Goal: Task Accomplishment & Management: Use online tool/utility

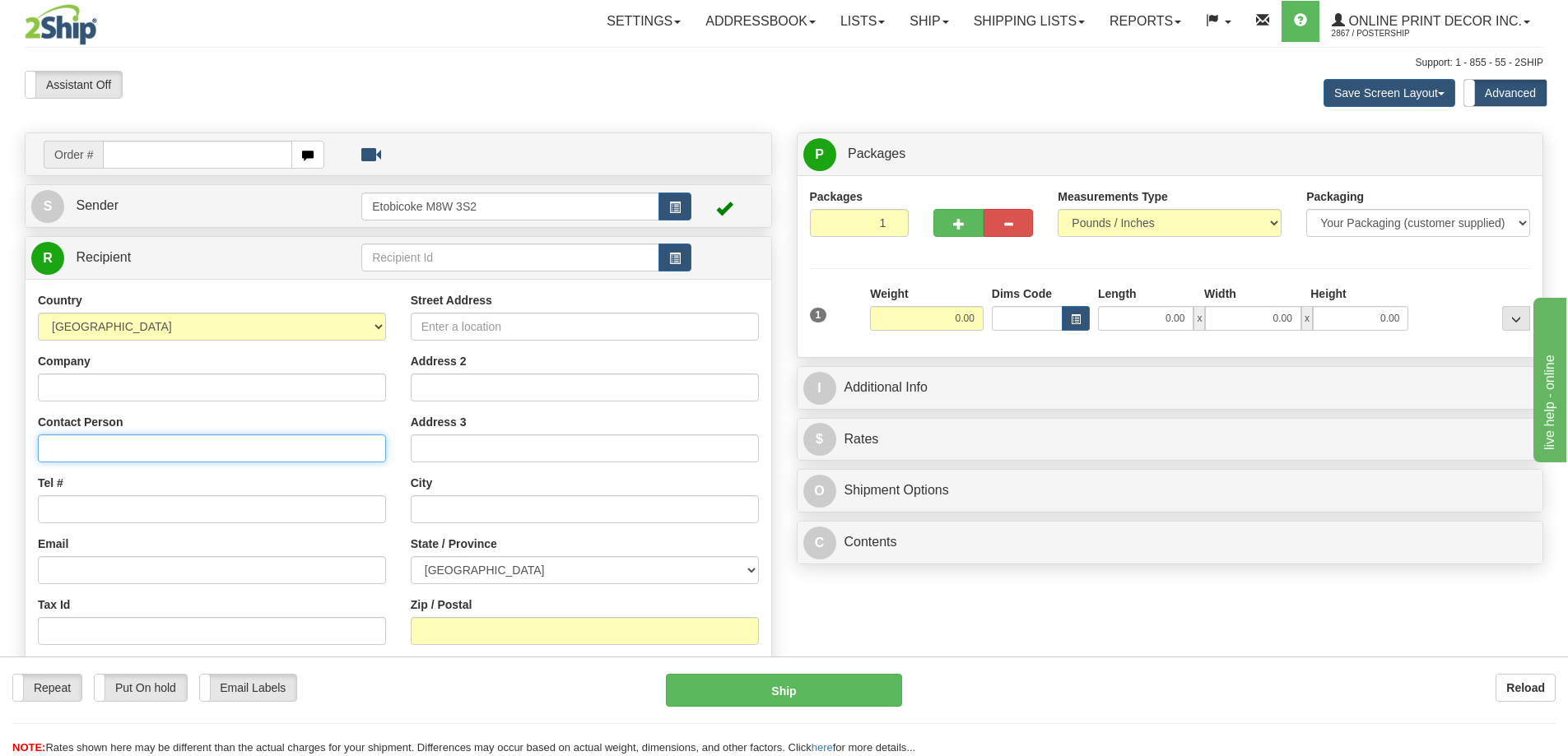
click at [62, 456] on input "Contact Person" at bounding box center [211, 448] width 348 height 28
type input "Adina Husic"
click at [57, 520] on input "Tel #" at bounding box center [211, 509] width 348 height 28
type input "18773353312"
click at [488, 325] on input "Street Address" at bounding box center [585, 327] width 348 height 28
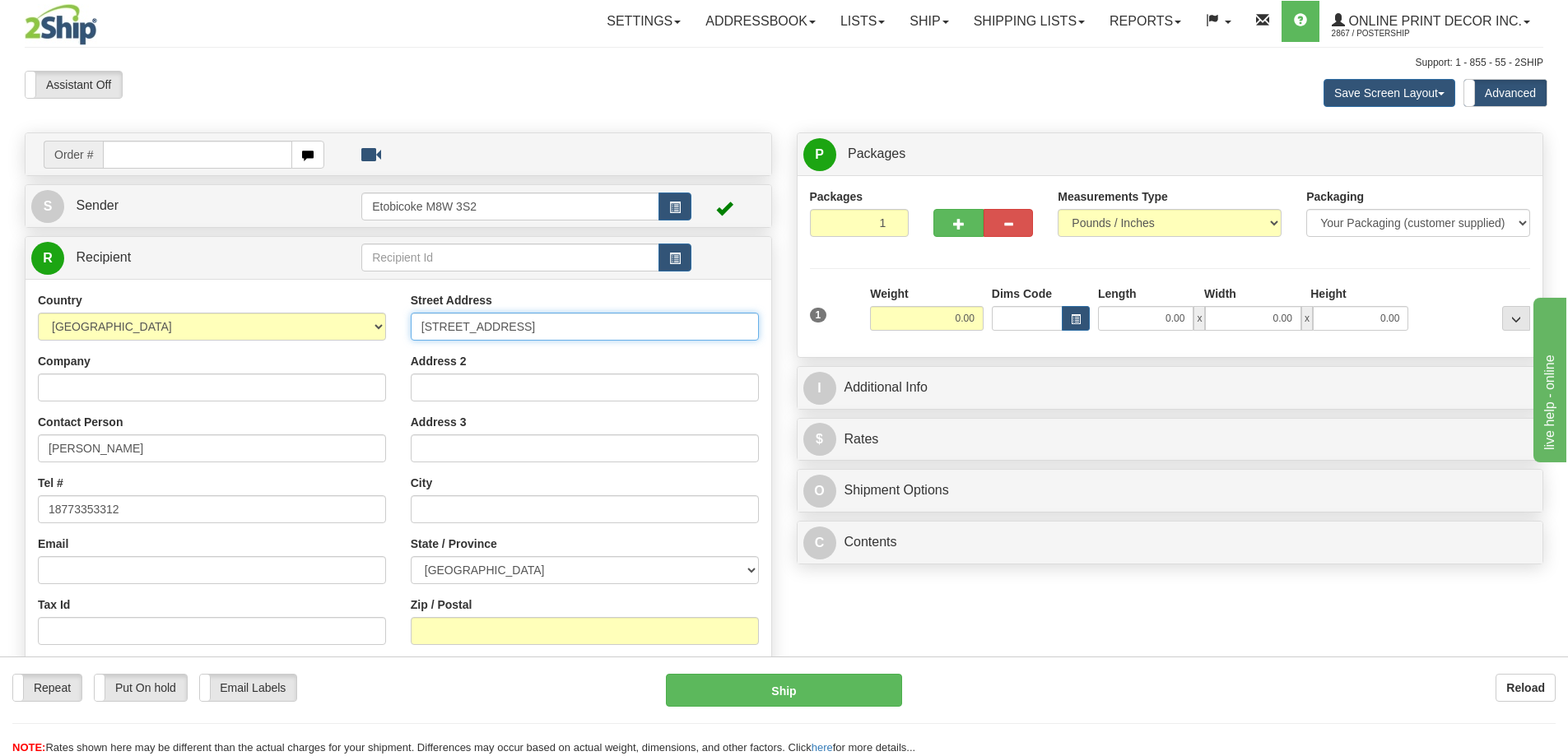
type input "1738 Kenilwood Way"
click at [427, 520] on input "text" at bounding box center [585, 509] width 348 height 28
type input "Bowling Green"
click at [372, 326] on select "AFGHANISTAN ALAND ISLANDS ALBANIA ALGERIA AMERICAN SAMOA ANDORRA ANGOLA ANGUILL…" at bounding box center [211, 327] width 348 height 28
select select "US"
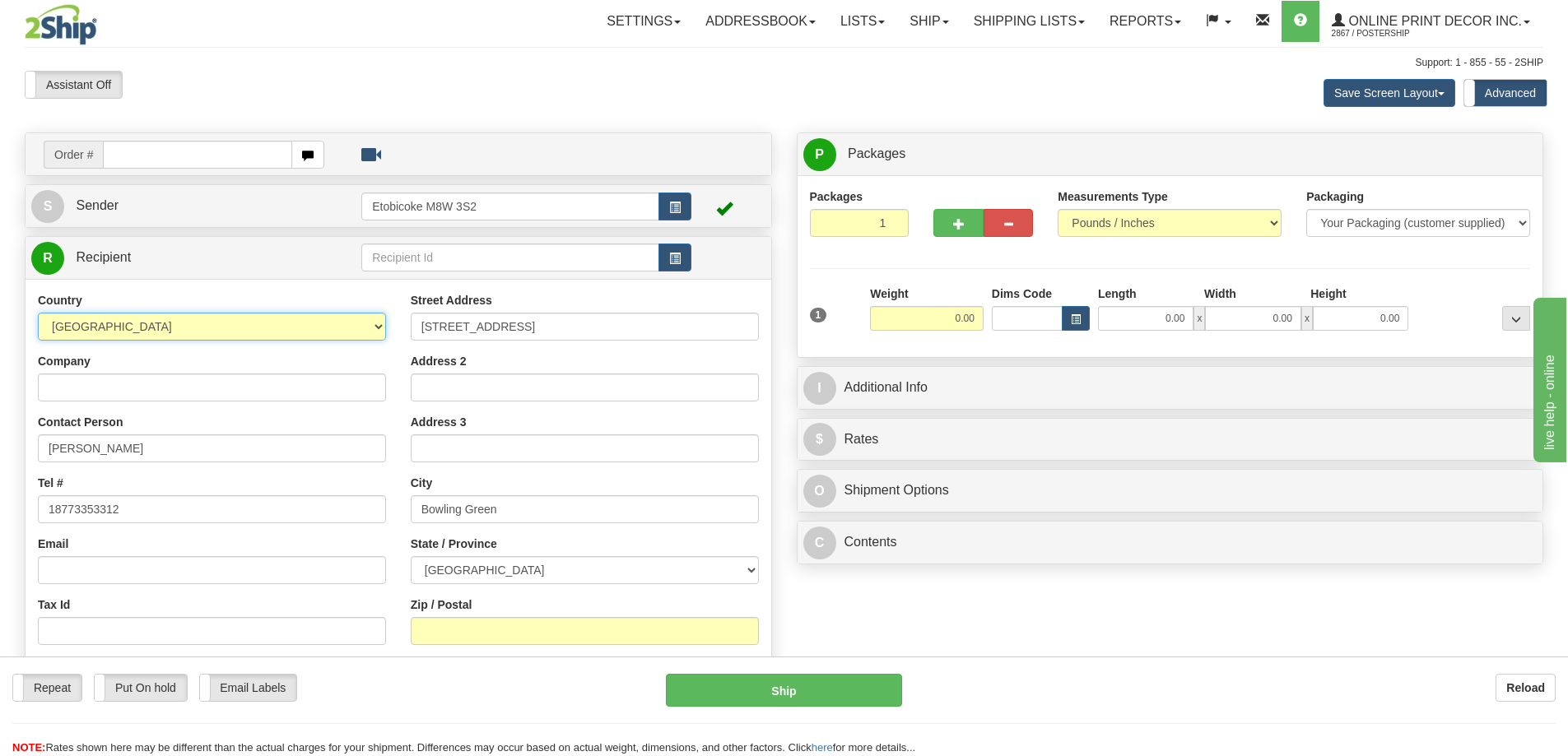
click at [38, 314] on select "AFGHANISTAN ALAND ISLANDS ALBANIA ALGERIA AMERICAN SAMOA ANDORRA ANGOLA ANGUILL…" at bounding box center [211, 327] width 348 height 28
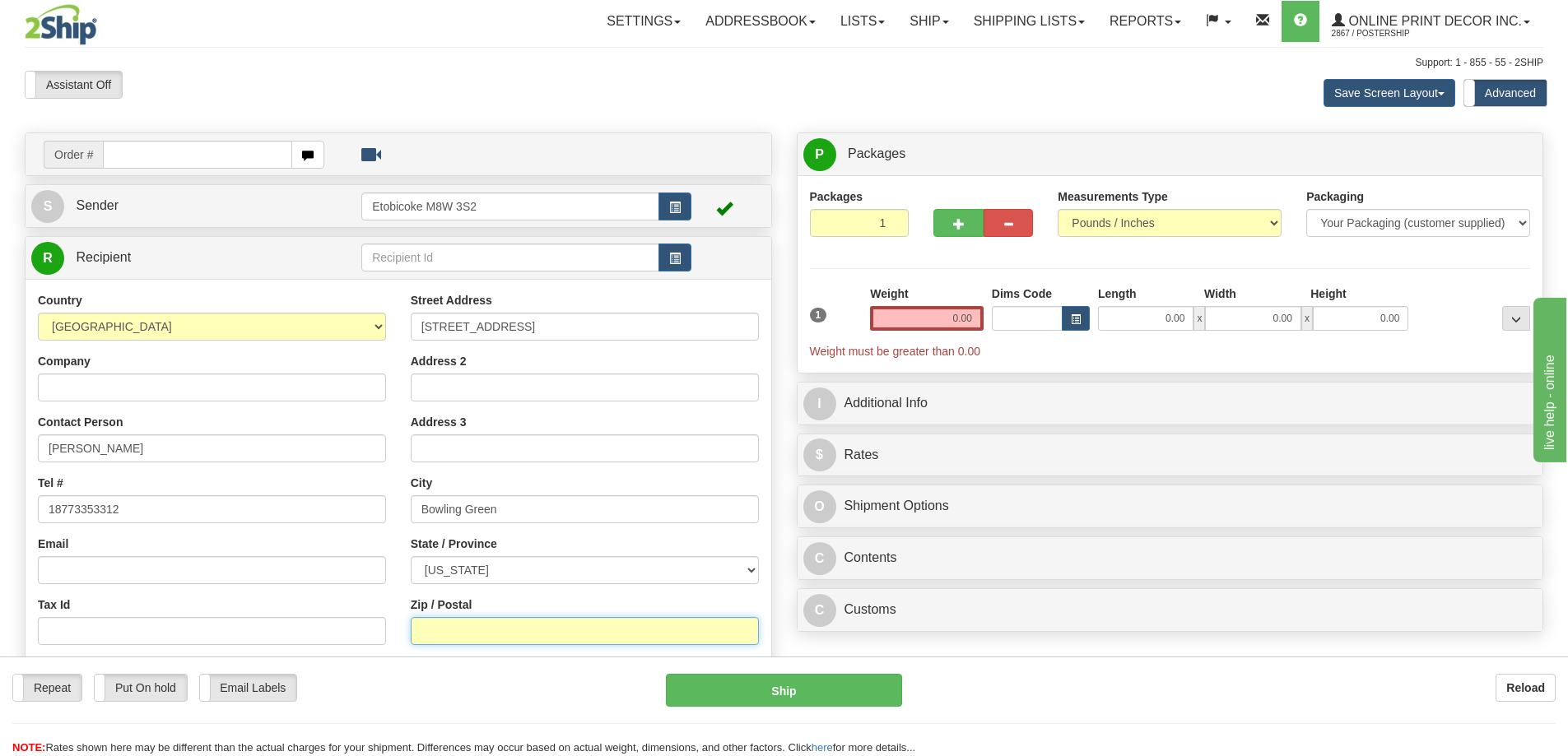
click at [434, 643] on input "Zip / Postal" at bounding box center [585, 631] width 348 height 28
type input "42104"
click at [978, 319] on input "0.00" at bounding box center [926, 318] width 113 height 24
type input "BOWLING GREEN"
select select "KY"
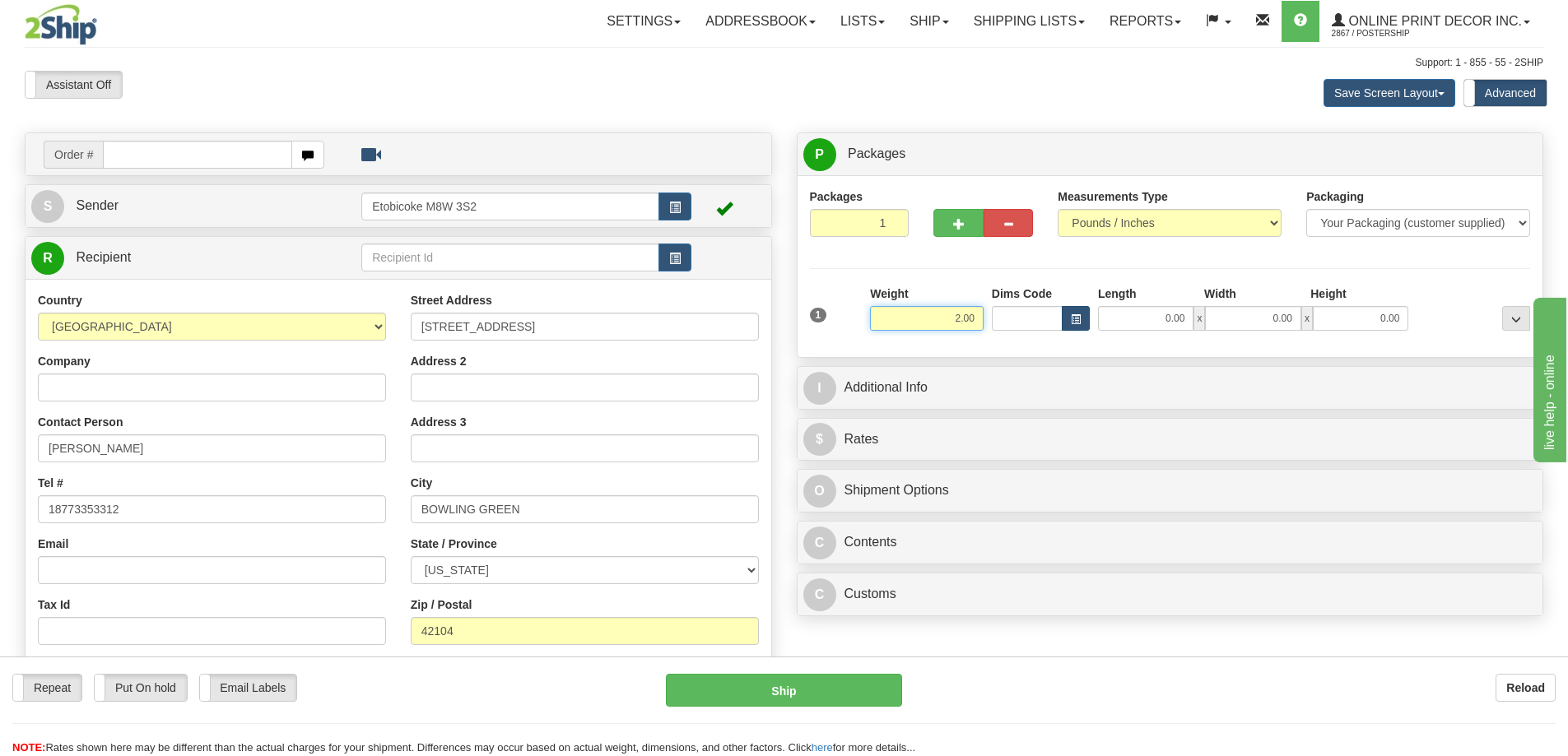
type input "2.00"
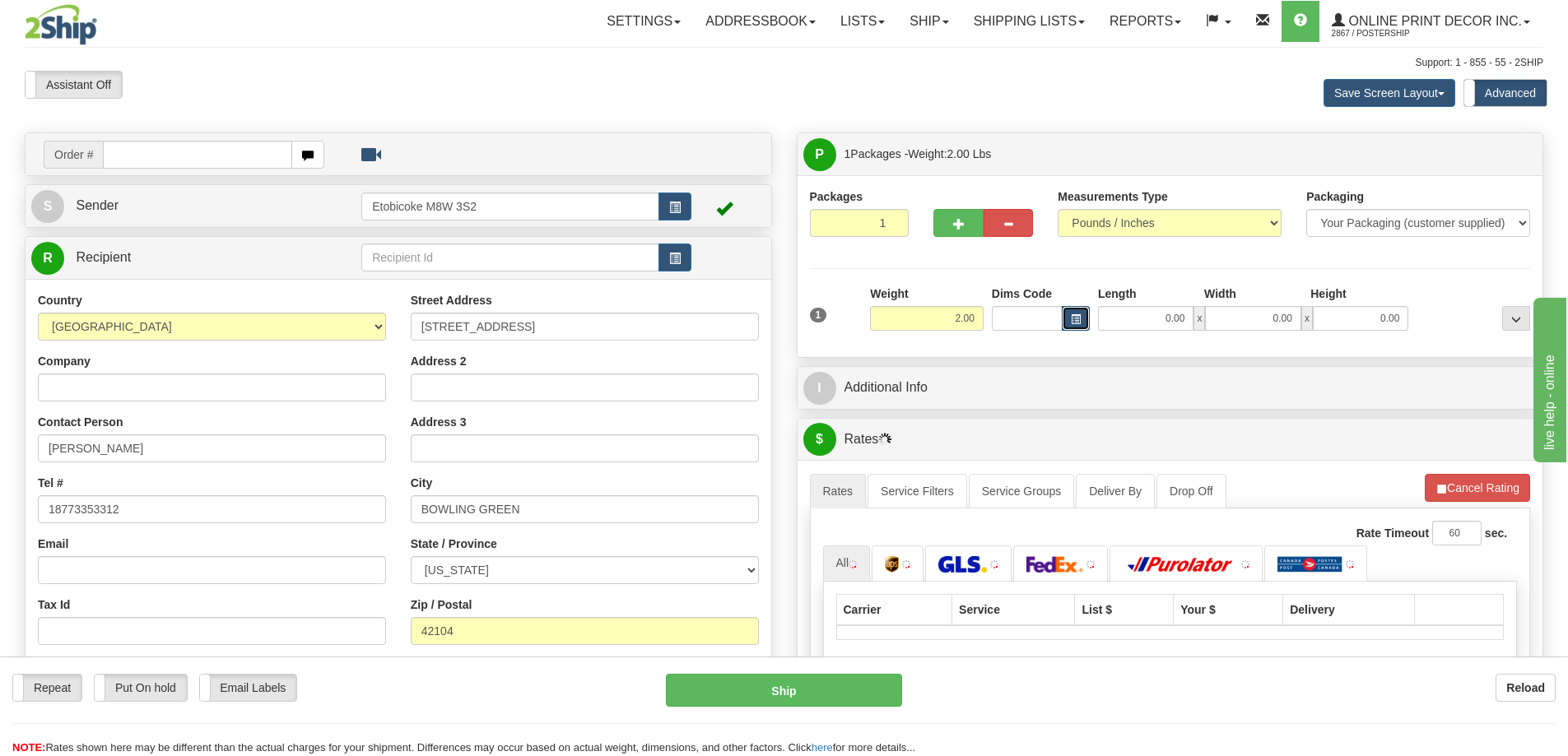
click at [1075, 320] on span "button" at bounding box center [1075, 319] width 10 height 9
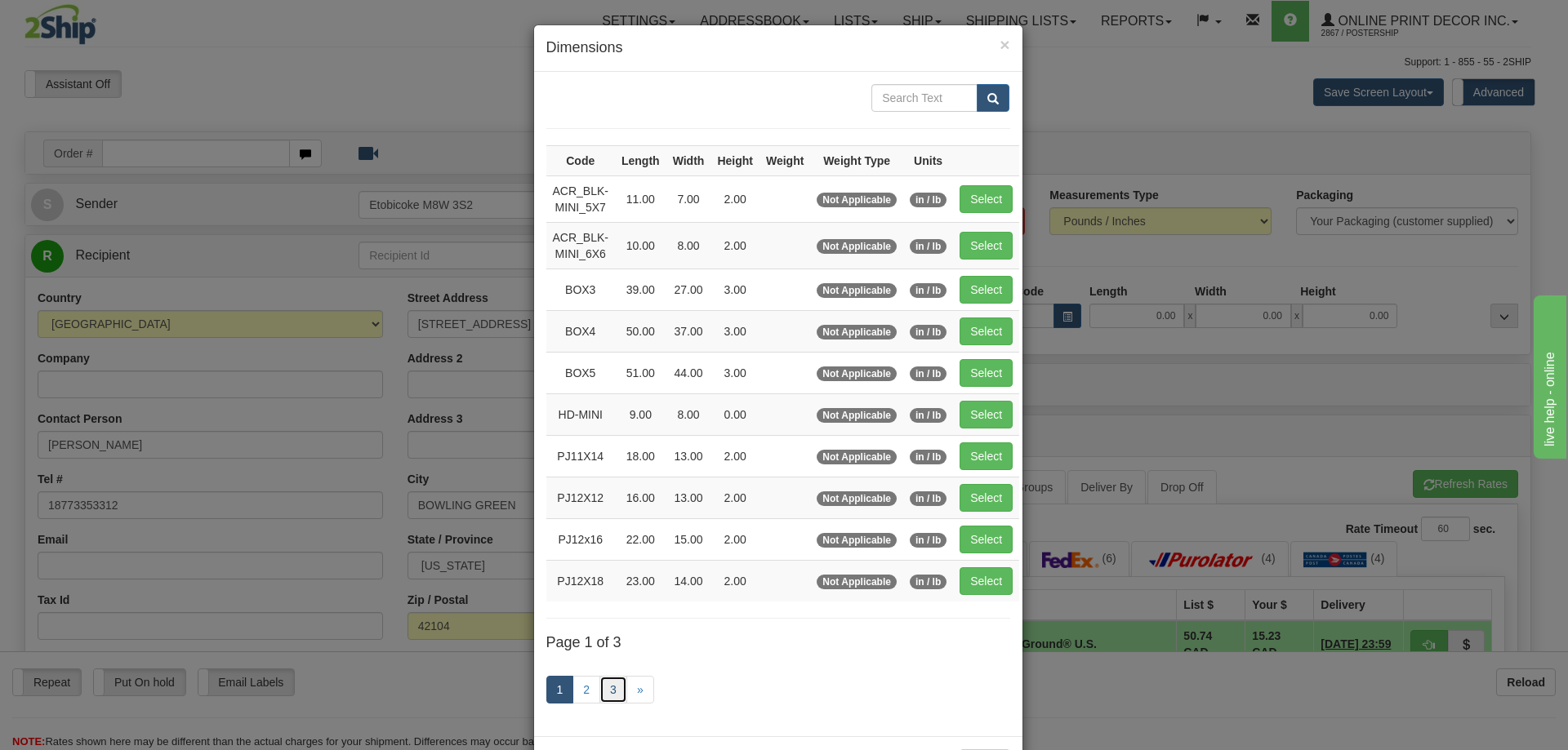
click at [613, 685] on link "3" at bounding box center [613, 689] width 28 height 28
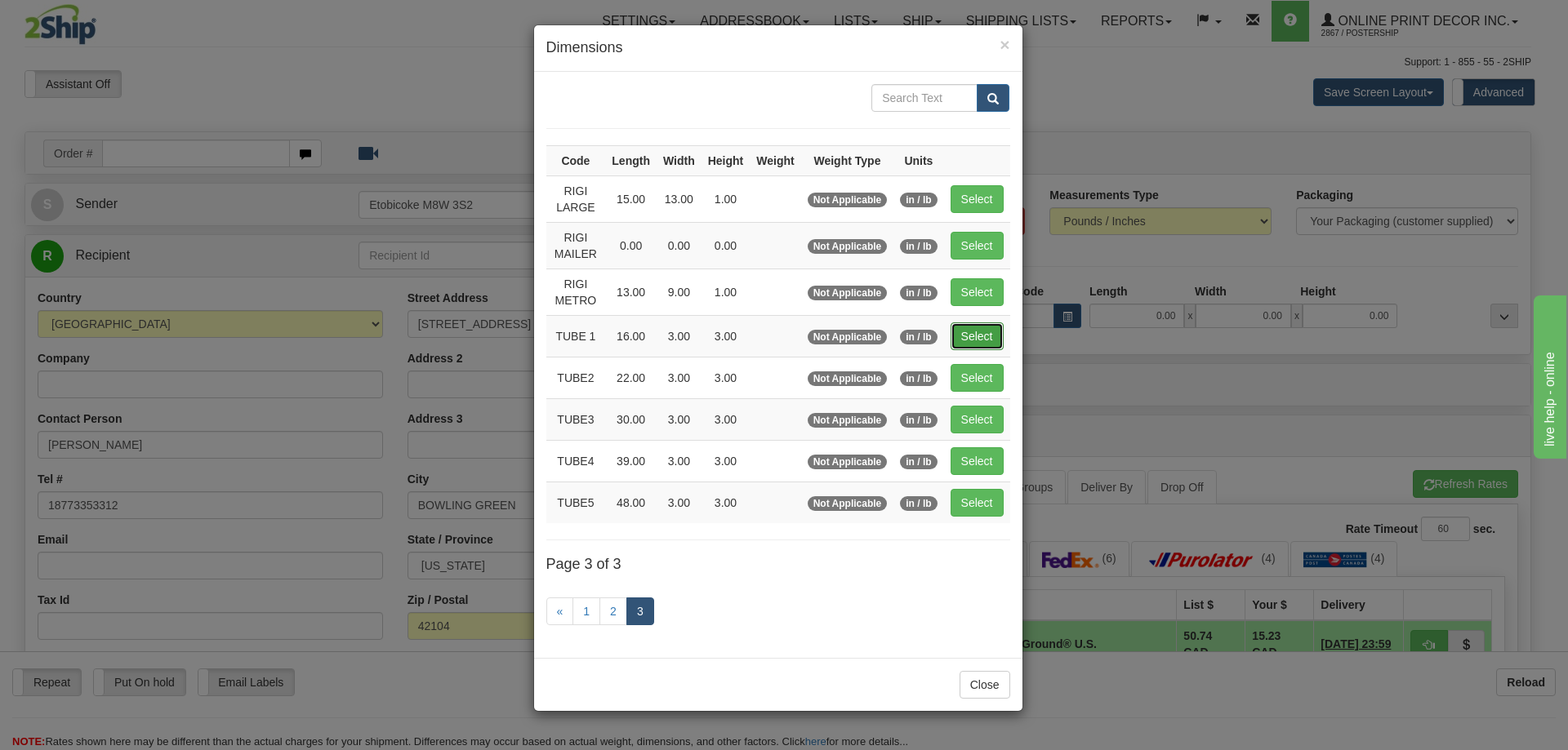
click at [987, 336] on button "Select" at bounding box center [976, 336] width 53 height 28
type input "TUBE 1"
type input "16.00"
type input "3.00"
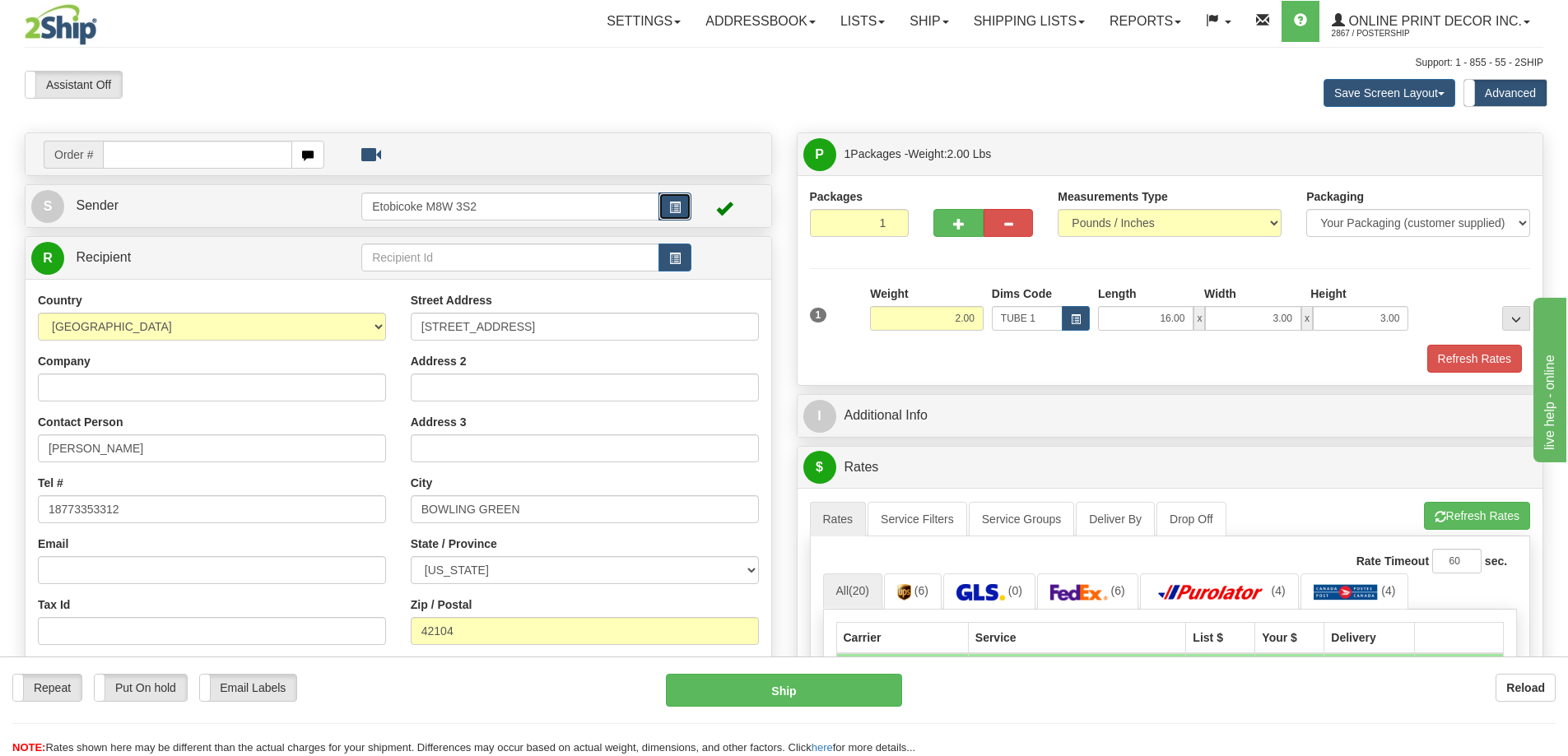
click at [677, 203] on span "button" at bounding box center [675, 207] width 12 height 11
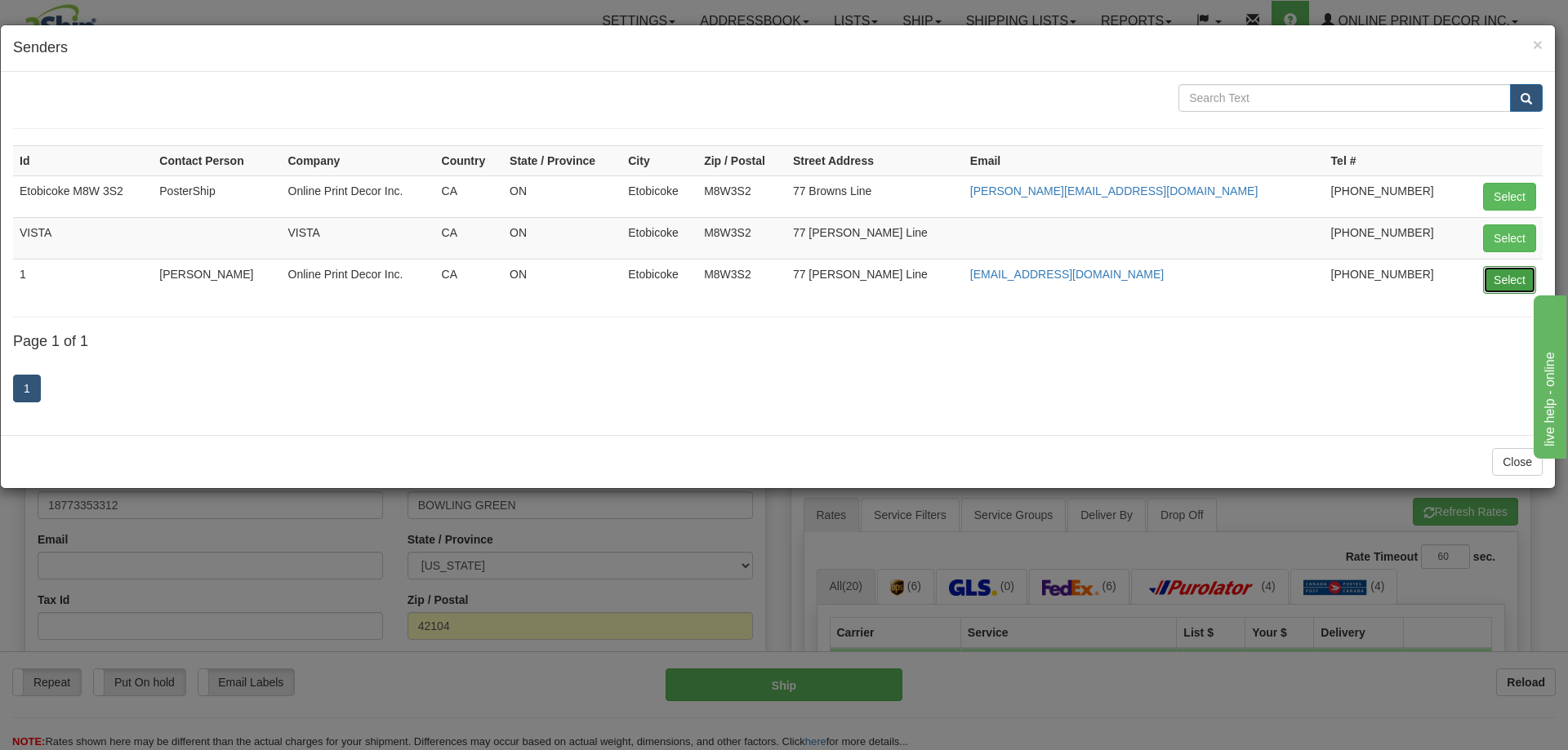
drag, startPoint x: 1516, startPoint y: 281, endPoint x: 1510, endPoint y: 263, distance: 19.0
click at [1516, 278] on button "Select" at bounding box center [1509, 280] width 53 height 28
type input "1"
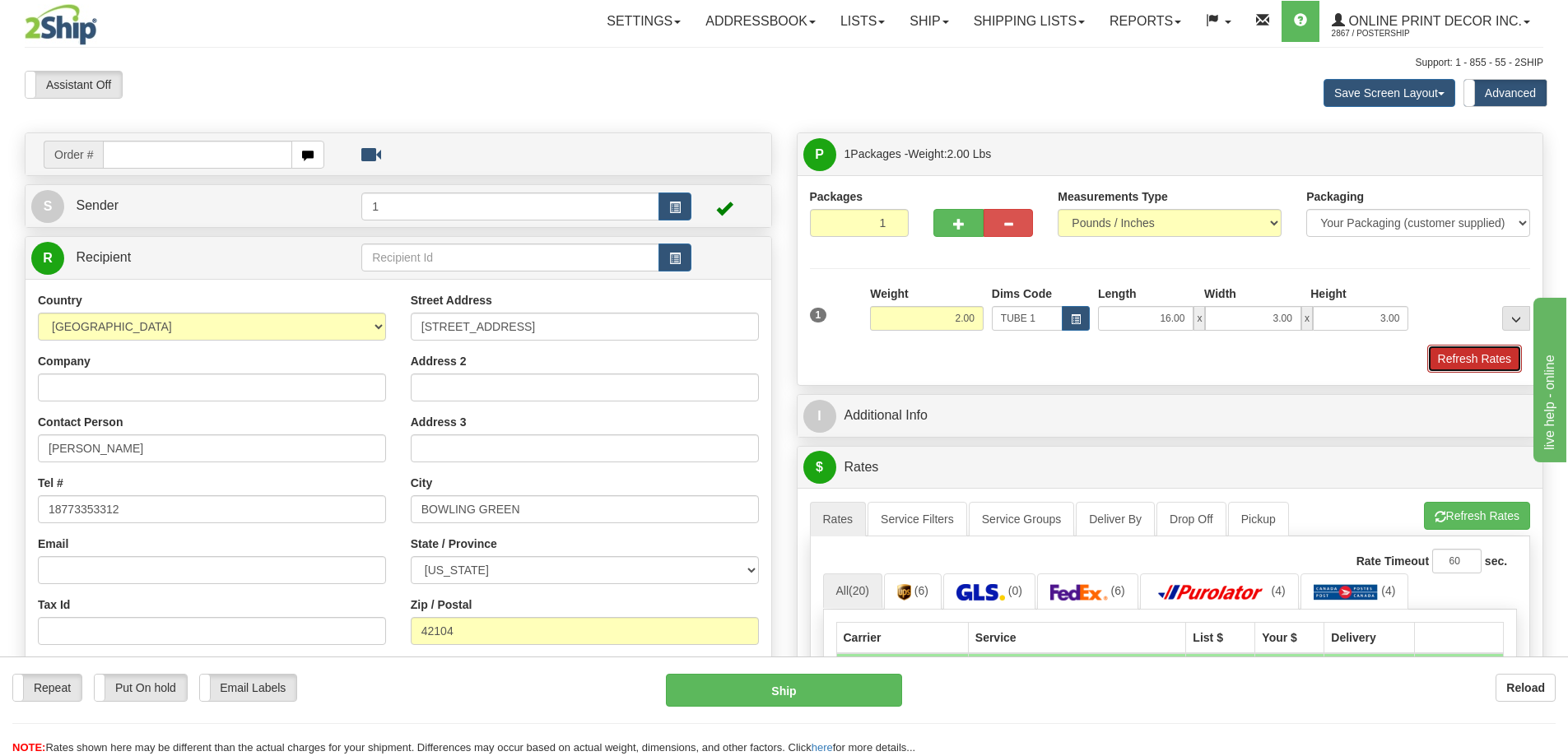
click at [1463, 363] on button "Refresh Rates" at bounding box center [1475, 359] width 95 height 28
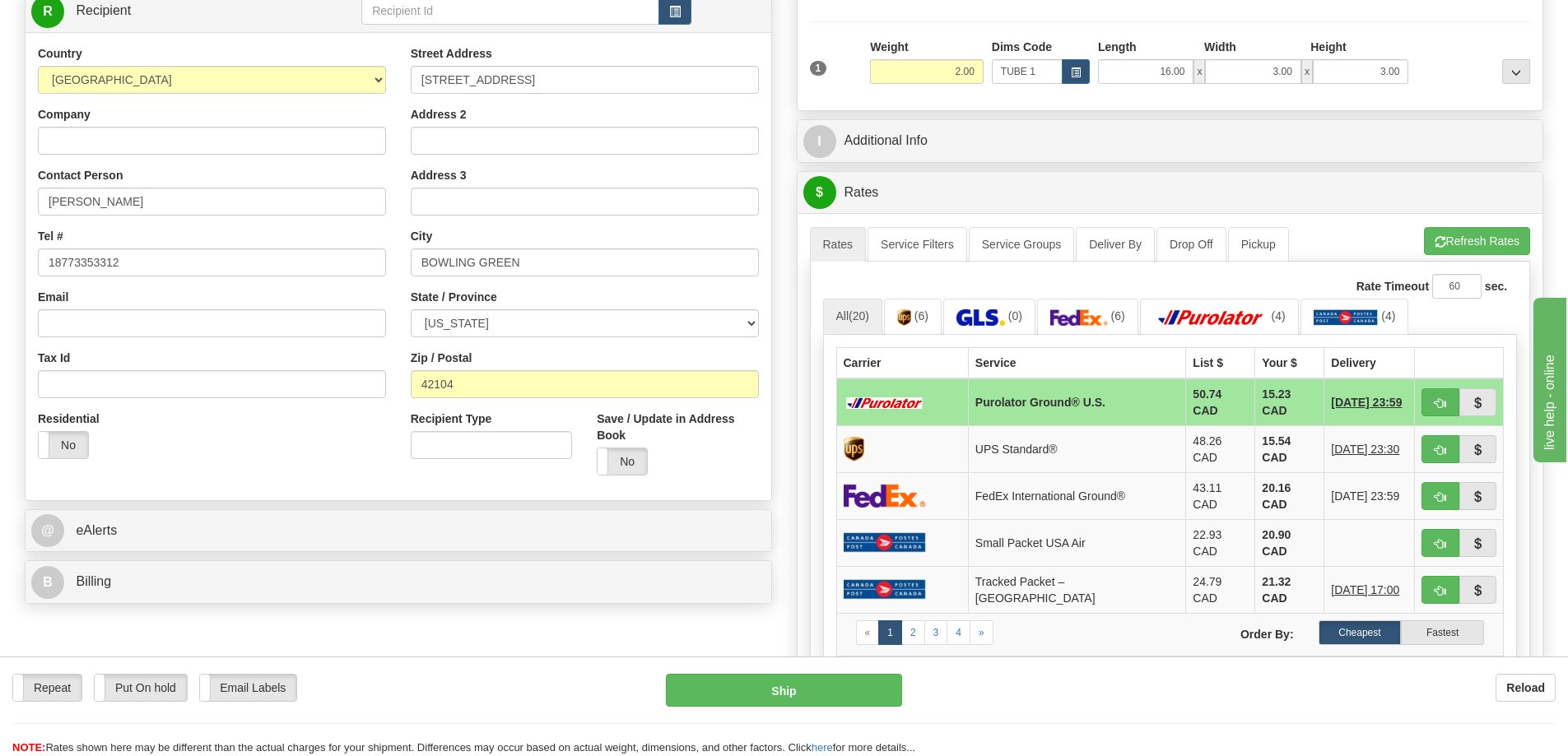
scroll to position [330, 0]
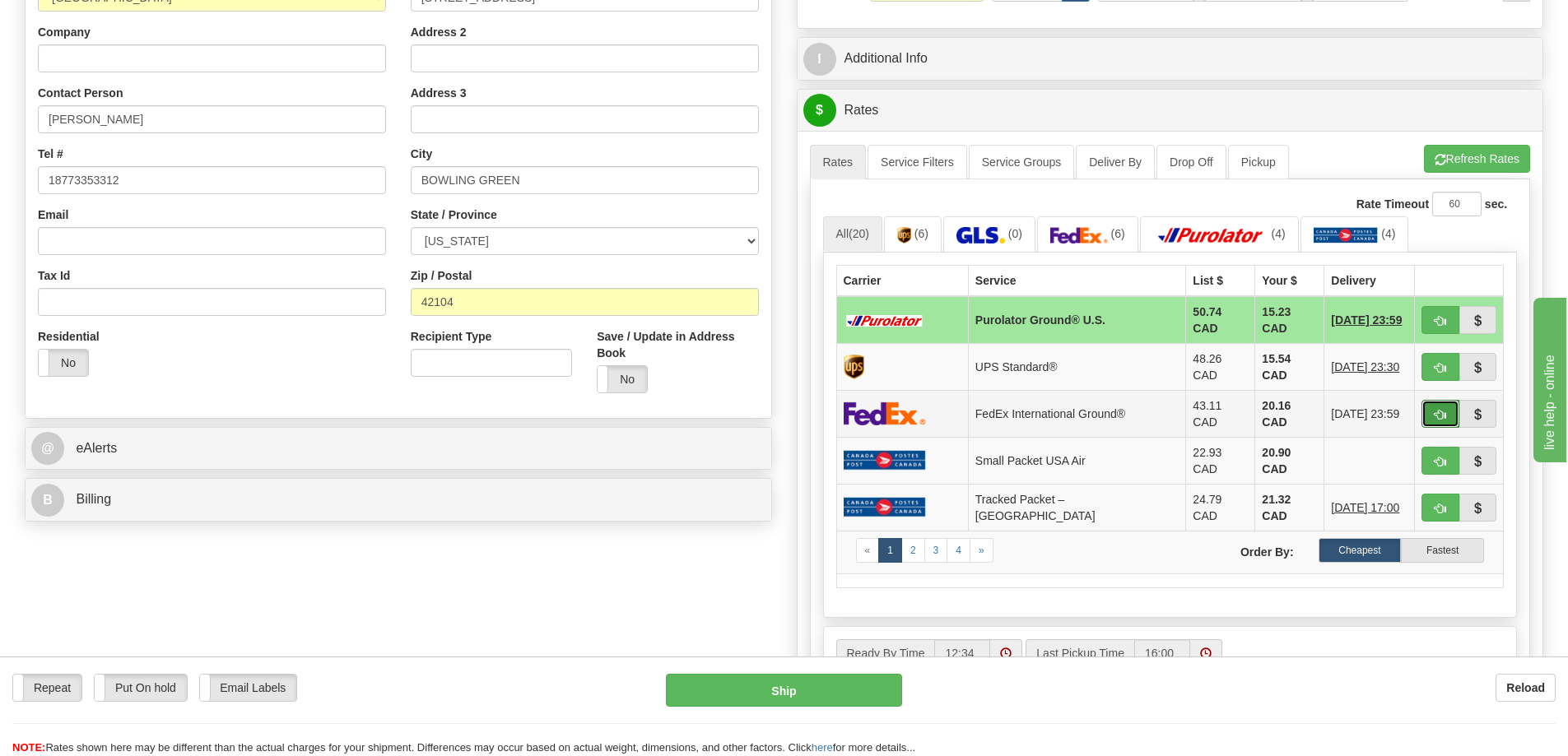
click at [1443, 410] on span "button" at bounding box center [1441, 415] width 12 height 11
type input "92"
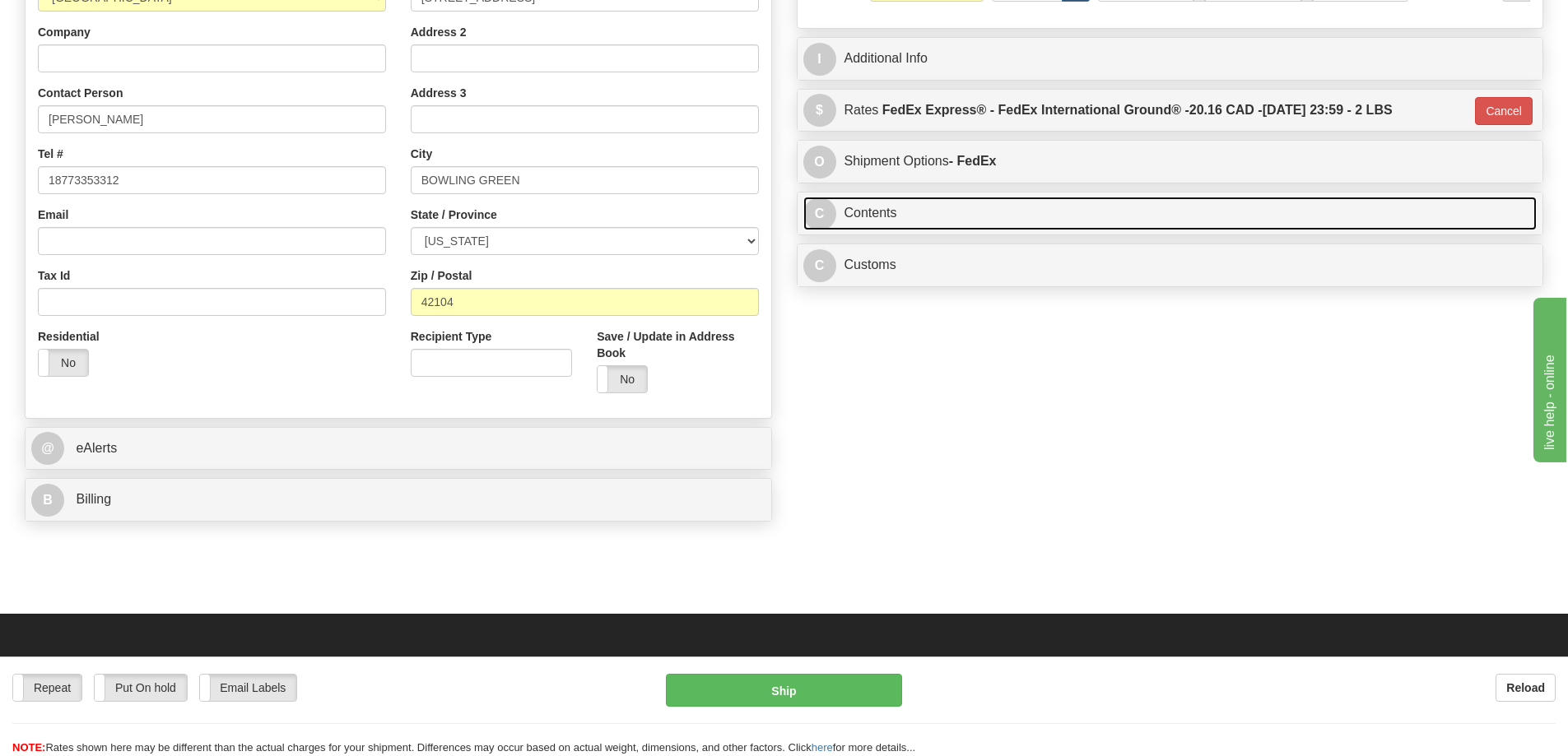
click at [1474, 205] on link "C Contents" at bounding box center [1170, 213] width 734 height 34
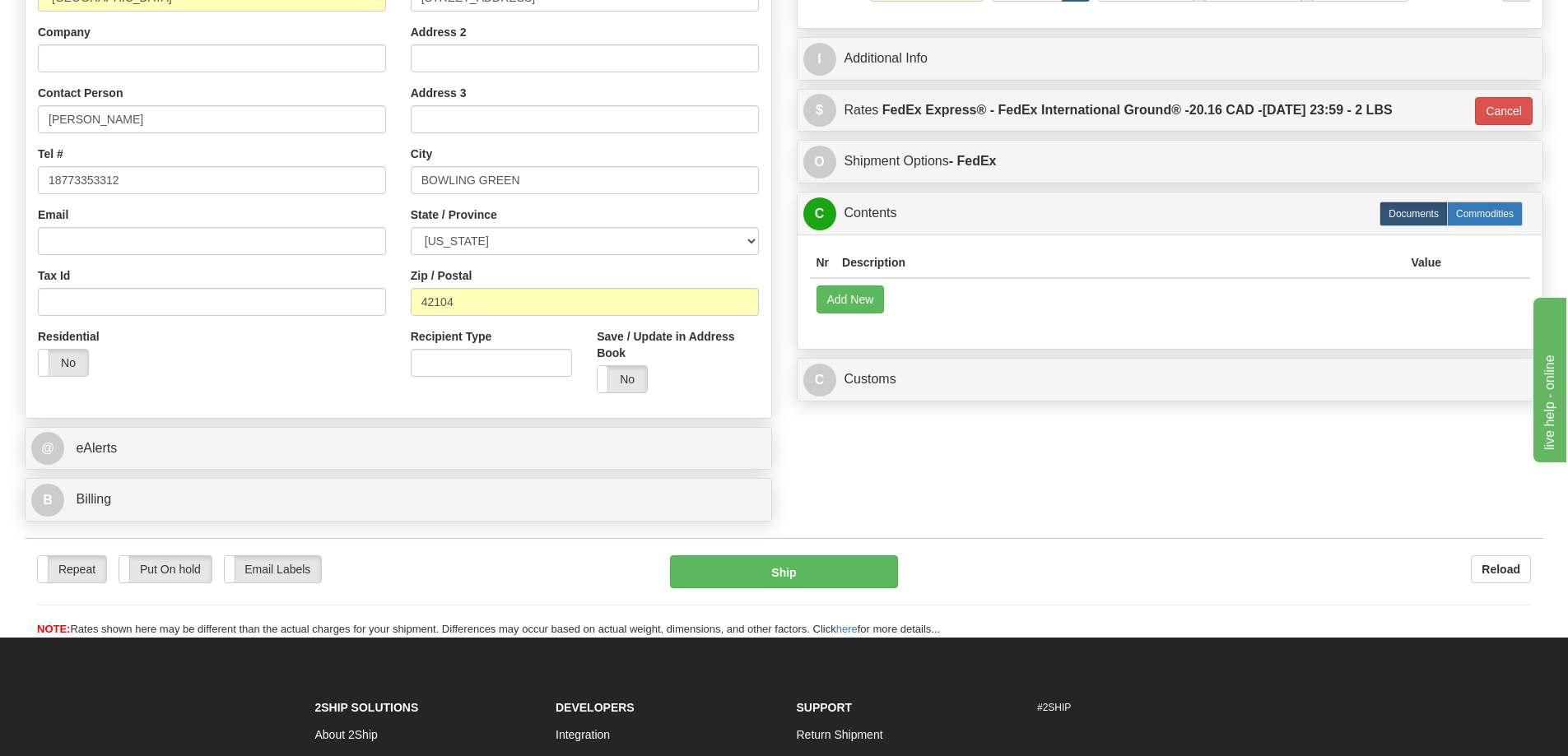
click at [1485, 216] on label "Commodities" at bounding box center [1485, 213] width 76 height 24
radio input "true"
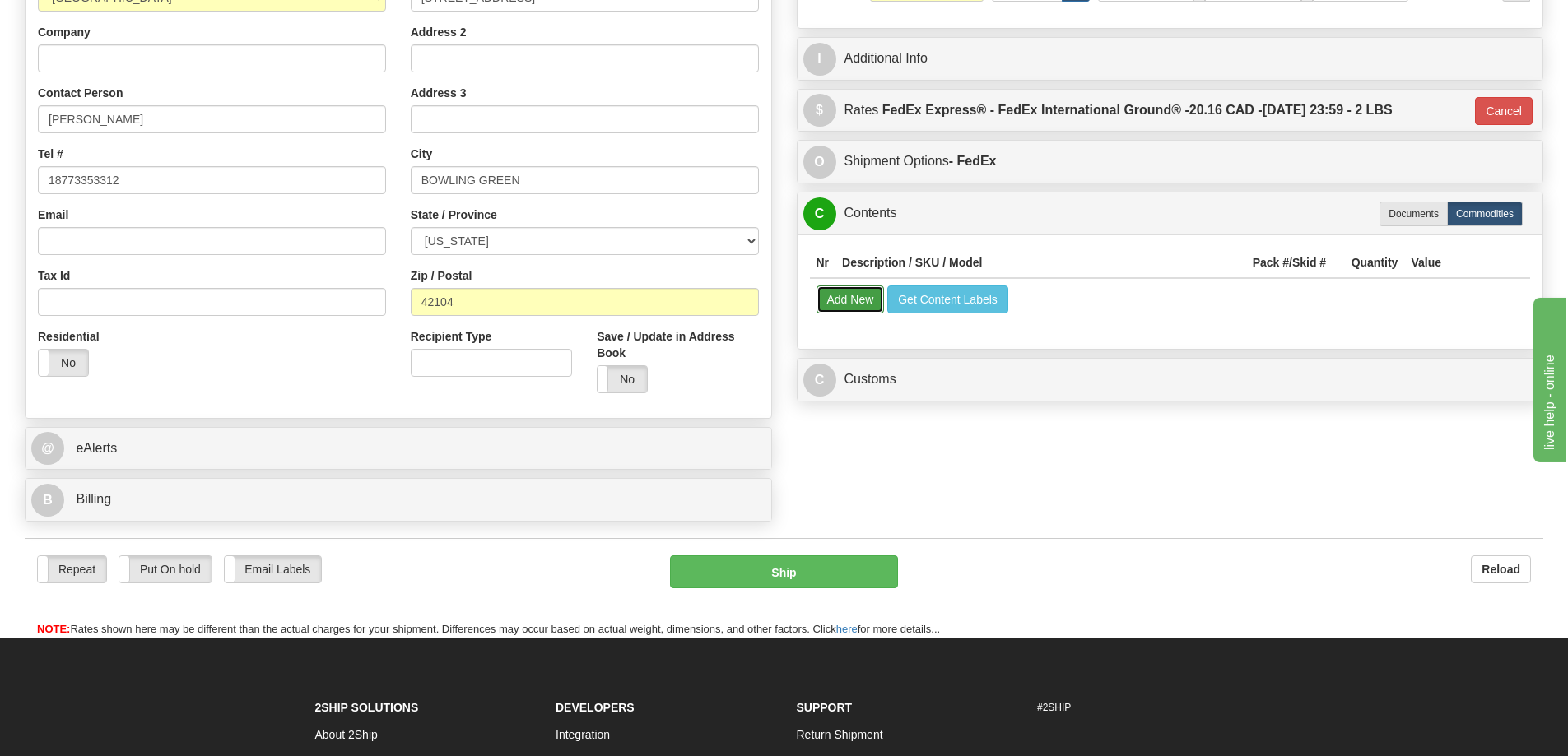
click at [831, 299] on button "Add New" at bounding box center [850, 299] width 68 height 28
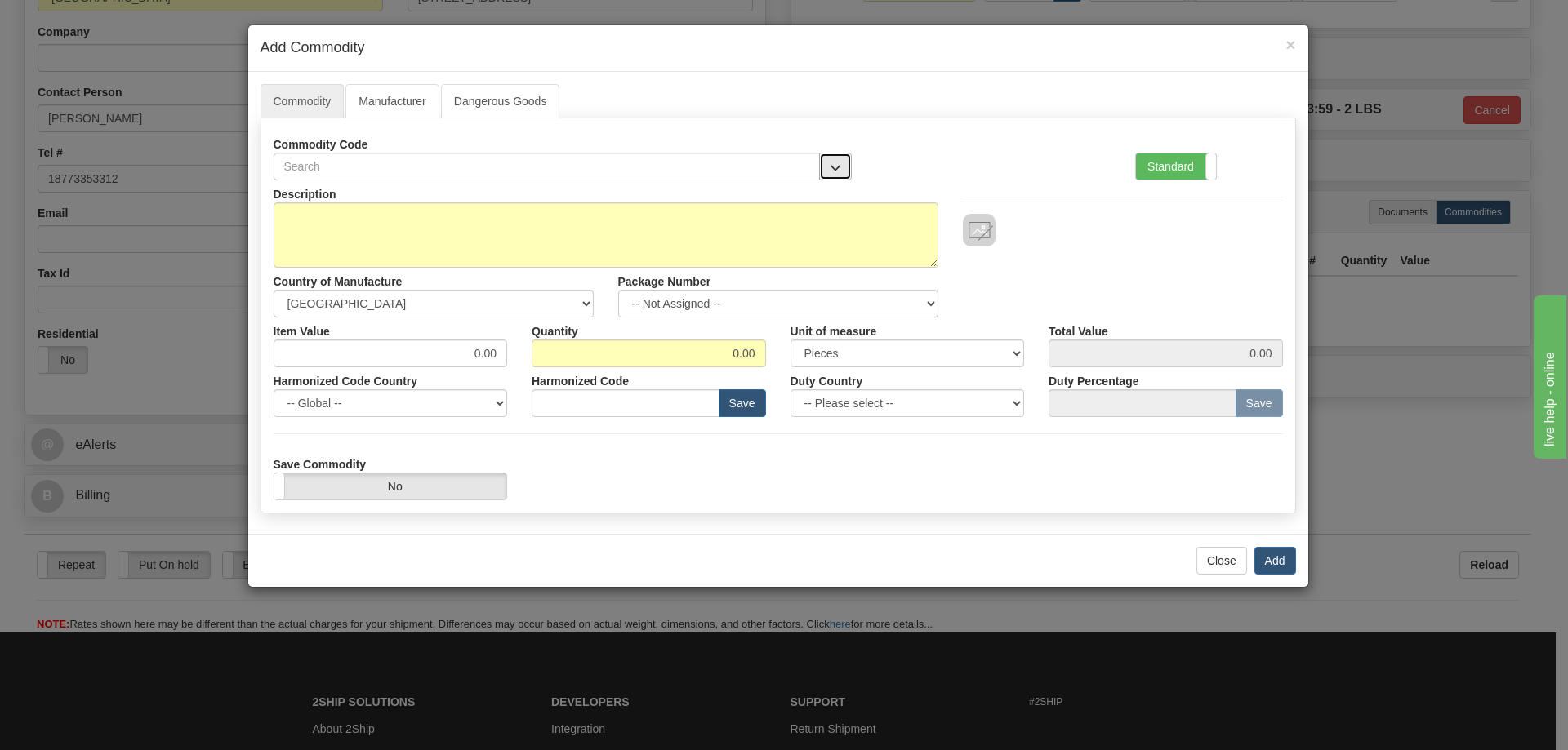
click at [833, 156] on button "button" at bounding box center [835, 166] width 33 height 28
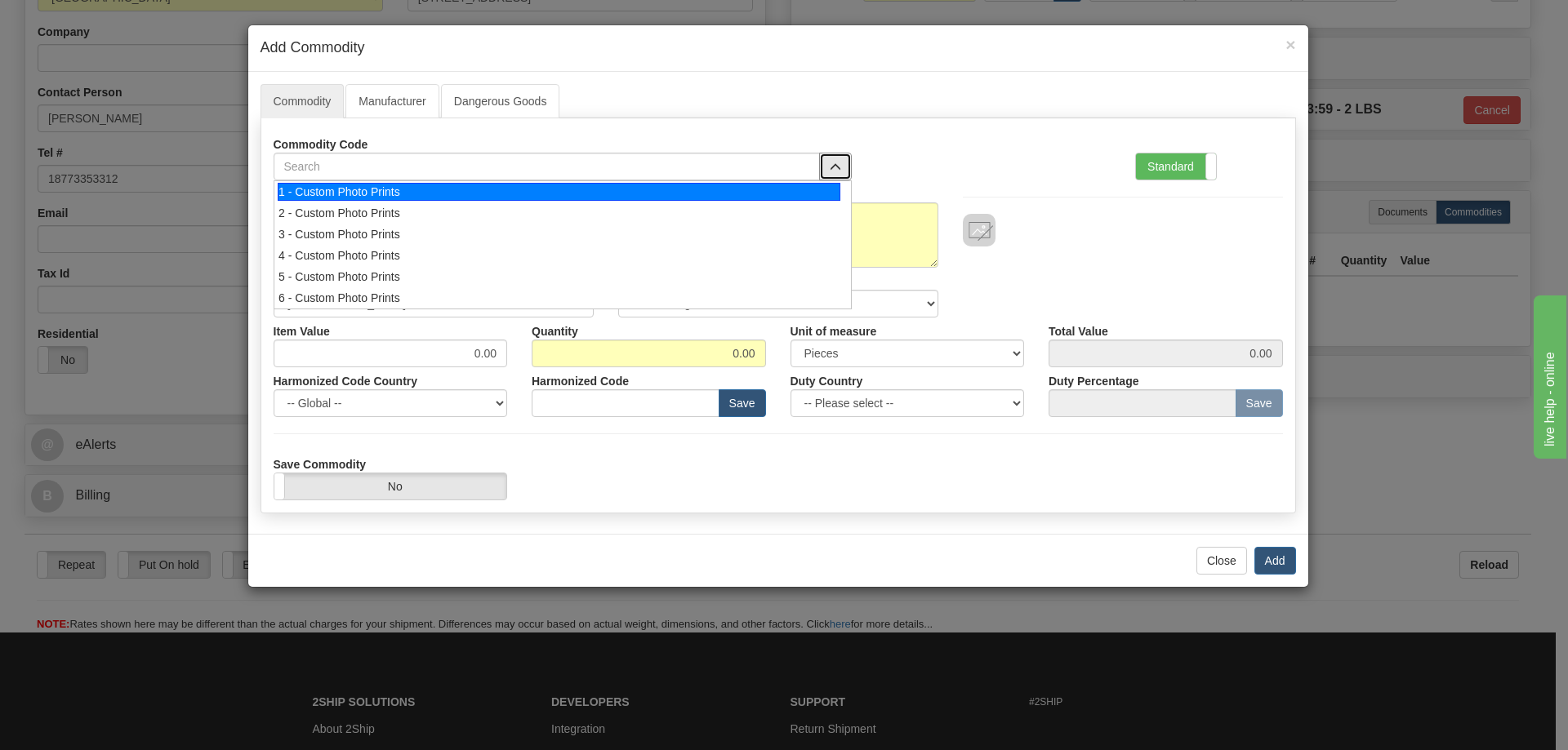
click at [819, 198] on div "1 - Custom Photo Prints" at bounding box center [559, 191] width 563 height 18
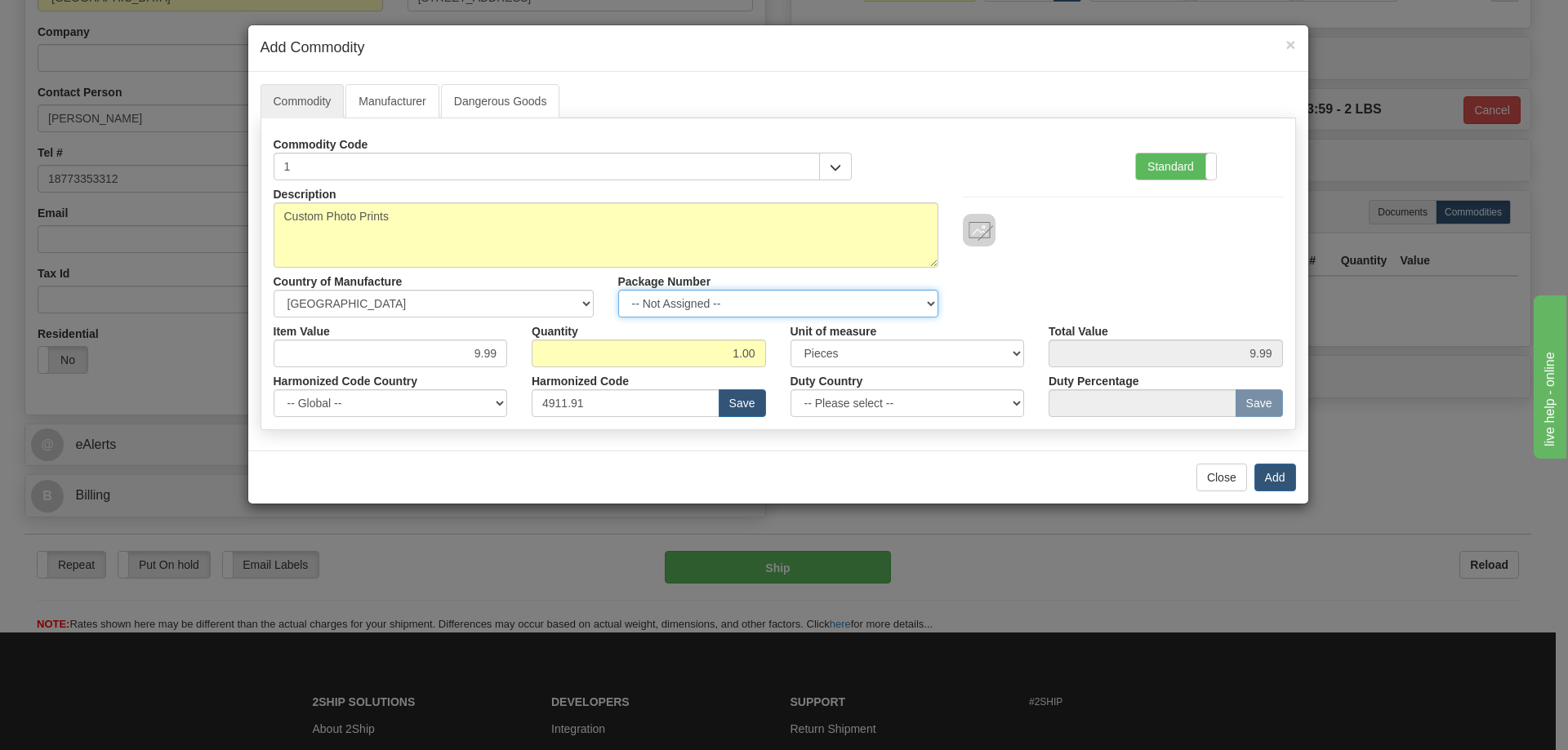
click at [911, 299] on select "-- Not Assigned -- Item 1" at bounding box center [778, 303] width 320 height 28
select select "0"
click at [619, 289] on select "-- Not Assigned -- Item 1" at bounding box center [778, 303] width 320 height 28
click at [1270, 473] on button "Add" at bounding box center [1275, 477] width 41 height 28
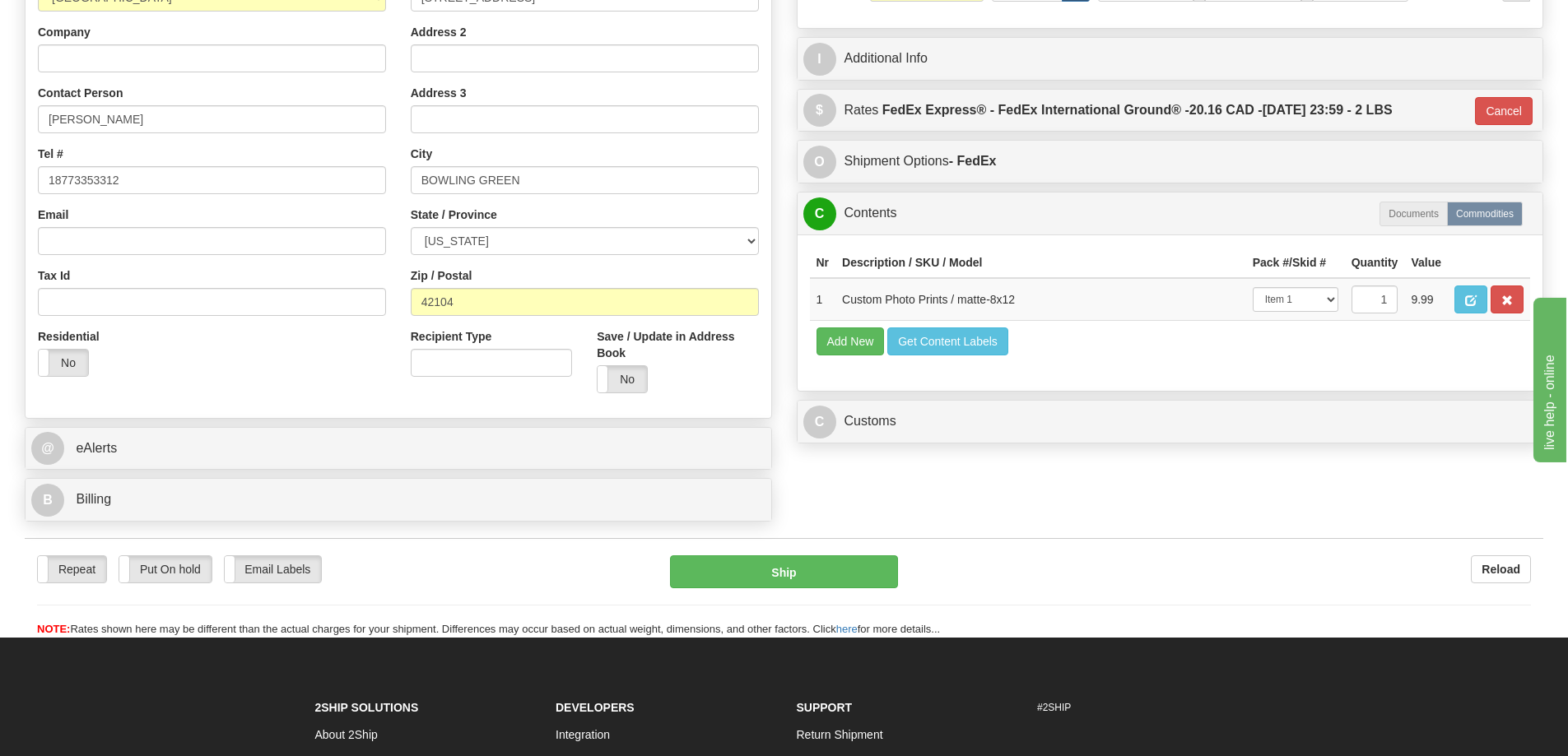
click at [1337, 404] on div "P Packages 1 Packages - Weight: 2.00 Lbs Shipment Level Shipm. Package Level Pa…" at bounding box center [1170, 127] width 772 height 648
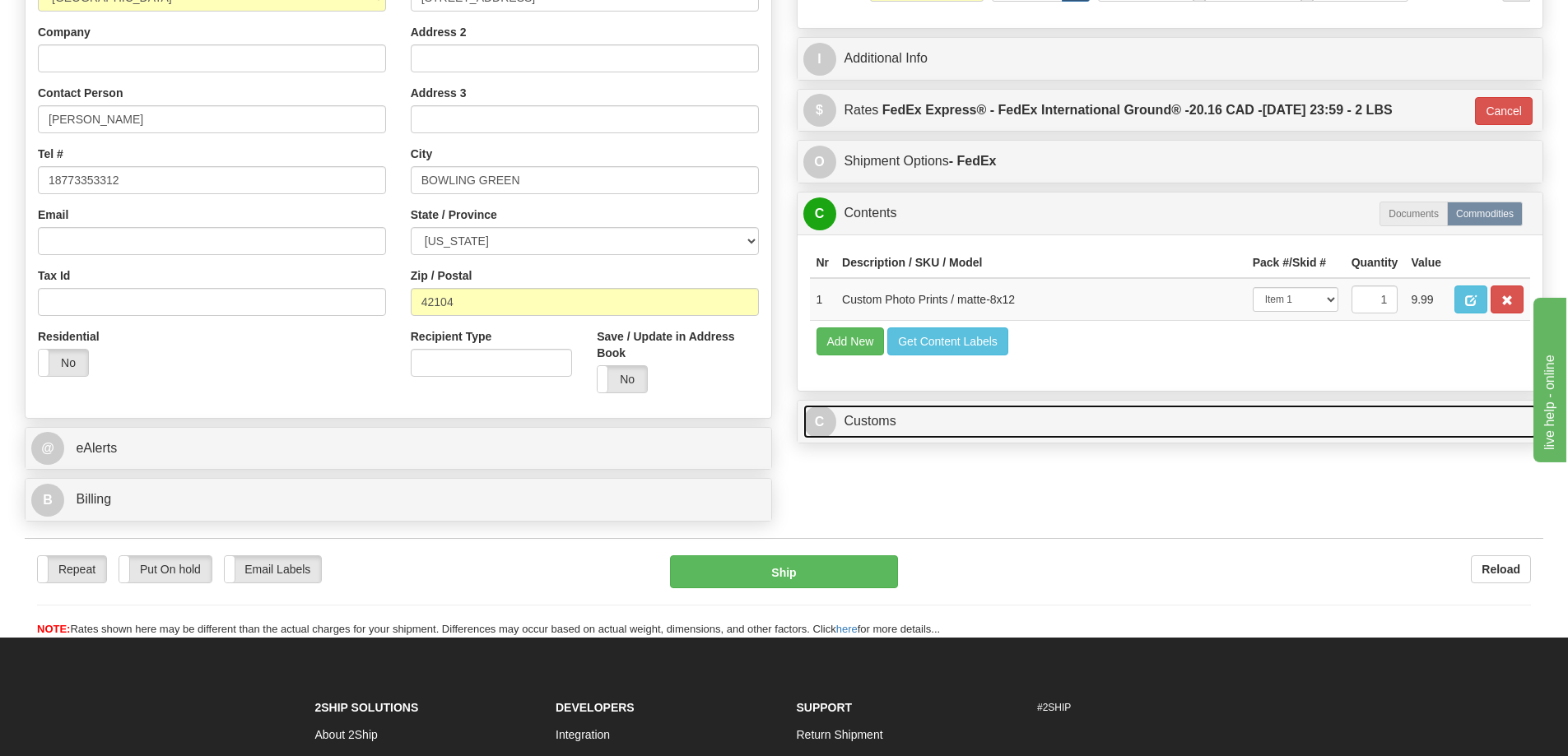
click at [1336, 417] on link "C Customs" at bounding box center [1170, 422] width 734 height 34
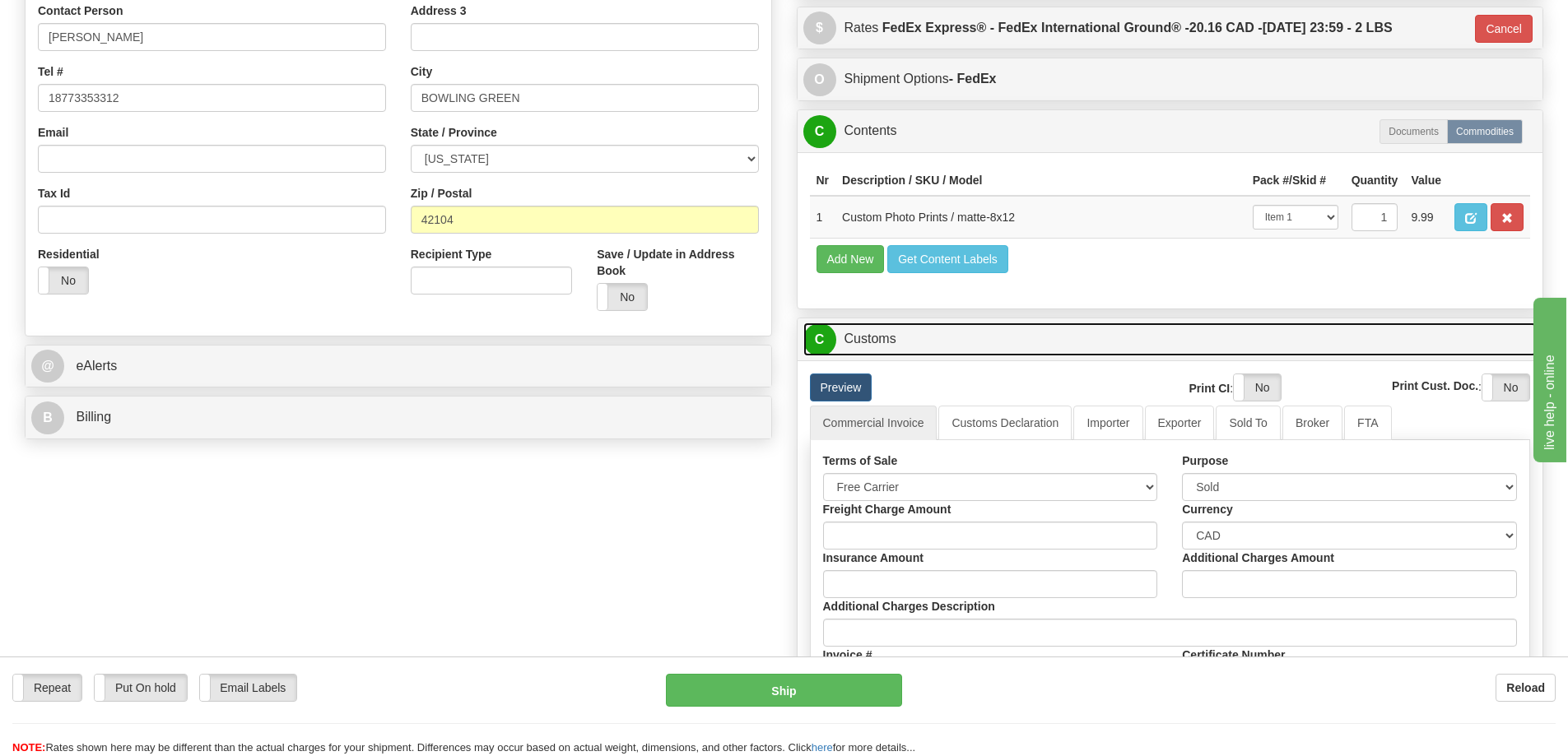
scroll to position [493, 0]
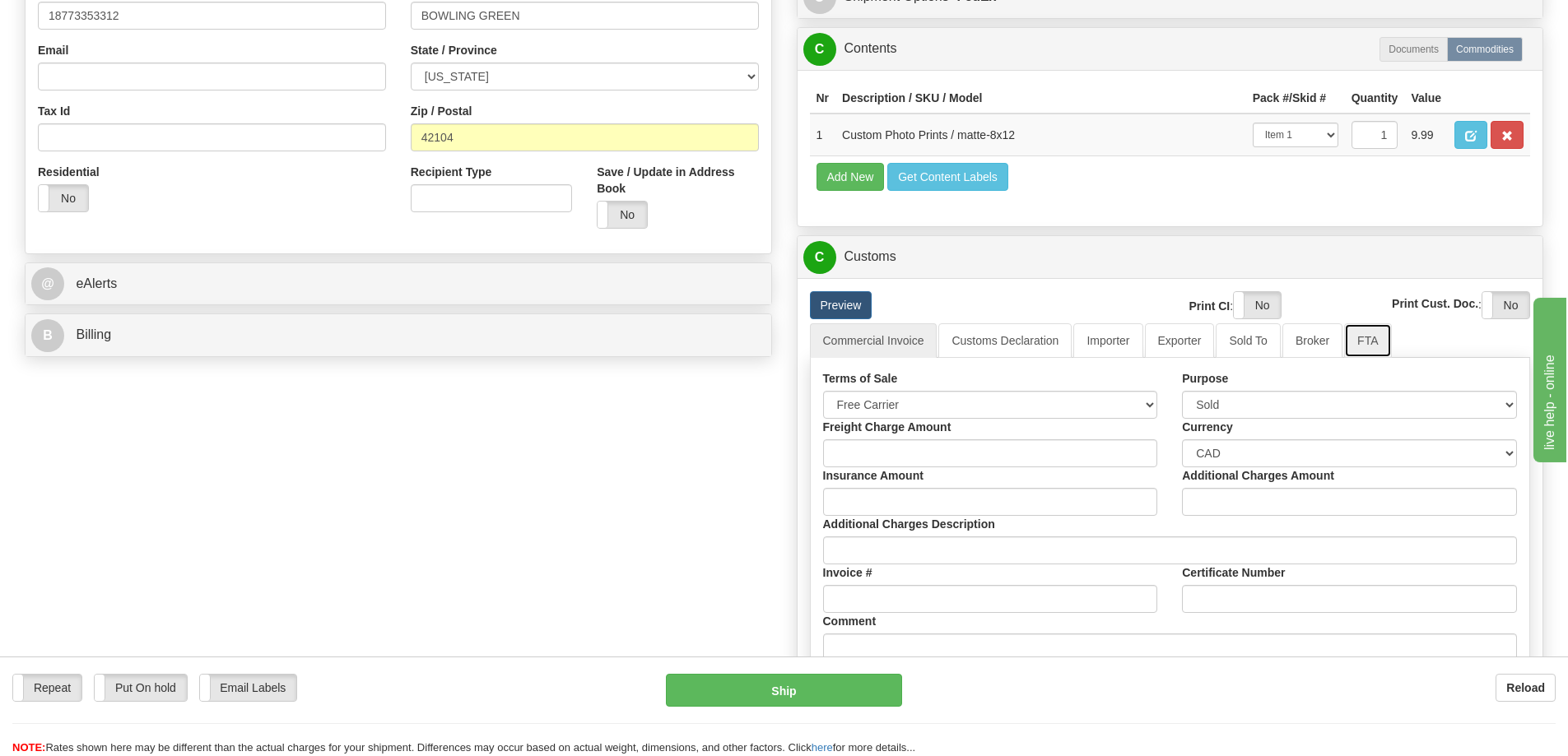
click at [1370, 342] on link "FTA" at bounding box center [1367, 341] width 47 height 35
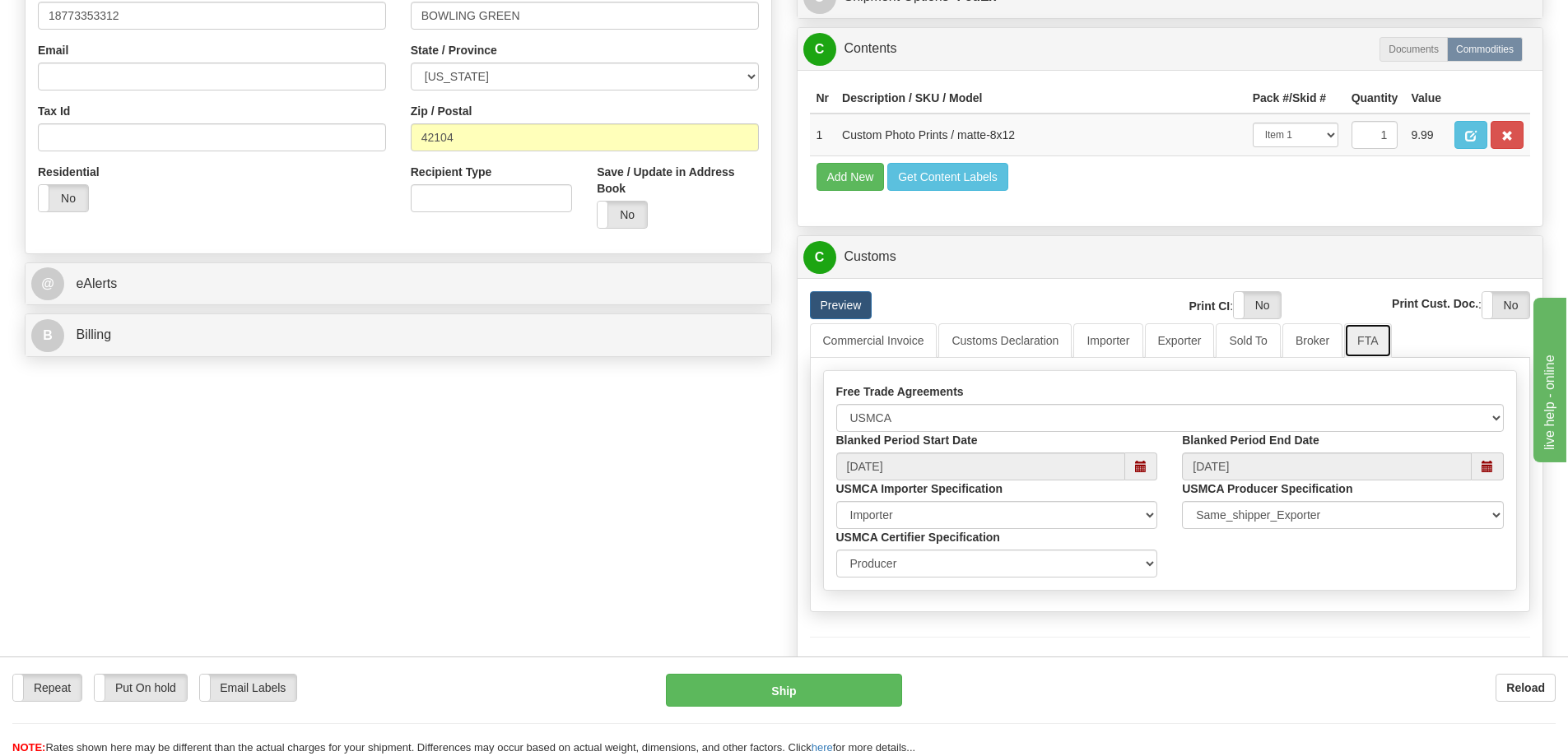
scroll to position [576, 0]
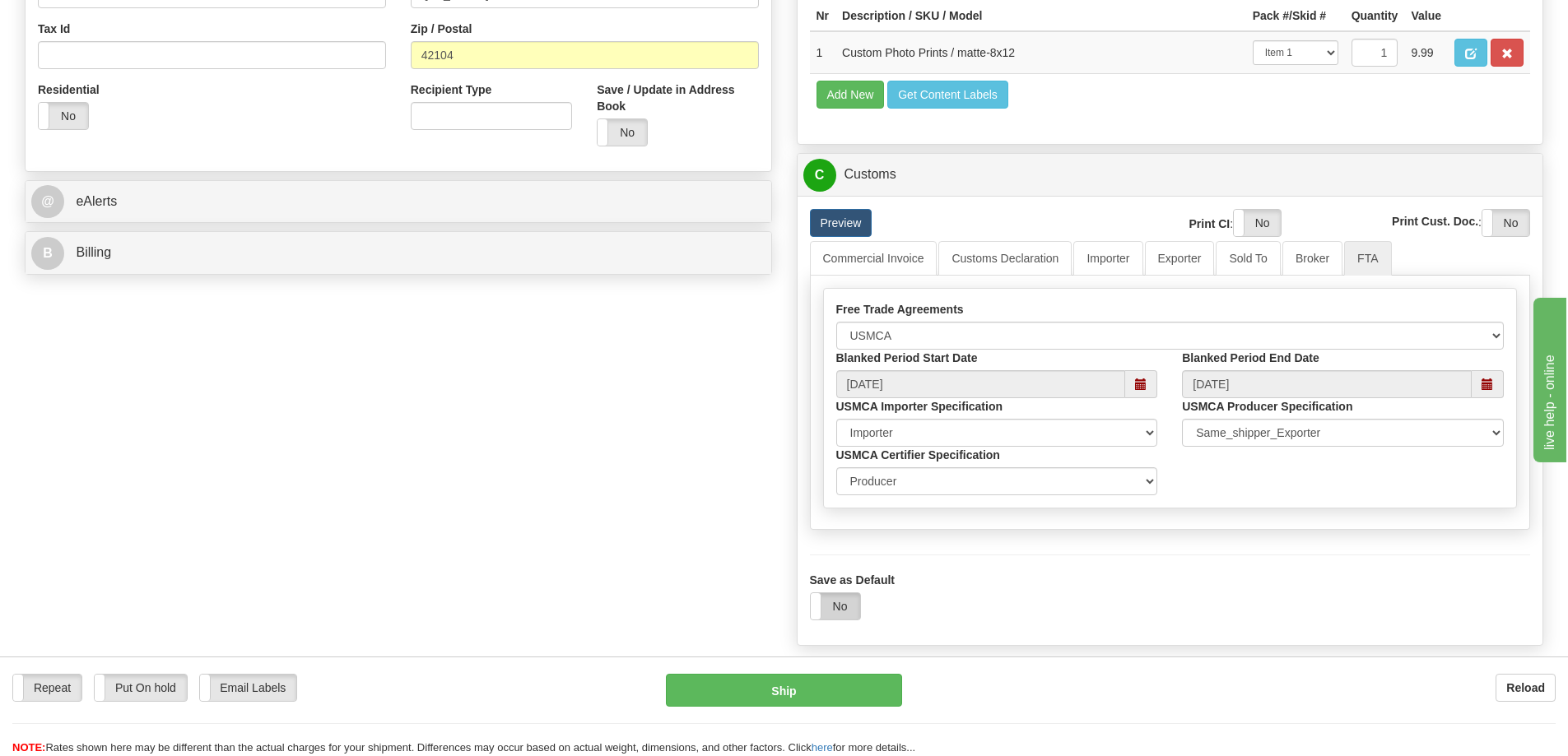
click at [831, 614] on label "No" at bounding box center [835, 606] width 49 height 26
click at [847, 685] on button "Ship" at bounding box center [784, 690] width 237 height 33
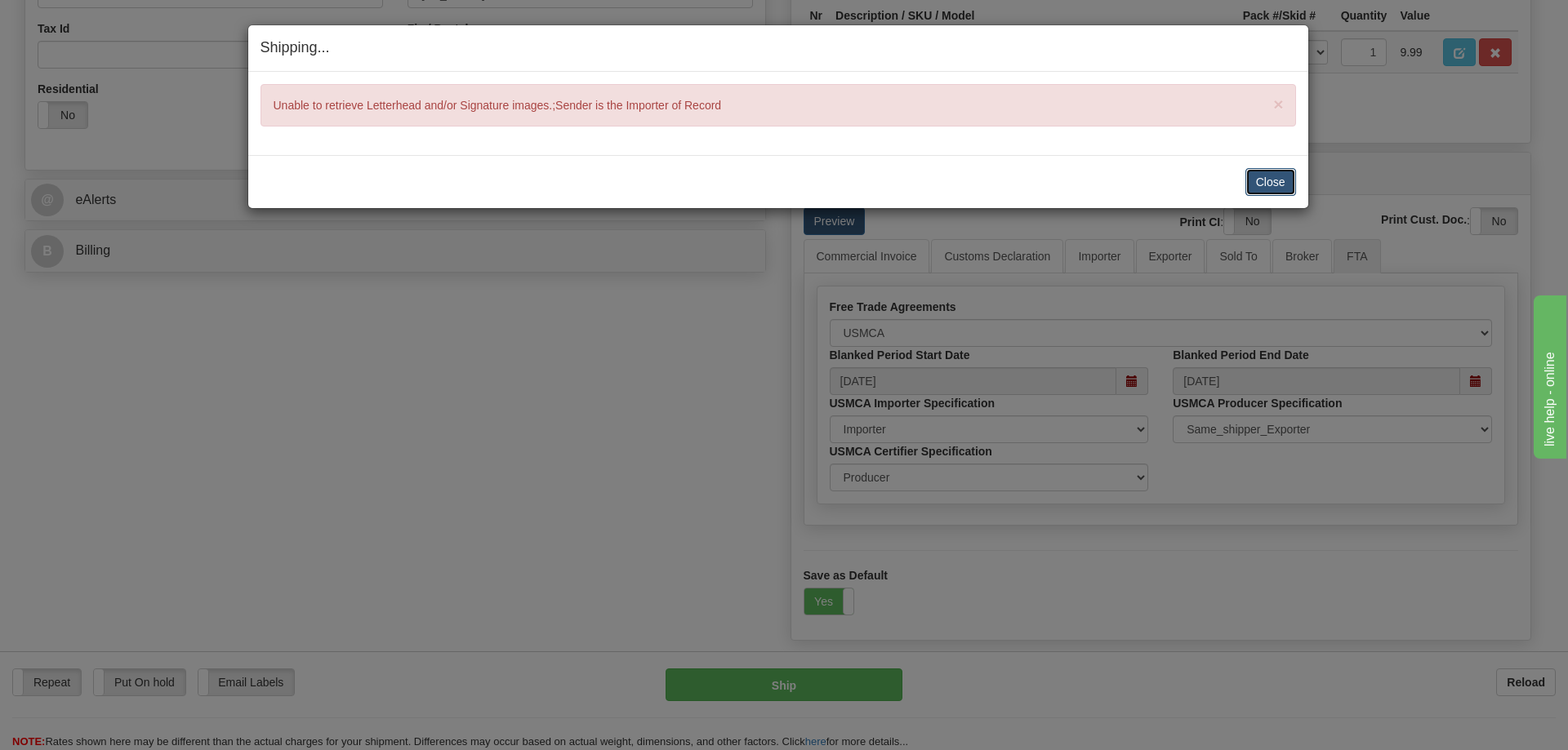
click at [1272, 184] on button "Close" at bounding box center [1271, 182] width 51 height 28
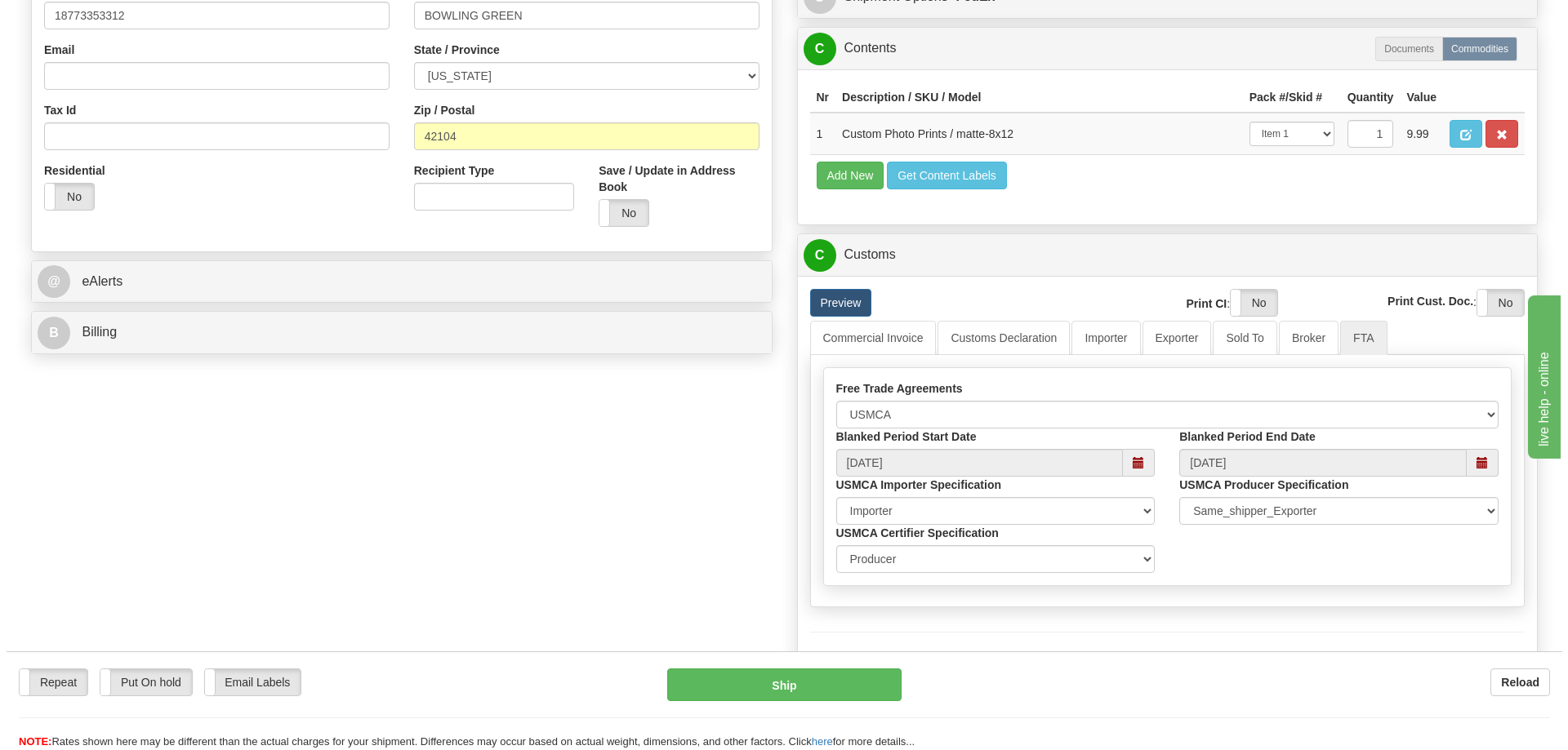
scroll to position [735, 0]
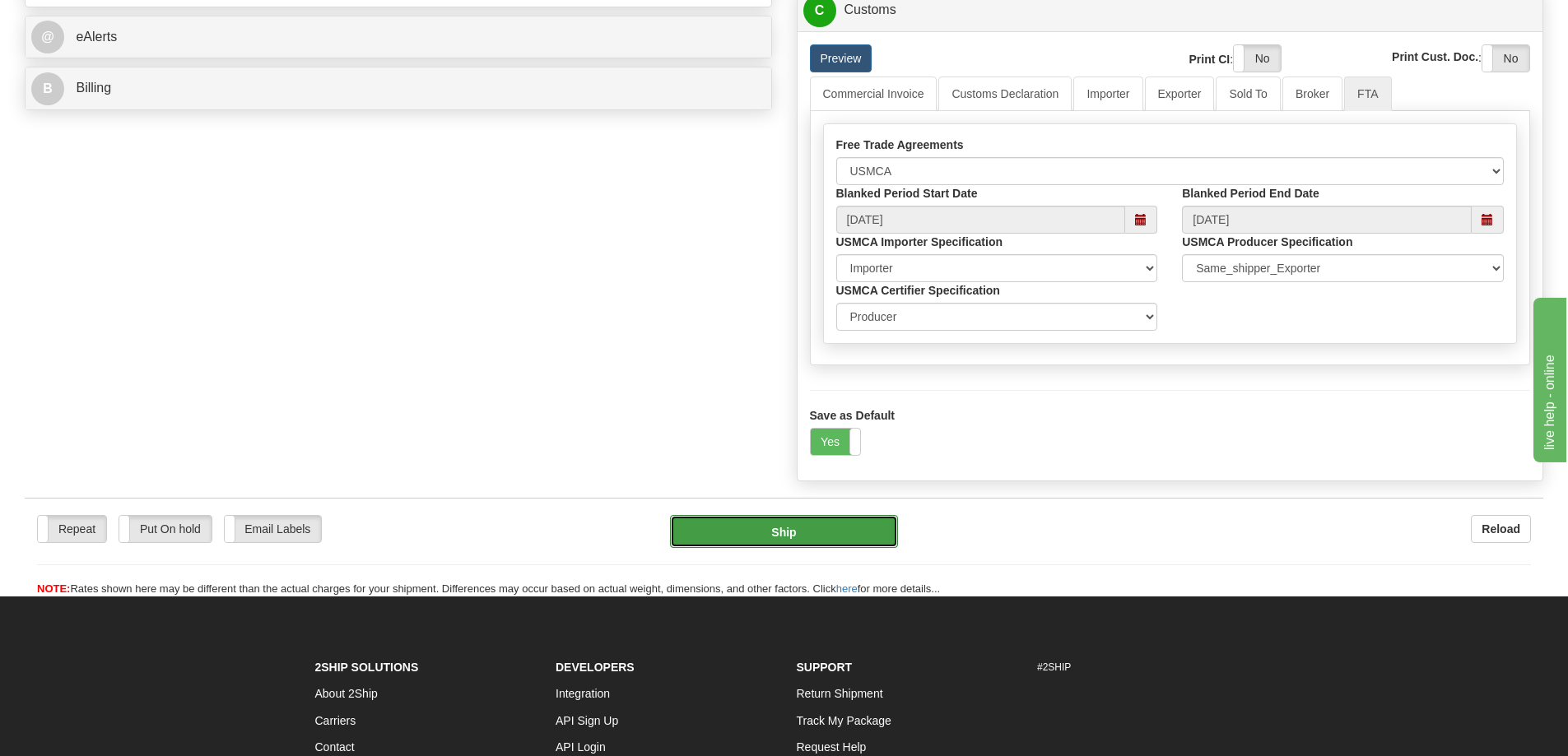
click at [845, 527] on button "Ship" at bounding box center [784, 531] width 228 height 33
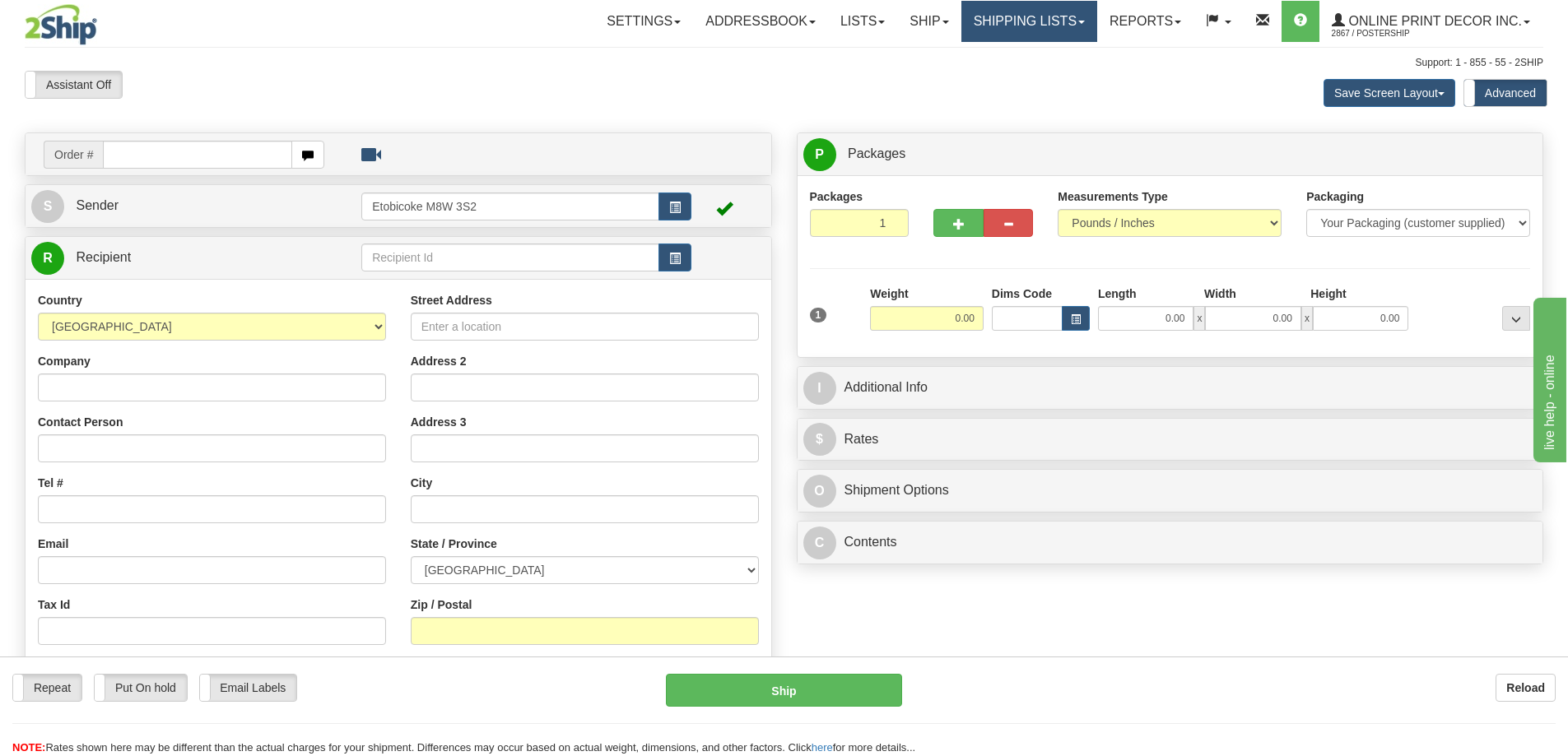
click at [1014, 16] on link "Shipping lists" at bounding box center [1030, 21] width 136 height 41
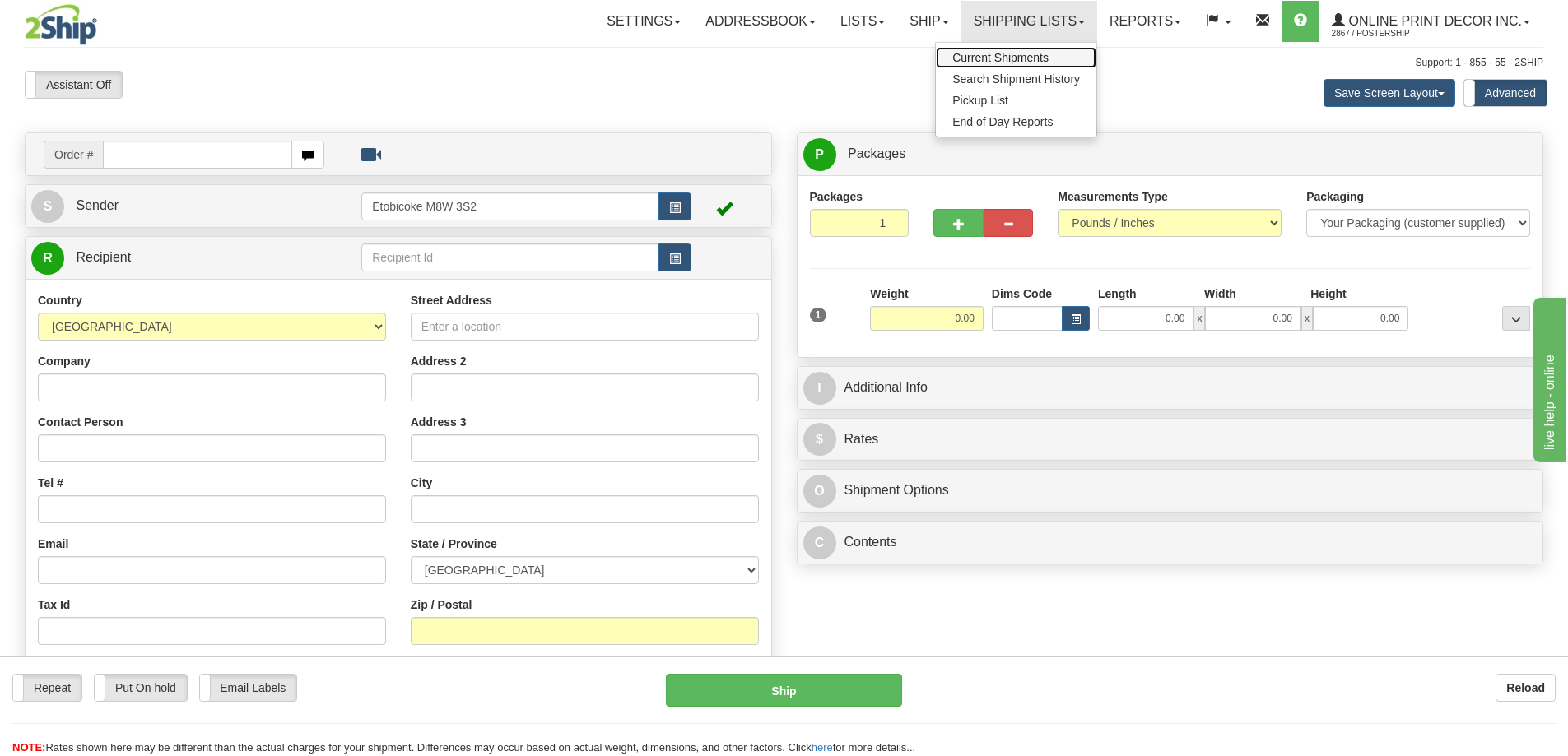
click at [975, 57] on span "Current Shipments" at bounding box center [1000, 58] width 96 height 14
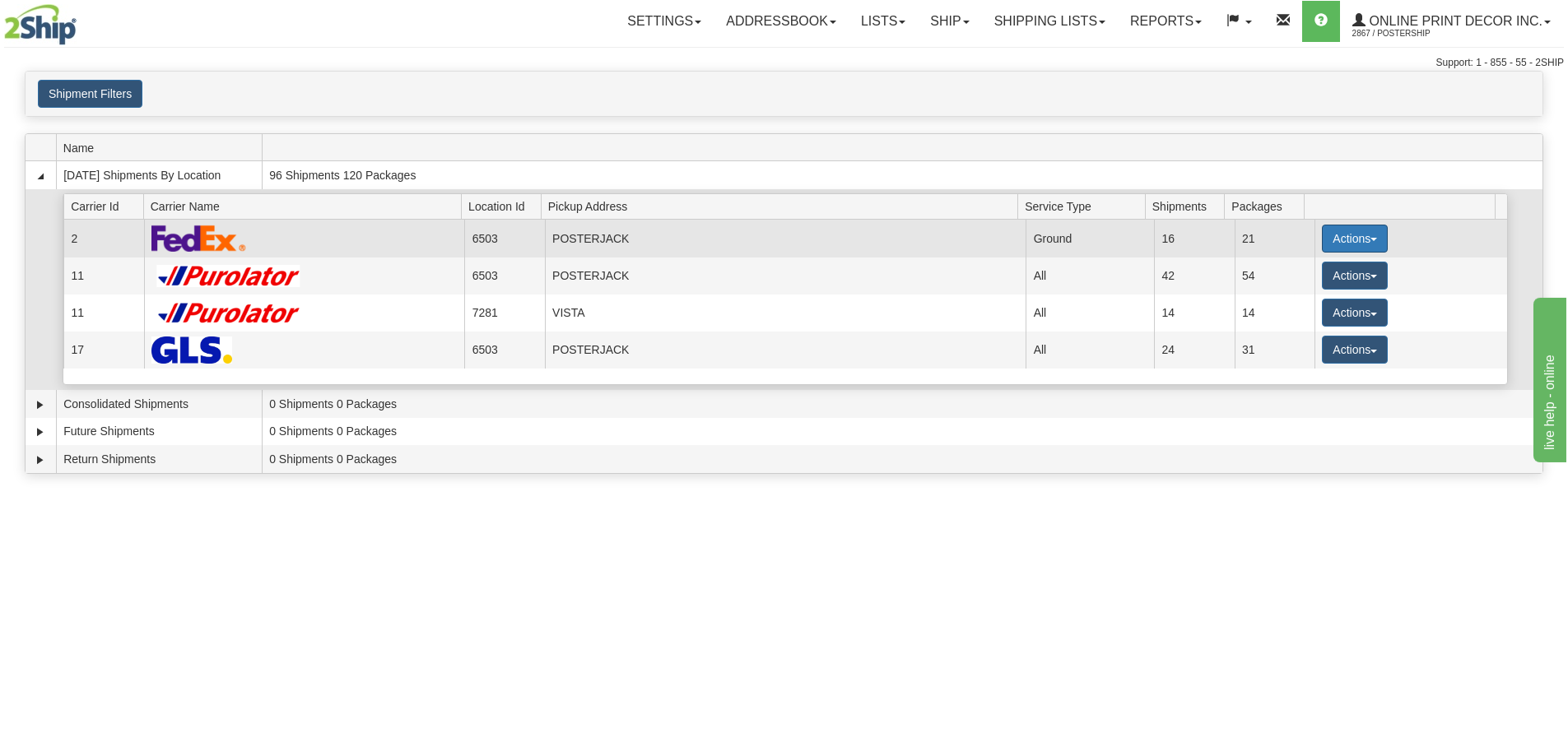
click at [1349, 234] on button "Actions" at bounding box center [1355, 238] width 66 height 28
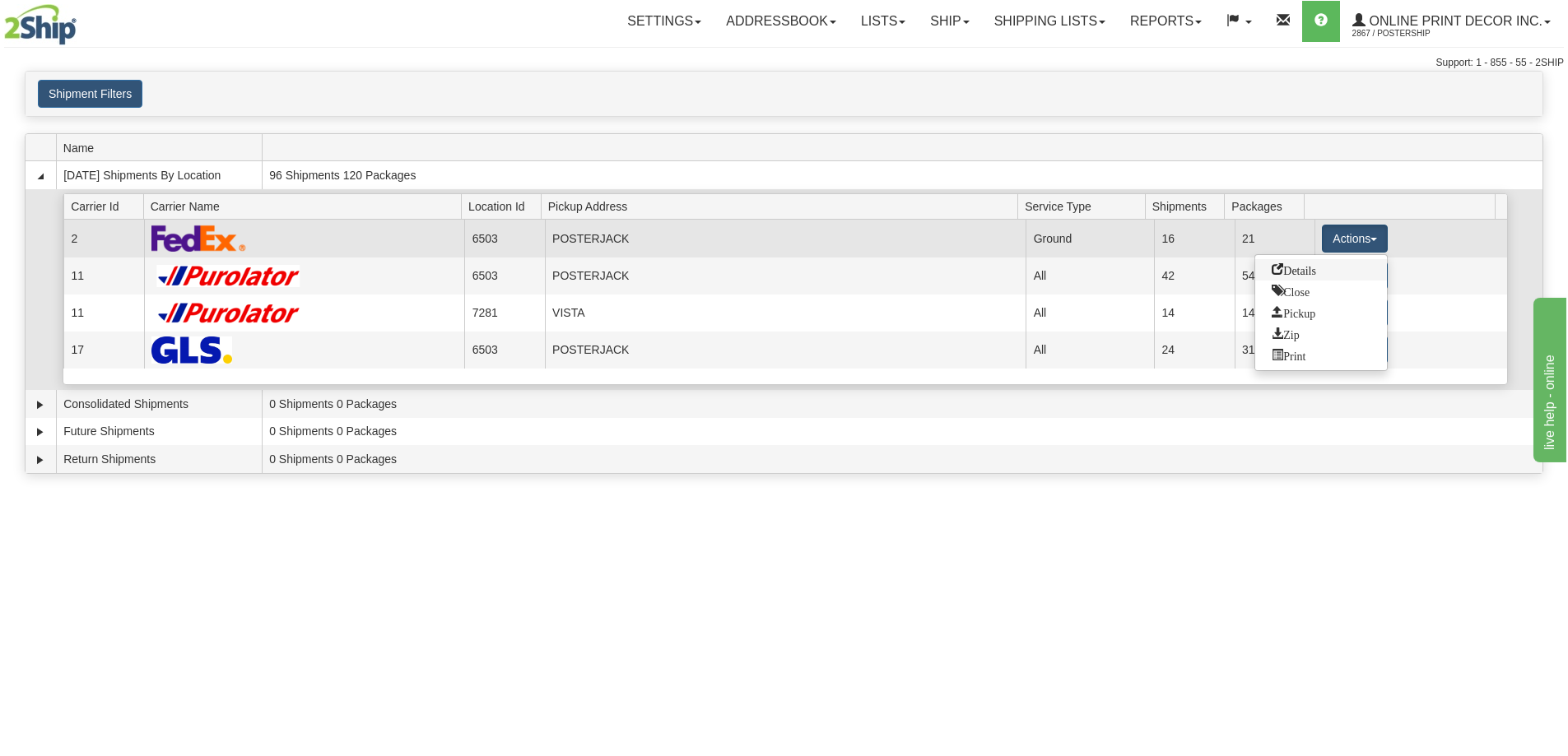
click at [1279, 269] on span "Details" at bounding box center [1295, 269] width 45 height 12
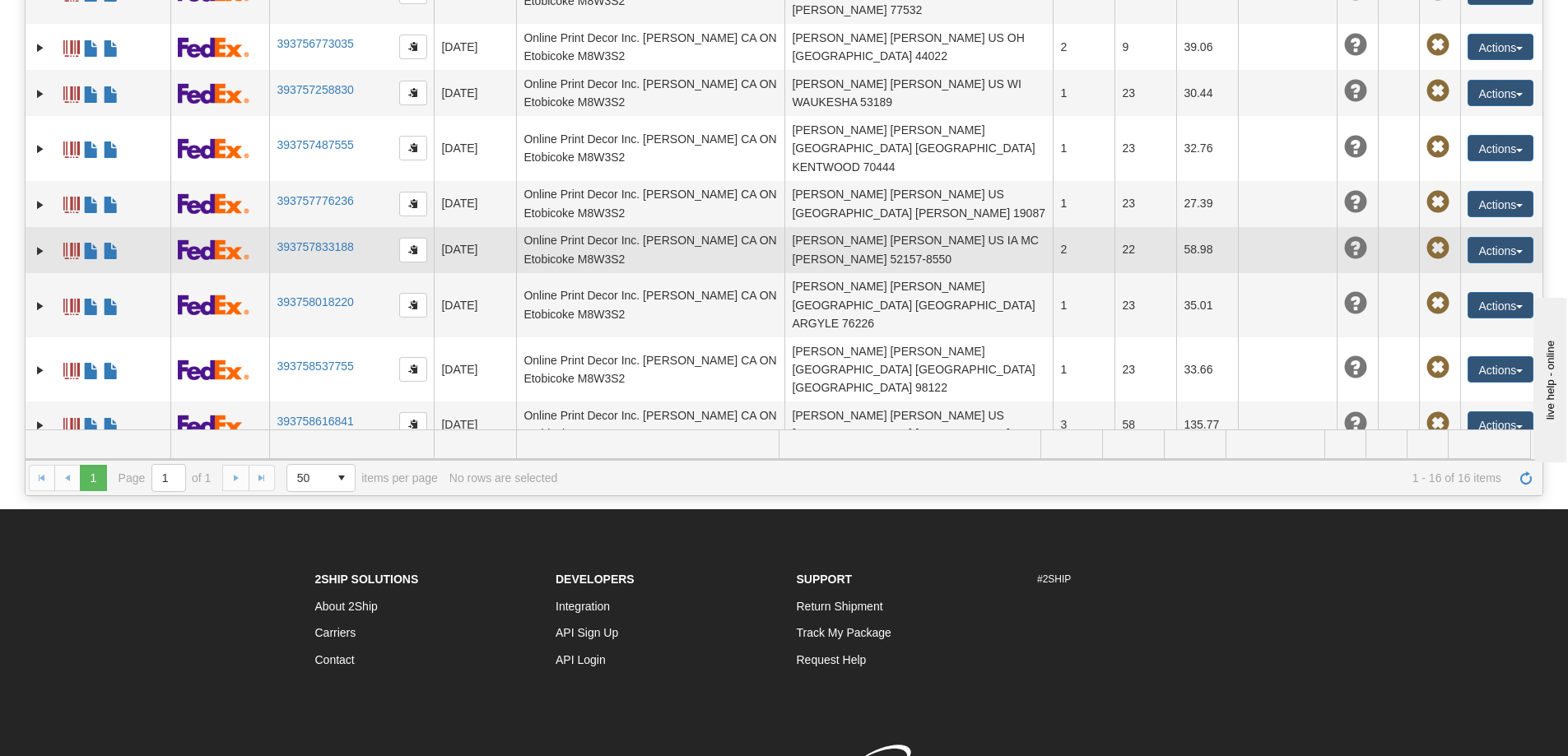
scroll to position [341, 0]
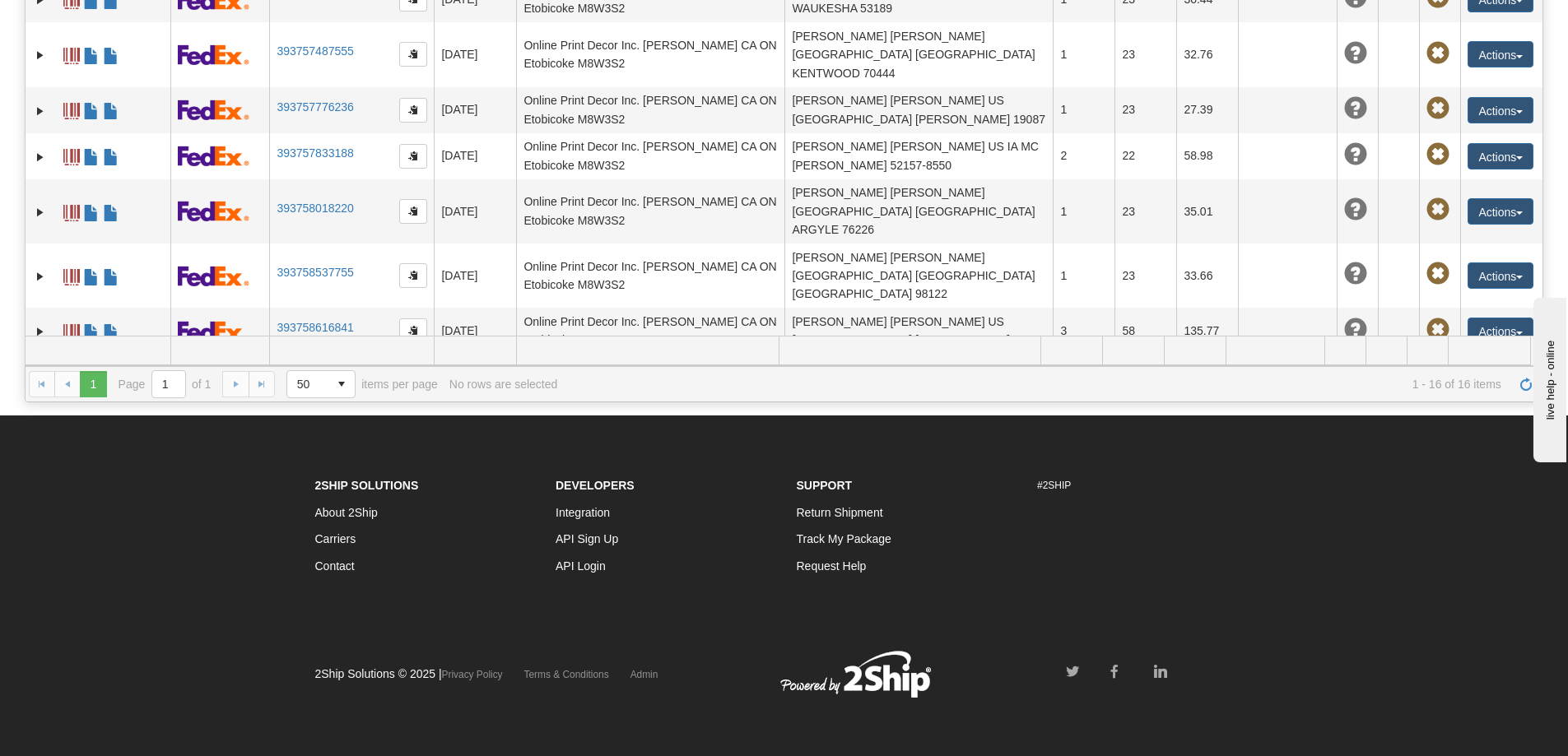
click at [307, 367] on link "393758722450" at bounding box center [314, 374] width 77 height 14
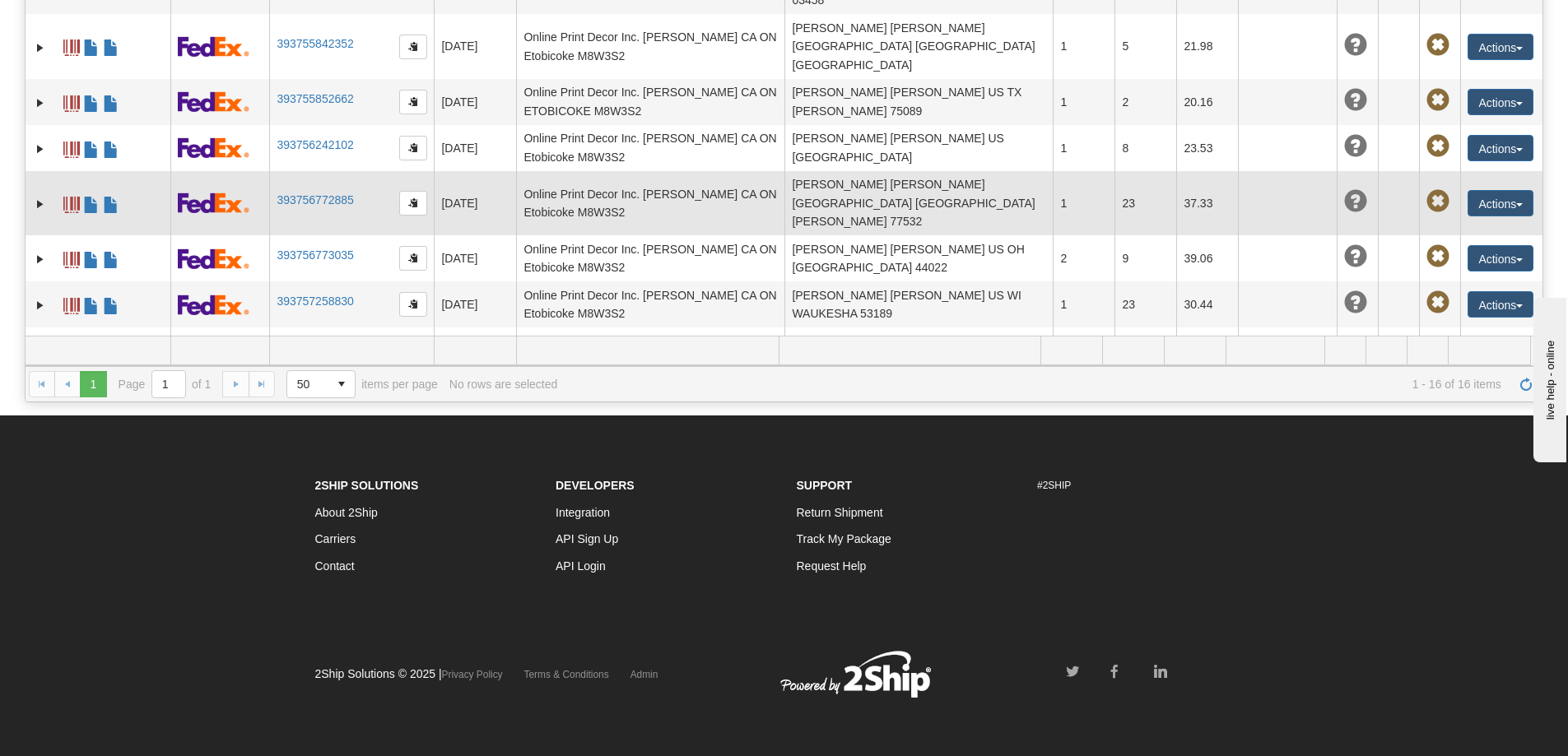
scroll to position [13, 0]
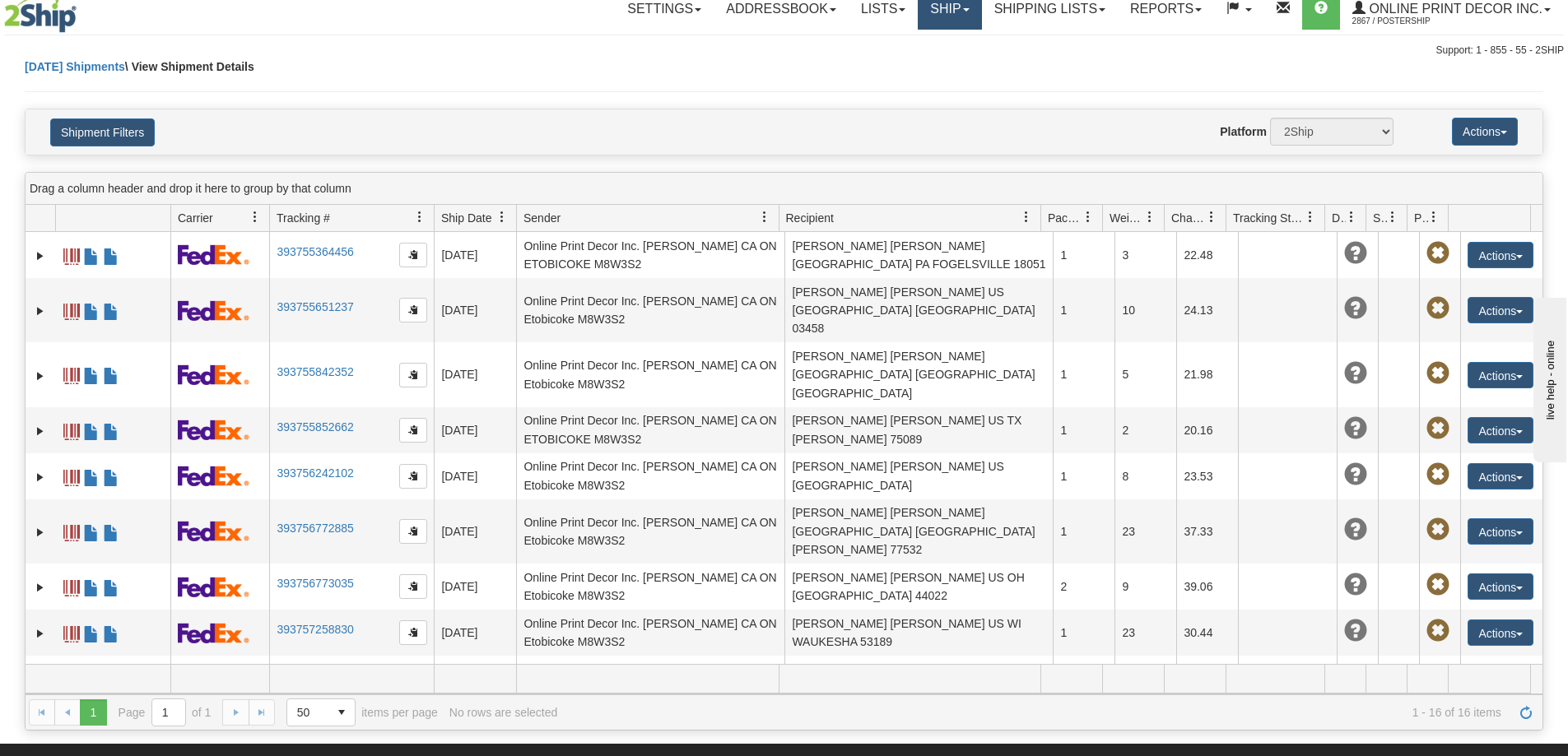
click at [949, 10] on link "Ship" at bounding box center [949, 9] width 63 height 41
click at [885, 44] on span "Ship Screen" at bounding box center [880, 46] width 63 height 14
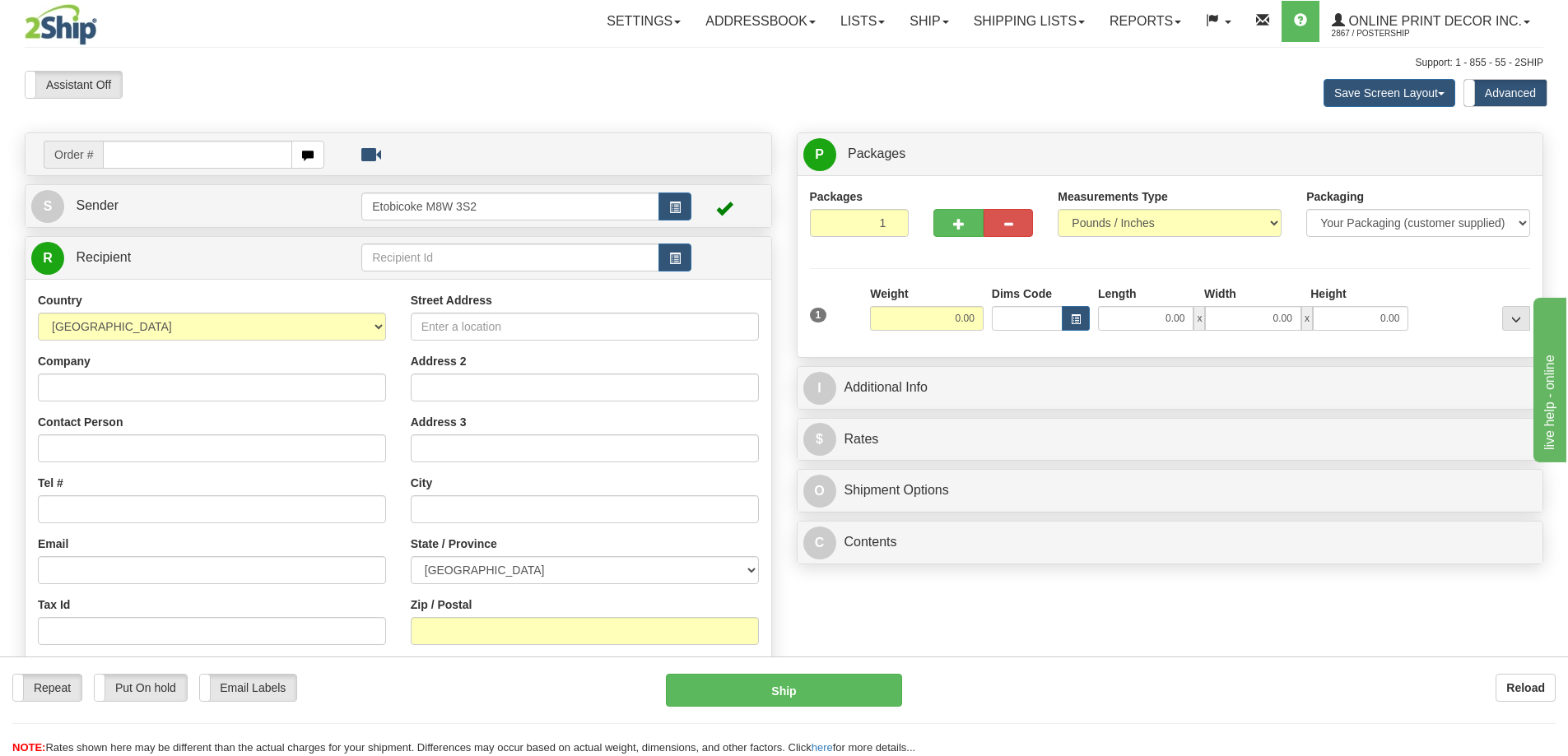
click at [180, 150] on input "text" at bounding box center [197, 154] width 189 height 28
type input "us-56107"
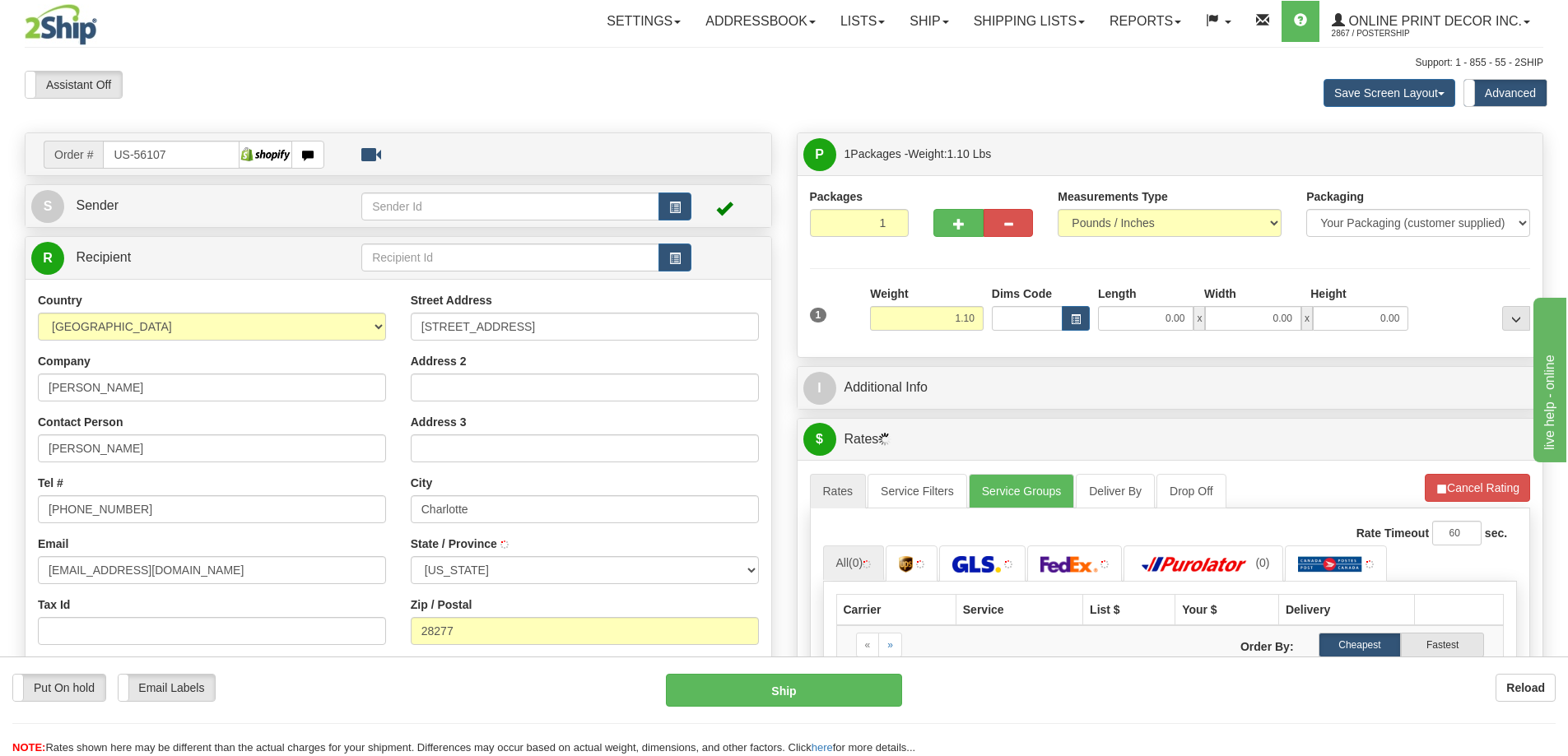
type input "CHARLOTTE"
click at [703, 205] on td at bounding box center [728, 205] width 74 height 34
click at [684, 205] on button "button" at bounding box center [675, 206] width 33 height 28
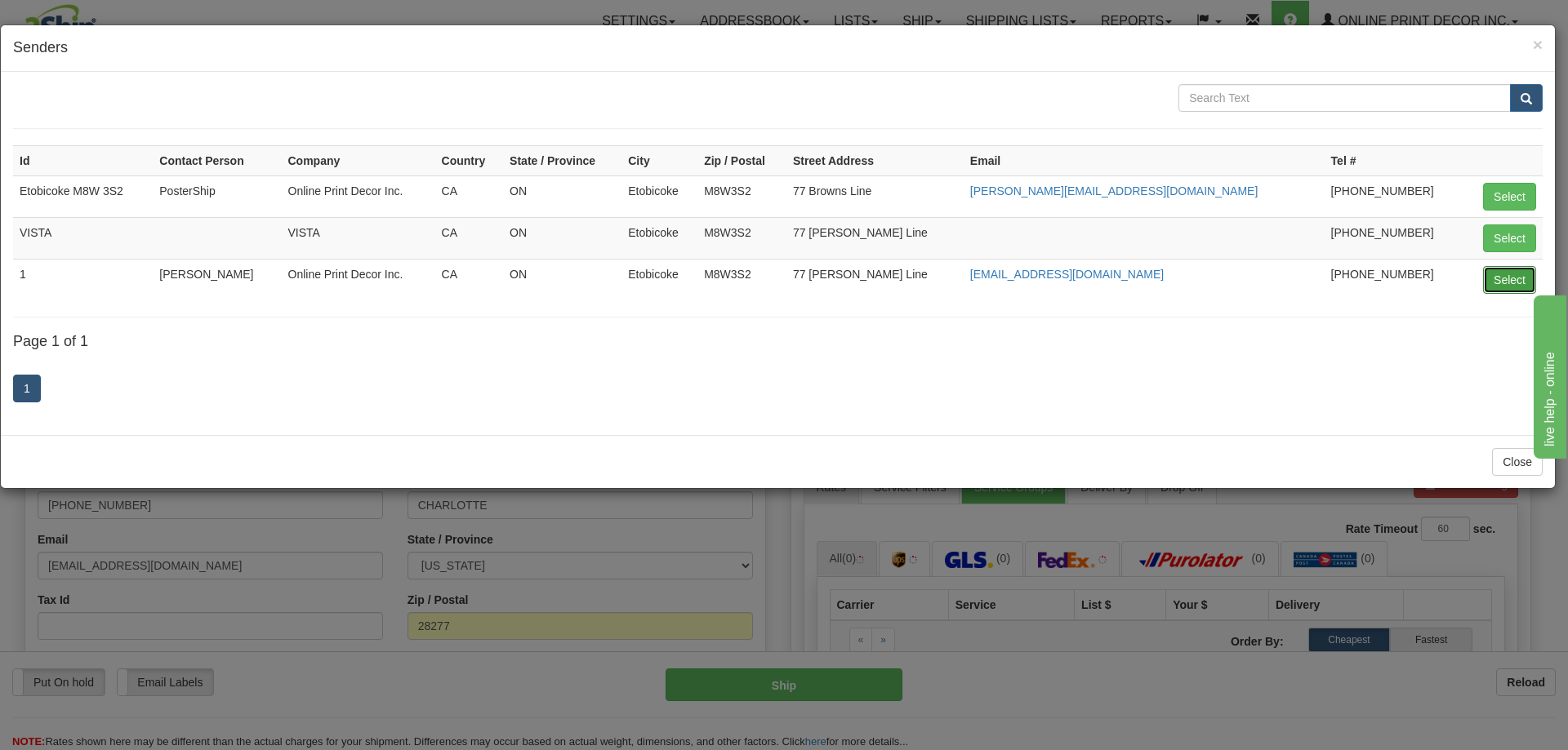
click at [1505, 273] on button "Select" at bounding box center [1509, 280] width 53 height 28
type input "1"
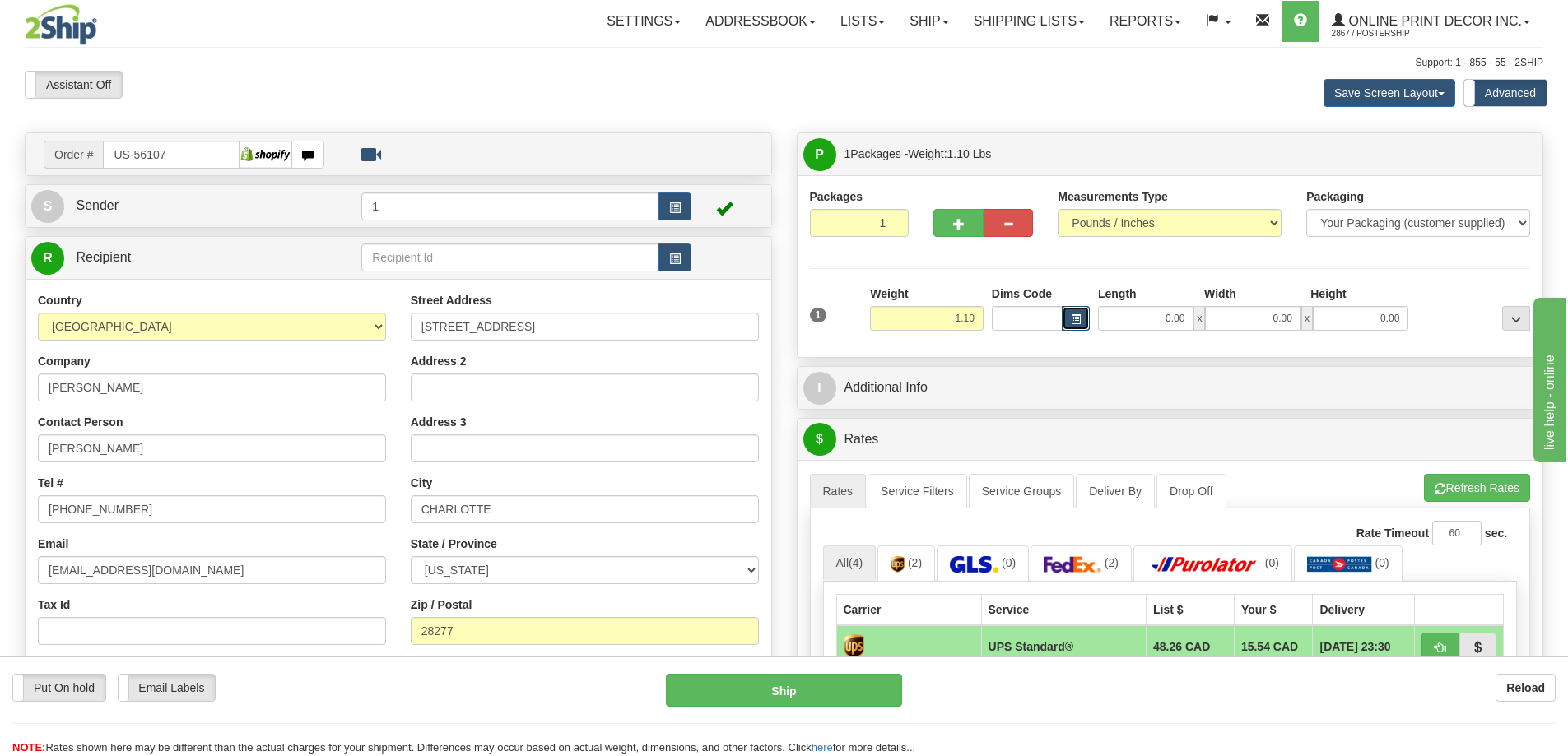
click at [1075, 316] on span "button" at bounding box center [1075, 319] width 10 height 9
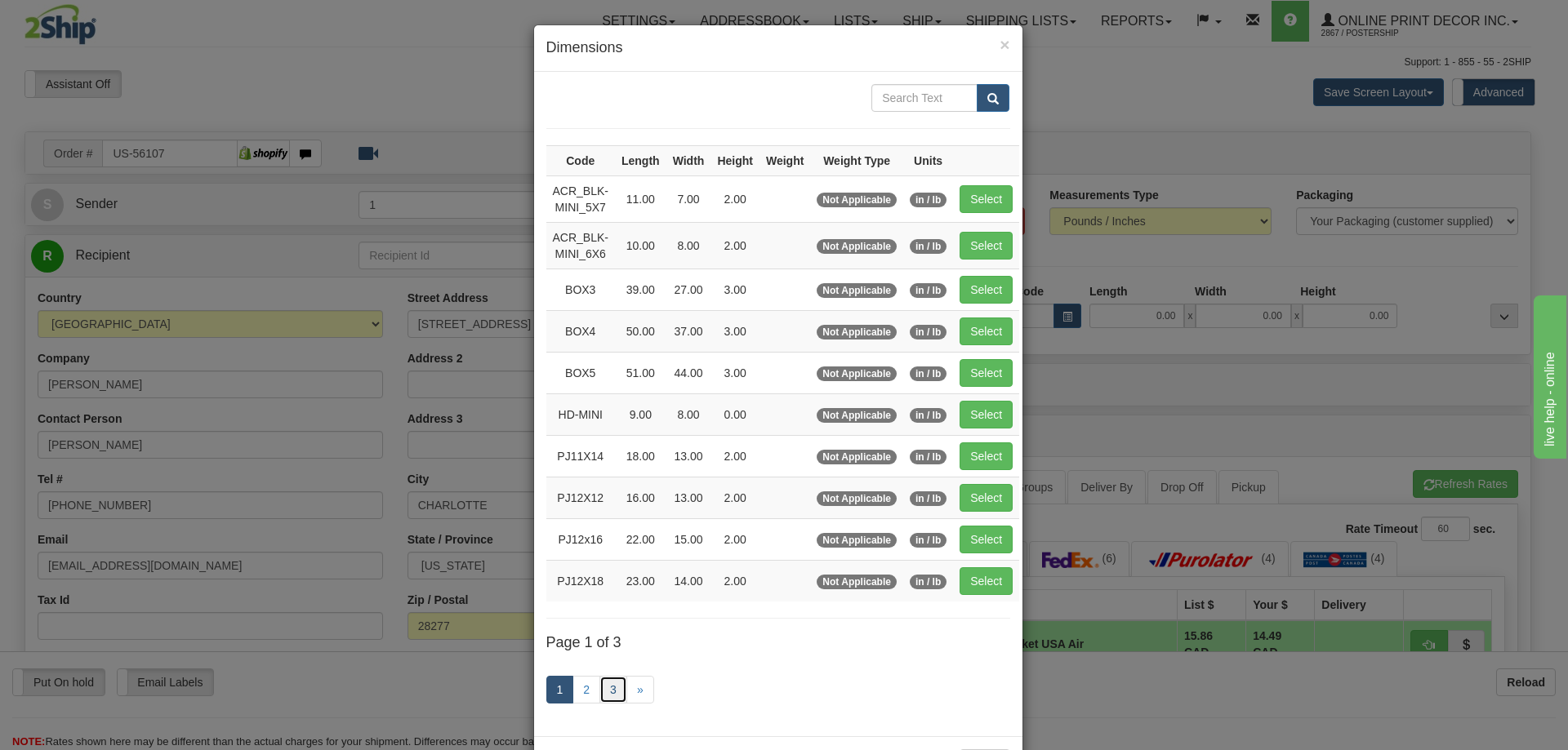
click at [615, 687] on link "3" at bounding box center [613, 689] width 28 height 28
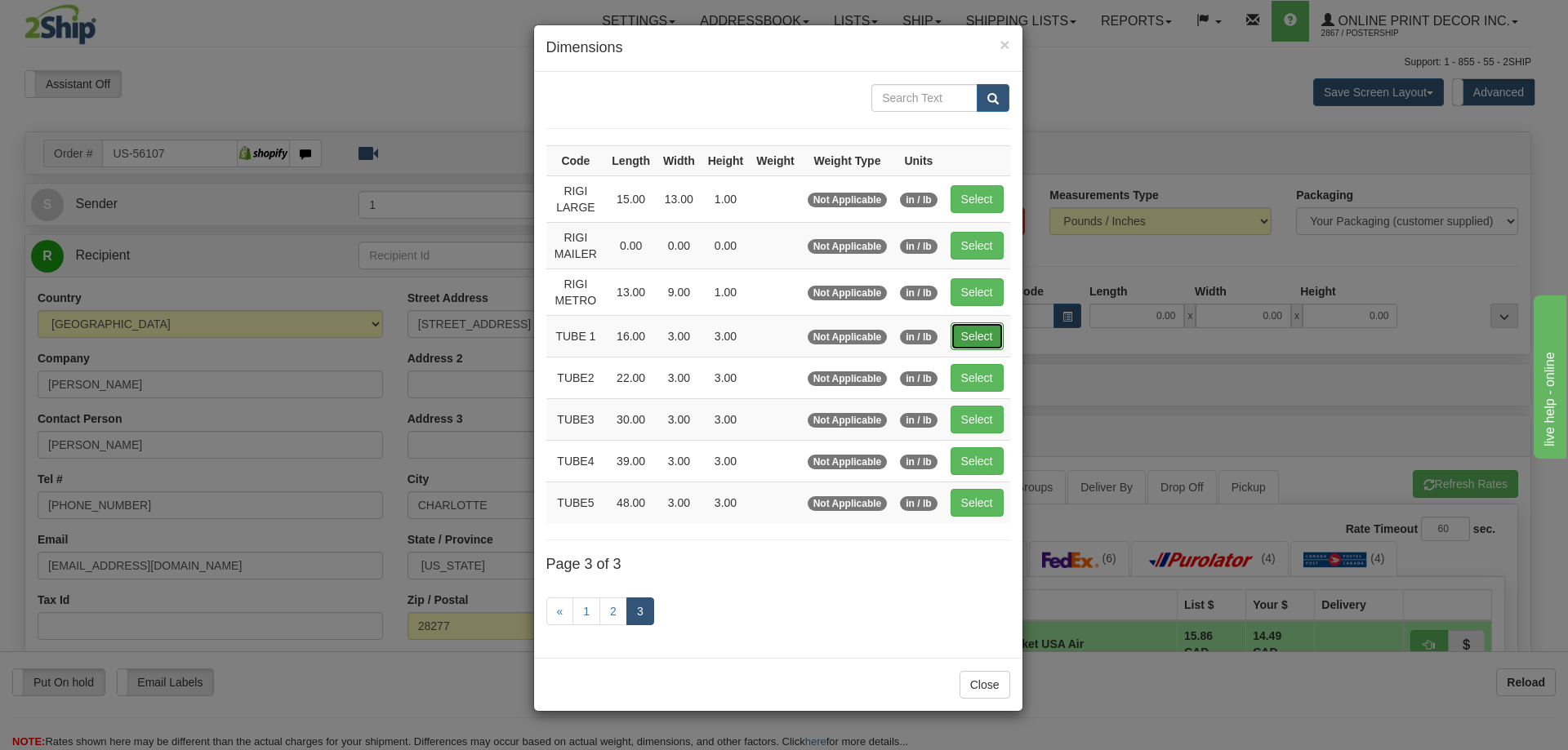
click at [959, 334] on button "Select" at bounding box center [976, 336] width 53 height 28
type input "TUBE 1"
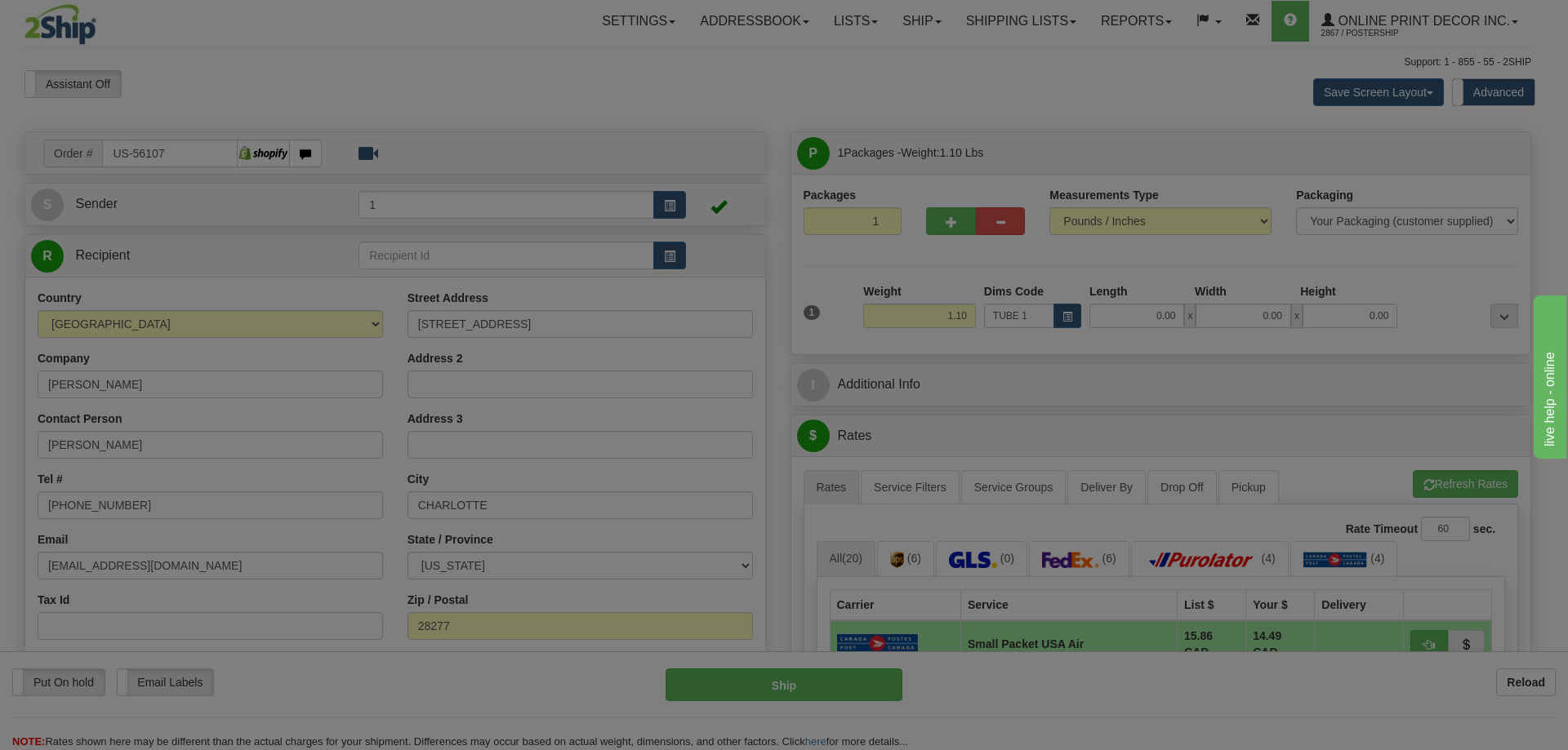
type input "16.00"
type input "3.00"
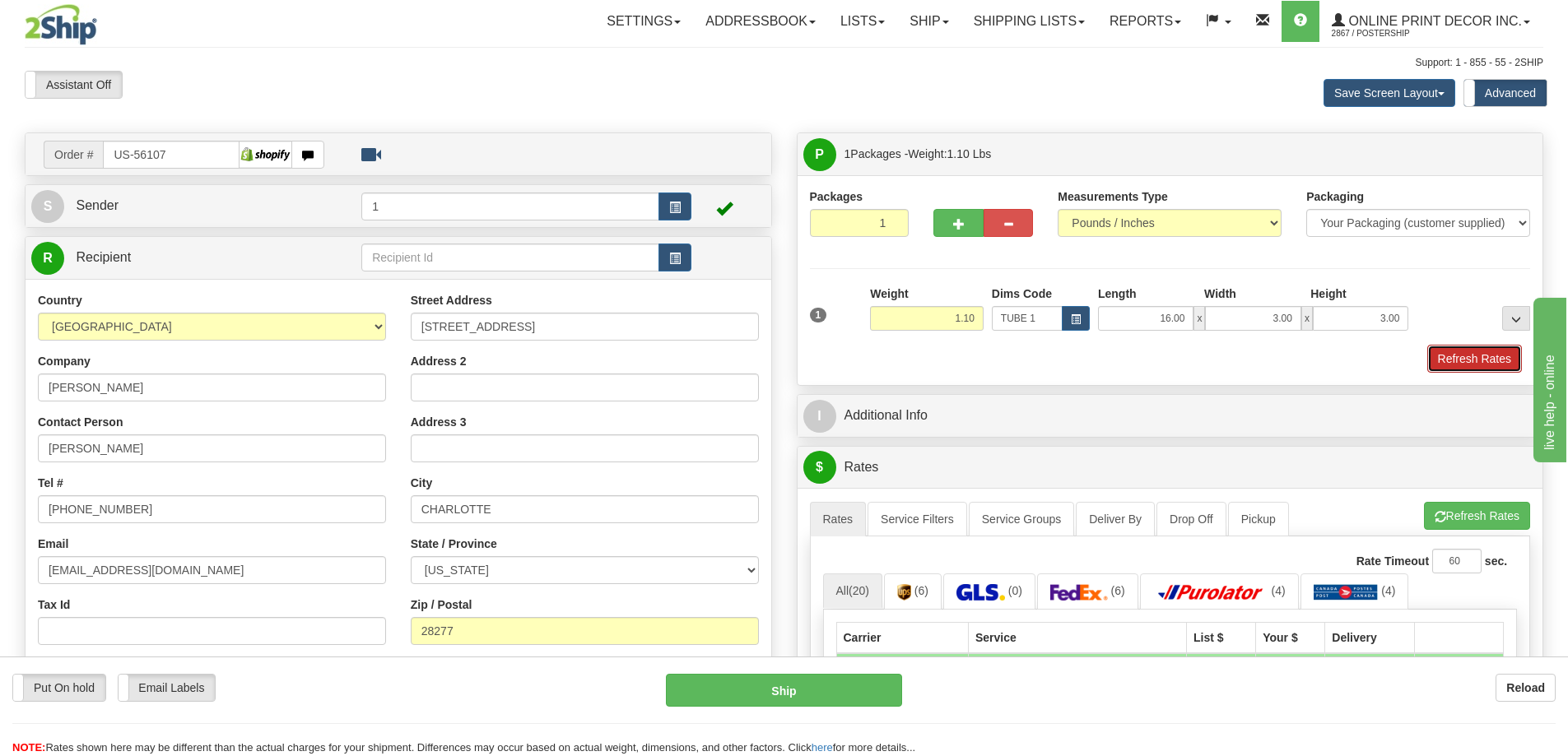
click at [1463, 360] on button "Refresh Rates" at bounding box center [1475, 359] width 95 height 28
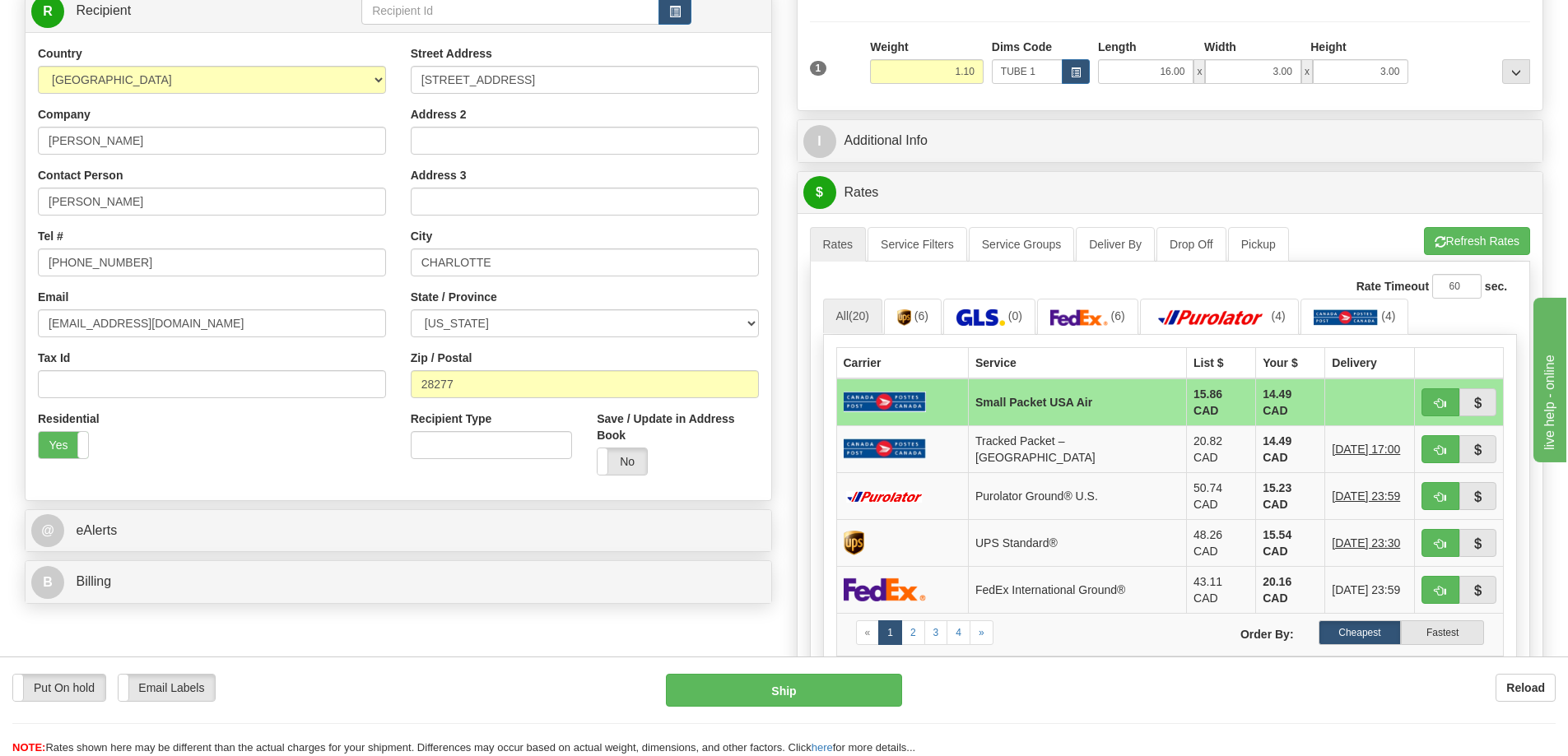
scroll to position [330, 0]
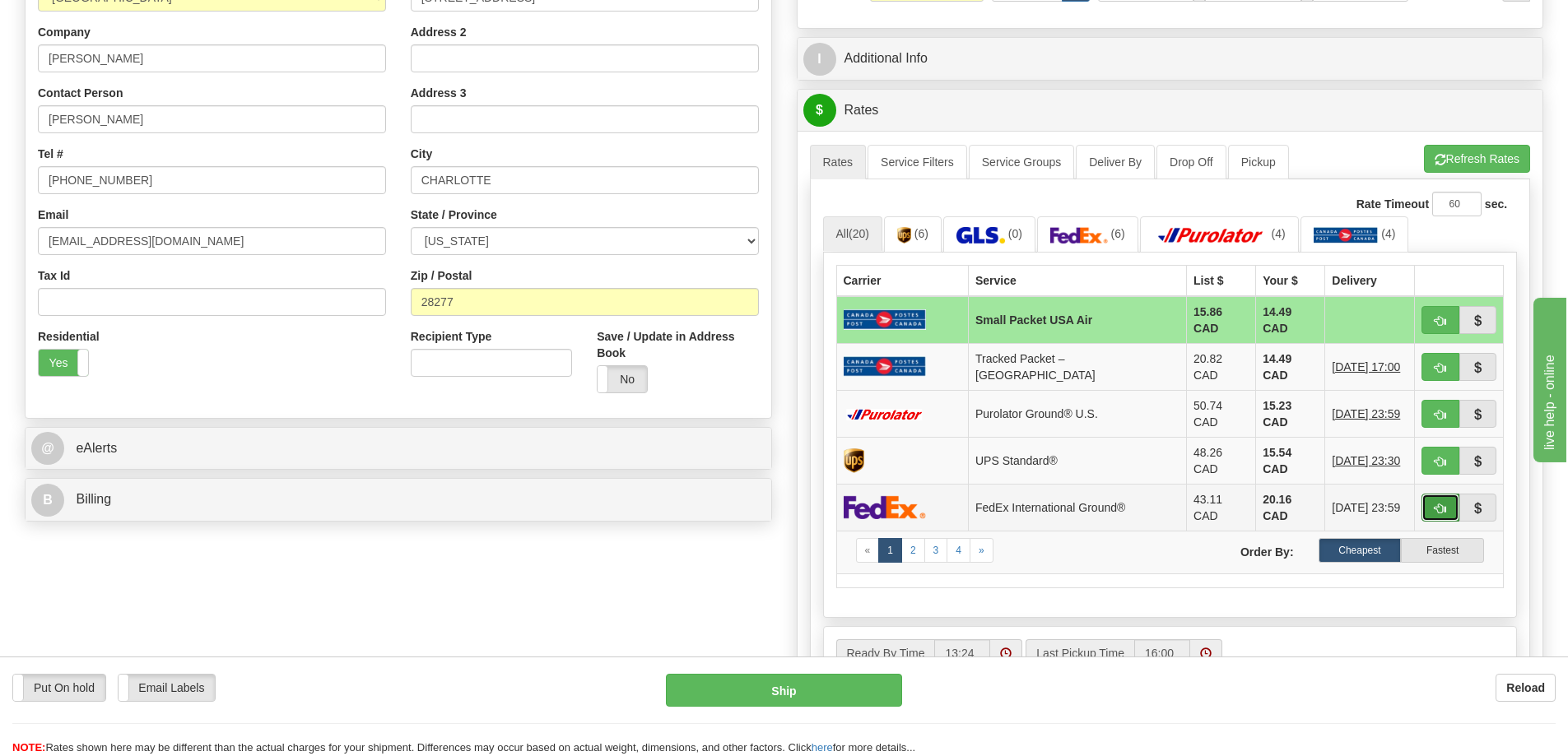
click at [1441, 504] on span "button" at bounding box center [1441, 509] width 12 height 11
type input "92"
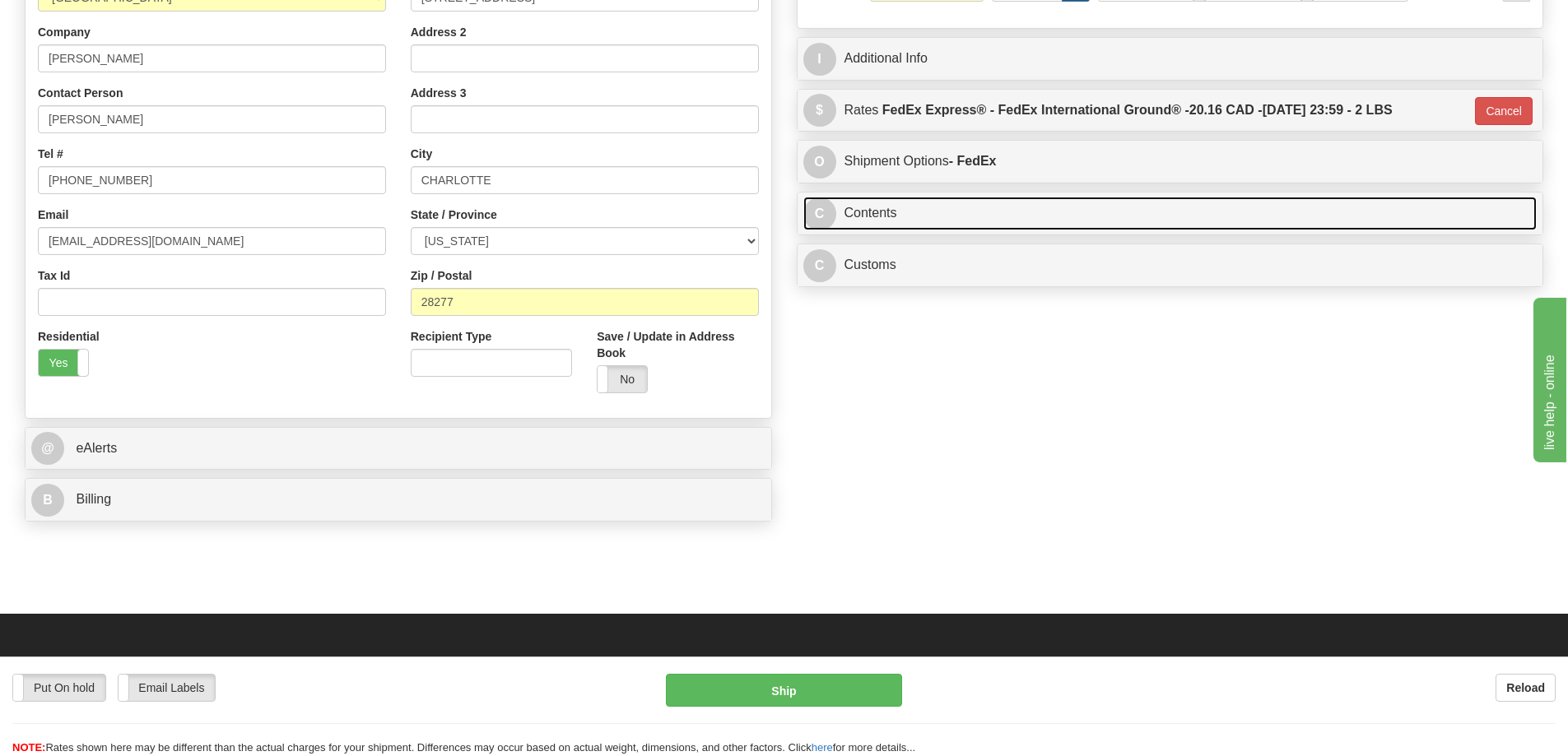
click at [1057, 215] on link "C Contents" at bounding box center [1170, 213] width 734 height 34
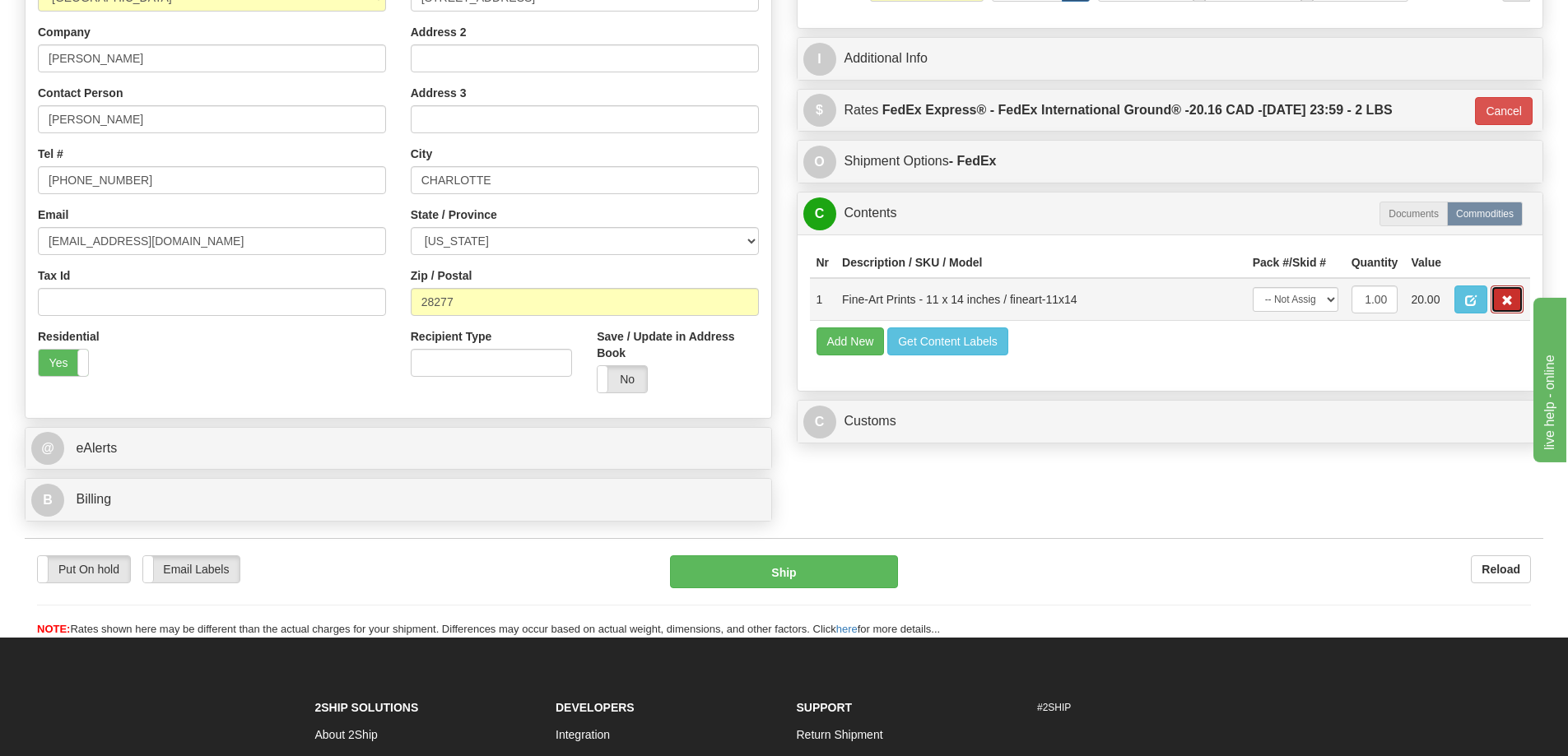
click at [1502, 300] on span "button" at bounding box center [1507, 300] width 12 height 11
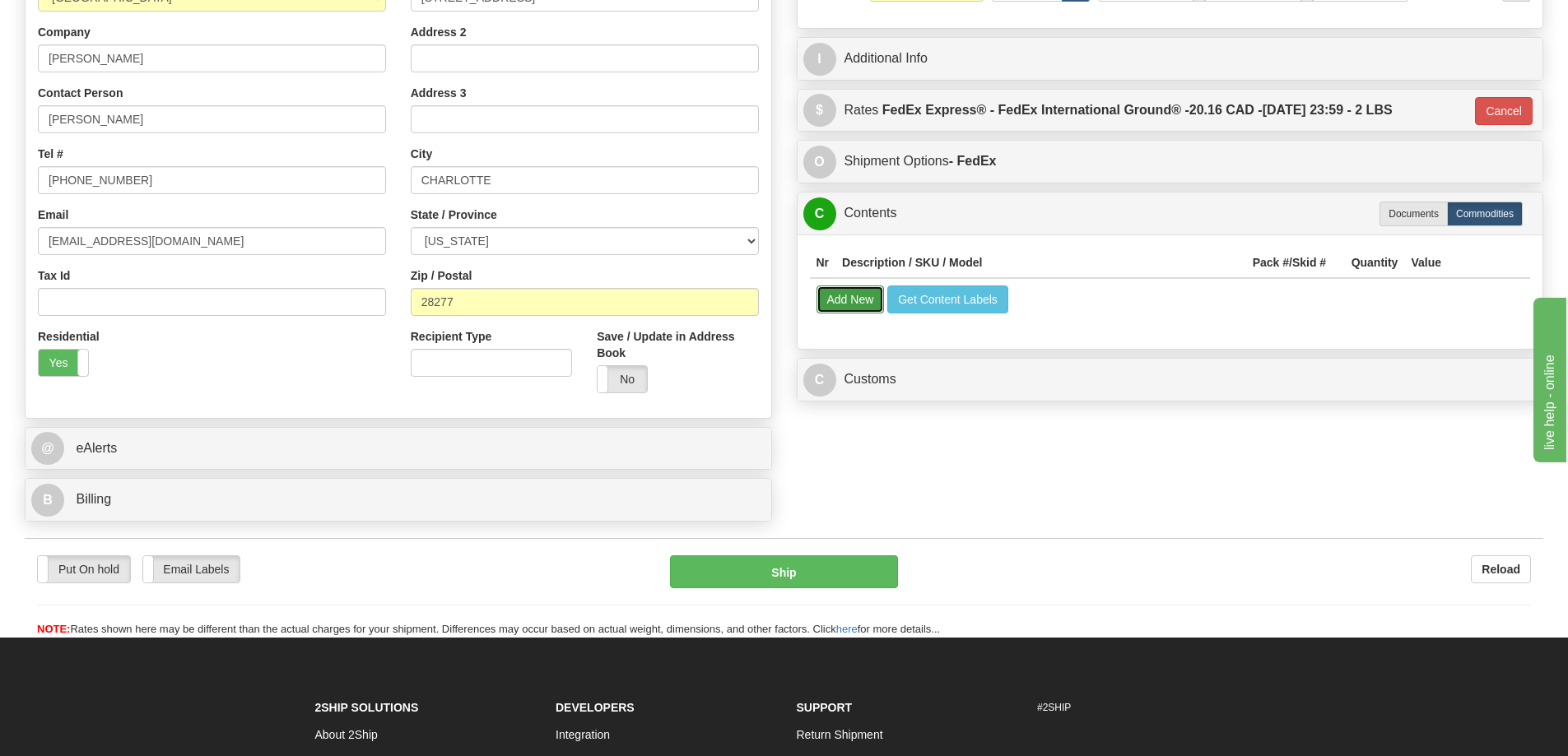
click at [842, 304] on button "Add New" at bounding box center [850, 299] width 68 height 28
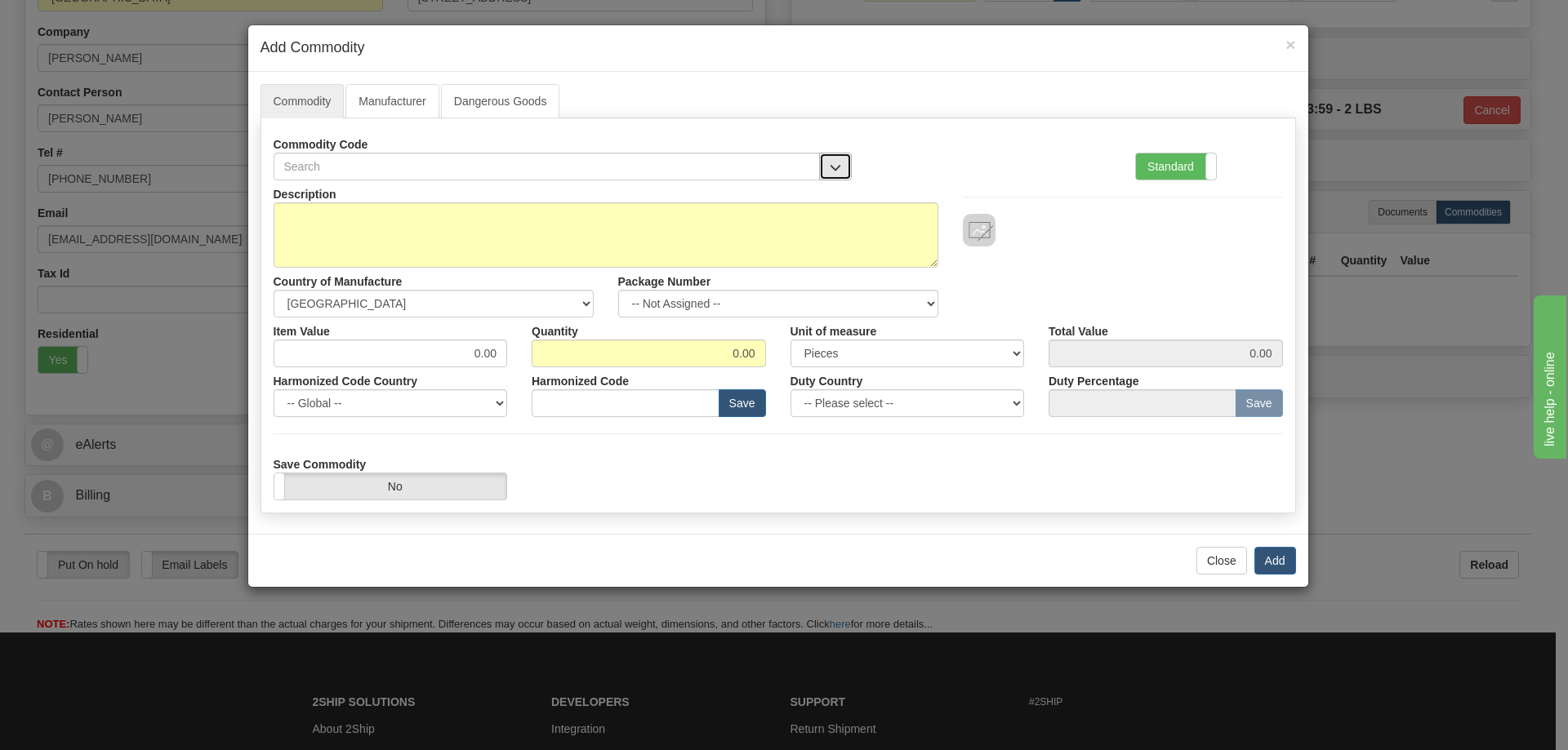
click at [843, 160] on button "button" at bounding box center [835, 166] width 33 height 28
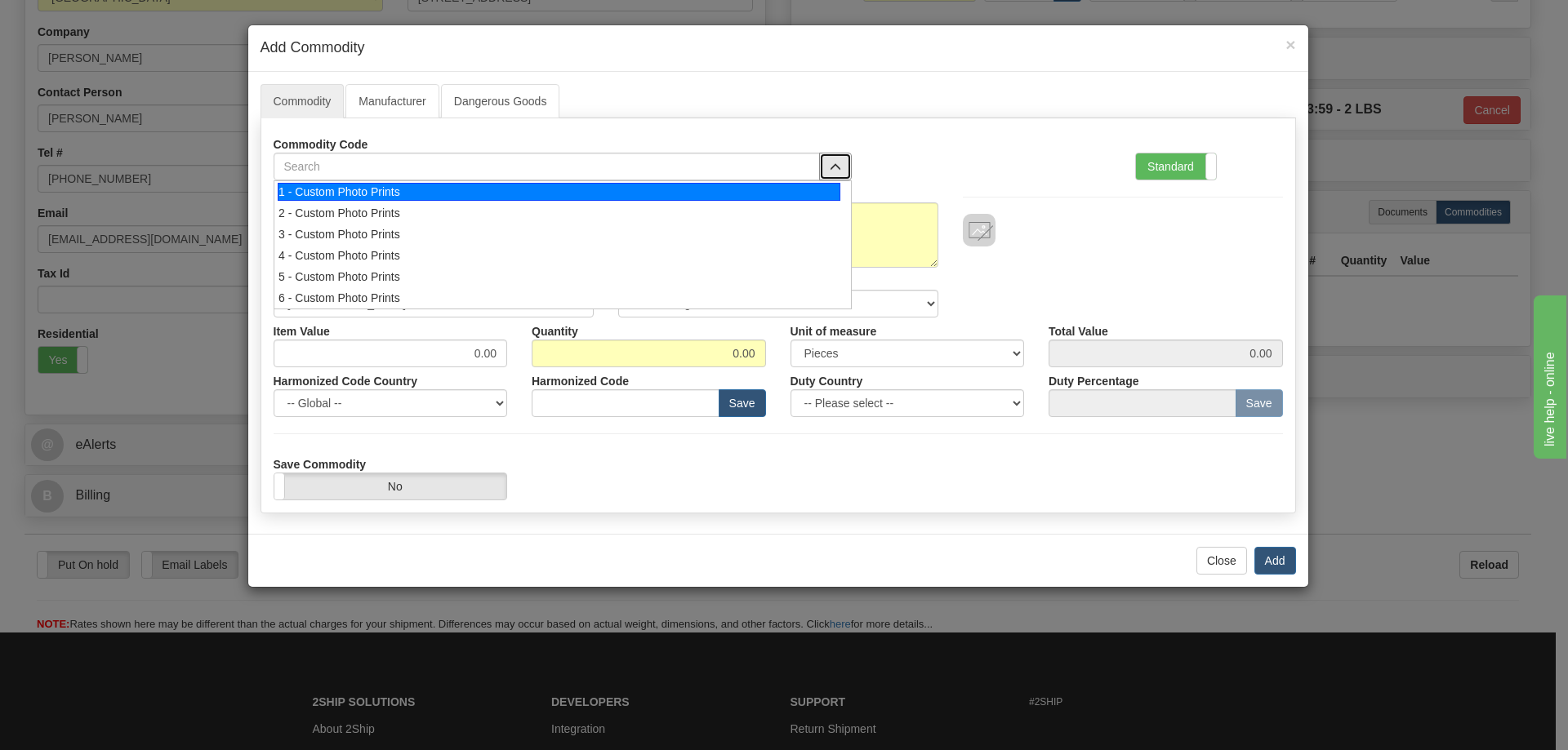
click at [813, 189] on div "1 - Custom Photo Prints" at bounding box center [559, 191] width 563 height 18
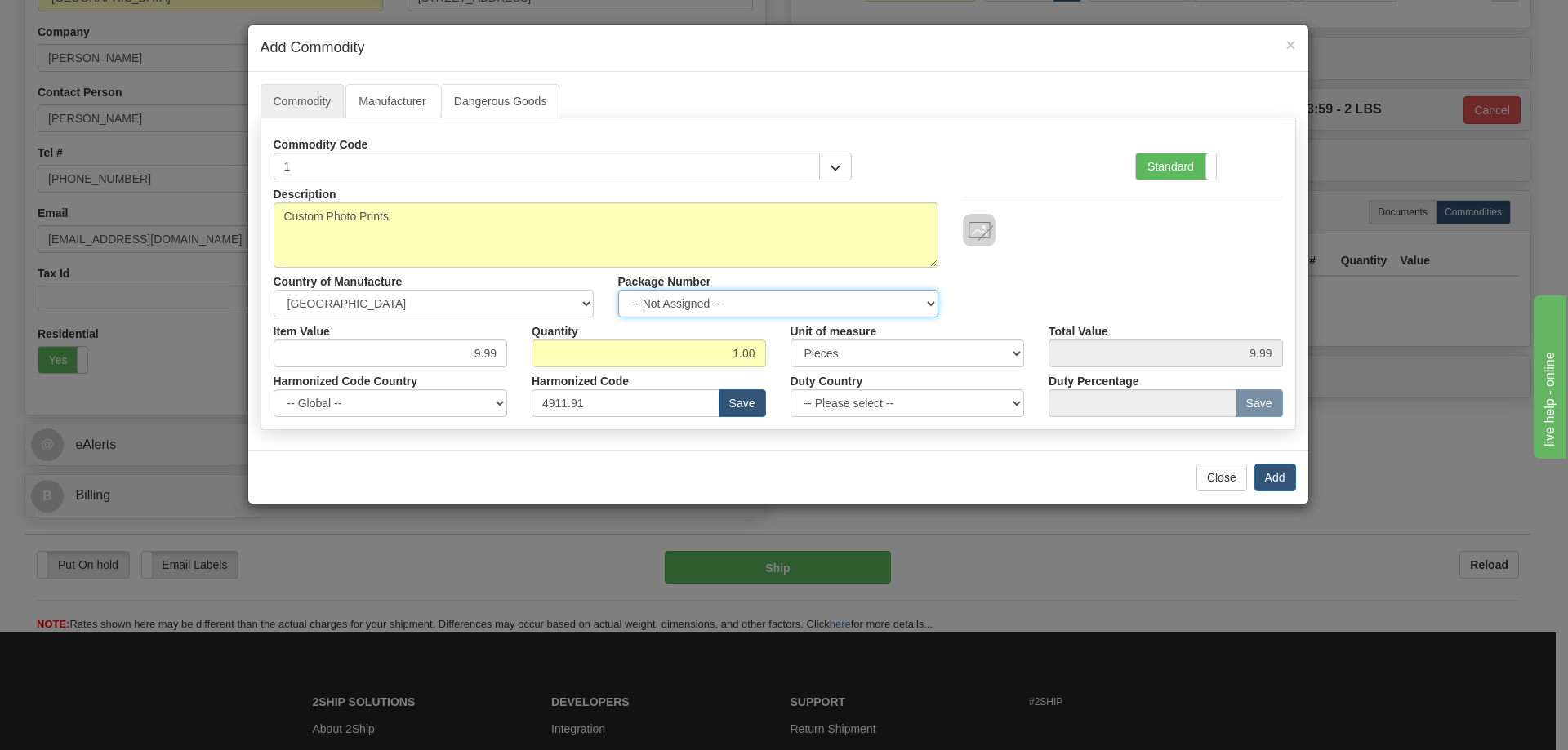
click at [915, 294] on select "-- Not Assigned -- Item 1" at bounding box center [778, 303] width 320 height 28
select select "0"
click at [619, 289] on select "-- Not Assigned -- Item 1" at bounding box center [778, 303] width 320 height 28
click at [1286, 476] on button "Add" at bounding box center [1275, 477] width 41 height 28
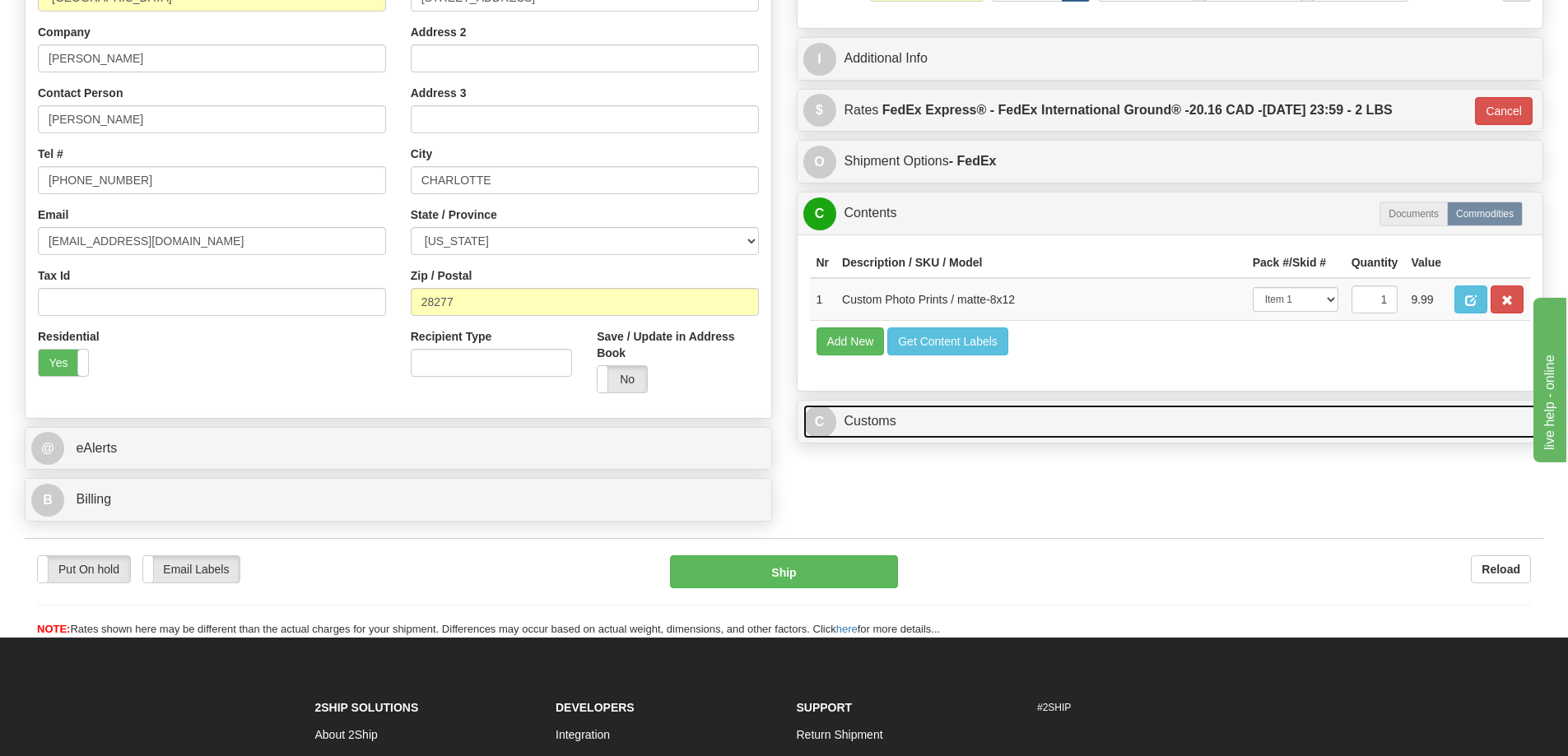
click at [1360, 426] on link "C Customs" at bounding box center [1170, 422] width 734 height 34
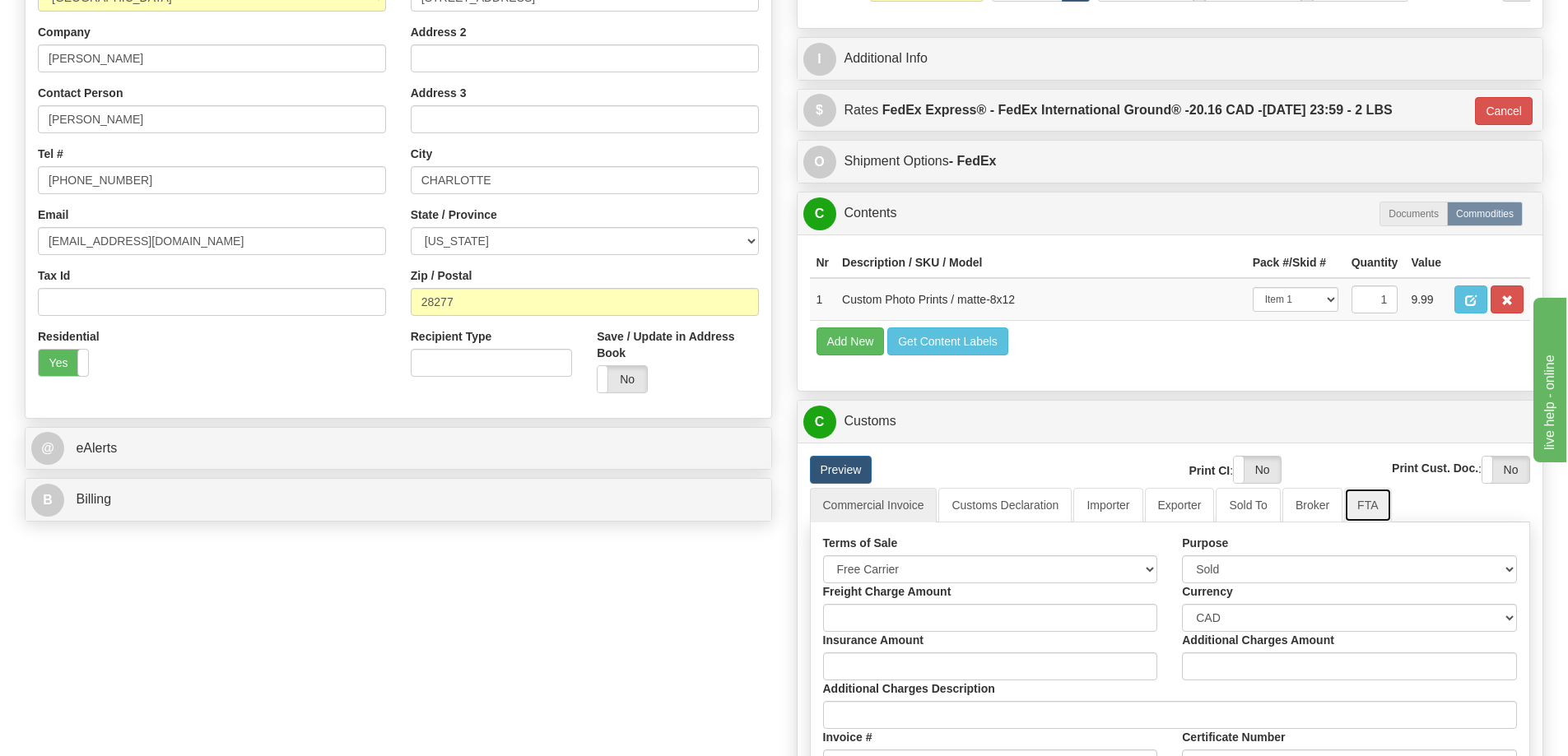
click at [1374, 508] on link "FTA" at bounding box center [1367, 505] width 47 height 35
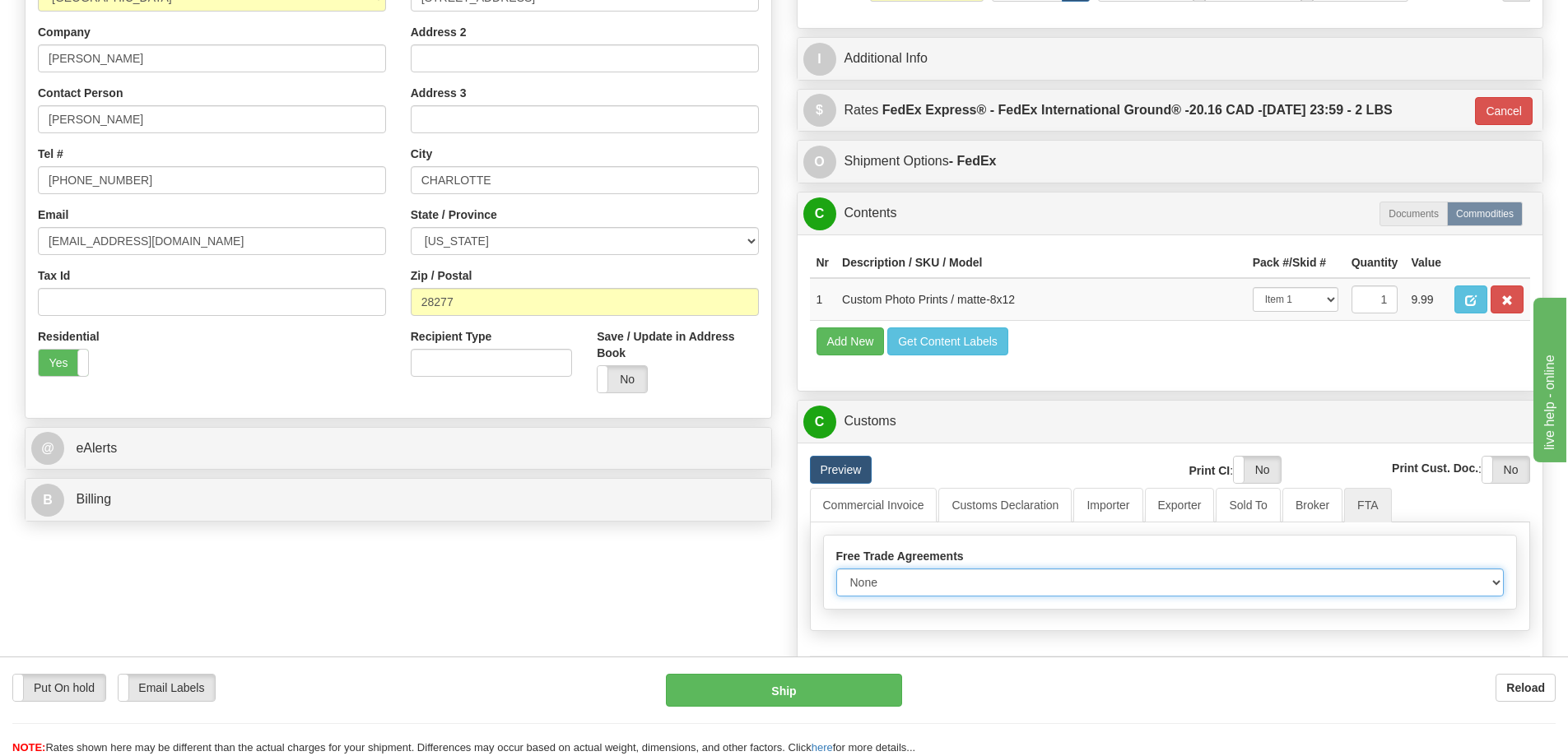
click at [1495, 586] on select "None Other USMCA CETA CUKTCA" at bounding box center [1169, 583] width 668 height 28
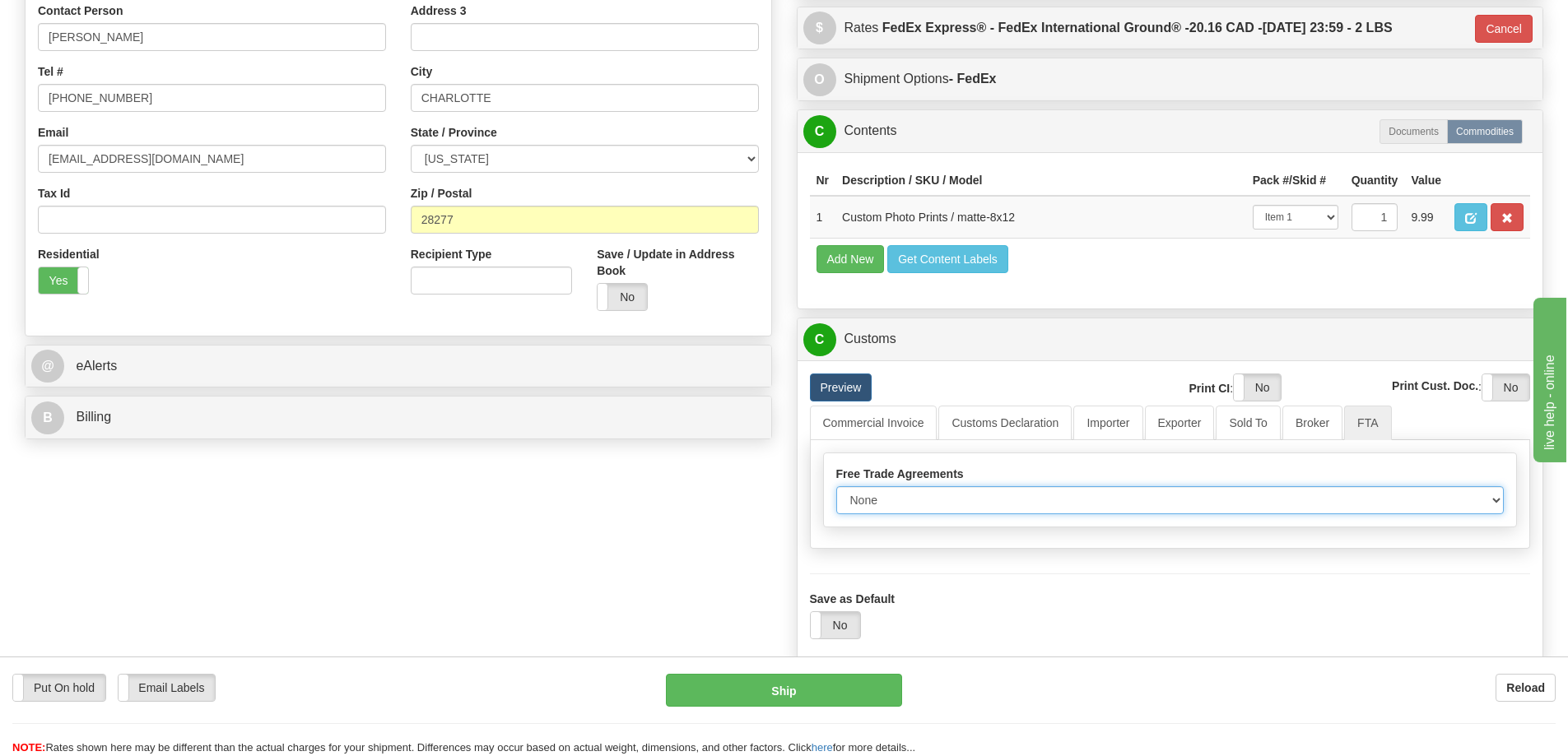
click at [1493, 505] on select "None Other USMCA CETA CUKTCA" at bounding box center [1169, 500] width 668 height 28
select select "1"
click at [836, 492] on select "None Other USMCA CETA CUKTCA" at bounding box center [1169, 500] width 668 height 28
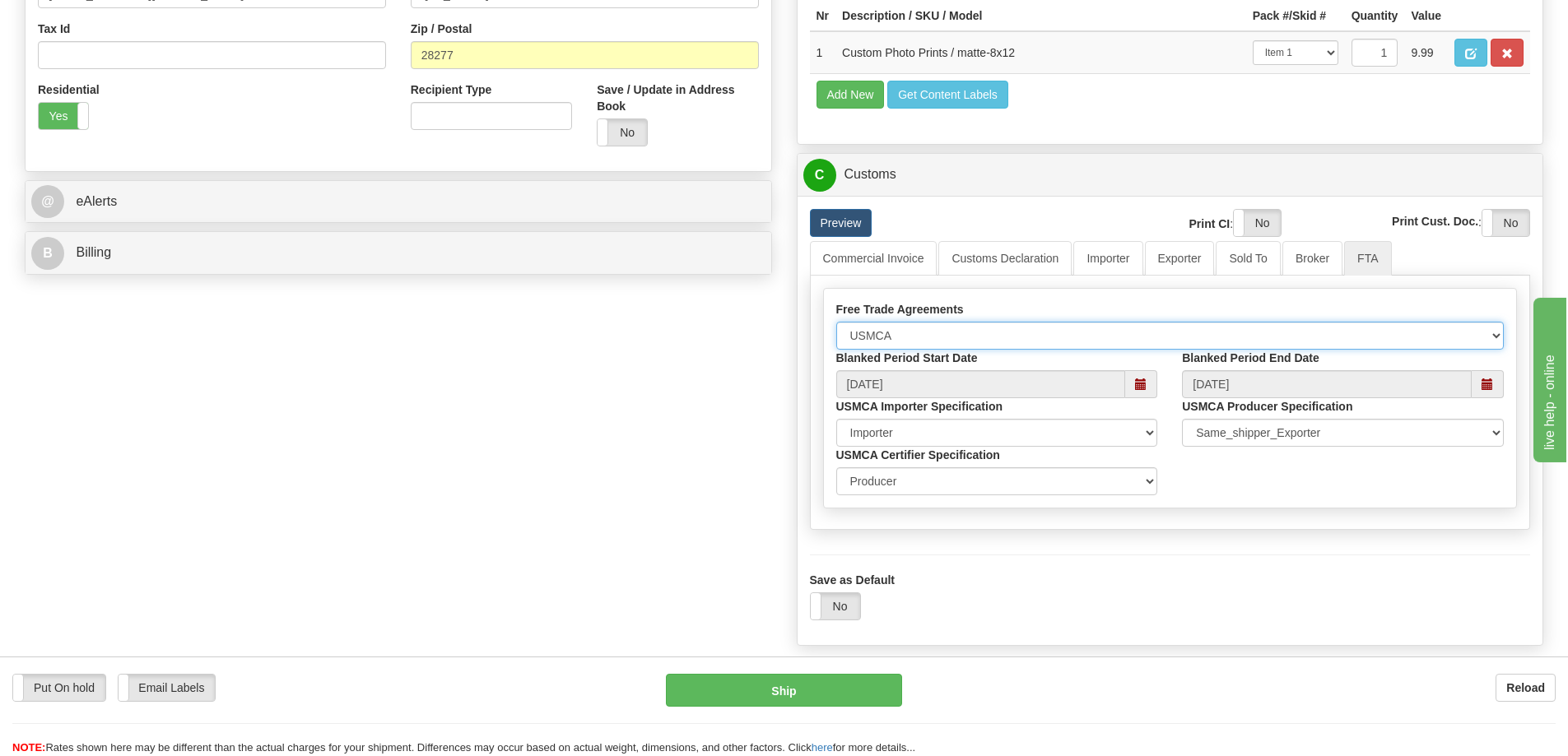
scroll to position [658, 0]
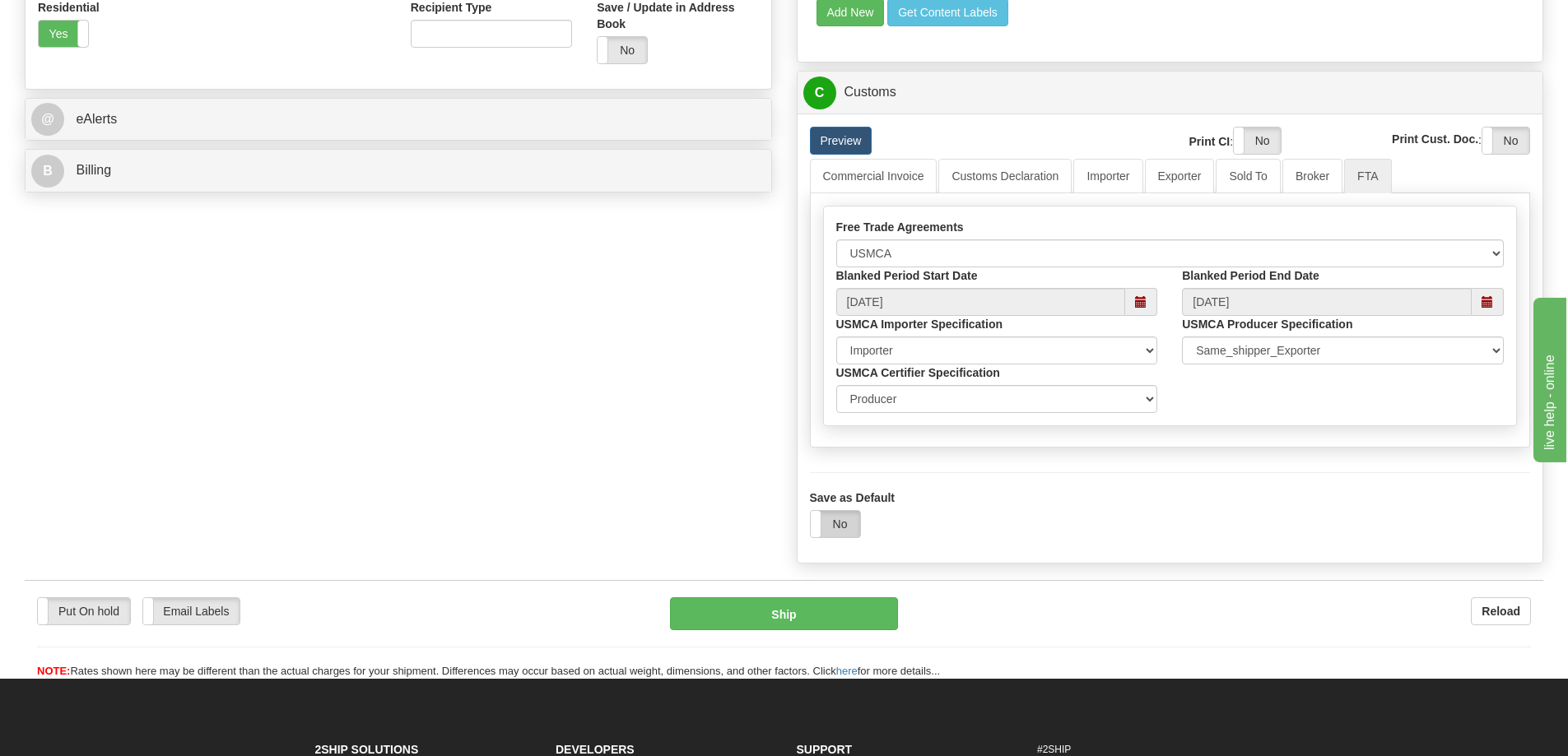
click at [845, 531] on label "No" at bounding box center [835, 523] width 49 height 26
click at [755, 616] on button "Ship" at bounding box center [784, 614] width 228 height 33
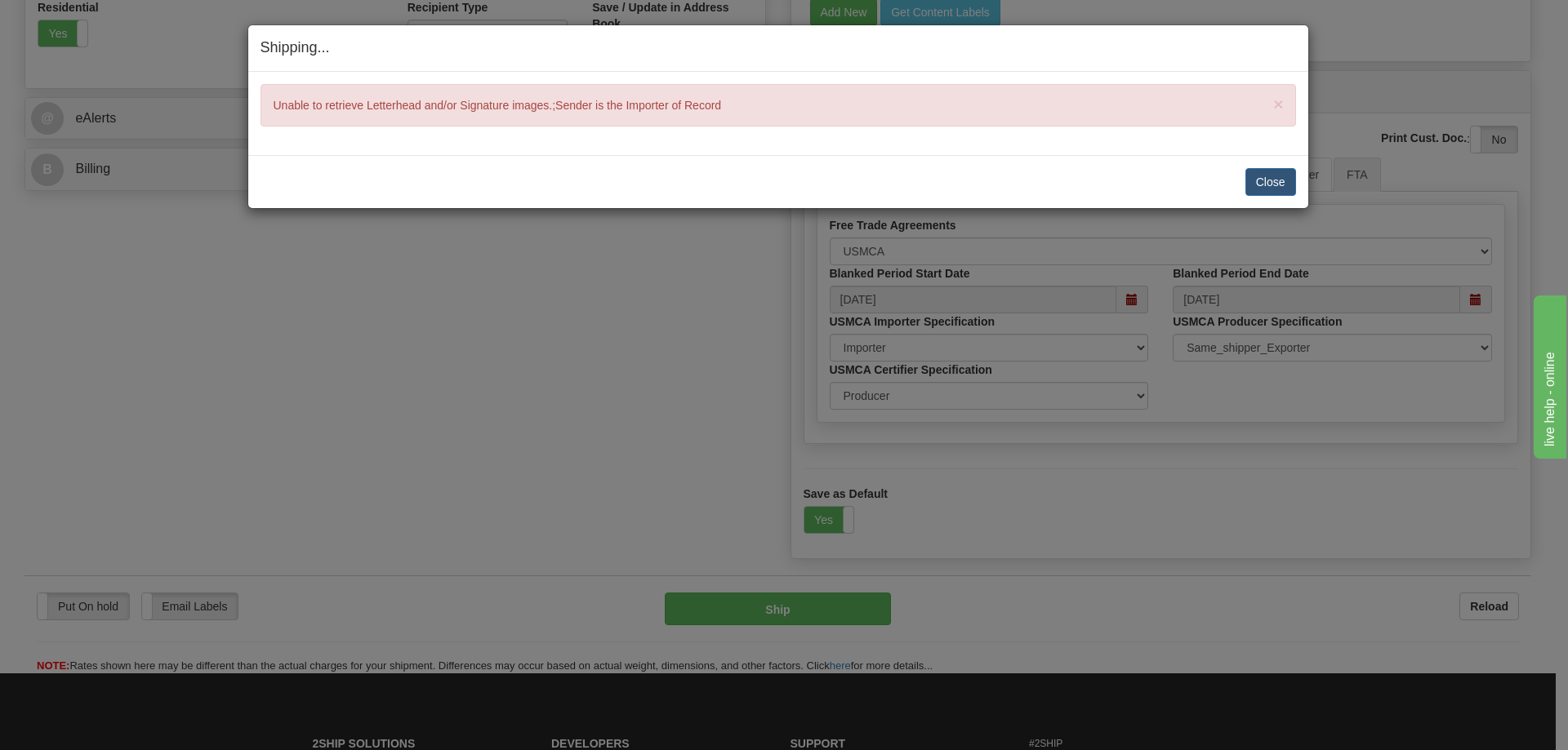
click at [364, 100] on div "× Unable to retrieve Letterhead and/or Signature images.;Sender is the Importer…" at bounding box center [778, 105] width 1035 height 42
drag, startPoint x: 278, startPoint y: 111, endPoint x: 722, endPoint y: 100, distance: 444.1
click at [720, 99] on div "× Unable to retrieve Letterhead and/or Signature images.;Sender is the Importer…" at bounding box center [778, 105] width 1035 height 42
drag, startPoint x: 727, startPoint y: 103, endPoint x: 709, endPoint y: 102, distance: 18.0
click at [711, 102] on div "× Unable to retrieve Letterhead and/or Signature images.;Sender is the Importer…" at bounding box center [778, 105] width 1035 height 42
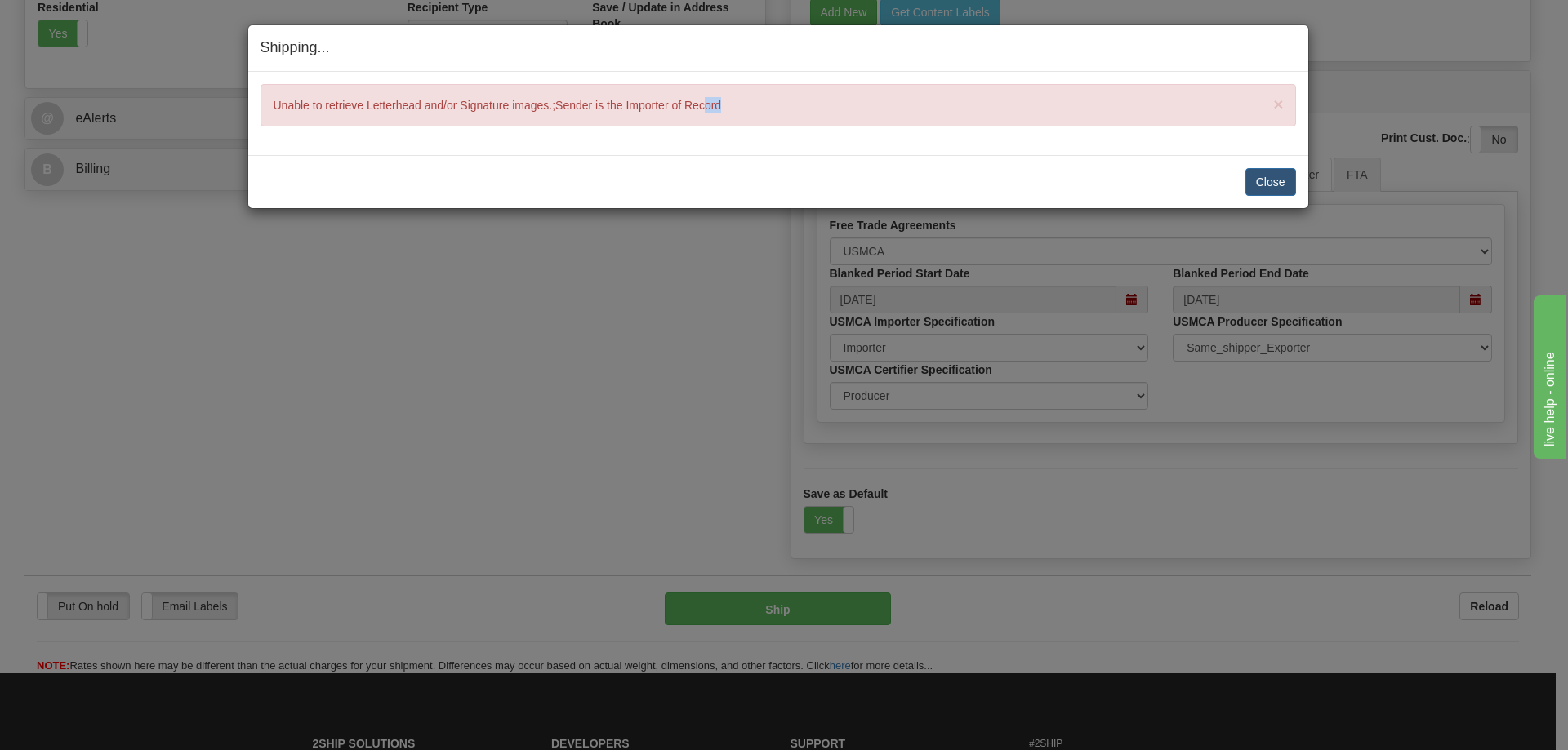
click at [750, 107] on div "× Unable to retrieve Letterhead and/or Signature images.;Sender is the Importer…" at bounding box center [778, 105] width 1035 height 42
drag, startPoint x: 1270, startPoint y: 182, endPoint x: 1270, endPoint y: 172, distance: 10.0
click at [1270, 173] on button "Close" at bounding box center [1271, 182] width 51 height 28
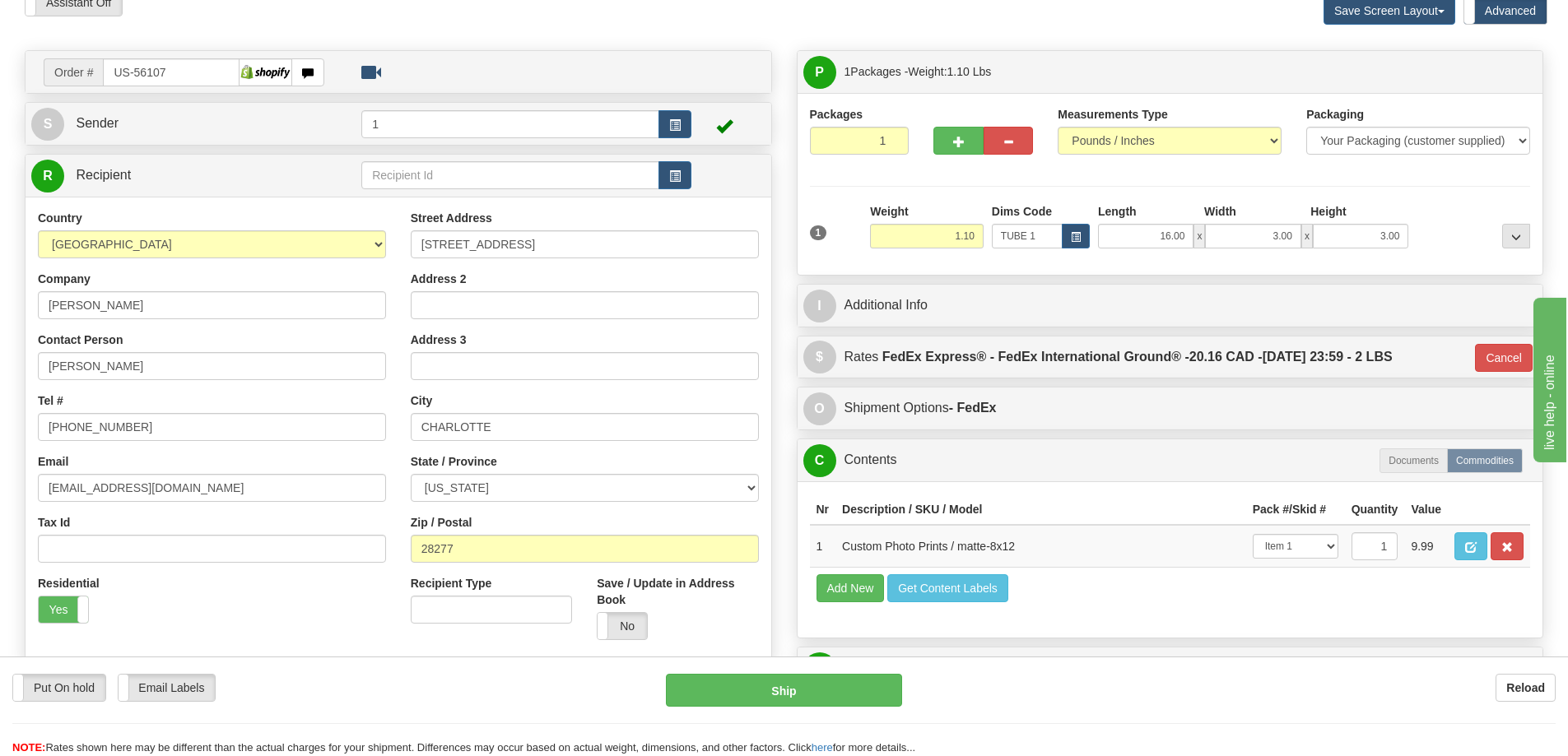
scroll to position [0, 0]
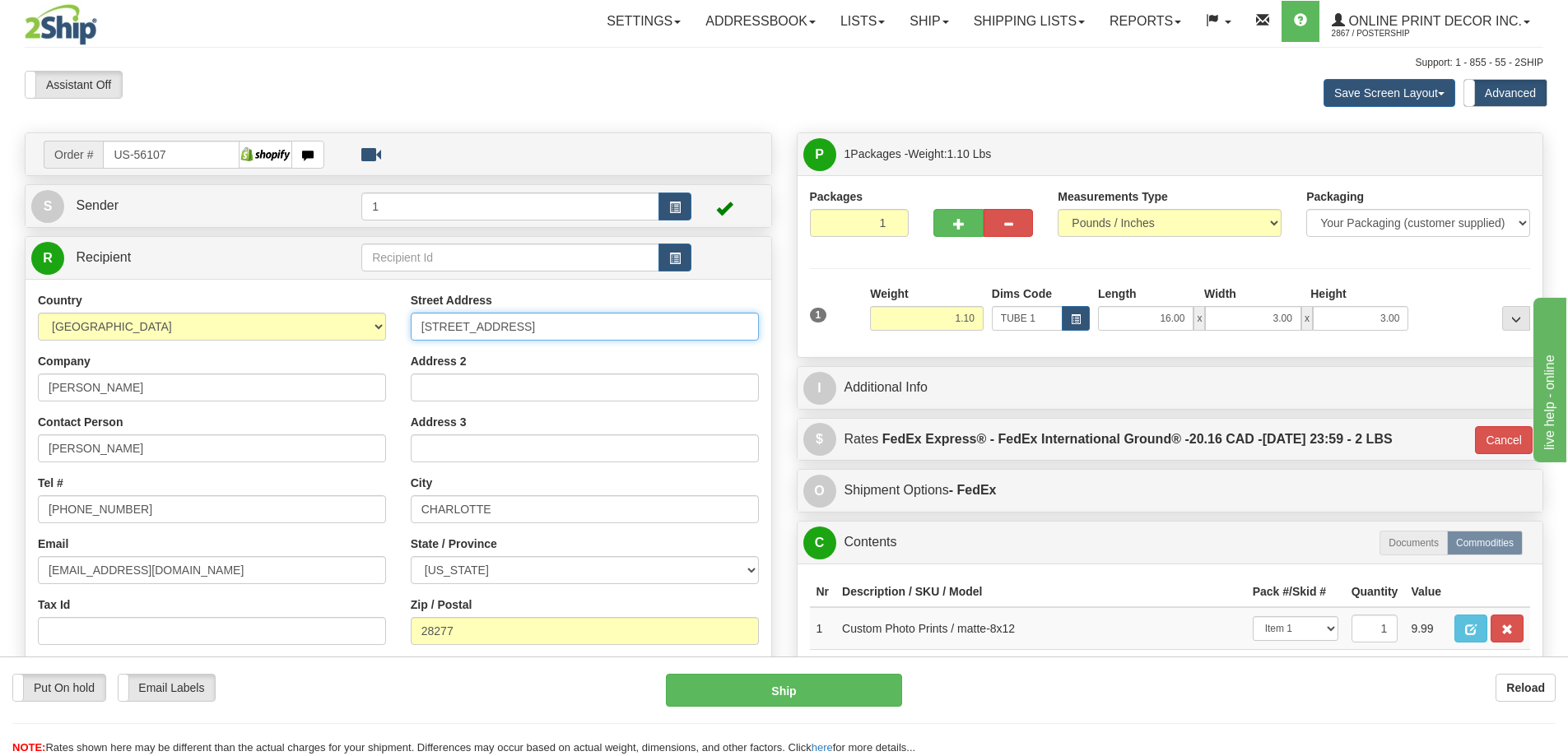
drag, startPoint x: 706, startPoint y: 322, endPoint x: 717, endPoint y: 323, distance: 11.0
drag, startPoint x: 717, startPoint y: 323, endPoint x: 714, endPoint y: 84, distance: 239.0
click at [716, 84] on div "Assistant On Assistant Off Do a return Do a return Previous Next Save Screen La…" at bounding box center [784, 93] width 1544 height 45
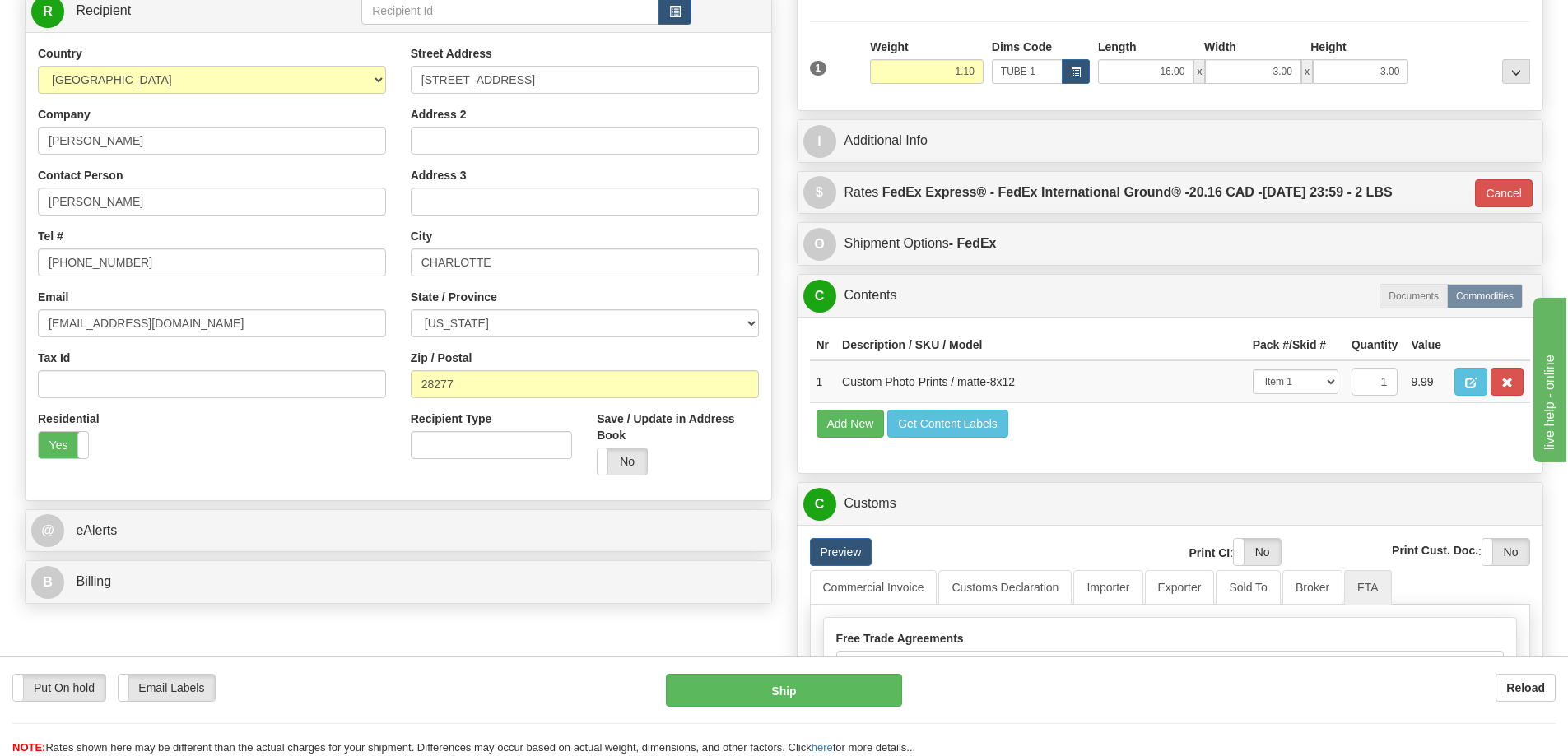
scroll to position [330, 0]
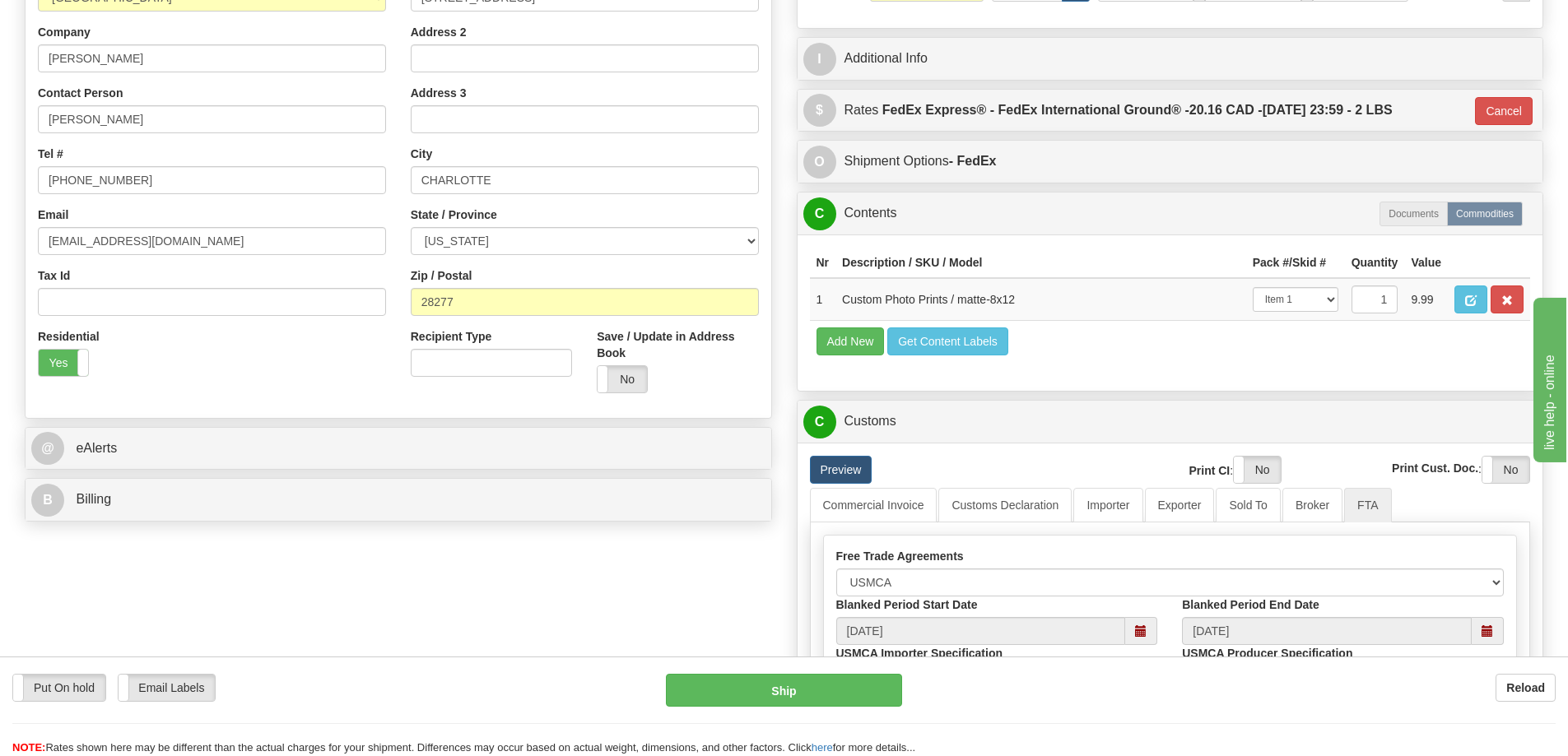
drag, startPoint x: 718, startPoint y: 292, endPoint x: 966, endPoint y: 35, distance: 357.1
click at [966, 35] on div "P Packages 1 Packages - Weight: 1.10 Lbs Shipment Level Shipm. Package Level Pa…" at bounding box center [1170, 352] width 772 height 1097
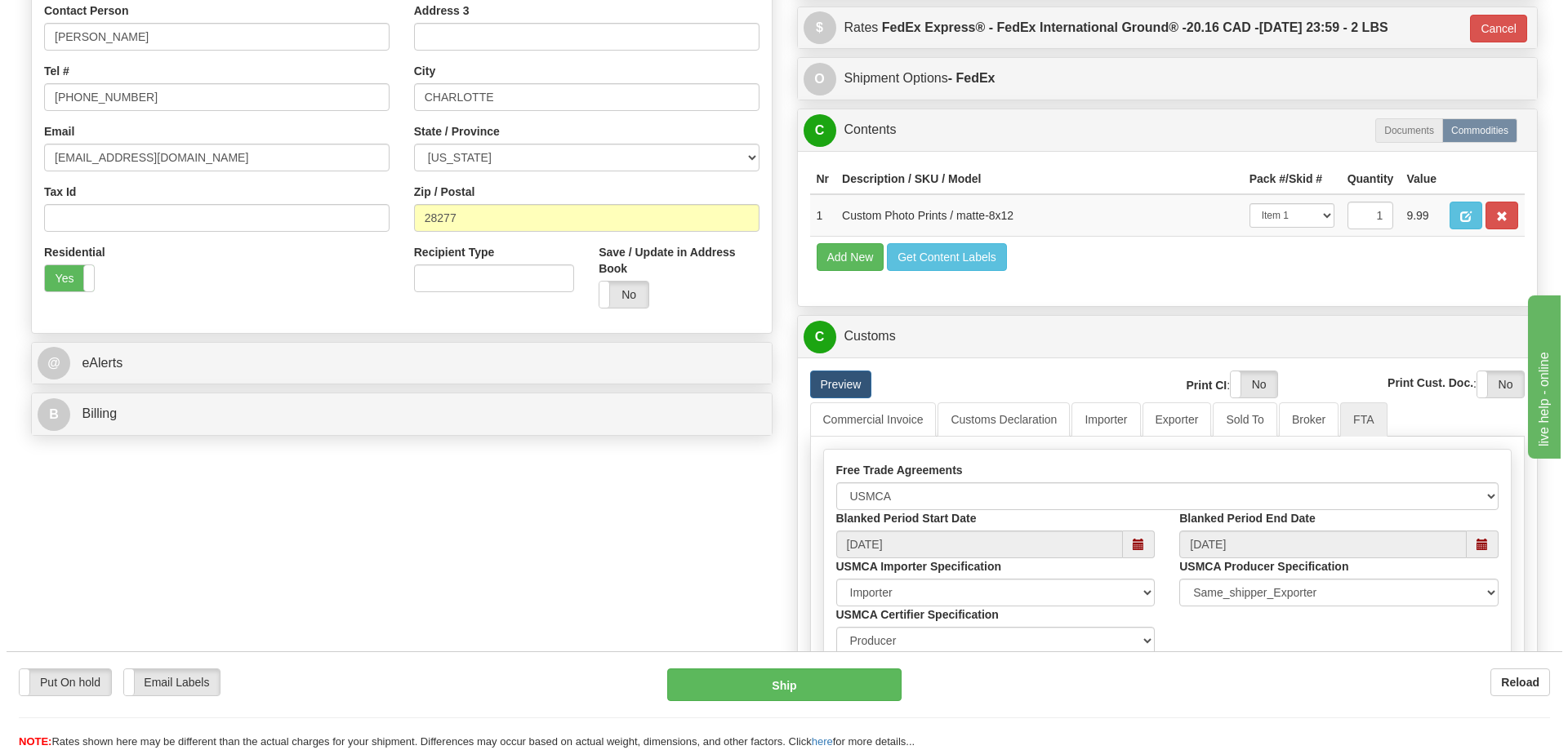
scroll to position [489, 0]
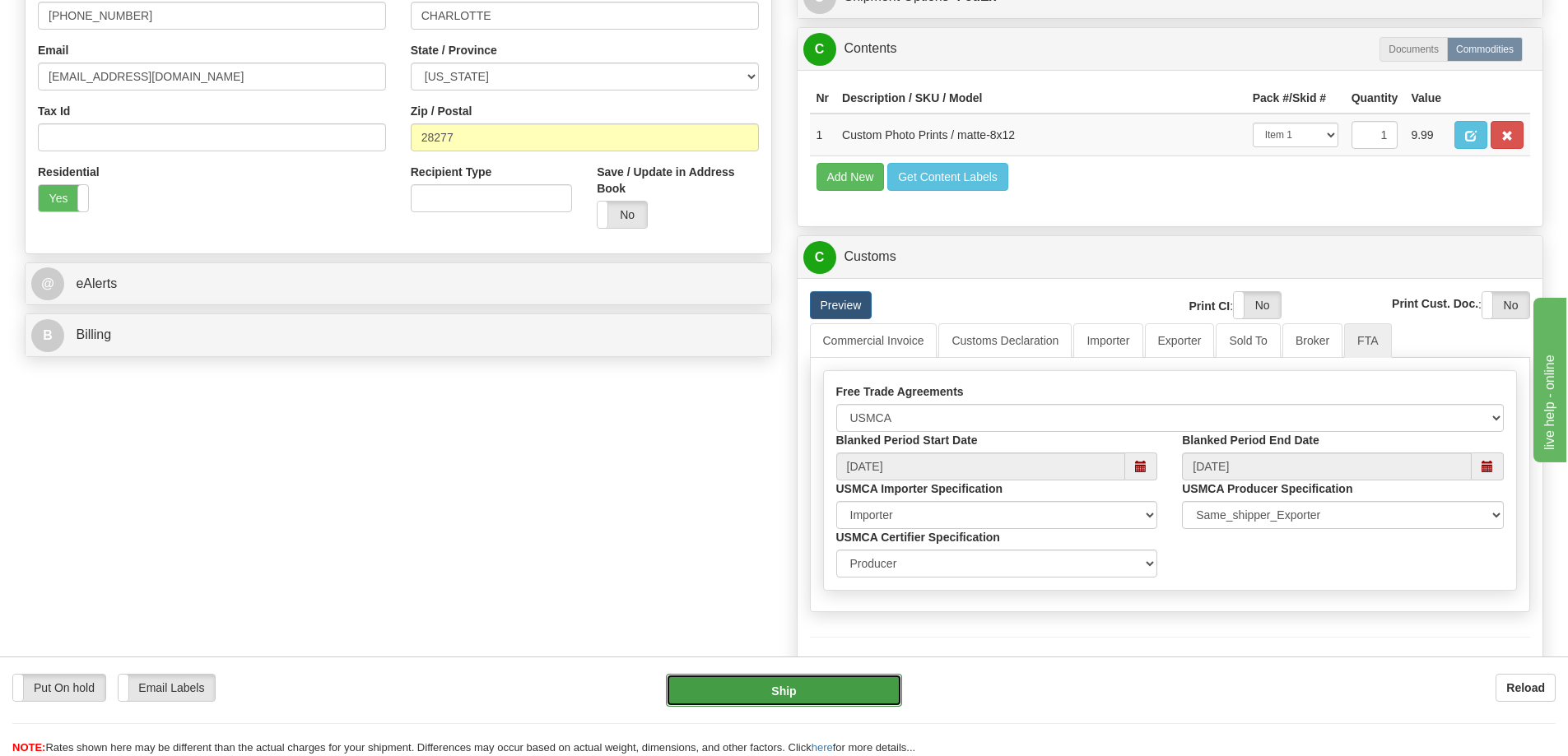
click at [886, 699] on button "Ship" at bounding box center [784, 690] width 237 height 33
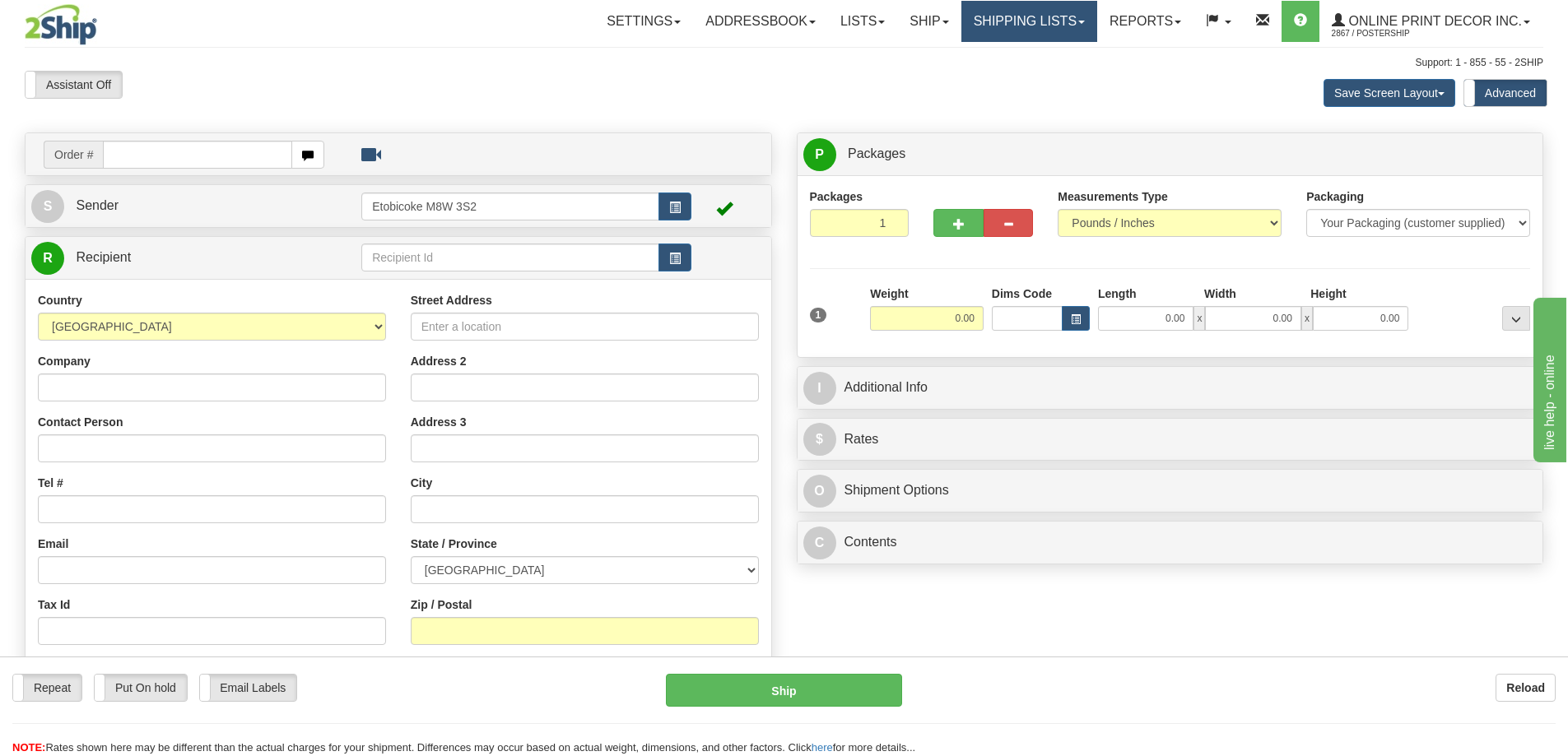
click at [1033, 20] on link "Shipping lists" at bounding box center [1030, 21] width 136 height 41
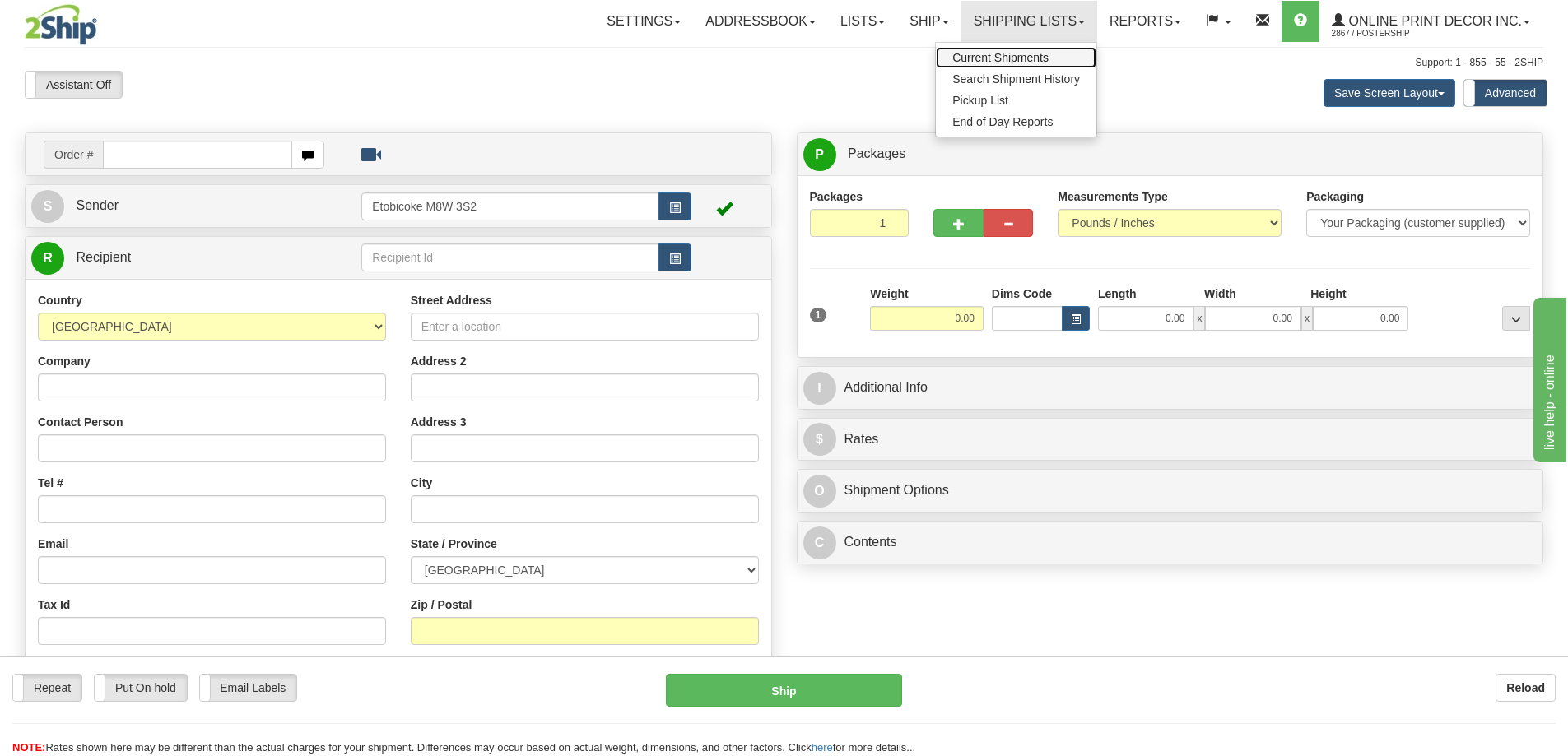
click at [1008, 61] on span "Current Shipments" at bounding box center [1000, 58] width 96 height 14
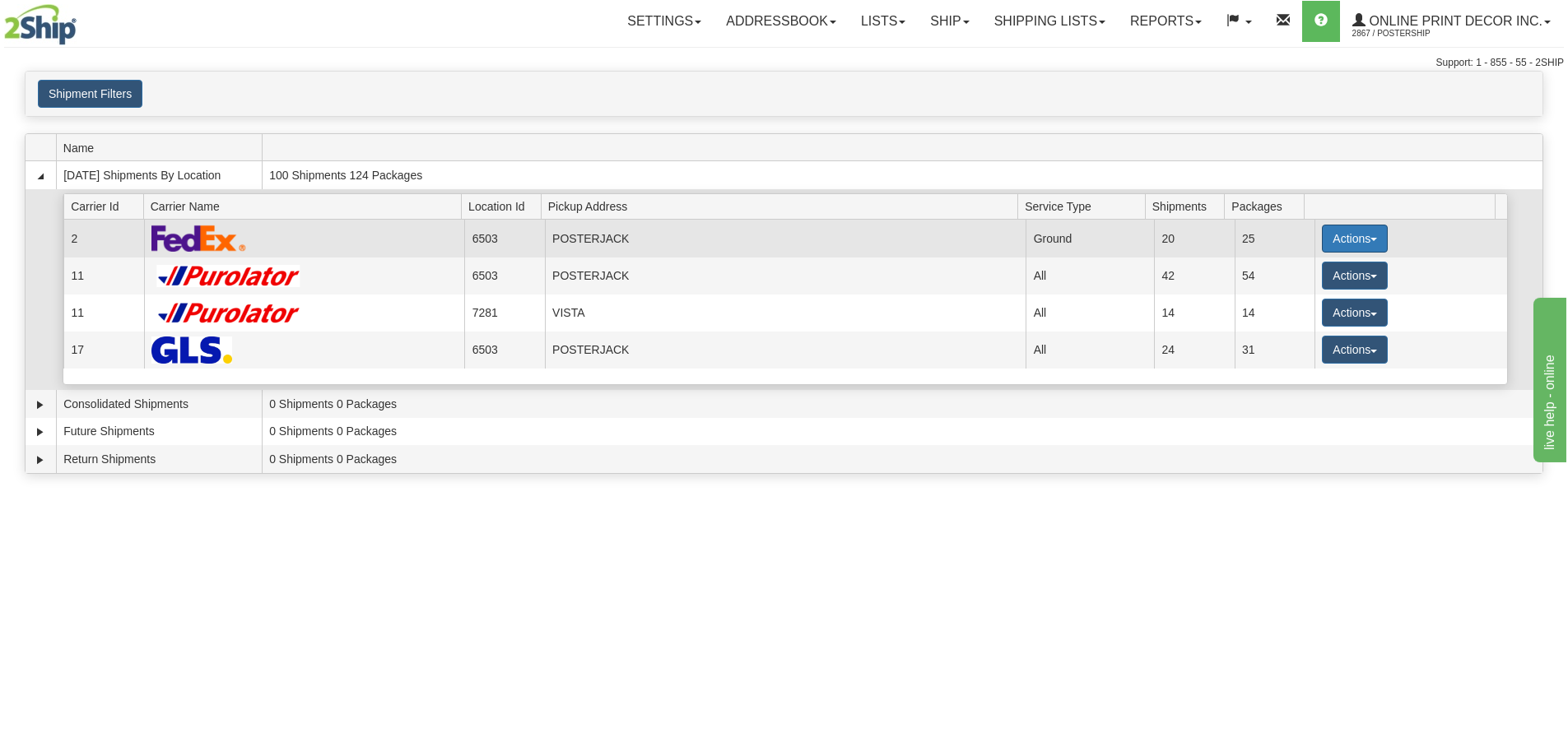
click at [1358, 238] on button "Actions" at bounding box center [1355, 238] width 66 height 28
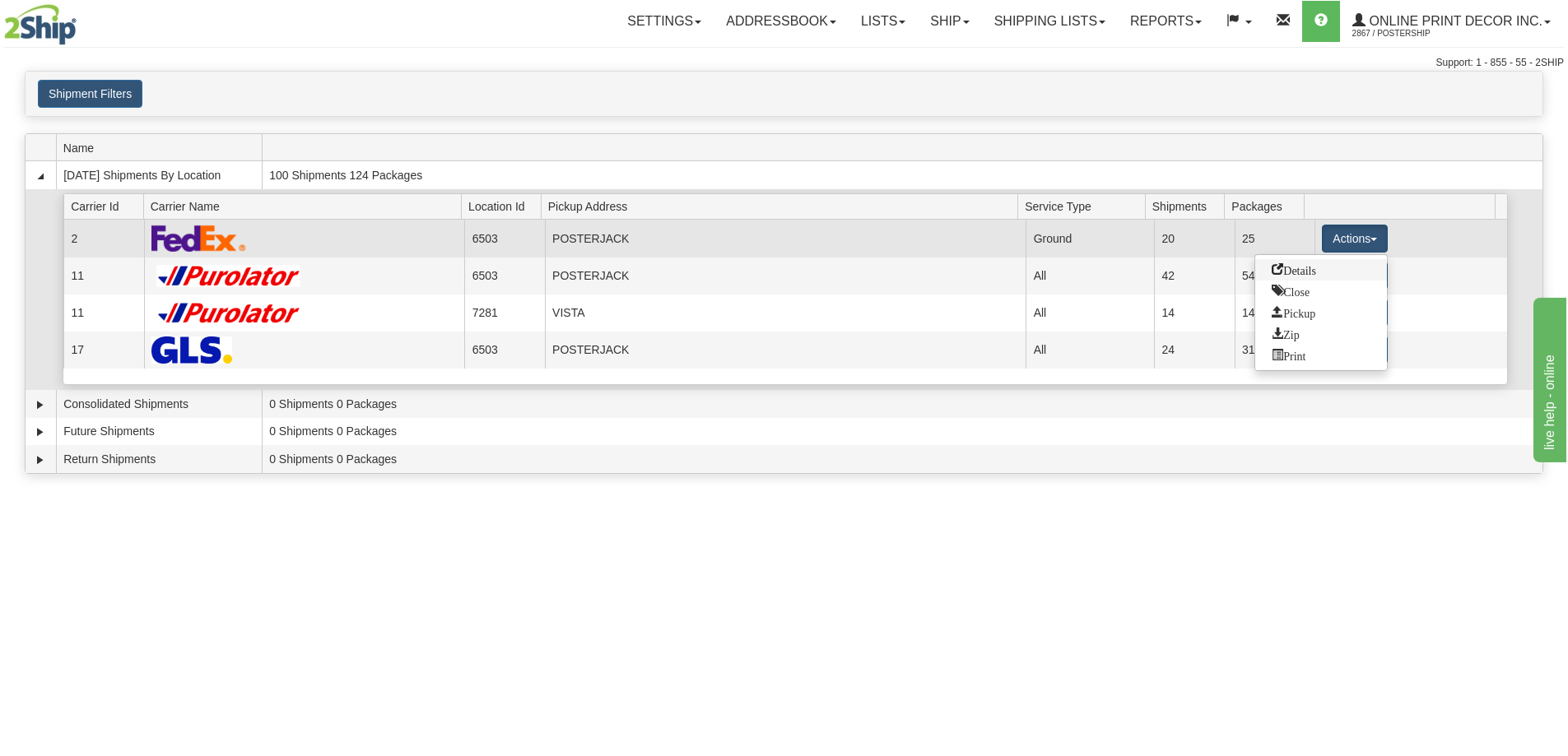
click at [1282, 268] on span "Details" at bounding box center [1295, 269] width 45 height 12
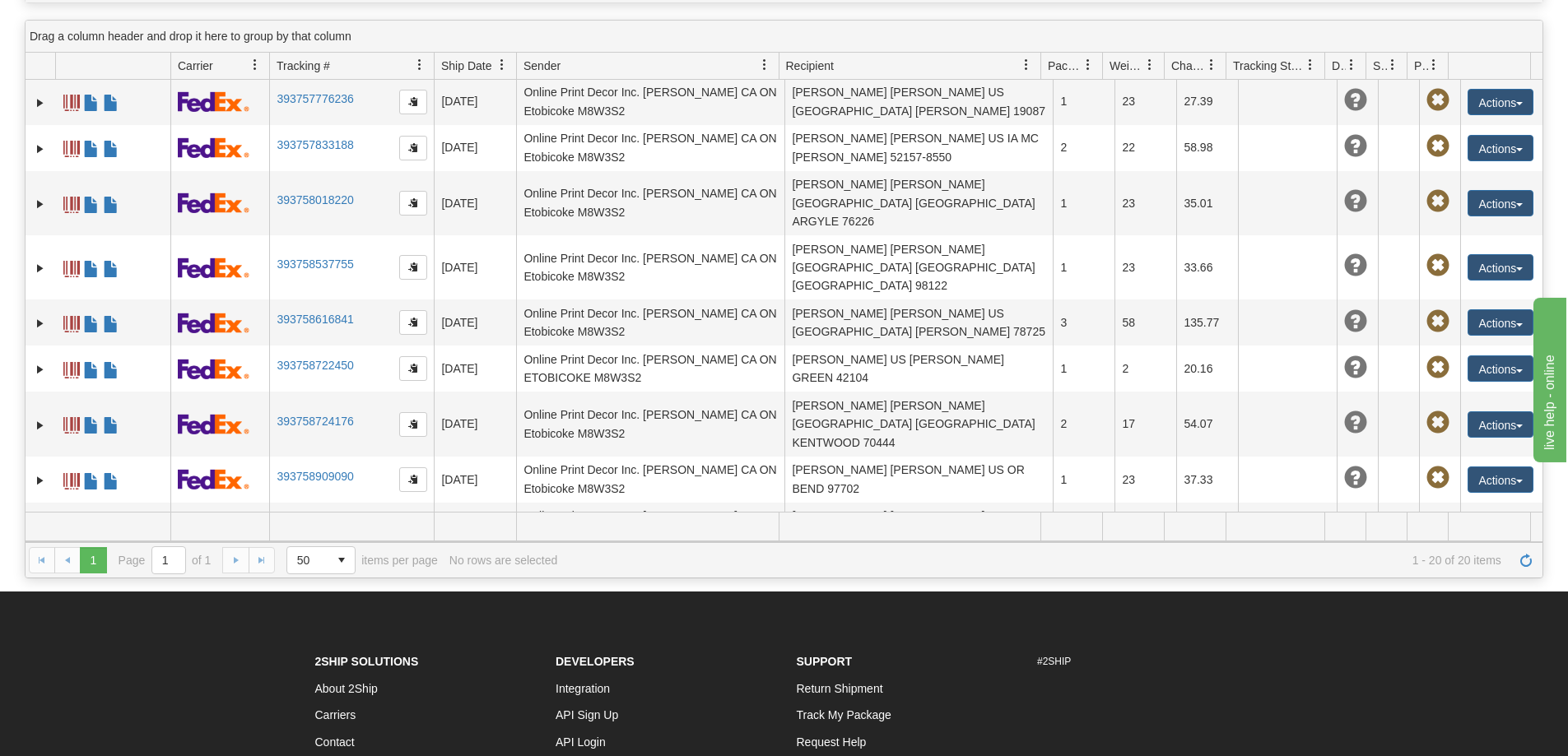
scroll to position [330, 0]
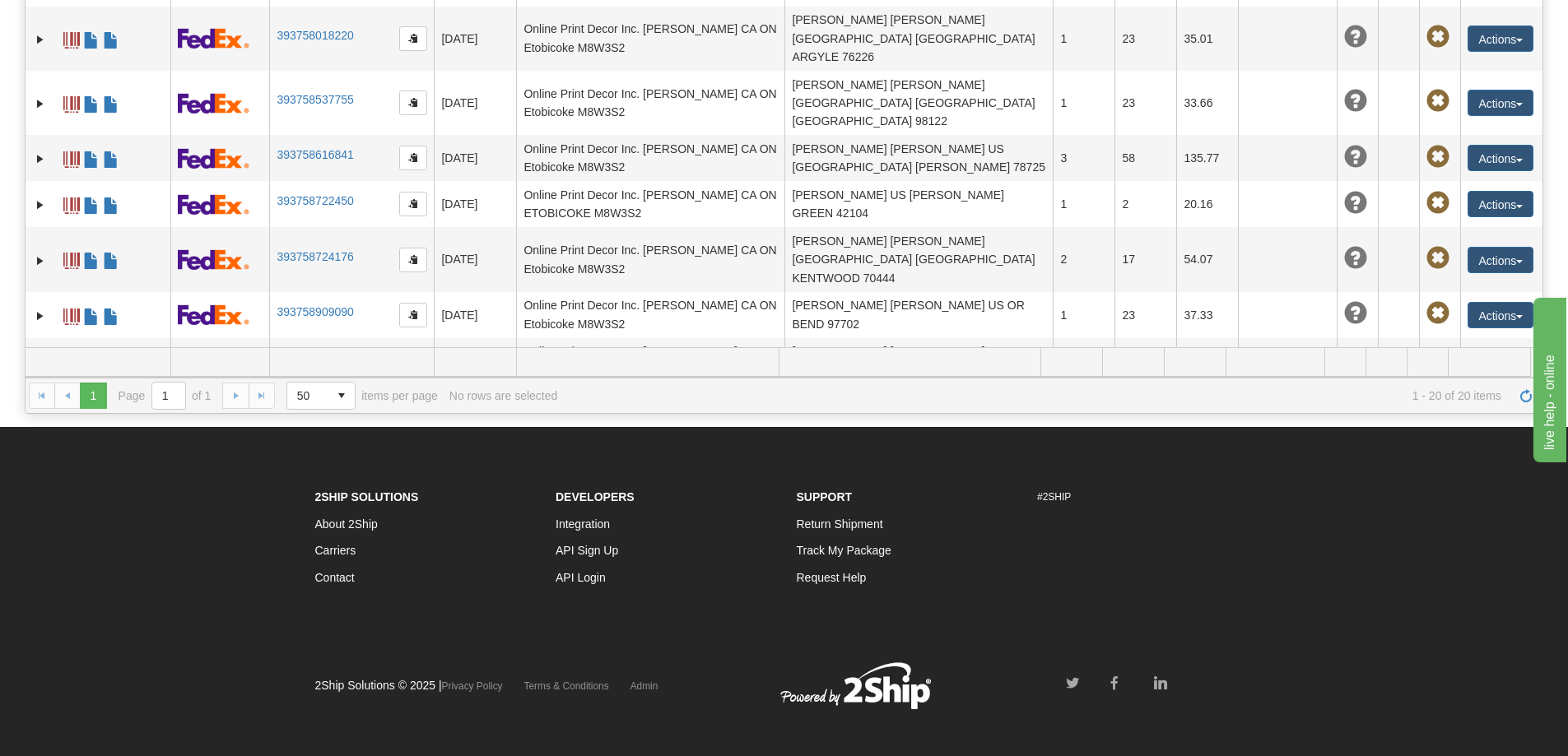
click at [292, 430] on td "393759375242" at bounding box center [352, 454] width 165 height 47
click at [308, 444] on link "393759375242" at bounding box center [314, 451] width 77 height 14
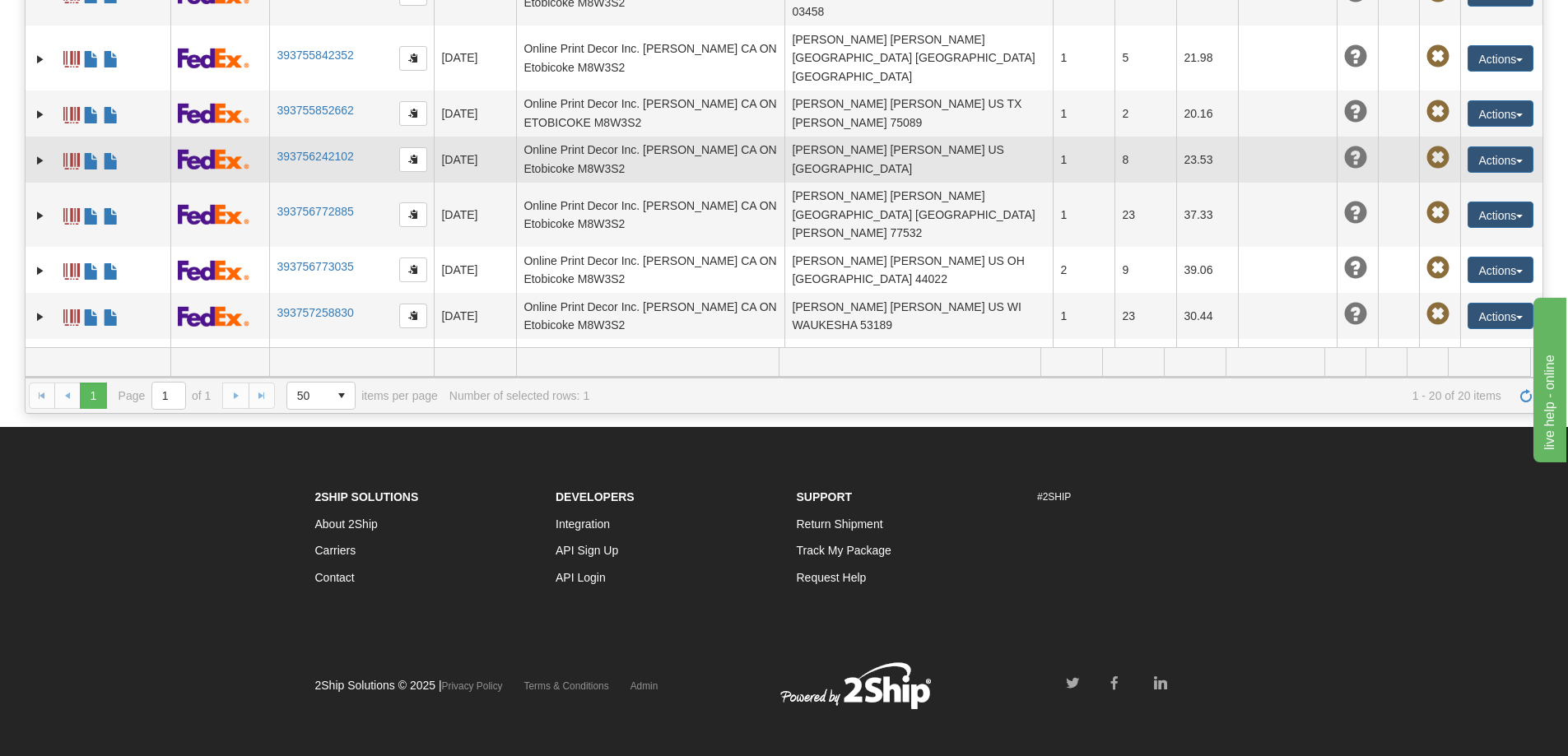
scroll to position [0, 0]
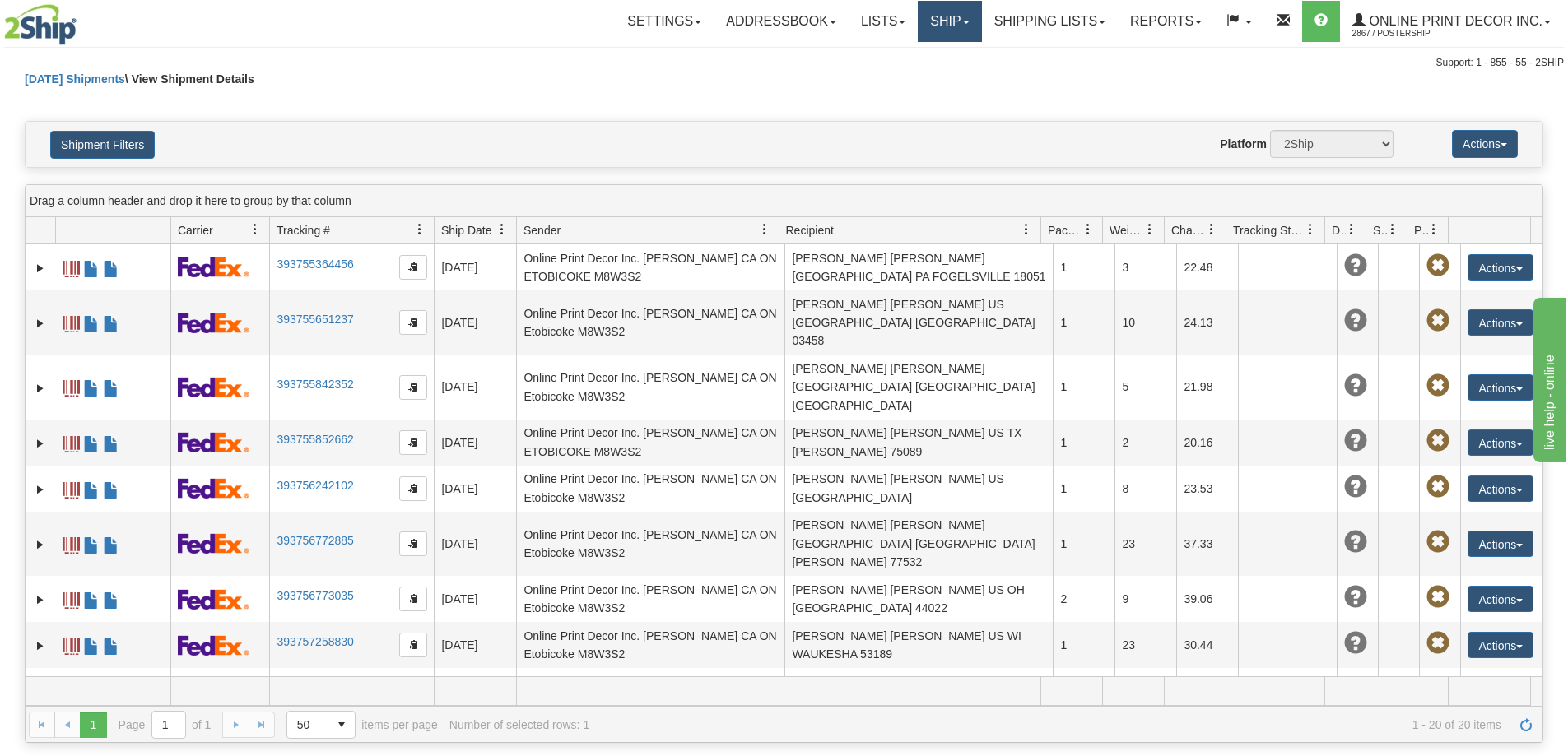
click at [925, 21] on link "Ship" at bounding box center [949, 21] width 63 height 41
click at [909, 55] on span "Ship Screen" at bounding box center [880, 58] width 63 height 14
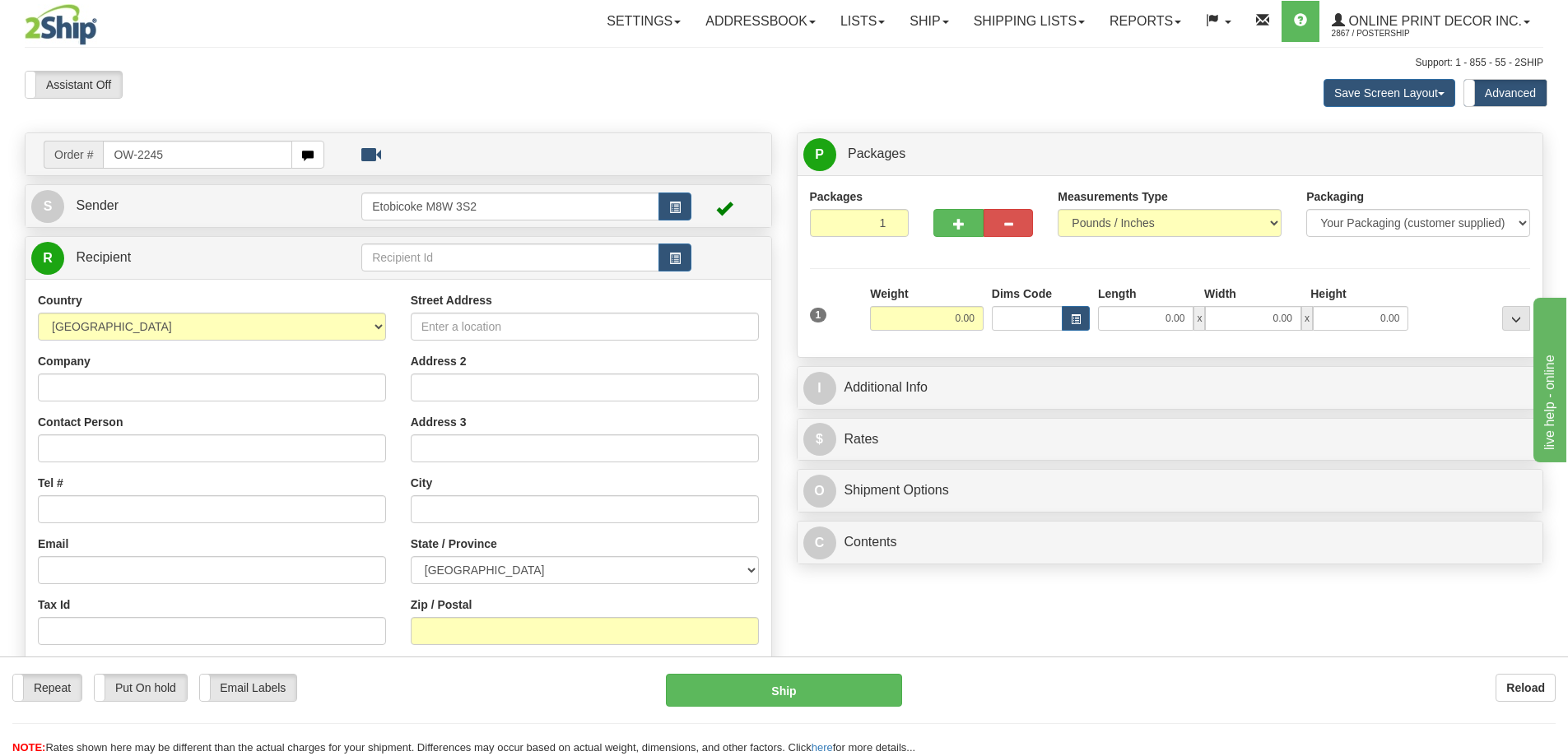
type input "OW-2245"
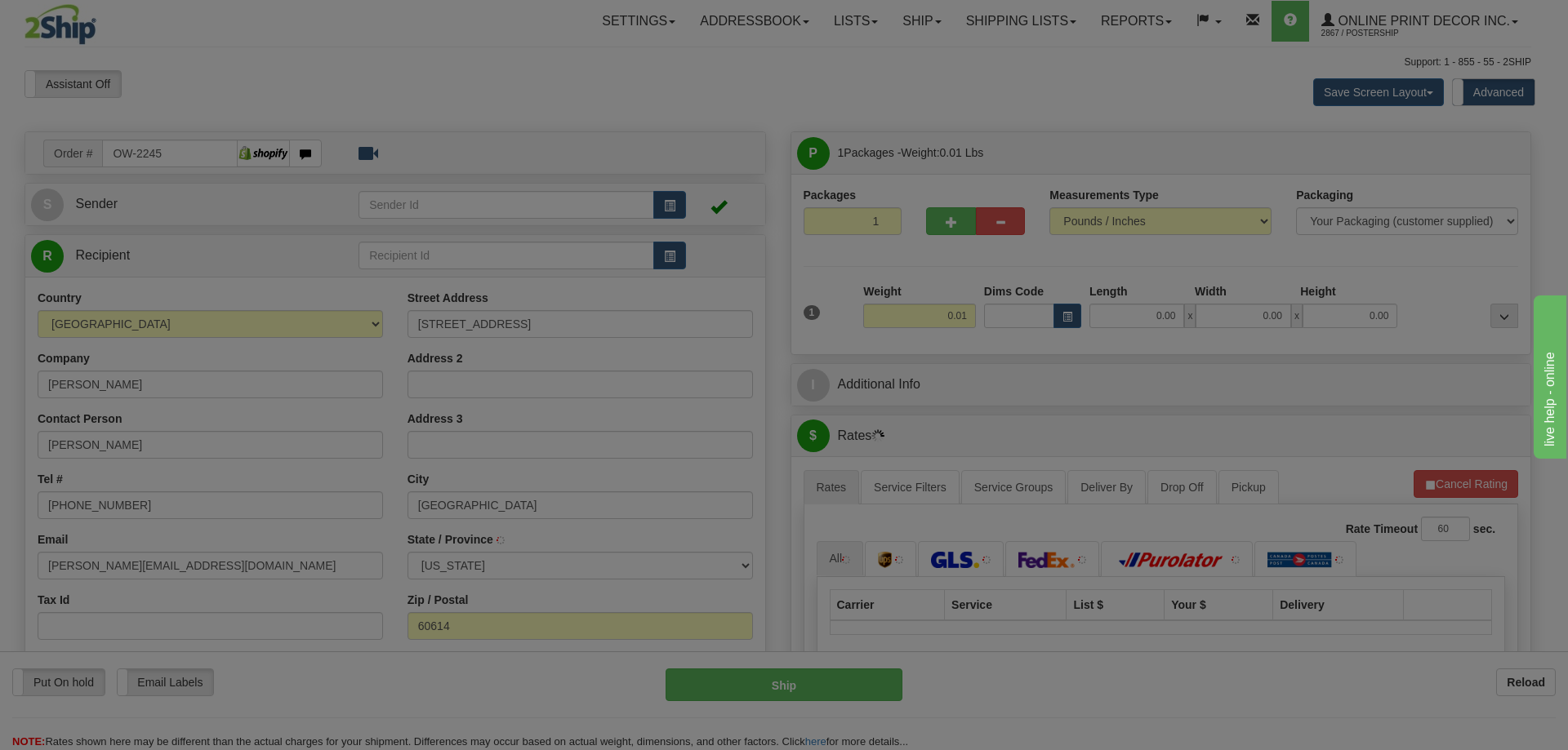
type input "[GEOGRAPHIC_DATA]"
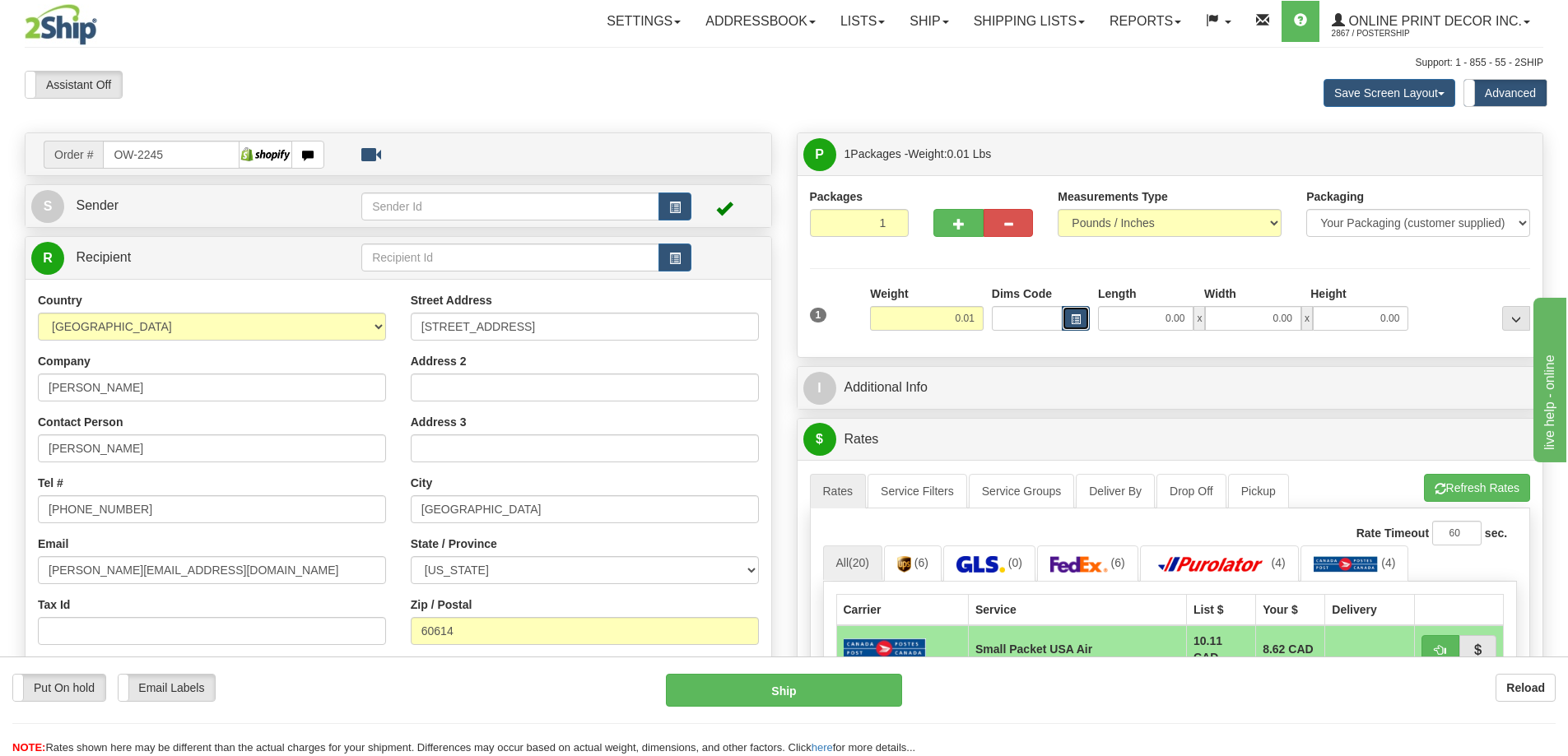
click at [1074, 320] on span "button" at bounding box center [1075, 319] width 10 height 9
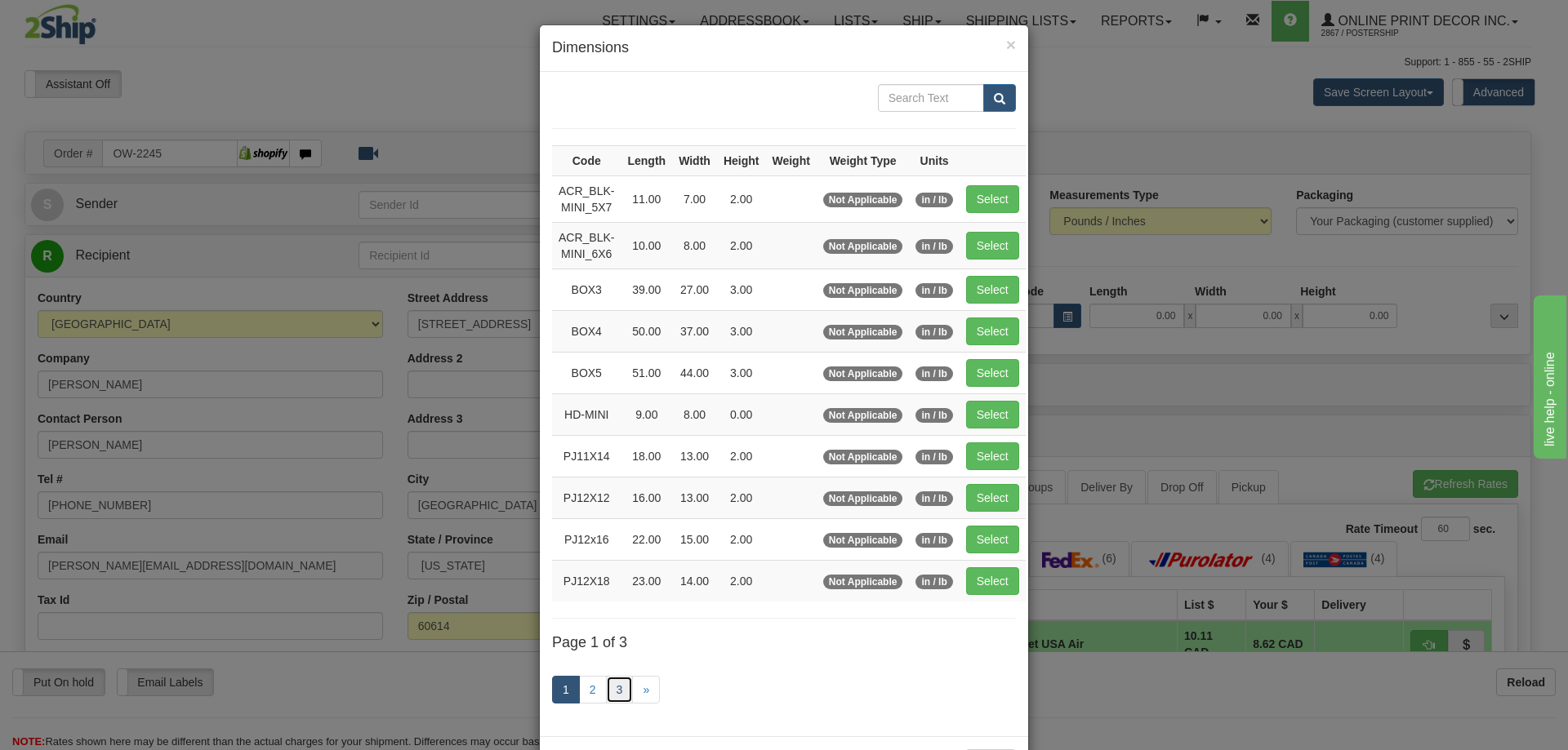
click at [613, 694] on link "3" at bounding box center [620, 689] width 28 height 28
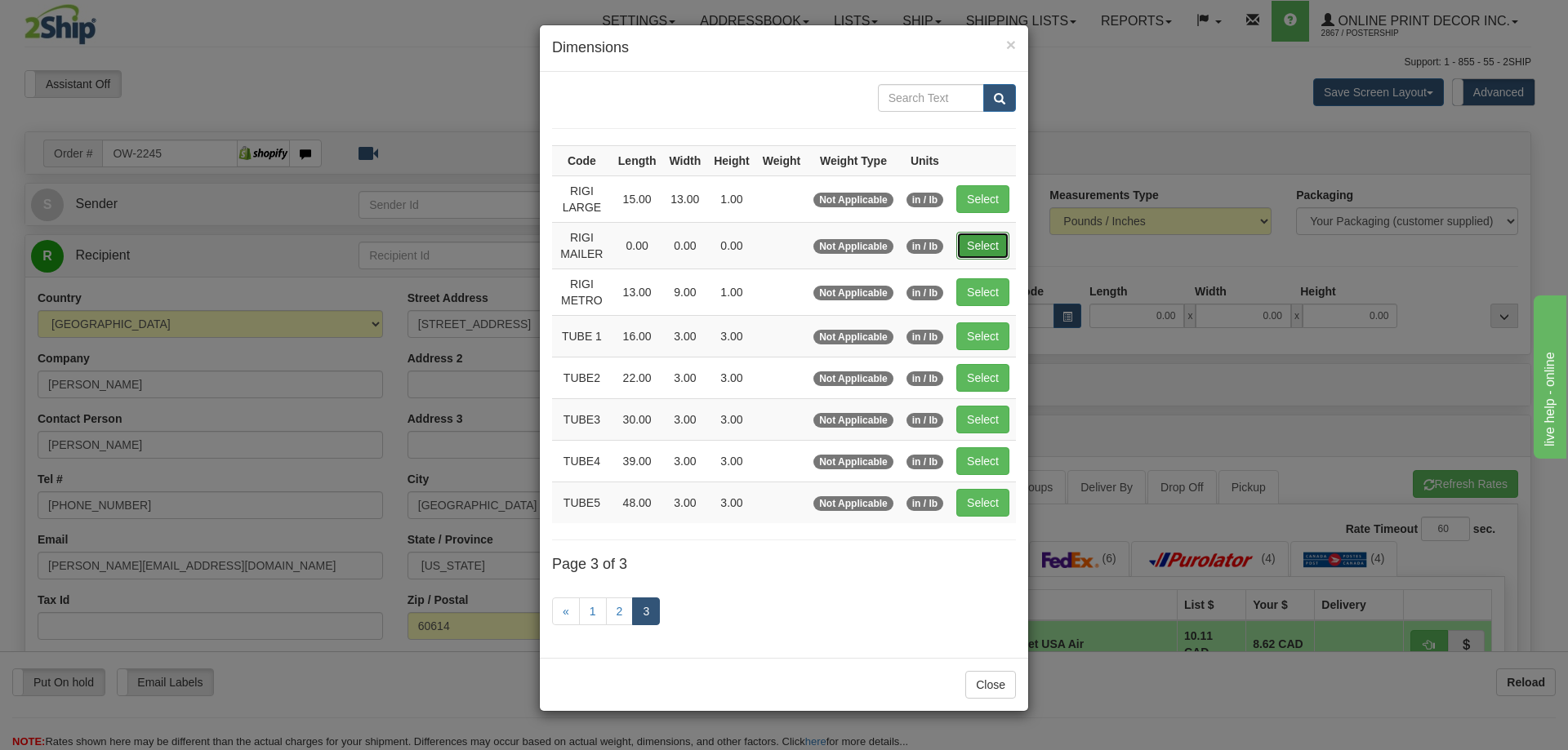
click at [981, 241] on button "Select" at bounding box center [982, 245] width 53 height 28
type input "RIGI MAILER"
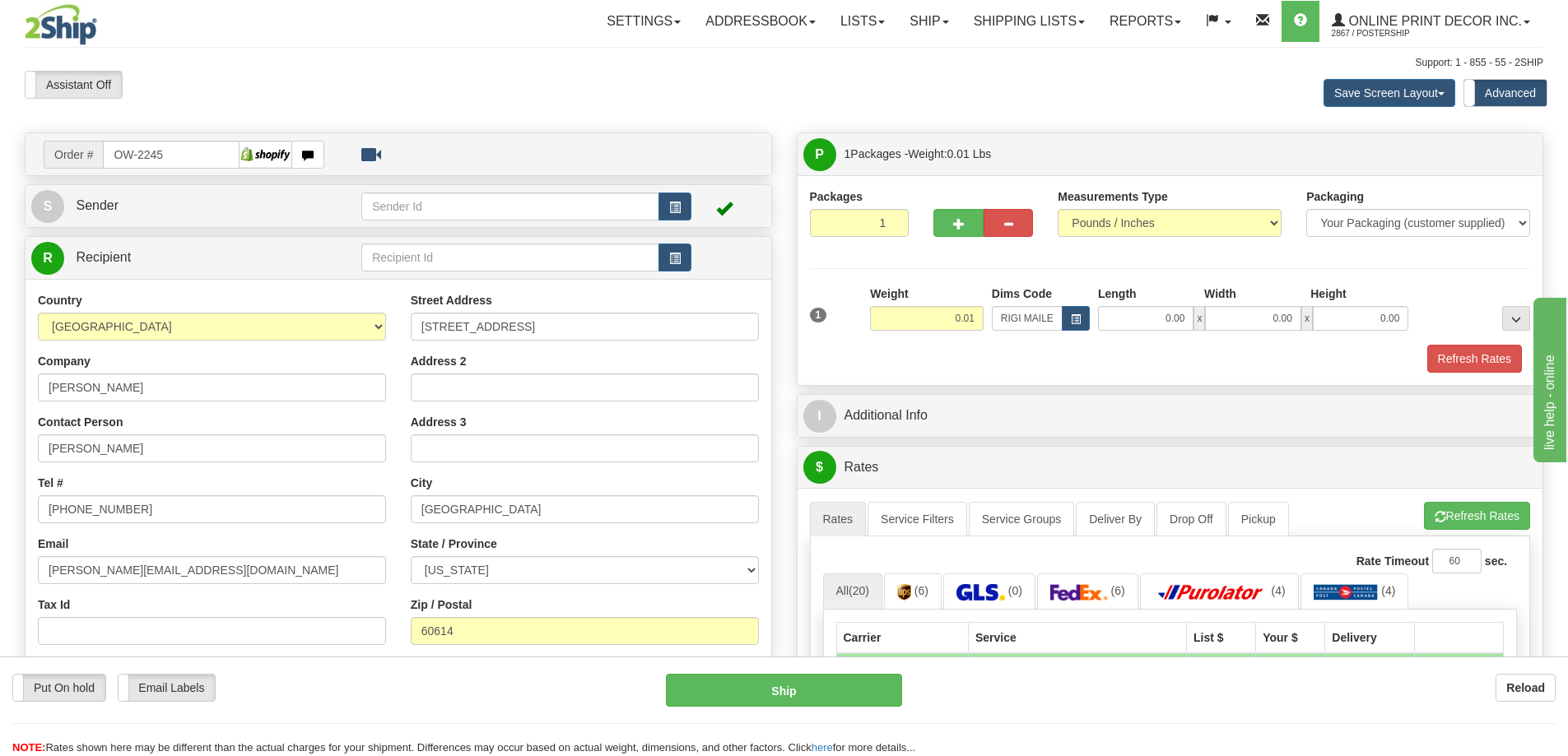
click at [714, 214] on td at bounding box center [728, 205] width 74 height 34
click at [721, 207] on span at bounding box center [724, 207] width 16 height 16
click at [688, 206] on button "button" at bounding box center [675, 206] width 33 height 28
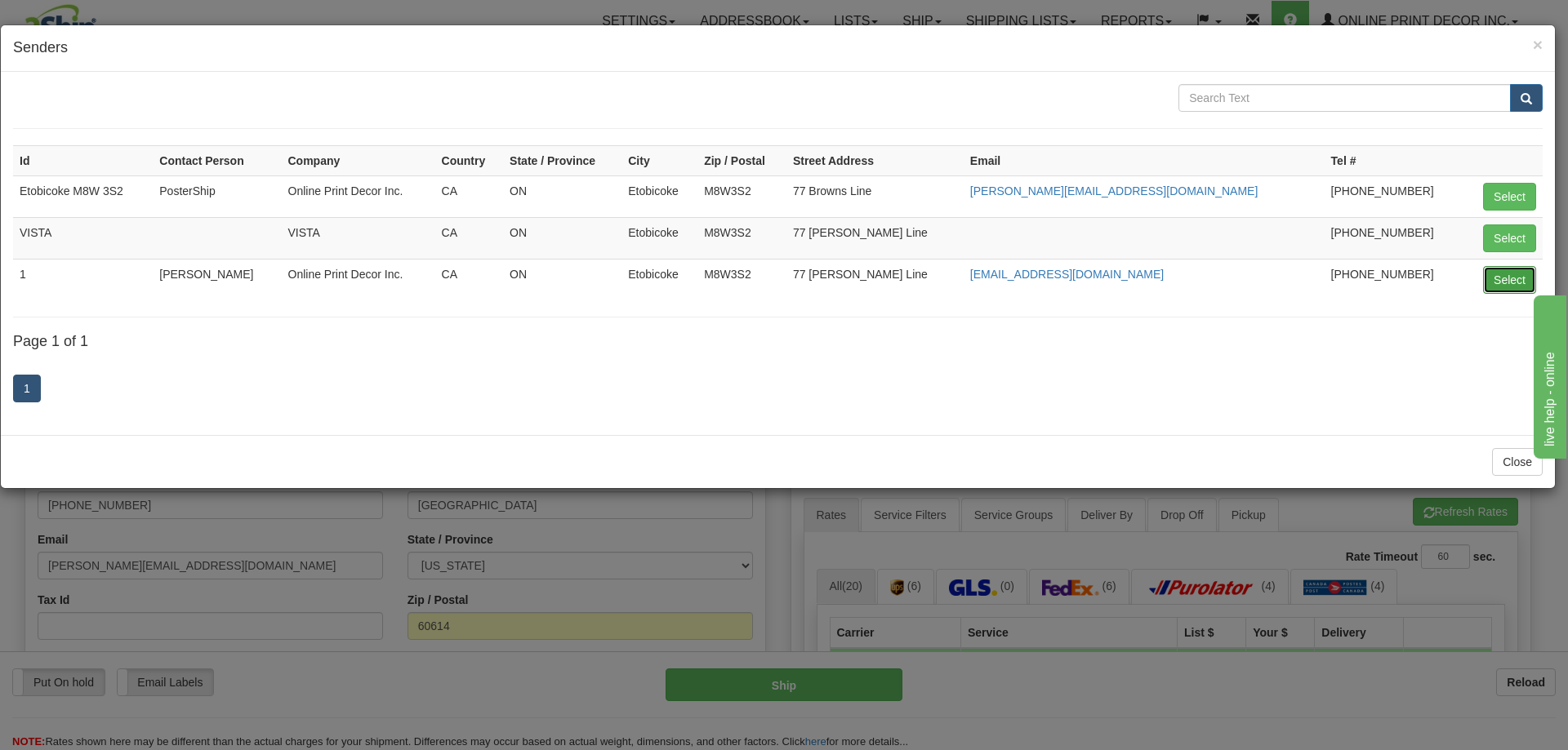
click at [1511, 278] on button "Select" at bounding box center [1509, 280] width 53 height 28
type input "1"
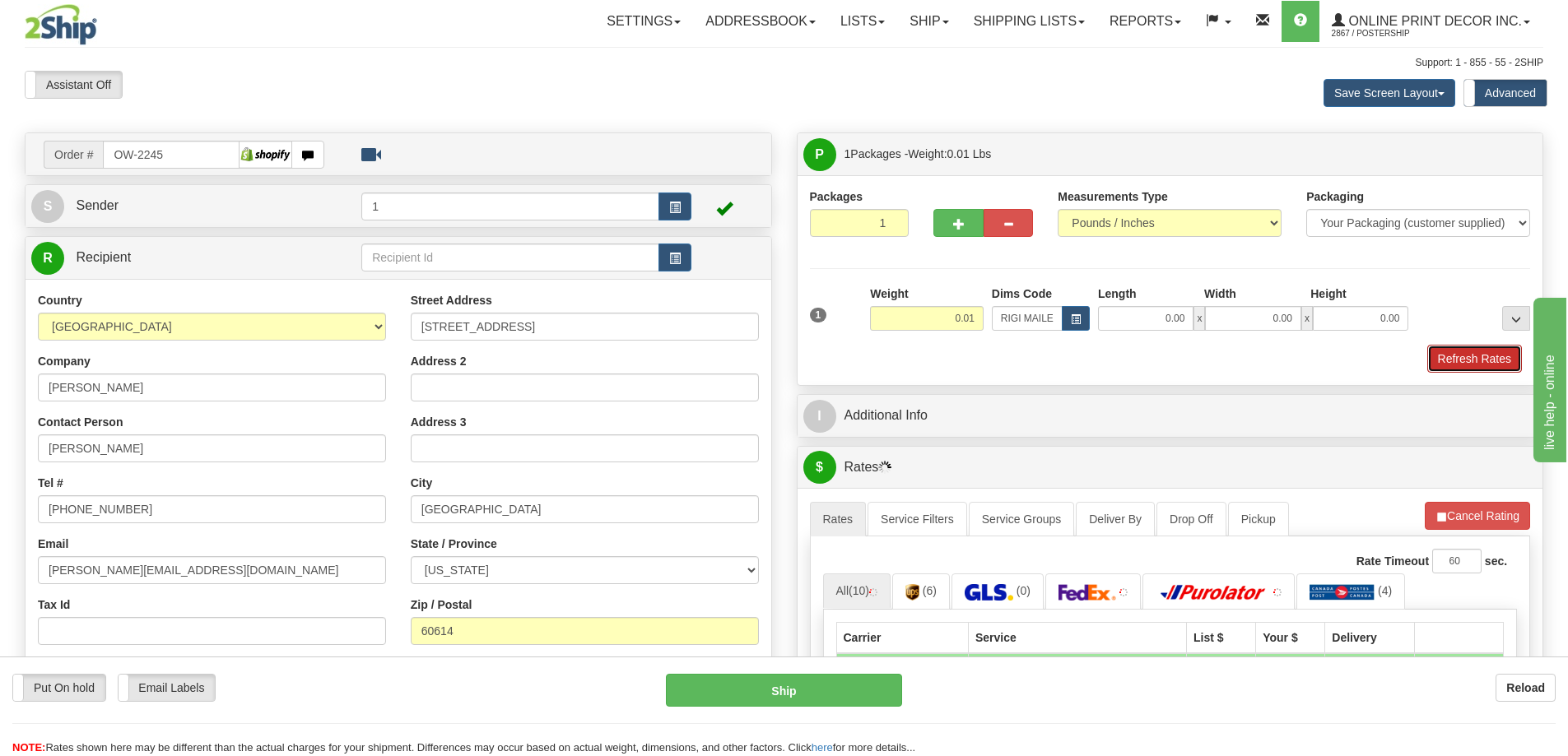
click at [1468, 362] on button "Refresh Rates" at bounding box center [1475, 359] width 95 height 28
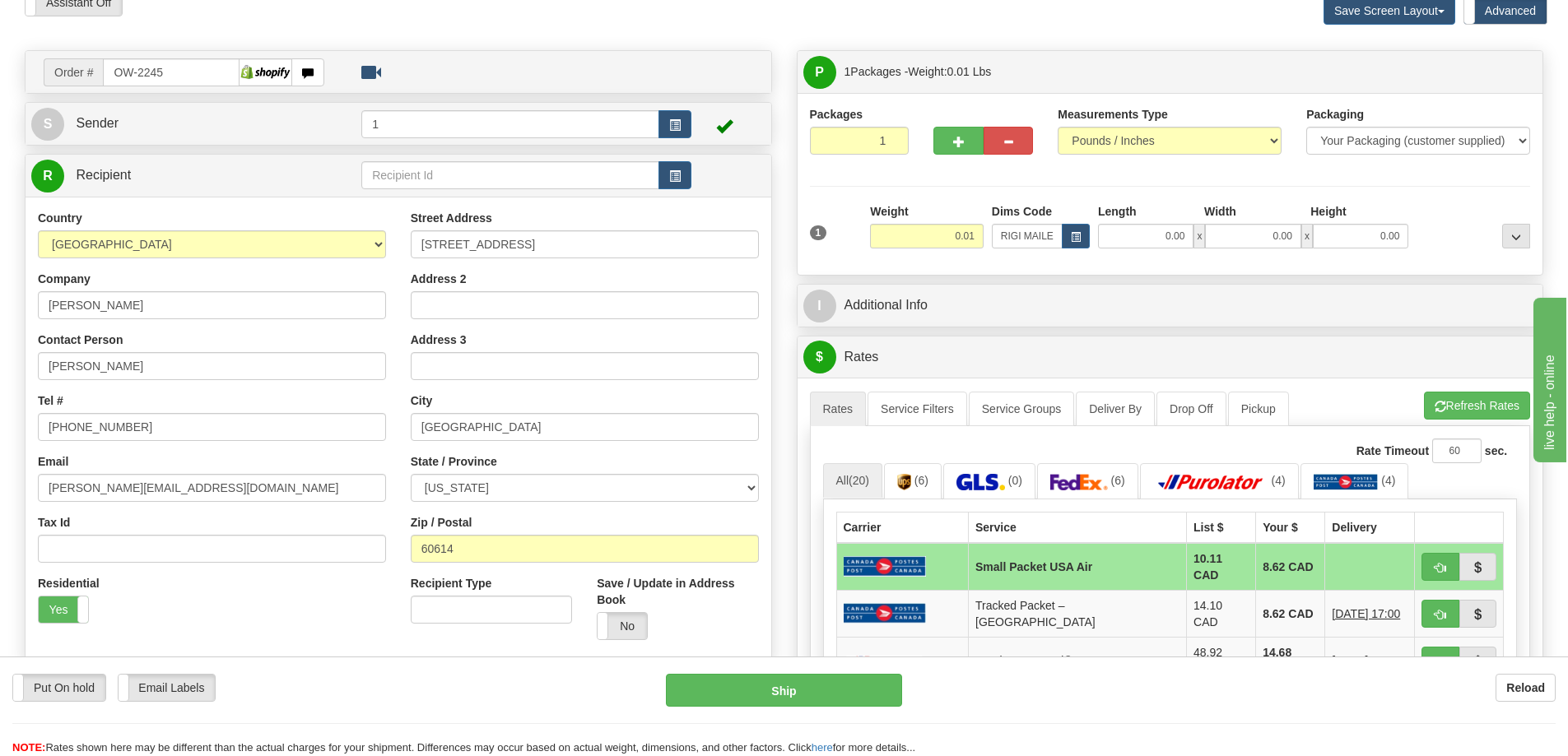
scroll to position [247, 0]
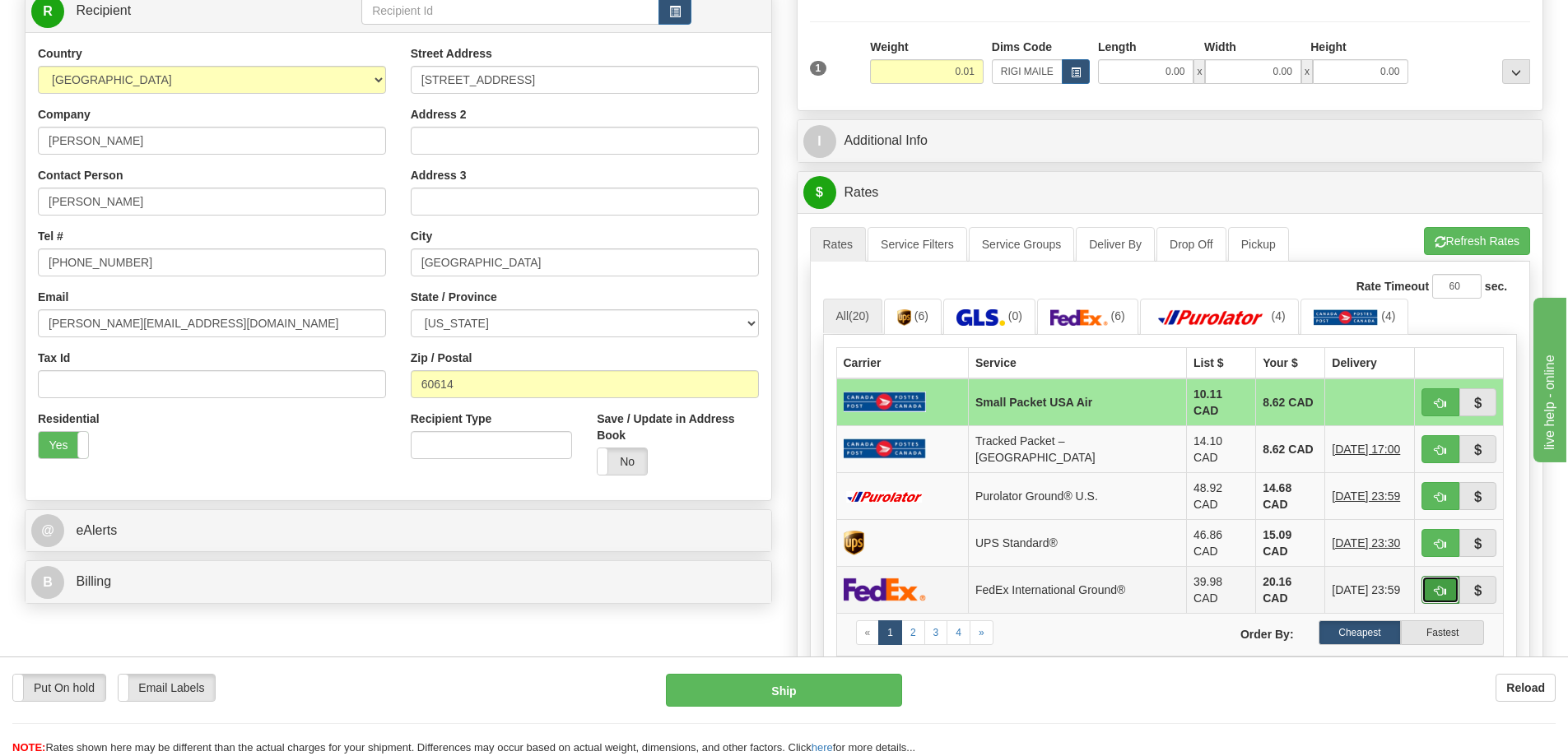
click at [1441, 585] on span "button" at bounding box center [1441, 590] width 12 height 11
type input "92"
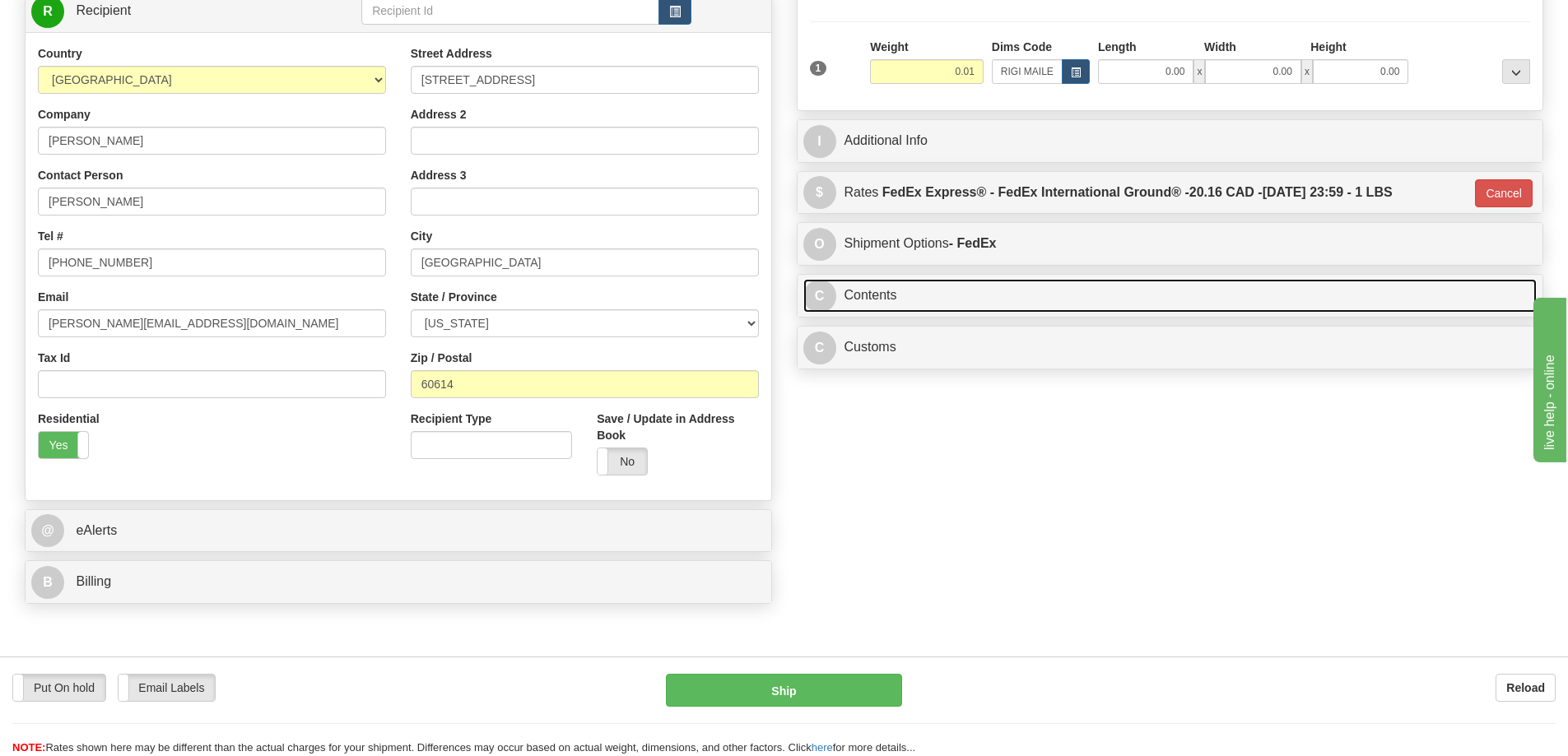
click at [910, 300] on link "C Contents" at bounding box center [1170, 296] width 734 height 34
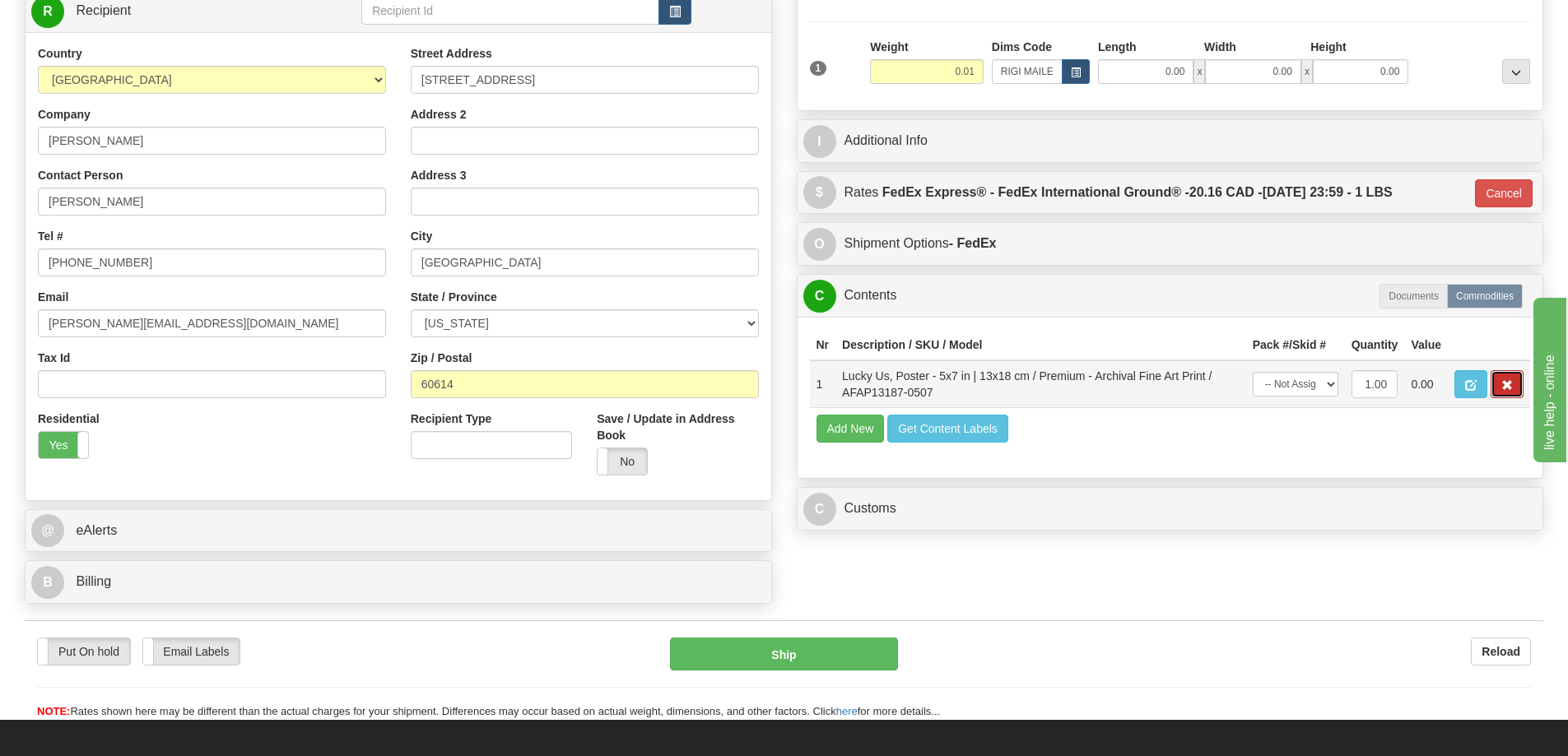
click at [1504, 388] on span "button" at bounding box center [1507, 385] width 12 height 11
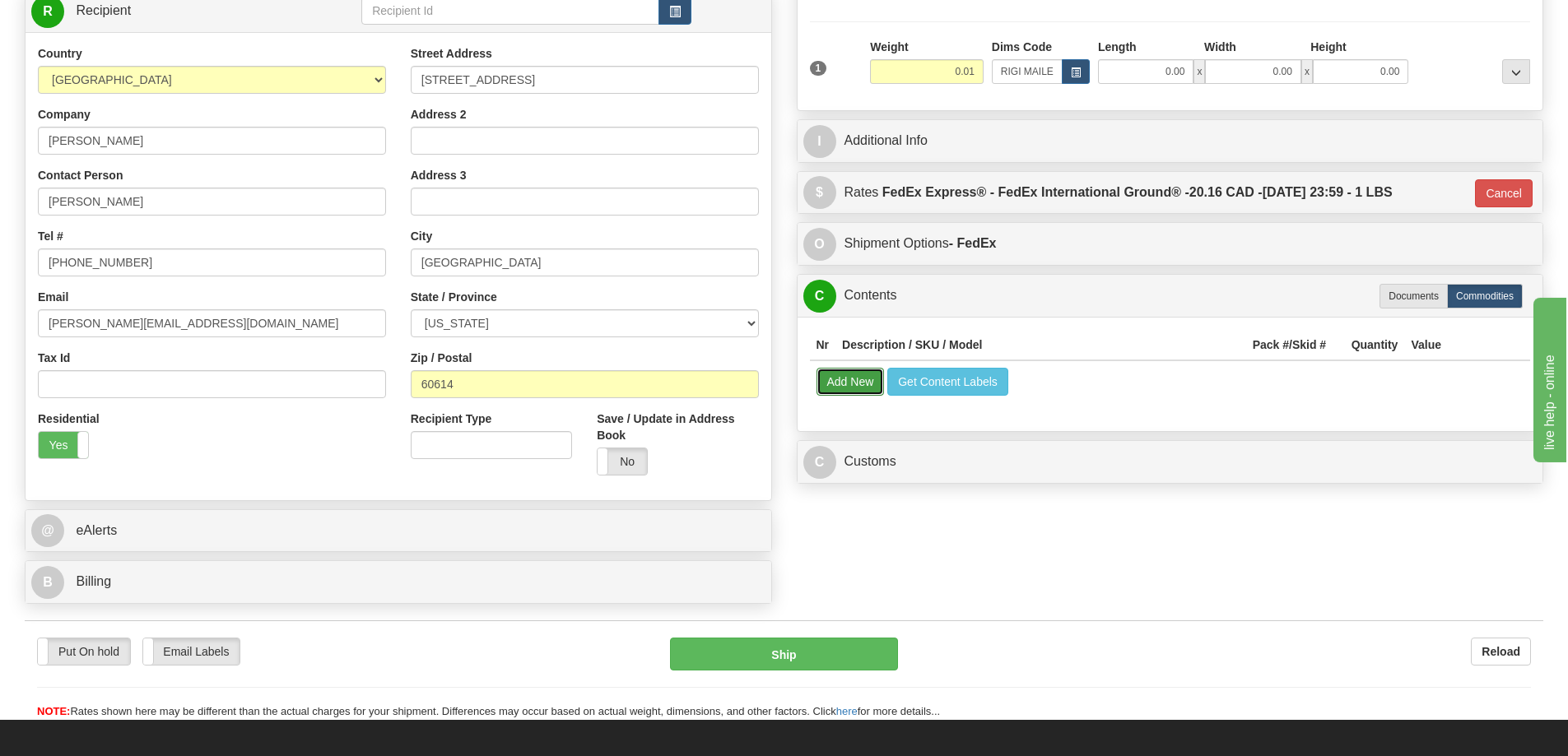
click at [817, 384] on button "Add New" at bounding box center [850, 381] width 68 height 28
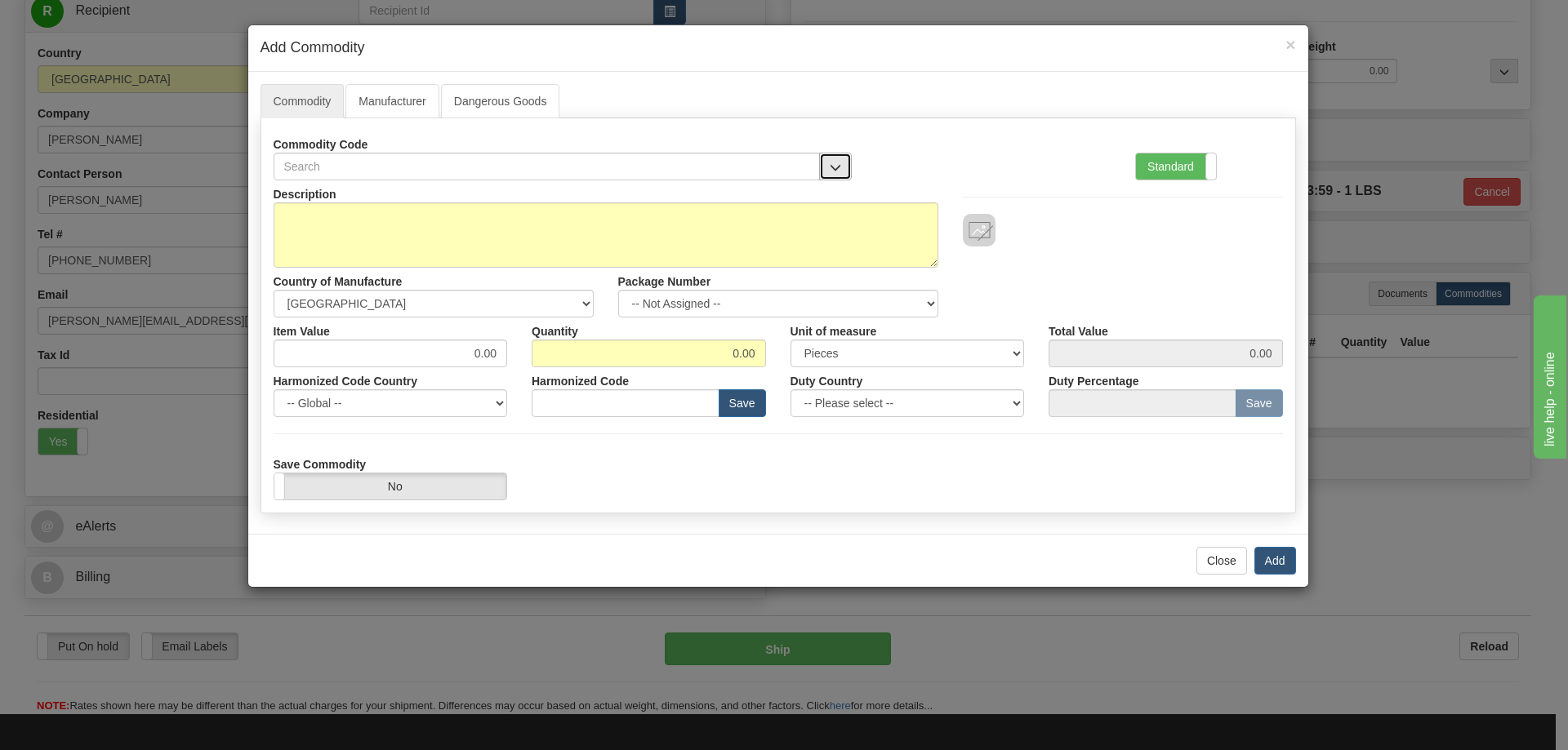
click at [836, 162] on span "button" at bounding box center [835, 167] width 12 height 11
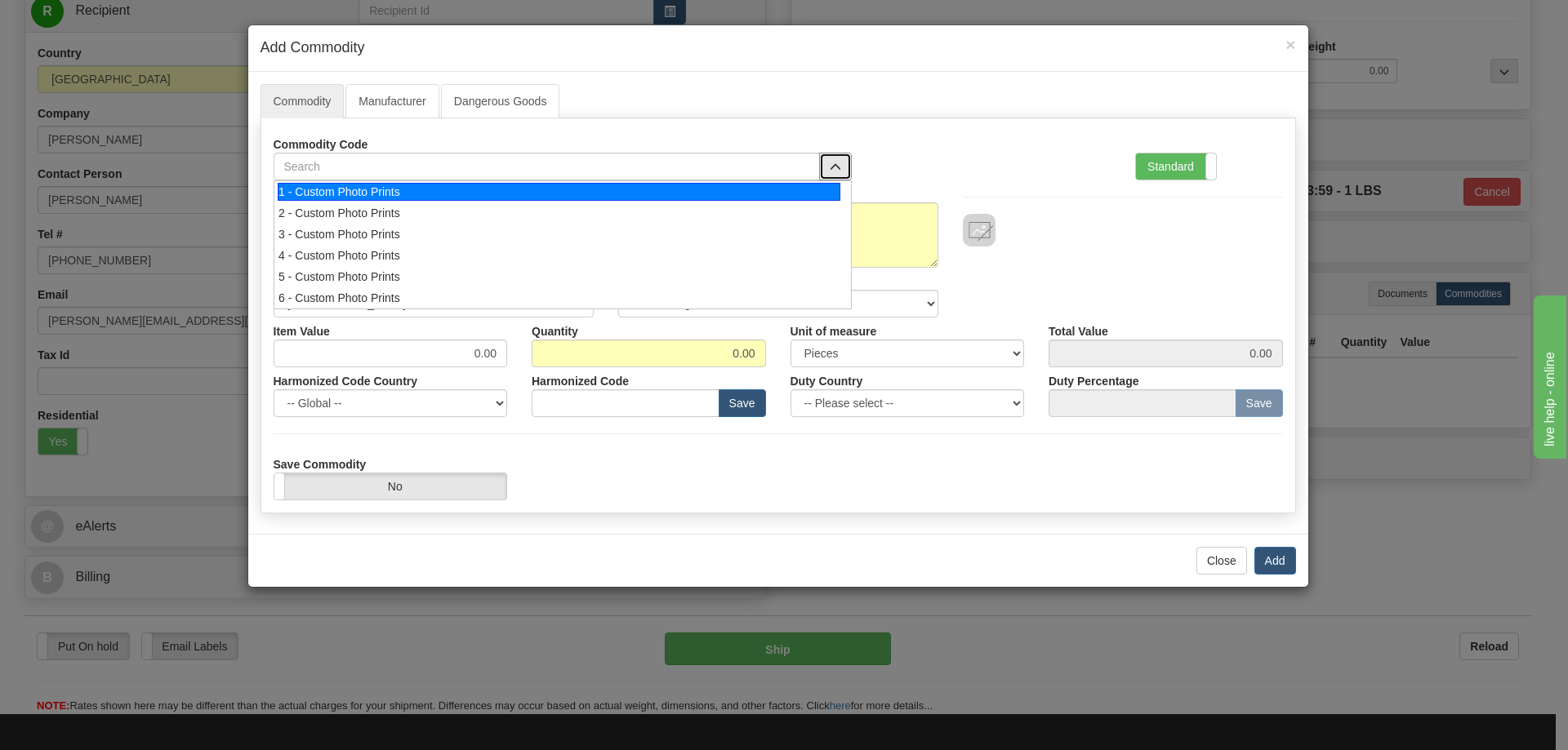
click at [825, 185] on div "1 - Custom Photo Prints" at bounding box center [559, 191] width 563 height 18
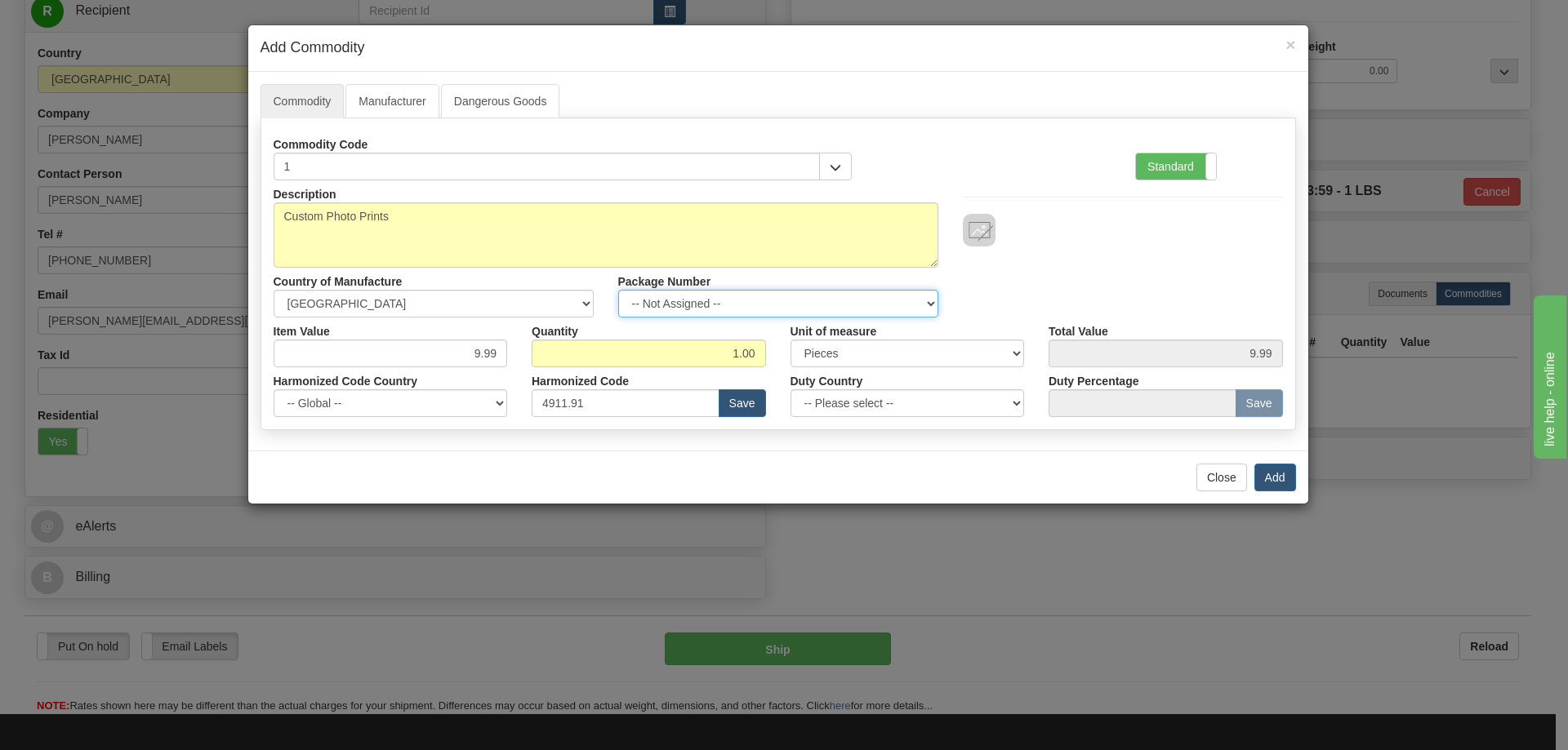
click at [926, 300] on select "-- Not Assigned -- Item 1" at bounding box center [778, 303] width 320 height 28
select select "0"
click at [619, 289] on select "-- Not Assigned -- Item 1" at bounding box center [778, 303] width 320 height 28
click at [1263, 468] on button "Add" at bounding box center [1275, 477] width 41 height 28
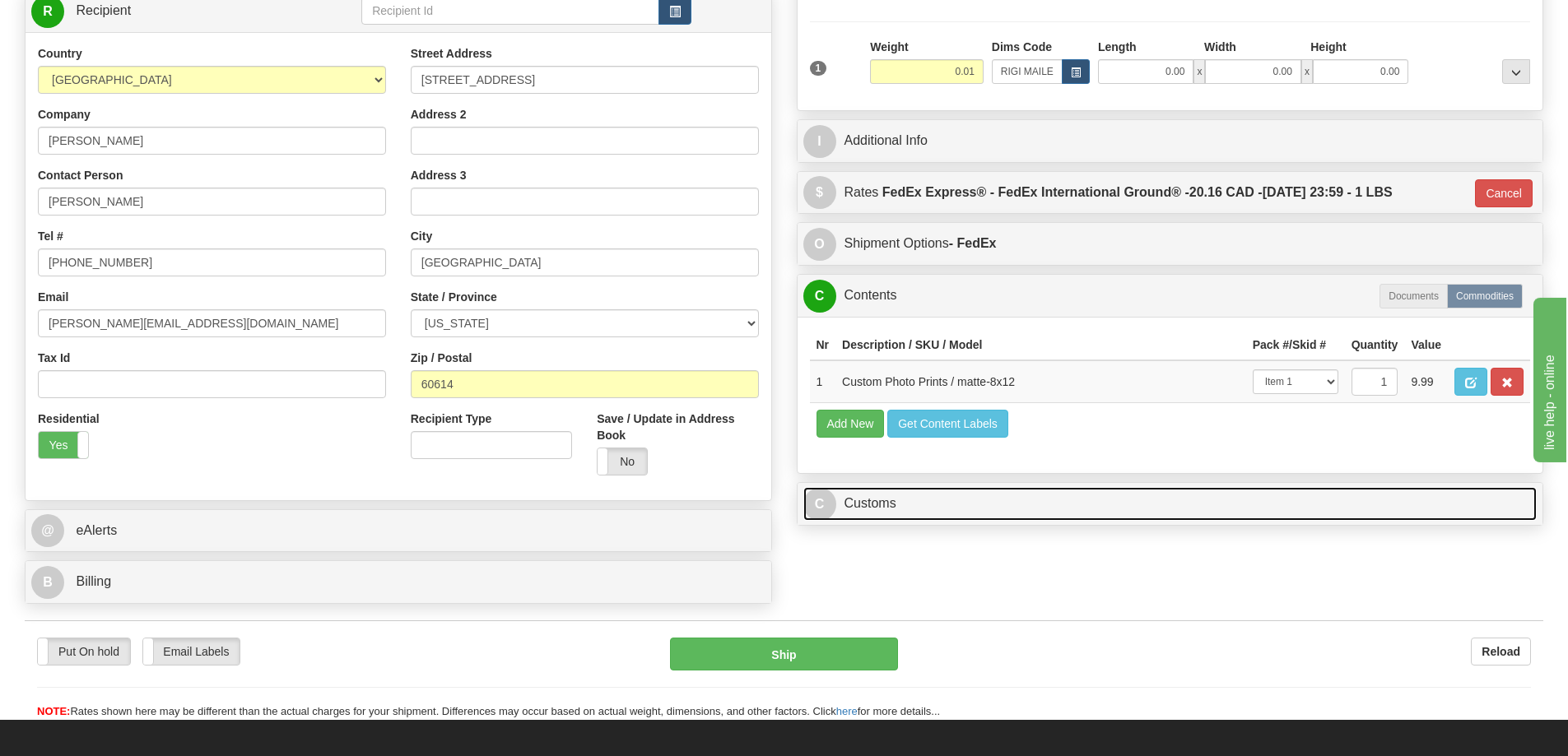
click at [1423, 510] on link "C Customs" at bounding box center [1170, 504] width 734 height 34
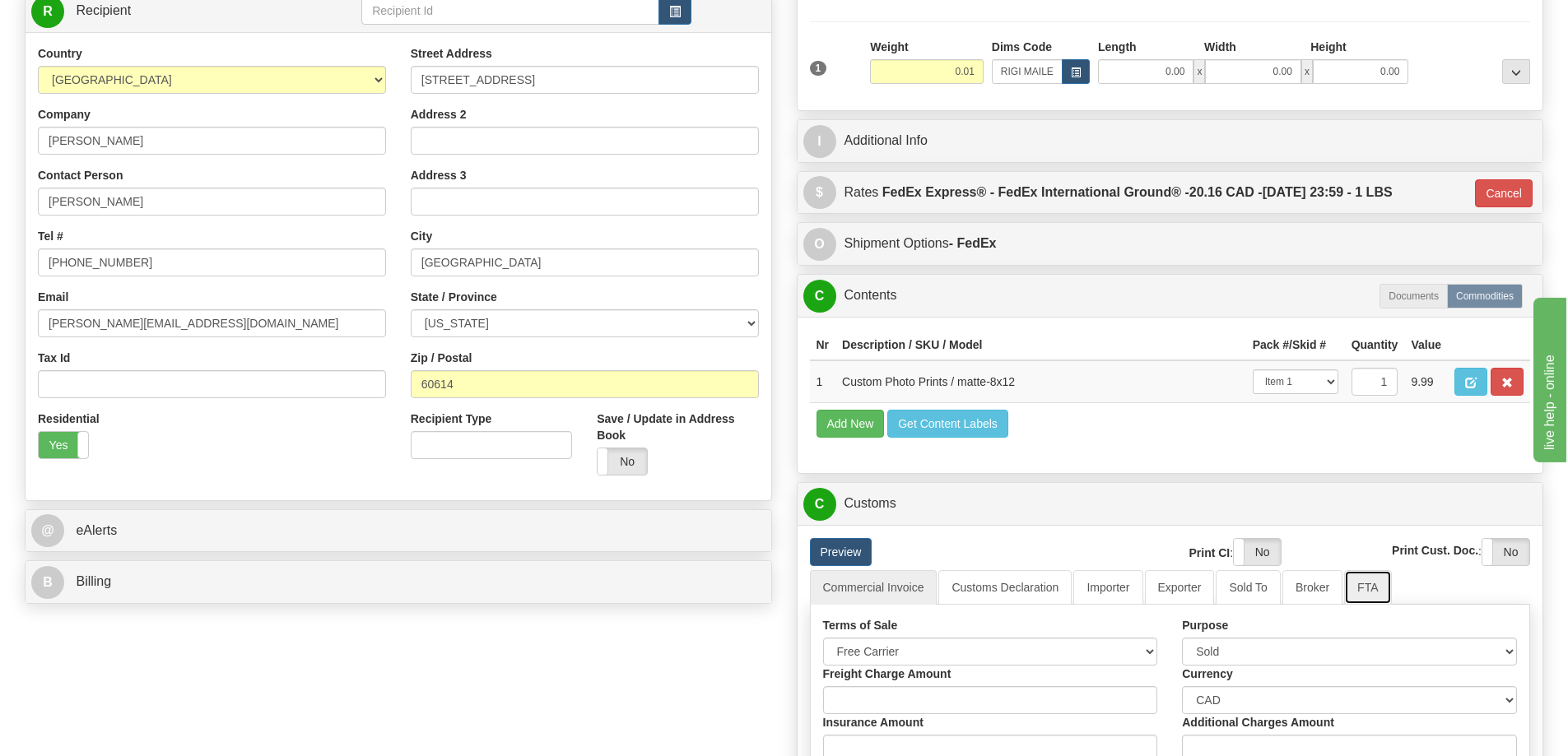
click at [1360, 595] on link "FTA" at bounding box center [1367, 587] width 47 height 35
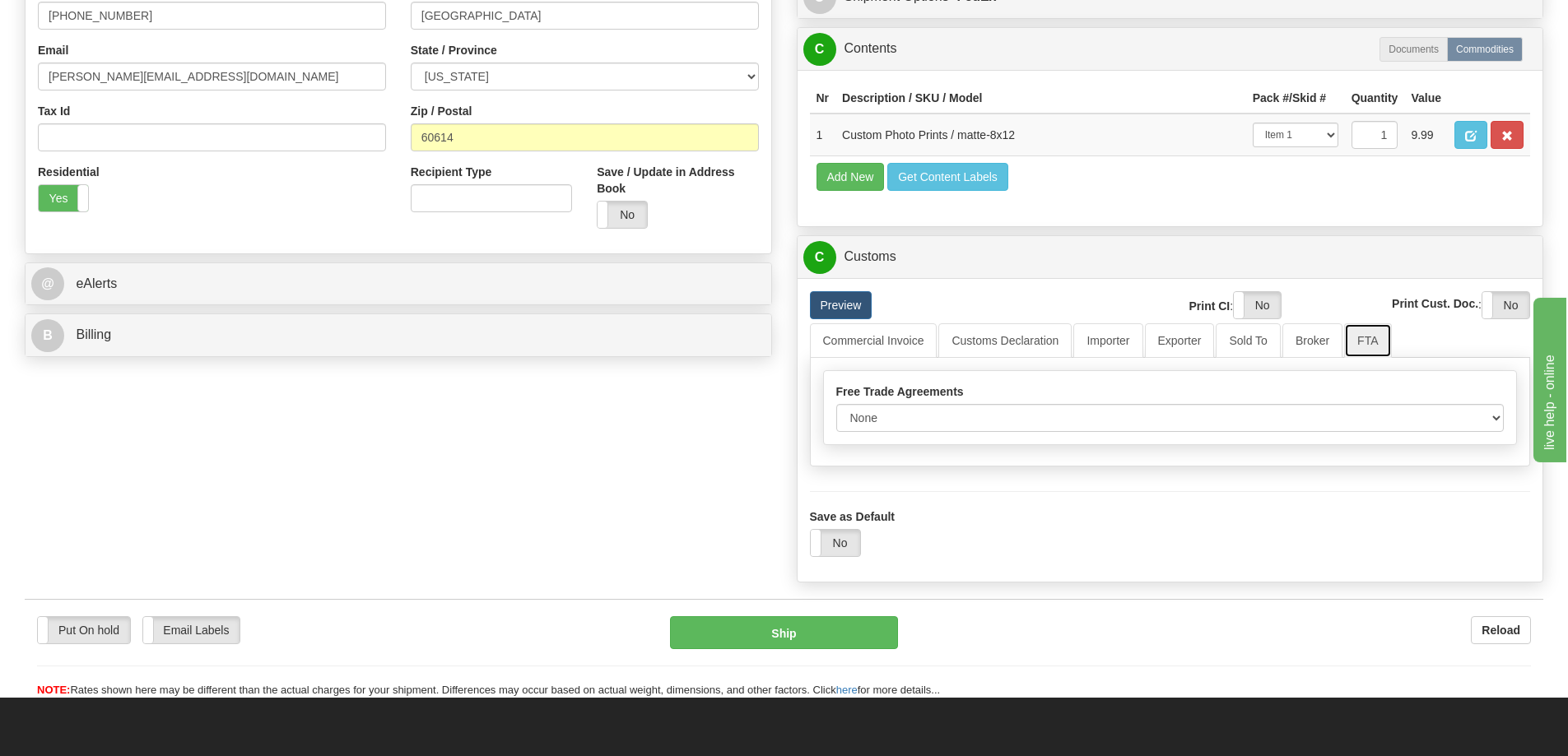
scroll to position [576, 0]
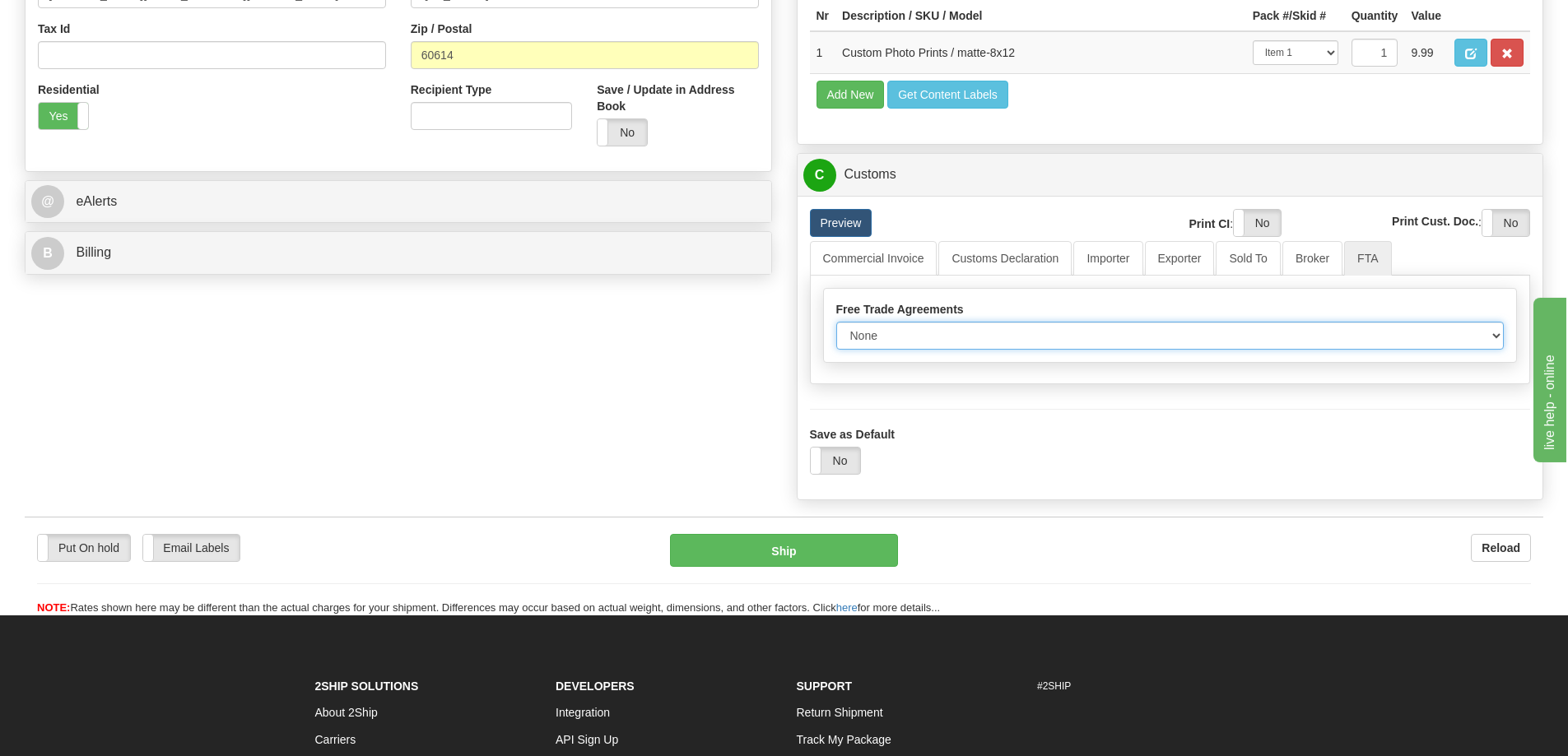
click at [1491, 338] on select "None Other USMCA CETA CUKTCA" at bounding box center [1169, 335] width 668 height 28
select select "1"
click at [836, 328] on select "None Other USMCA CETA CUKTCA" at bounding box center [1169, 335] width 668 height 28
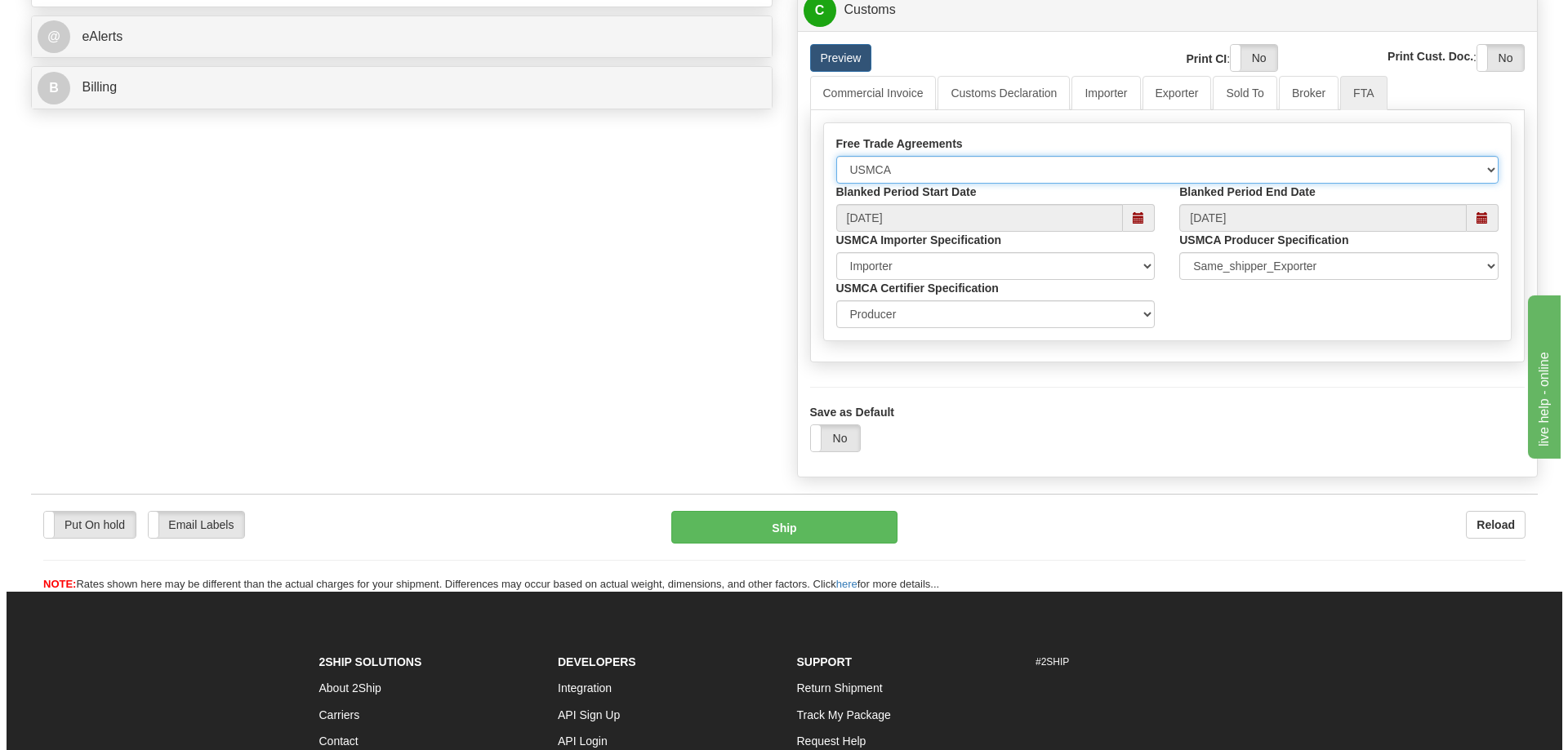
scroll to position [816, 0]
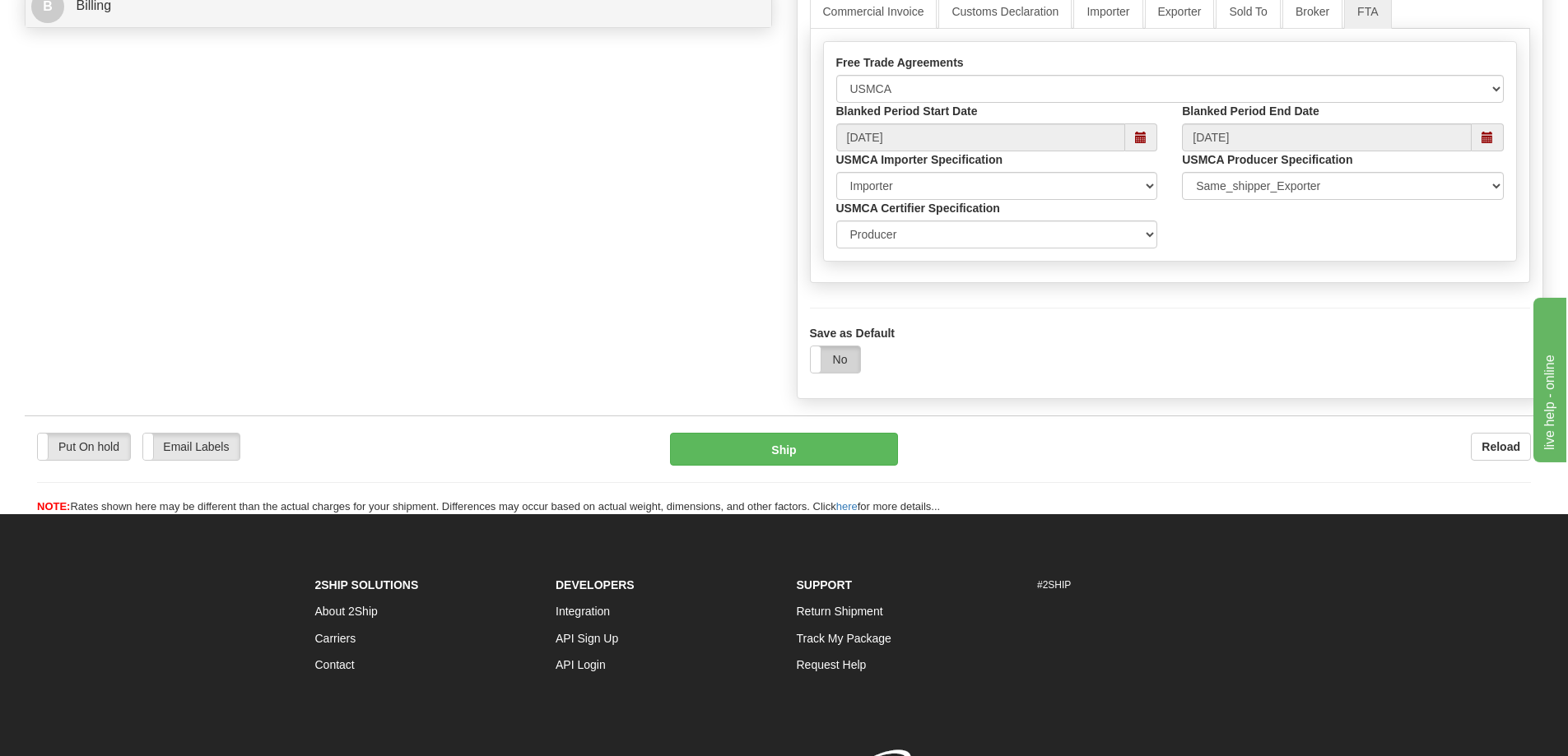
click at [823, 362] on label "No" at bounding box center [835, 359] width 49 height 26
click at [809, 453] on button "Ship" at bounding box center [784, 450] width 228 height 33
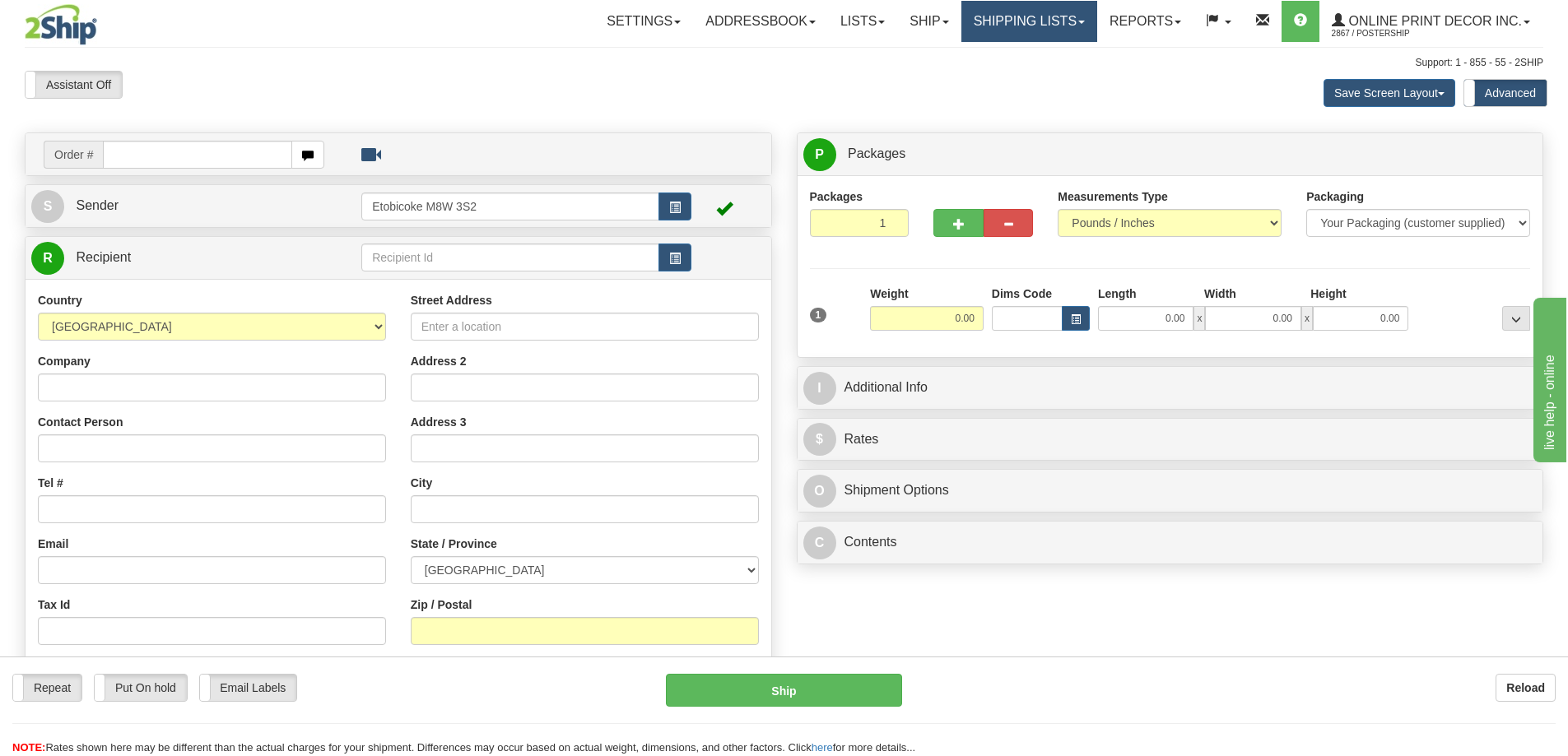
click at [1042, 22] on link "Shipping lists" at bounding box center [1030, 21] width 136 height 41
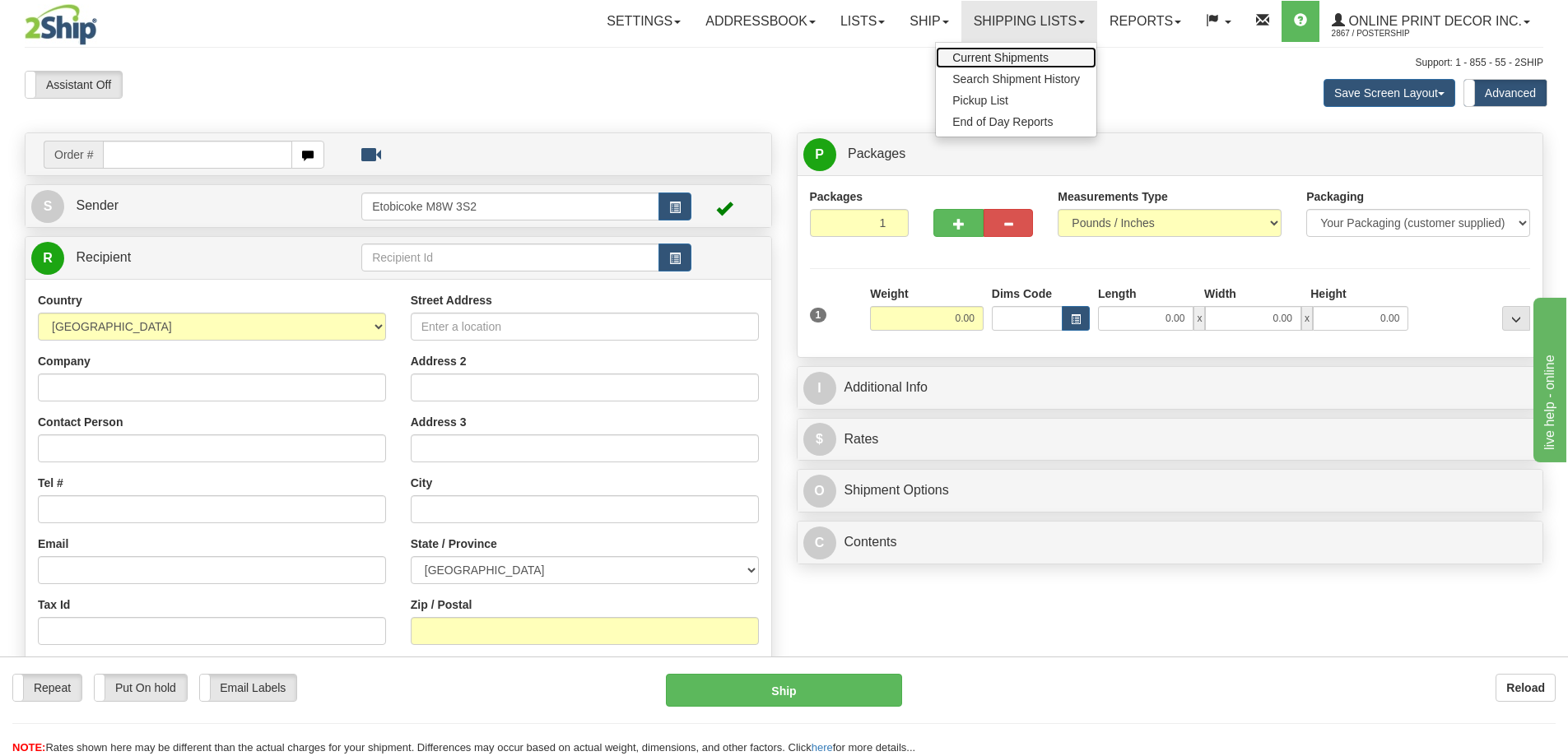
click at [975, 51] on span "Current Shipments" at bounding box center [1000, 58] width 96 height 14
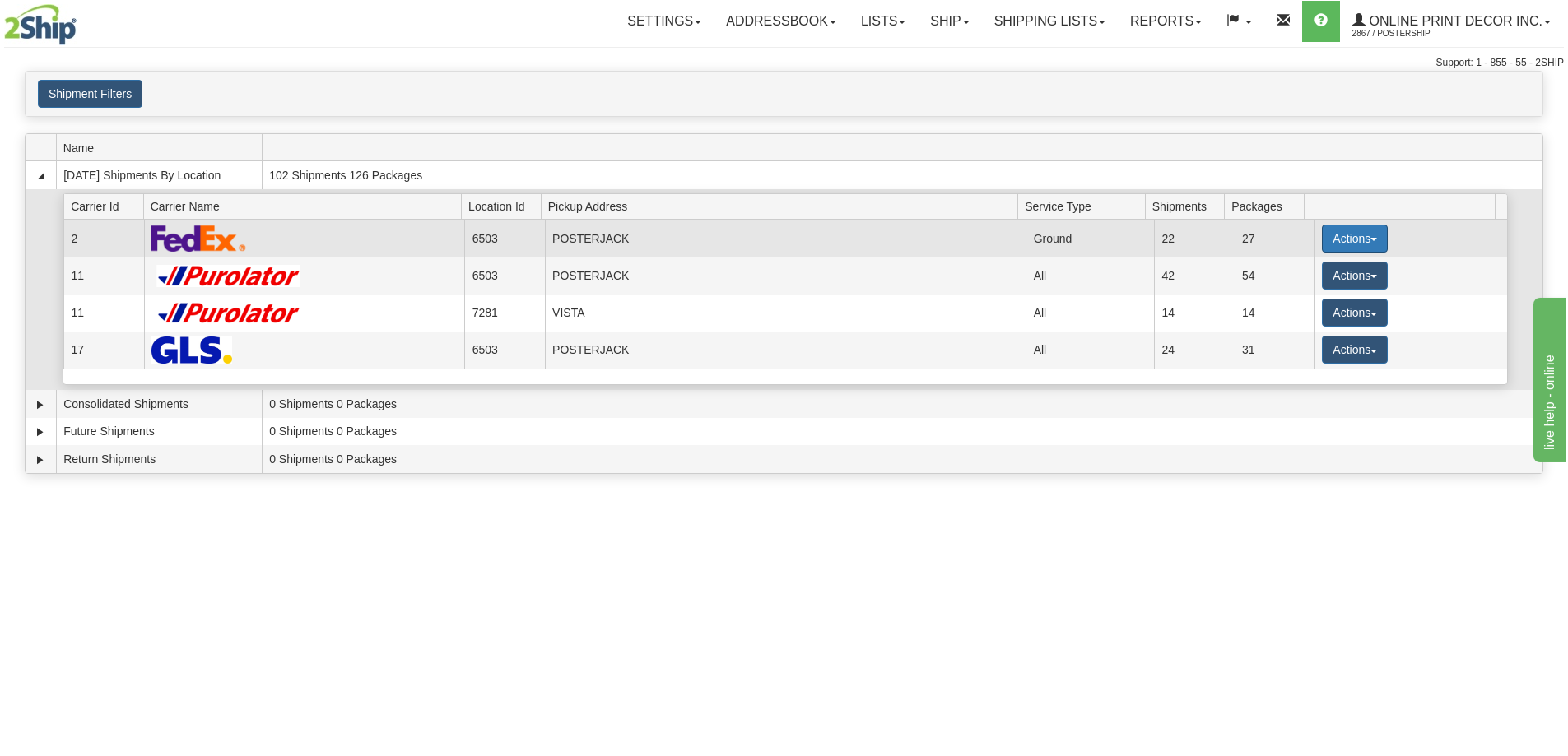
click at [1327, 231] on button "Actions" at bounding box center [1355, 238] width 66 height 28
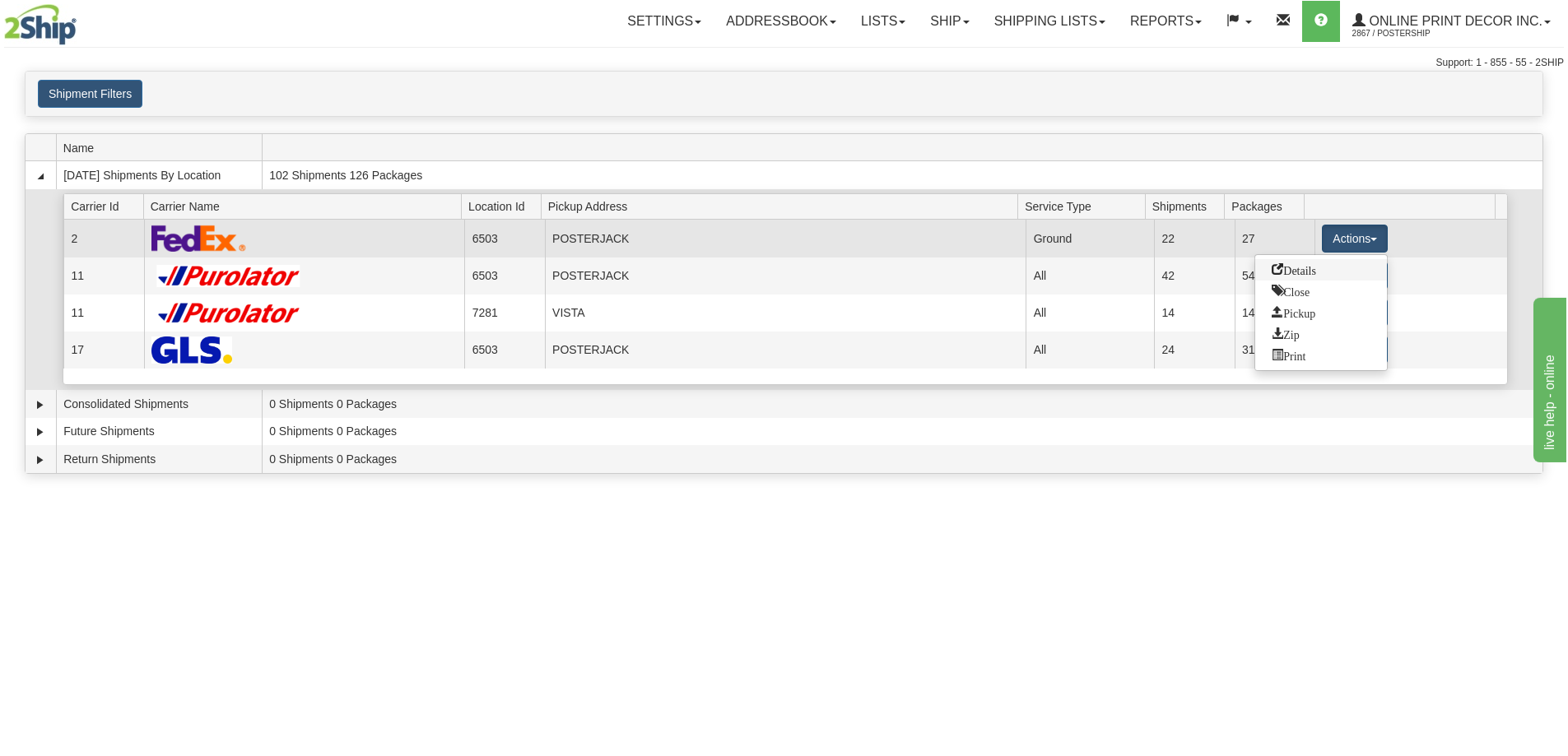
click at [1295, 271] on span "Details" at bounding box center [1295, 269] width 45 height 12
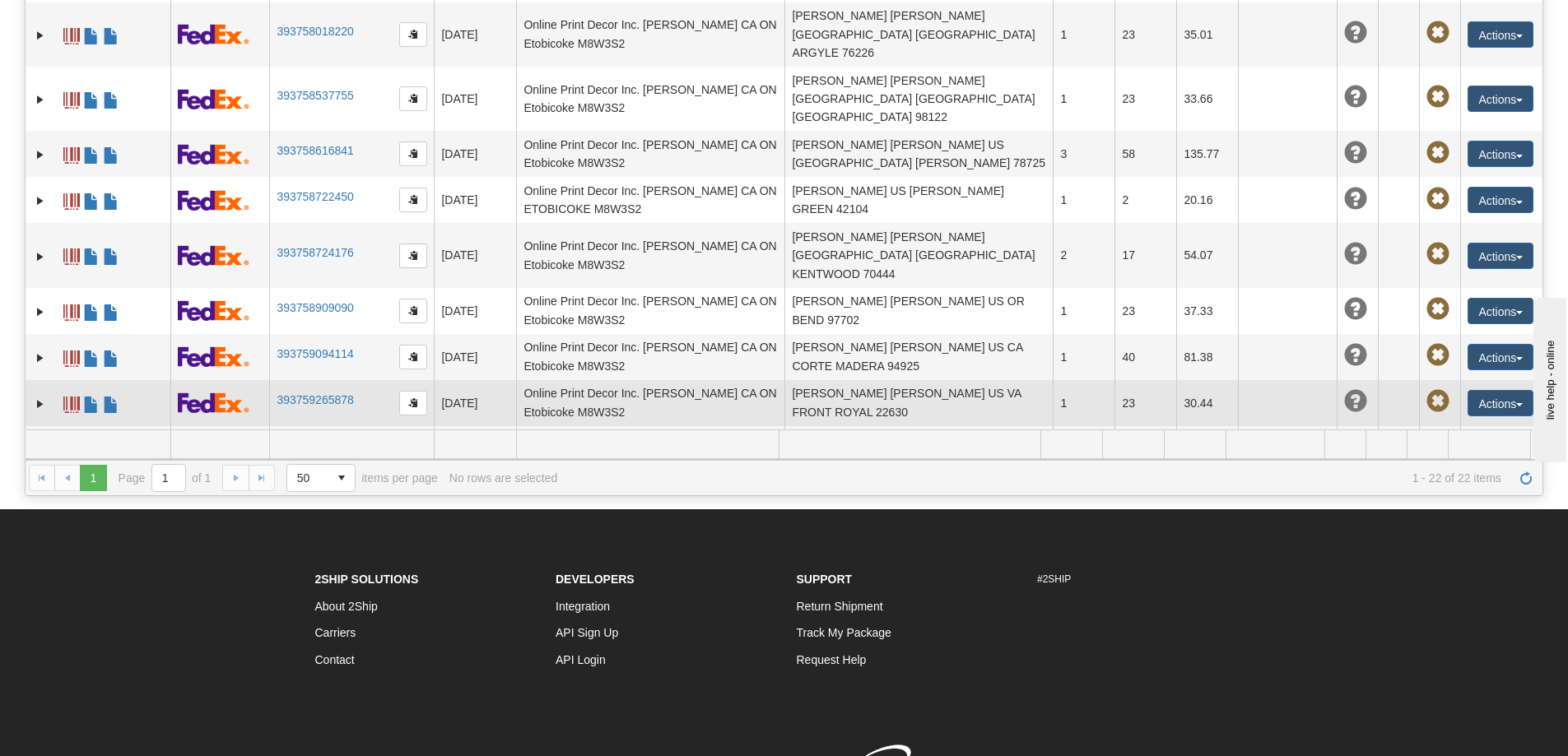
scroll to position [582, 0]
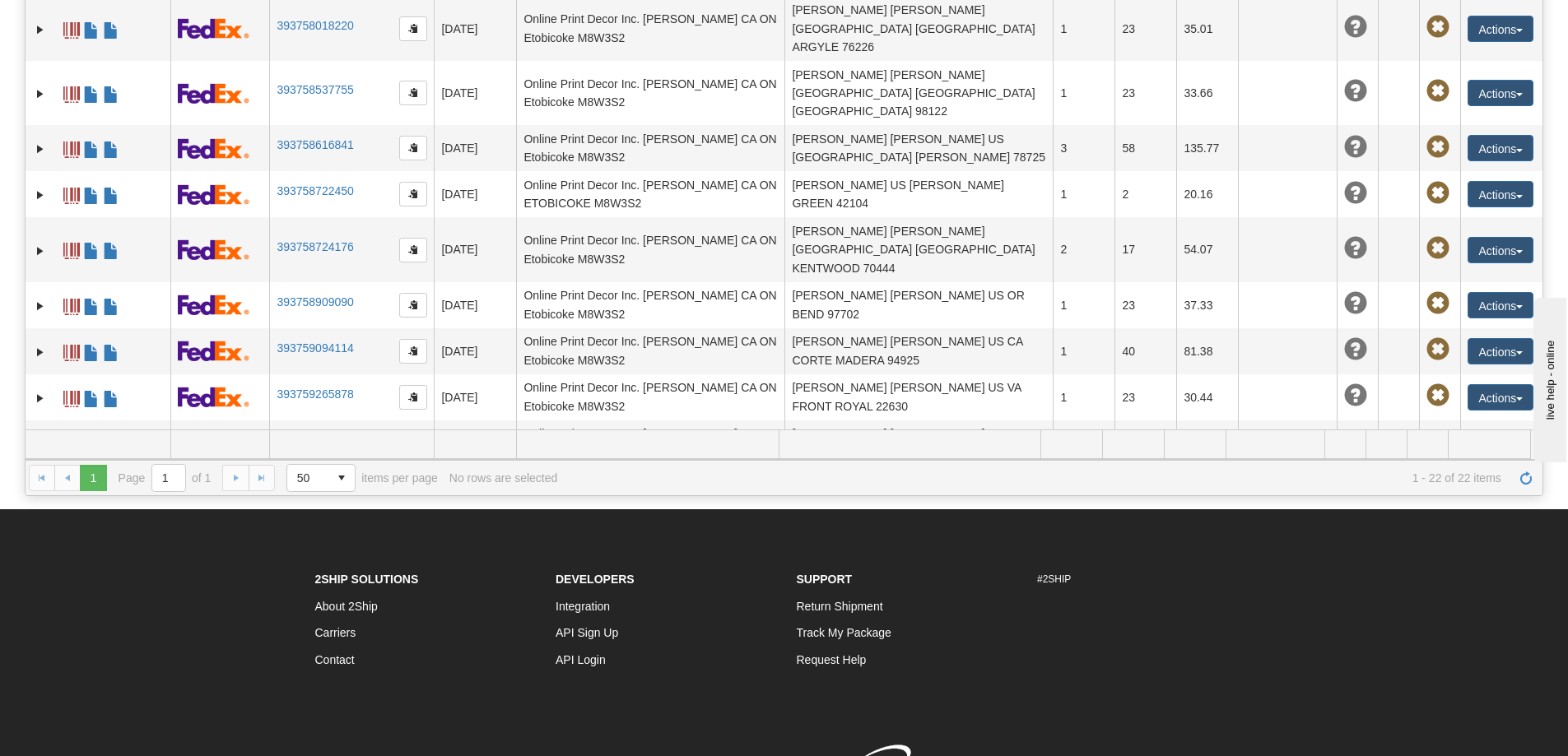
click at [313, 544] on link "393759725444" at bounding box center [314, 551] width 77 height 14
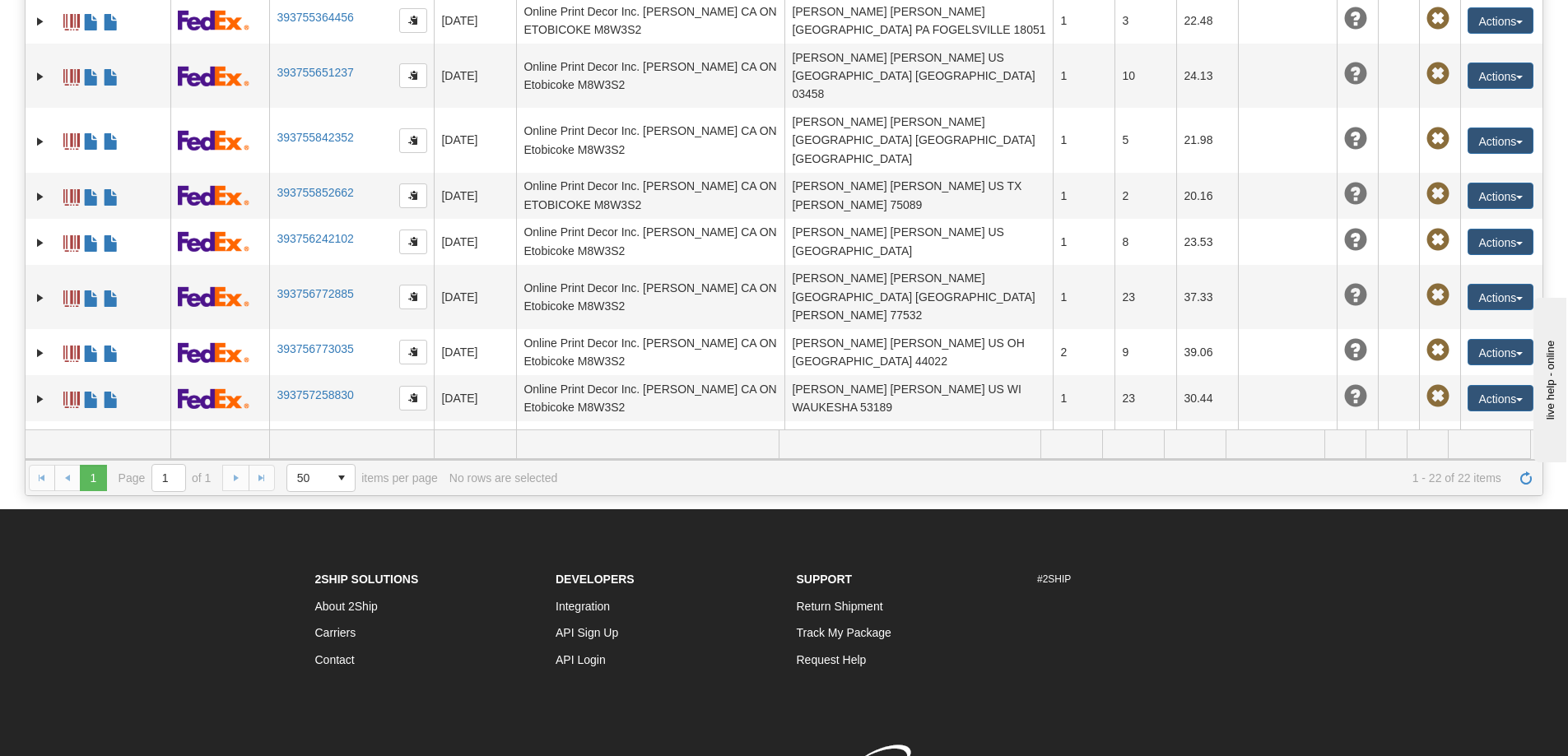
scroll to position [0, 0]
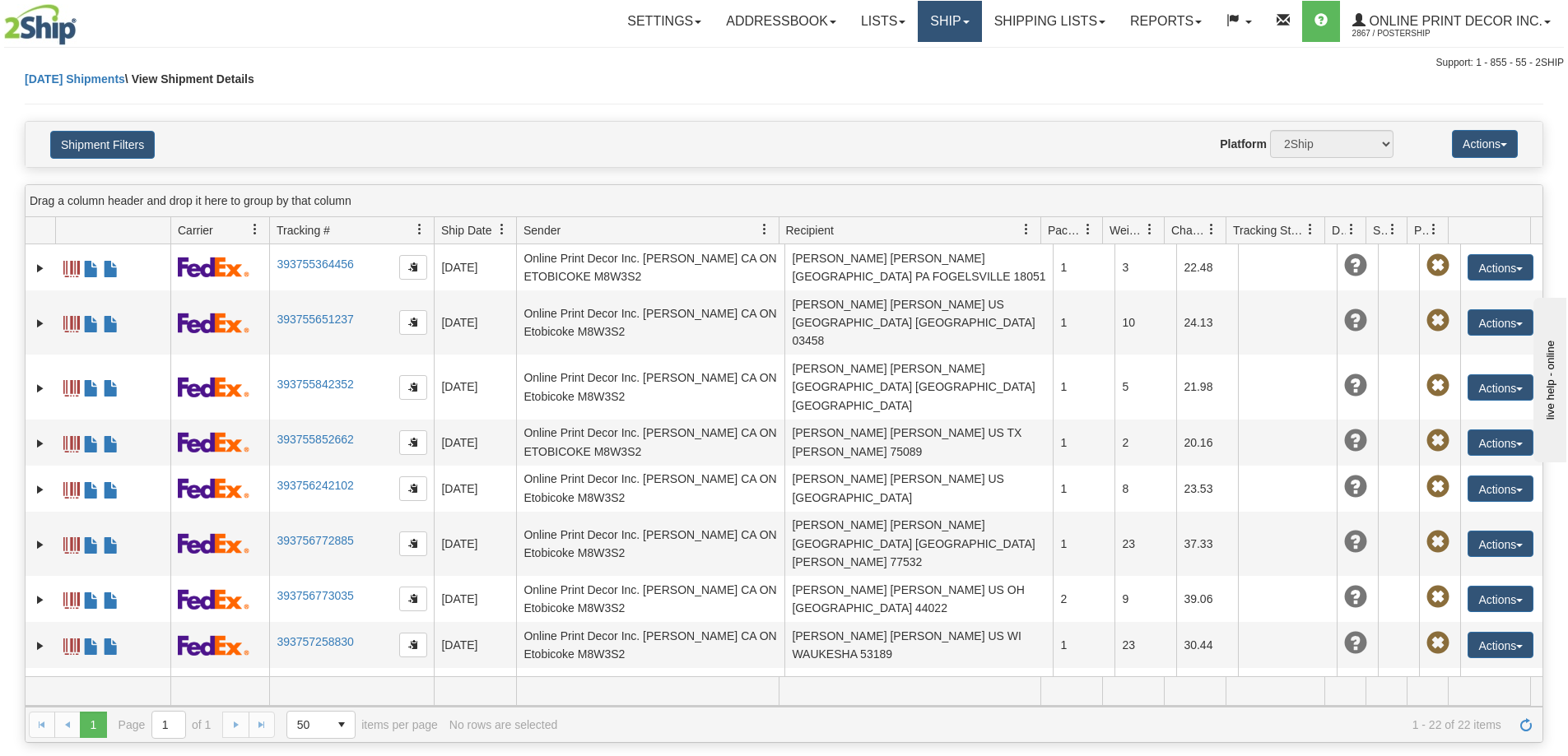
click at [945, 16] on link "Ship" at bounding box center [949, 21] width 63 height 41
click at [912, 53] on span "Ship Screen" at bounding box center [880, 58] width 63 height 14
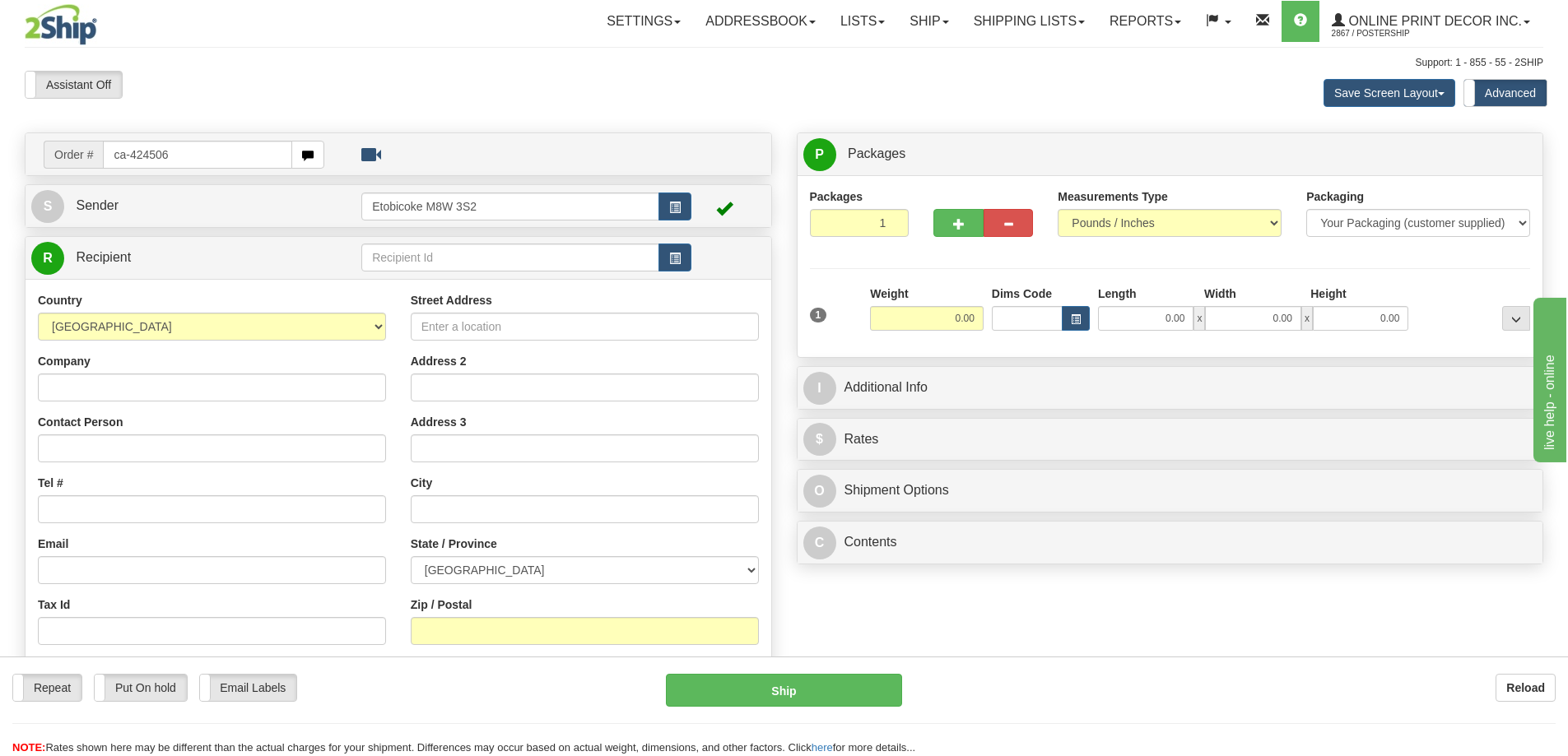
type input "ca-424506"
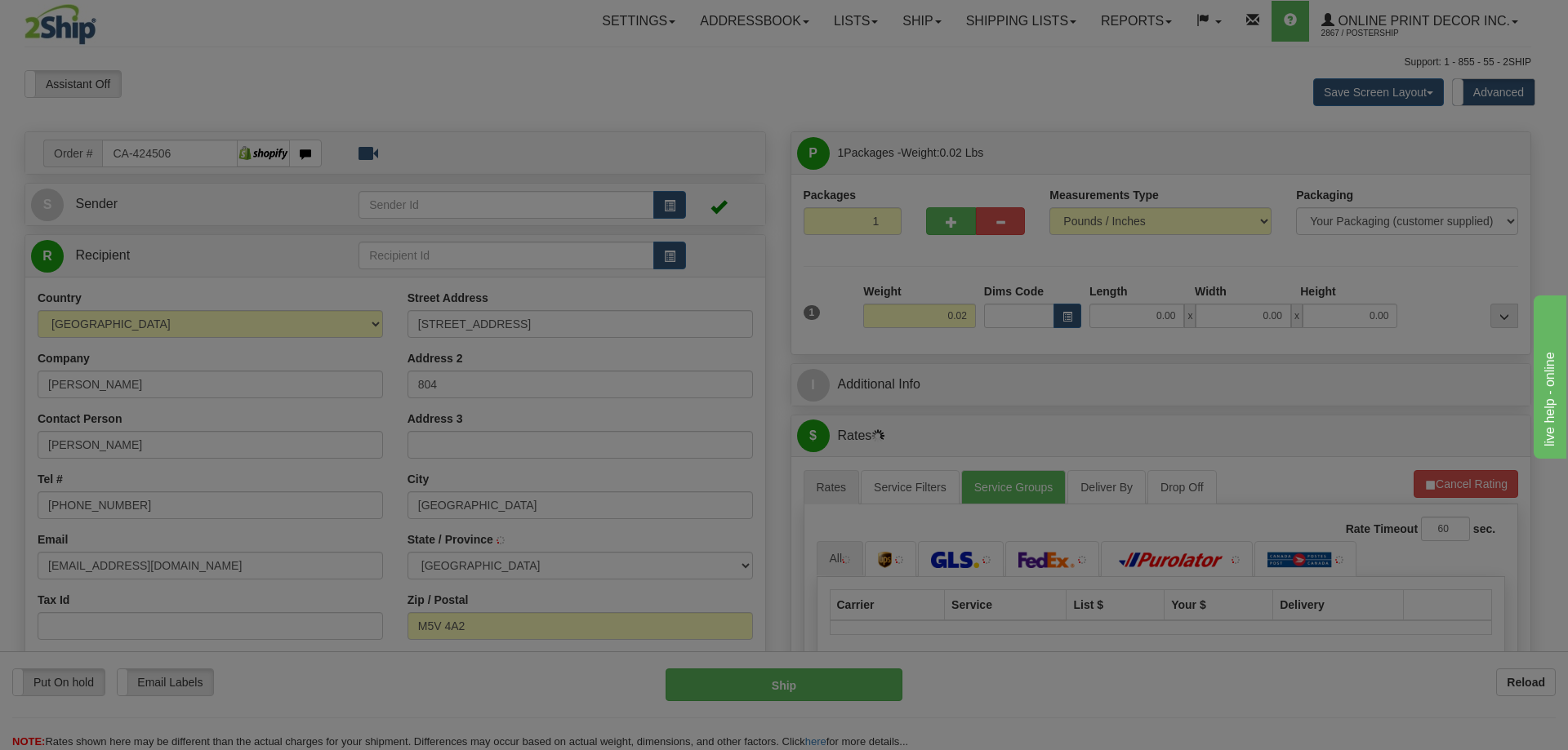
type input "[GEOGRAPHIC_DATA]"
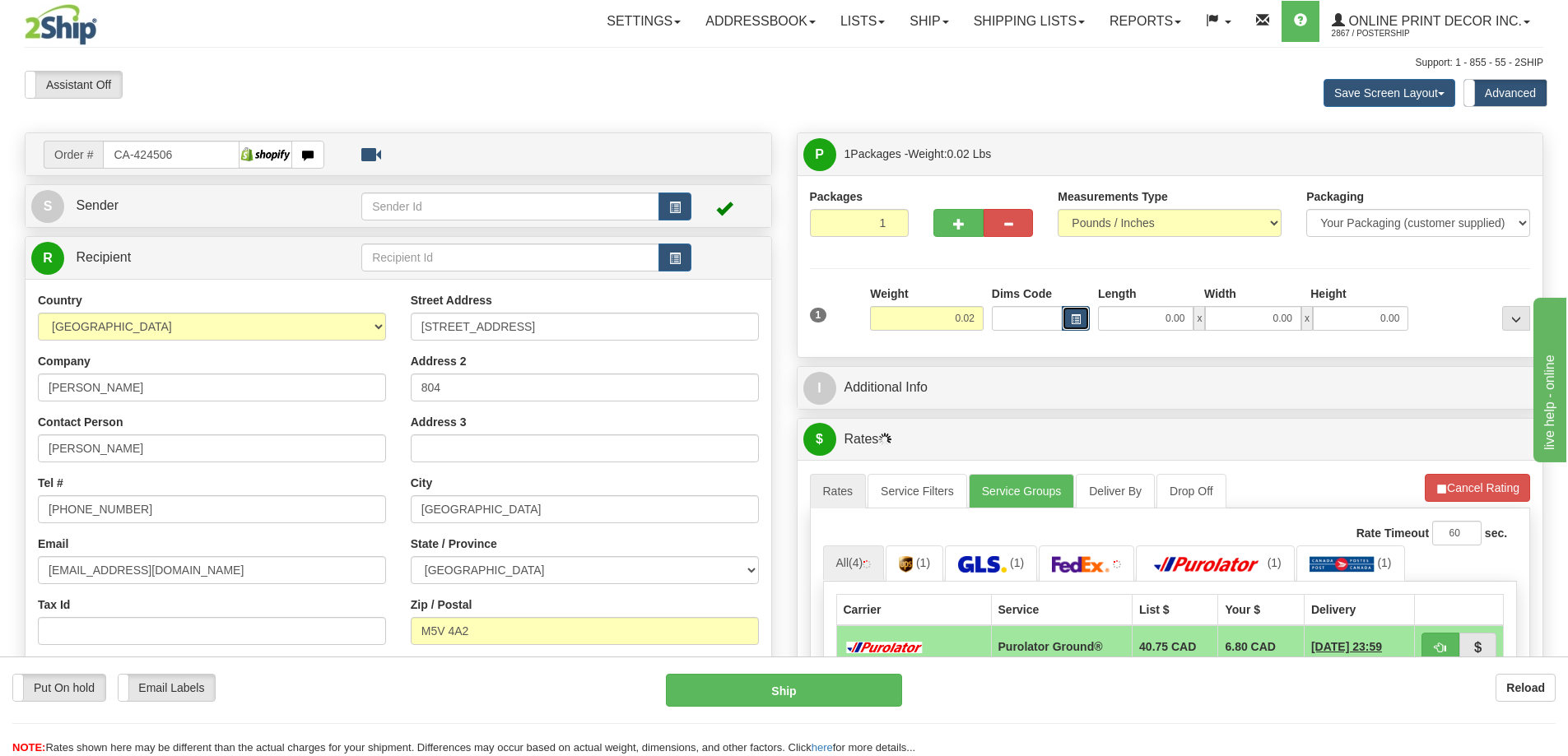
click at [1069, 318] on button "button" at bounding box center [1075, 318] width 28 height 24
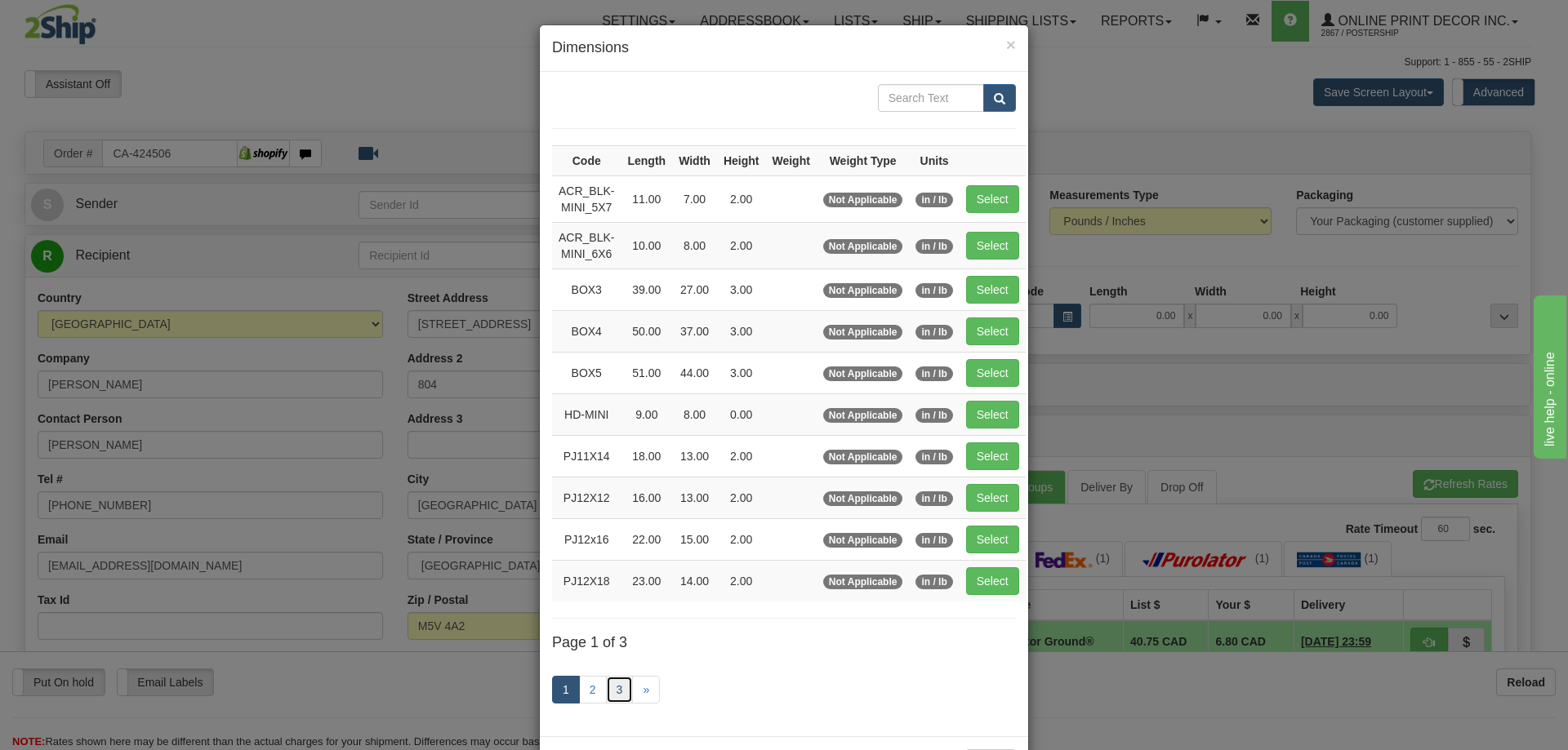
click at [614, 687] on link "3" at bounding box center [620, 689] width 28 height 28
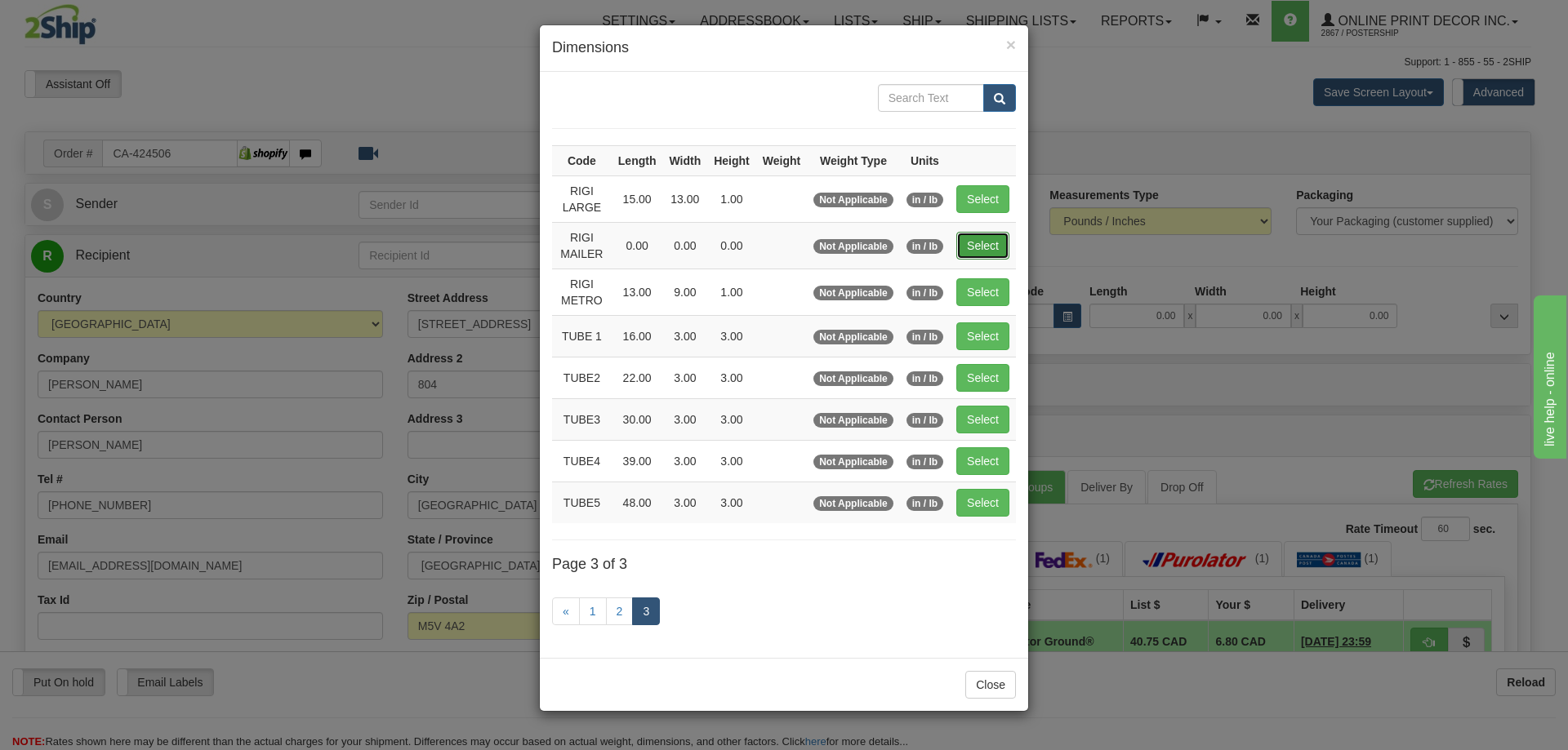
click at [977, 246] on button "Select" at bounding box center [982, 245] width 53 height 28
type input "RIGI MAILER"
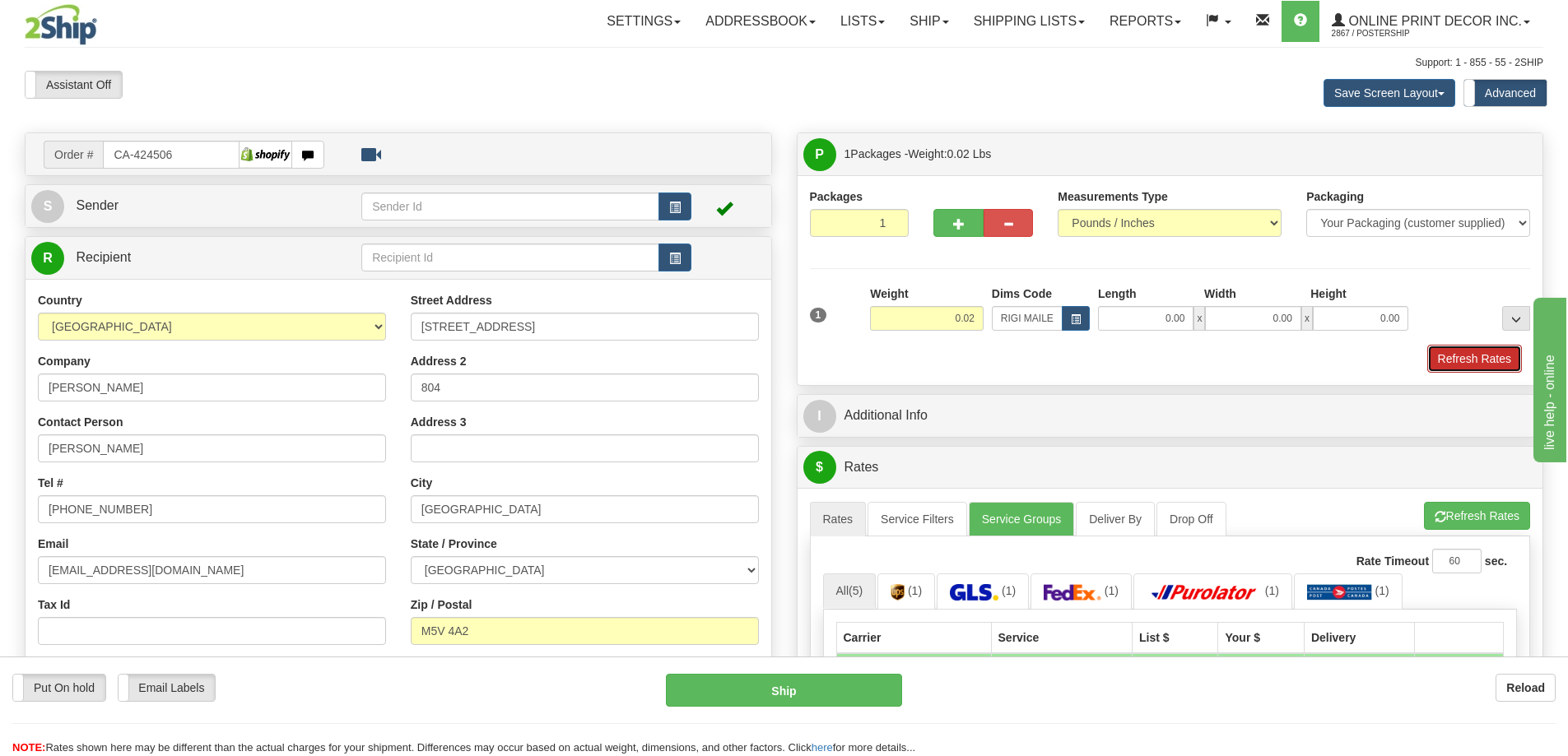
click at [1459, 356] on button "Refresh Rates" at bounding box center [1475, 359] width 95 height 28
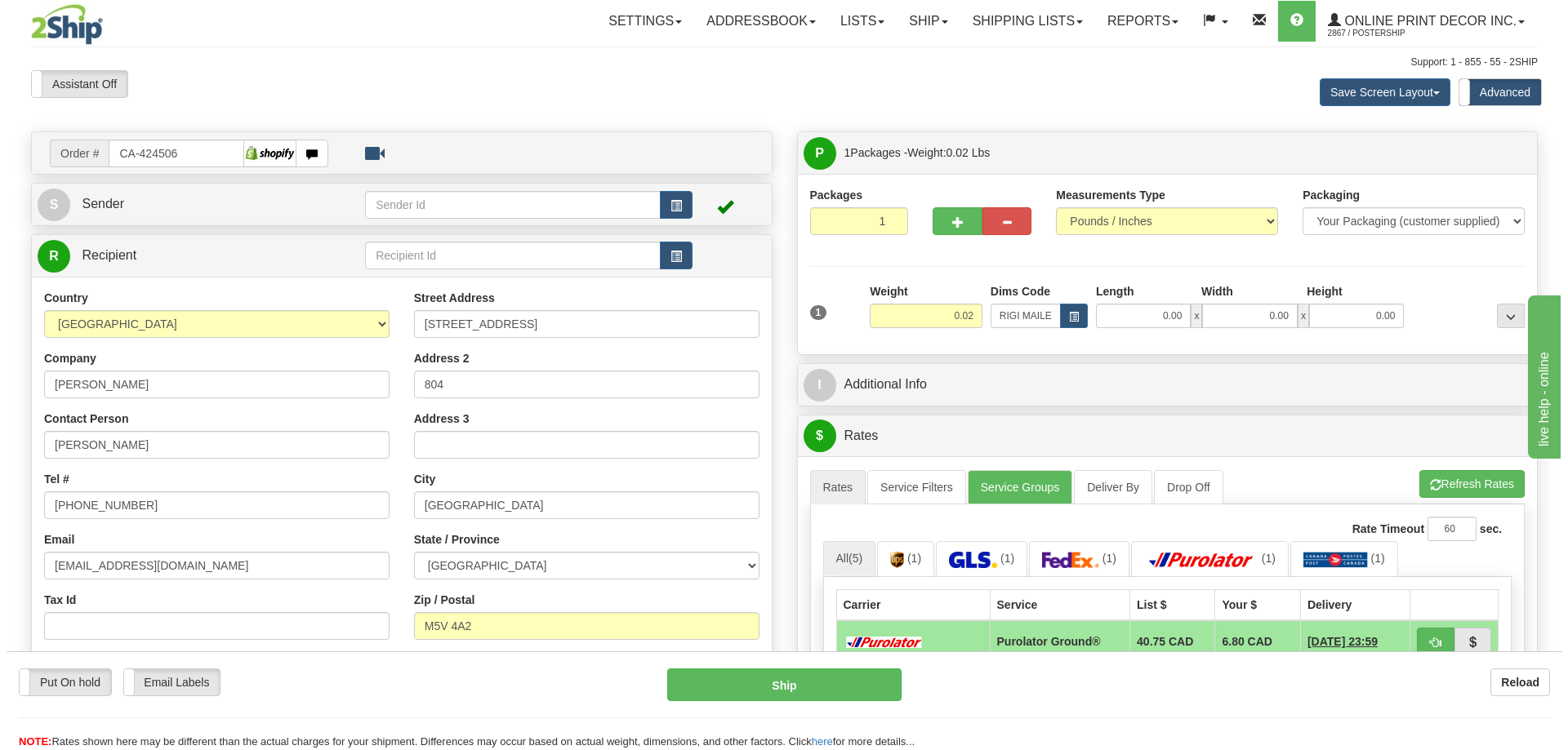
scroll to position [163, 0]
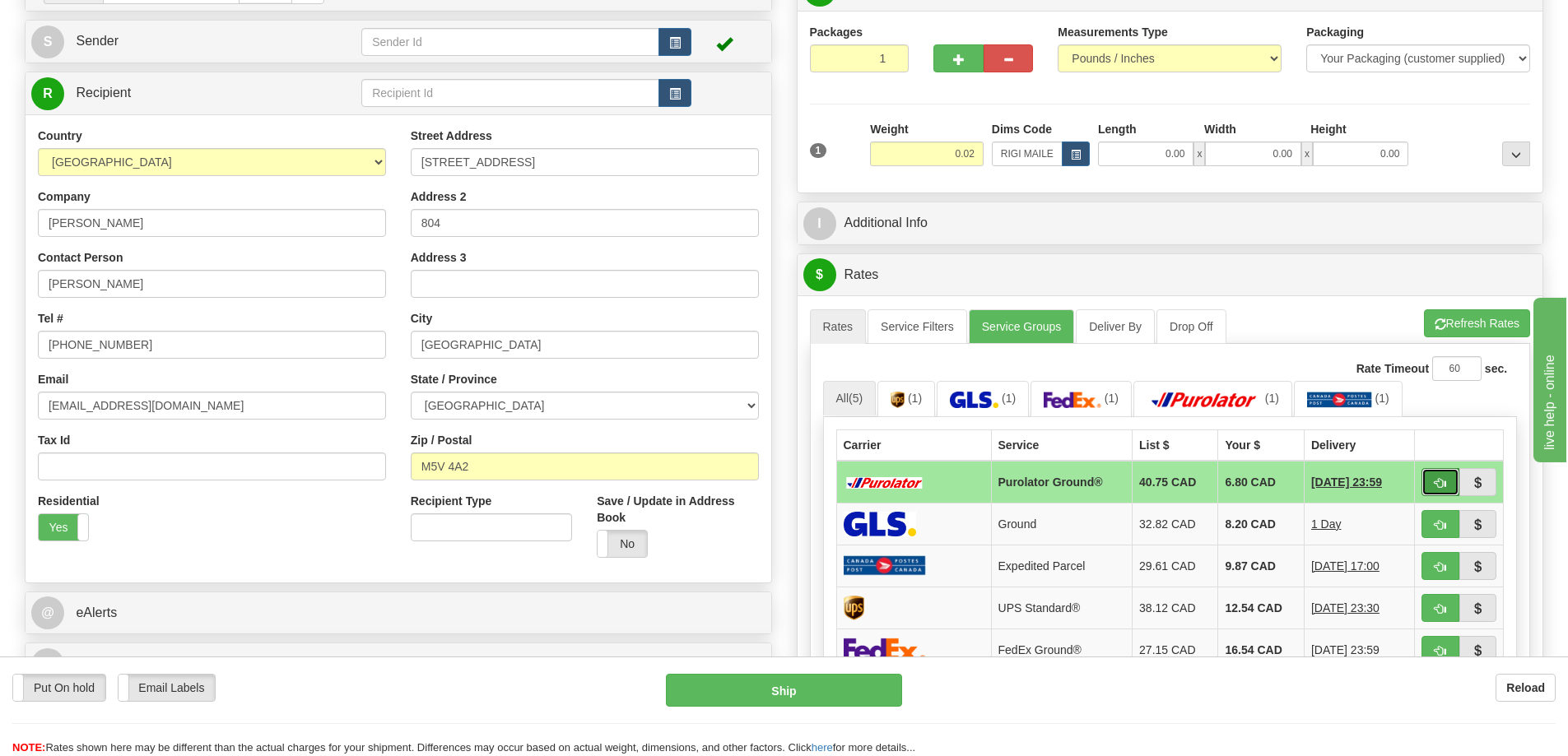
click at [1429, 481] on button "button" at bounding box center [1440, 482] width 38 height 28
type input "260"
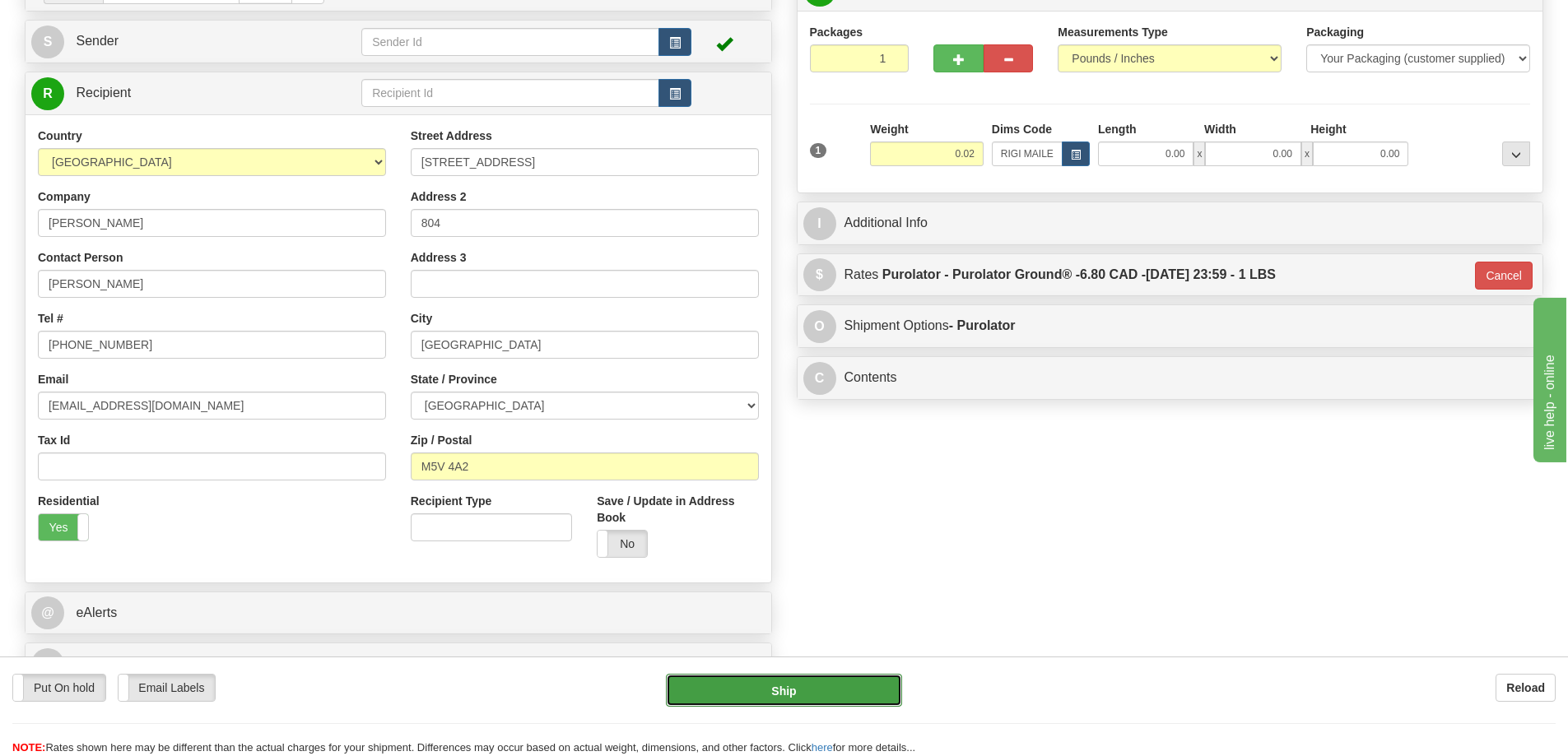
click at [875, 689] on button "Ship" at bounding box center [784, 690] width 237 height 33
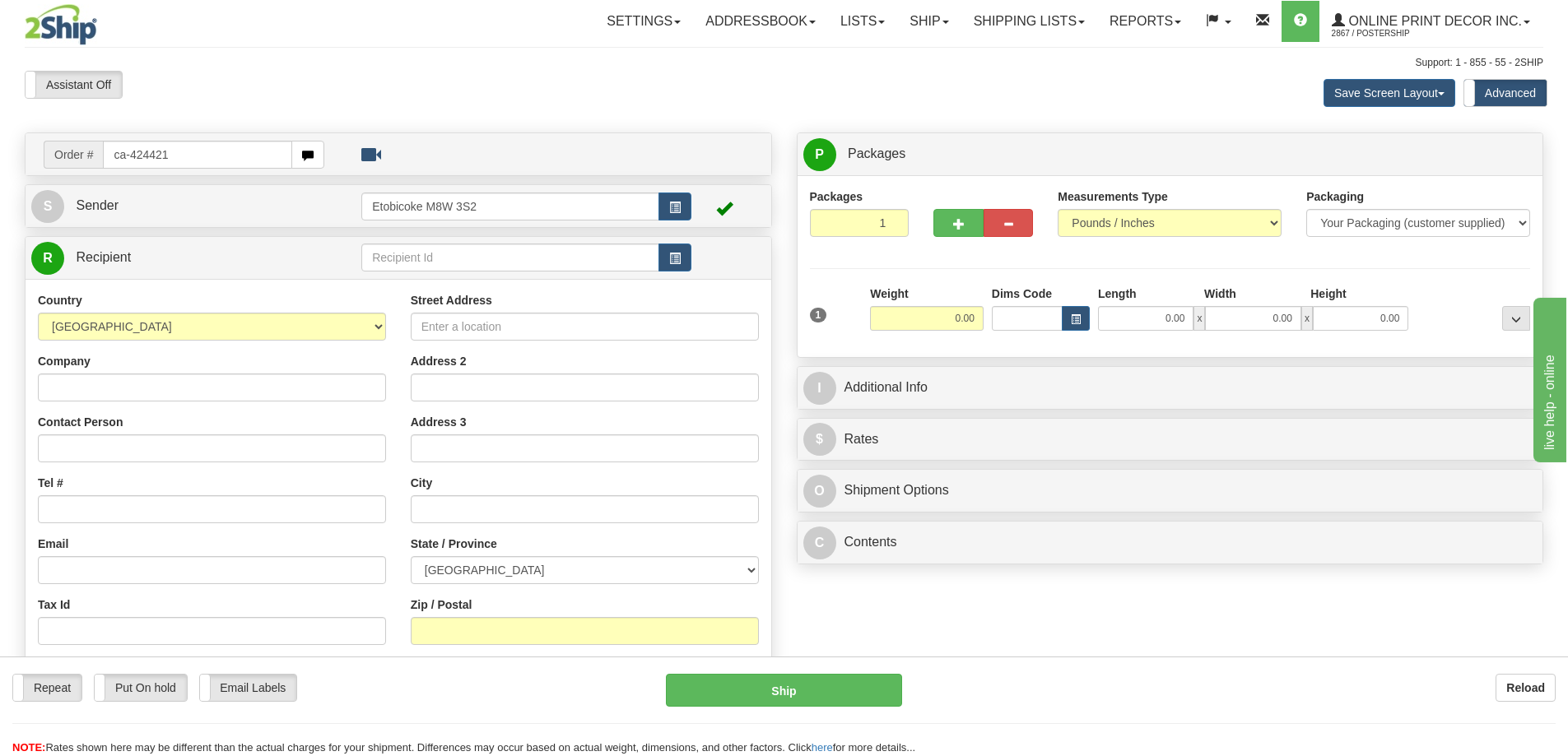
type input "ca-424421"
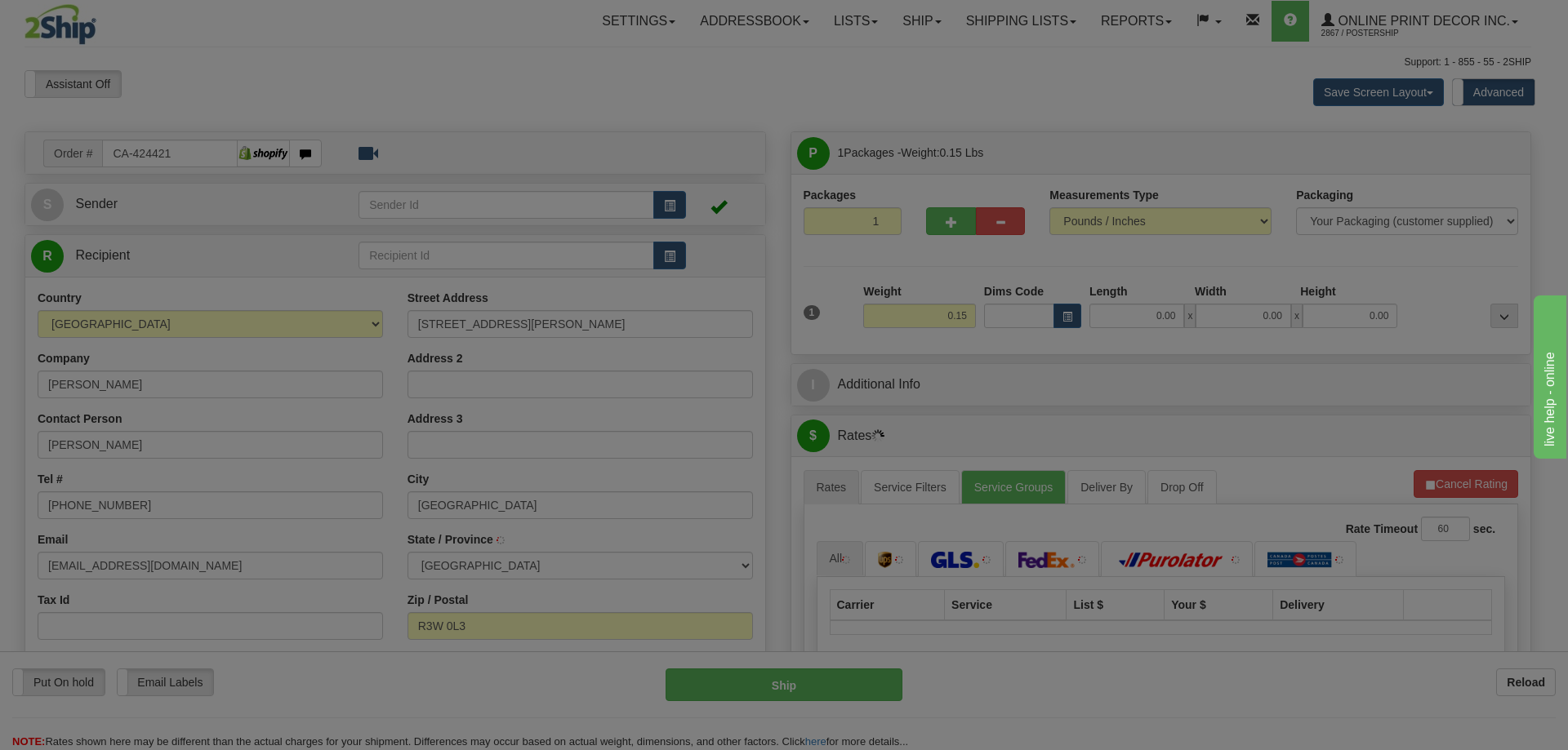
type input "WINNIPEG"
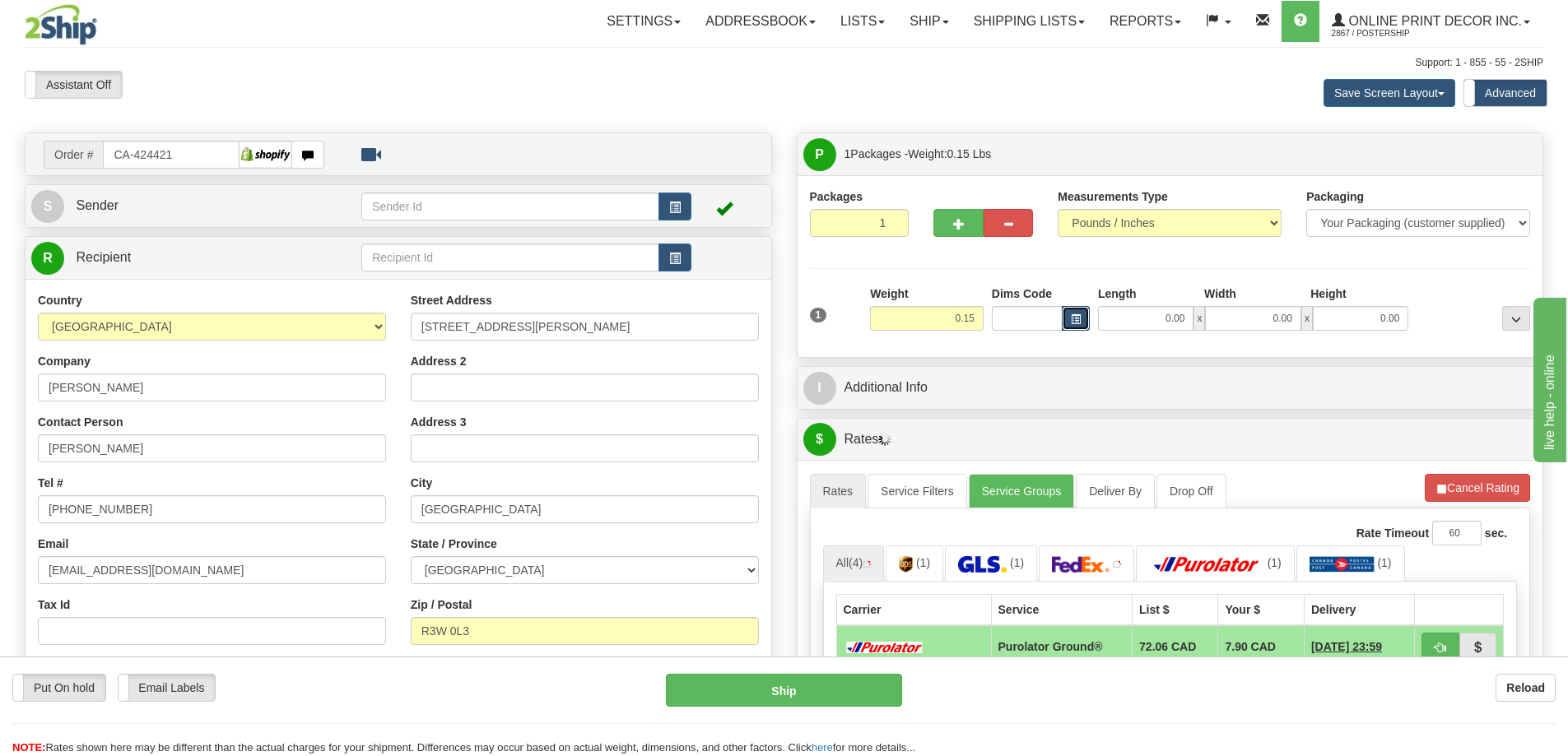
click at [1070, 313] on button "button" at bounding box center [1075, 318] width 28 height 24
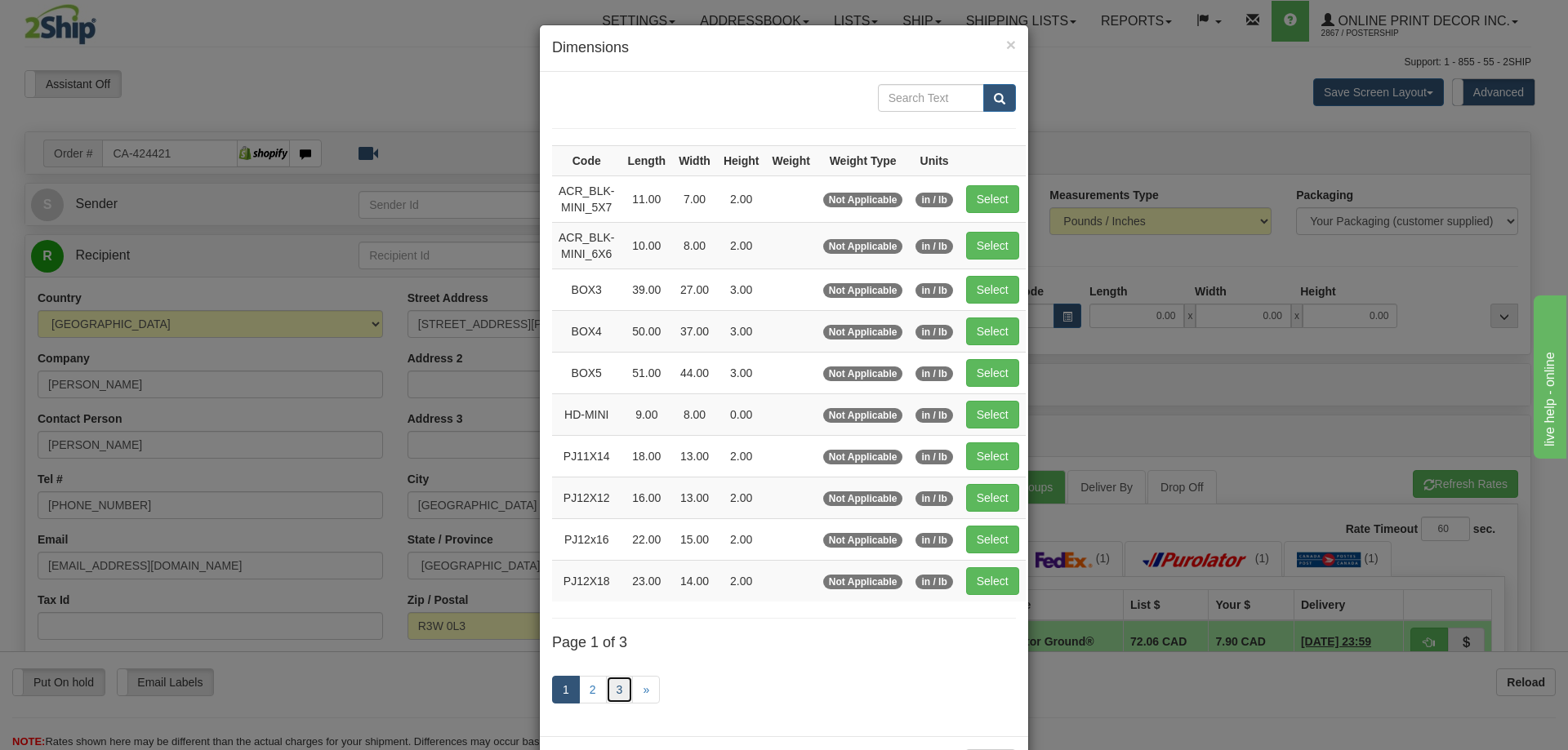
click at [619, 688] on link "3" at bounding box center [620, 689] width 28 height 28
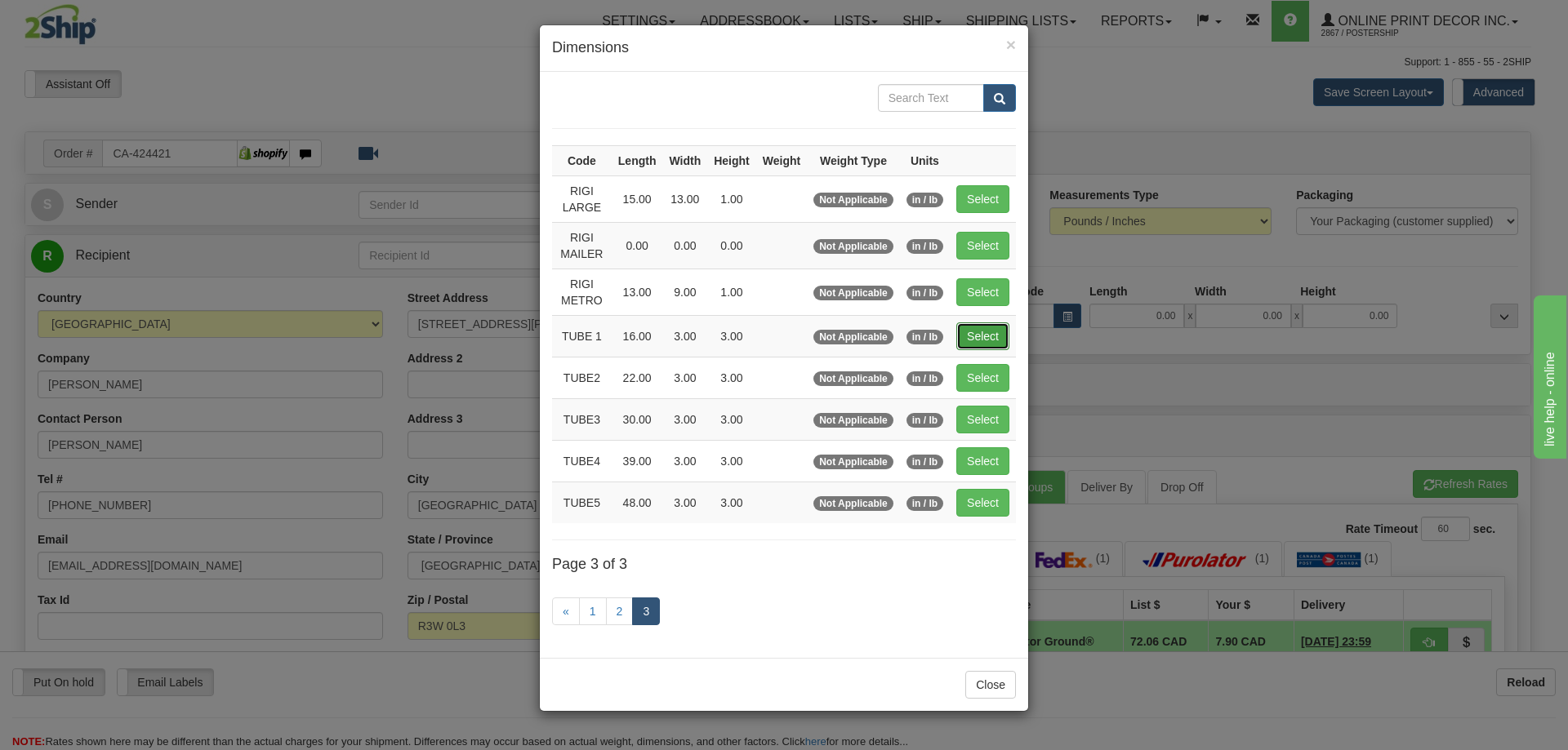
click at [959, 337] on button "Select" at bounding box center [982, 336] width 53 height 28
type input "TUBE 1"
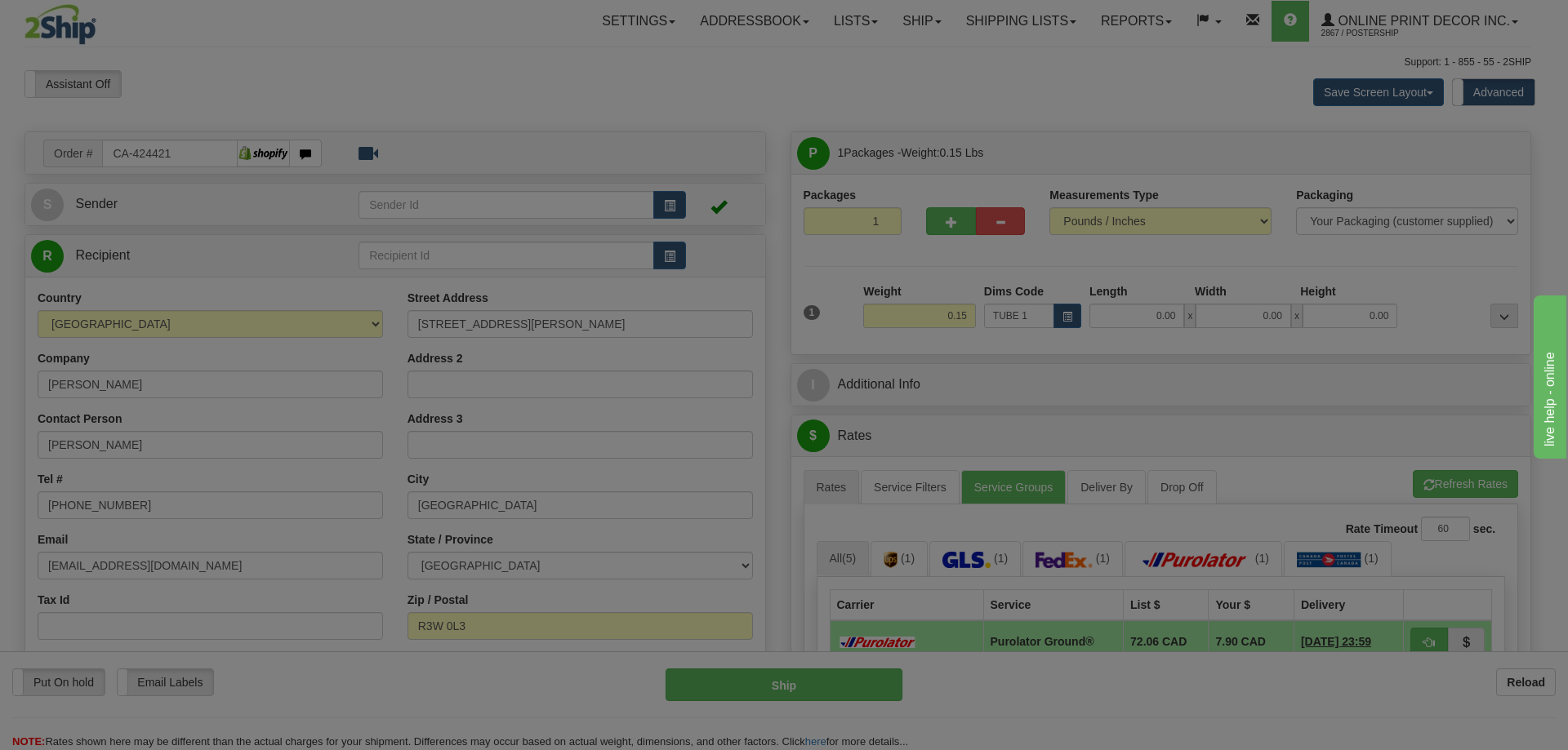
type input "16.00"
type input "3.00"
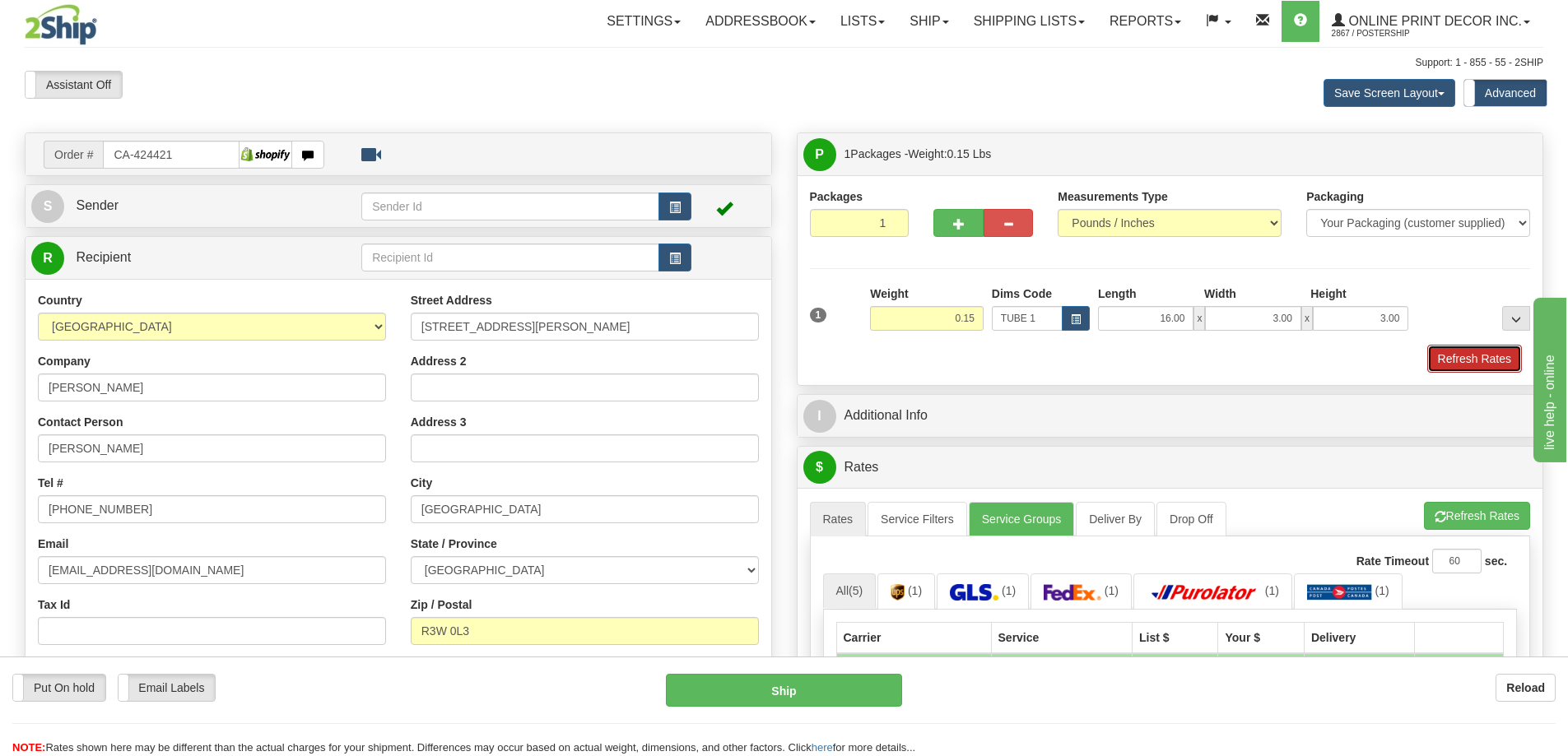
click at [1458, 362] on button "Refresh Rates" at bounding box center [1475, 359] width 95 height 28
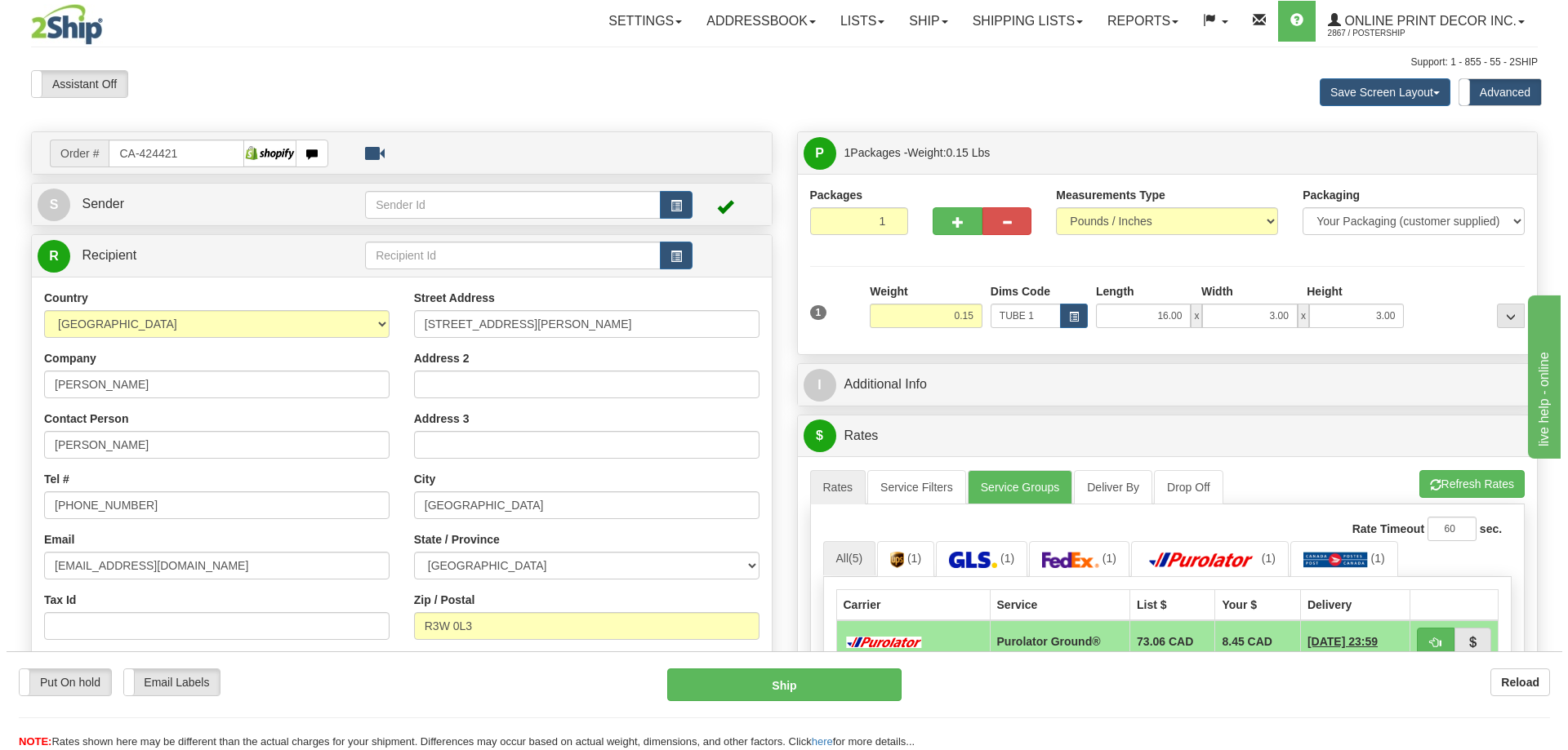
scroll to position [245, 0]
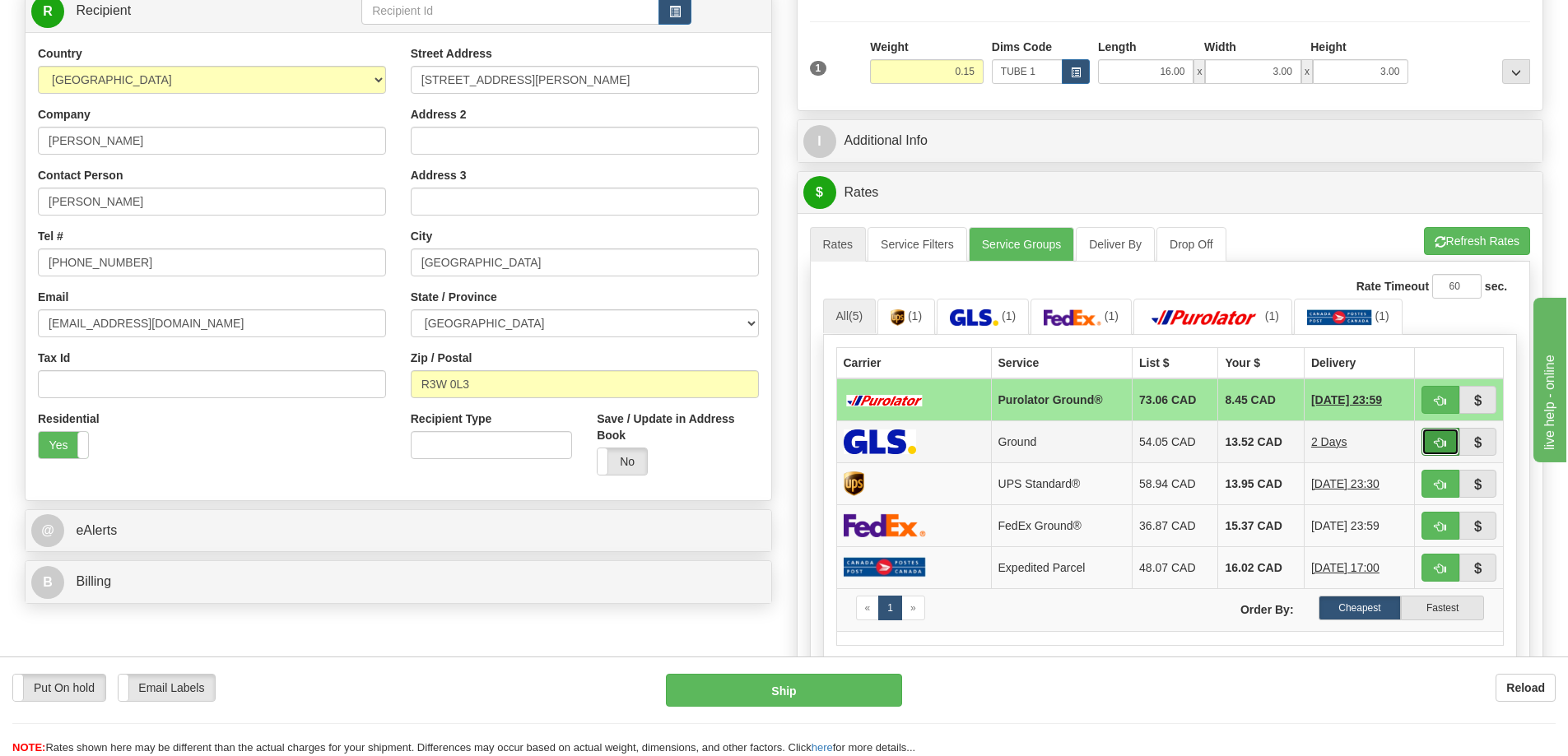
click at [1432, 440] on button "button" at bounding box center [1440, 441] width 38 height 28
type input "1"
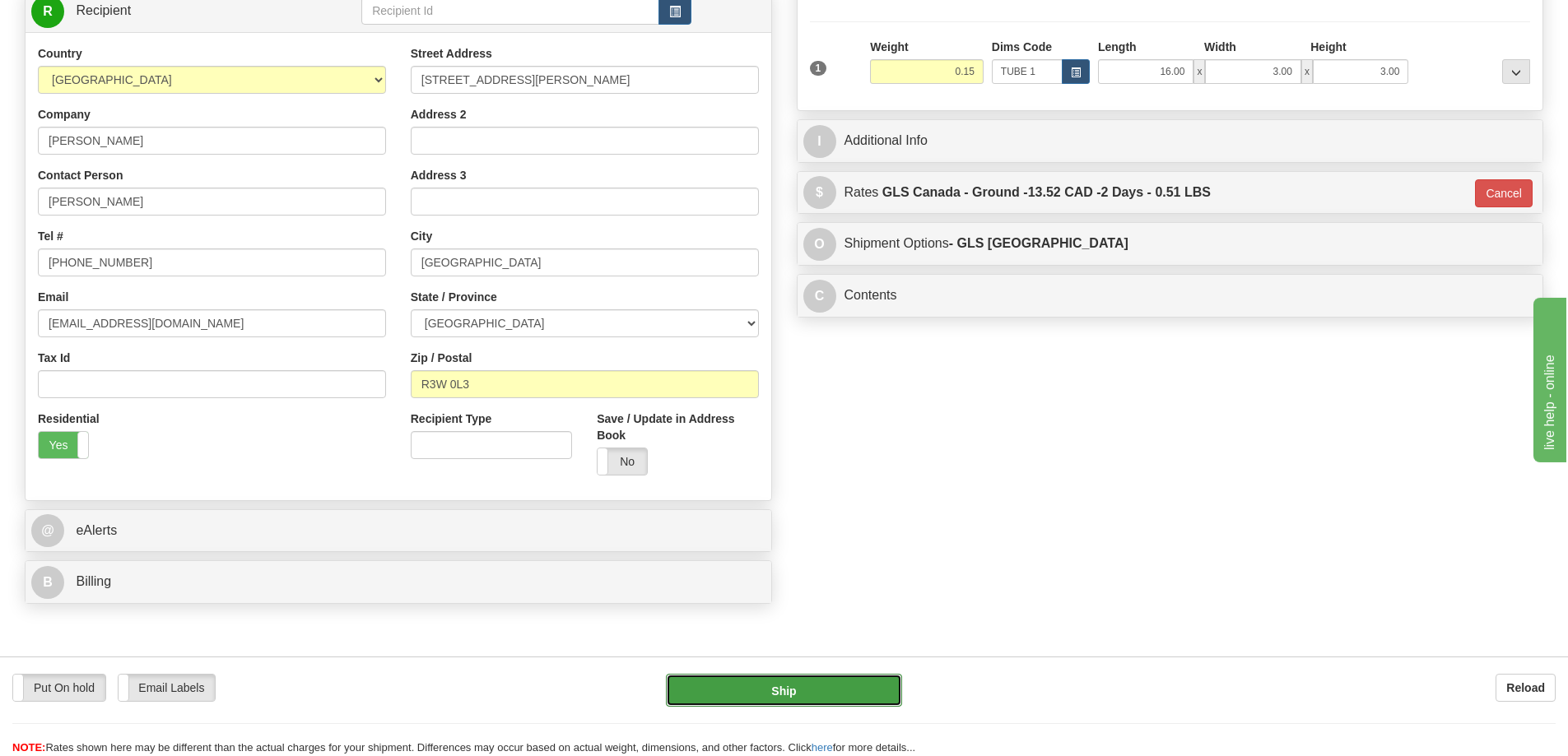
click at [847, 689] on button "Ship" at bounding box center [784, 690] width 237 height 33
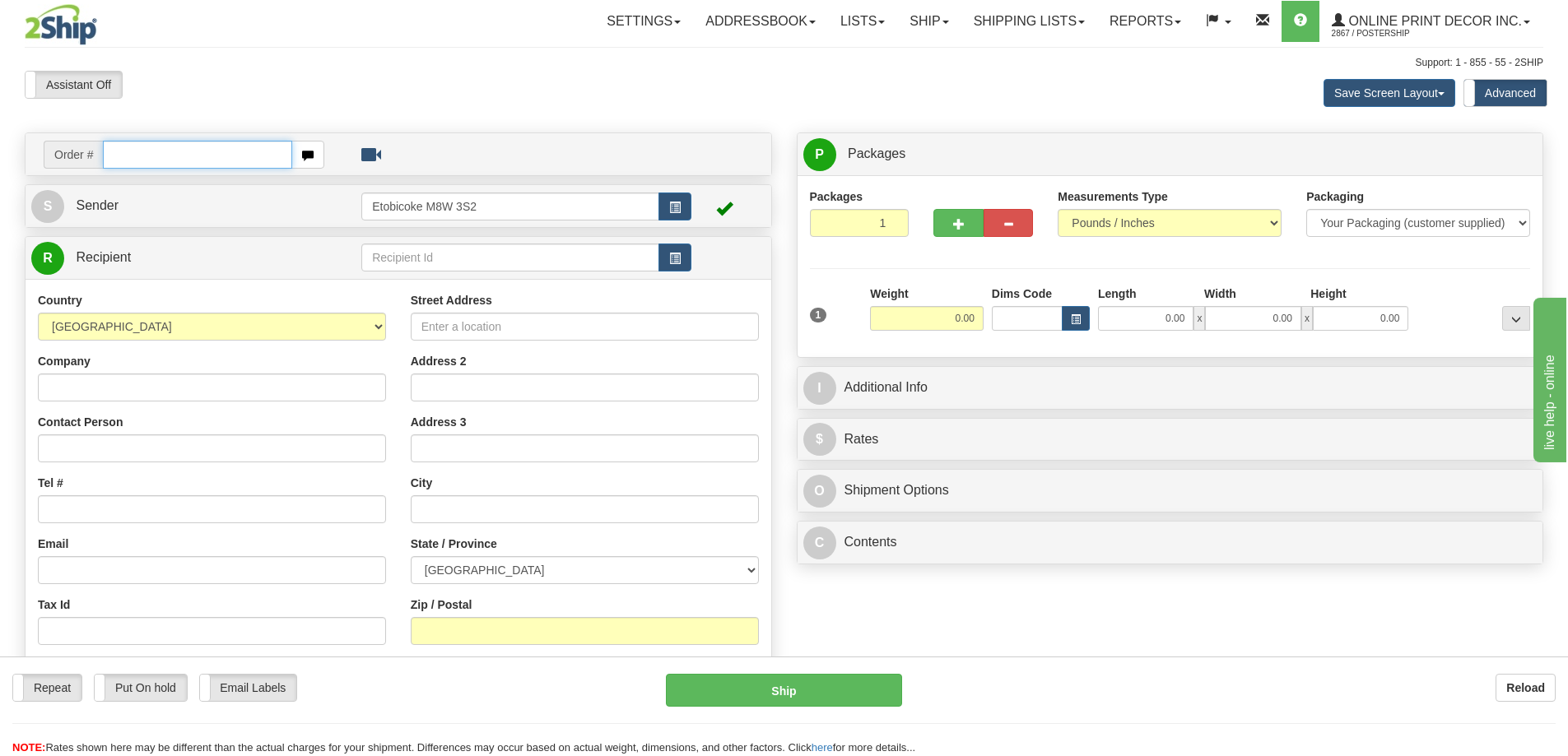
click at [130, 146] on input "text" at bounding box center [197, 154] width 189 height 28
type input "ca-424429"
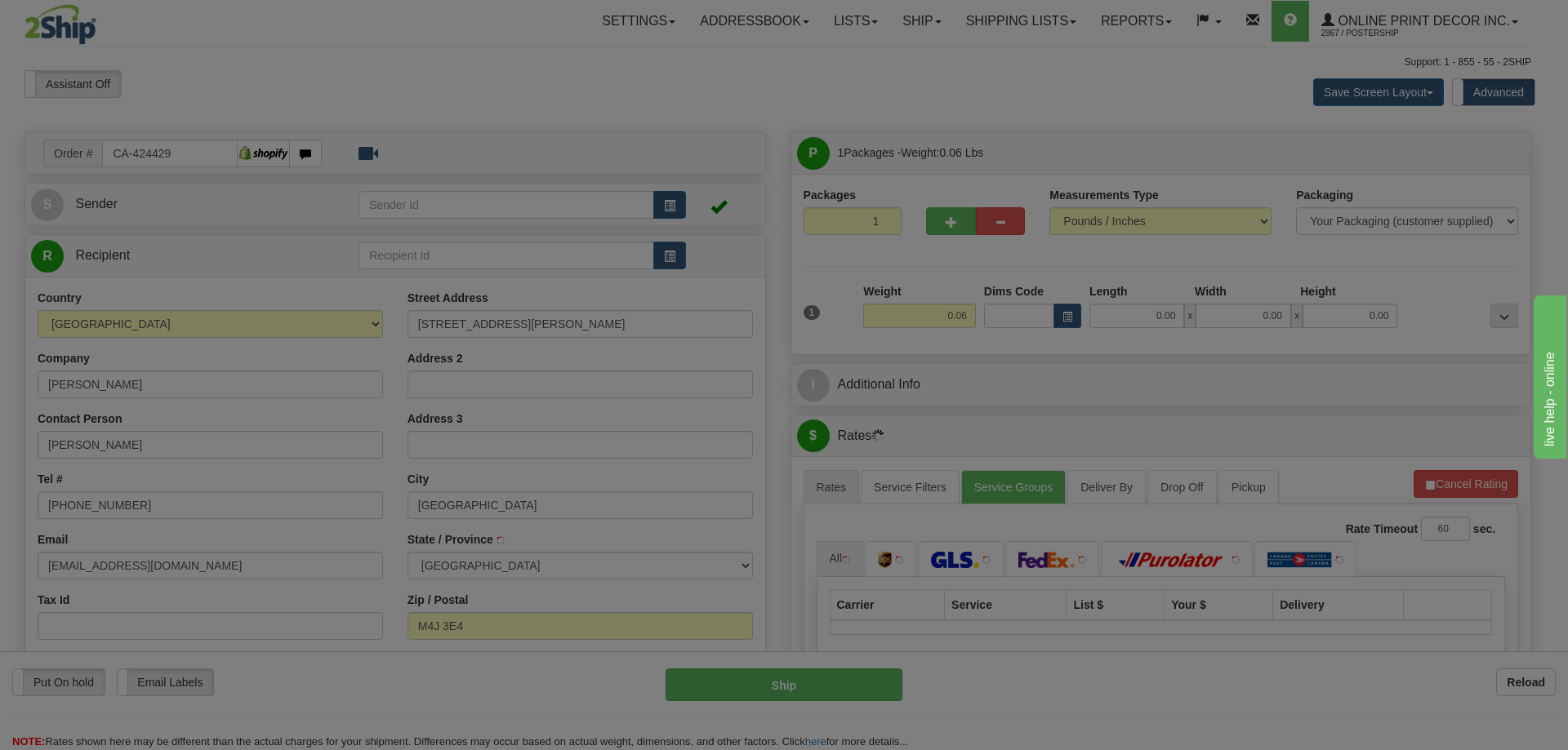
type input "TORONTO"
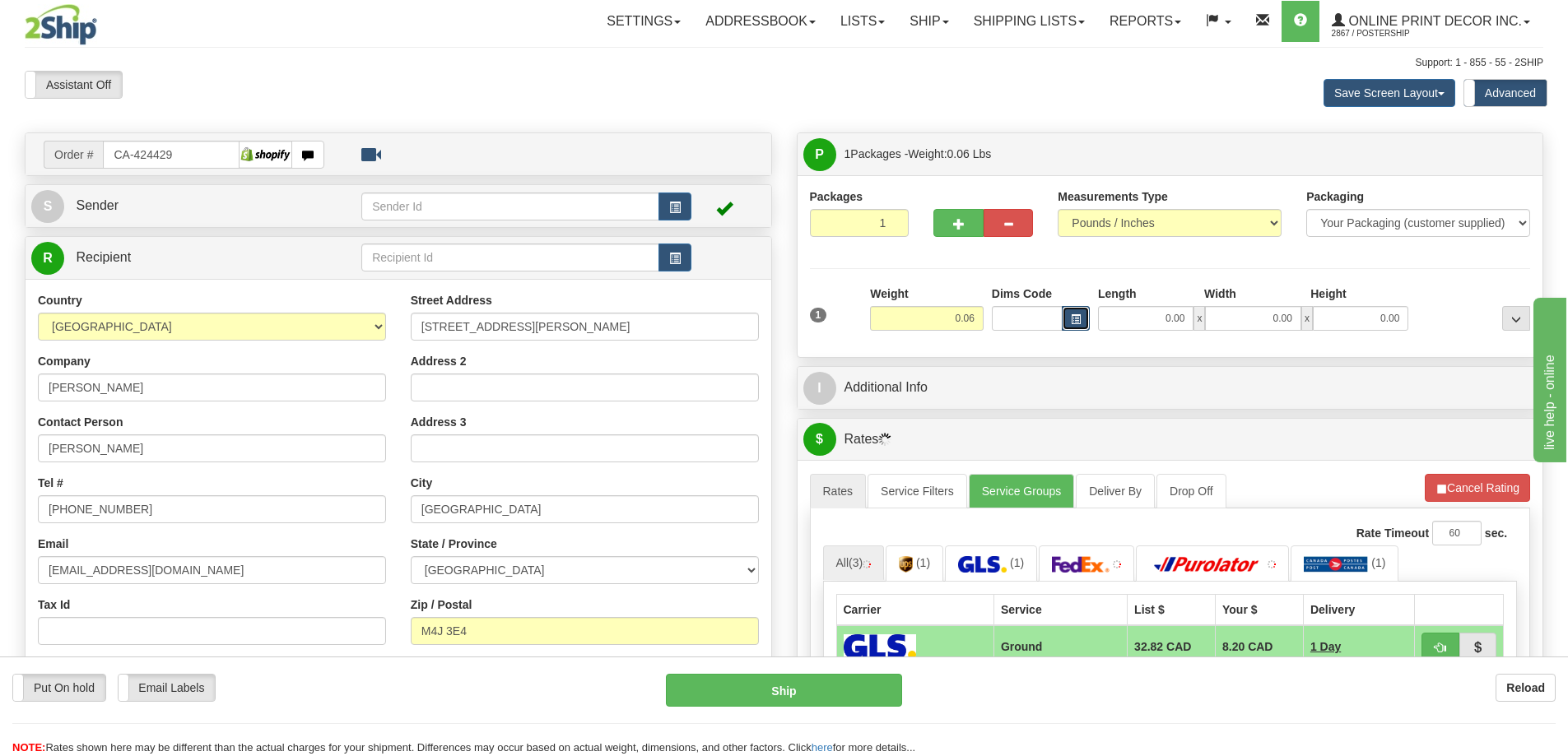
click at [1076, 321] on span "button" at bounding box center [1075, 319] width 10 height 9
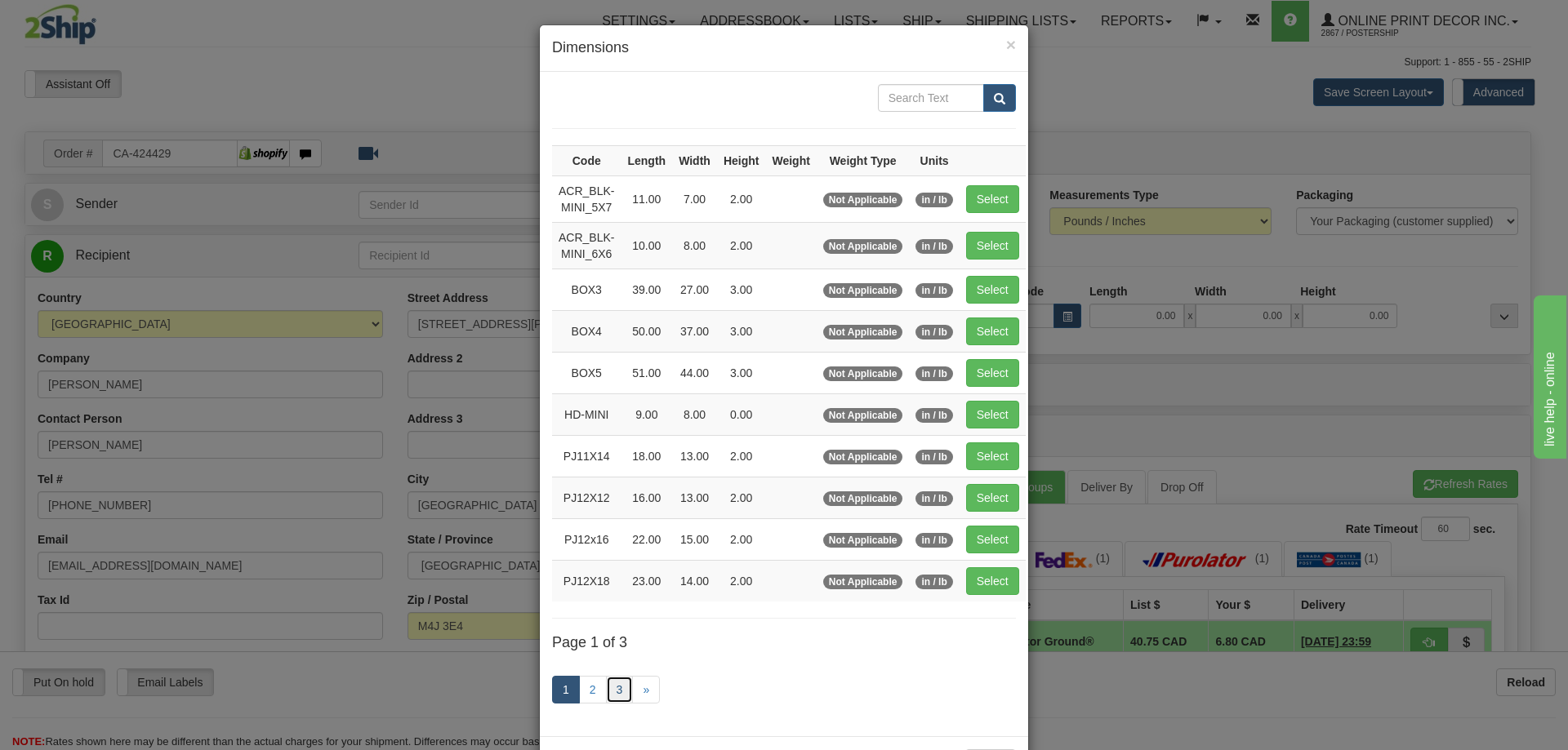
click at [608, 693] on link "3" at bounding box center [620, 689] width 28 height 28
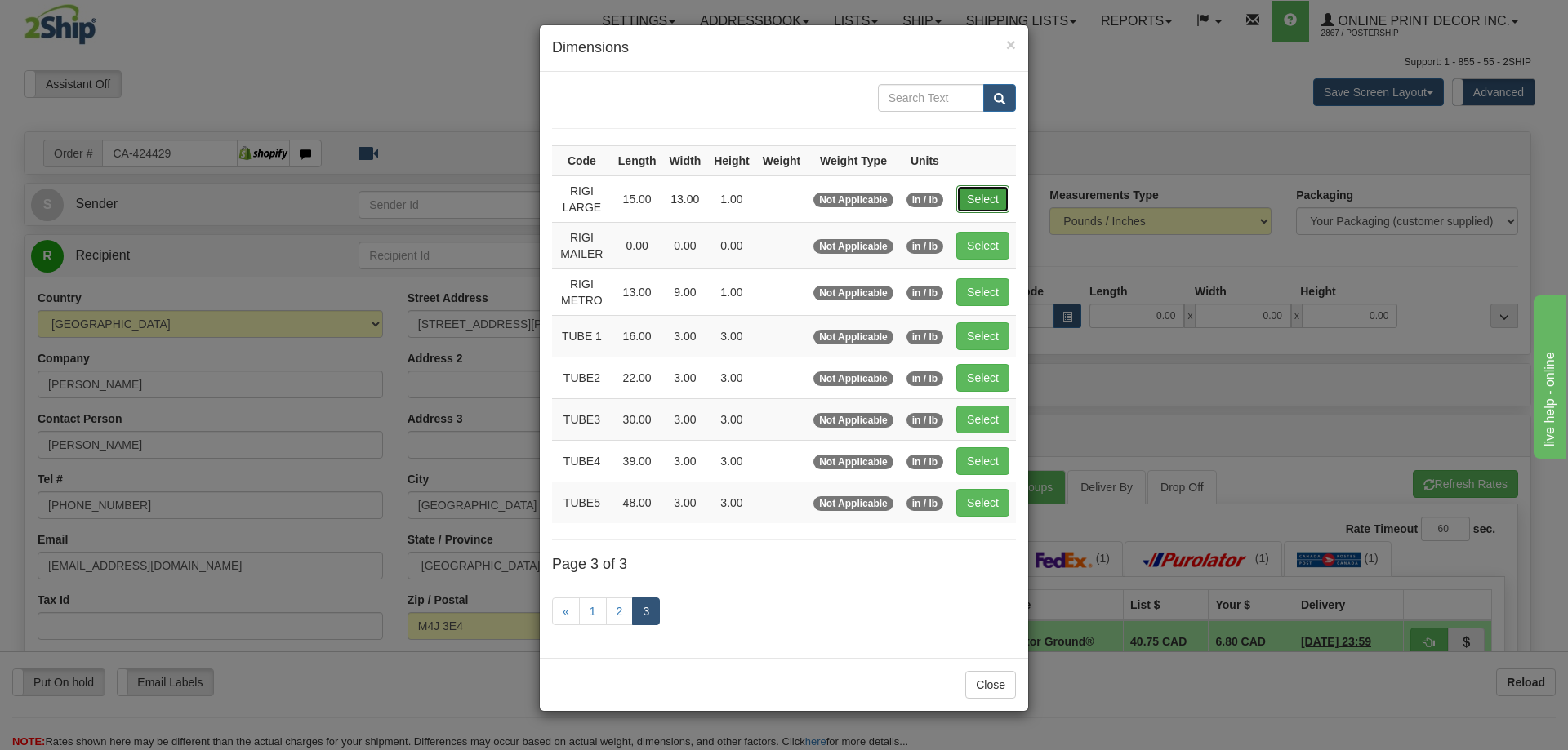
click at [978, 201] on button "Select" at bounding box center [982, 199] width 53 height 28
type input "RIGI LARGE"
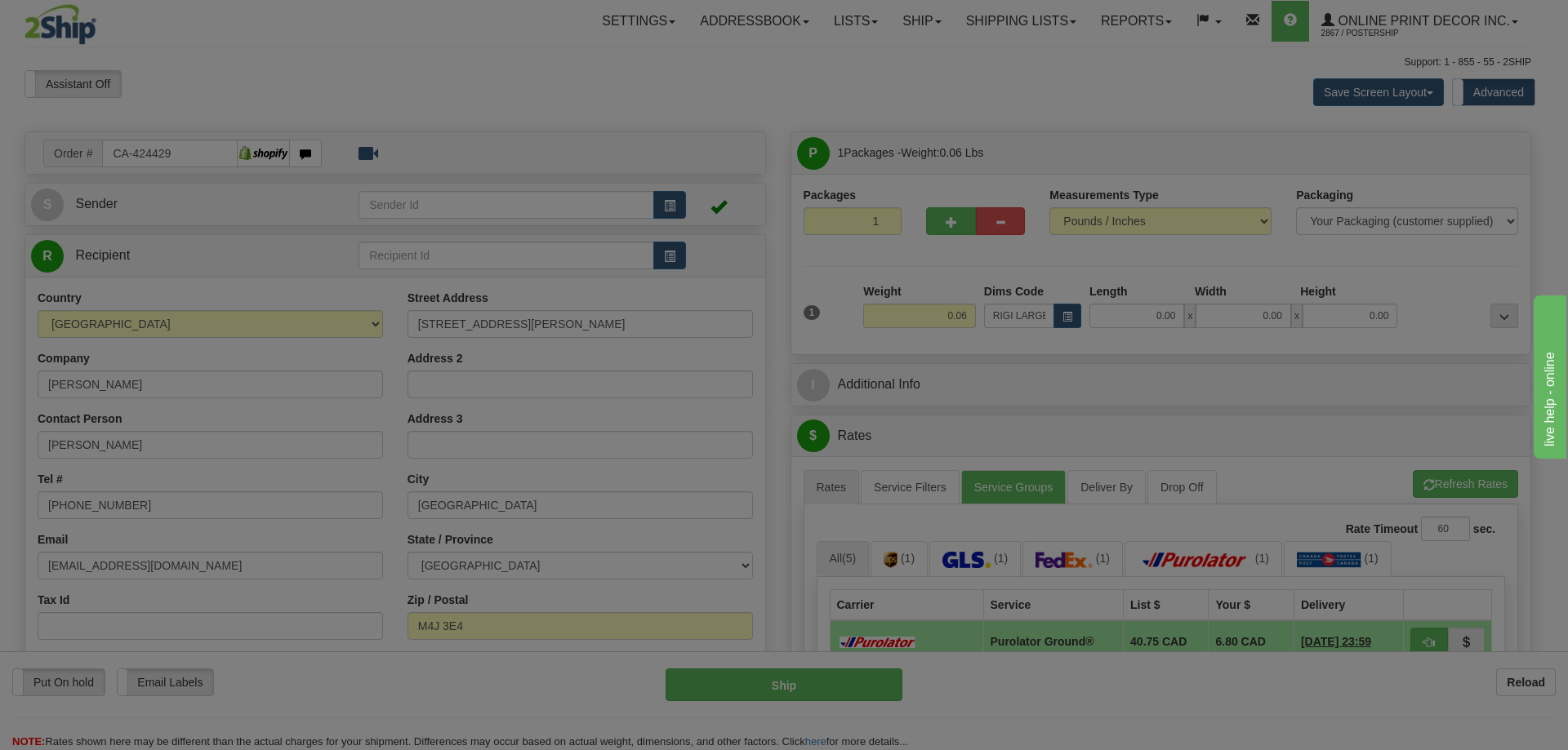
type input "15.00"
type input "13.00"
type input "1.00"
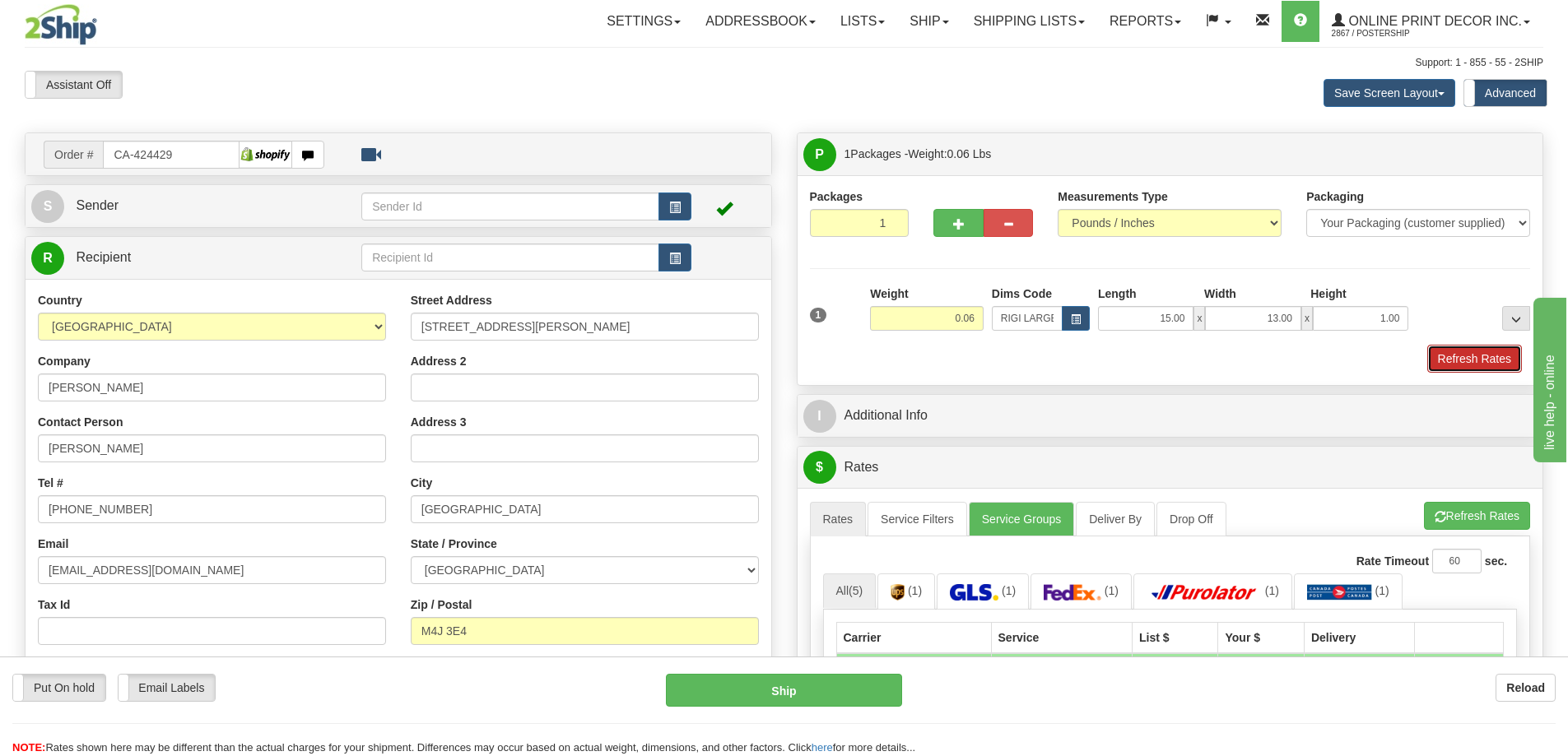
click at [1453, 356] on button "Refresh Rates" at bounding box center [1475, 359] width 95 height 28
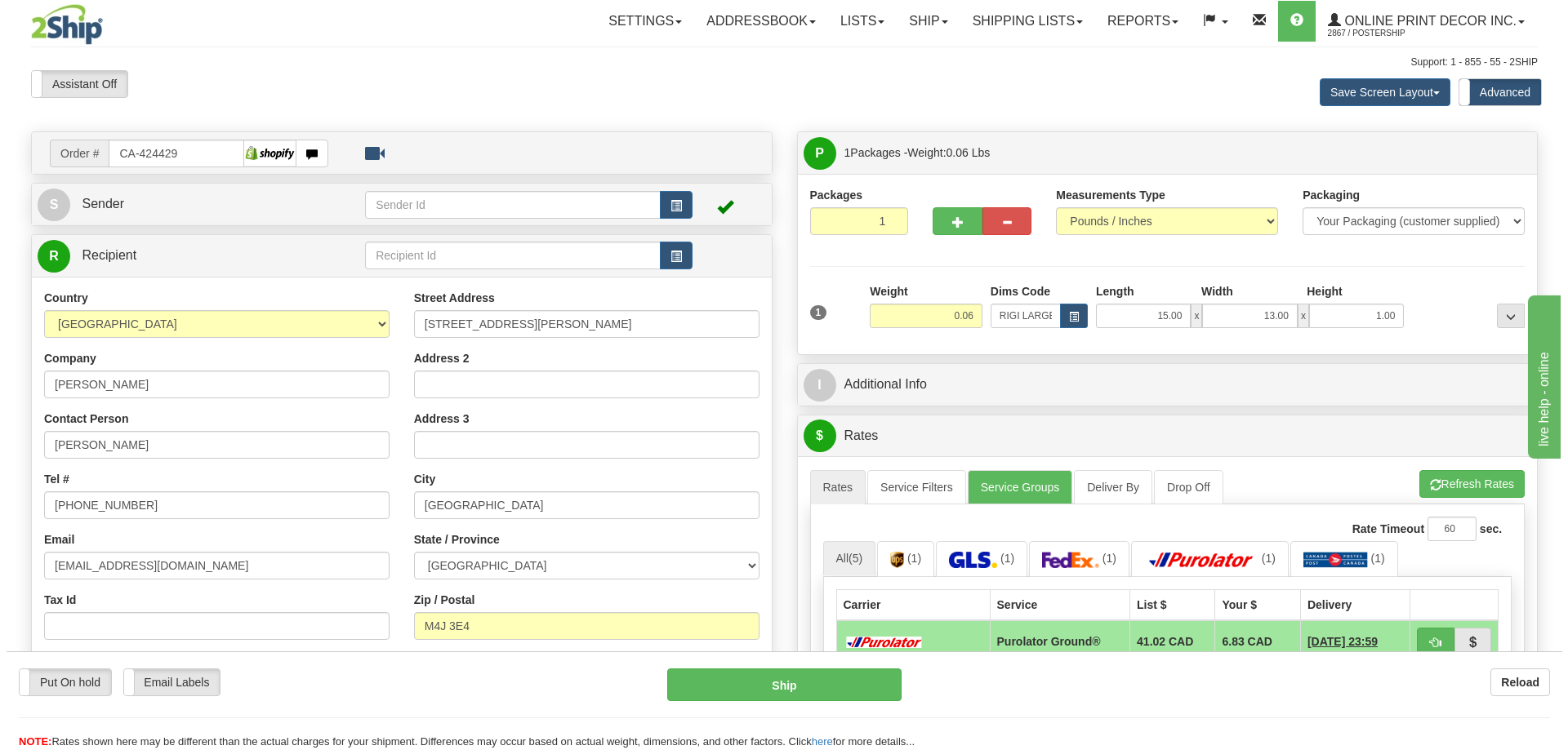
scroll to position [163, 0]
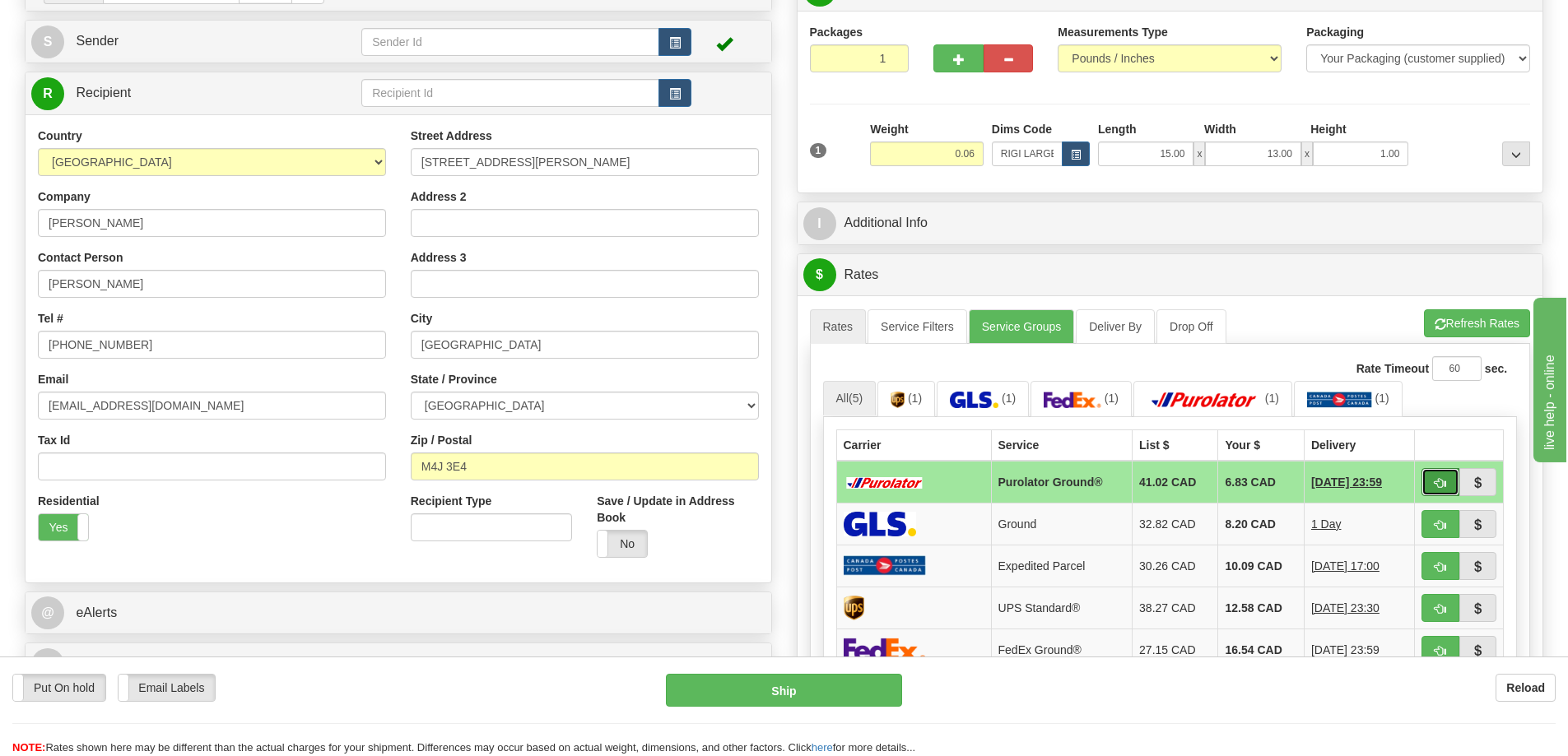
click at [1444, 478] on button "button" at bounding box center [1440, 482] width 38 height 28
type input "260"
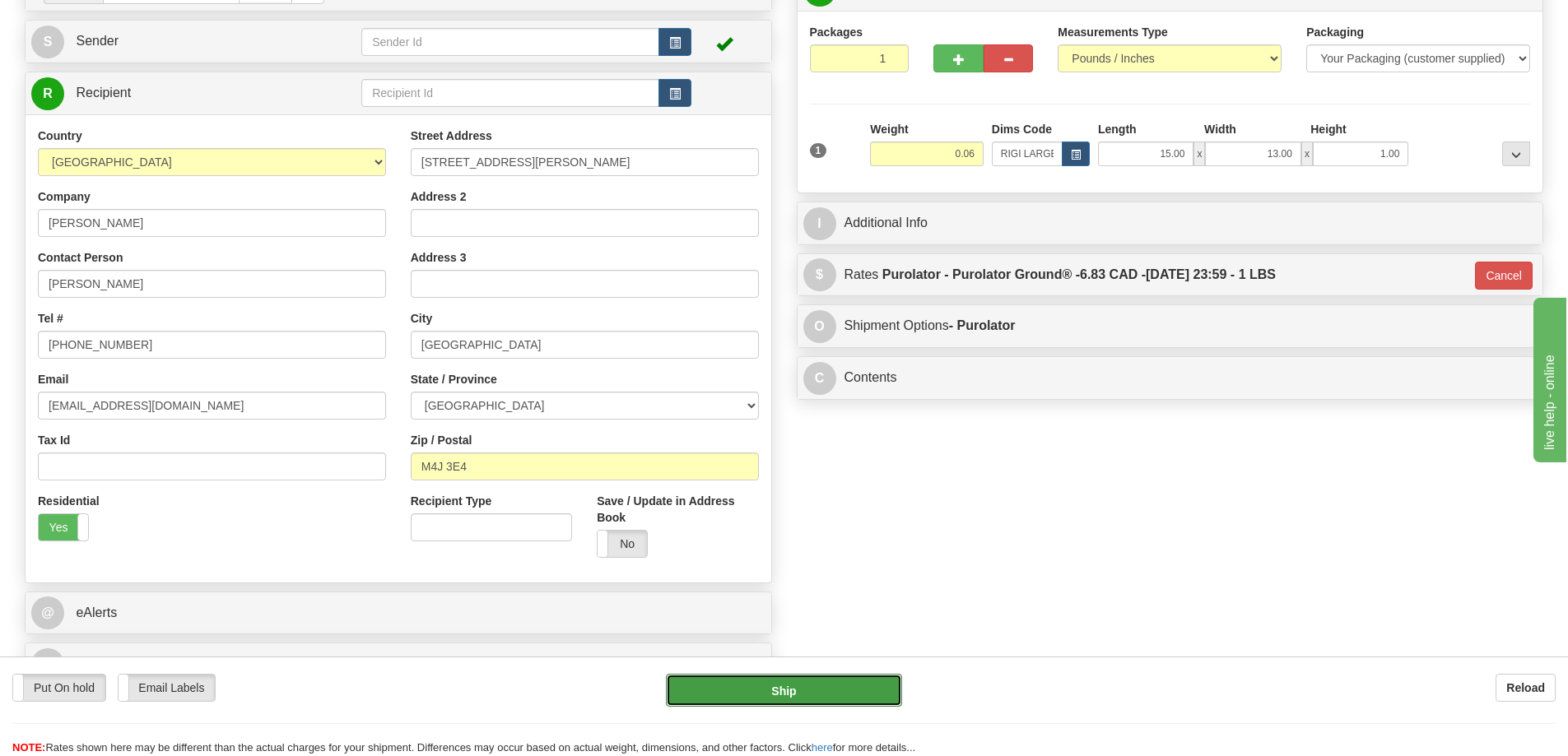
click at [885, 696] on button "Ship" at bounding box center [784, 690] width 237 height 33
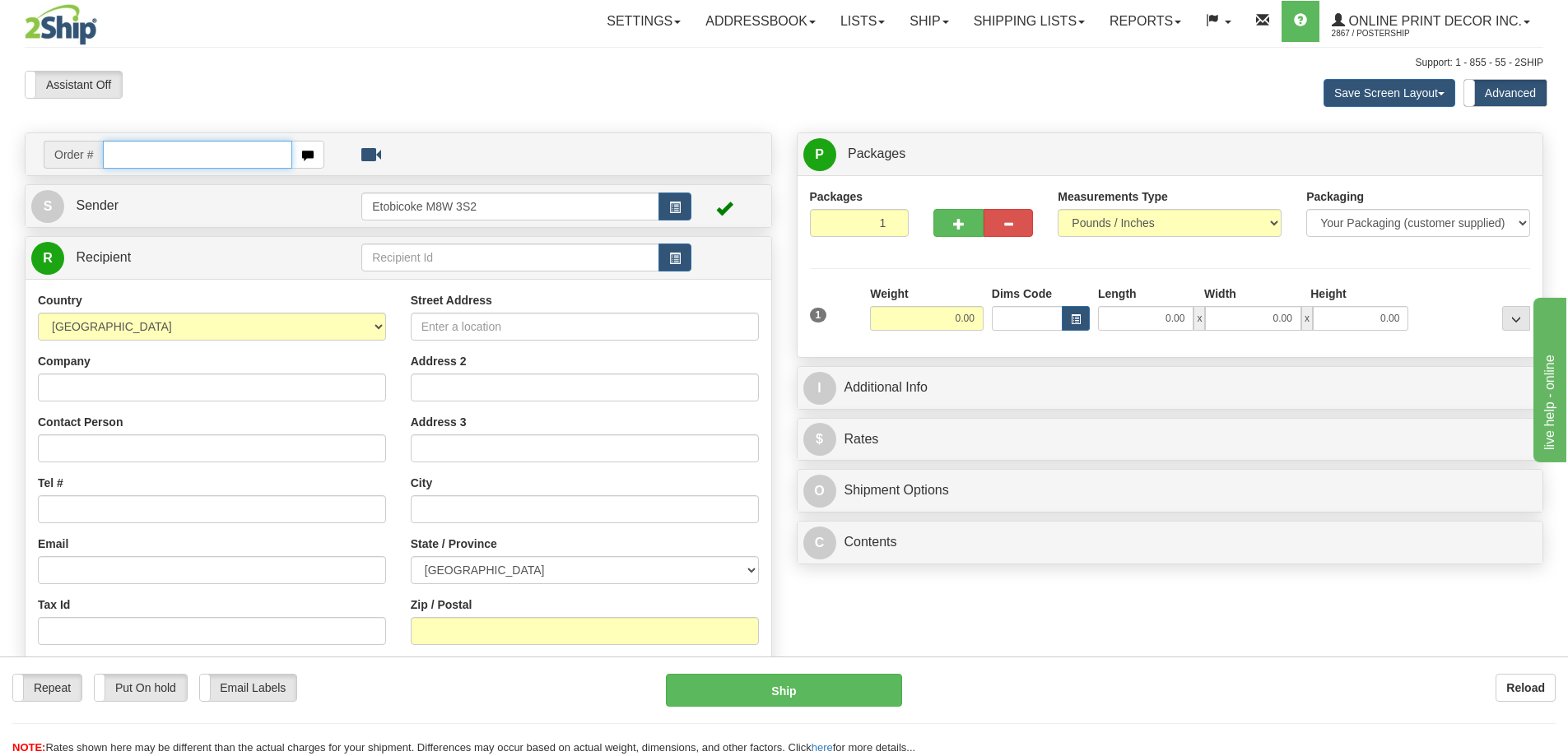
click at [191, 167] on input "text" at bounding box center [197, 154] width 189 height 28
type input "ca-424461"
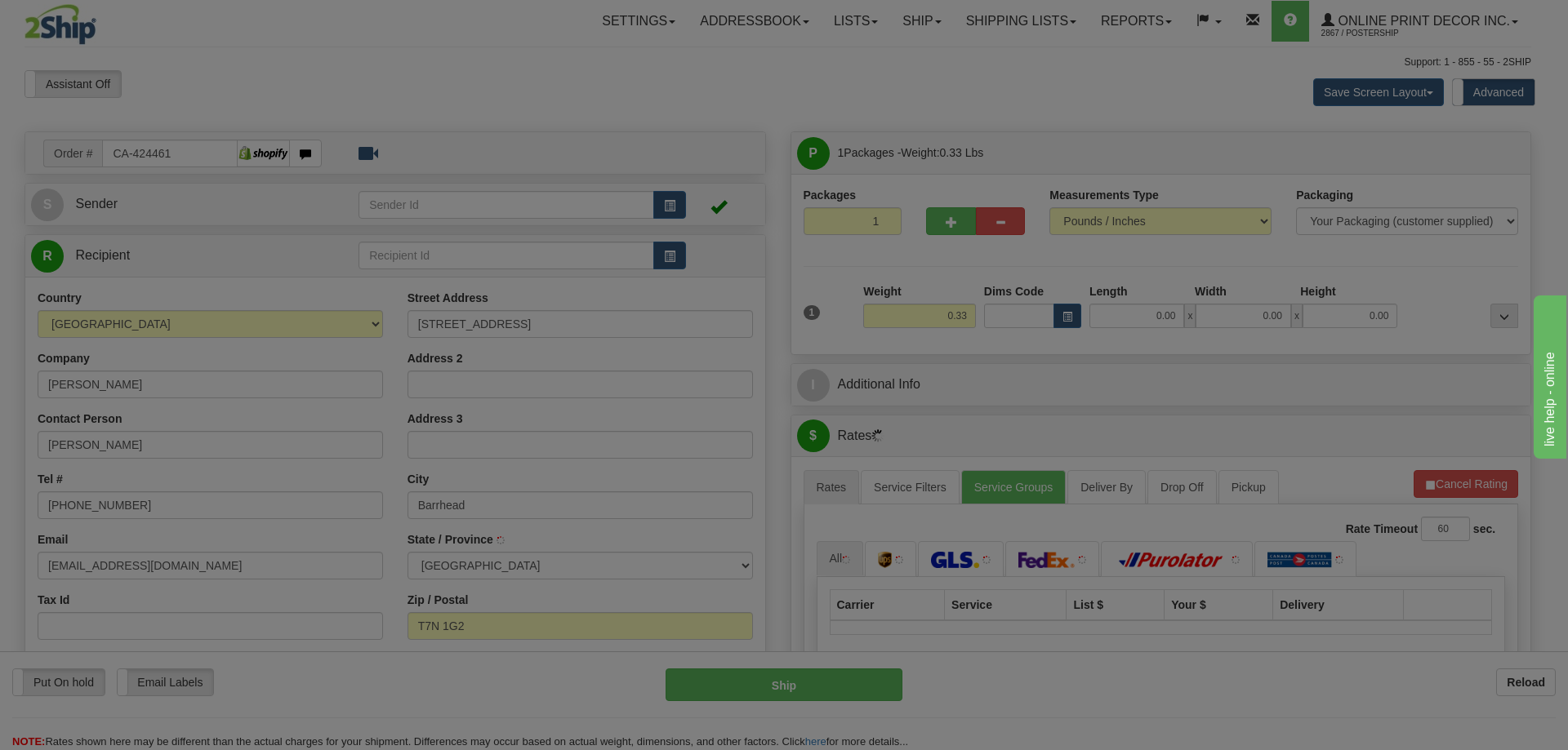
type input "BARRHEAD"
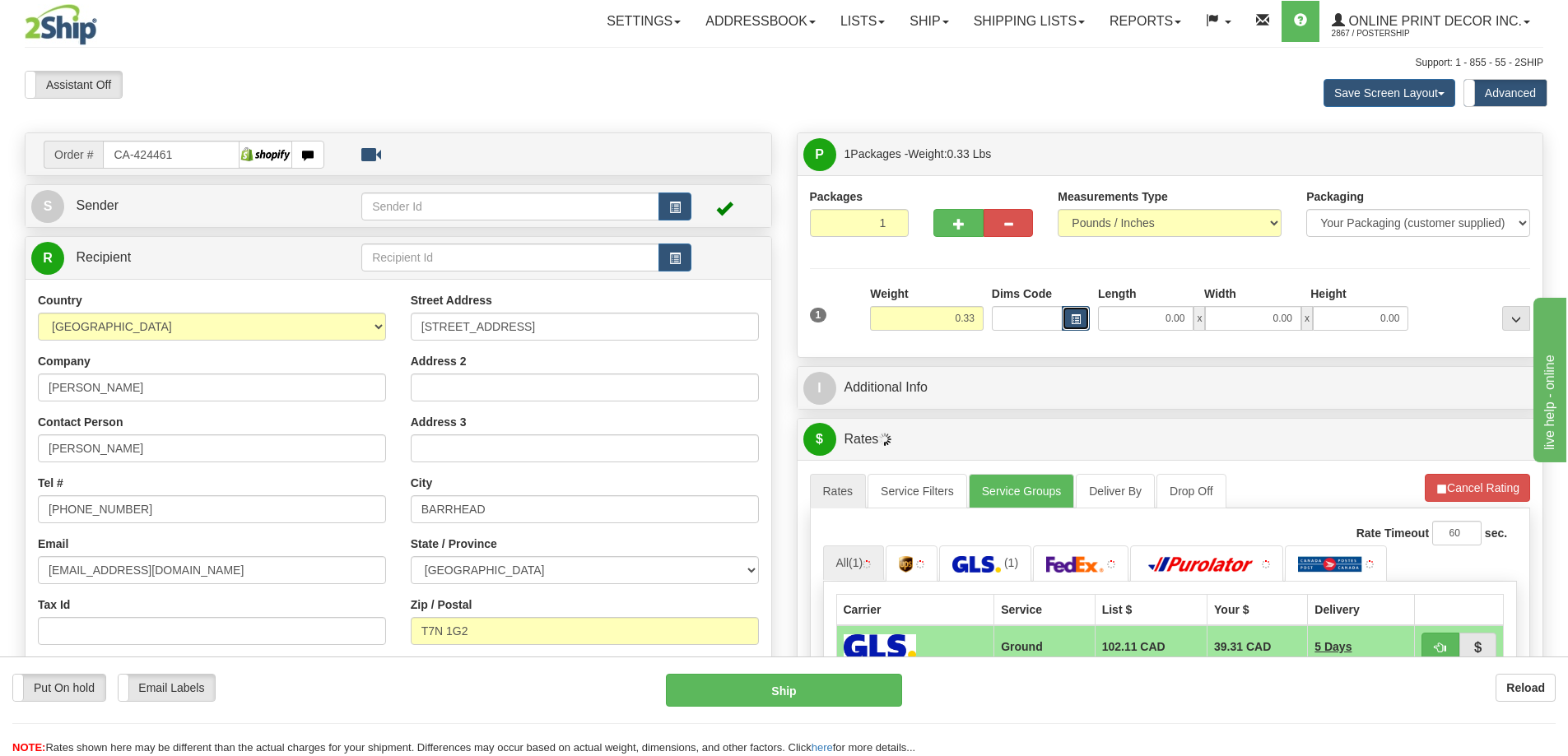
click at [1069, 317] on button "button" at bounding box center [1075, 318] width 28 height 24
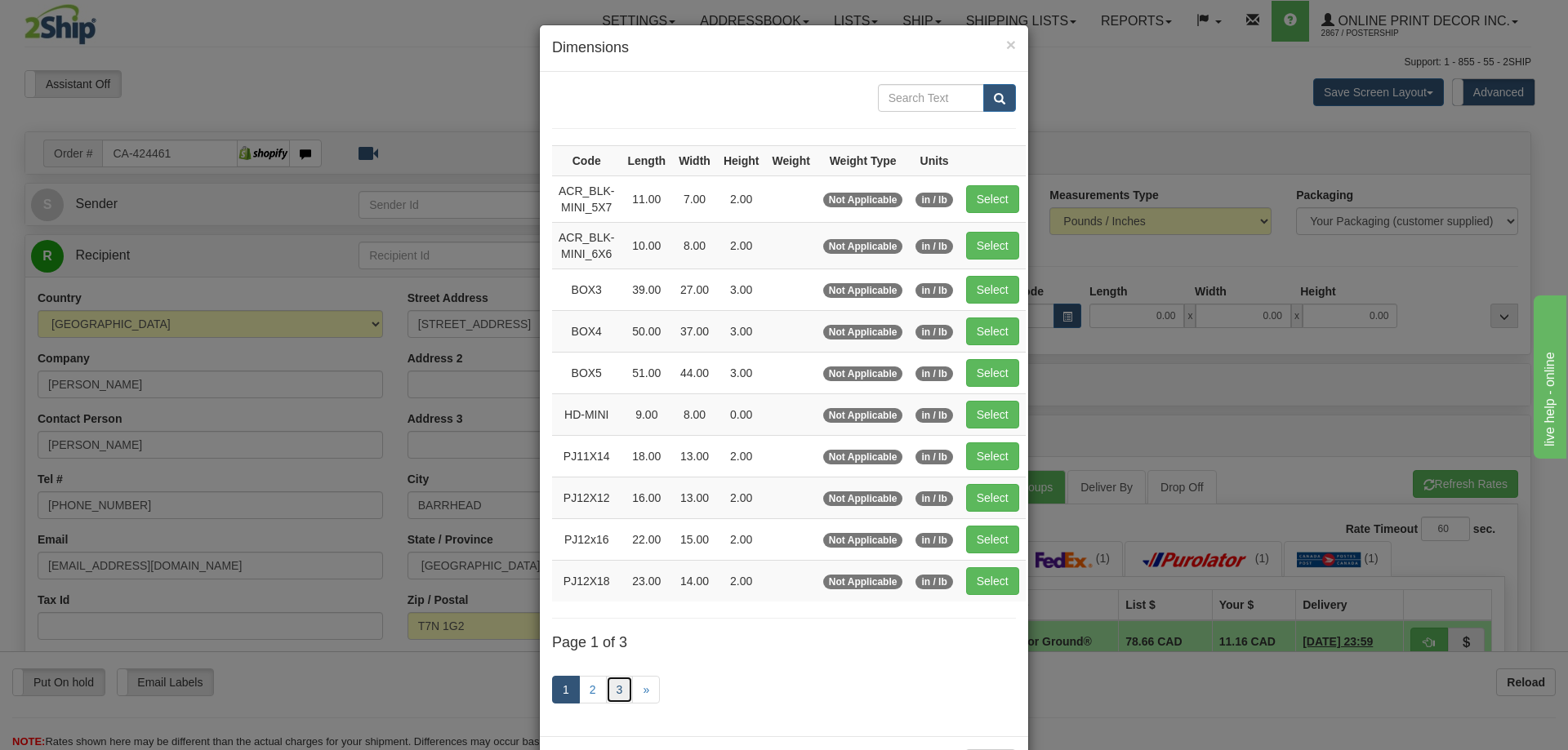
click at [614, 689] on link "3" at bounding box center [620, 689] width 28 height 28
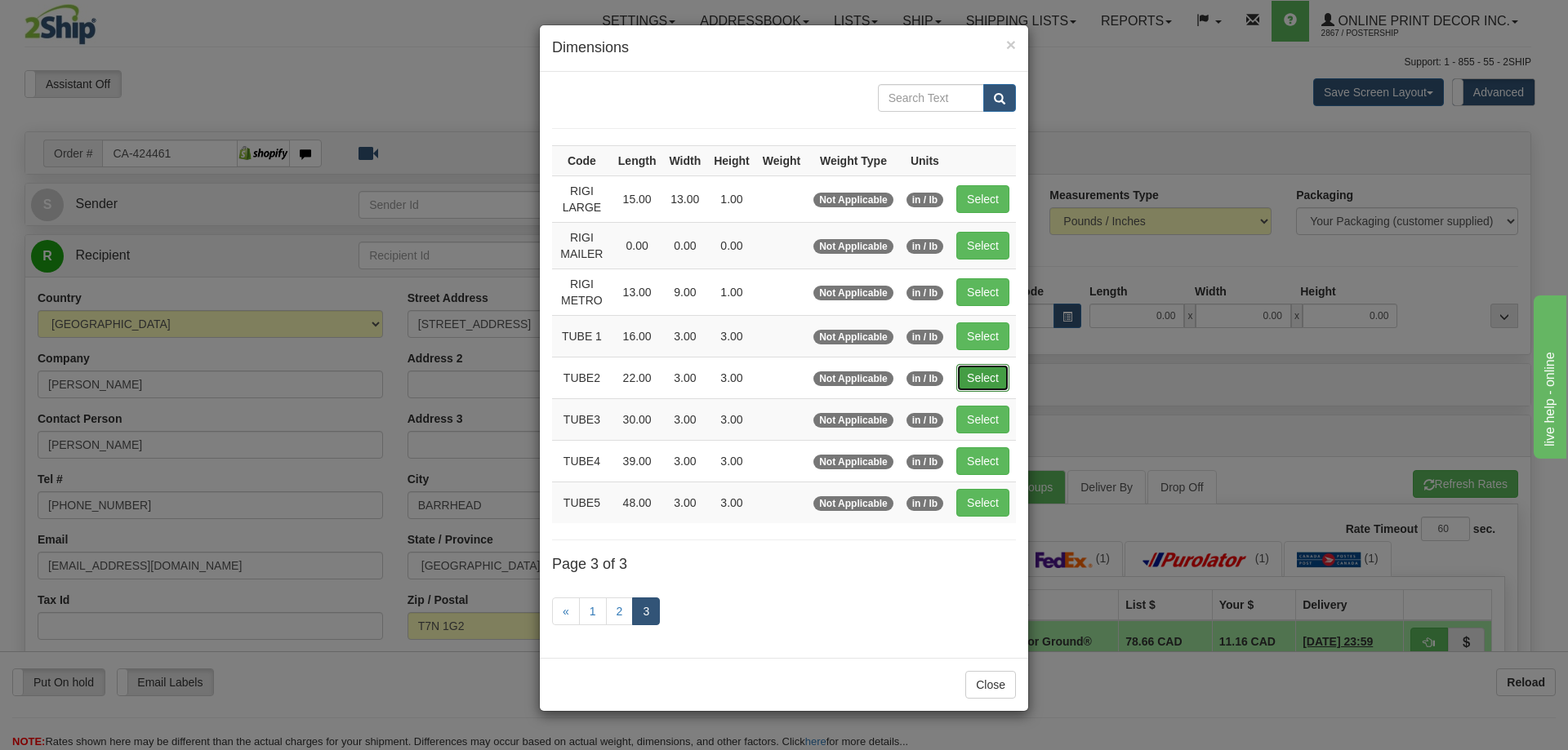
click at [995, 376] on button "Select" at bounding box center [982, 378] width 53 height 28
type input "TUBE2"
type input "22.00"
type input "3.00"
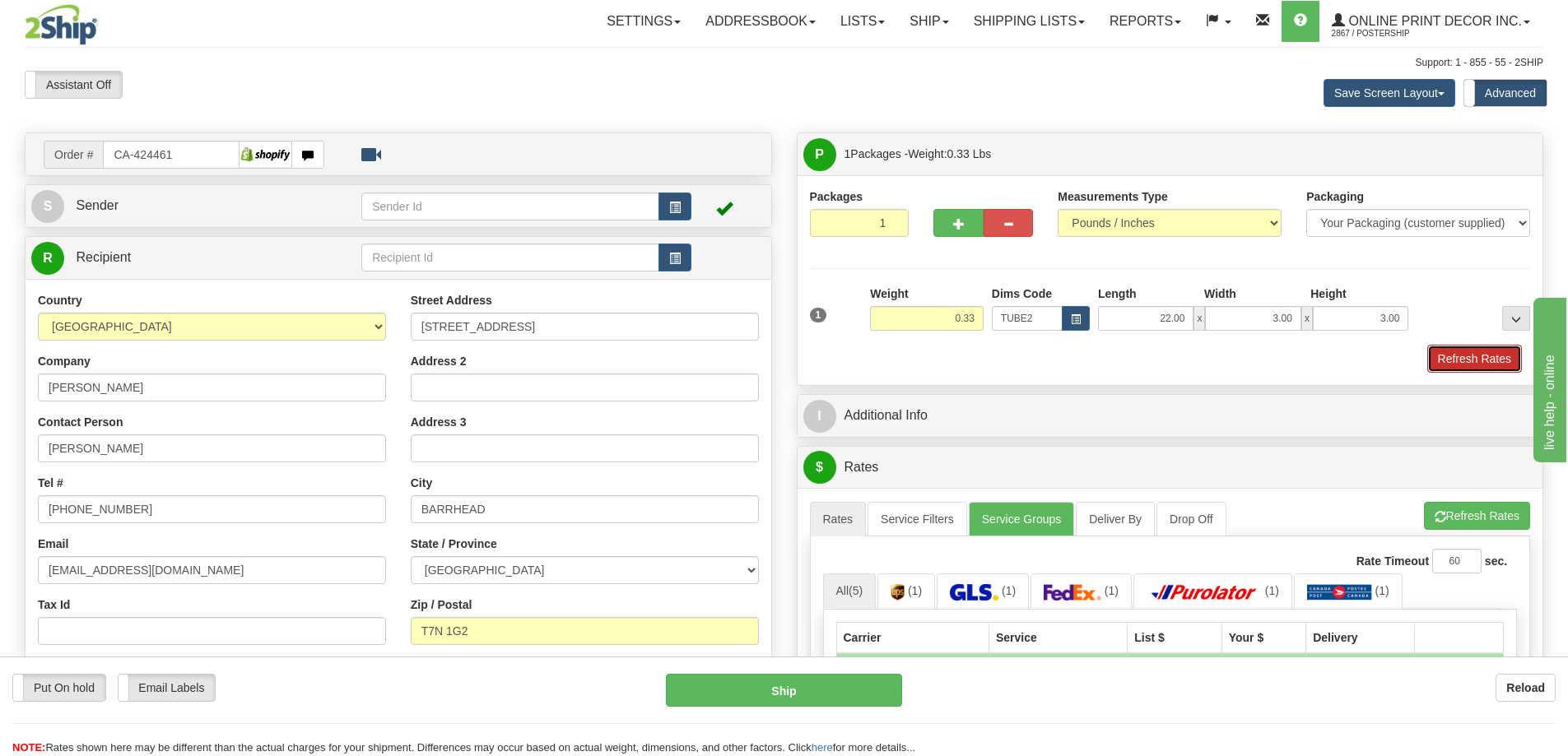
click at [1497, 352] on button "Refresh Rates" at bounding box center [1475, 359] width 95 height 28
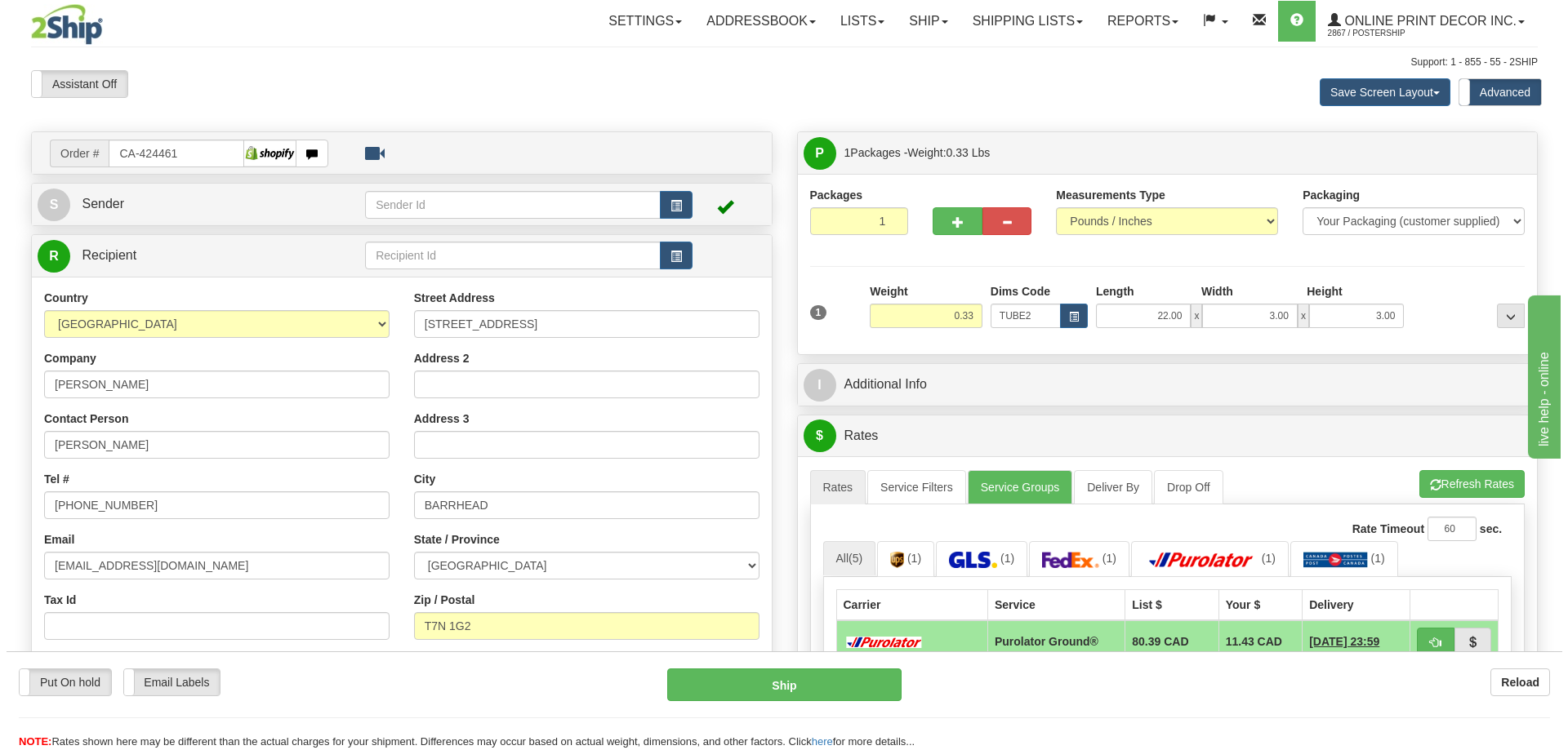
scroll to position [163, 0]
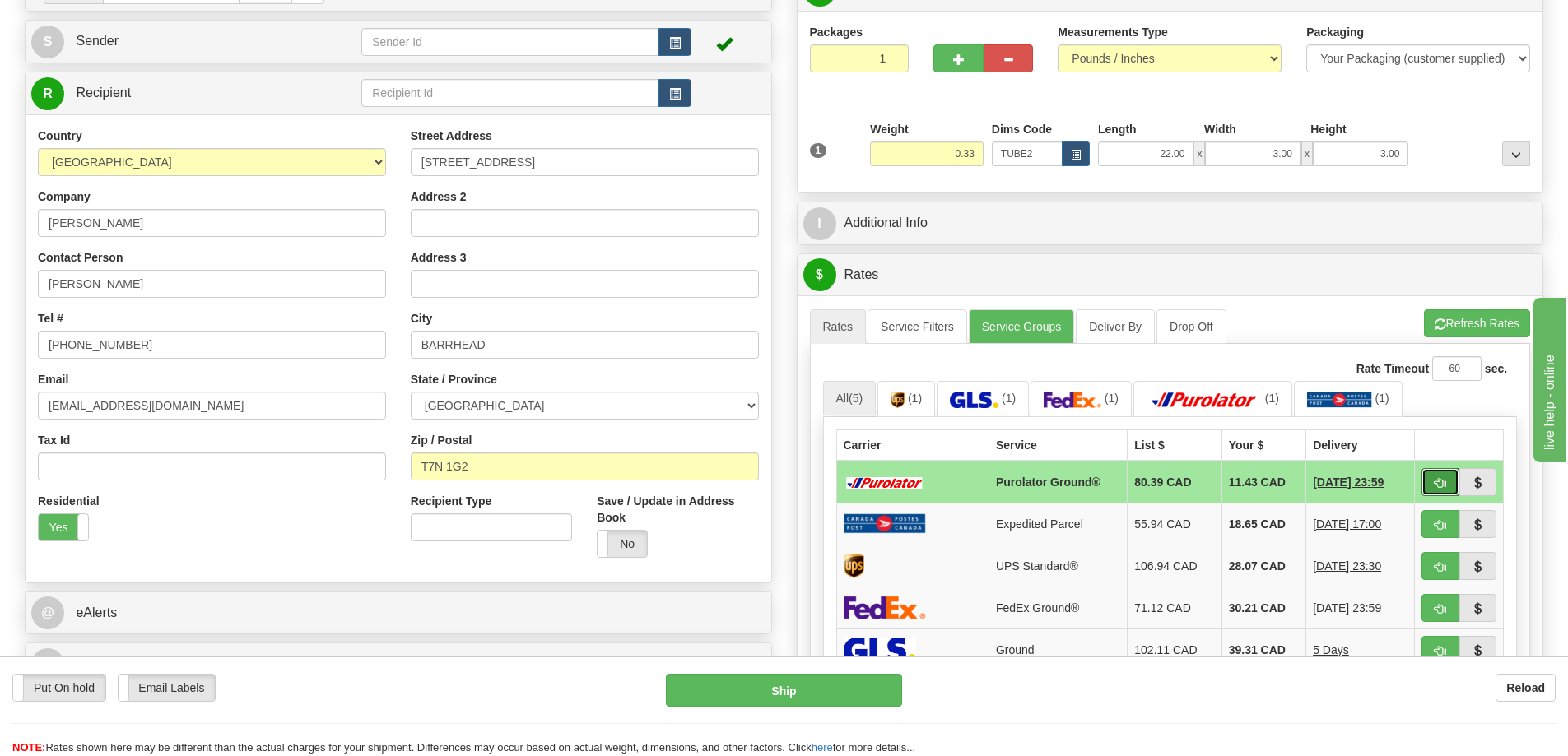
click at [1436, 478] on button "button" at bounding box center [1440, 482] width 38 height 28
type input "260"
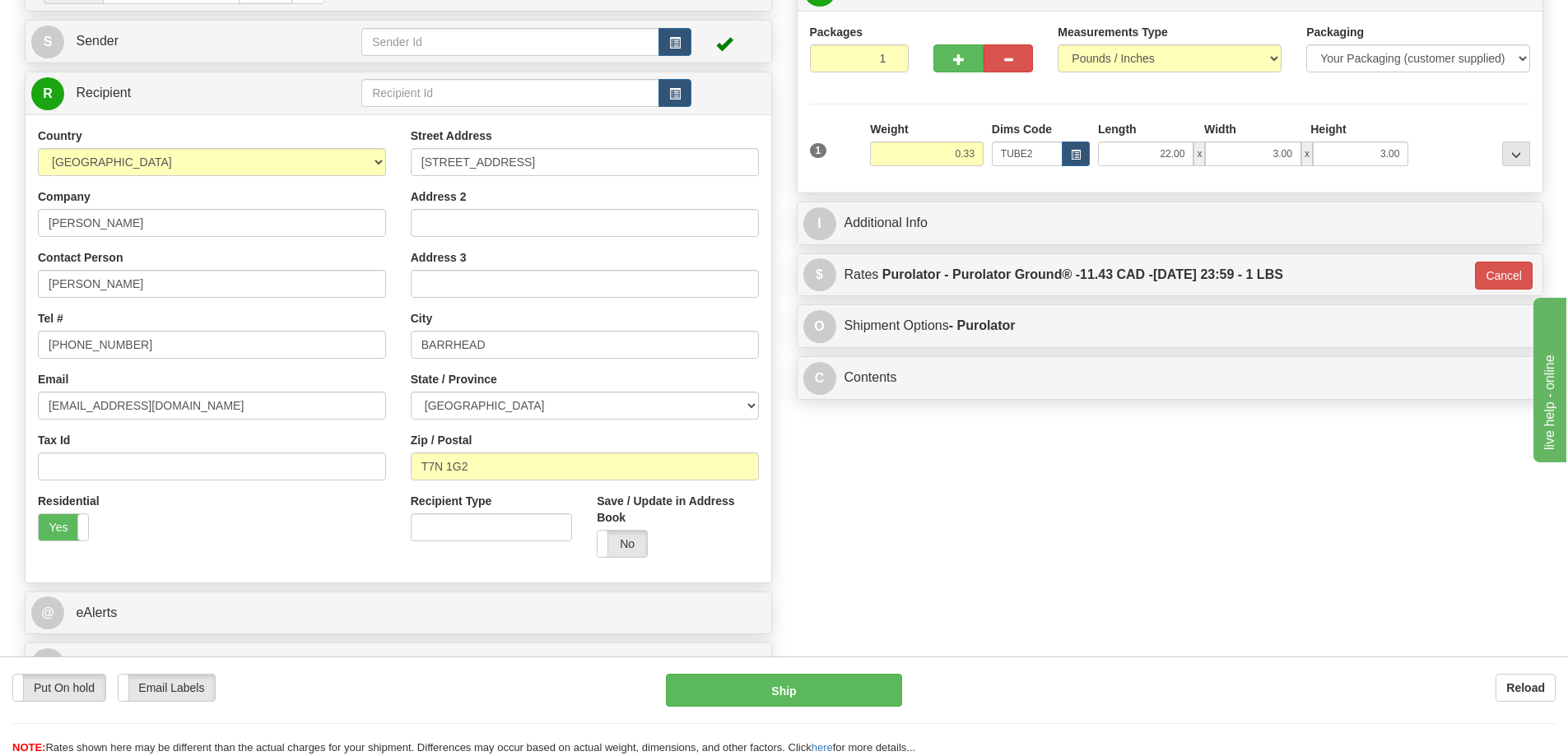
click at [860, 672] on div "Put On hold Put On hold Email Labels Email Labels Edit Reload Ship Reload" at bounding box center [784, 706] width 1568 height 100
click at [856, 690] on button "Ship" at bounding box center [784, 690] width 237 height 33
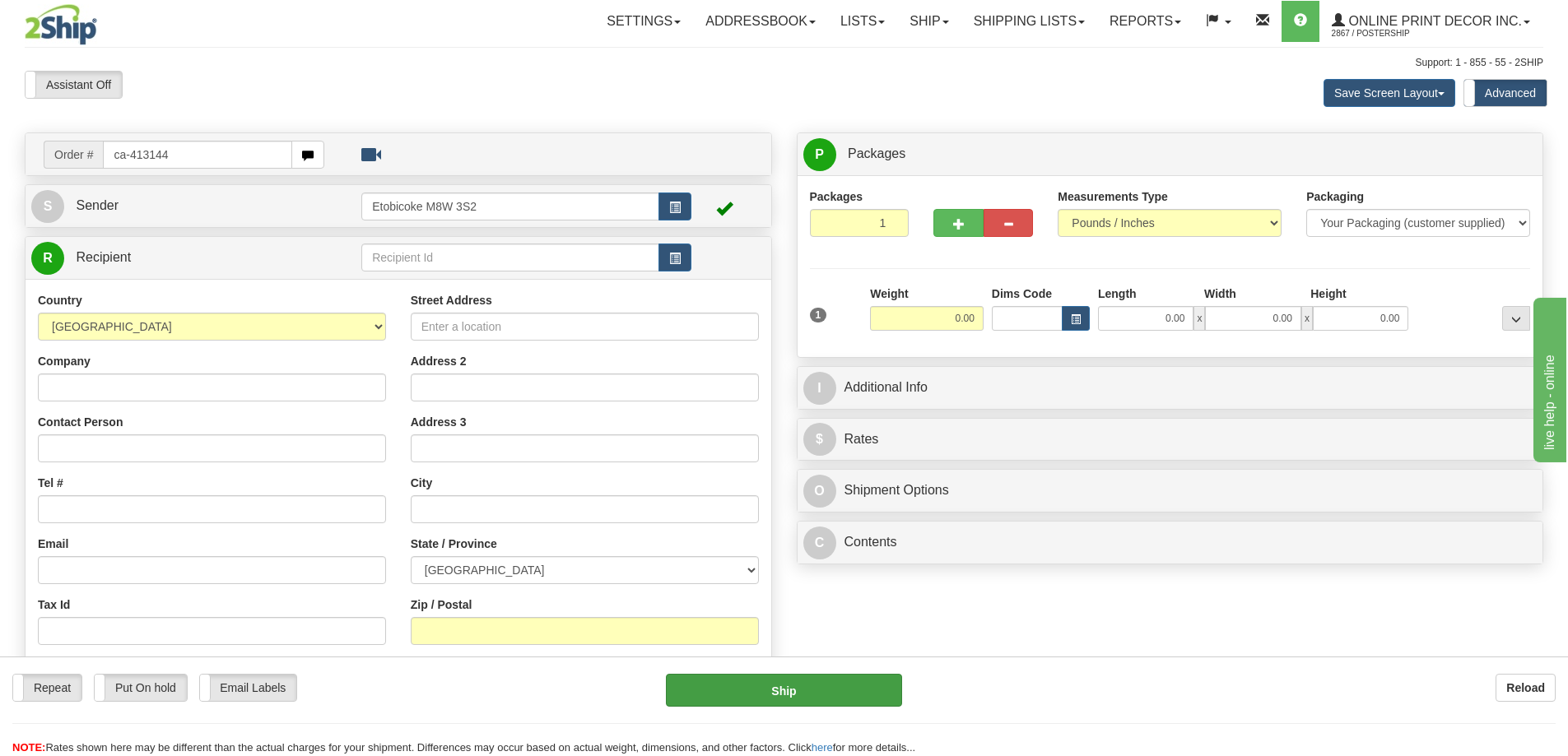
type input "ca-413144"
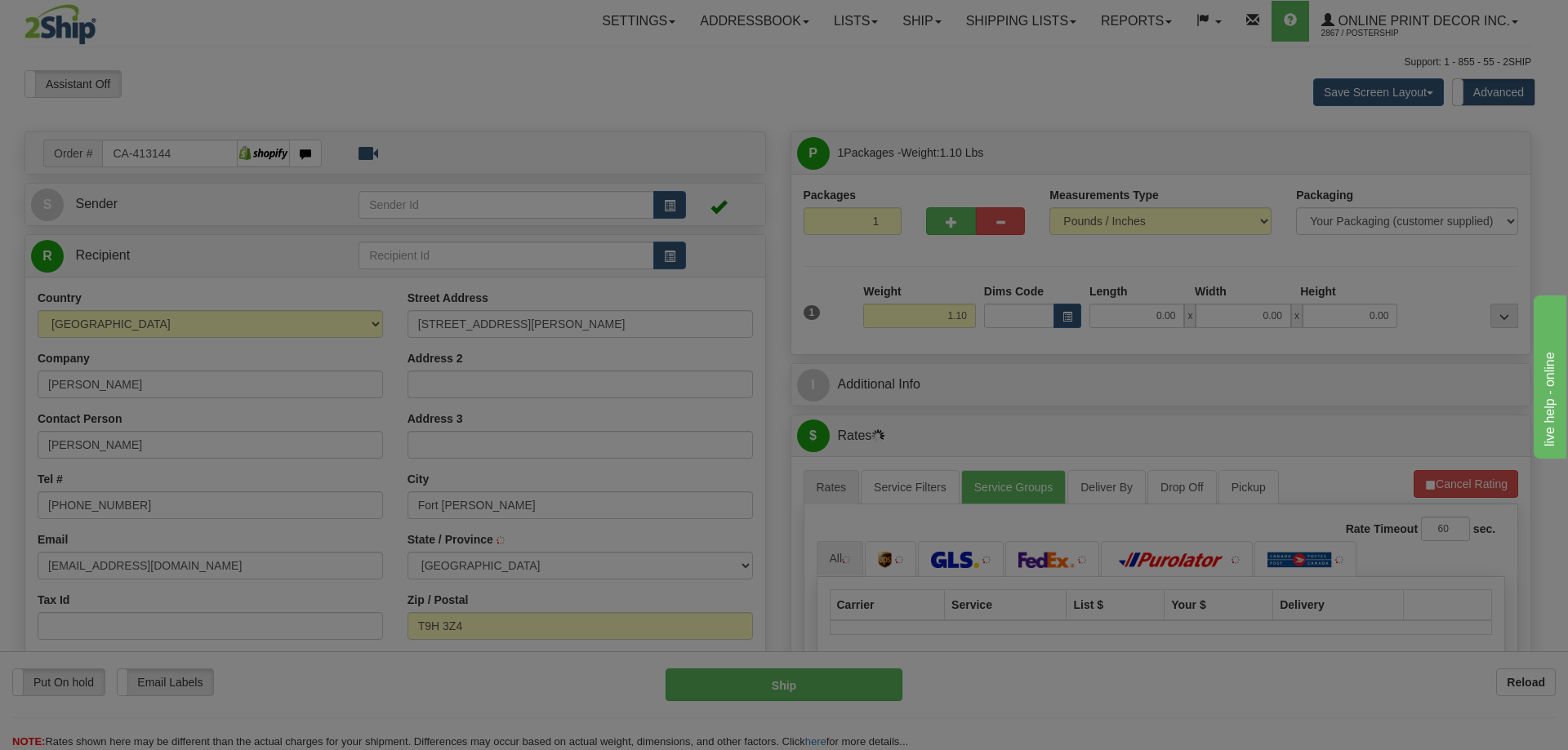
type input "FORT MCMURRAY"
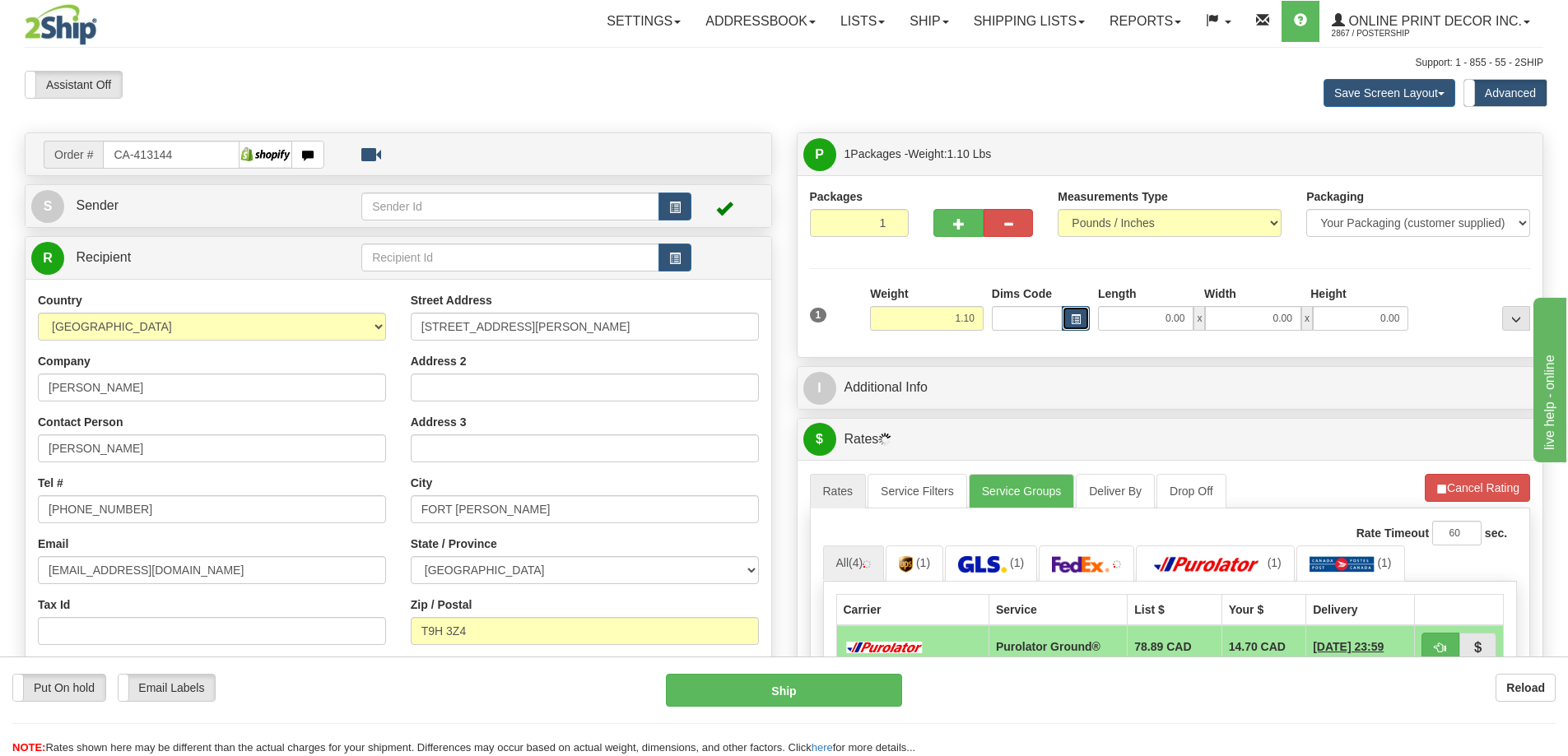
click at [1076, 327] on button "button" at bounding box center [1075, 318] width 28 height 24
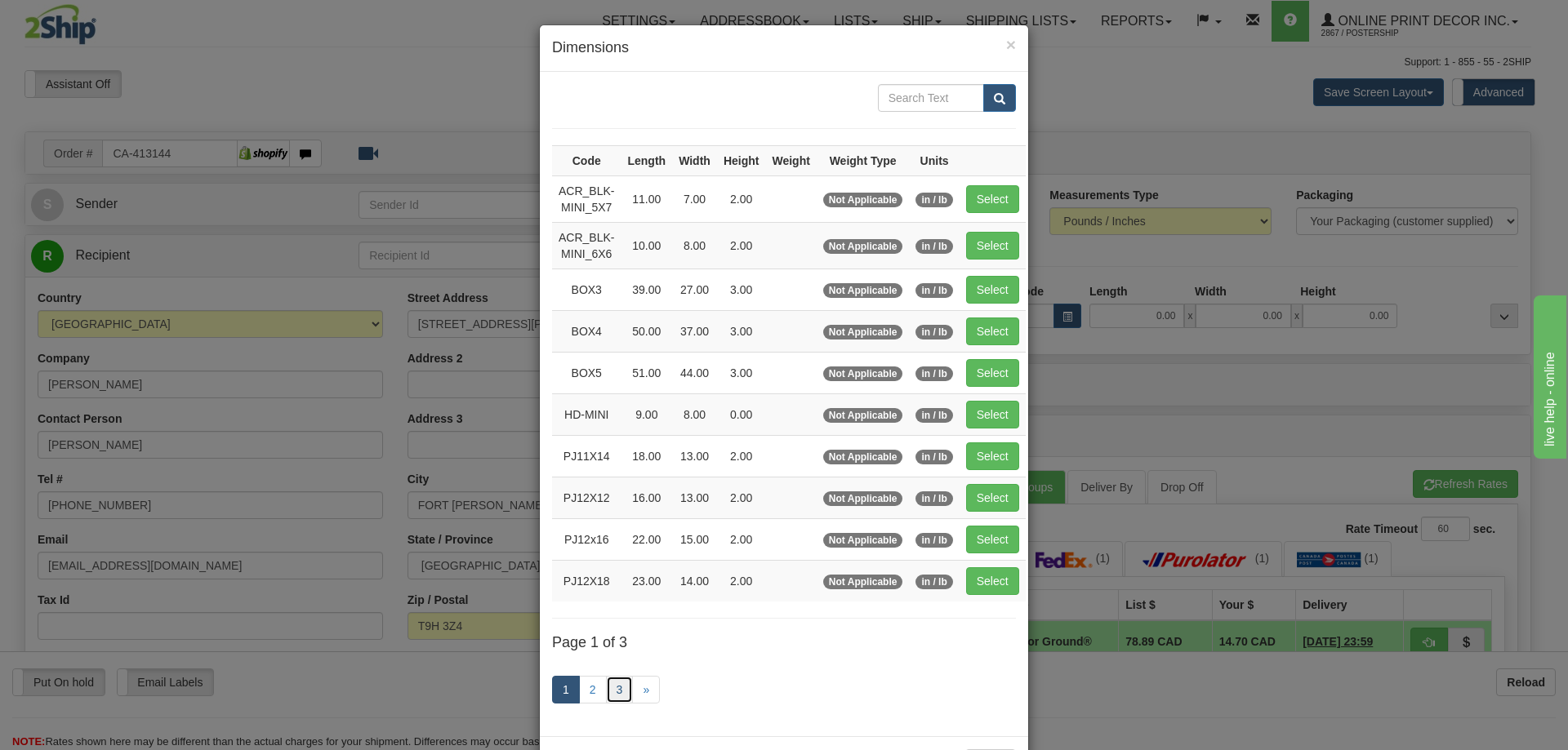
click at [612, 689] on link "3" at bounding box center [620, 689] width 28 height 28
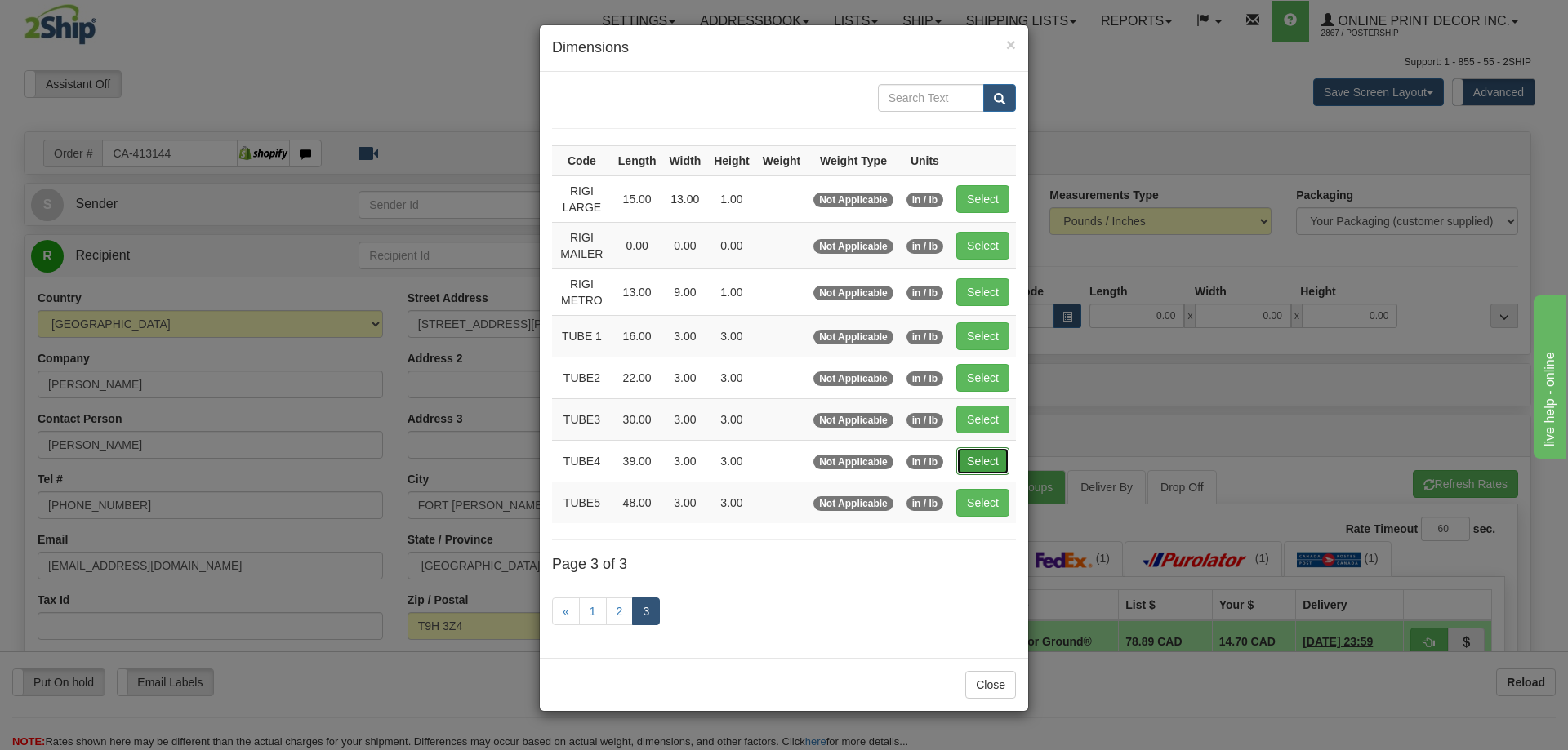
click at [968, 454] on button "Select" at bounding box center [982, 461] width 53 height 28
type input "TUBE4"
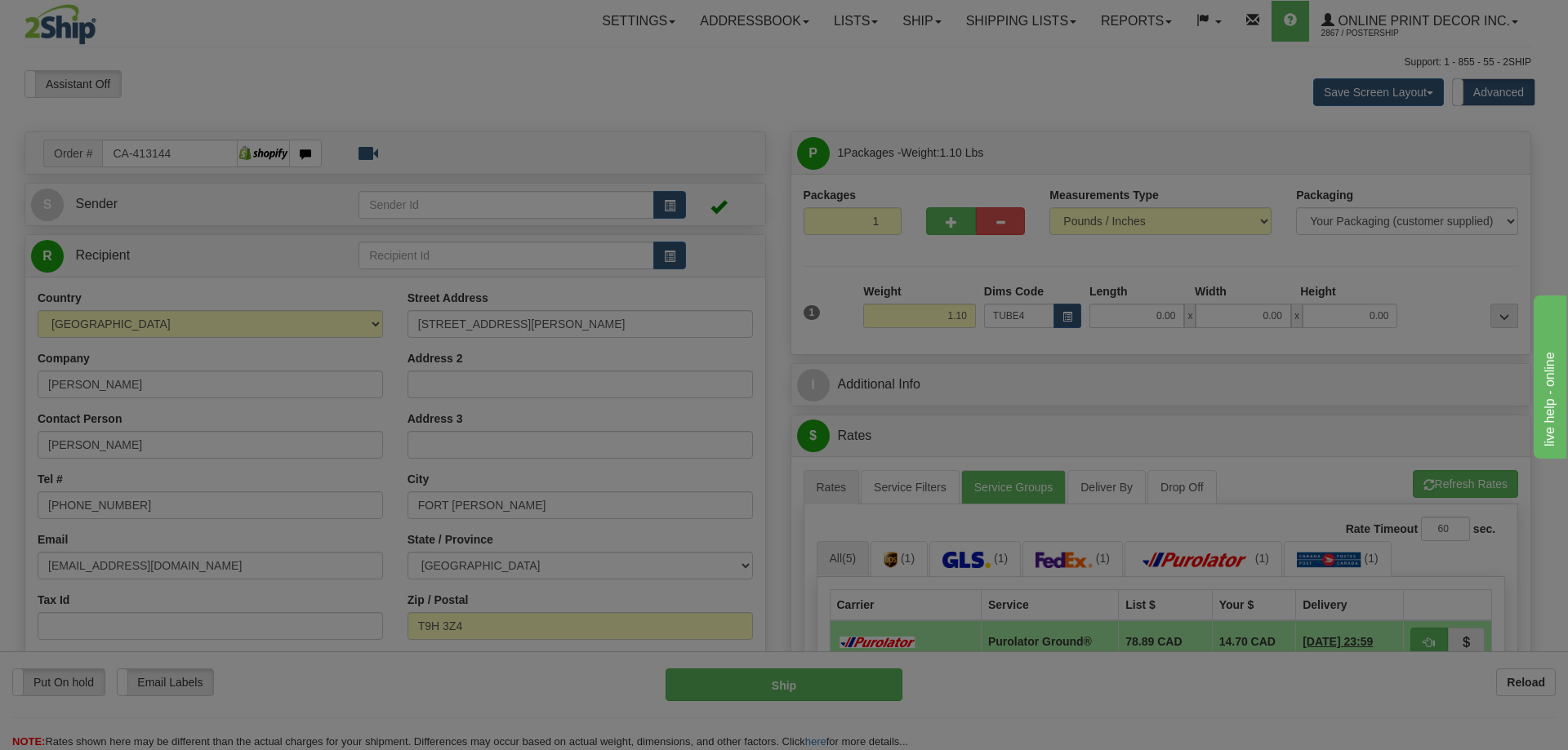
type input "39.00"
type input "3.00"
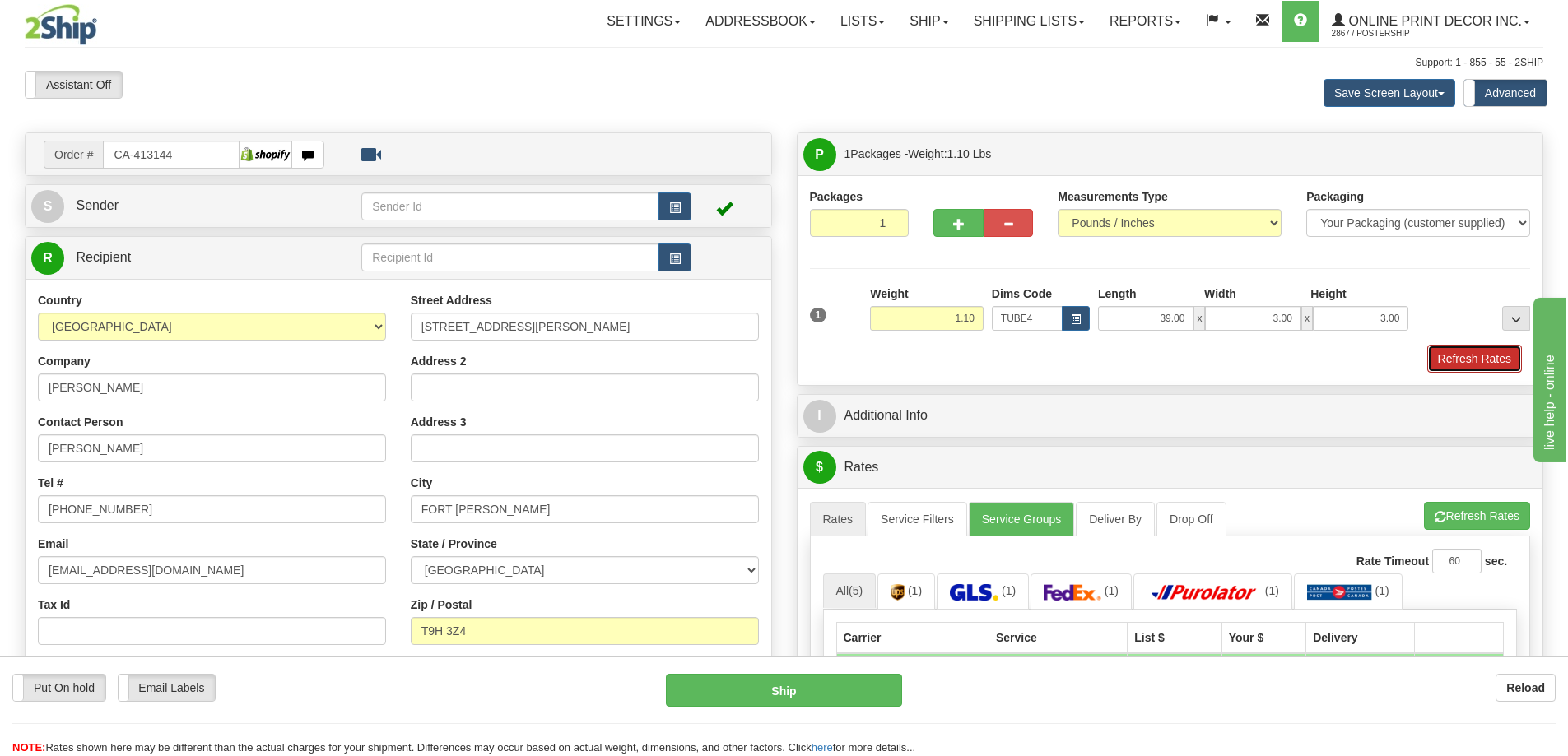
click at [1478, 355] on button "Refresh Rates" at bounding box center [1475, 359] width 95 height 28
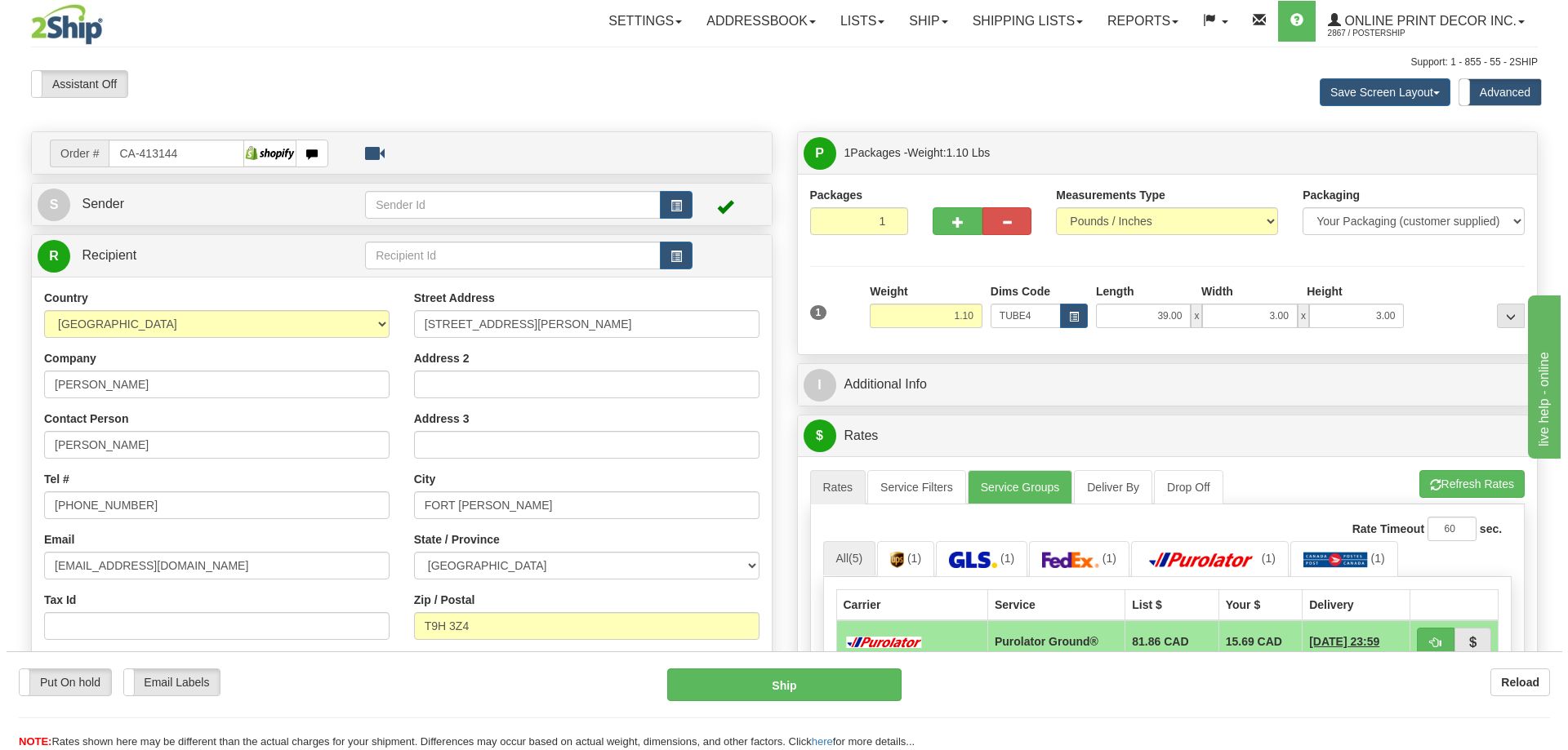
scroll to position [245, 0]
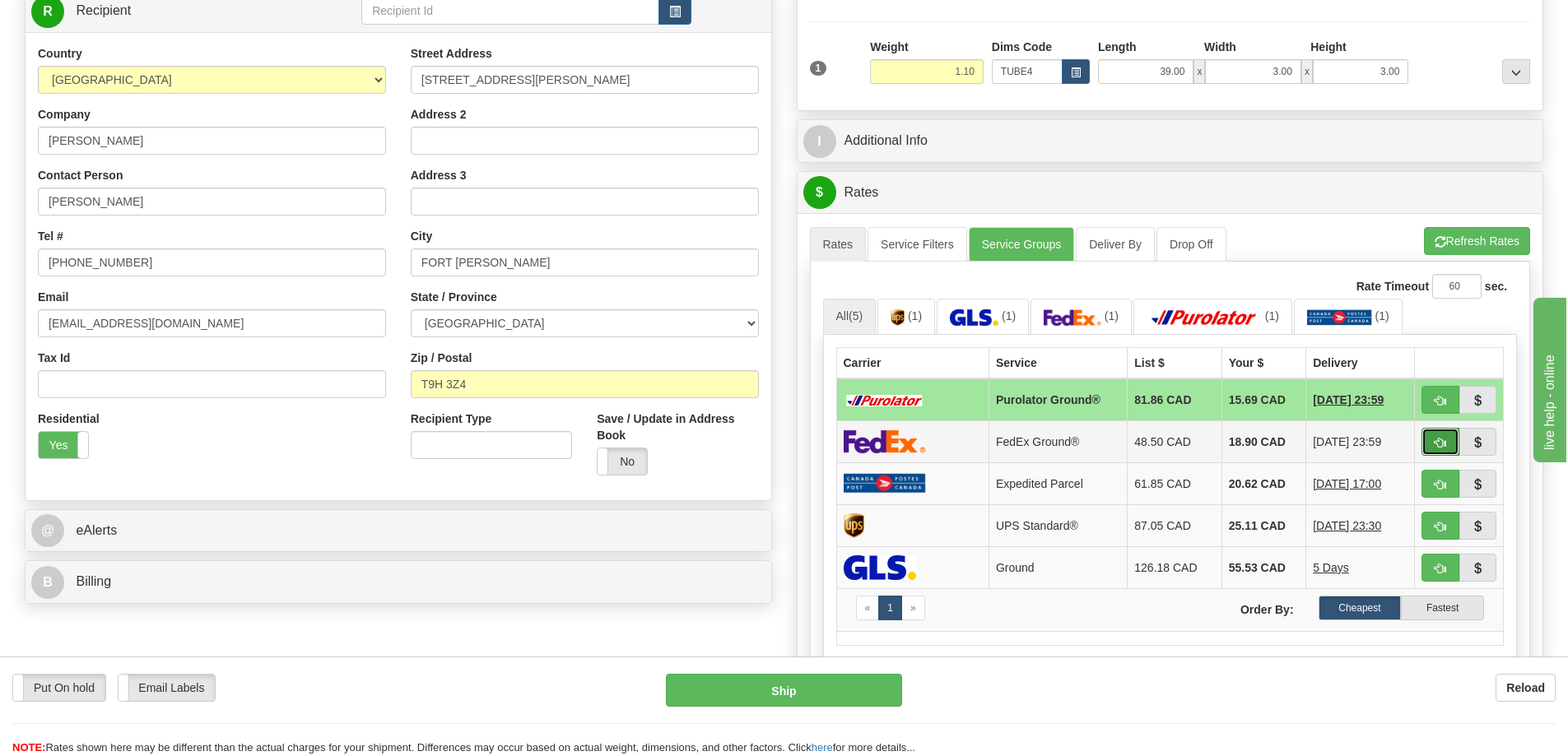
click at [1444, 430] on button "button" at bounding box center [1440, 441] width 38 height 28
type input "92"
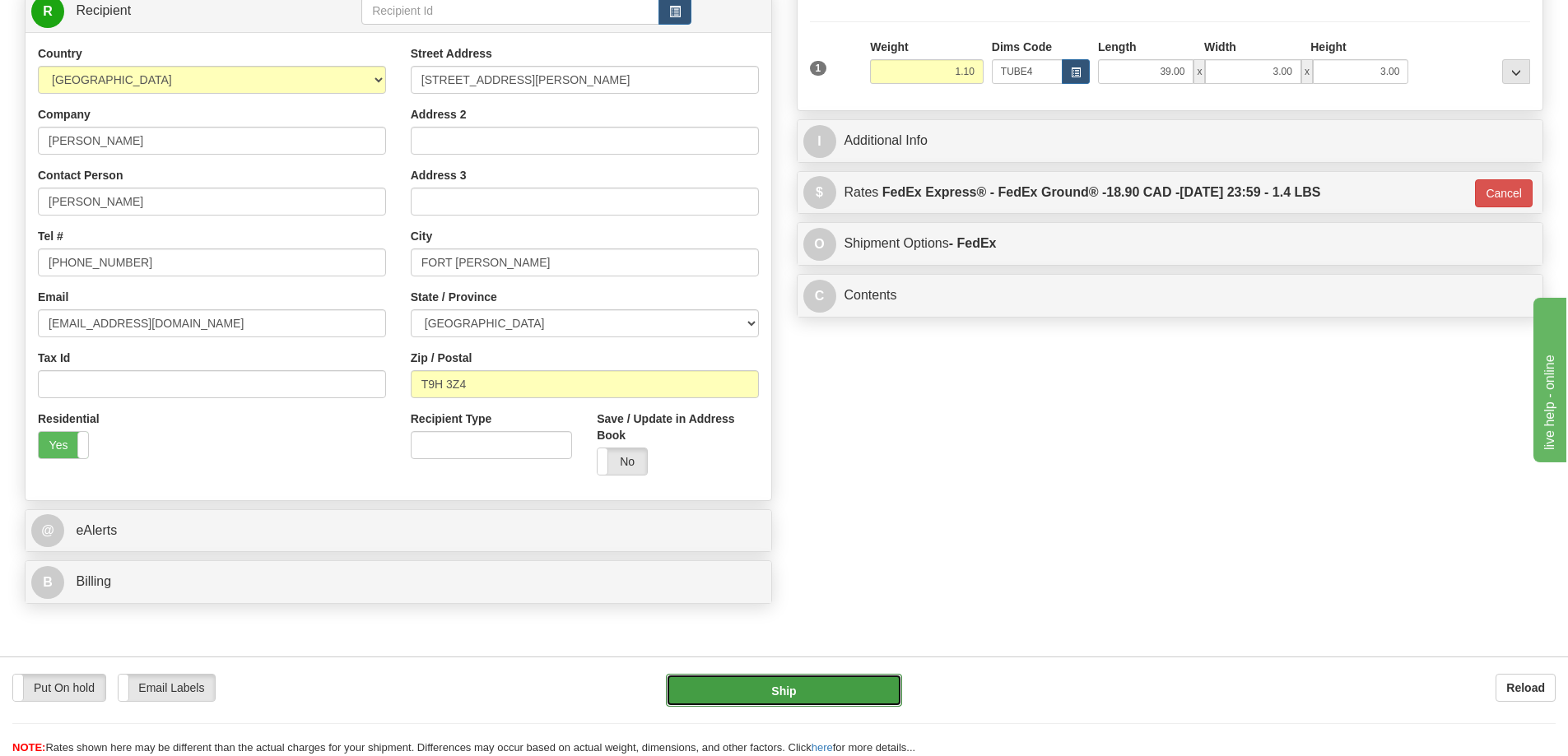
click at [849, 689] on button "Ship" at bounding box center [784, 690] width 237 height 33
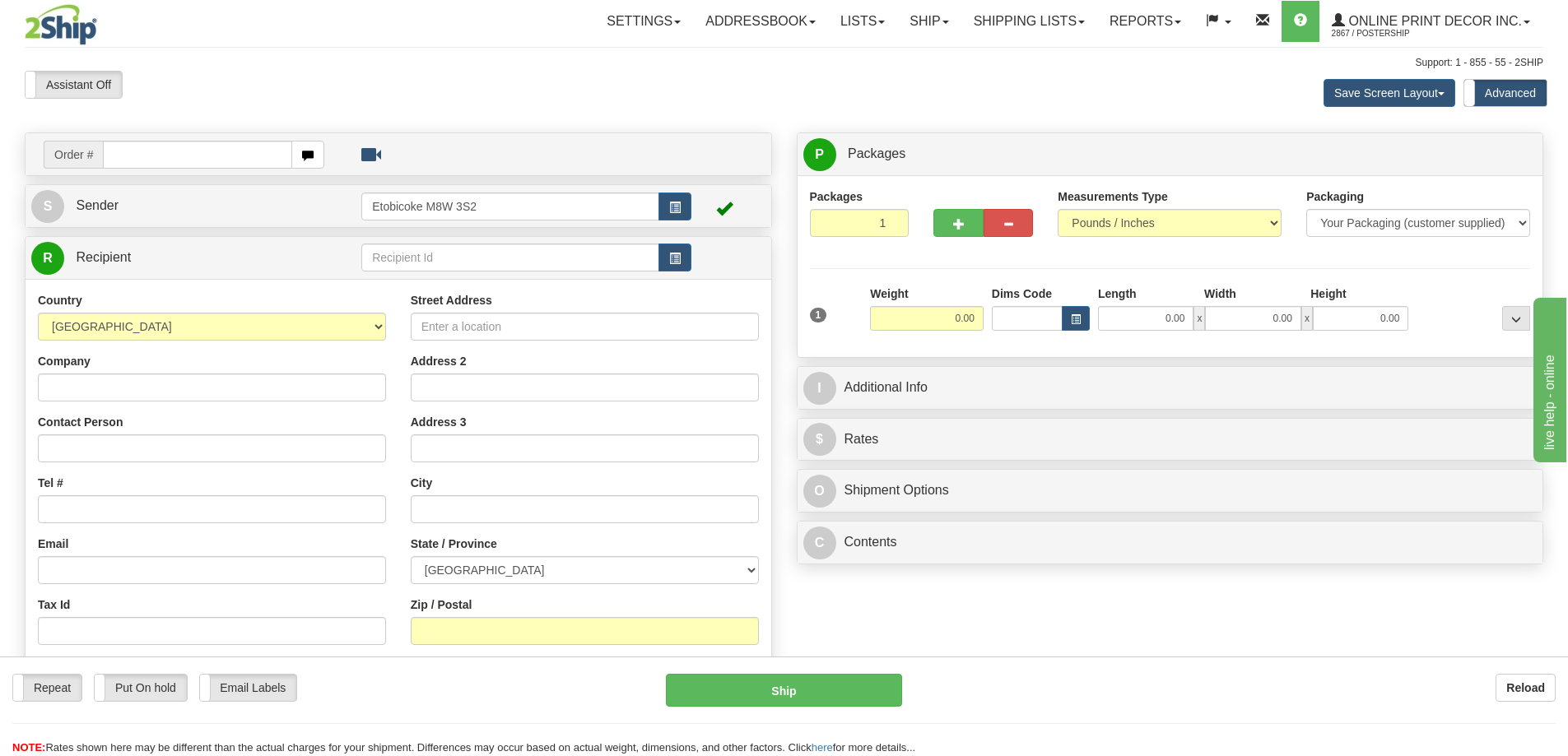
click at [198, 154] on input "text" at bounding box center [197, 154] width 189 height 28
type input "ca-424464"
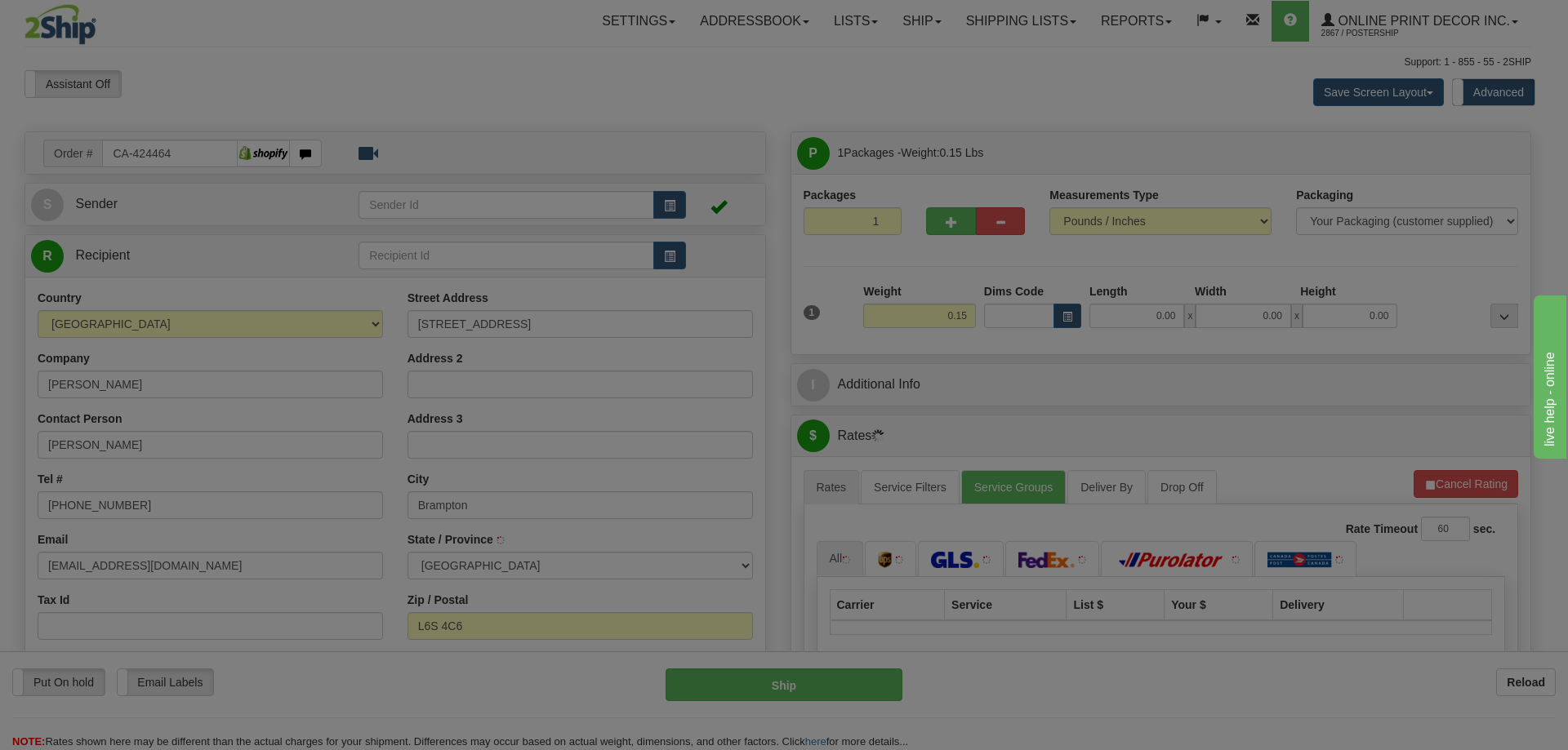
type input "BRAMPTON"
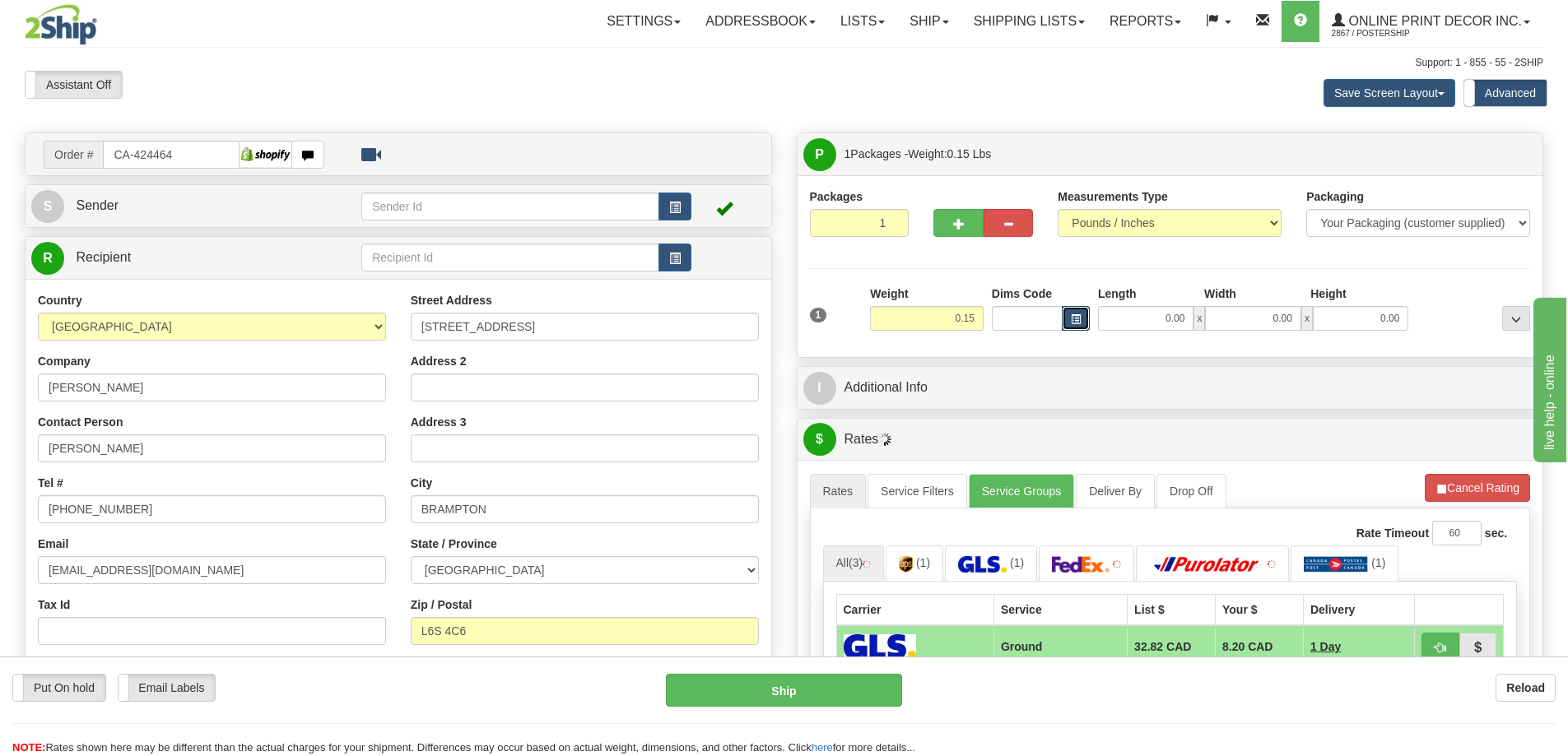
click at [1077, 316] on span "button" at bounding box center [1075, 319] width 10 height 9
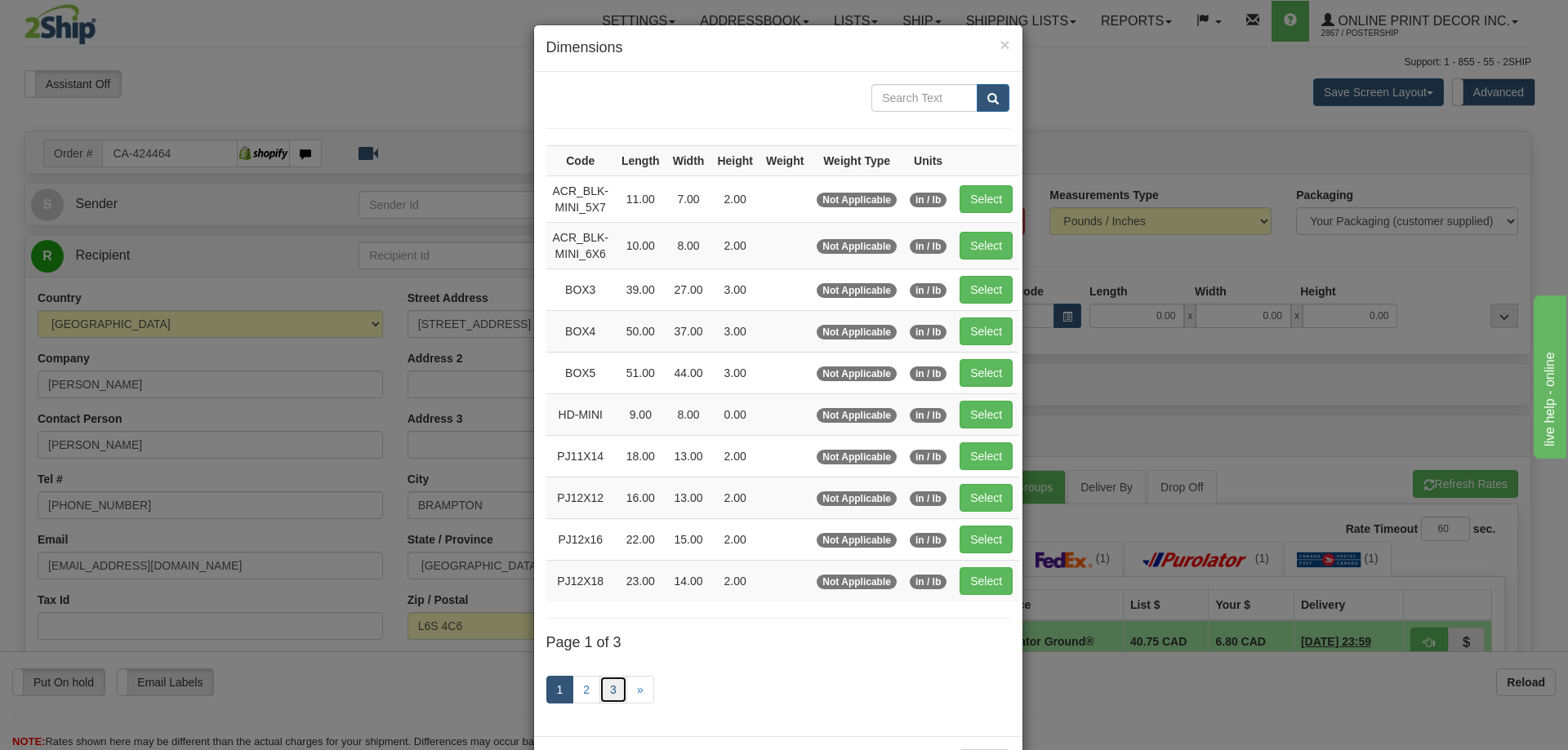
click at [607, 681] on link "3" at bounding box center [613, 689] width 28 height 28
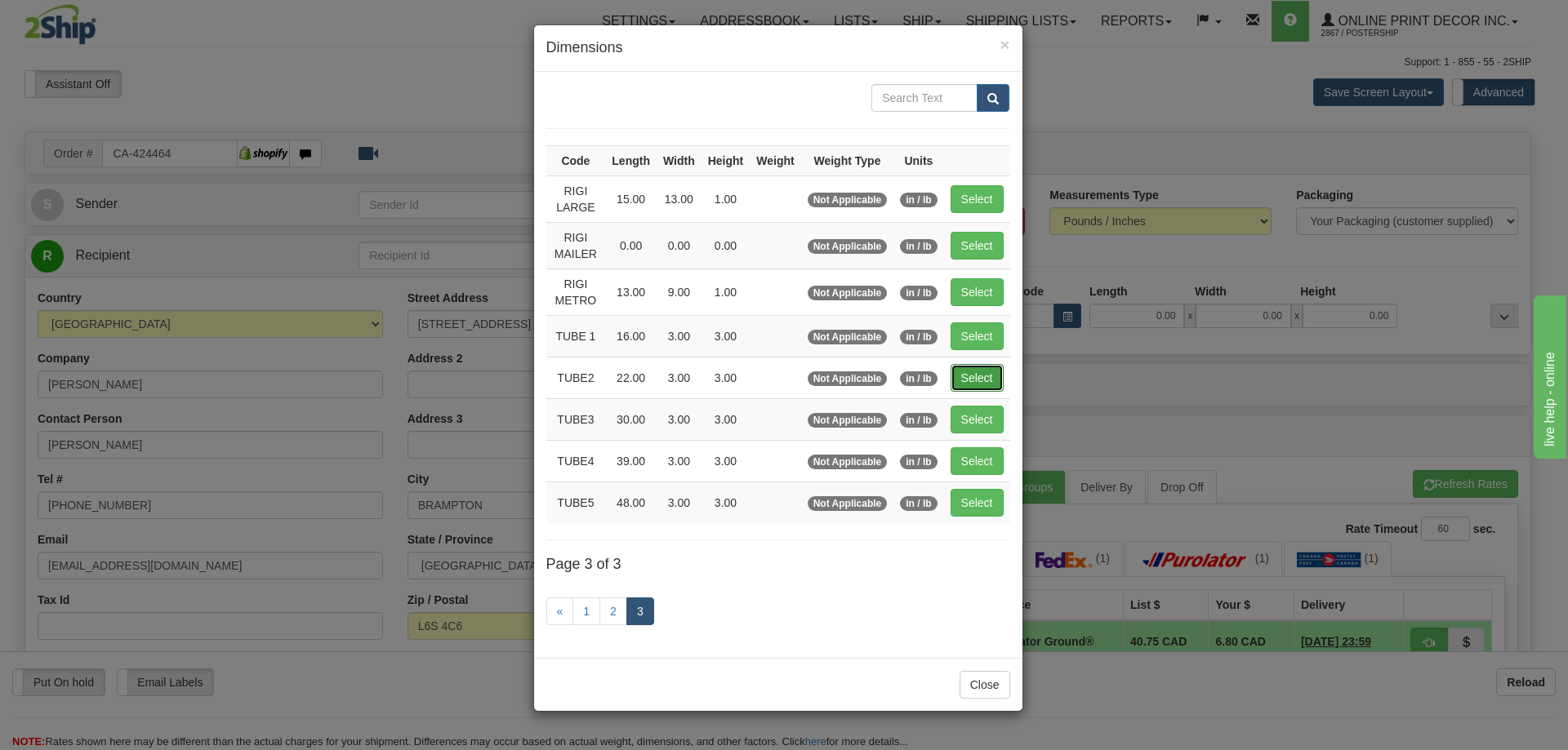
click at [986, 370] on button "Select" at bounding box center [976, 378] width 53 height 28
type input "TUBE2"
type input "22.00"
type input "3.00"
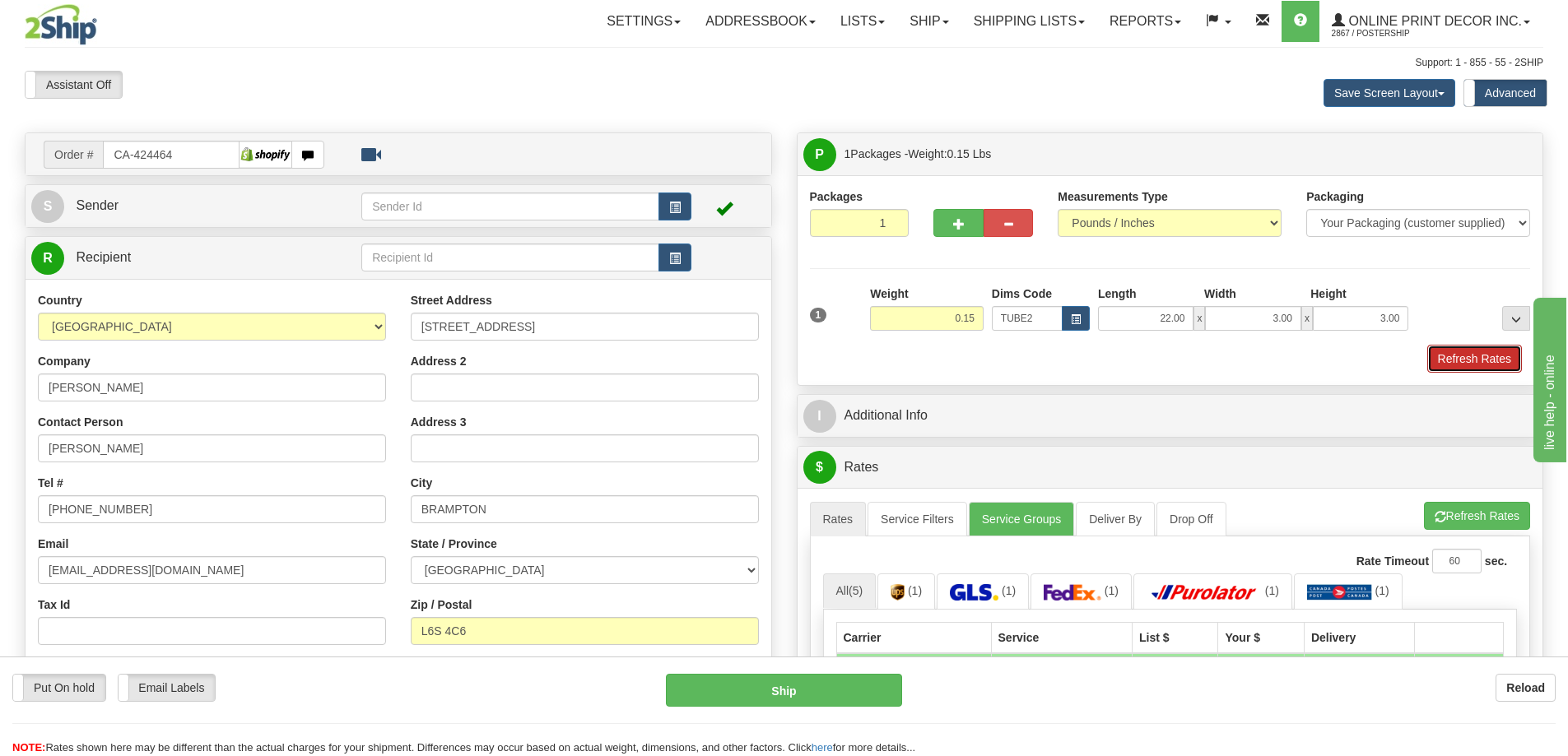
click at [1501, 363] on button "Refresh Rates" at bounding box center [1475, 359] width 95 height 28
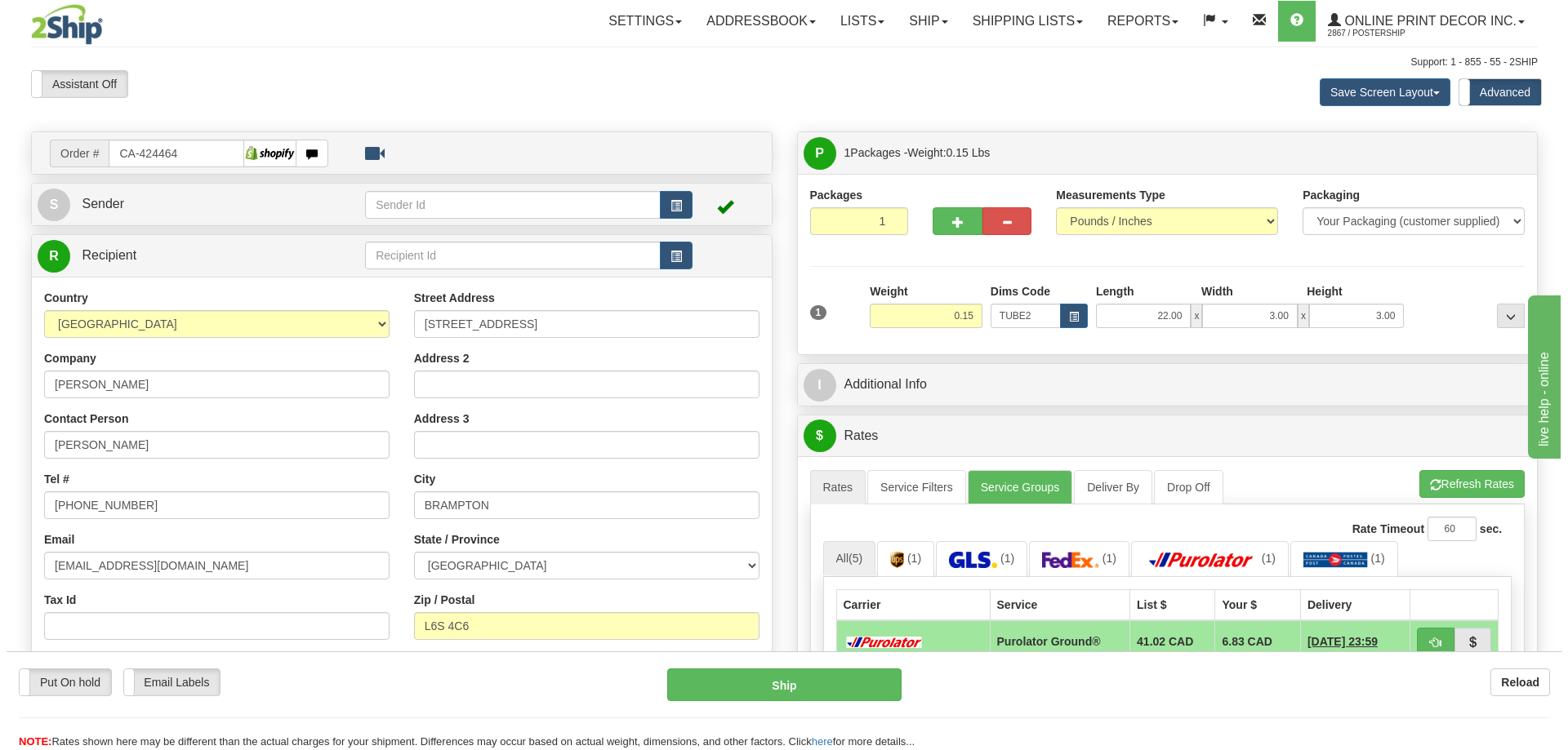
scroll to position [245, 0]
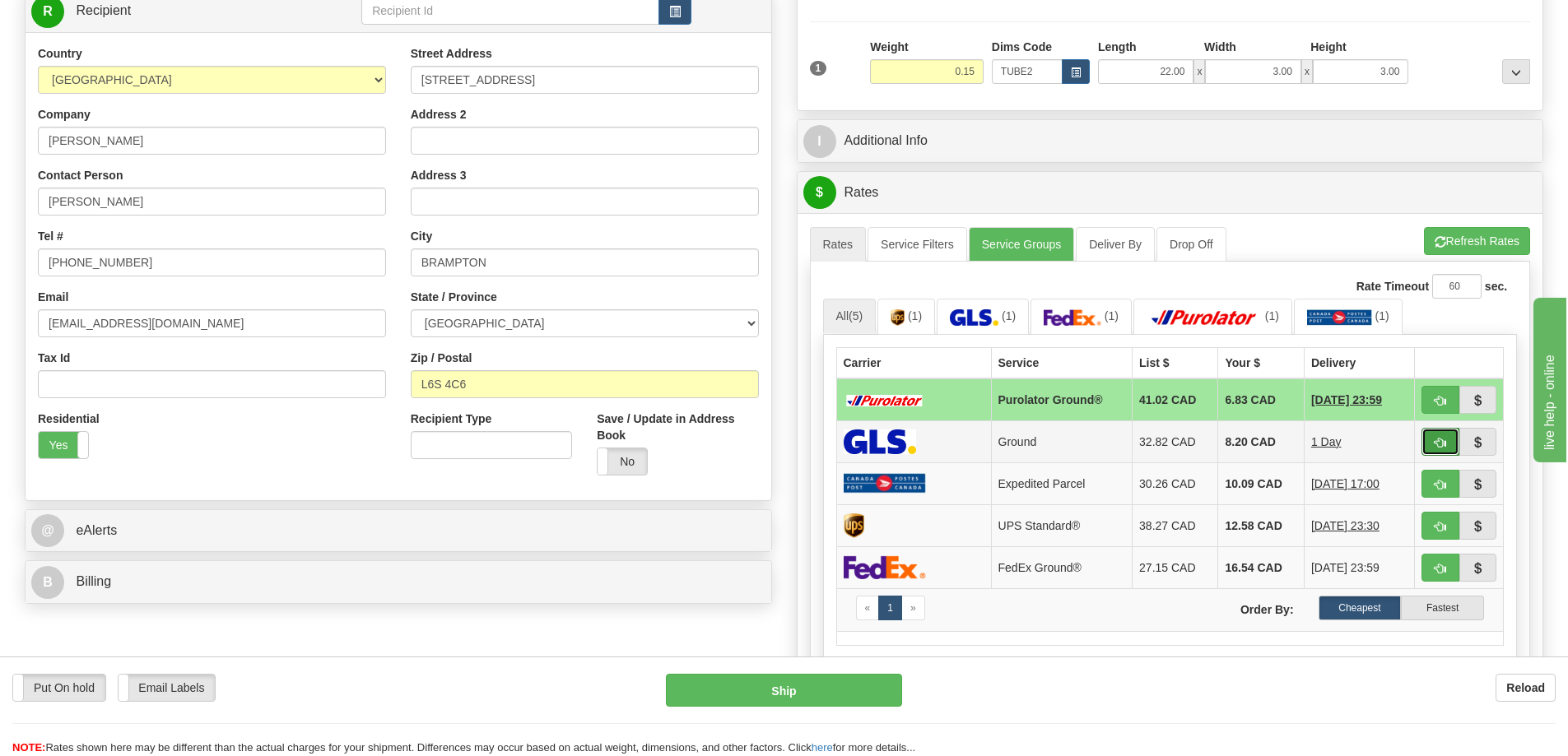
click at [1437, 449] on span "button" at bounding box center [1441, 443] width 12 height 11
type input "1"
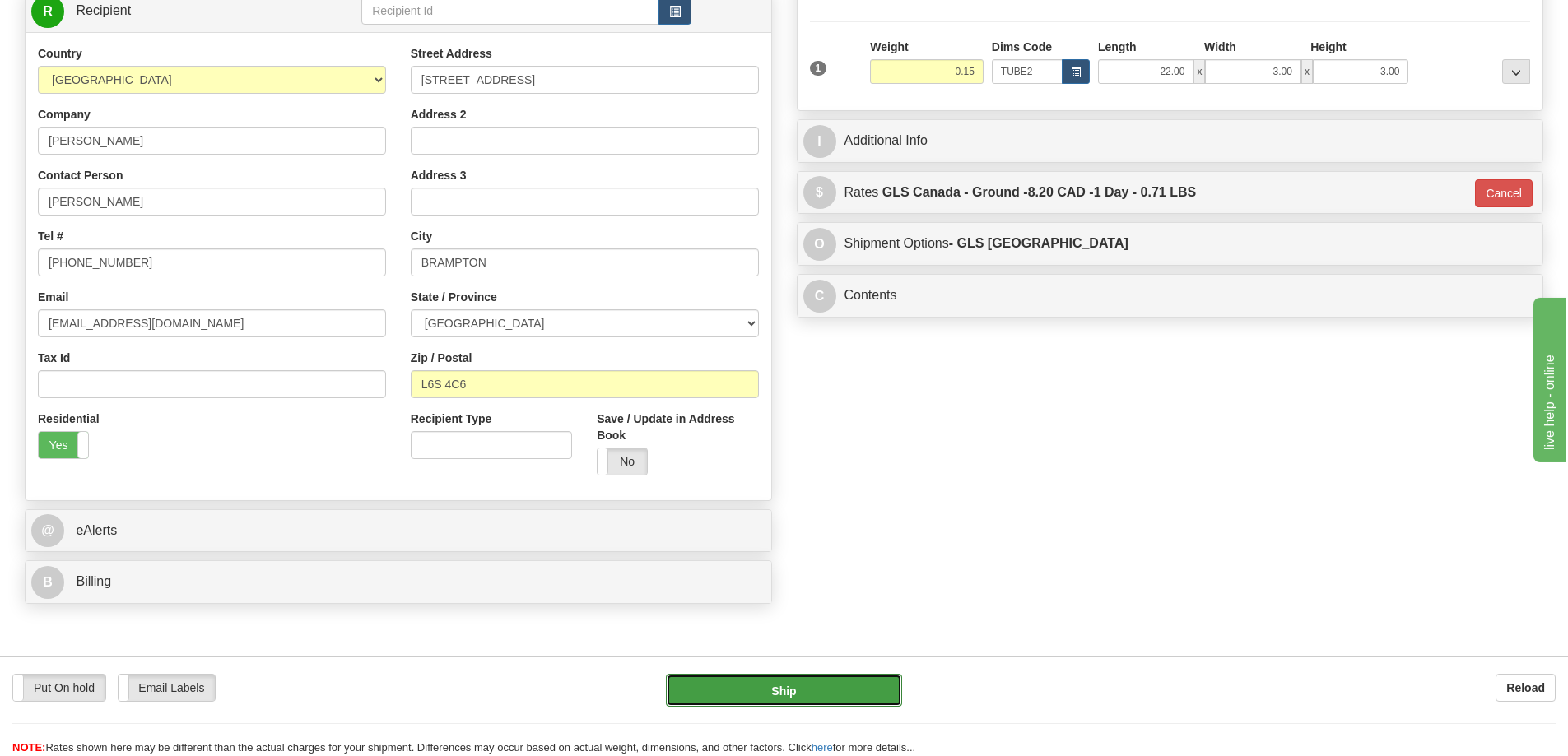
click at [826, 694] on button "Ship" at bounding box center [784, 690] width 237 height 33
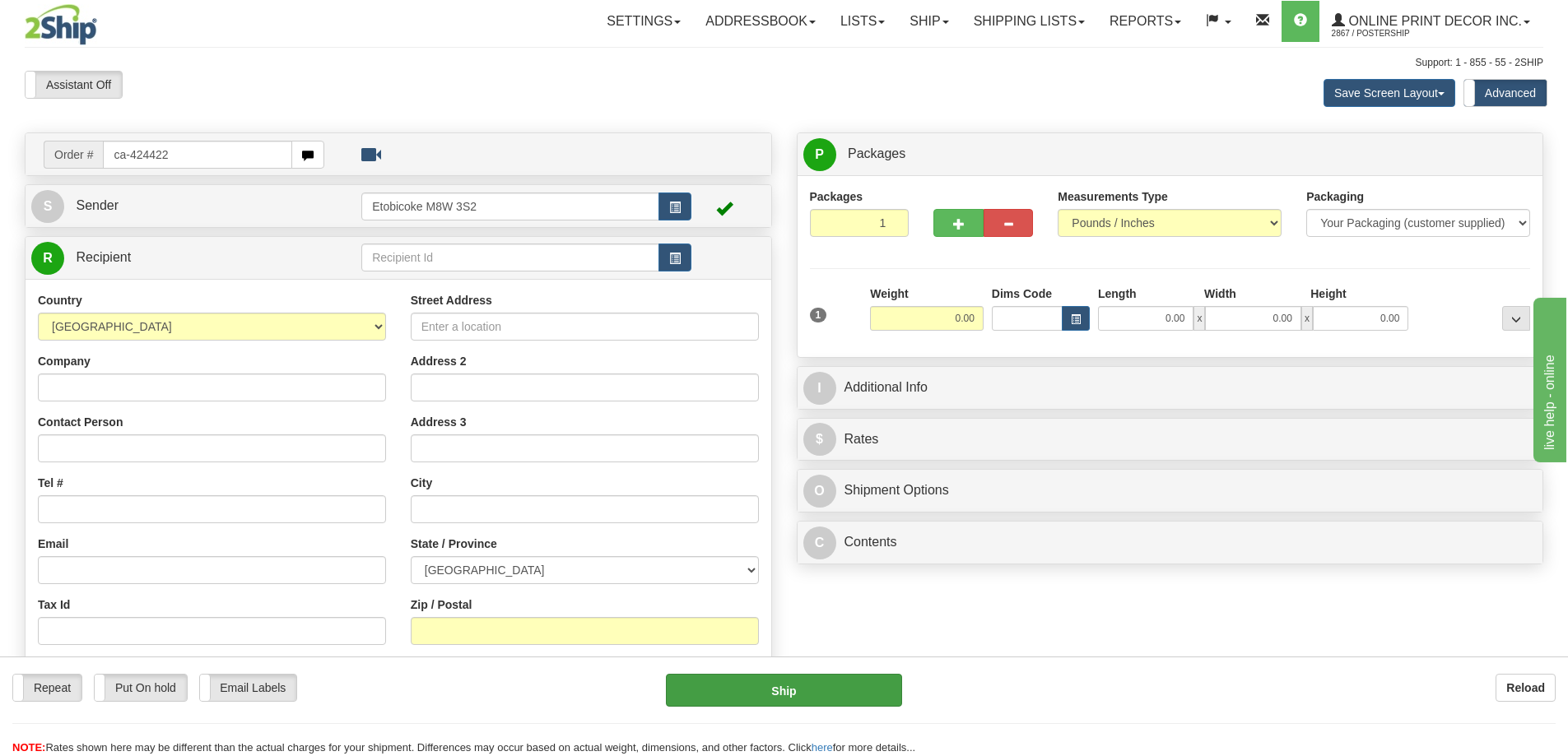
type input "ca-424422"
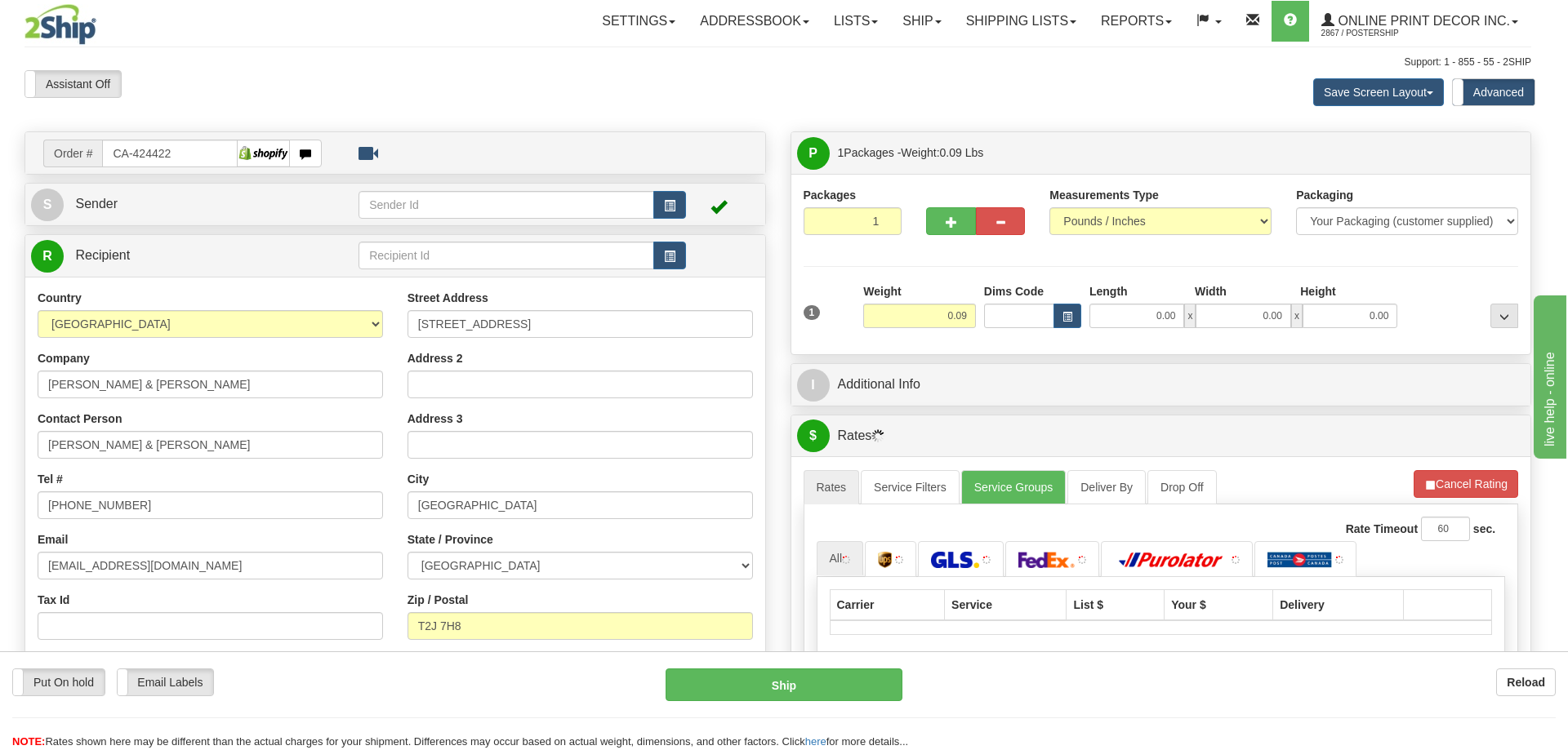
type input "[GEOGRAPHIC_DATA]"
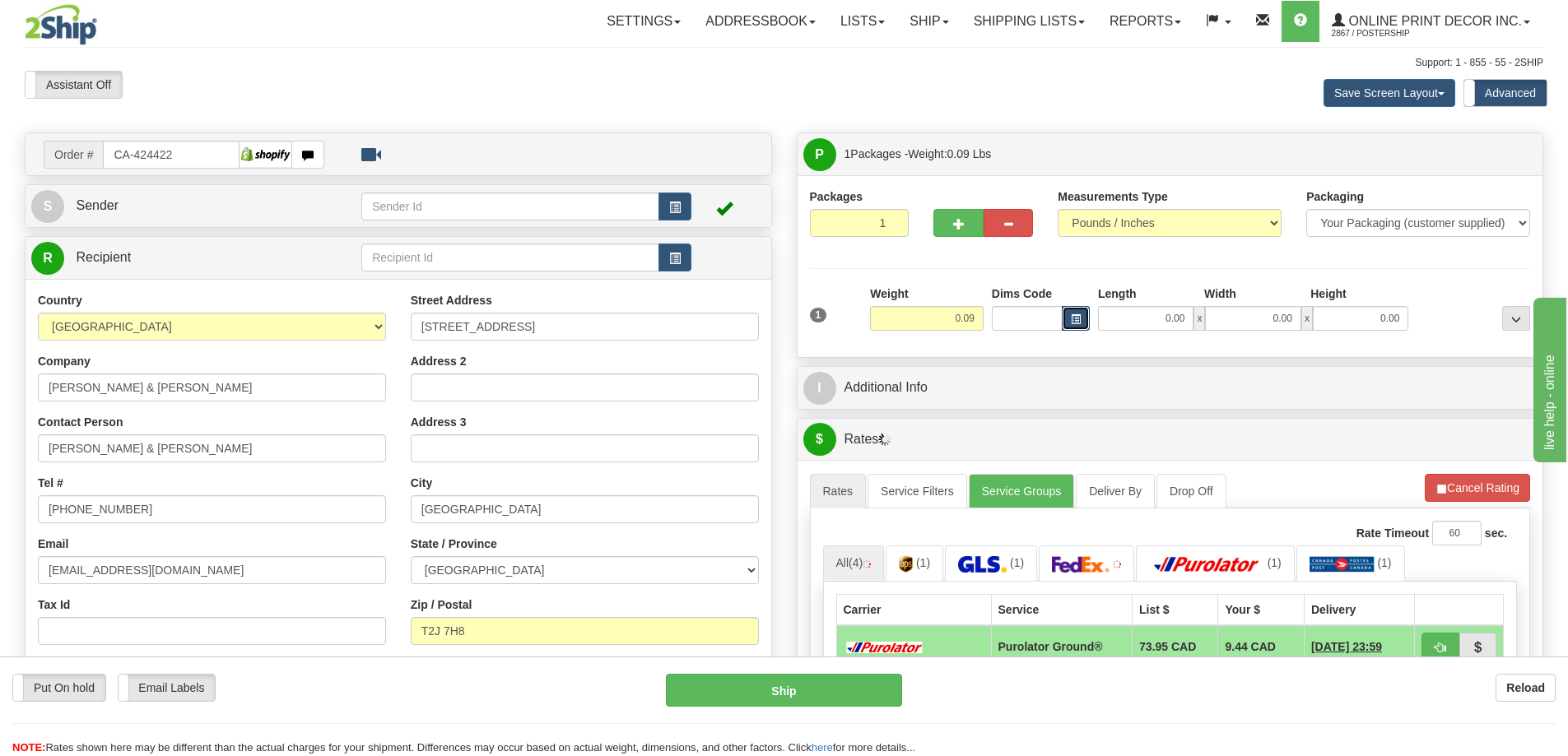
click at [1075, 316] on span "button" at bounding box center [1075, 319] width 10 height 9
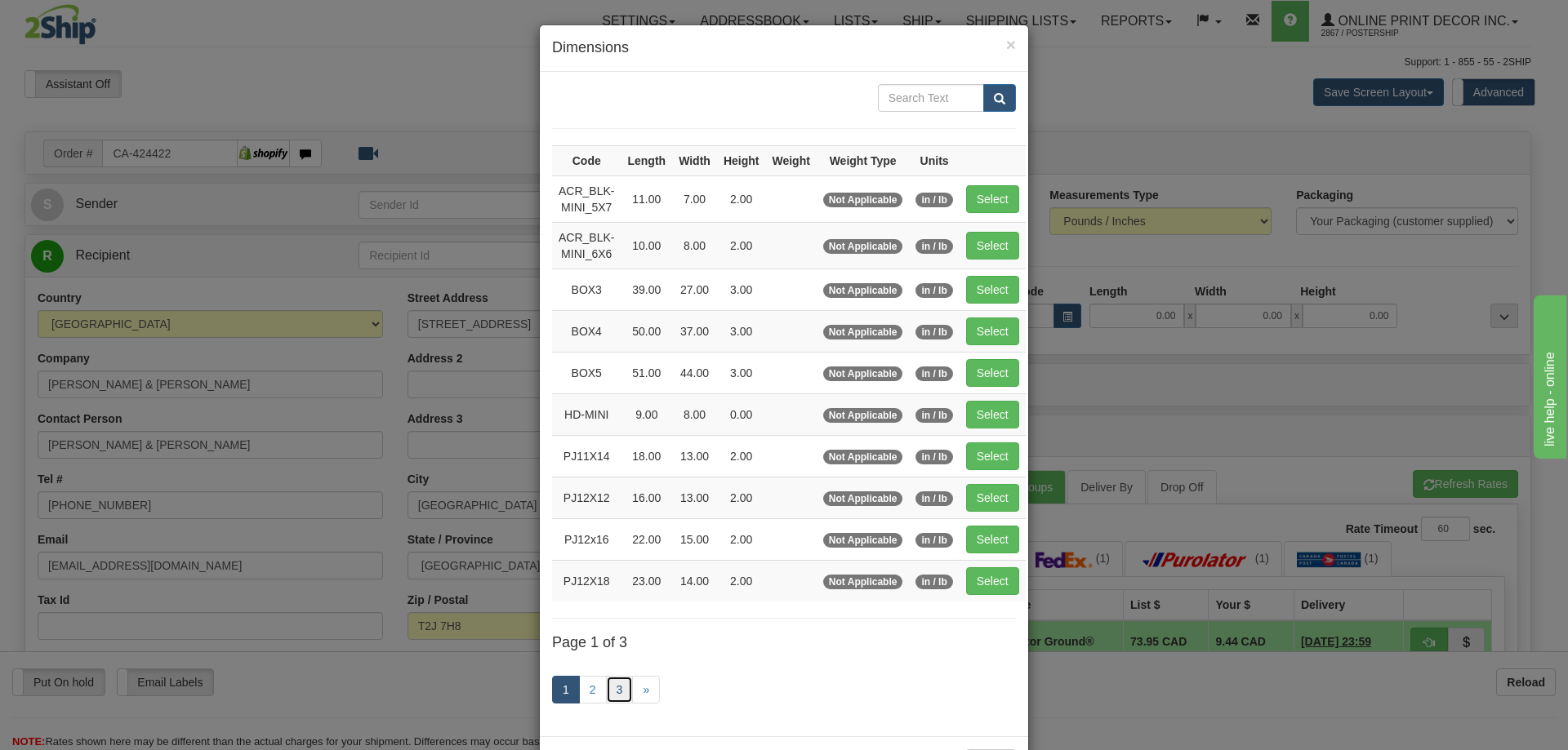
click at [610, 690] on link "3" at bounding box center [620, 689] width 28 height 28
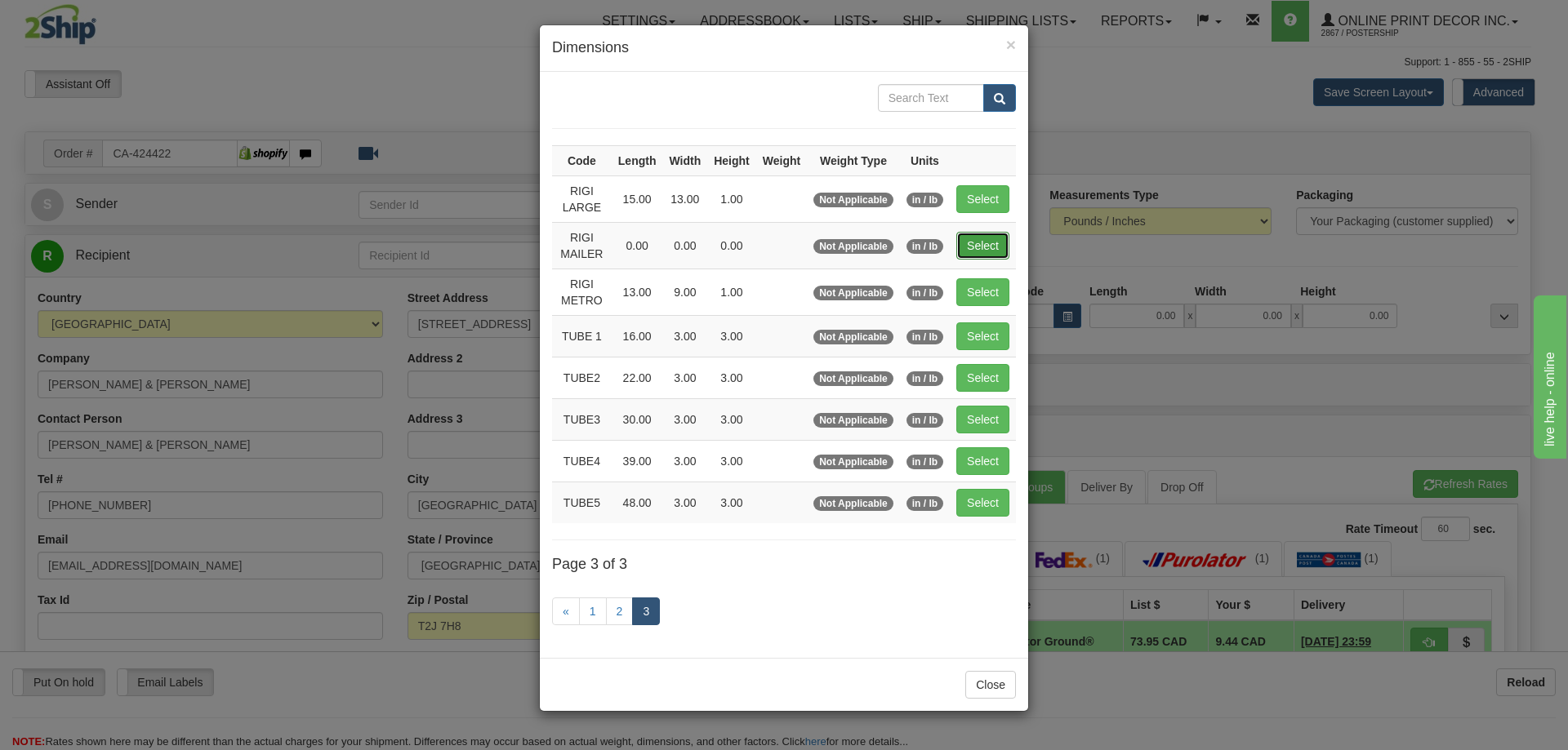
click at [986, 247] on button "Select" at bounding box center [982, 245] width 53 height 28
type input "RIGI MAILER"
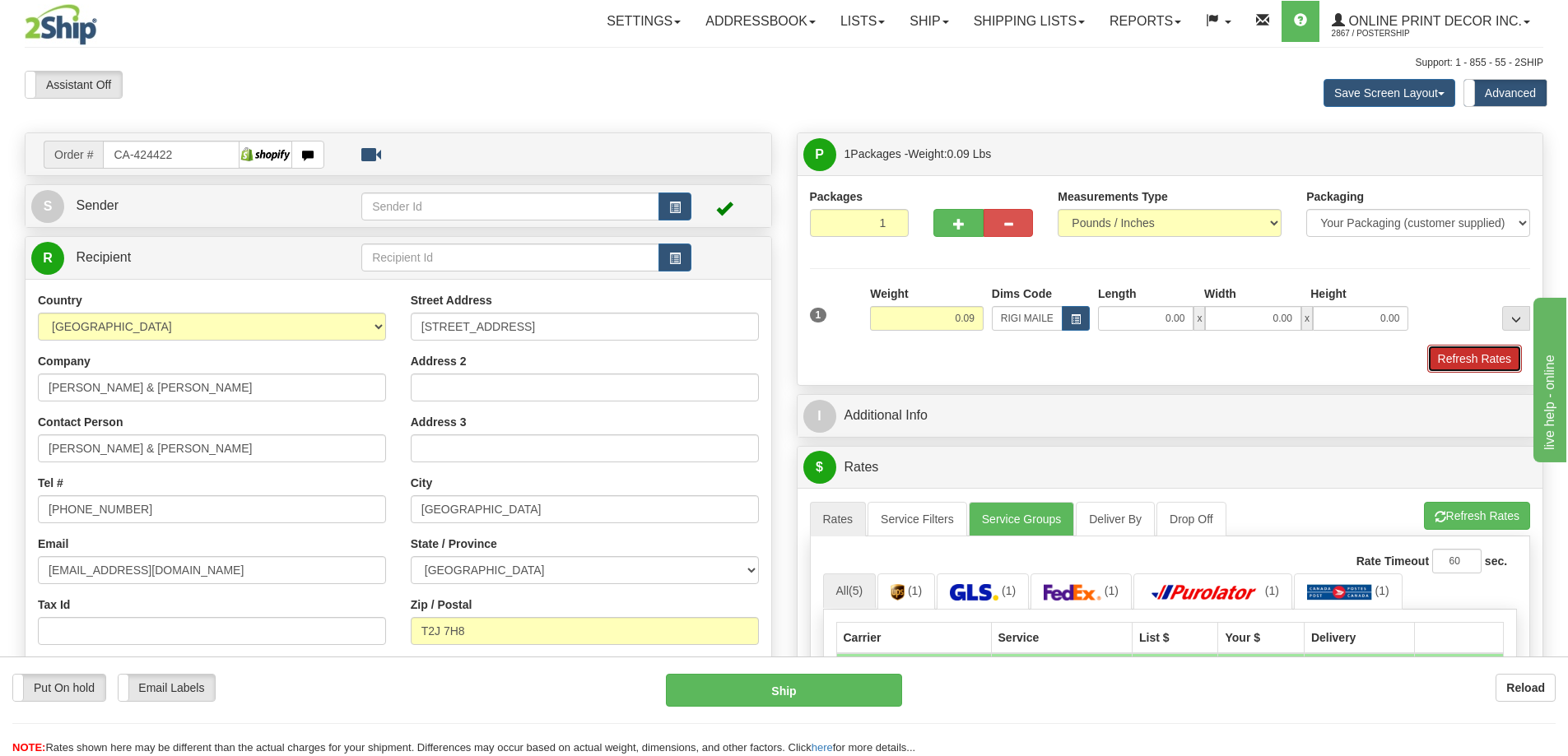
click at [1463, 355] on button "Refresh Rates" at bounding box center [1475, 359] width 95 height 28
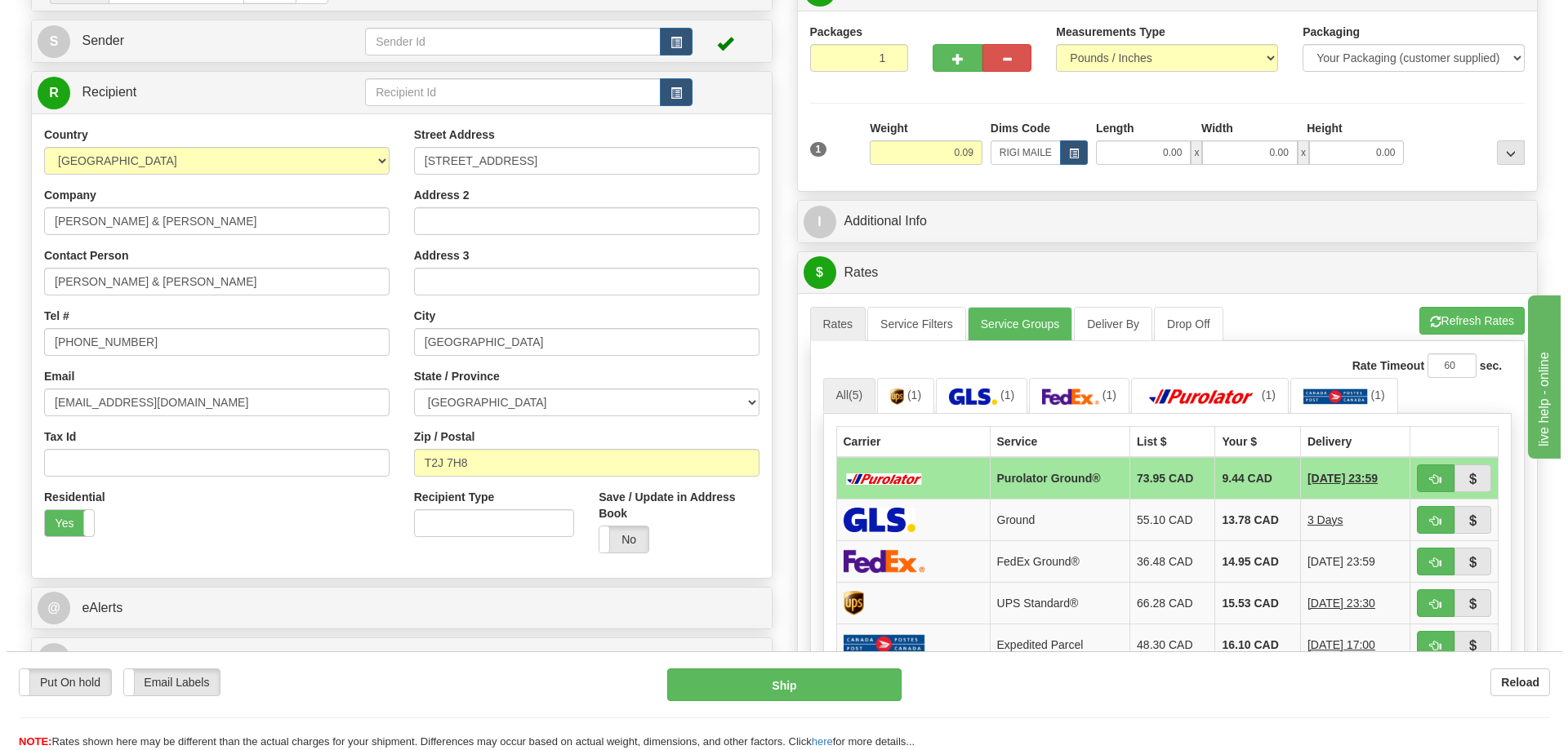
scroll to position [245, 0]
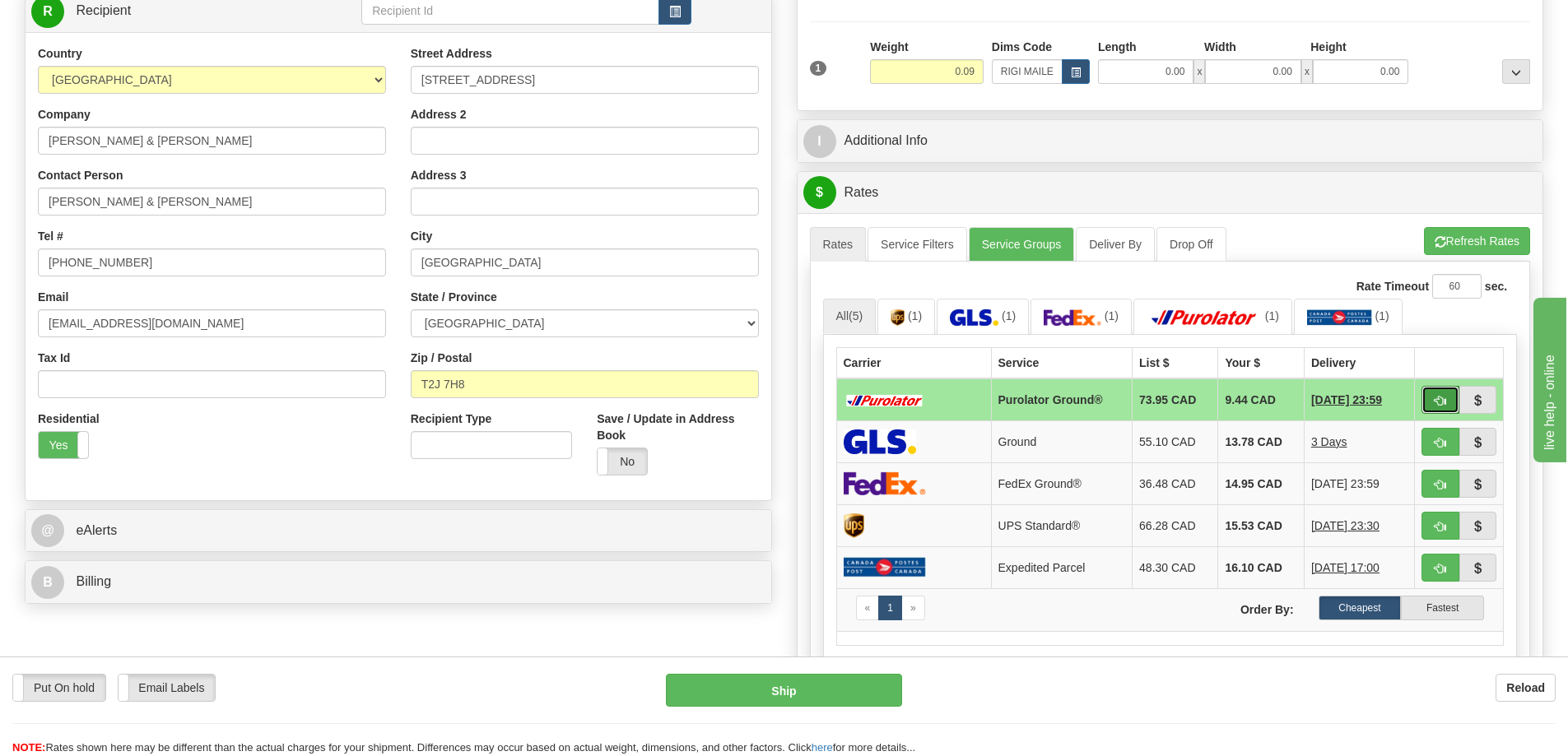
click at [1440, 395] on button "button" at bounding box center [1440, 399] width 38 height 28
type input "260"
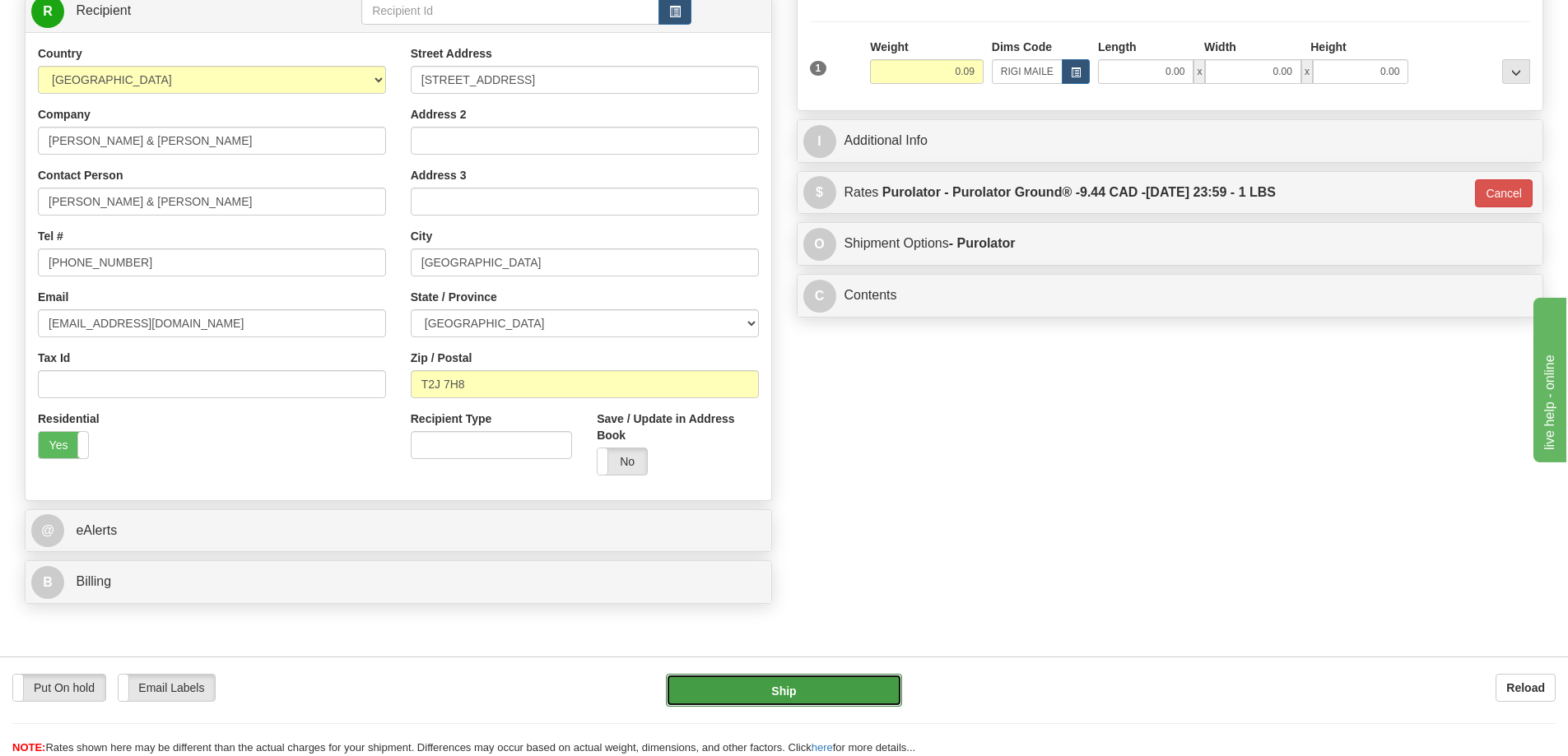
click at [874, 693] on button "Ship" at bounding box center [784, 690] width 237 height 33
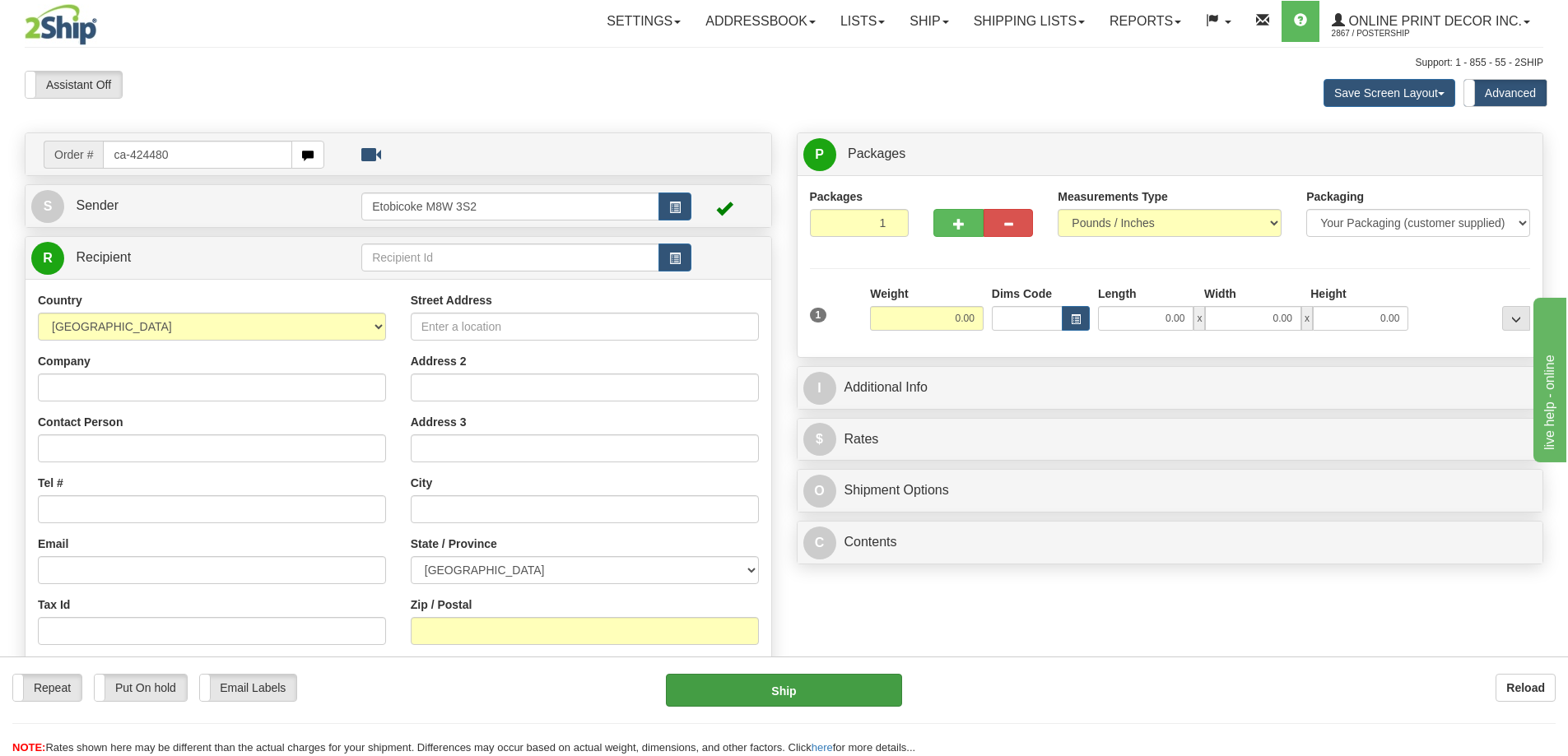
type input "ca-424480"
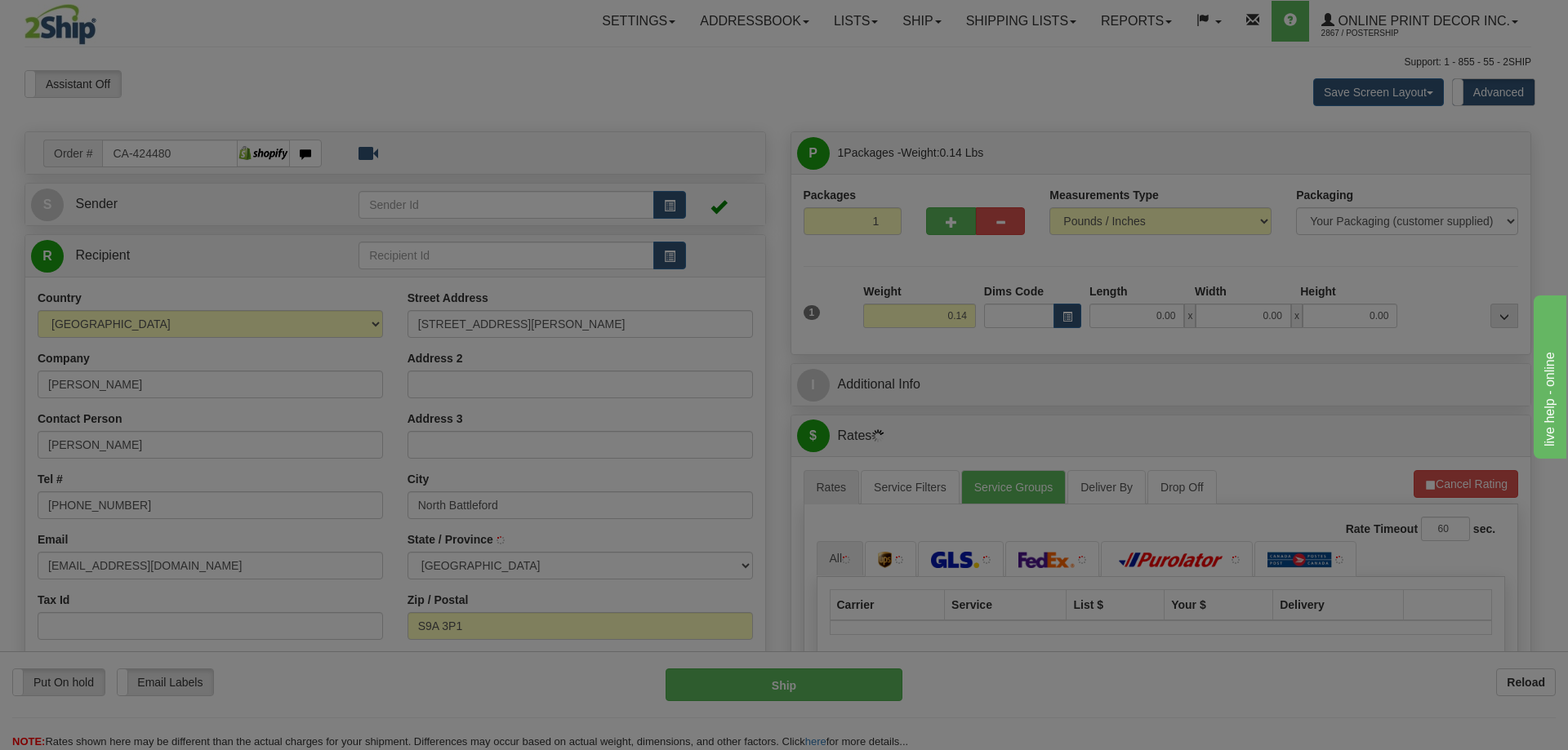
type input "NORTH BATTLEFORD"
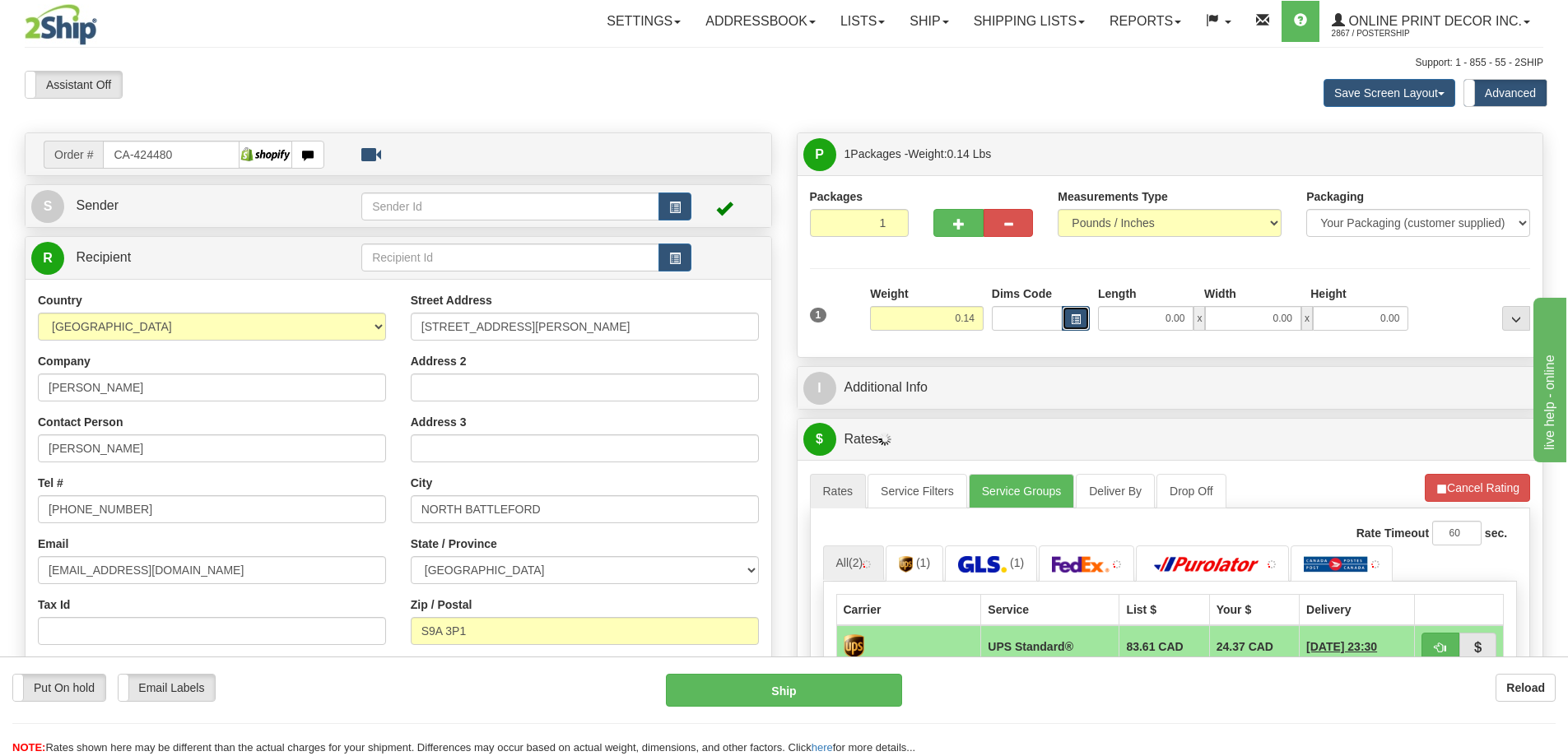
click at [1076, 313] on button "button" at bounding box center [1075, 318] width 28 height 24
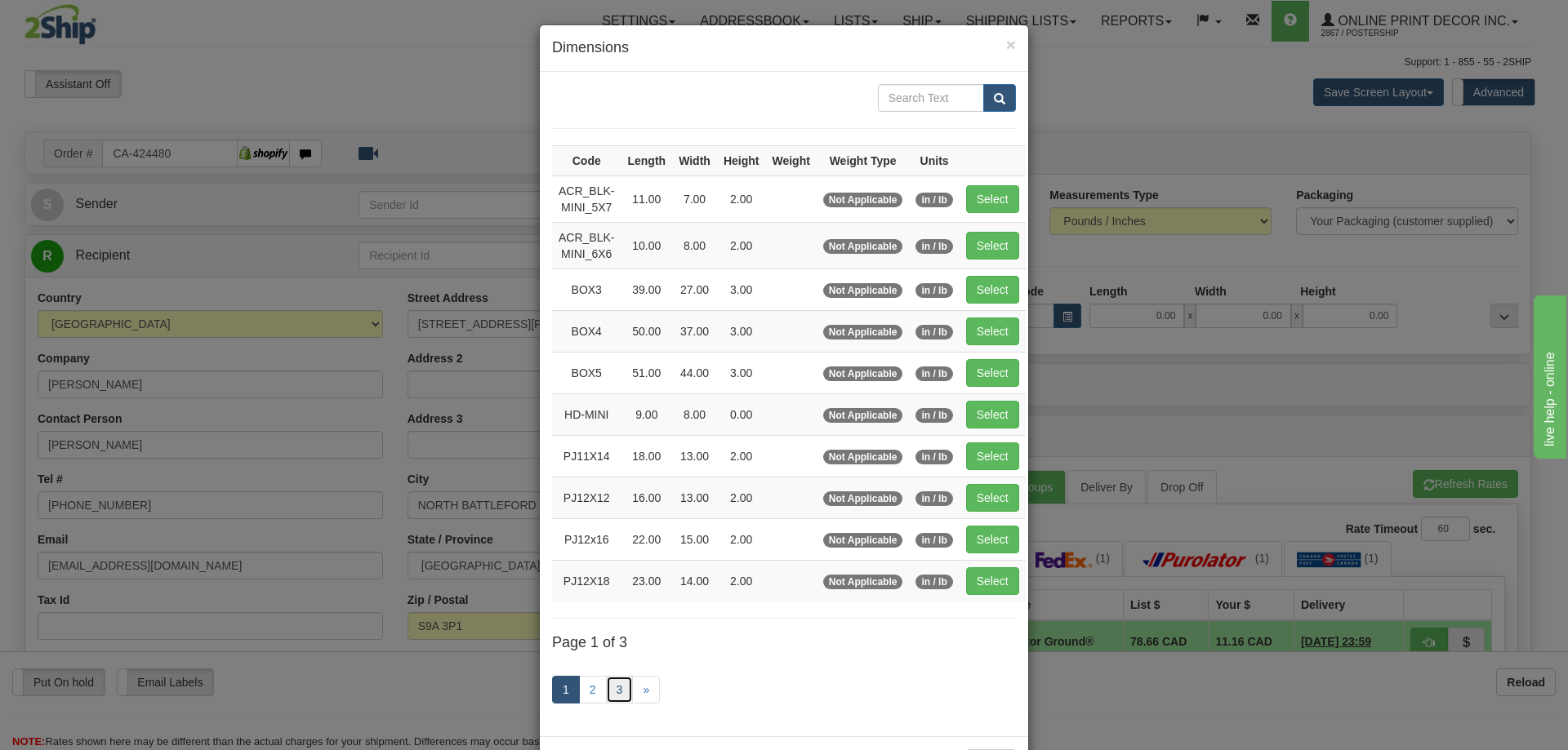
click at [608, 689] on link "3" at bounding box center [620, 689] width 28 height 28
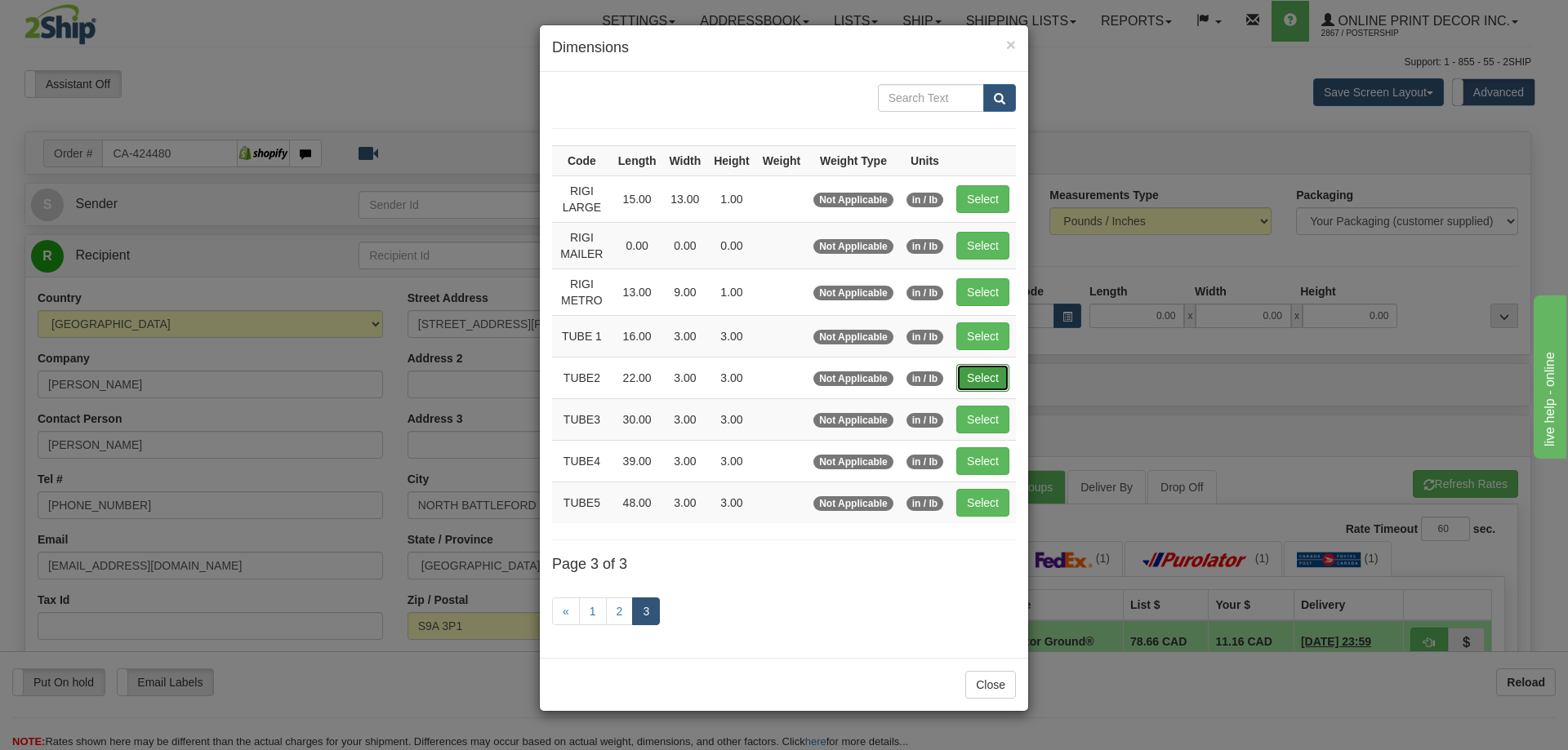
click at [984, 364] on button "Select" at bounding box center [982, 378] width 53 height 28
type input "TUBE2"
type input "22.00"
type input "3.00"
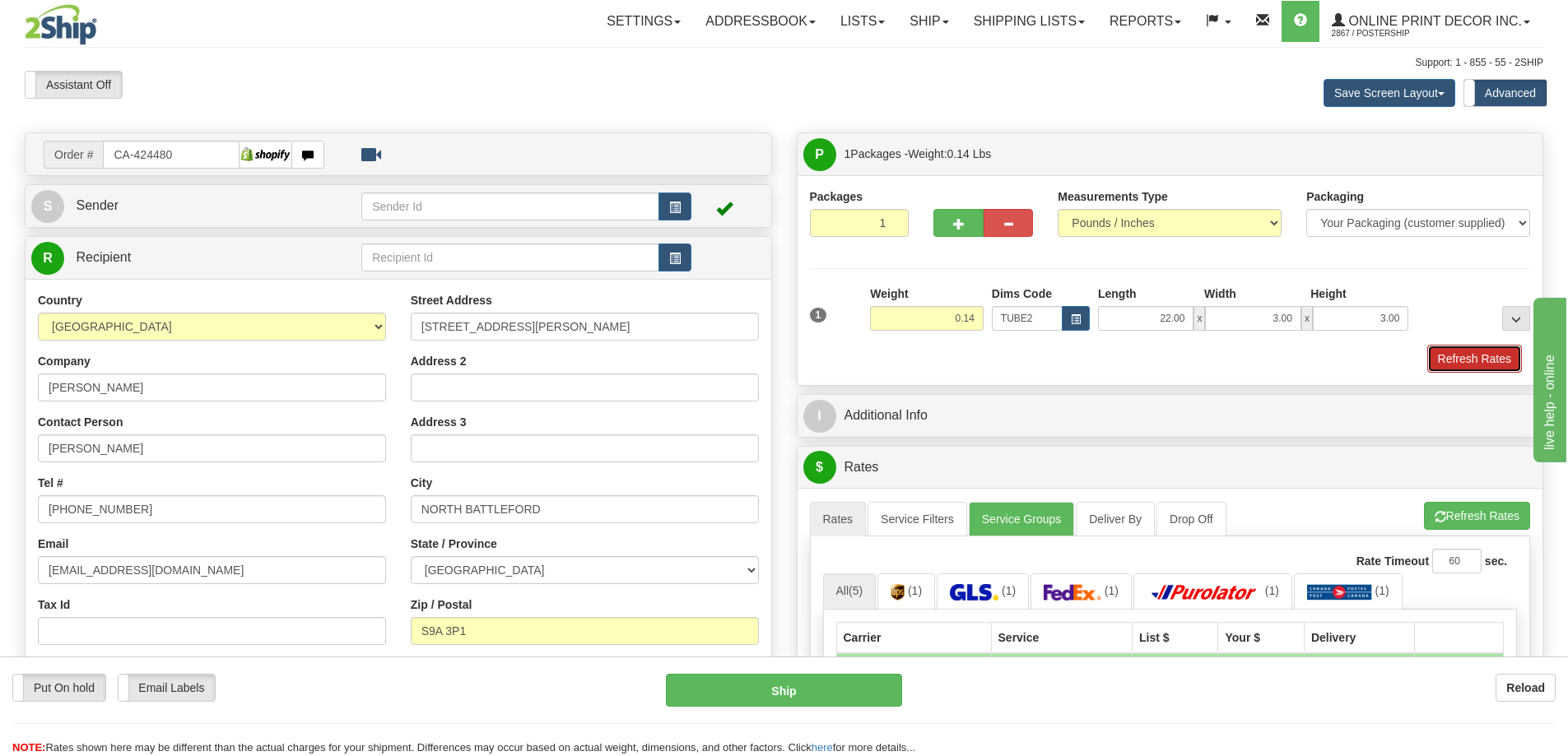
click at [1470, 357] on button "Refresh Rates" at bounding box center [1475, 359] width 95 height 28
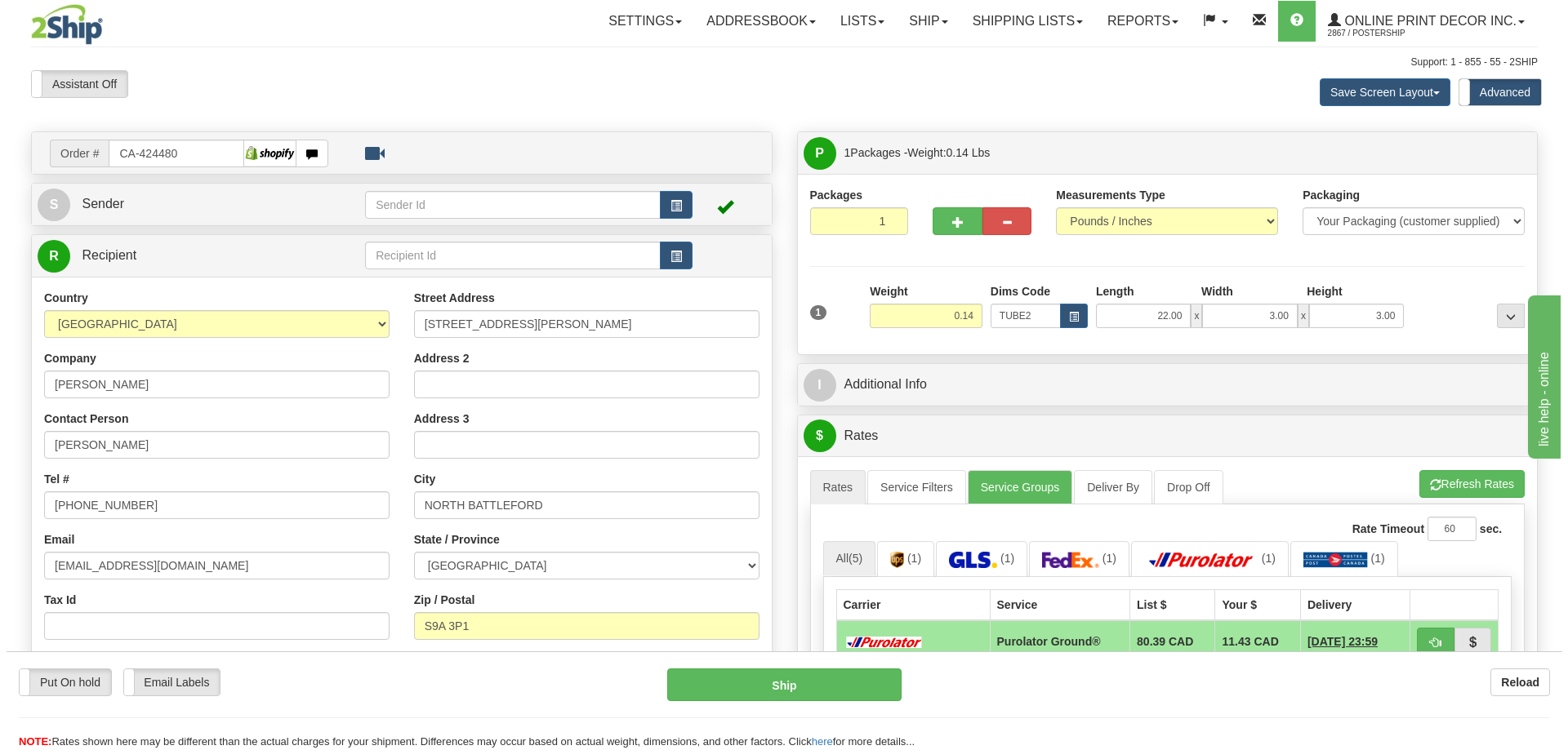
scroll to position [245, 0]
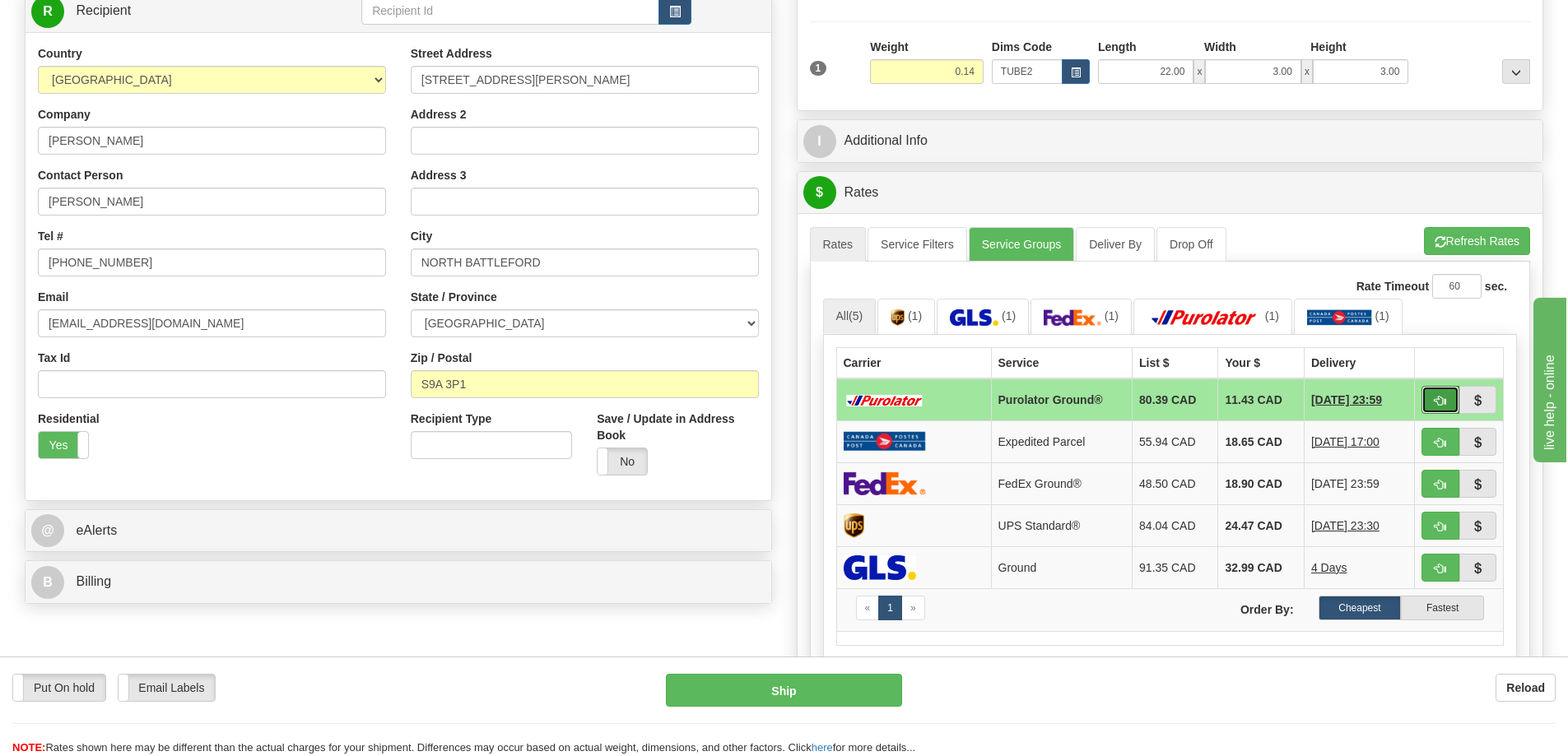
click at [1439, 394] on button "button" at bounding box center [1440, 399] width 38 height 28
type input "260"
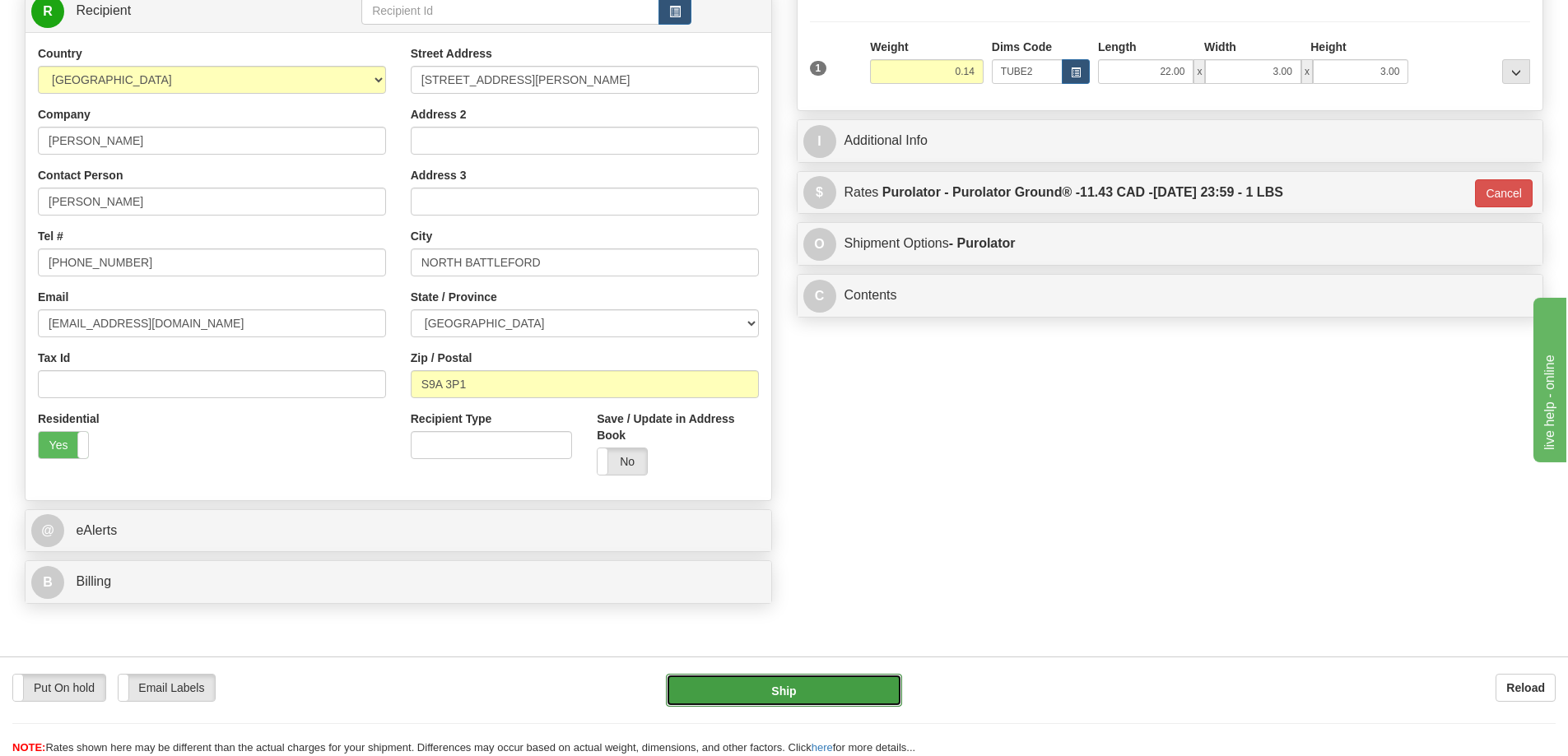
click at [864, 689] on button "Ship" at bounding box center [784, 690] width 237 height 33
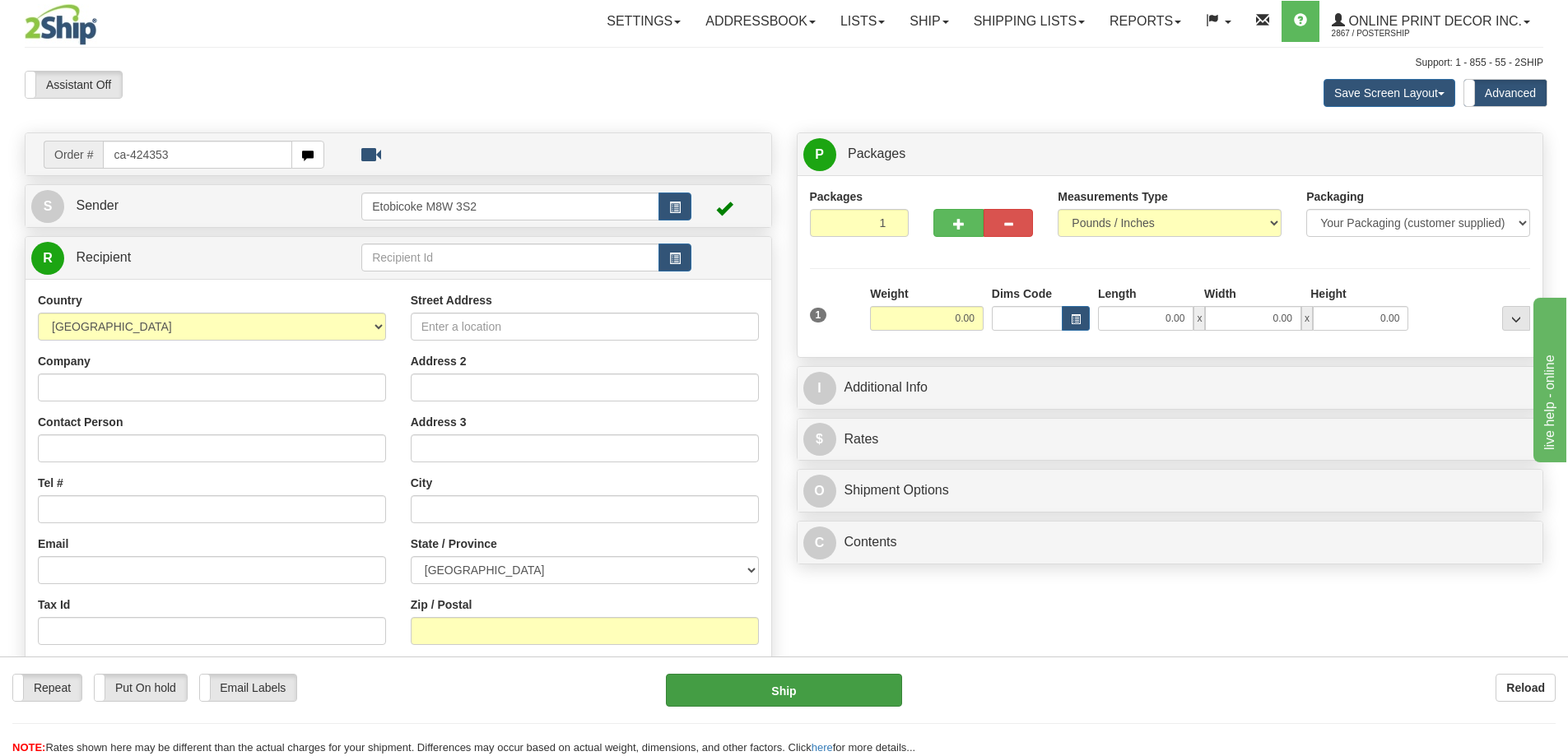
type input "ca-424353"
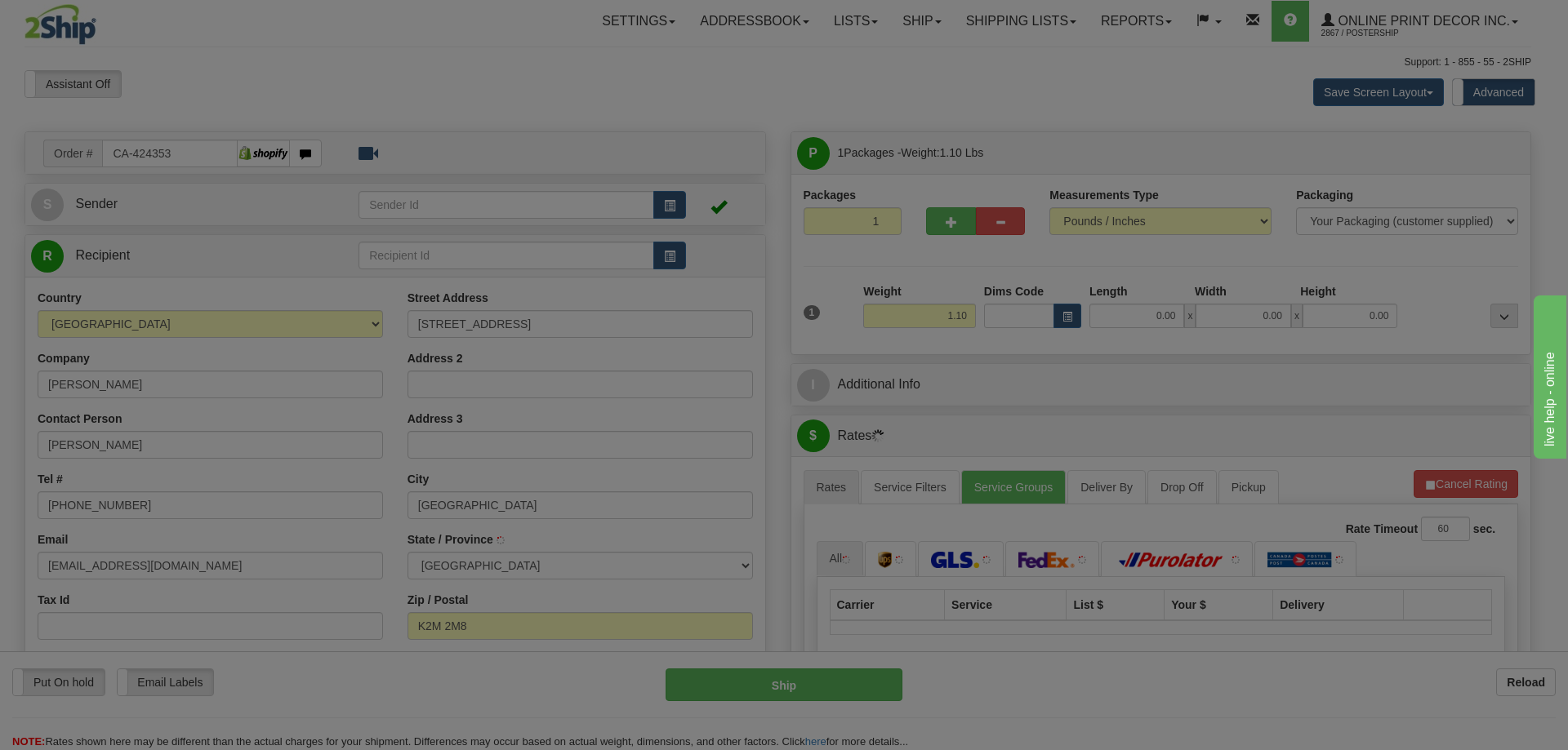
type input "KANATA"
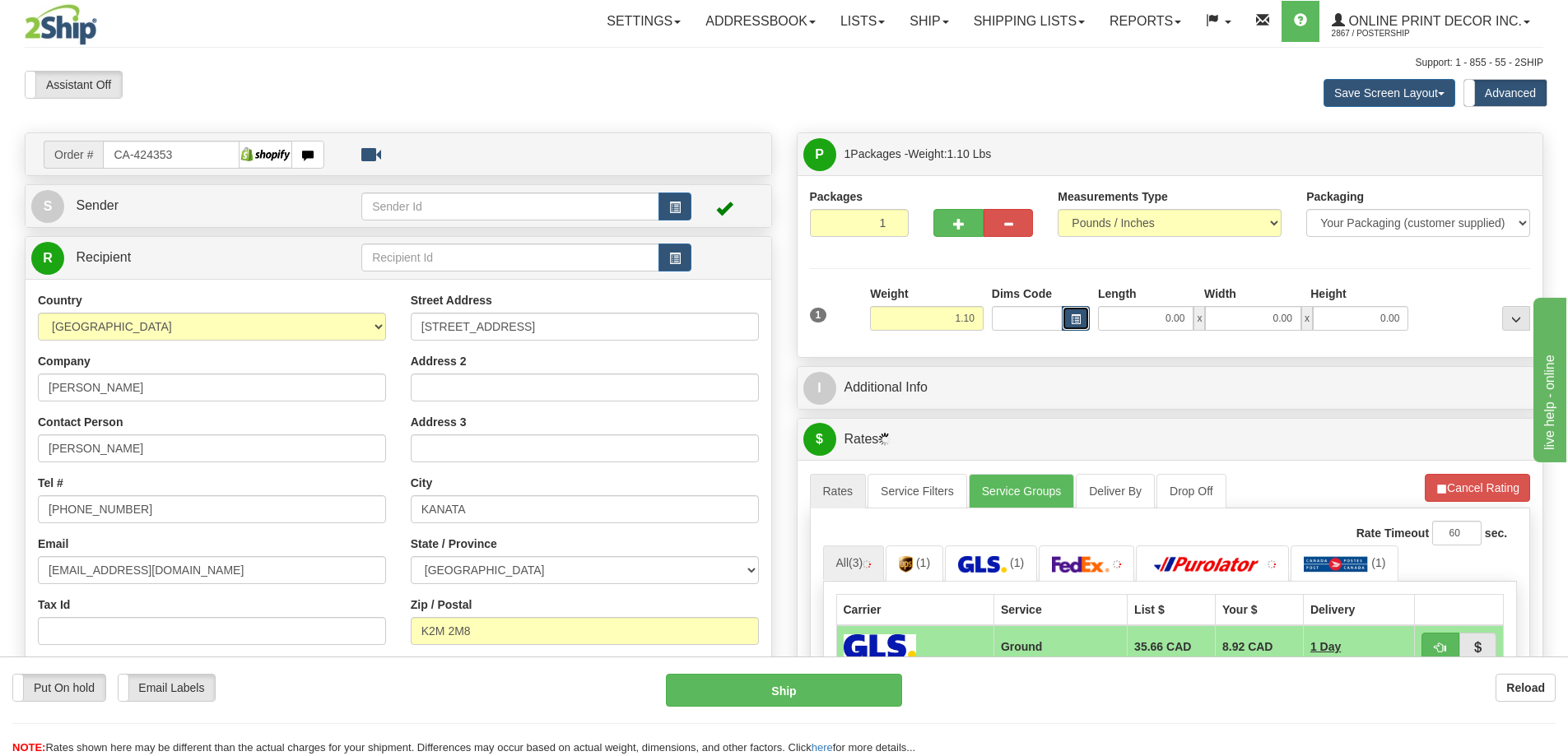
click at [1078, 312] on button "button" at bounding box center [1075, 318] width 28 height 24
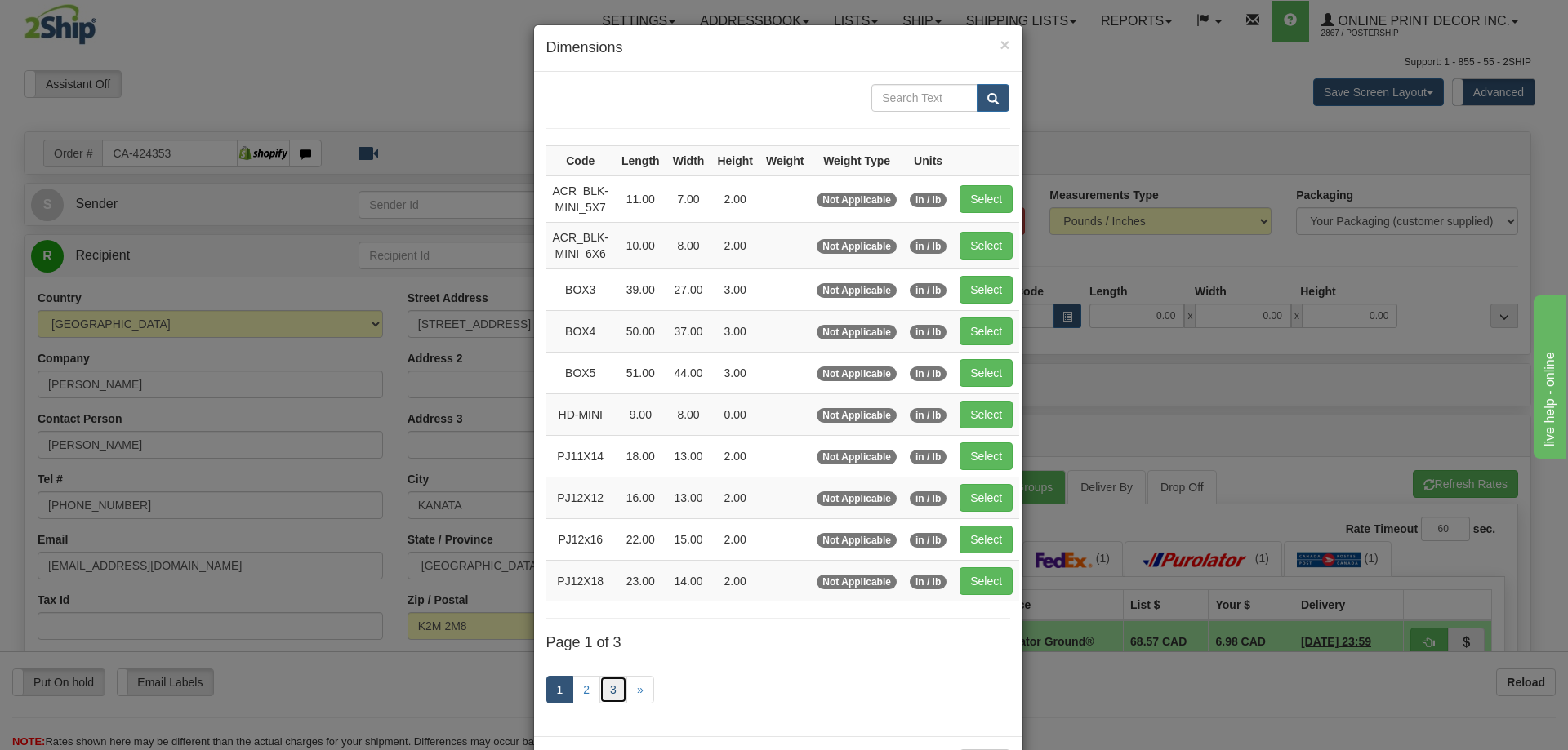
click at [603, 685] on link "3" at bounding box center [613, 689] width 28 height 28
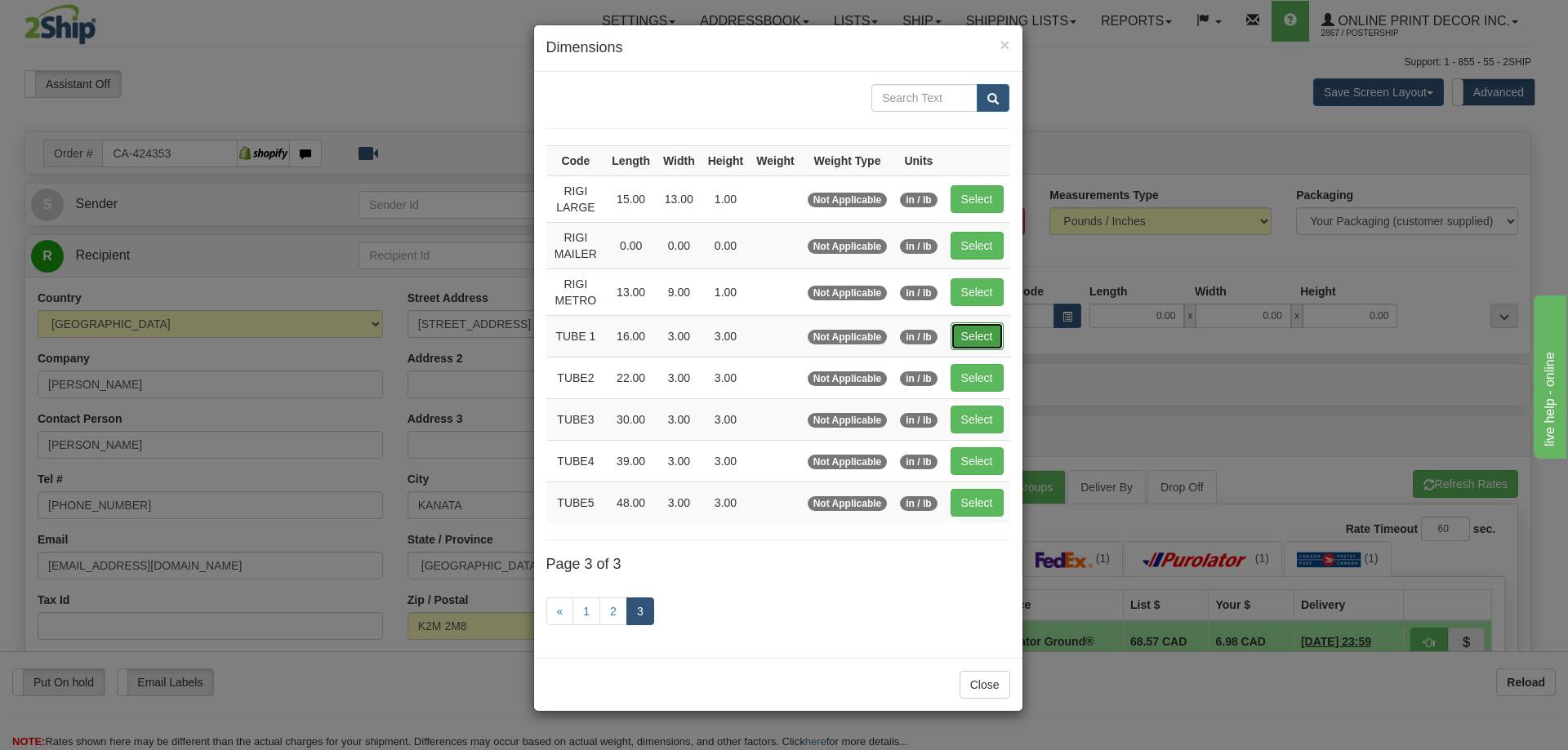
click at [981, 328] on button "Select" at bounding box center [976, 336] width 53 height 28
type input "TUBE 1"
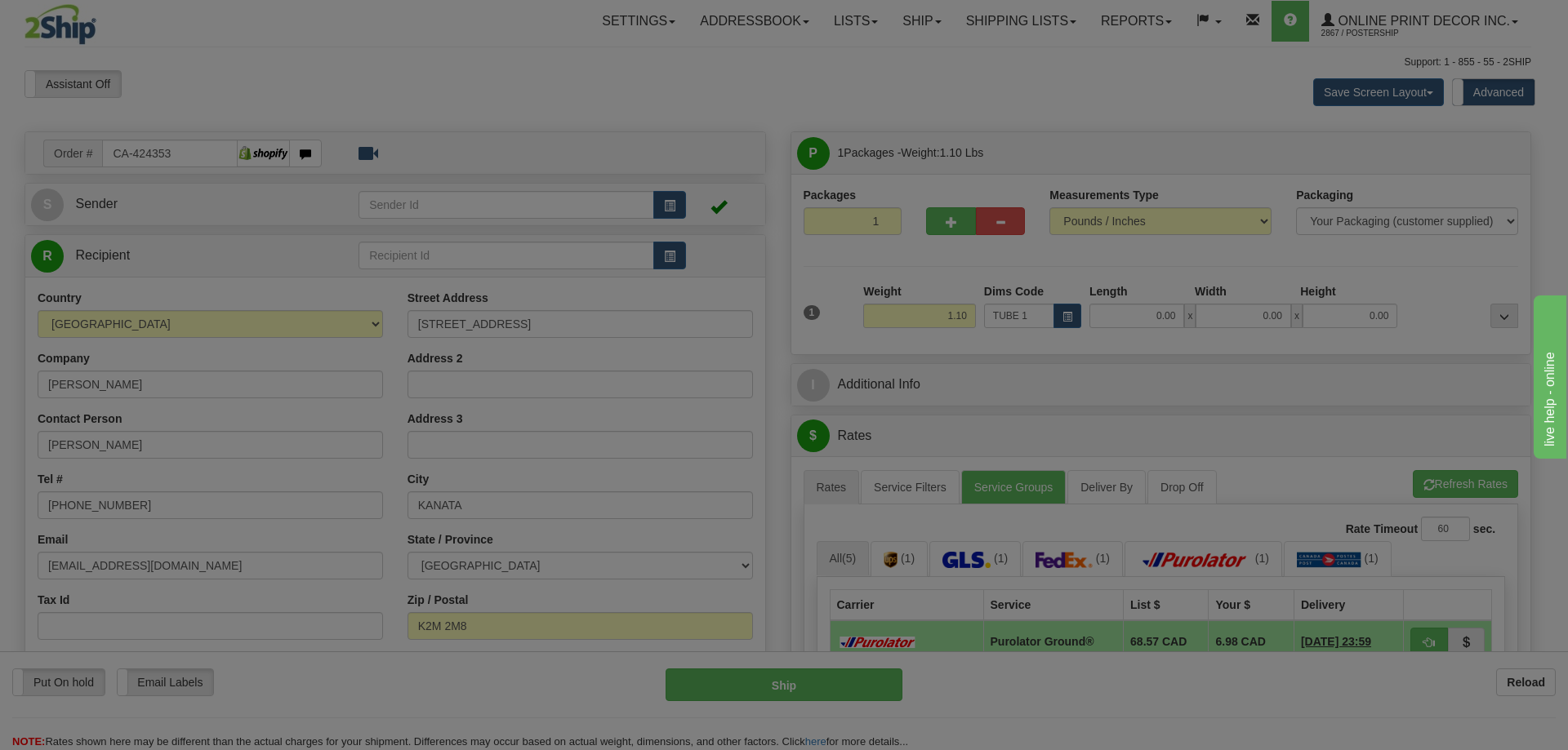
type input "16.00"
type input "3.00"
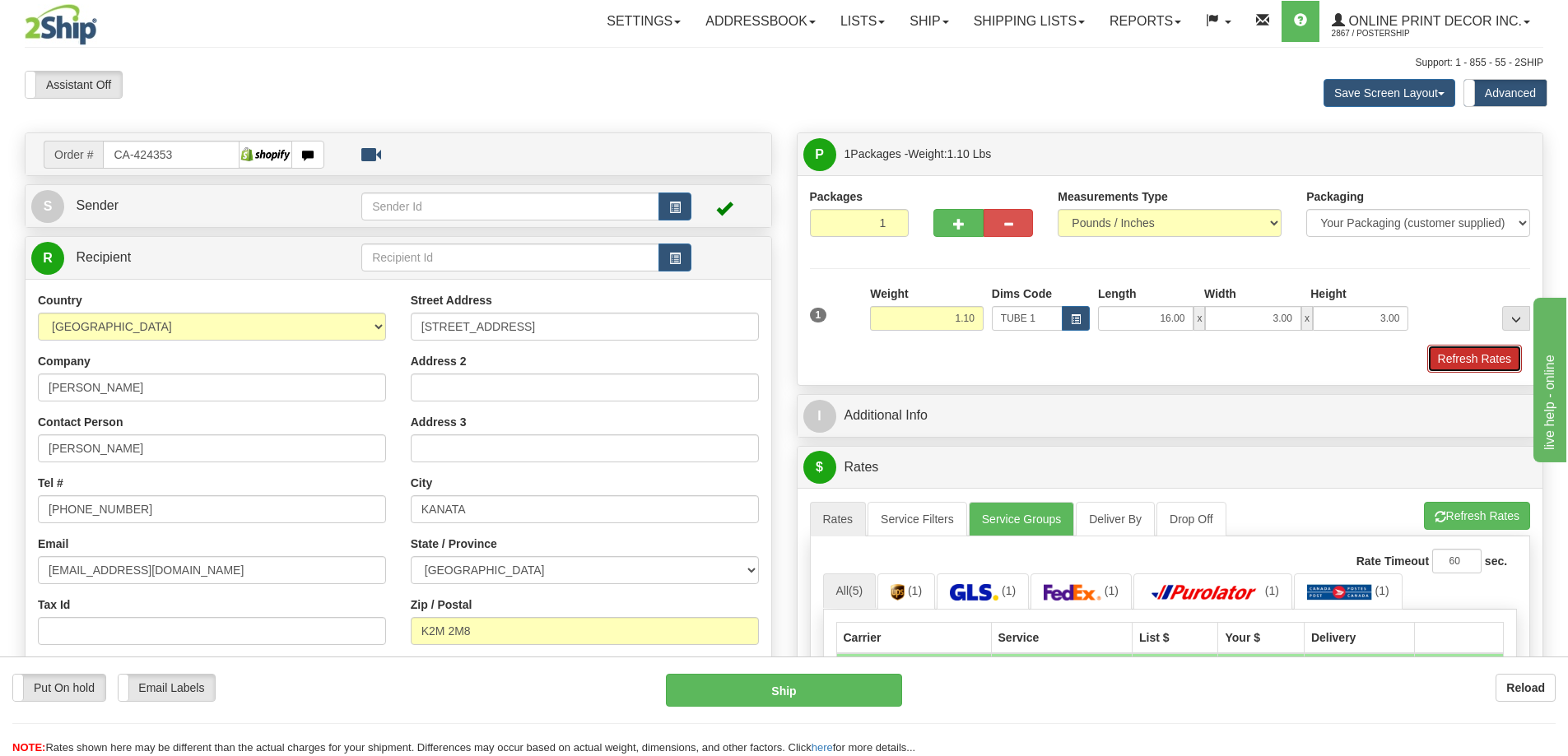
click at [1456, 362] on button "Refresh Rates" at bounding box center [1475, 359] width 95 height 28
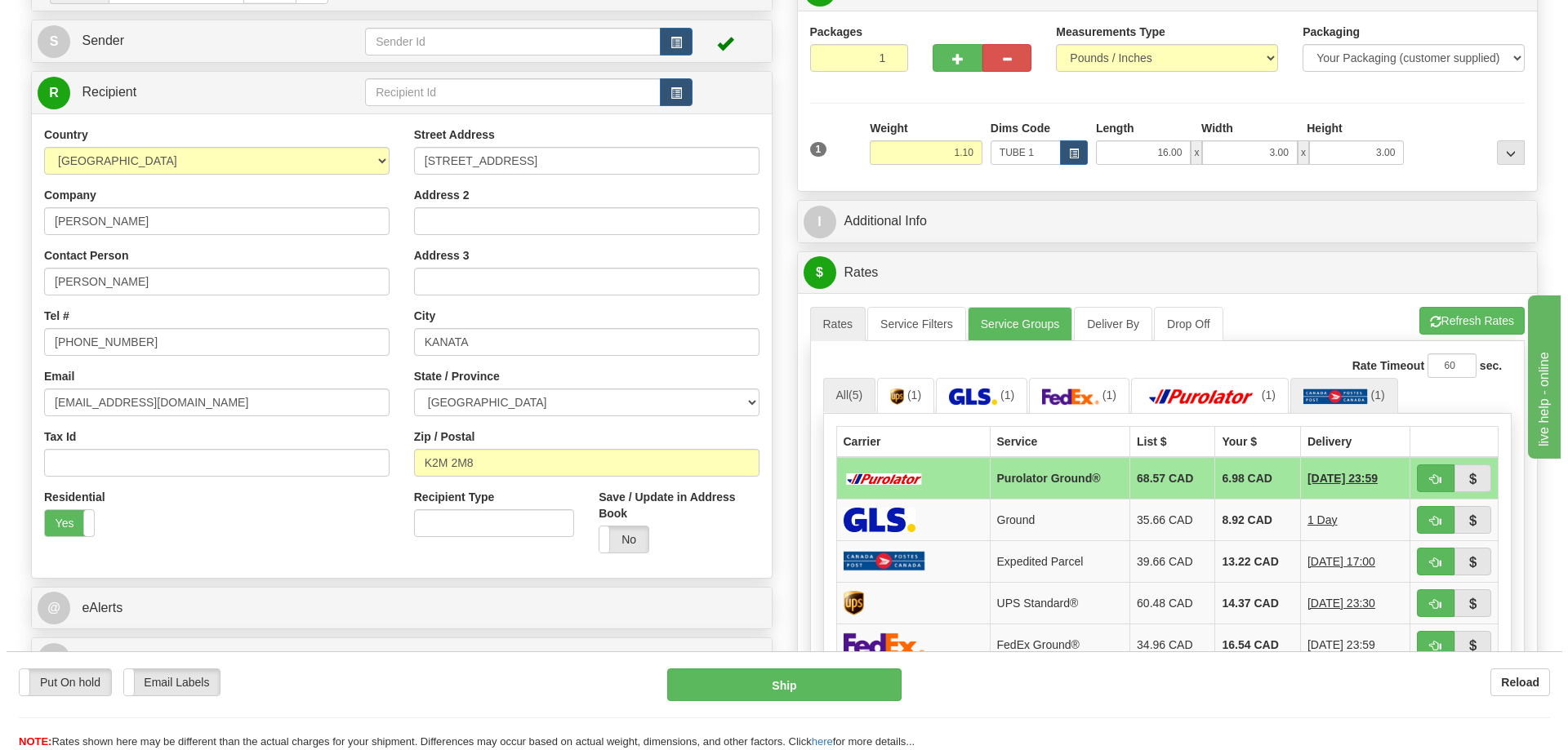
scroll to position [245, 0]
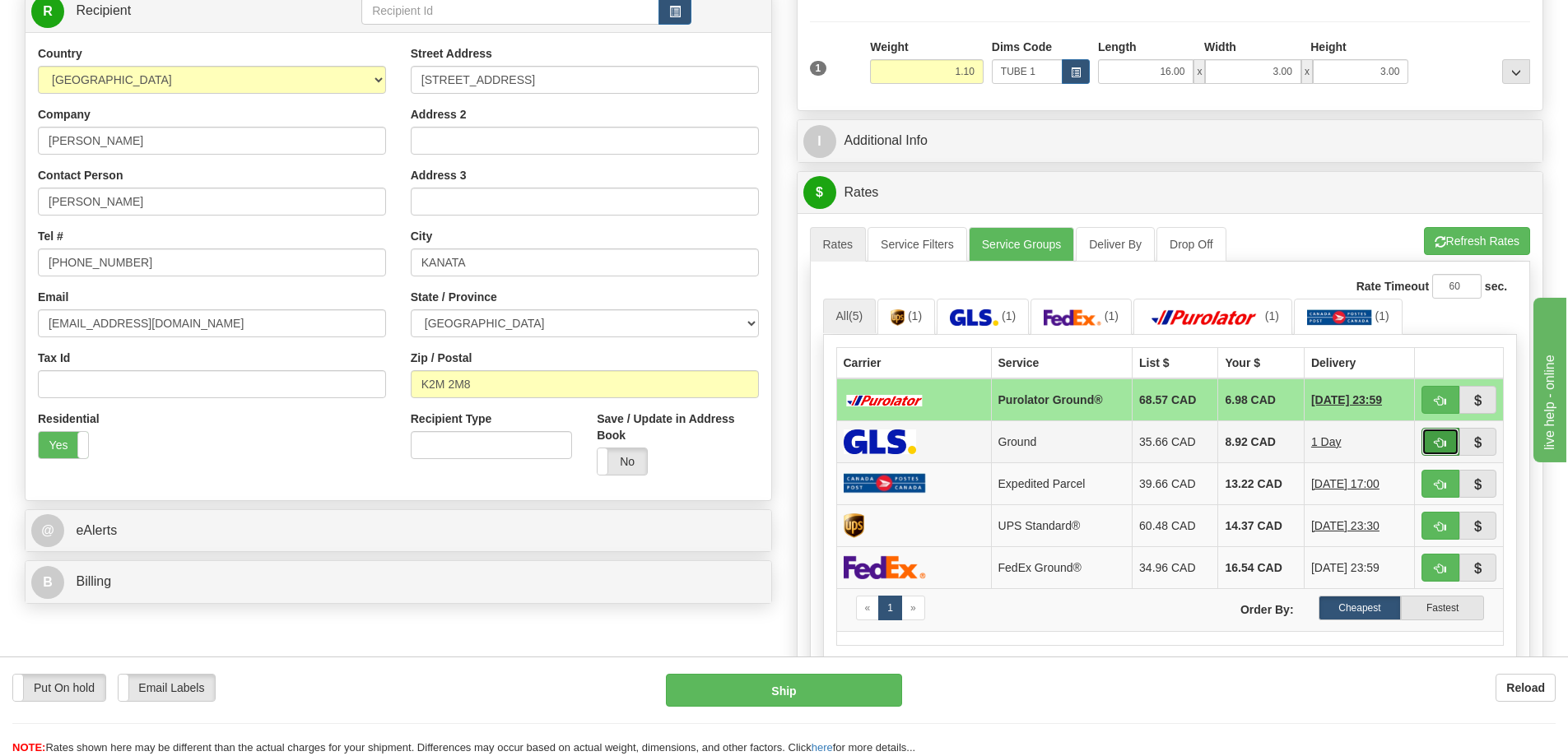
click at [1430, 445] on button "button" at bounding box center [1440, 441] width 38 height 28
type input "1"
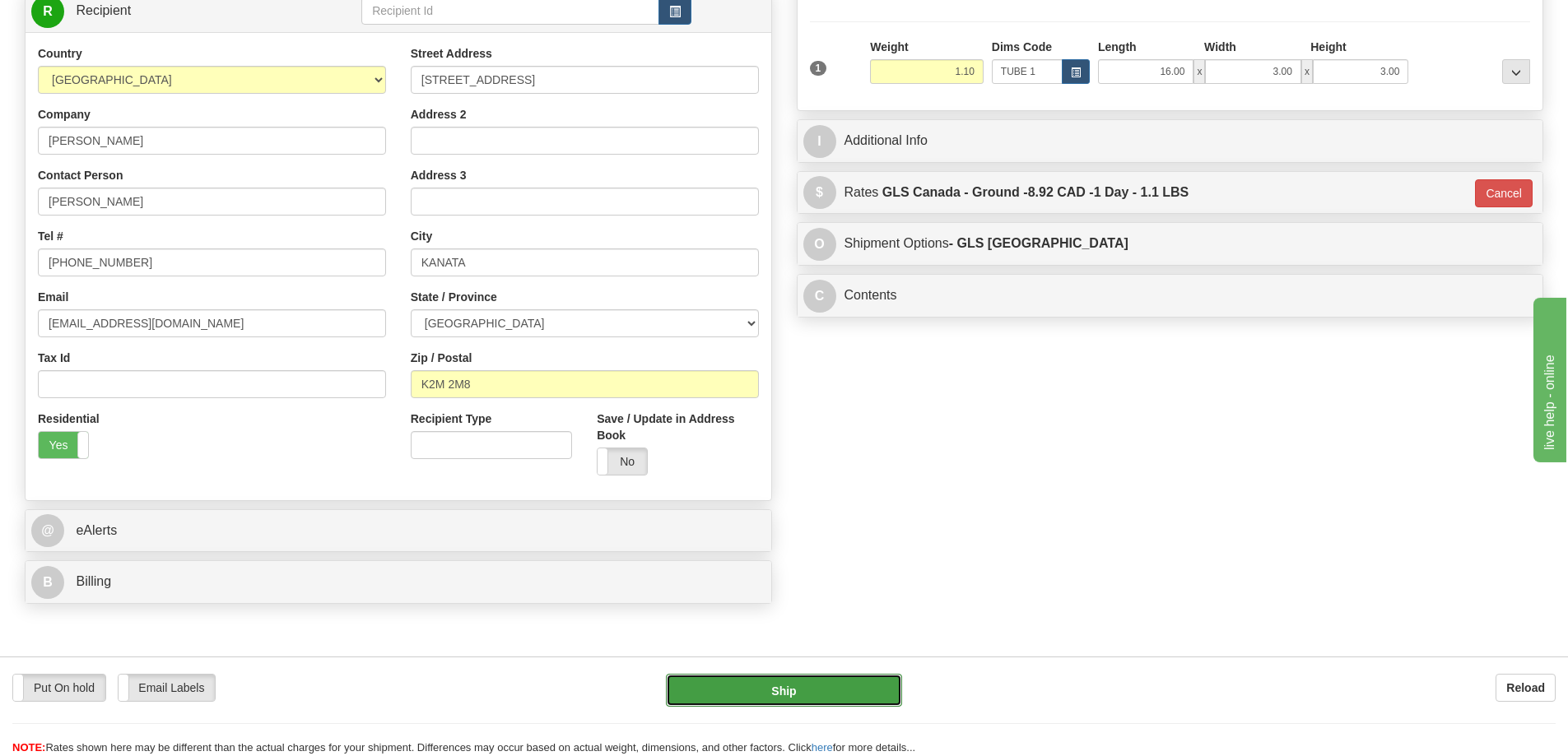
click at [847, 681] on button "Ship" at bounding box center [784, 690] width 237 height 33
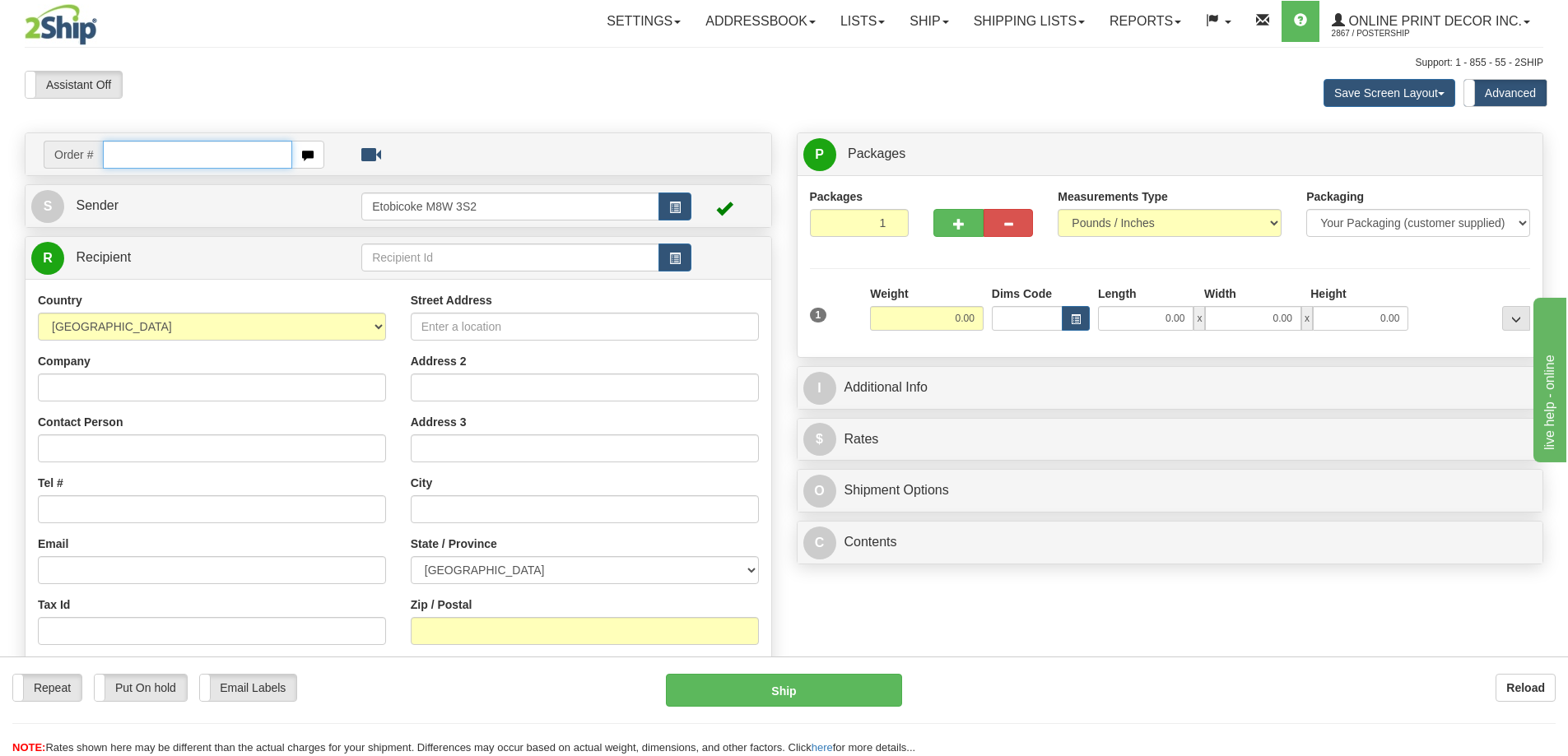
click at [142, 155] on input "text" at bounding box center [197, 154] width 189 height 28
type input "us-56124"
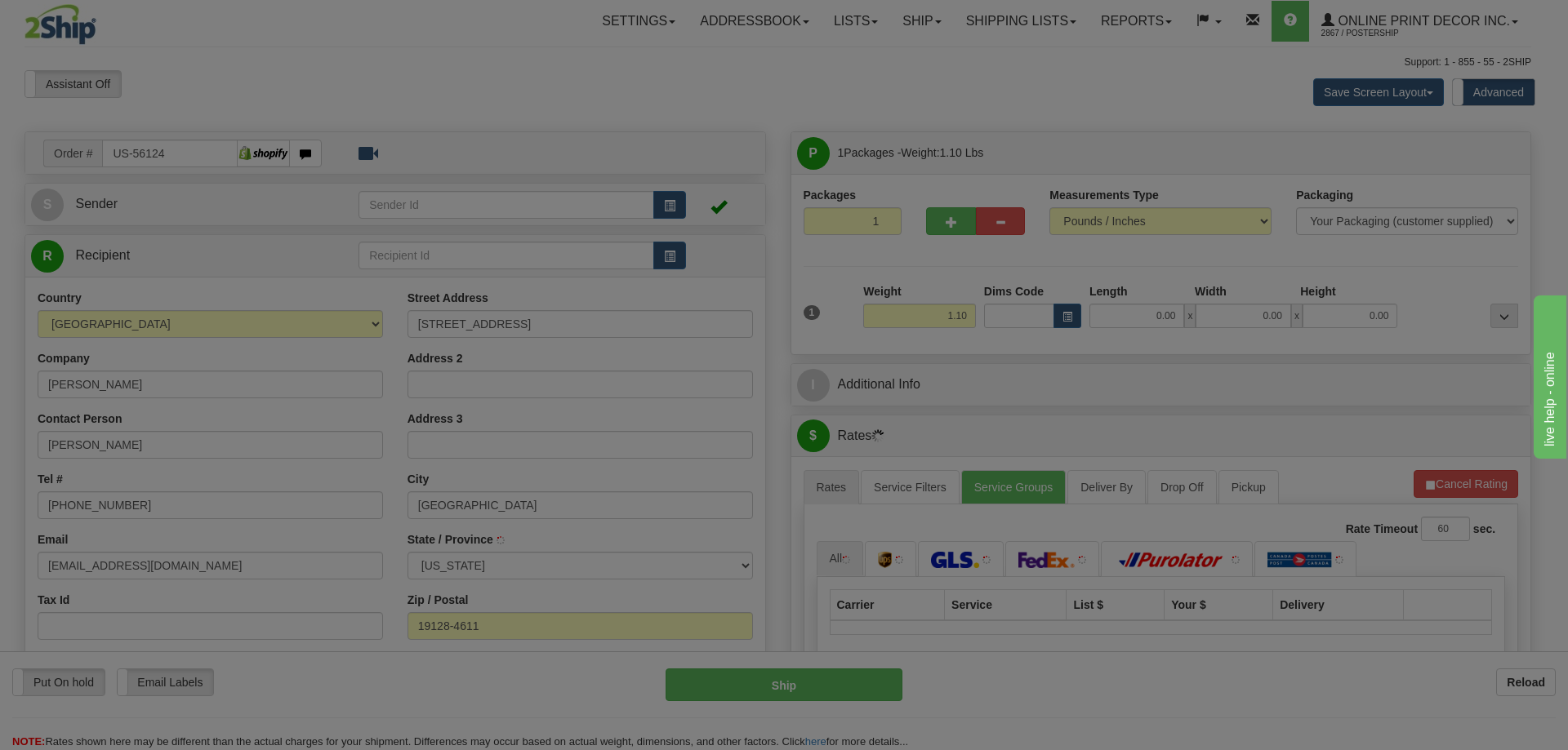
type input "PHILADELPHIA"
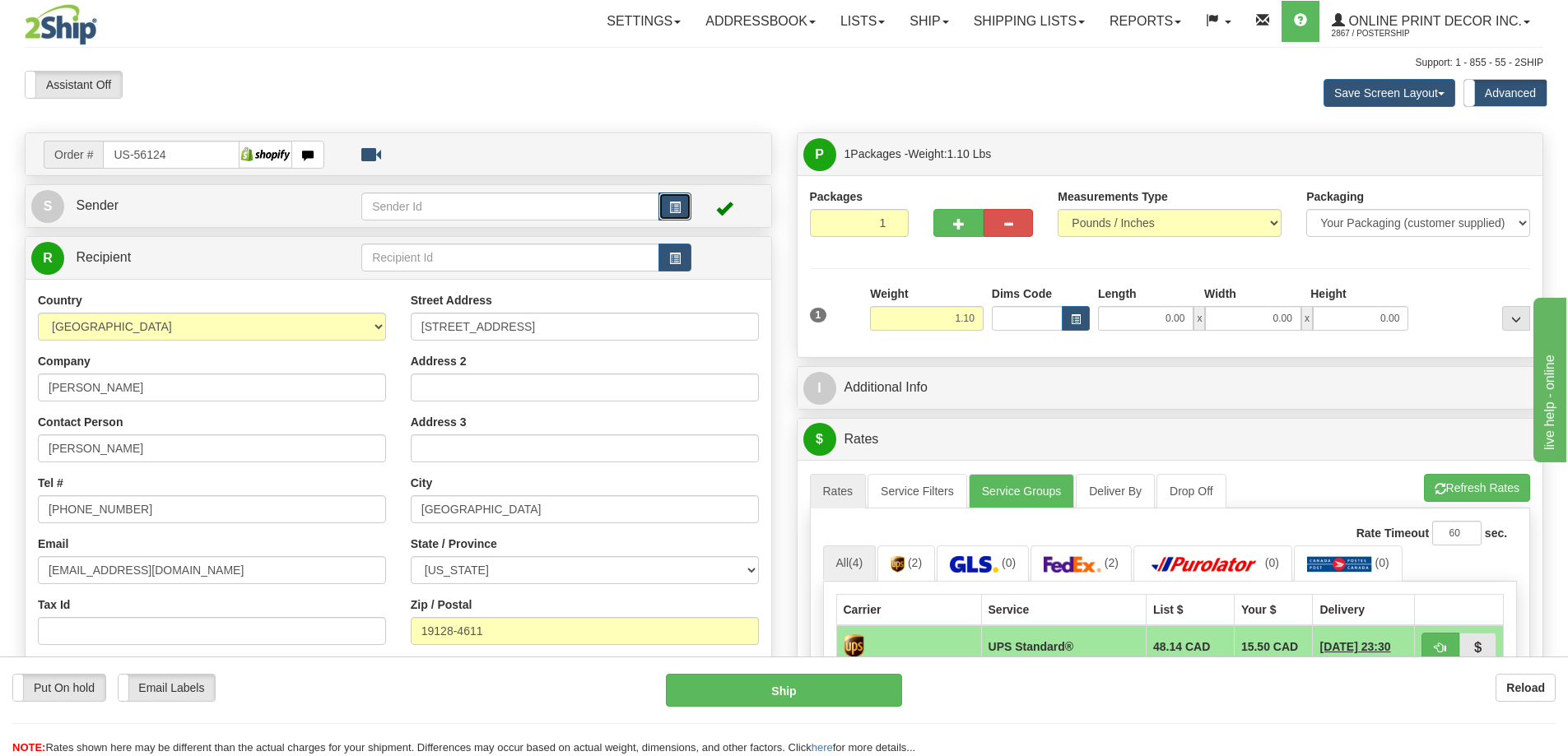
click at [677, 199] on button "button" at bounding box center [675, 206] width 33 height 28
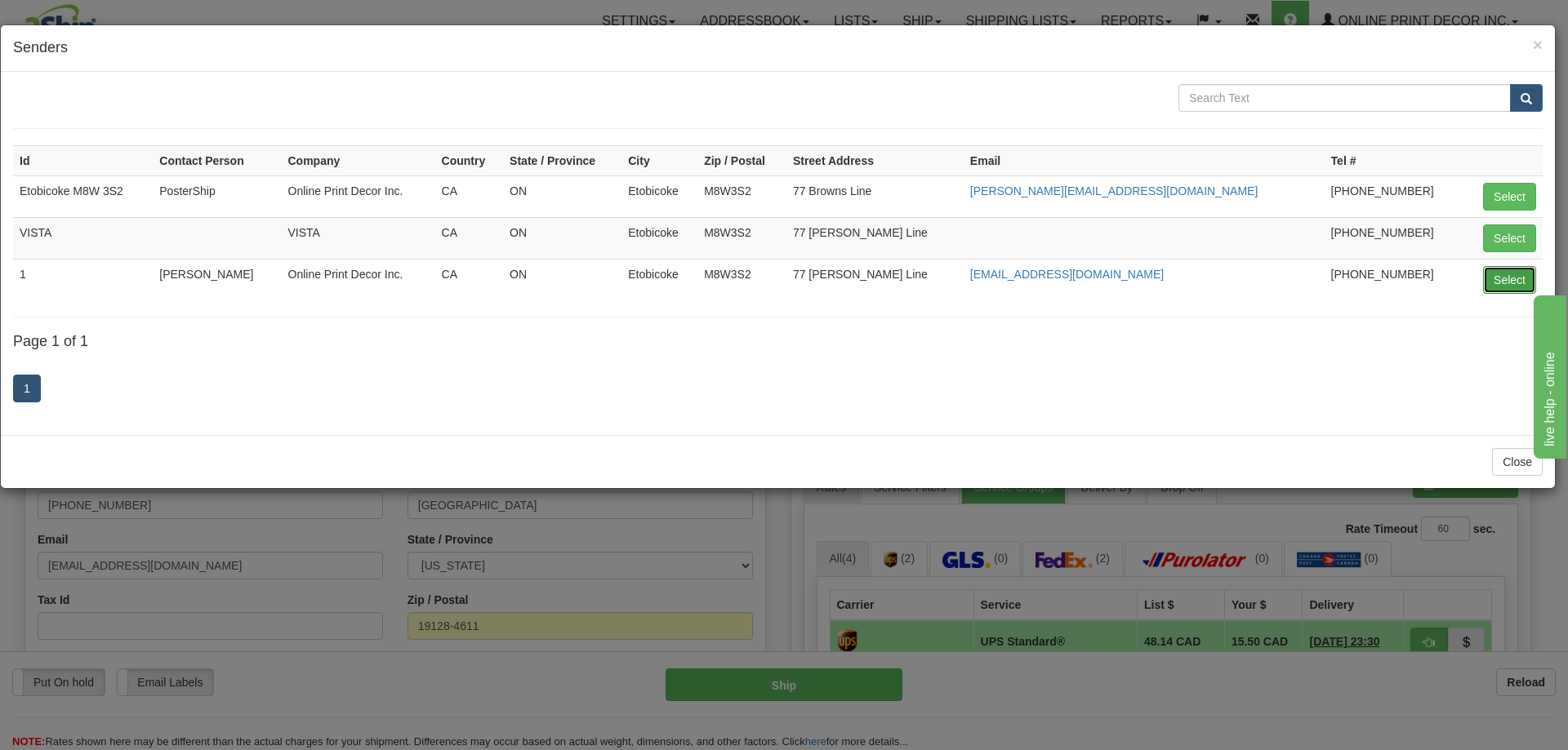
click at [1498, 278] on button "Select" at bounding box center [1509, 280] width 53 height 28
type input "1"
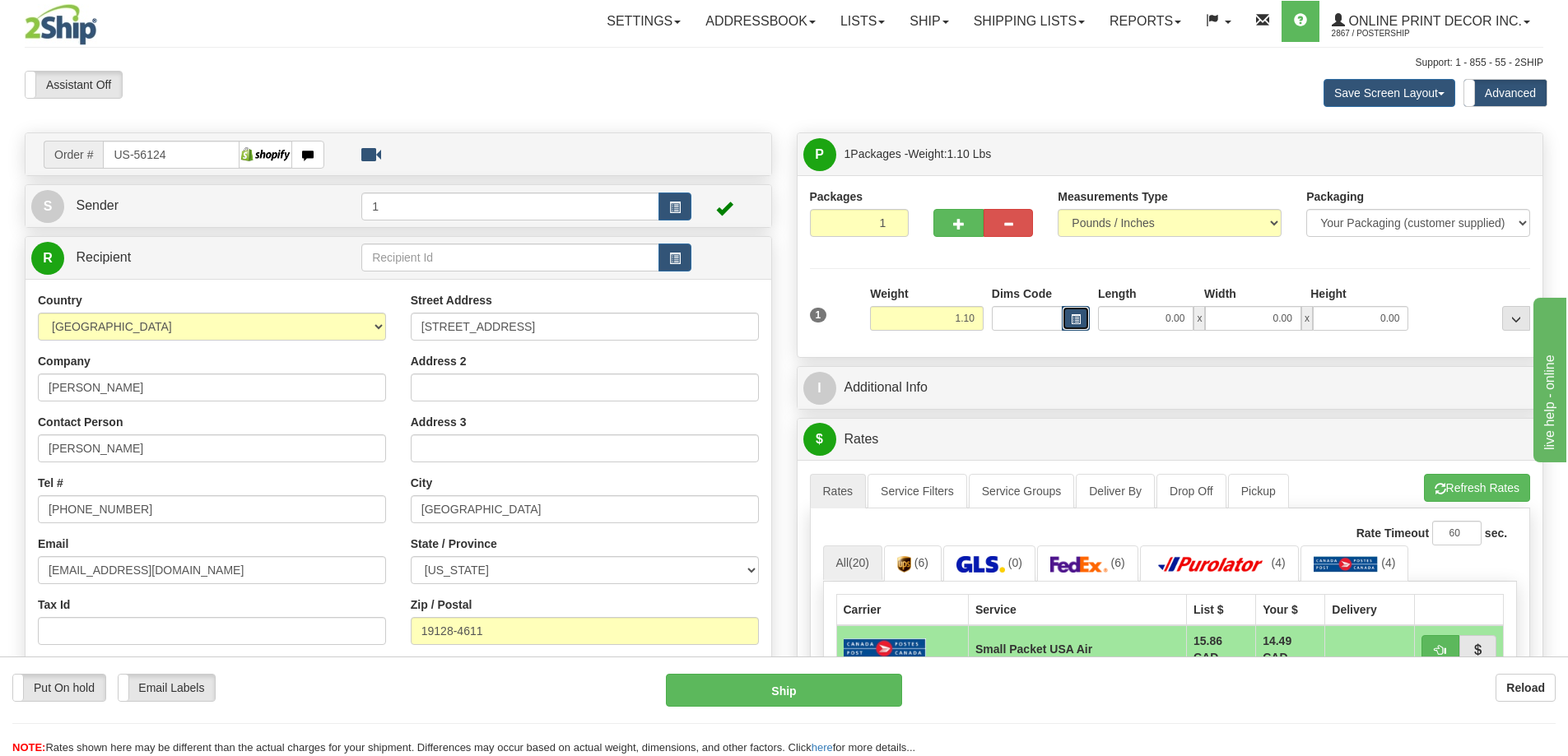
click at [1068, 320] on button "button" at bounding box center [1075, 318] width 28 height 24
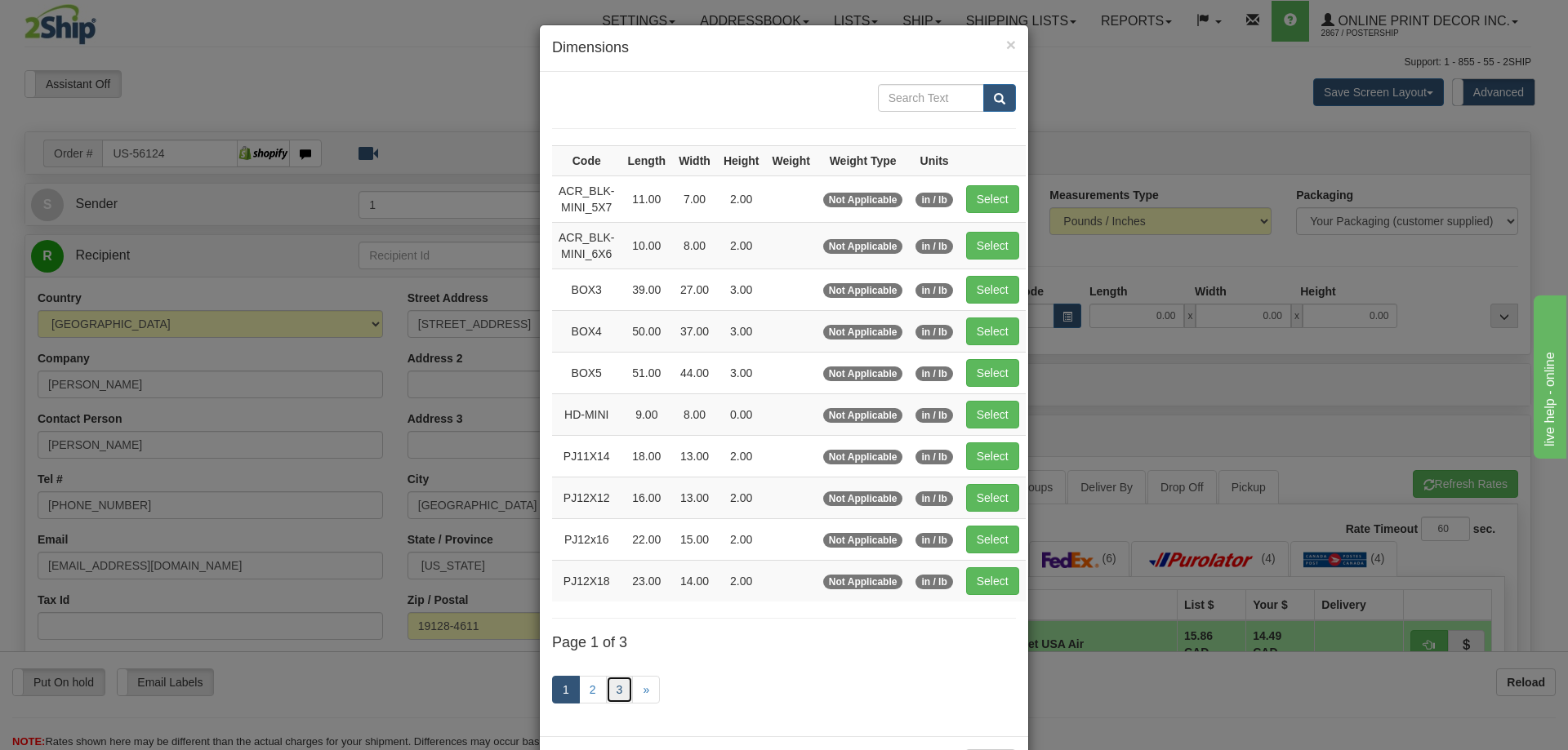
click at [623, 683] on link "3" at bounding box center [620, 689] width 28 height 28
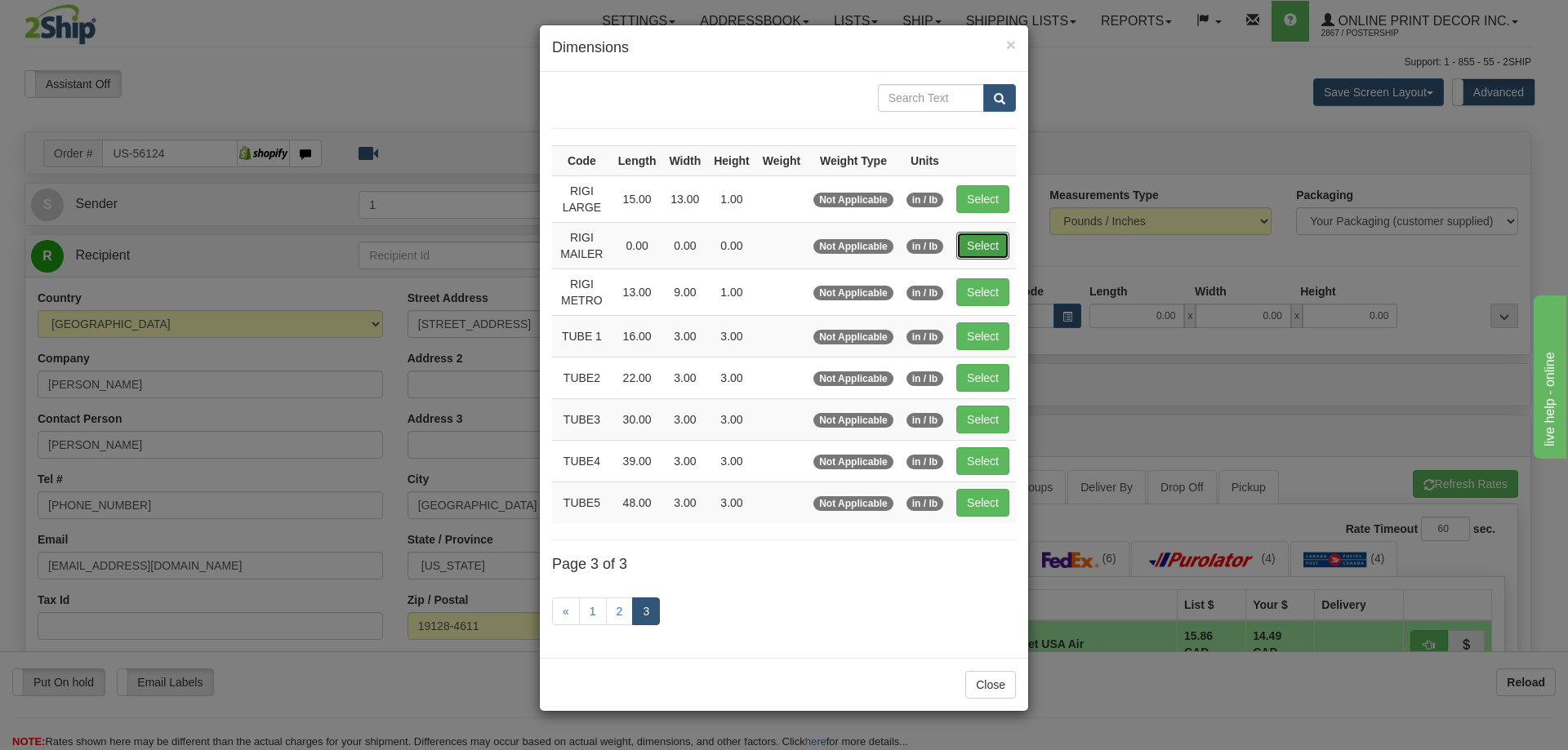
drag, startPoint x: 968, startPoint y: 241, endPoint x: 980, endPoint y: 262, distance: 24.2
click at [980, 262] on td "Select" at bounding box center [982, 245] width 66 height 46
click at [984, 240] on button "Select" at bounding box center [982, 245] width 53 height 28
type input "RIGI MAILER"
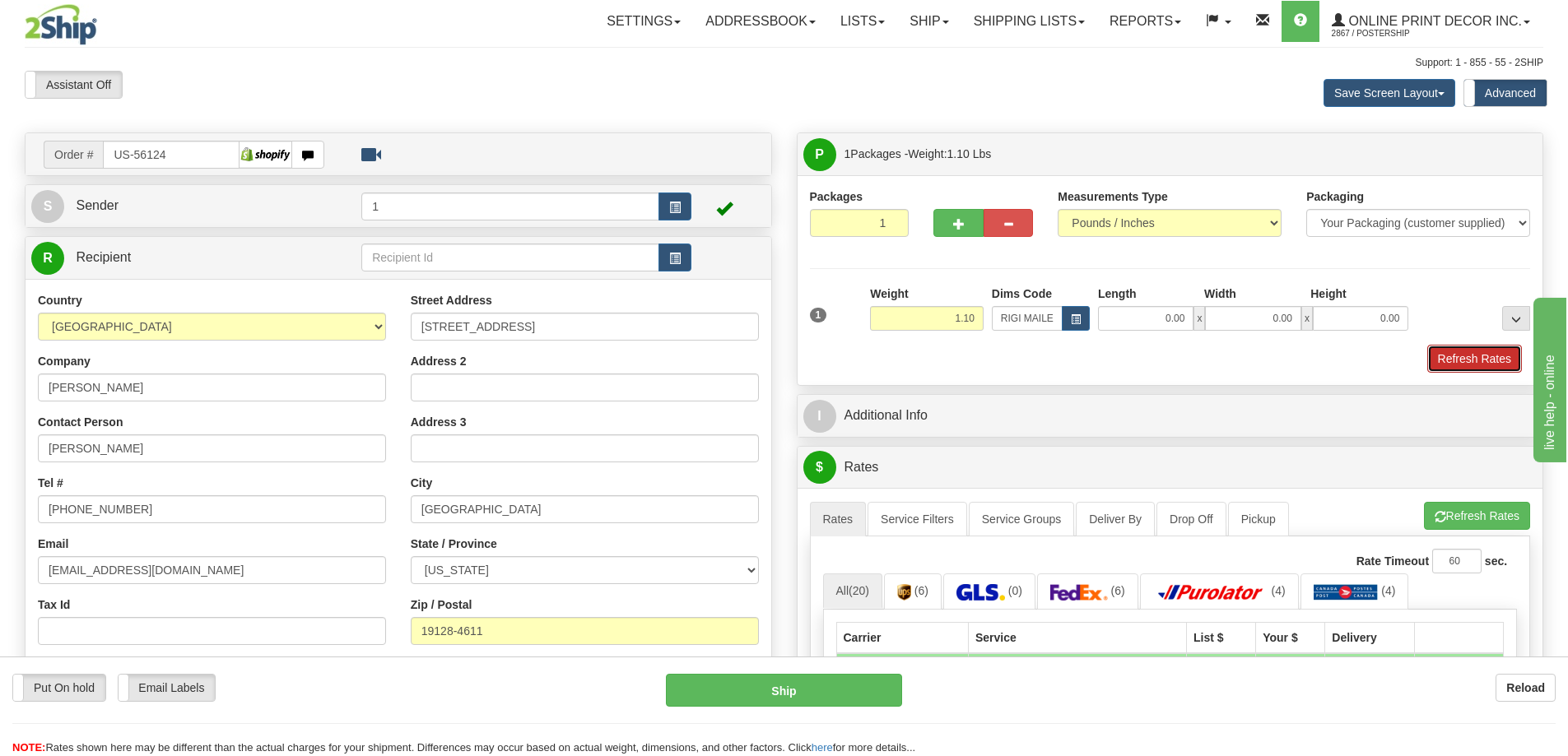
click at [1487, 350] on button "Refresh Rates" at bounding box center [1475, 359] width 95 height 28
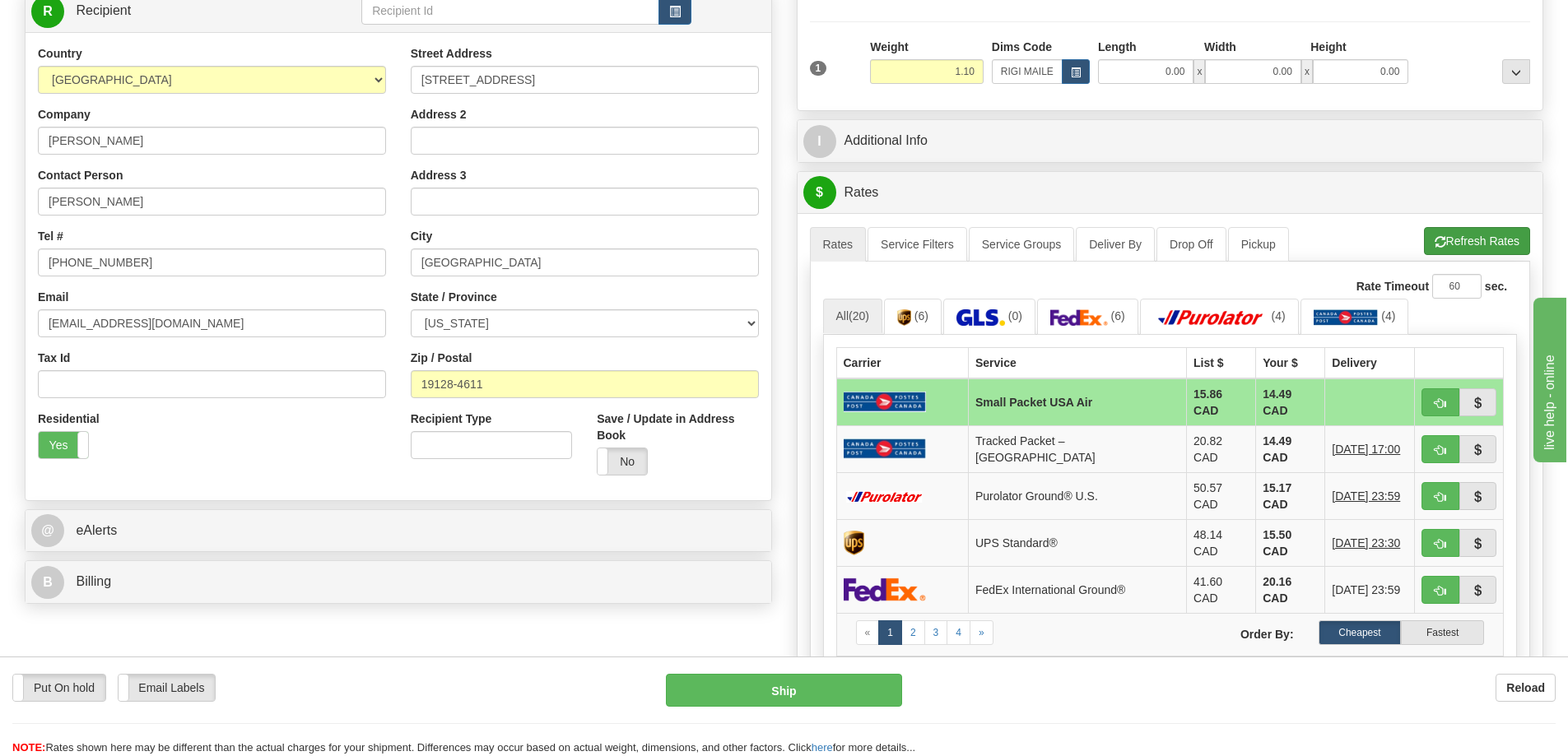
scroll to position [411, 0]
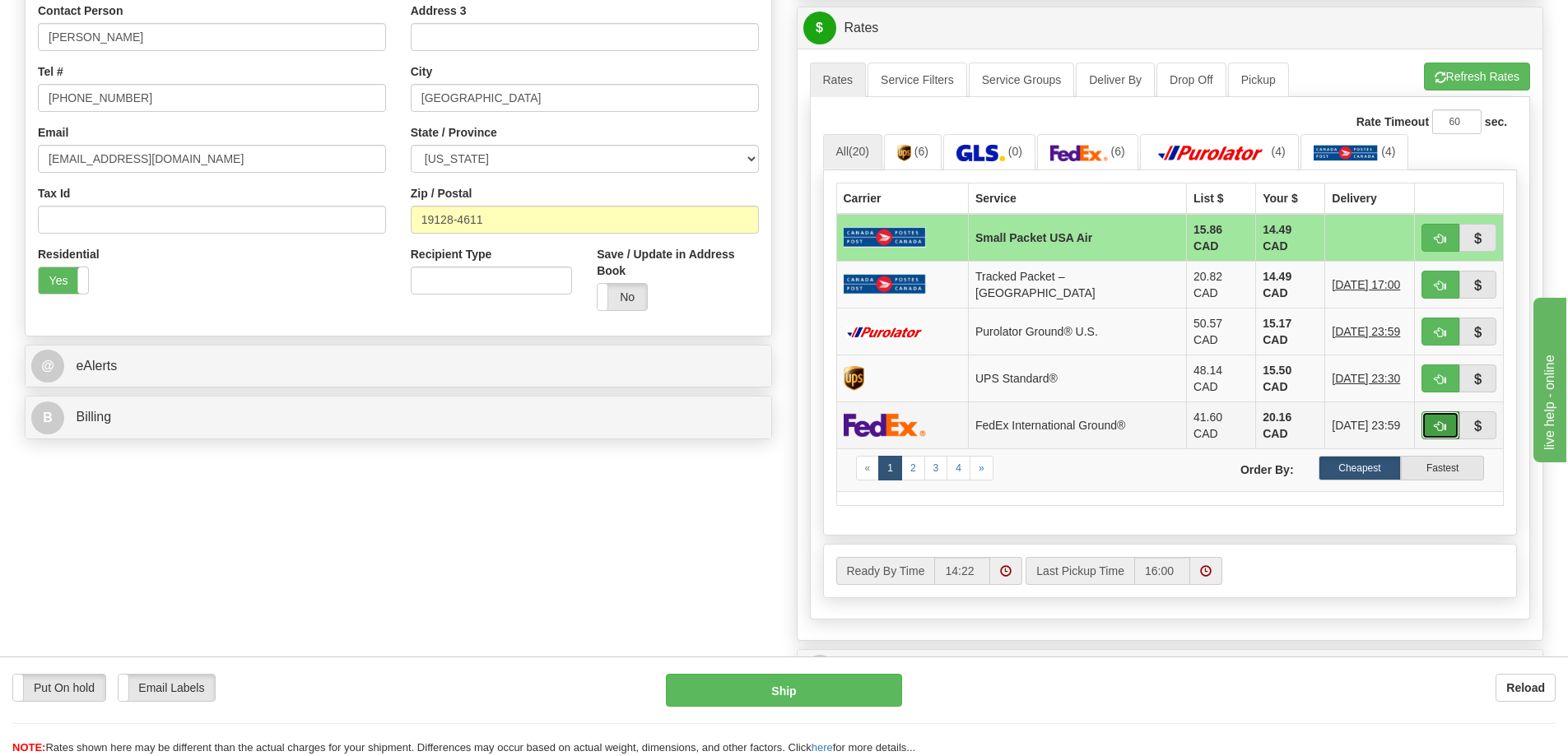
click at [1442, 411] on button "button" at bounding box center [1440, 425] width 38 height 28
type input "92"
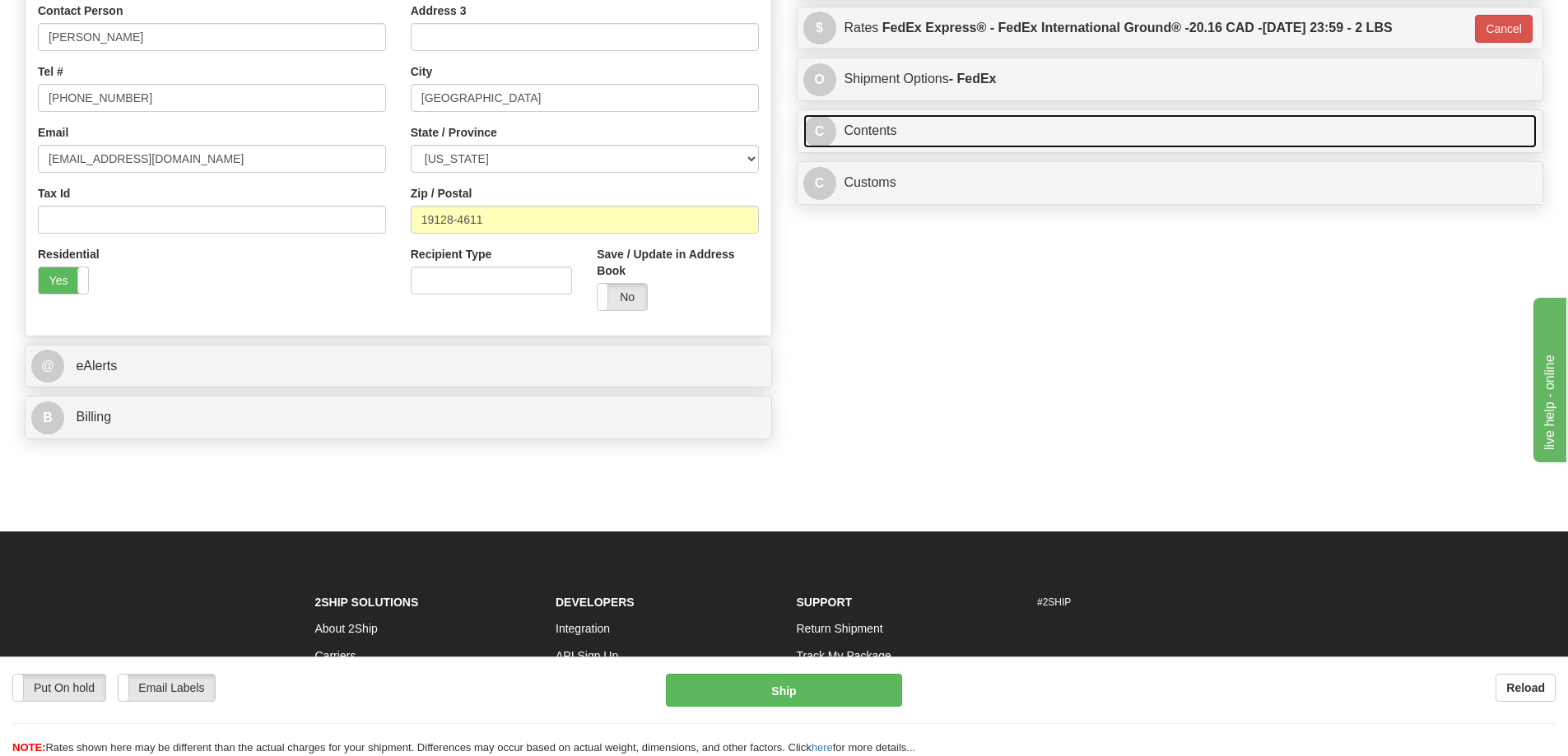
click at [1024, 128] on link "C Contents" at bounding box center [1170, 131] width 734 height 34
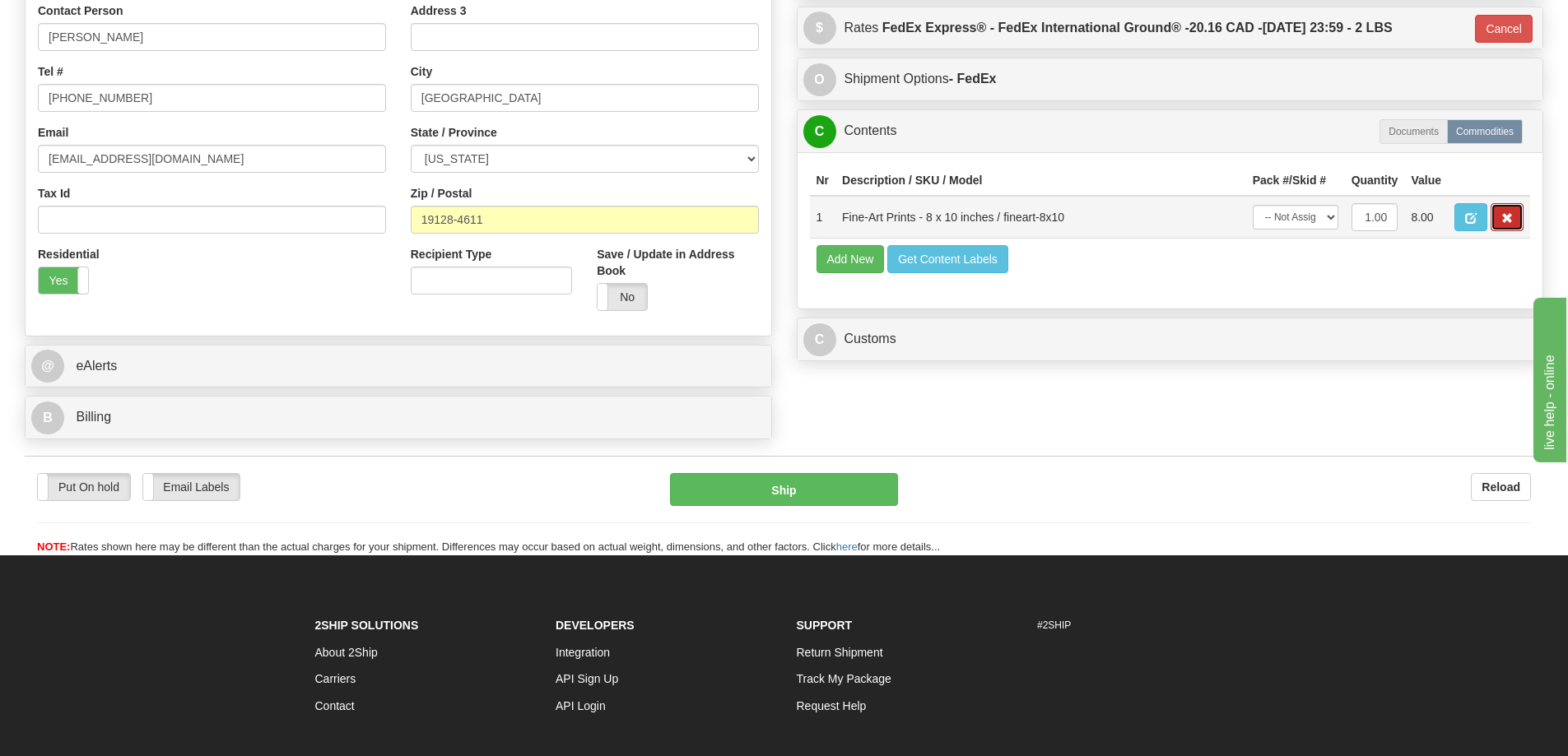
click at [1500, 215] on button "button" at bounding box center [1507, 217] width 33 height 28
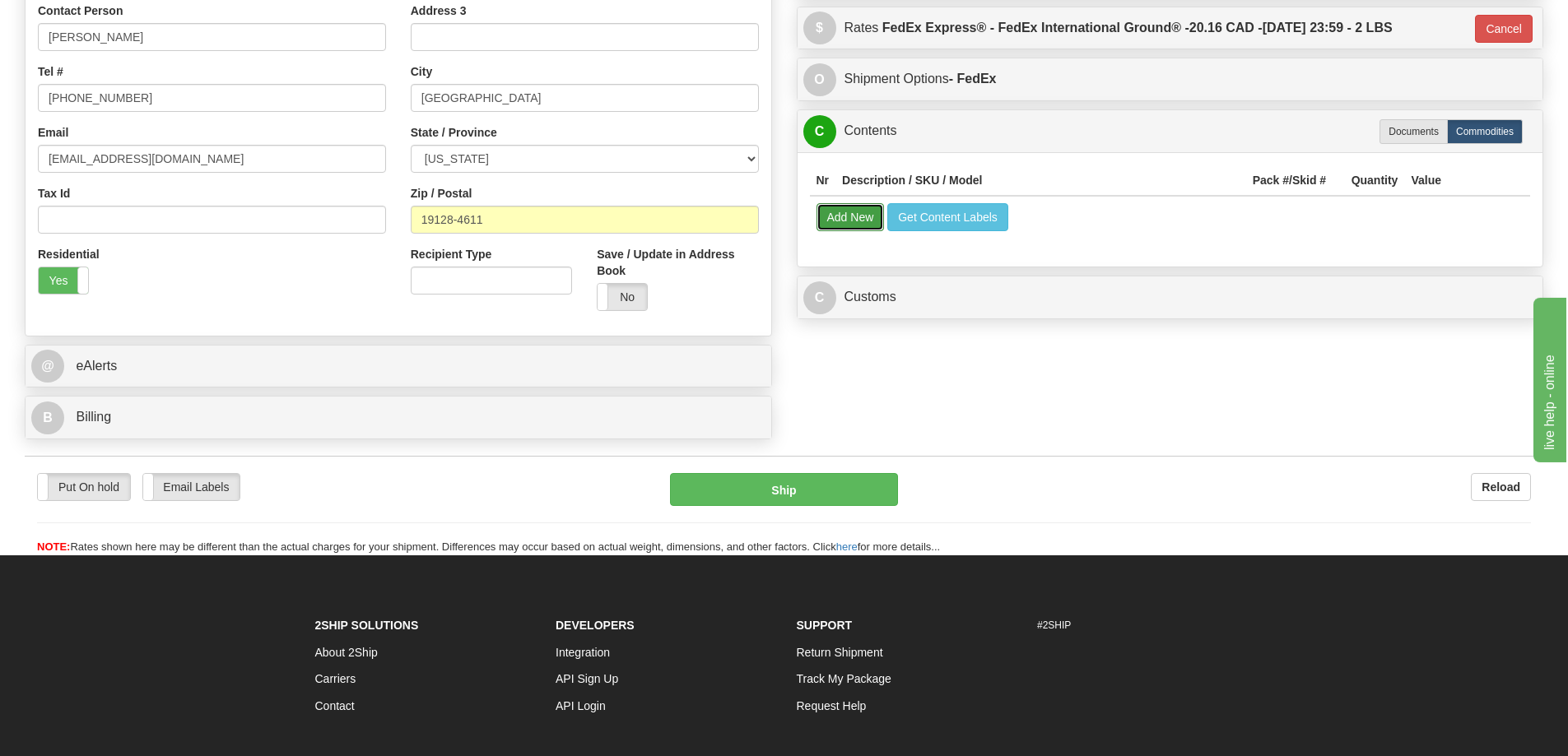
click at [848, 228] on button "Add New" at bounding box center [850, 217] width 68 height 28
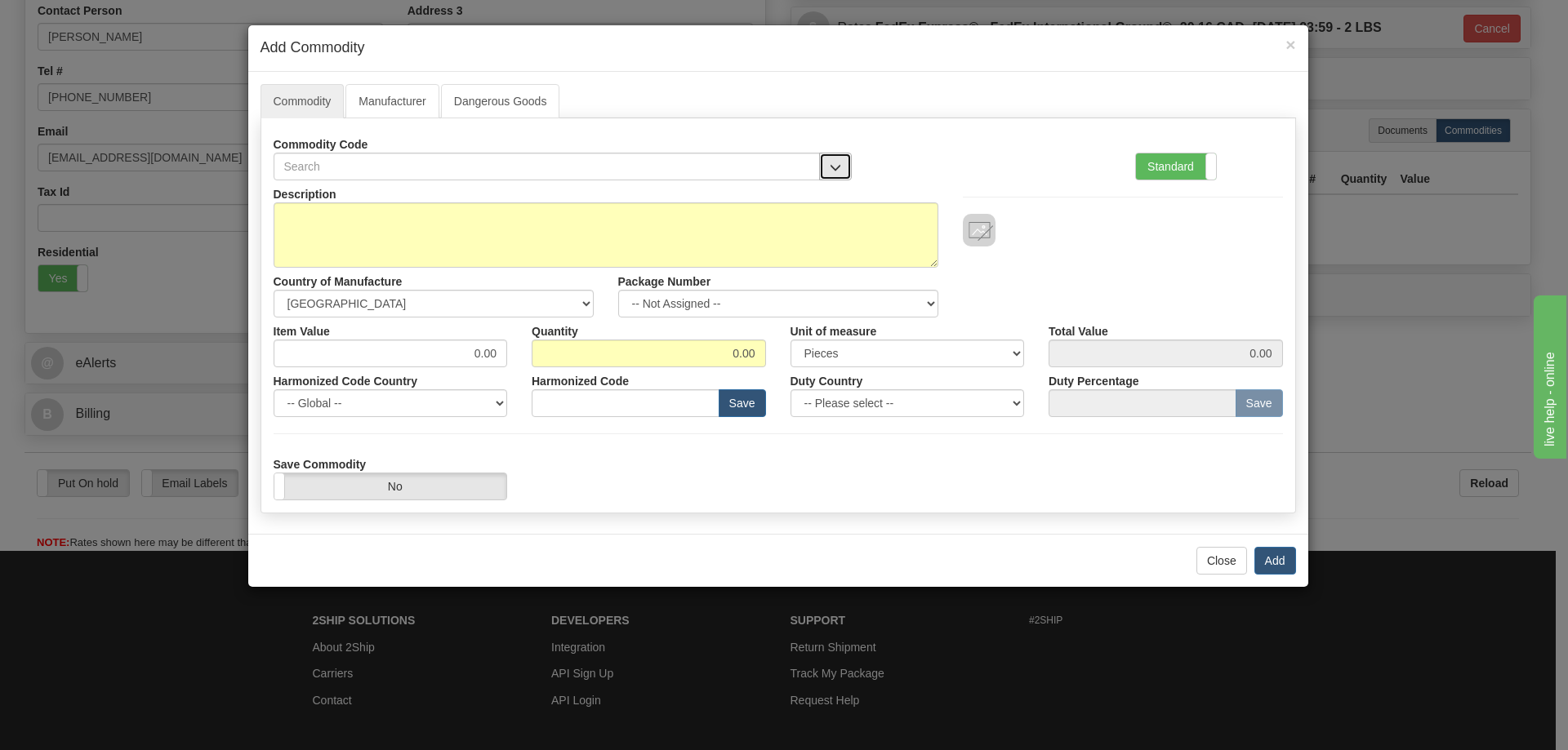
click at [835, 158] on button "button" at bounding box center [835, 166] width 33 height 28
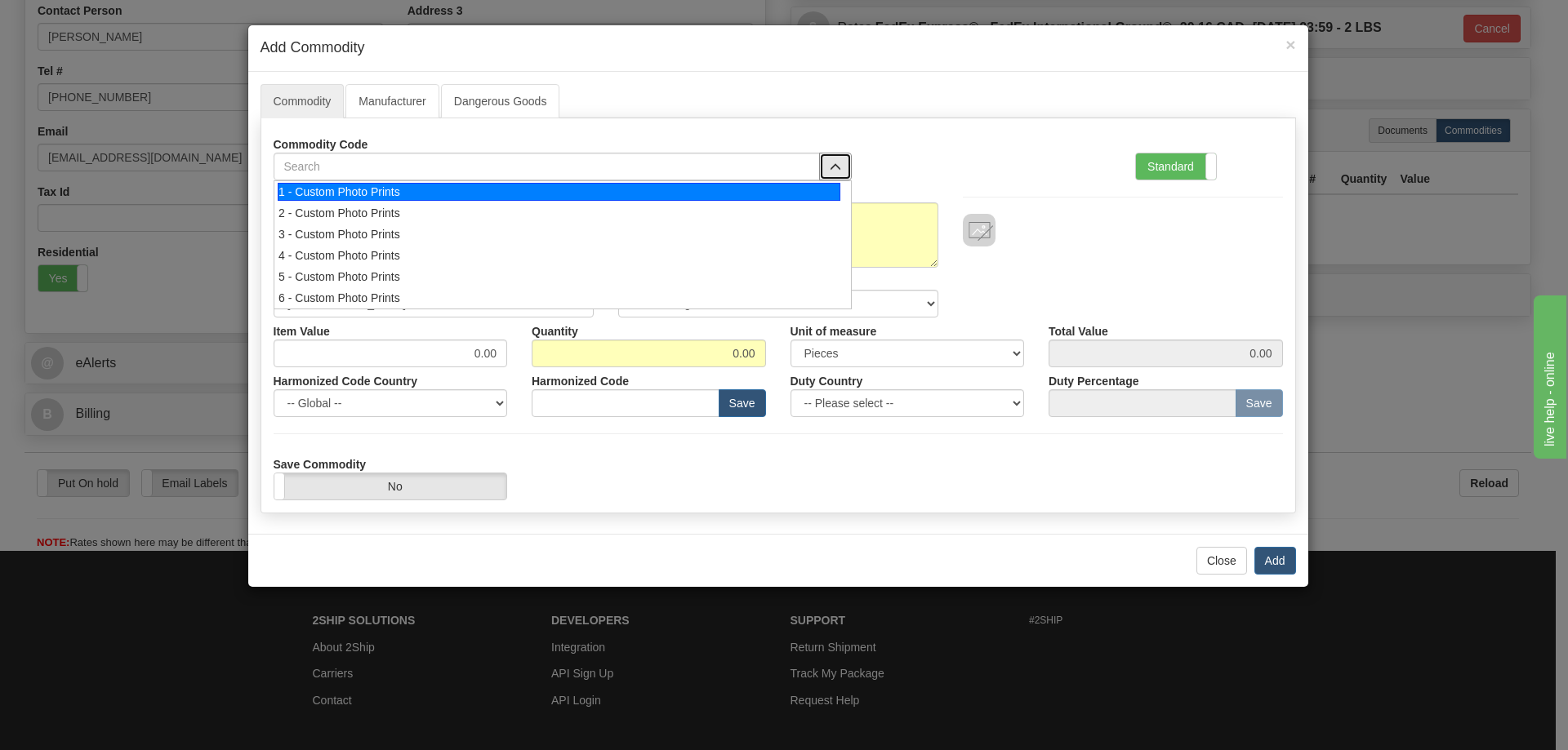
click at [782, 187] on div "1 - Custom Photo Prints" at bounding box center [559, 191] width 563 height 18
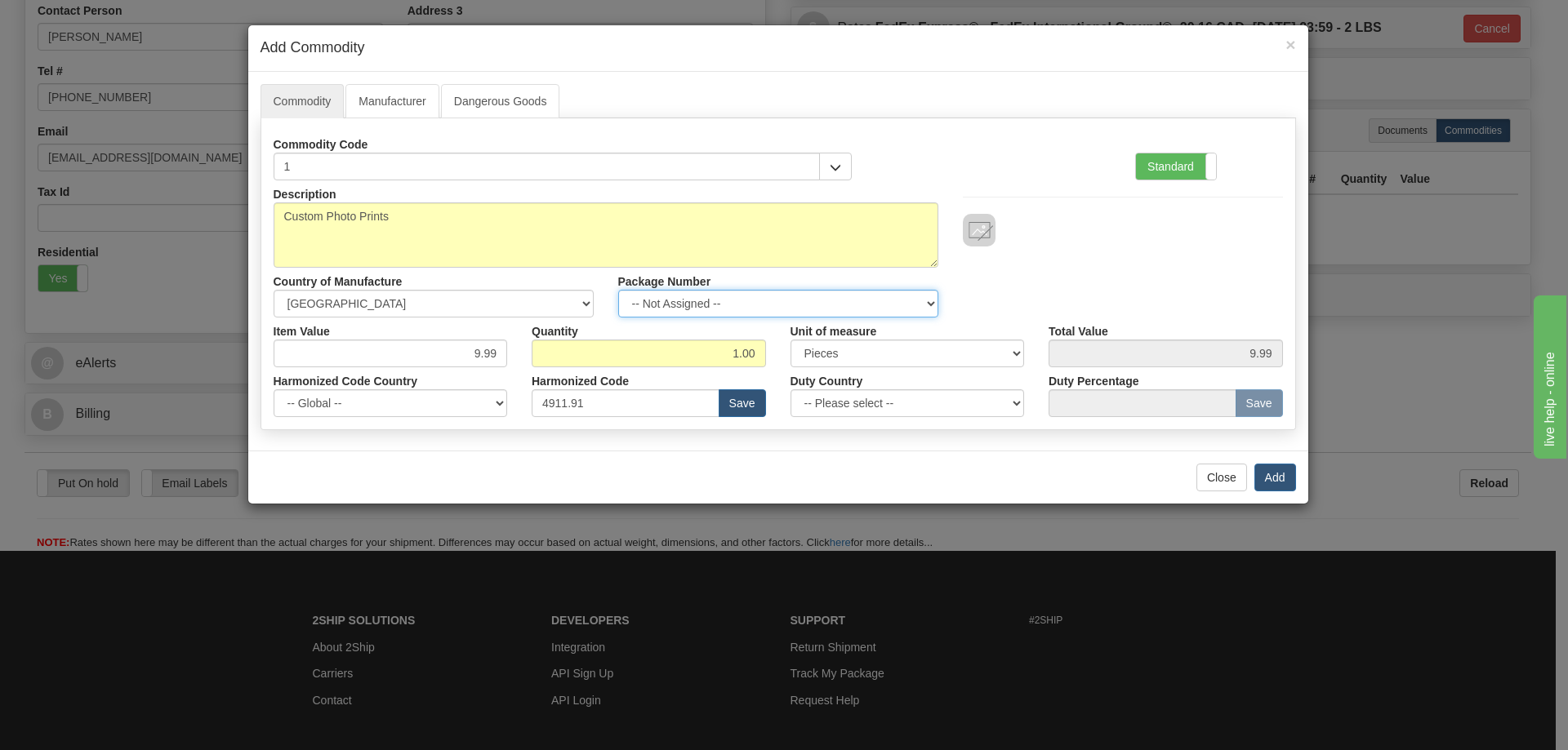
click at [923, 299] on select "-- Not Assigned -- Item 1" at bounding box center [778, 303] width 320 height 28
select select "0"
click at [619, 289] on select "-- Not Assigned -- Item 1" at bounding box center [778, 303] width 320 height 28
click at [1281, 471] on button "Add" at bounding box center [1275, 477] width 41 height 28
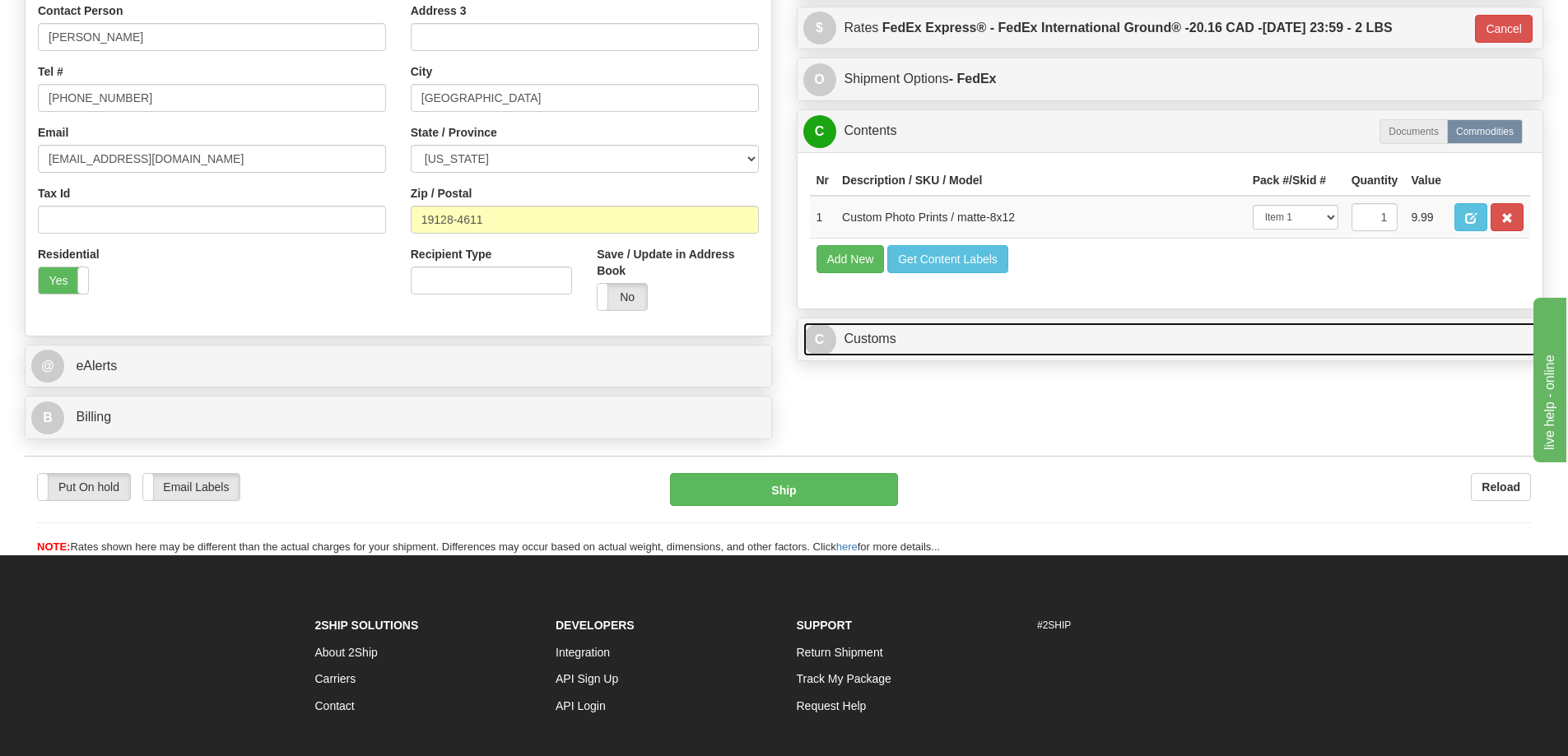
click at [1276, 335] on link "C Customs" at bounding box center [1170, 339] width 734 height 34
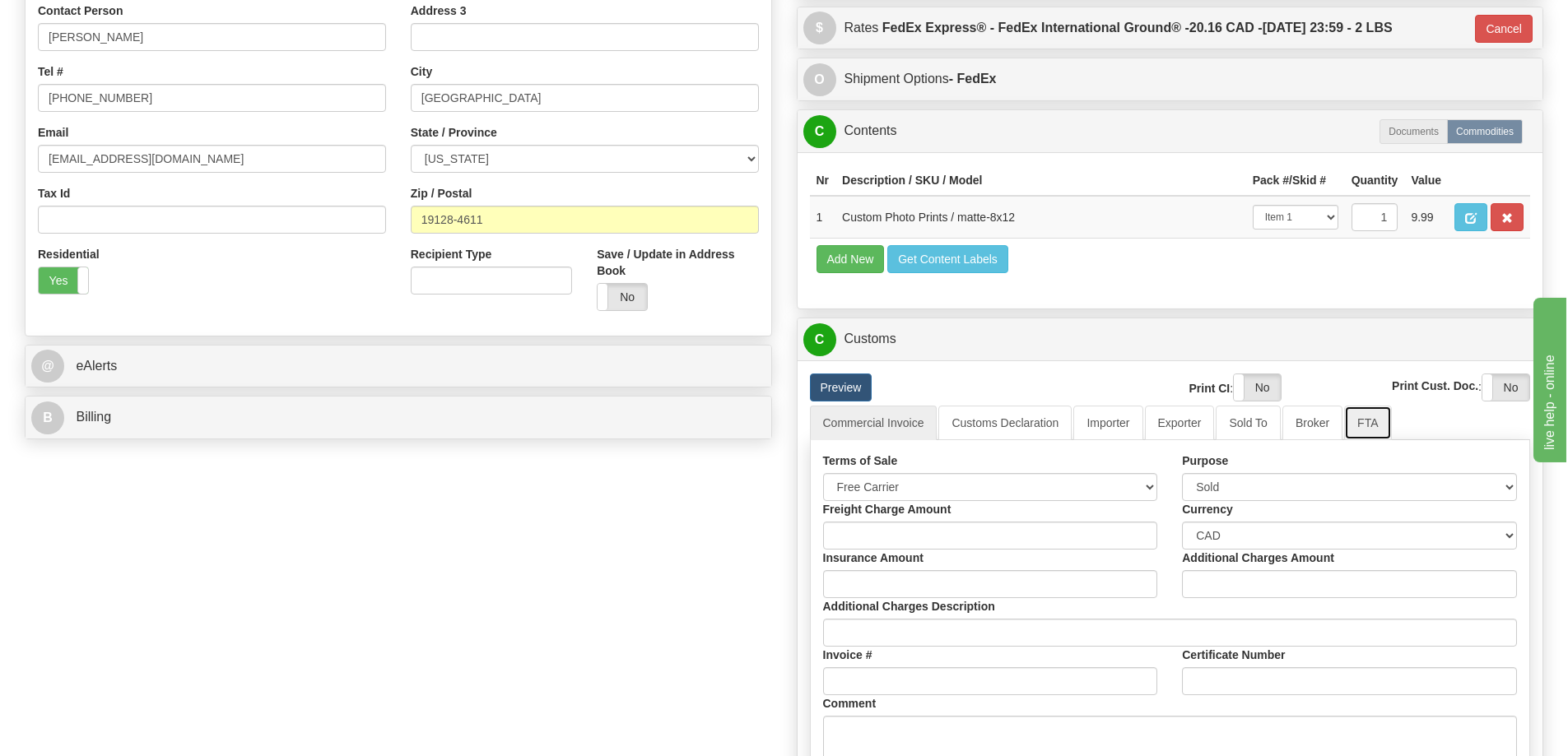
click at [1367, 423] on link "FTA" at bounding box center [1367, 424] width 47 height 35
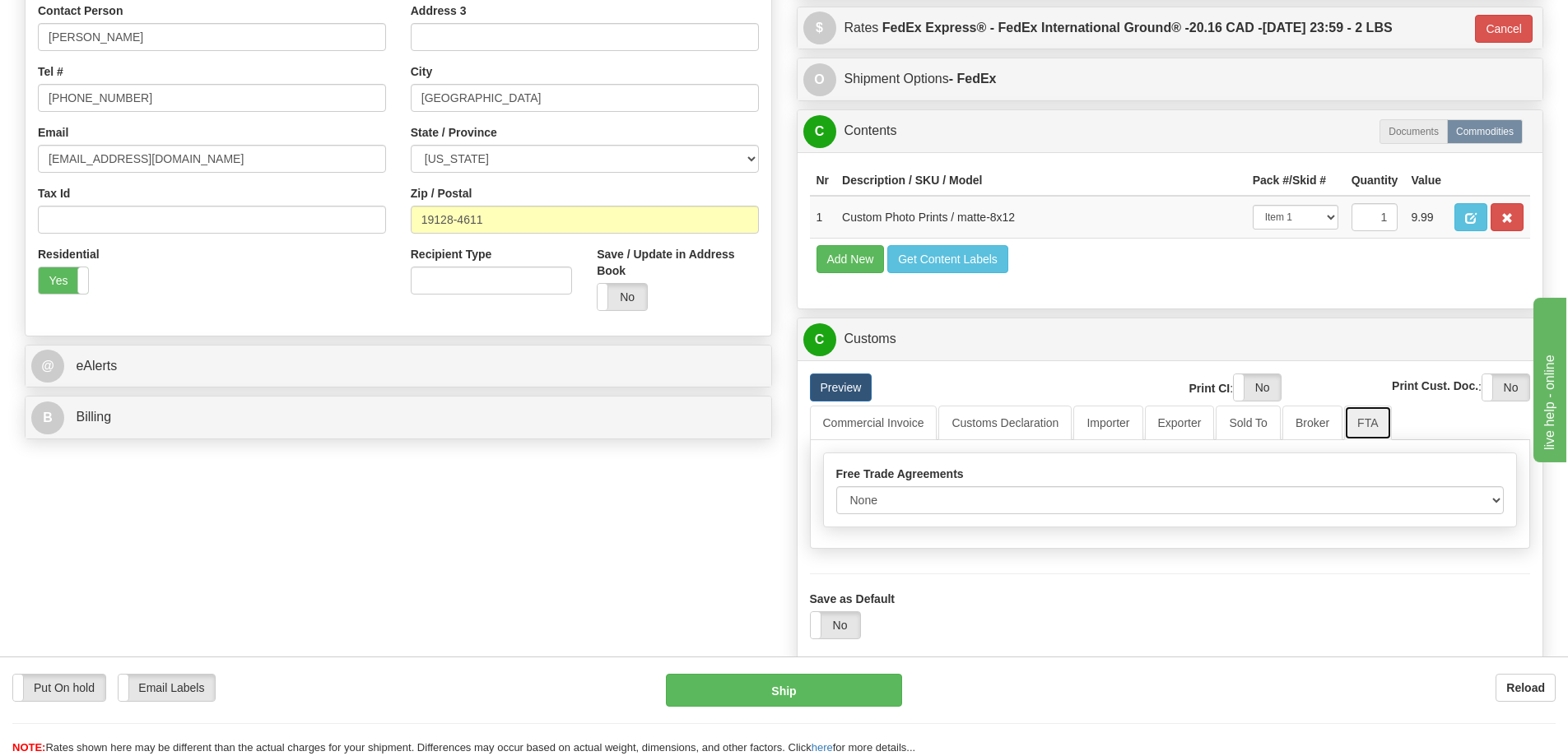
scroll to position [493, 0]
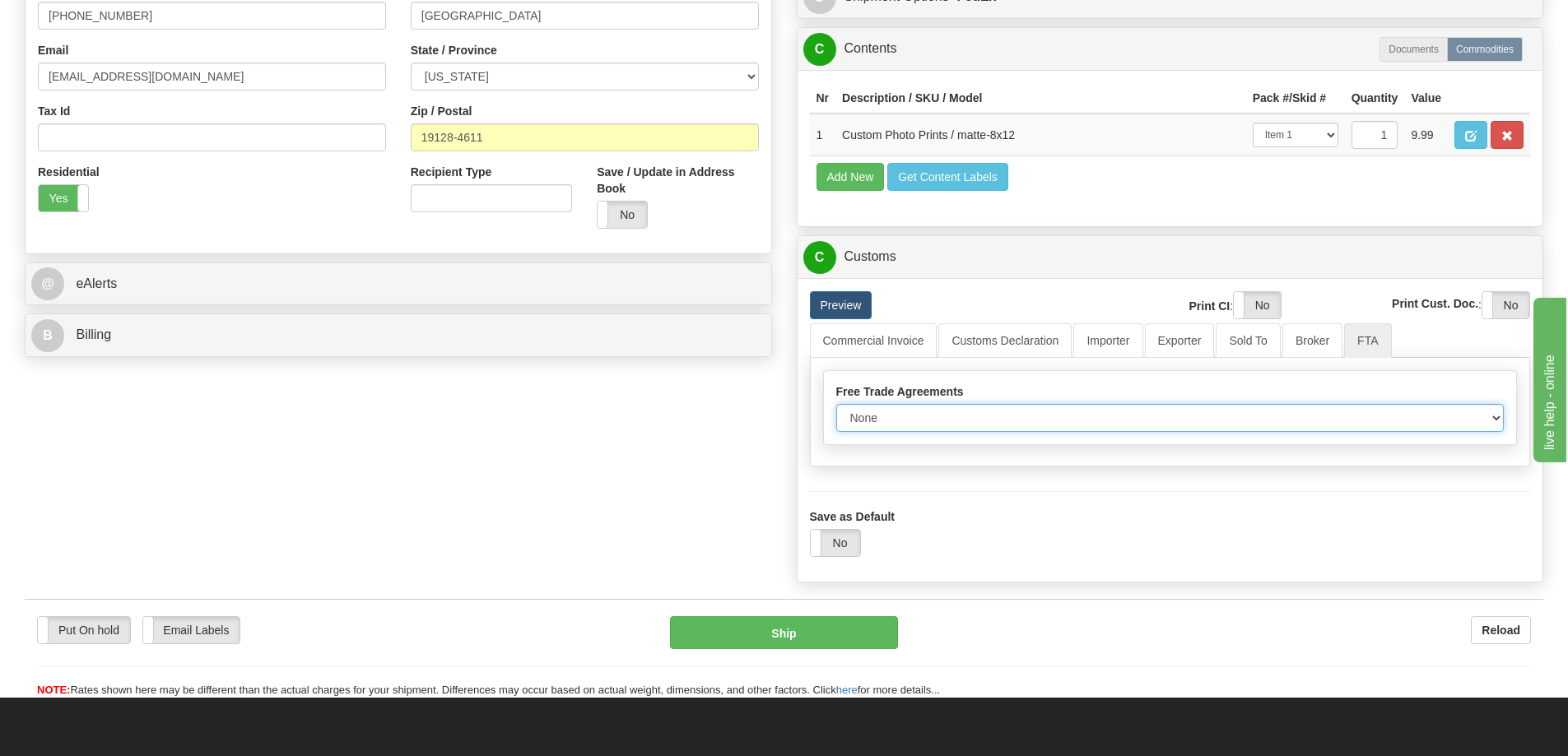
click at [1490, 419] on select "None Other USMCA CETA CUKTCA" at bounding box center [1169, 418] width 668 height 28
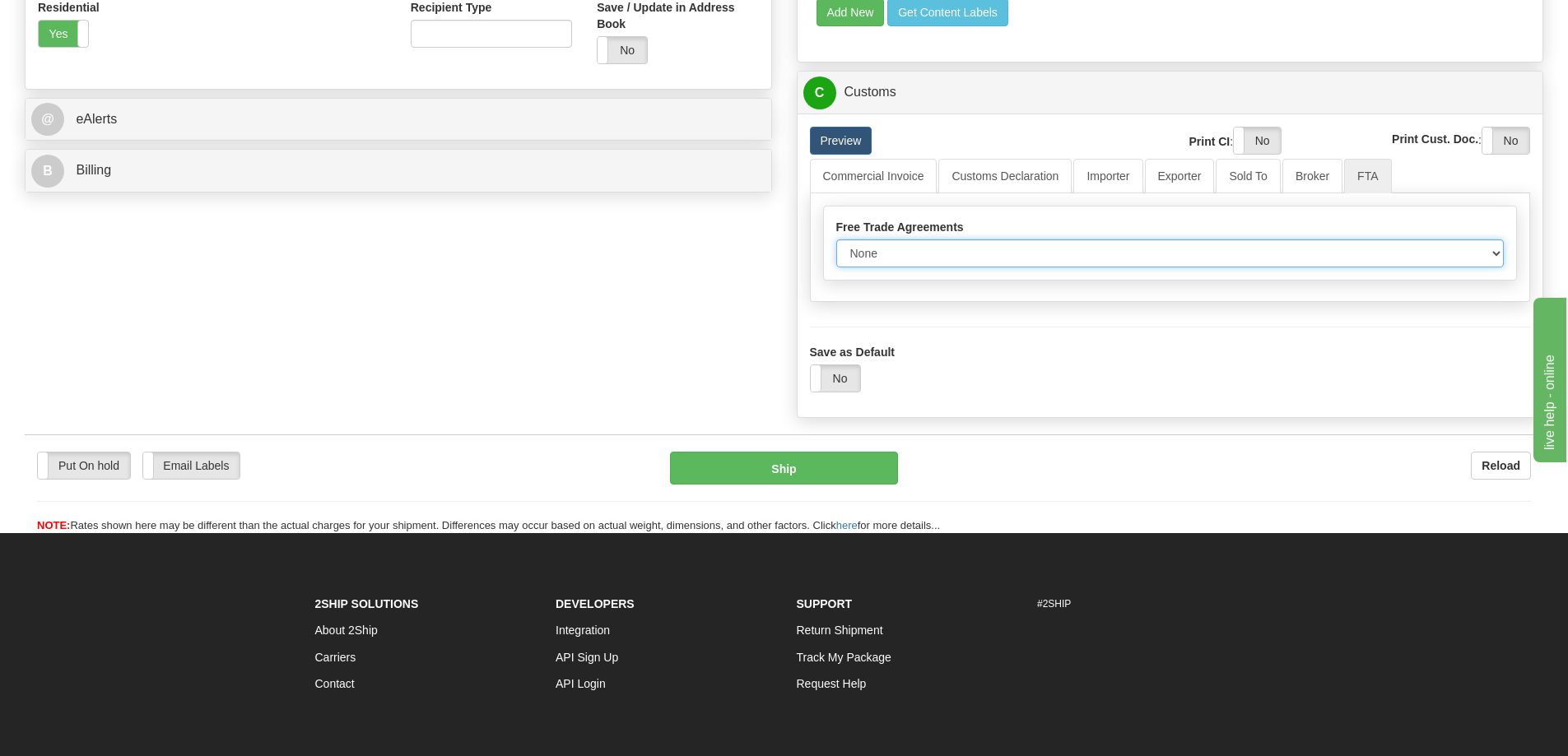
click at [1484, 253] on select "None Other USMCA CETA CUKTCA" at bounding box center [1169, 253] width 668 height 28
select select "1"
click at [836, 245] on select "None Other USMCA CETA CUKTCA" at bounding box center [1169, 253] width 668 height 28
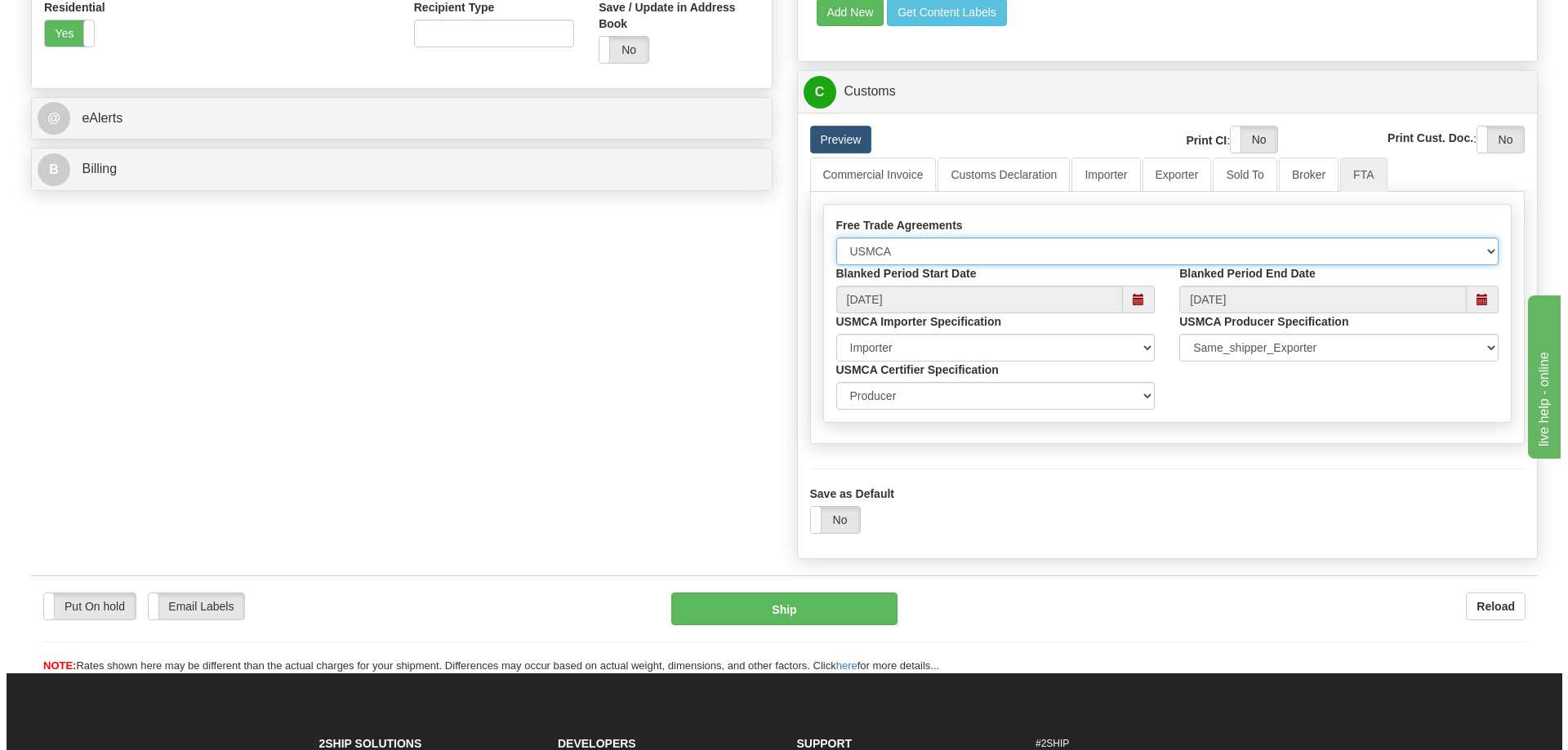
scroll to position [735, 0]
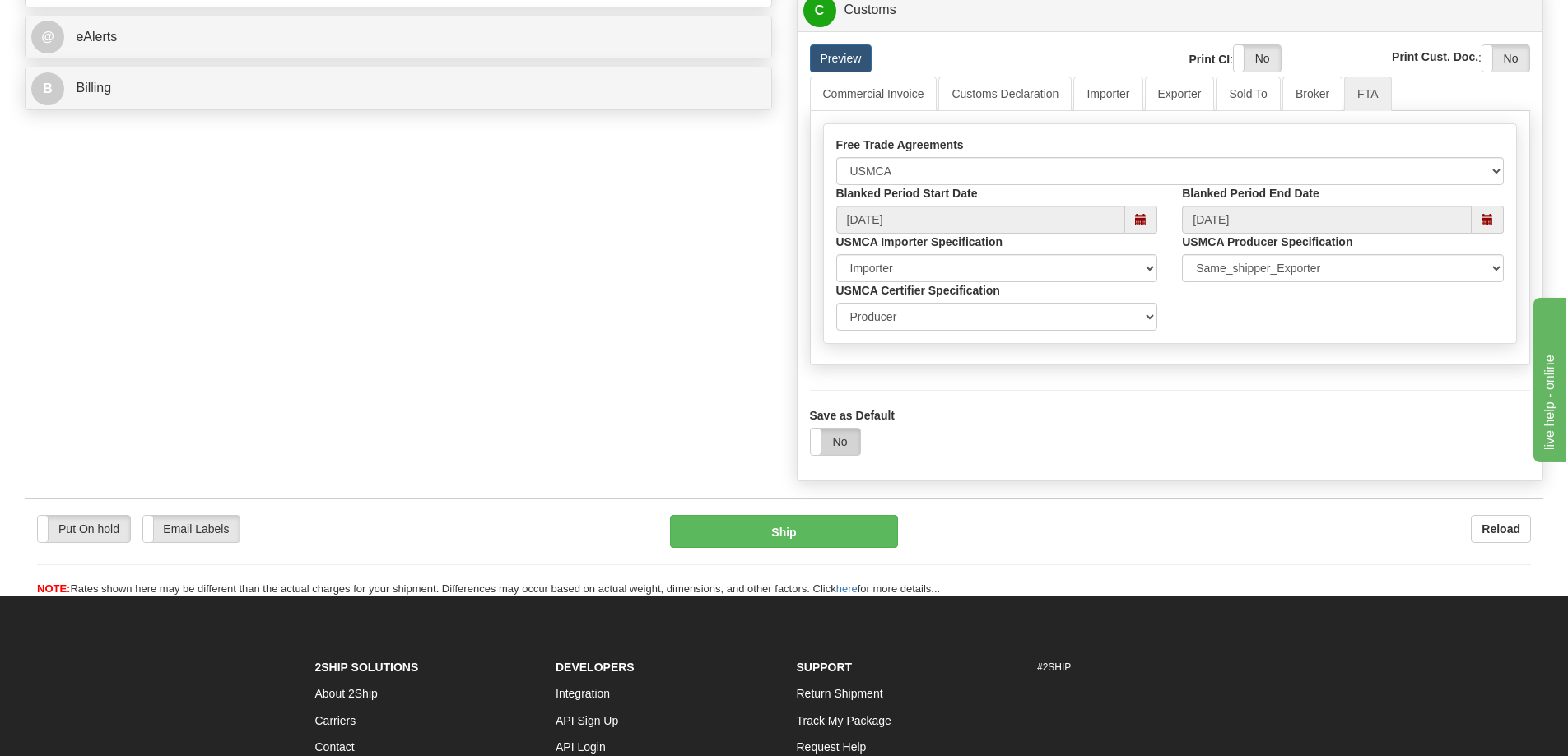
click at [841, 442] on label "No" at bounding box center [835, 441] width 49 height 26
click at [829, 542] on button "Ship" at bounding box center [784, 531] width 228 height 33
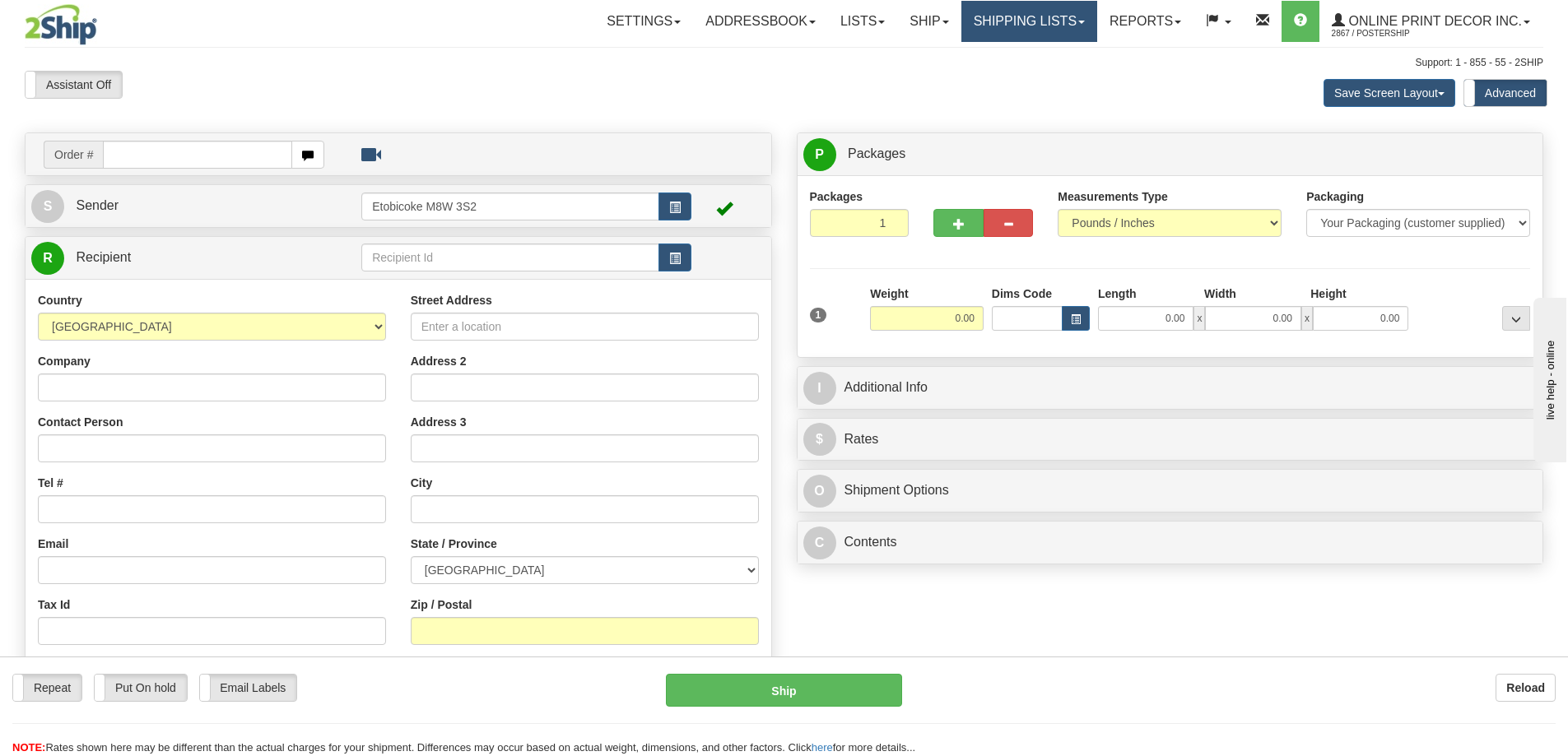
click at [1019, 19] on link "Shipping lists" at bounding box center [1030, 21] width 136 height 41
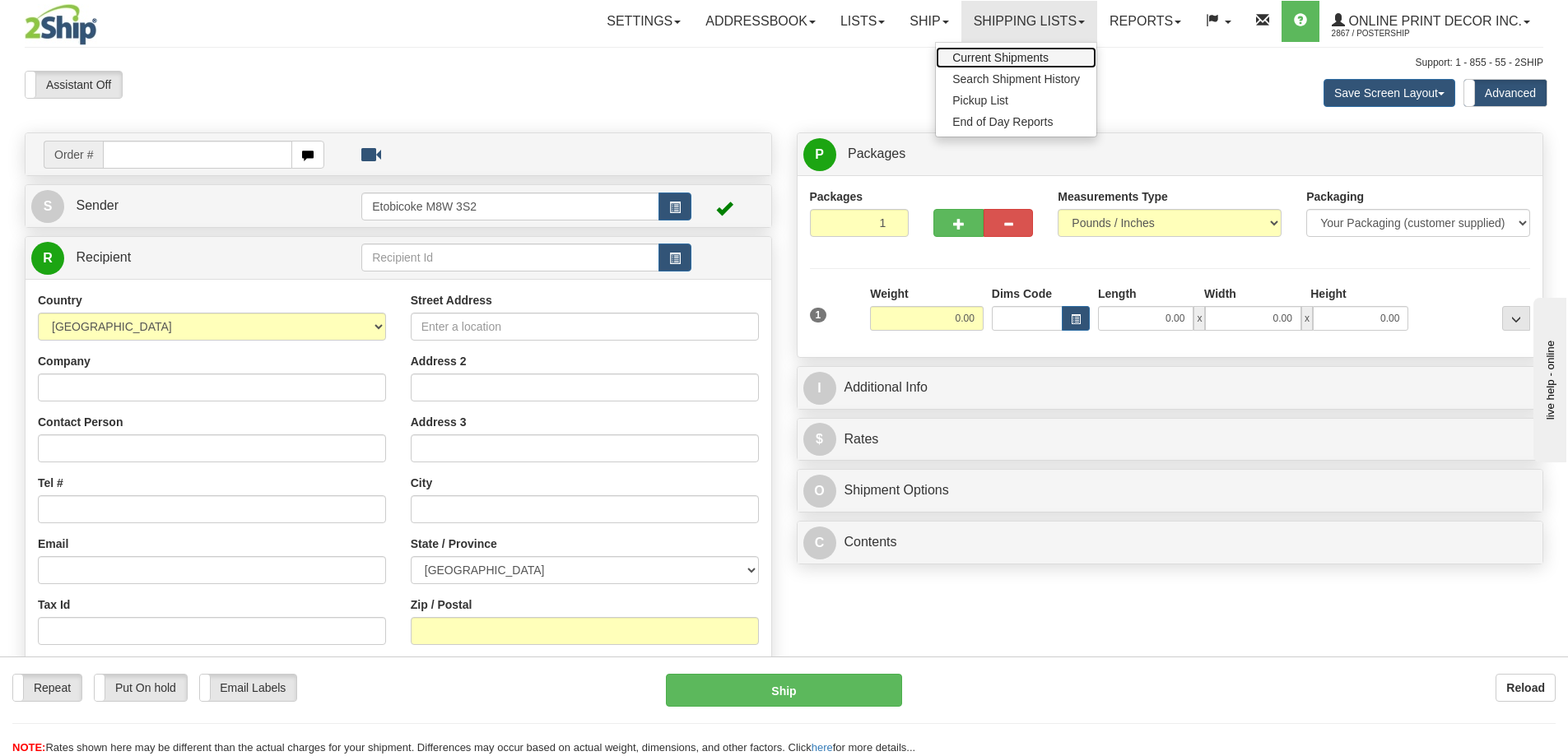
click at [1007, 57] on span "Current Shipments" at bounding box center [1000, 58] width 96 height 14
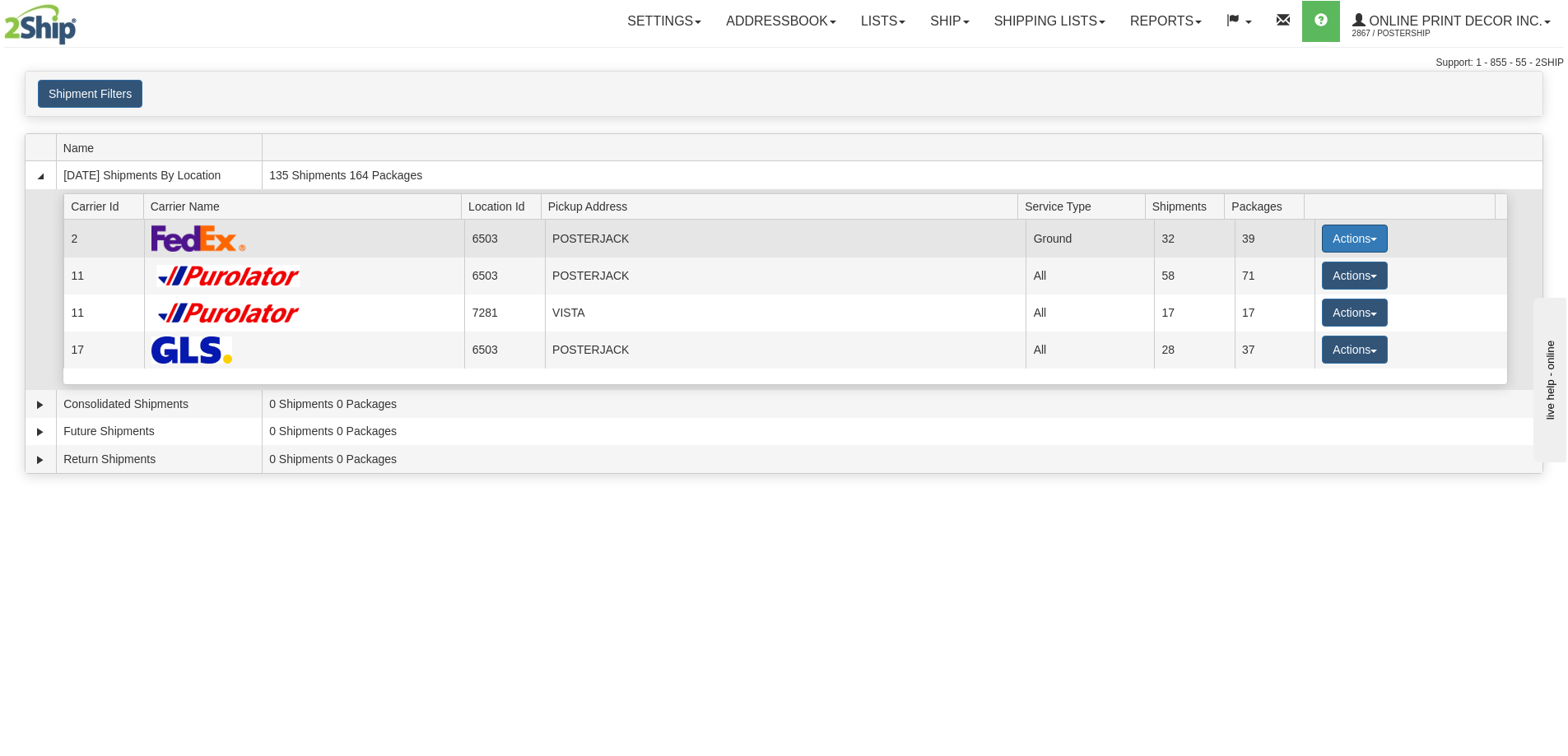
click at [1343, 232] on button "Actions" at bounding box center [1355, 238] width 66 height 28
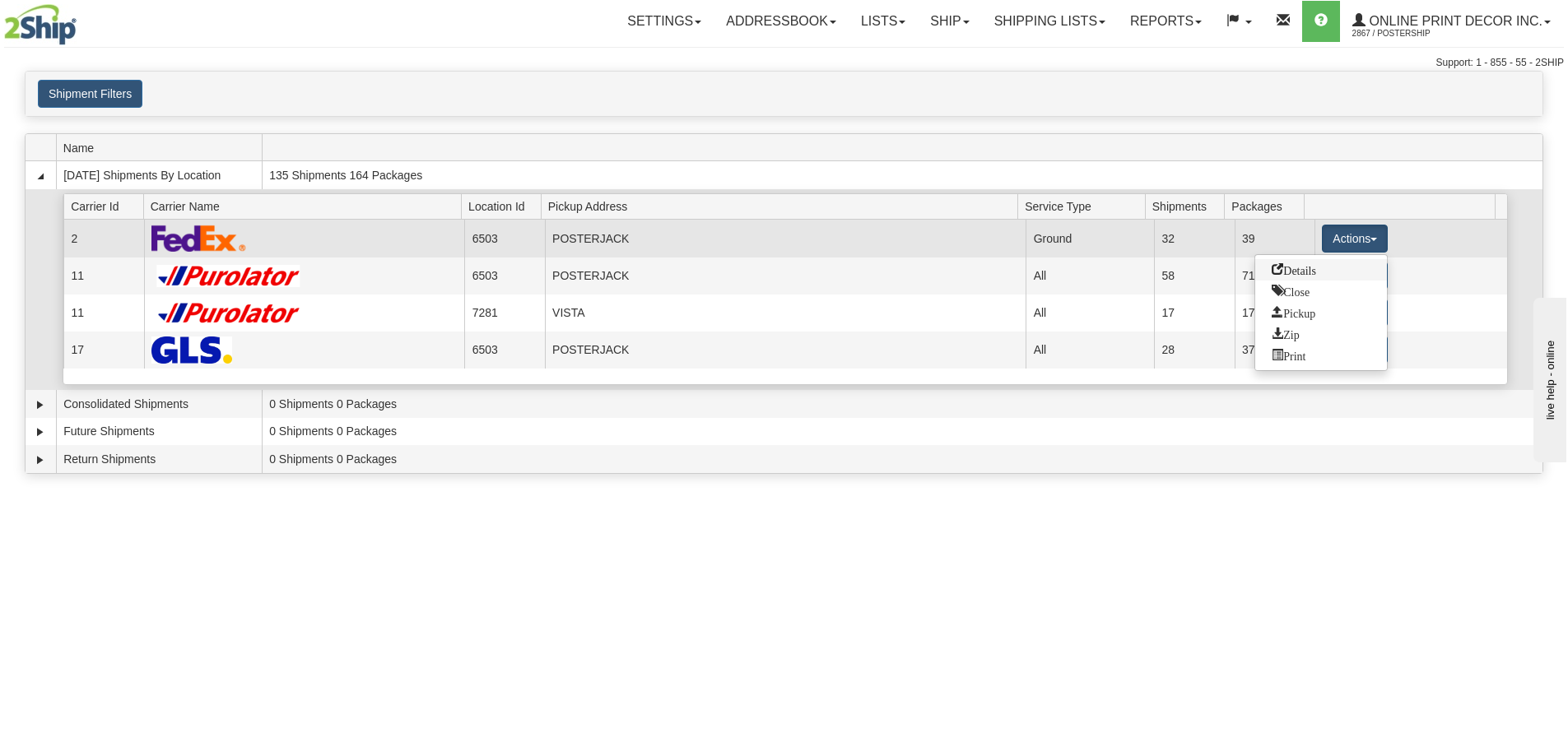
click at [1310, 270] on span "Details" at bounding box center [1295, 269] width 45 height 12
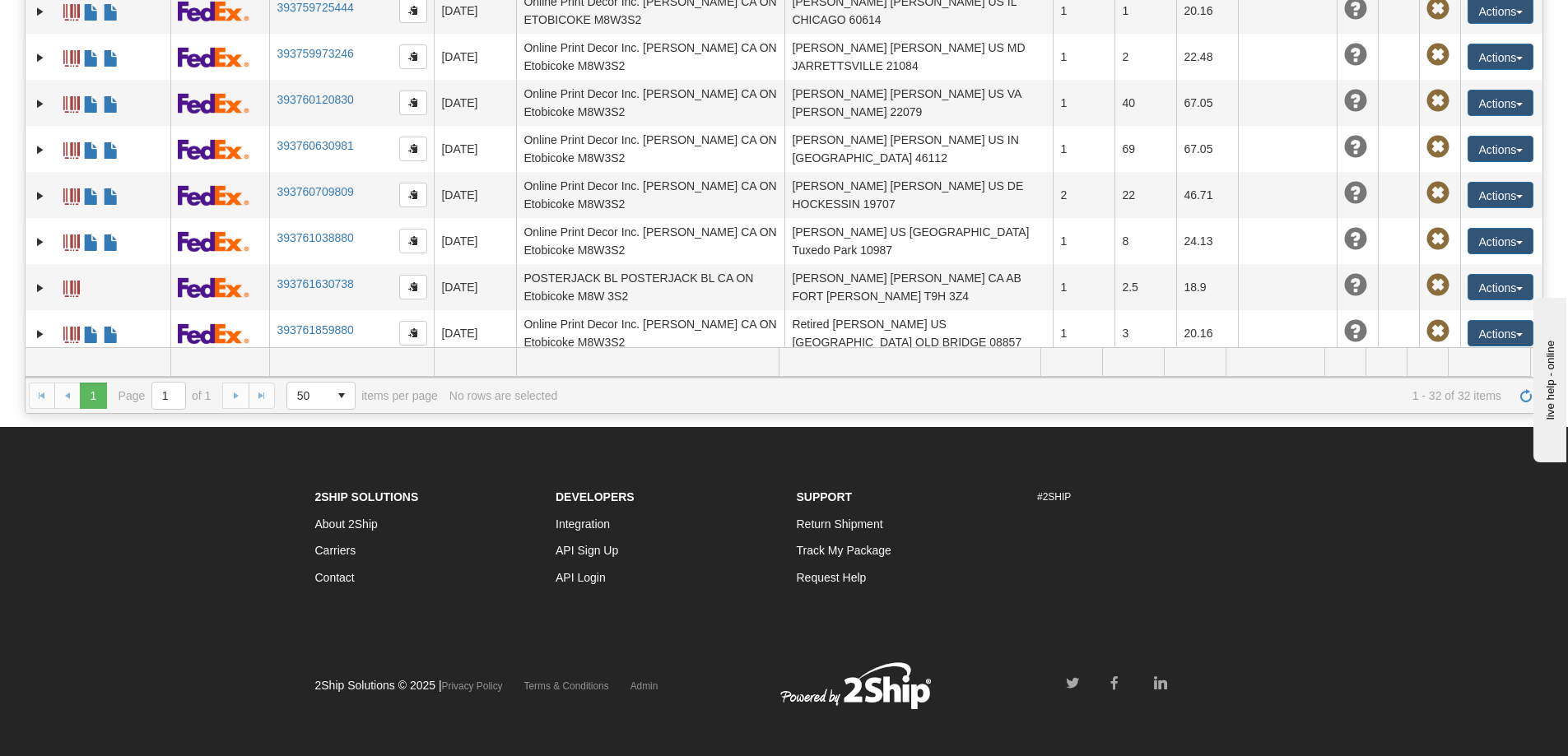
scroll to position [341, 0]
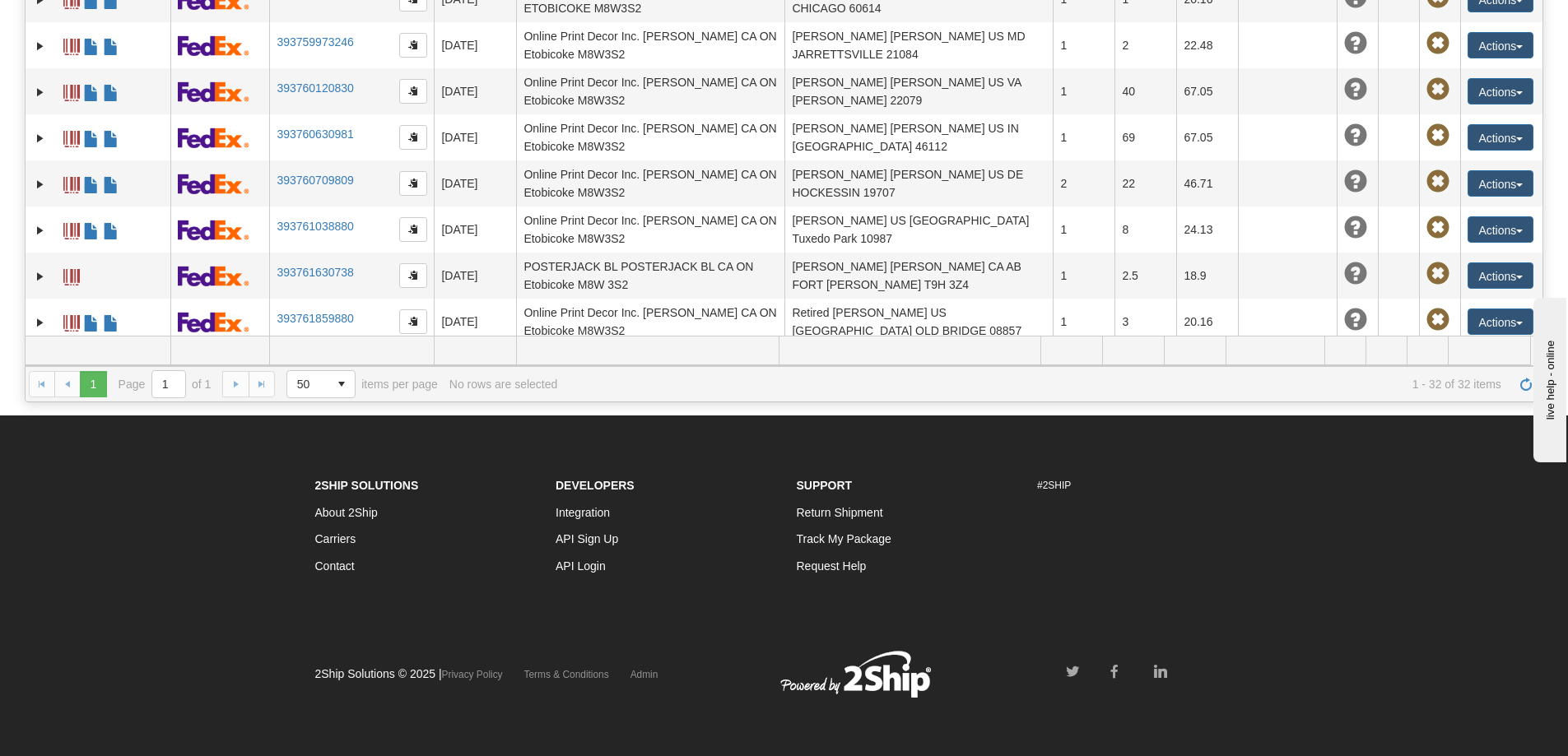
click at [307, 505] on link "393763133600" at bounding box center [314, 512] width 77 height 14
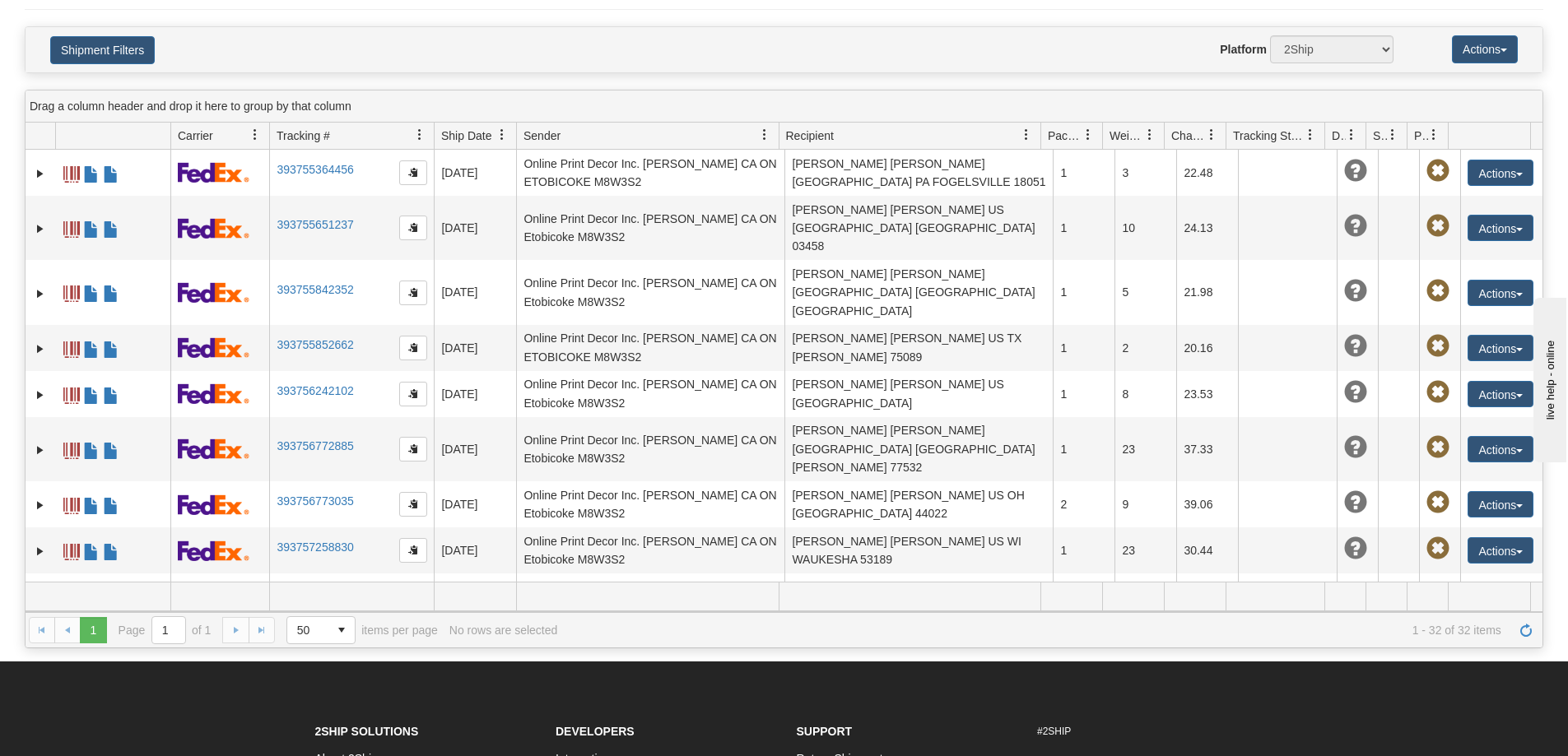
scroll to position [0, 0]
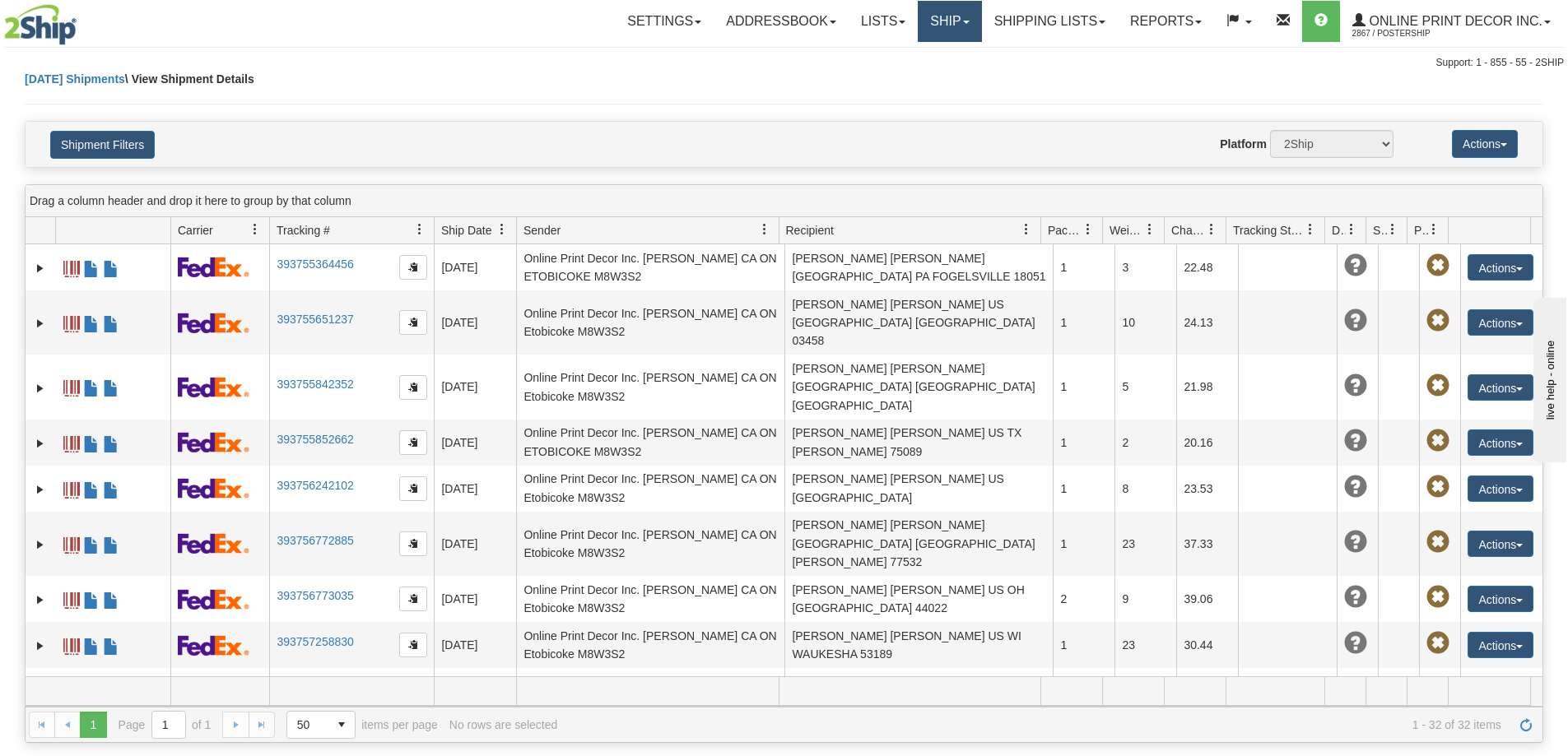
click at [932, 16] on link "Ship" at bounding box center [949, 21] width 63 height 41
click at [894, 56] on span "Ship Screen" at bounding box center [880, 58] width 63 height 14
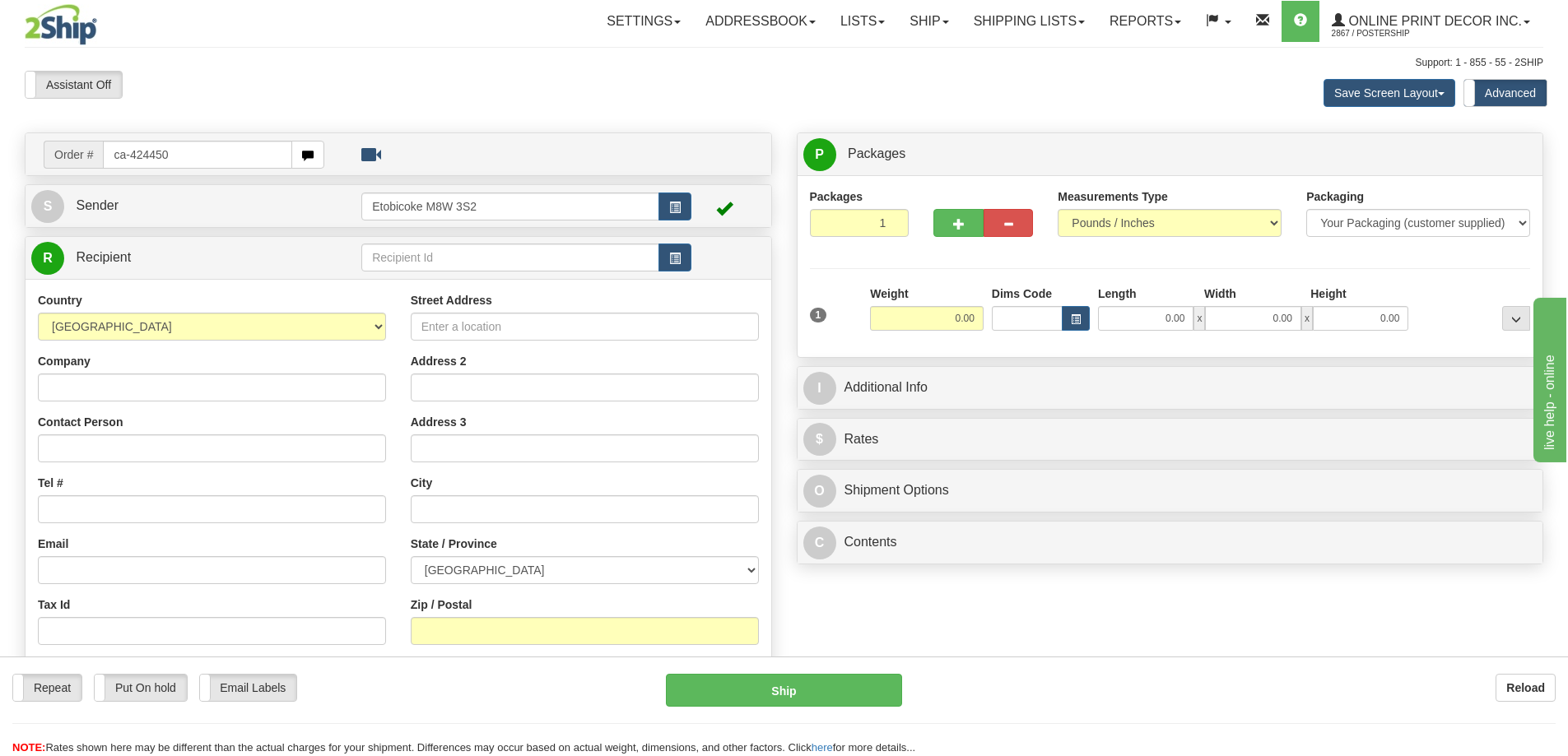
type input "ca-424450"
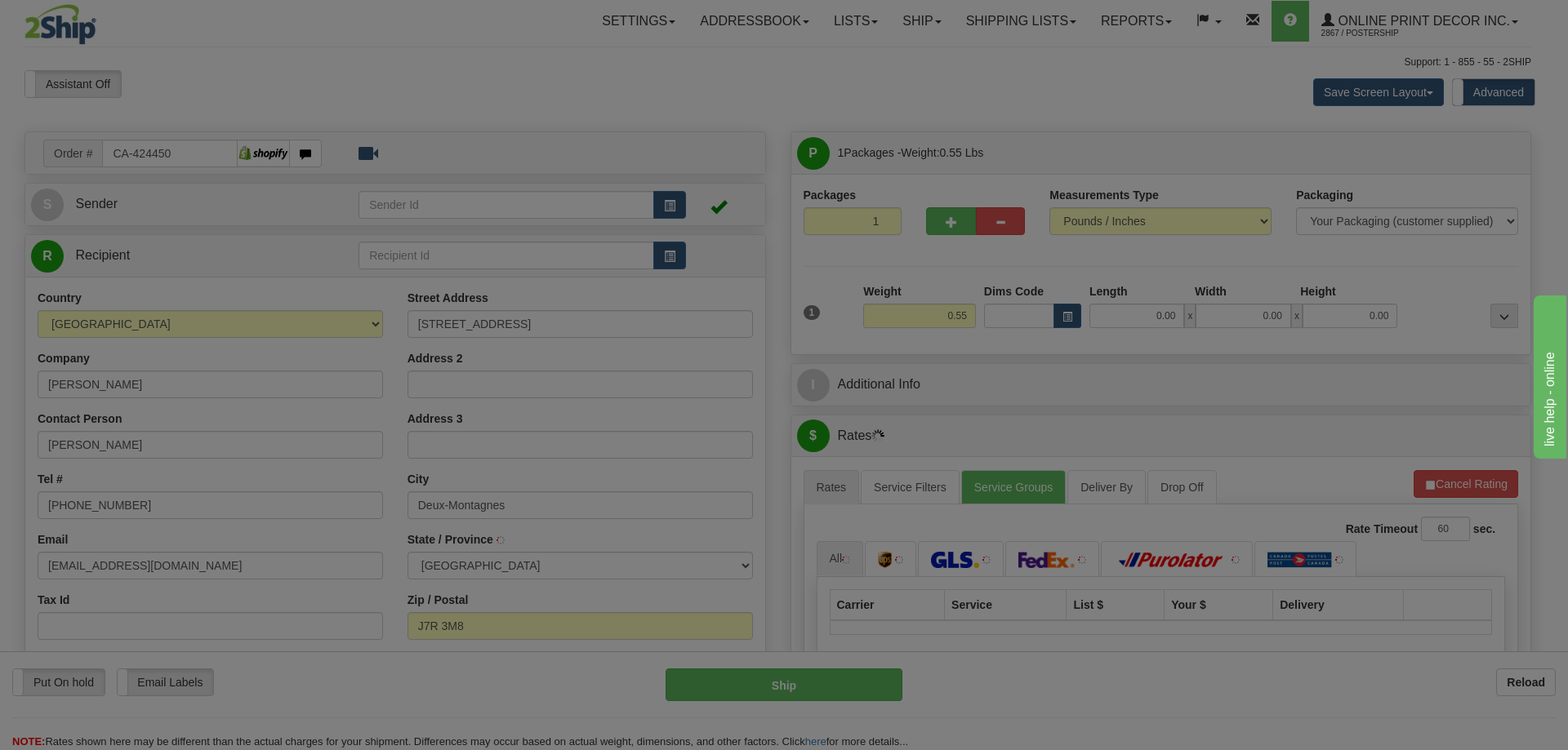
type input "DEUX-MONTAGNES"
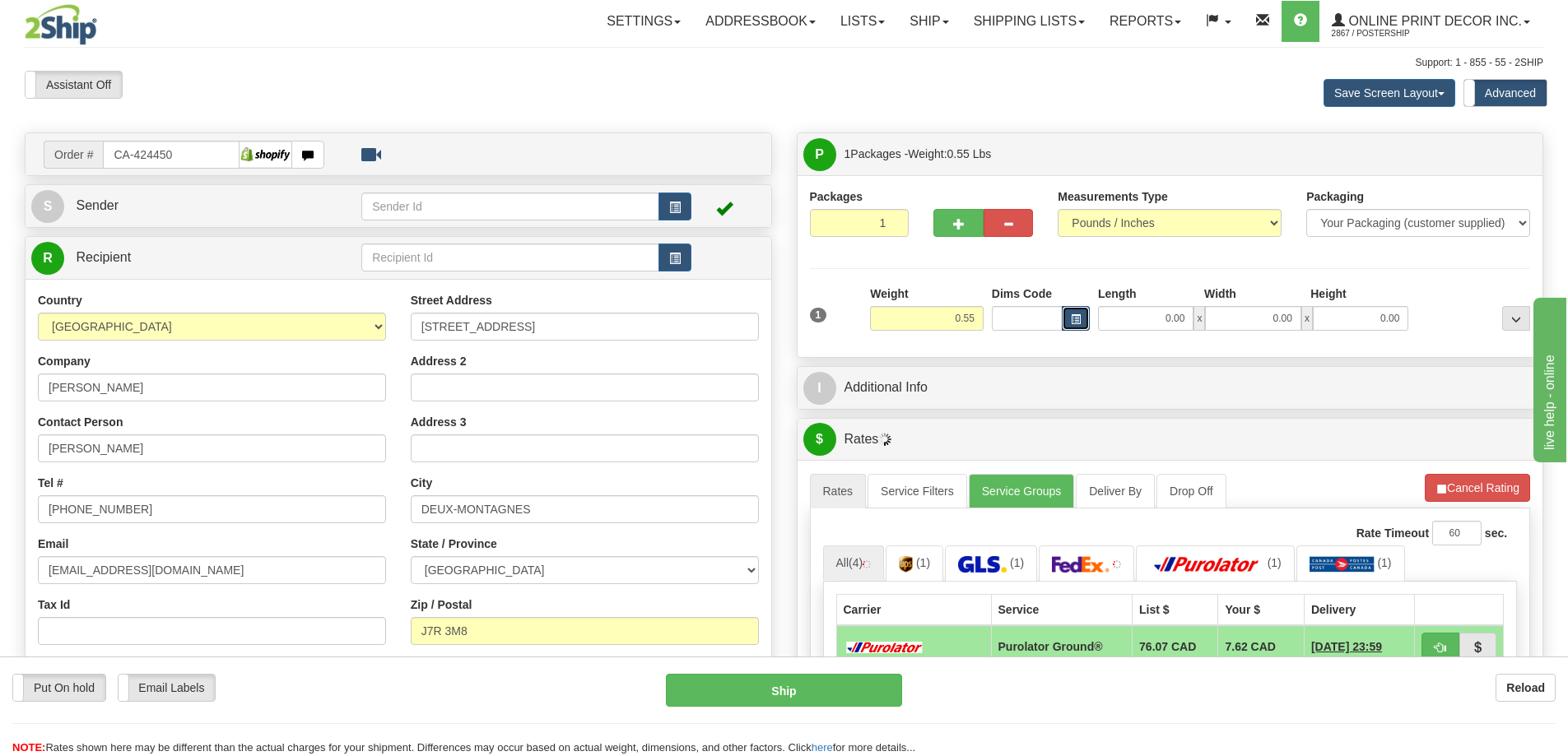
click at [1065, 322] on button "button" at bounding box center [1075, 318] width 28 height 24
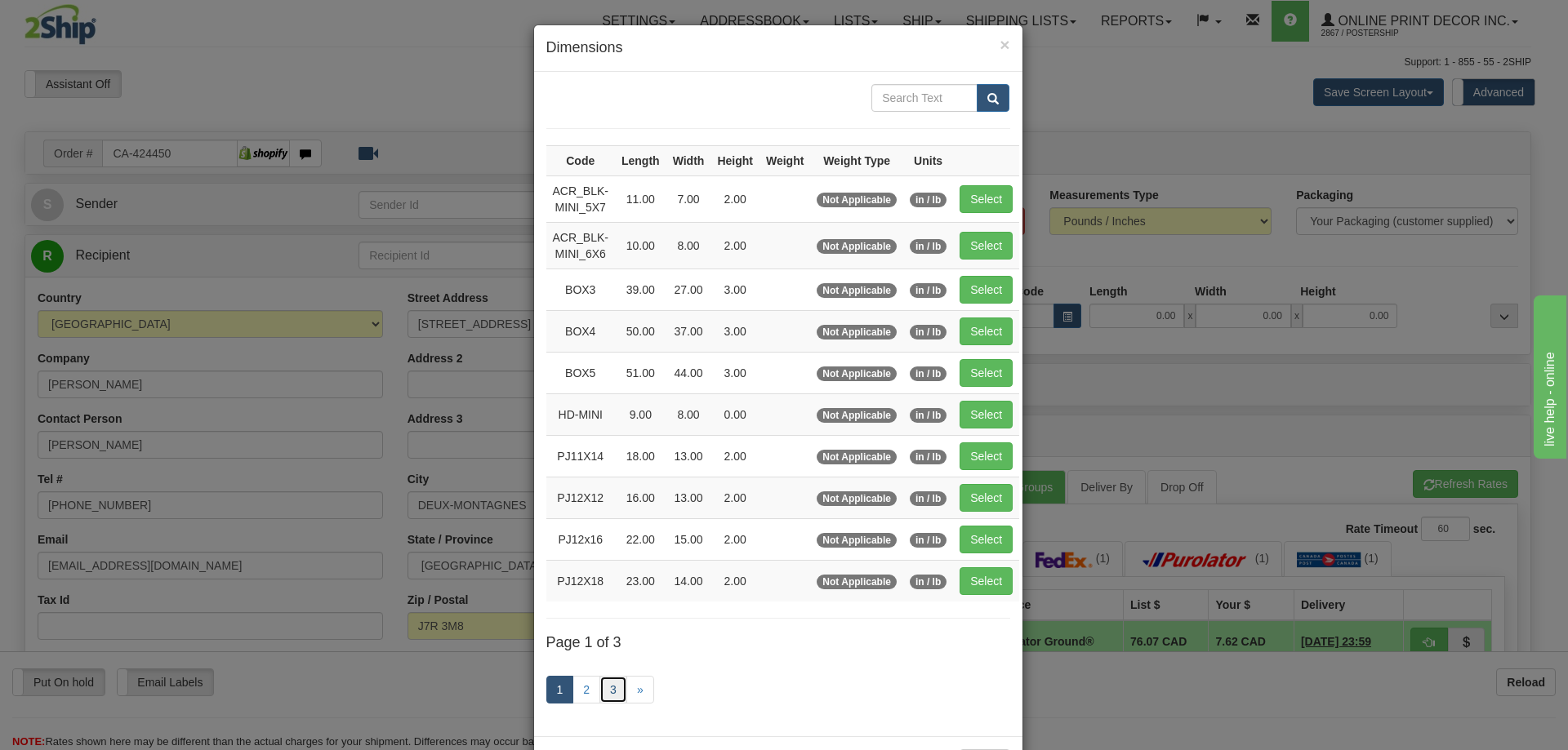
click at [605, 687] on link "3" at bounding box center [613, 689] width 28 height 28
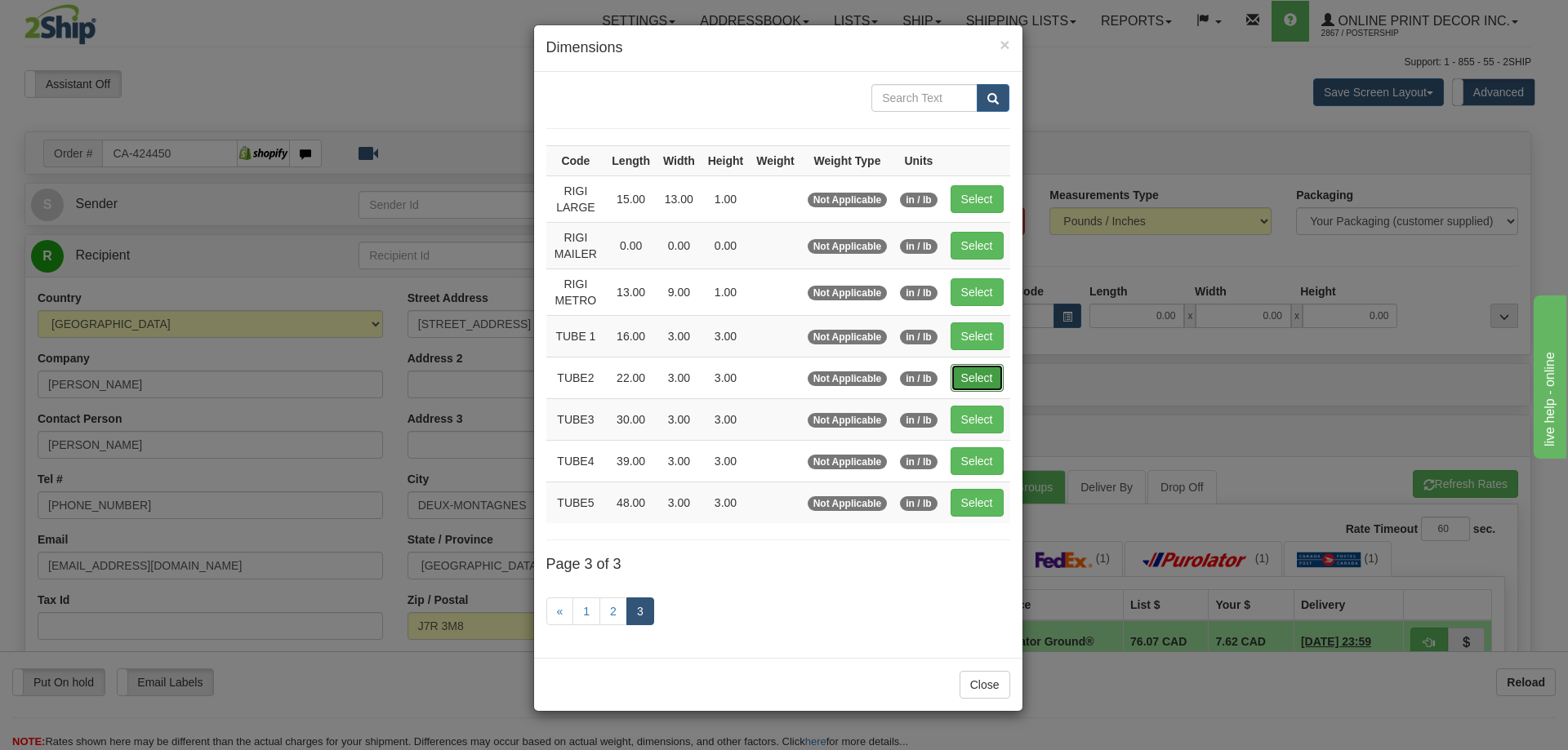
click at [976, 379] on button "Select" at bounding box center [976, 378] width 53 height 28
type input "TUBE2"
type input "22.00"
type input "3.00"
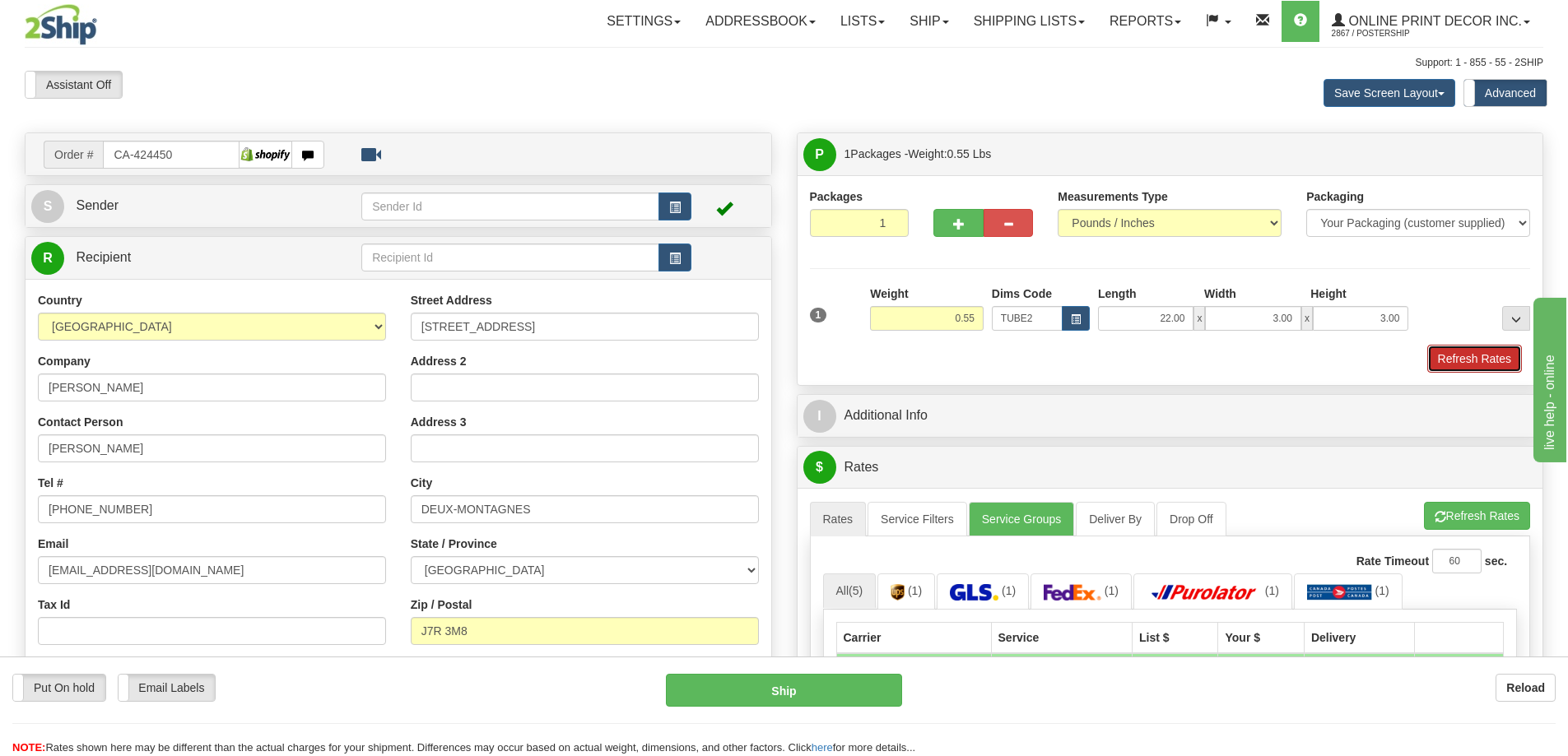
click at [1461, 359] on button "Refresh Rates" at bounding box center [1475, 359] width 95 height 28
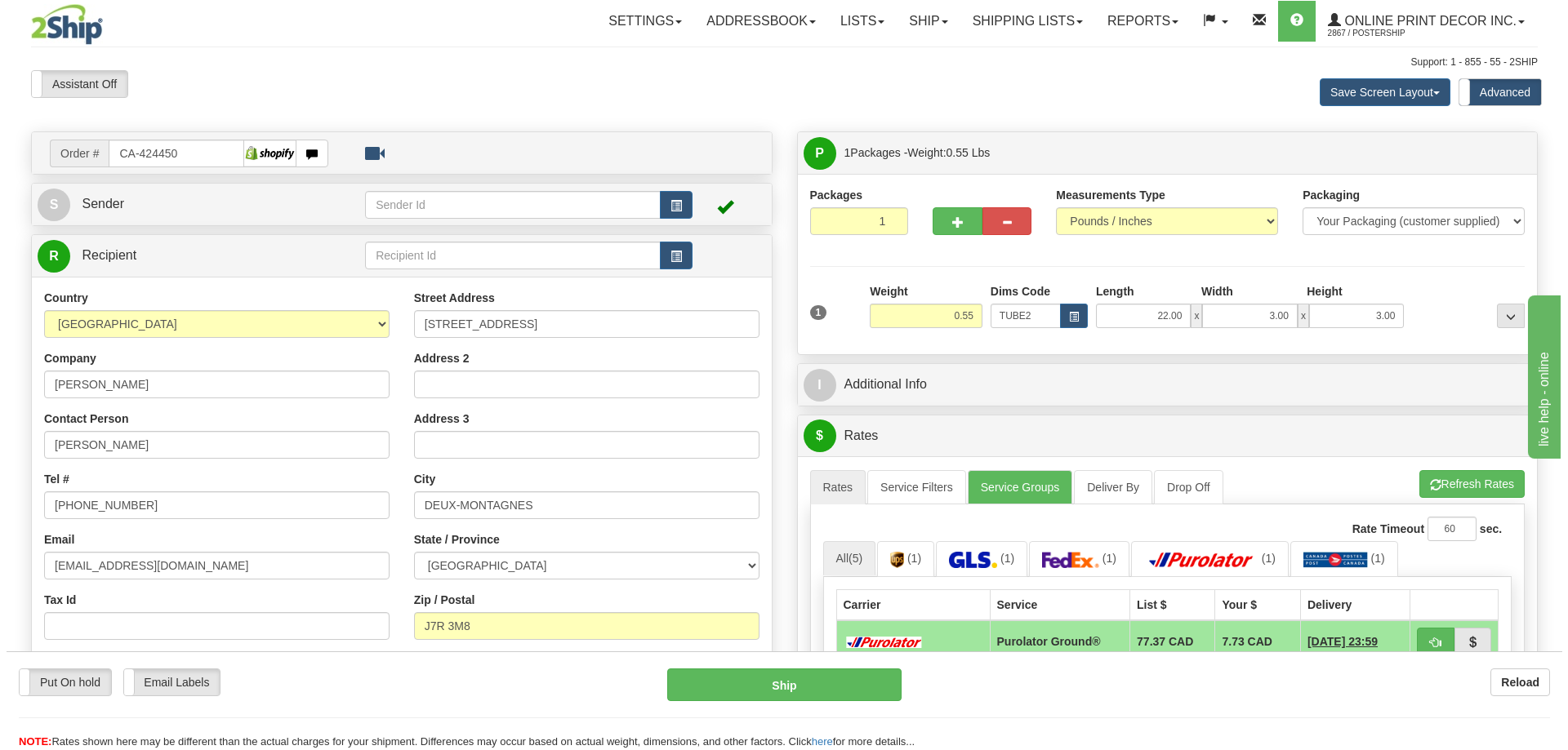
scroll to position [163, 0]
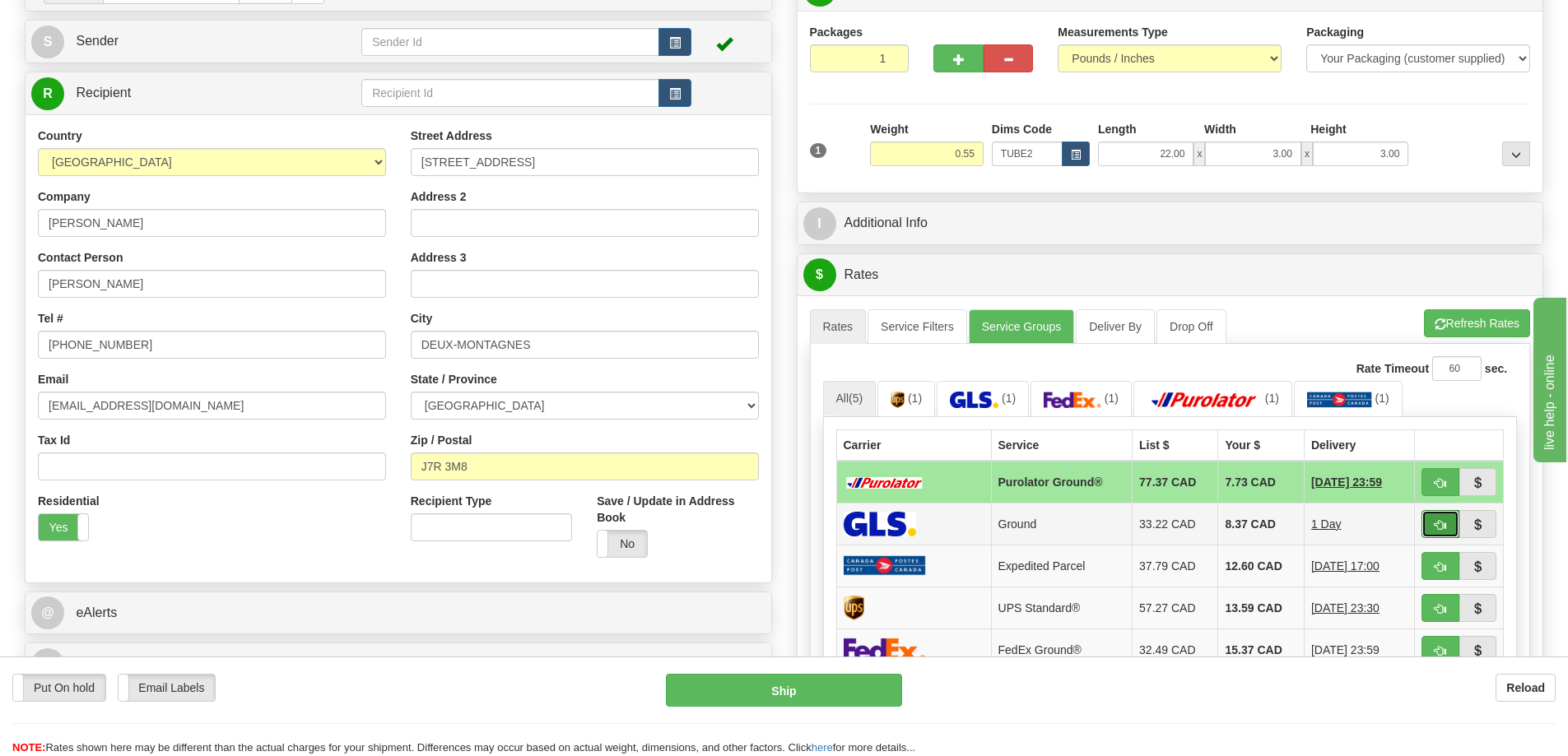
click at [1436, 520] on button "button" at bounding box center [1440, 523] width 38 height 28
type input "1"
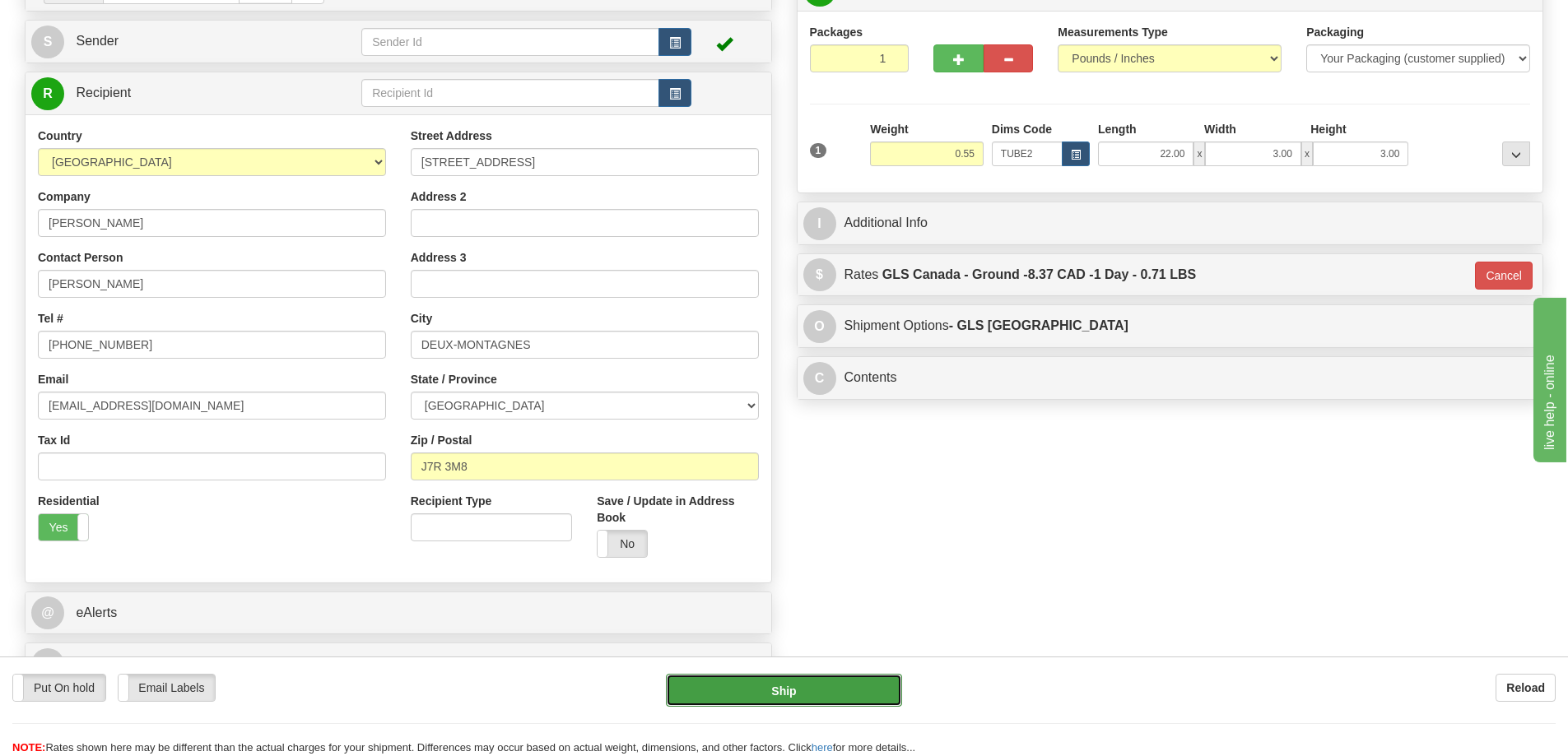
click at [862, 700] on button "Ship" at bounding box center [784, 690] width 237 height 33
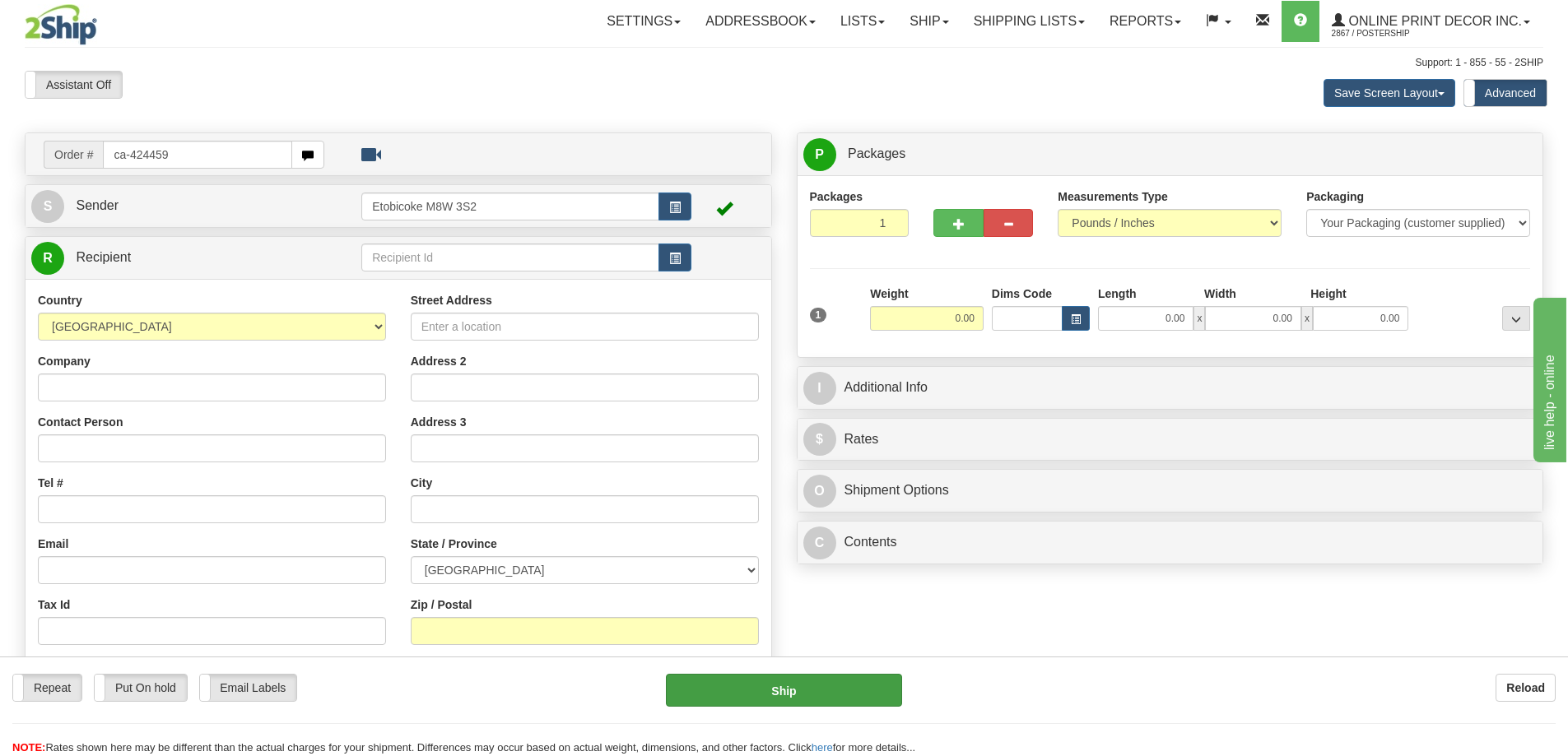
type input "ca-424459"
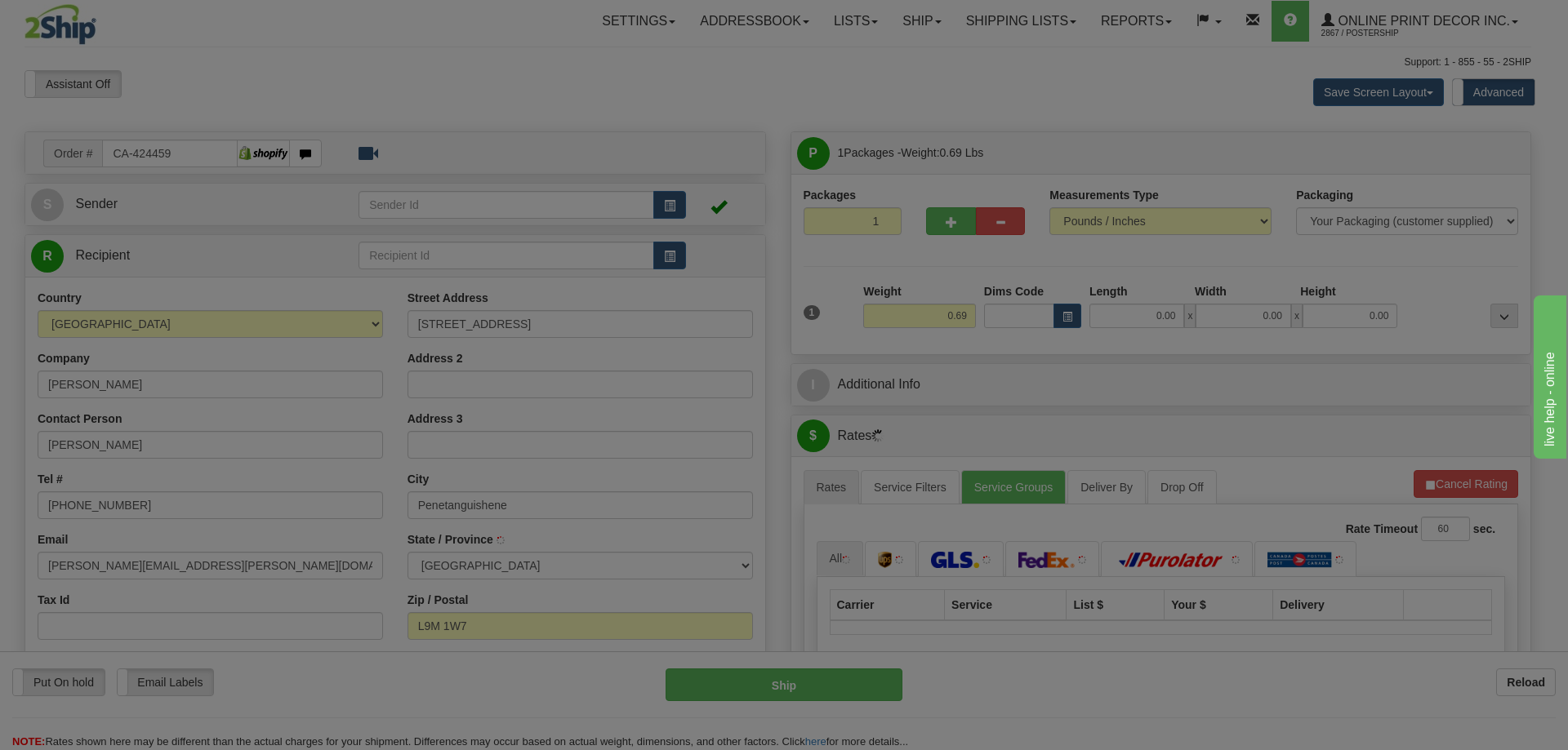
type input "PENETANGUISHENE"
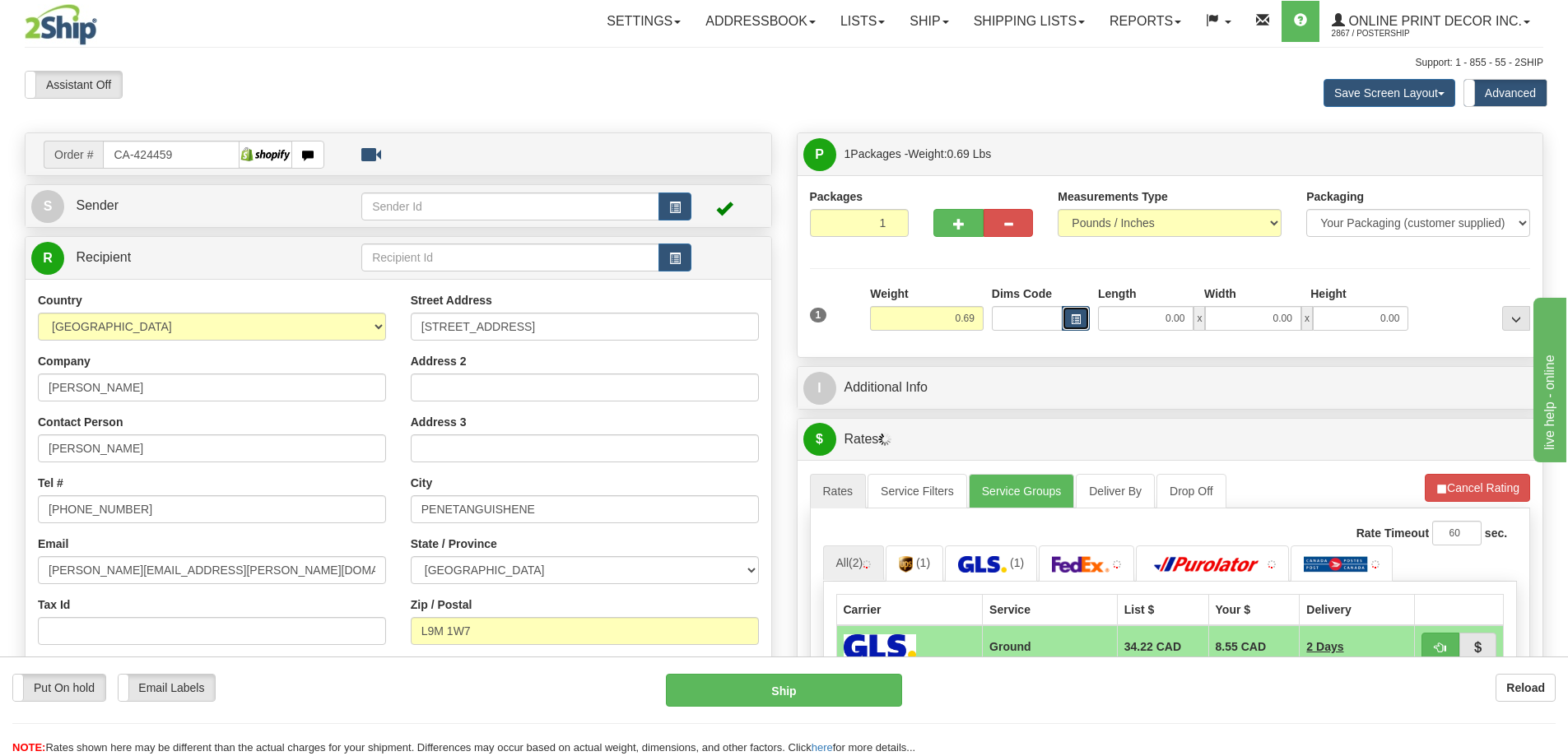
click at [1068, 318] on button "button" at bounding box center [1075, 318] width 28 height 24
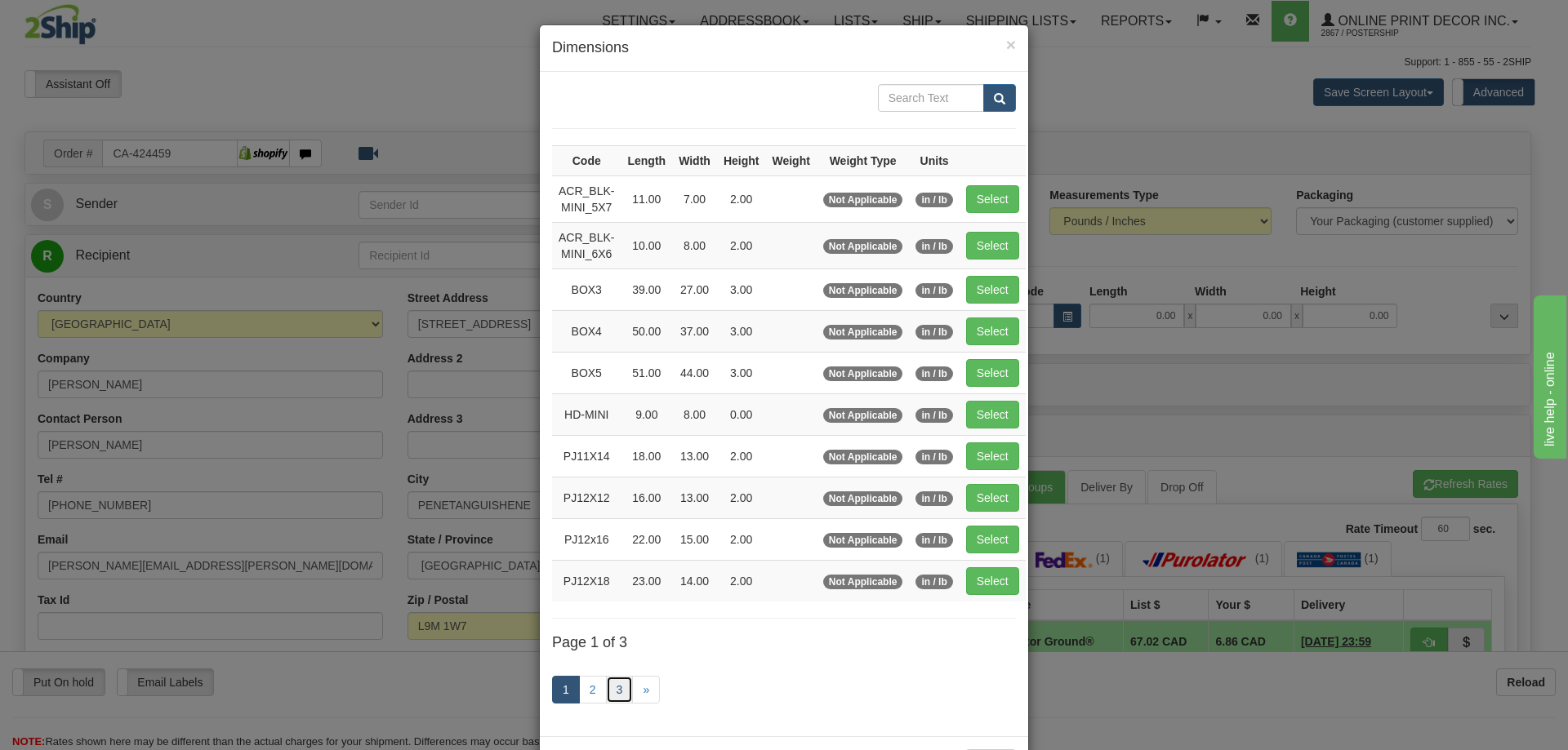
click at [620, 682] on link "3" at bounding box center [620, 689] width 28 height 28
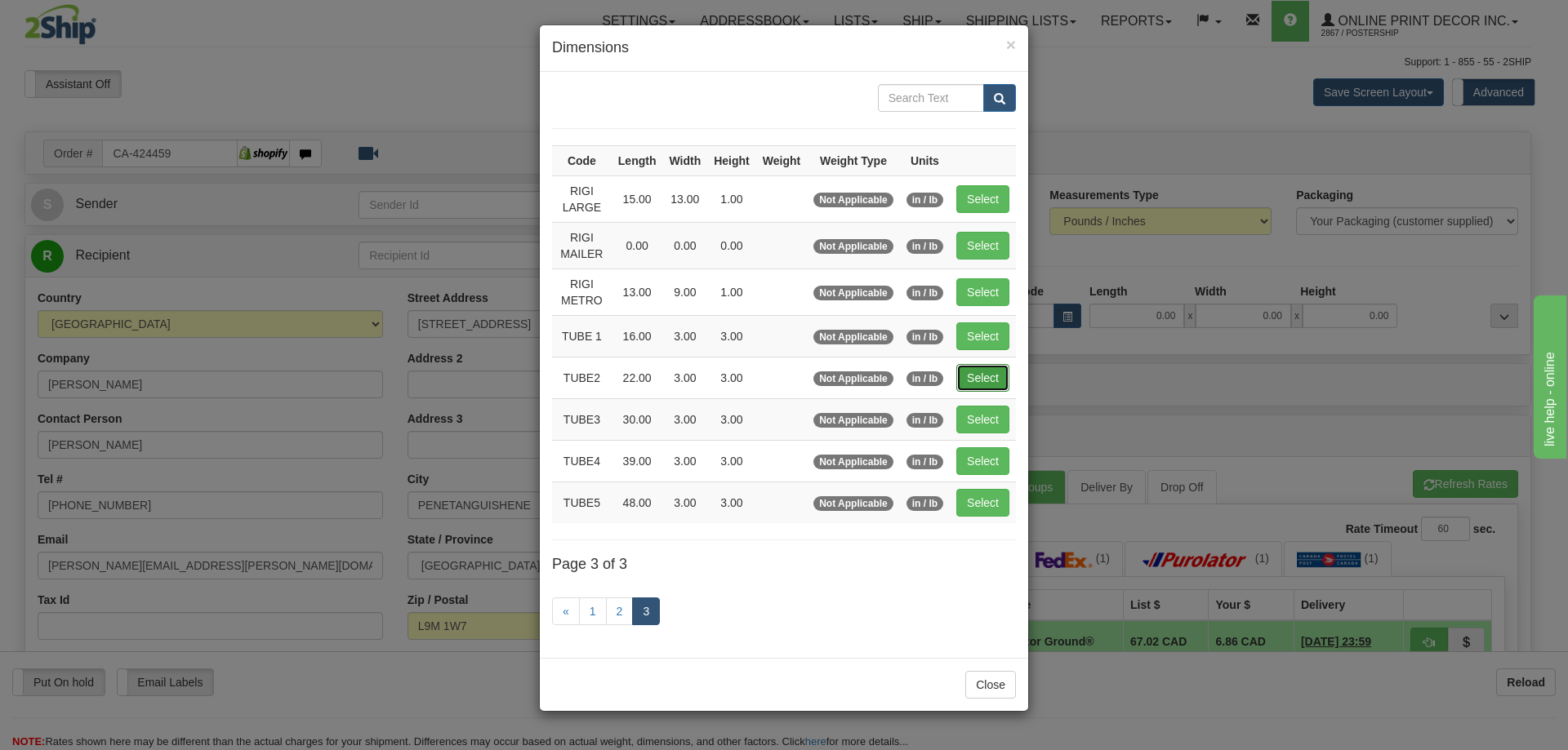
click at [976, 373] on button "Select" at bounding box center [982, 378] width 53 height 28
type input "TUBE2"
type input "22.00"
type input "3.00"
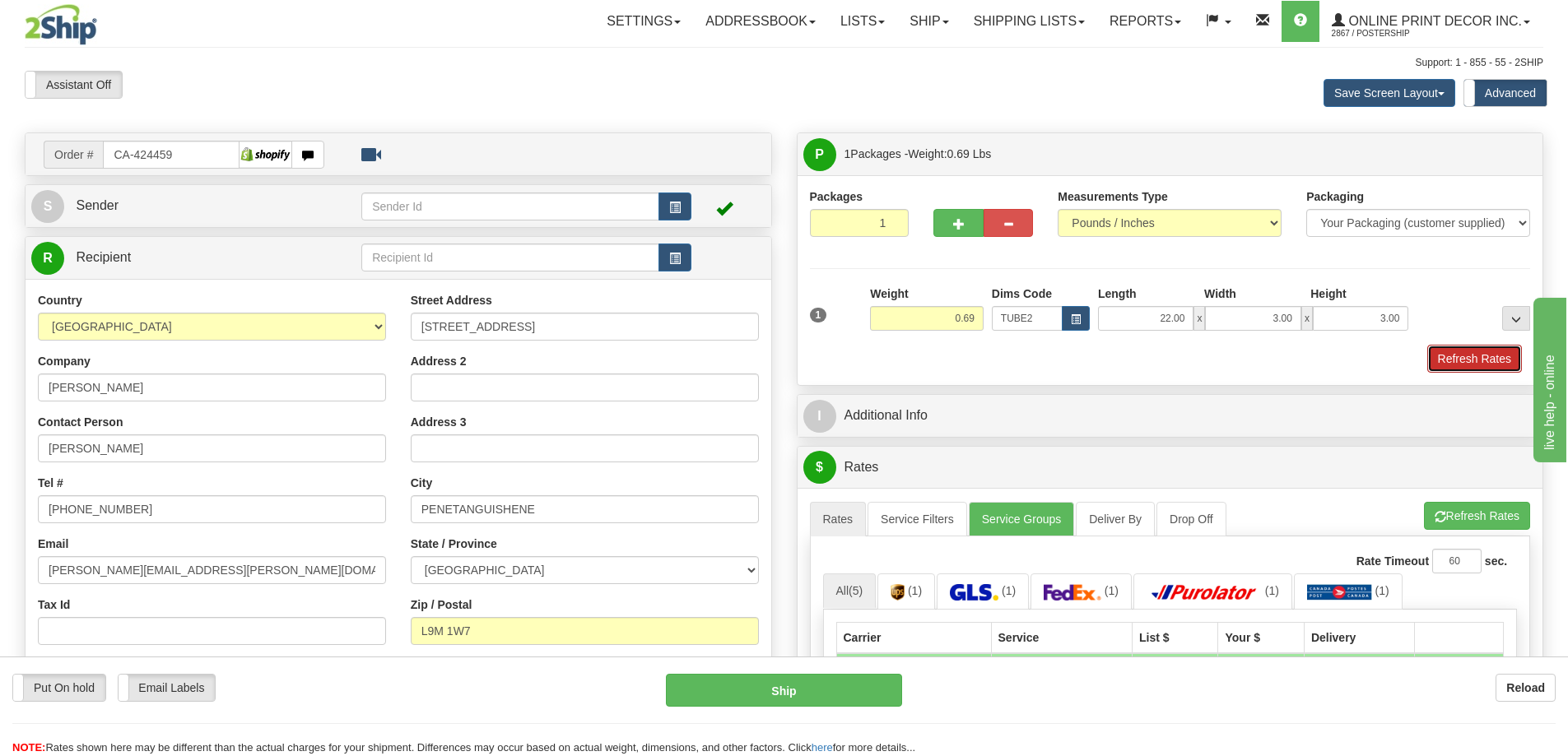
click at [1476, 353] on button "Refresh Rates" at bounding box center [1475, 359] width 95 height 28
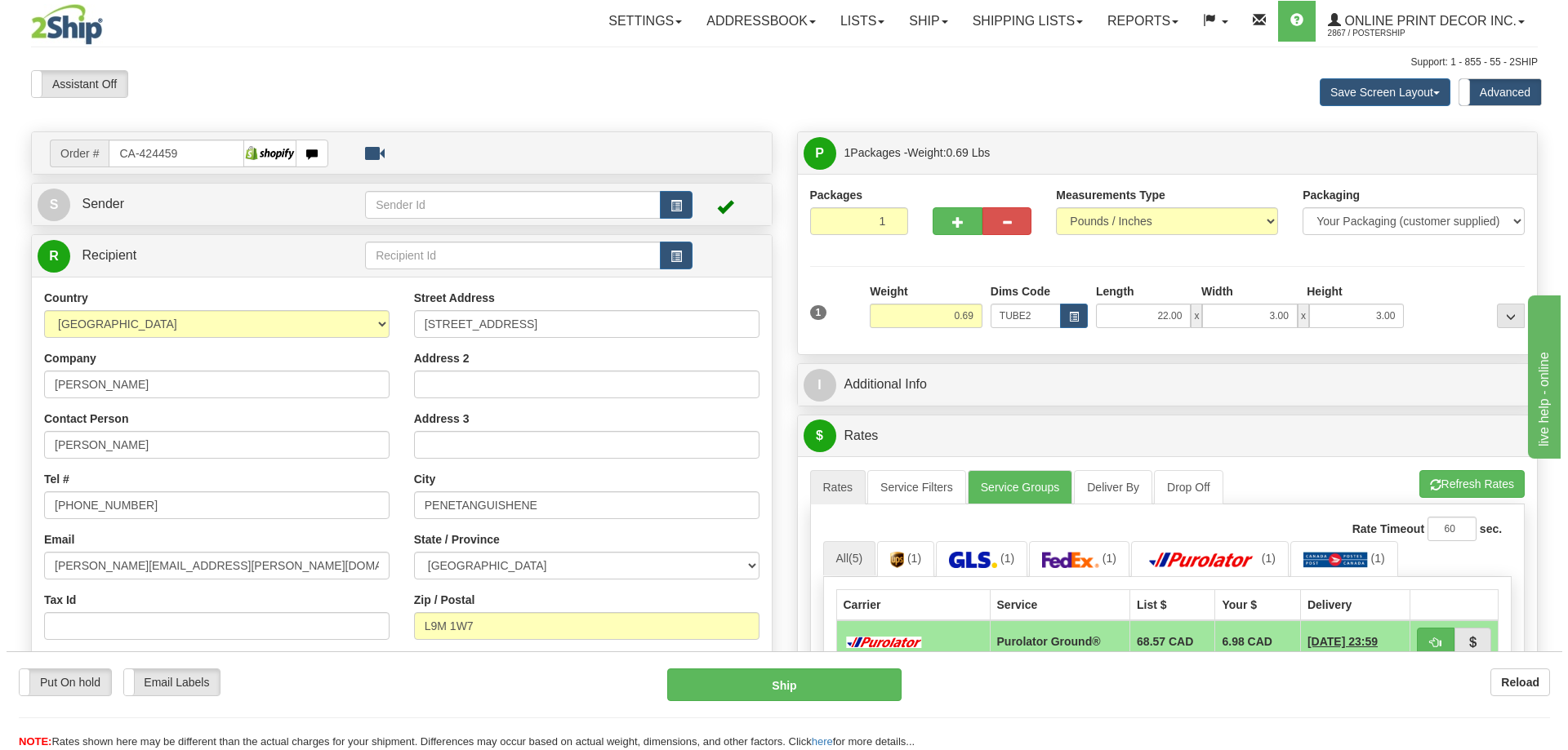
scroll to position [163, 0]
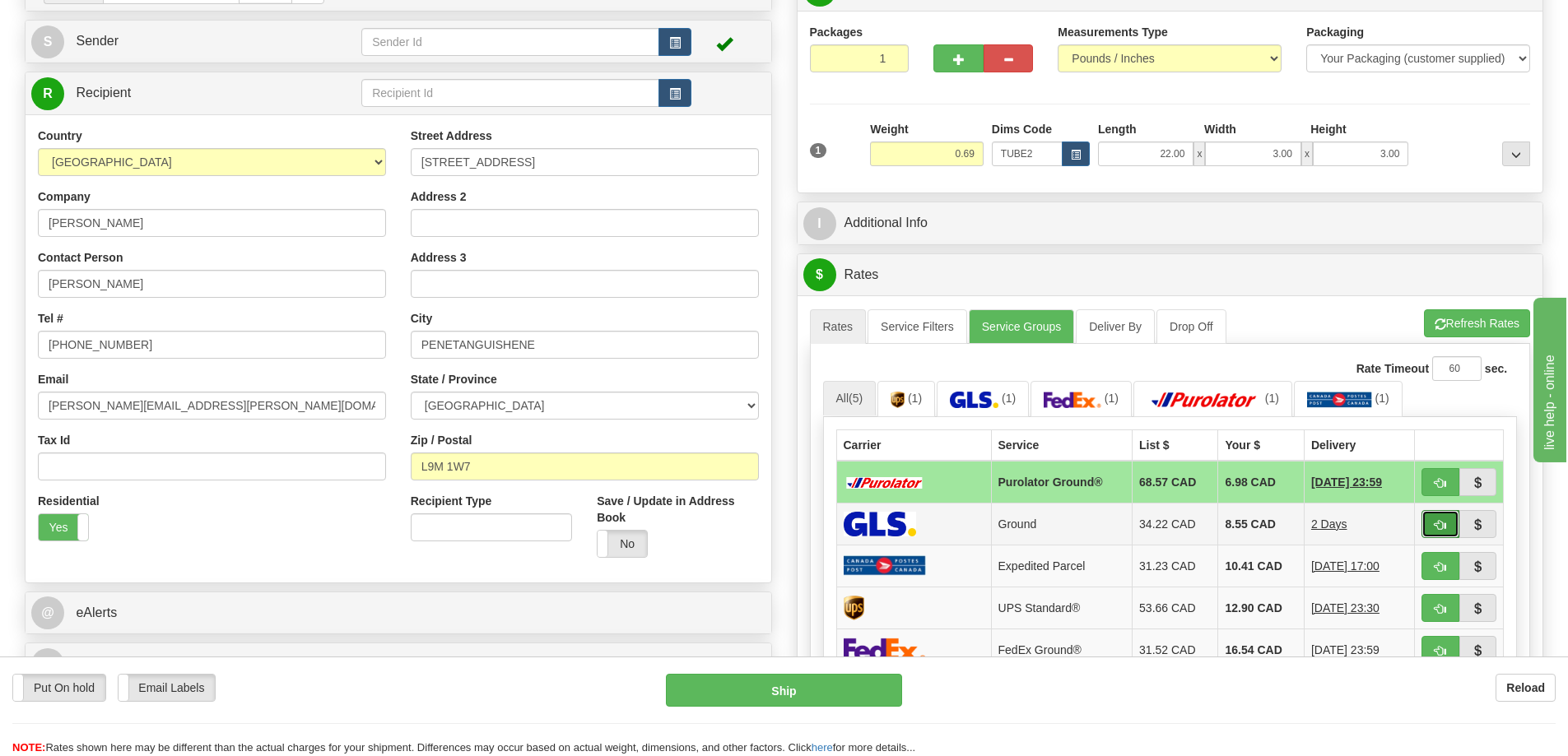
click at [1455, 524] on button "button" at bounding box center [1440, 523] width 38 height 28
type input "1"
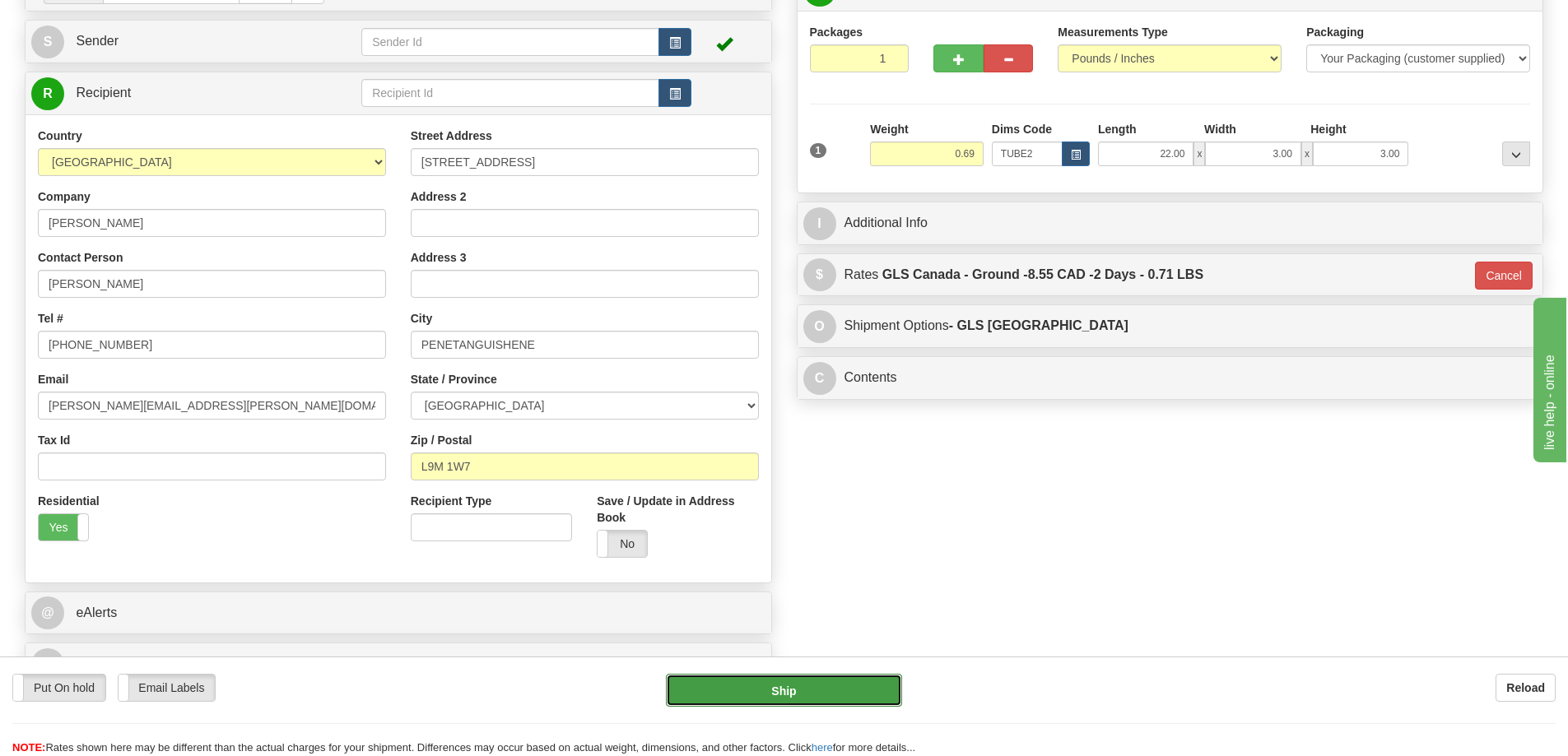
click at [847, 697] on button "Ship" at bounding box center [784, 690] width 237 height 33
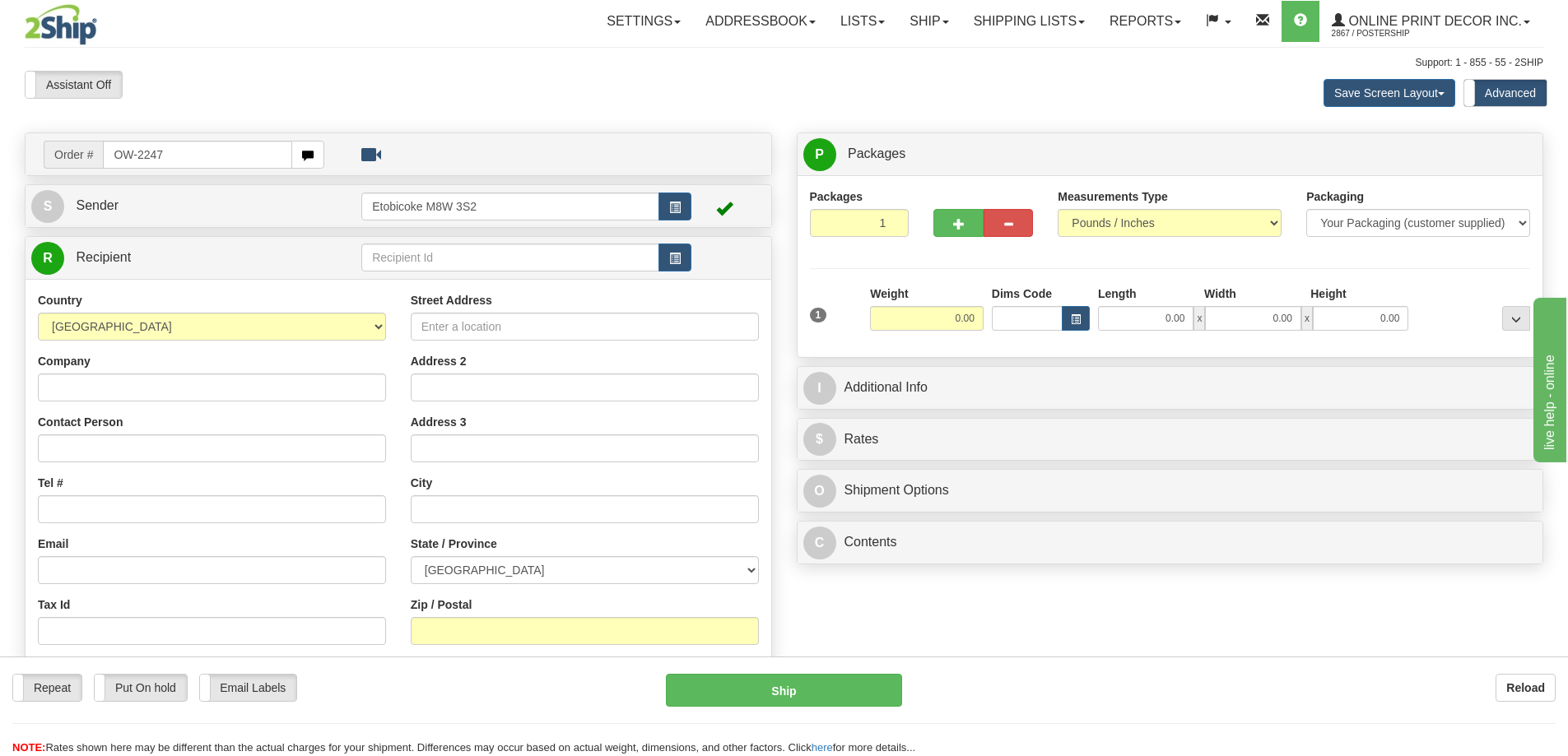
type input "OW-2247"
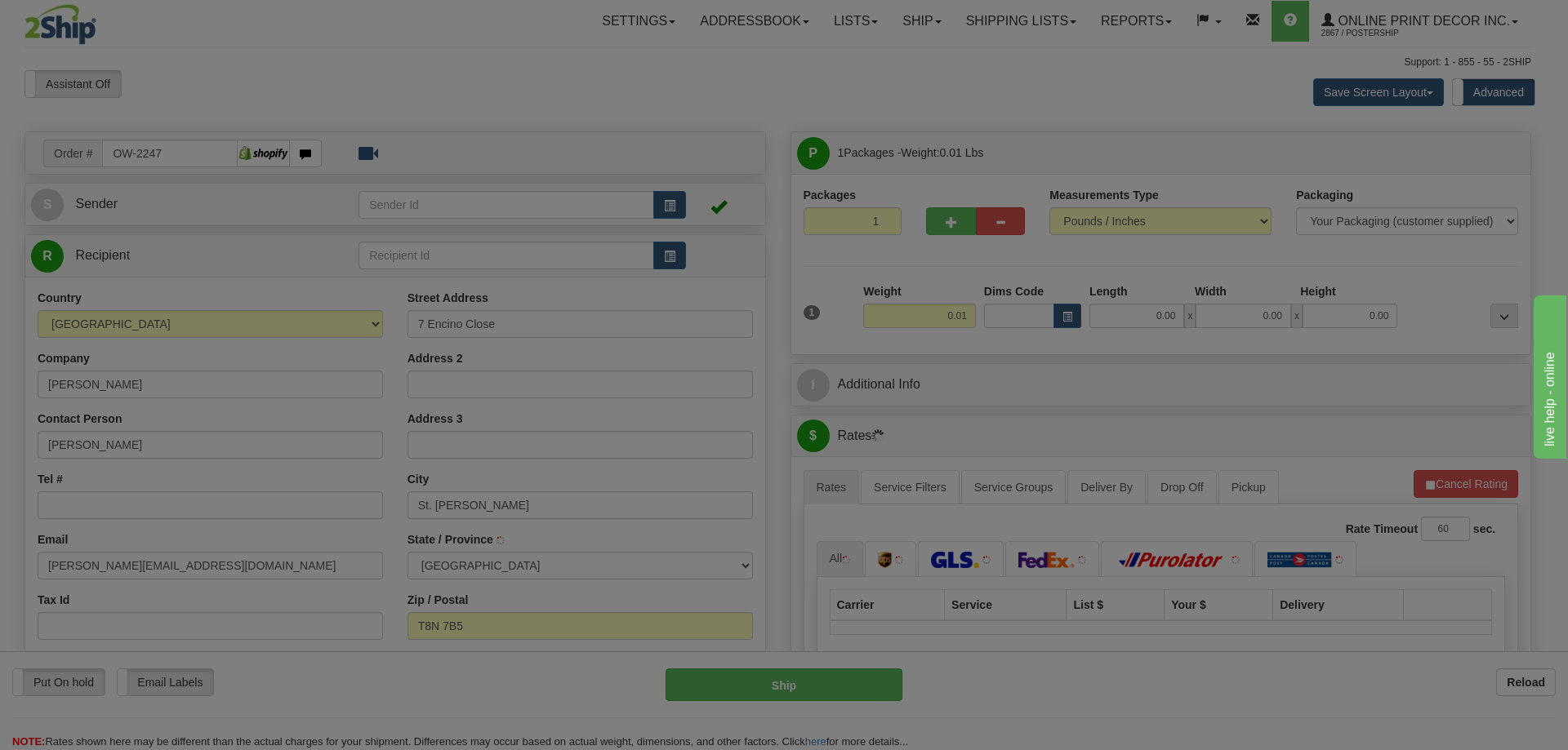
type input "ST. [PERSON_NAME]"
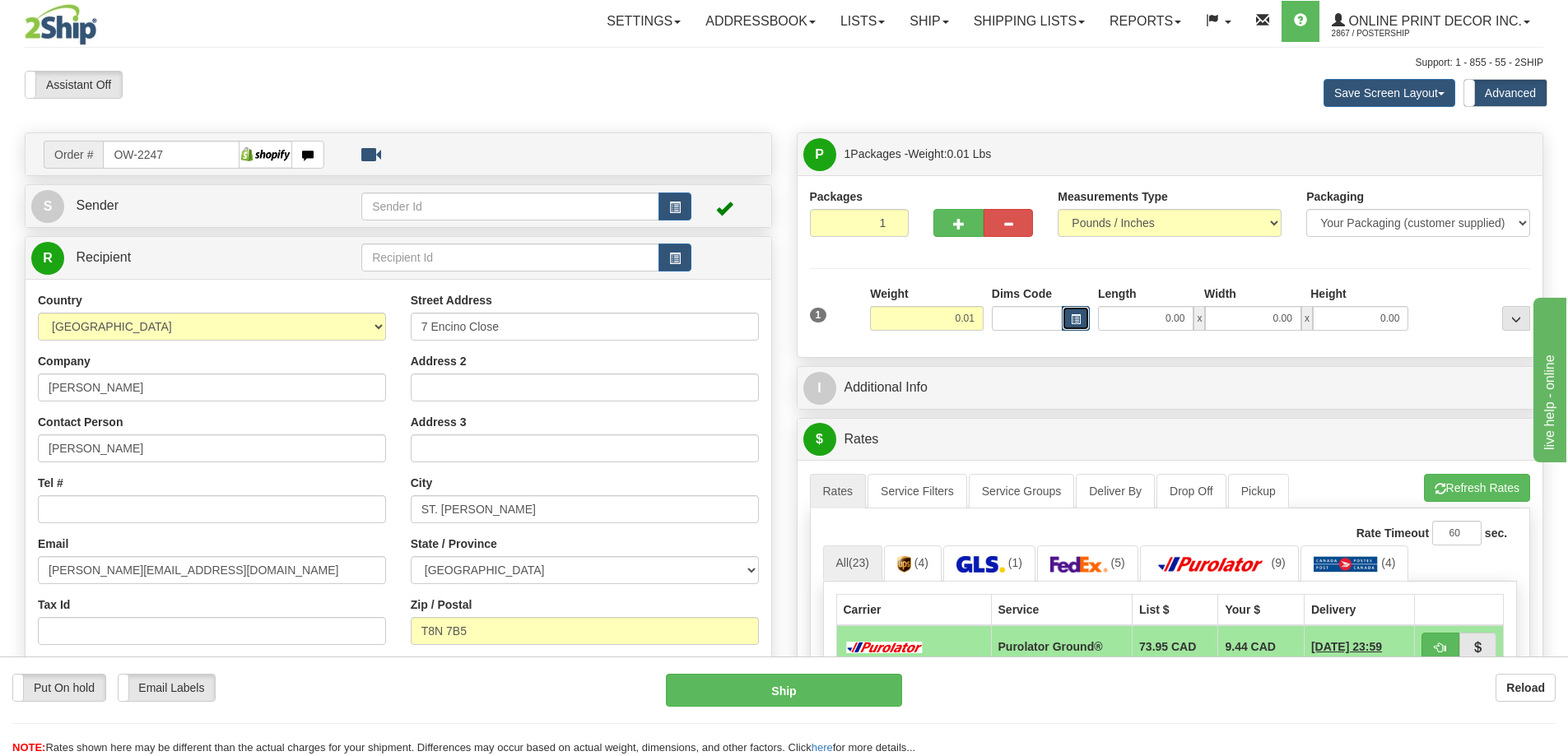
click at [1079, 308] on button "button" at bounding box center [1075, 318] width 28 height 24
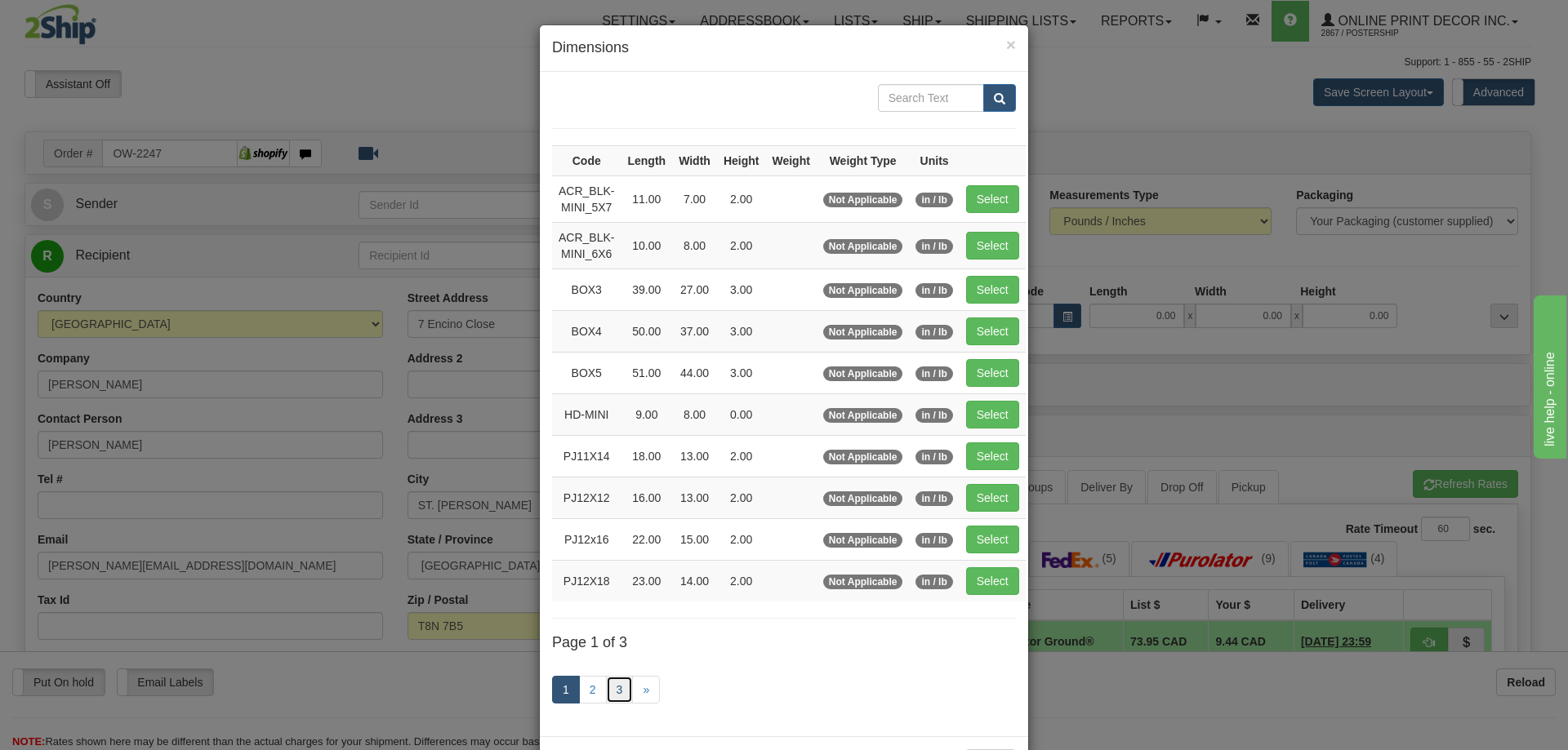
click at [620, 683] on link "3" at bounding box center [620, 689] width 28 height 28
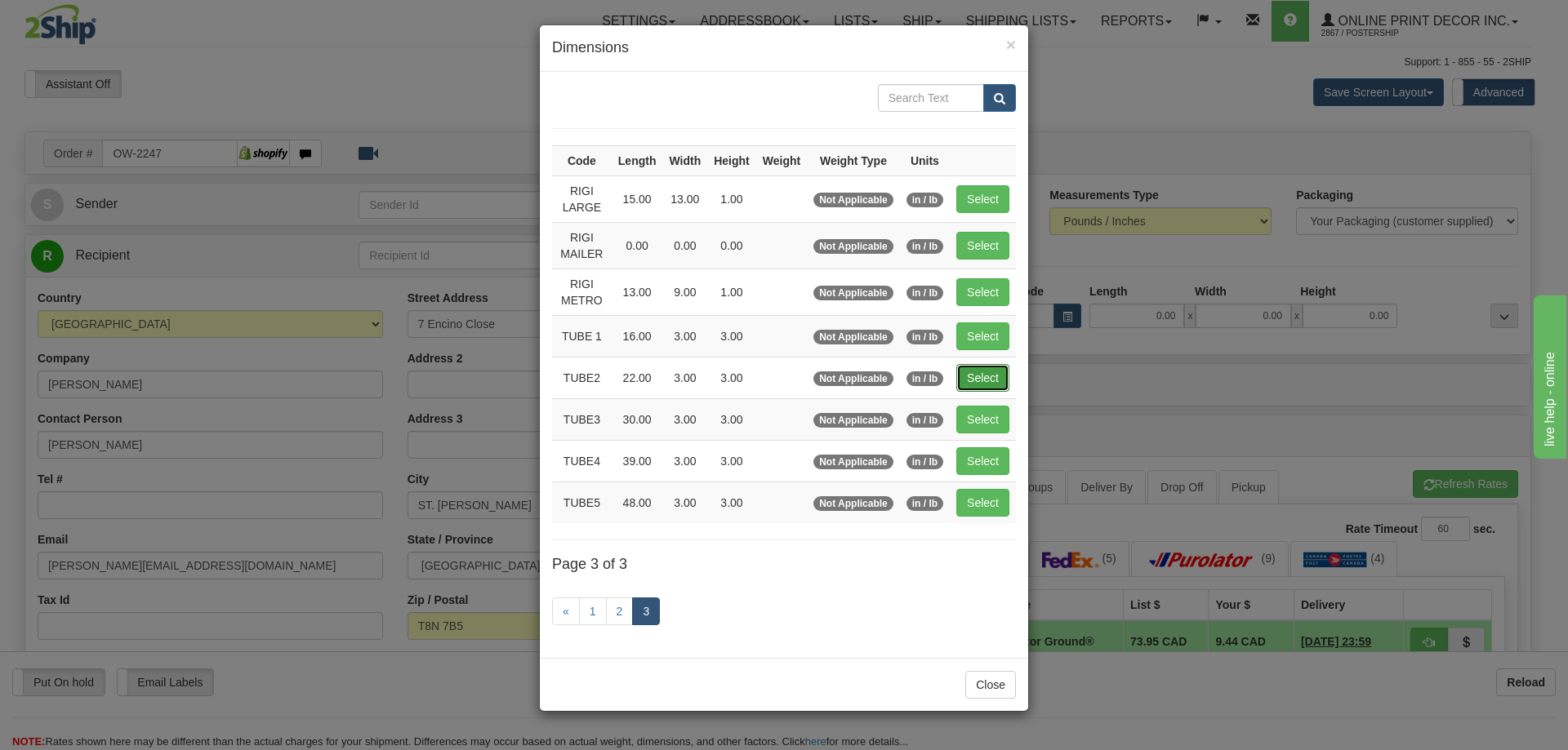
click at [976, 370] on button "Select" at bounding box center [982, 378] width 53 height 28
type input "TUBE2"
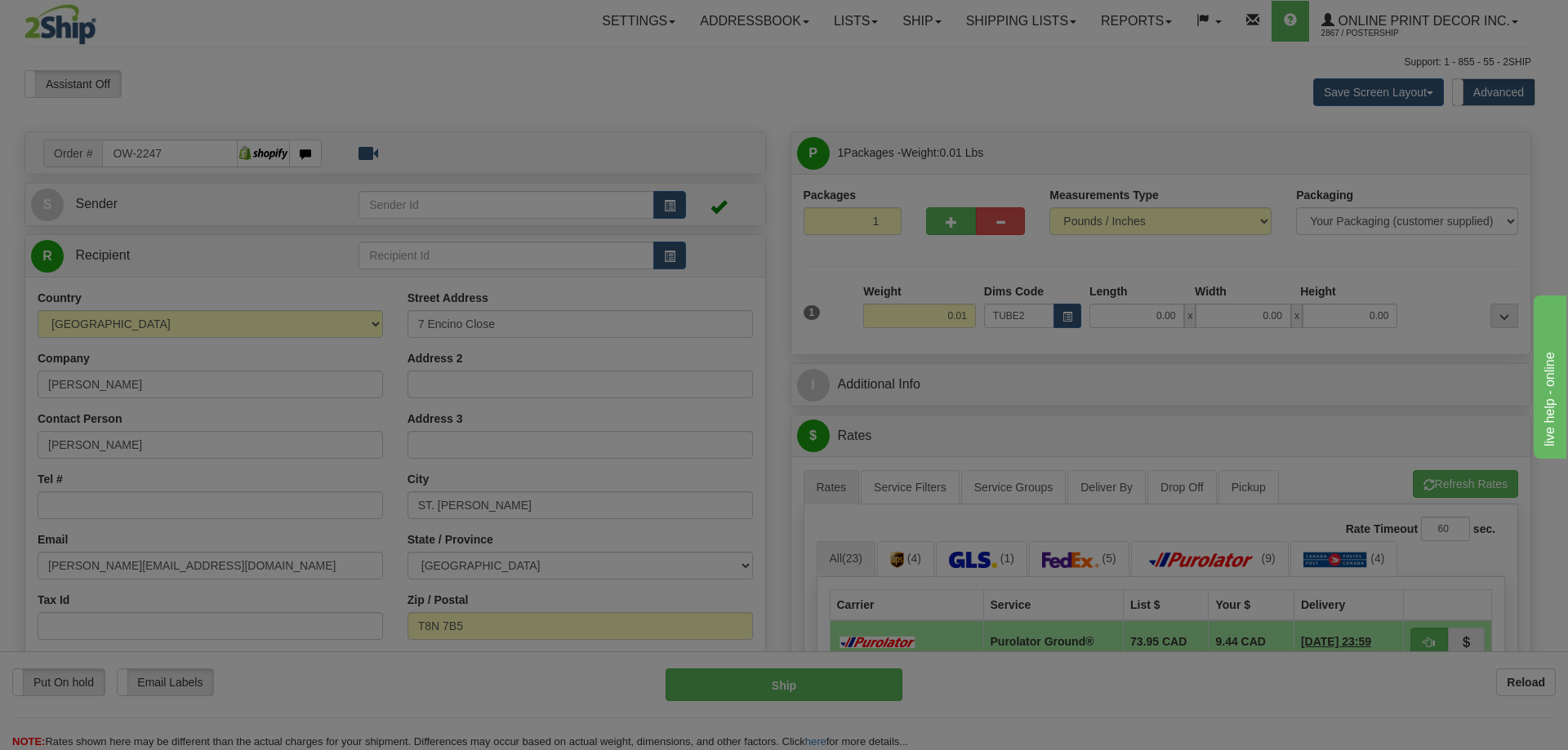
type input "22.00"
type input "3.00"
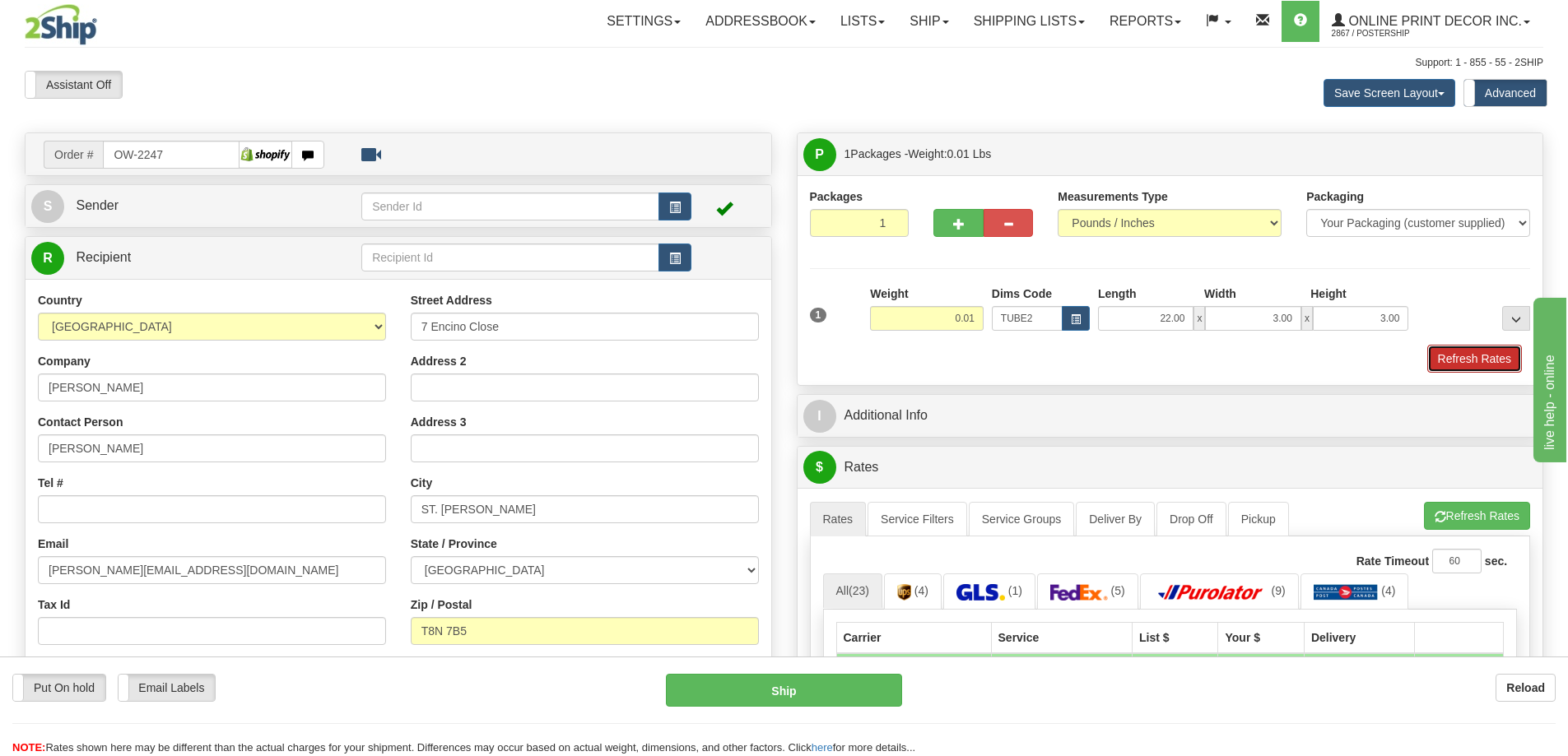
click at [1480, 357] on button "Refresh Rates" at bounding box center [1475, 359] width 95 height 28
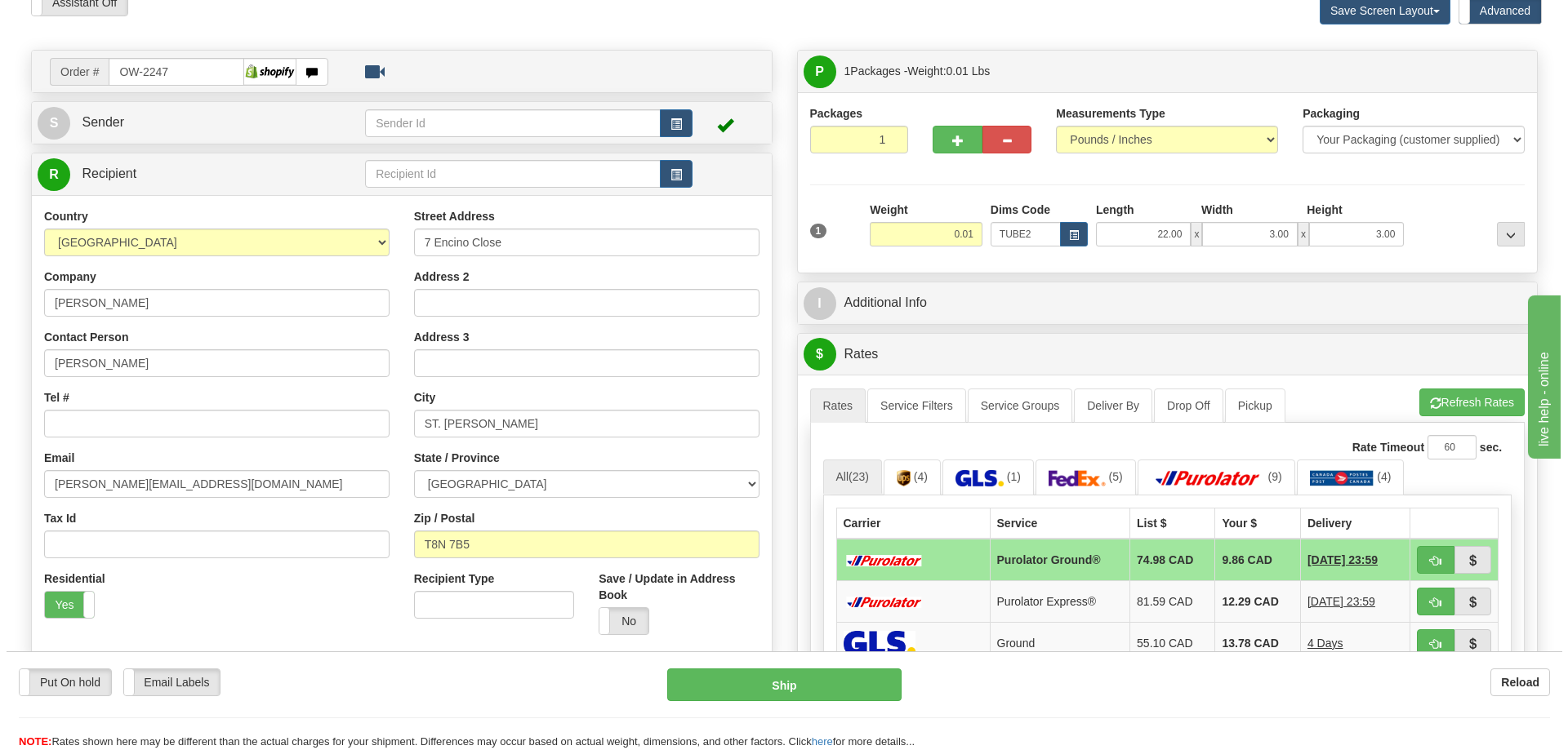
scroll to position [163, 0]
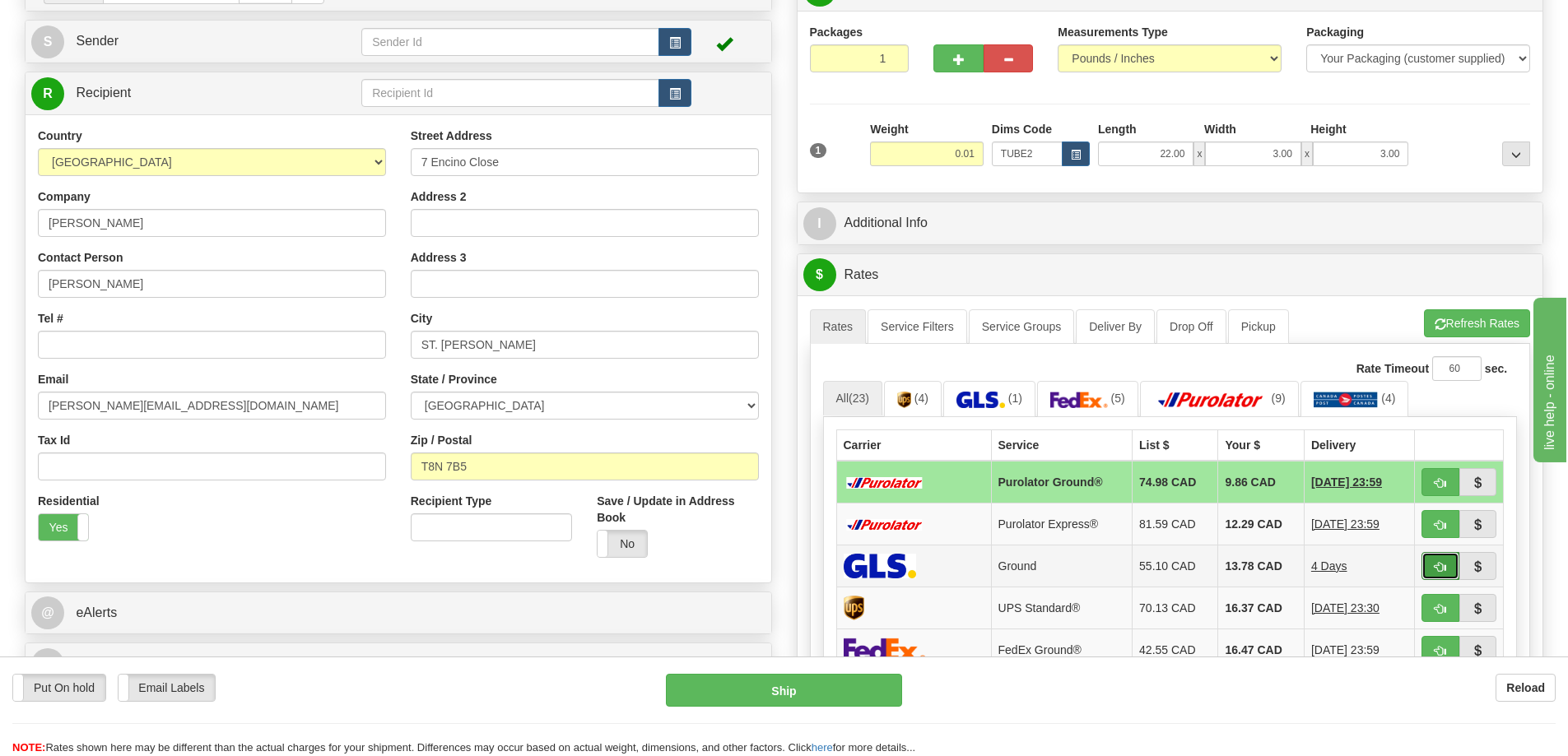
click at [1438, 561] on button "button" at bounding box center [1440, 566] width 38 height 28
type input "1"
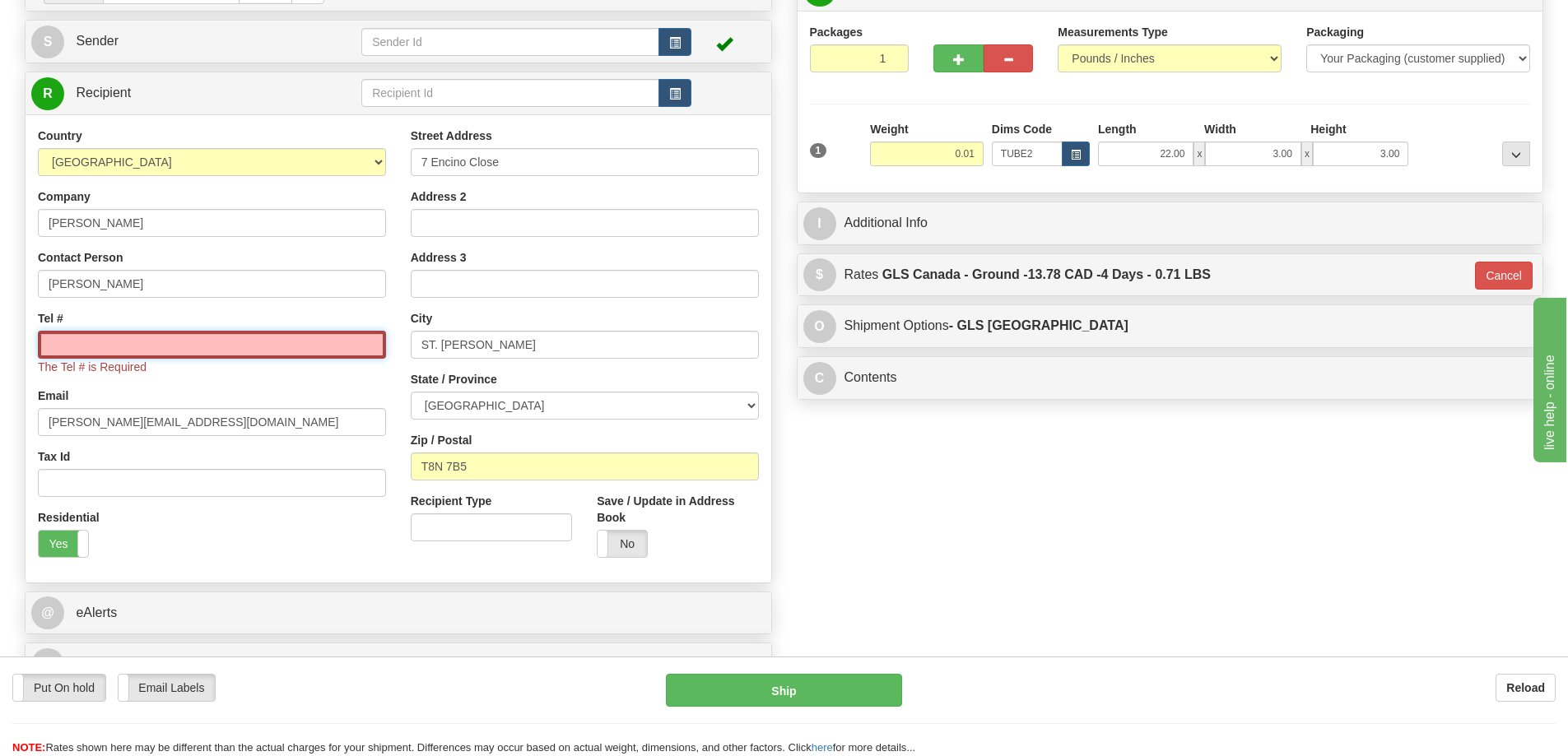
click at [314, 344] on input "Tel #" at bounding box center [211, 344] width 348 height 28
type input "18773353312"
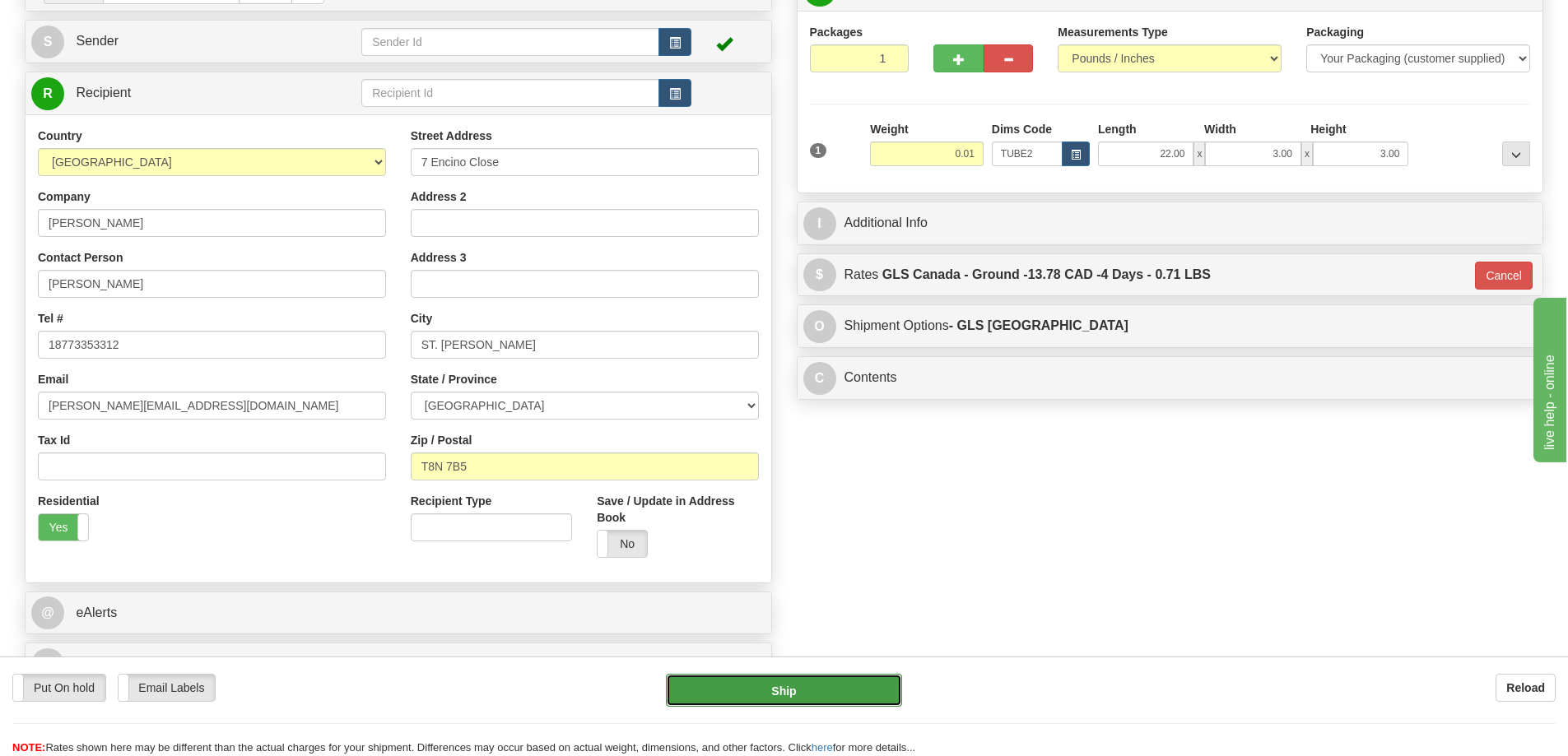
click at [787, 698] on button "Ship" at bounding box center [784, 690] width 237 height 33
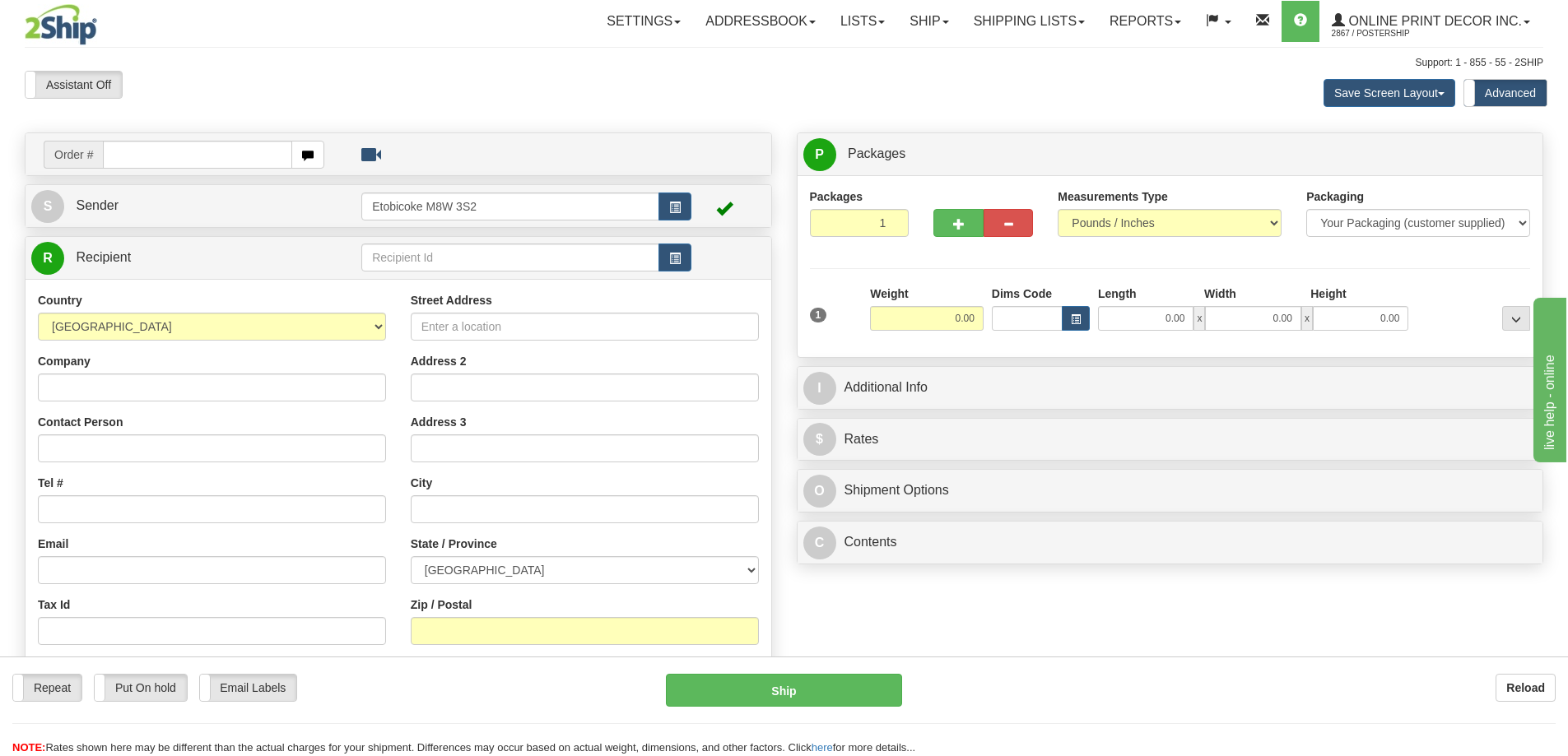
click at [139, 159] on input "text" at bounding box center [197, 154] width 189 height 28
type input "OW-2252"
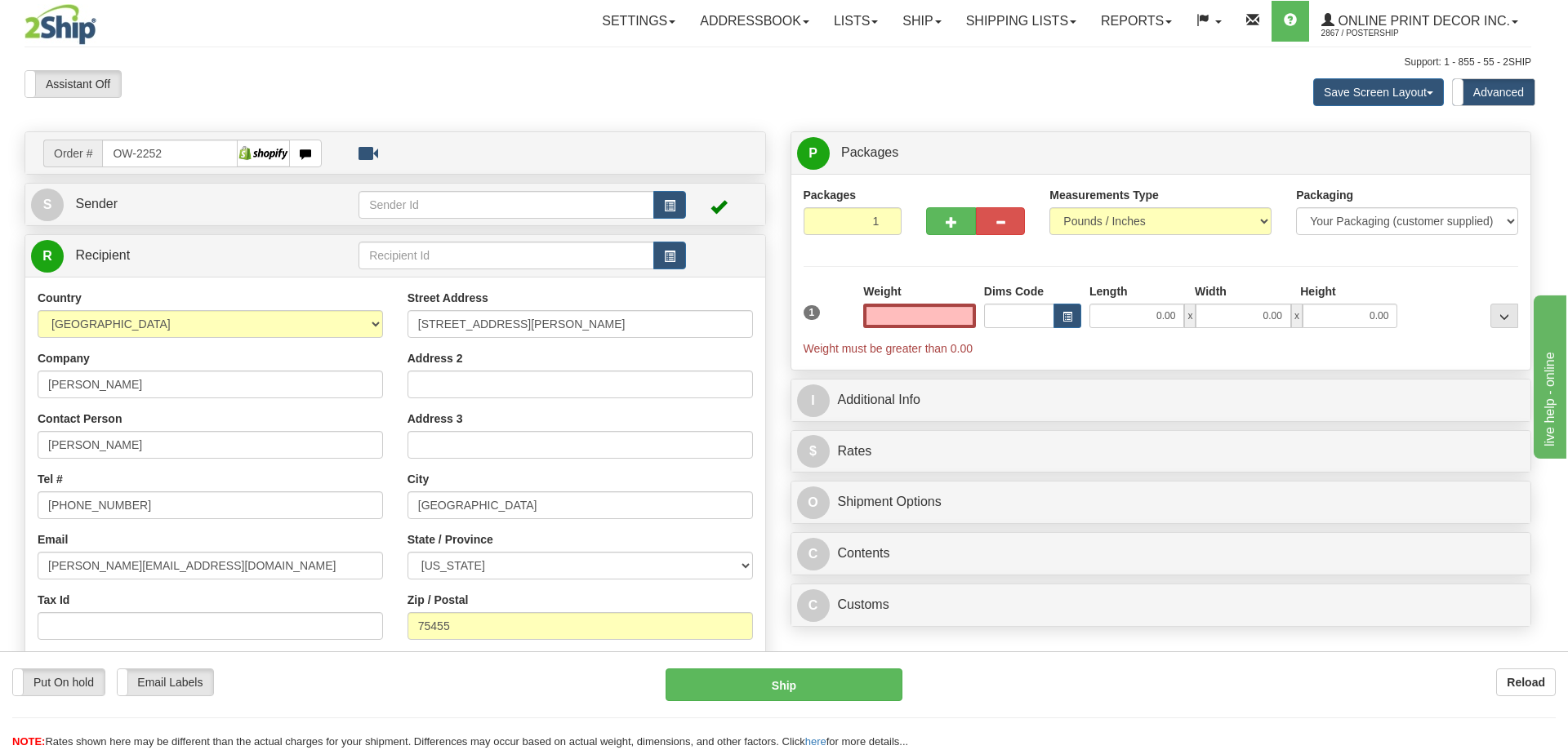
type input "MOUNT PLEASANT"
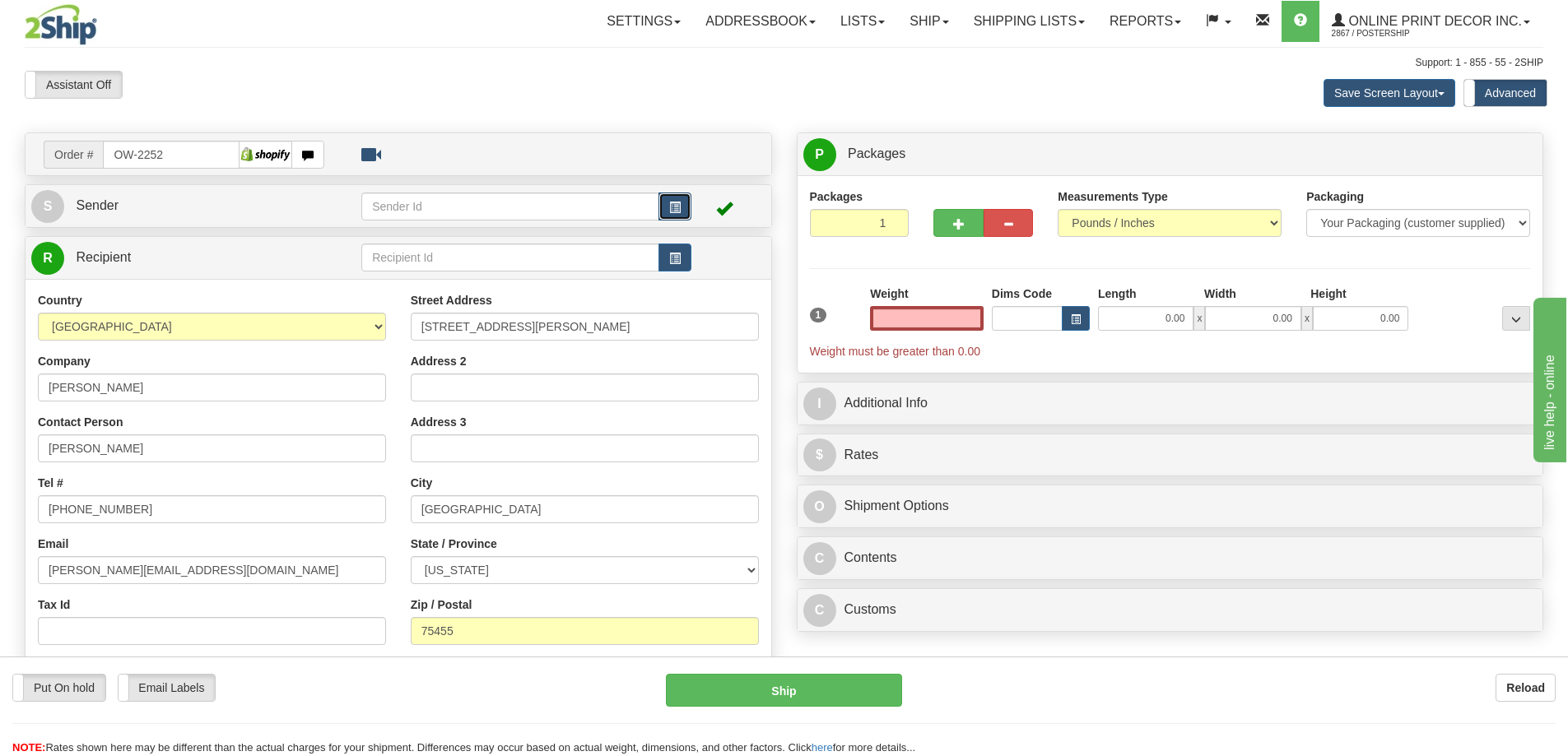
type input "0.00"
click at [682, 200] on button "button" at bounding box center [675, 206] width 33 height 28
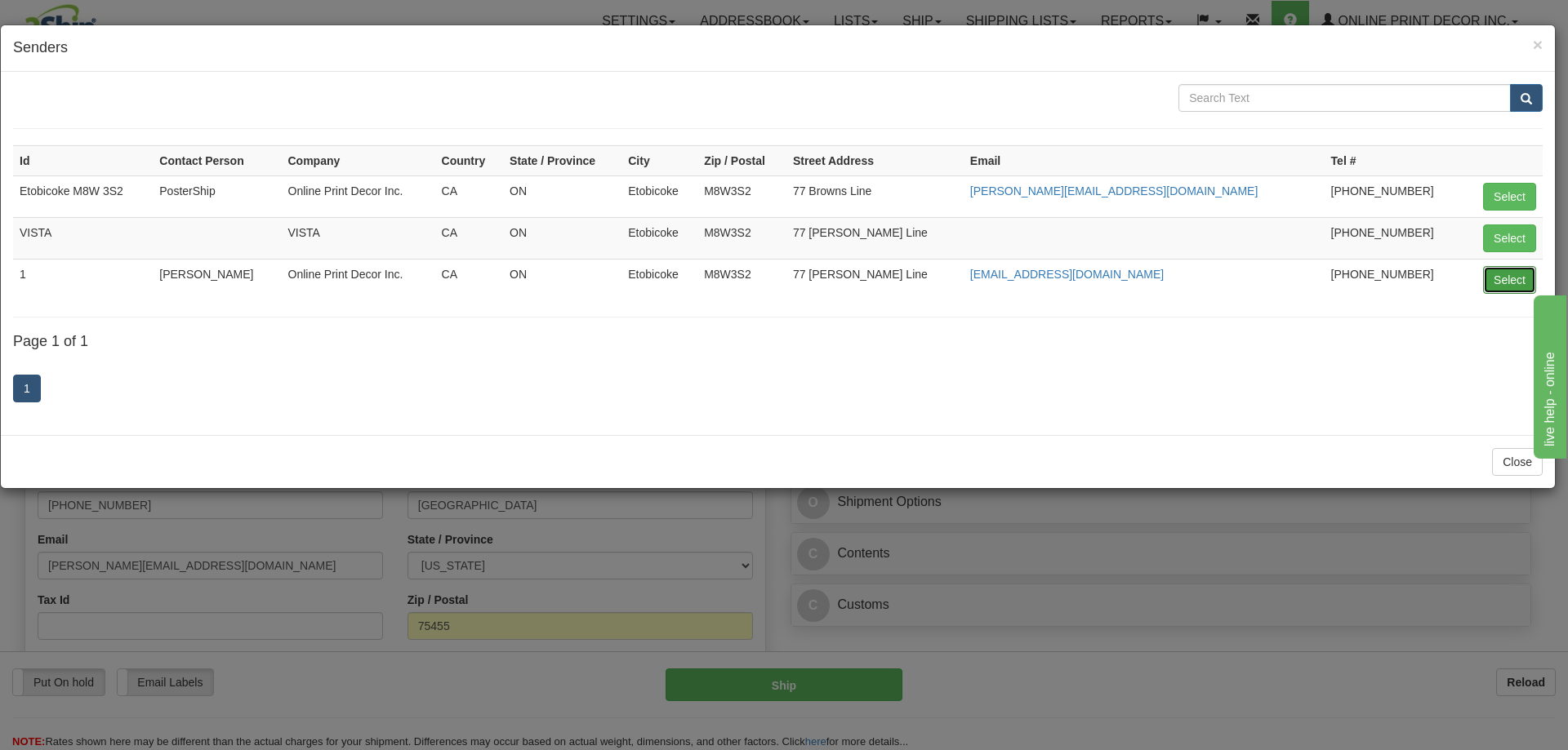
click at [1504, 283] on button "Select" at bounding box center [1509, 280] width 53 height 28
type input "1"
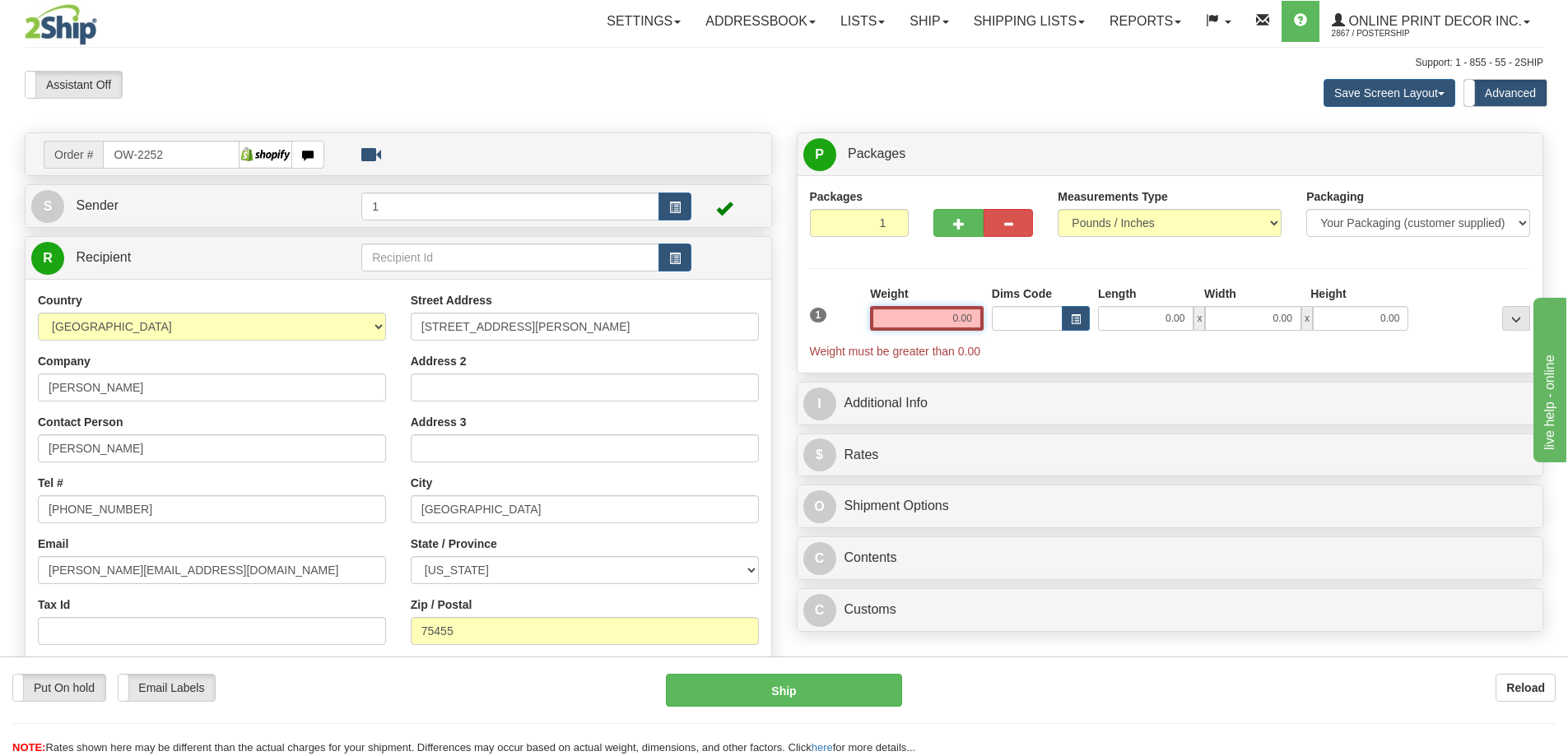
click at [975, 312] on input "0.00" at bounding box center [926, 318] width 113 height 24
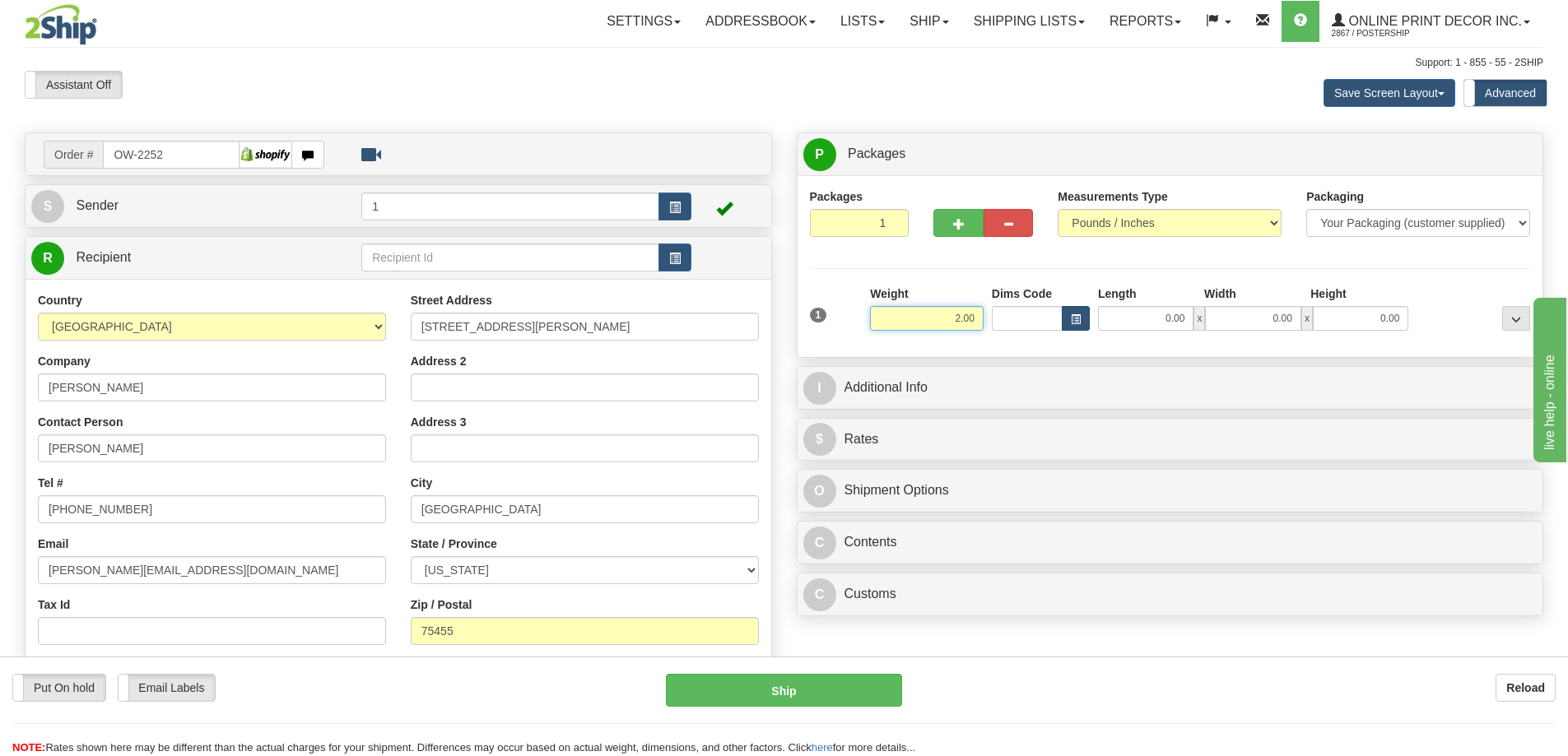
type input "2.00"
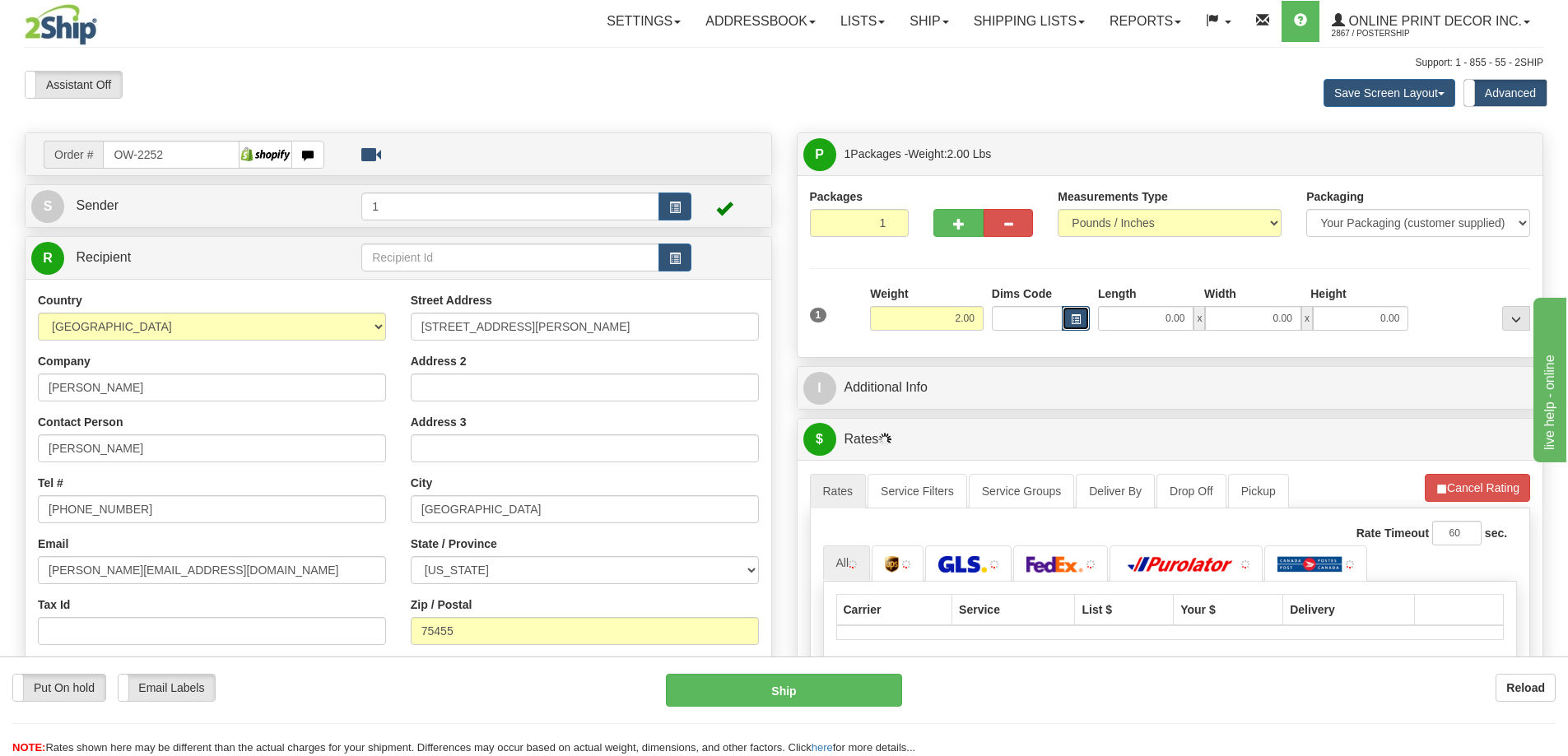
click at [1077, 317] on span "button" at bounding box center [1075, 319] width 10 height 9
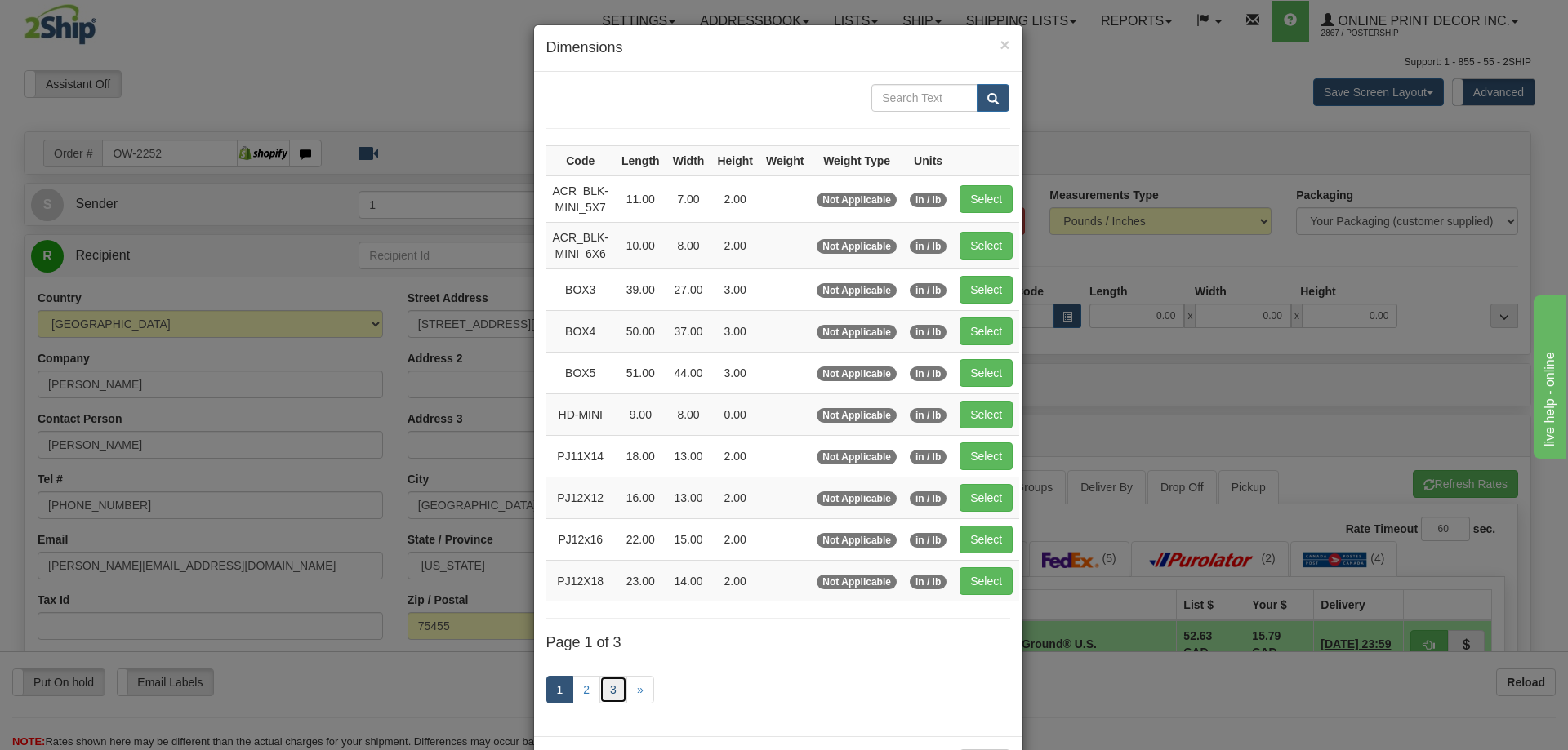
click at [613, 688] on link "3" at bounding box center [613, 689] width 28 height 28
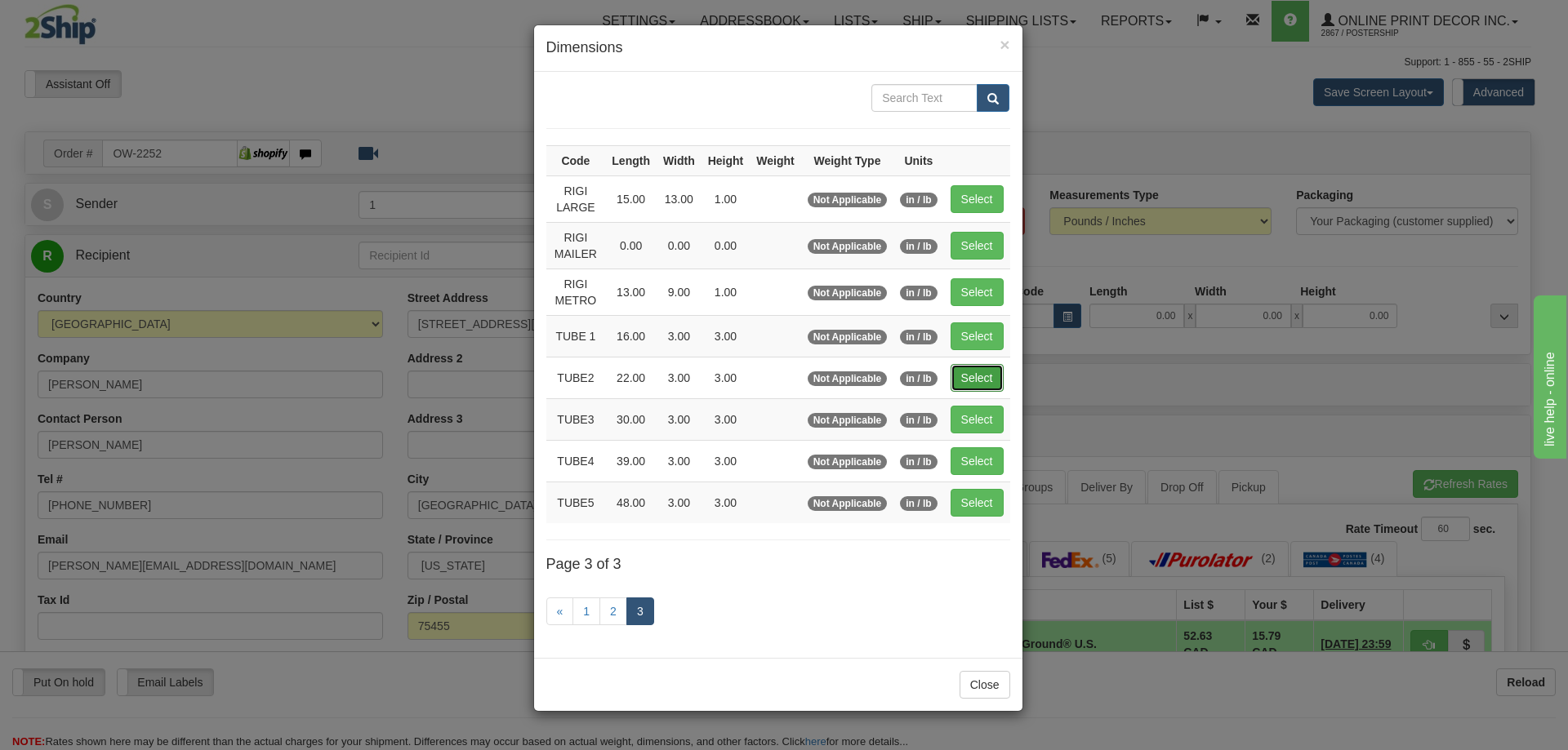
click at [972, 376] on button "Select" at bounding box center [976, 378] width 53 height 28
type input "TUBE2"
type input "22.00"
type input "3.00"
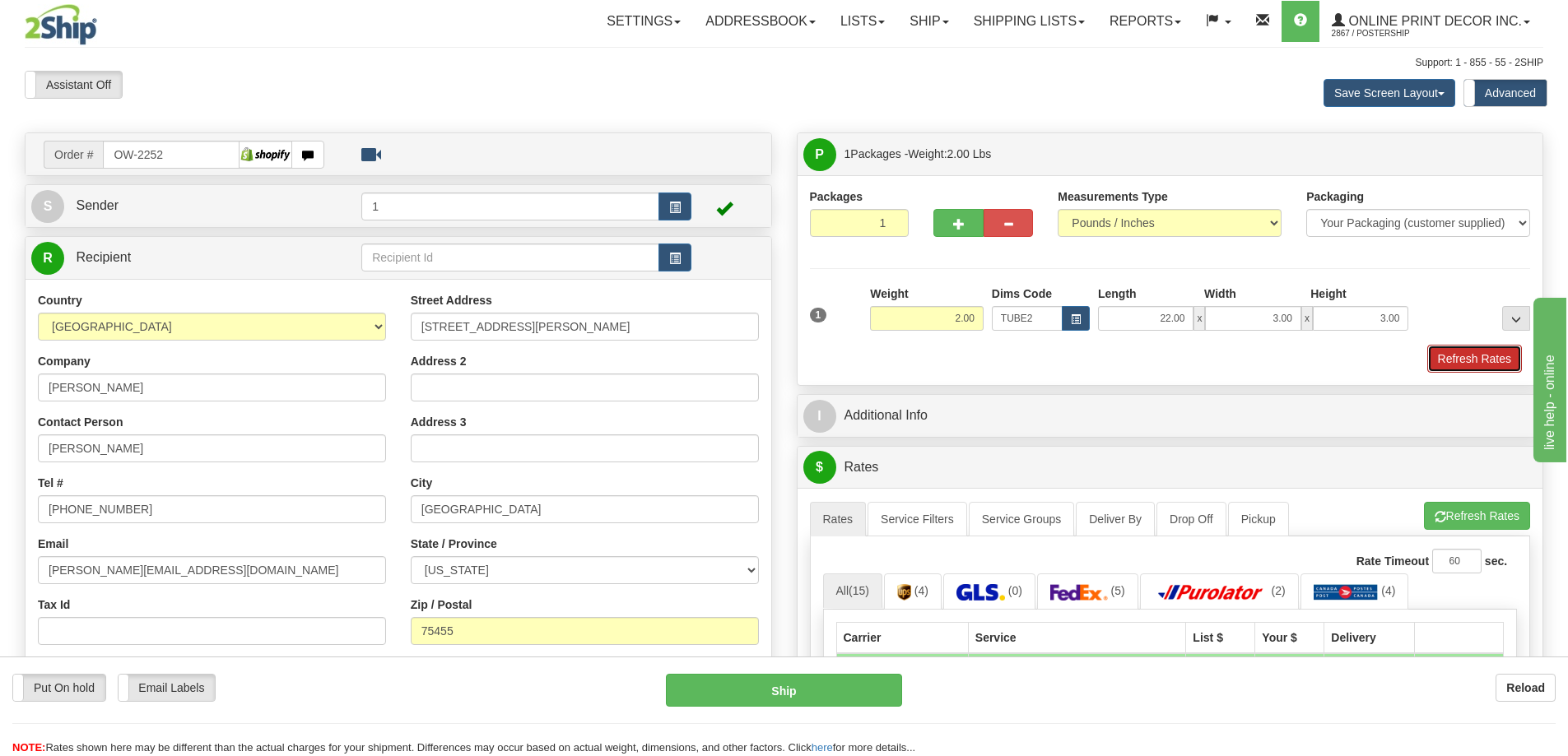
drag, startPoint x: 1480, startPoint y: 354, endPoint x: 1469, endPoint y: 340, distance: 17.8
click at [1480, 352] on button "Refresh Rates" at bounding box center [1475, 359] width 95 height 28
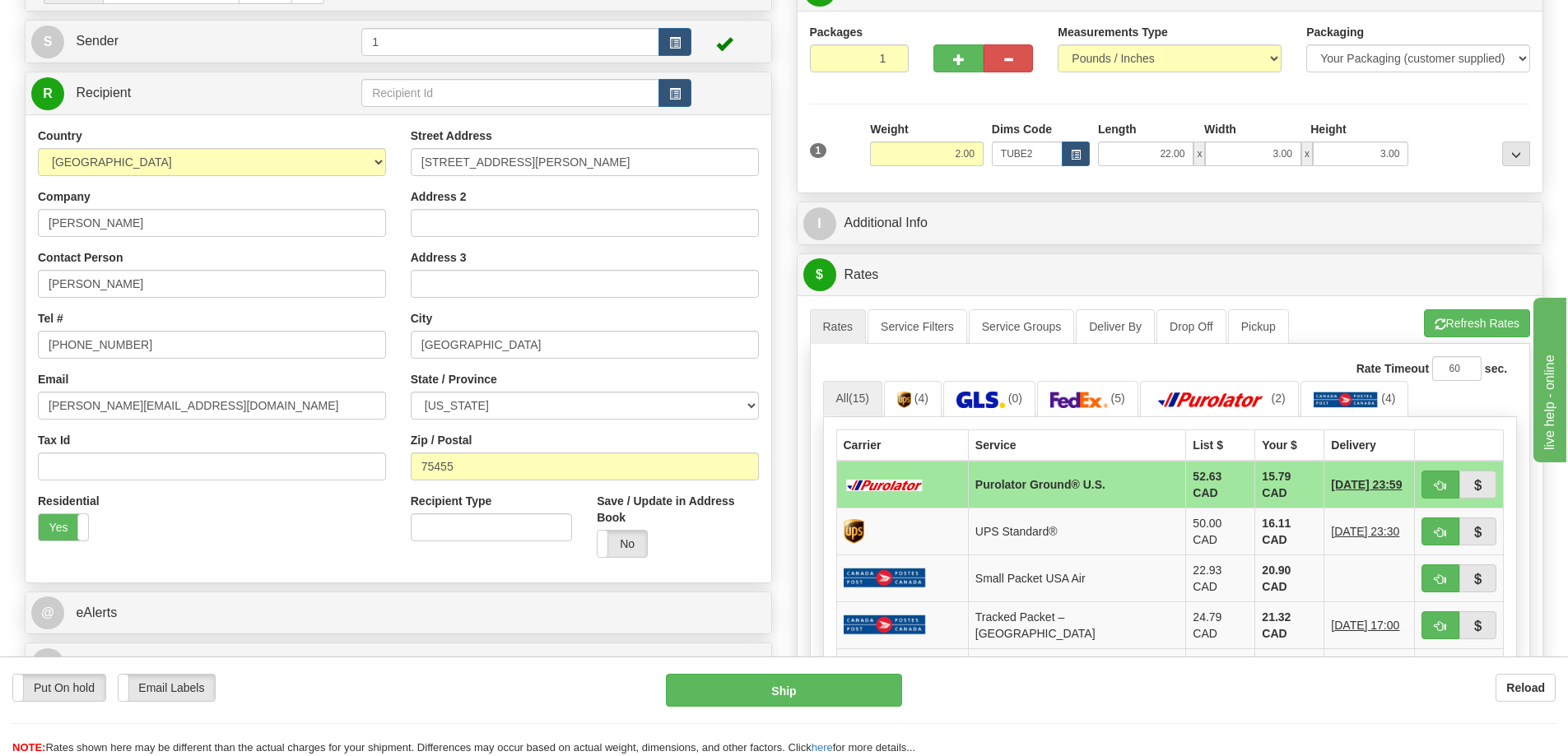
scroll to position [330, 0]
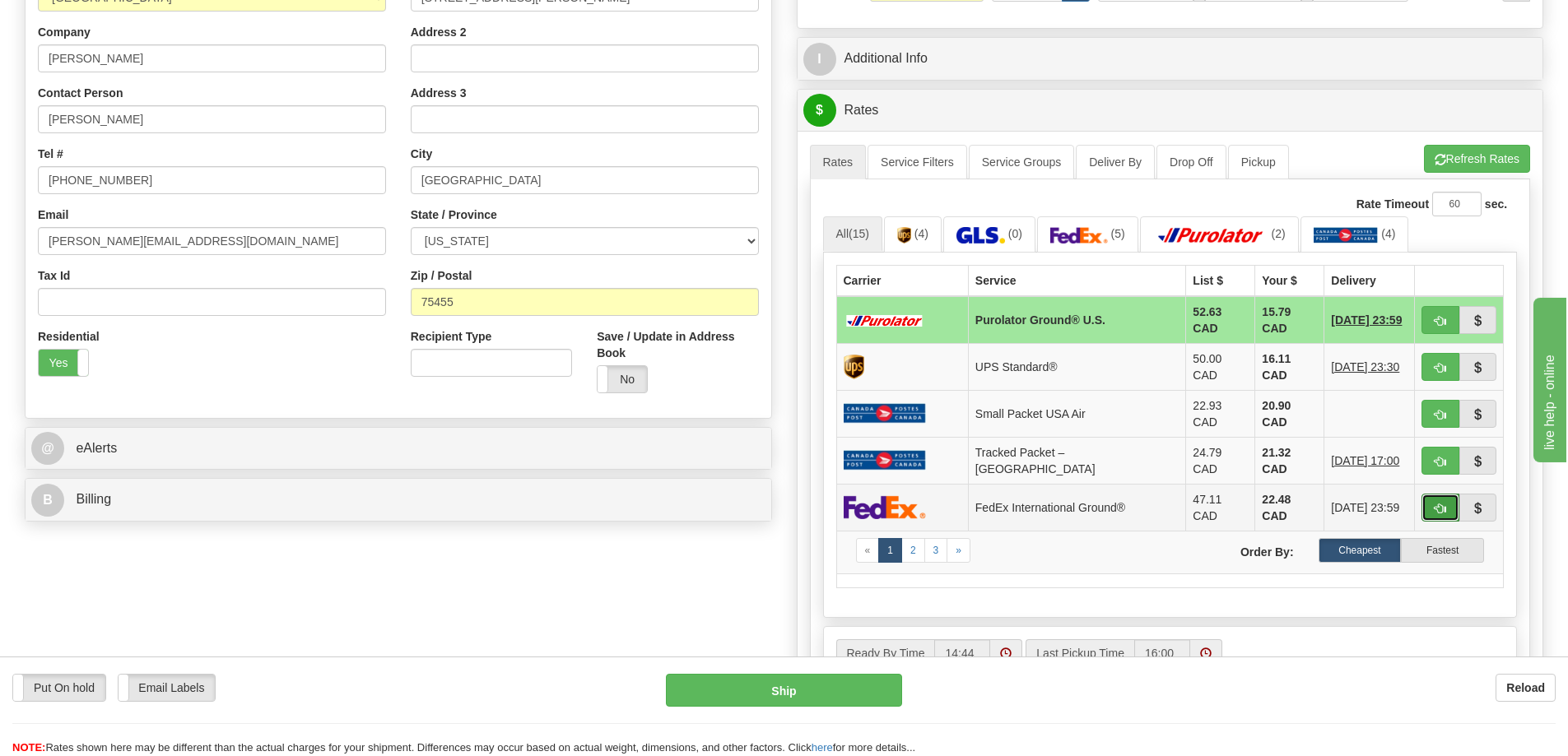
click at [1436, 493] on button "button" at bounding box center [1440, 507] width 38 height 28
type input "92"
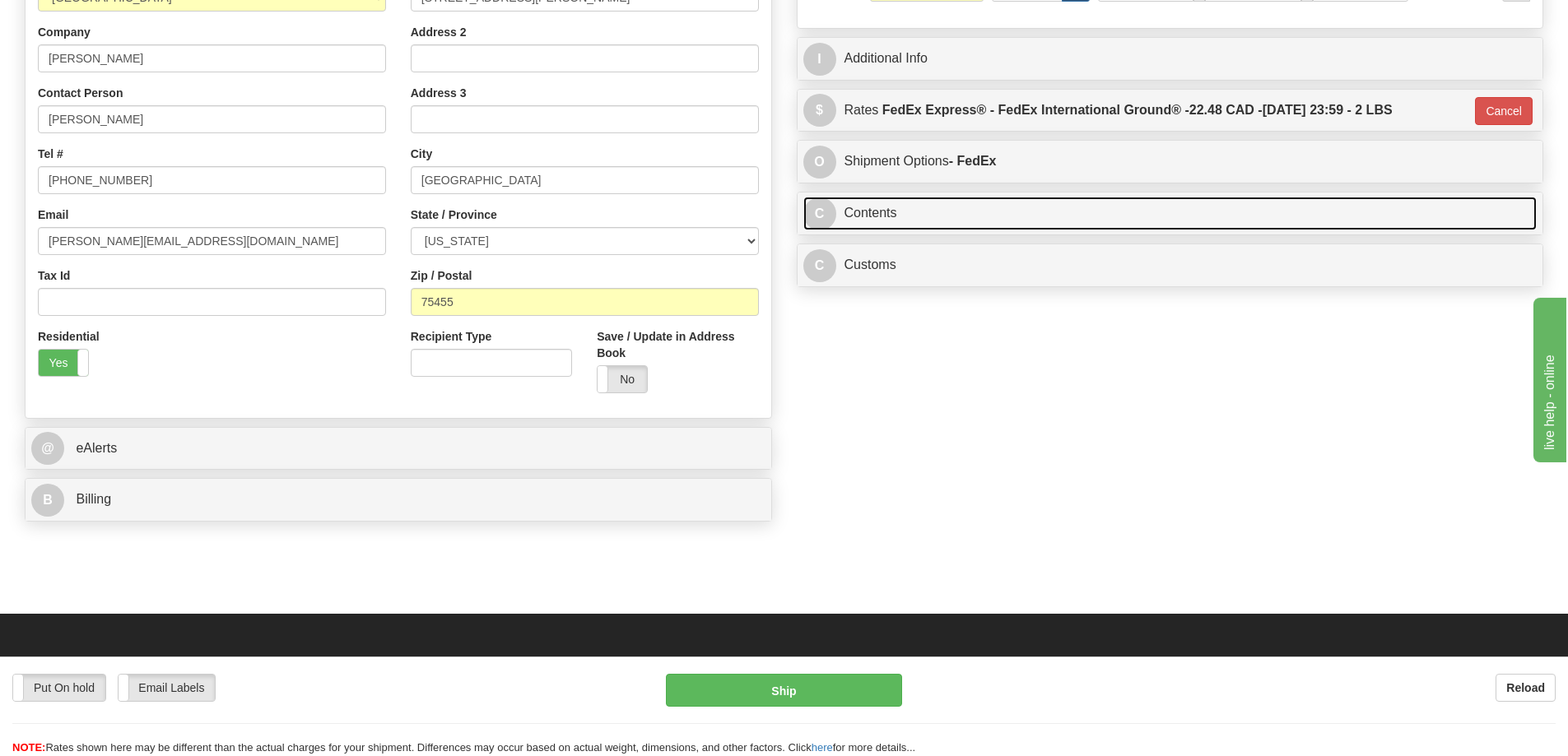
click at [1180, 206] on link "C Contents" at bounding box center [1170, 213] width 734 height 34
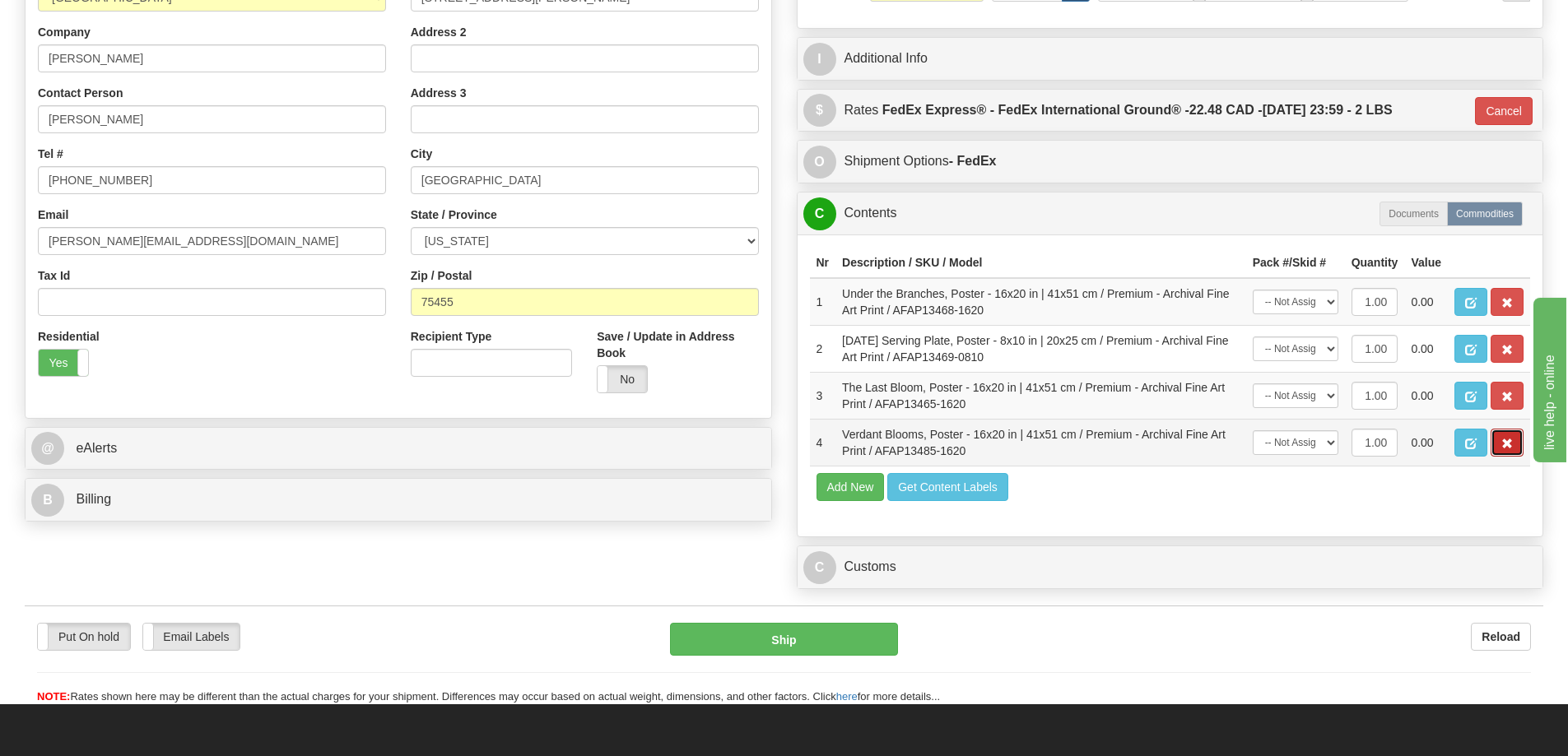
click at [1507, 442] on span "button" at bounding box center [1507, 443] width 12 height 11
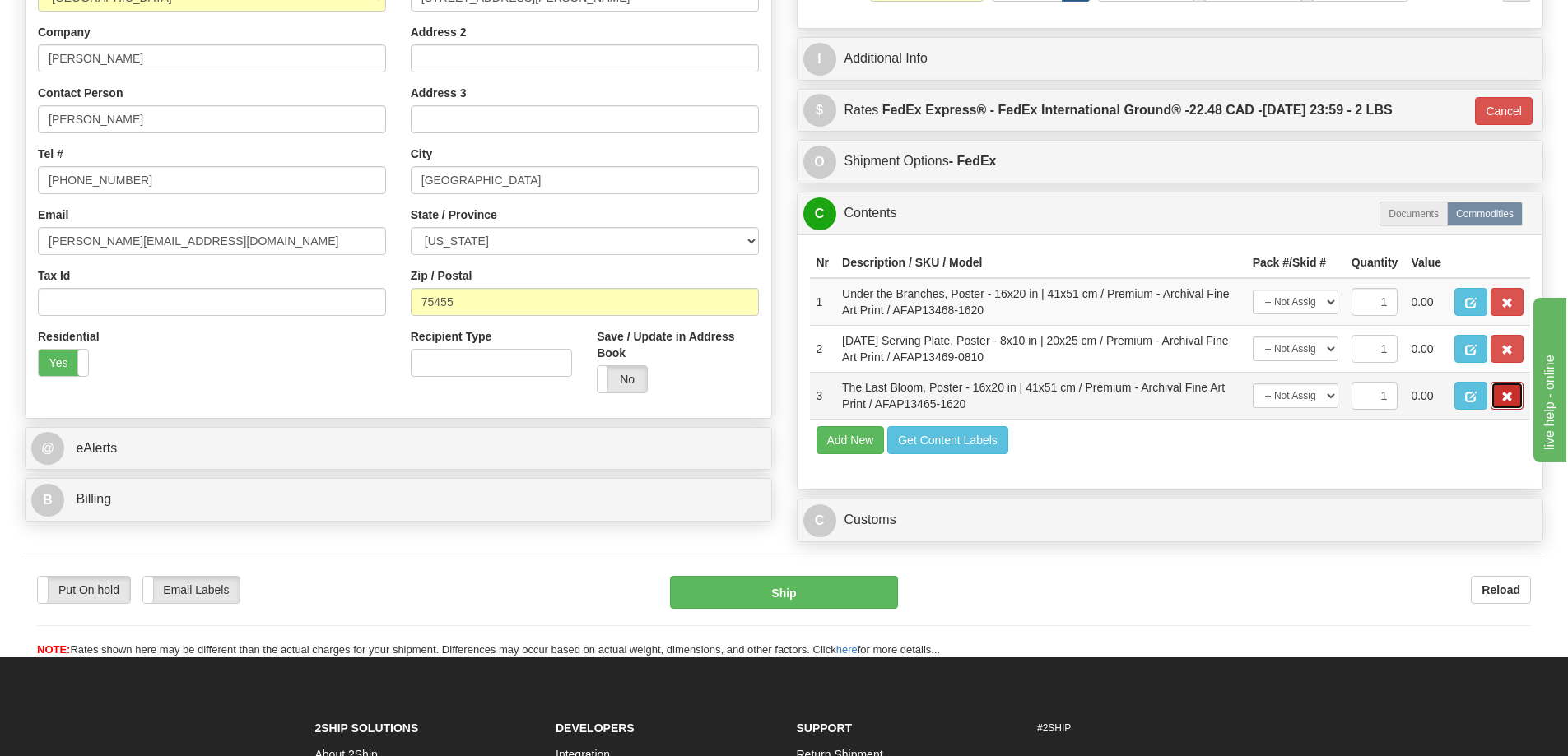
click at [1508, 402] on span "button" at bounding box center [1507, 396] width 12 height 11
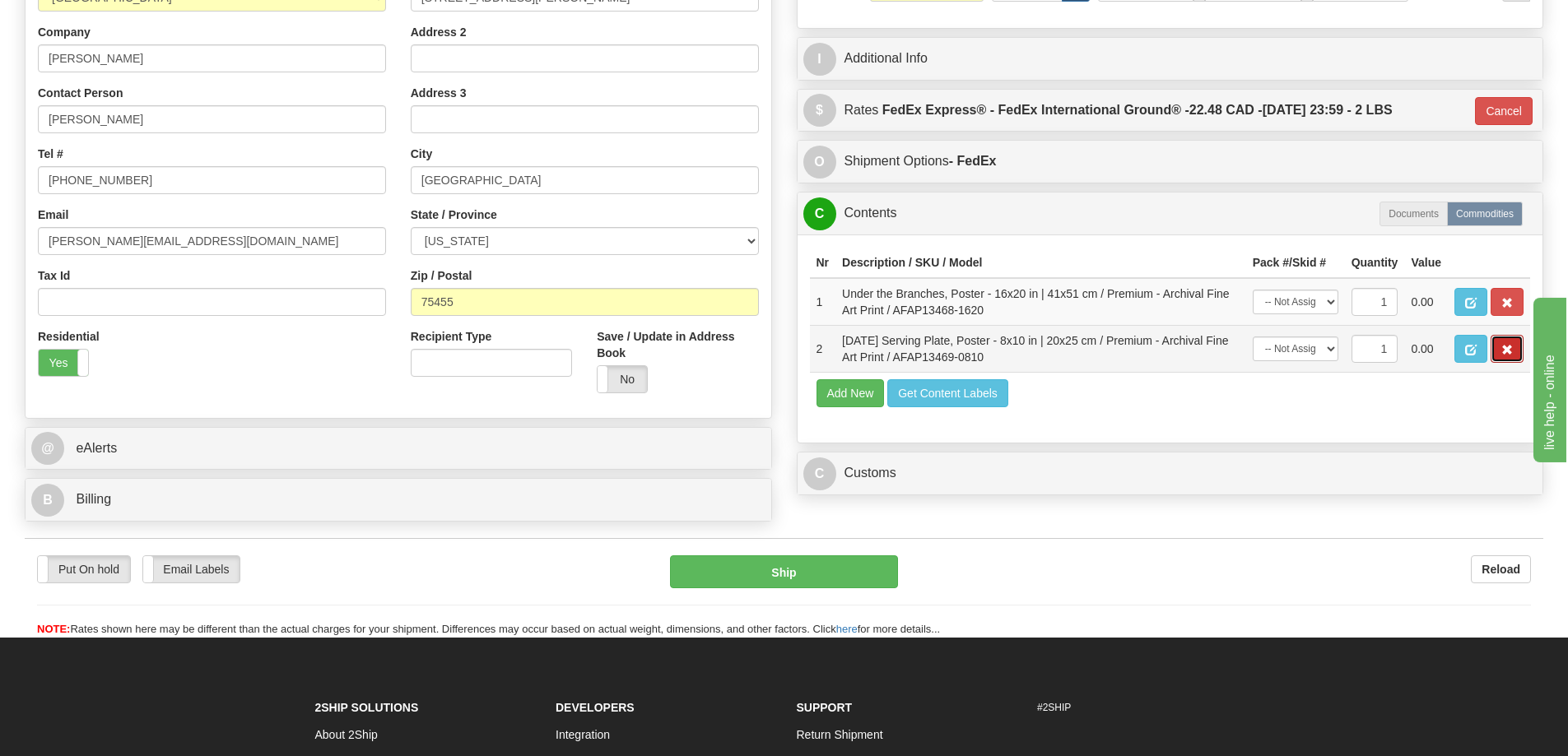
click at [1507, 348] on span "button" at bounding box center [1507, 350] width 12 height 11
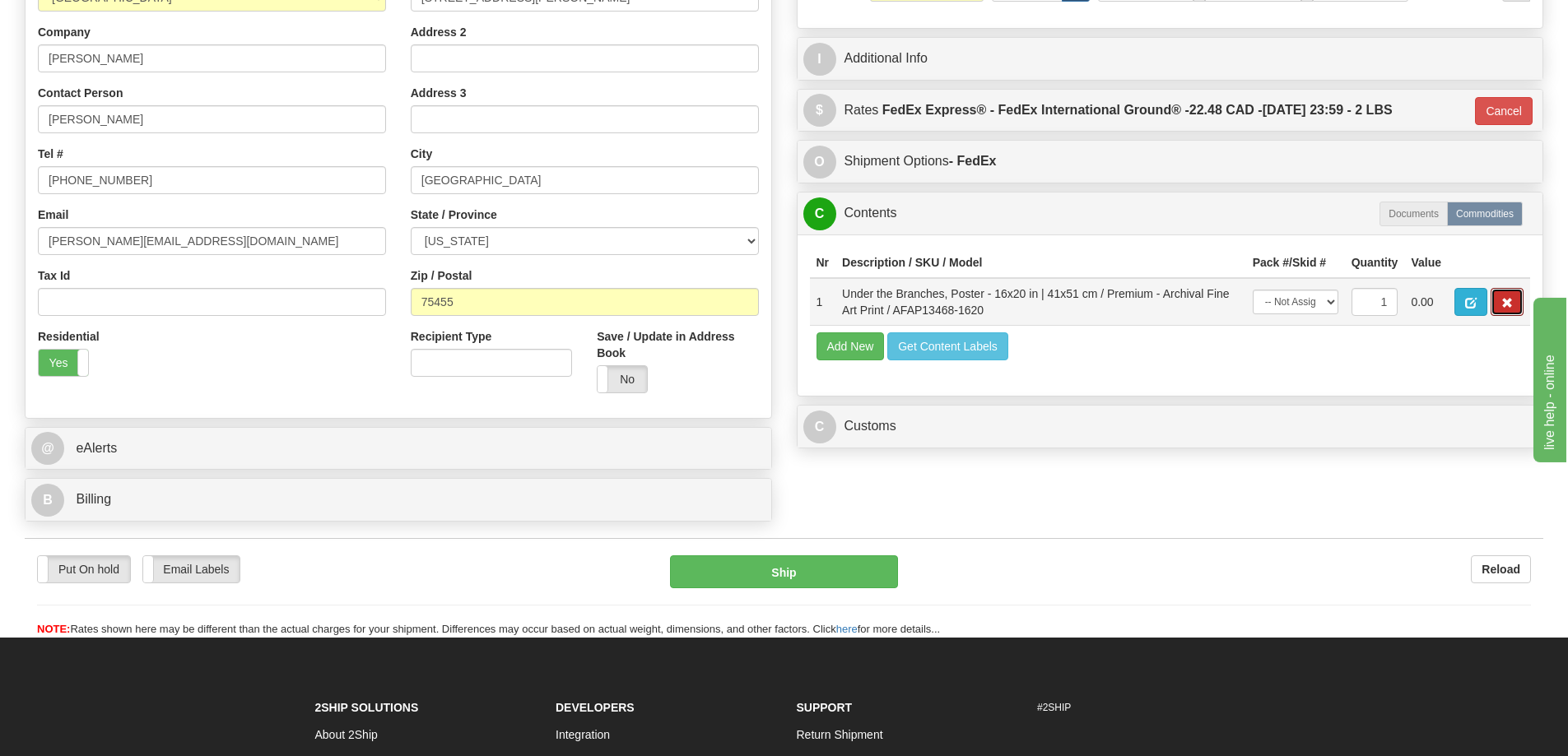
drag, startPoint x: 1506, startPoint y: 302, endPoint x: 1468, endPoint y: 298, distance: 38.2
click at [1495, 302] on button "button" at bounding box center [1507, 301] width 33 height 28
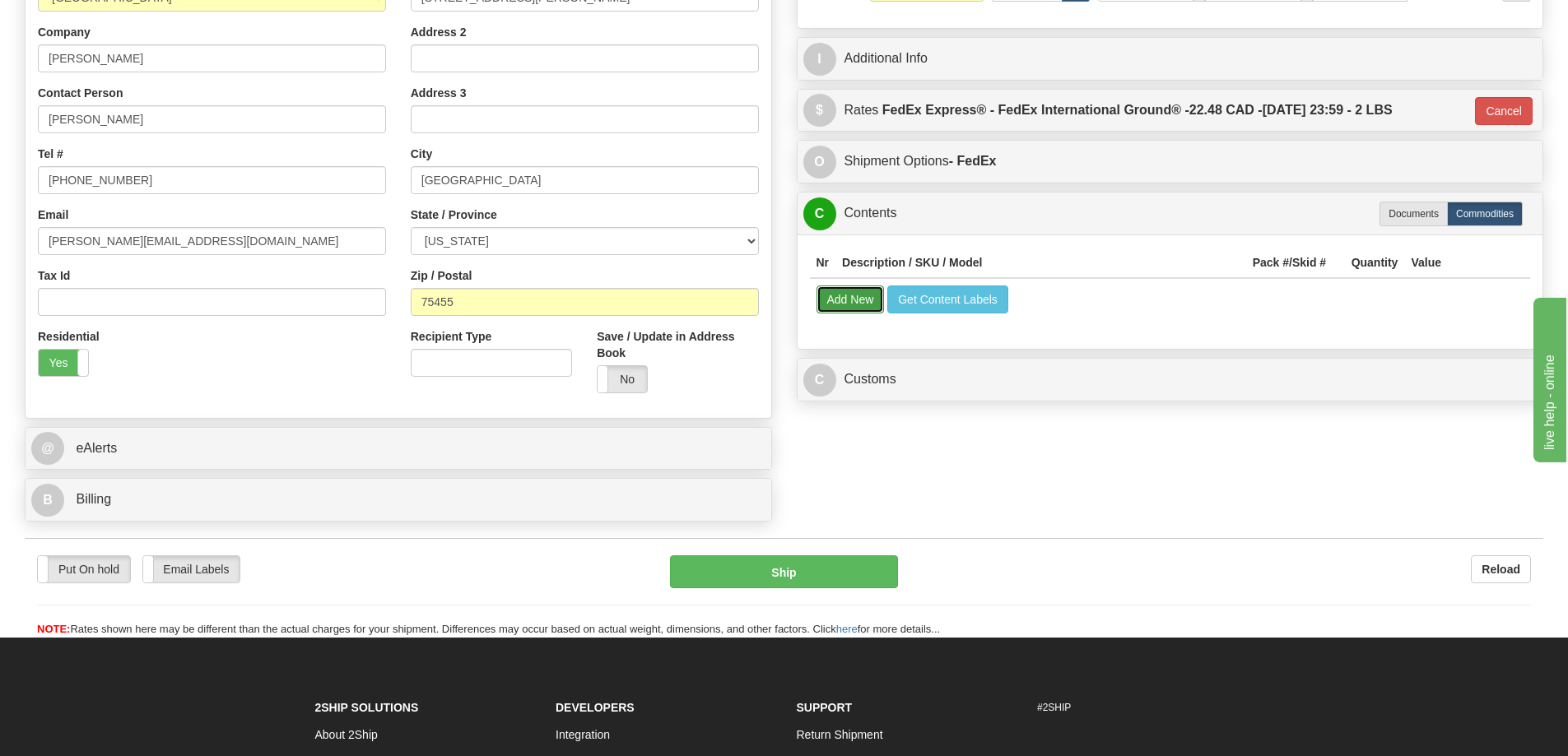
click at [852, 292] on button "Add New" at bounding box center [850, 299] width 68 height 28
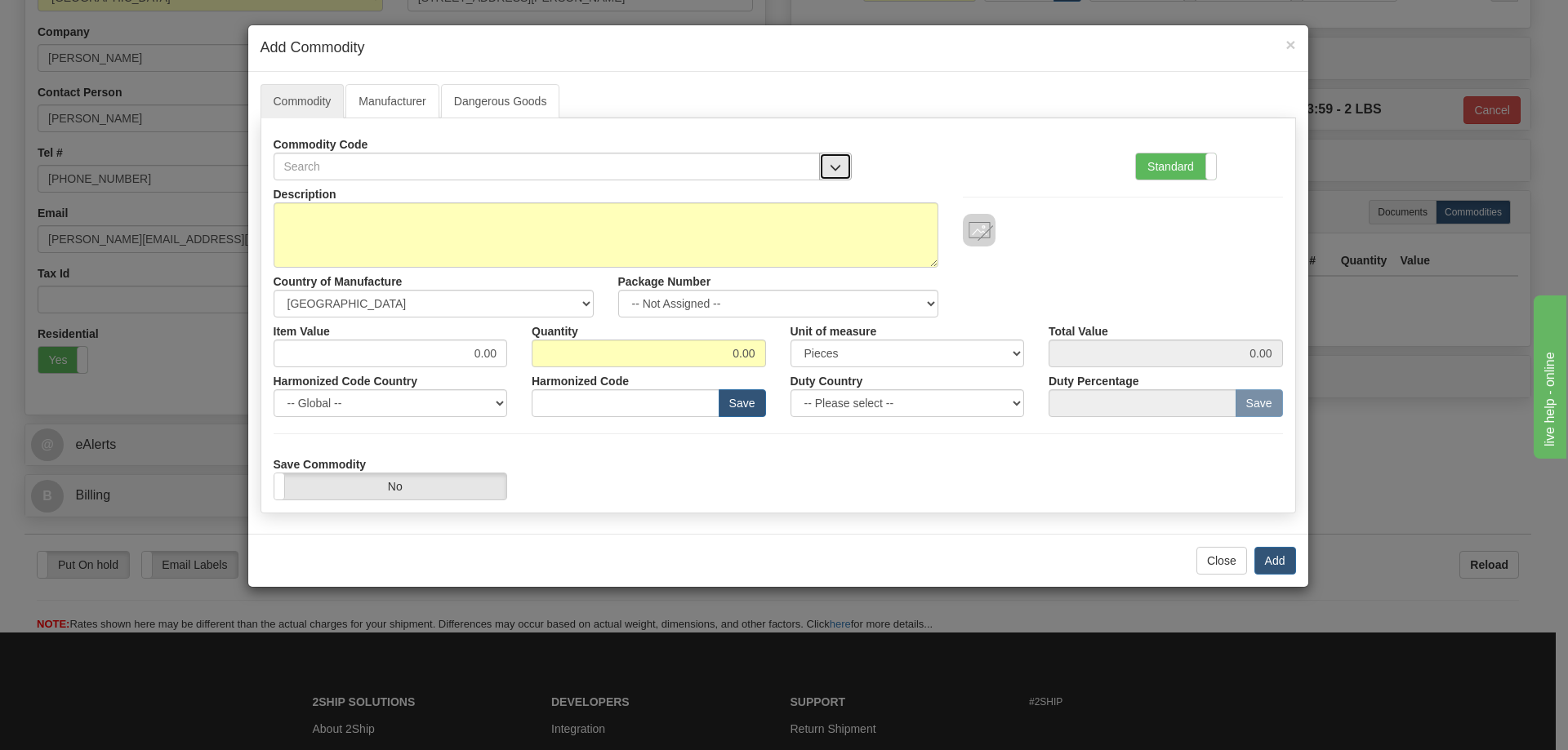
click at [822, 158] on button "button" at bounding box center [835, 166] width 33 height 28
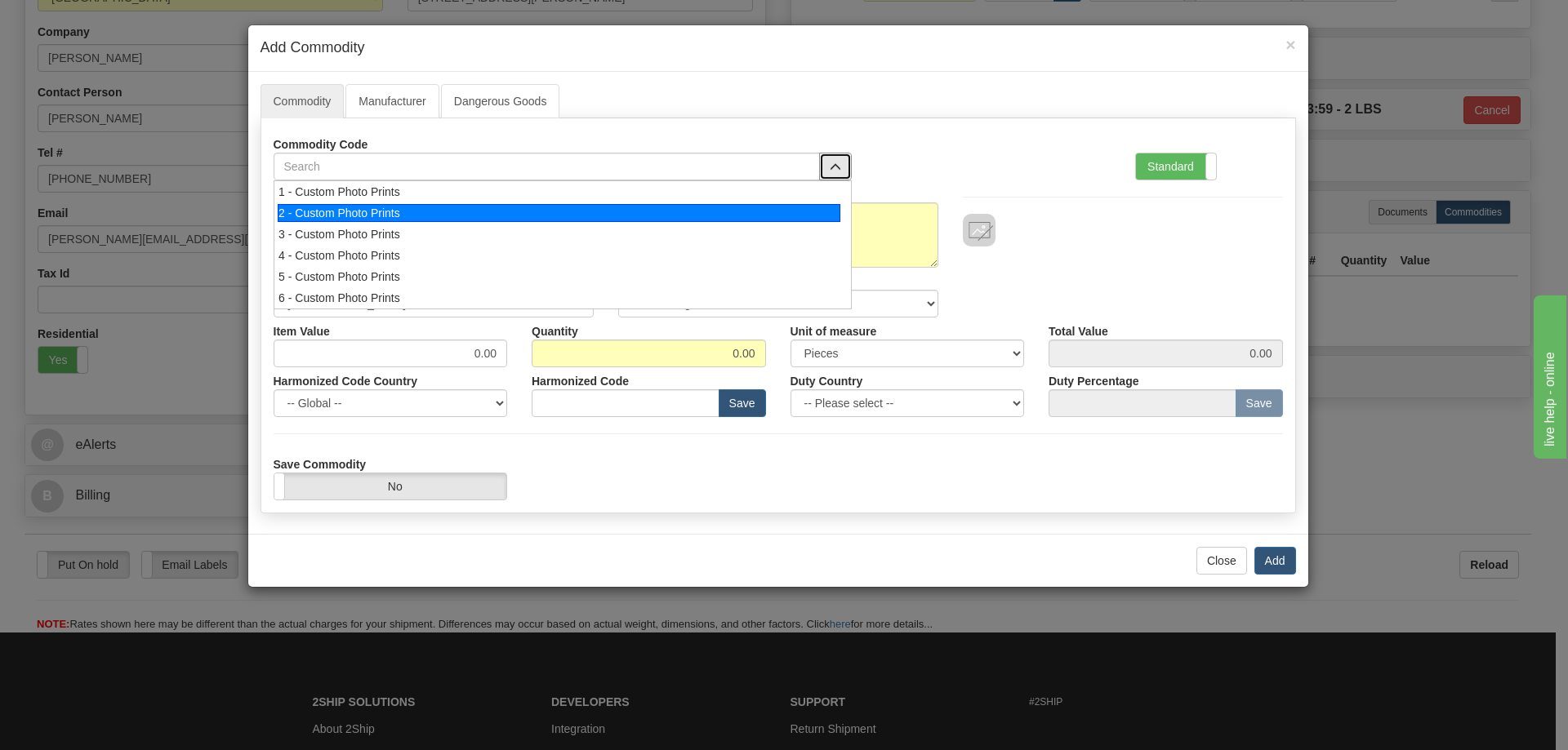
click at [808, 209] on div "2 - Custom Photo Prints" at bounding box center [559, 212] width 563 height 18
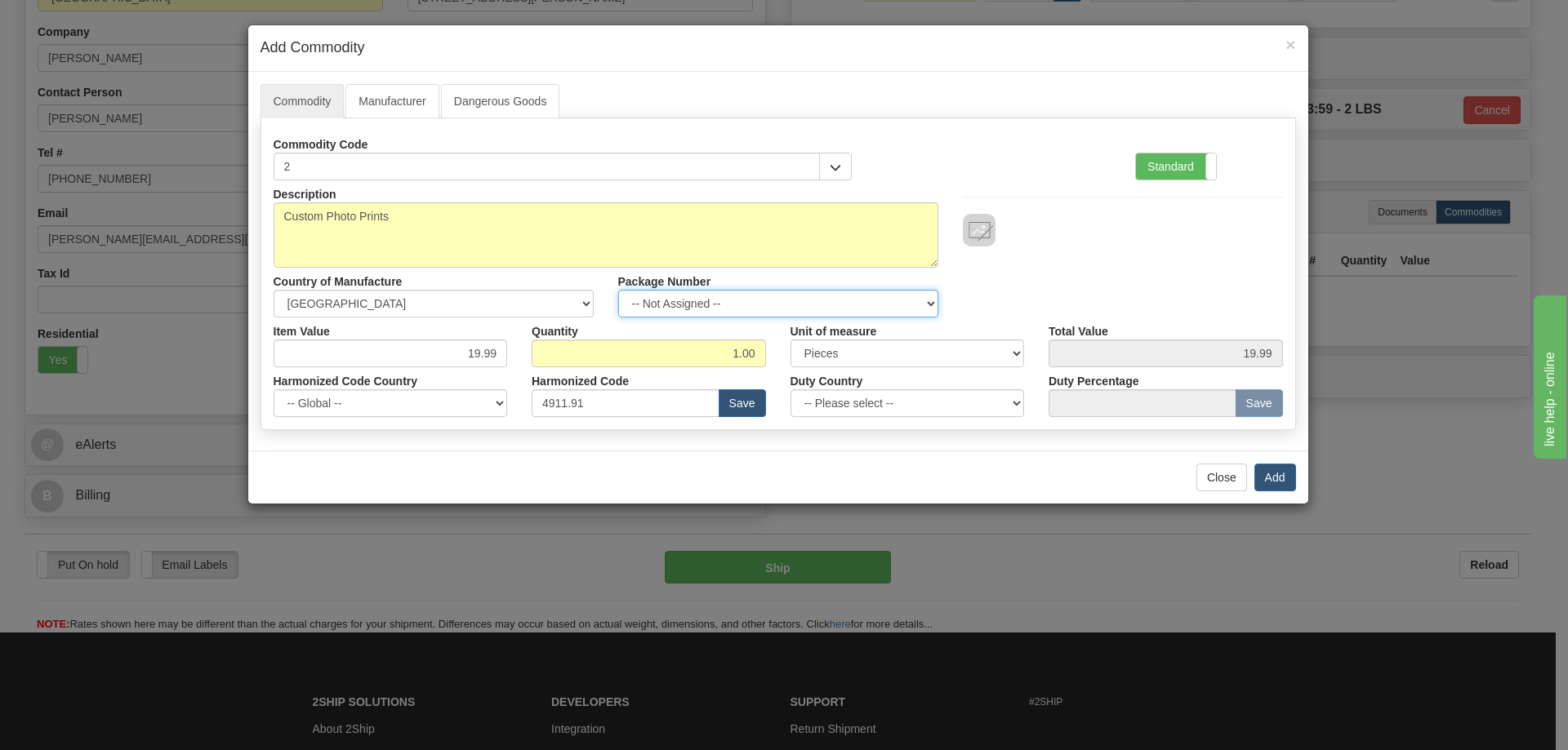
click at [926, 299] on select "-- Not Assigned -- Item 1" at bounding box center [778, 303] width 320 height 28
select select "0"
click at [619, 289] on select "-- Not Assigned -- Item 1" at bounding box center [778, 303] width 320 height 28
click at [1274, 477] on button "Add" at bounding box center [1275, 477] width 41 height 28
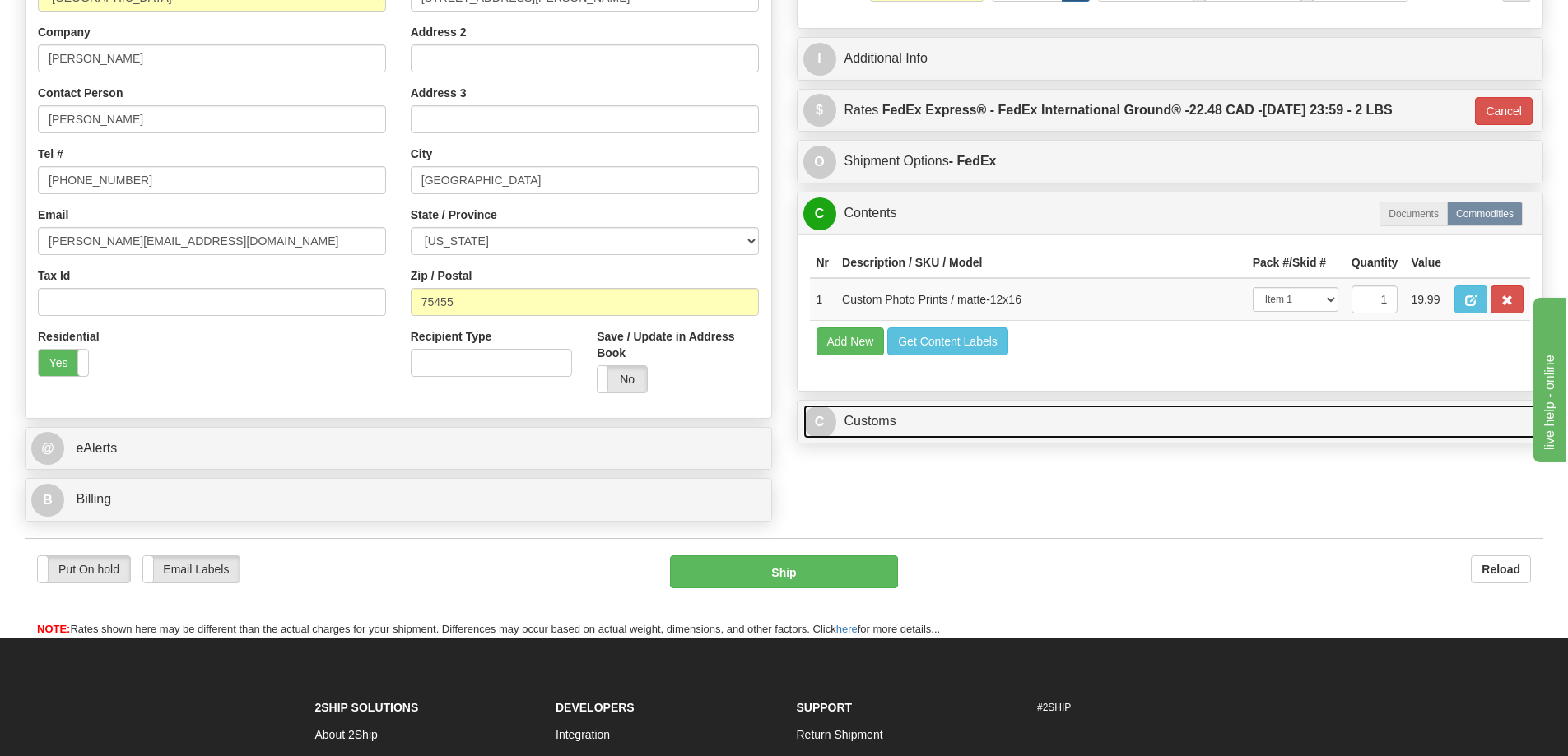
click at [1345, 425] on link "C Customs" at bounding box center [1170, 422] width 734 height 34
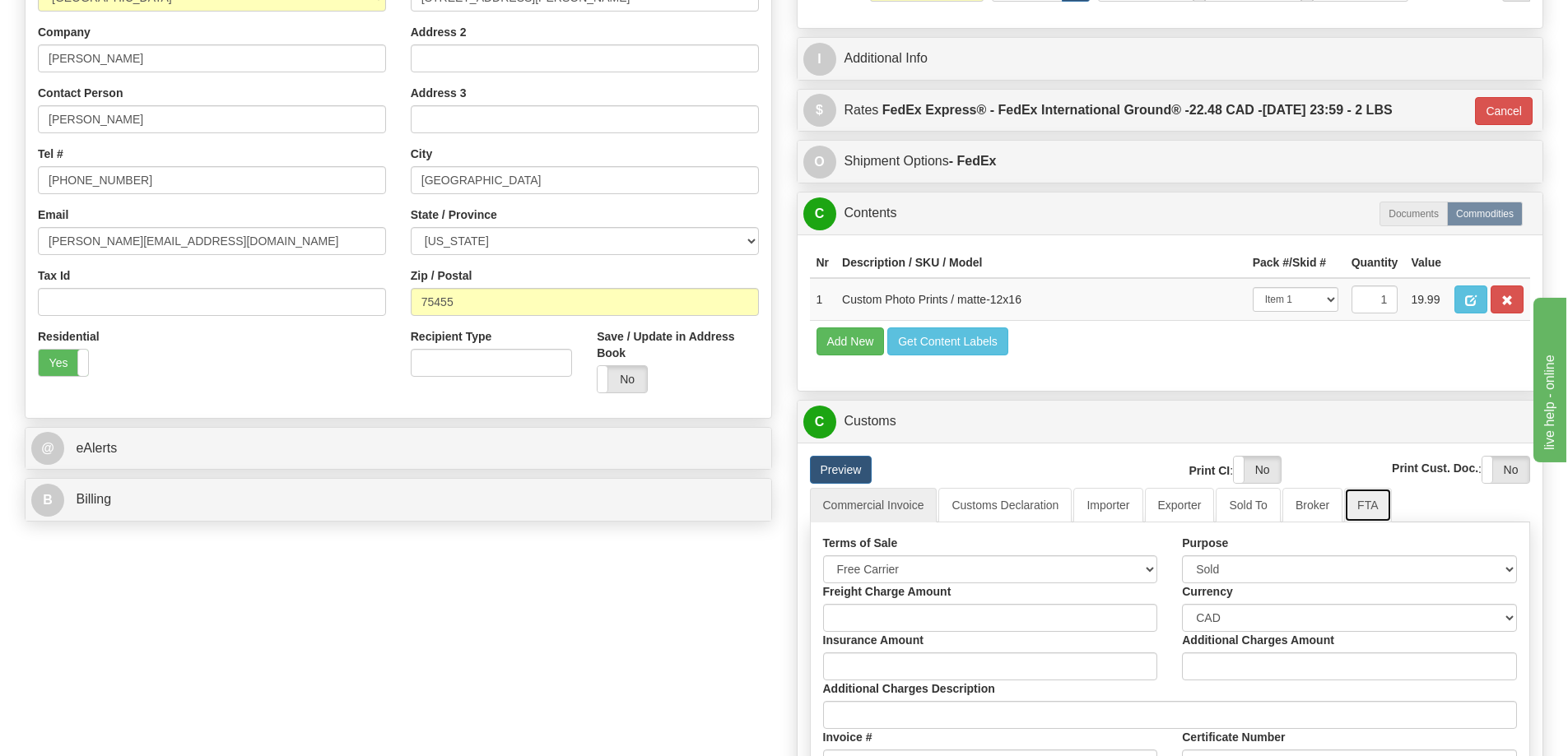
click at [1376, 504] on link "FTA" at bounding box center [1367, 505] width 47 height 35
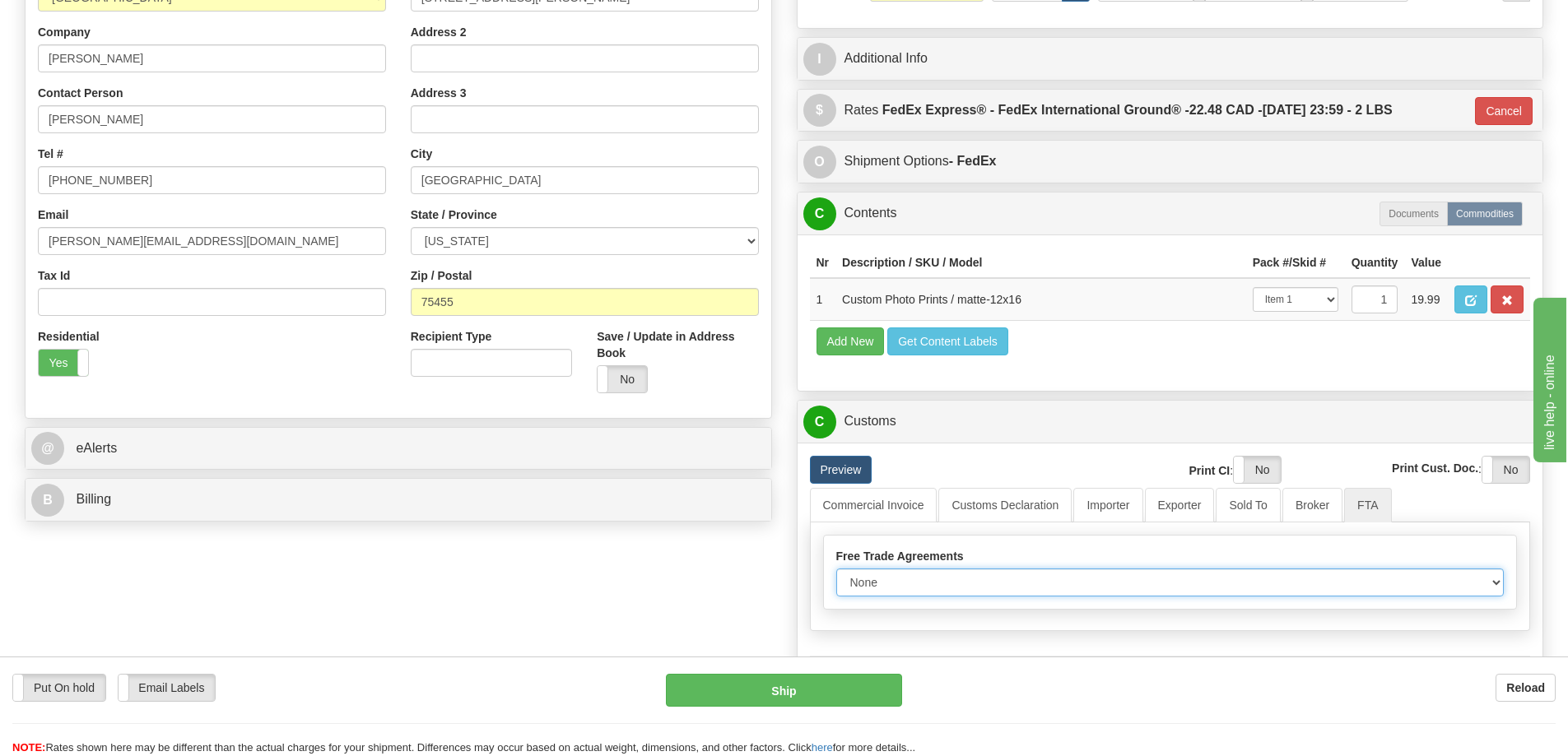
click at [1479, 584] on select "None Other USMCA CETA CUKTCA" at bounding box center [1169, 583] width 668 height 28
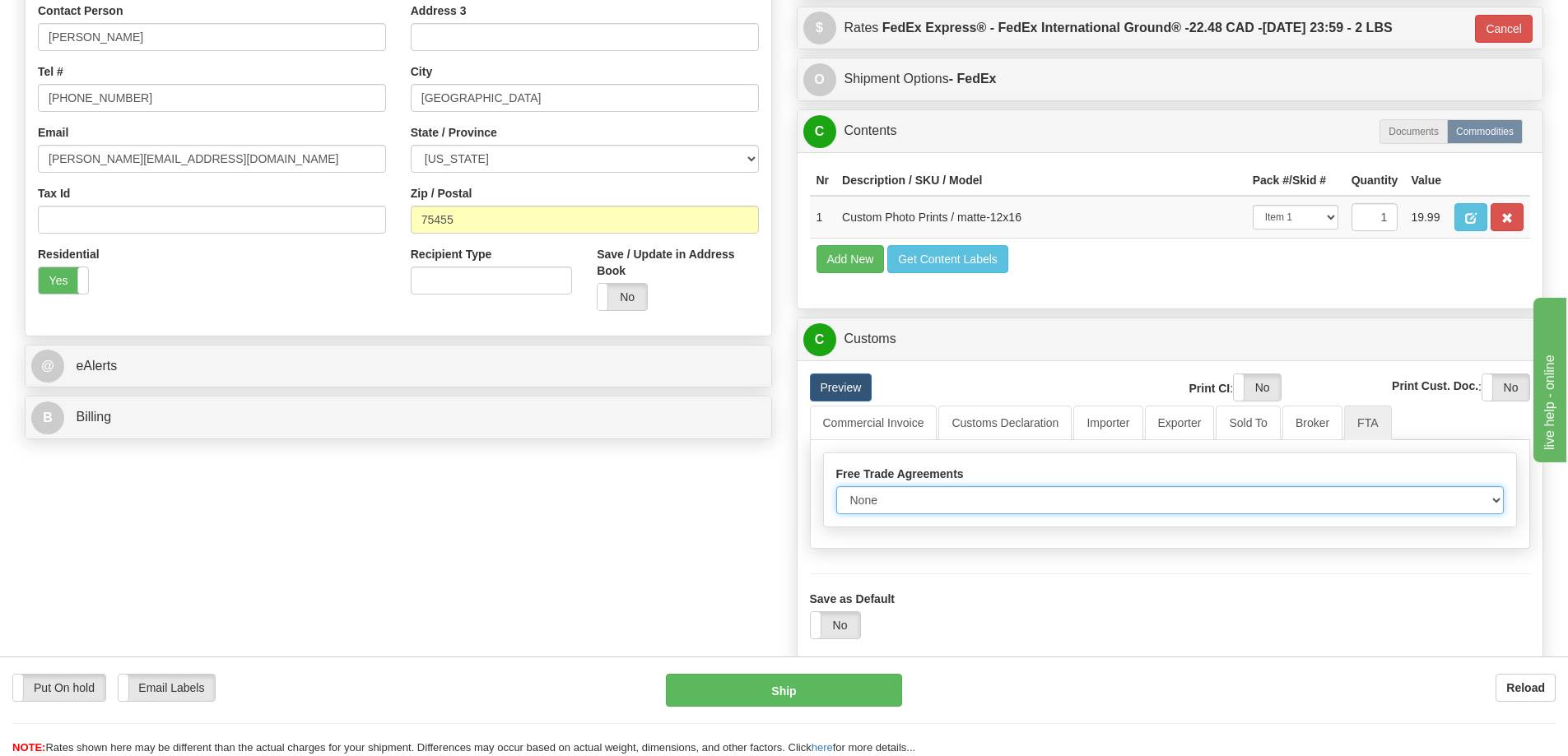
click at [1485, 504] on select "None Other USMCA CETA CUKTCA" at bounding box center [1169, 500] width 668 height 28
select select "1"
click at [836, 492] on select "None Other USMCA CETA CUKTCA" at bounding box center [1169, 500] width 668 height 28
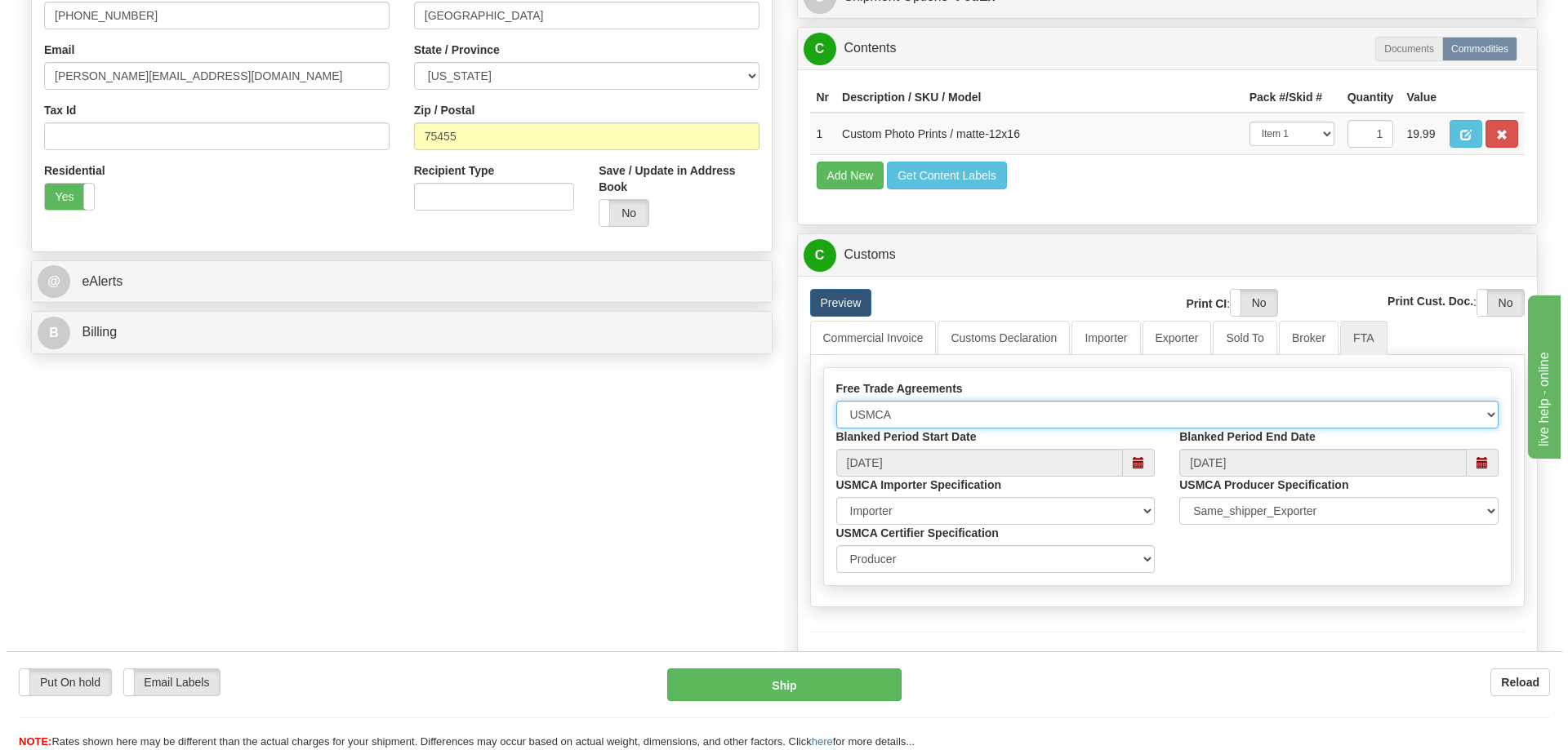
scroll to position [571, 0]
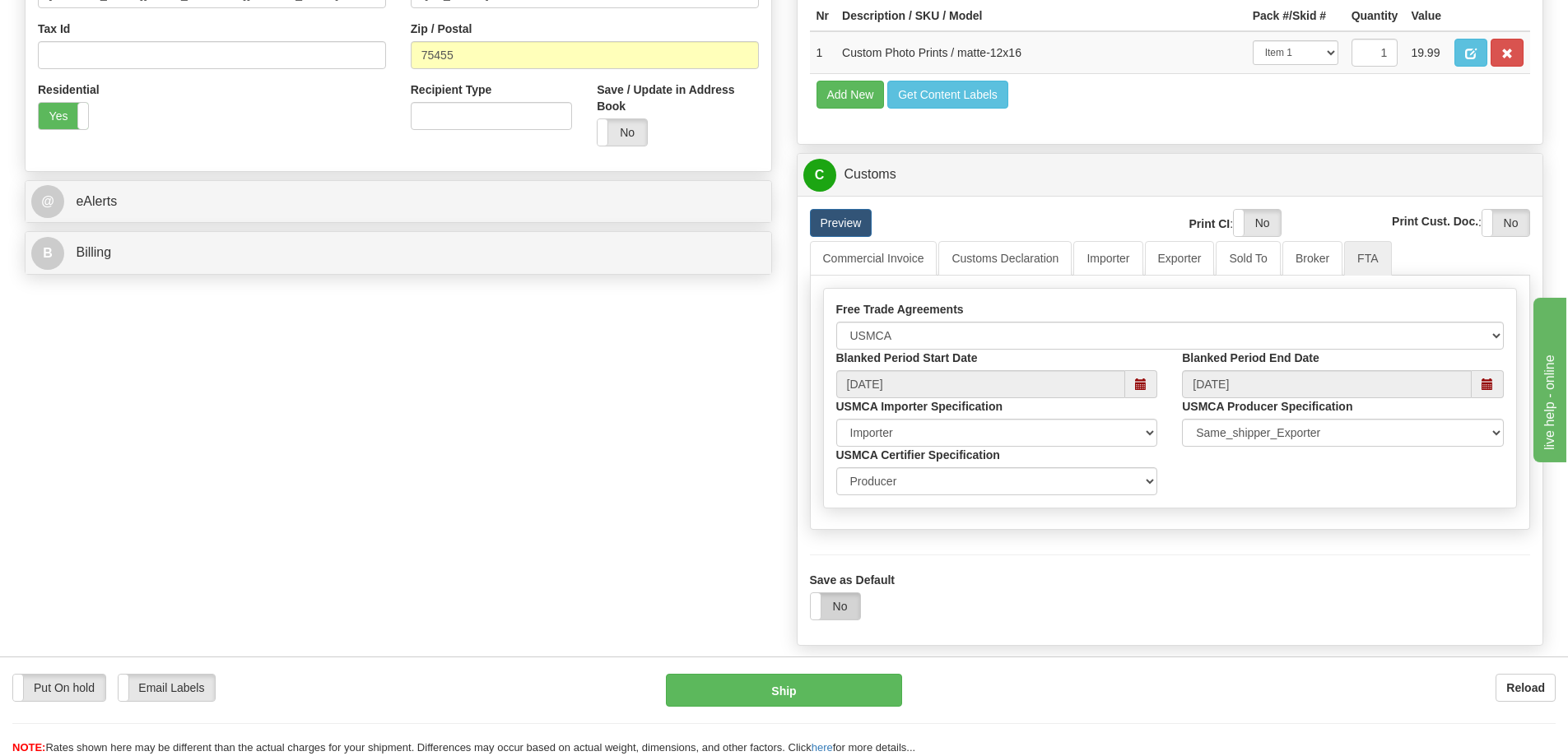
click at [836, 607] on label "No" at bounding box center [835, 606] width 49 height 26
click at [835, 688] on button "Ship" at bounding box center [784, 690] width 237 height 33
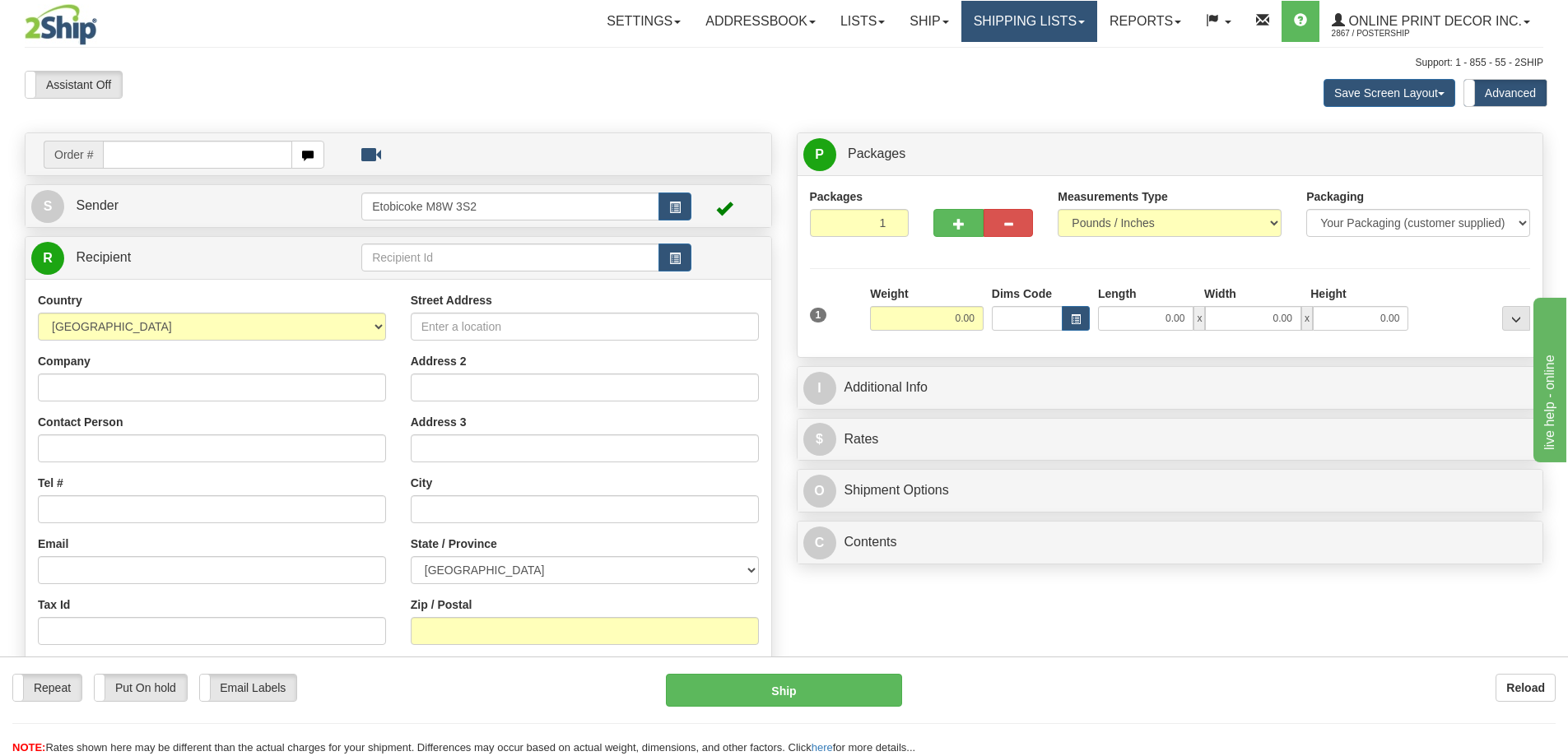
drag, startPoint x: 1059, startPoint y: 18, endPoint x: 1047, endPoint y: 15, distance: 12.4
click at [1057, 16] on link "Shipping lists" at bounding box center [1030, 21] width 136 height 41
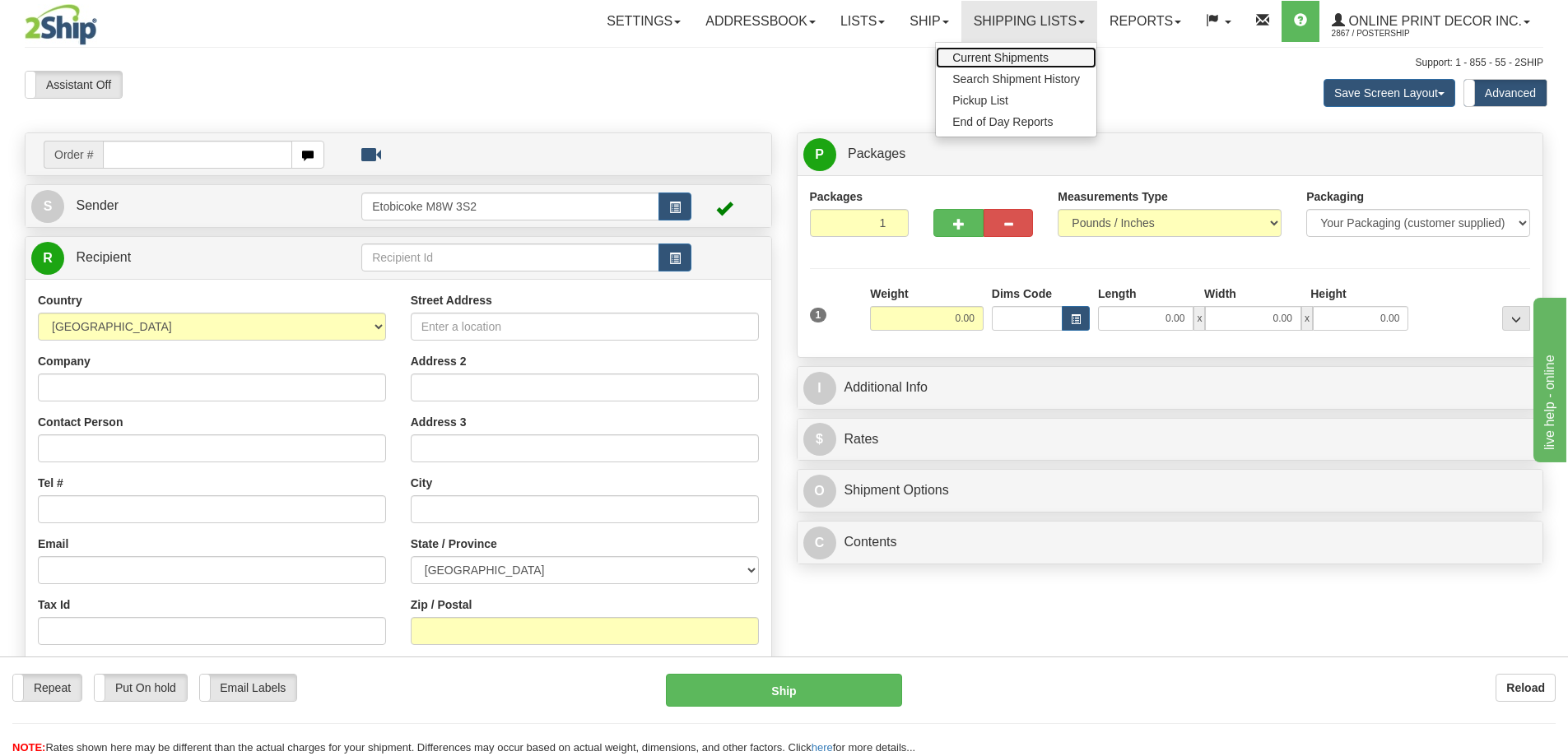
click at [982, 54] on span "Current Shipments" at bounding box center [1000, 58] width 96 height 14
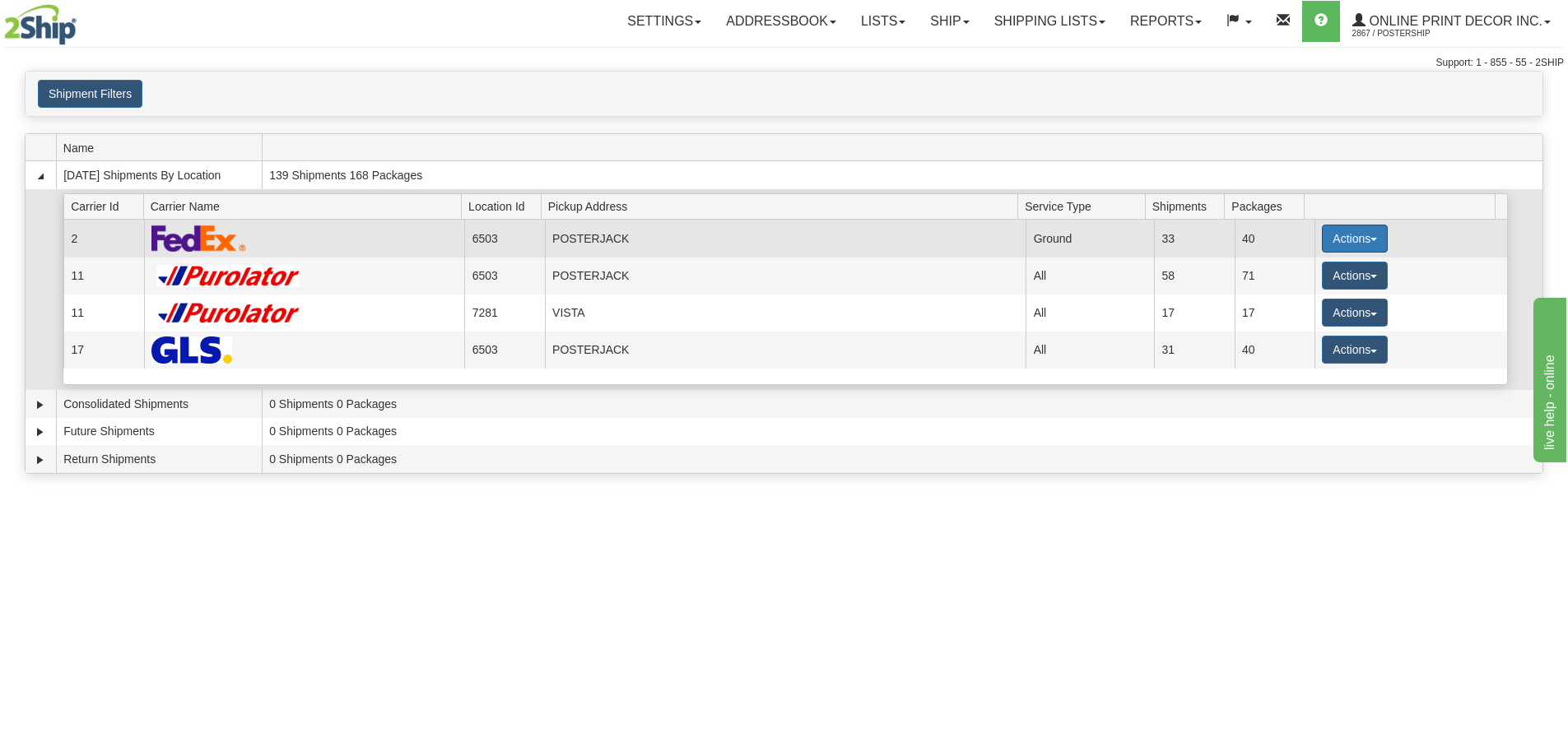
click at [1326, 236] on button "Actions" at bounding box center [1355, 238] width 66 height 28
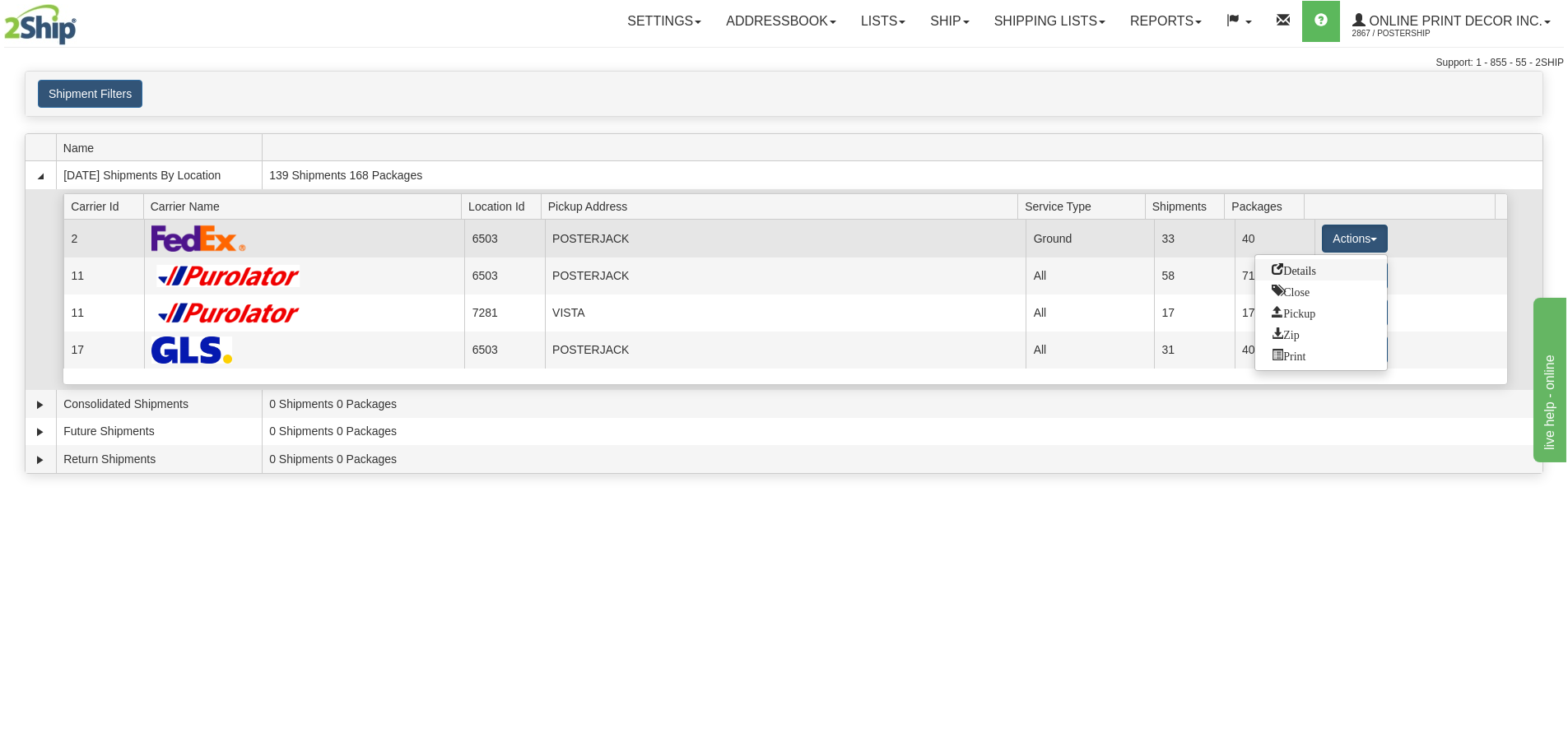
click at [1286, 265] on span "Details" at bounding box center [1295, 269] width 45 height 12
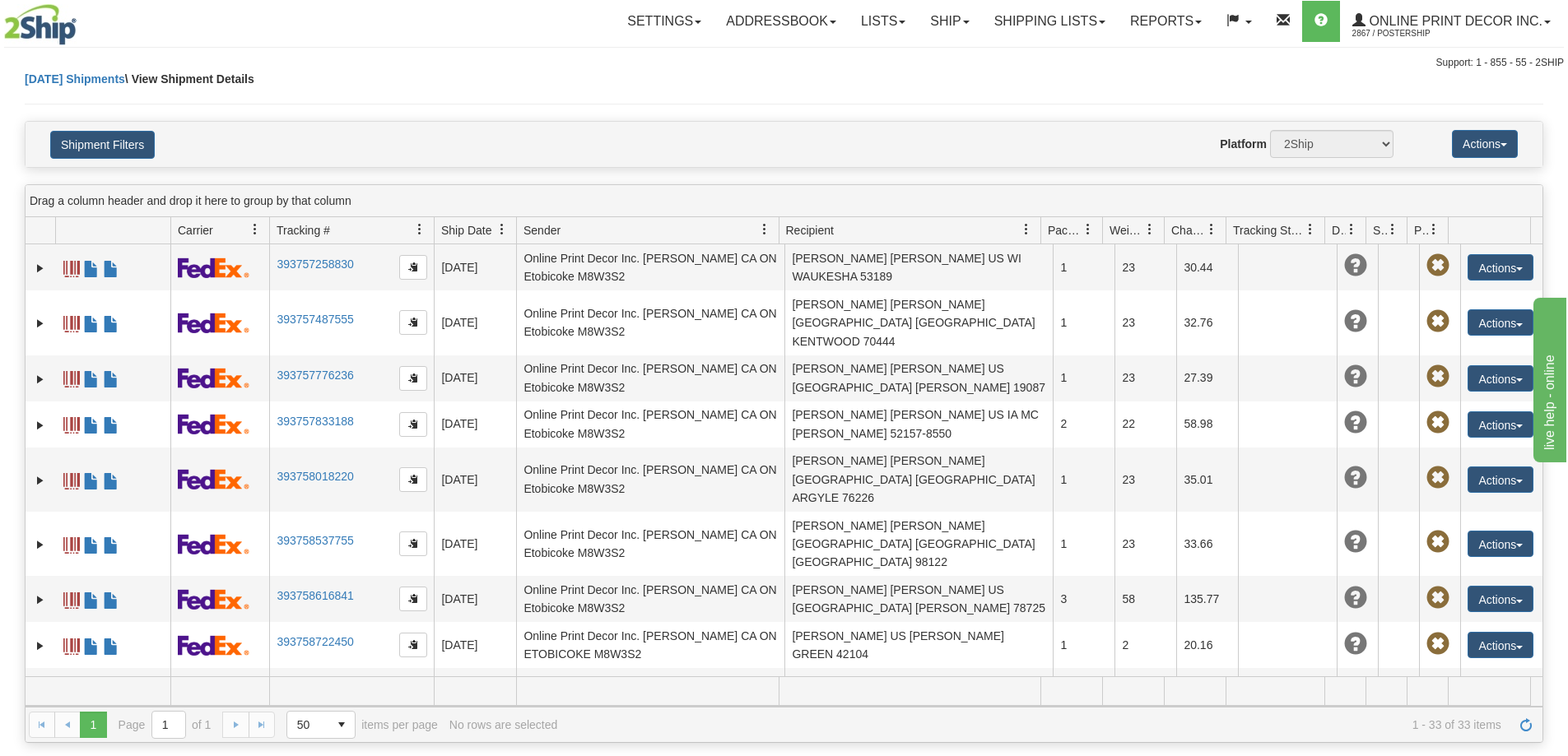
scroll to position [1088, 0]
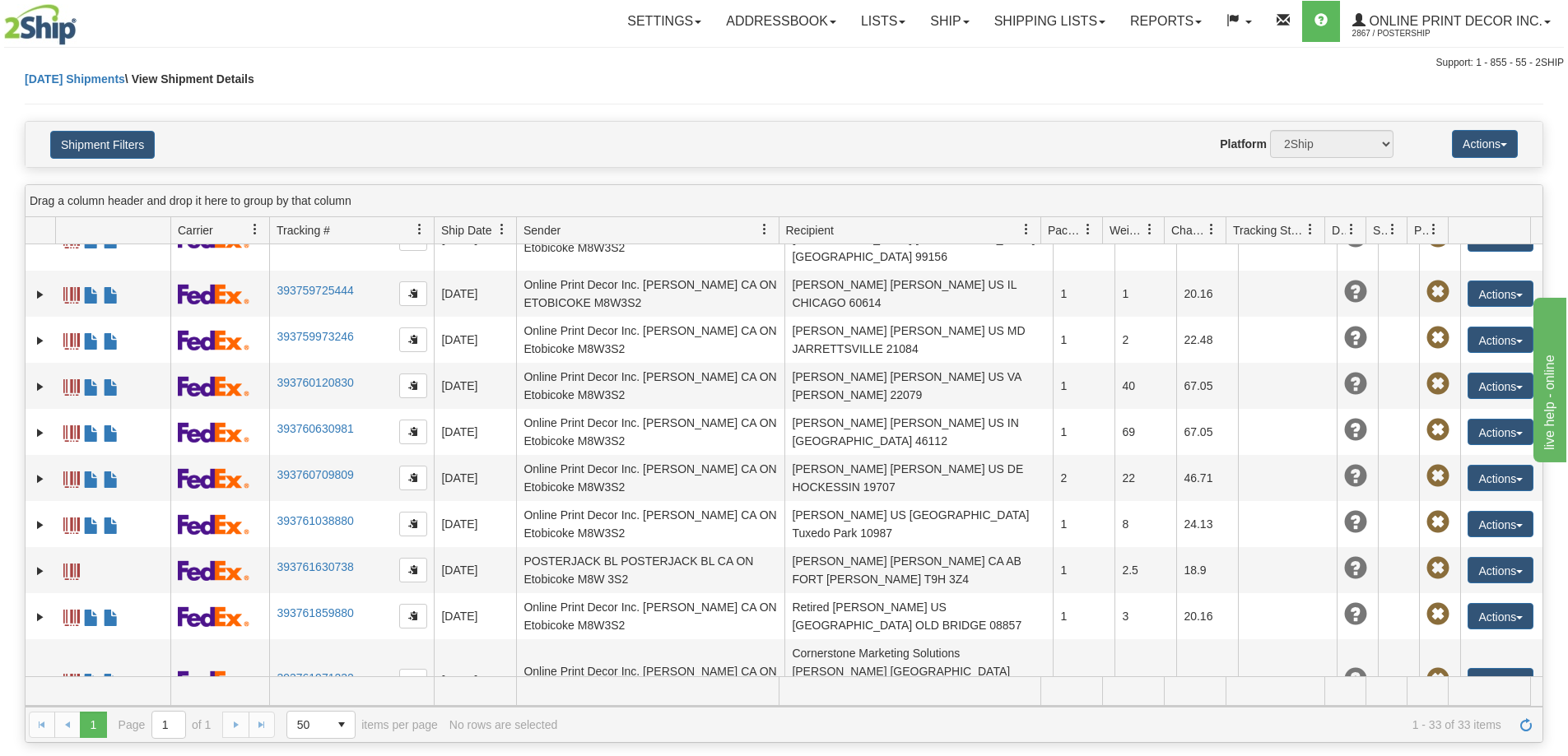
click at [941, 22] on link "Ship" at bounding box center [949, 21] width 63 height 41
click at [895, 57] on span "Ship Screen" at bounding box center [880, 58] width 63 height 14
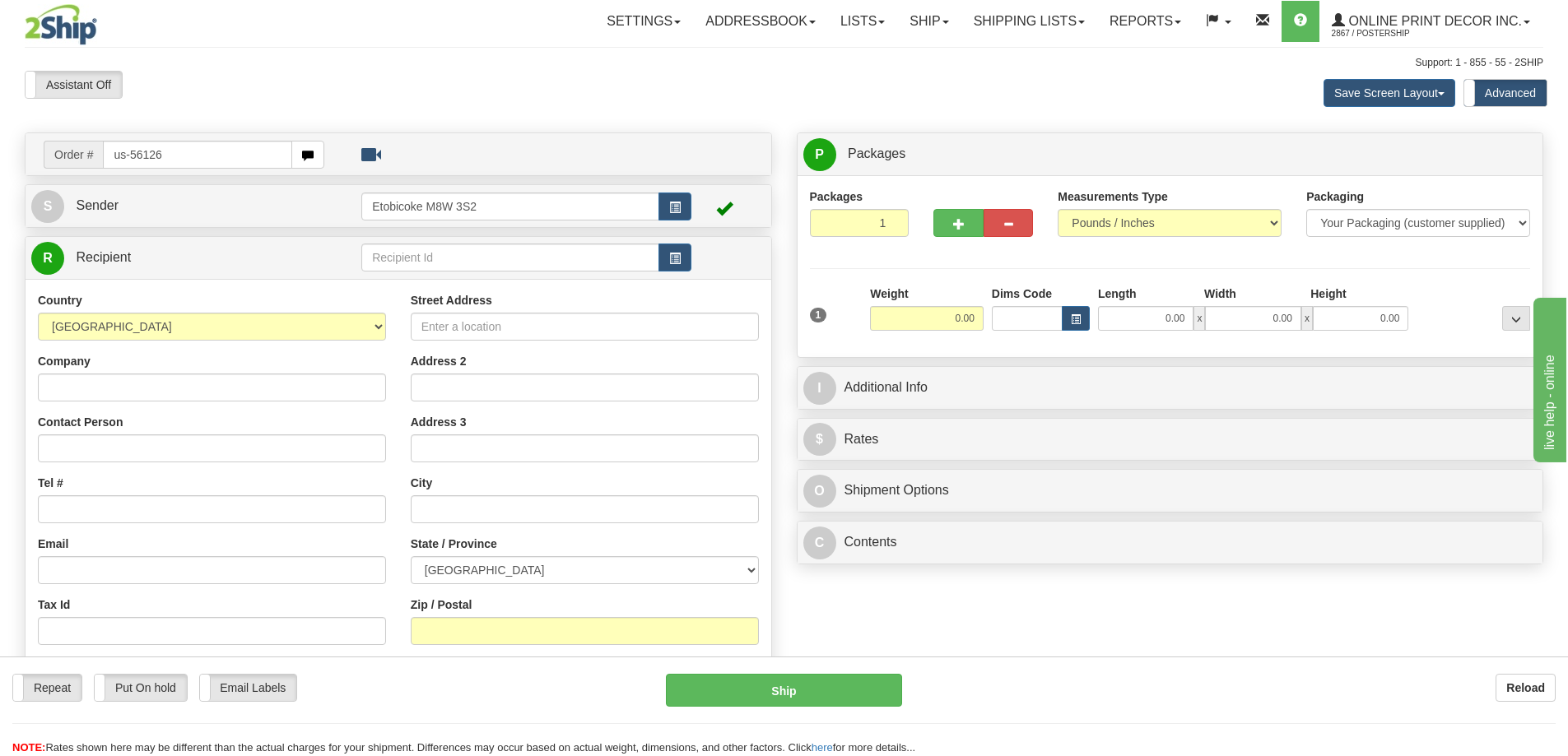
type input "us-56126"
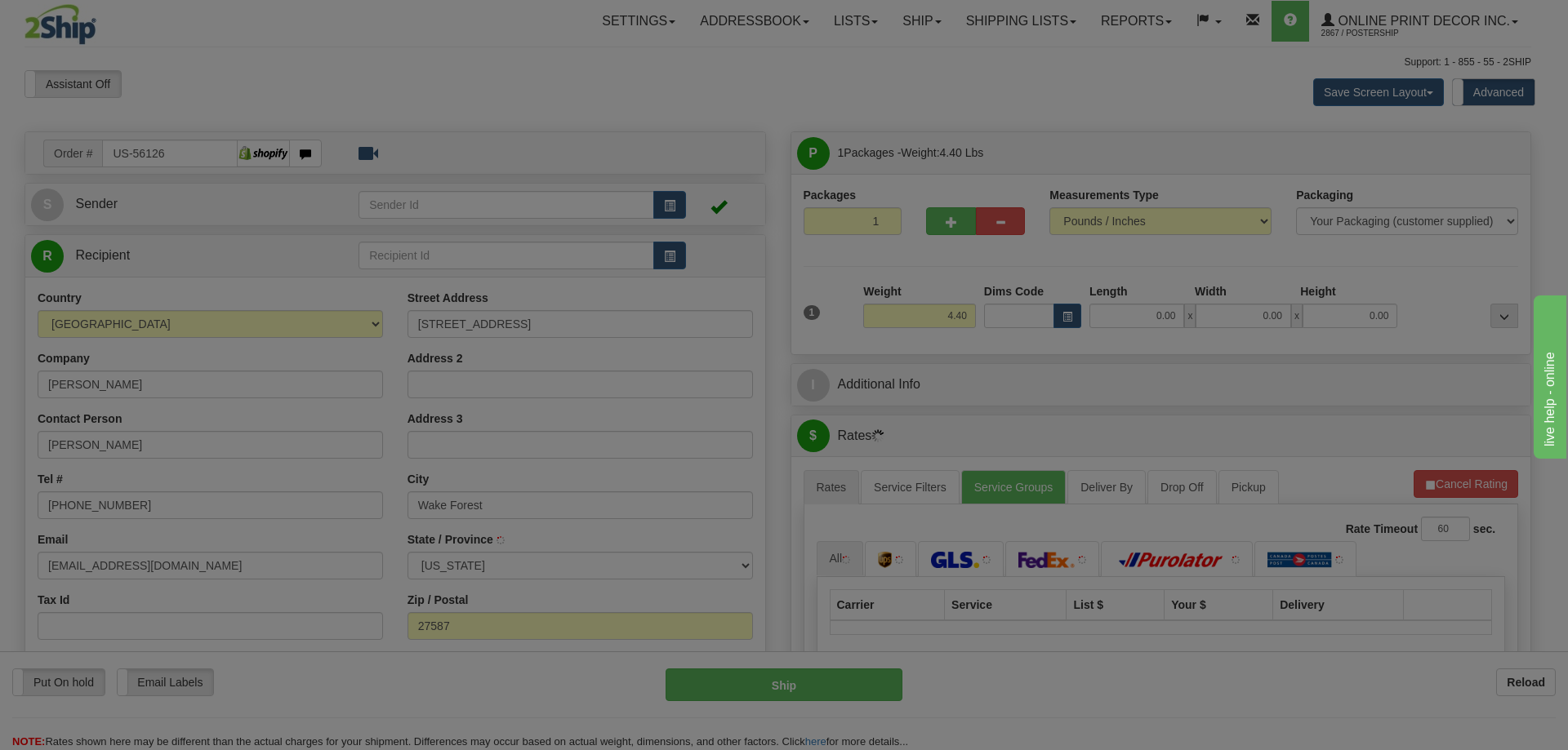
type input "WAKE FOREST"
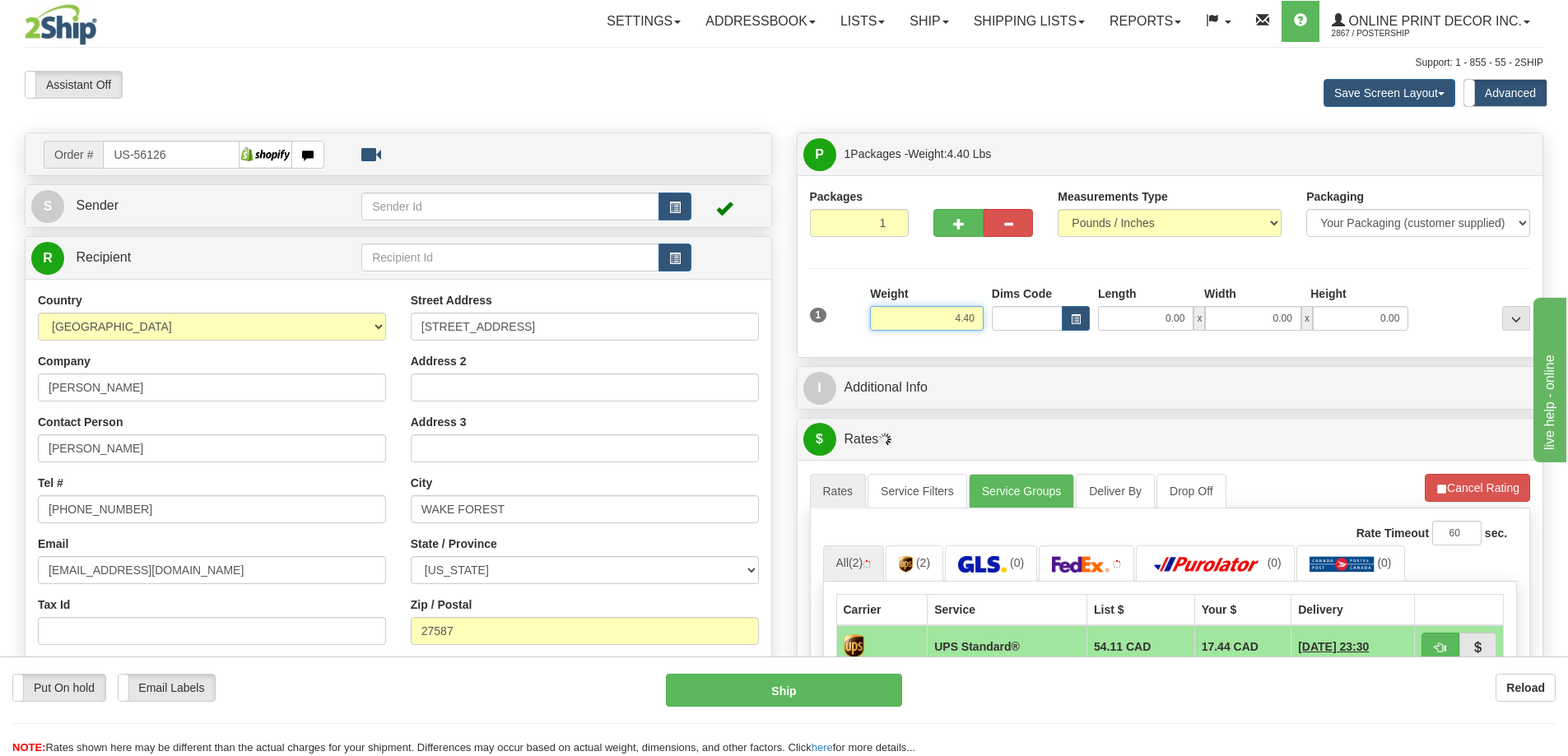
click at [983, 318] on input "4.40" at bounding box center [926, 318] width 113 height 24
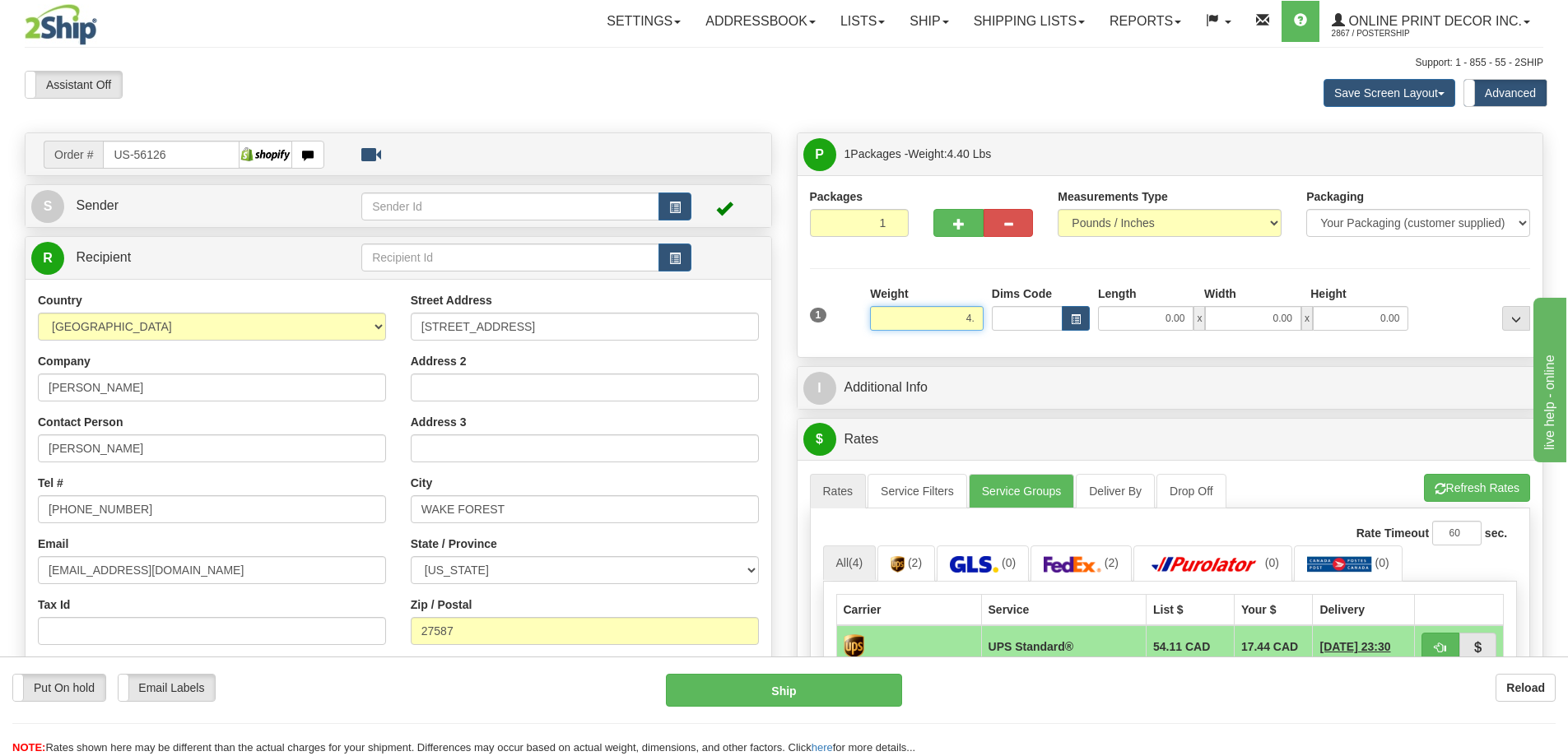
type input "4"
type input "2.00"
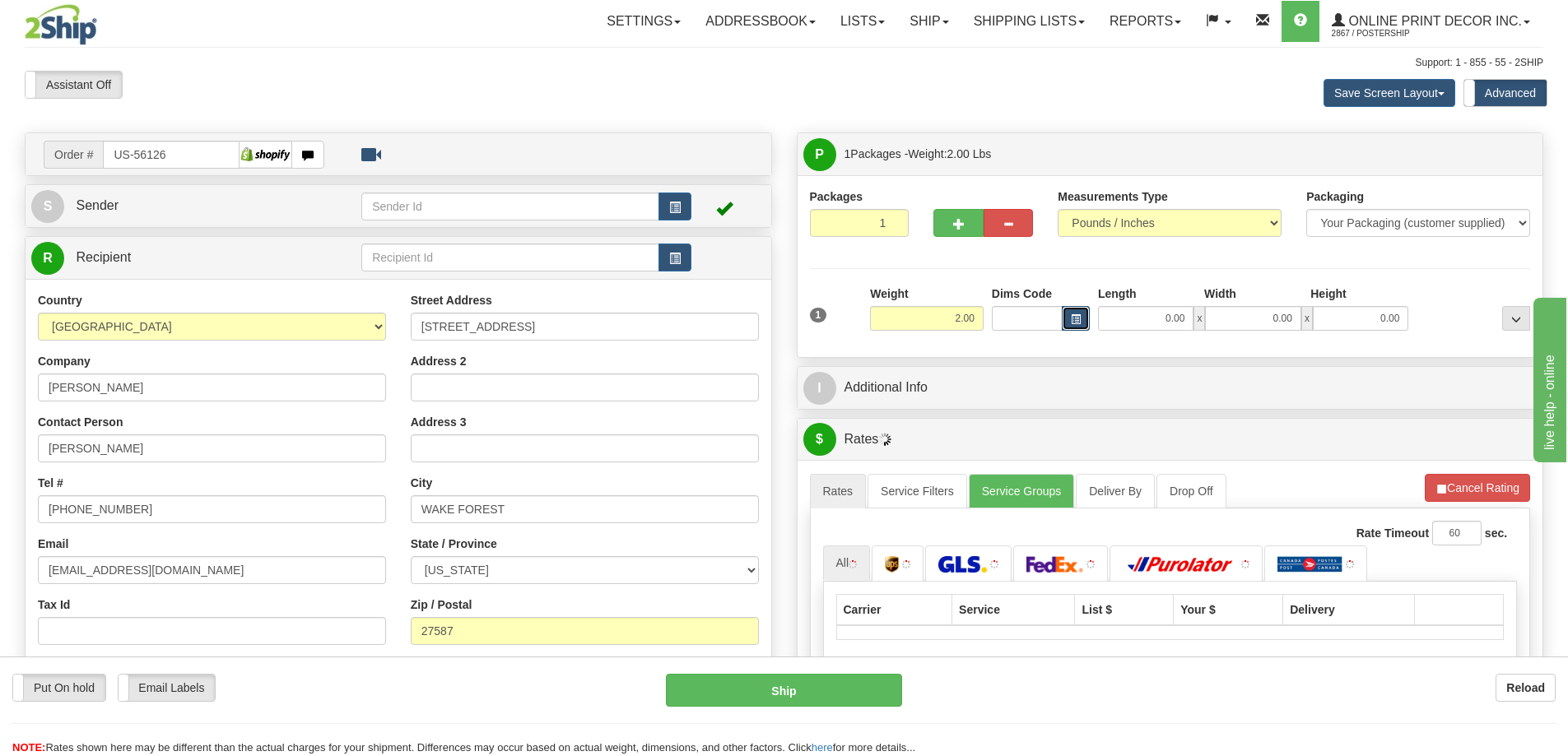
click at [1071, 320] on span "button" at bounding box center [1075, 319] width 10 height 9
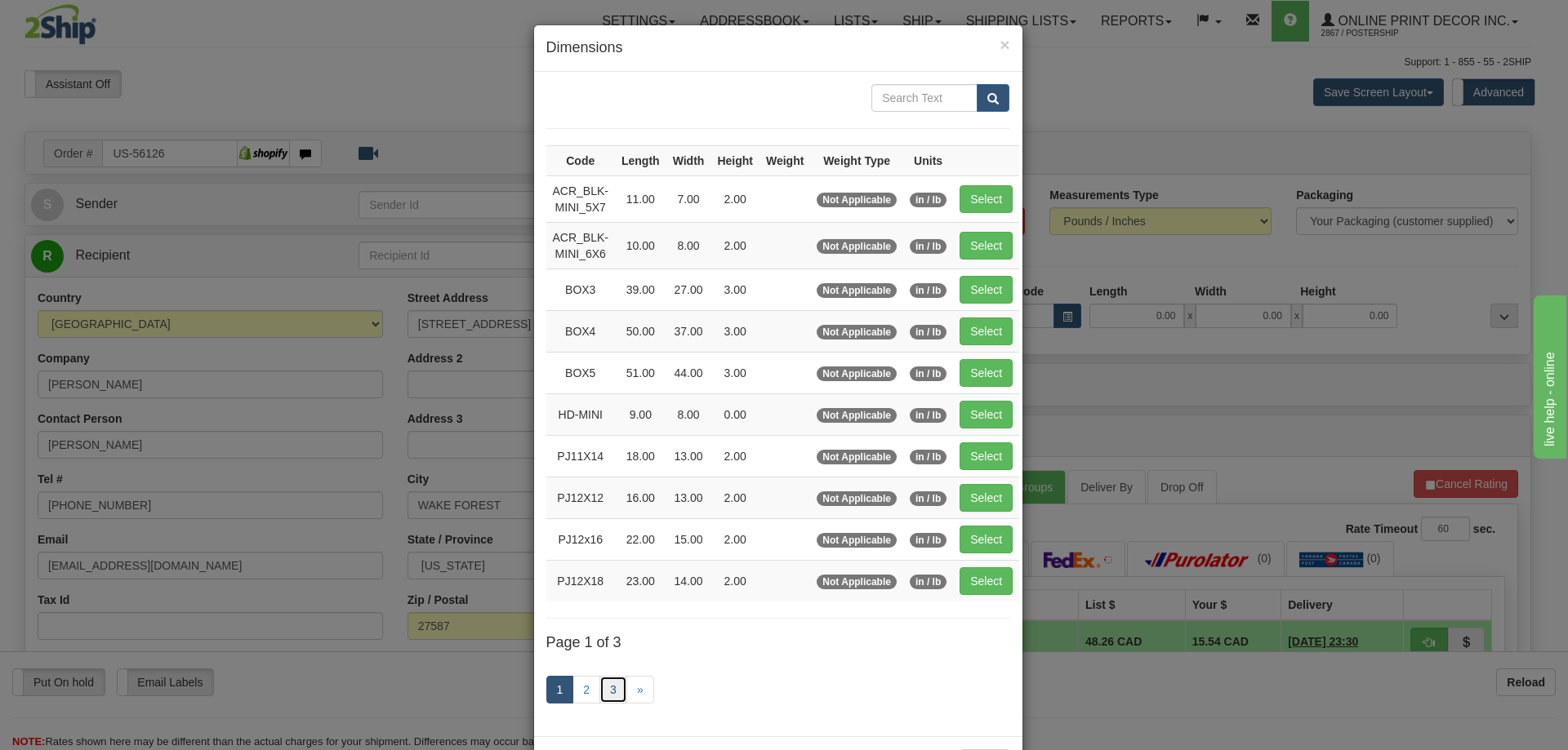
click at [607, 692] on link "3" at bounding box center [613, 689] width 28 height 28
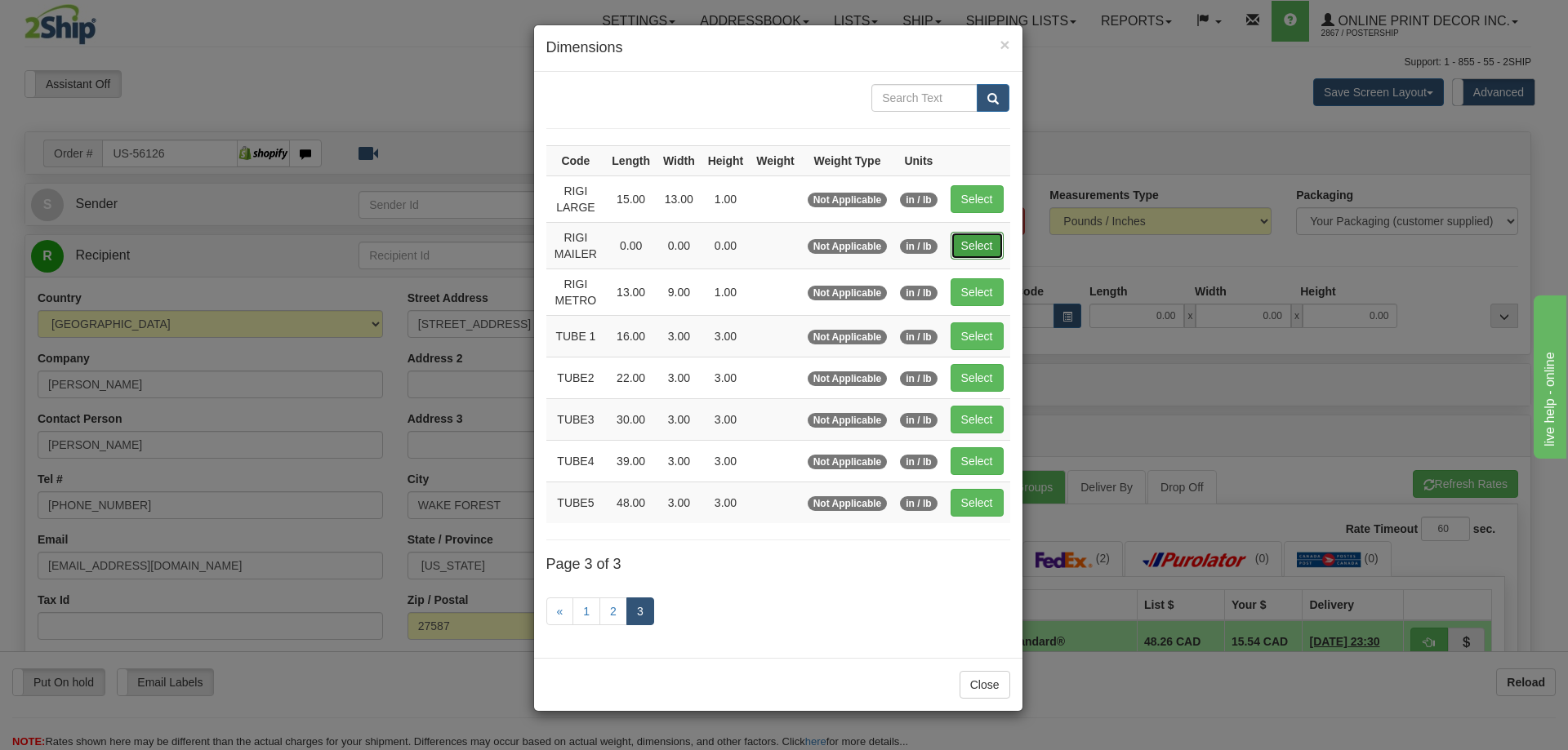
click at [980, 248] on button "Select" at bounding box center [976, 245] width 53 height 28
type input "RIGI MAILER"
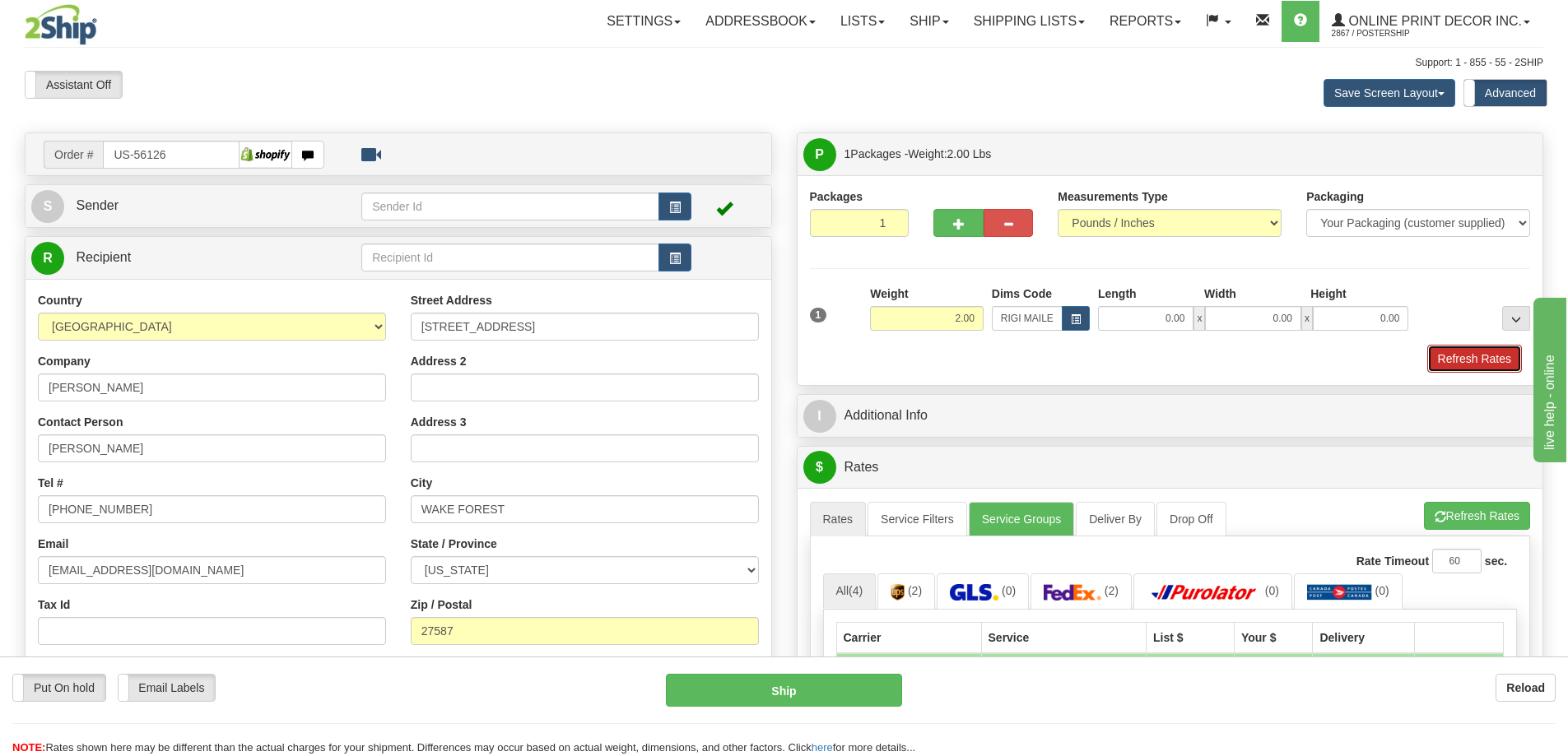
click at [1430, 356] on button "Refresh Rates" at bounding box center [1475, 359] width 95 height 28
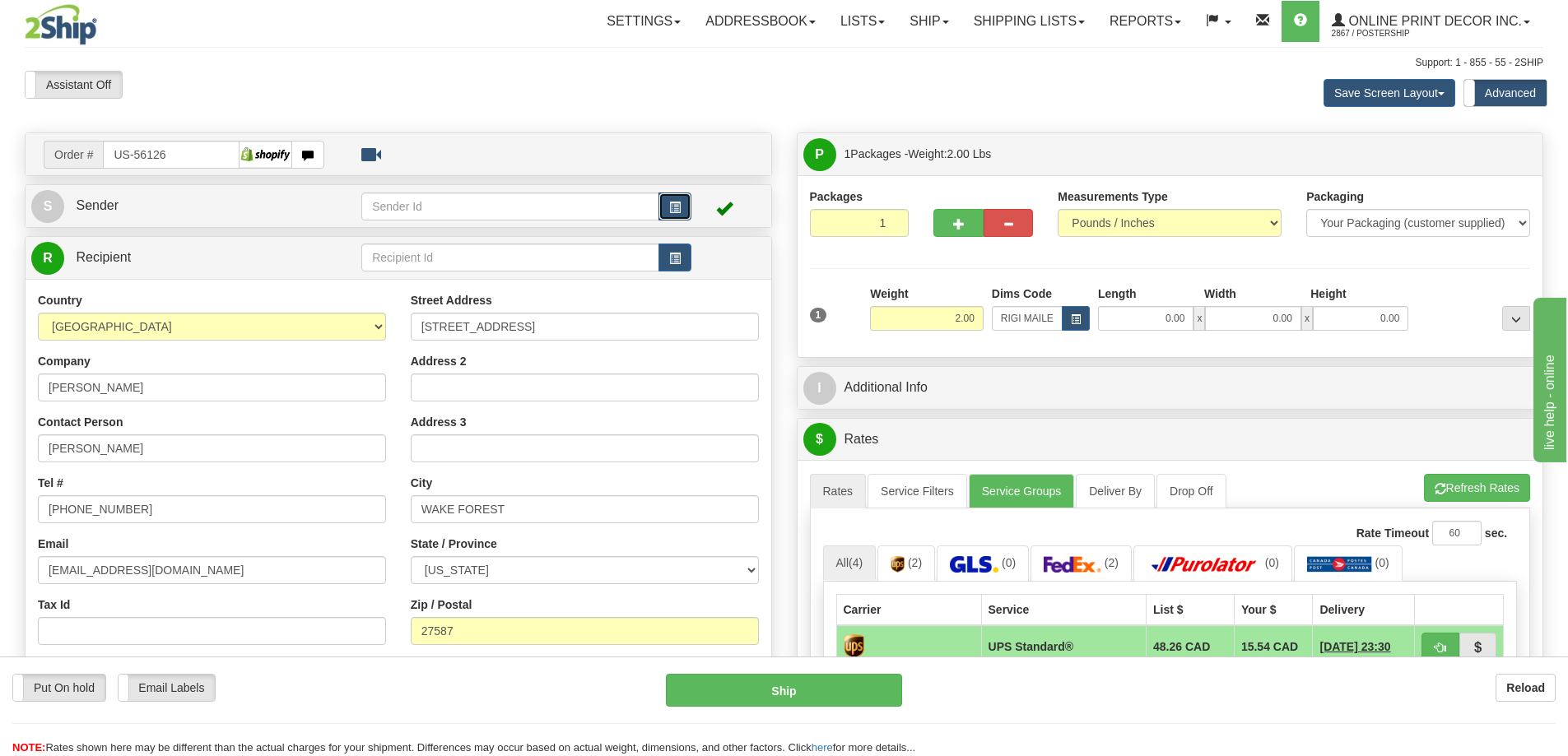
click at [679, 193] on button "button" at bounding box center [675, 206] width 33 height 28
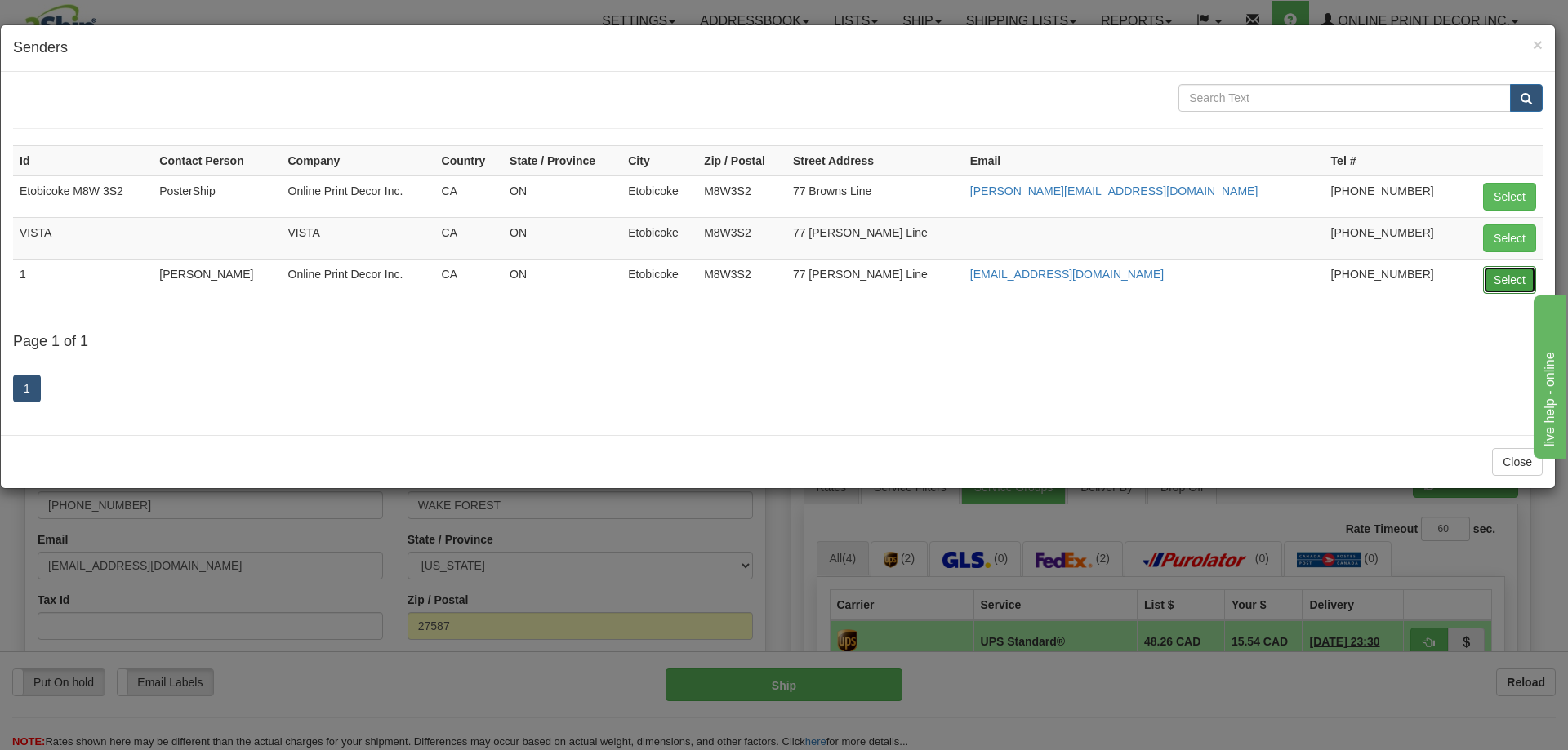
click at [1504, 271] on button "Select" at bounding box center [1509, 280] width 53 height 28
type input "1"
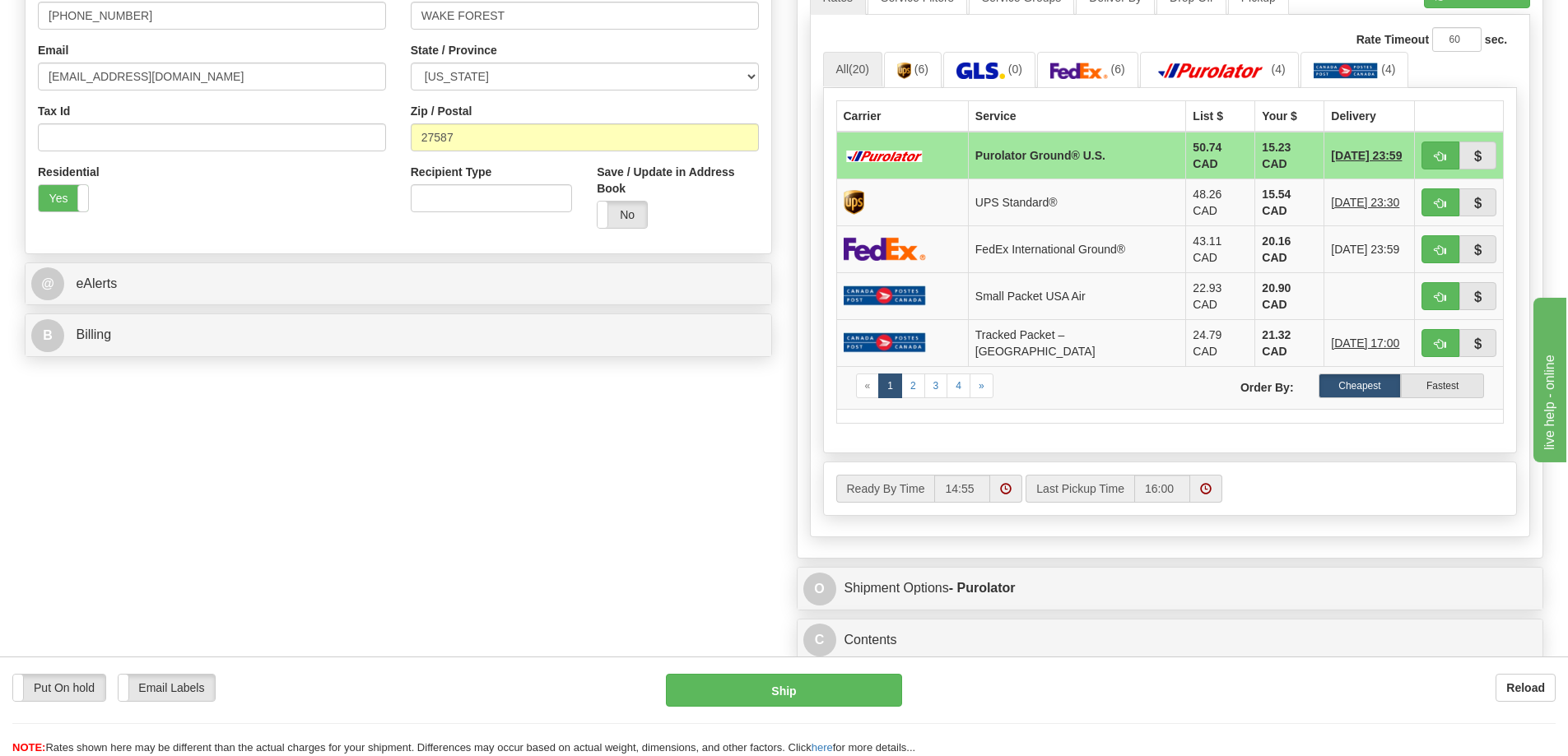
scroll to position [658, 0]
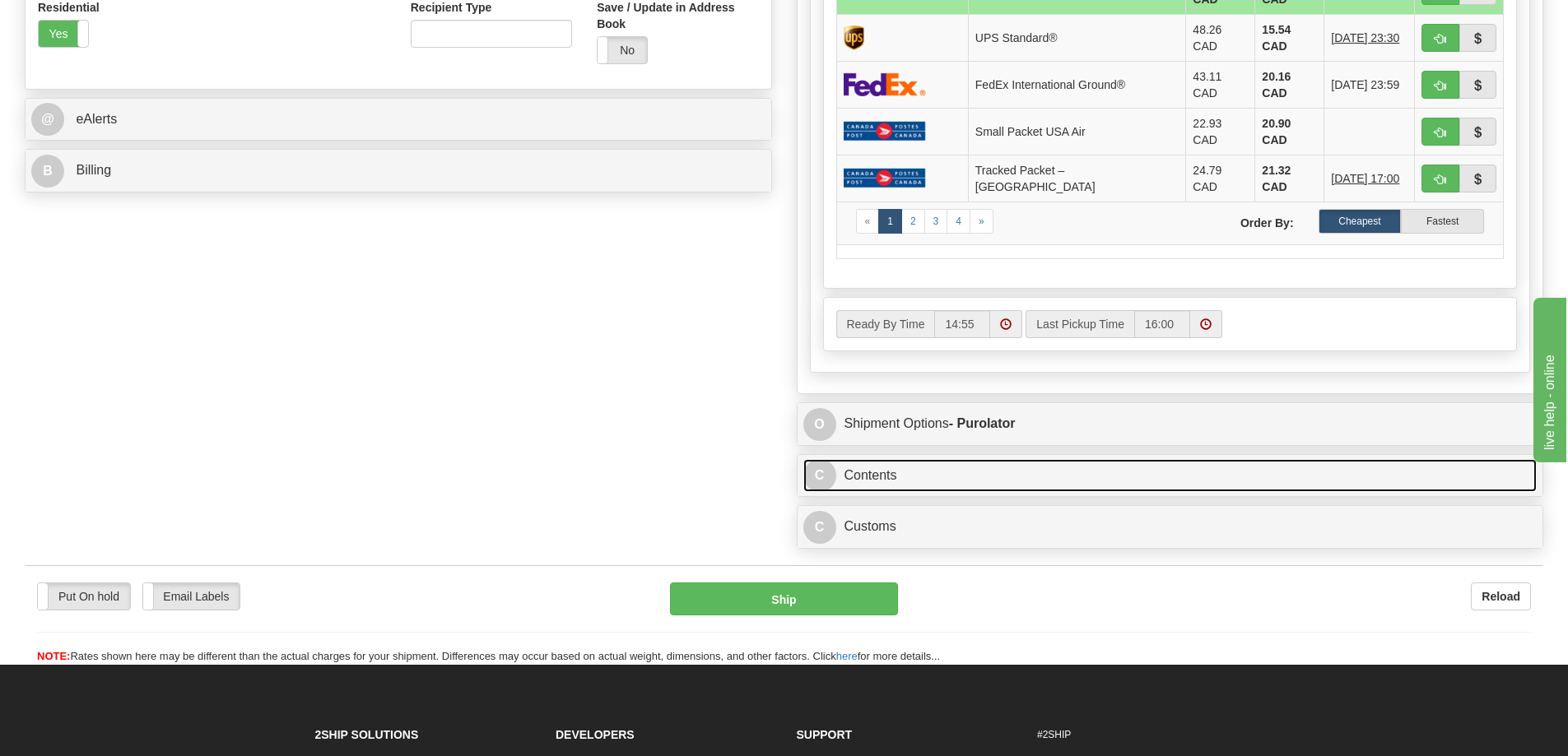
click at [1215, 461] on link "C Contents" at bounding box center [1170, 476] width 734 height 34
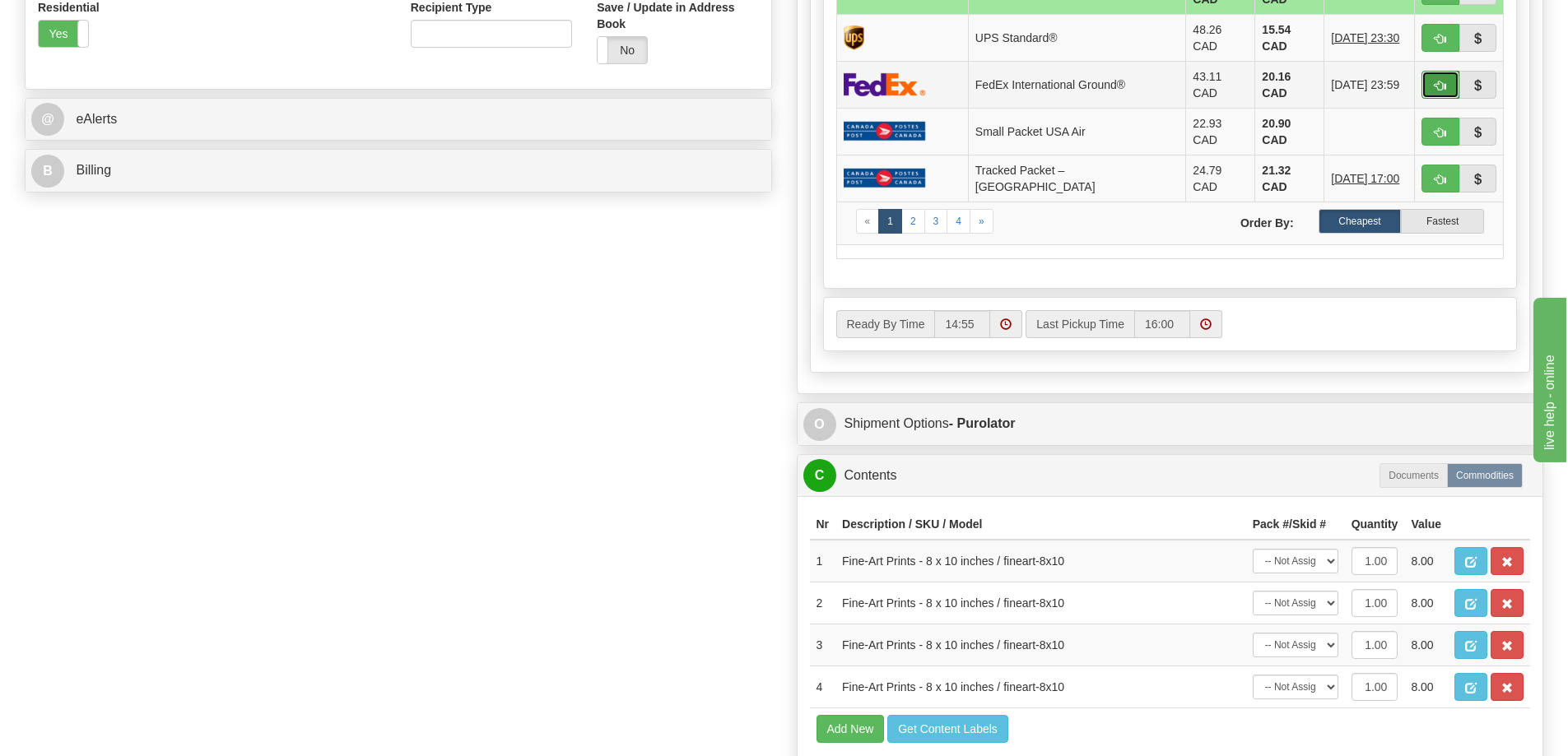
click at [1437, 72] on button "button" at bounding box center [1440, 84] width 38 height 28
type input "92"
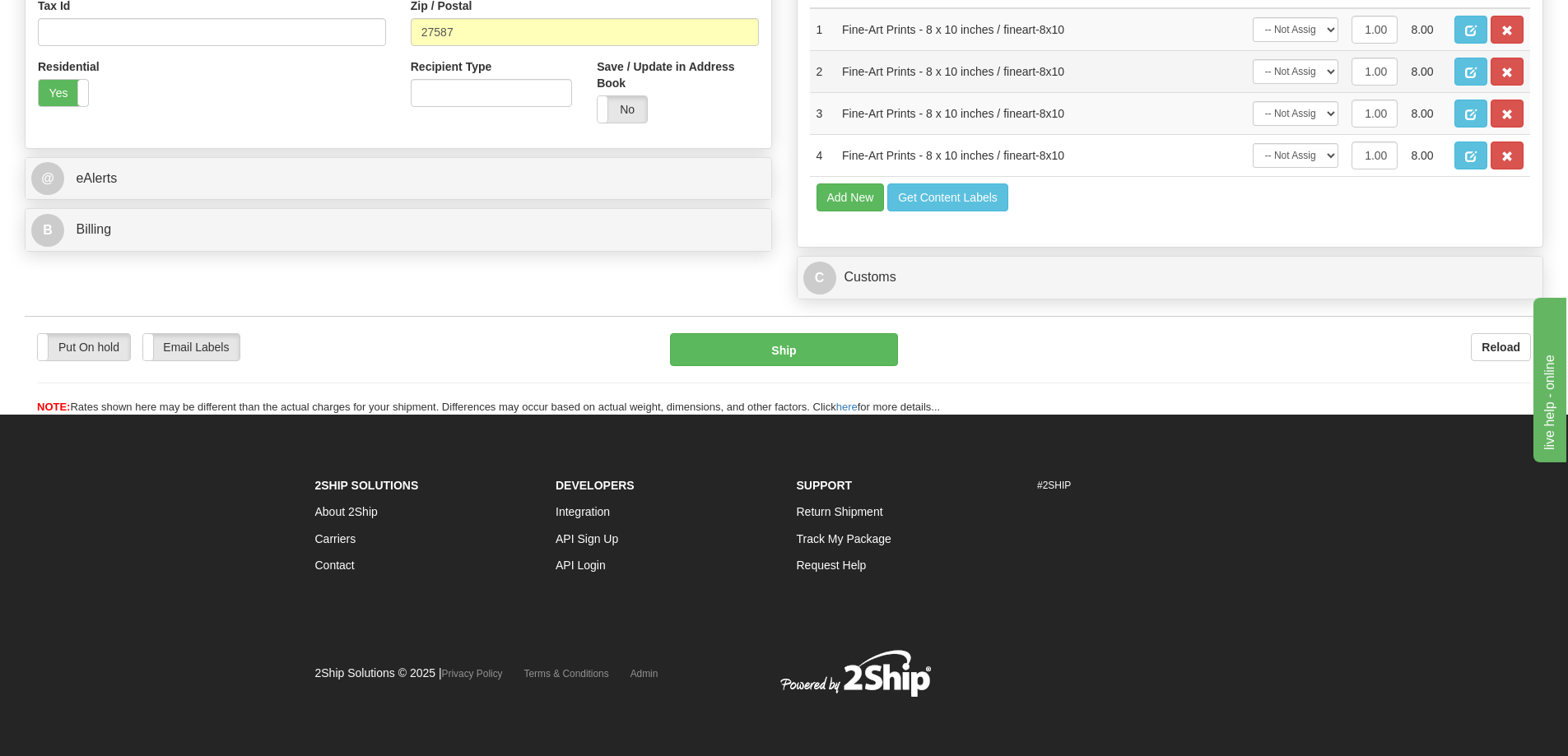
scroll to position [605, 0]
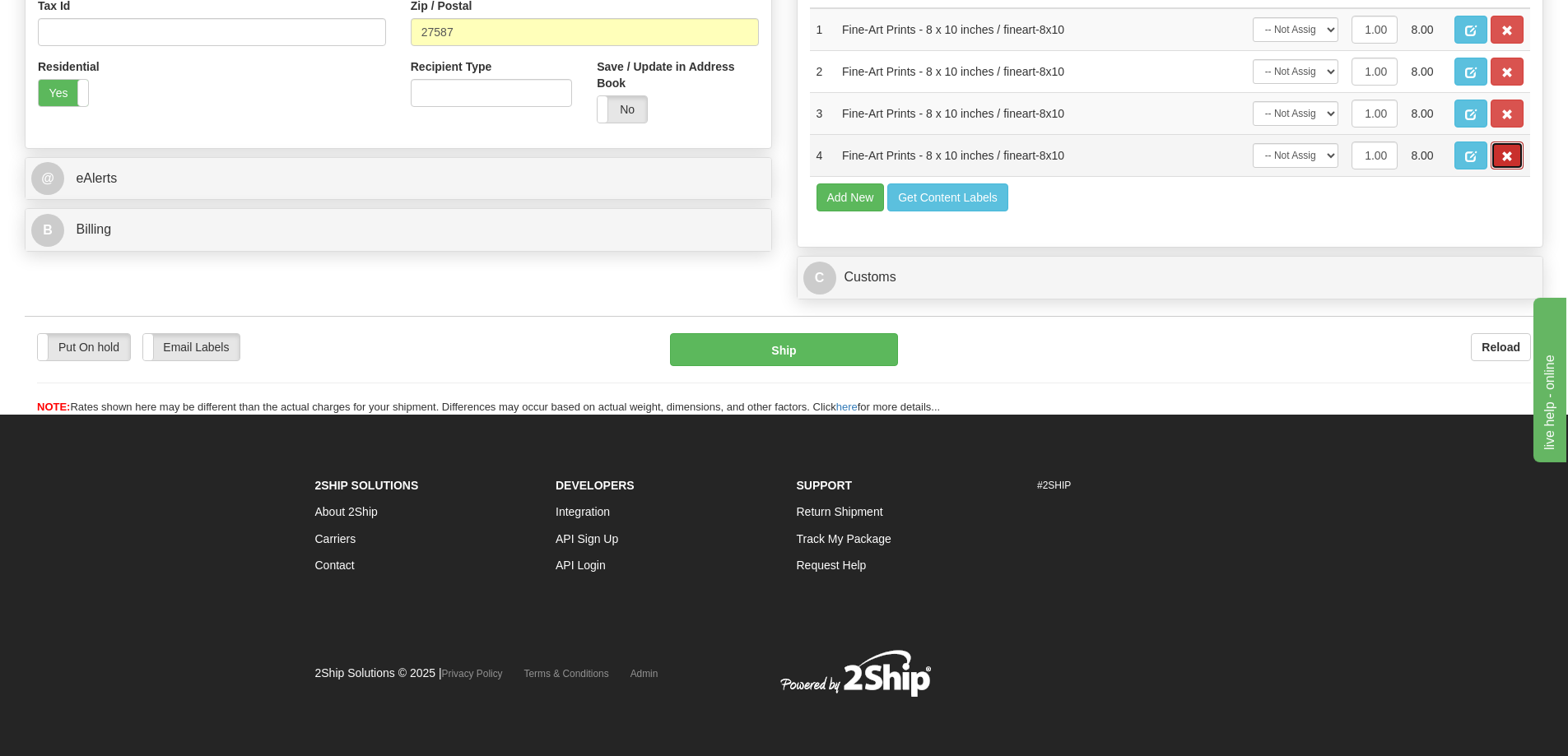
click at [1502, 148] on button "button" at bounding box center [1507, 155] width 33 height 28
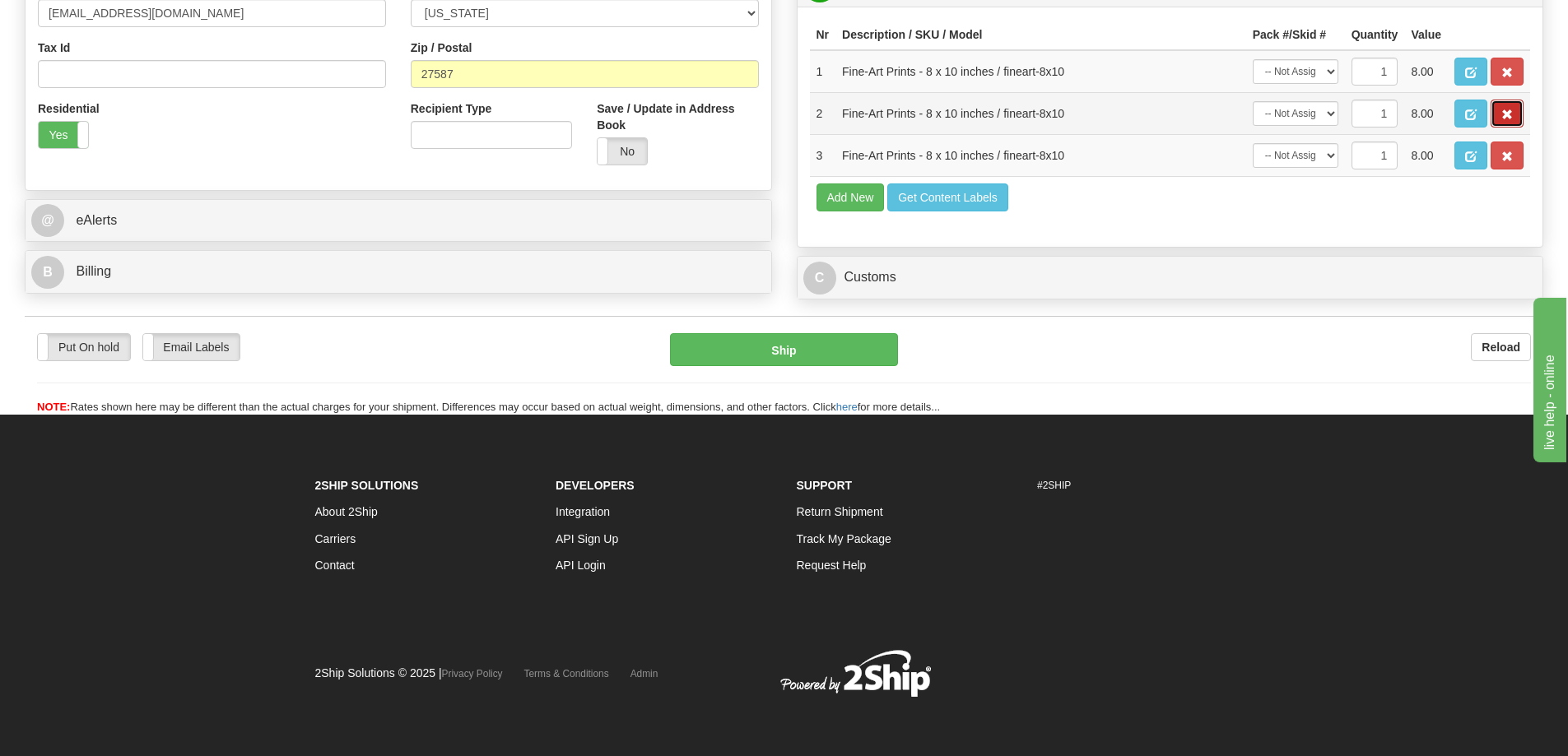
click at [1501, 111] on button "button" at bounding box center [1507, 113] width 33 height 28
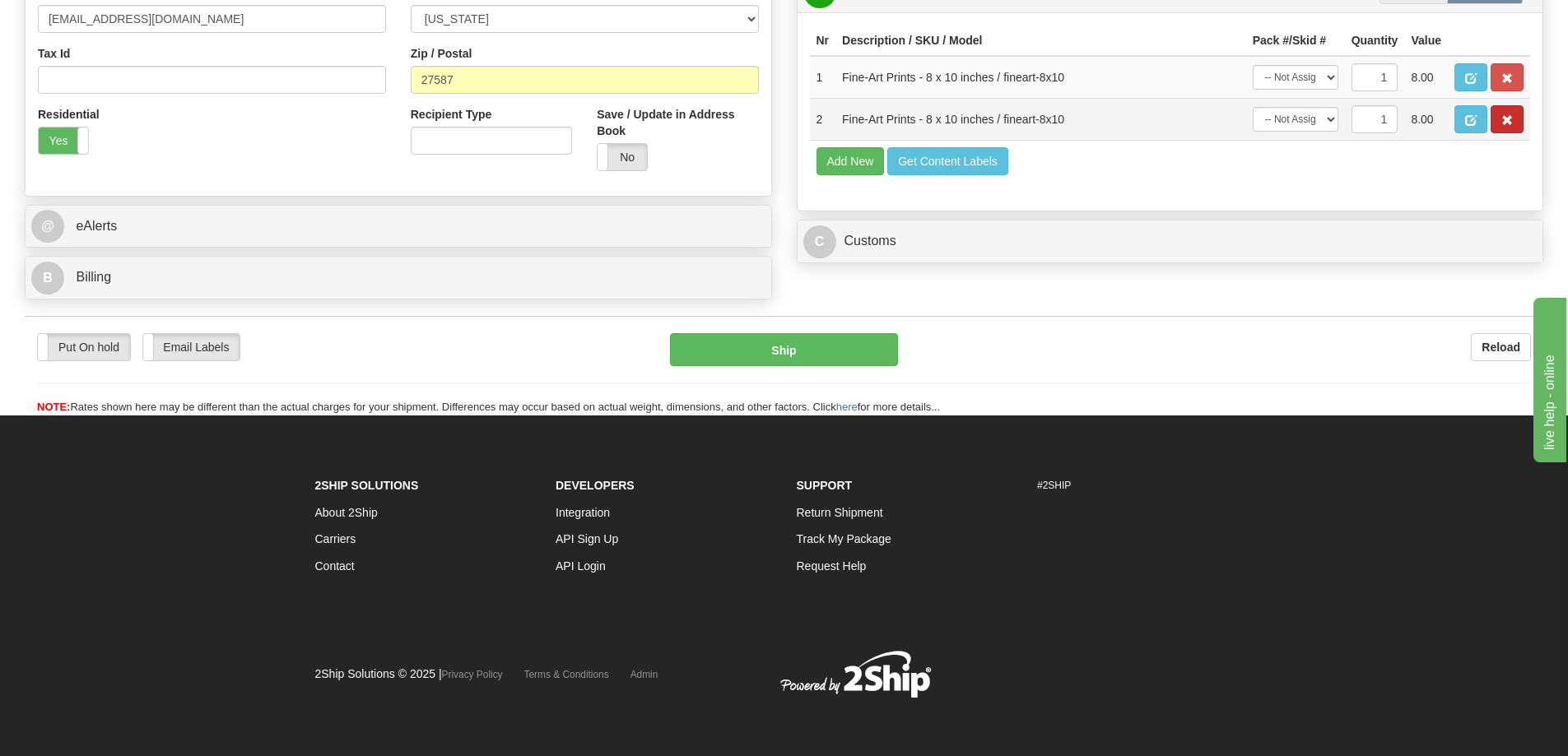
scroll to position [555, 0]
click at [1494, 114] on button "button" at bounding box center [1507, 119] width 33 height 28
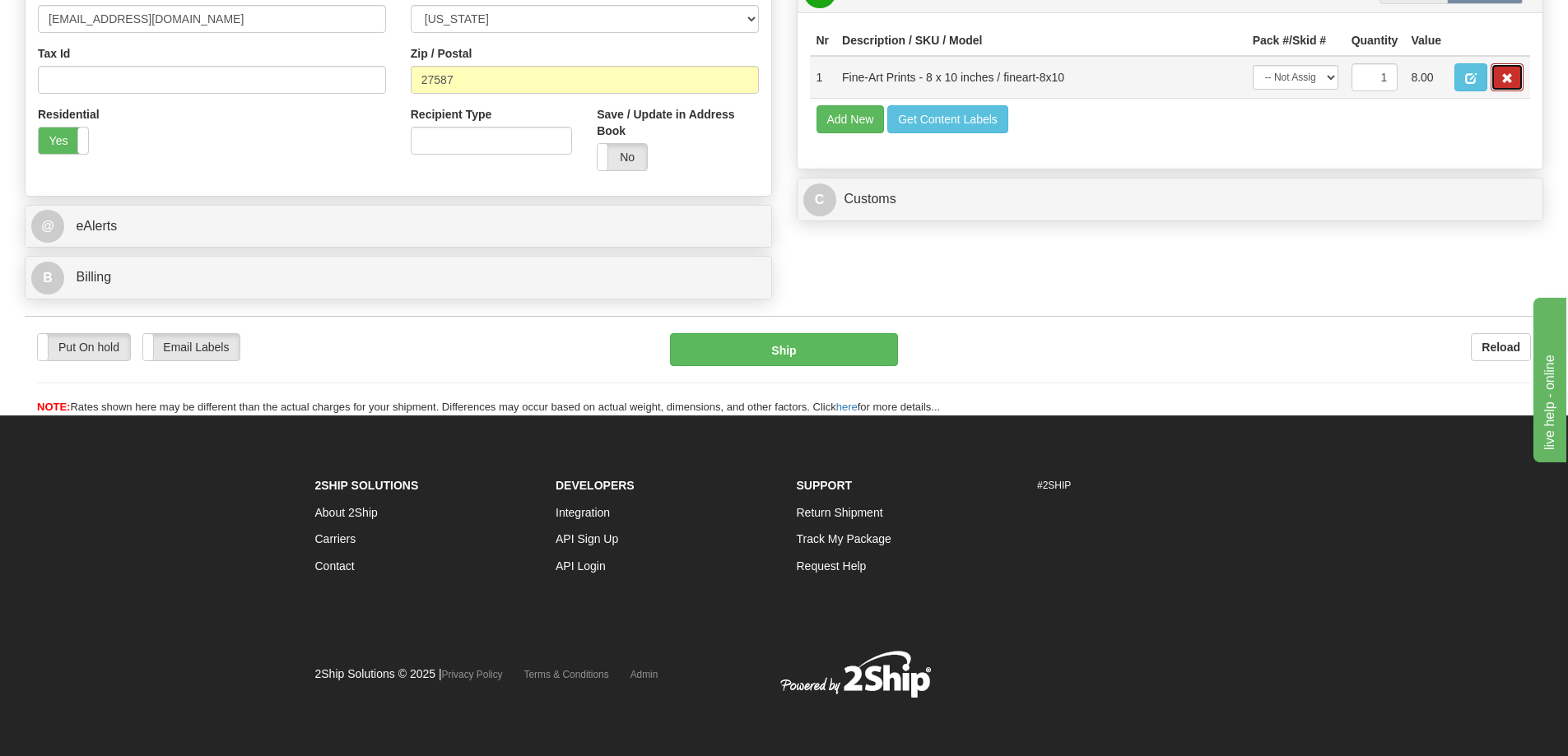
click at [1496, 79] on button "button" at bounding box center [1507, 77] width 33 height 28
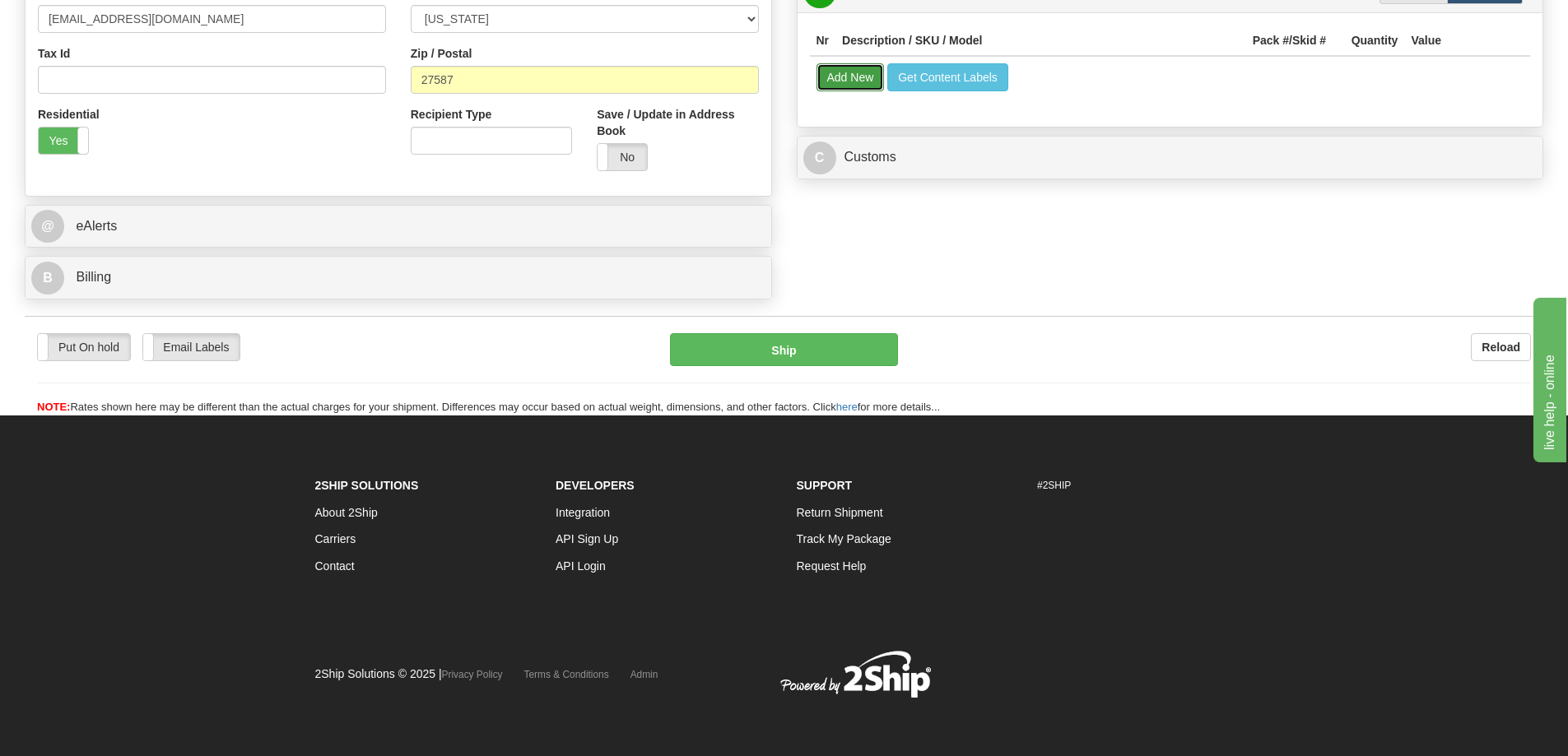
click at [860, 78] on button "Add New" at bounding box center [850, 77] width 68 height 28
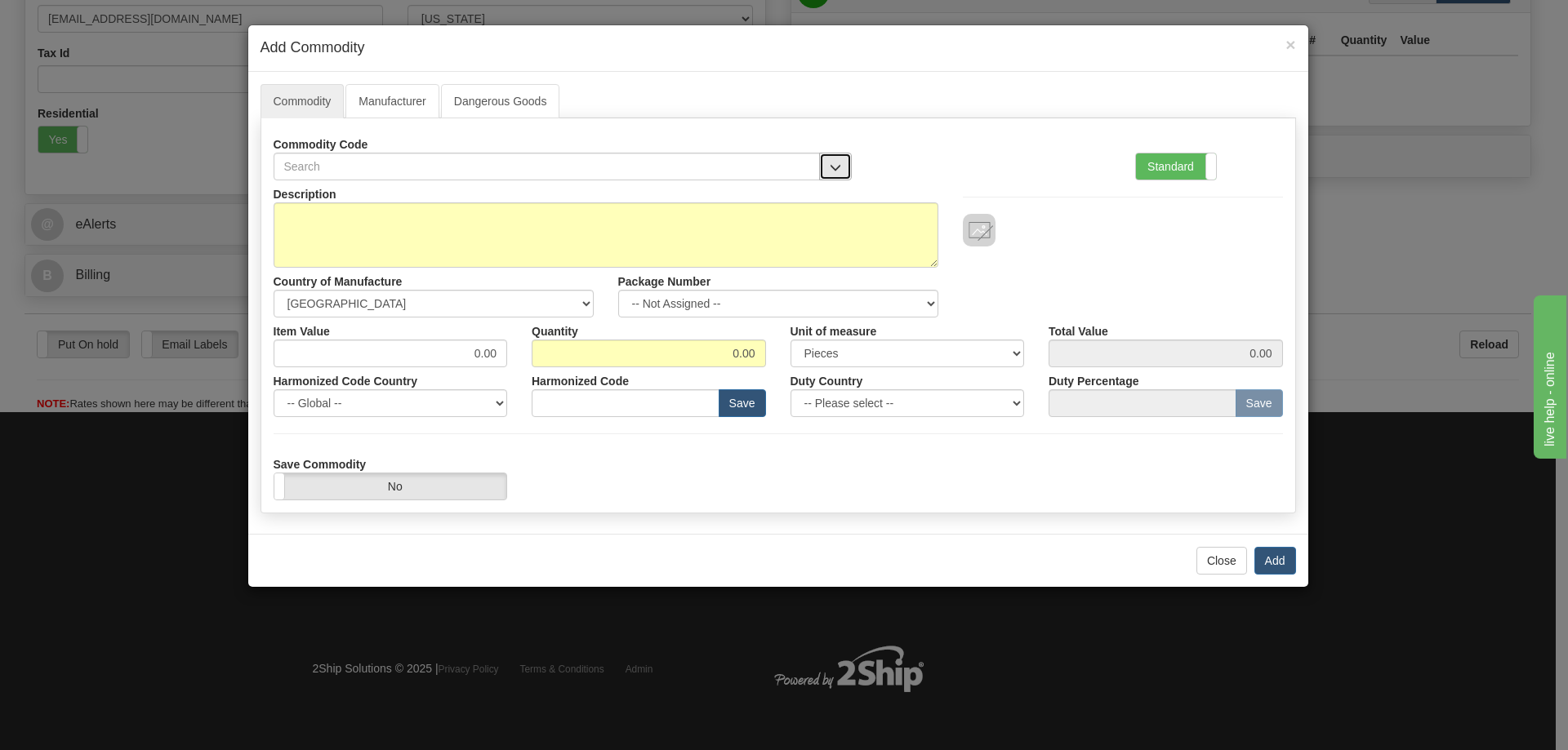
click at [831, 164] on span "button" at bounding box center [835, 167] width 12 height 11
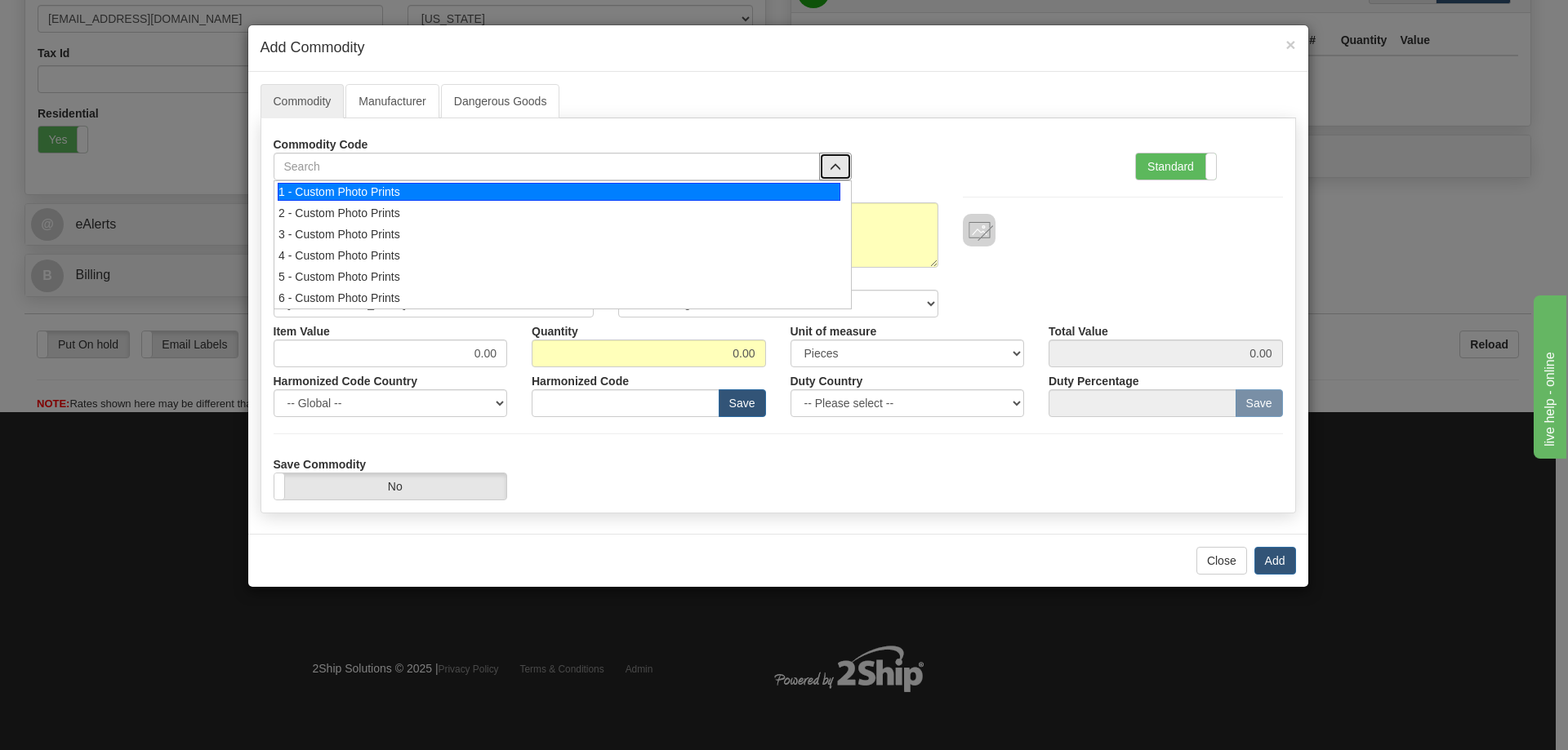
click at [824, 197] on div "1 - Custom Photo Prints" at bounding box center [559, 191] width 563 height 18
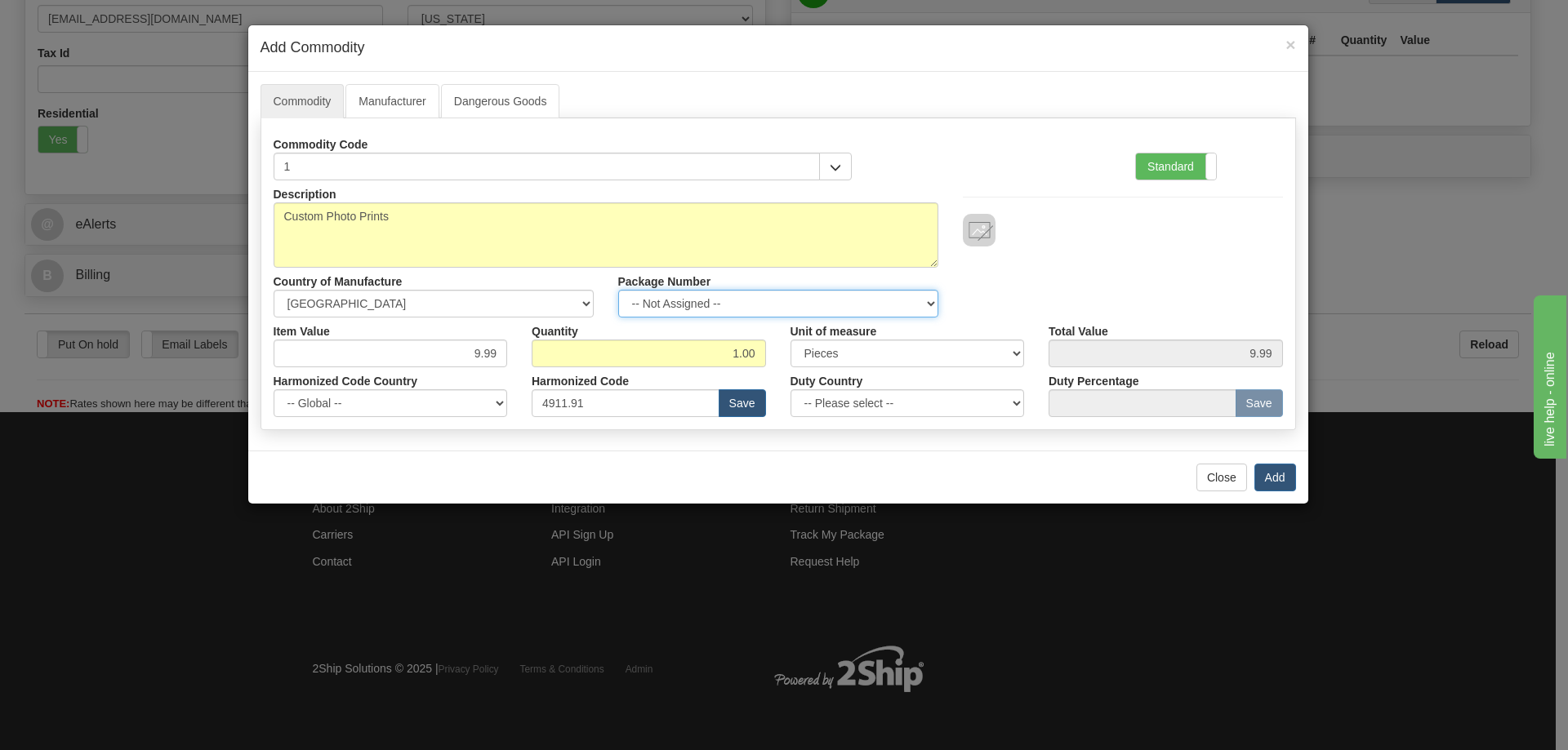
click at [923, 295] on select "-- Not Assigned -- Item 1" at bounding box center [778, 303] width 320 height 28
select select "0"
click at [619, 289] on select "-- Not Assigned -- Item 1" at bounding box center [778, 303] width 320 height 28
click at [1277, 477] on button "Add" at bounding box center [1275, 477] width 41 height 28
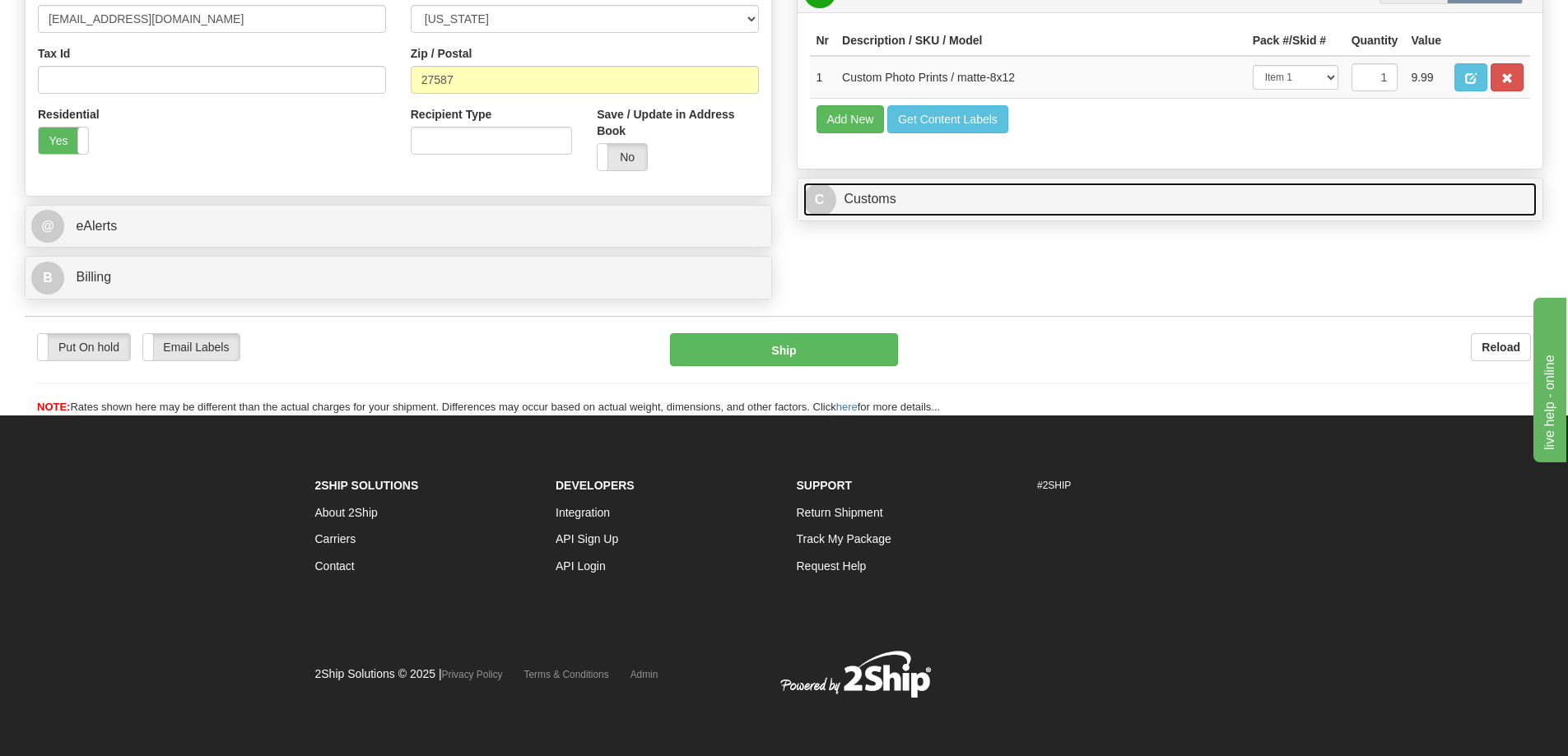
click at [1393, 205] on link "C Customs" at bounding box center [1170, 199] width 734 height 34
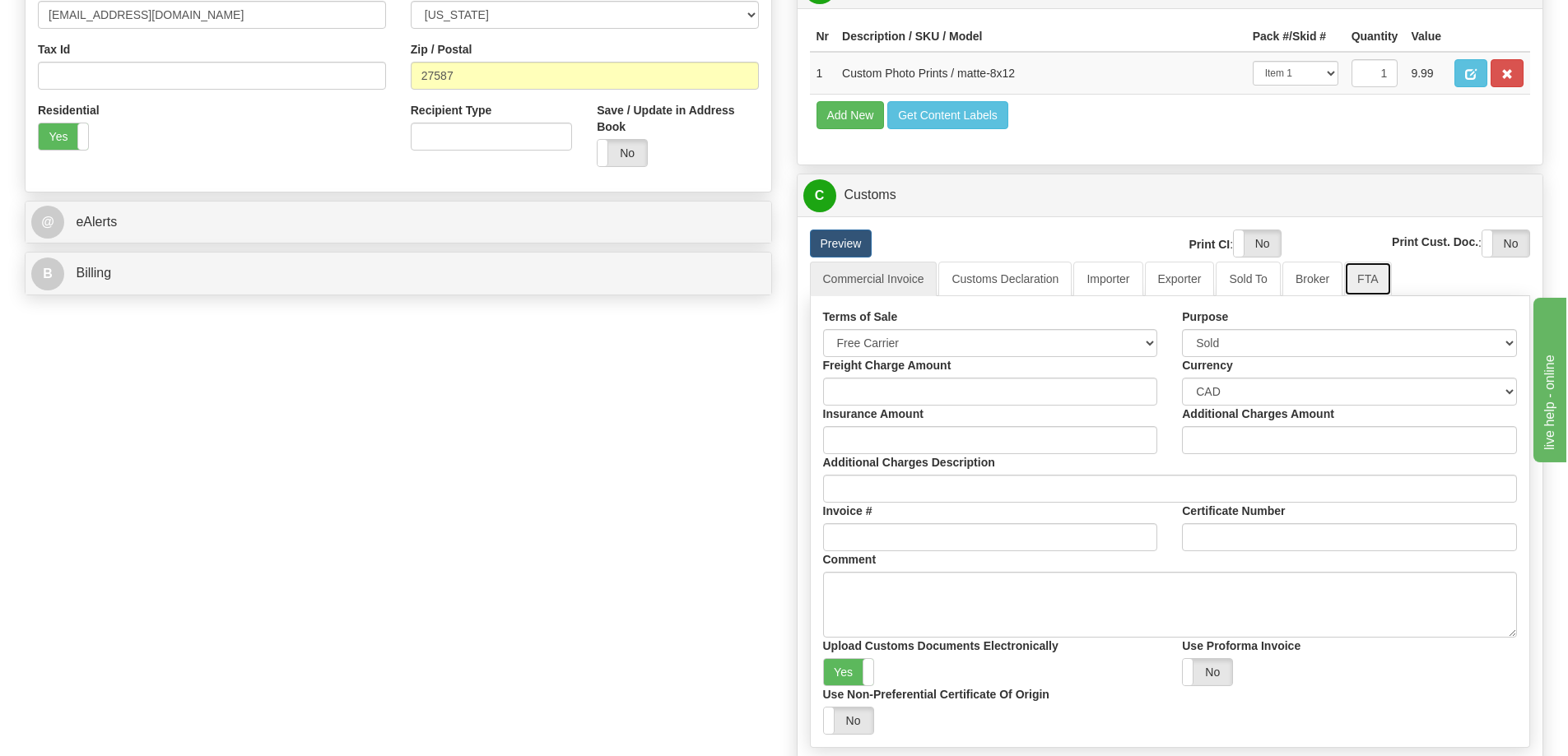
click at [1370, 280] on link "FTA" at bounding box center [1367, 279] width 47 height 35
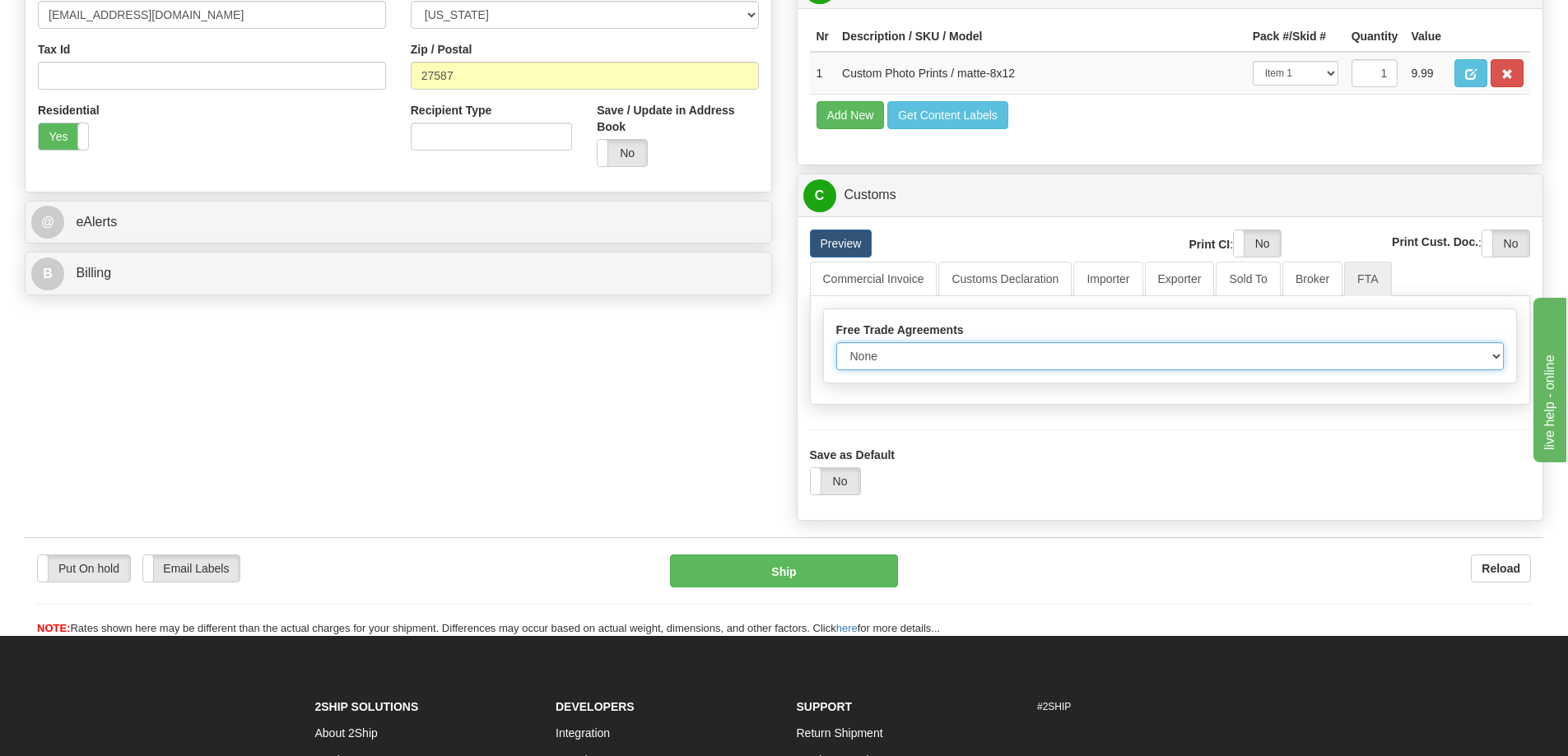
click at [1485, 353] on select "None Other USMCA CETA CUKTCA" at bounding box center [1169, 356] width 668 height 28
select select "1"
click at [836, 348] on select "None Other USMCA CETA CUKTCA" at bounding box center [1169, 356] width 668 height 28
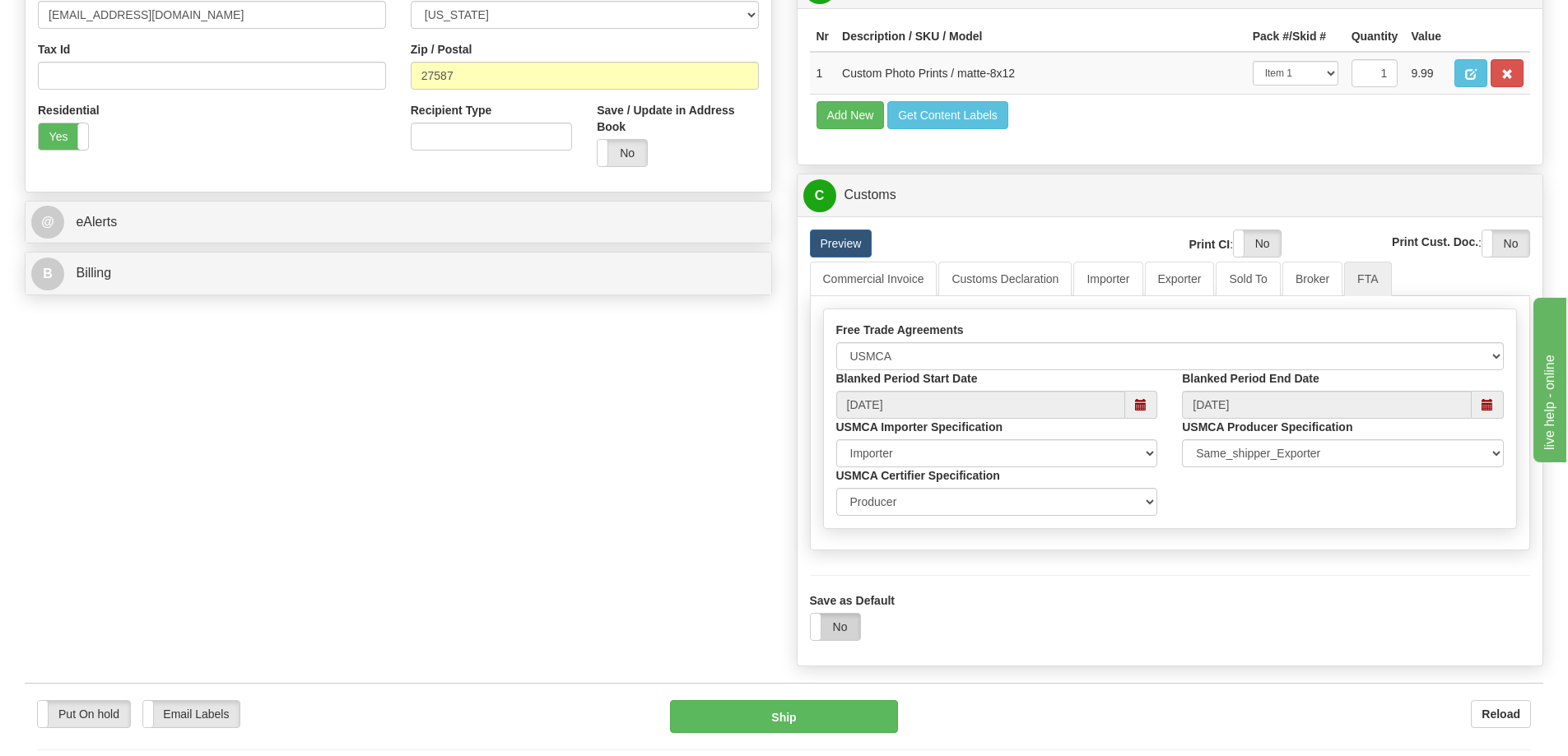
click at [849, 630] on label "No" at bounding box center [835, 626] width 49 height 26
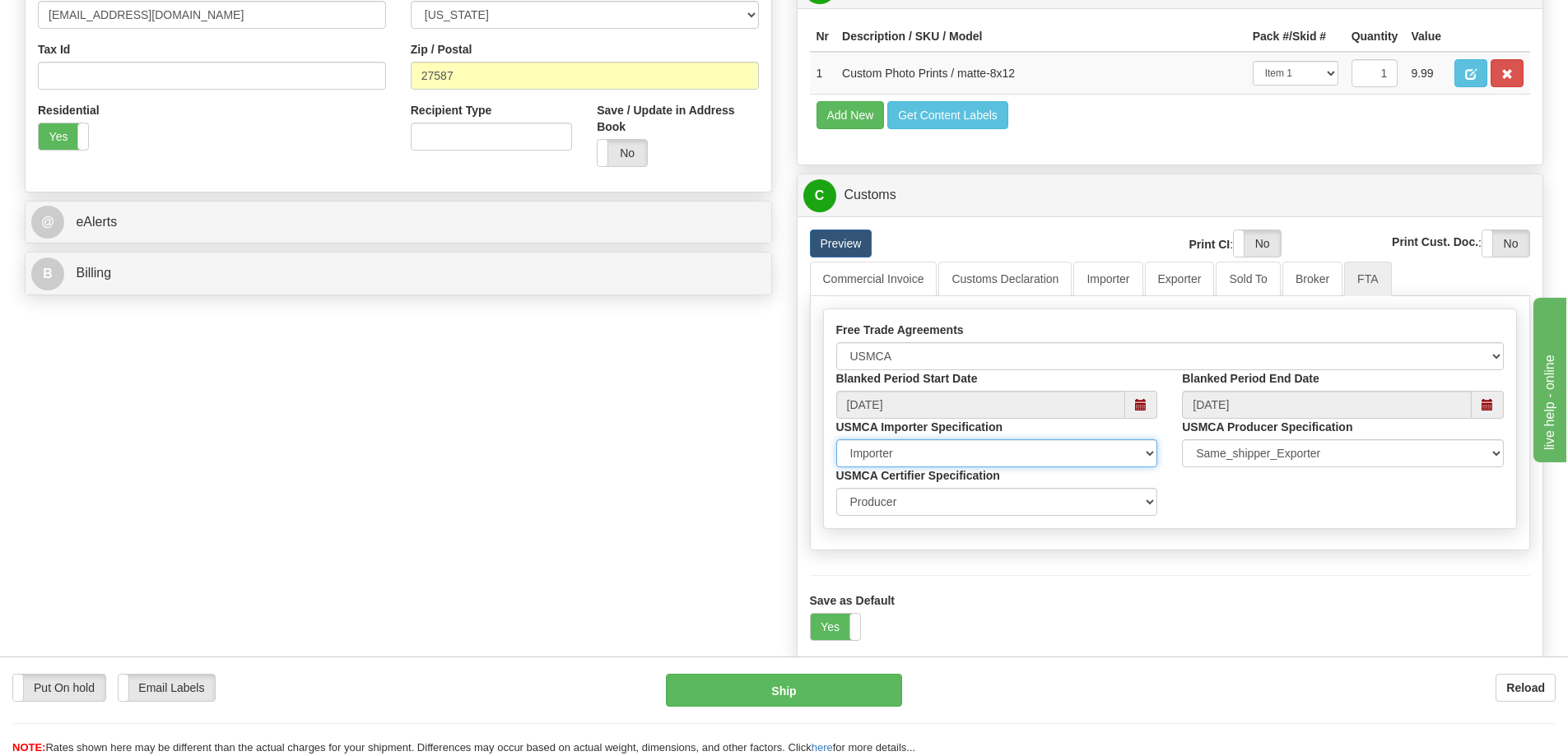
click at [1057, 460] on select "Importer Recipient Various Unknown" at bounding box center [997, 453] width 322 height 28
click at [1377, 516] on div "Blanked Period Start Date 09/04/2025 Blanked Period End Date 09/03/2026 USMCA I…" at bounding box center [1170, 443] width 693 height 145
click at [916, 460] on select "Importer Recipient Various Unknown" at bounding box center [997, 453] width 322 height 28
select select "3"
click at [836, 445] on select "Importer Recipient Various Unknown" at bounding box center [997, 453] width 322 height 28
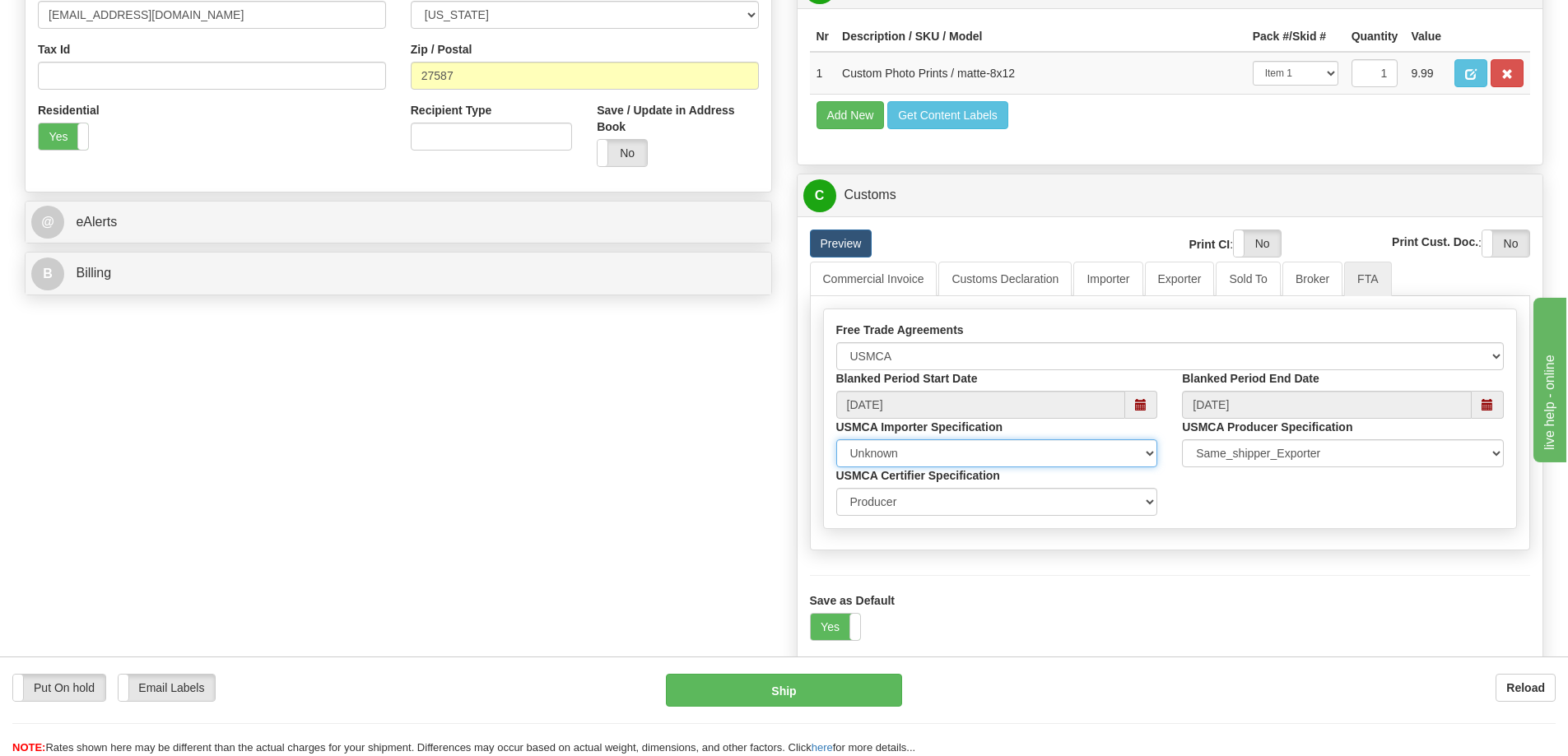
scroll to position [473, 0]
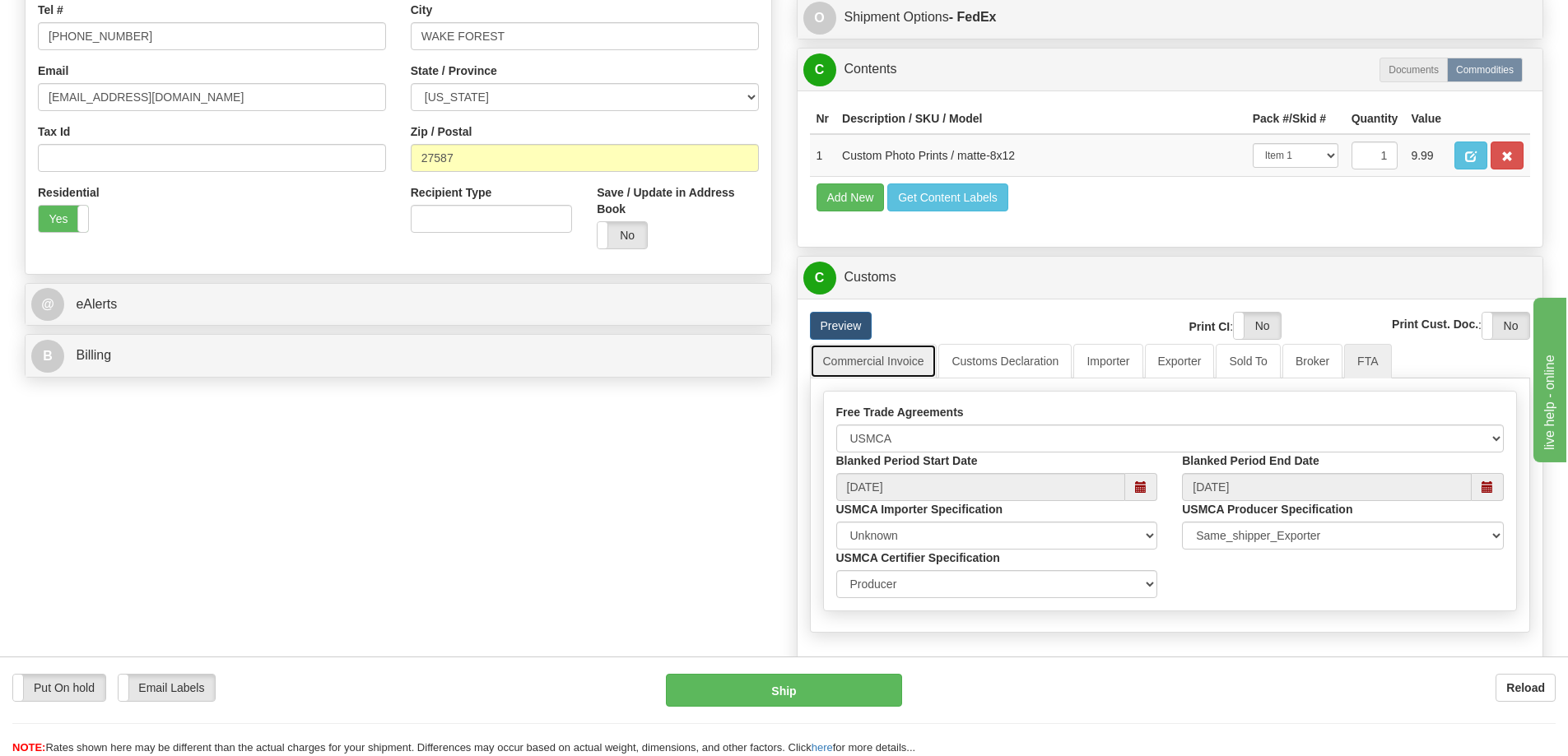
click at [891, 371] on link "Commercial Invoice" at bounding box center [874, 362] width 128 height 35
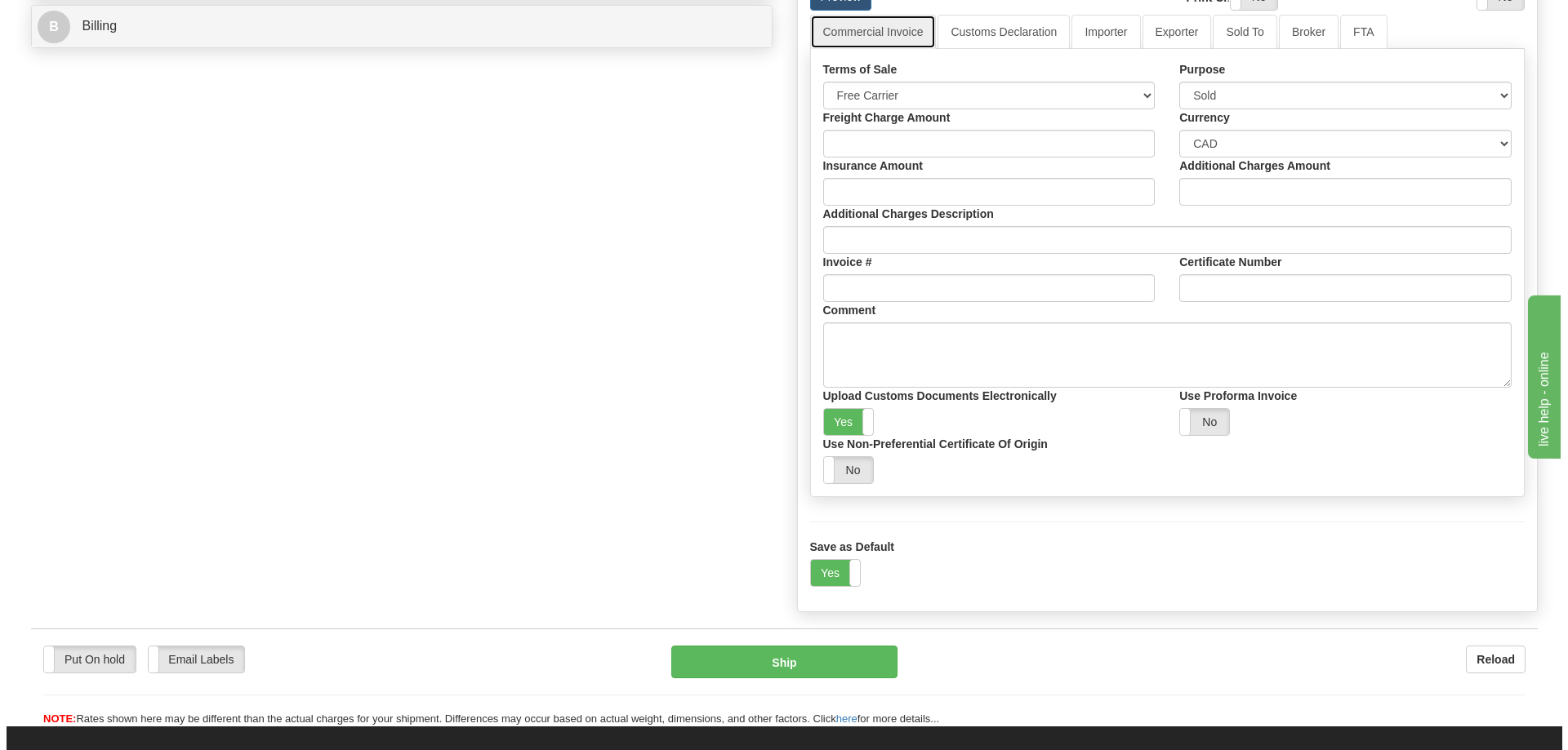
scroll to position [633, 0]
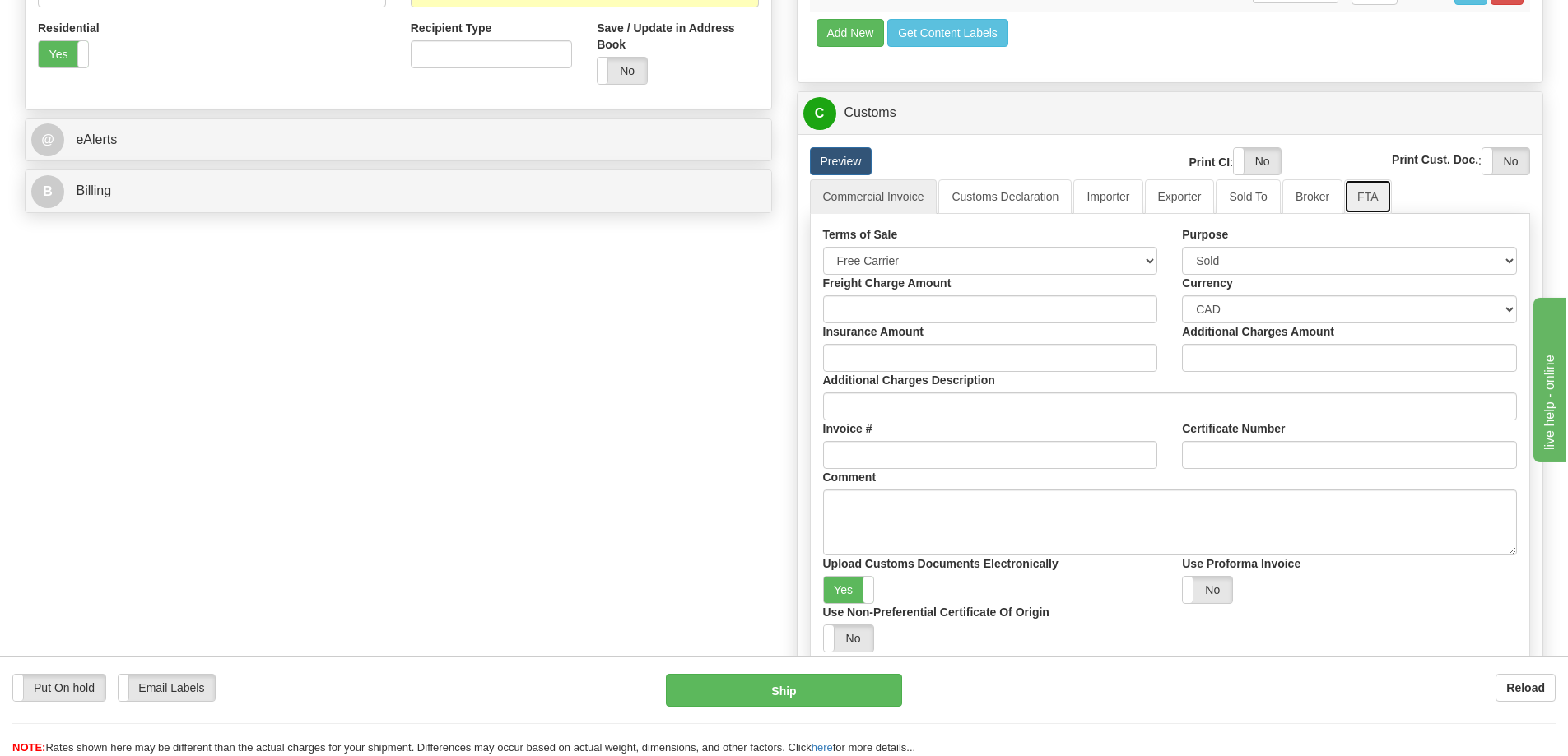
click at [1365, 205] on link "FTA" at bounding box center [1367, 197] width 47 height 35
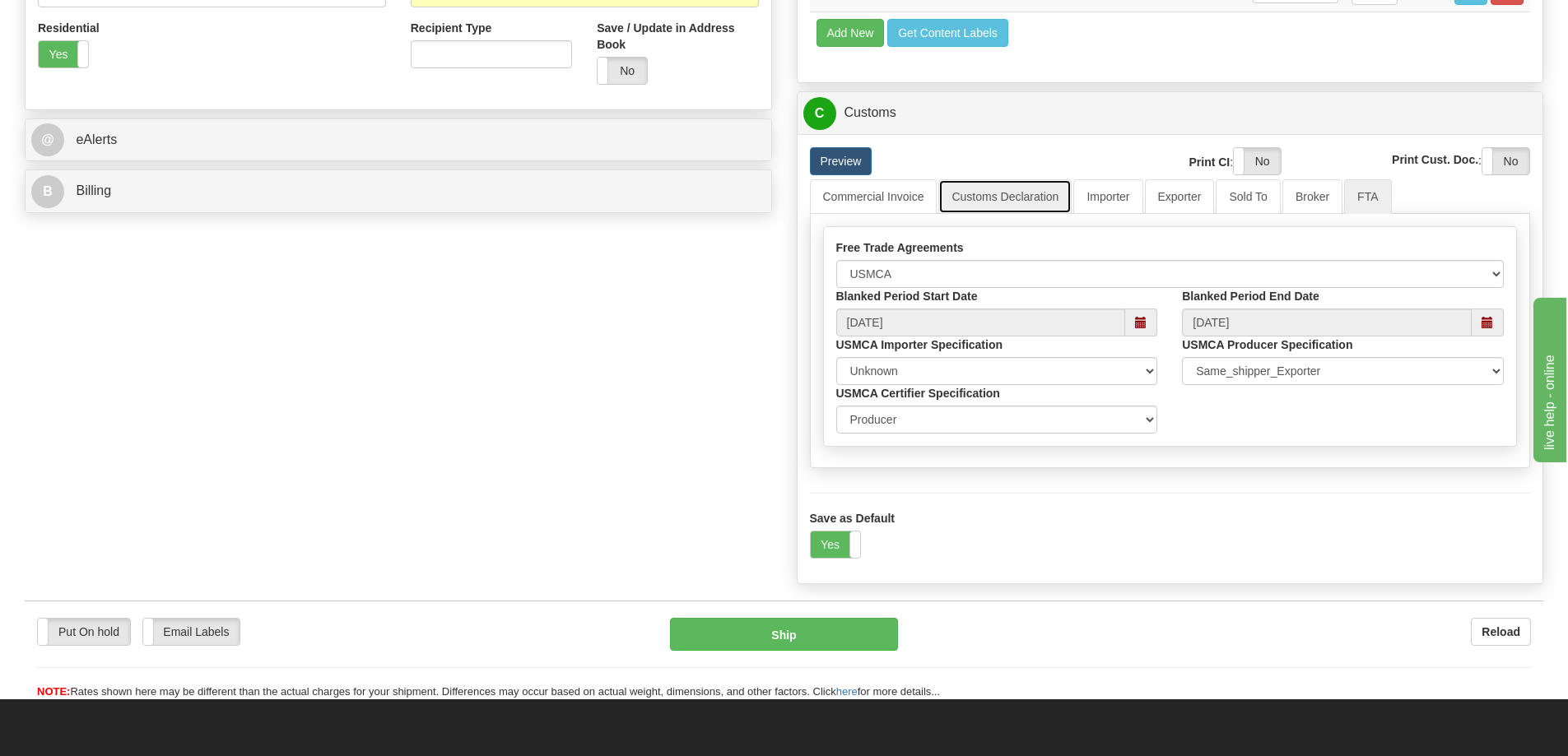
click at [1000, 209] on link "Customs Declaration" at bounding box center [1006, 197] width 134 height 35
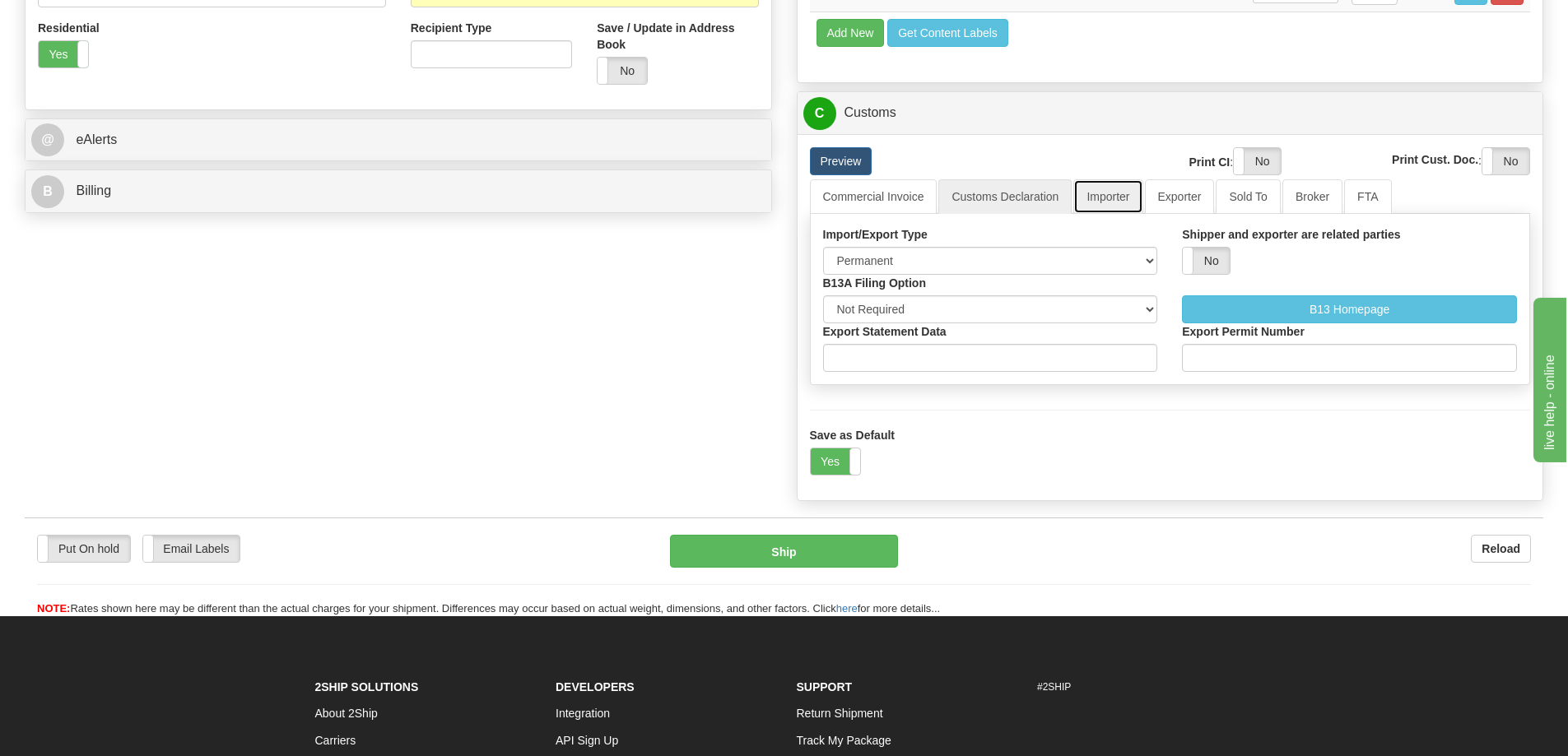
click at [1116, 204] on link "Importer" at bounding box center [1107, 197] width 69 height 35
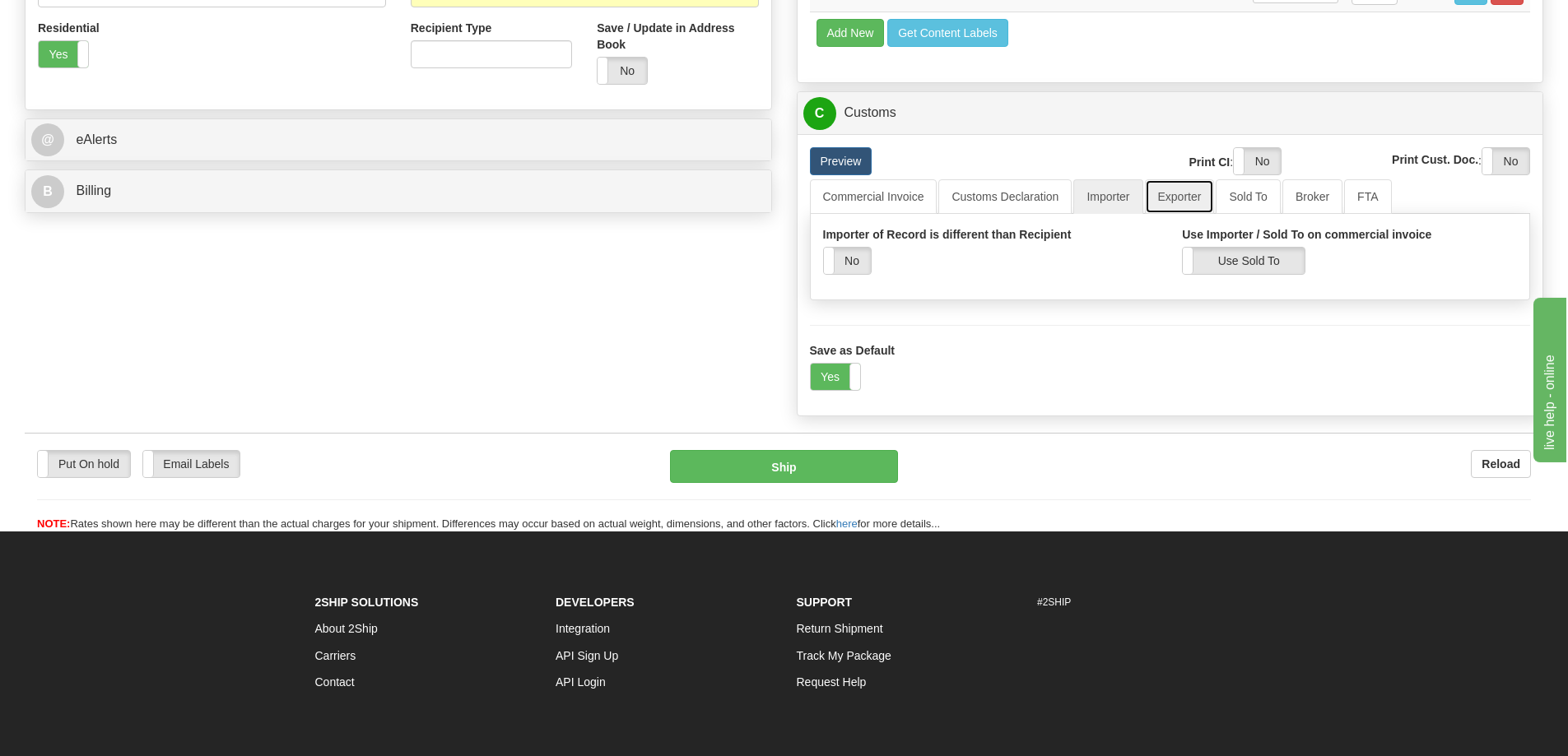
click at [1191, 207] on link "Exporter" at bounding box center [1180, 197] width 70 height 35
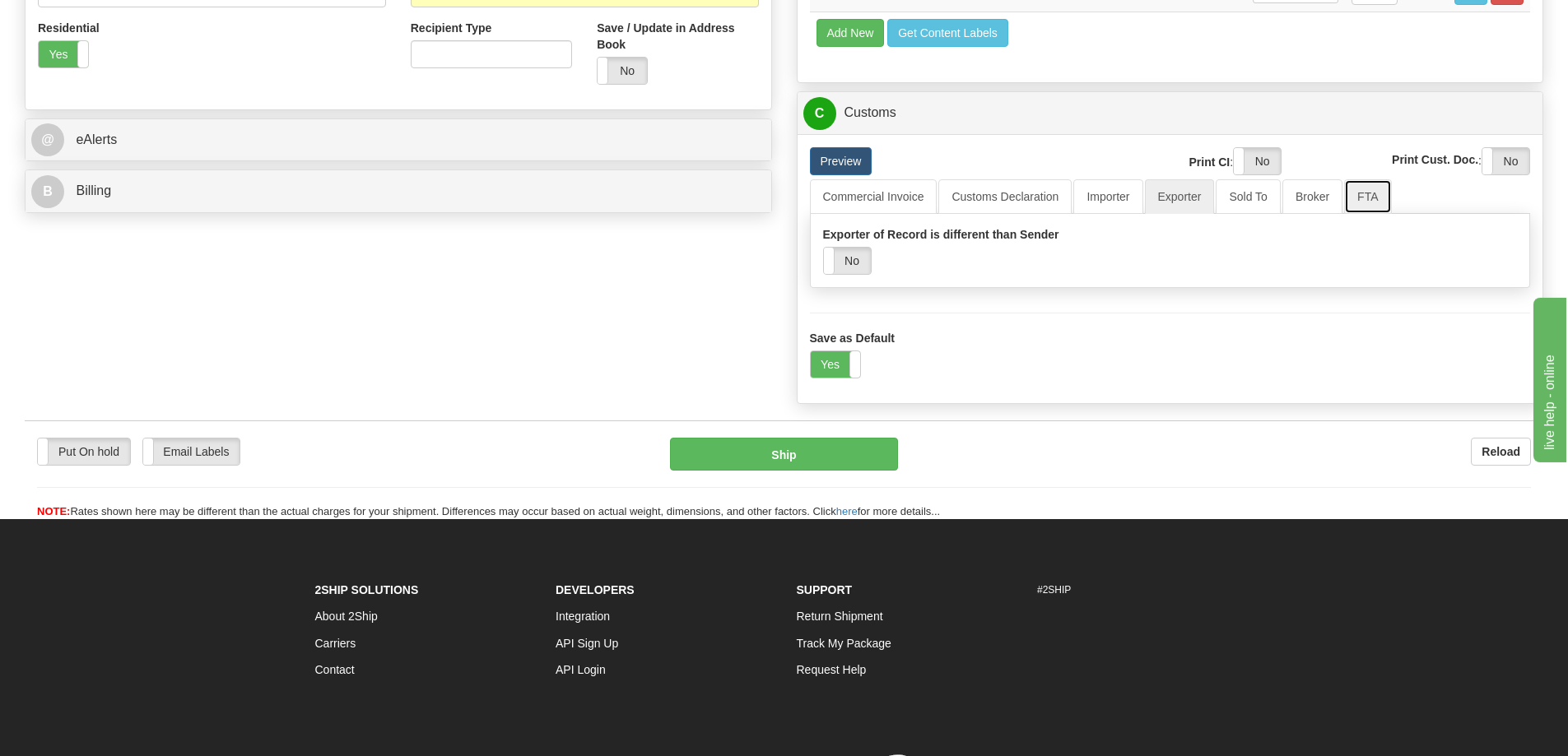
click at [1363, 198] on link "FTA" at bounding box center [1367, 197] width 47 height 35
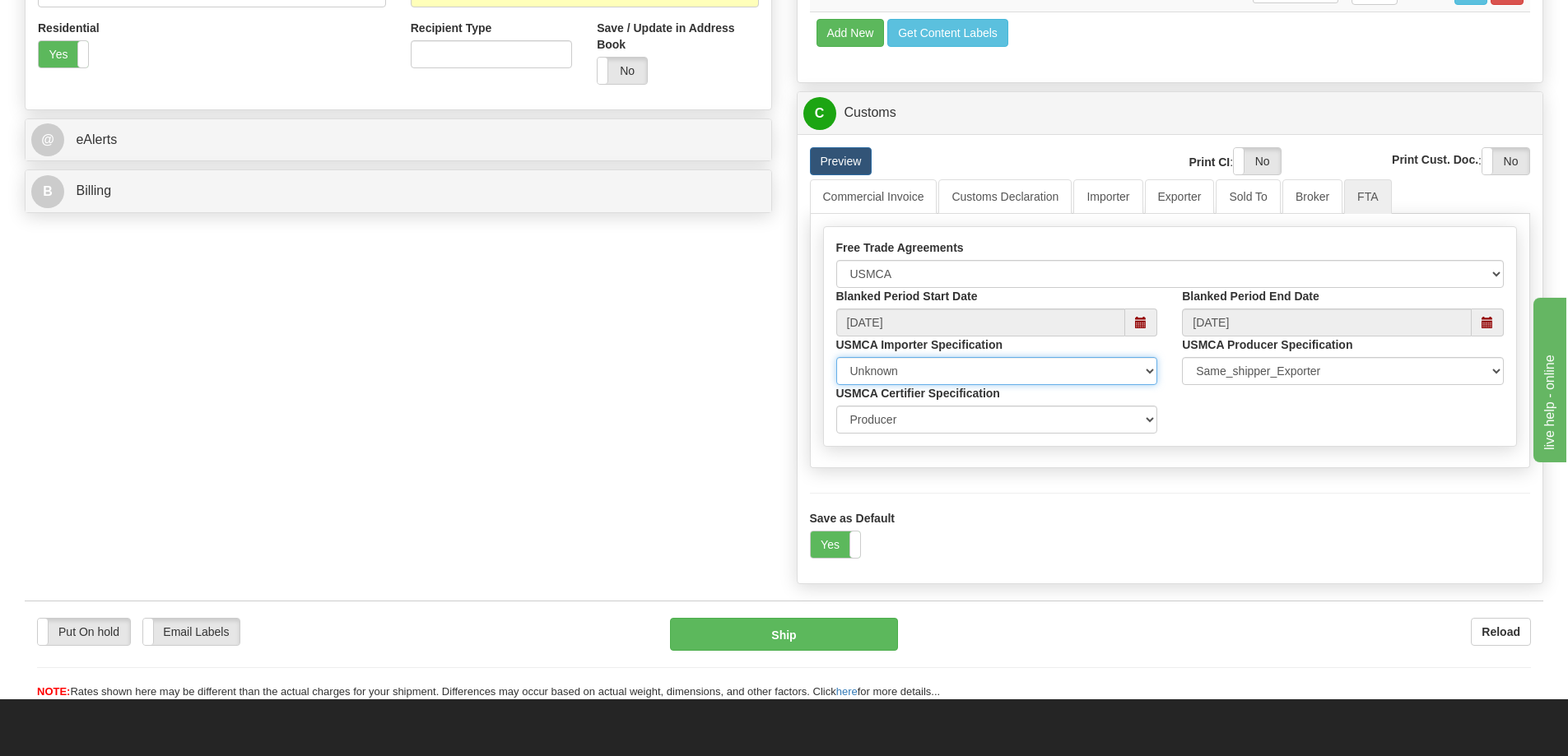
click at [945, 380] on select "Importer Recipient Various Unknown" at bounding box center [997, 370] width 322 height 28
click at [1190, 491] on div "Save as Default Yes No" at bounding box center [1170, 524] width 746 height 95
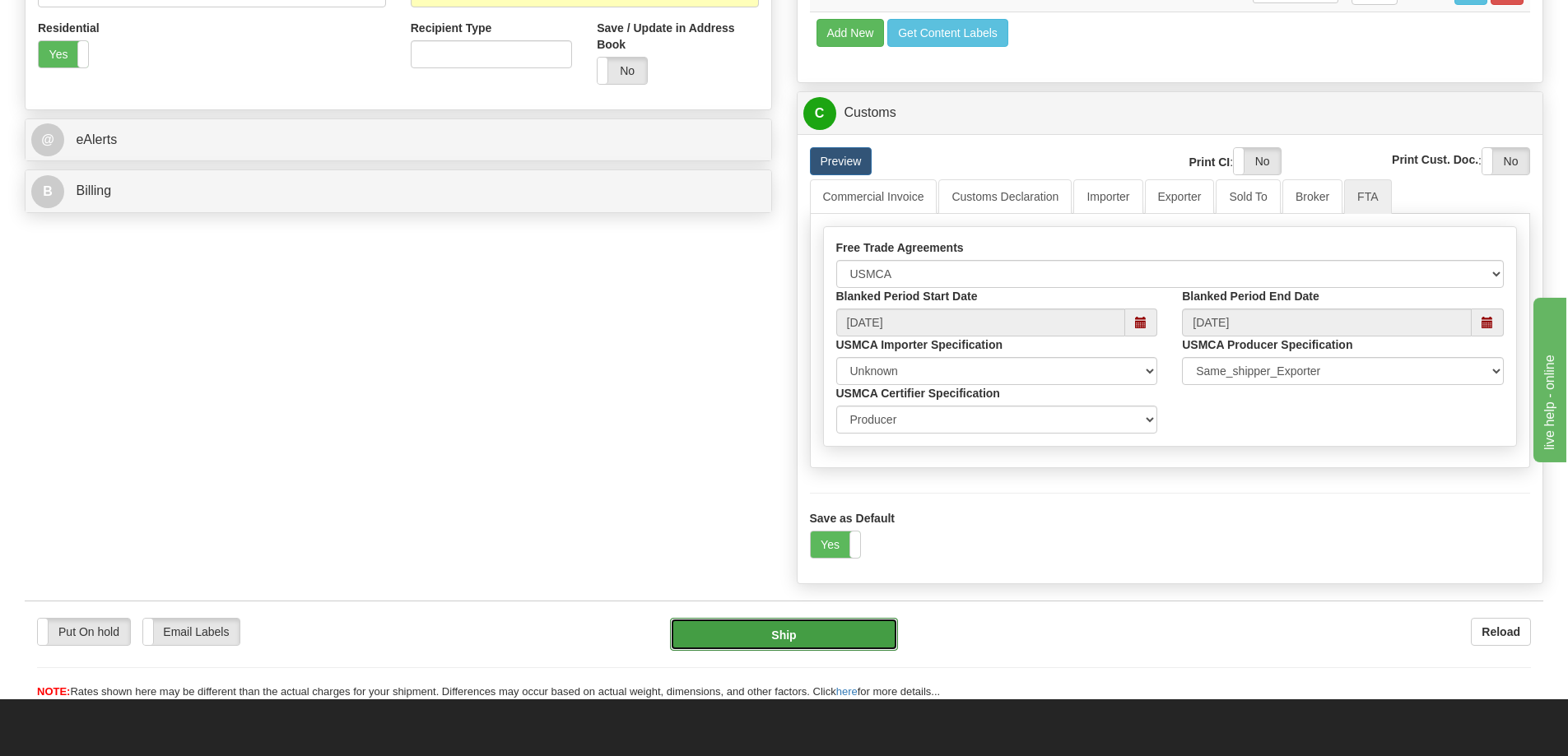
click at [817, 639] on button "Ship" at bounding box center [784, 635] width 228 height 33
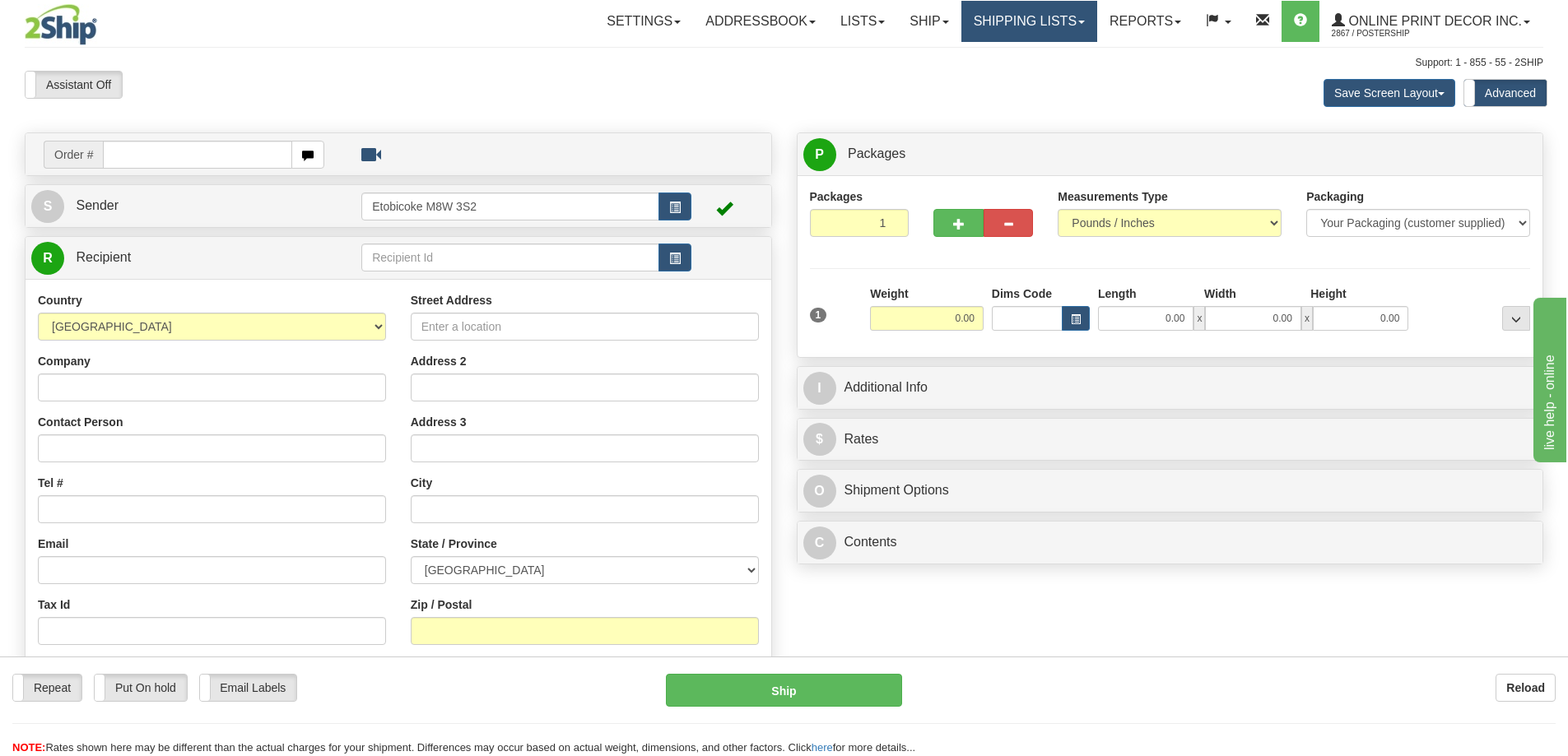
click at [1049, 19] on link "Shipping lists" at bounding box center [1030, 21] width 136 height 41
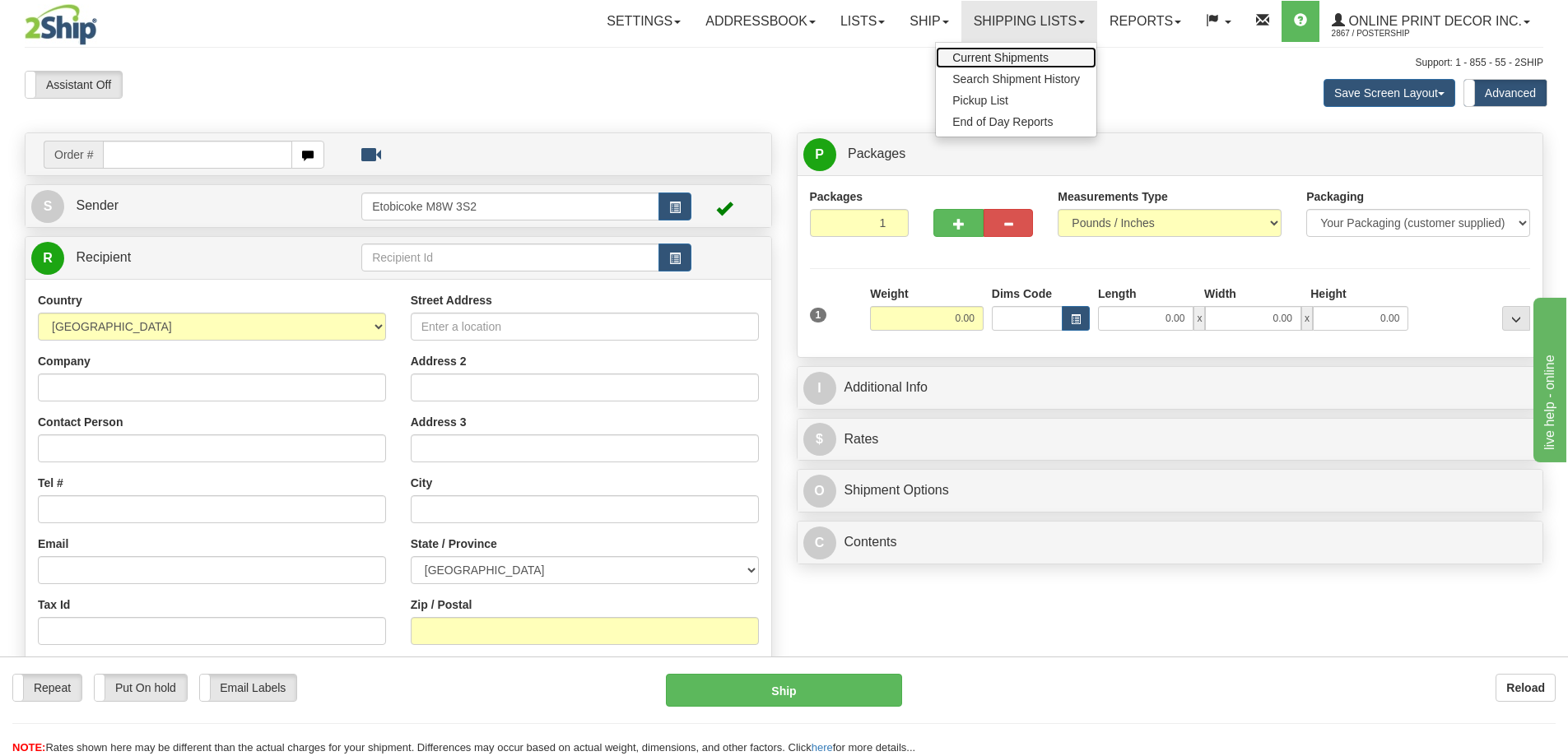
click at [1006, 63] on span "Current Shipments" at bounding box center [1000, 58] width 96 height 14
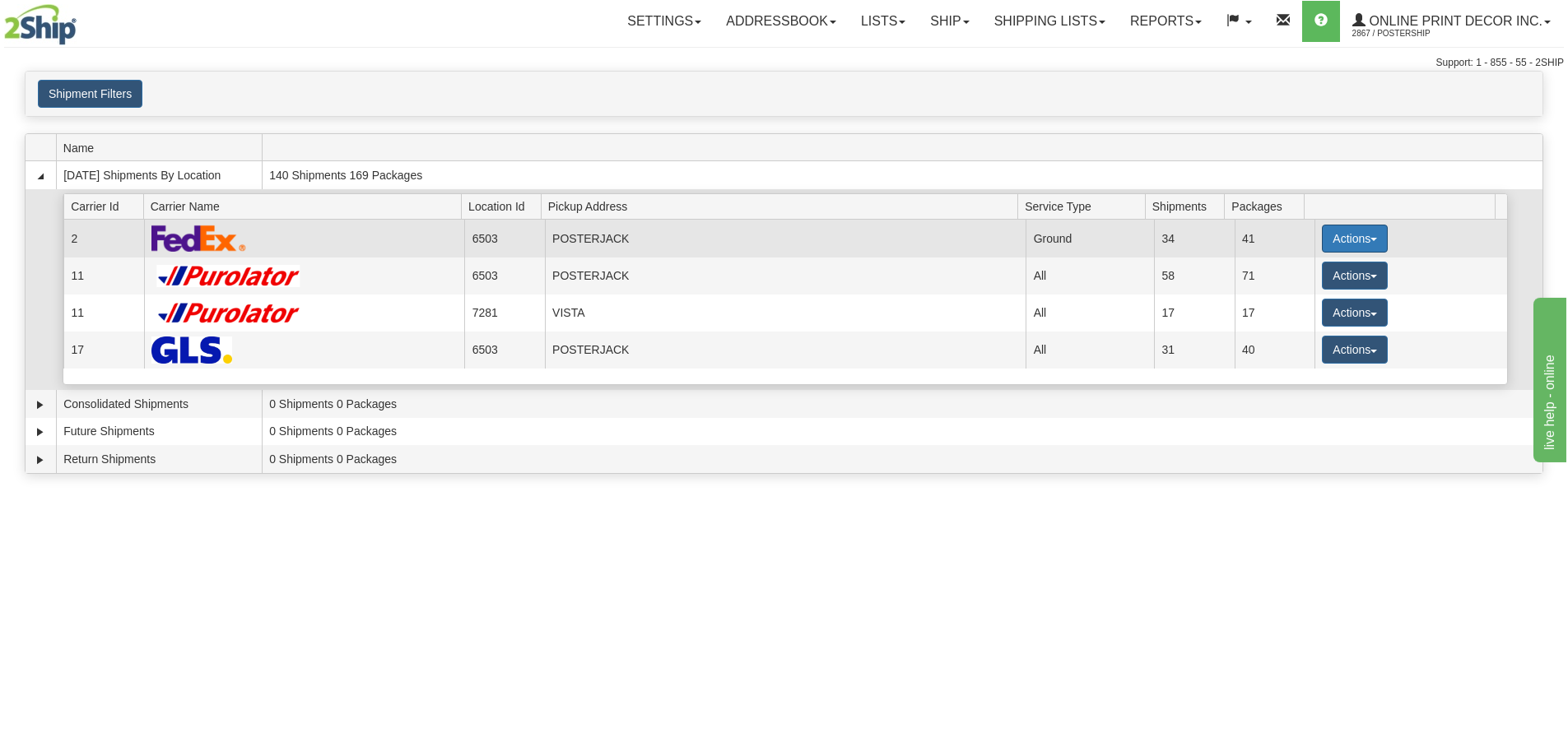
click at [1347, 233] on button "Actions" at bounding box center [1355, 238] width 66 height 28
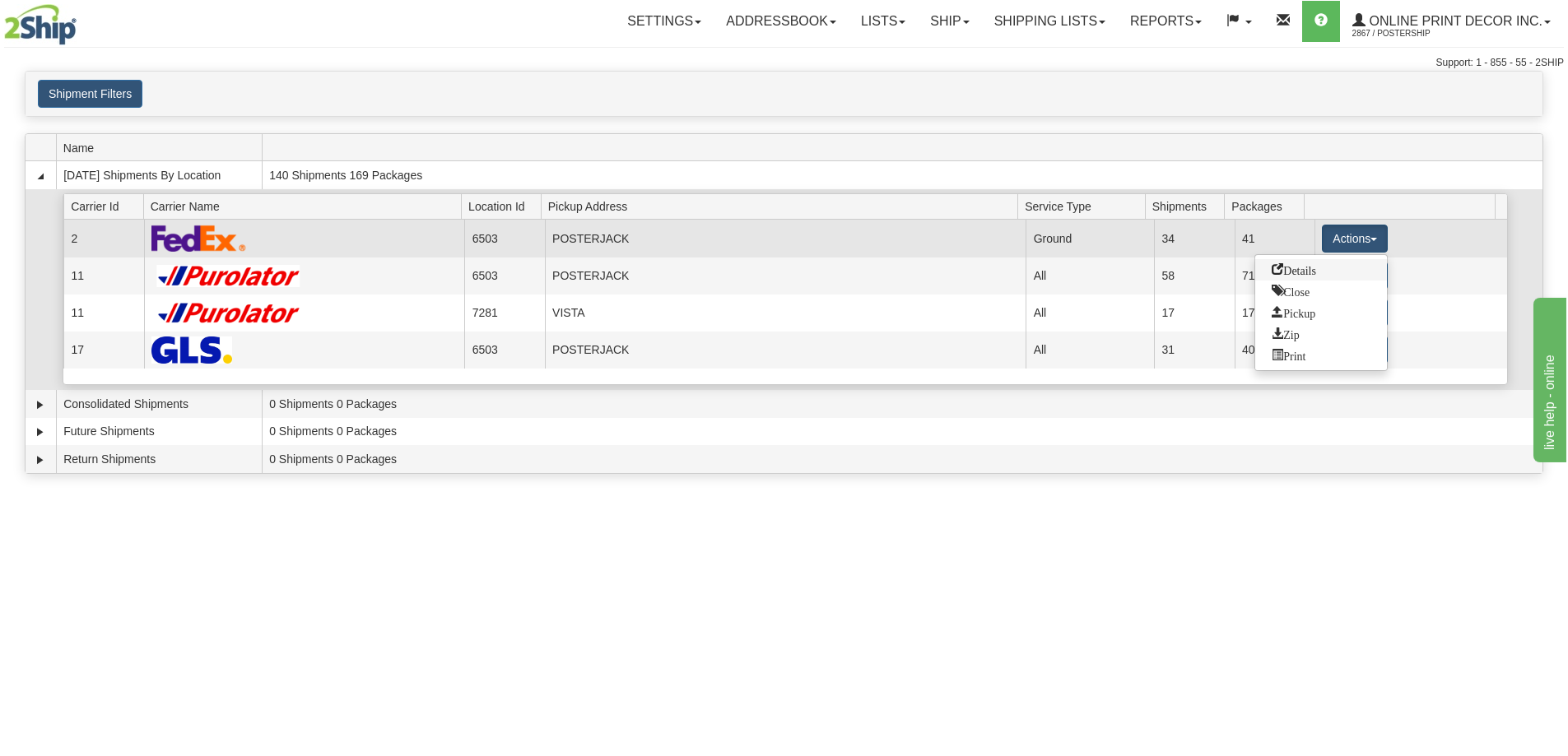
click at [1314, 267] on span "Details" at bounding box center [1295, 269] width 45 height 12
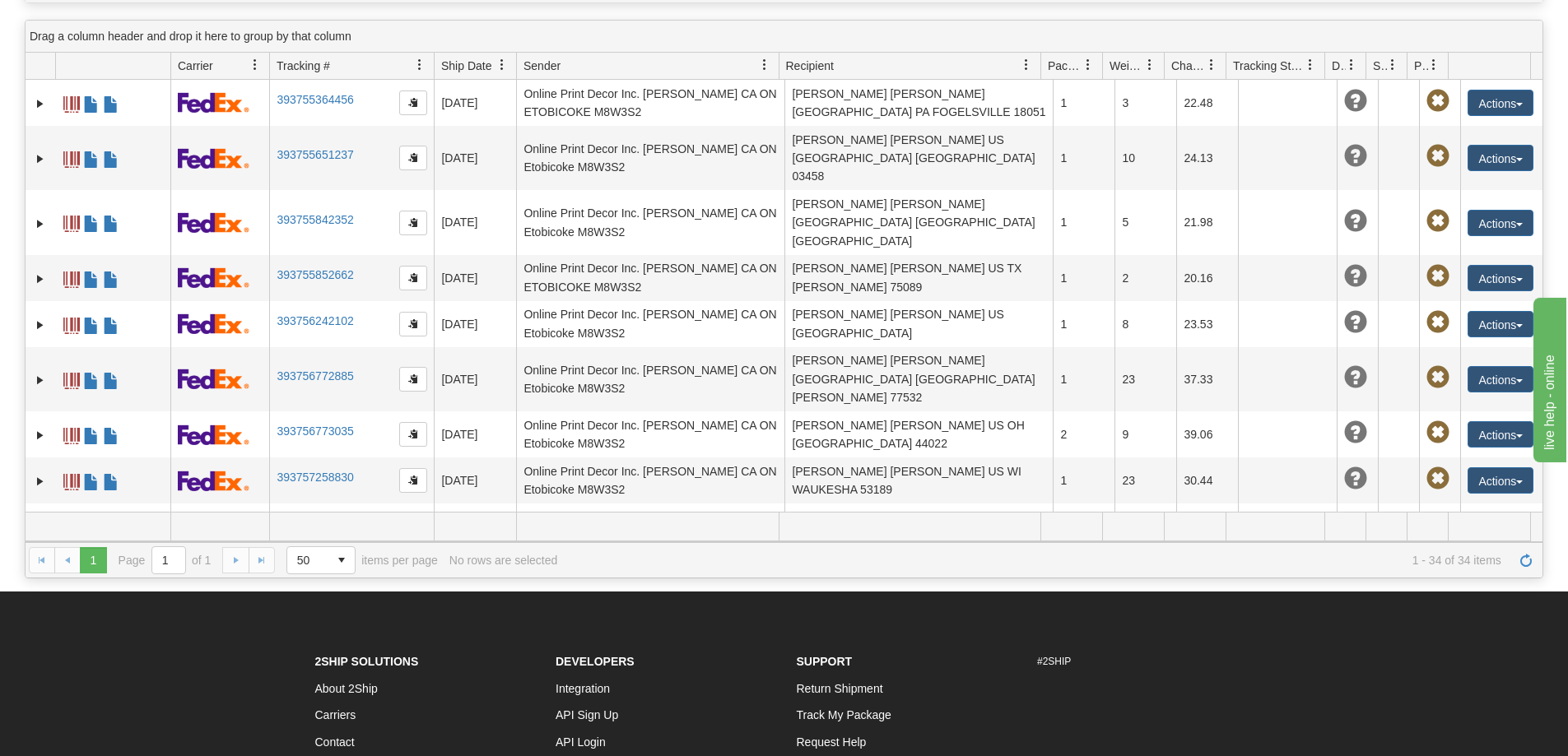
scroll to position [330, 0]
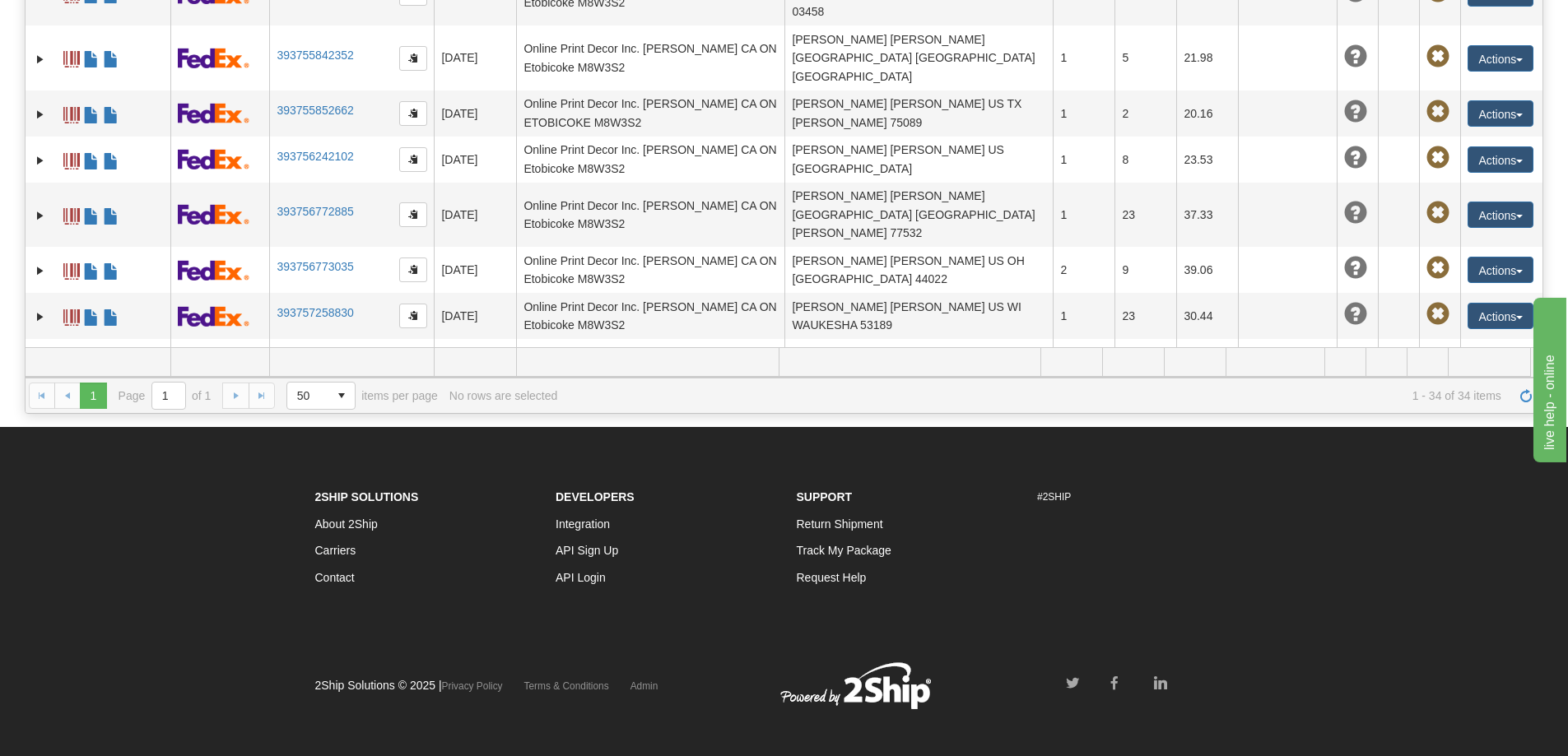
click at [1522, 404] on td "Actions Edit Repeat Return Delete Track Comment Shipment Issues Pickup Re-Print…" at bounding box center [1501, 427] width 82 height 47
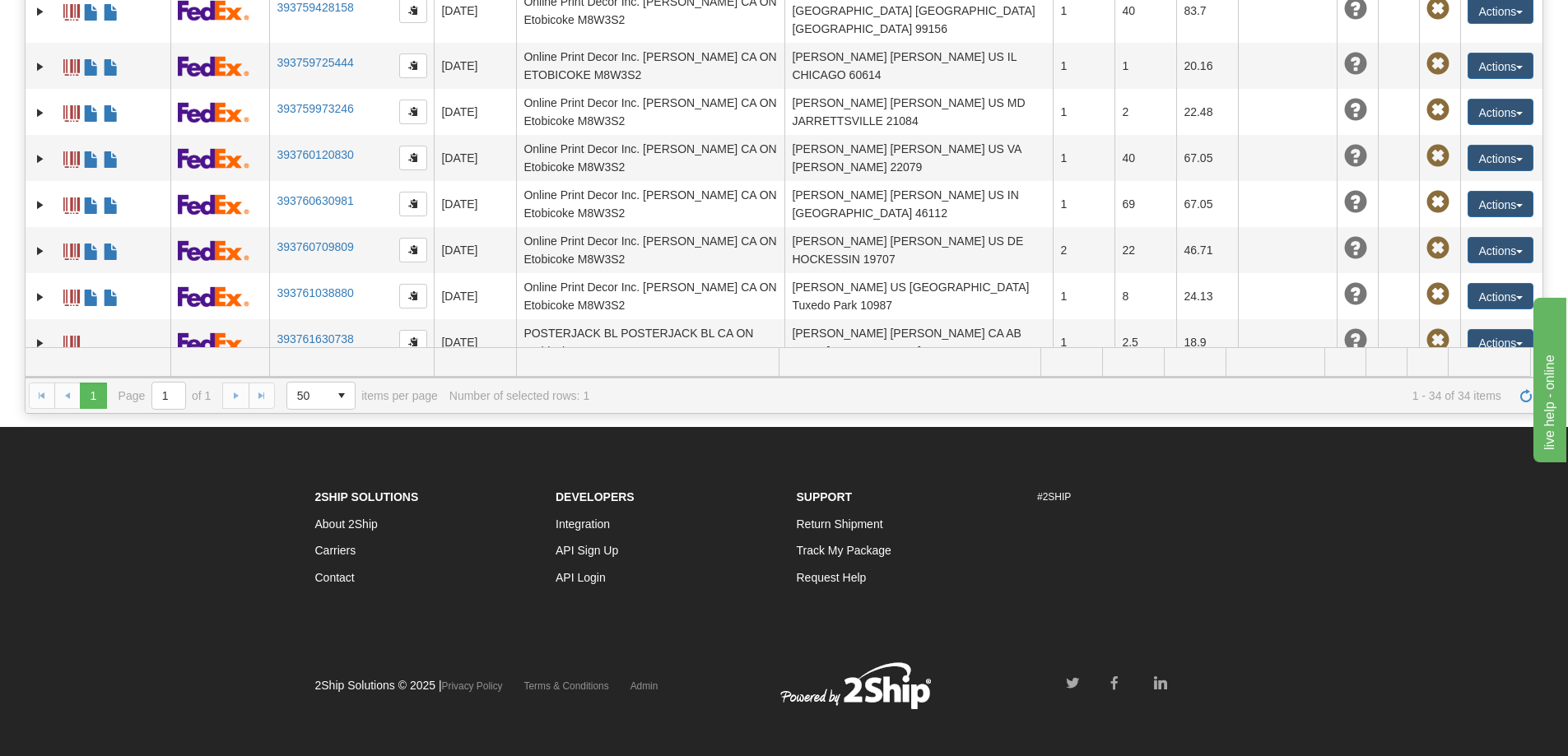
scroll to position [1135, 0]
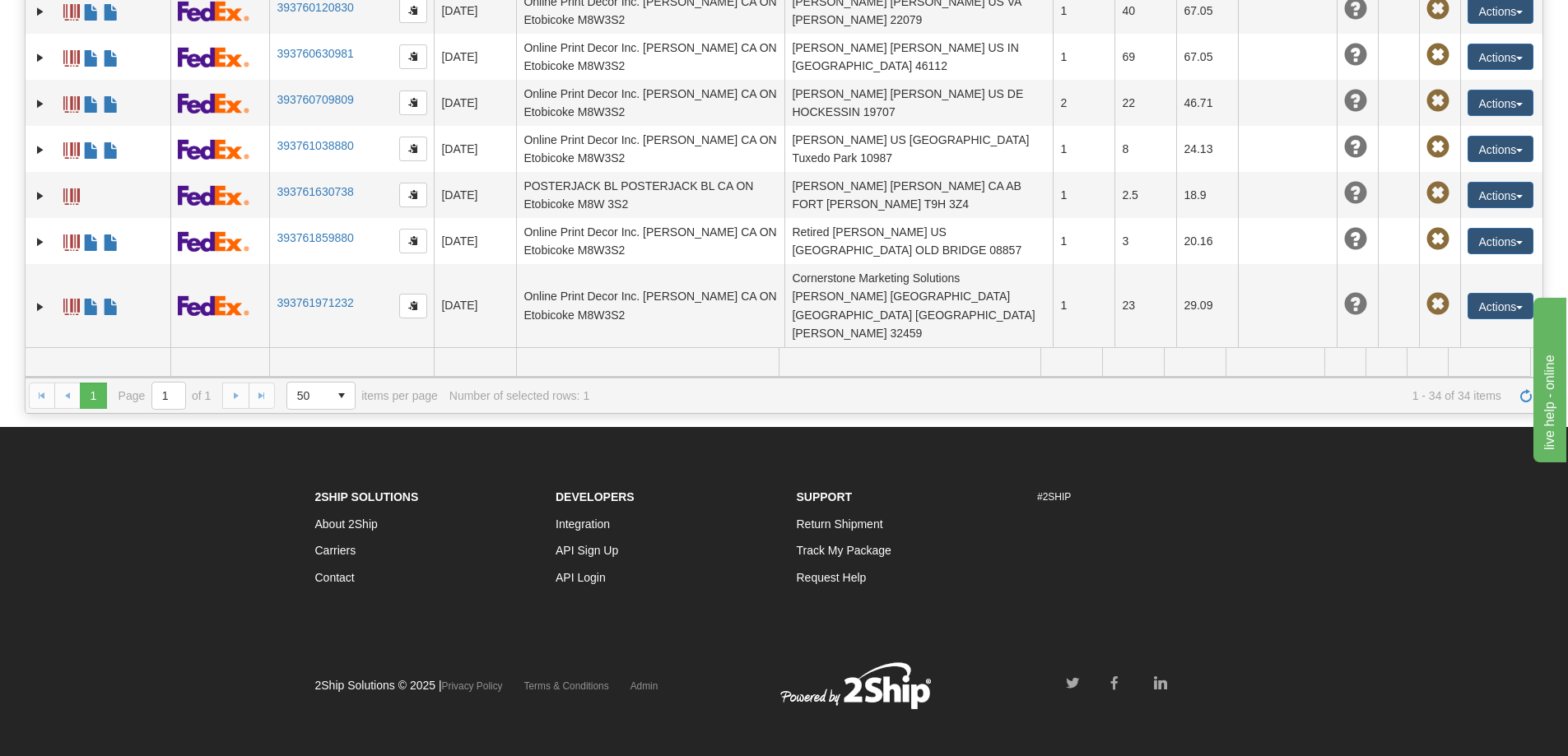
click at [296, 536] on link "393765254740" at bounding box center [314, 543] width 77 height 14
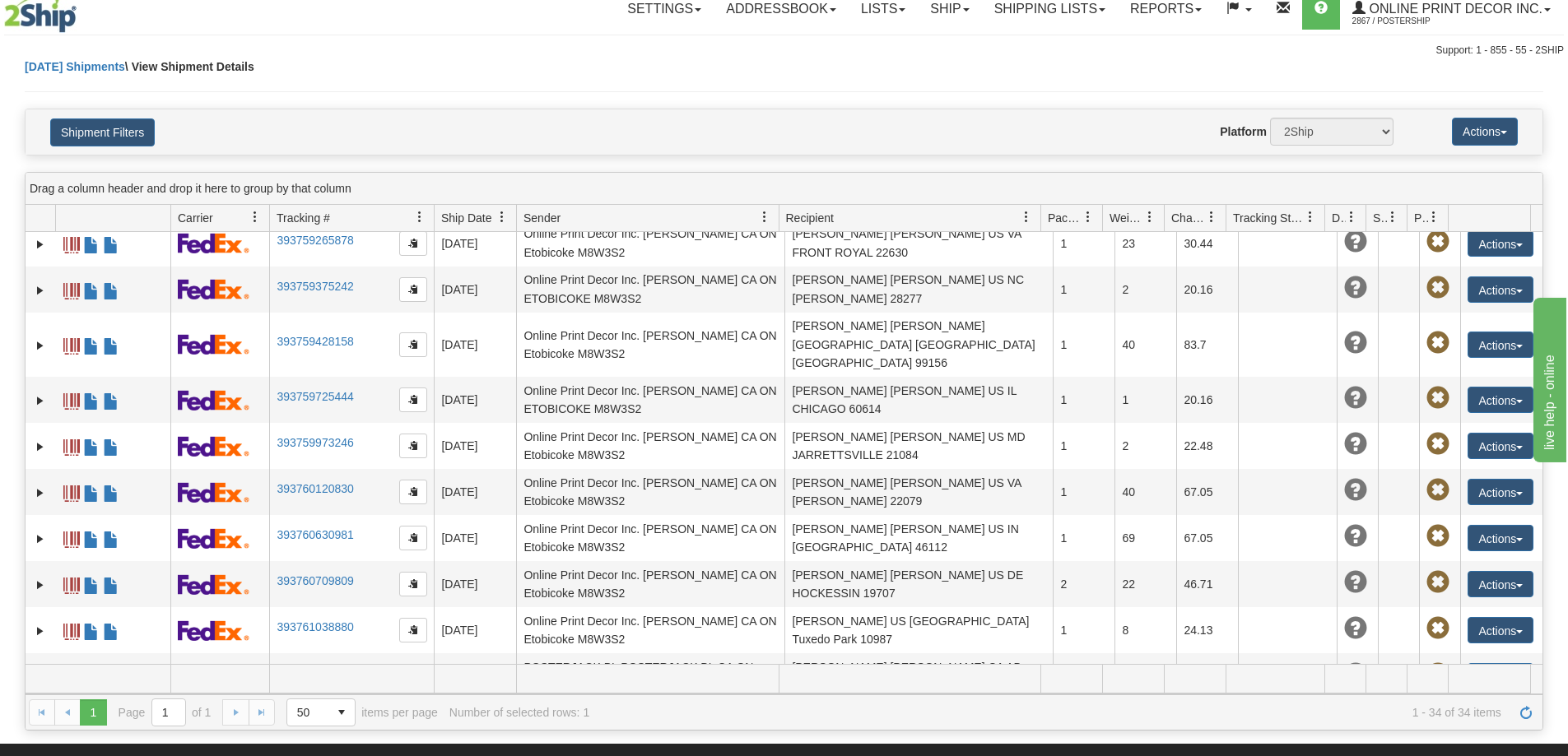
scroll to position [0, 0]
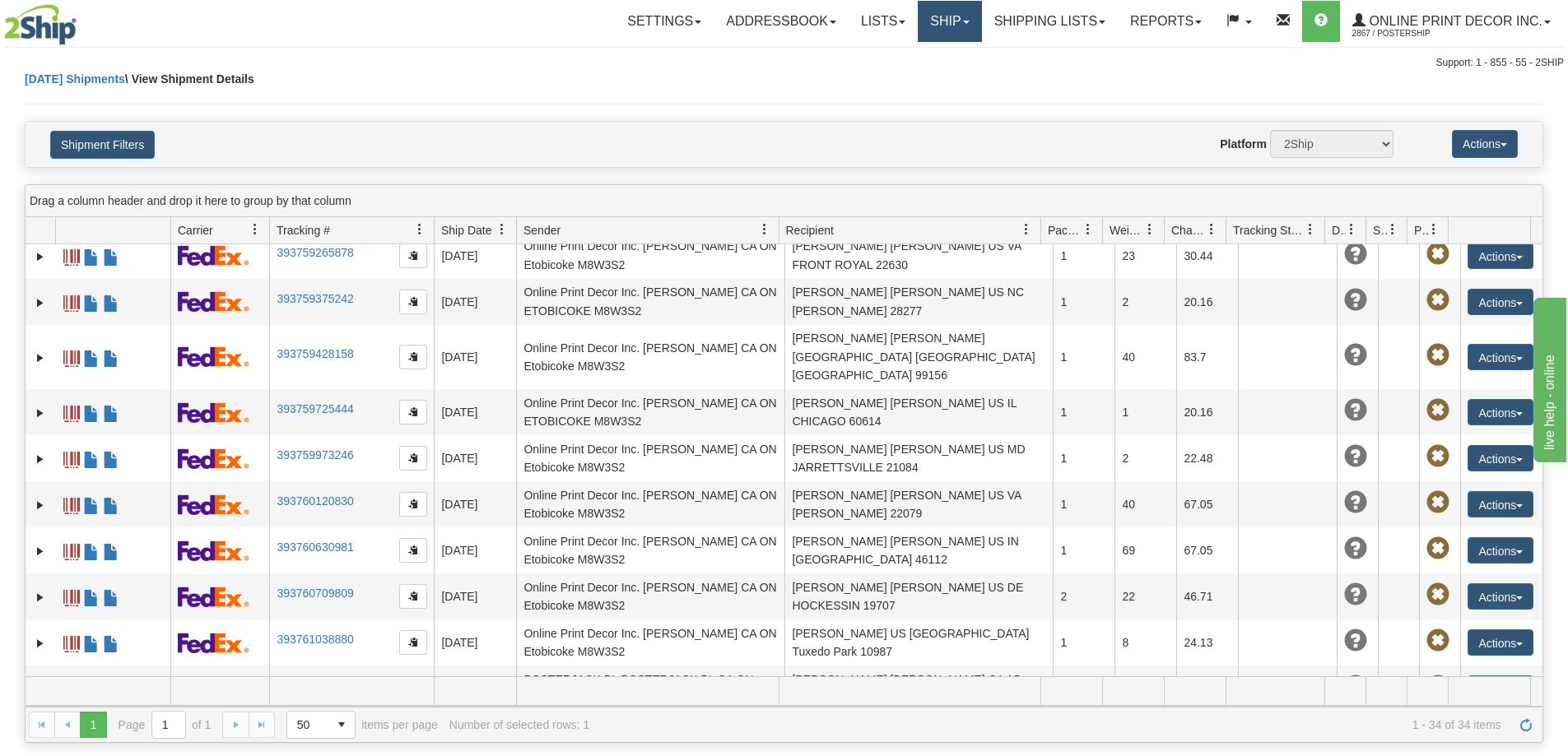
click at [958, 10] on link "Ship" at bounding box center [949, 21] width 63 height 41
click at [901, 58] on span "Ship Screen" at bounding box center [880, 58] width 63 height 14
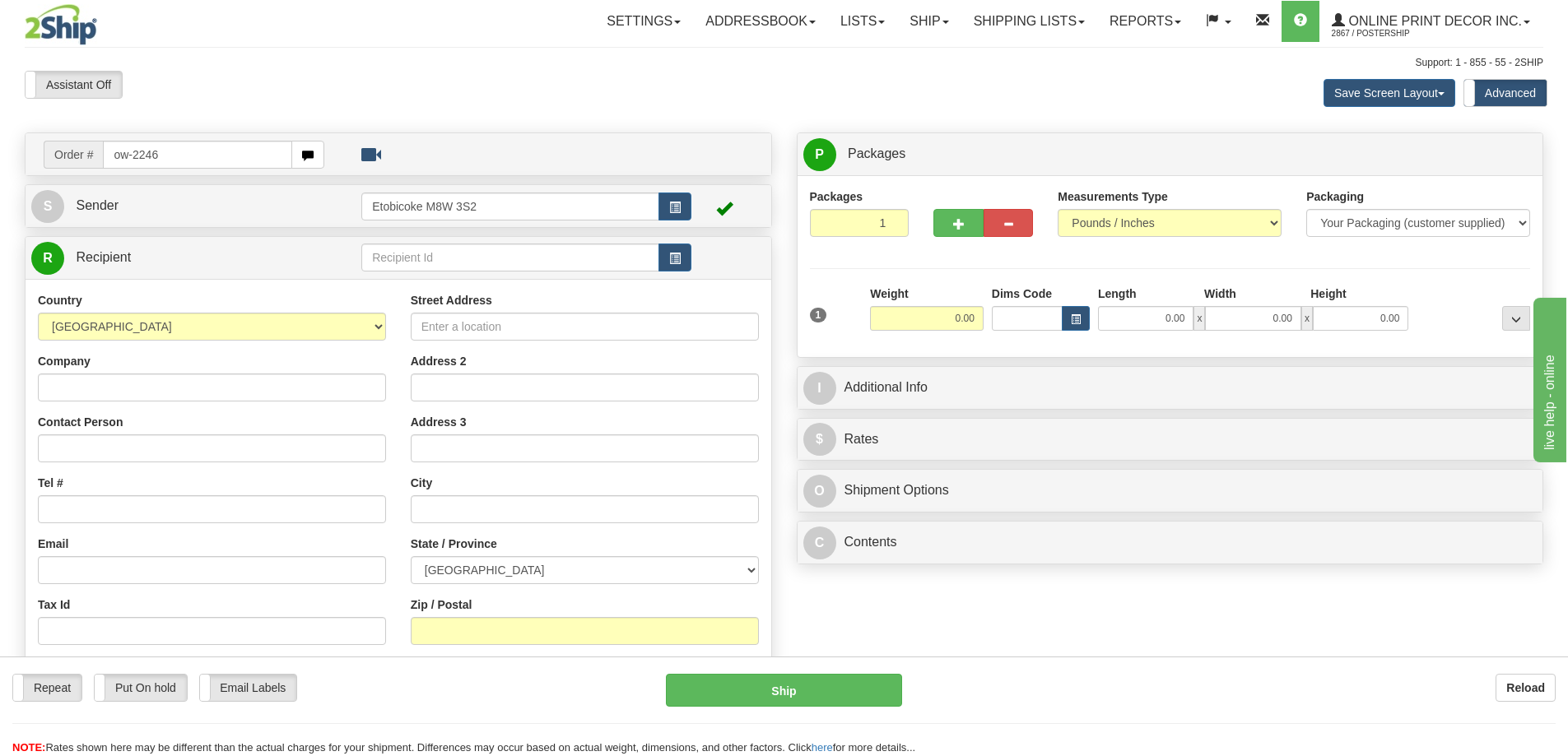
type input "ow-2246"
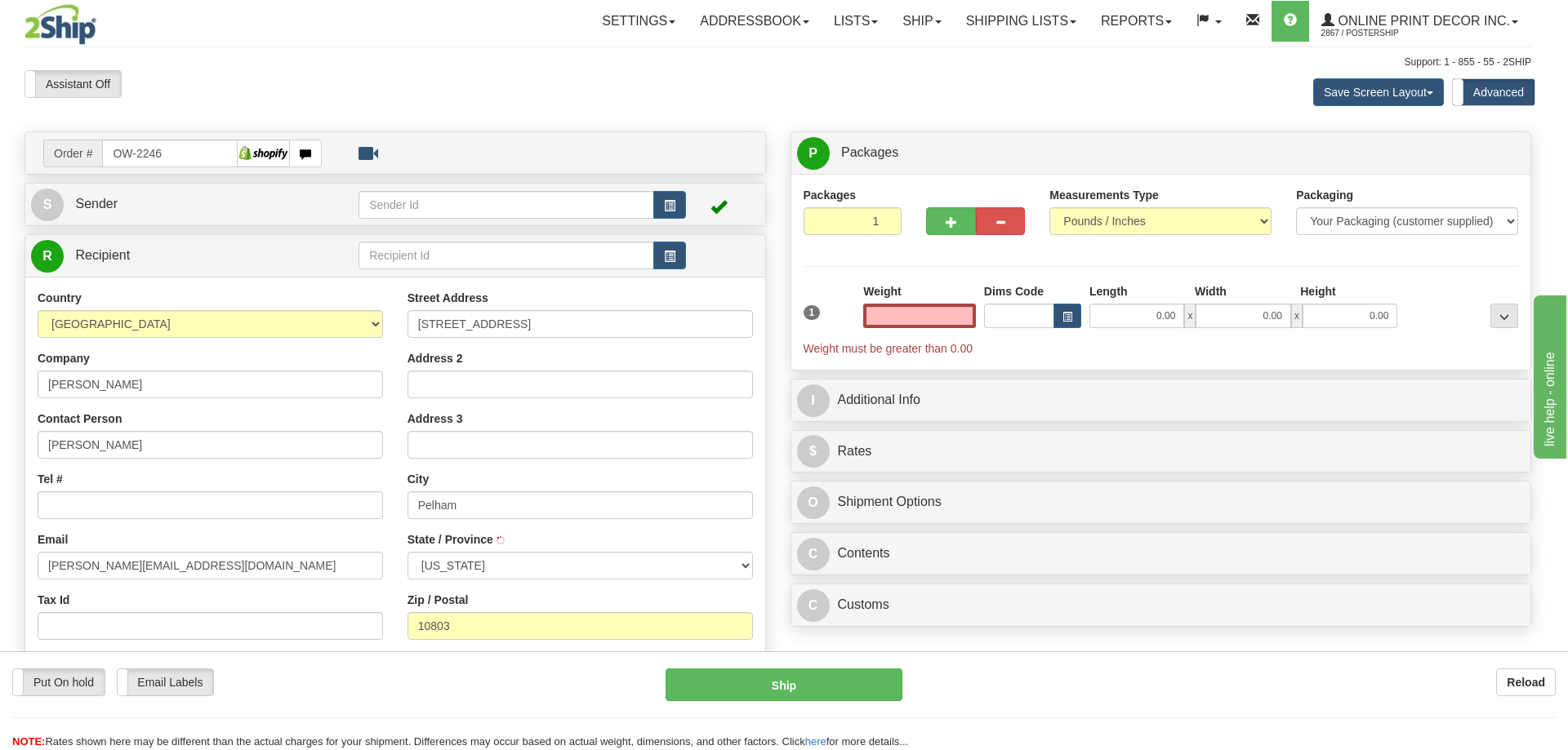
type input "PELHAM"
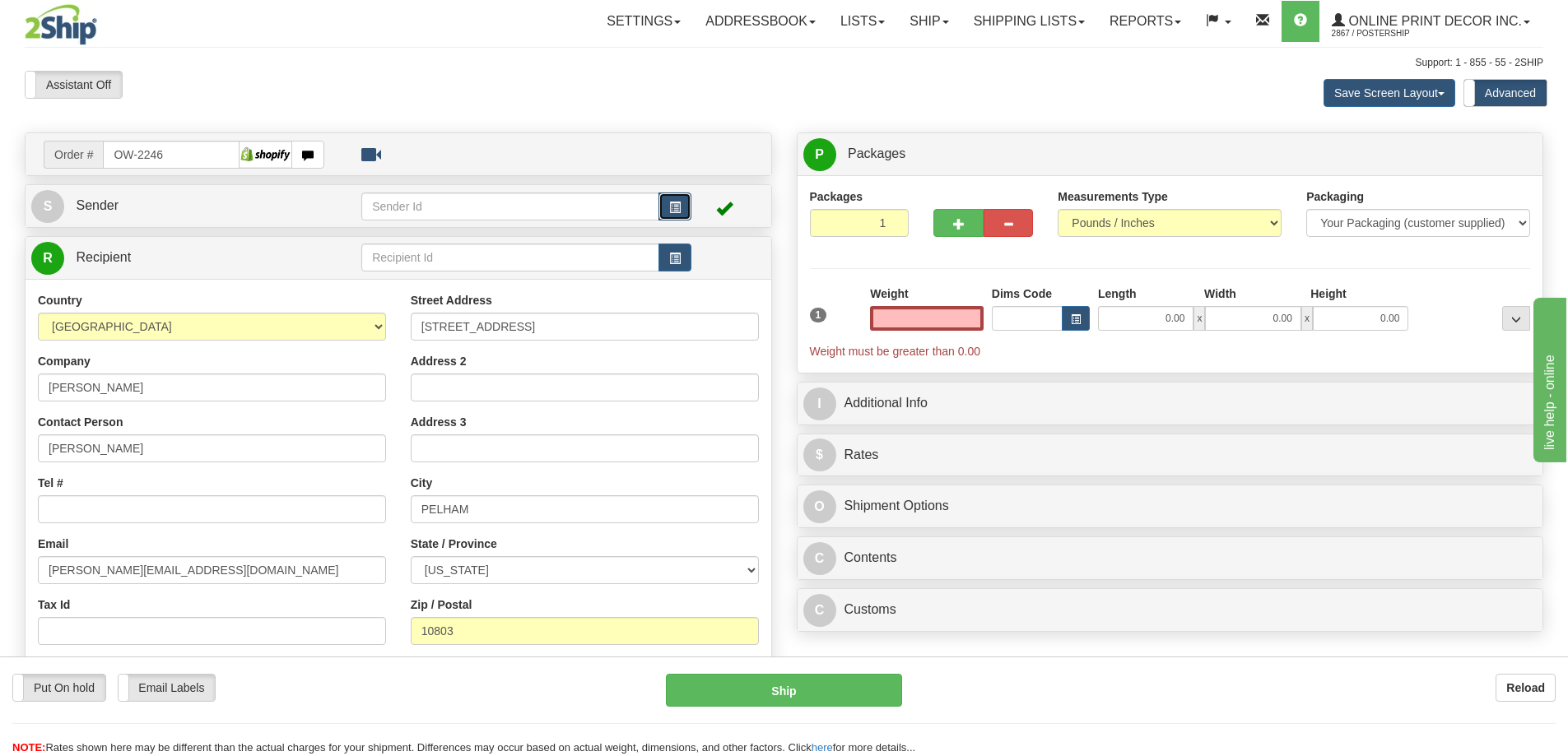
type input "0.00"
click at [683, 205] on button "button" at bounding box center [675, 206] width 33 height 28
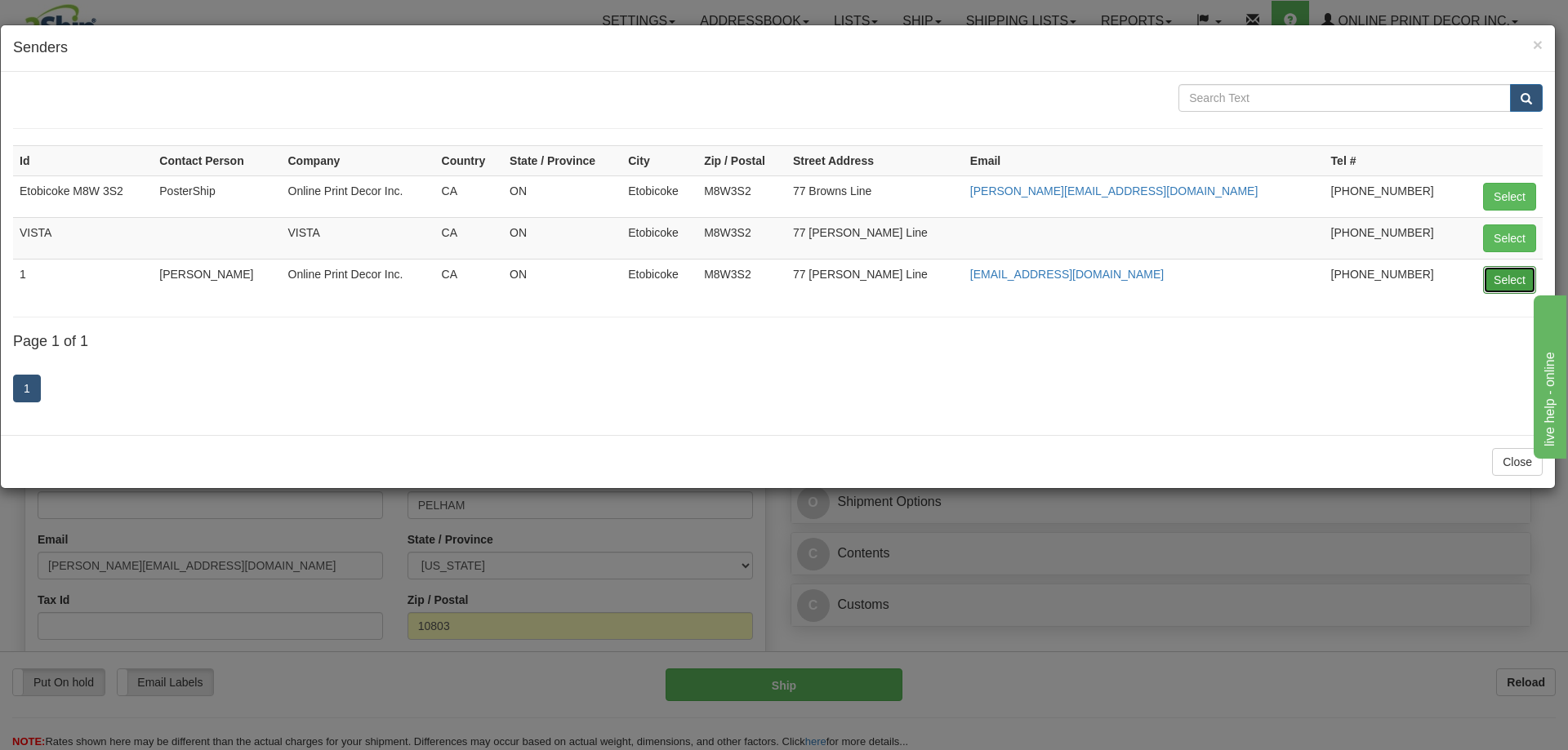
click at [1499, 276] on button "Select" at bounding box center [1509, 280] width 53 height 28
type input "1"
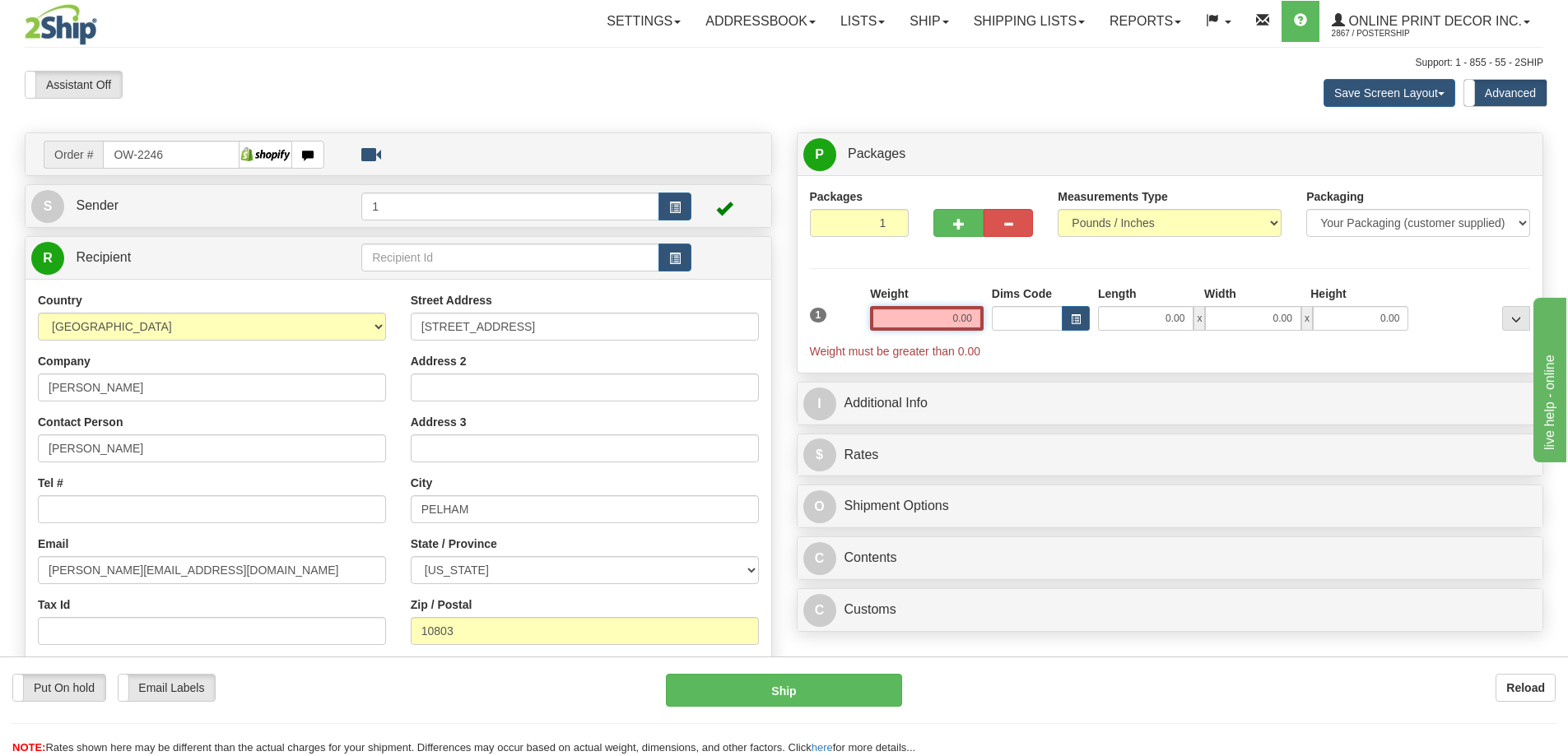
drag, startPoint x: 950, startPoint y: 319, endPoint x: 1083, endPoint y: 346, distance: 135.7
click at [1083, 346] on div "1 Weight 0.00 Dims Code 0.00" at bounding box center [1170, 323] width 729 height 74
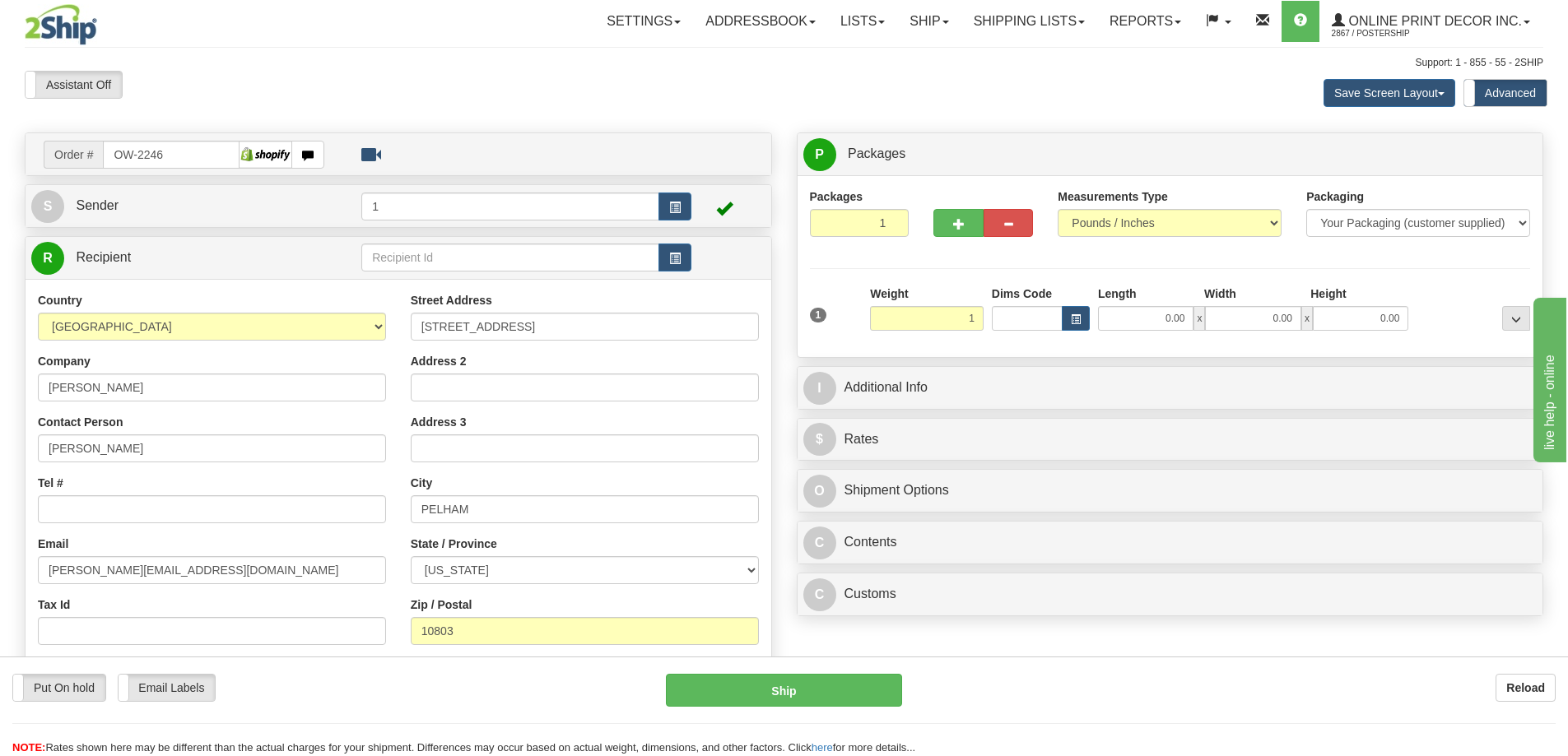
drag, startPoint x: 1023, startPoint y: 260, endPoint x: 1238, endPoint y: 299, distance: 218.5
click at [1027, 259] on div "Packages 1 1 Measurements Type" at bounding box center [1170, 266] width 721 height 156
type input "1.00"
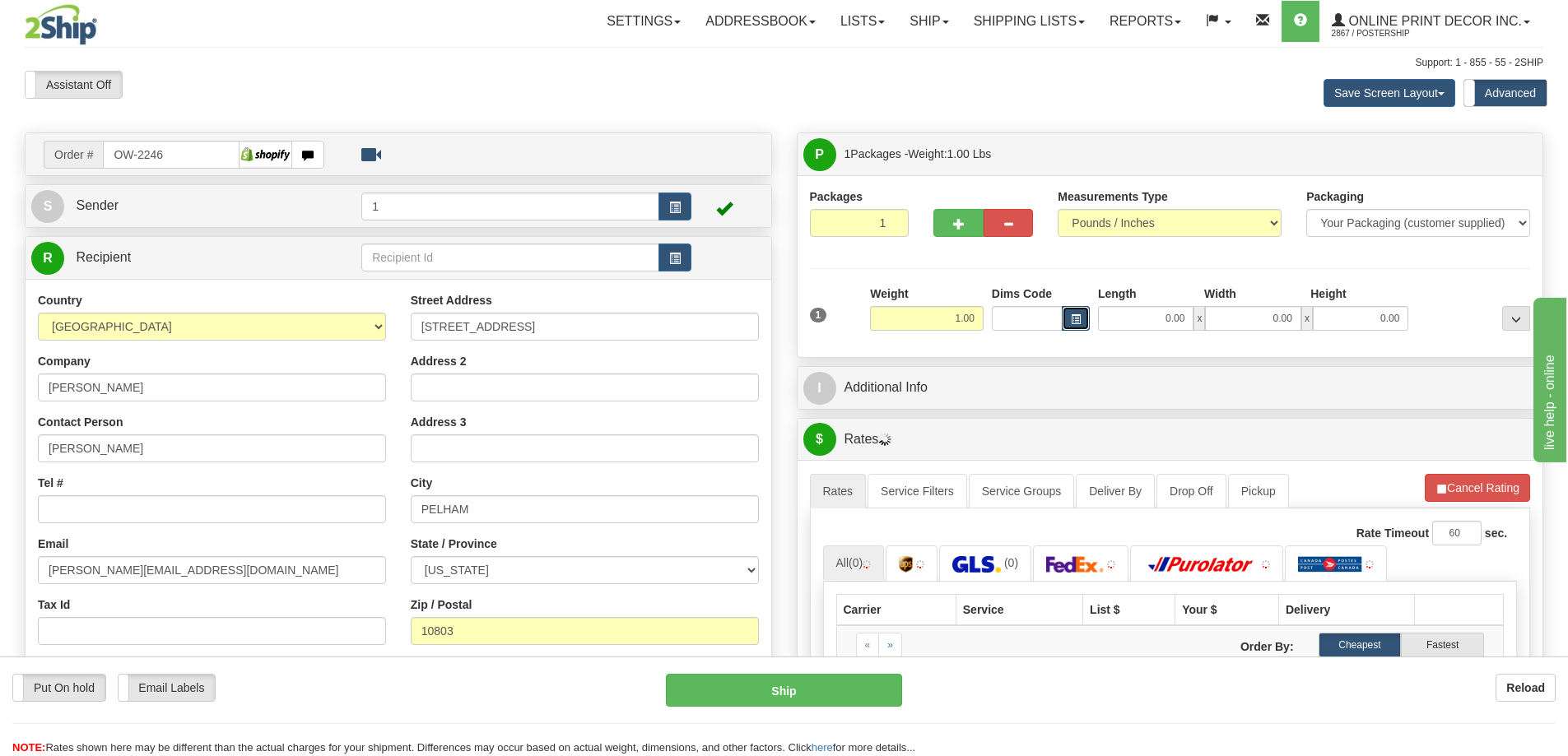
click at [1076, 317] on span "button" at bounding box center [1075, 319] width 10 height 9
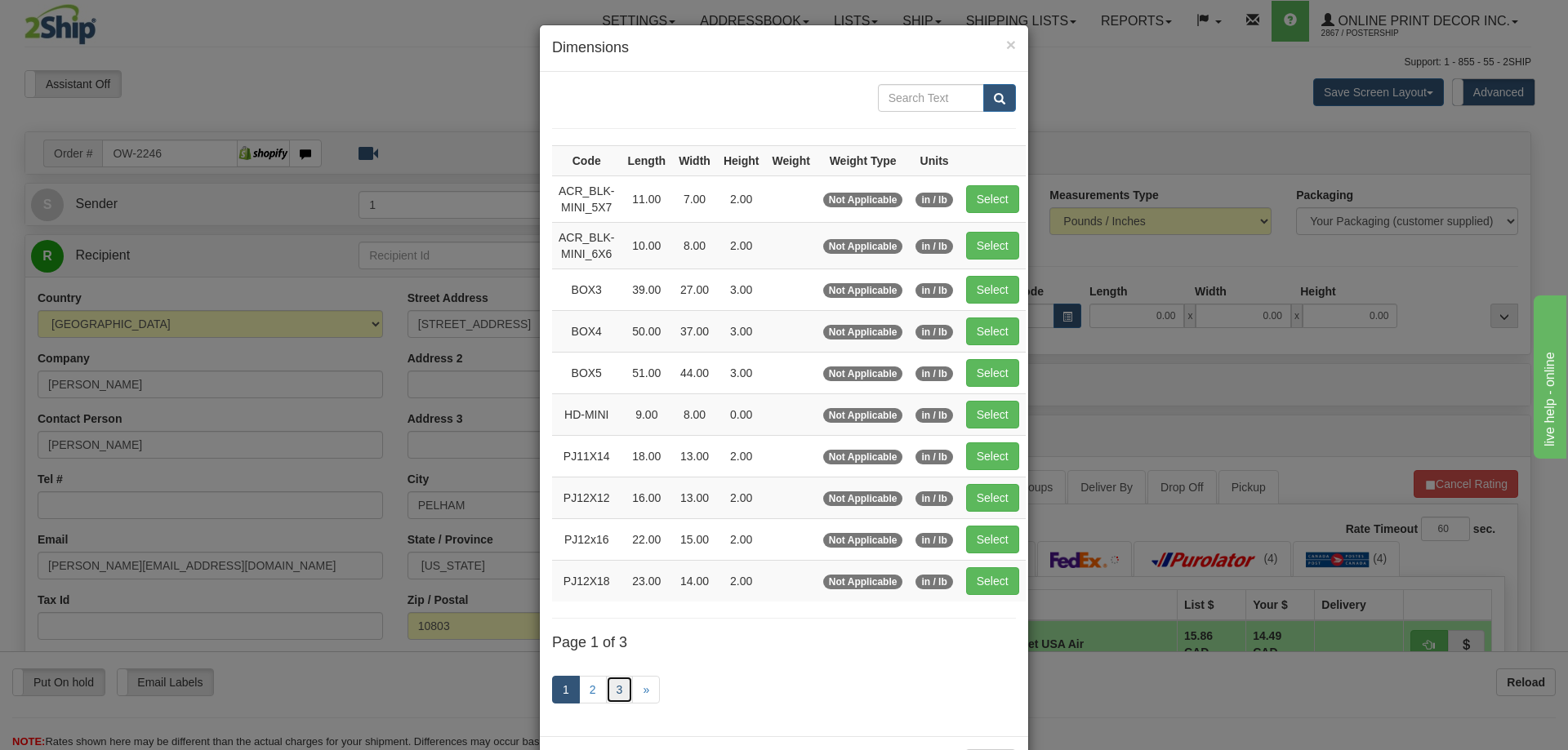
drag, startPoint x: 613, startPoint y: 694, endPoint x: 620, endPoint y: 683, distance: 13.0
click at [613, 693] on link "3" at bounding box center [620, 689] width 28 height 28
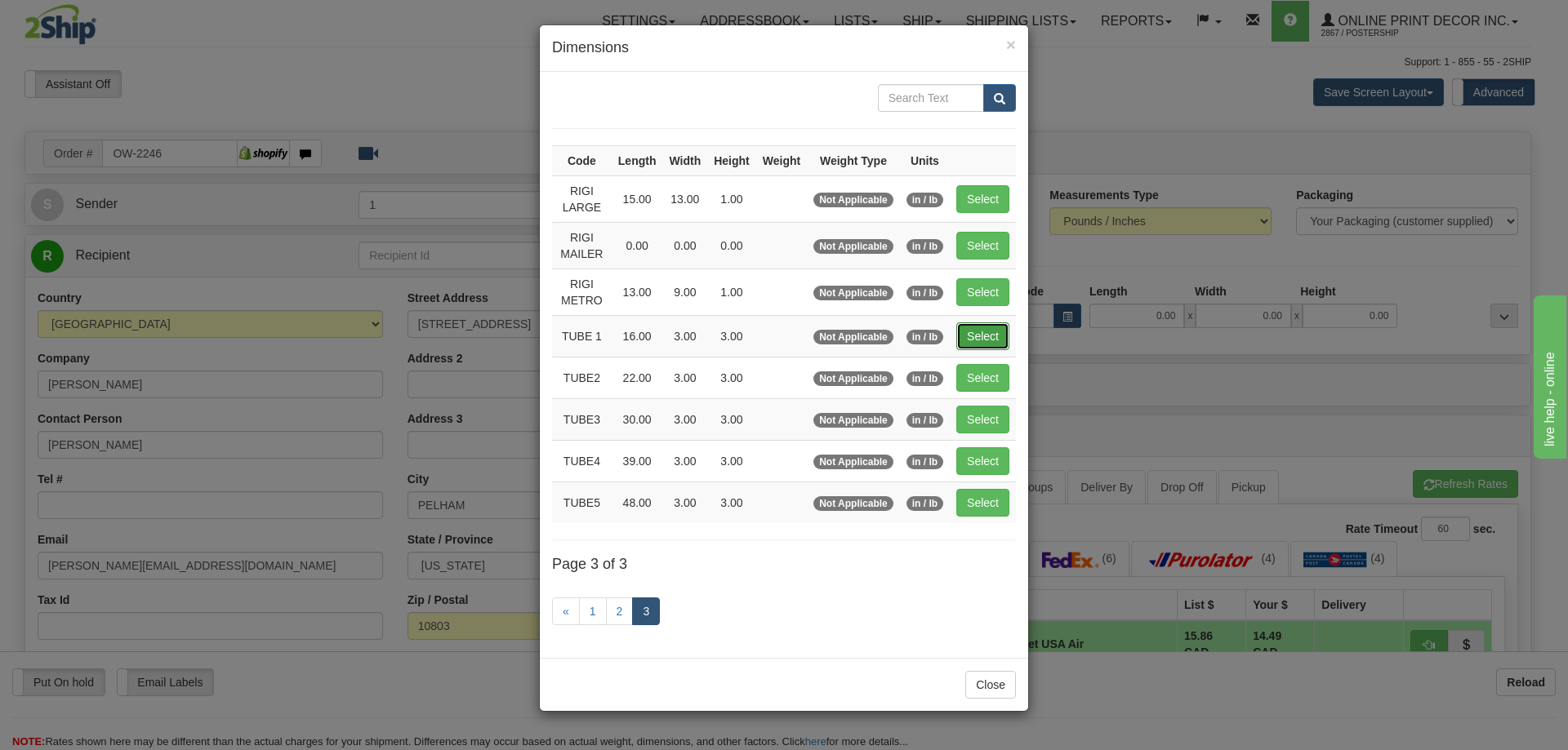
click at [972, 333] on button "Select" at bounding box center [982, 336] width 53 height 28
type input "TUBE 1"
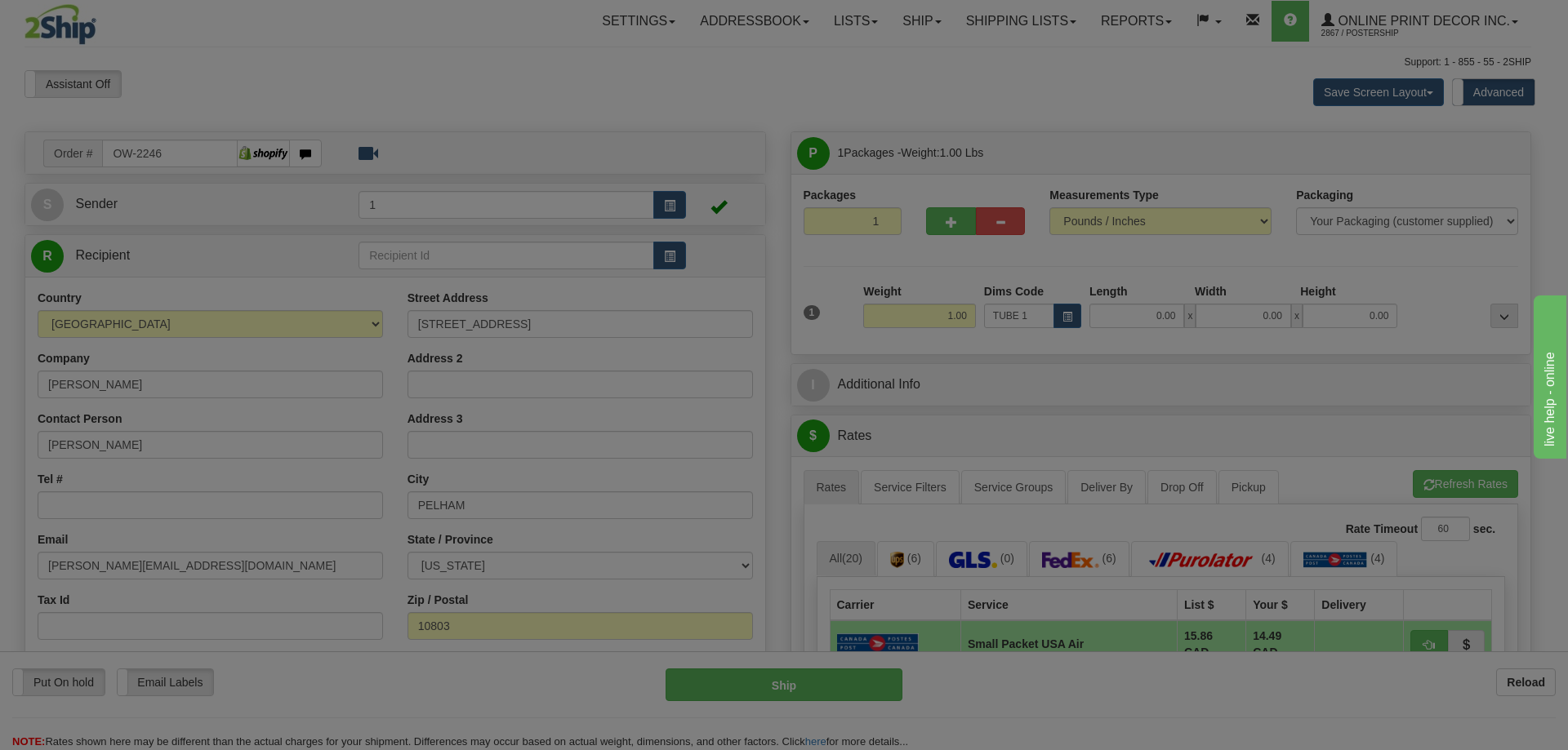
type input "16.00"
type input "3.00"
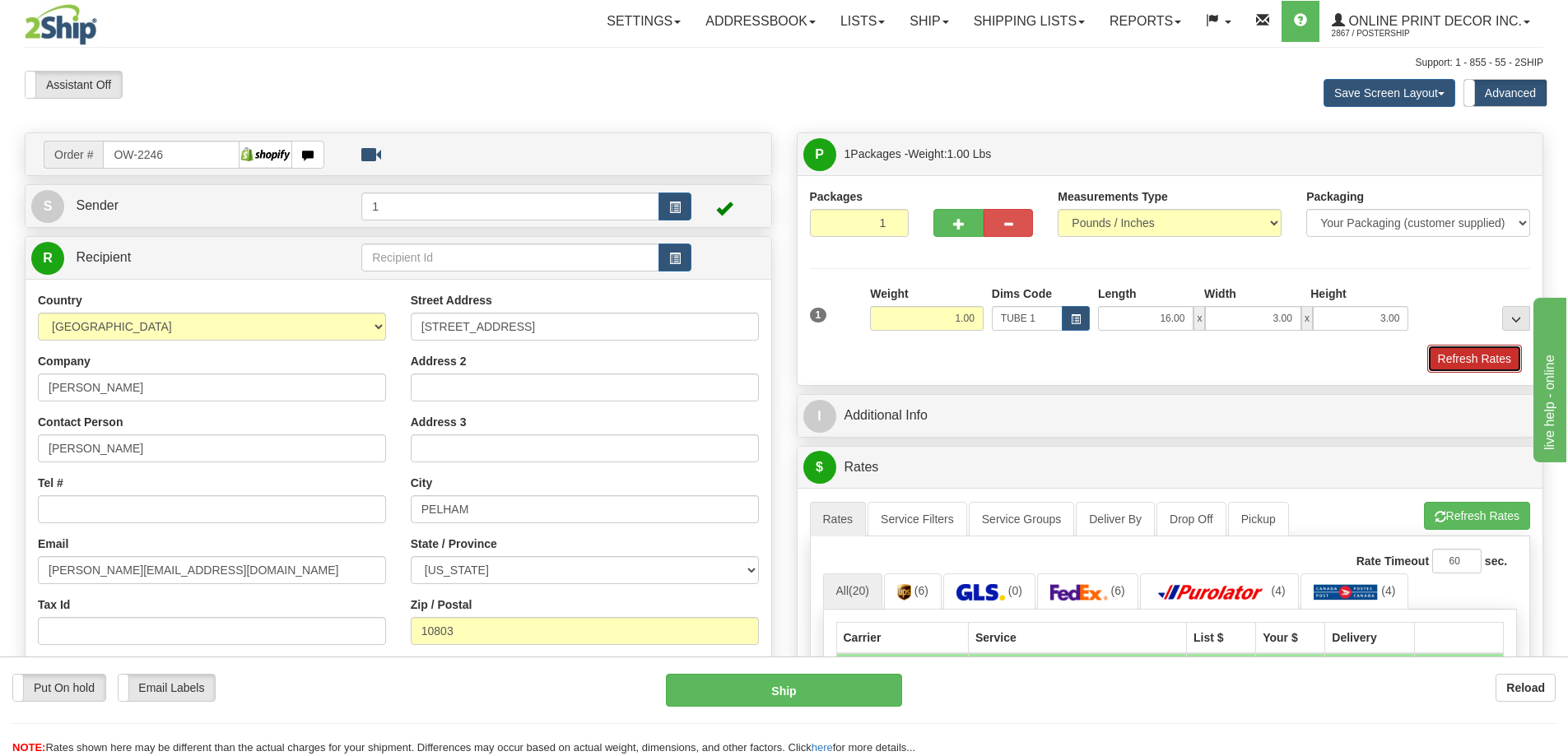
click at [1441, 354] on button "Refresh Rates" at bounding box center [1475, 359] width 95 height 28
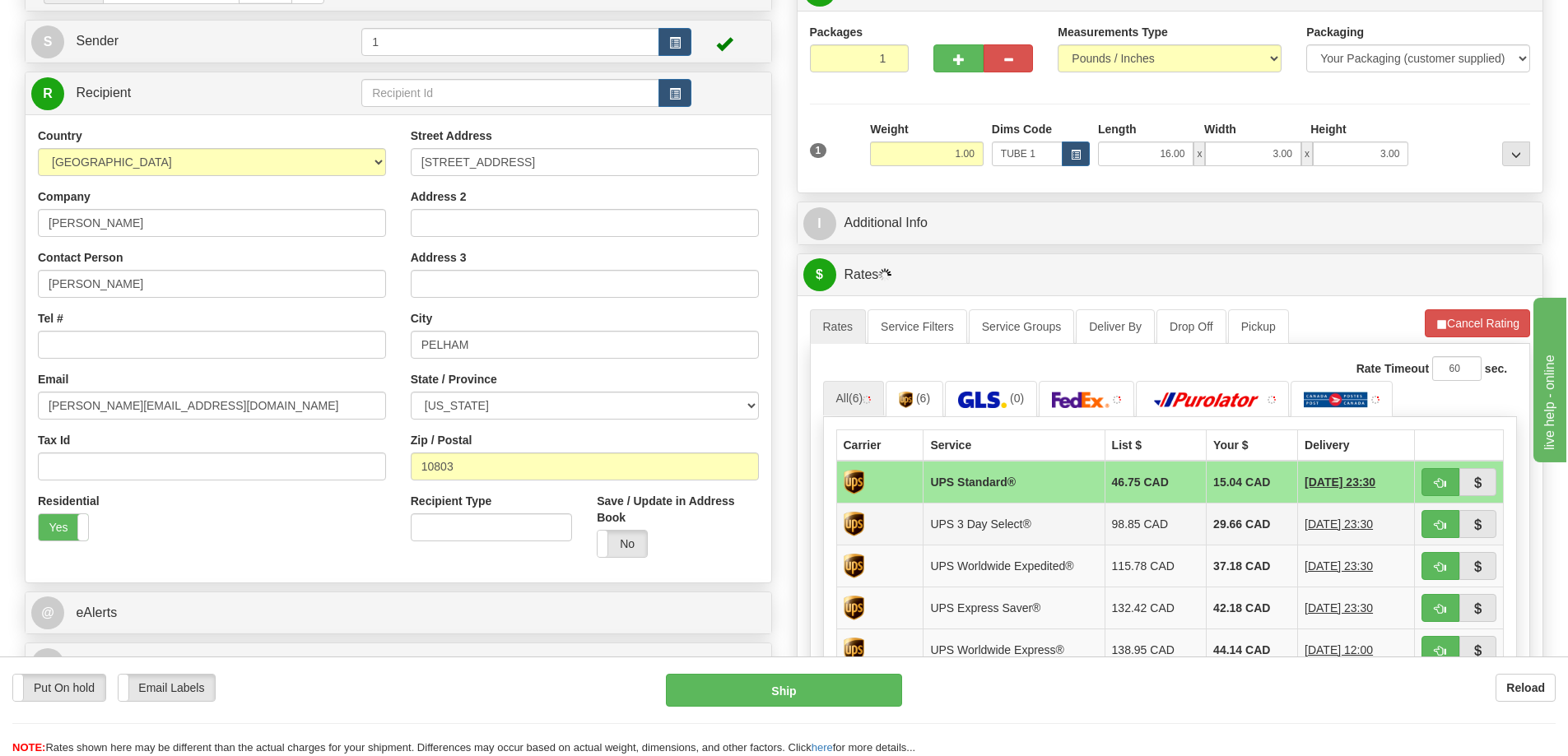
scroll to position [330, 0]
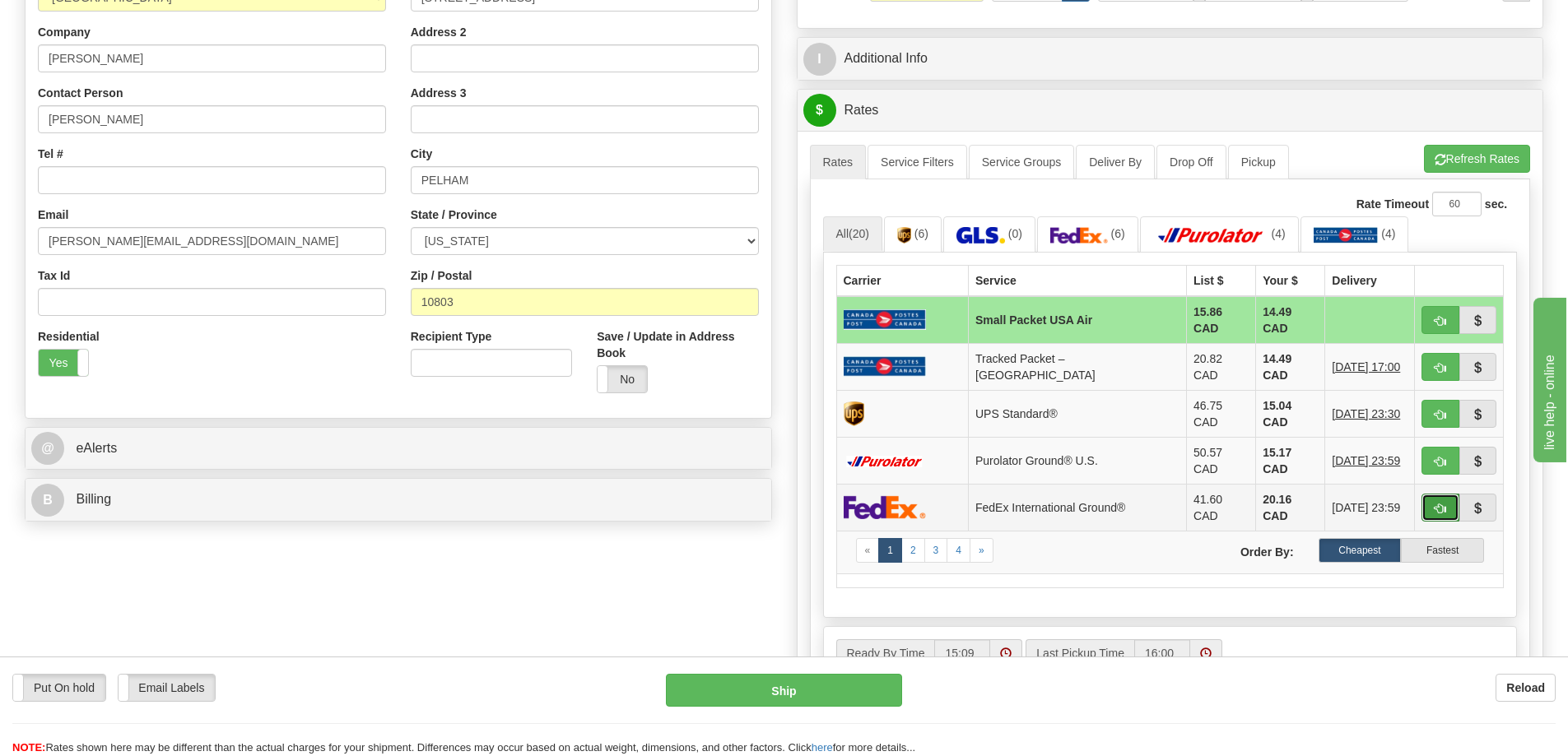
click at [1439, 504] on span "button" at bounding box center [1441, 509] width 12 height 11
type input "92"
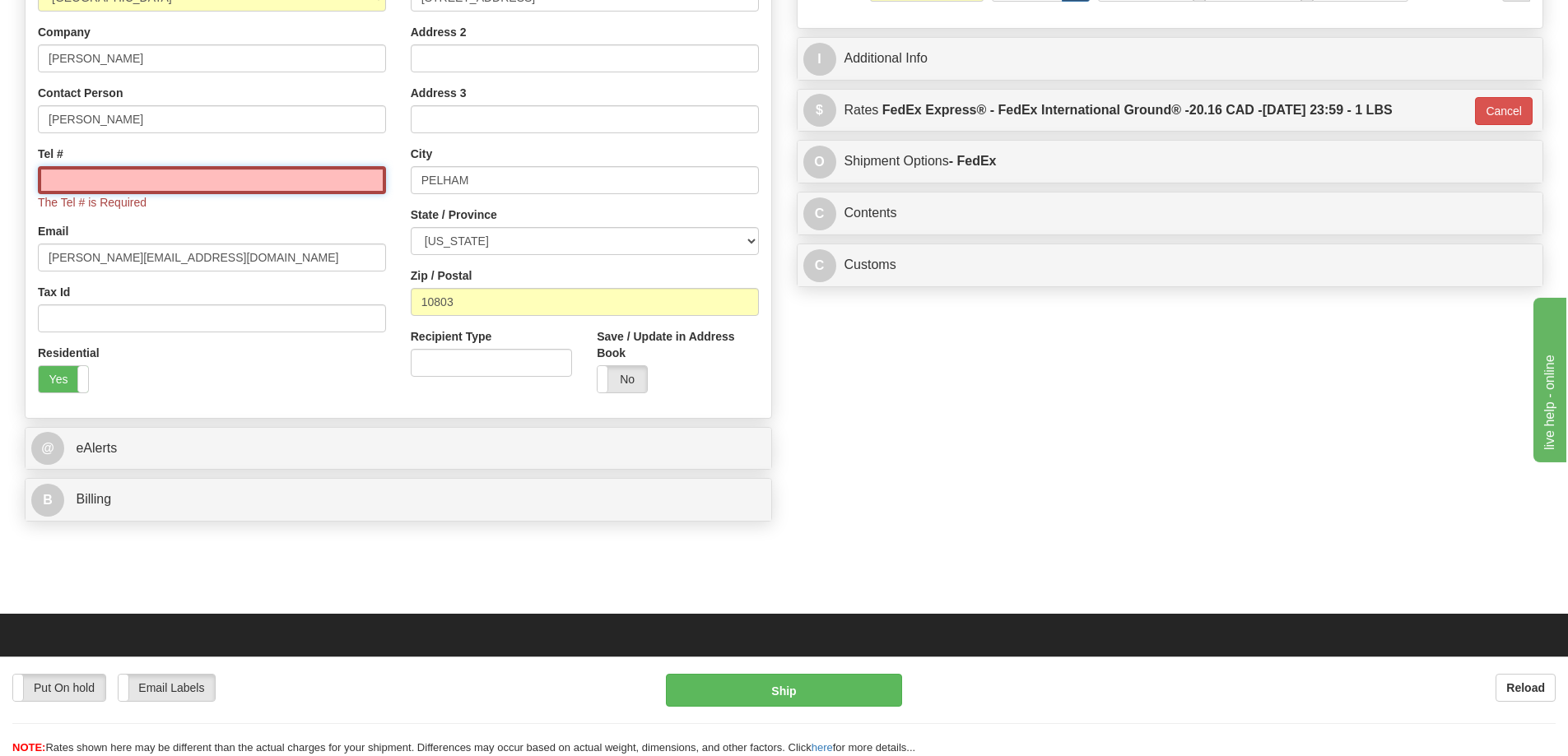
click at [90, 171] on input "Tel #" at bounding box center [211, 179] width 348 height 28
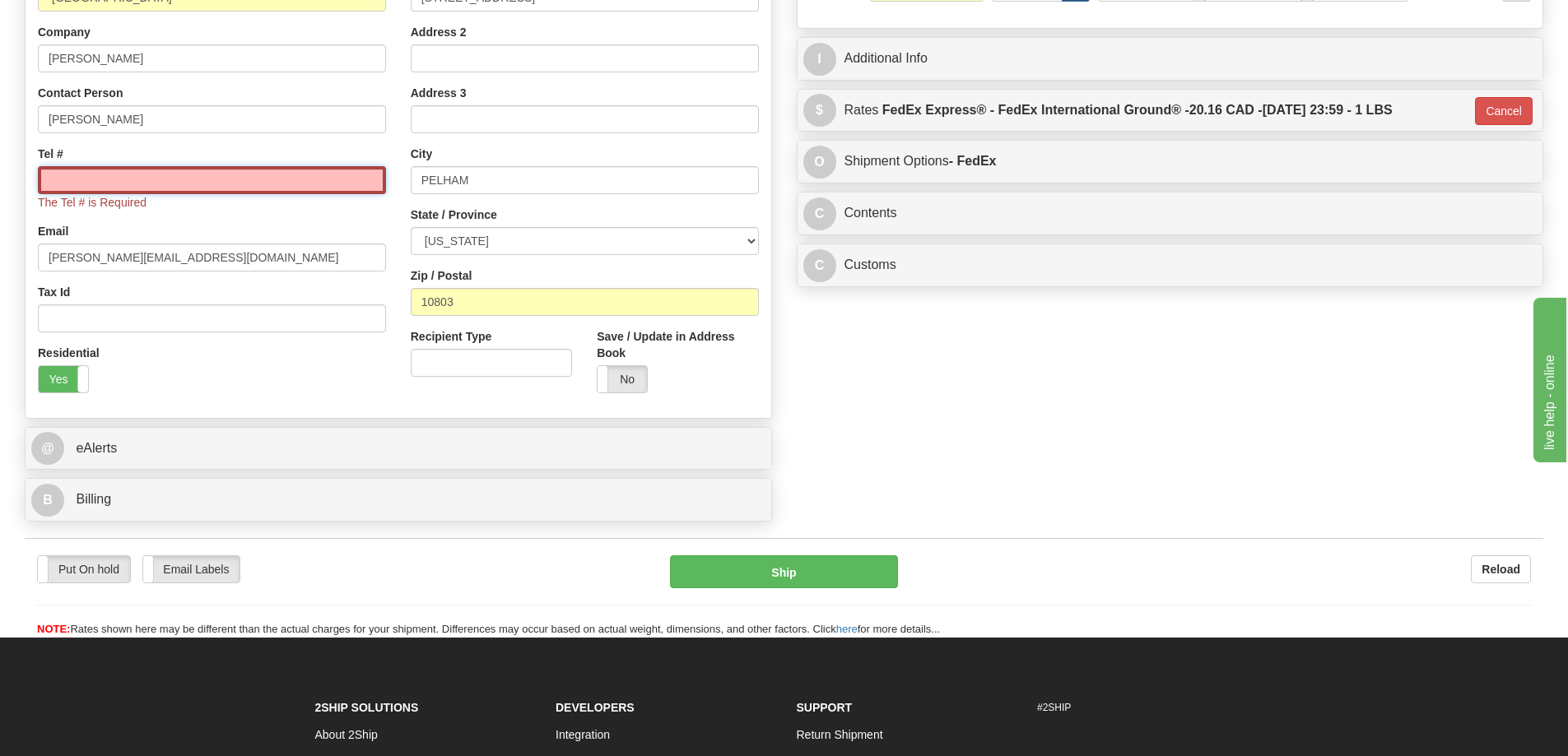
type input "18773353312"
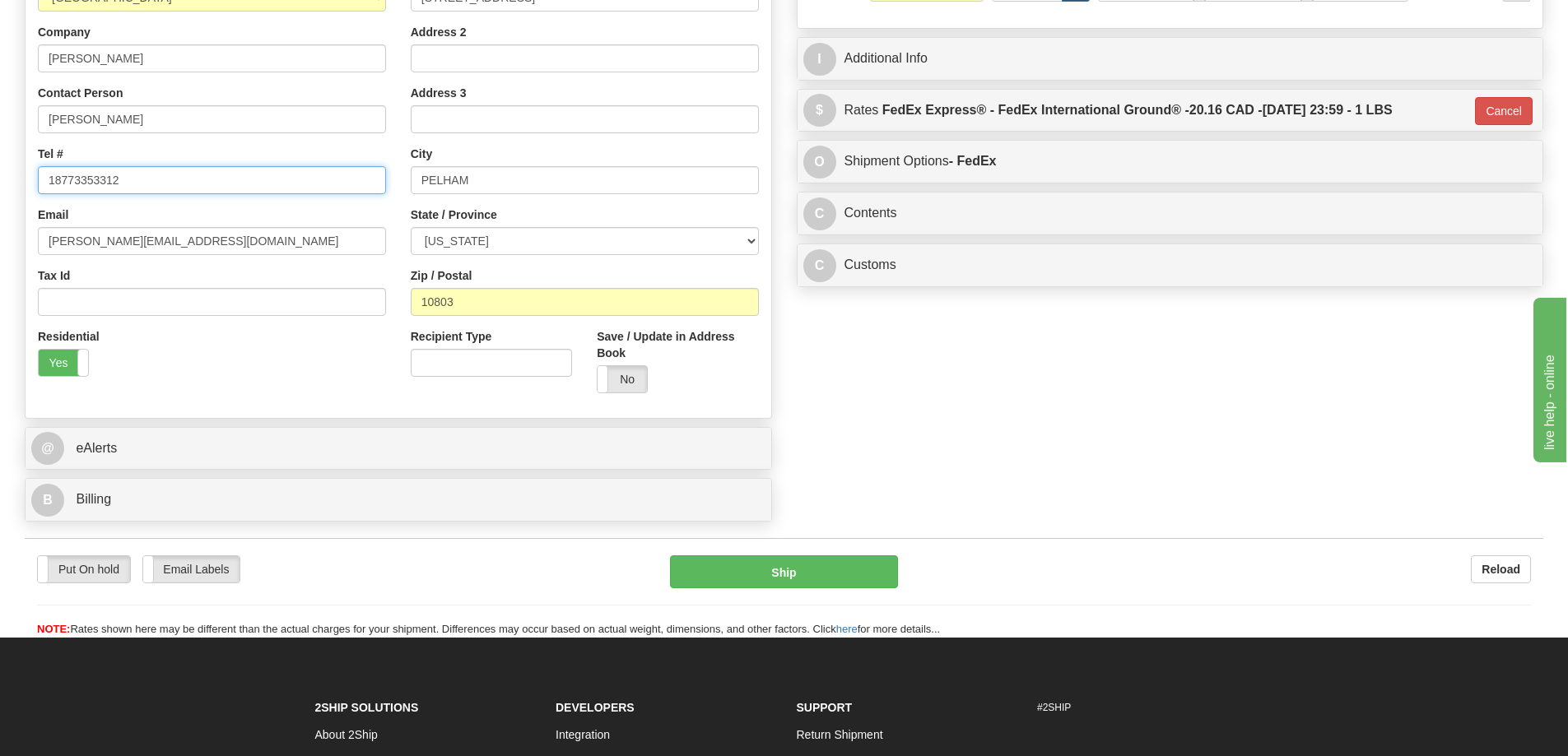
scroll to position [165, 0]
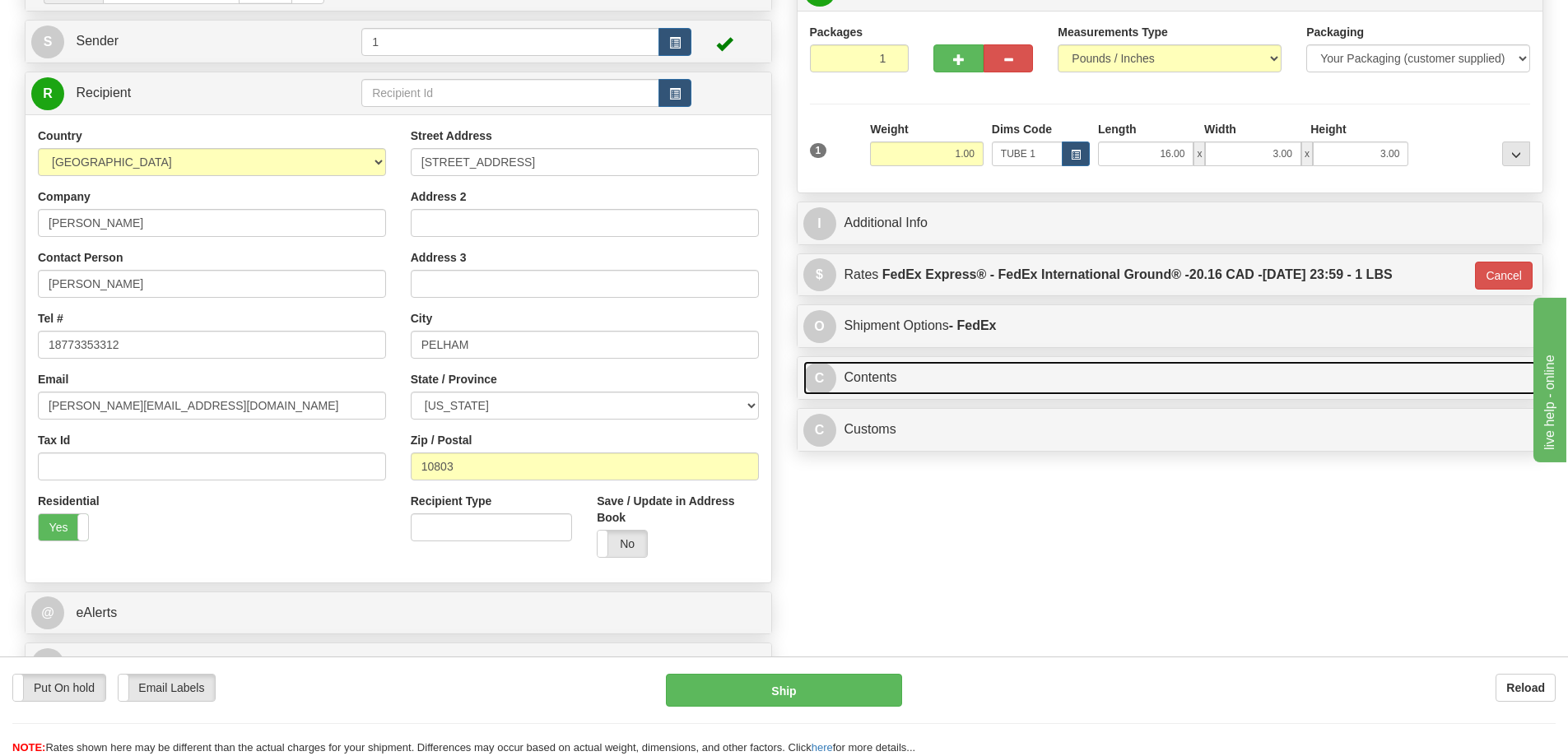
click at [994, 373] on link "C Contents" at bounding box center [1170, 378] width 734 height 34
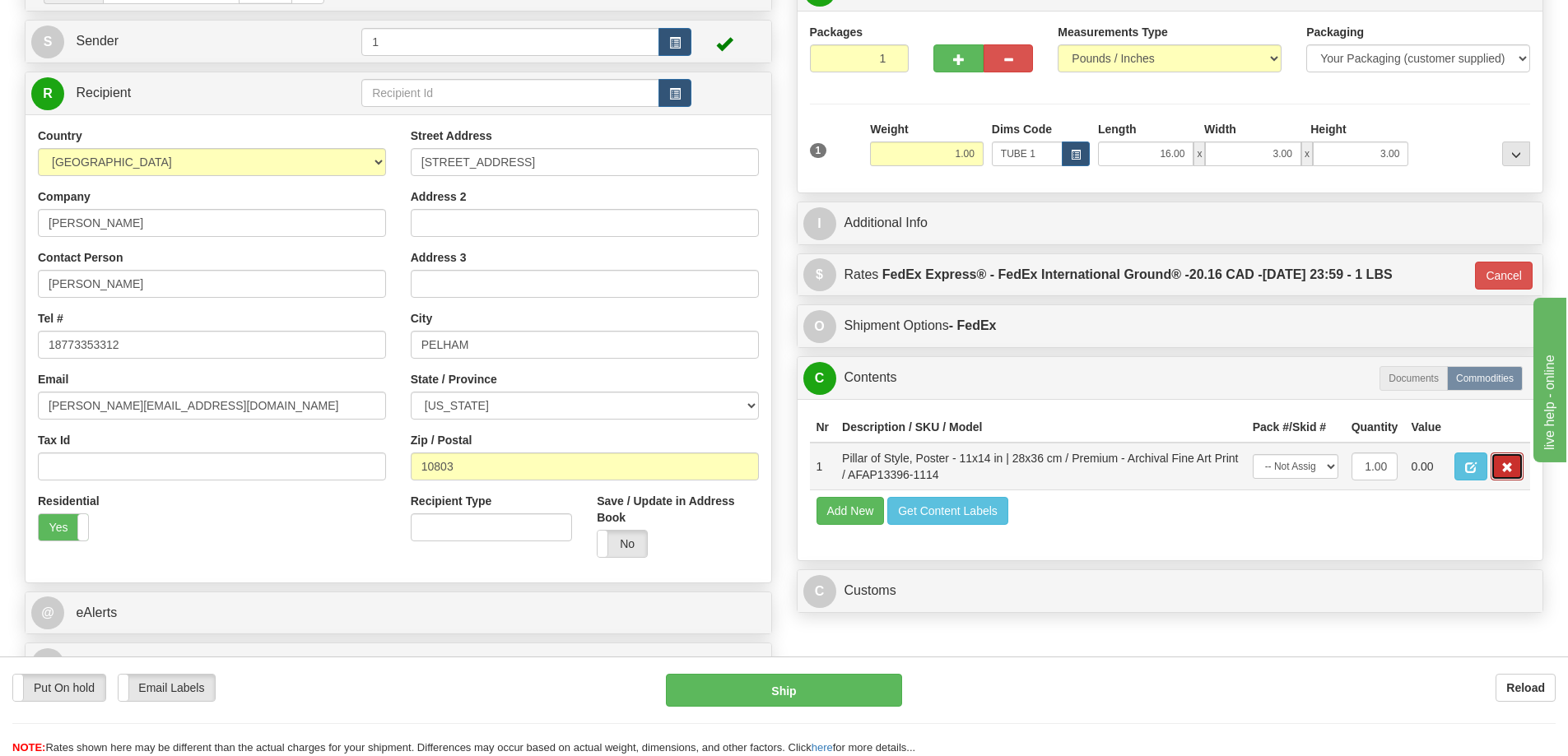
click at [1509, 464] on button "button" at bounding box center [1507, 466] width 33 height 28
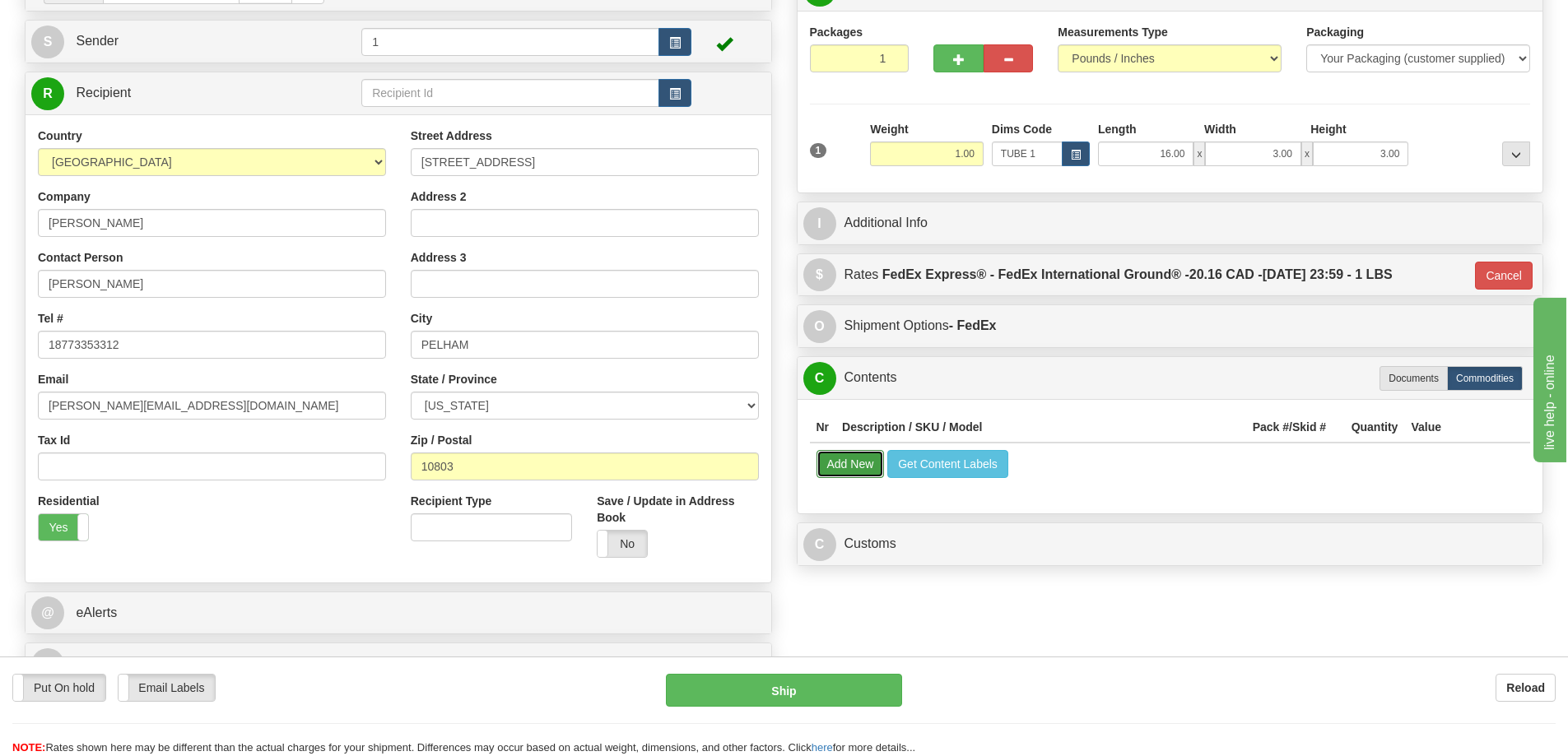
click at [840, 465] on button "Add New" at bounding box center [850, 463] width 68 height 28
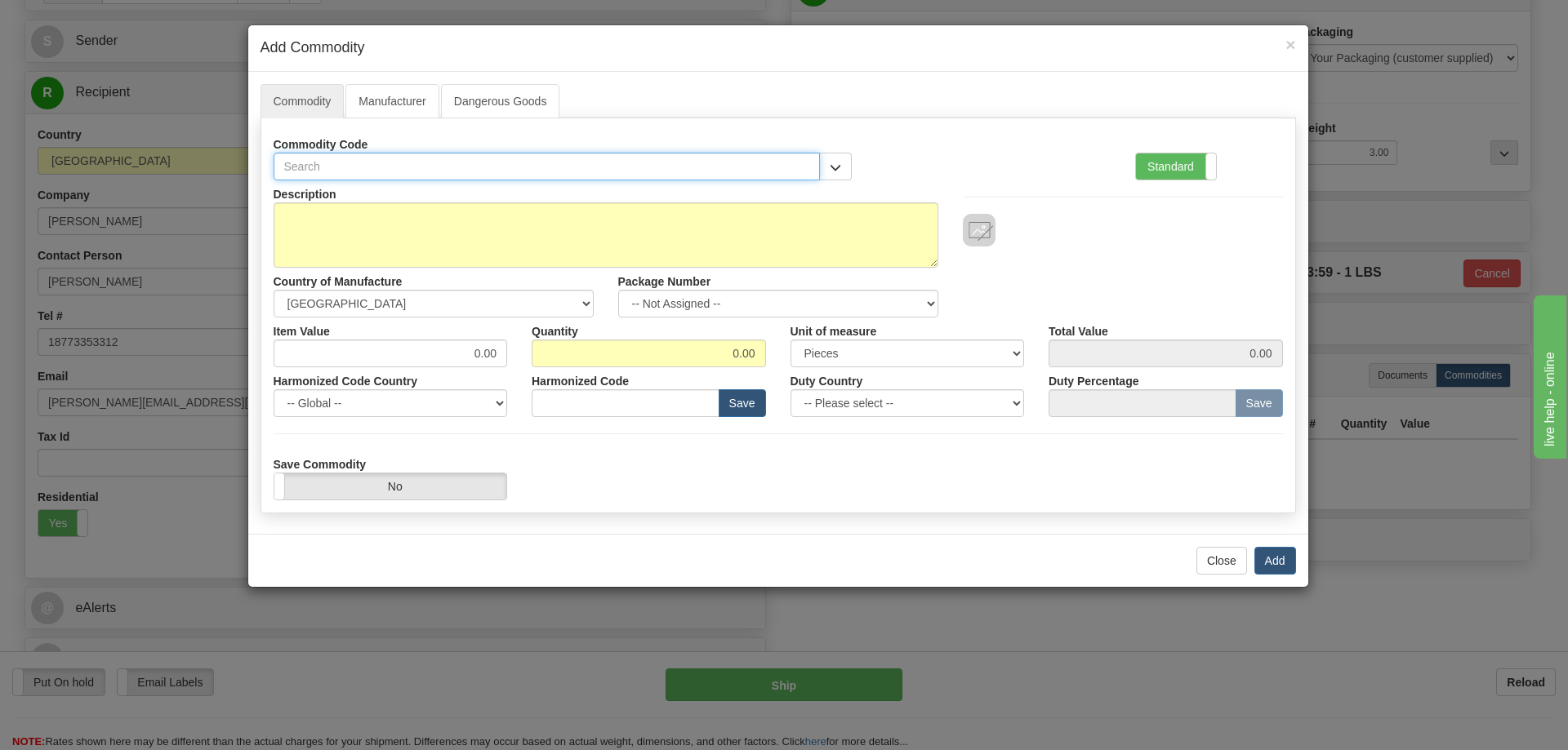
click at [414, 172] on input "text" at bounding box center [546, 166] width 547 height 28
click at [839, 165] on span "button" at bounding box center [835, 167] width 12 height 11
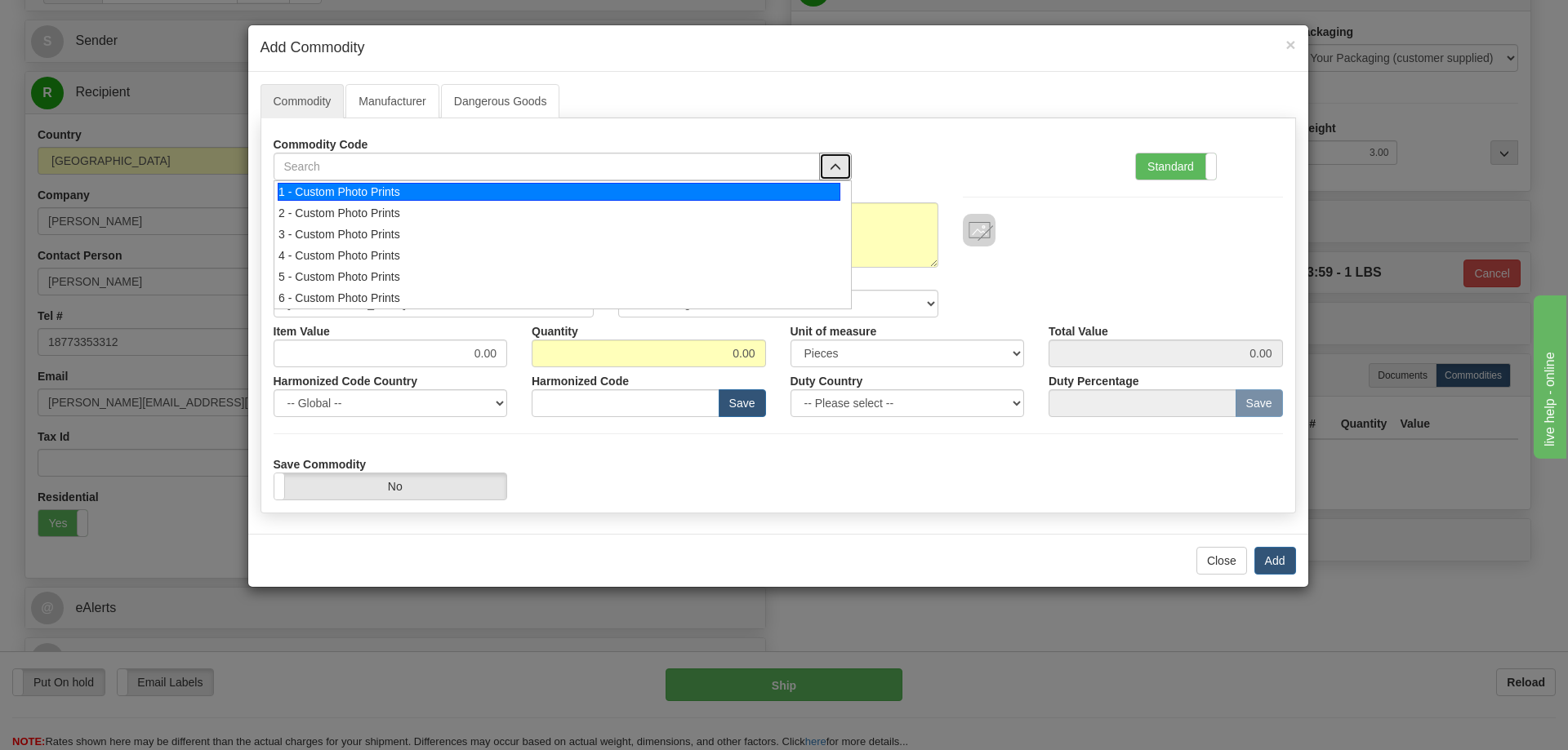
click at [382, 191] on div "1 - Custom Photo Prints" at bounding box center [559, 191] width 563 height 18
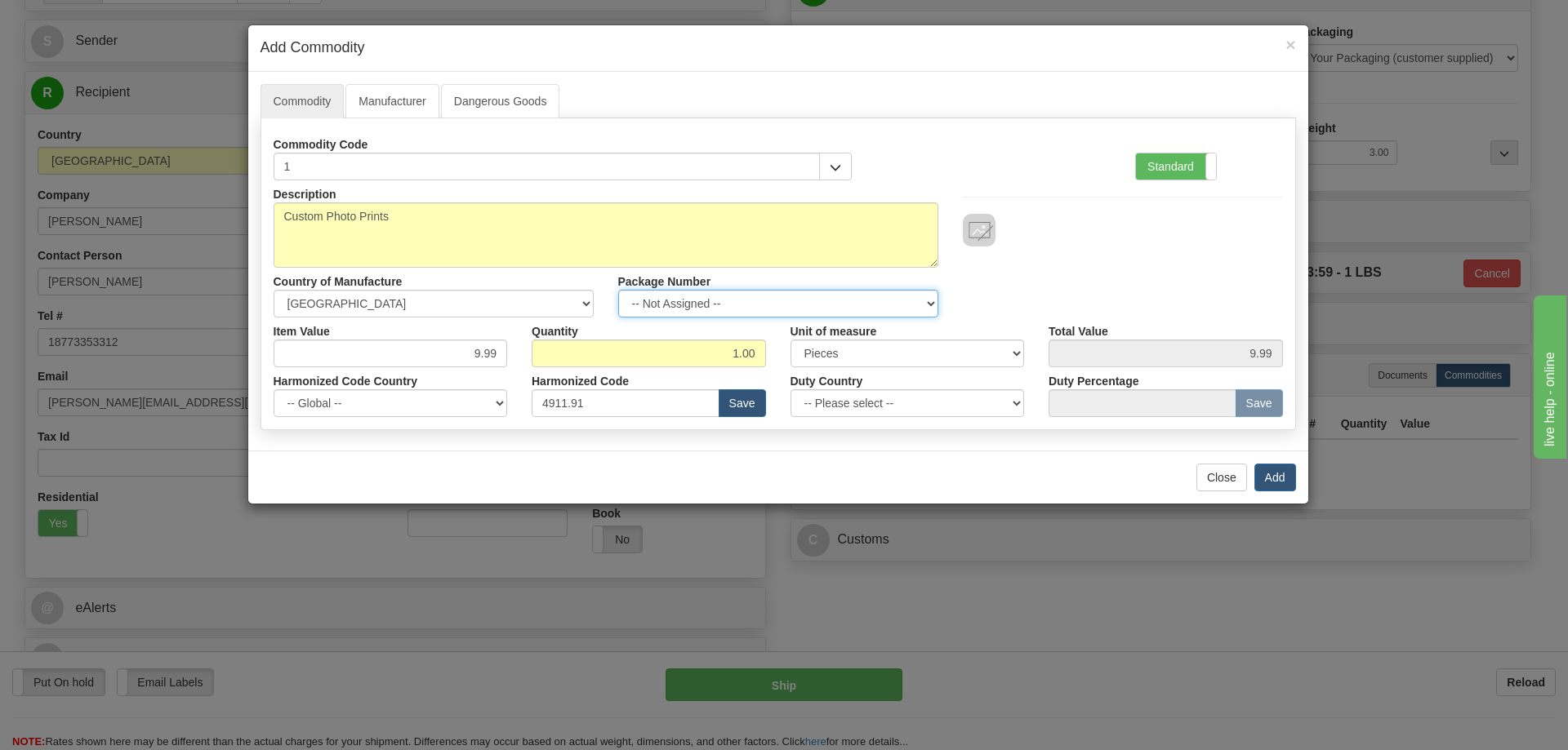
click at [817, 308] on select "-- Not Assigned -- Item 1" at bounding box center [778, 303] width 320 height 28
select select "0"
click at [619, 289] on select "-- Not Assigned -- Item 1" at bounding box center [778, 303] width 320 height 28
click at [1268, 477] on button "Add" at bounding box center [1275, 477] width 41 height 28
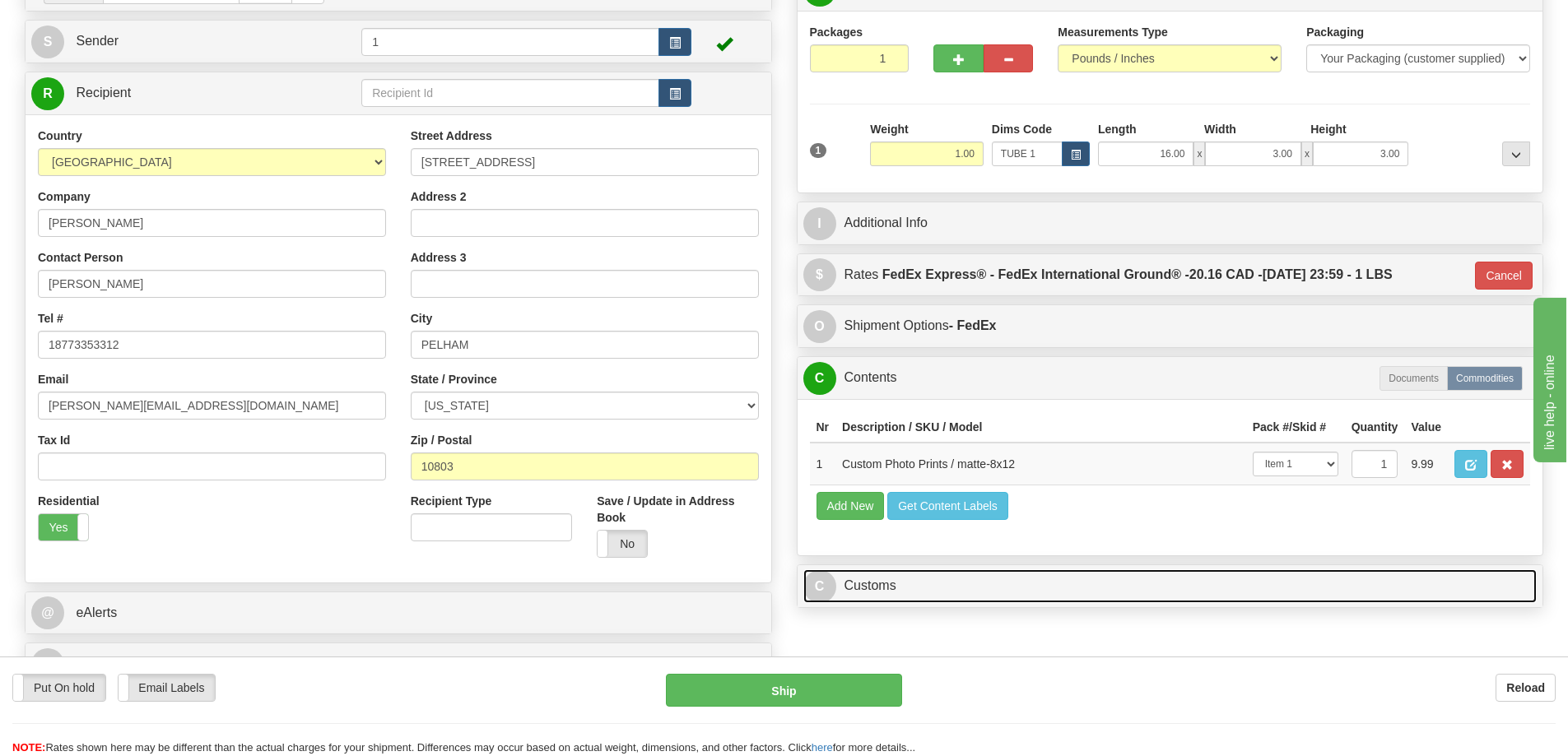
click at [909, 593] on link "C Customs" at bounding box center [1170, 585] width 734 height 34
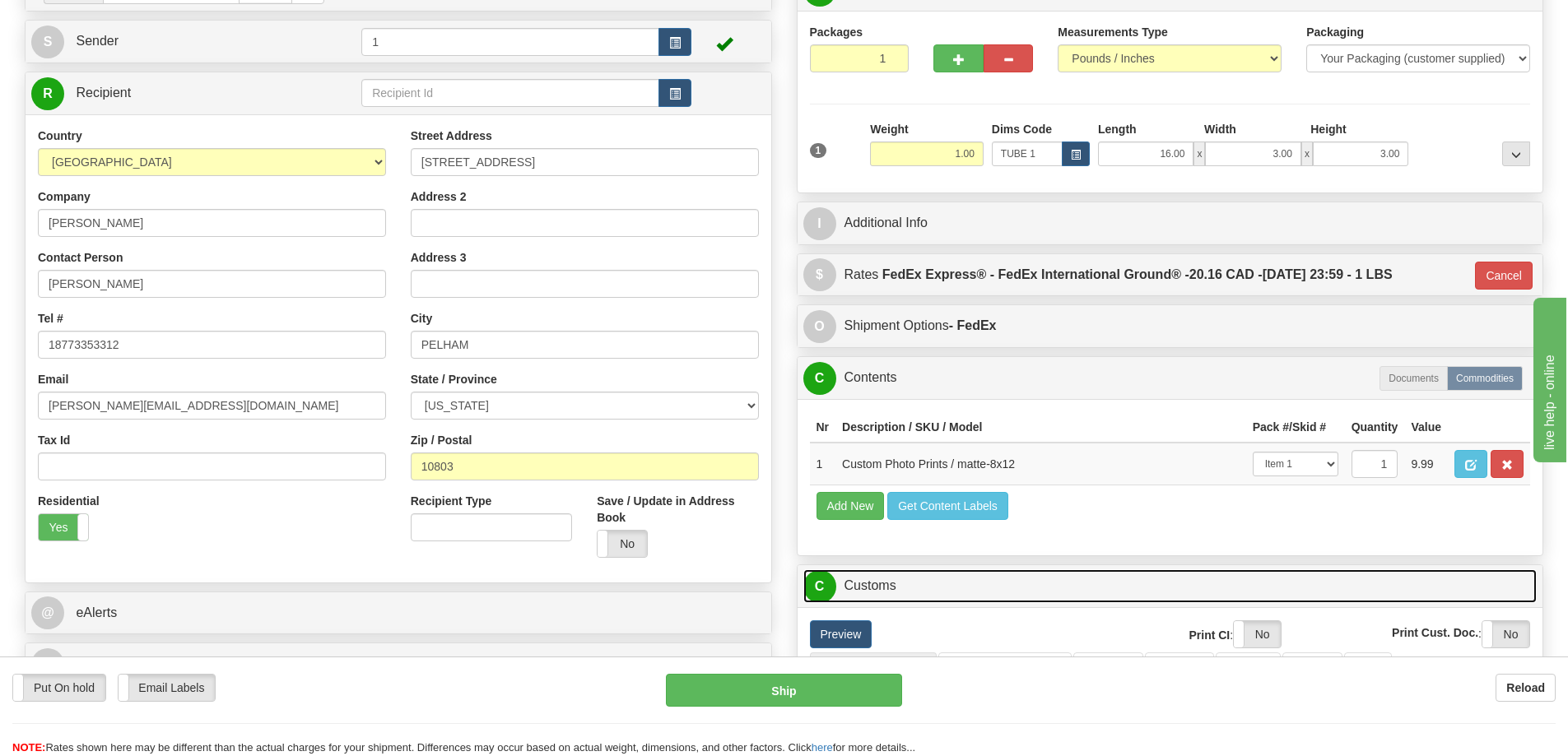
scroll to position [411, 0]
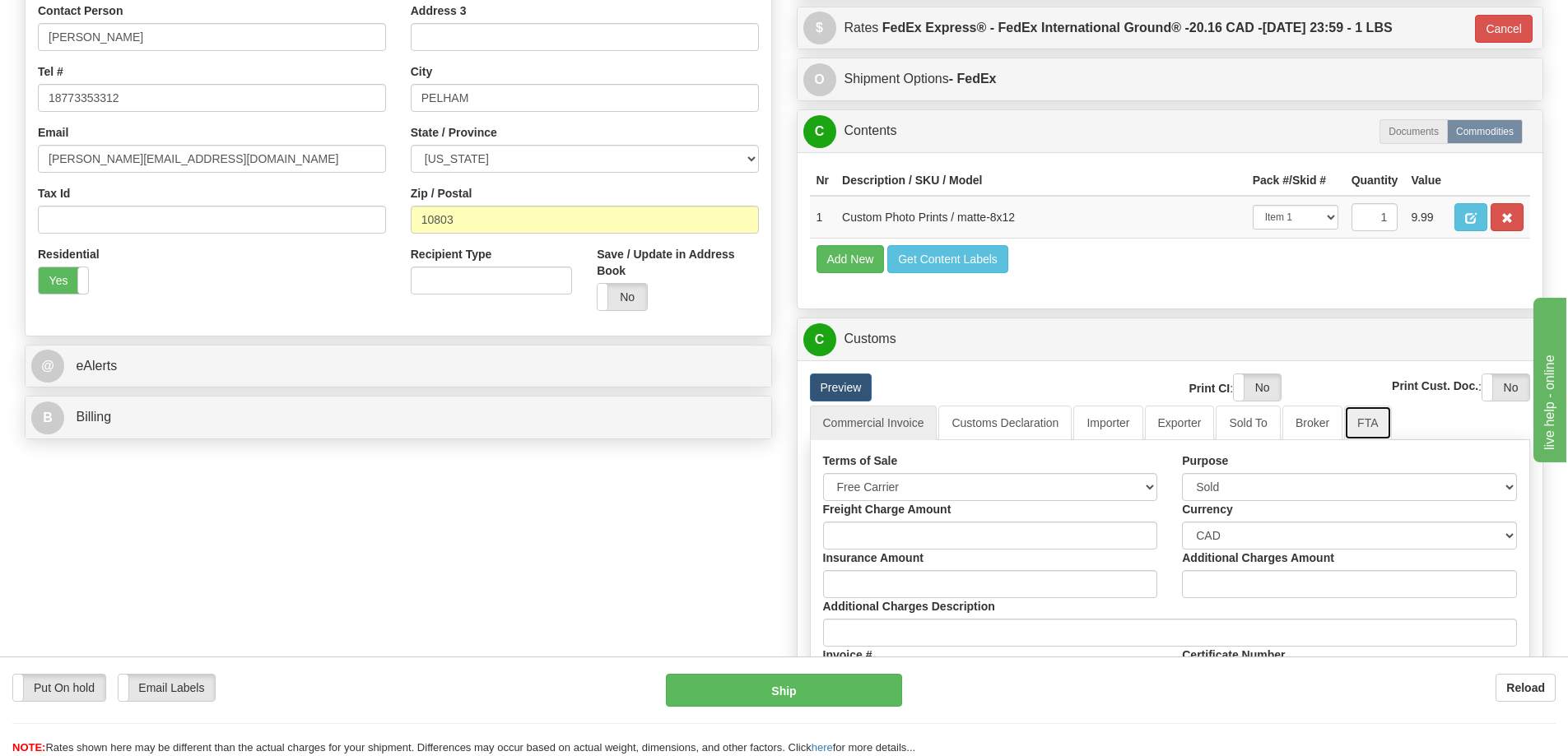
click at [1369, 425] on link "FTA" at bounding box center [1367, 424] width 47 height 35
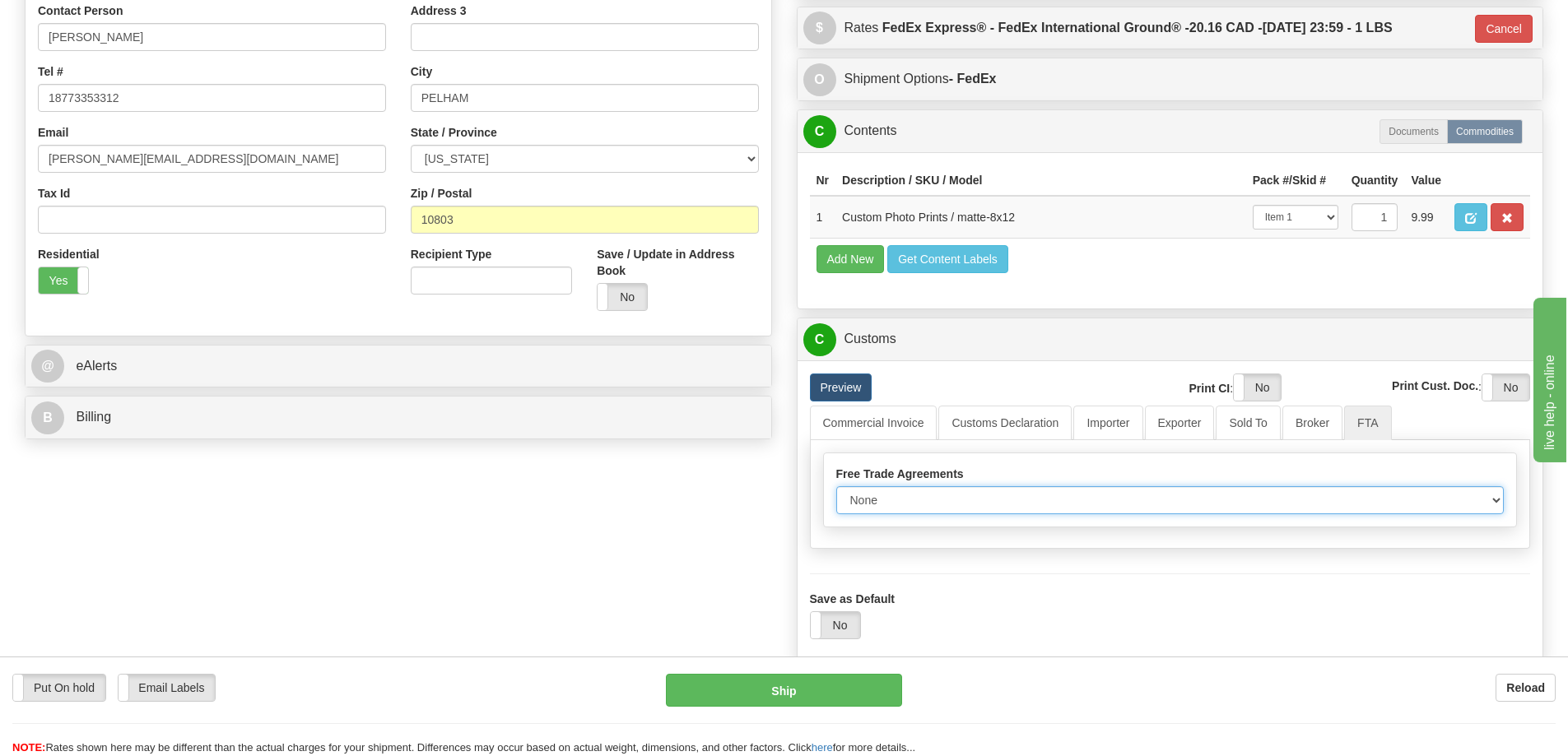
drag, startPoint x: 869, startPoint y: 507, endPoint x: 880, endPoint y: 507, distance: 11.0
click at [869, 507] on select "None Other USMCA CETA CUKTCA" at bounding box center [1169, 500] width 668 height 28
select select "1"
click at [836, 492] on select "None Other USMCA CETA CUKTCA" at bounding box center [1169, 500] width 668 height 28
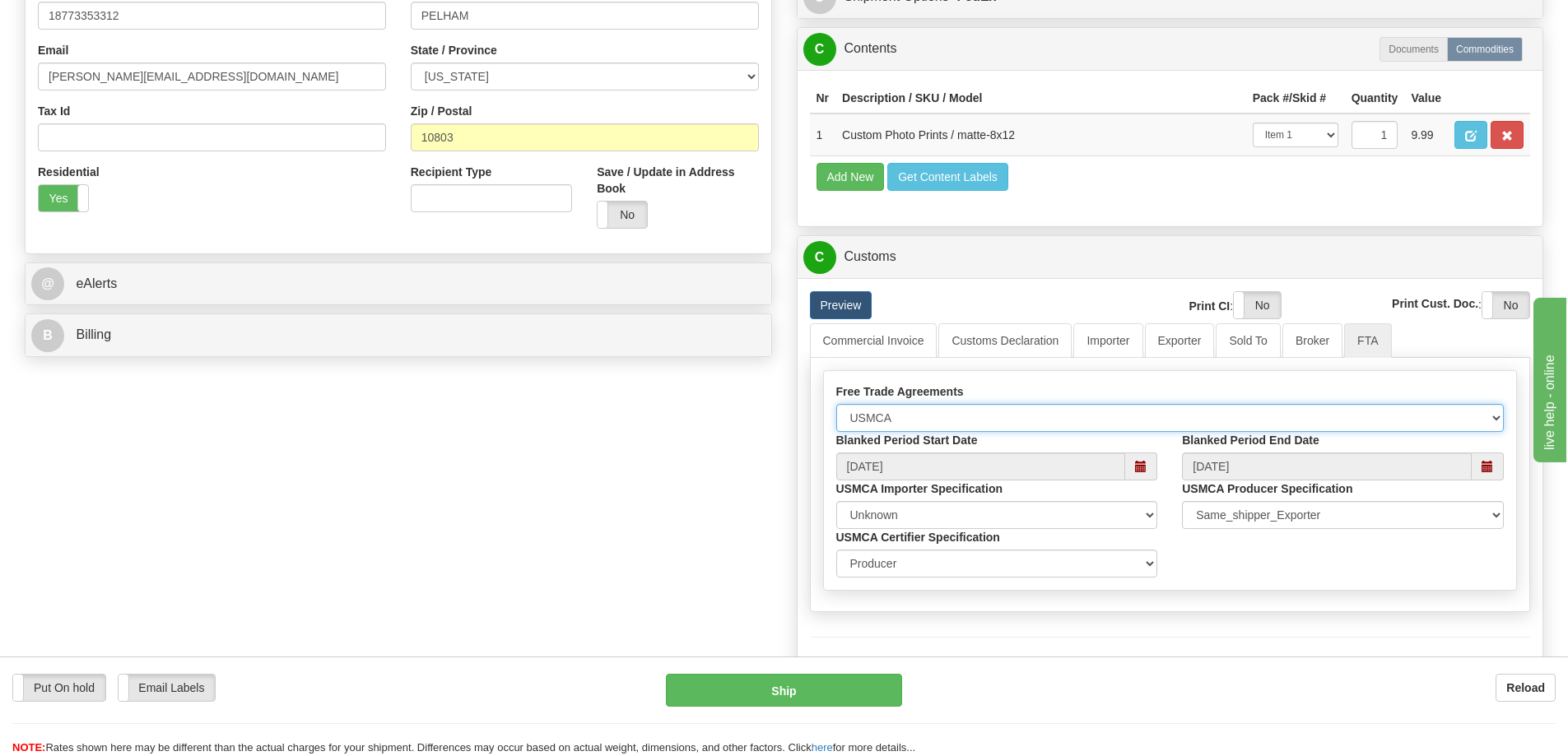
scroll to position [658, 0]
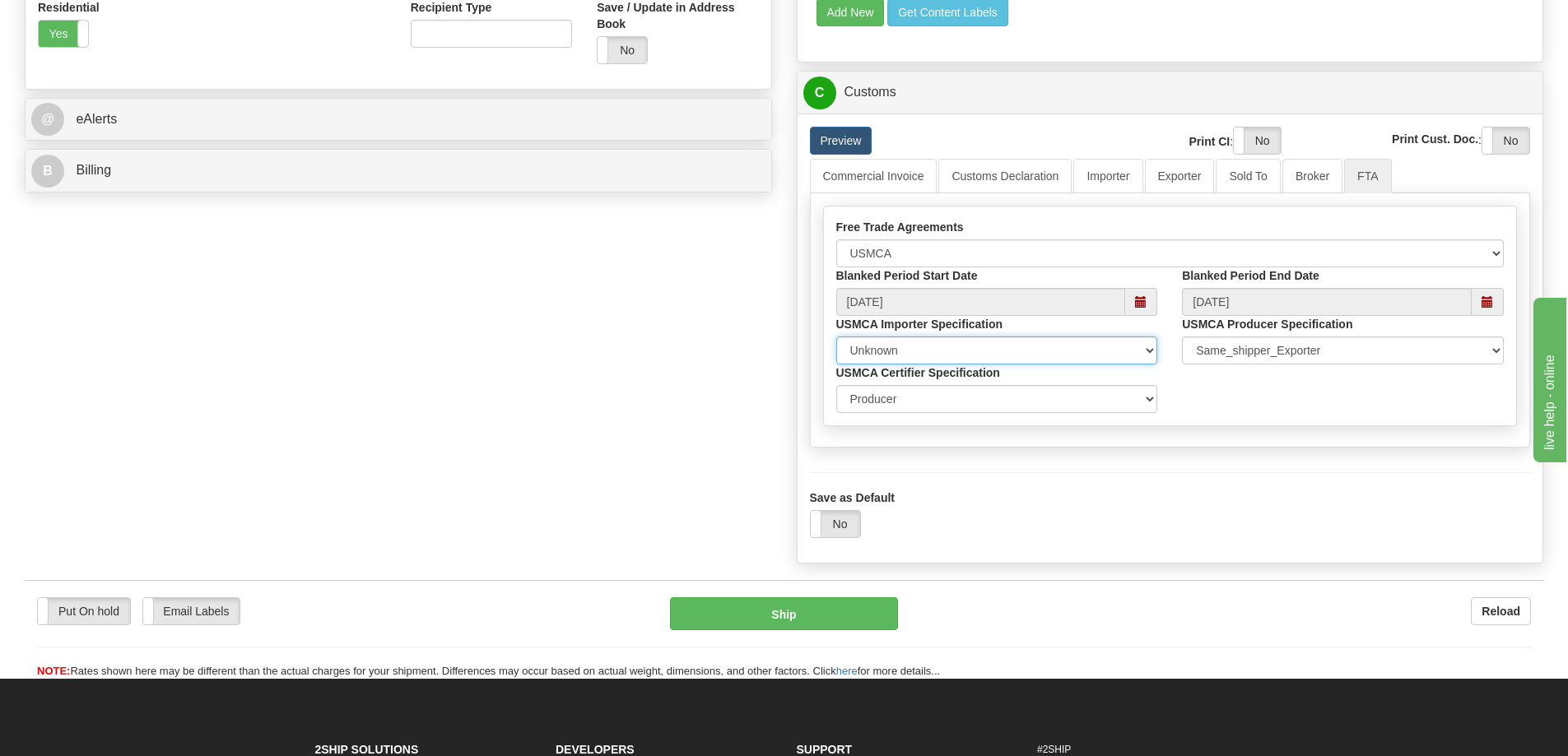
click at [882, 361] on select "Importer Recipient Various Unknown" at bounding box center [997, 350] width 322 height 28
select select "0"
click at [836, 342] on select "Importer Recipient Various Unknown" at bounding box center [997, 350] width 322 height 28
drag, startPoint x: 840, startPoint y: 531, endPoint x: 1233, endPoint y: 531, distance: 393.0
click at [912, 531] on div "Yes No" at bounding box center [1170, 523] width 721 height 28
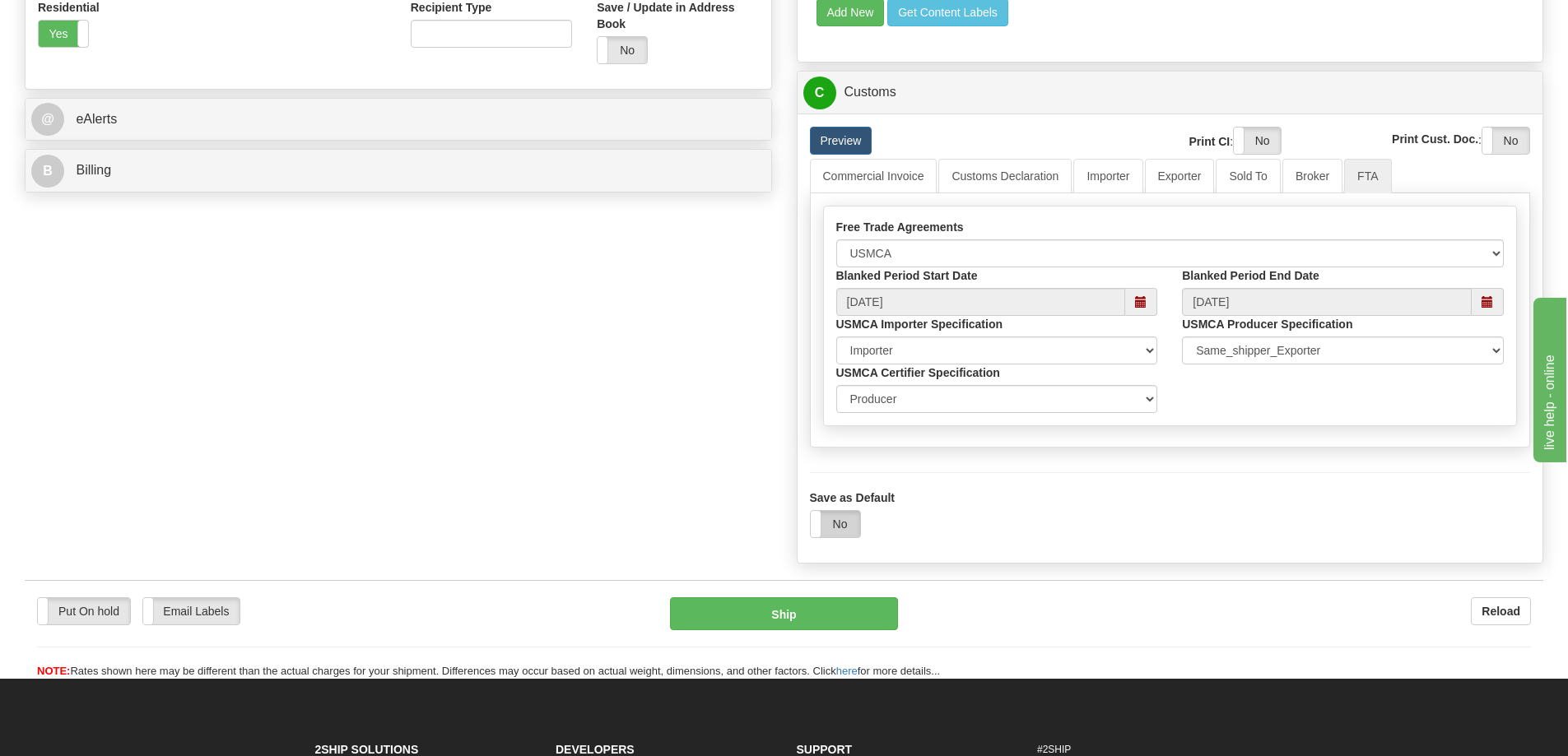
click at [842, 525] on label "No" at bounding box center [835, 523] width 49 height 26
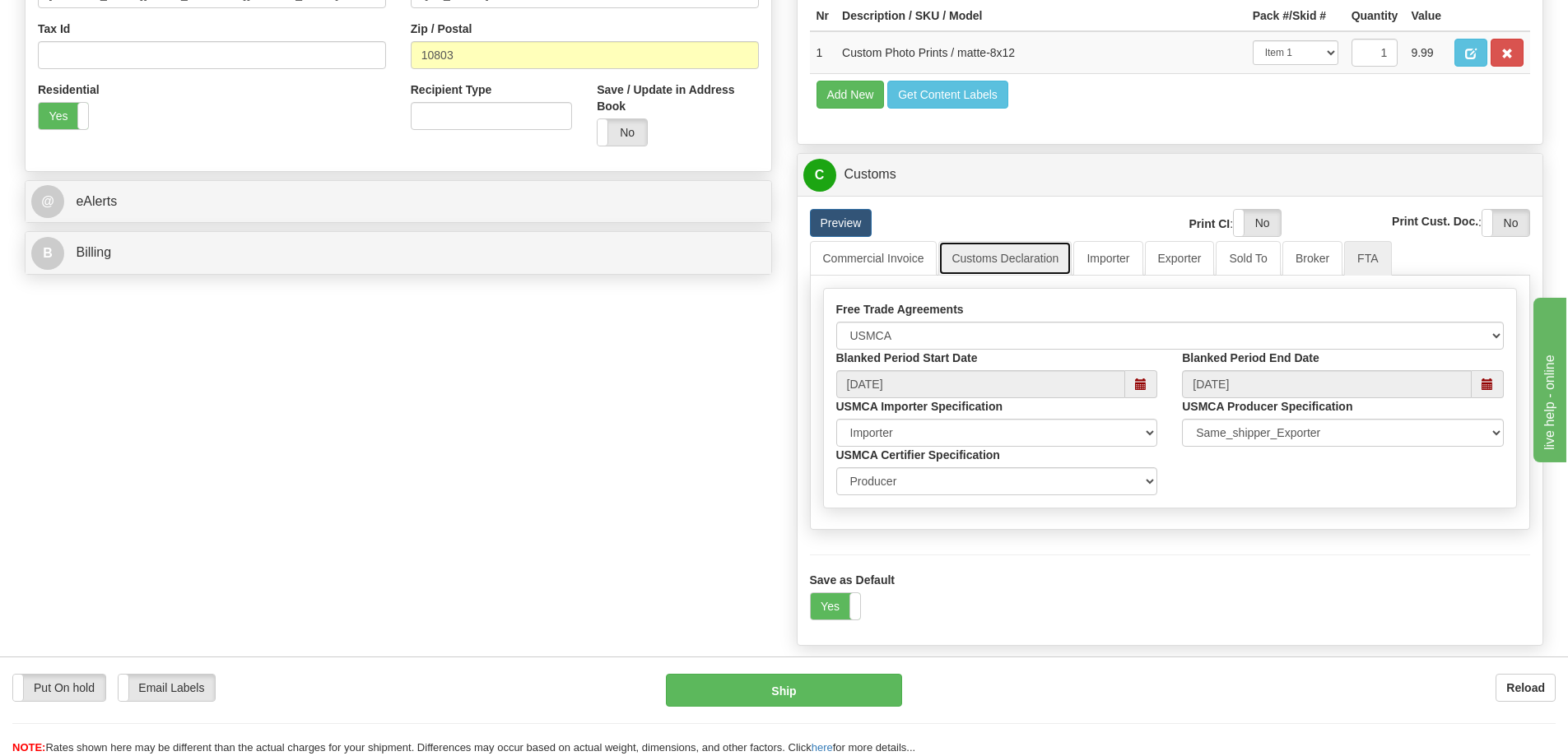
click at [1031, 268] on link "Customs Declaration" at bounding box center [1006, 259] width 134 height 35
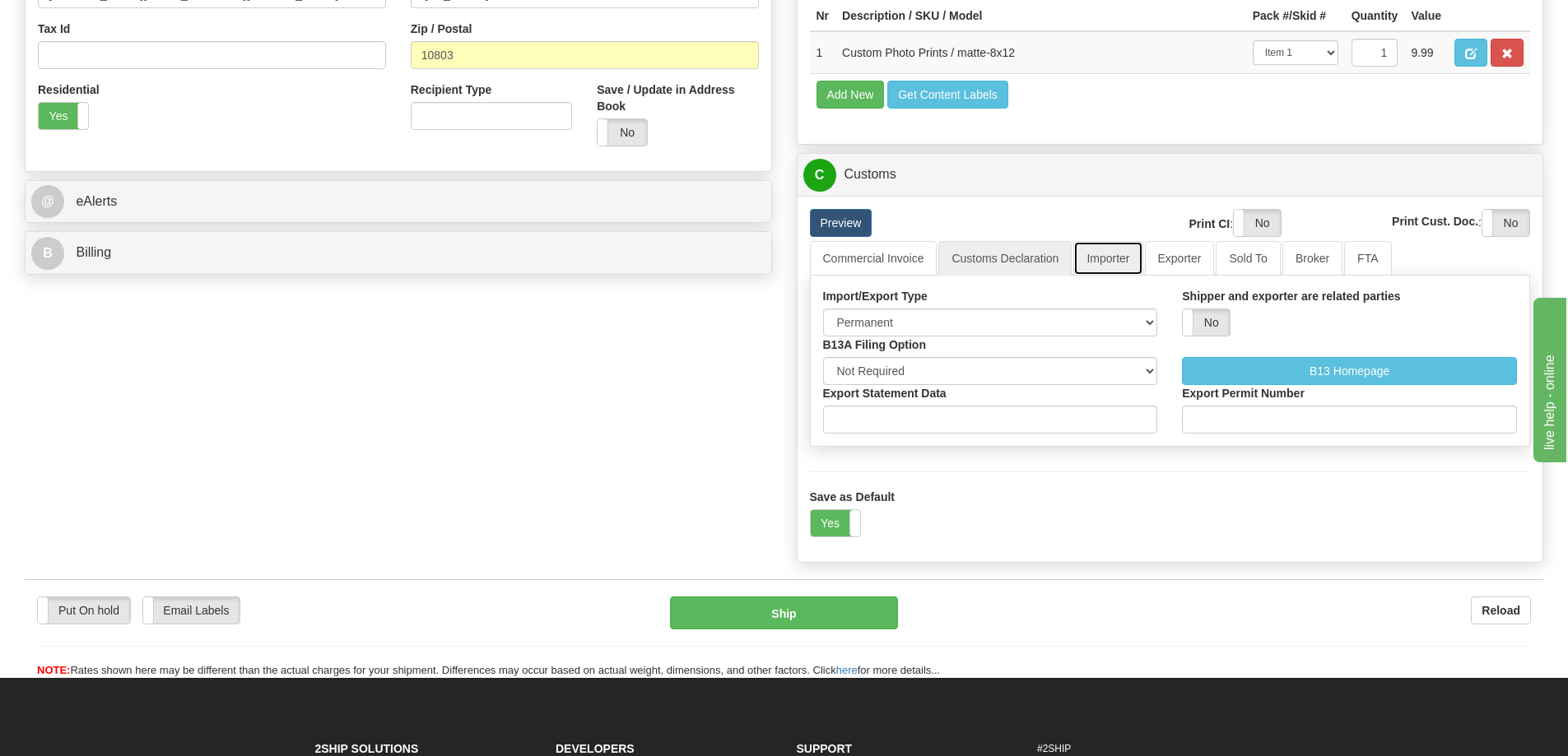
click at [1096, 264] on link "Importer" at bounding box center [1107, 259] width 69 height 35
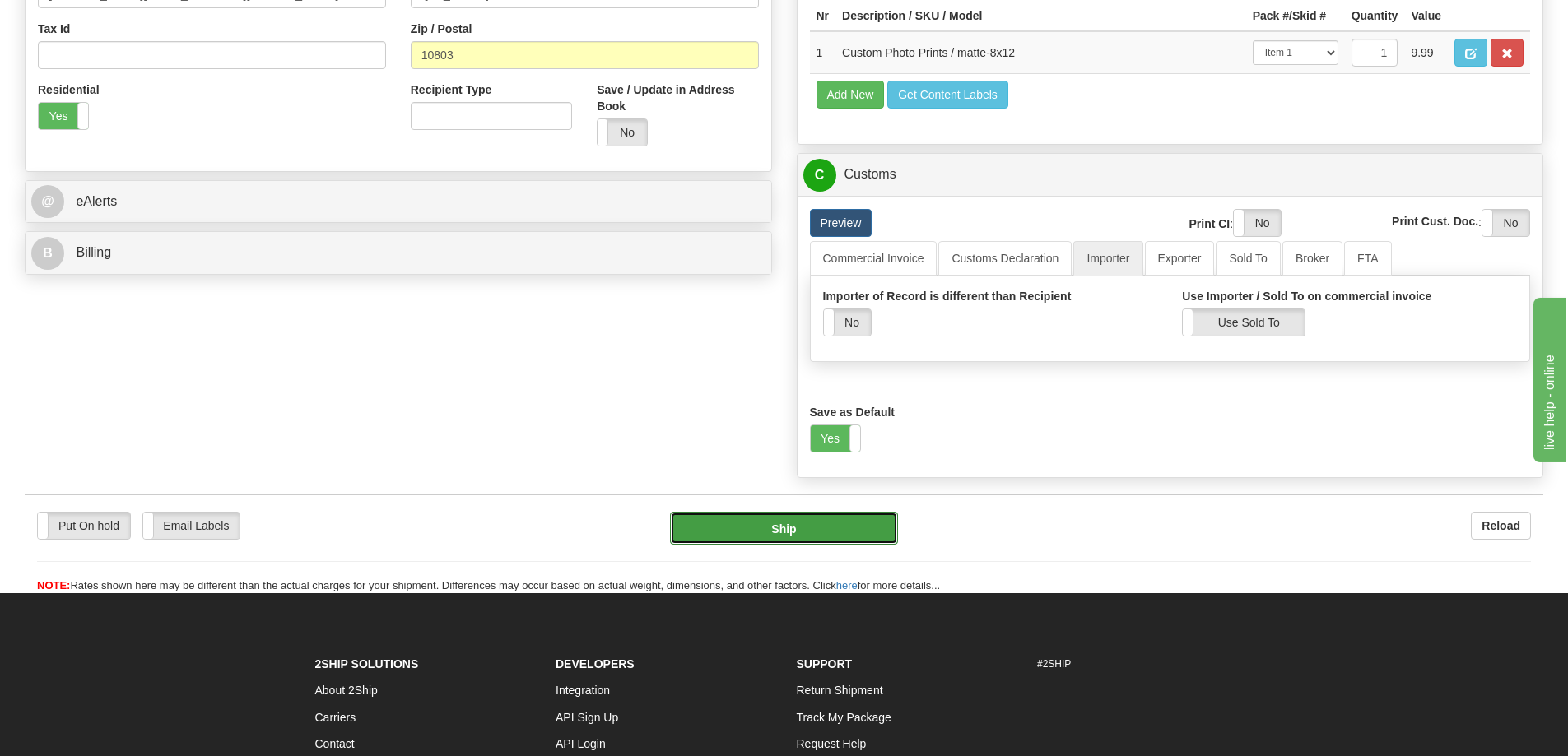
click at [837, 525] on button "Ship" at bounding box center [784, 528] width 228 height 33
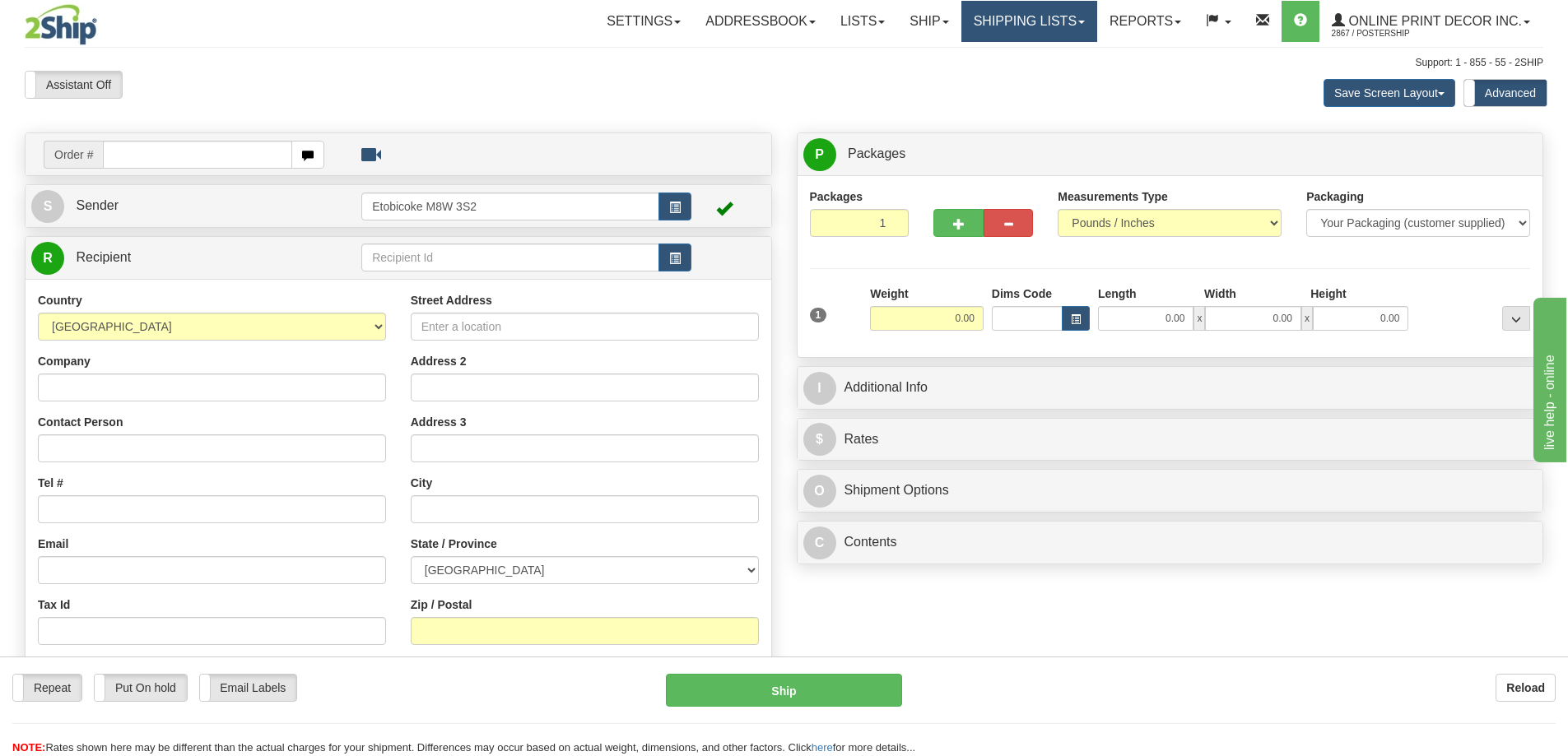
click at [1047, 16] on link "Shipping lists" at bounding box center [1030, 21] width 136 height 41
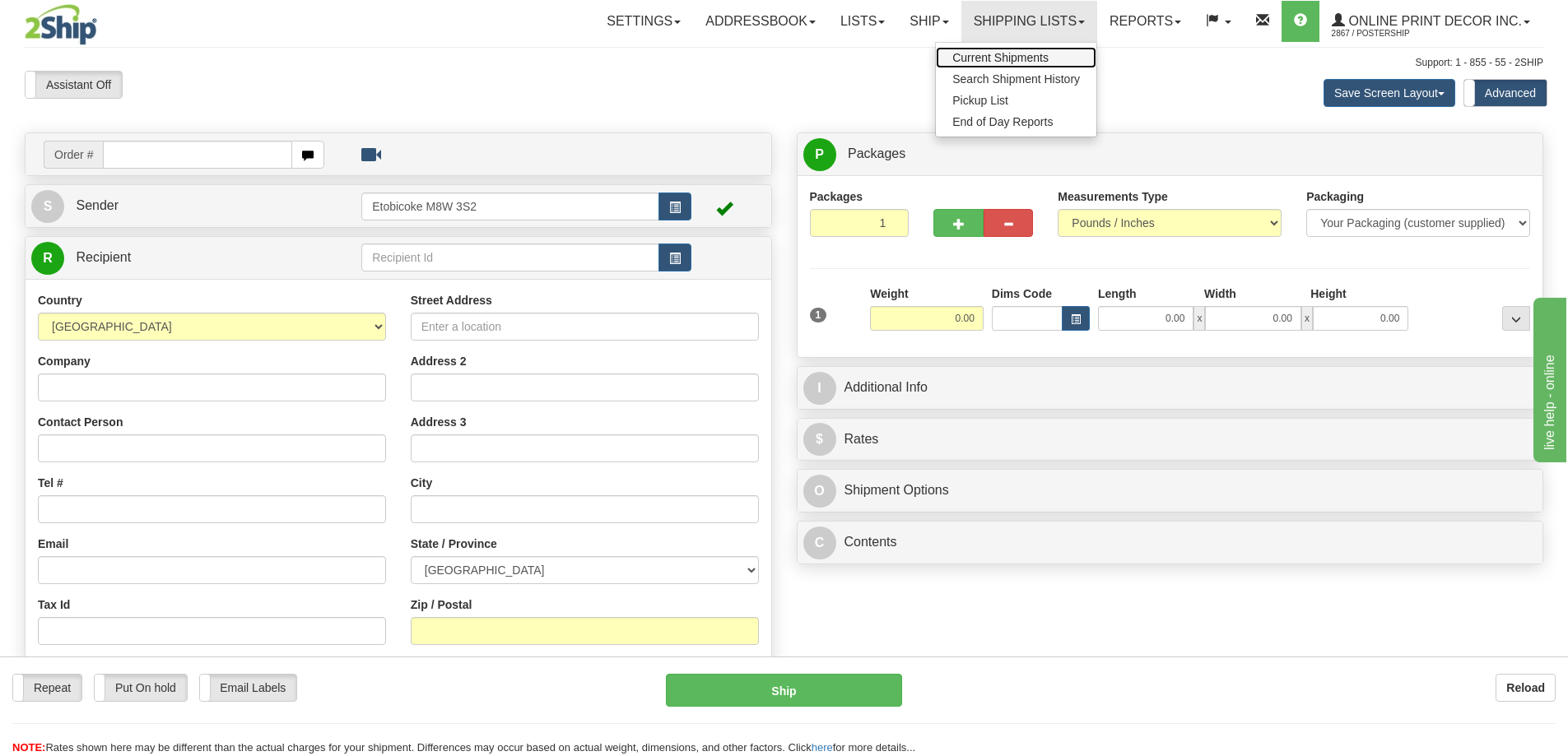
click at [973, 61] on span "Current Shipments" at bounding box center [1000, 58] width 96 height 14
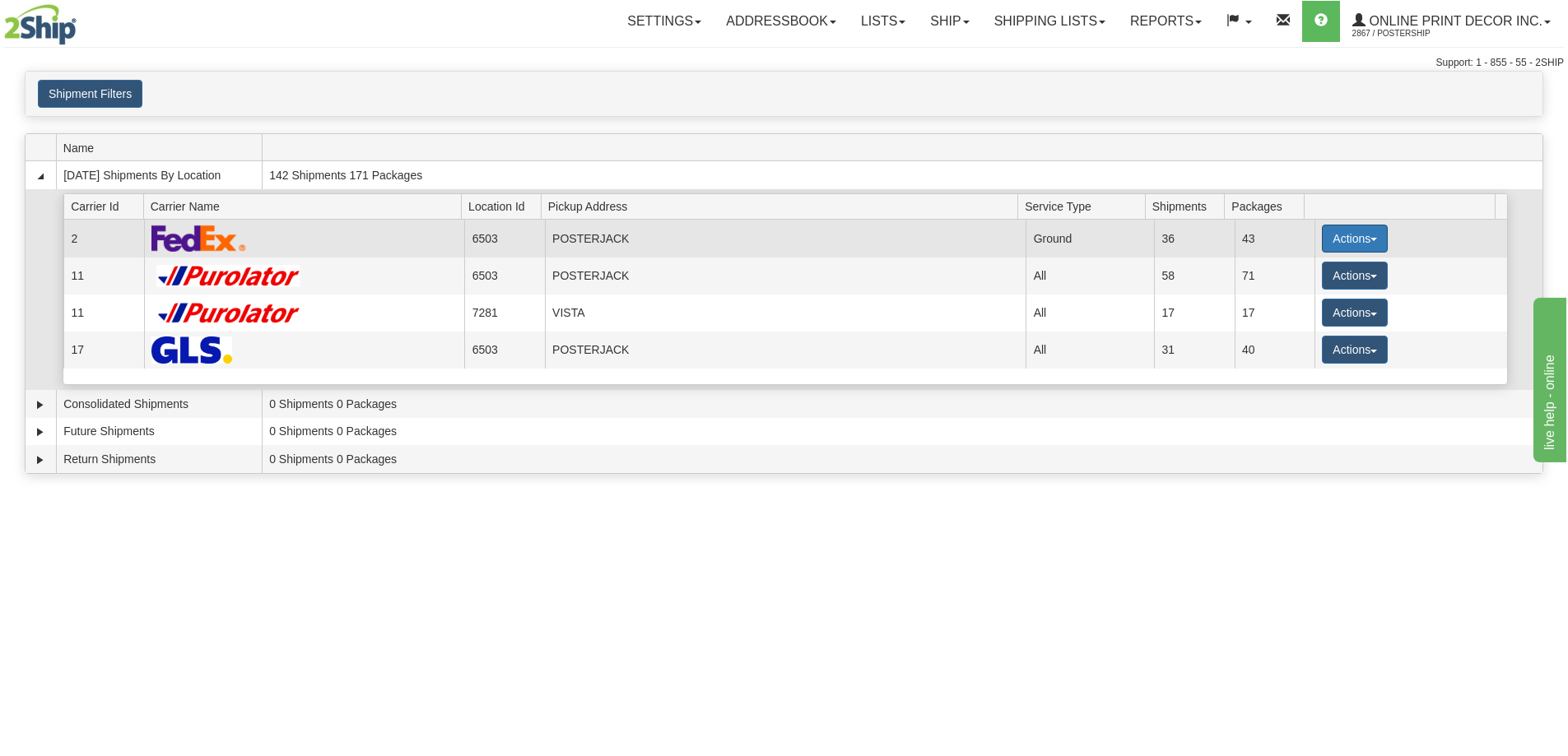
click at [1330, 233] on button "Actions" at bounding box center [1355, 238] width 66 height 28
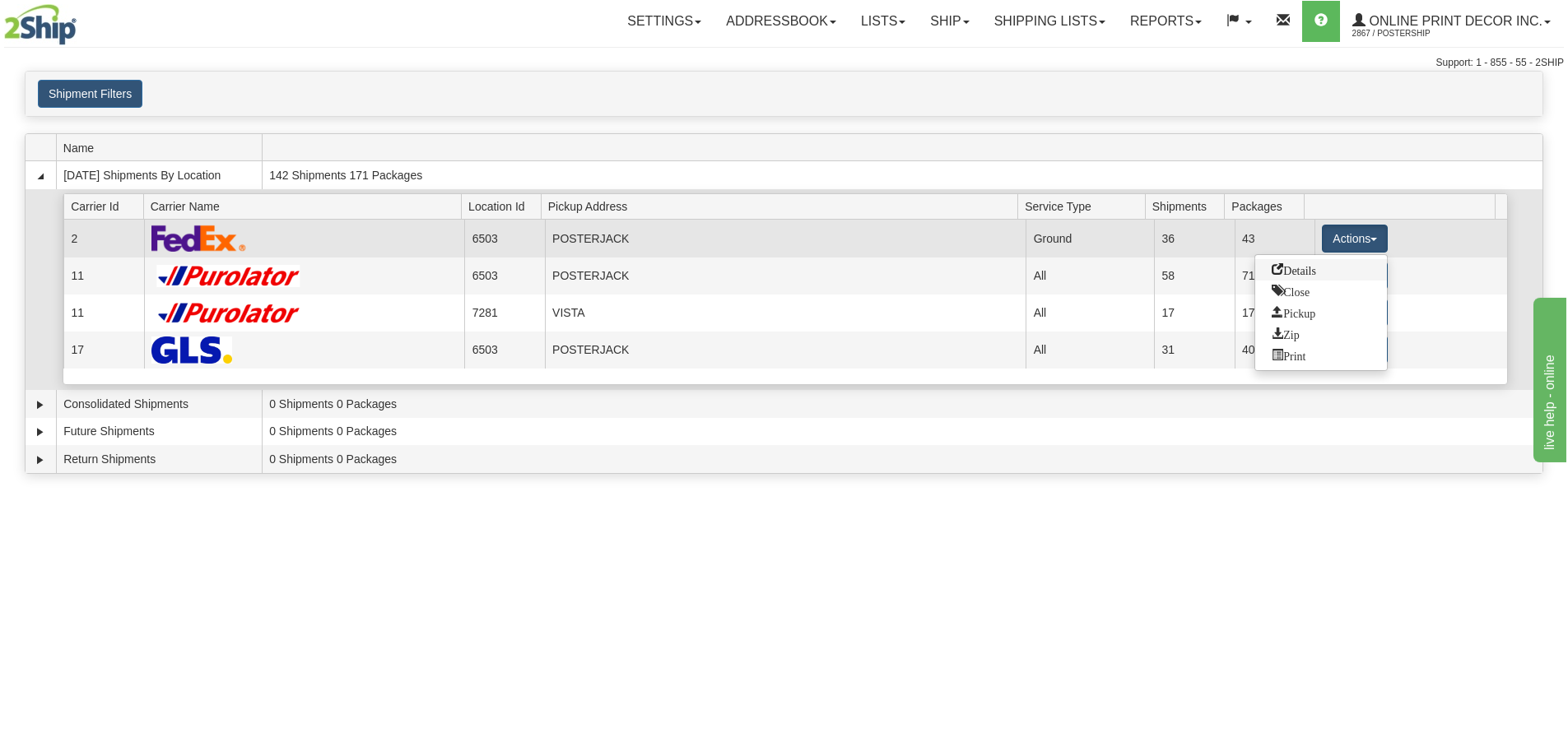
click at [1274, 267] on span "Details" at bounding box center [1295, 269] width 45 height 12
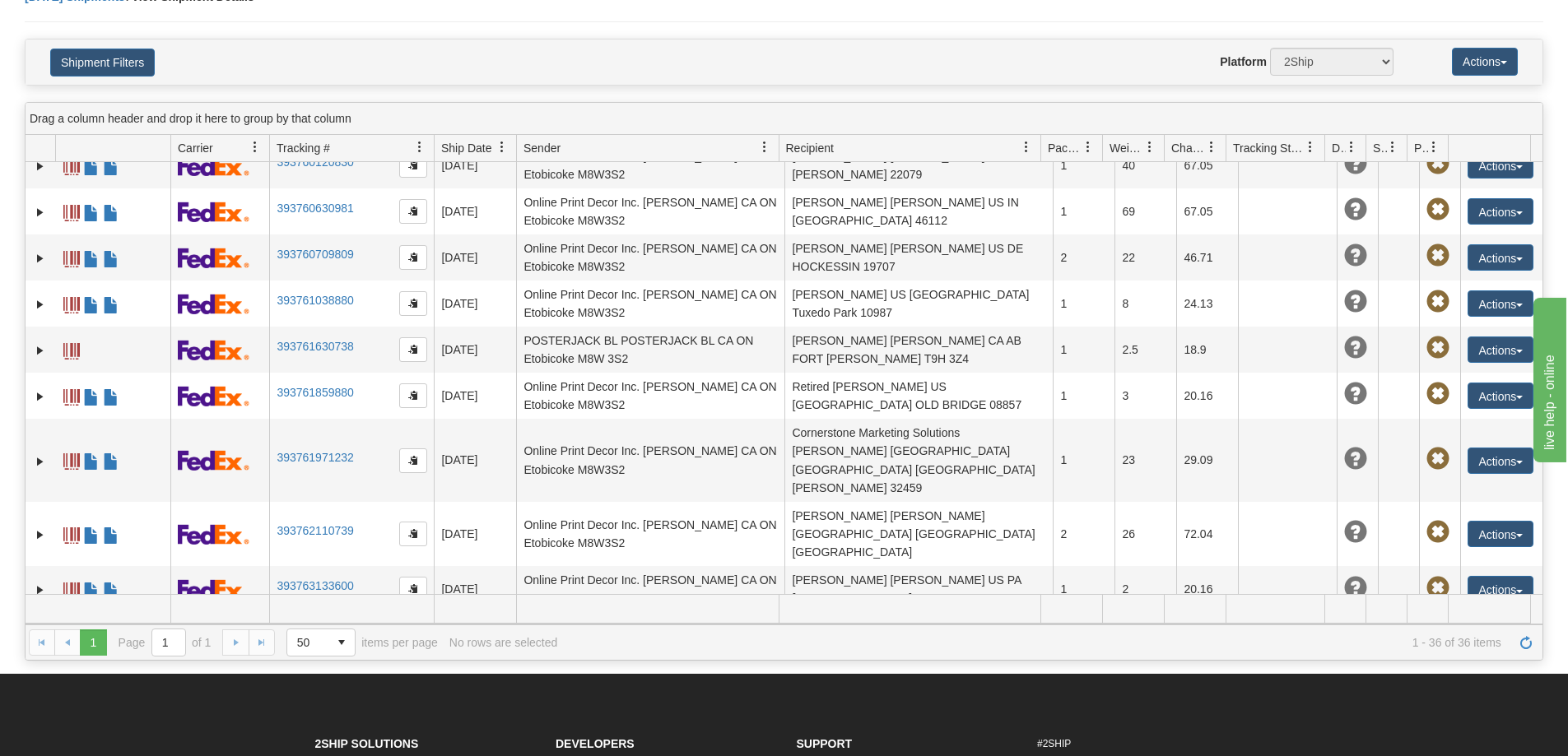
scroll to position [247, 0]
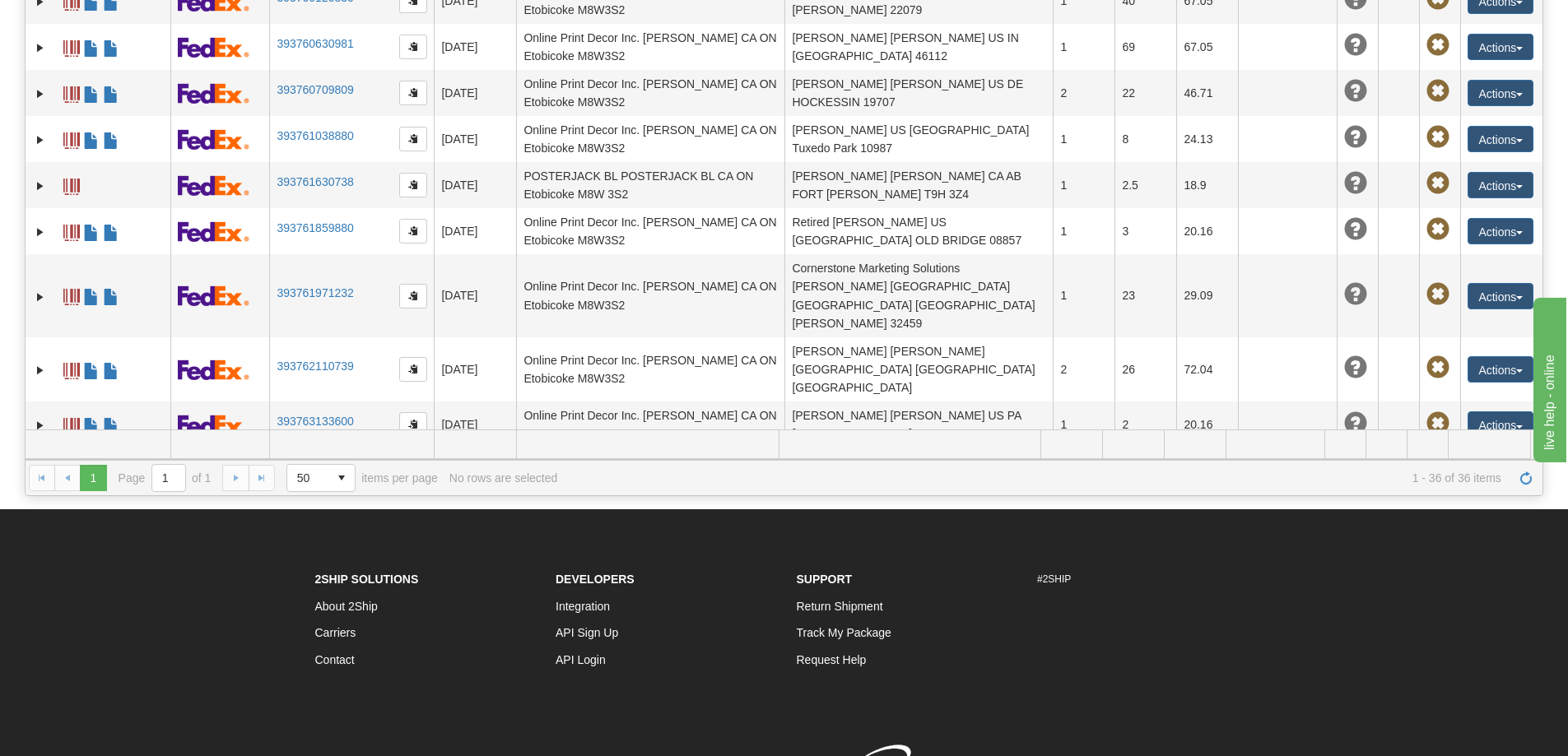
click at [307, 581] on link "393765390237" at bounding box center [314, 587] width 77 height 14
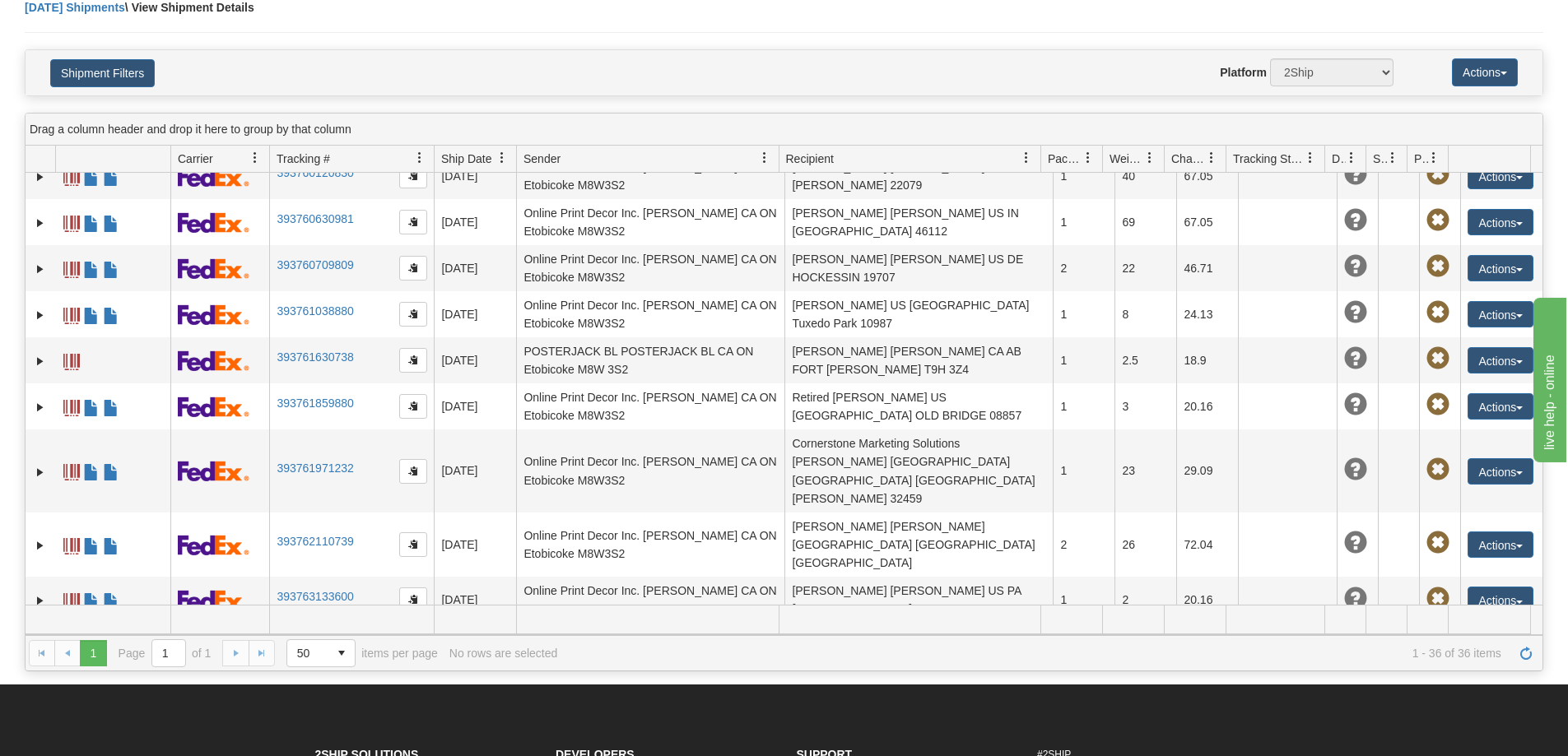
scroll to position [0, 0]
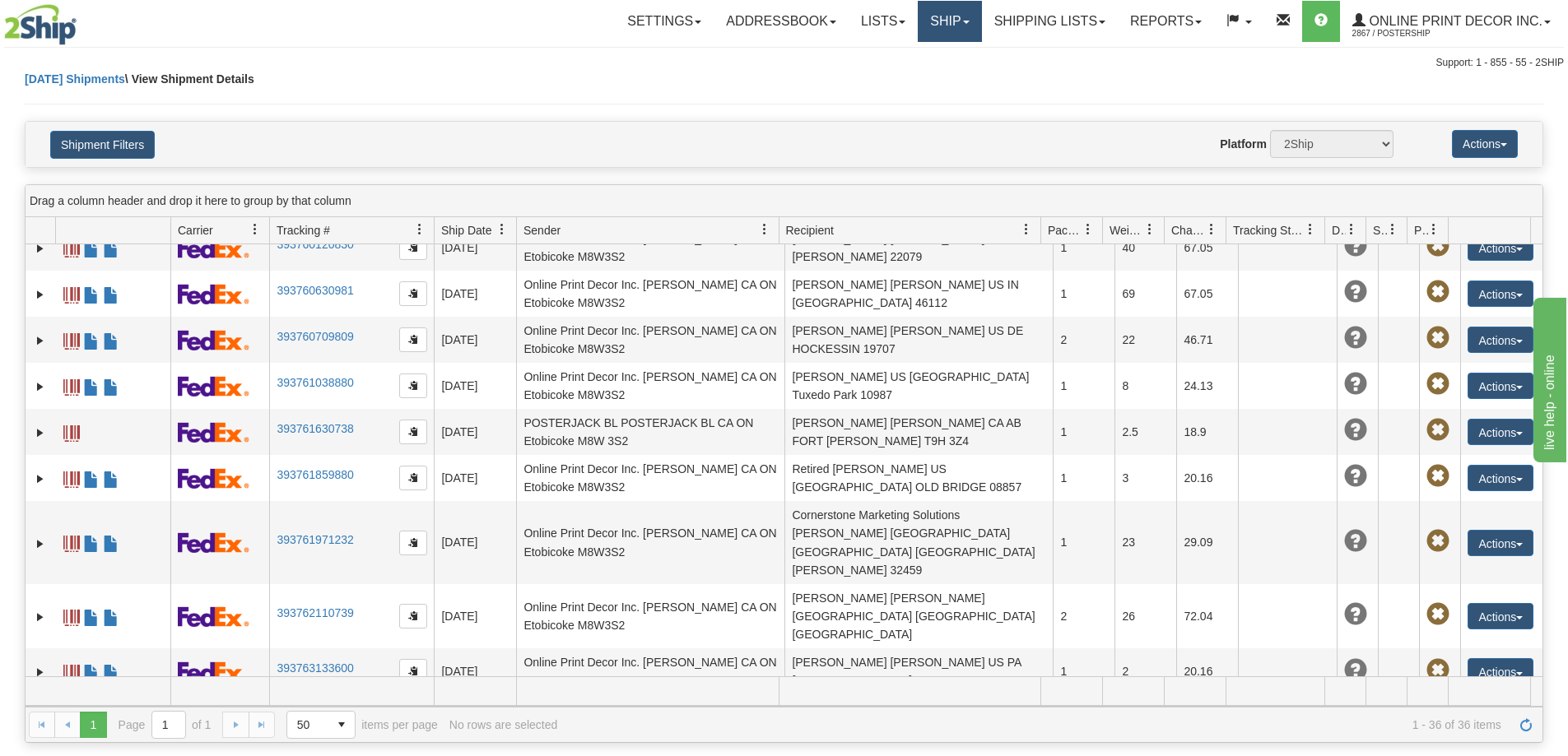
click at [963, 22] on link "Ship" at bounding box center [949, 21] width 63 height 41
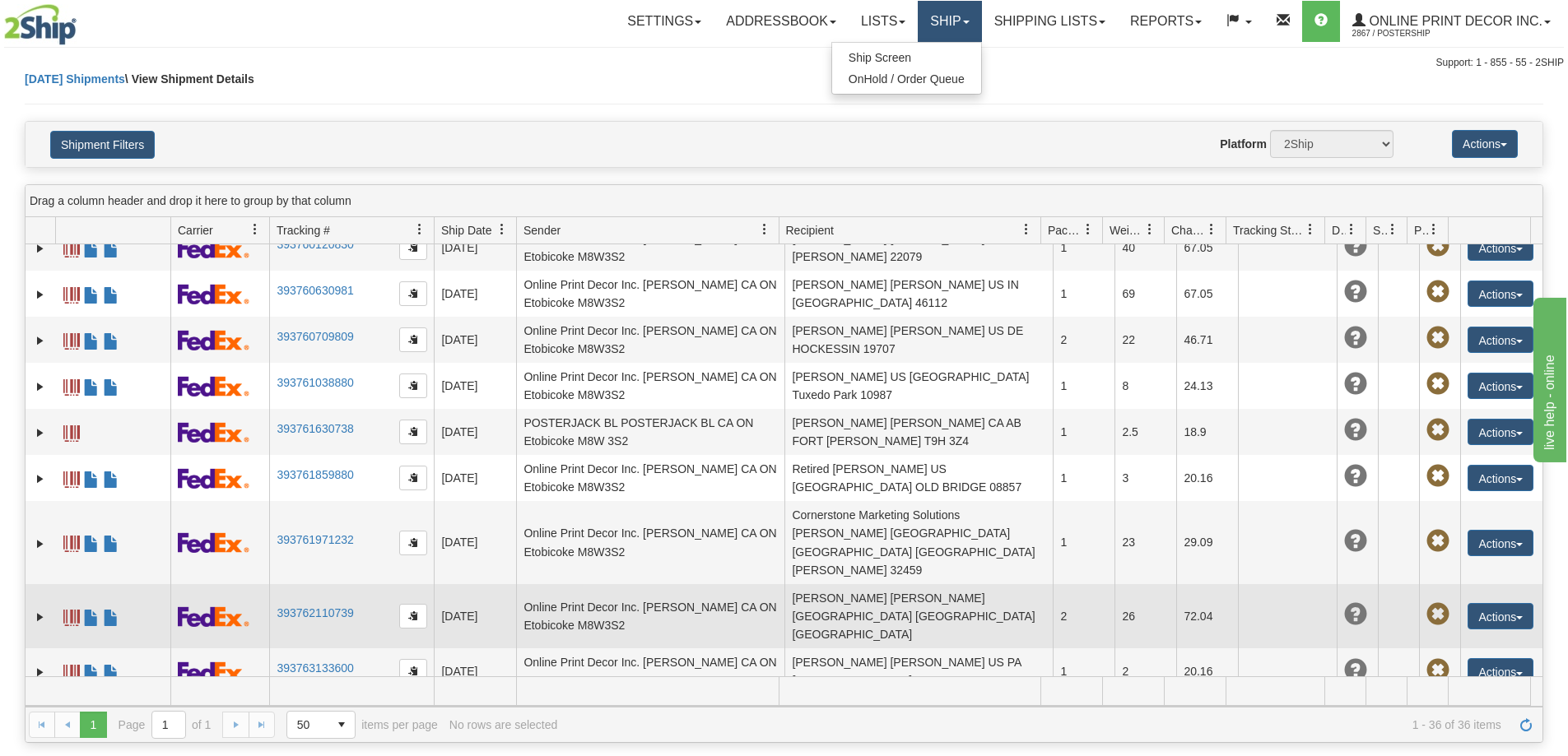
scroll to position [247, 0]
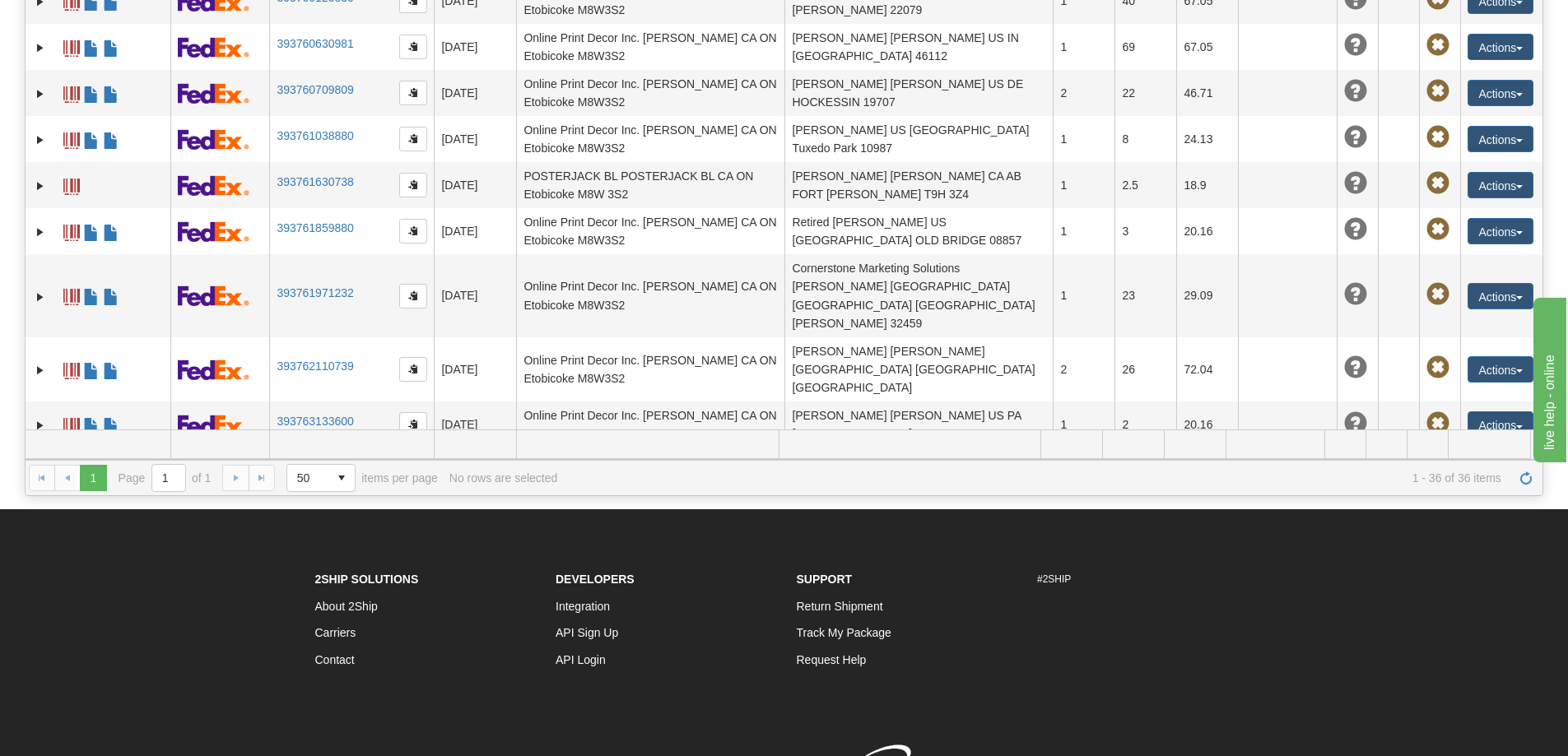
click at [335, 636] on link "393765508555" at bounding box center [314, 643] width 77 height 14
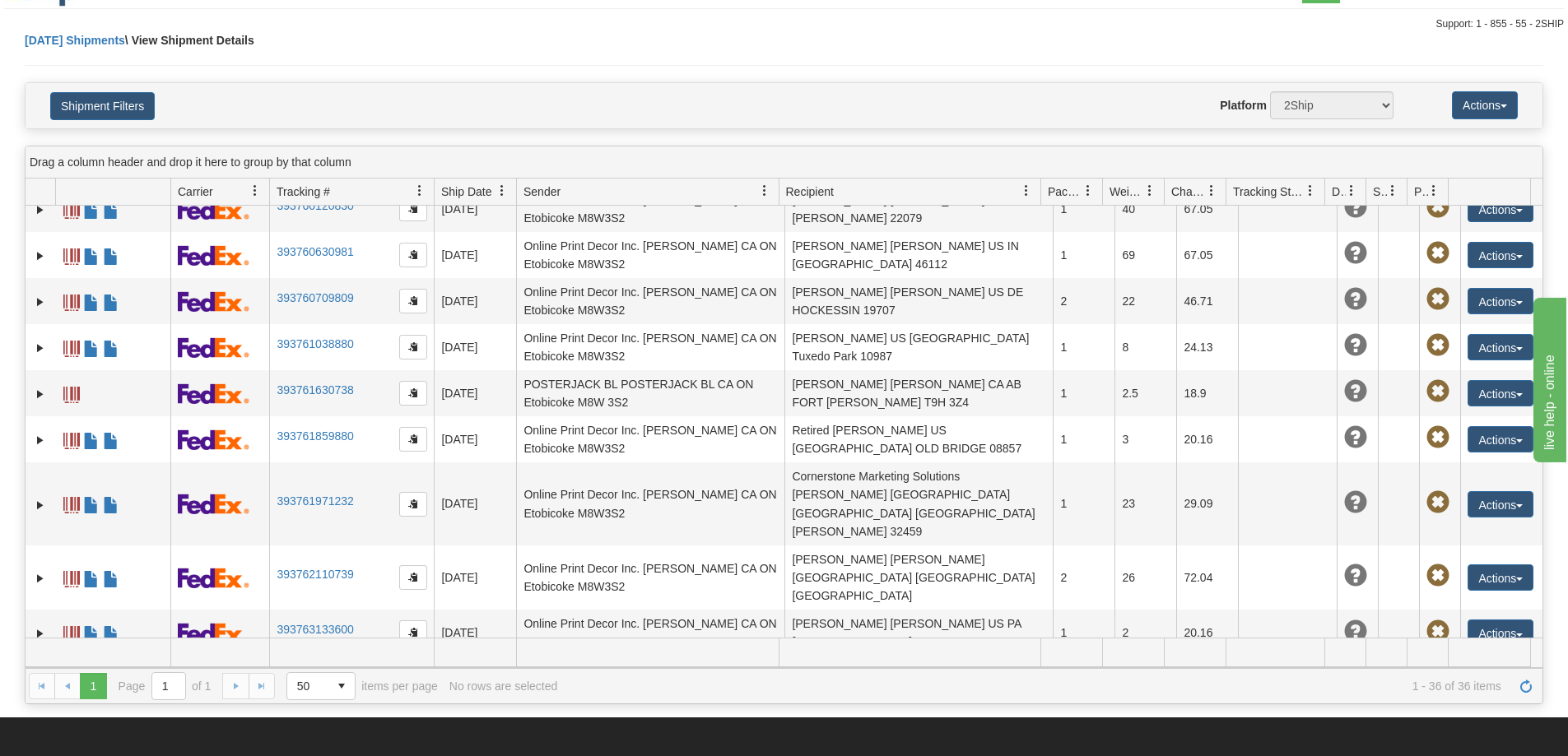
scroll to position [0, 0]
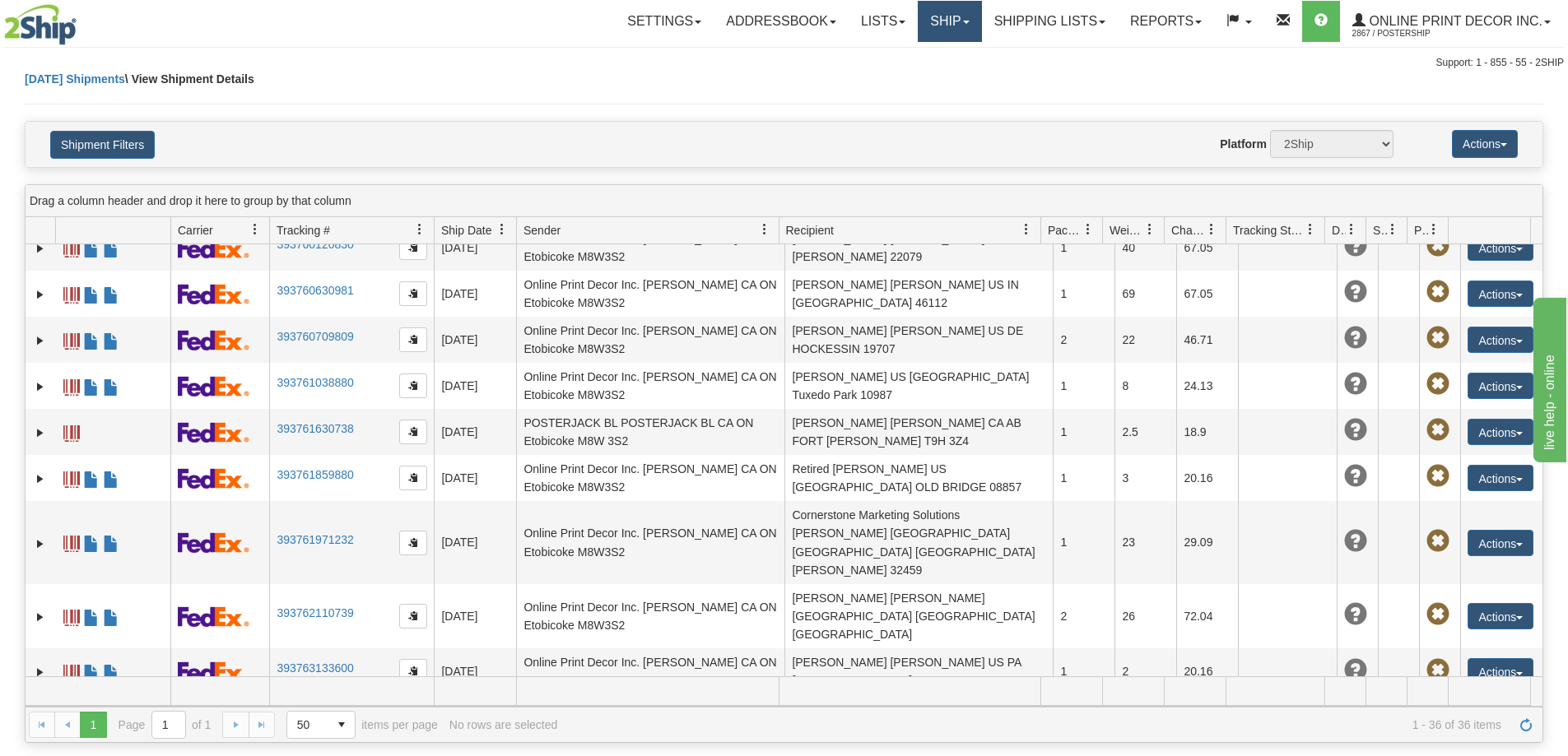
click at [949, 19] on link "Ship" at bounding box center [949, 21] width 63 height 41
click at [893, 58] on span "Ship Screen" at bounding box center [880, 58] width 63 height 14
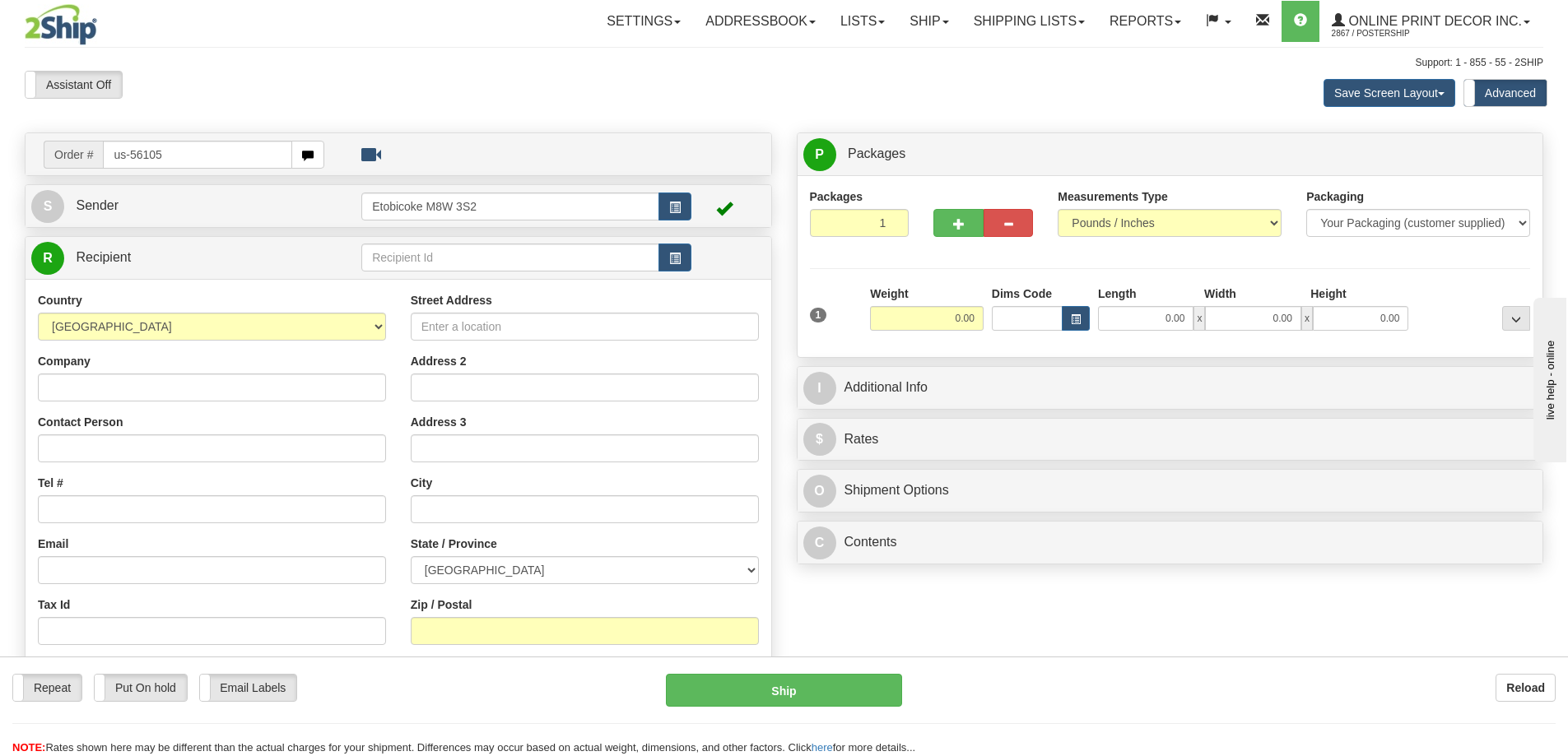
type input "us-56105"
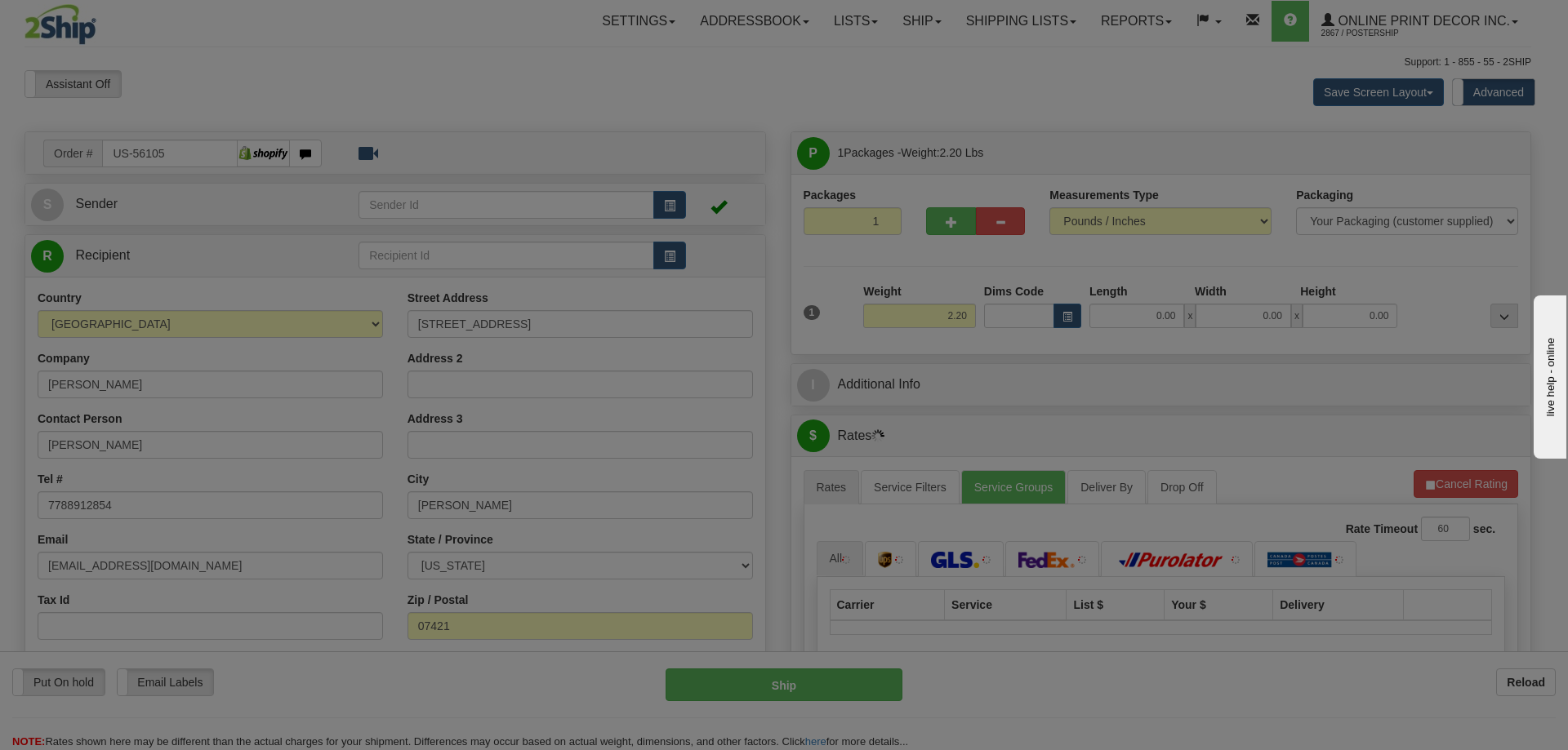
type input "[PERSON_NAME]"
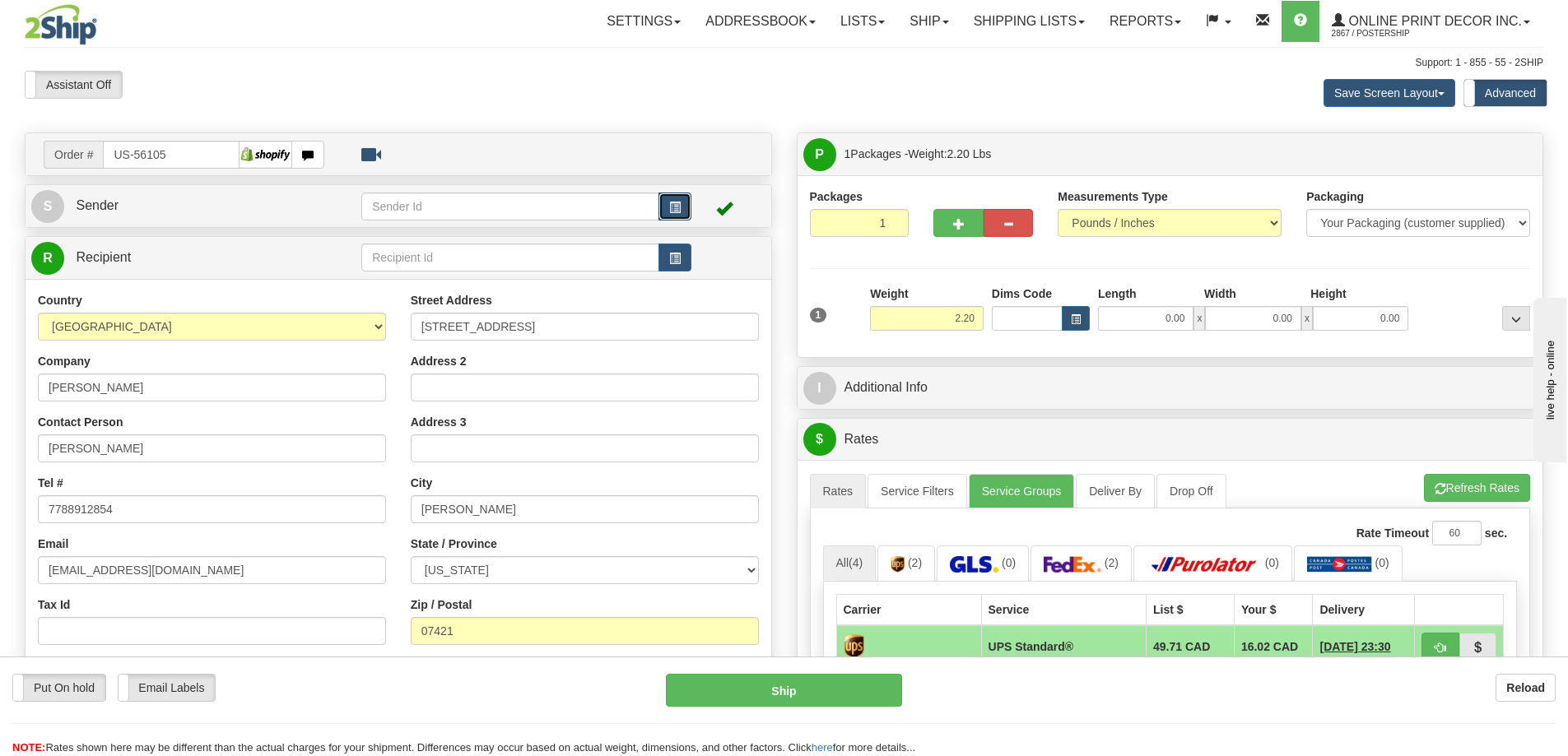
click at [673, 204] on span "button" at bounding box center [675, 207] width 12 height 11
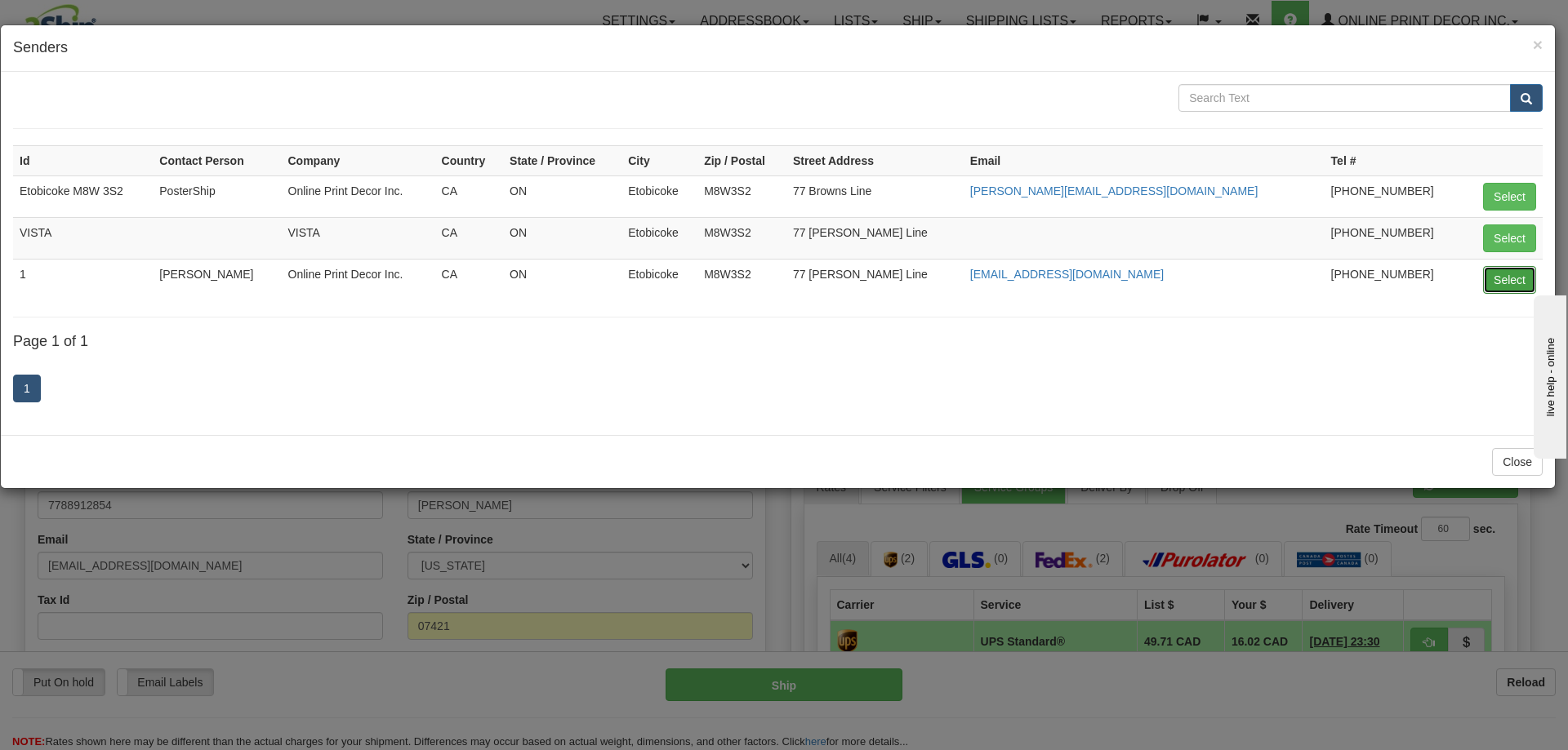
click at [1506, 279] on button "Select" at bounding box center [1509, 280] width 53 height 28
type input "1"
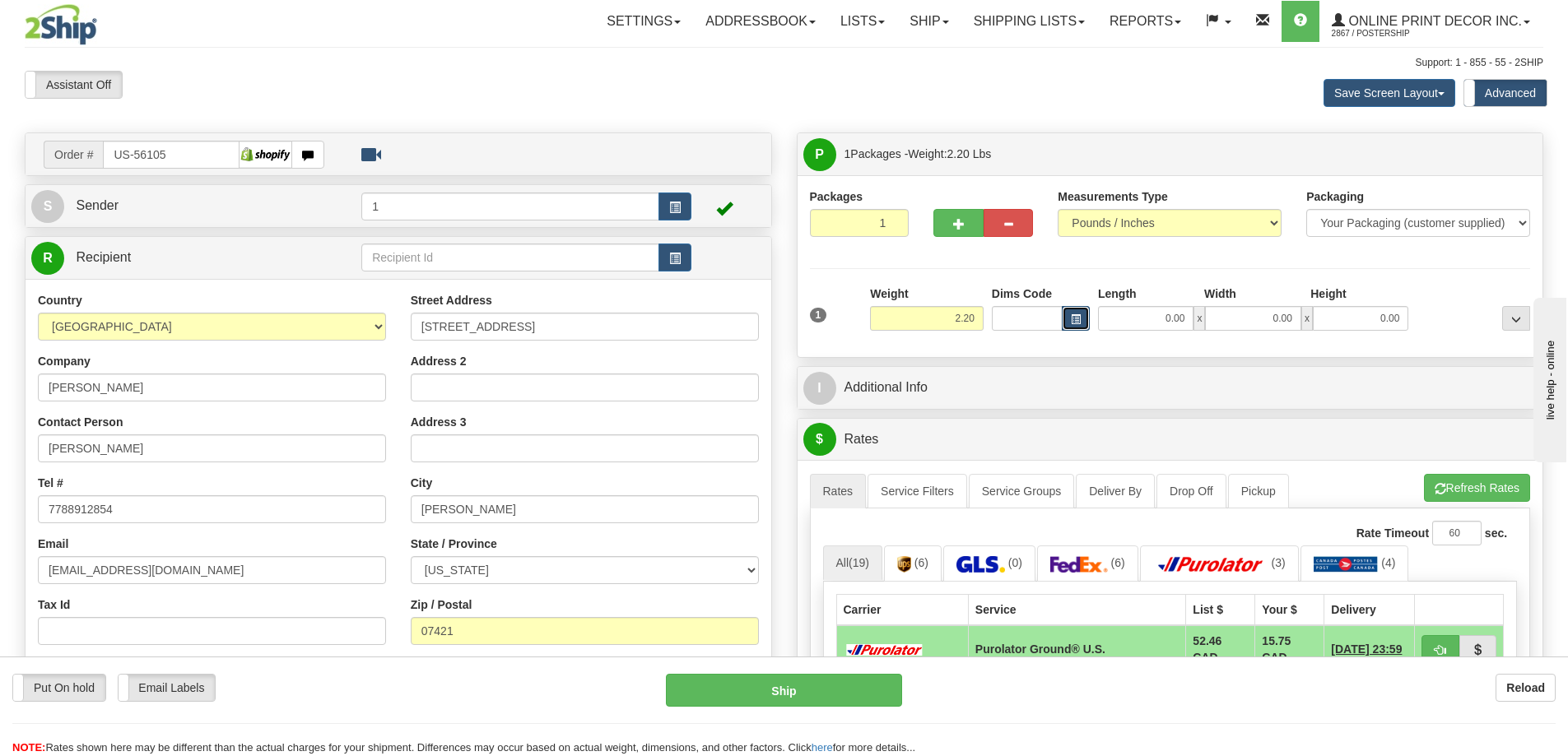
click at [1080, 316] on span "button" at bounding box center [1075, 319] width 10 height 9
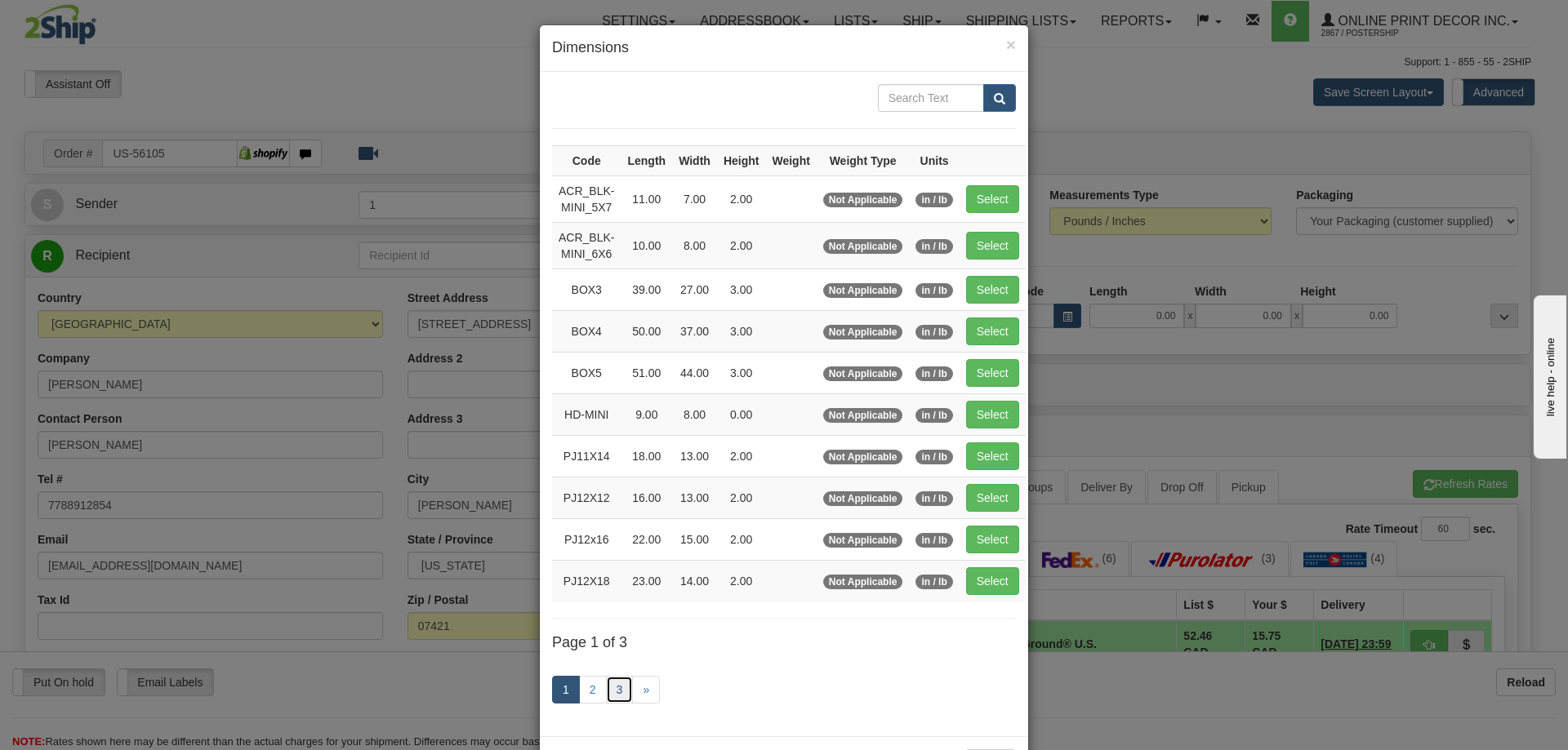
click at [612, 691] on link "3" at bounding box center [620, 689] width 28 height 28
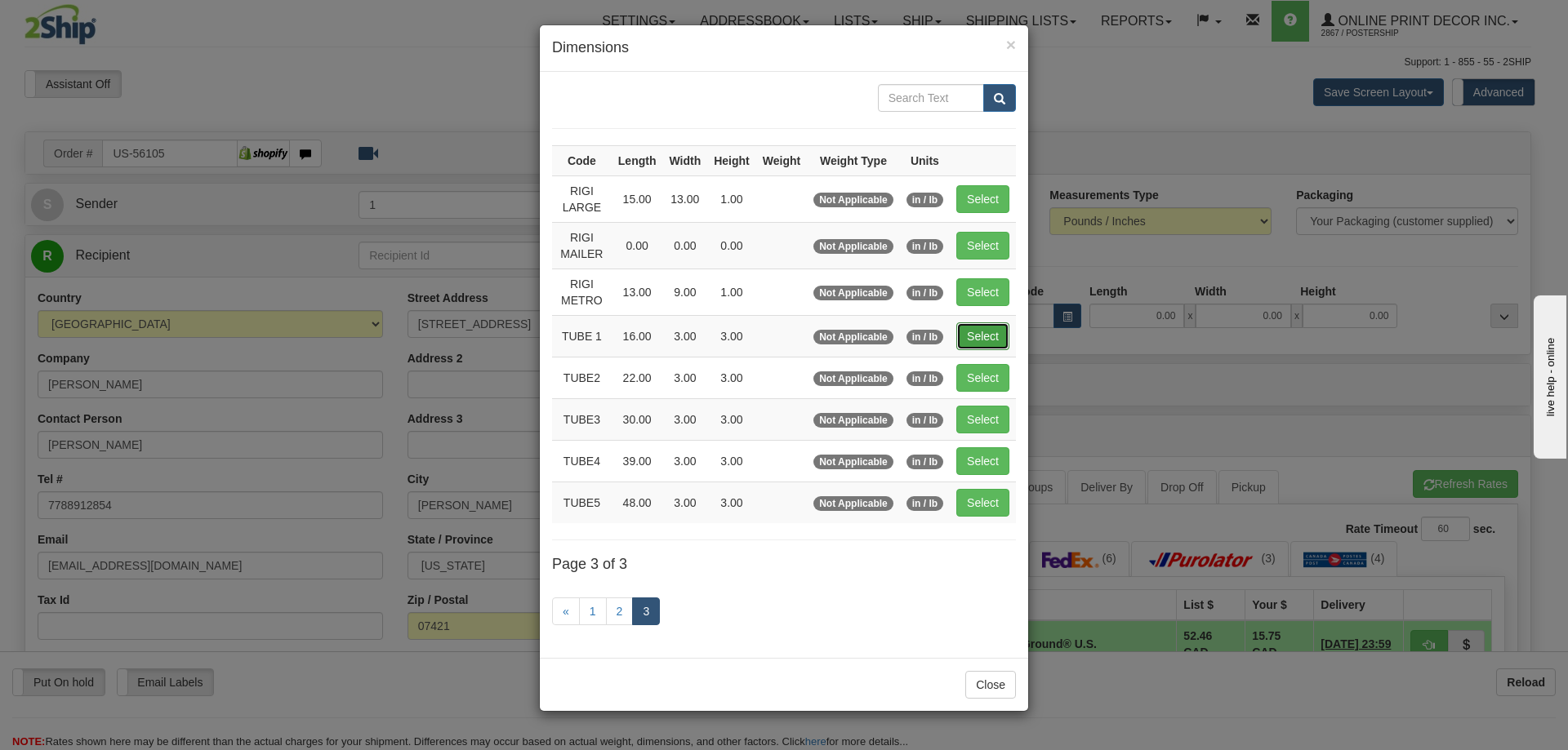
click at [988, 333] on button "Select" at bounding box center [982, 336] width 53 height 28
type input "TUBE 1"
type input "16.00"
type input "3.00"
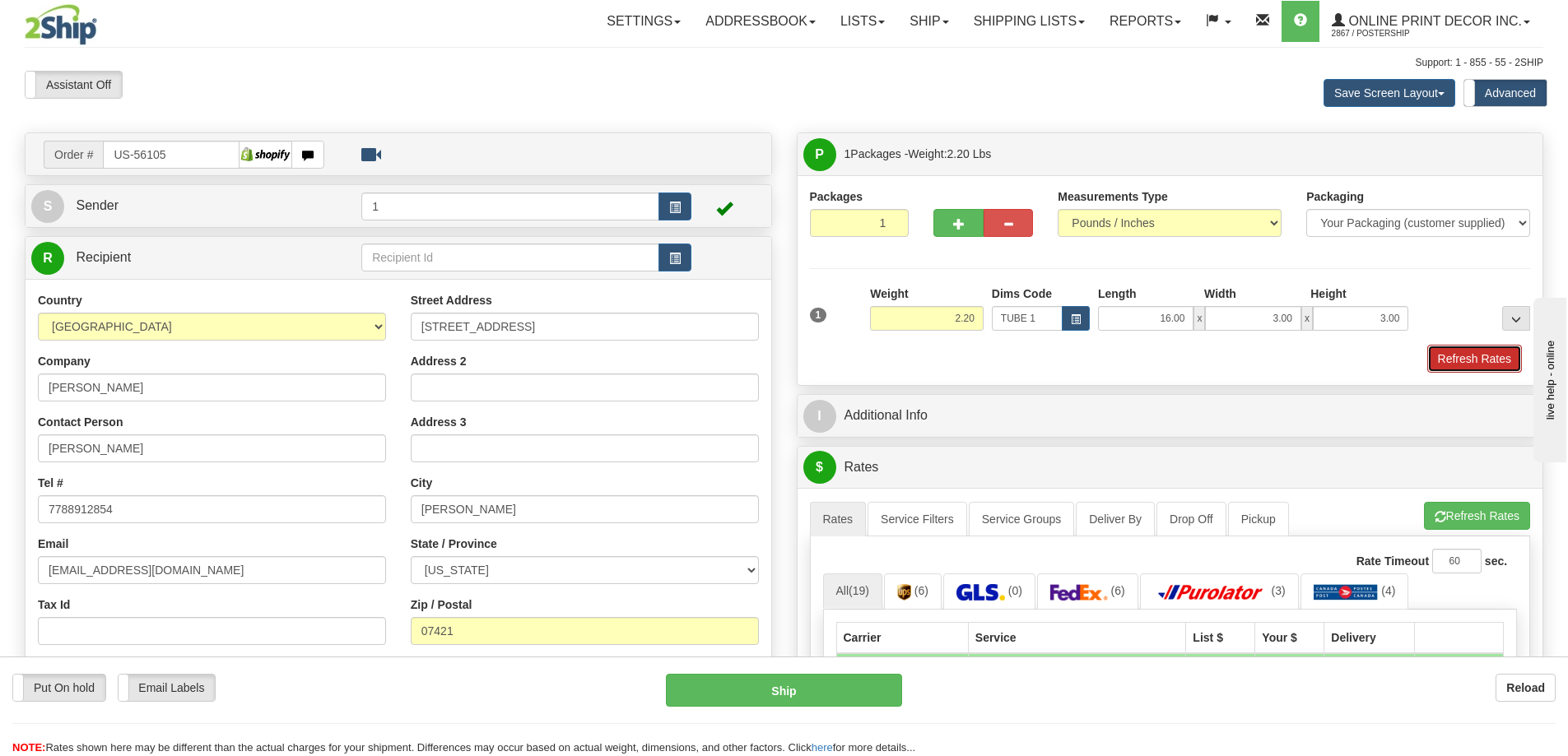
click at [1463, 355] on button "Refresh Rates" at bounding box center [1475, 359] width 95 height 28
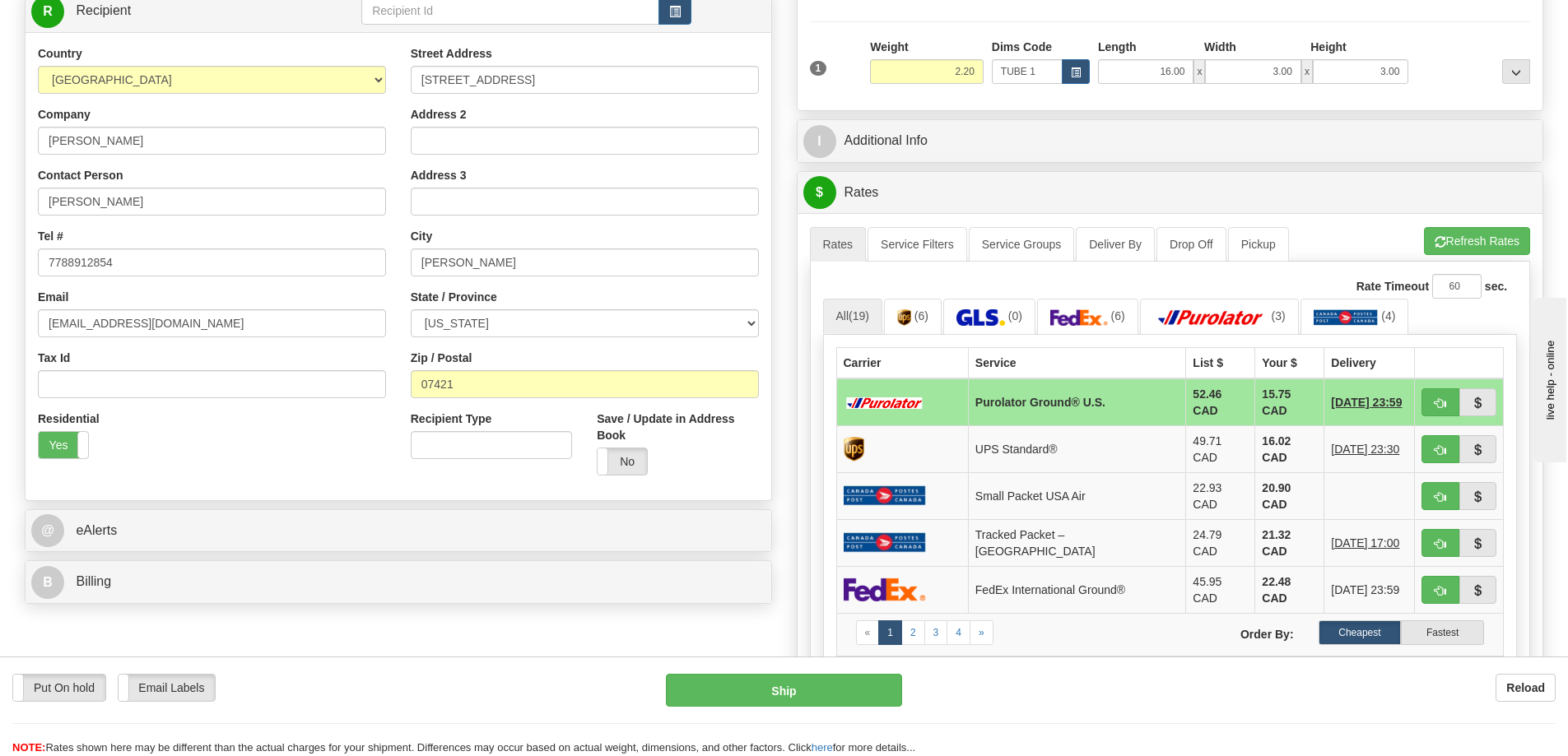
scroll to position [330, 0]
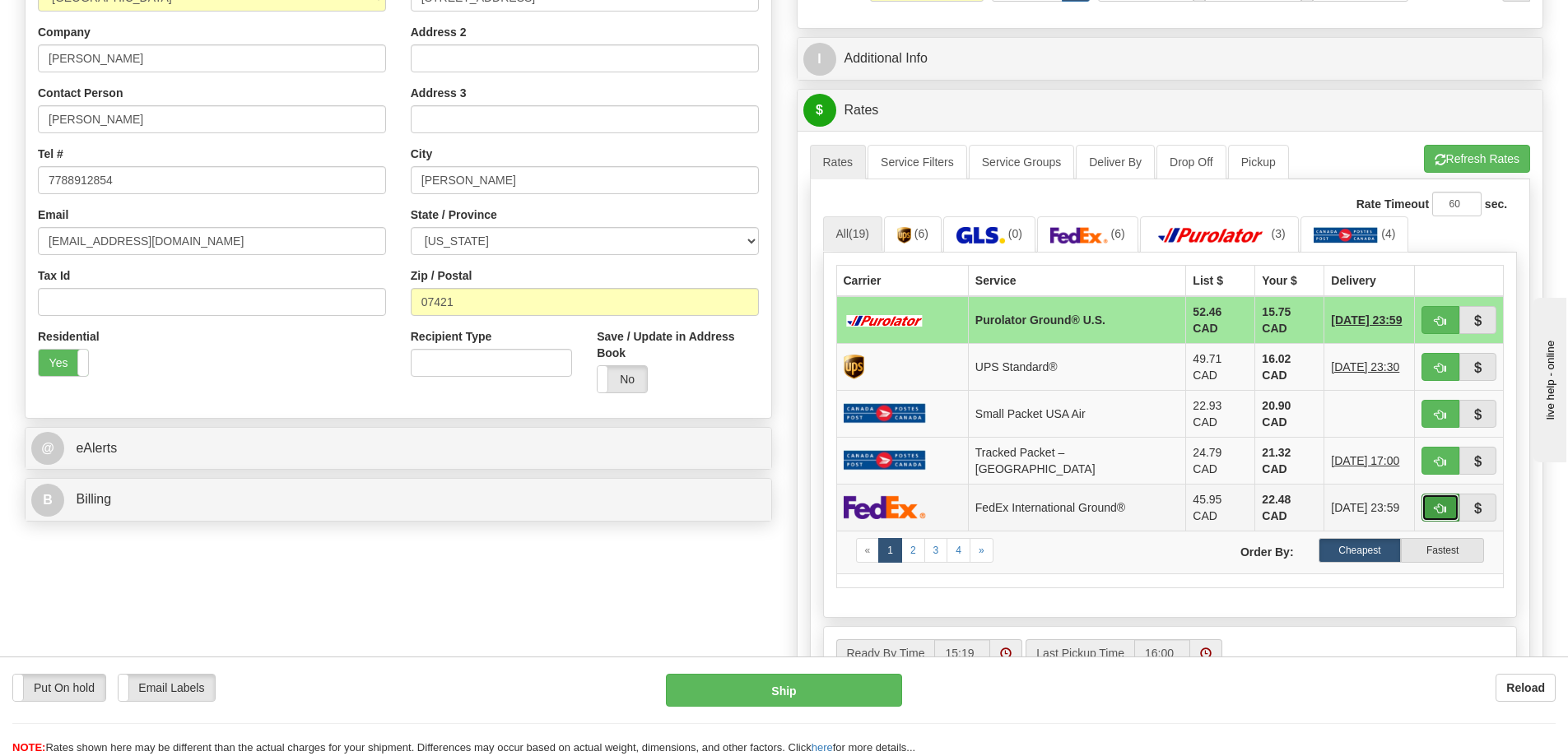
click at [1450, 493] on button "button" at bounding box center [1440, 507] width 38 height 28
type input "92"
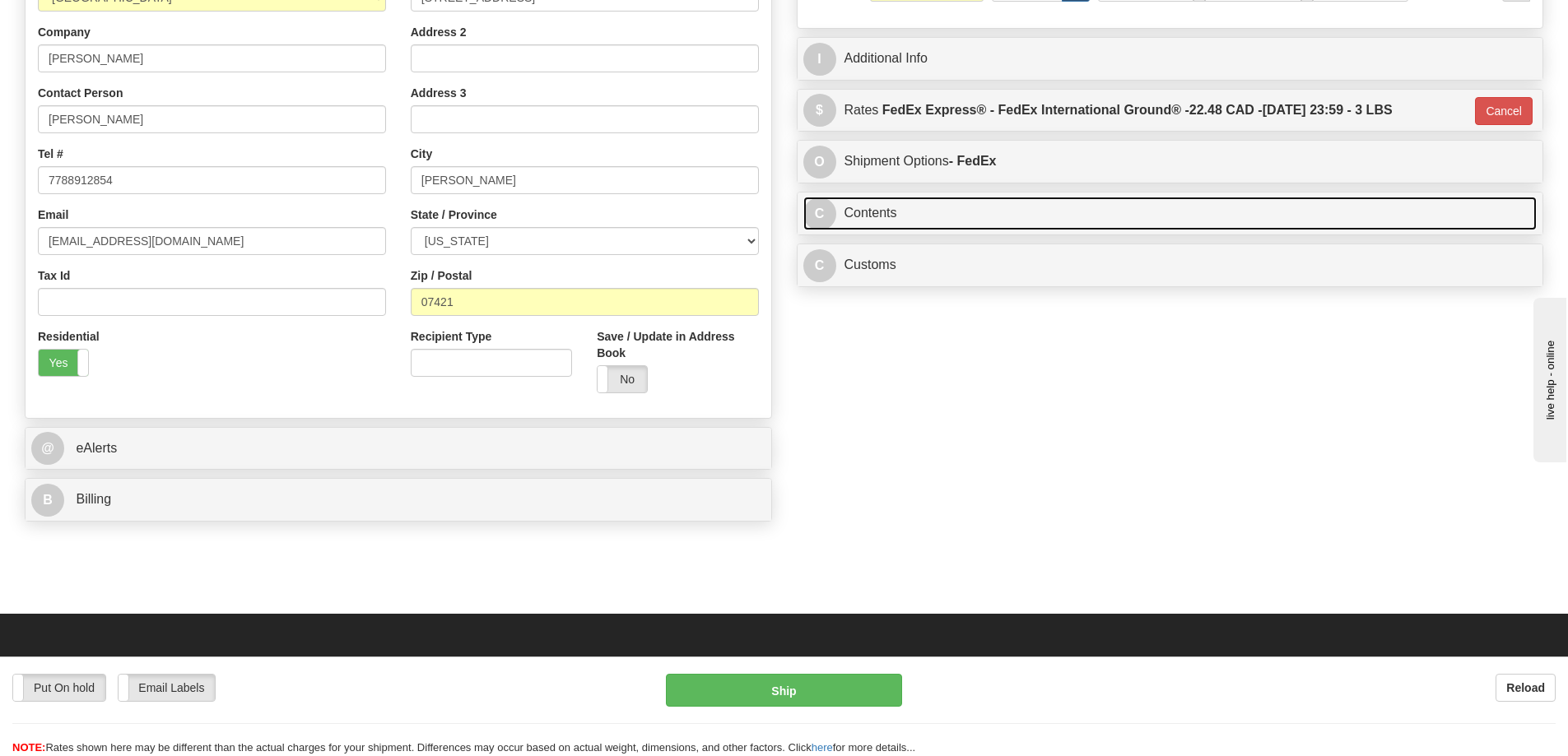
click at [1299, 223] on link "C Contents" at bounding box center [1170, 213] width 734 height 34
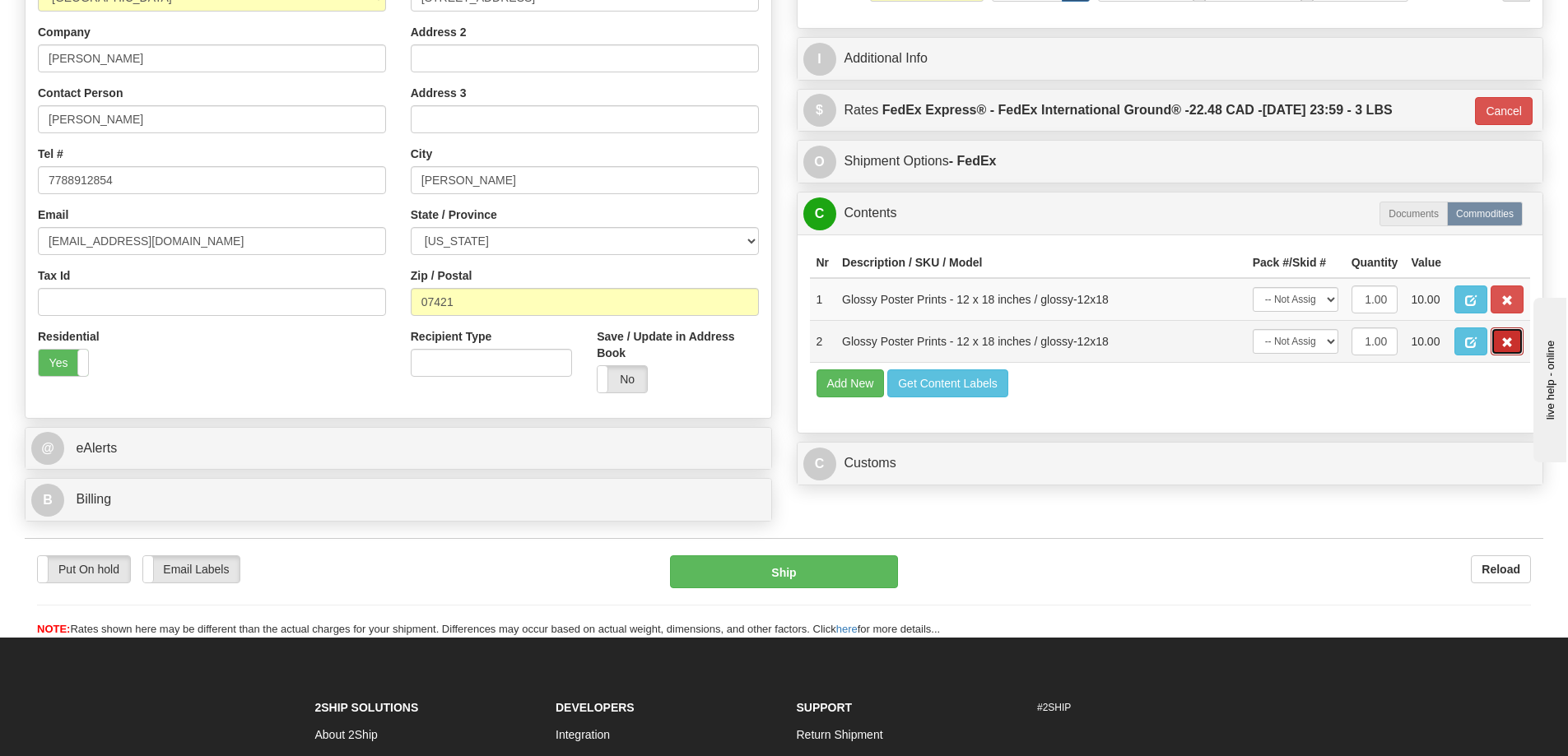
click at [1498, 335] on button "button" at bounding box center [1507, 341] width 33 height 28
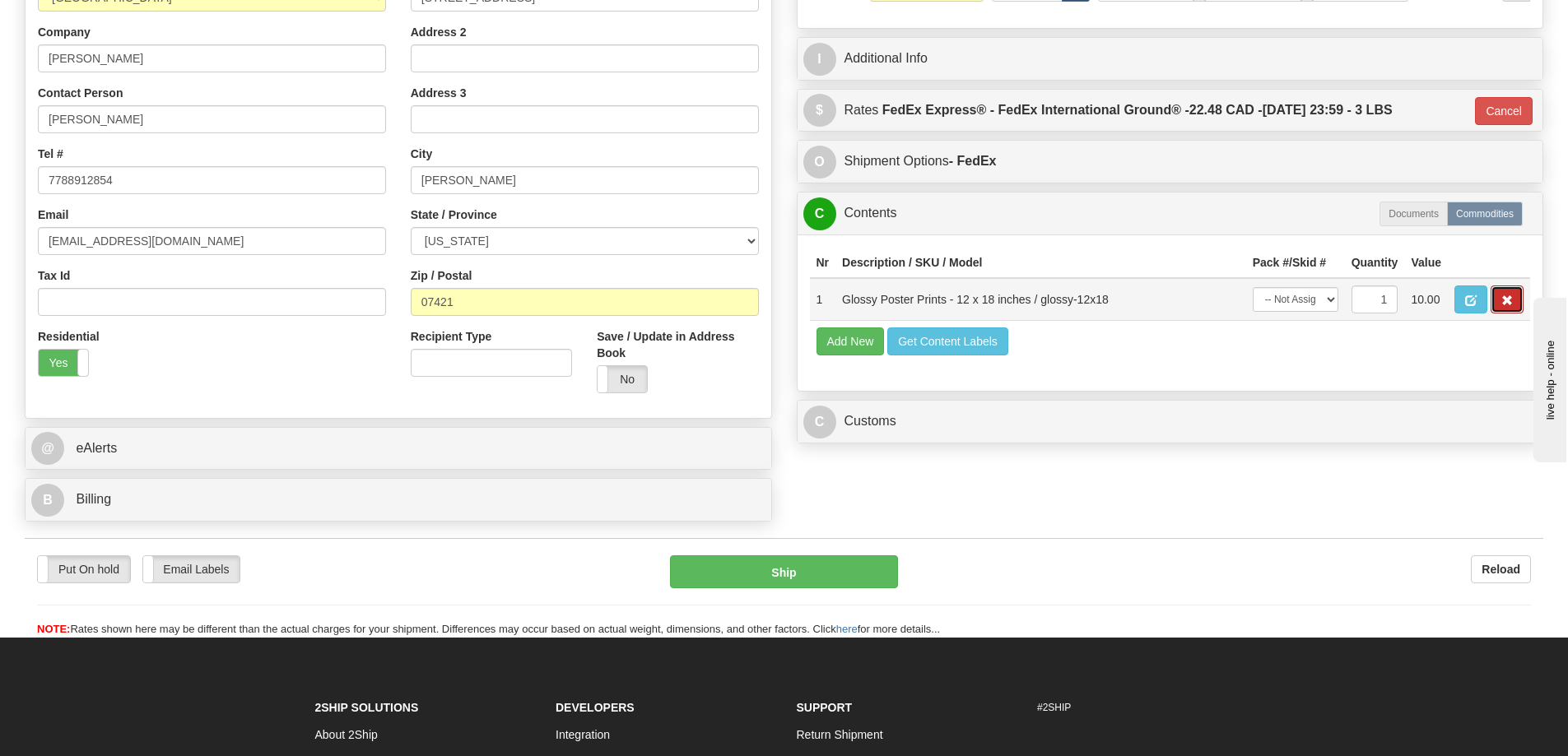
click at [1496, 299] on button "button" at bounding box center [1507, 299] width 33 height 28
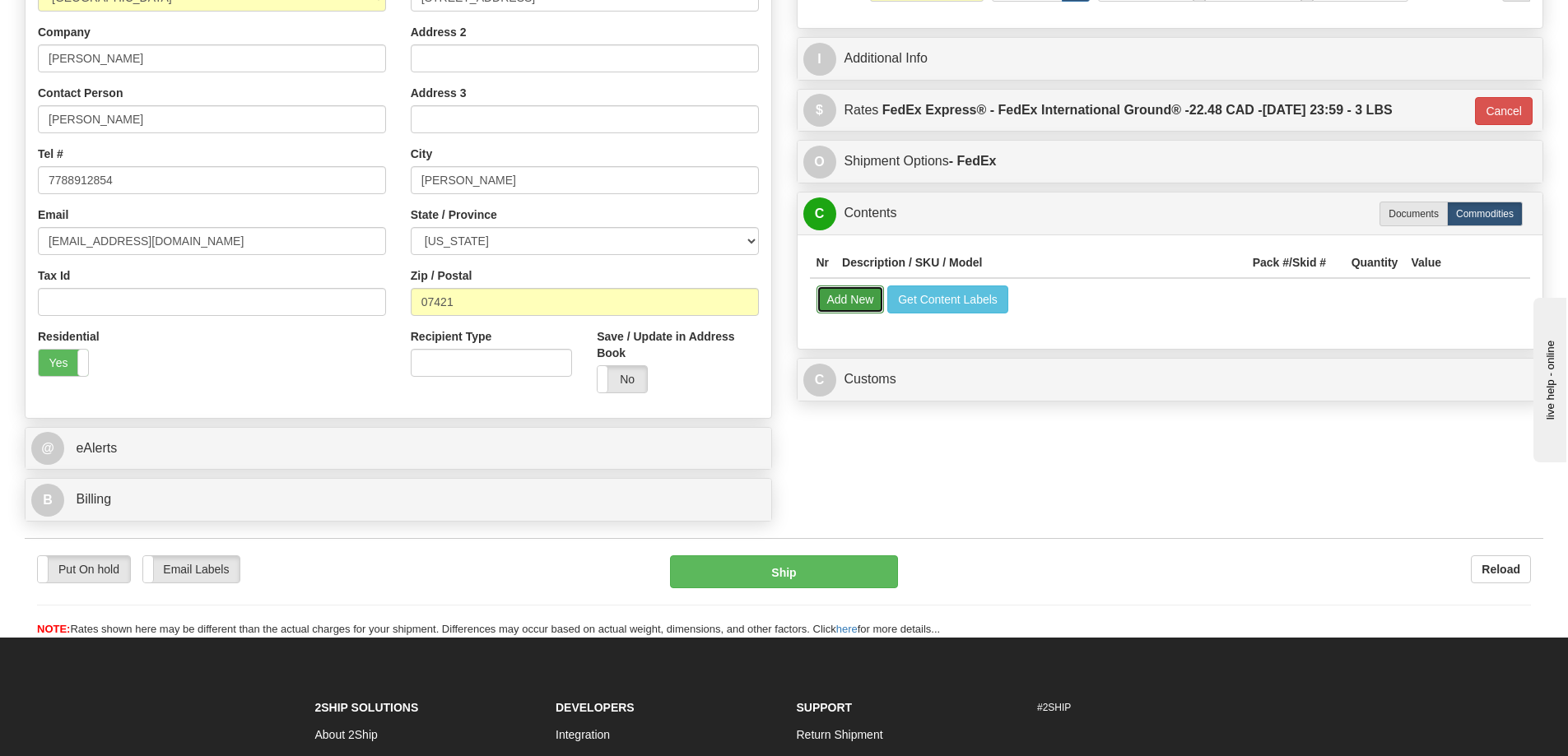
click at [844, 297] on button "Add New" at bounding box center [850, 299] width 68 height 28
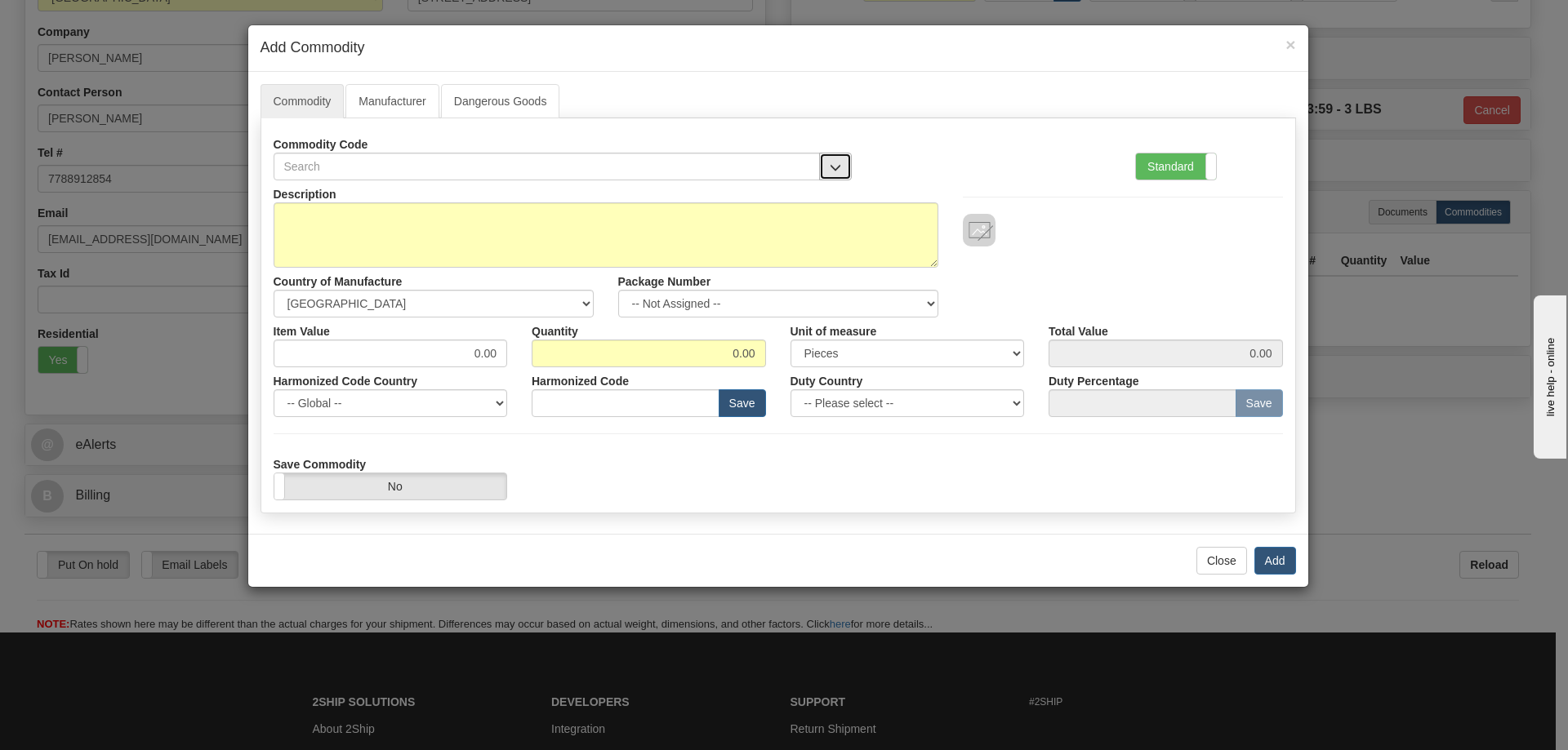
click at [831, 162] on span "button" at bounding box center [835, 167] width 12 height 11
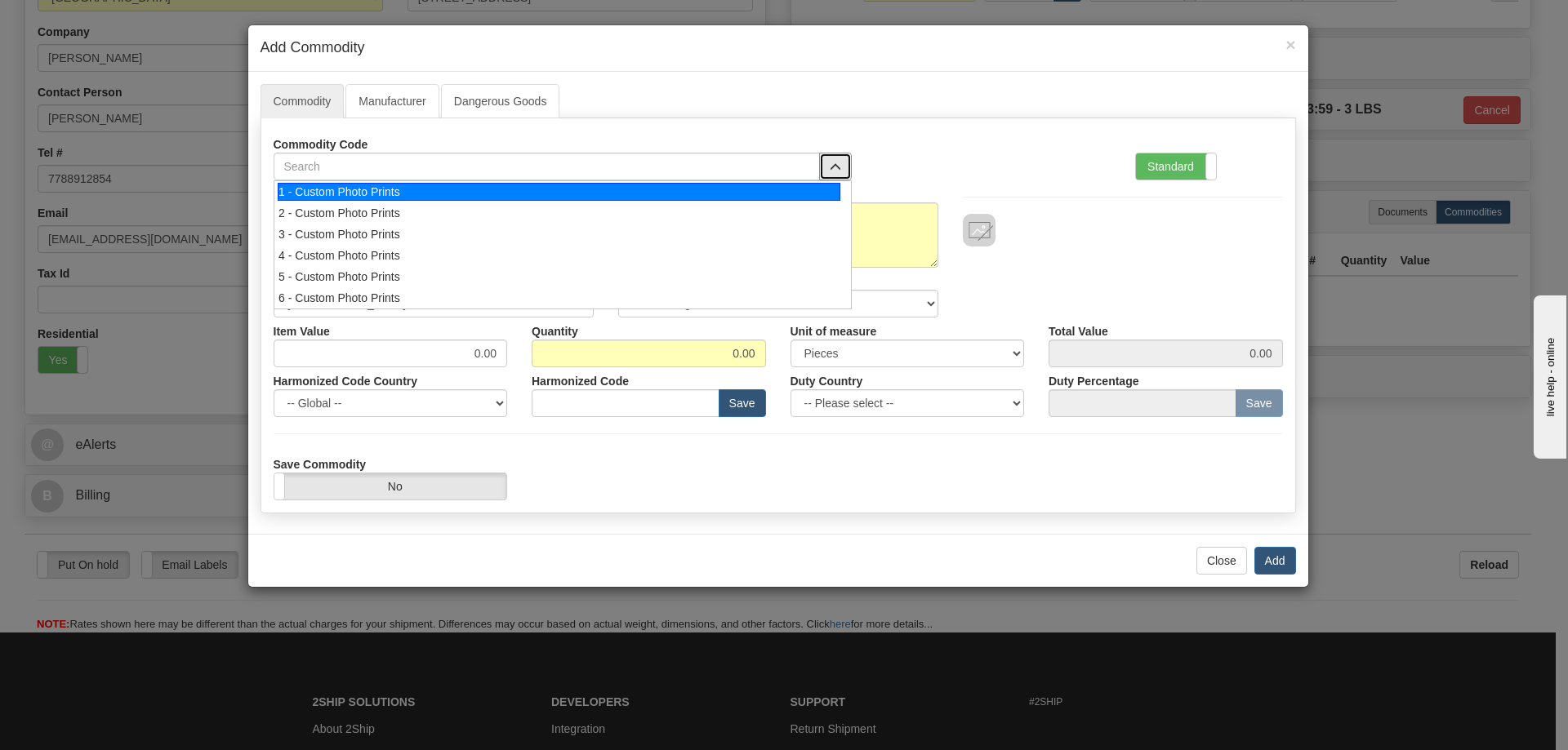
click at [810, 187] on div "1 - Custom Photo Prints" at bounding box center [559, 191] width 563 height 18
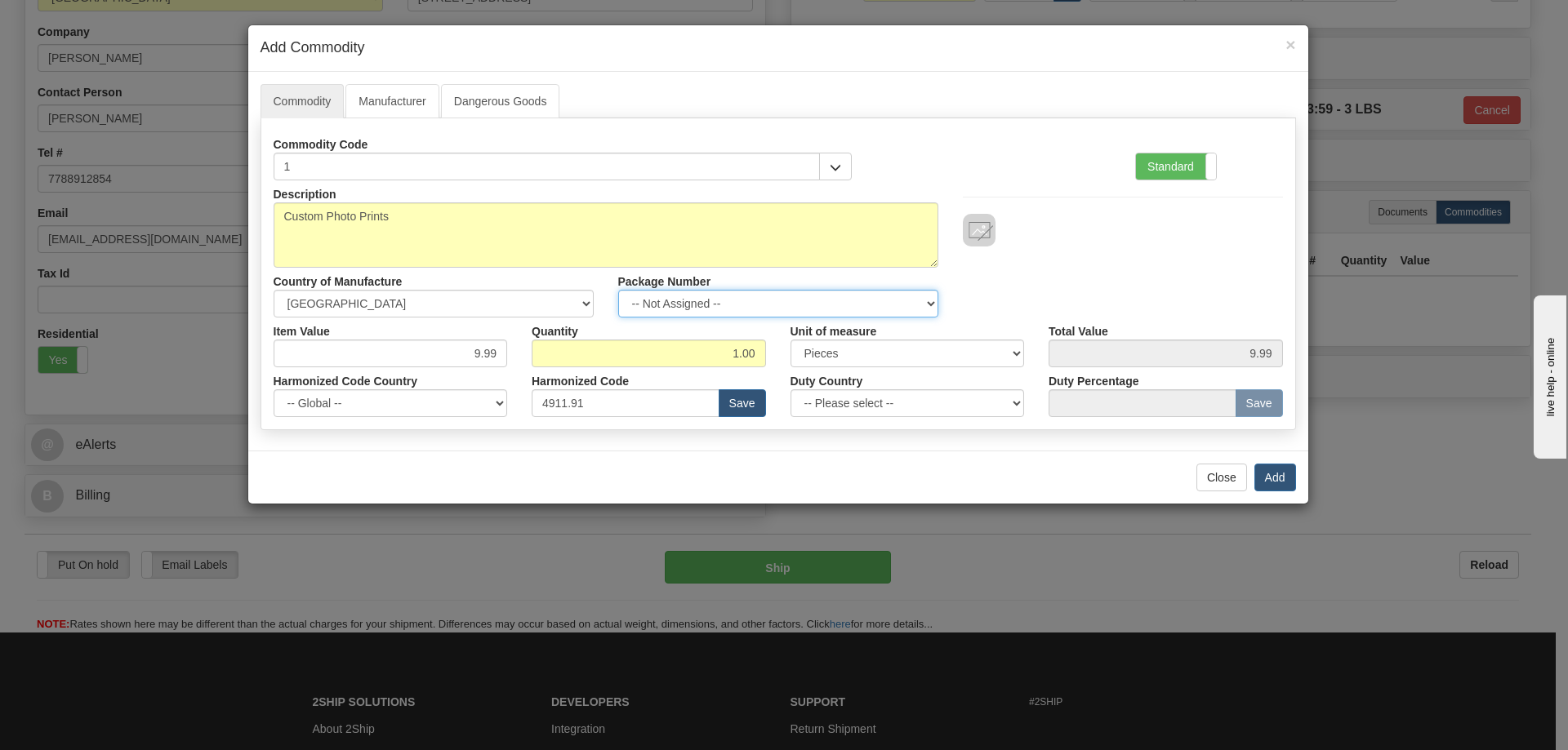
click at [927, 300] on select "-- Not Assigned -- Item 1" at bounding box center [778, 303] width 320 height 28
select select "0"
click at [619, 289] on select "-- Not Assigned -- Item 1" at bounding box center [778, 303] width 320 height 28
click at [1268, 471] on button "Add" at bounding box center [1275, 477] width 41 height 28
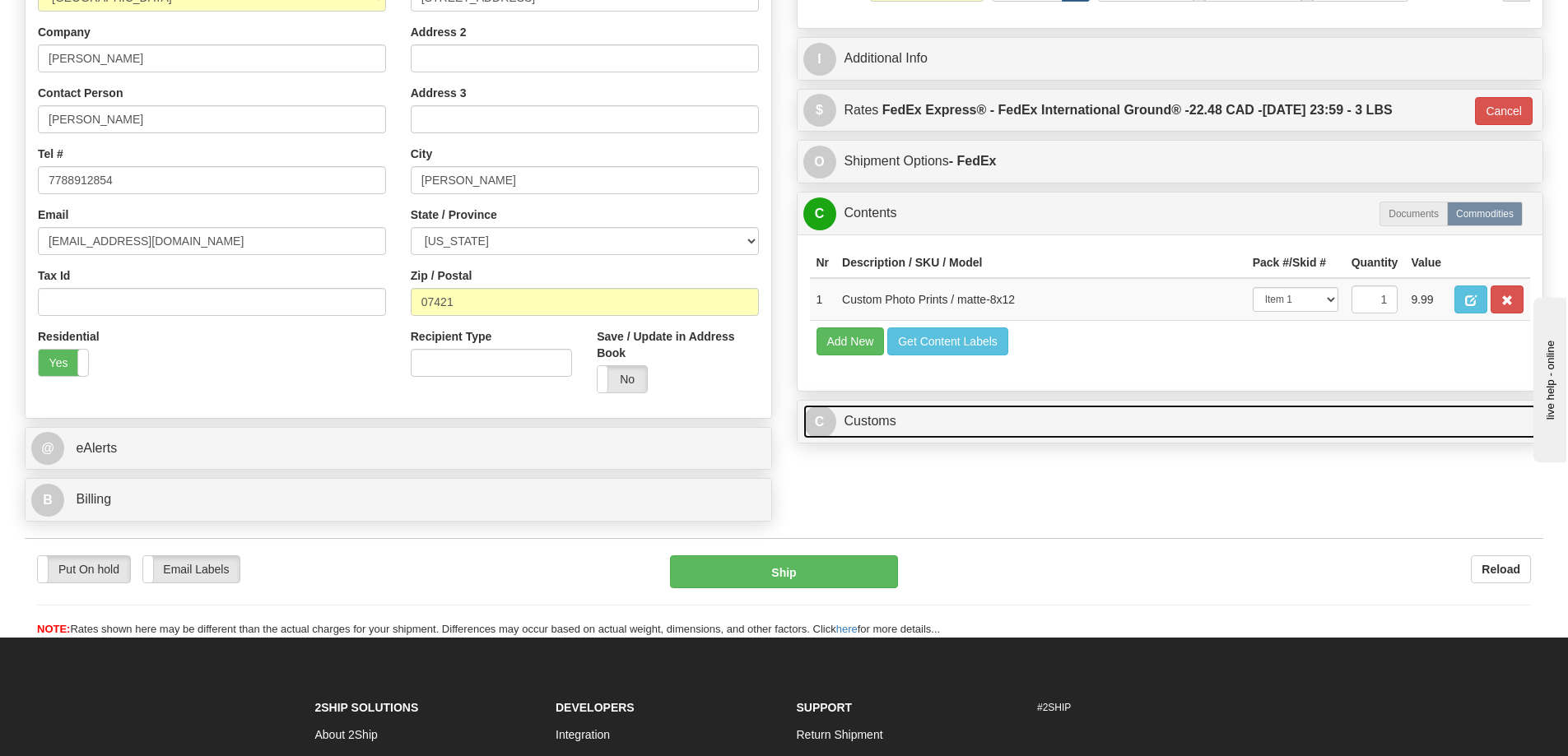
click at [1372, 422] on link "C Customs" at bounding box center [1170, 422] width 734 height 34
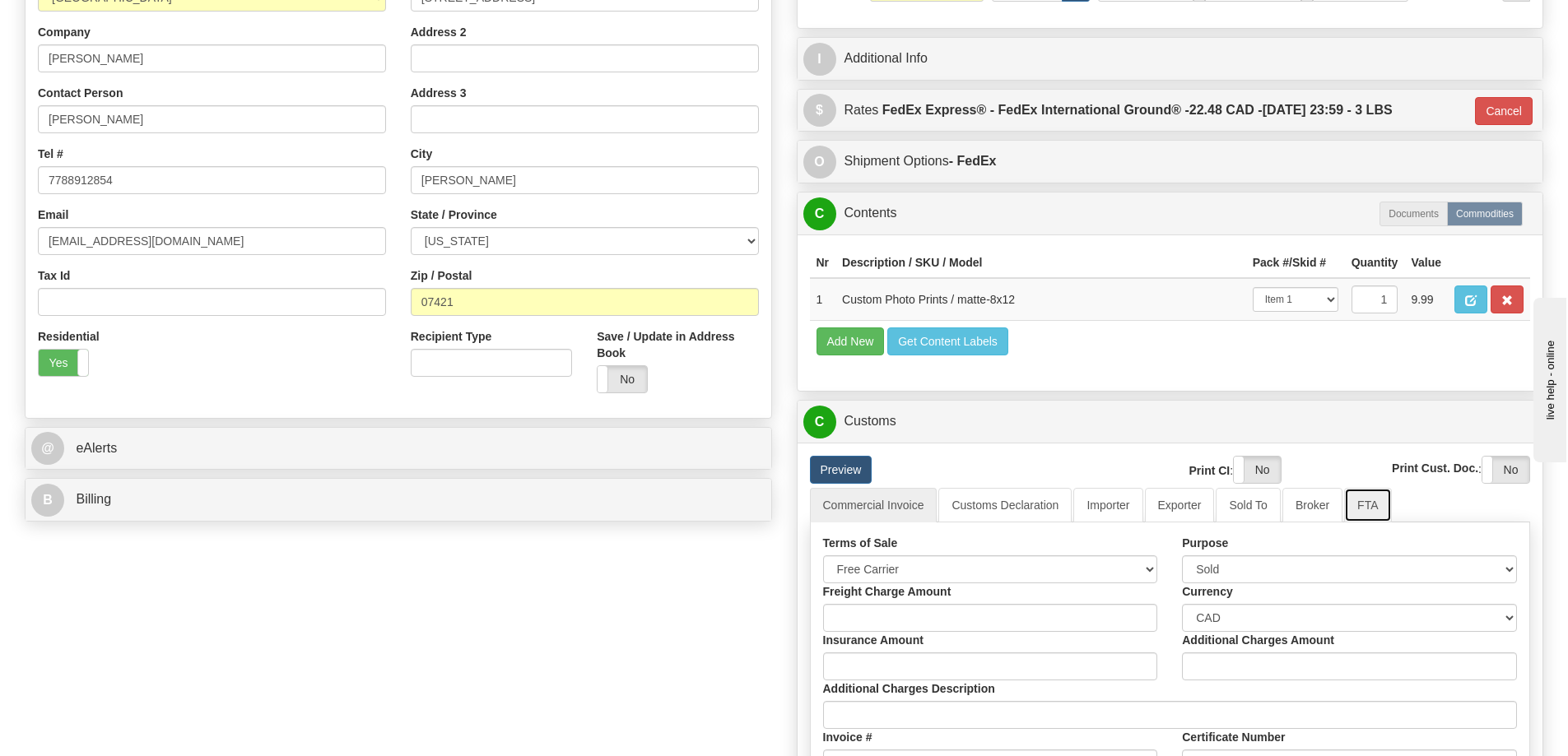
click at [1356, 509] on link "FTA" at bounding box center [1367, 505] width 47 height 35
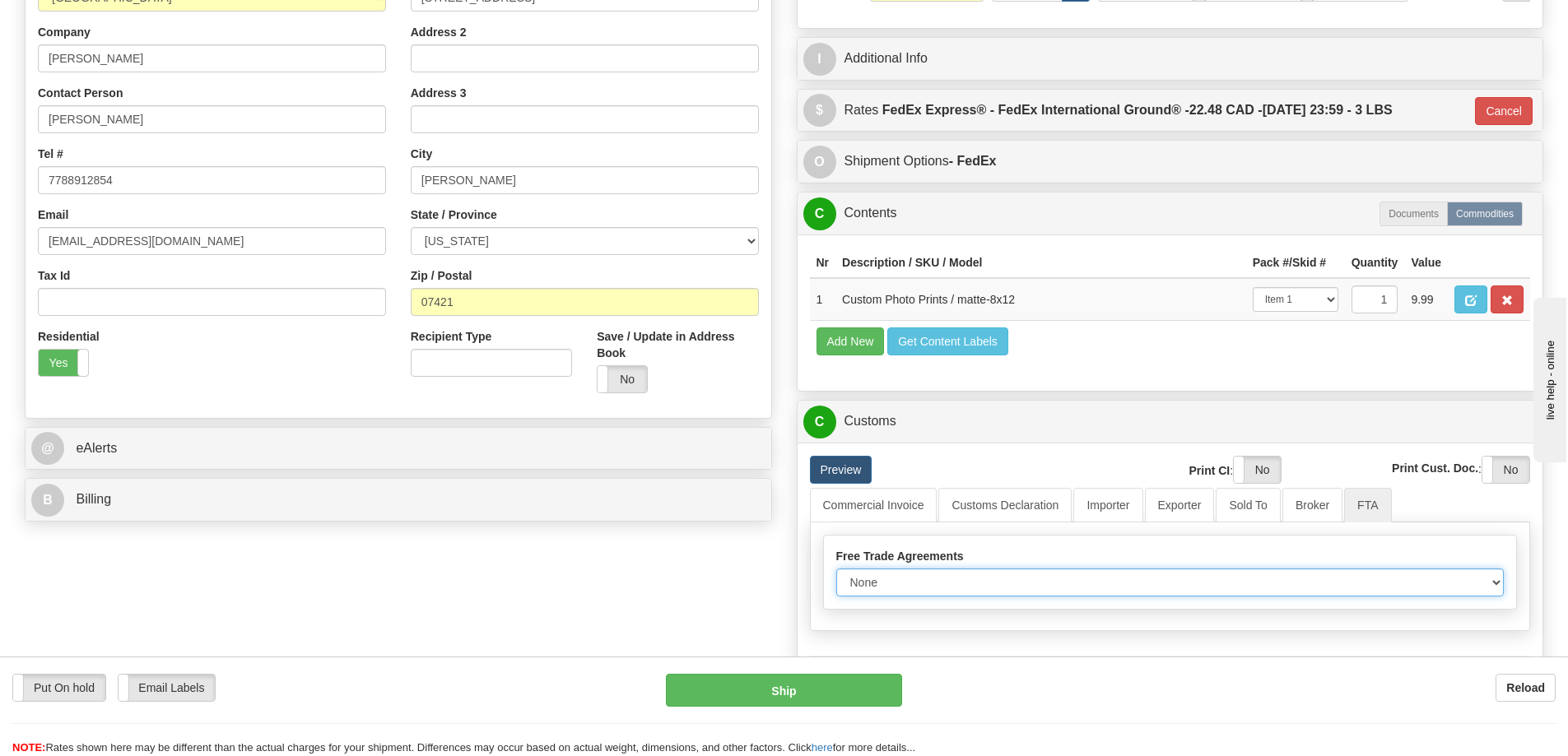
click at [1490, 584] on select "None Other USMCA CETA CUKTCA" at bounding box center [1169, 583] width 668 height 28
select select "1"
click at [836, 575] on select "None Other USMCA CETA CUKTCA" at bounding box center [1169, 583] width 668 height 28
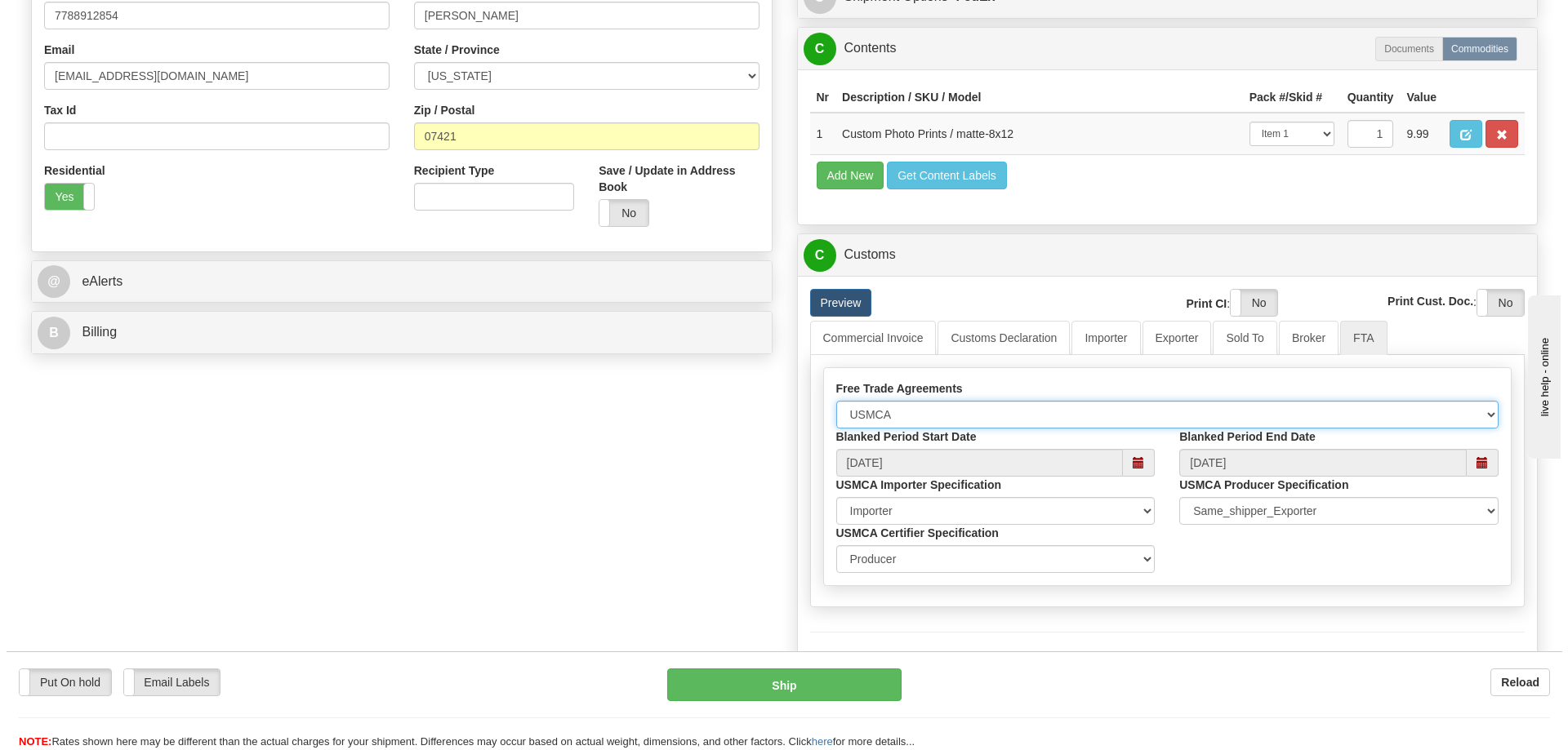
scroll to position [571, 0]
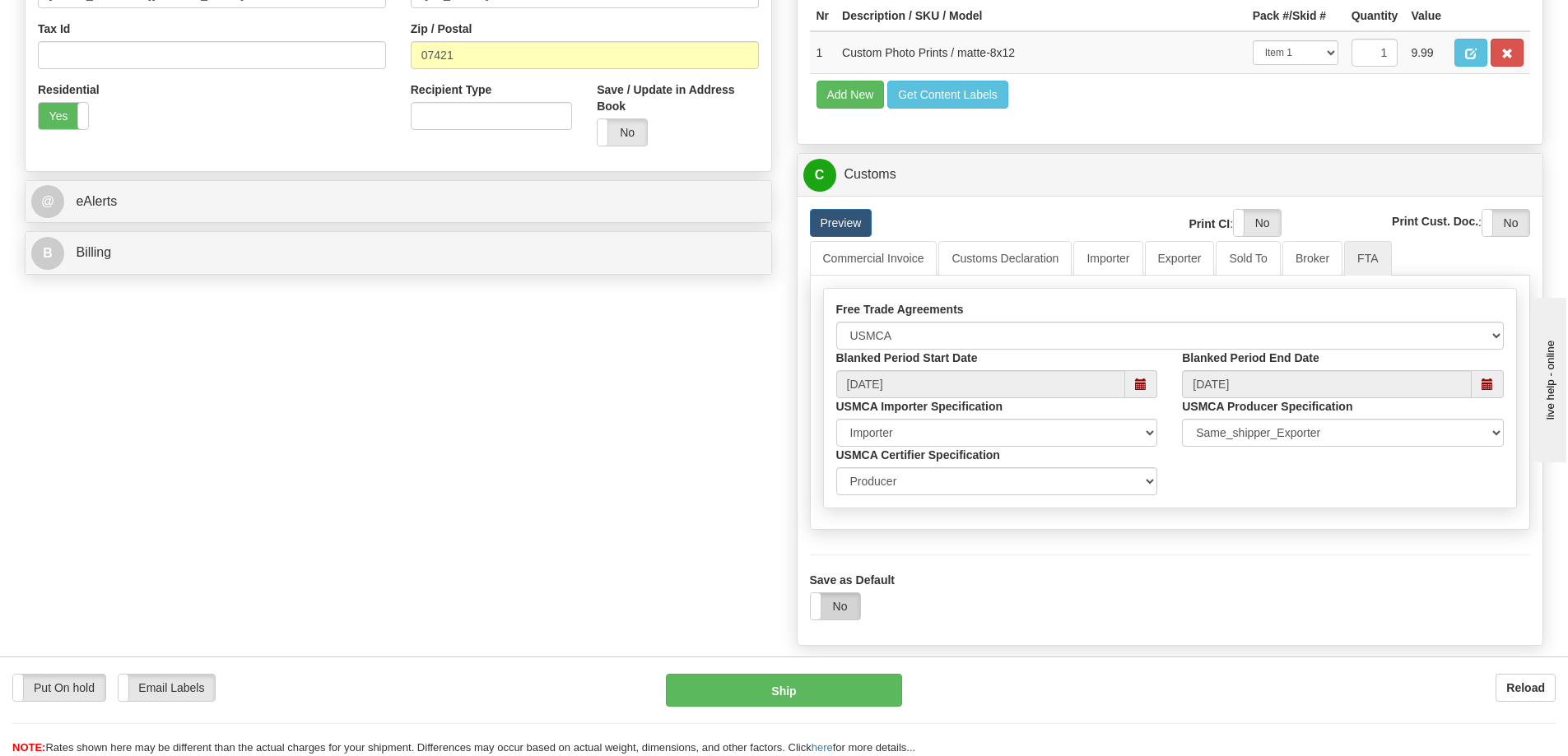
click at [835, 612] on label "No" at bounding box center [835, 606] width 49 height 26
click at [855, 689] on button "Ship" at bounding box center [784, 690] width 237 height 33
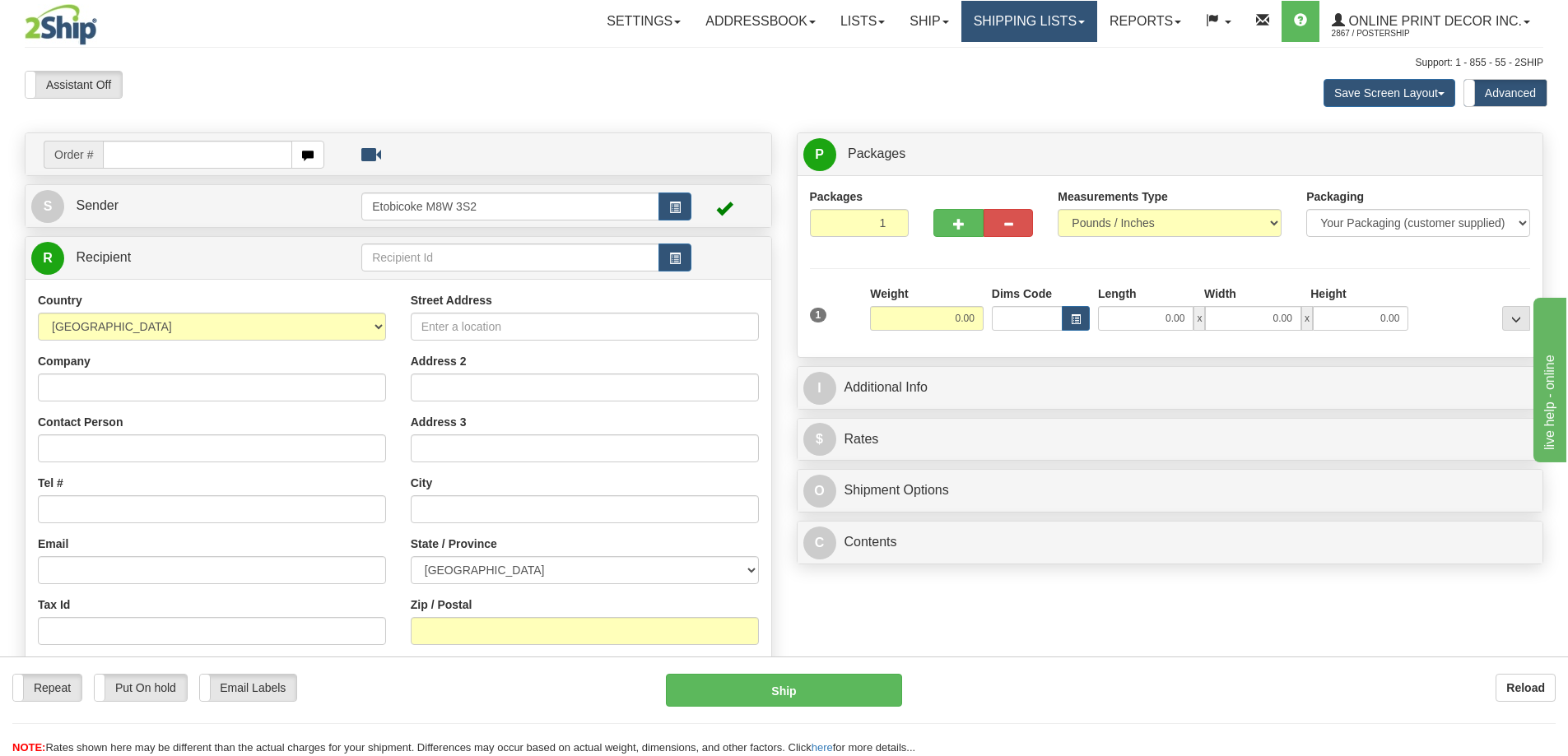
click at [1042, 13] on link "Shipping lists" at bounding box center [1030, 21] width 136 height 41
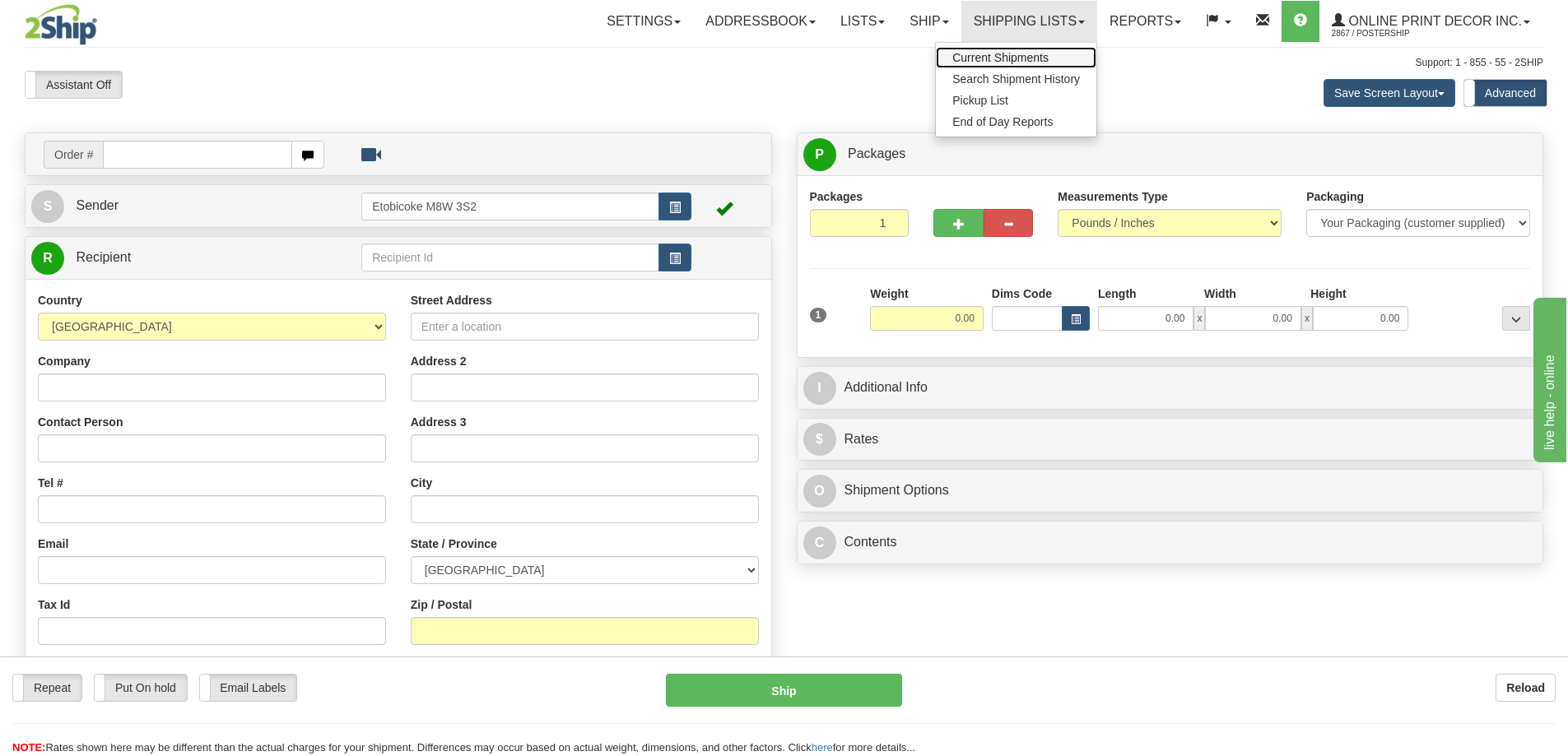
click at [1010, 53] on span "Current Shipments" at bounding box center [1000, 58] width 96 height 14
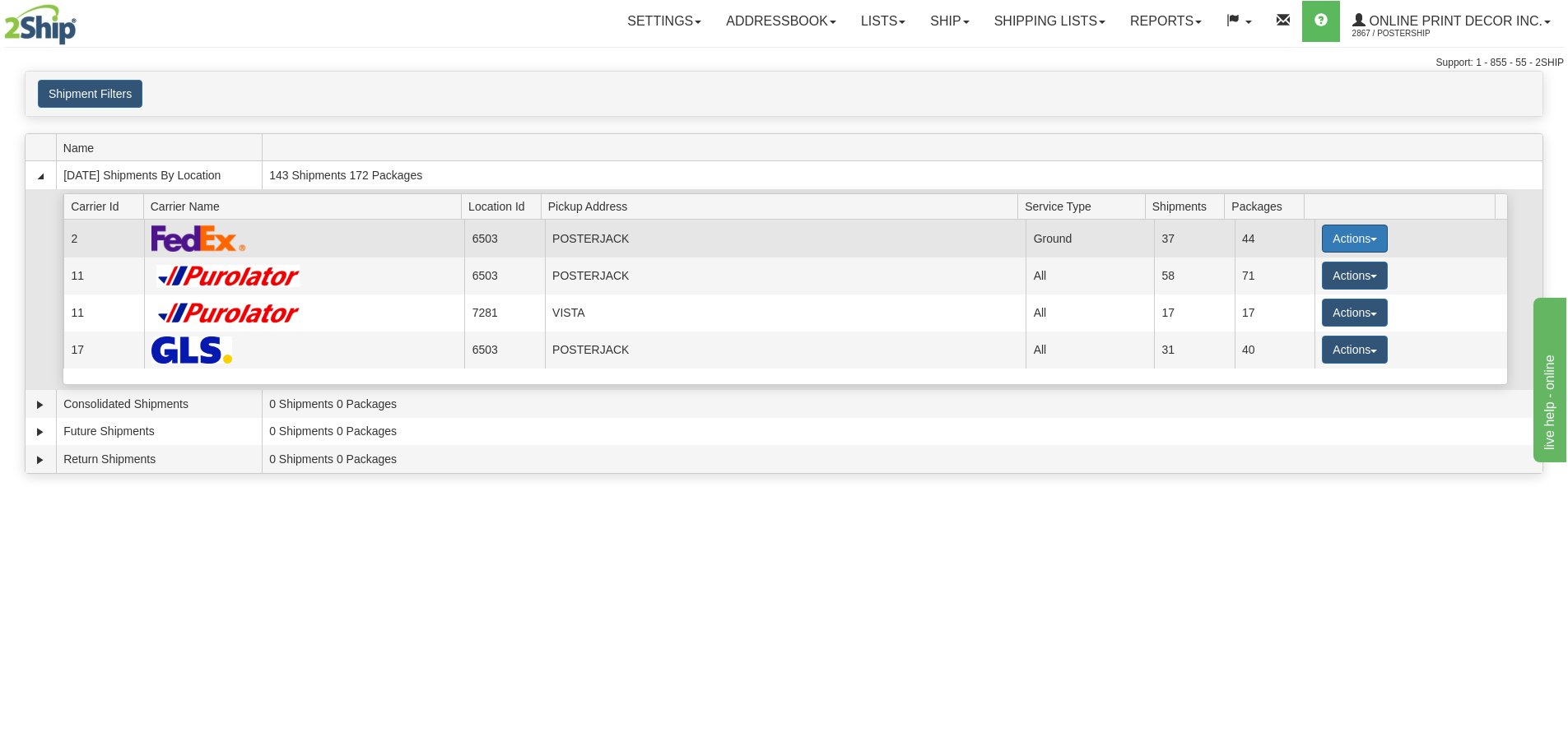
click at [1346, 236] on button "Actions" at bounding box center [1355, 238] width 66 height 28
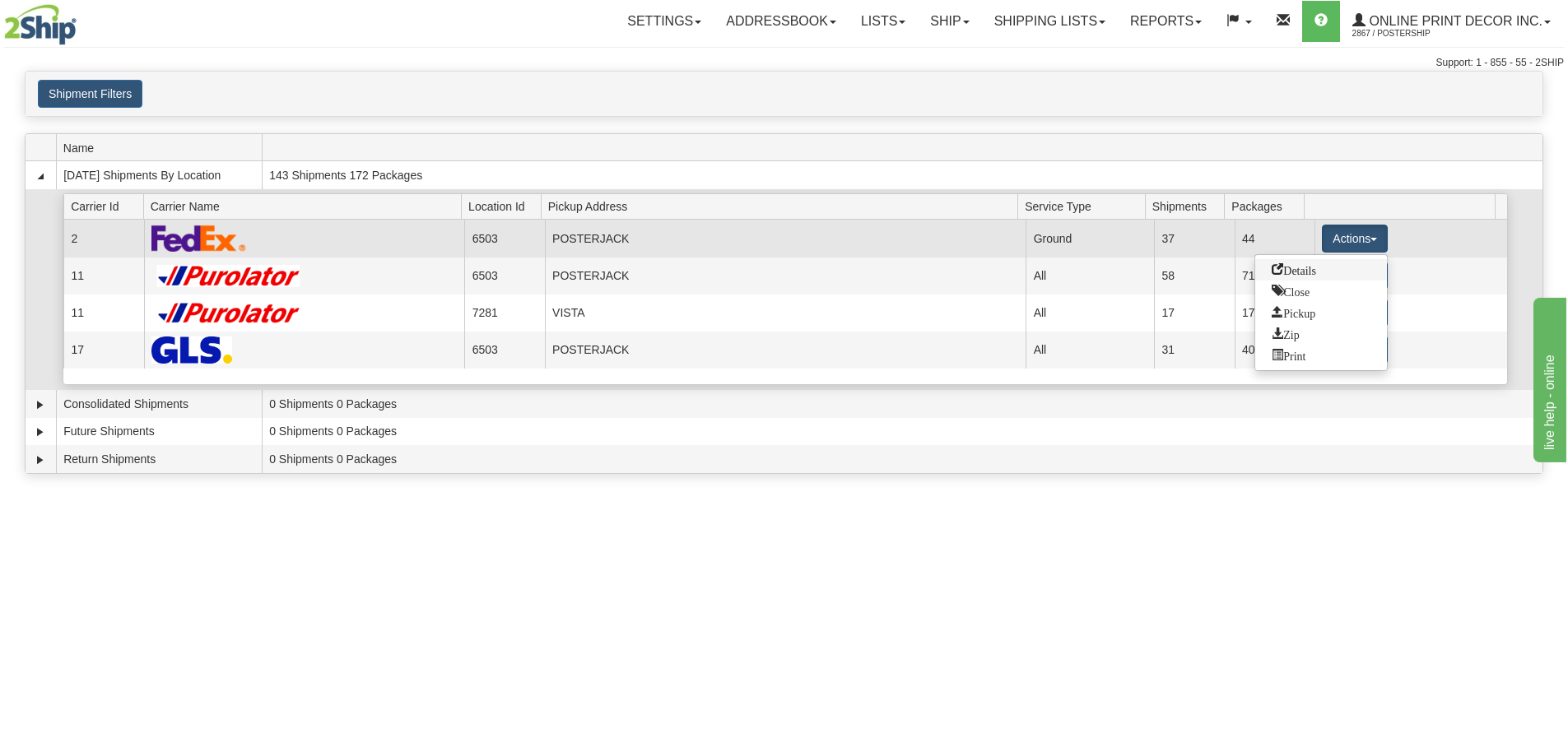
click at [1304, 274] on span "Details" at bounding box center [1295, 269] width 45 height 12
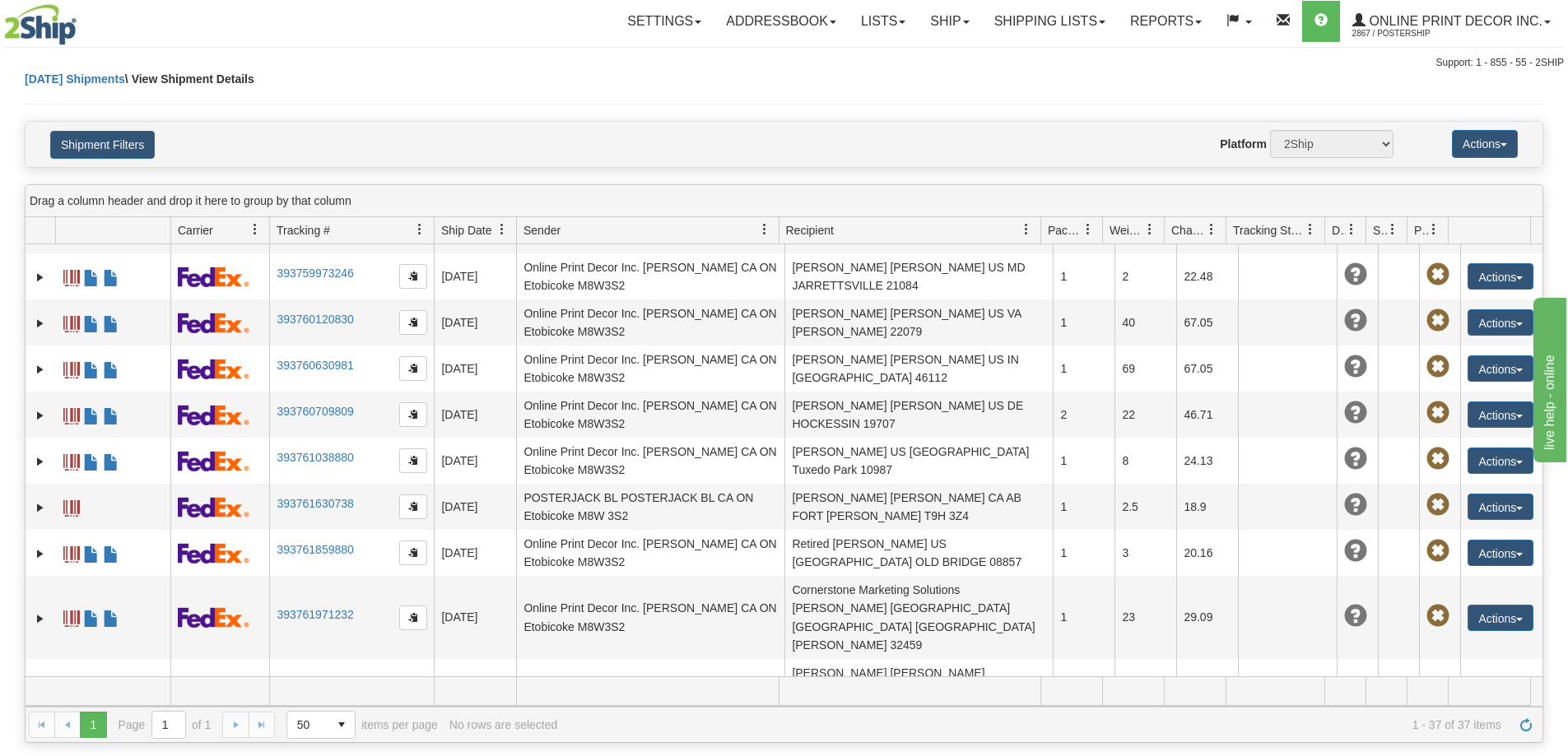
scroll to position [1273, 0]
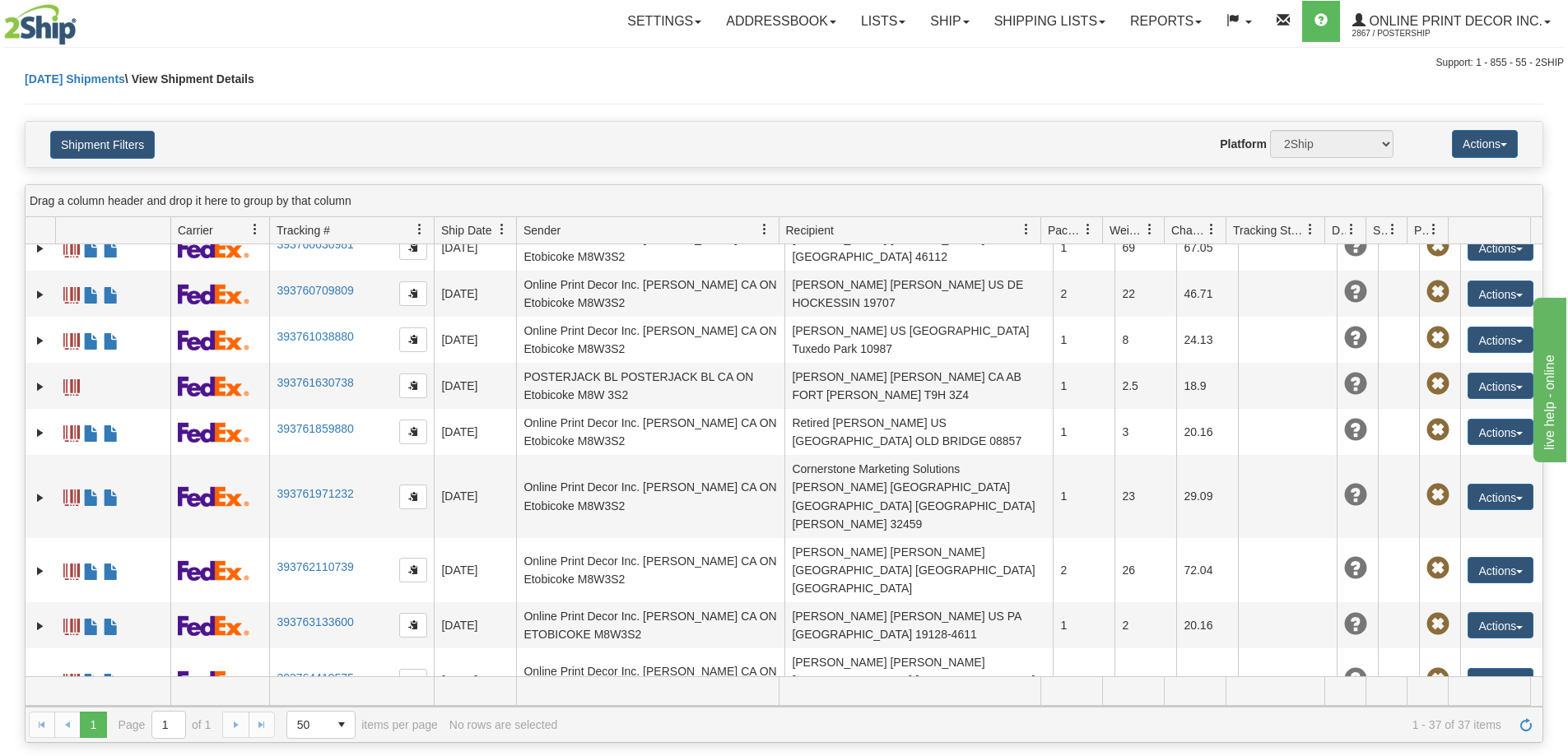
click at [955, 23] on link "Ship" at bounding box center [949, 21] width 63 height 41
click at [908, 53] on span "Ship Screen" at bounding box center [880, 58] width 63 height 14
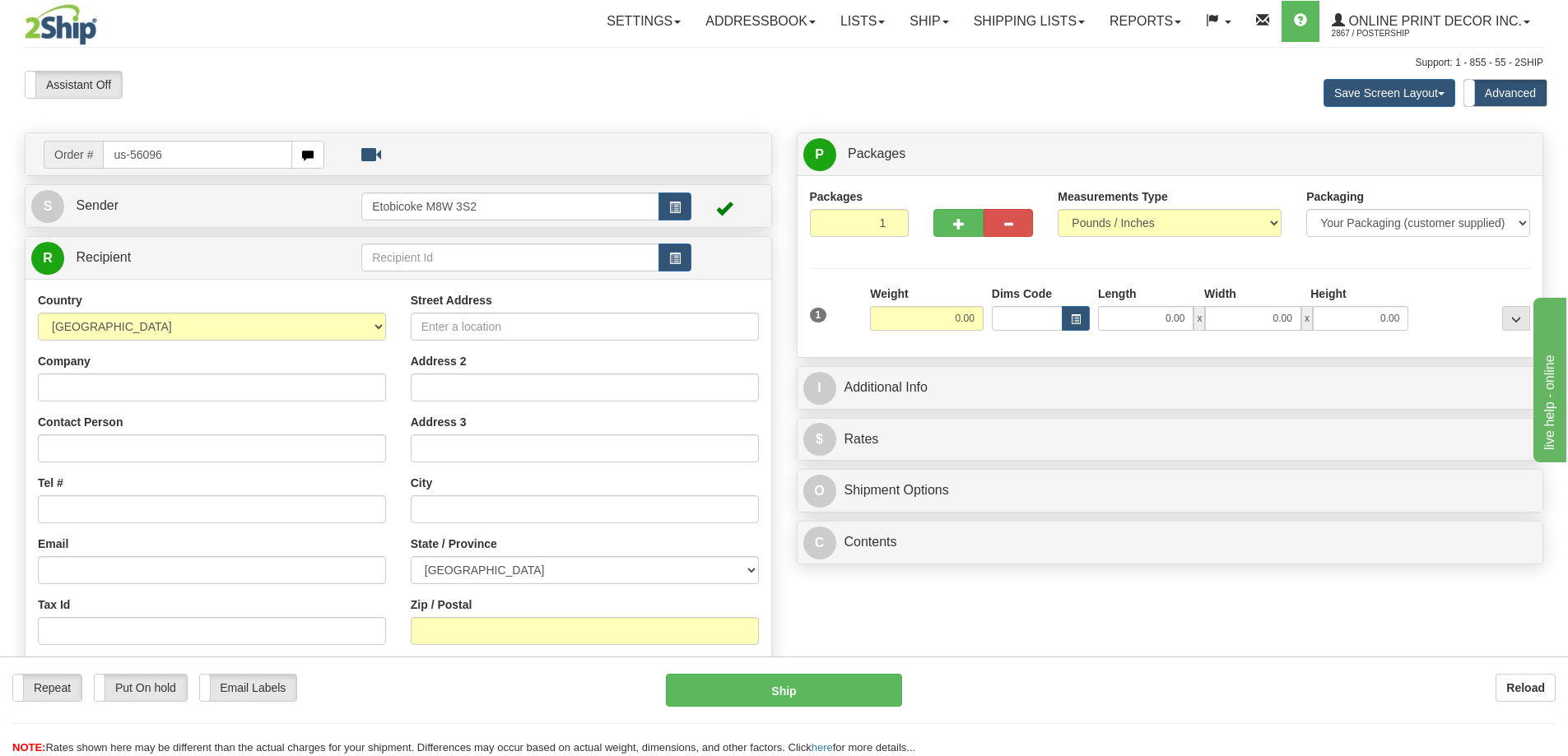
type input "us-56096"
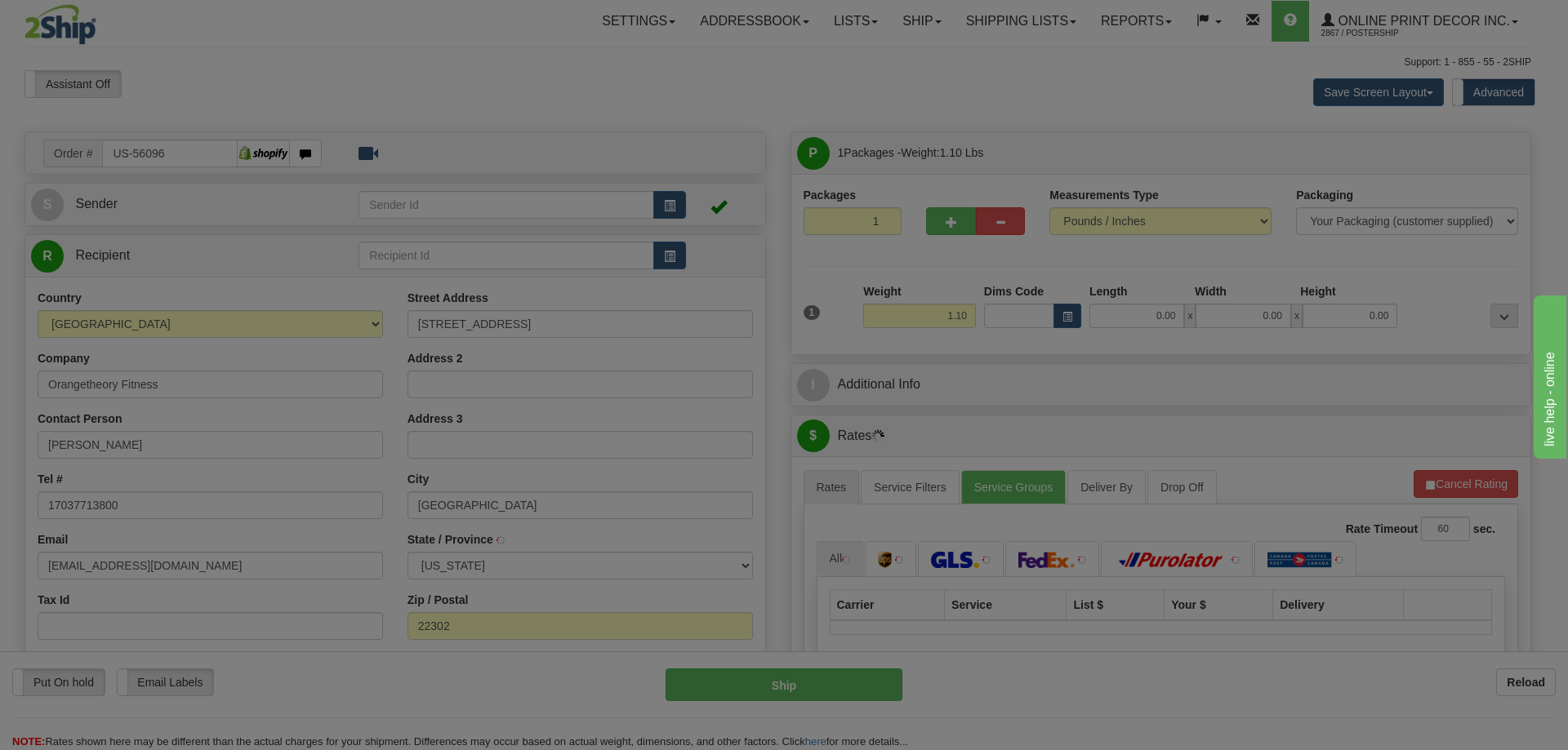
type input "[GEOGRAPHIC_DATA]"
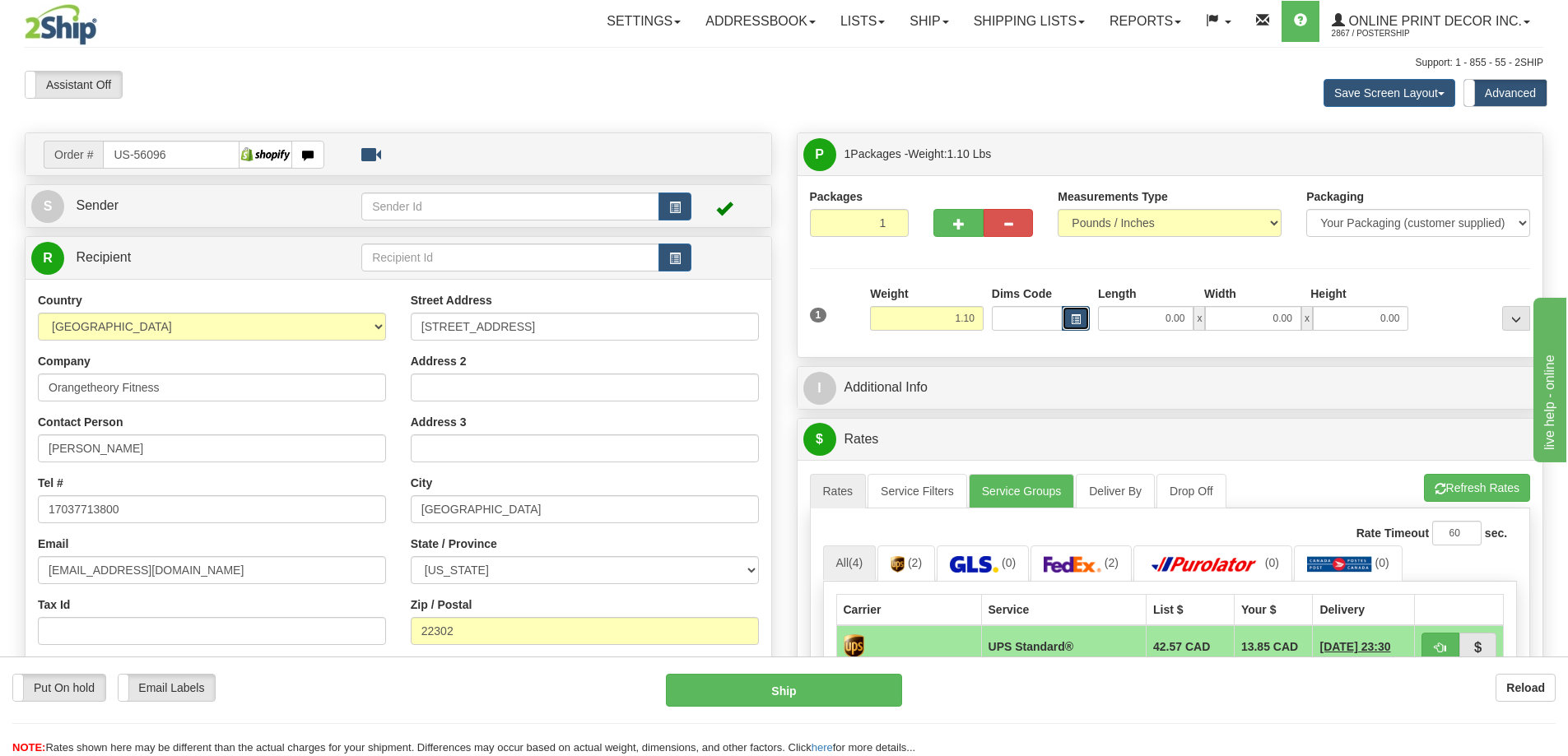
click at [1069, 315] on button "button" at bounding box center [1075, 318] width 28 height 24
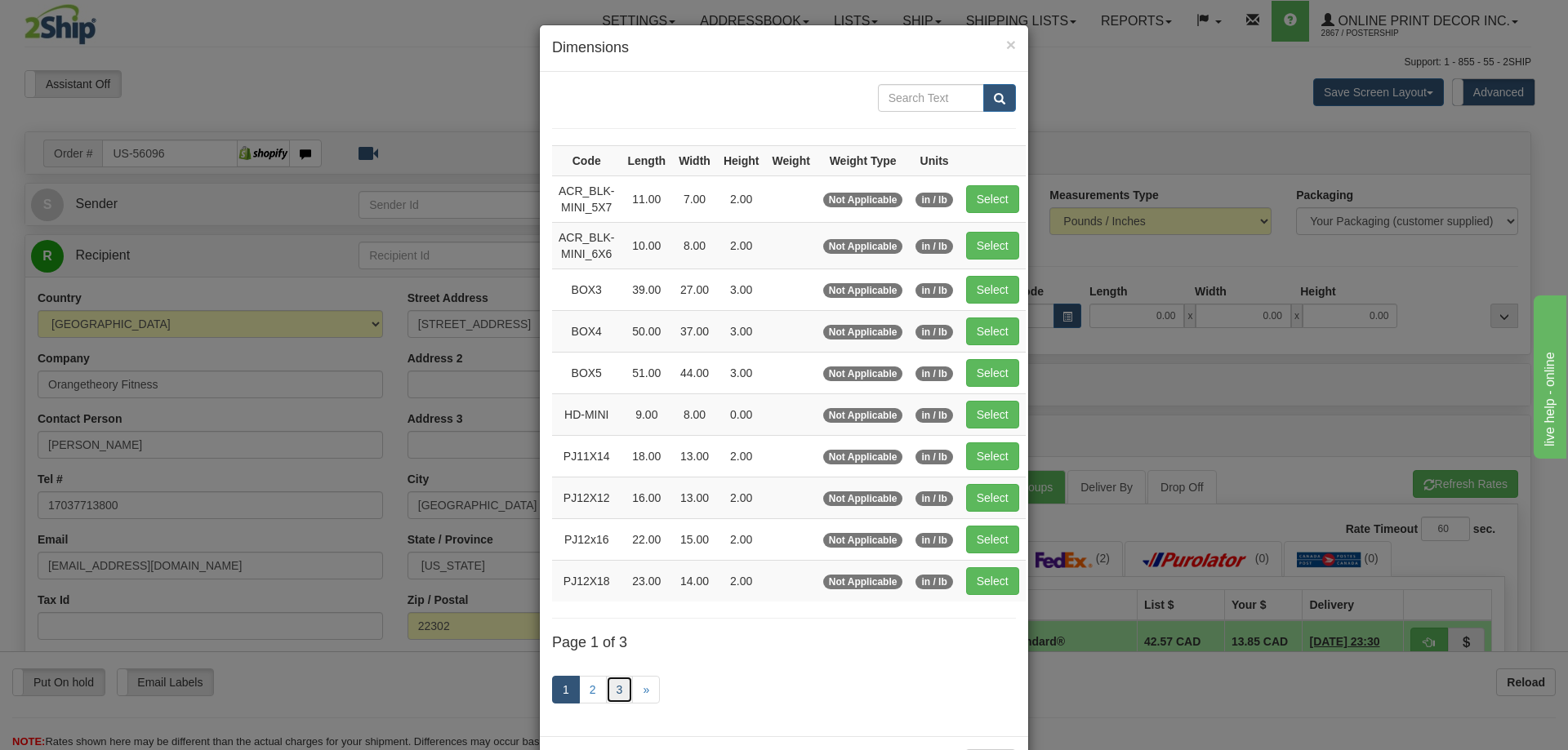
click at [614, 684] on link "3" at bounding box center [620, 689] width 28 height 28
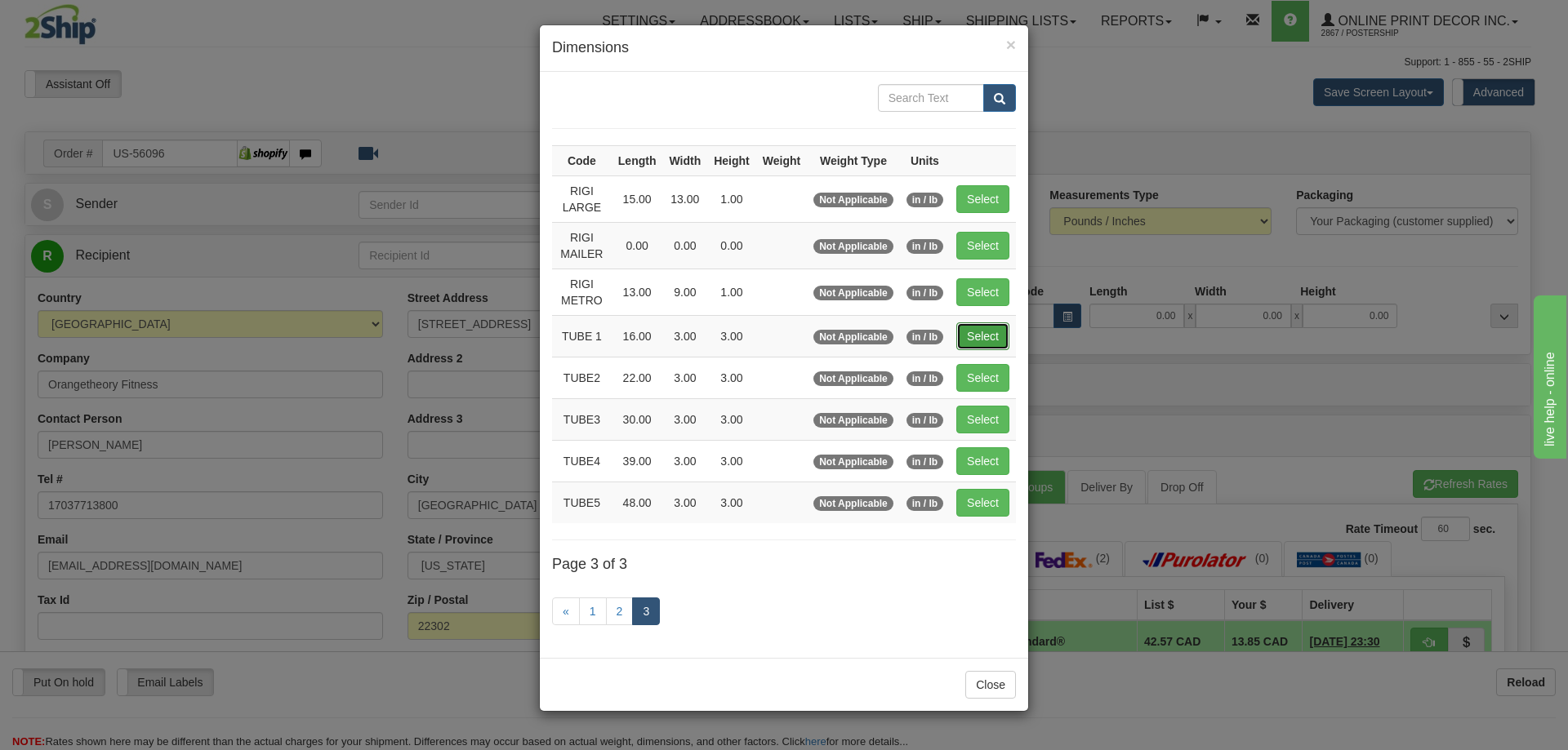
click at [981, 337] on button "Select" at bounding box center [982, 336] width 53 height 28
type input "TUBE 1"
type input "16.00"
type input "3.00"
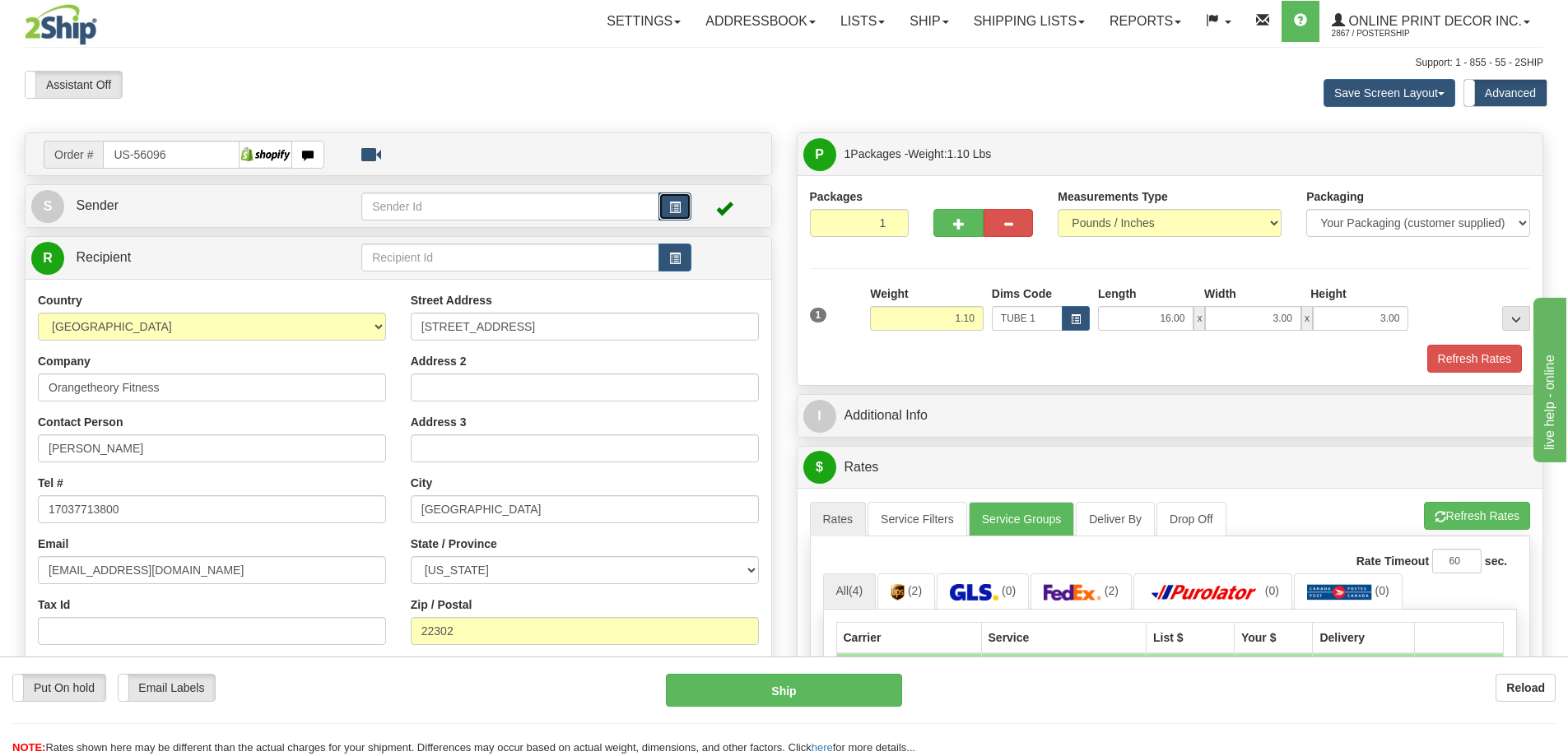
click at [684, 205] on button "button" at bounding box center [675, 206] width 33 height 28
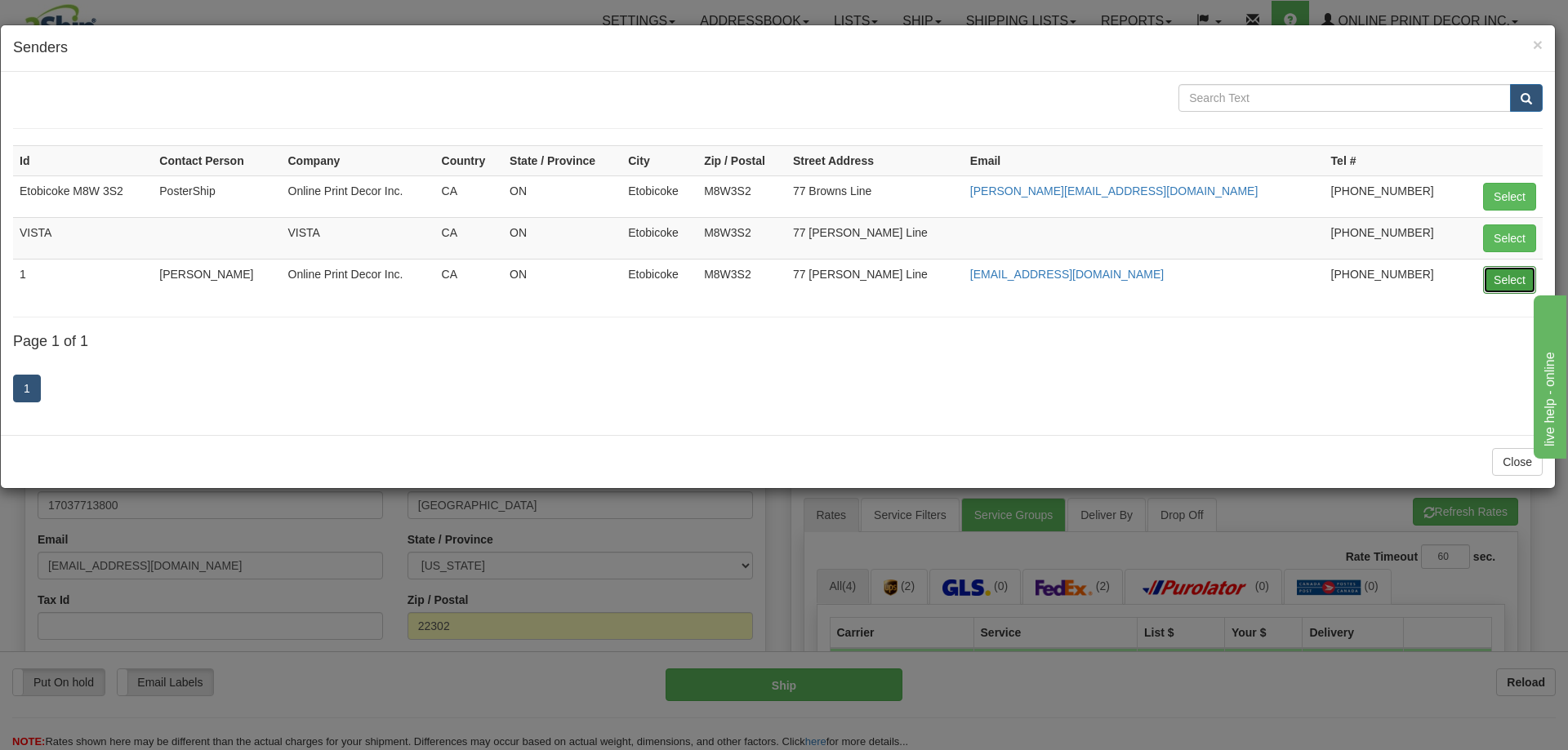
click at [1501, 280] on button "Select" at bounding box center [1509, 280] width 53 height 28
type input "1"
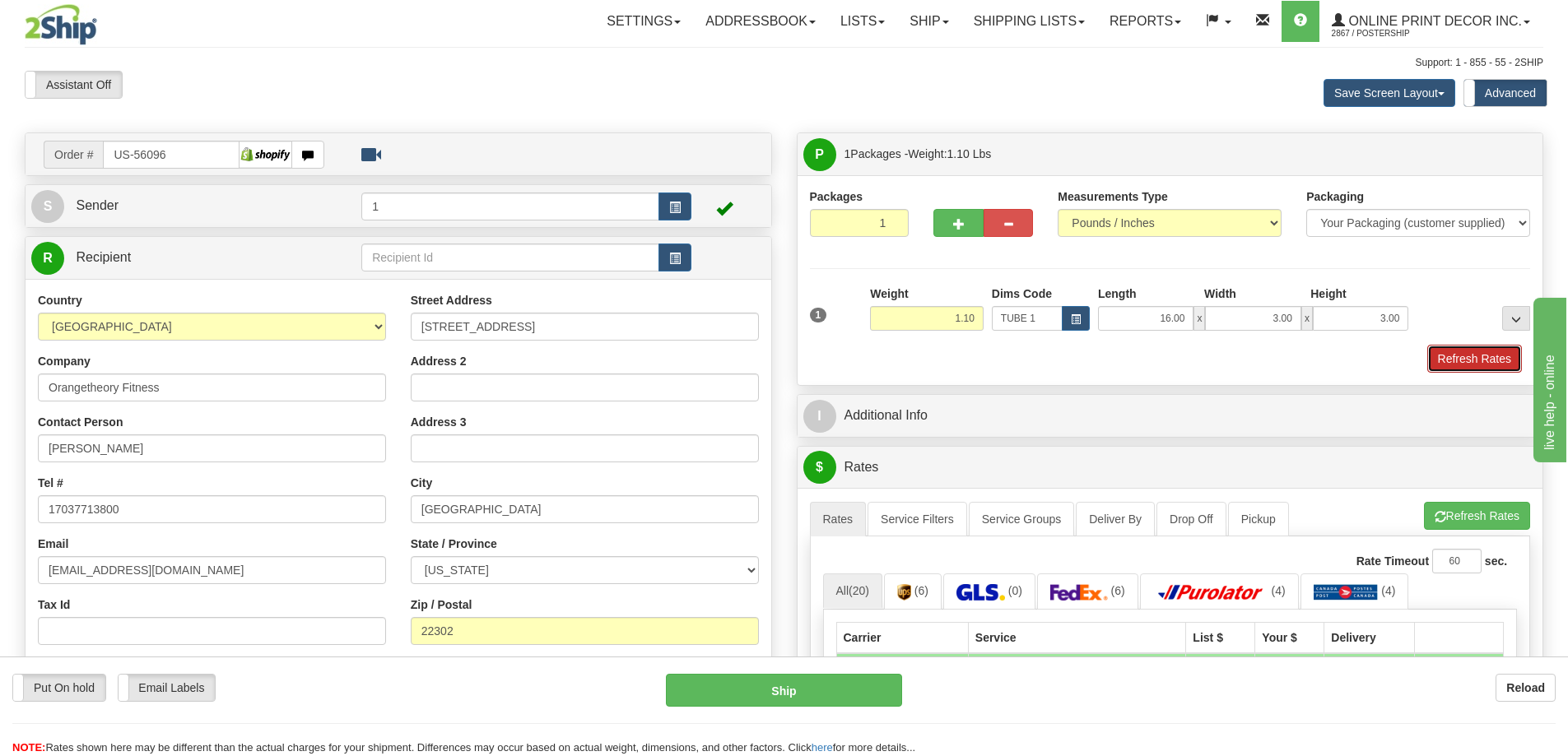
click at [1473, 353] on button "Refresh Rates" at bounding box center [1475, 359] width 95 height 28
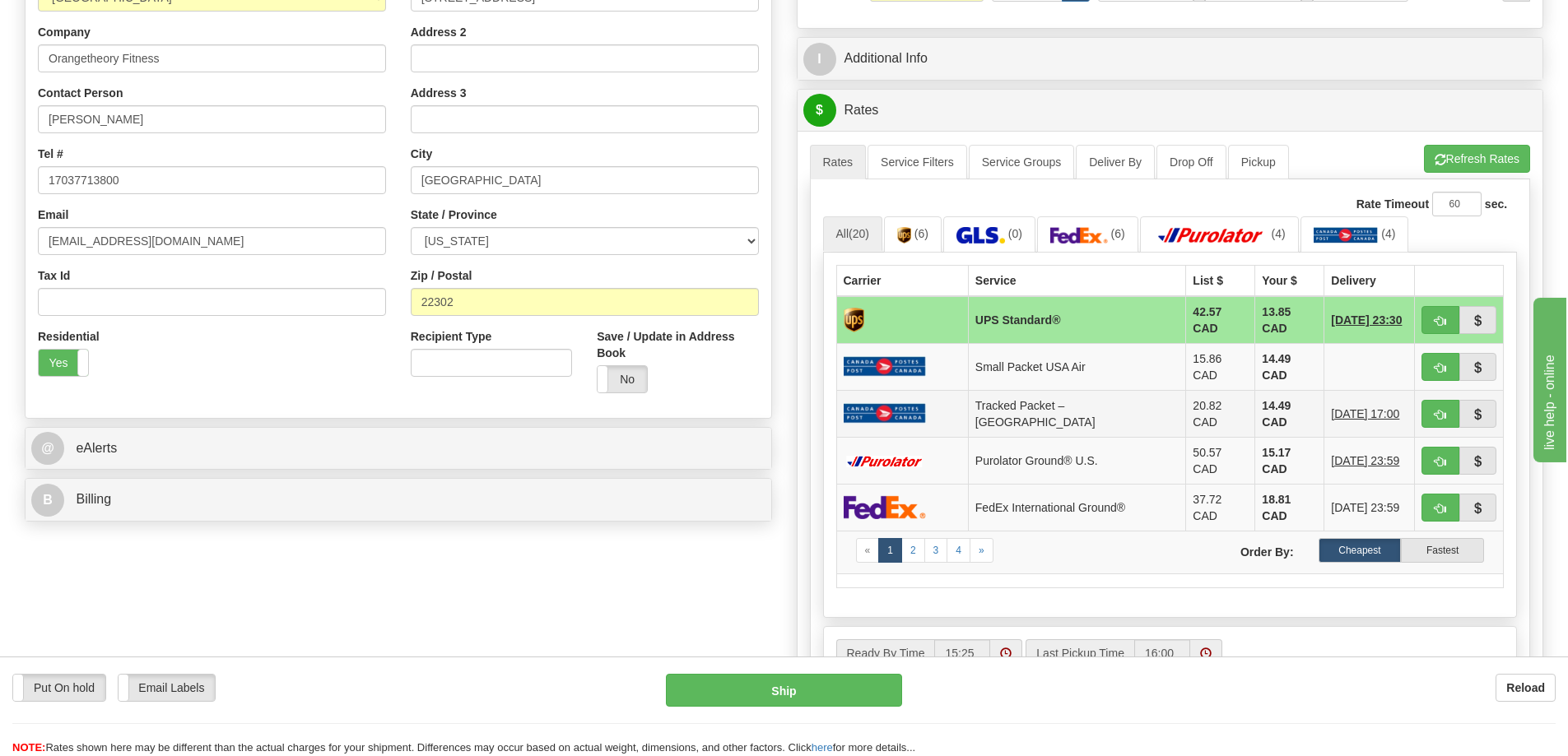
scroll to position [411, 0]
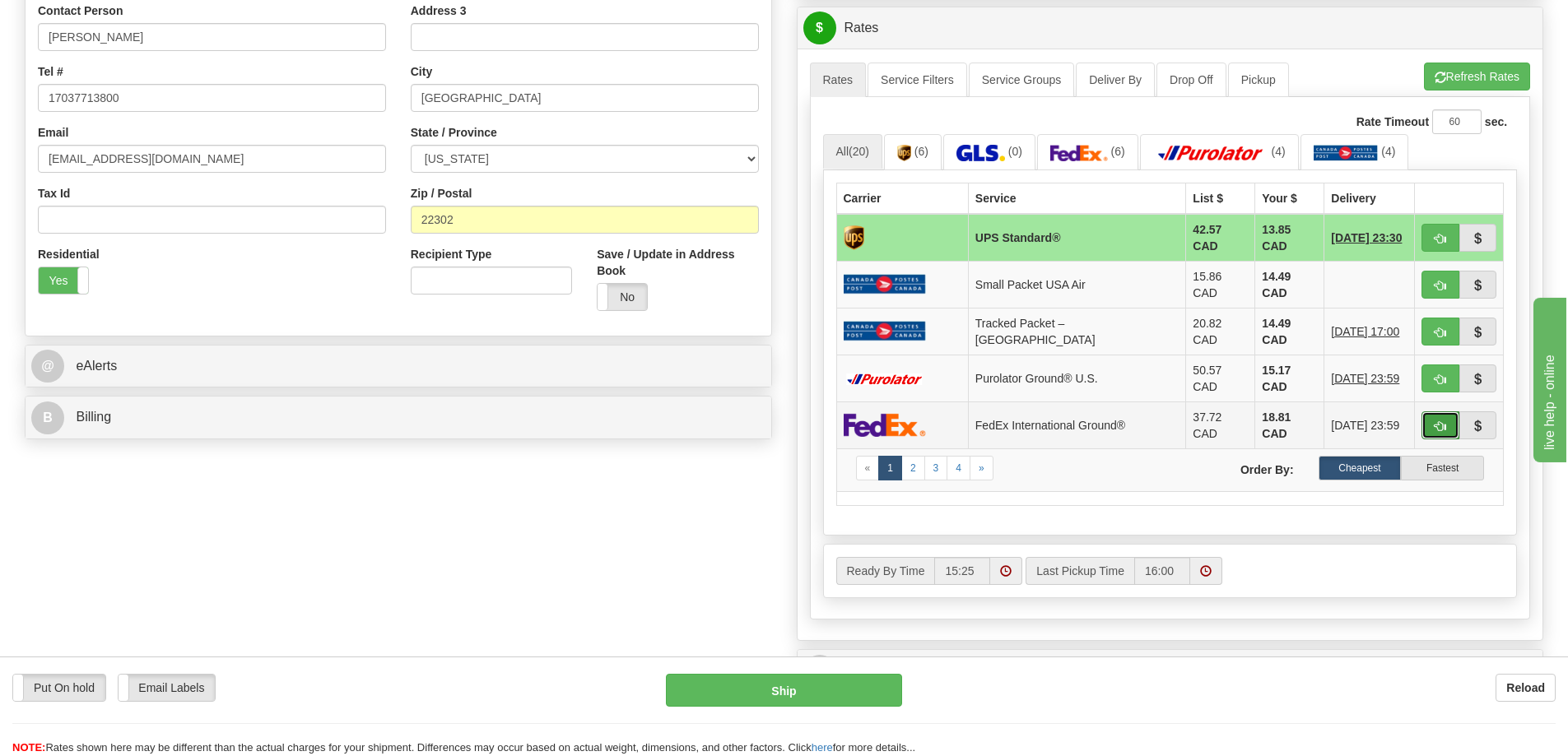
click at [1437, 411] on button "button" at bounding box center [1440, 425] width 38 height 28
type input "92"
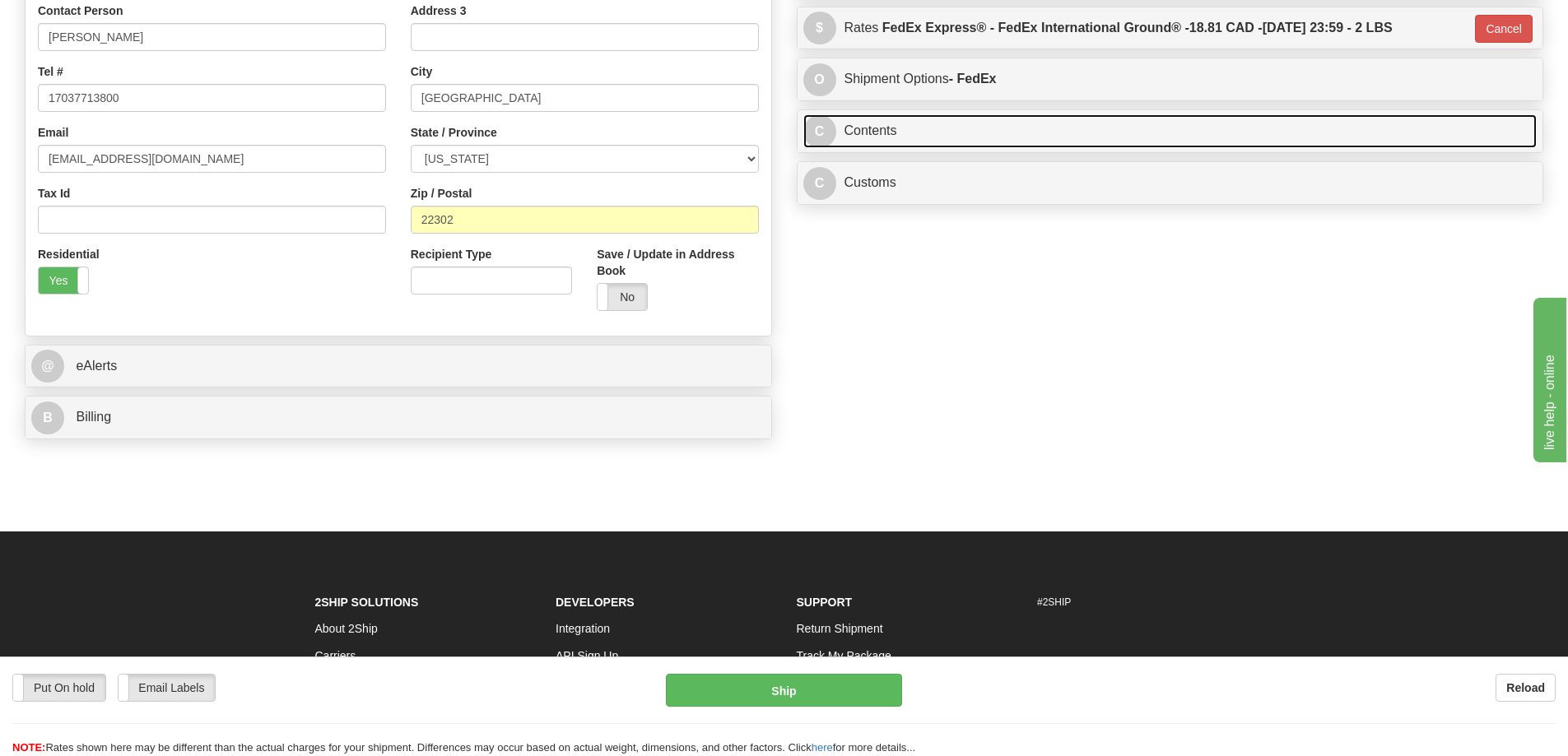
click at [1155, 145] on link "C Contents" at bounding box center [1170, 131] width 734 height 34
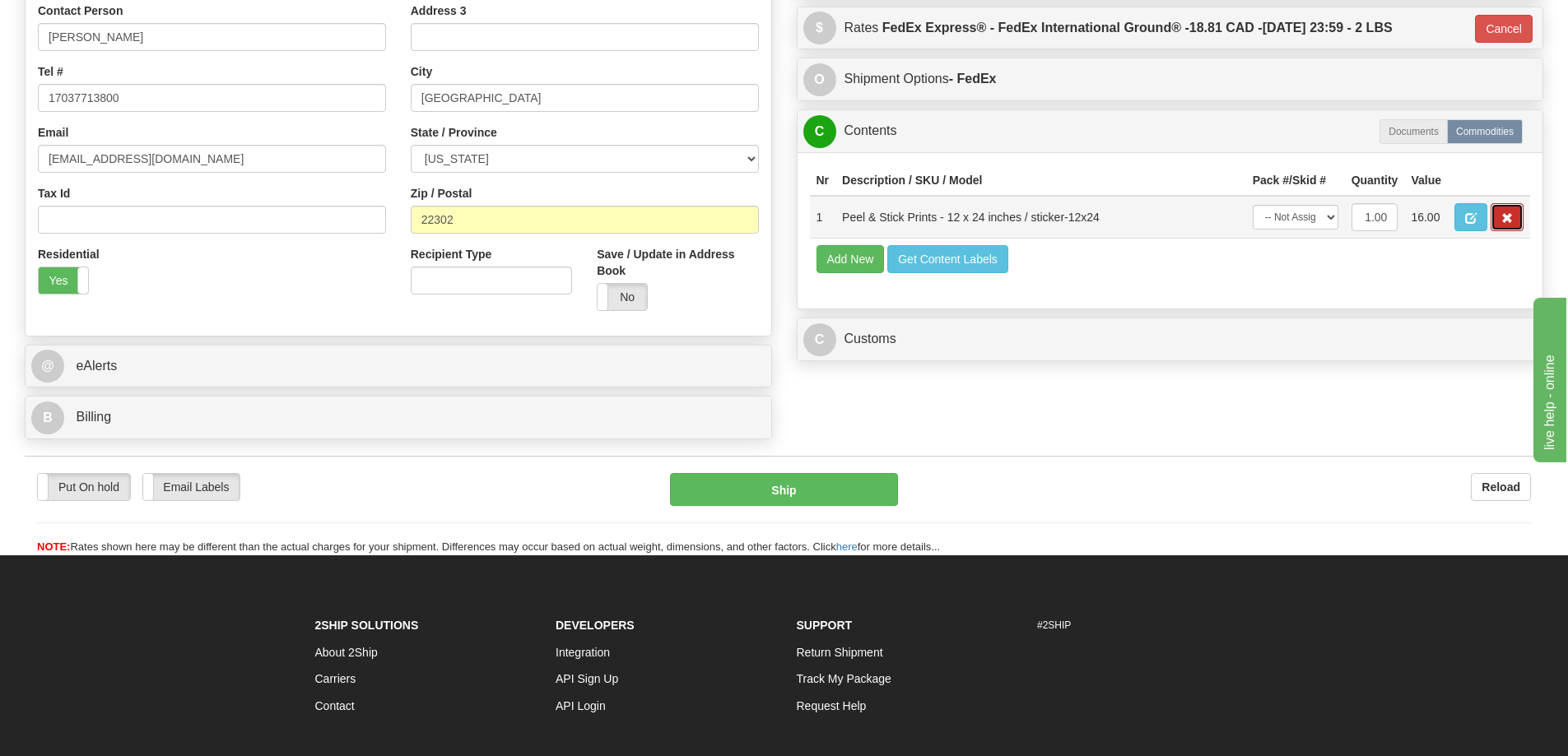
click at [1502, 215] on button "button" at bounding box center [1507, 217] width 33 height 28
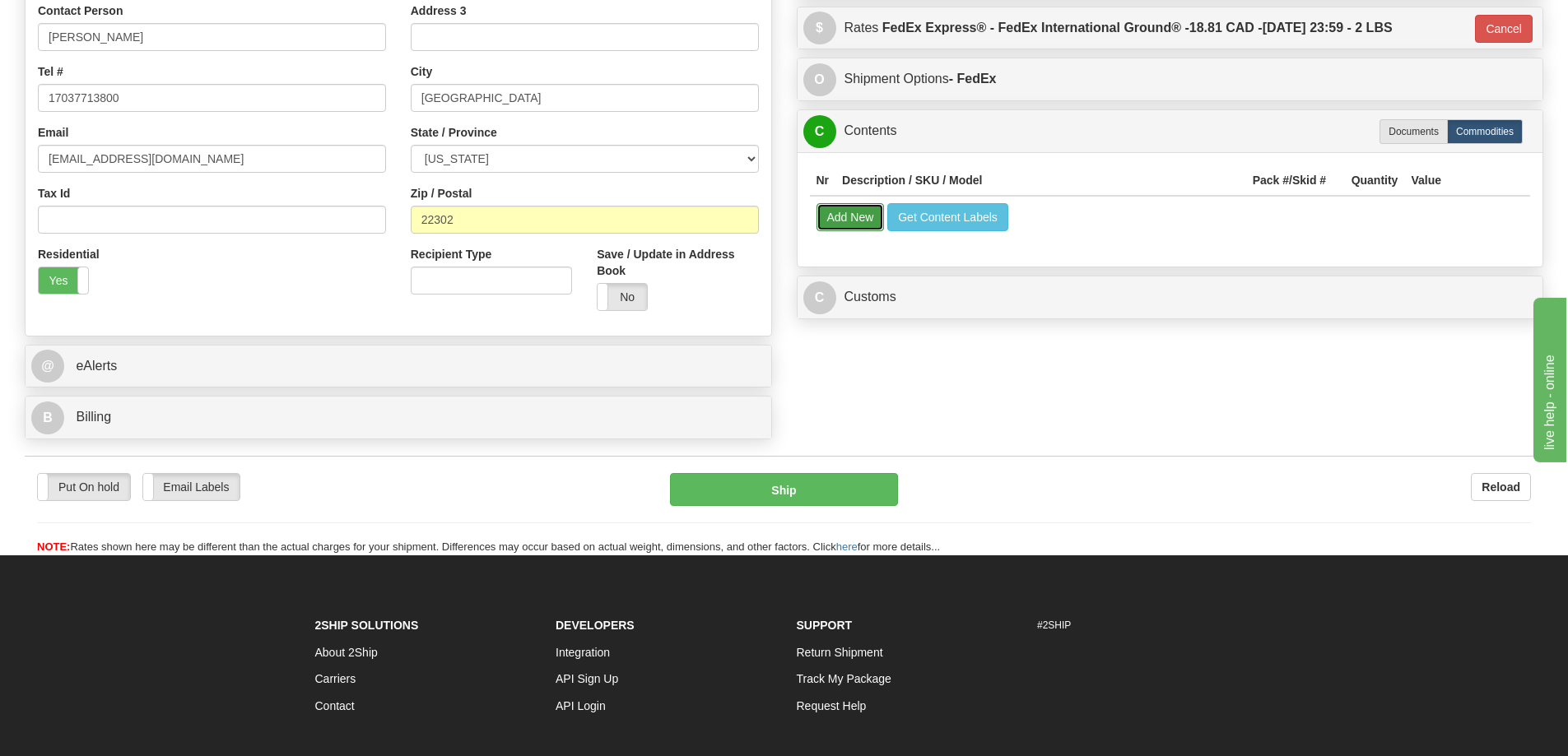
click at [845, 214] on button "Add New" at bounding box center [850, 217] width 68 height 28
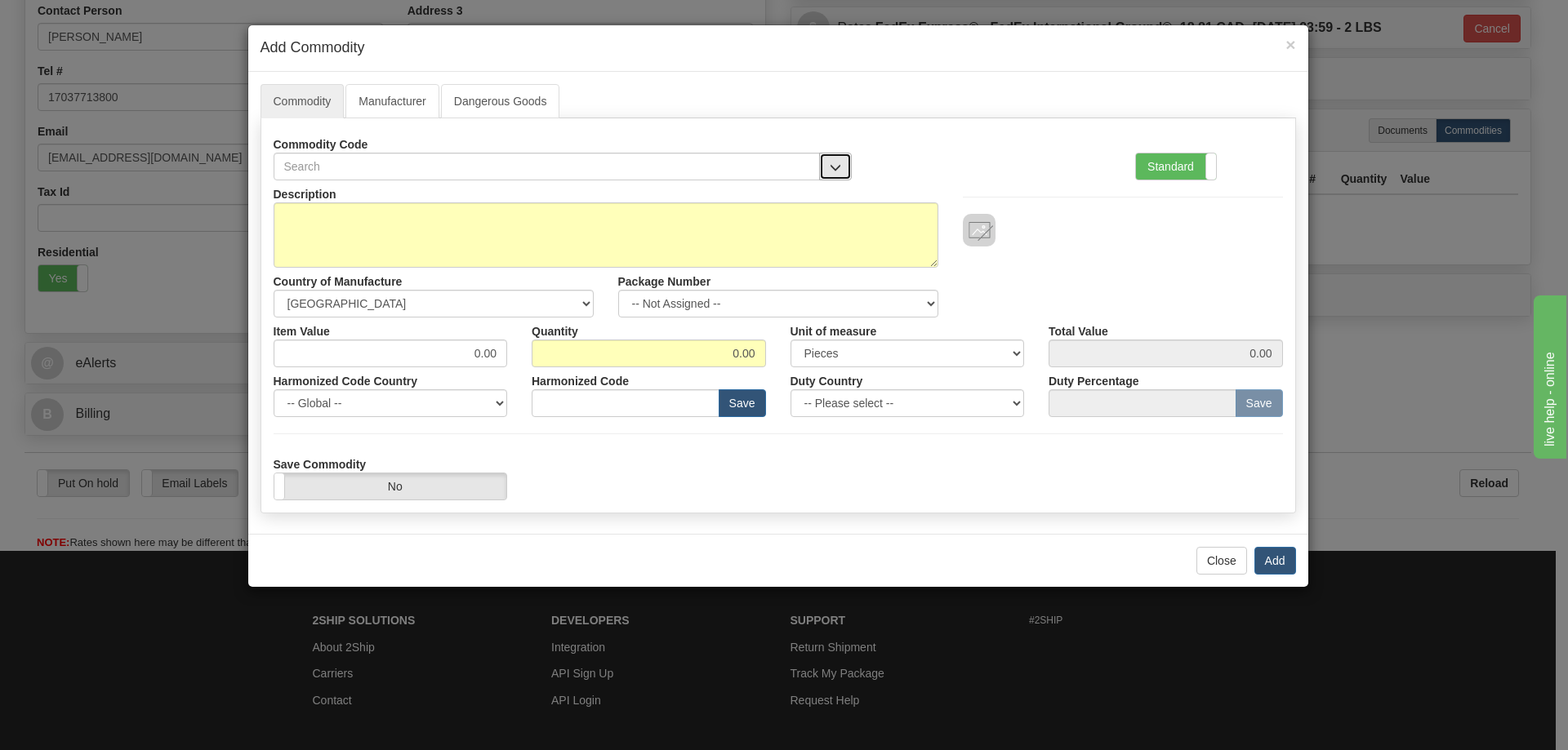
click at [838, 160] on button "button" at bounding box center [835, 166] width 33 height 28
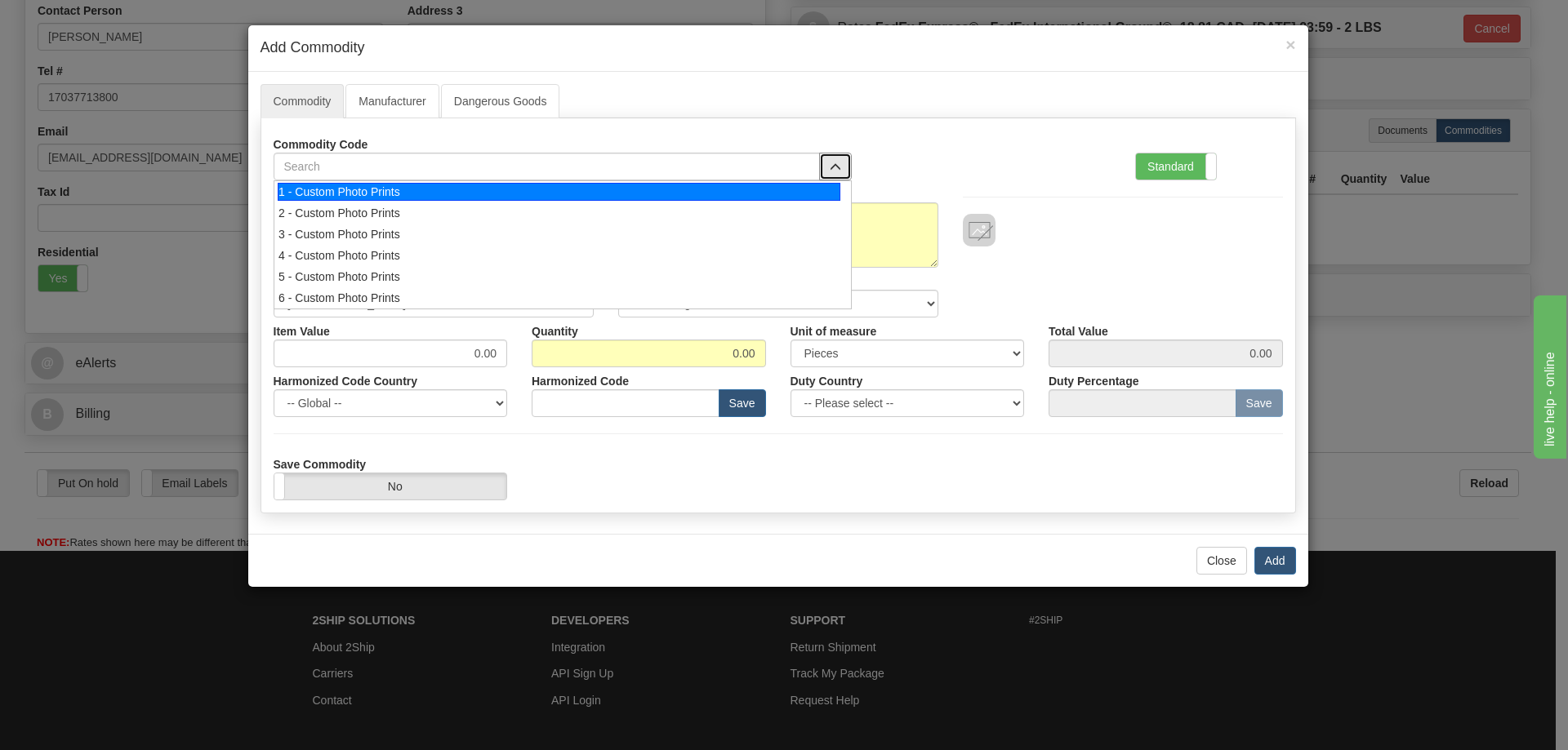
click at [810, 187] on div "1 - Custom Photo Prints" at bounding box center [559, 191] width 563 height 18
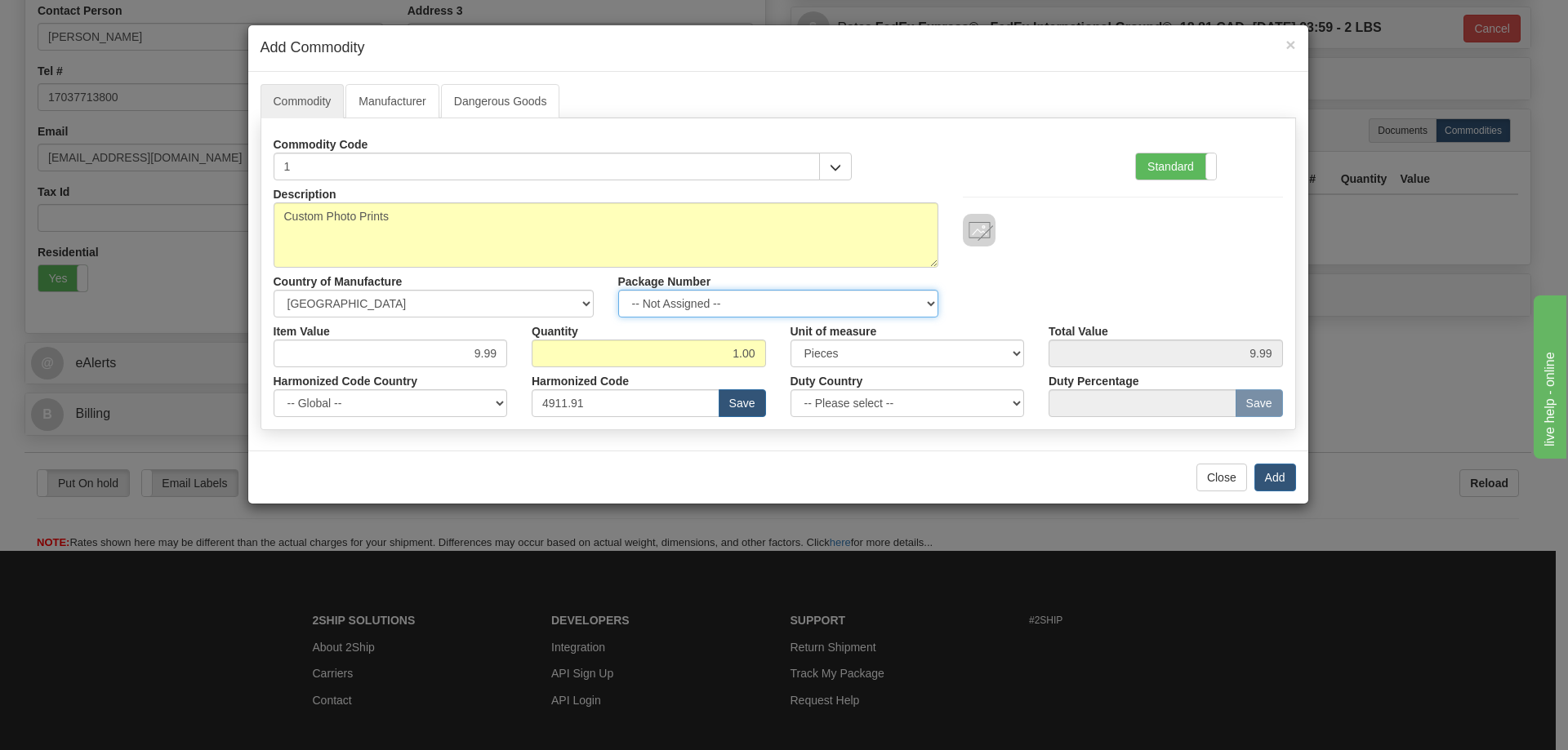
click at [921, 300] on select "-- Not Assigned -- Item 1" at bounding box center [778, 303] width 320 height 28
select select "0"
click at [619, 289] on select "-- Not Assigned -- Item 1" at bounding box center [778, 303] width 320 height 28
click at [1265, 467] on button "Add" at bounding box center [1275, 477] width 41 height 28
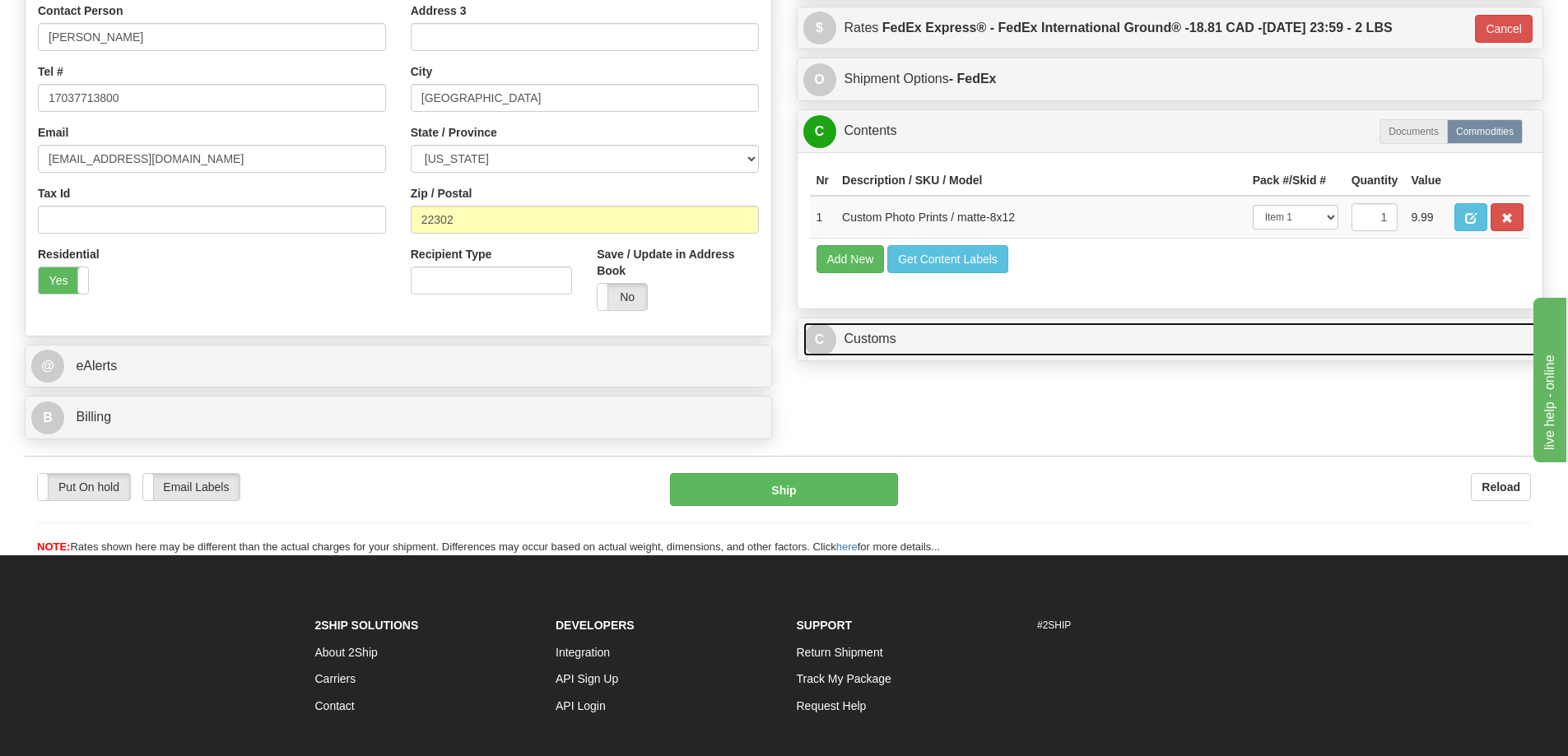
click at [1424, 332] on link "C Customs" at bounding box center [1170, 339] width 734 height 34
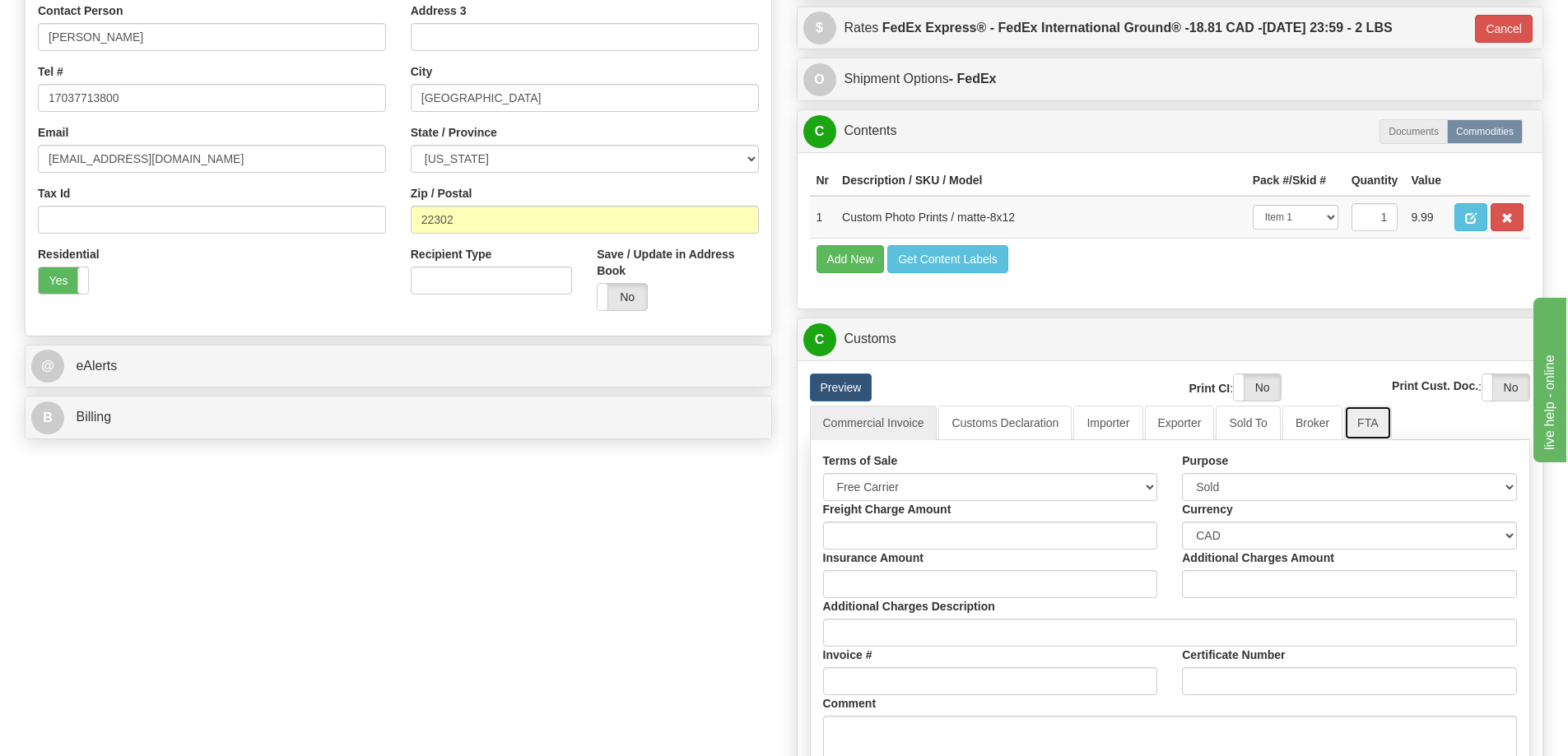
click at [1362, 429] on link "FTA" at bounding box center [1367, 424] width 47 height 35
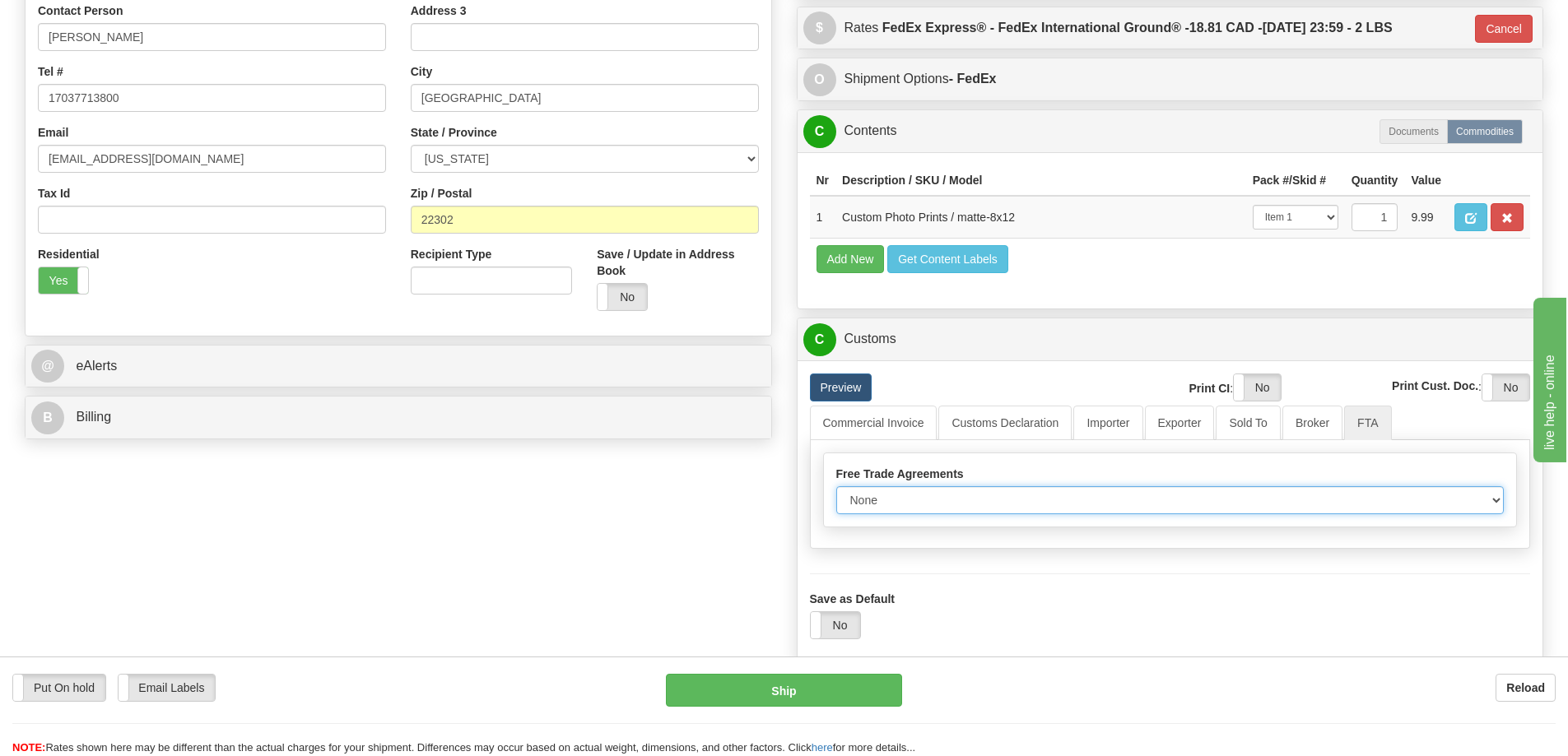
click at [1459, 502] on select "None Other USMCA CETA CUKTCA" at bounding box center [1169, 500] width 668 height 28
select select "1"
click at [836, 492] on select "None Other USMCA CETA CUKTCA" at bounding box center [1169, 500] width 668 height 28
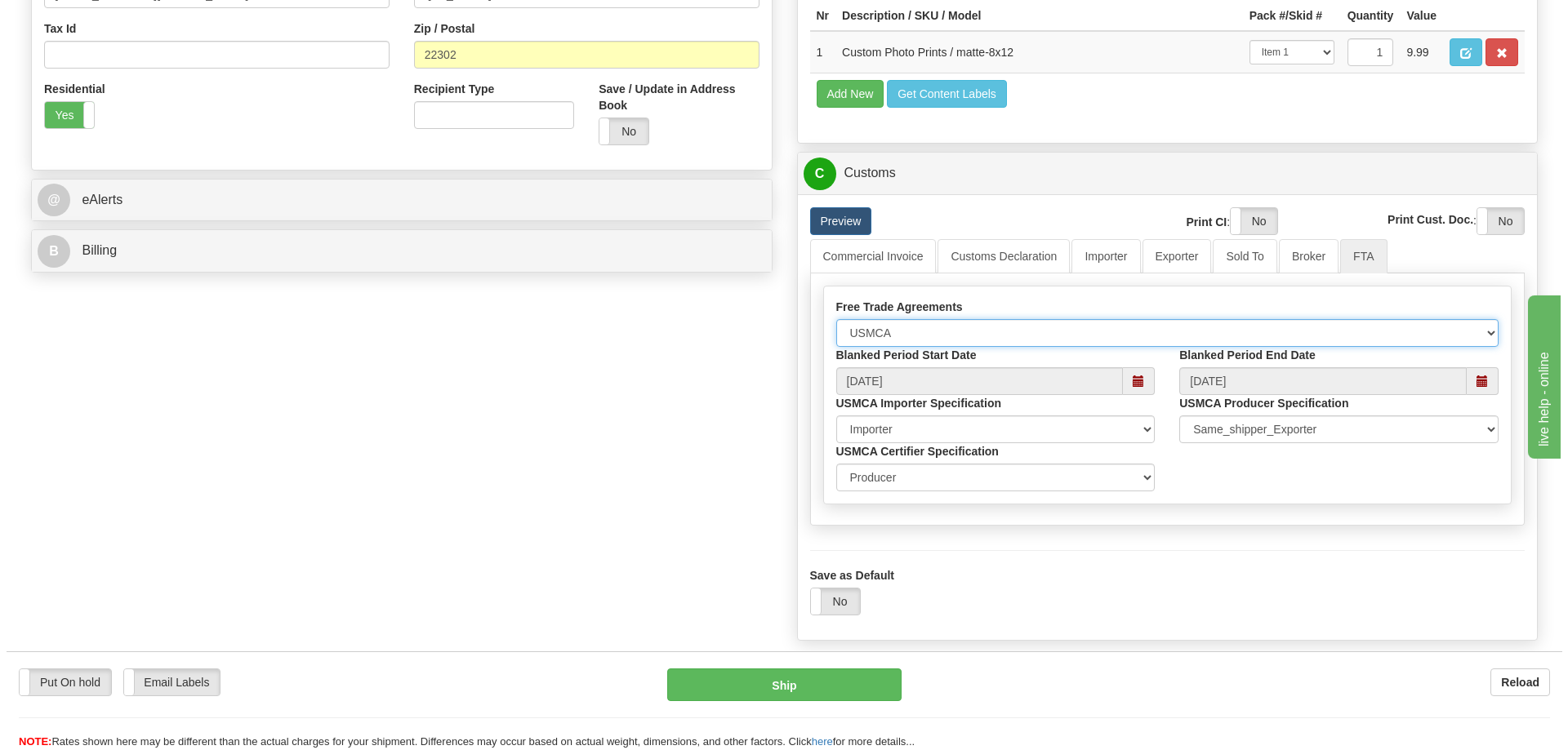
scroll to position [653, 0]
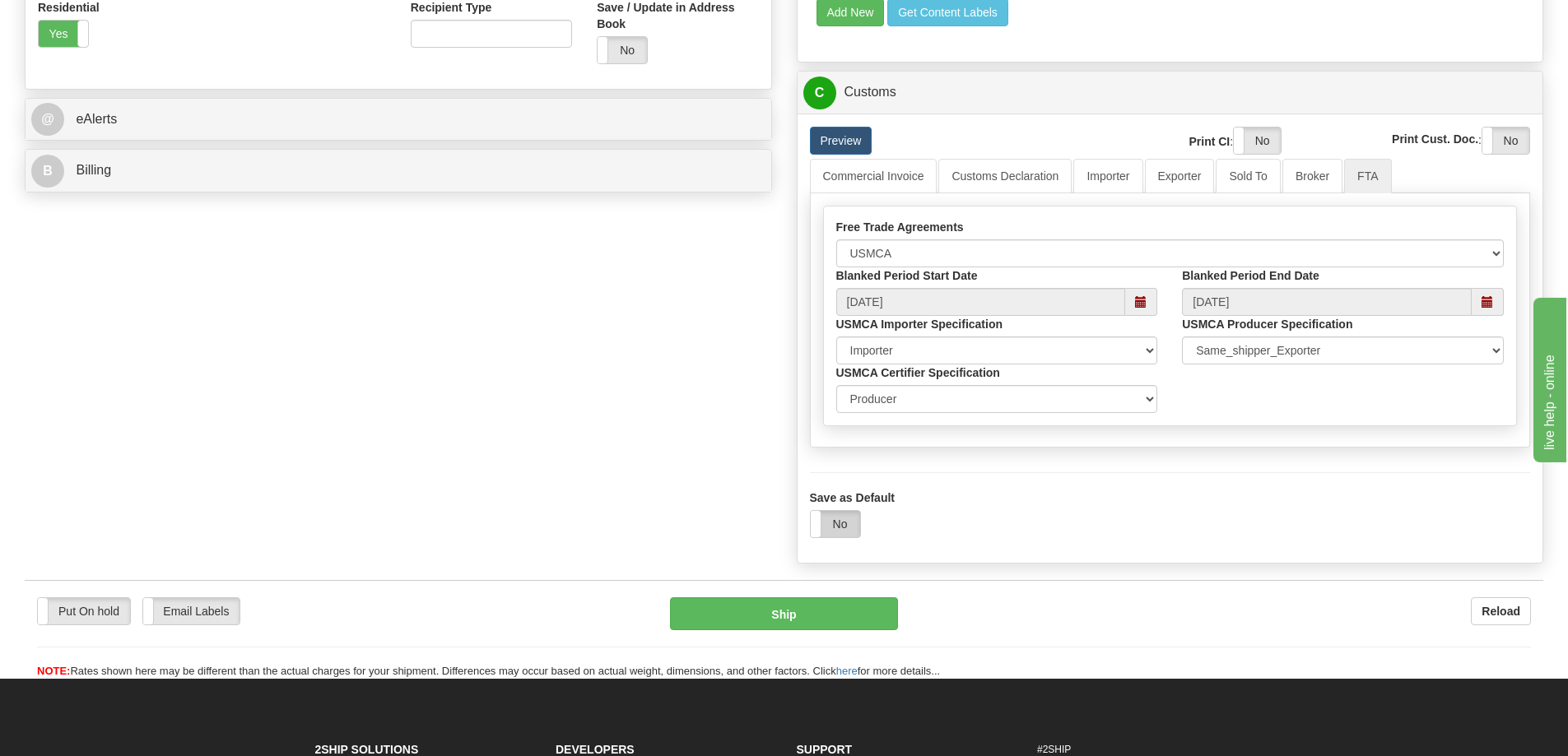
click at [831, 531] on label "No" at bounding box center [835, 523] width 49 height 26
drag, startPoint x: 798, startPoint y: 618, endPoint x: 798, endPoint y: 608, distance: 10.0
click at [798, 608] on button "Ship" at bounding box center [784, 614] width 228 height 33
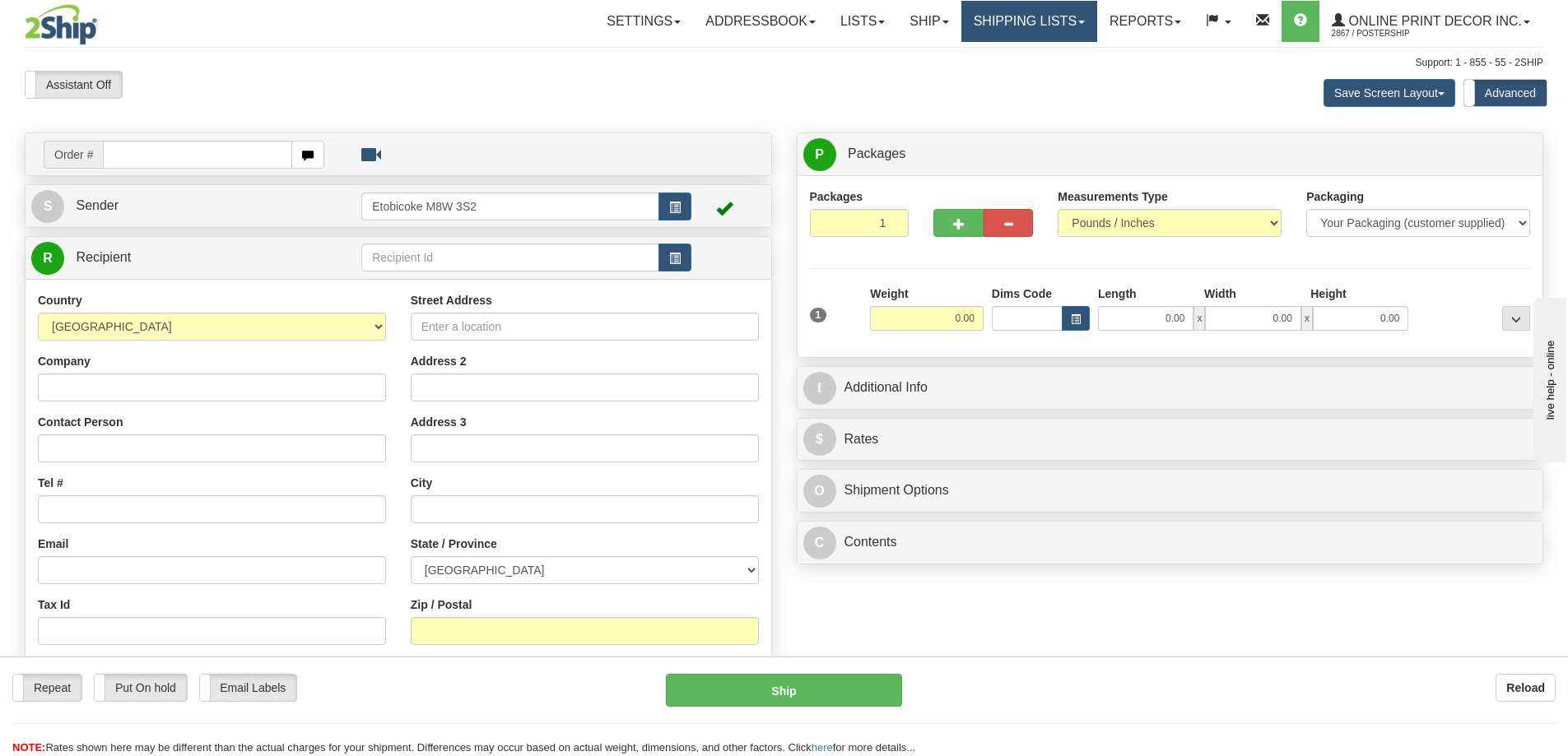
click at [1000, 19] on link "Shipping lists" at bounding box center [1030, 21] width 136 height 41
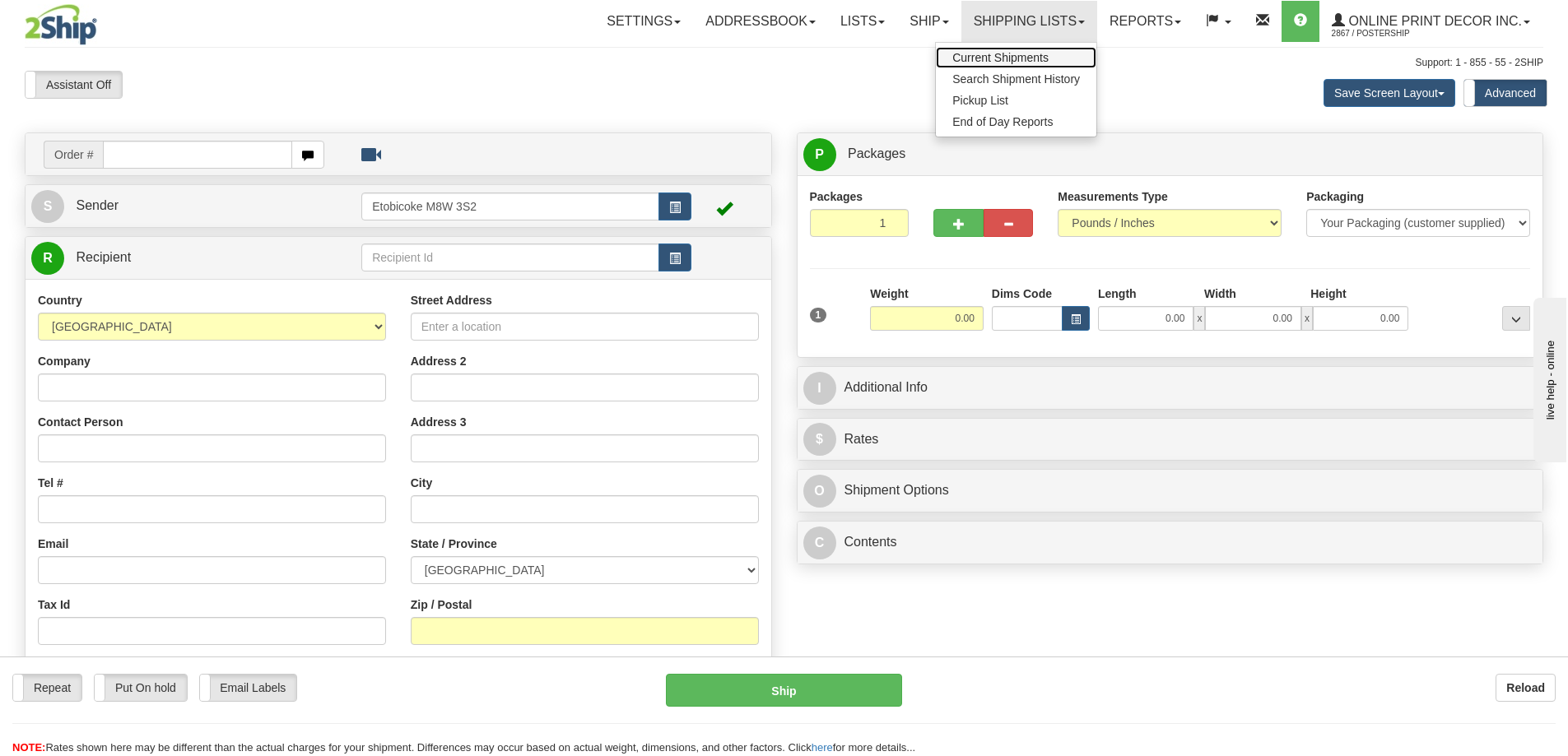
click at [976, 53] on span "Current Shipments" at bounding box center [1000, 58] width 96 height 14
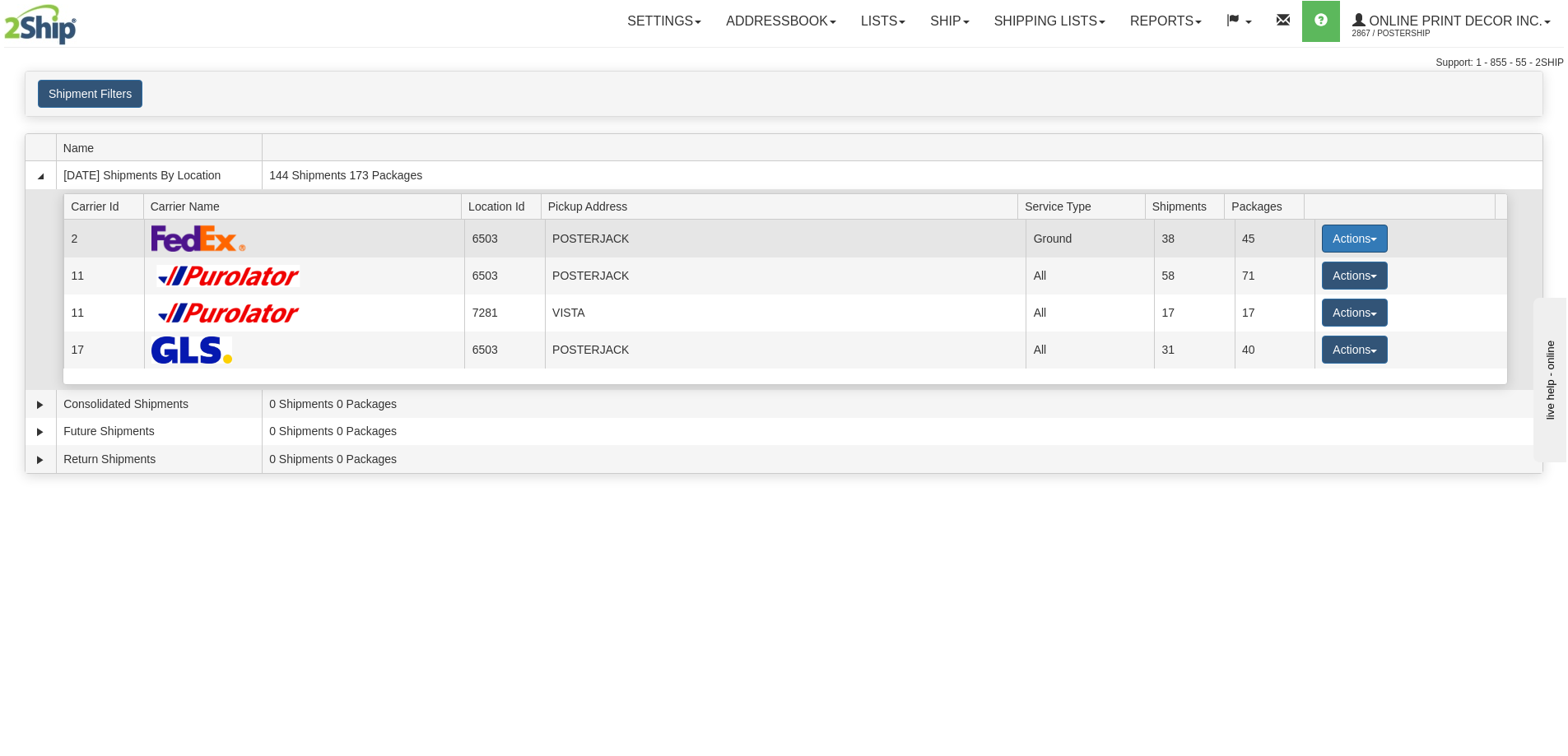
click at [1342, 236] on button "Actions" at bounding box center [1355, 238] width 66 height 28
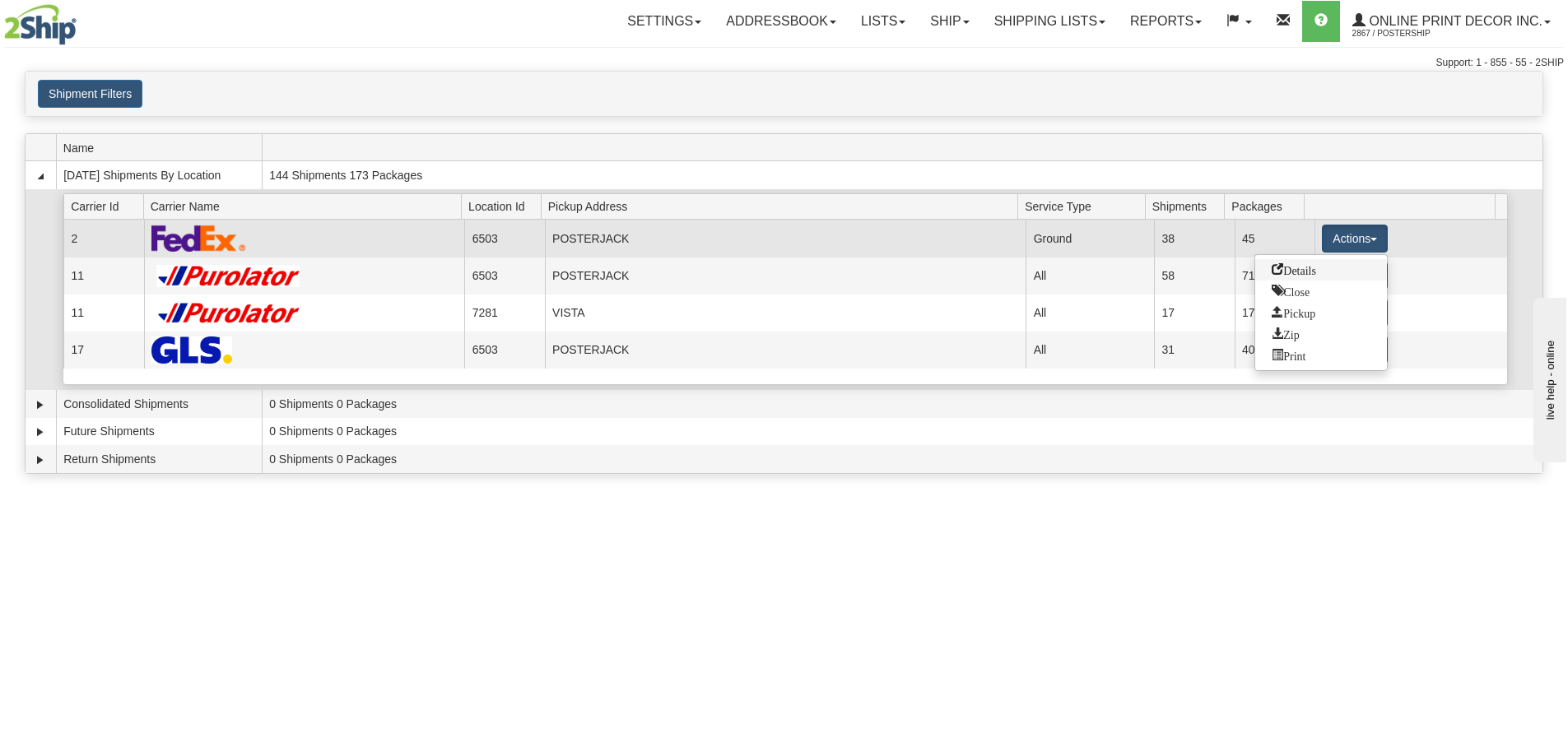
click at [1313, 270] on span "Details" at bounding box center [1295, 269] width 45 height 12
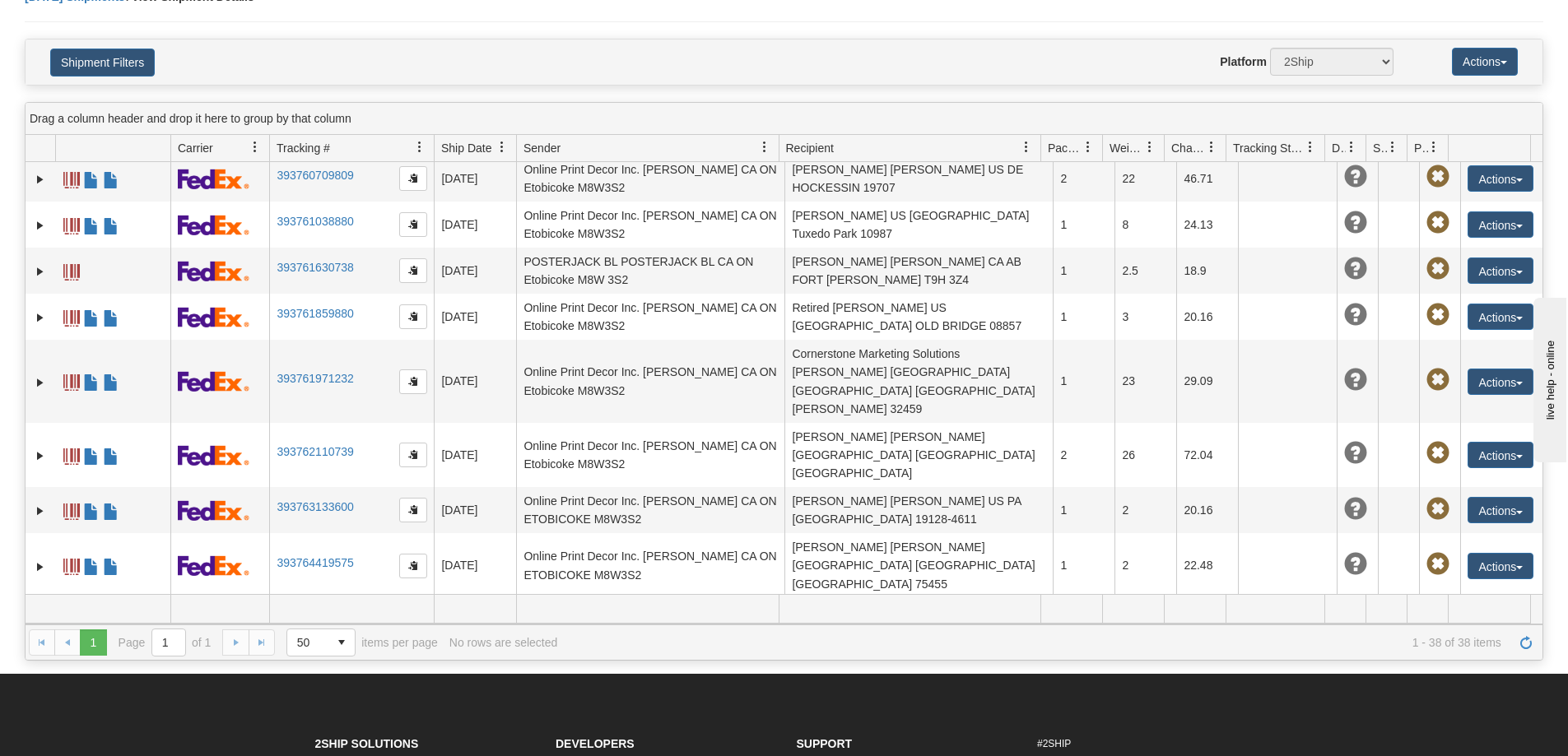
scroll to position [1319, 0]
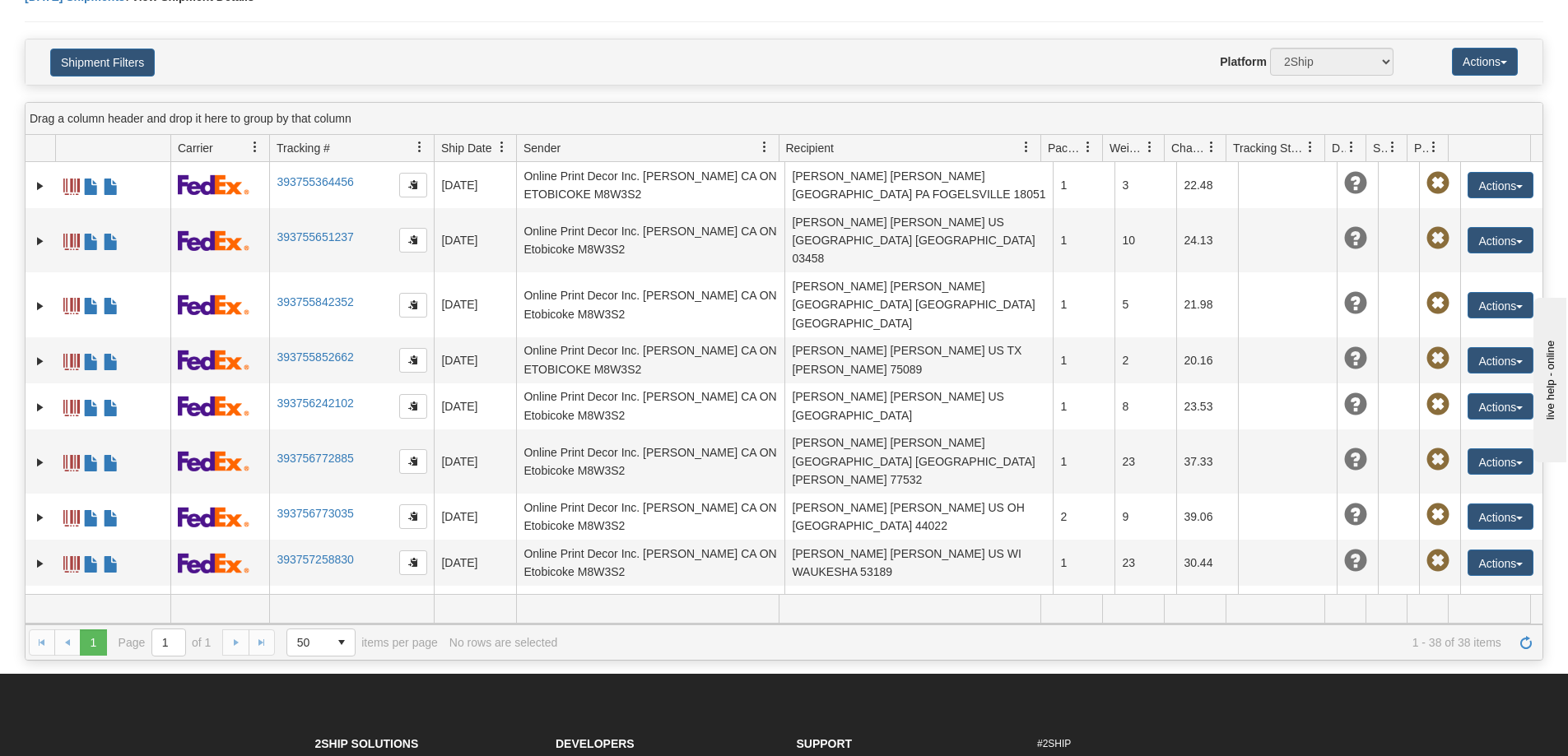
scroll to position [0, 0]
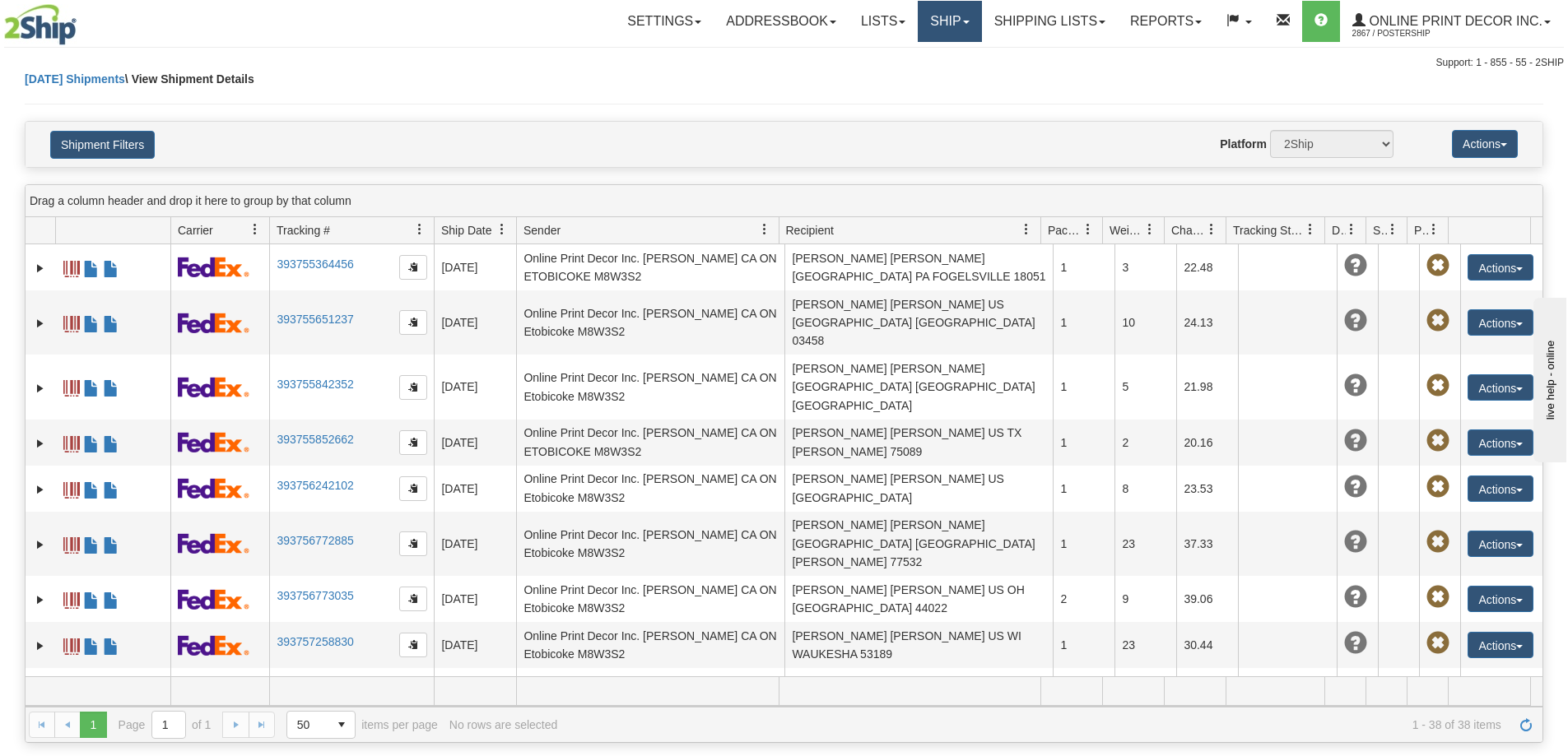
click at [944, 17] on link "Ship" at bounding box center [949, 21] width 63 height 41
click at [890, 59] on span "Ship Screen" at bounding box center [880, 58] width 63 height 14
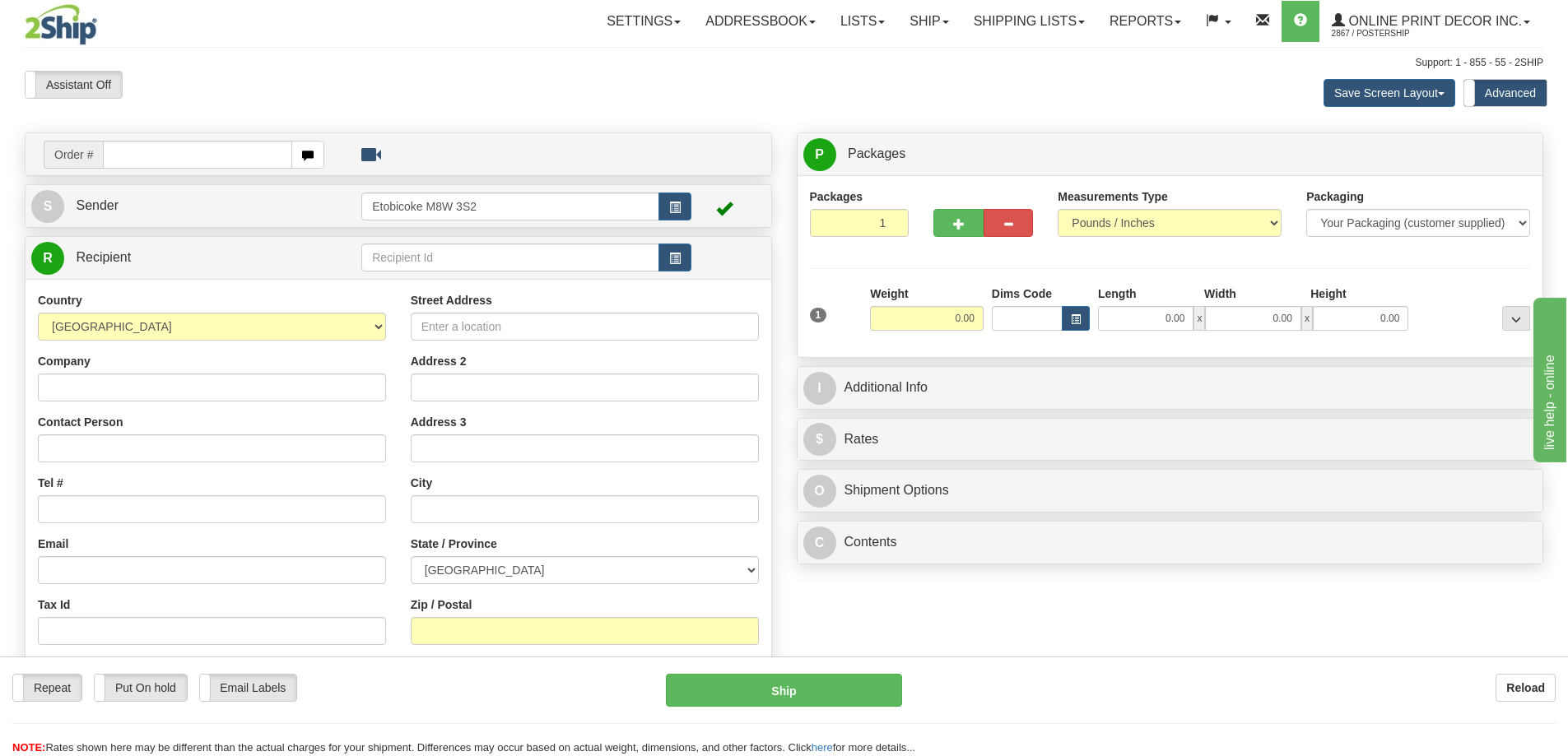
click at [131, 151] on input "text" at bounding box center [197, 154] width 189 height 28
click at [214, 152] on input "text" at bounding box center [197, 154] width 189 height 28
type input "us-56097"
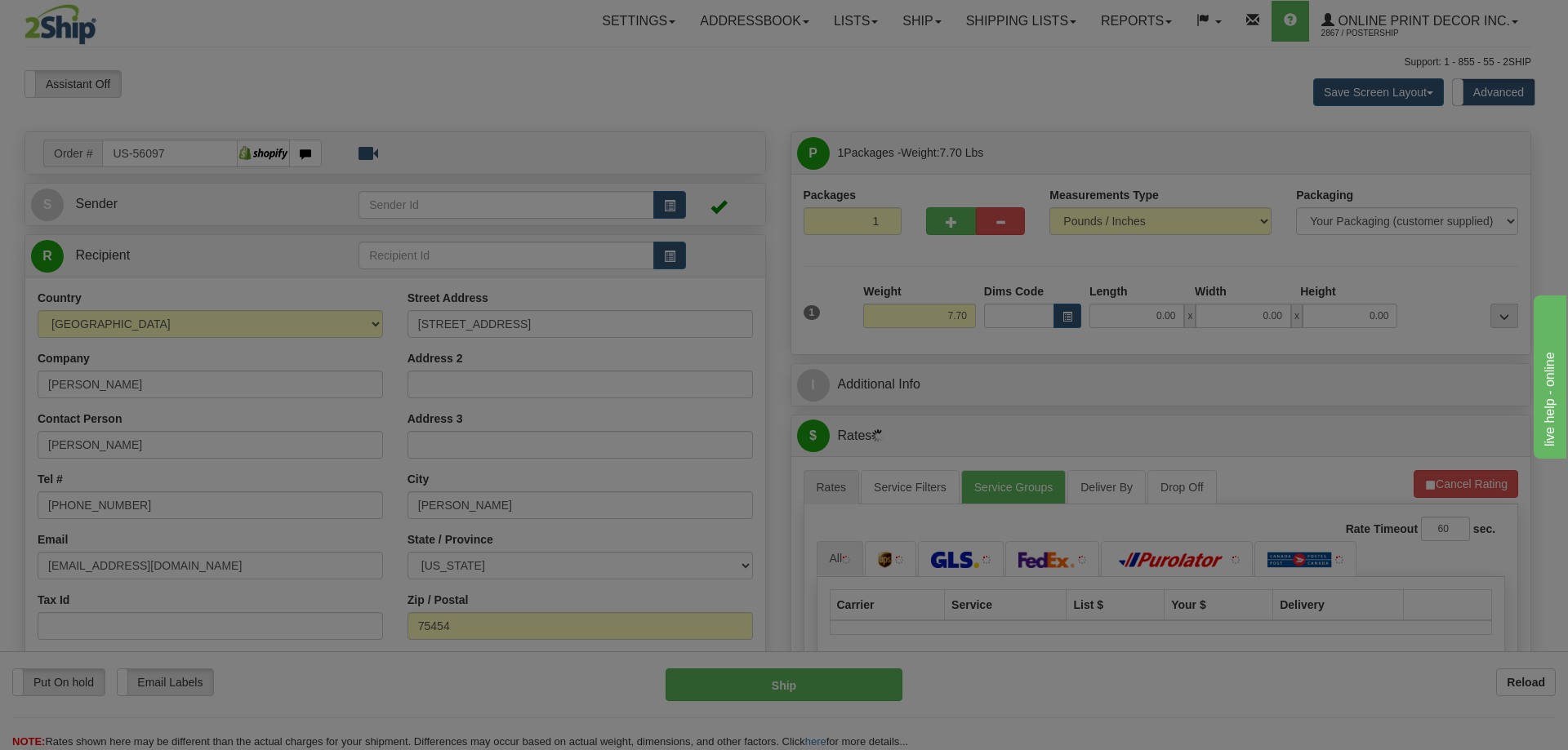
type input "[PERSON_NAME]"
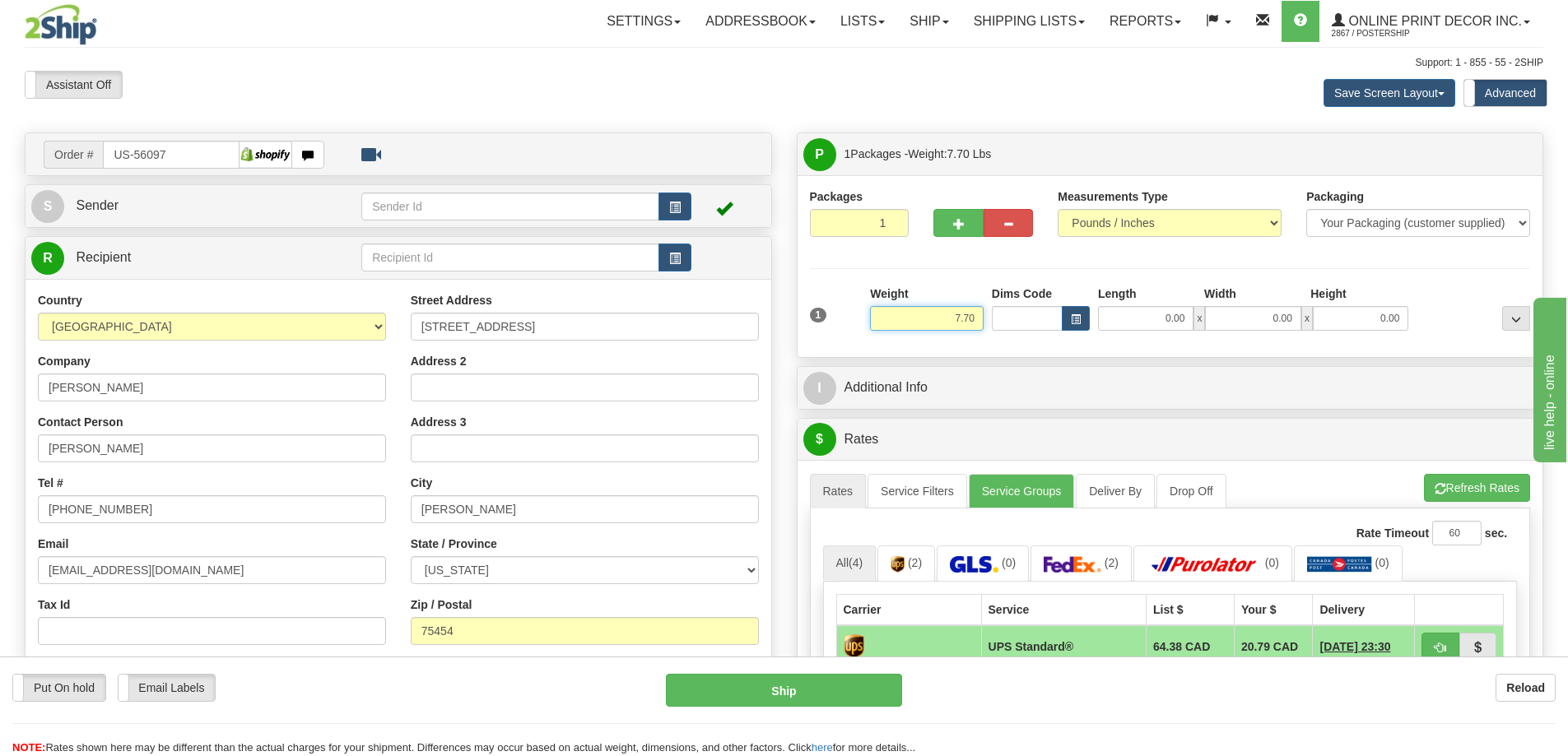
click at [978, 313] on input "7.70" at bounding box center [926, 318] width 113 height 24
type input "7"
type input "2.00"
click at [1072, 317] on span "button" at bounding box center [1075, 319] width 10 height 9
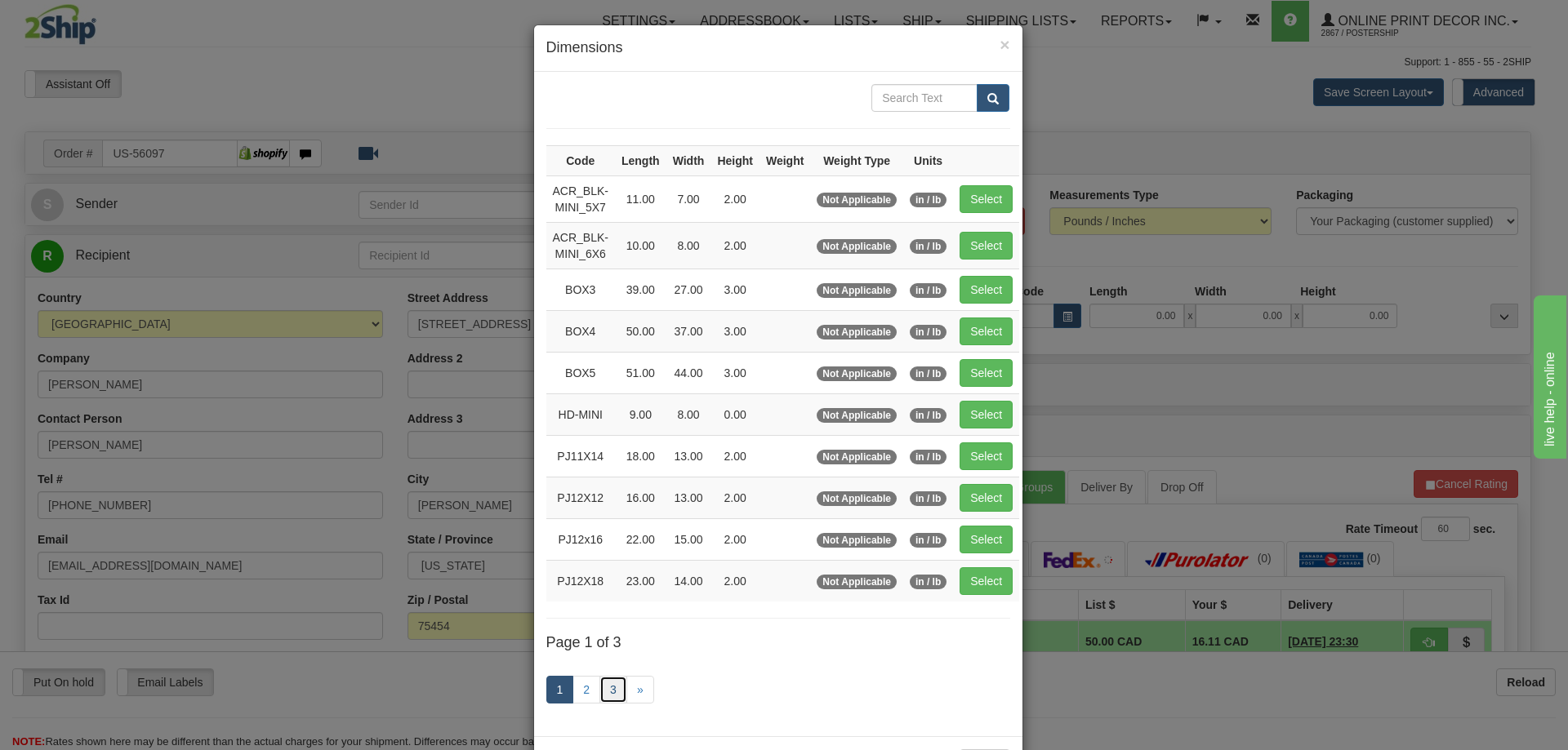
click at [601, 682] on link "3" at bounding box center [613, 689] width 28 height 28
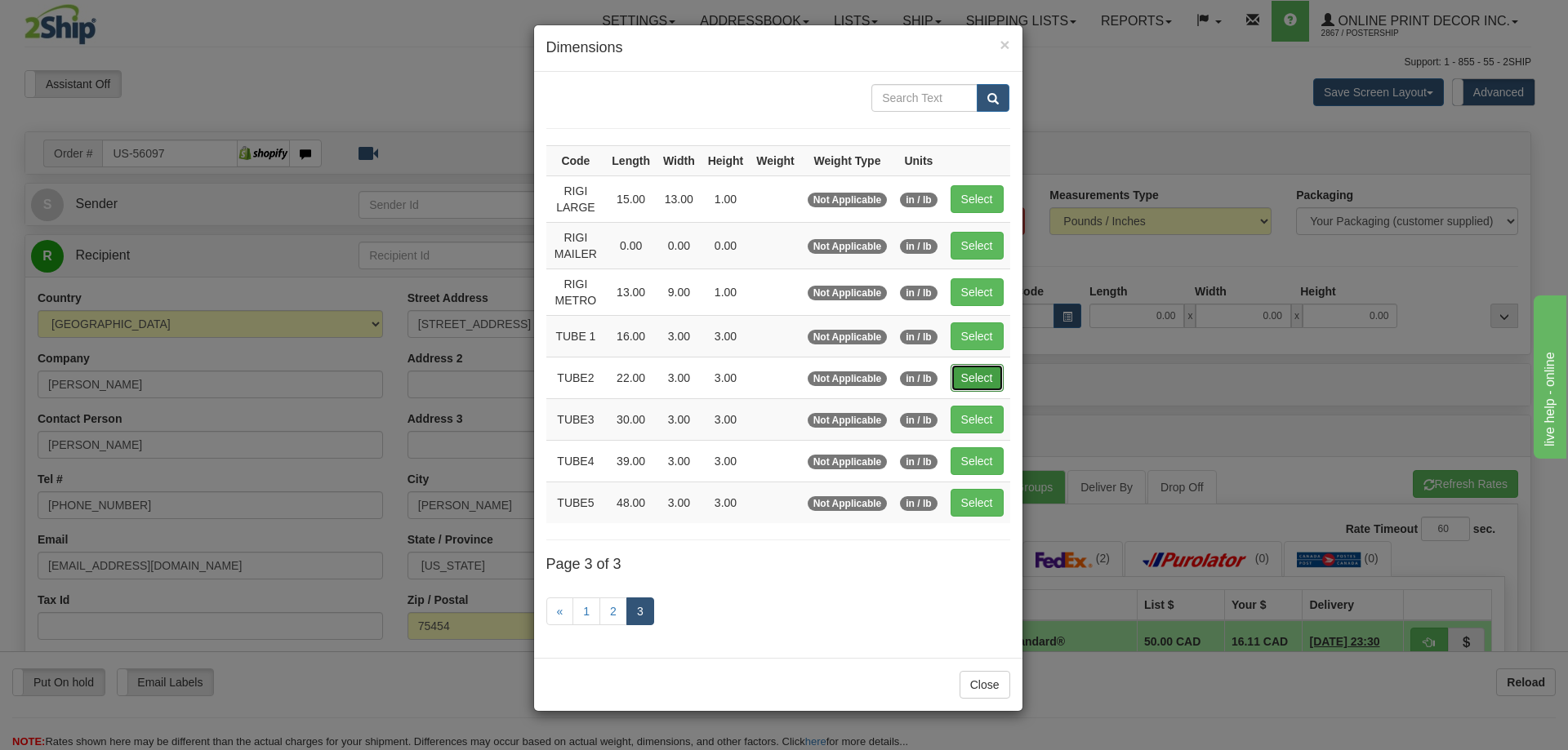
click at [992, 375] on button "Select" at bounding box center [976, 378] width 53 height 28
type input "TUBE2"
type input "22.00"
type input "3.00"
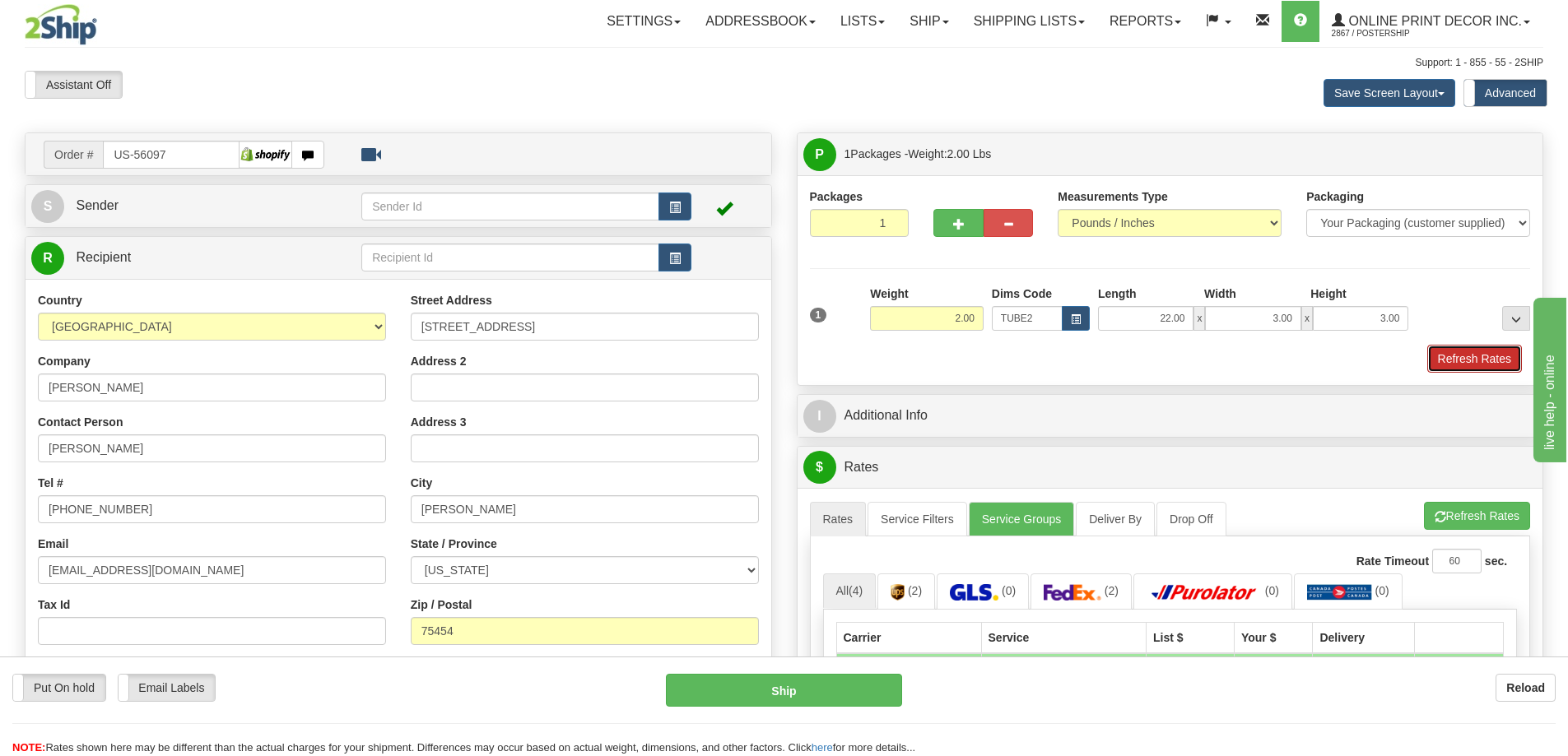
click at [1467, 355] on button "Refresh Rates" at bounding box center [1475, 359] width 95 height 28
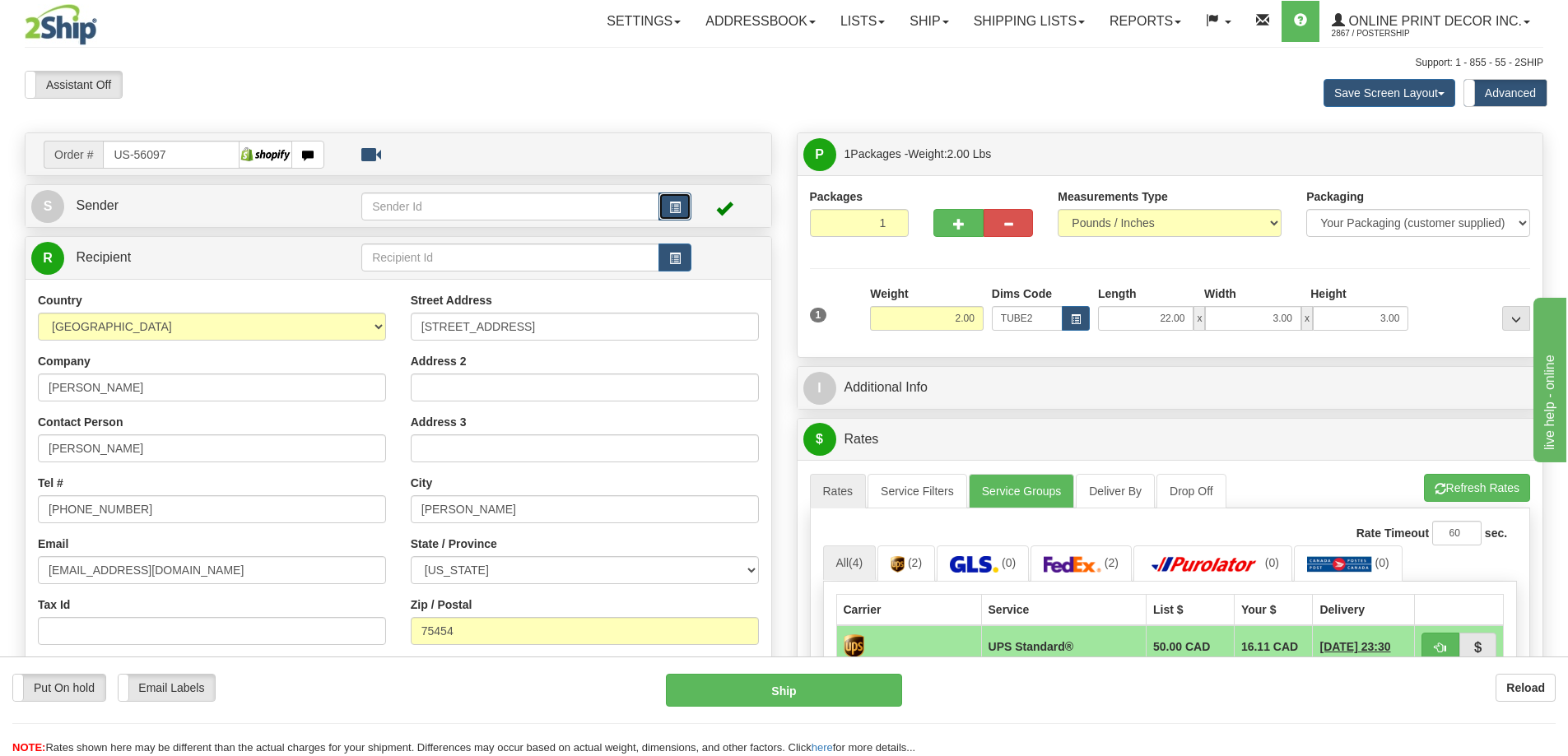
click at [666, 205] on button "button" at bounding box center [675, 206] width 33 height 28
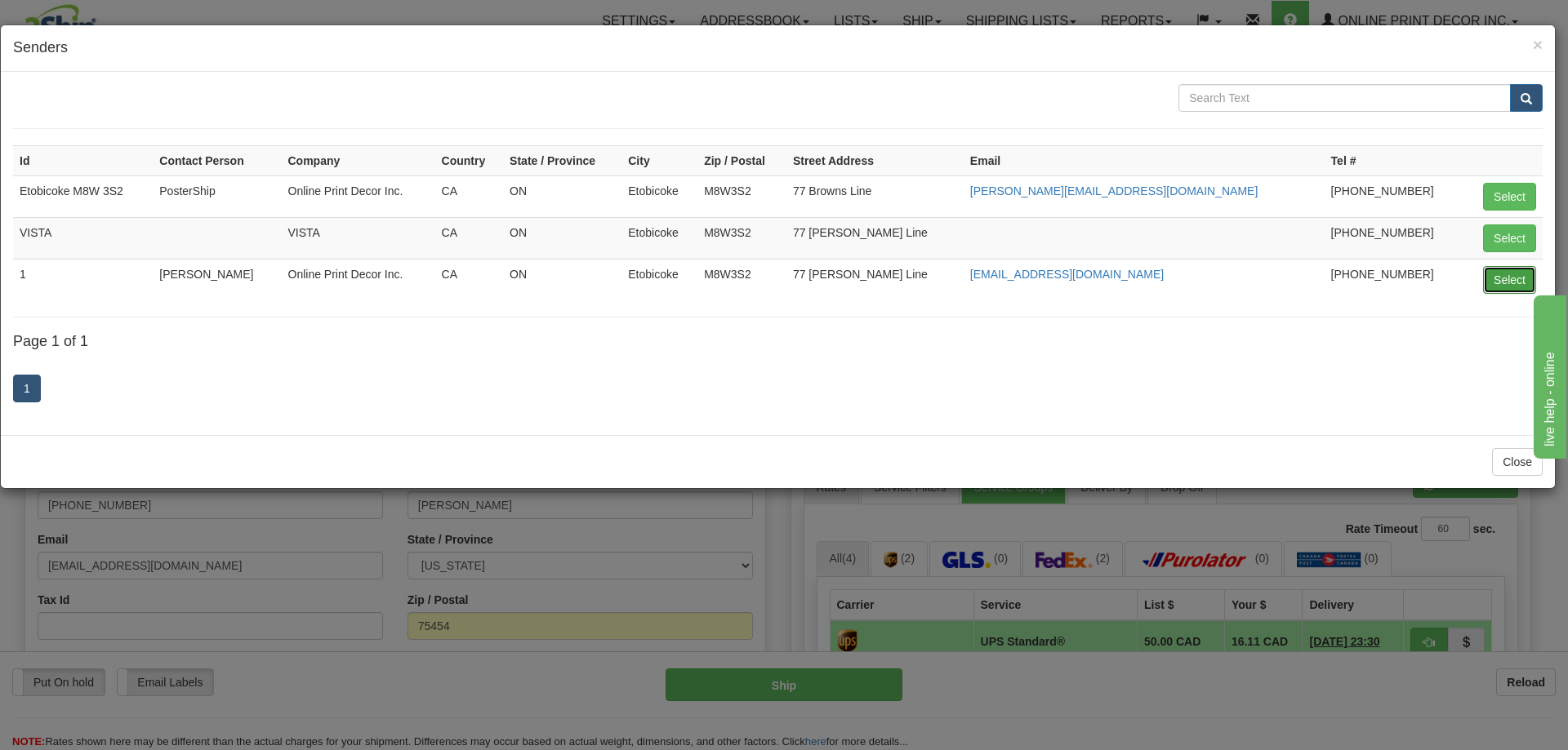
click at [1505, 280] on button "Select" at bounding box center [1509, 280] width 53 height 28
type input "1"
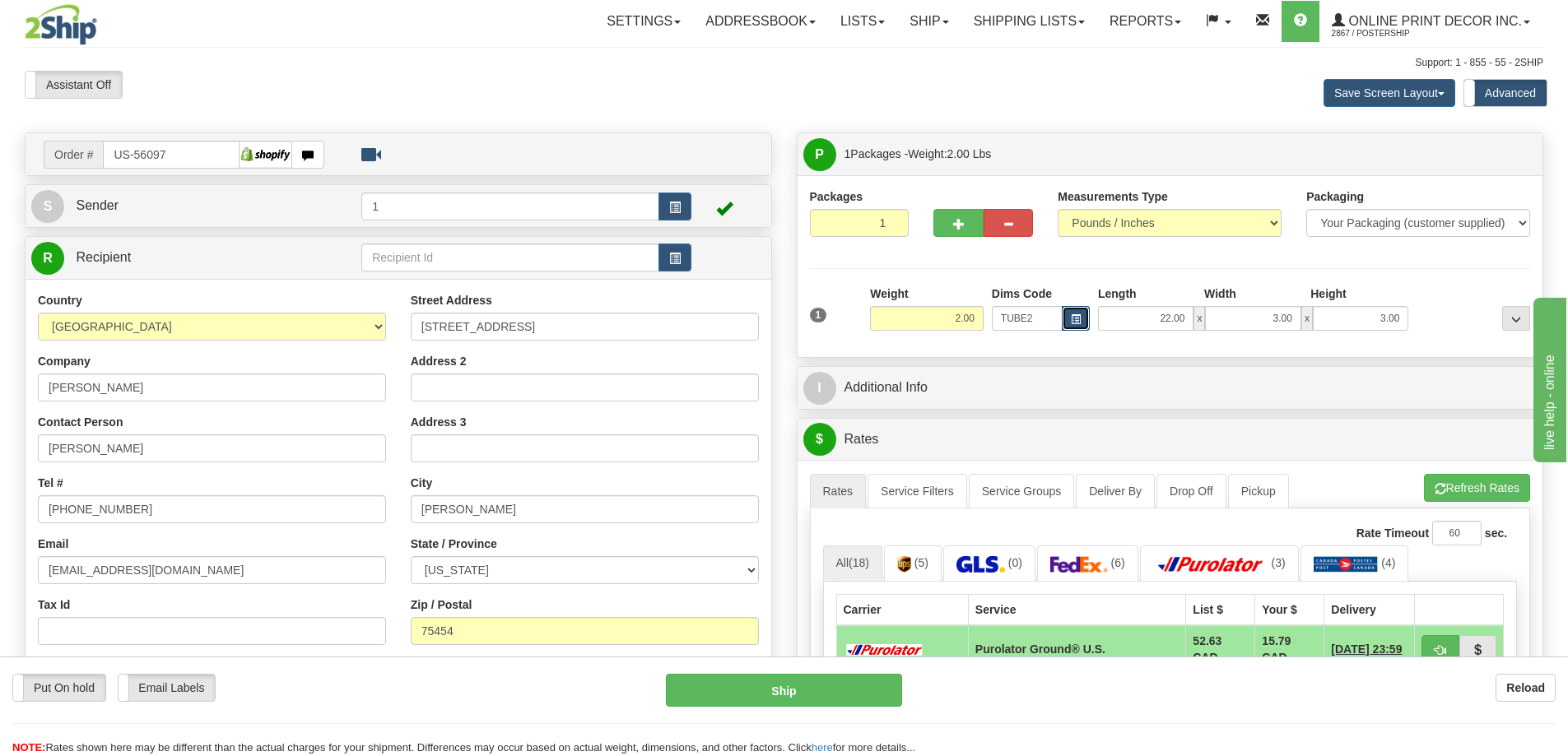
click at [1075, 317] on span "button" at bounding box center [1075, 319] width 10 height 9
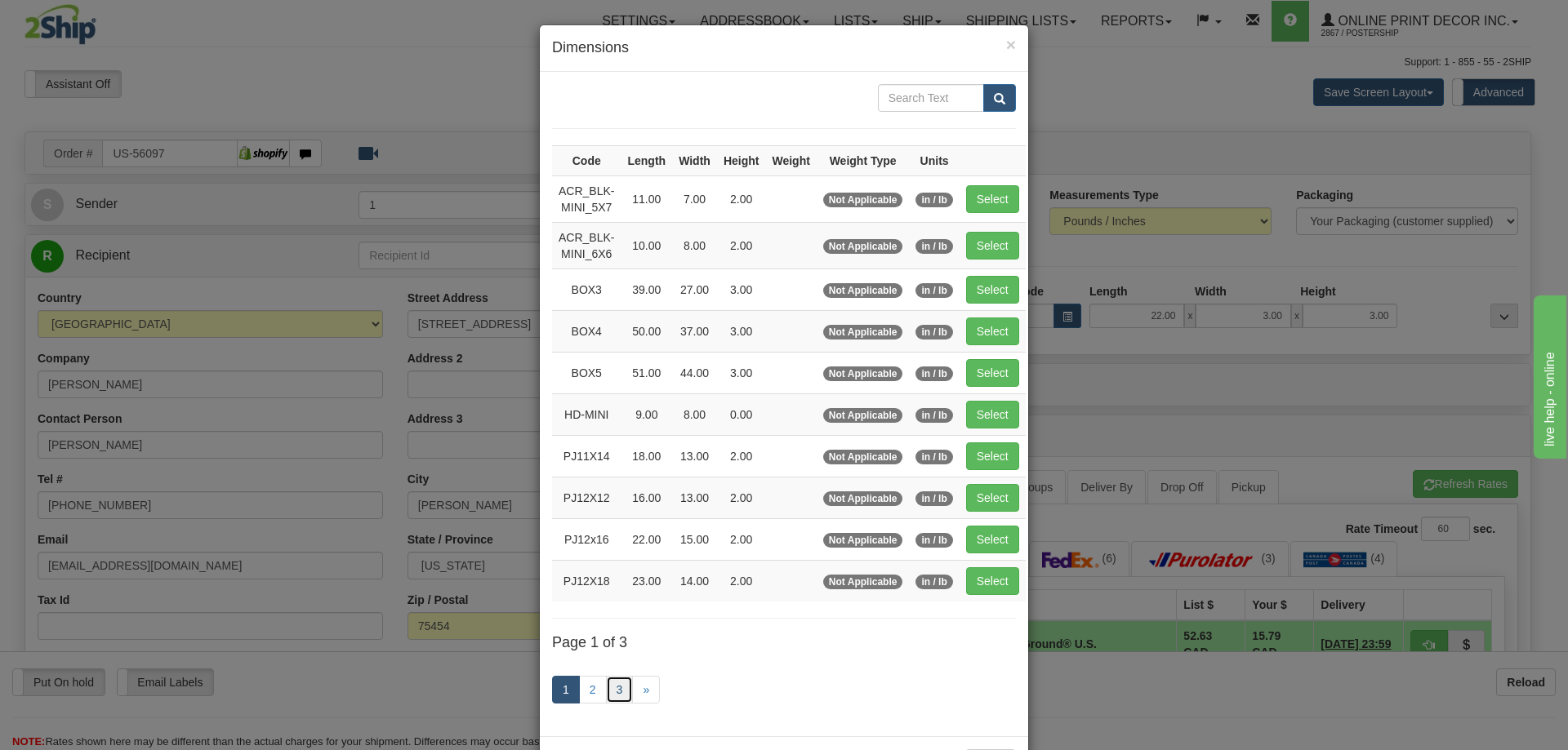
click at [612, 688] on link "3" at bounding box center [620, 689] width 28 height 28
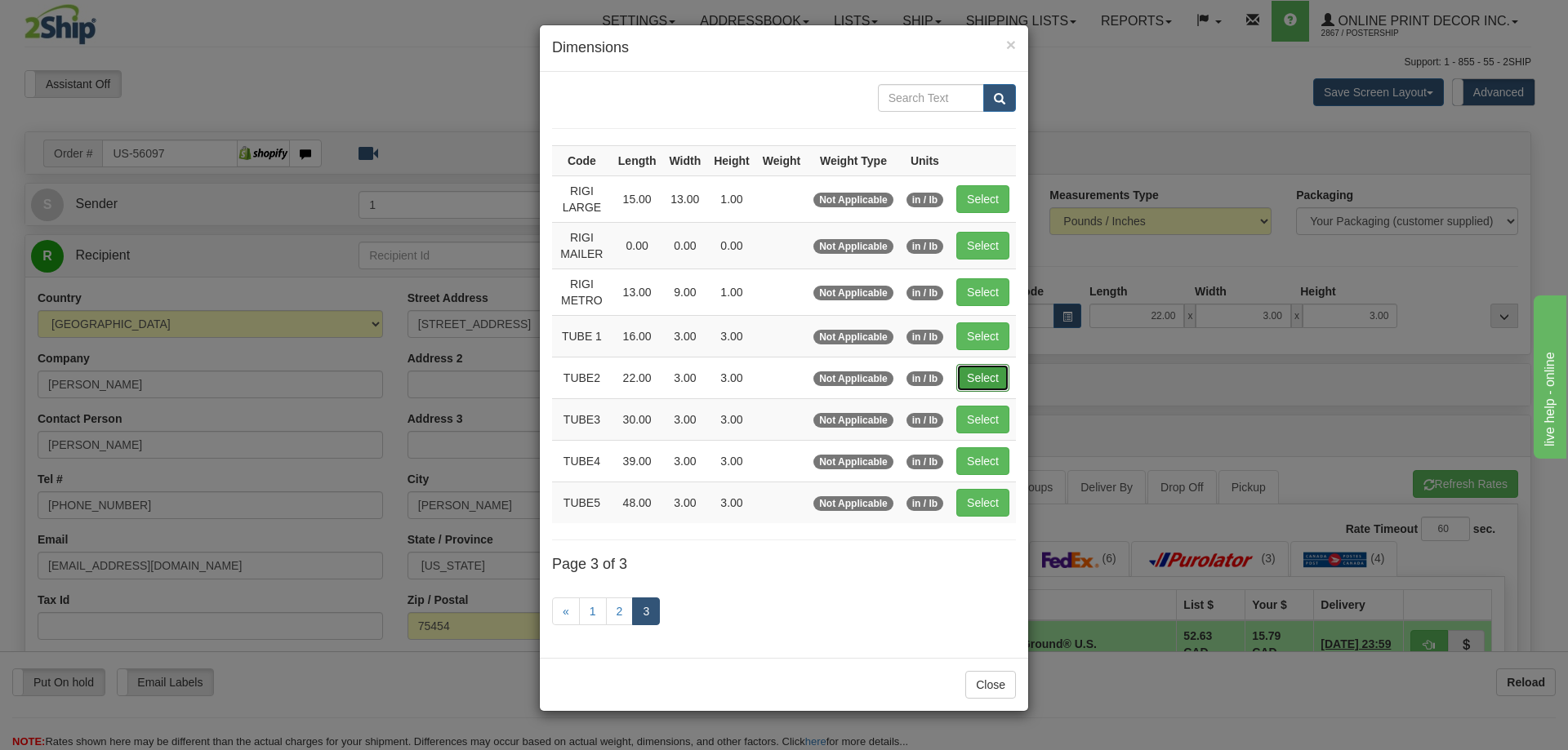
click at [976, 373] on button "Select" at bounding box center [982, 378] width 53 height 28
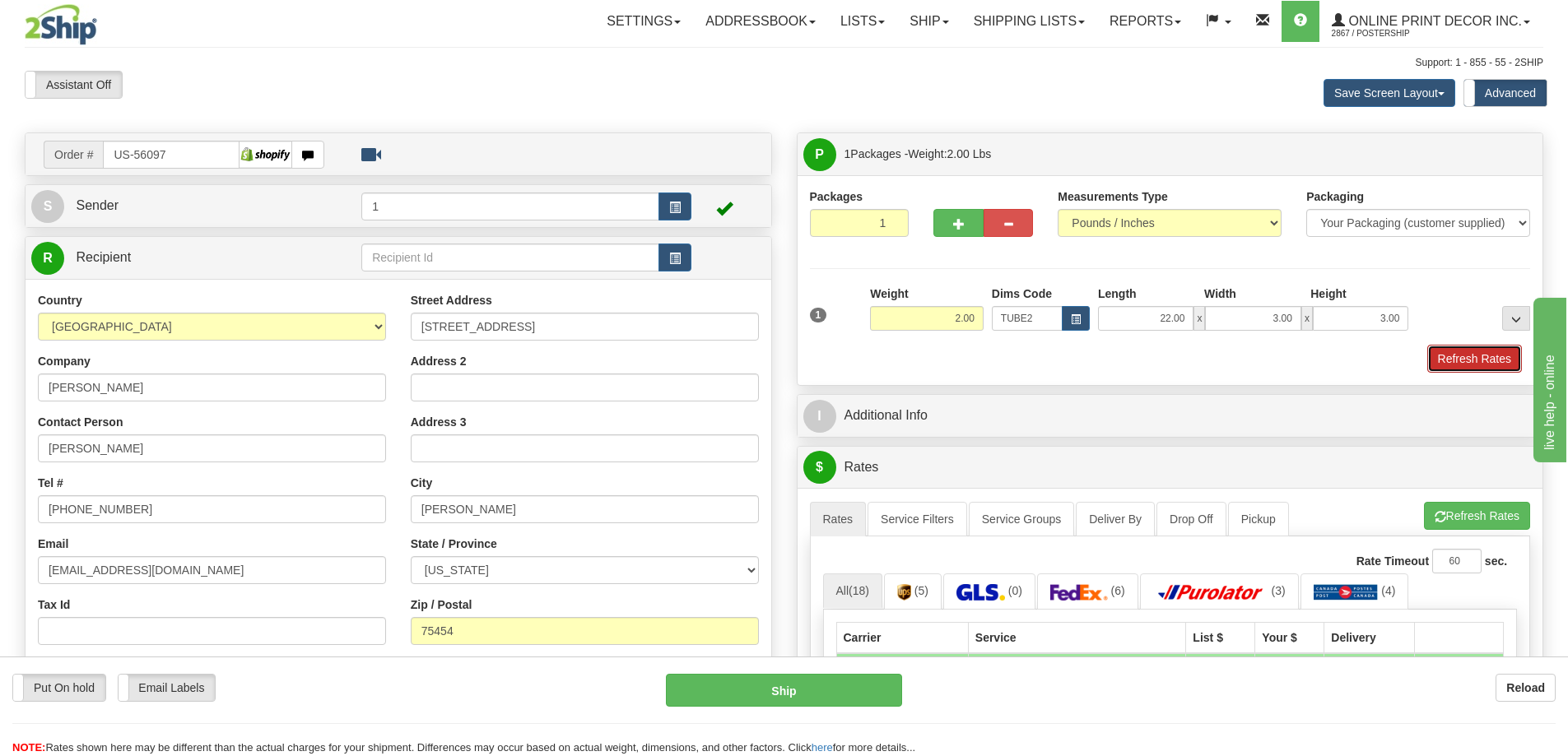
click at [1487, 355] on button "Refresh Rates" at bounding box center [1475, 359] width 95 height 28
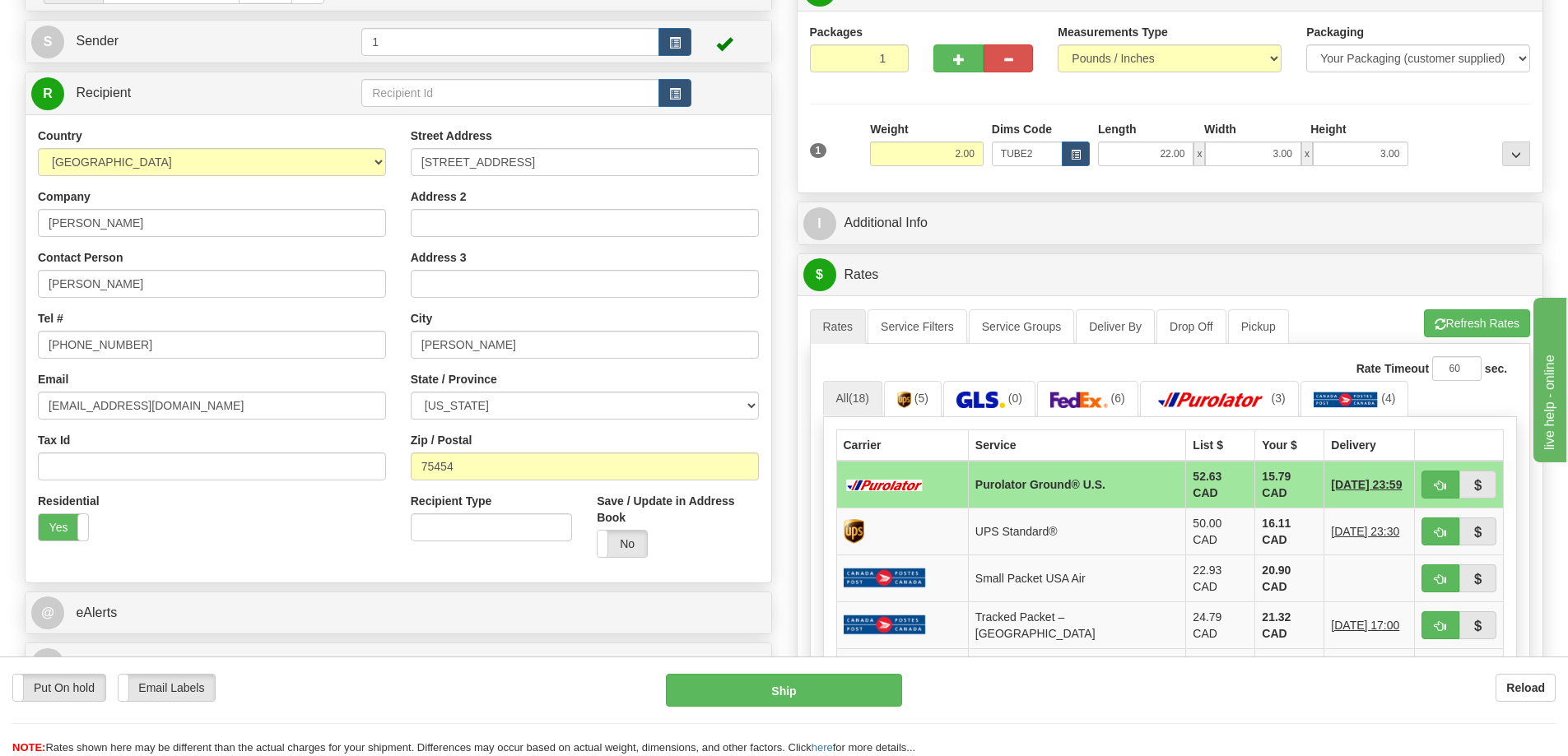
scroll to position [247, 0]
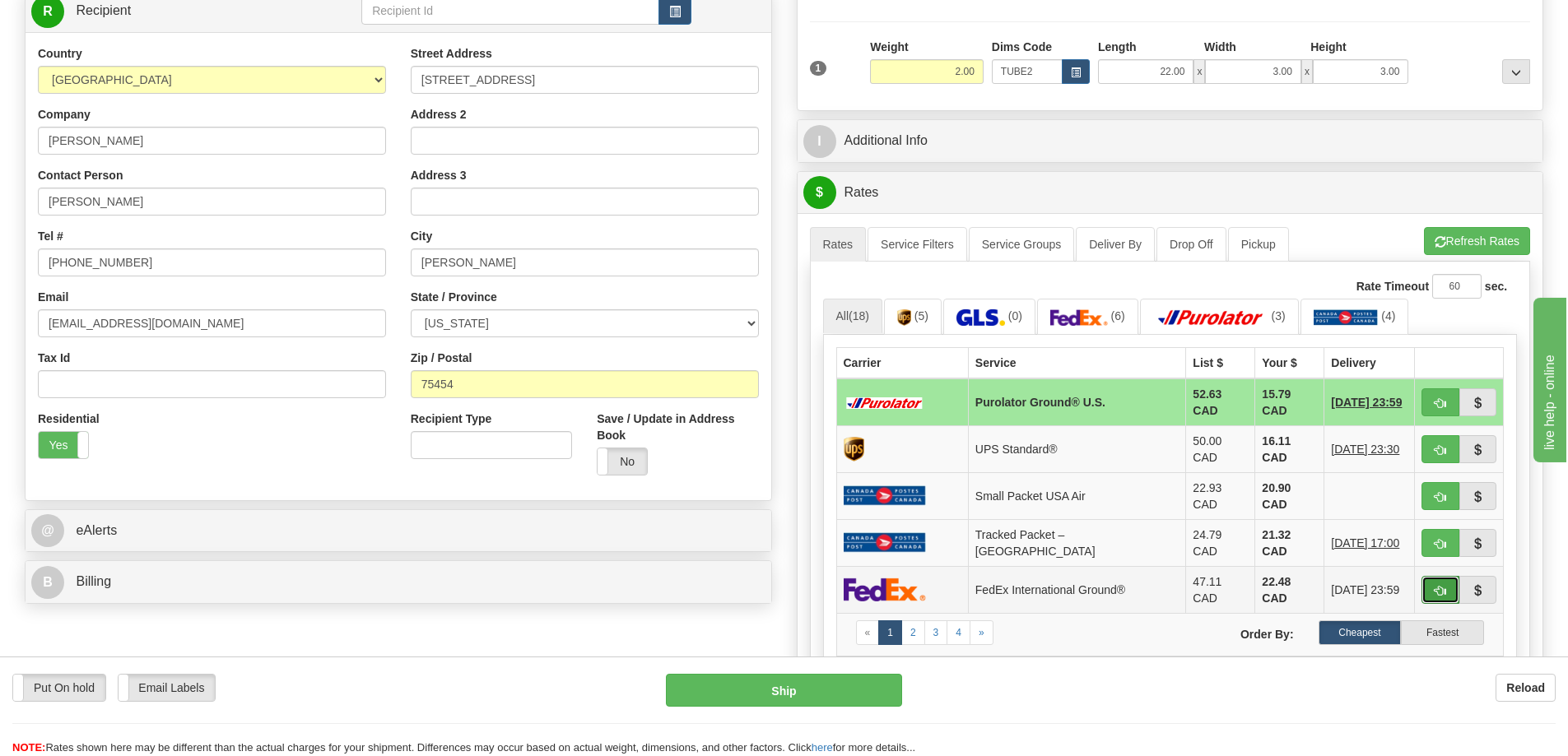
click at [1437, 576] on button "button" at bounding box center [1440, 589] width 38 height 28
type input "92"
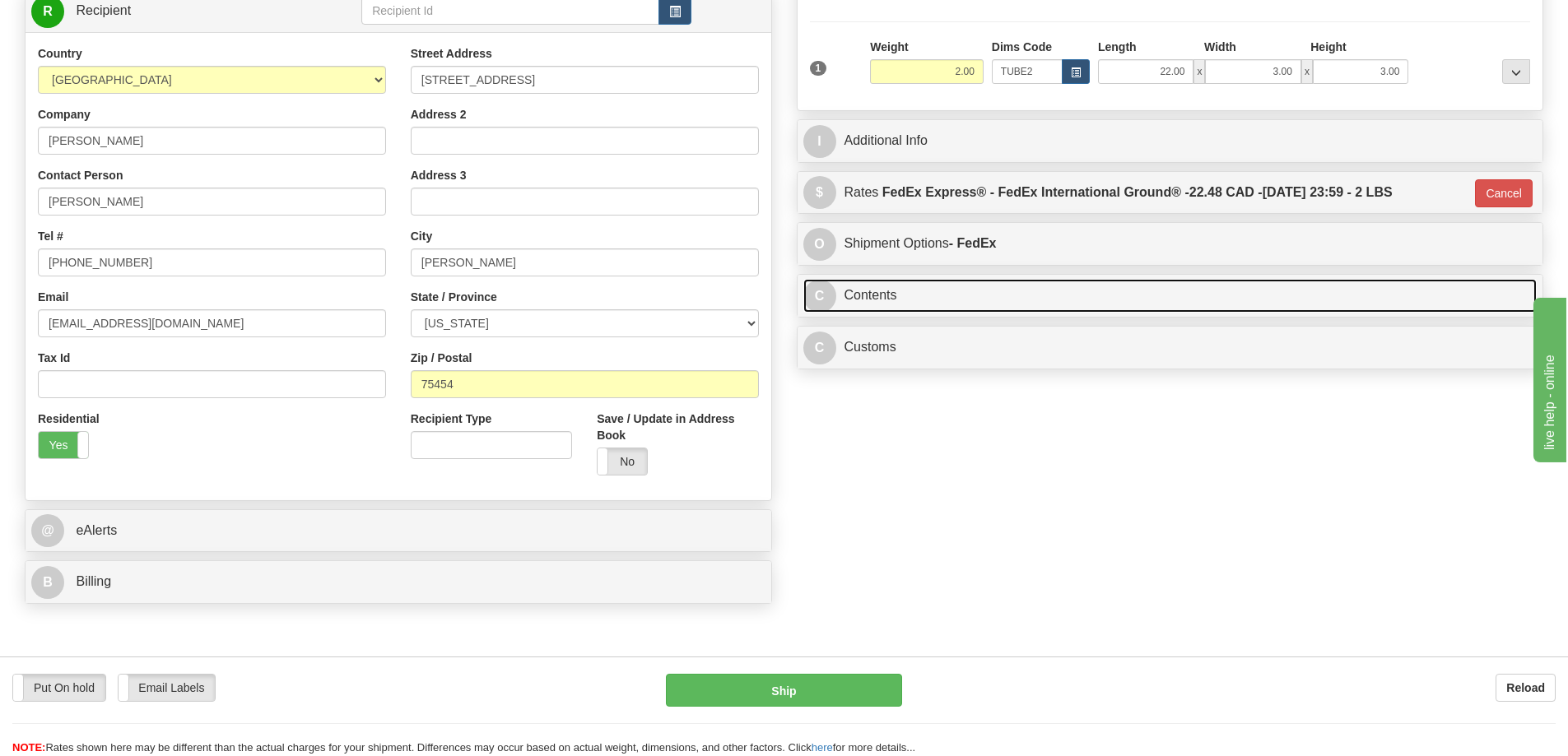
click at [1212, 307] on link "C Contents" at bounding box center [1170, 296] width 734 height 34
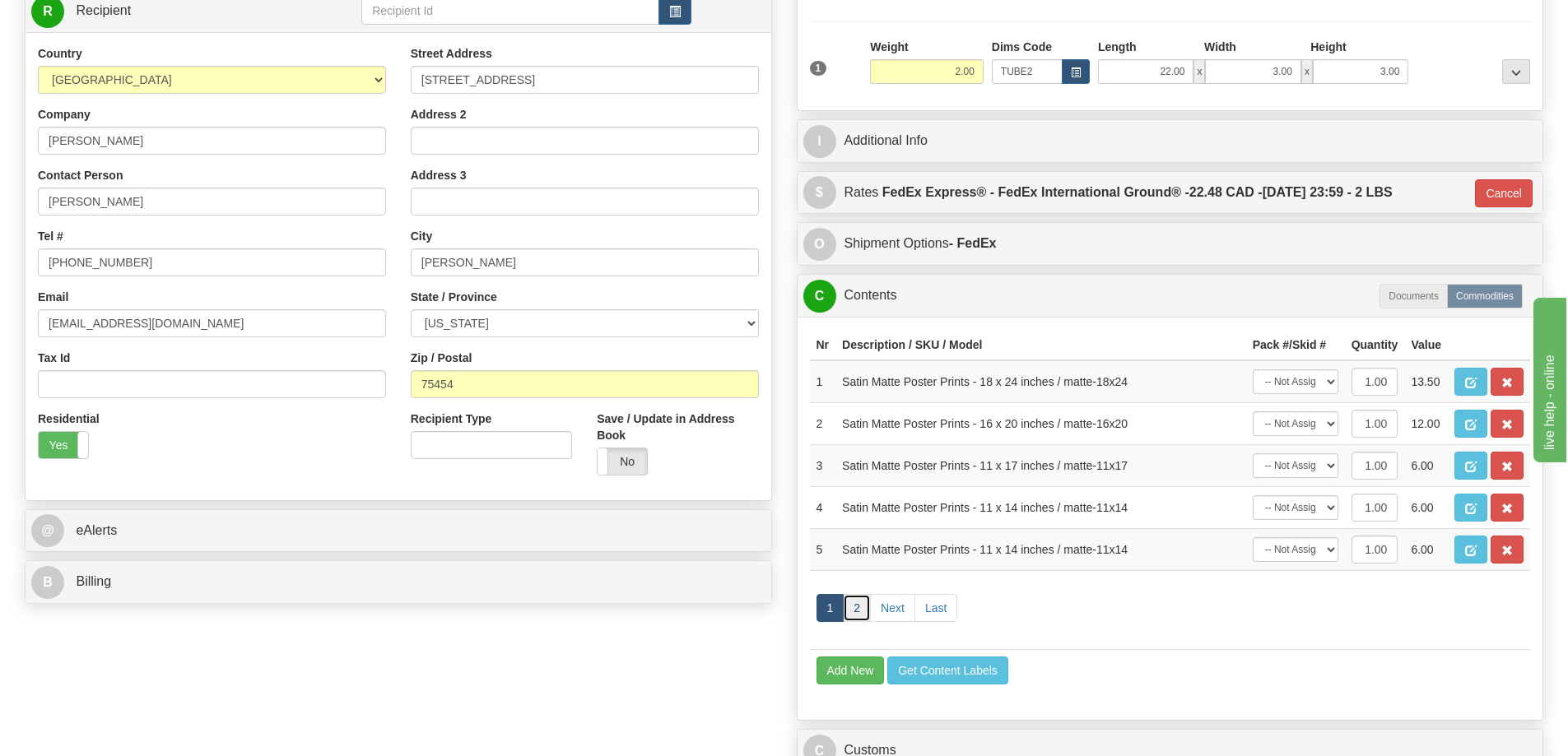
click at [852, 614] on link "2" at bounding box center [856, 608] width 28 height 28
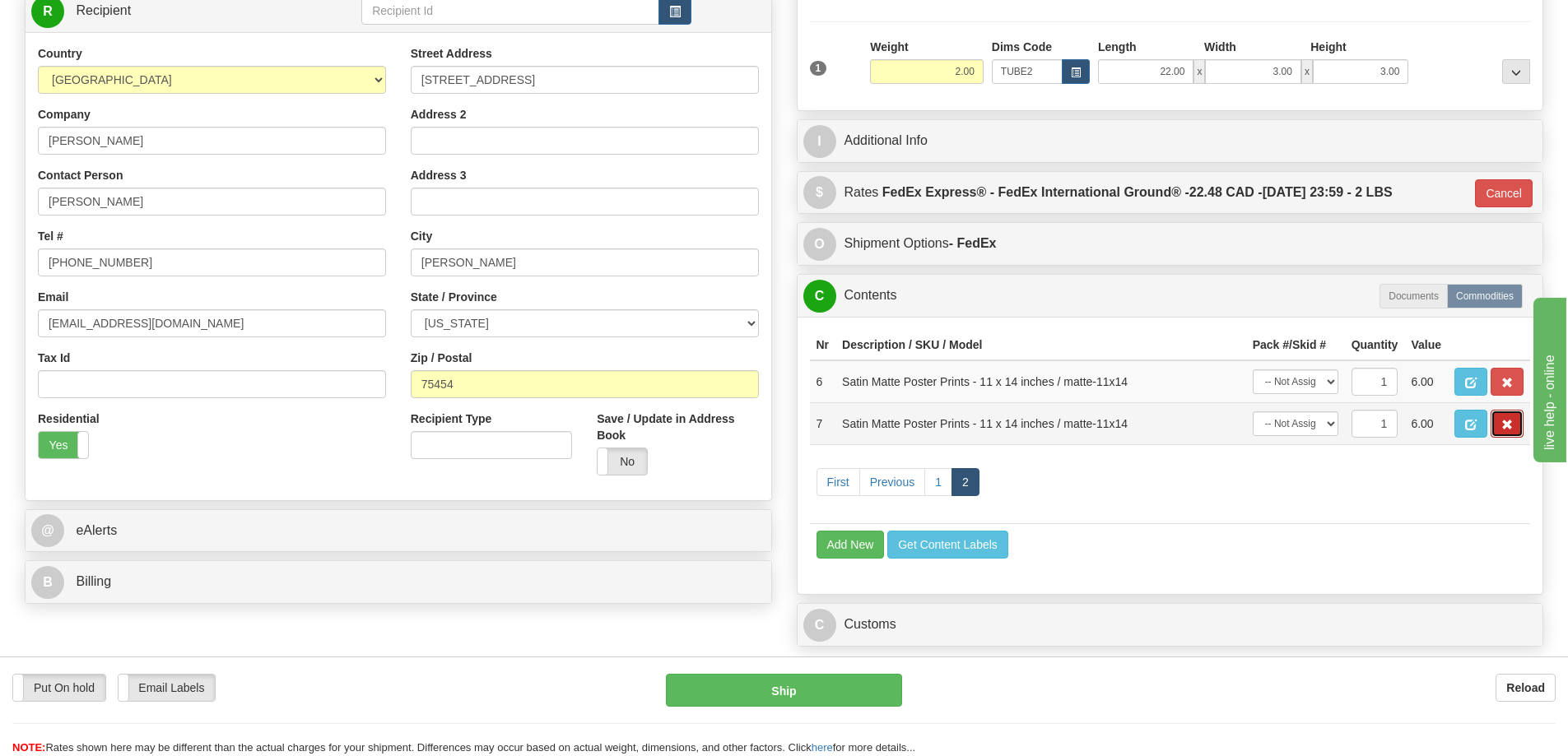
click at [1511, 422] on button "button" at bounding box center [1507, 424] width 33 height 28
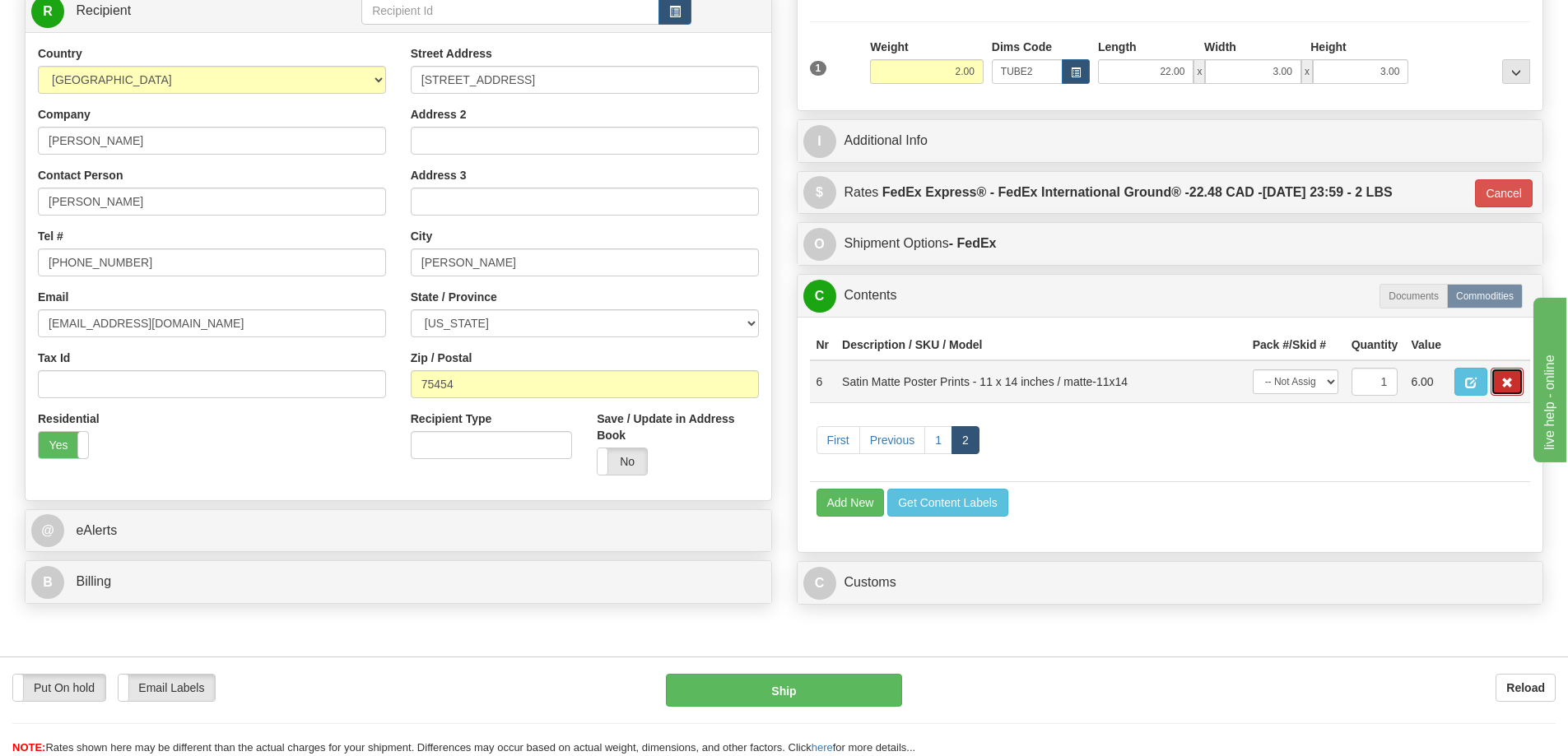
click at [1507, 387] on span "button" at bounding box center [1507, 383] width 12 height 11
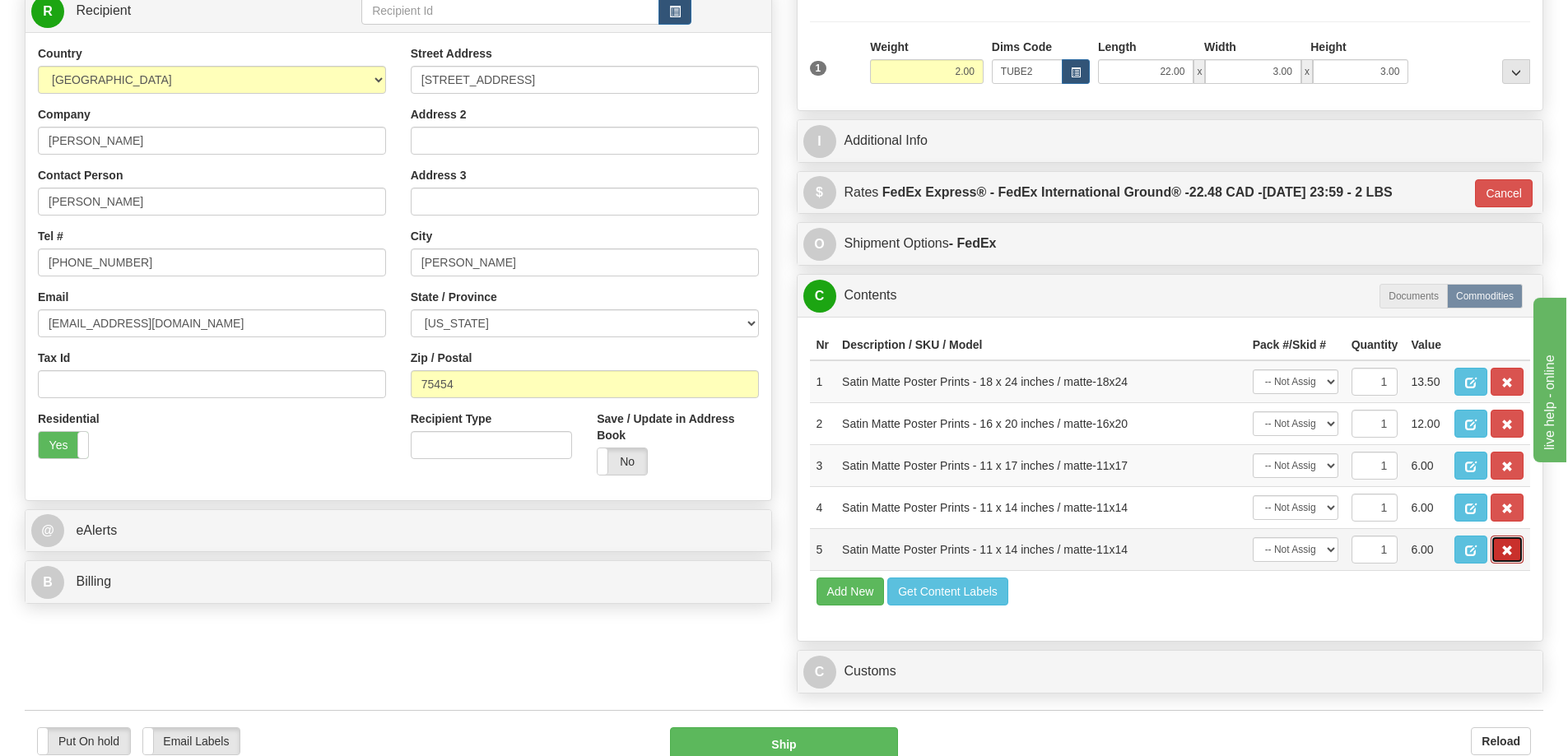
click at [1500, 549] on button "button" at bounding box center [1507, 550] width 33 height 28
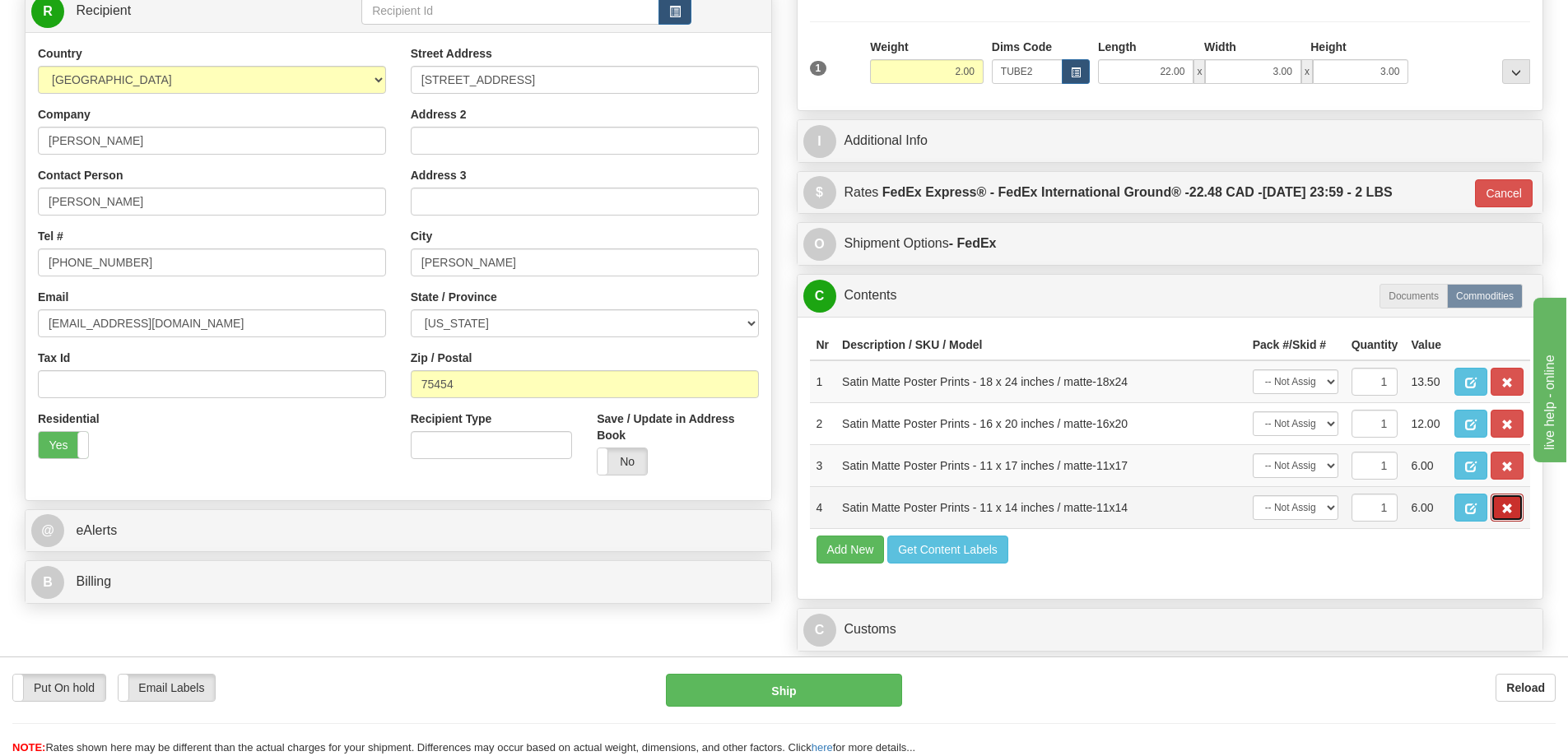
click at [1497, 515] on button "button" at bounding box center [1507, 507] width 33 height 28
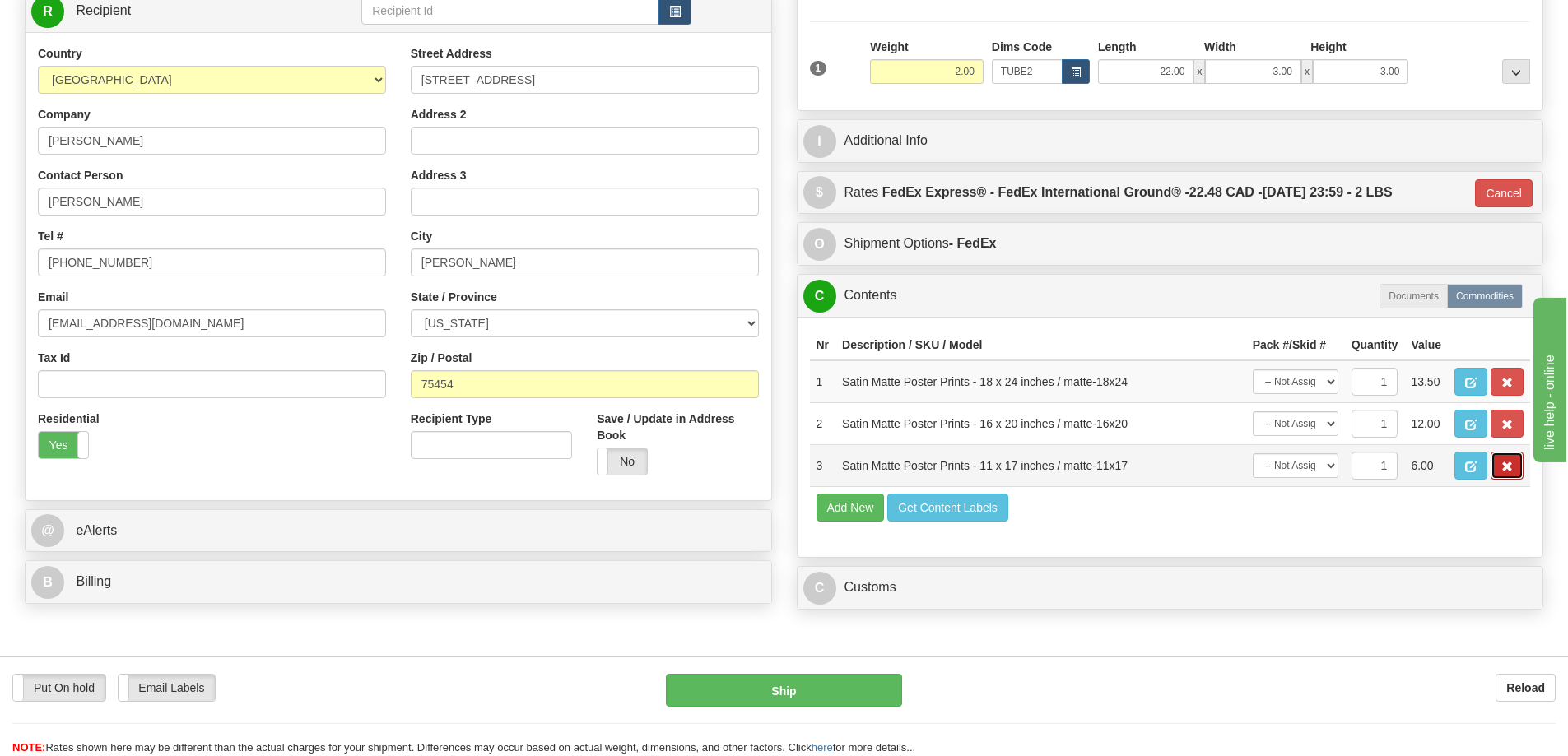
click at [1504, 472] on span "button" at bounding box center [1507, 466] width 12 height 11
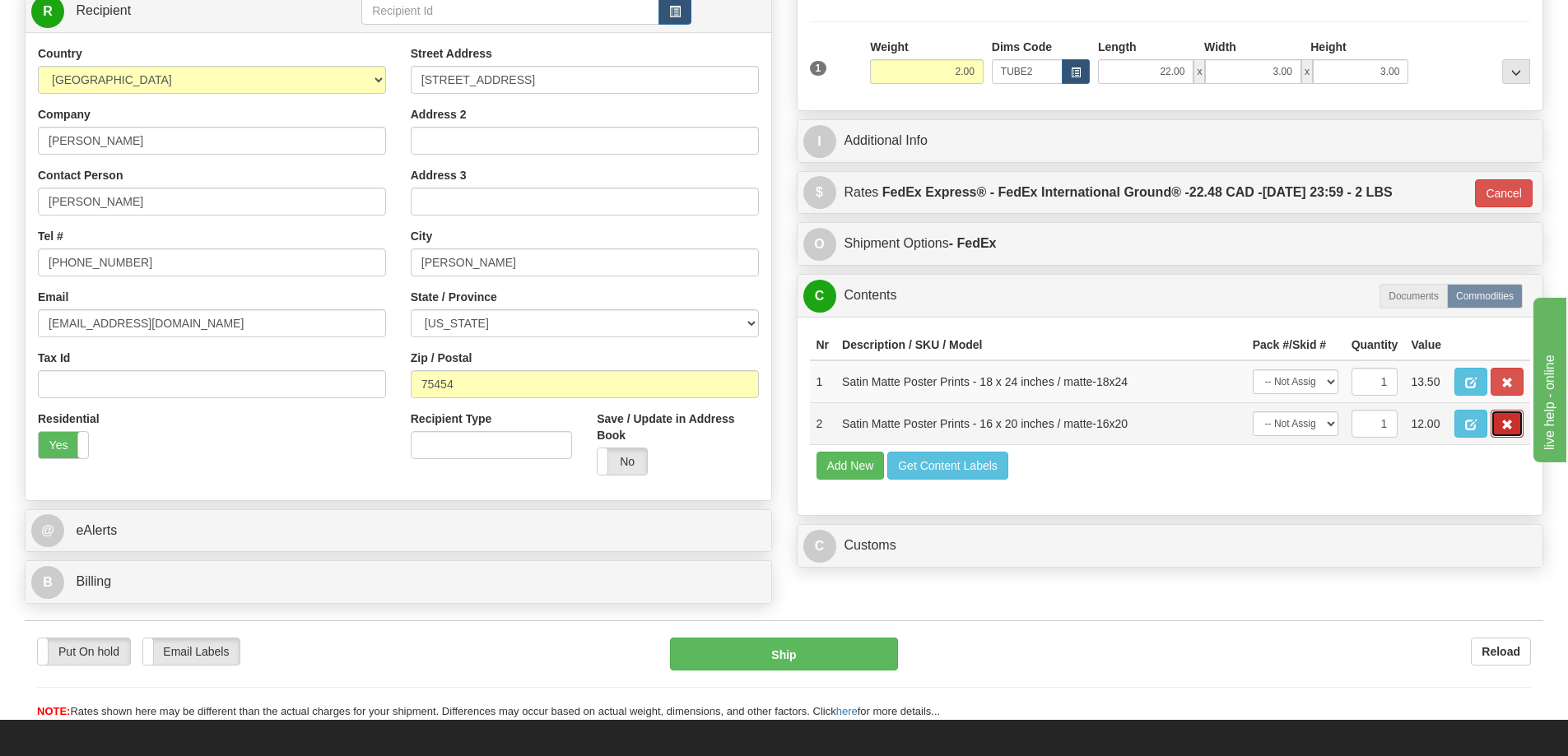
click at [1503, 424] on span "button" at bounding box center [1507, 425] width 12 height 11
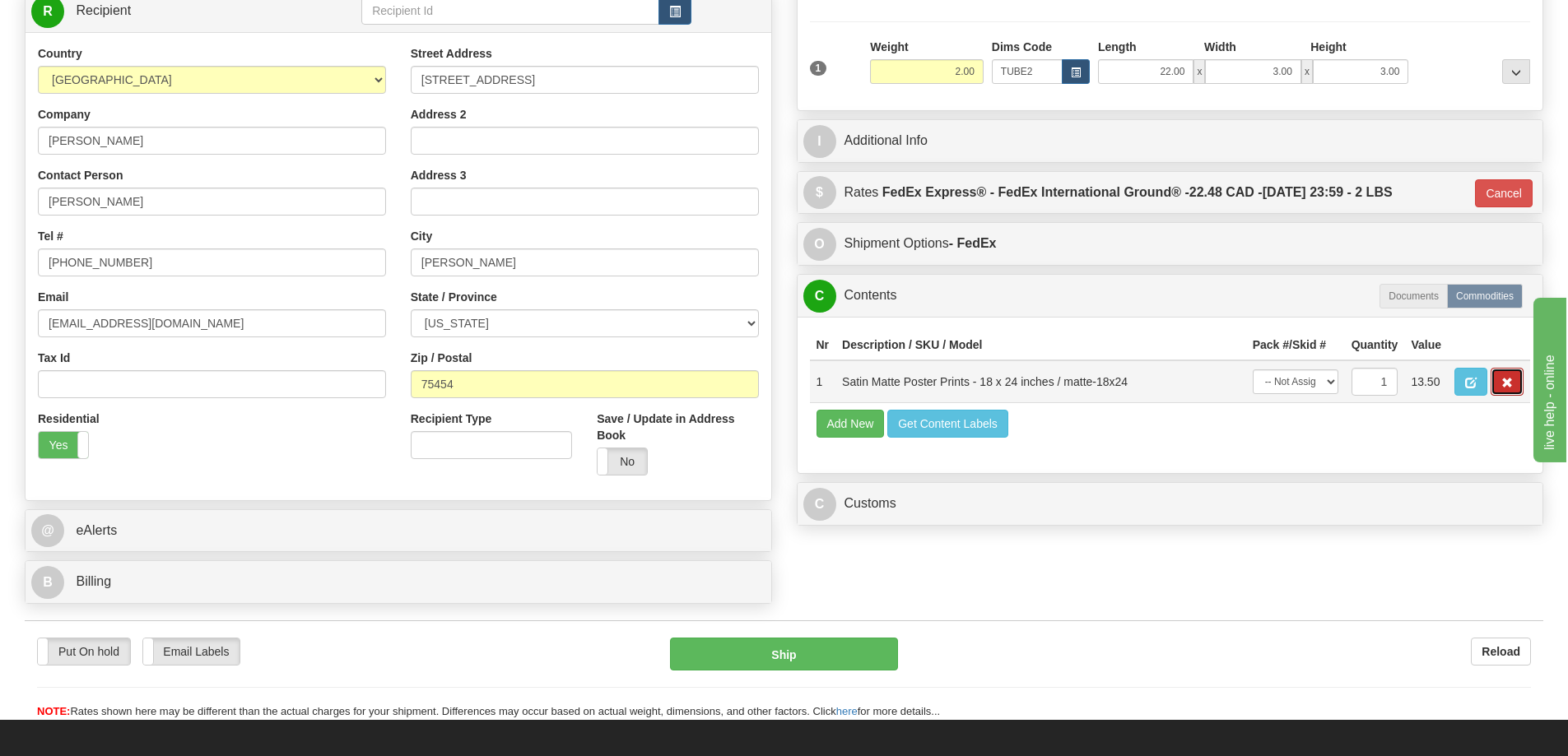
click at [1512, 386] on span "button" at bounding box center [1507, 383] width 12 height 11
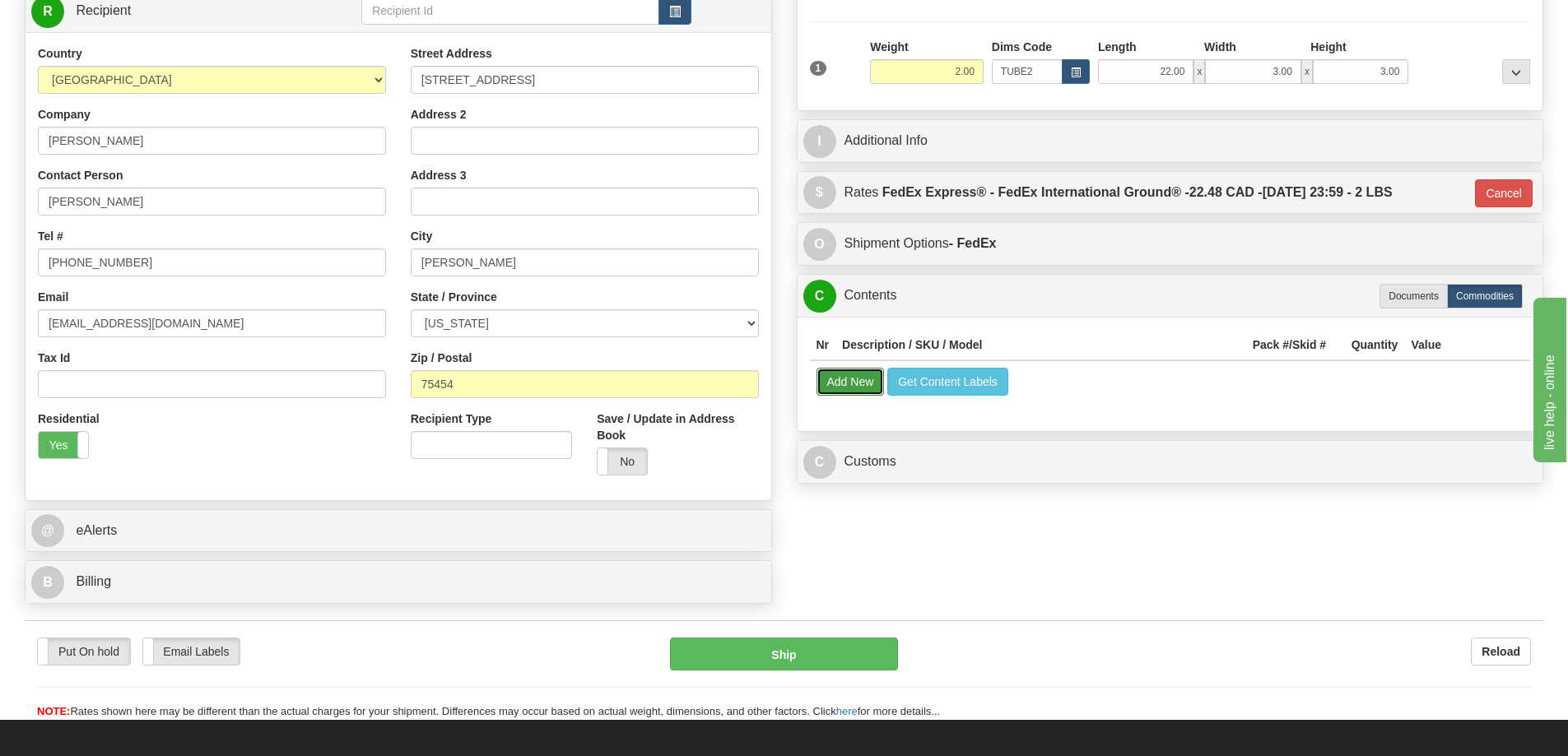
click at [848, 385] on button "Add New" at bounding box center [850, 381] width 68 height 28
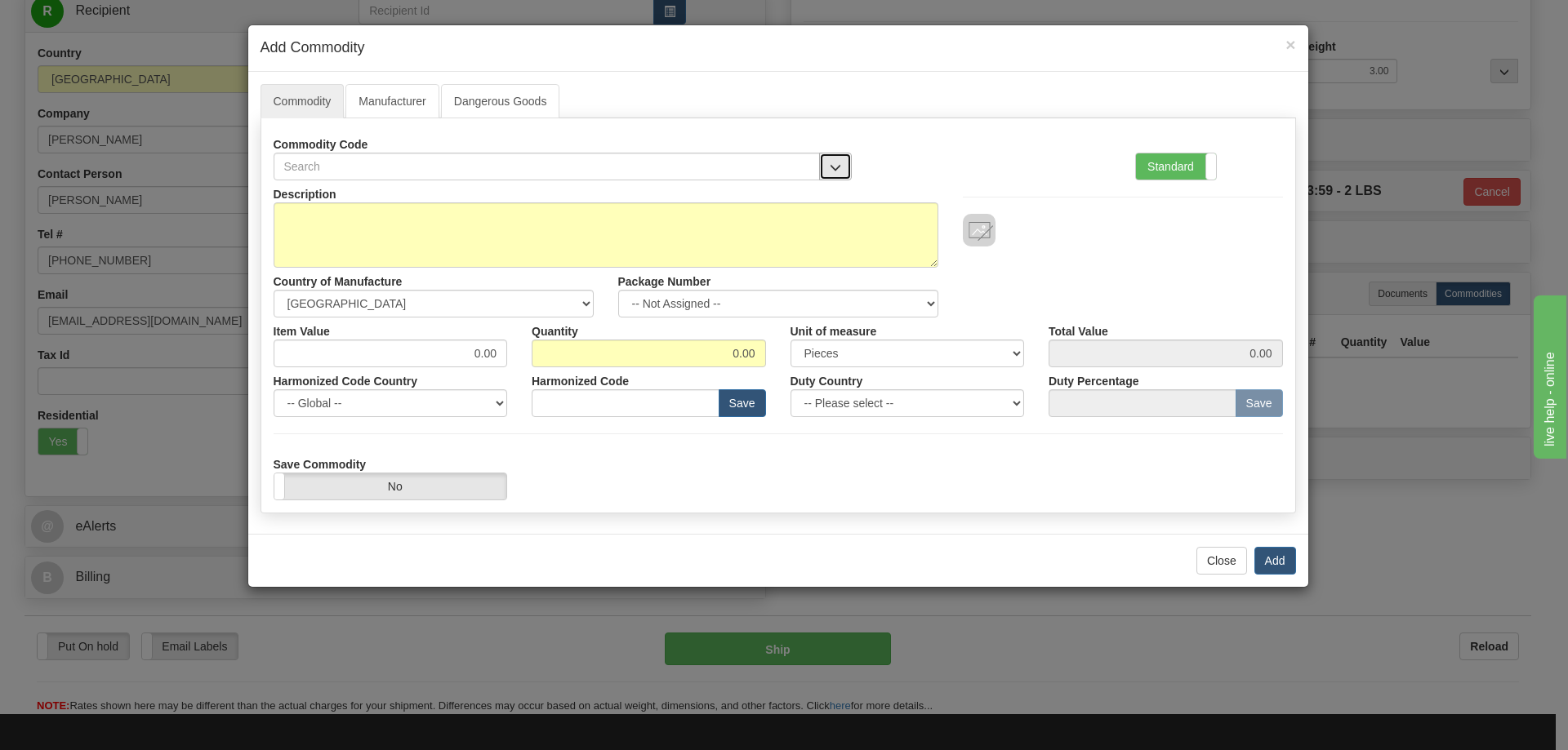
click at [841, 160] on button "button" at bounding box center [835, 166] width 33 height 28
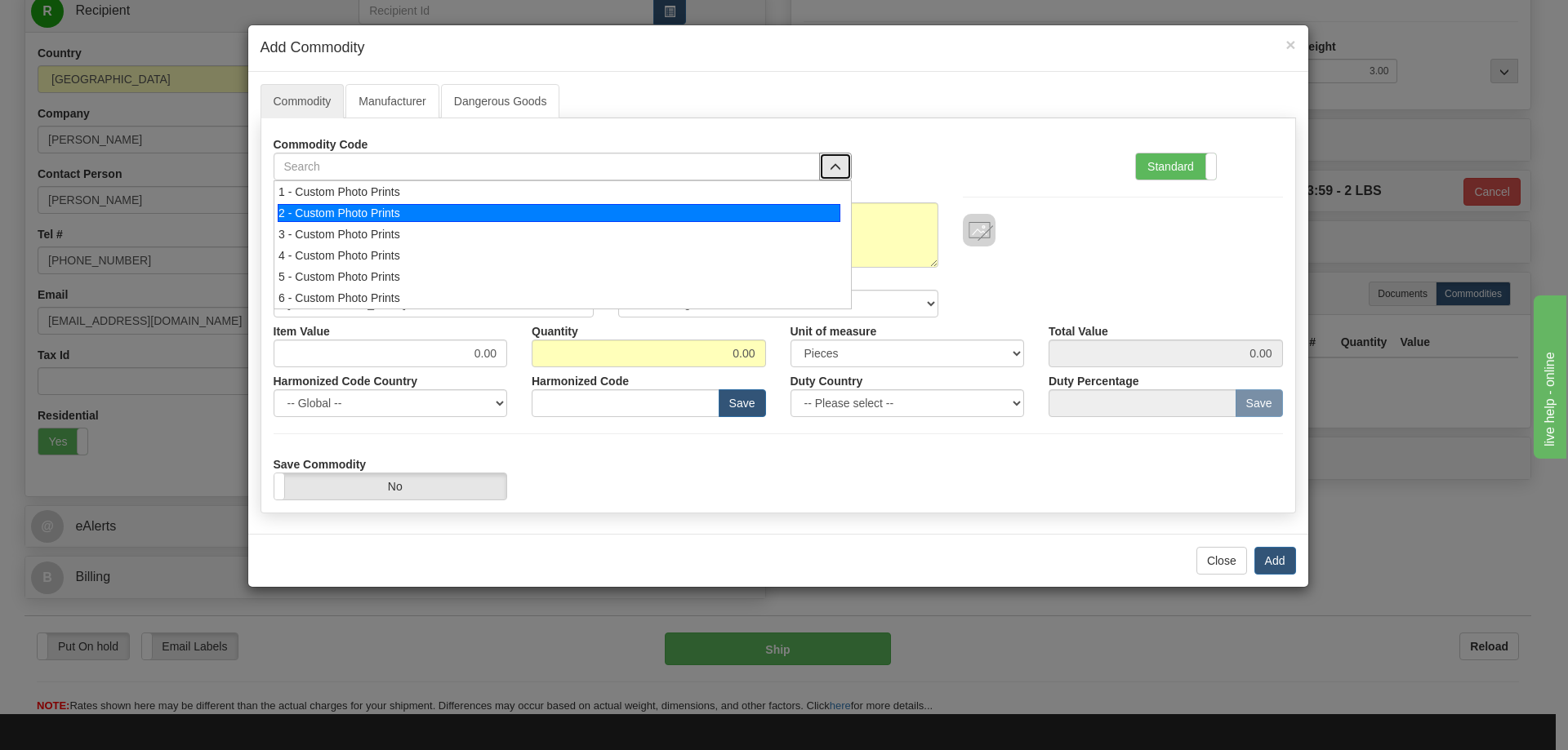
click at [813, 210] on div "2 - Custom Photo Prints" at bounding box center [559, 212] width 563 height 18
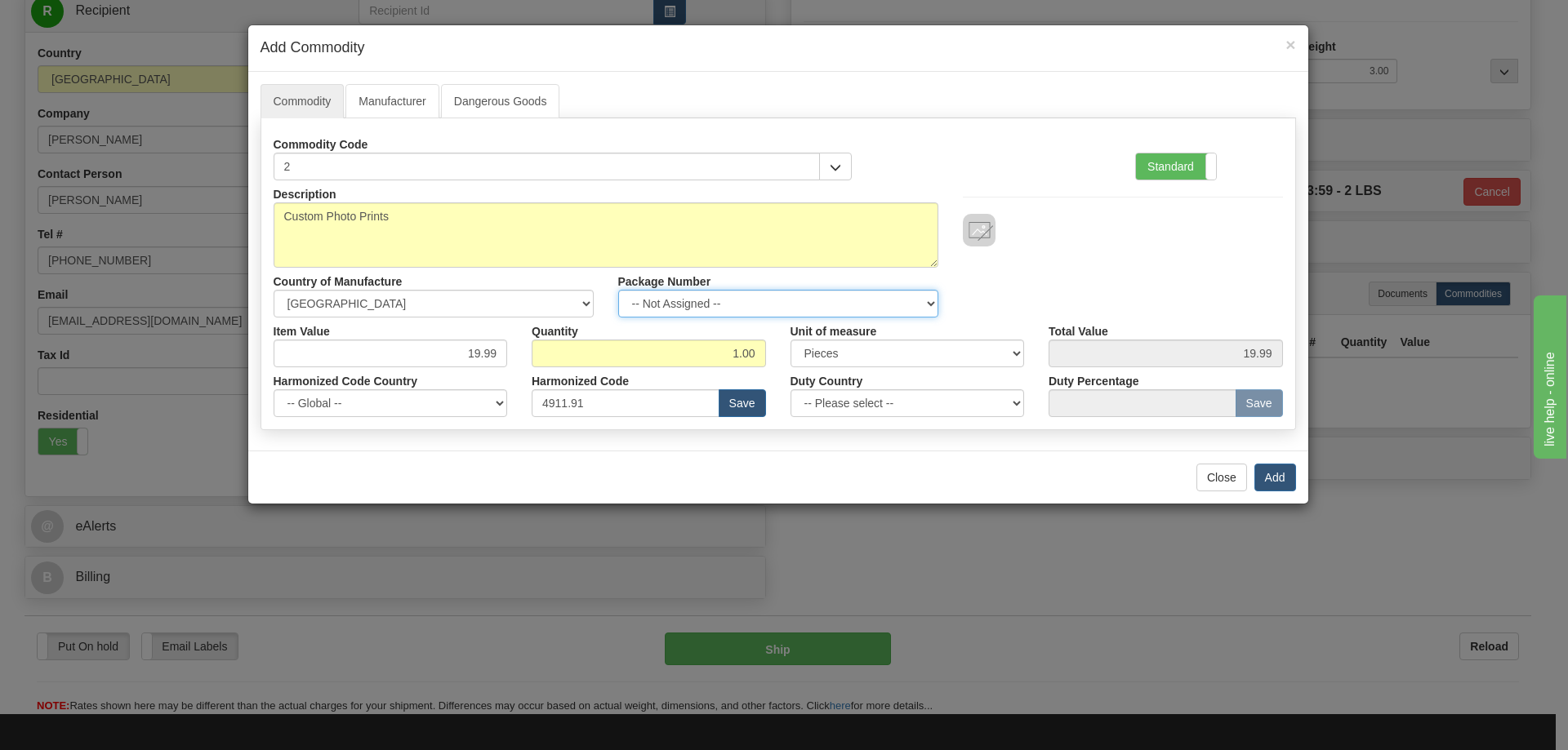
click at [930, 297] on select "-- Not Assigned -- Item 1" at bounding box center [778, 303] width 320 height 28
select select "0"
click at [619, 289] on select "-- Not Assigned -- Item 1" at bounding box center [778, 303] width 320 height 28
click at [1268, 477] on button "Add" at bounding box center [1275, 477] width 41 height 28
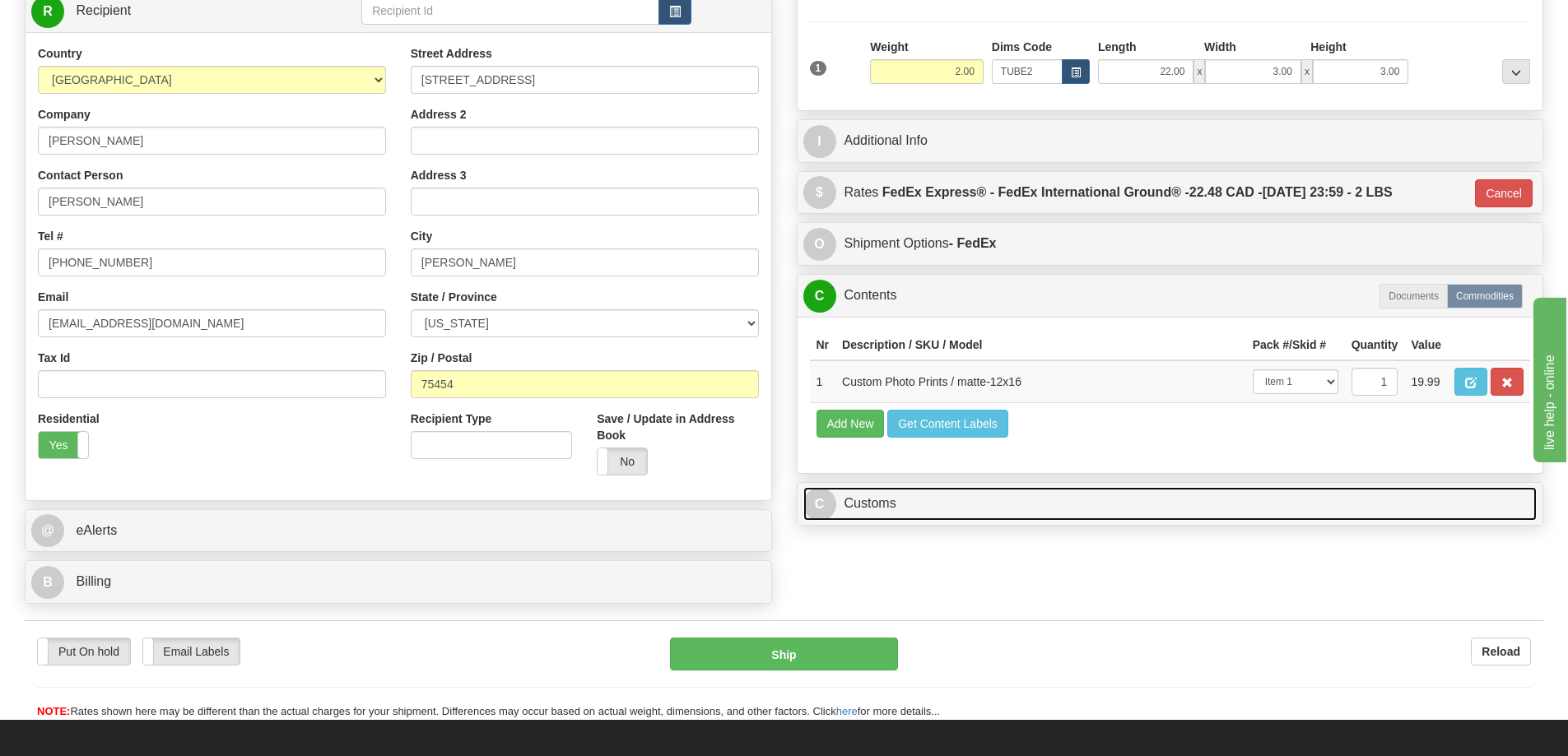
click at [1395, 505] on link "C Customs" at bounding box center [1170, 504] width 734 height 34
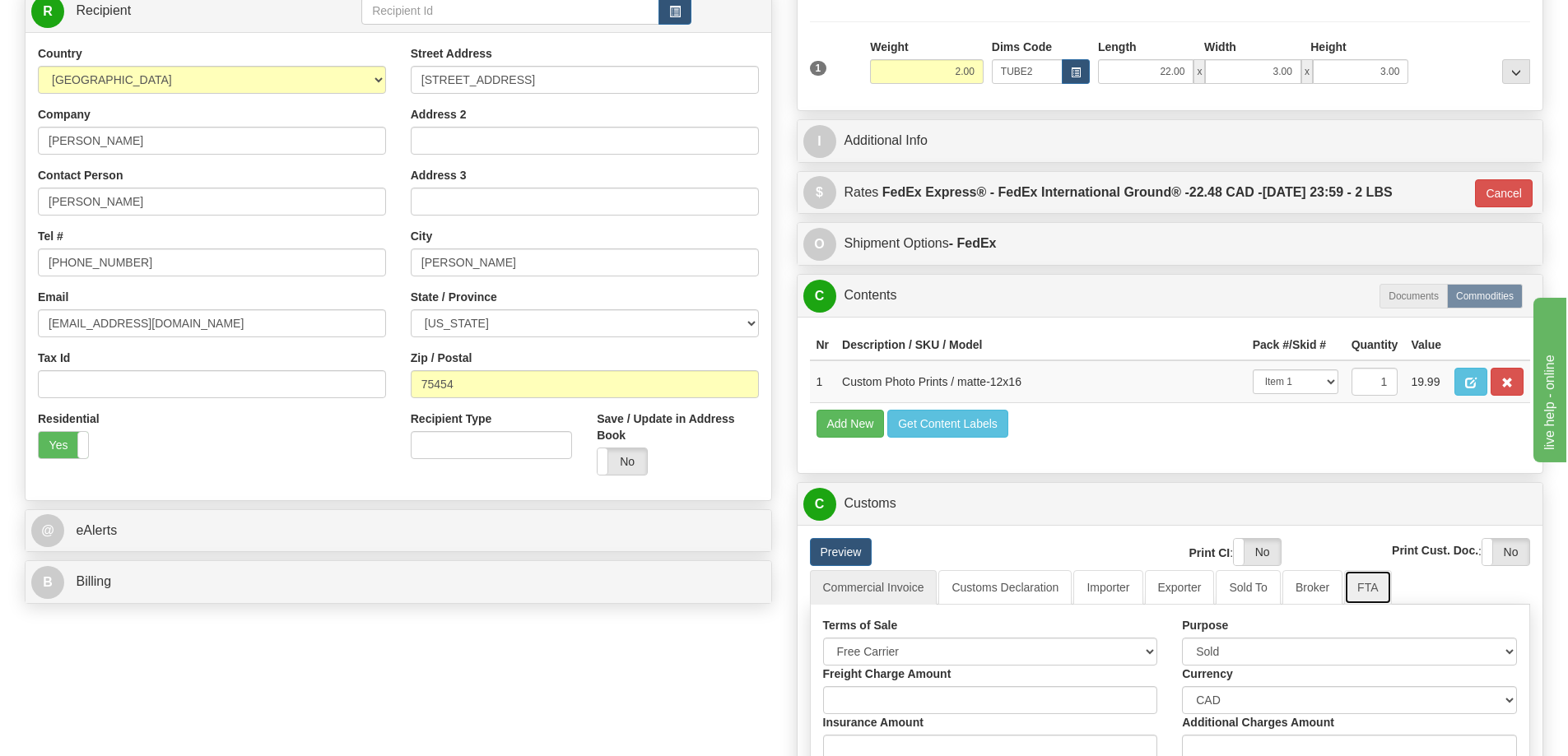
click at [1363, 595] on link "FTA" at bounding box center [1367, 587] width 47 height 35
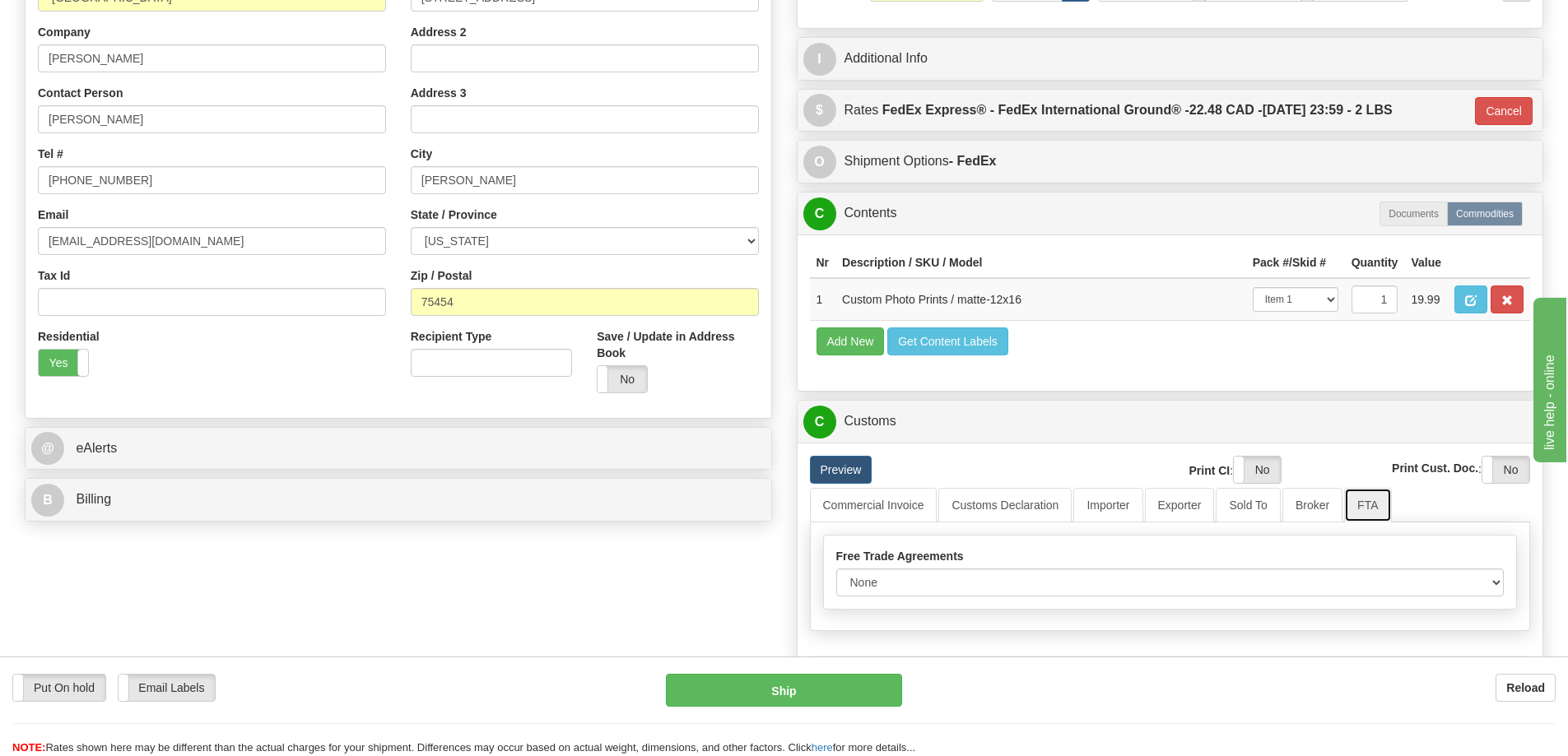
scroll to position [493, 0]
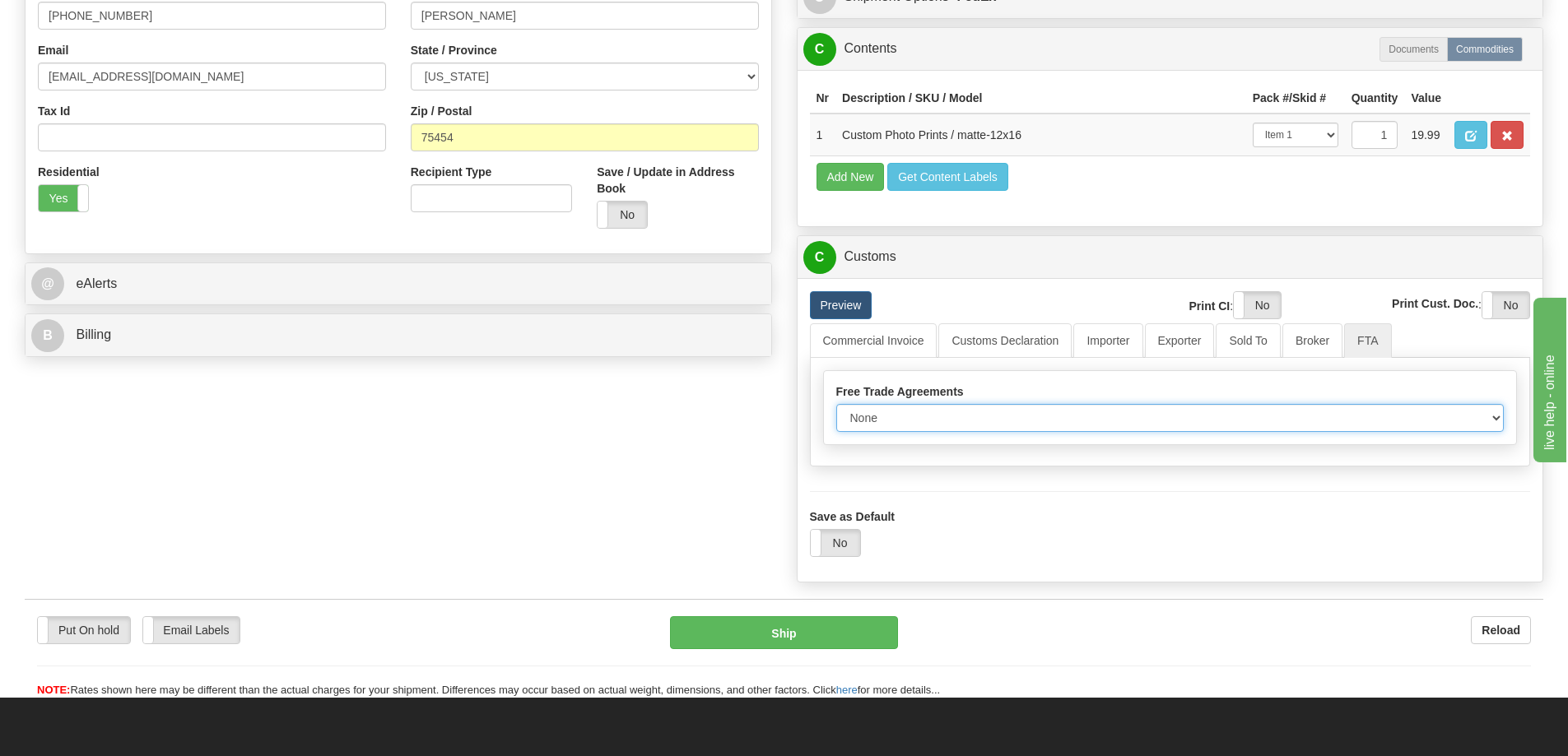
click at [1488, 422] on select "None Other USMCA CETA CUKTCA" at bounding box center [1169, 418] width 668 height 28
select select "1"
click at [836, 410] on select "None Other USMCA CETA CUKTCA" at bounding box center [1169, 418] width 668 height 28
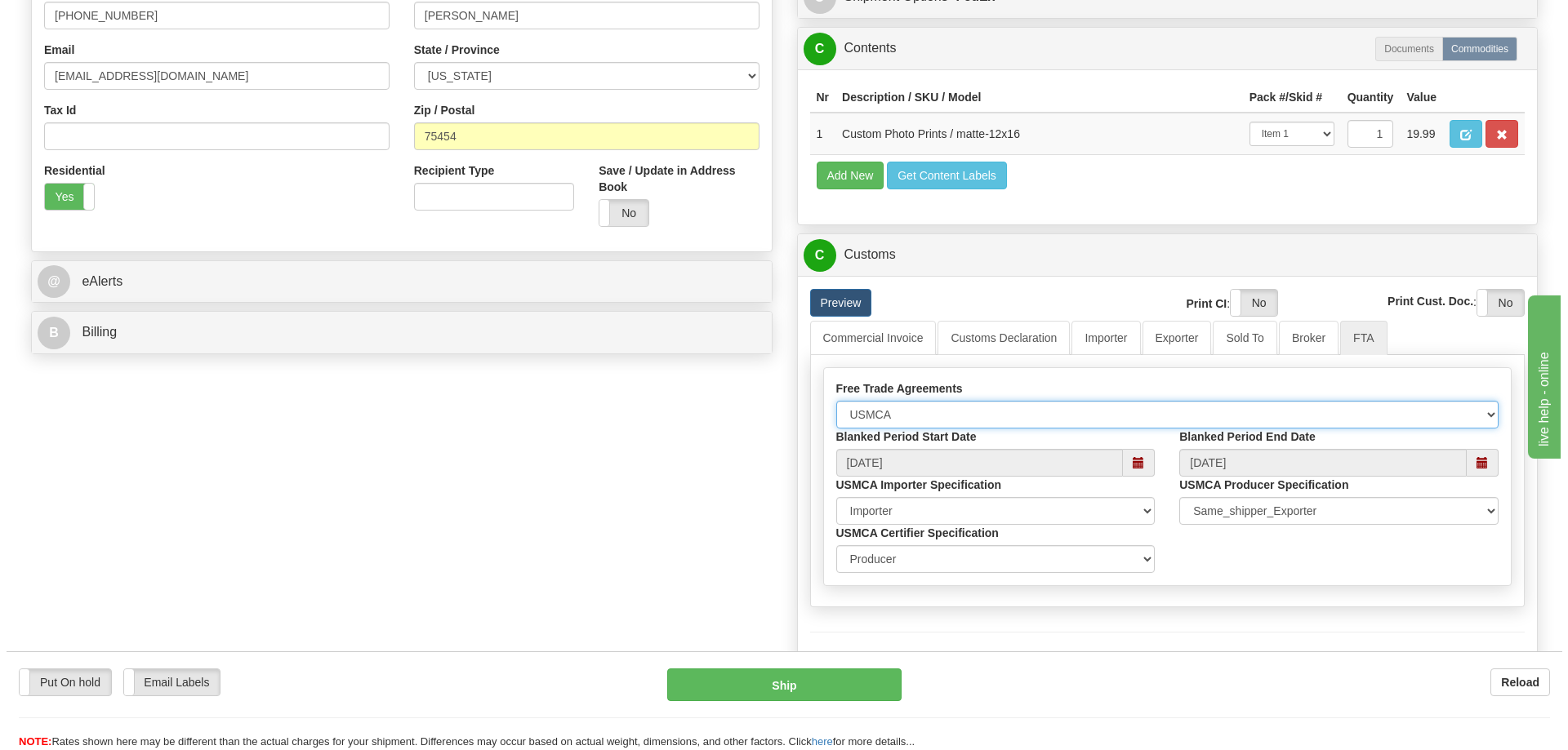
scroll to position [653, 0]
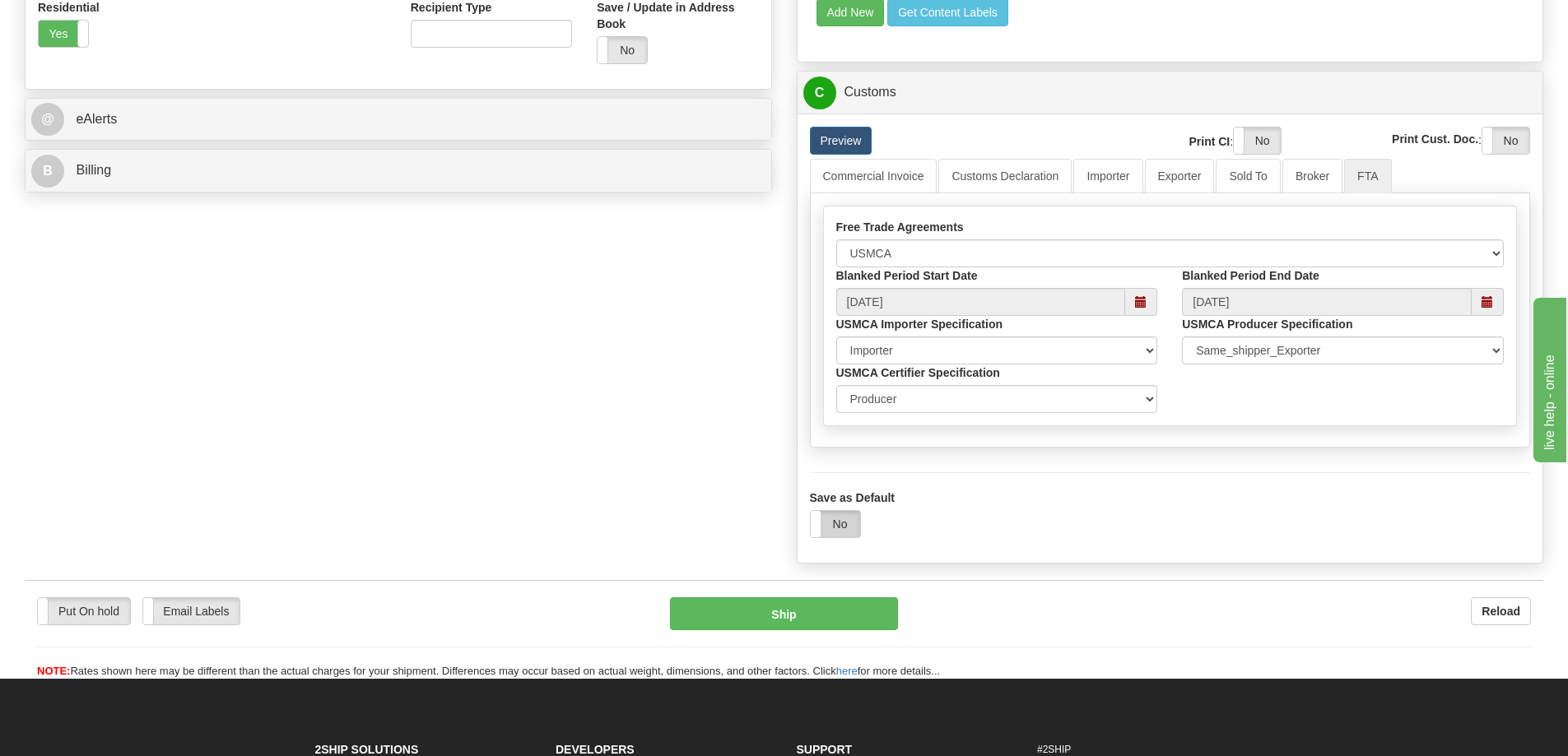
click at [836, 532] on label "No" at bounding box center [835, 523] width 49 height 26
click at [798, 621] on button "Ship" at bounding box center [784, 614] width 228 height 33
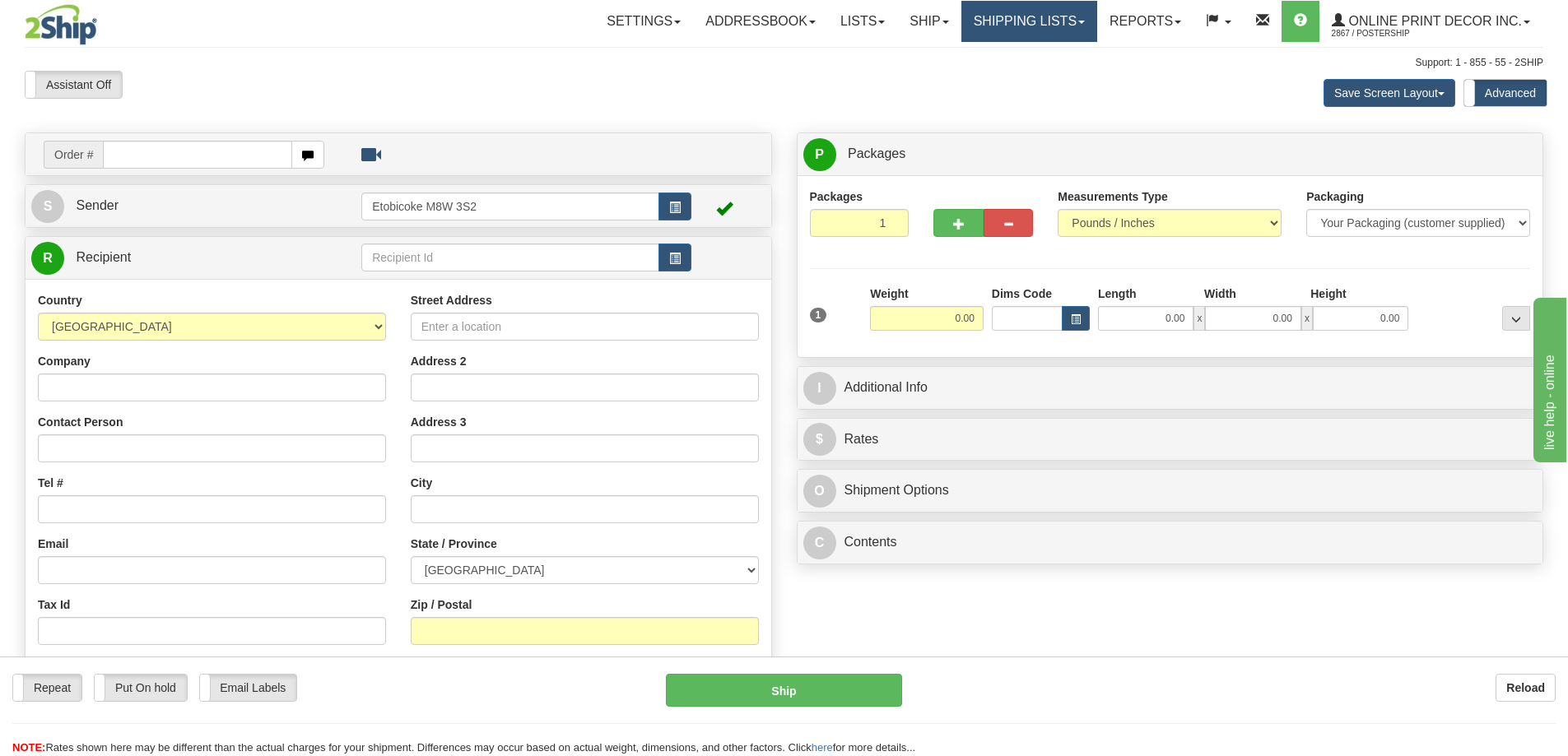
click at [1033, 18] on link "Shipping lists" at bounding box center [1030, 21] width 136 height 41
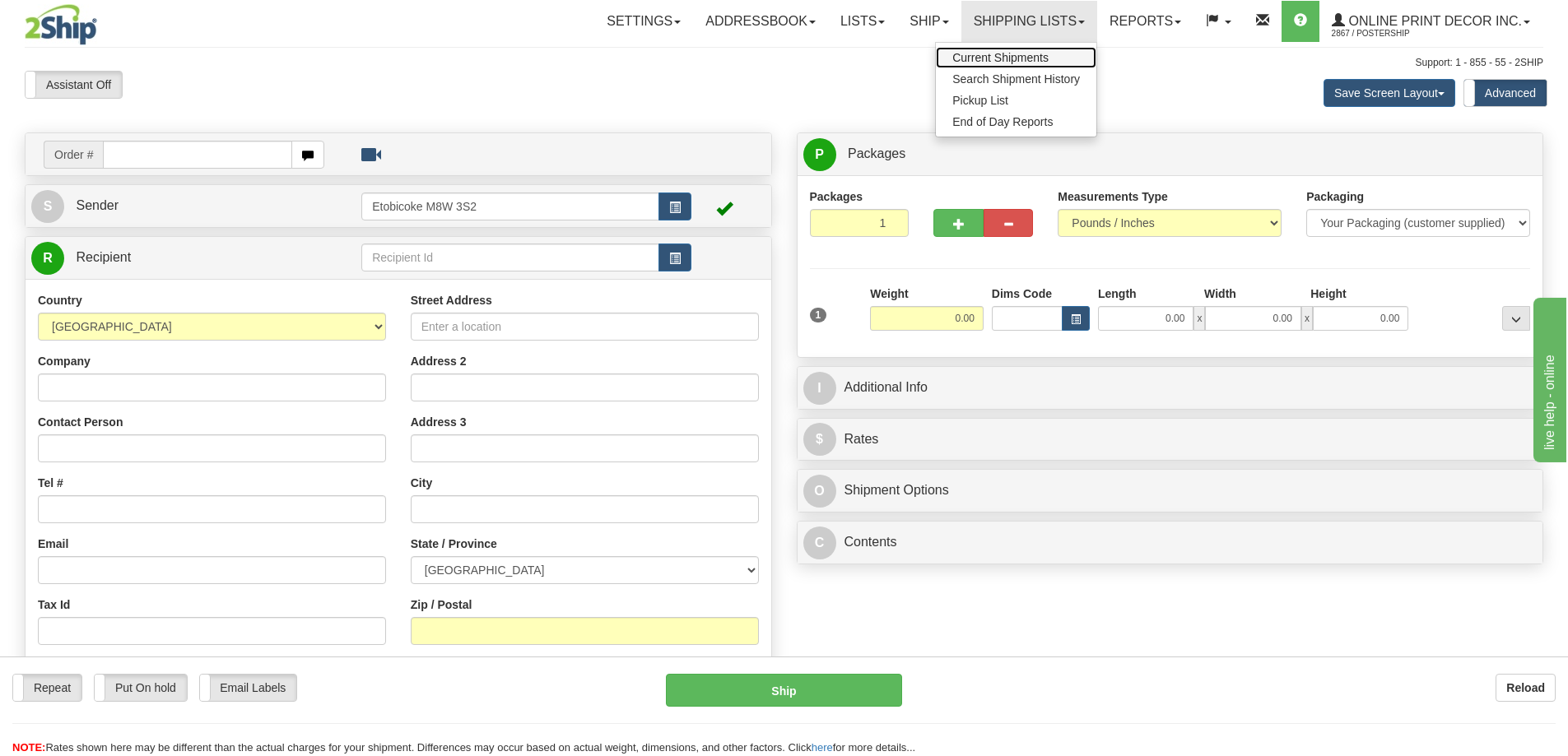
click at [978, 62] on span "Current Shipments" at bounding box center [1000, 58] width 96 height 14
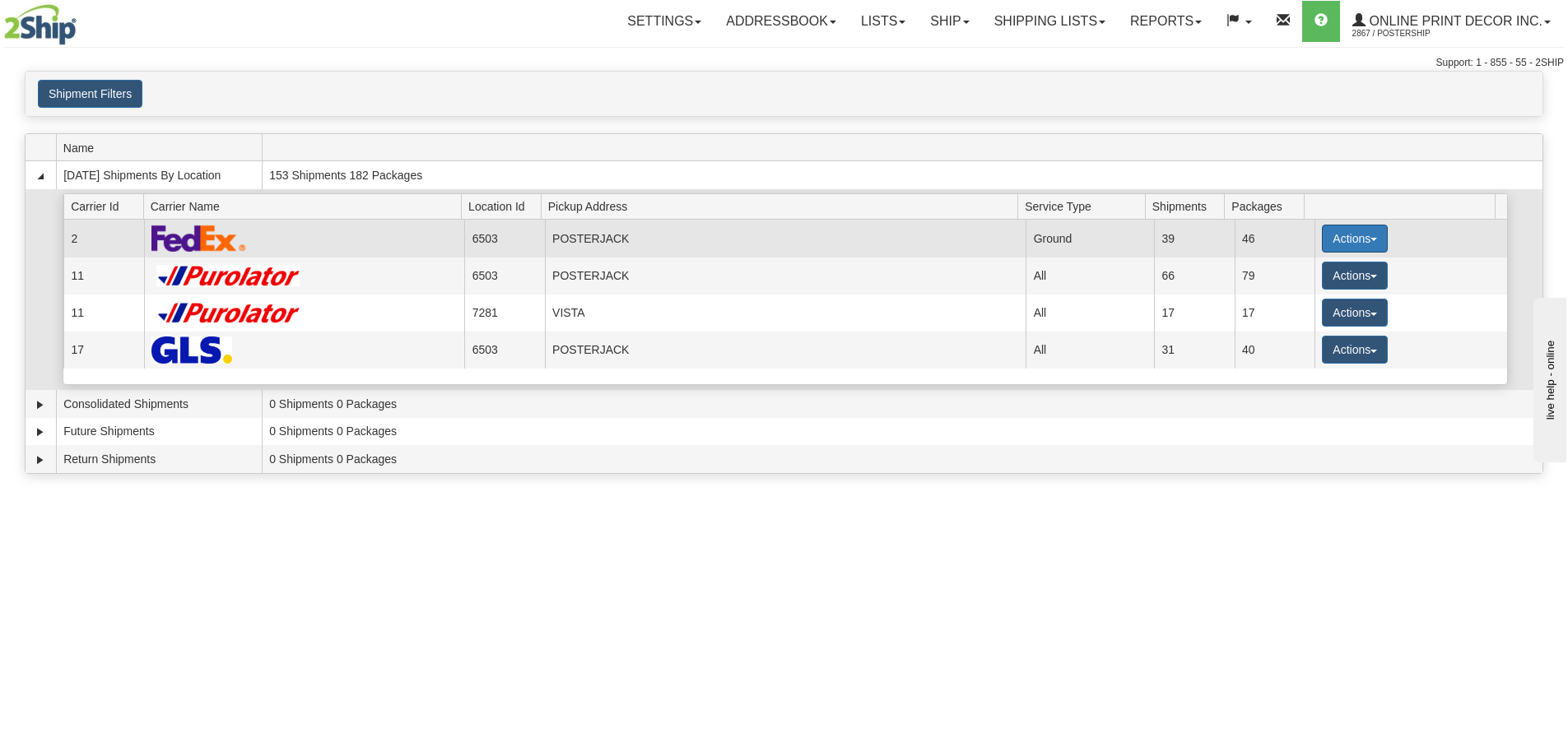
click at [1340, 237] on button "Actions" at bounding box center [1355, 238] width 66 height 28
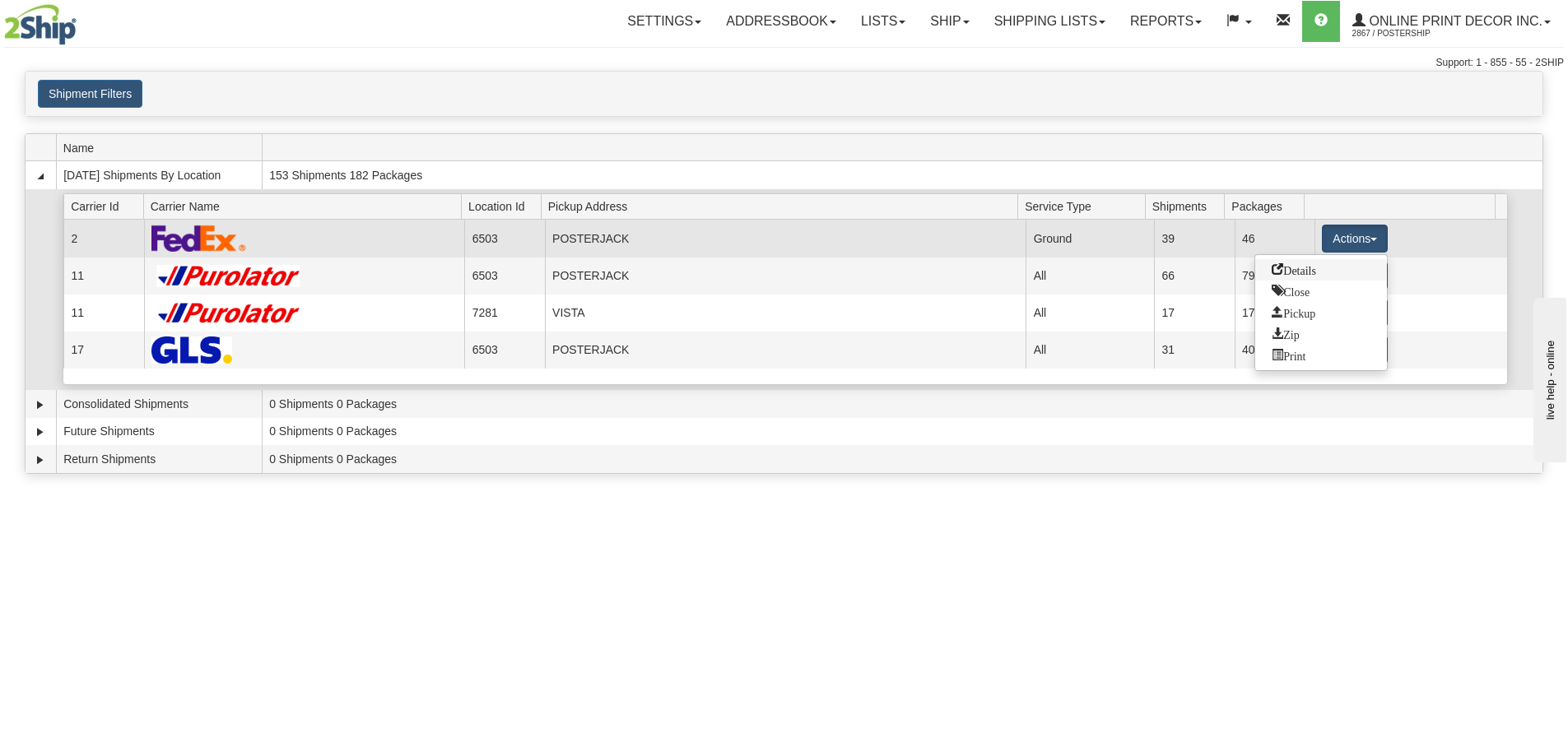
click at [1287, 275] on link "Details" at bounding box center [1322, 269] width 132 height 21
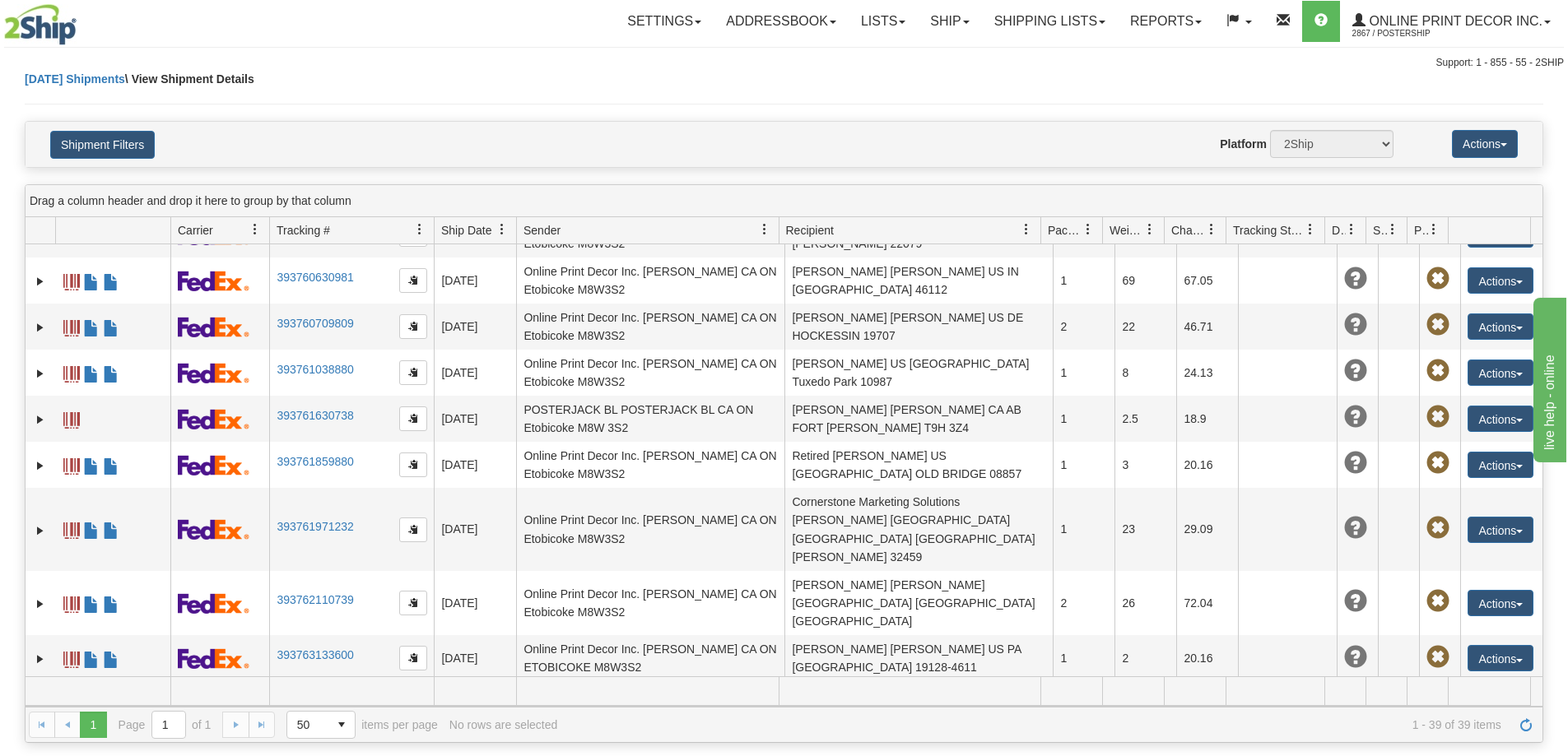
scroll to position [1365, 0]
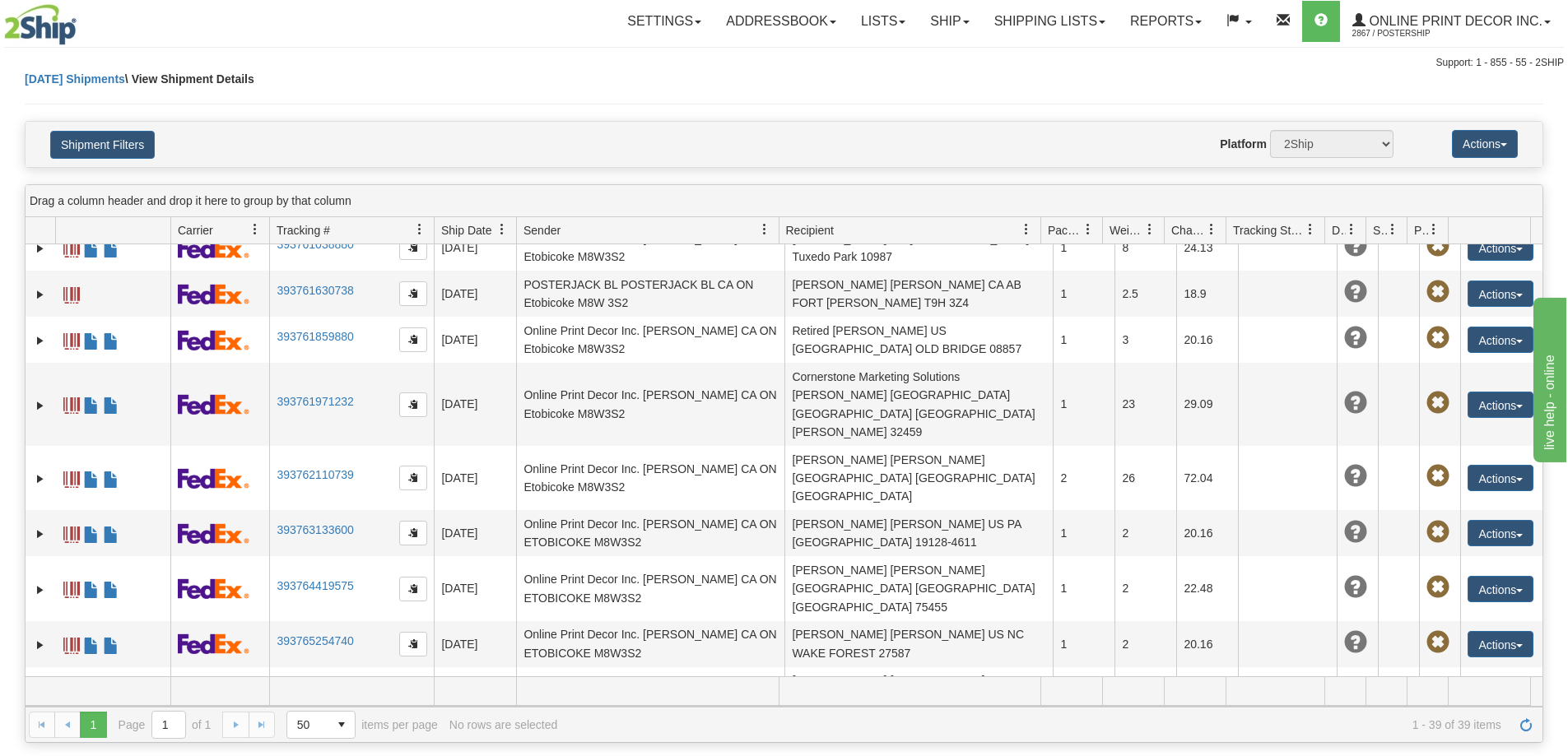
click at [957, 14] on link "Ship" at bounding box center [949, 21] width 63 height 41
click at [870, 60] on span "Ship Screen" at bounding box center [880, 58] width 63 height 14
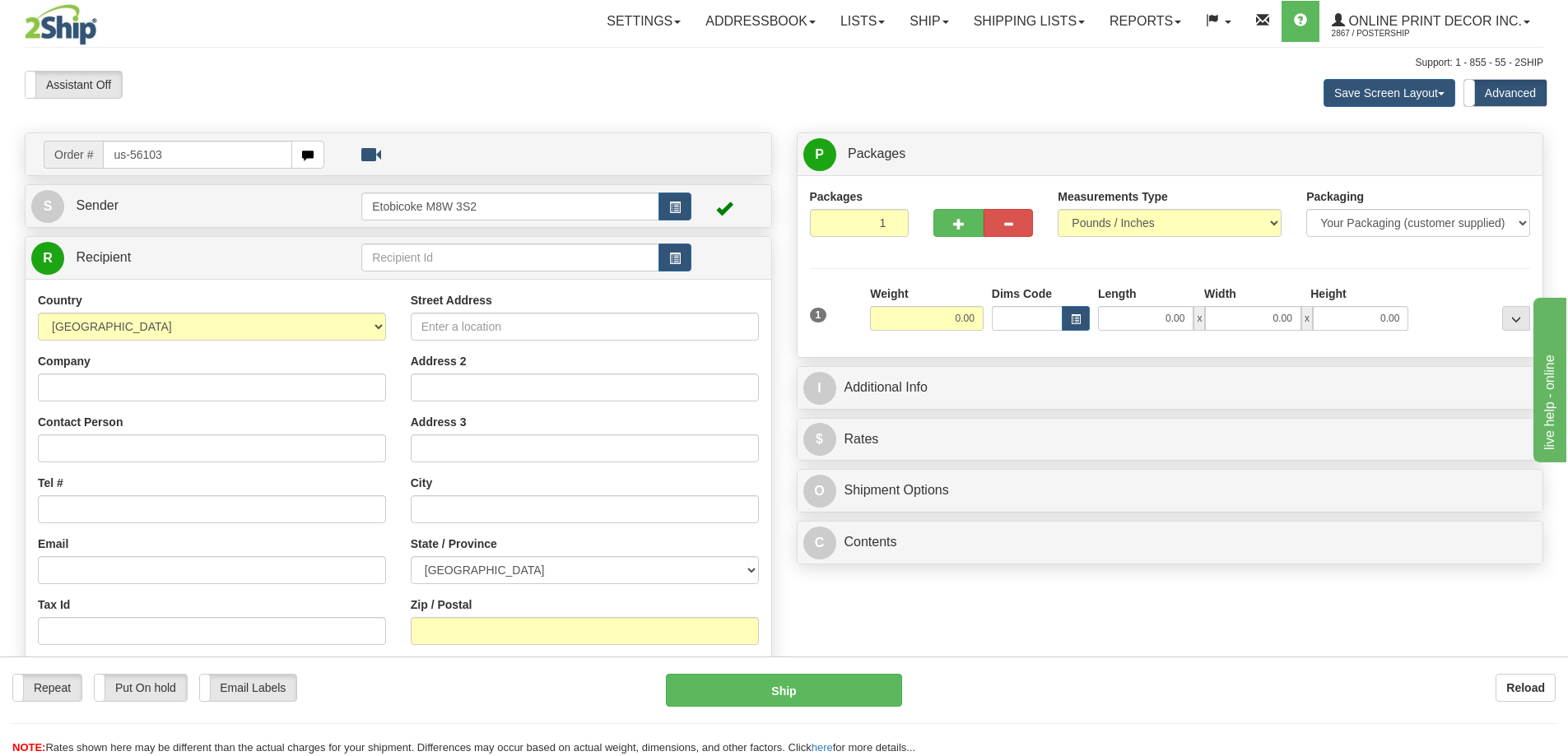
type input "us-56103"
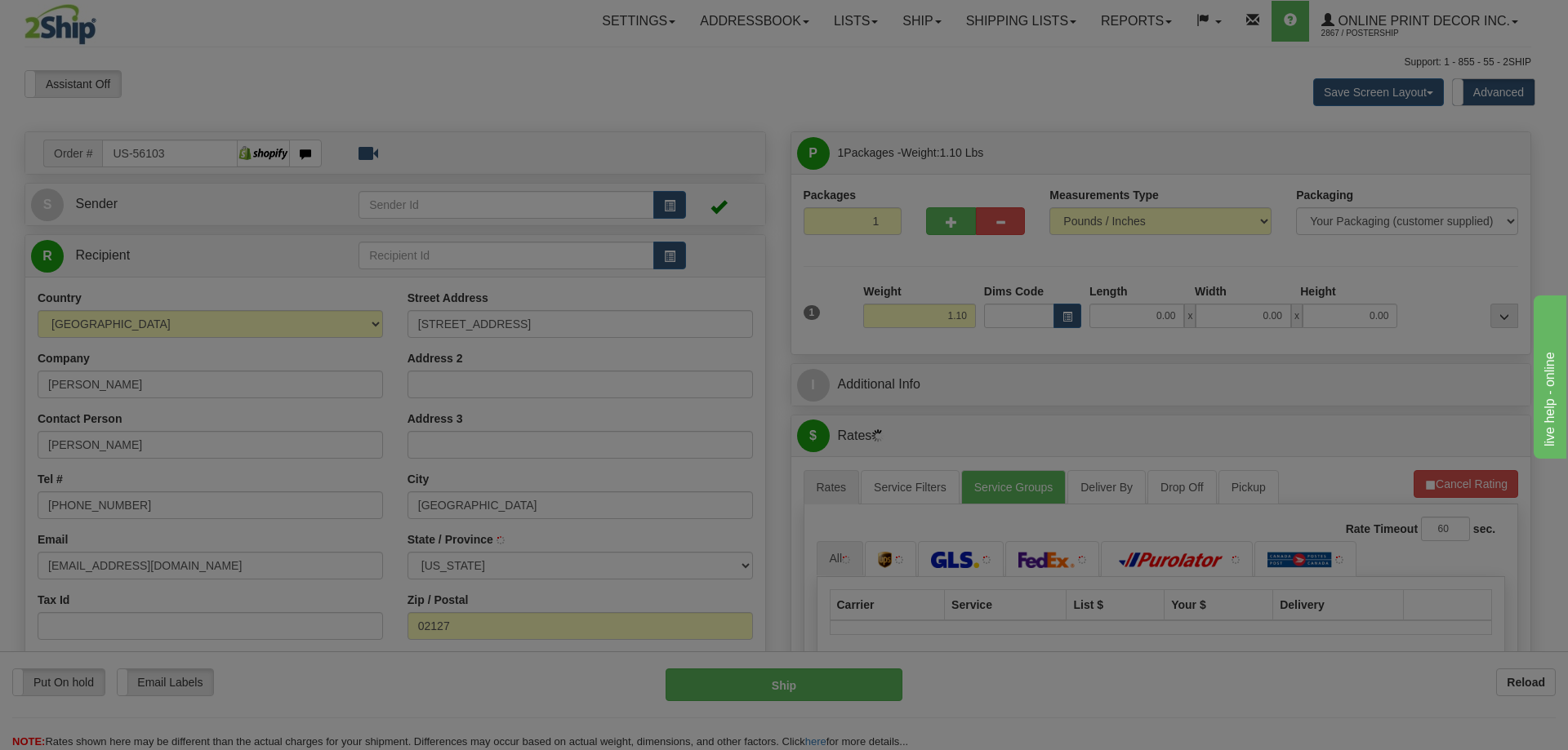
type input "[GEOGRAPHIC_DATA]"
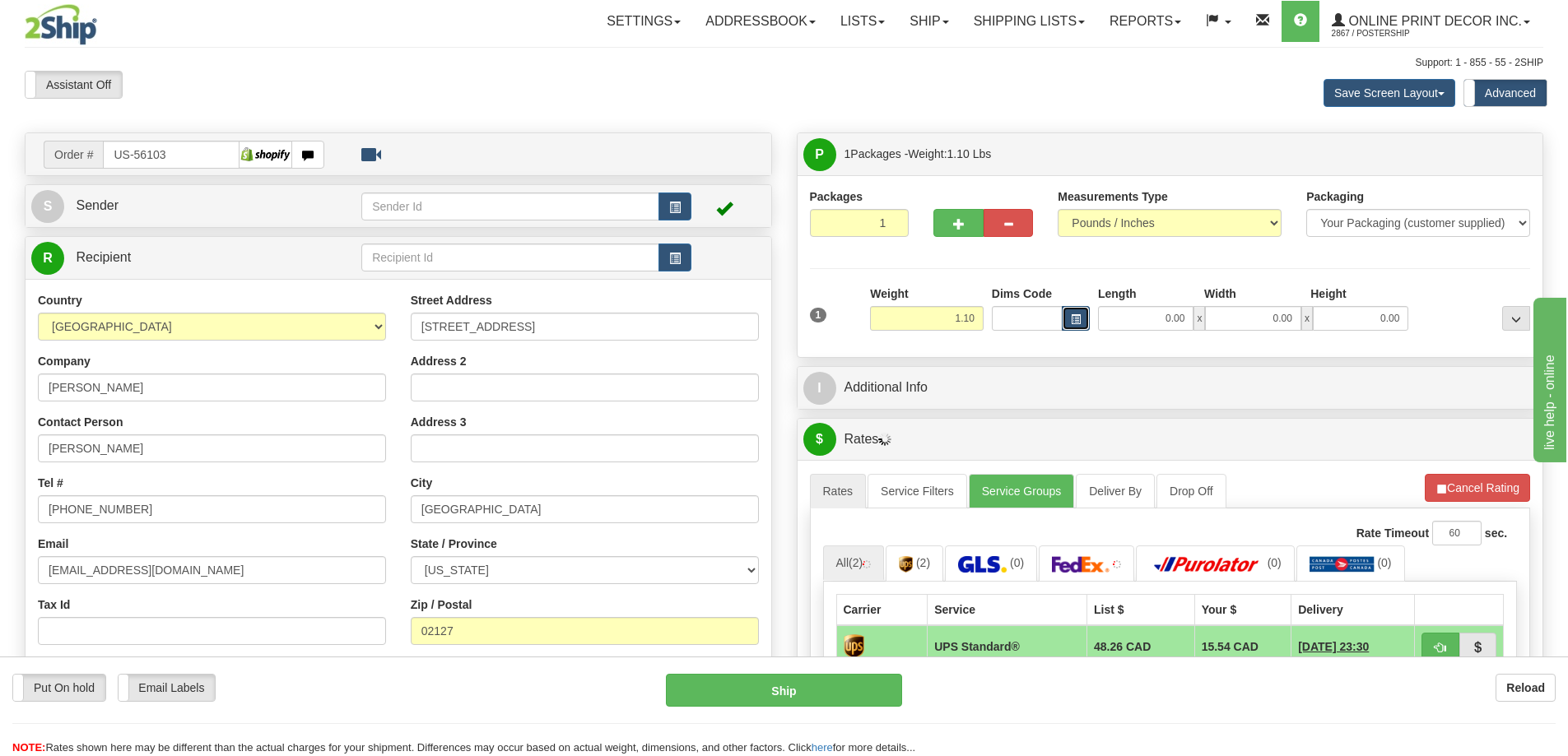
click at [1077, 311] on button "button" at bounding box center [1075, 318] width 28 height 24
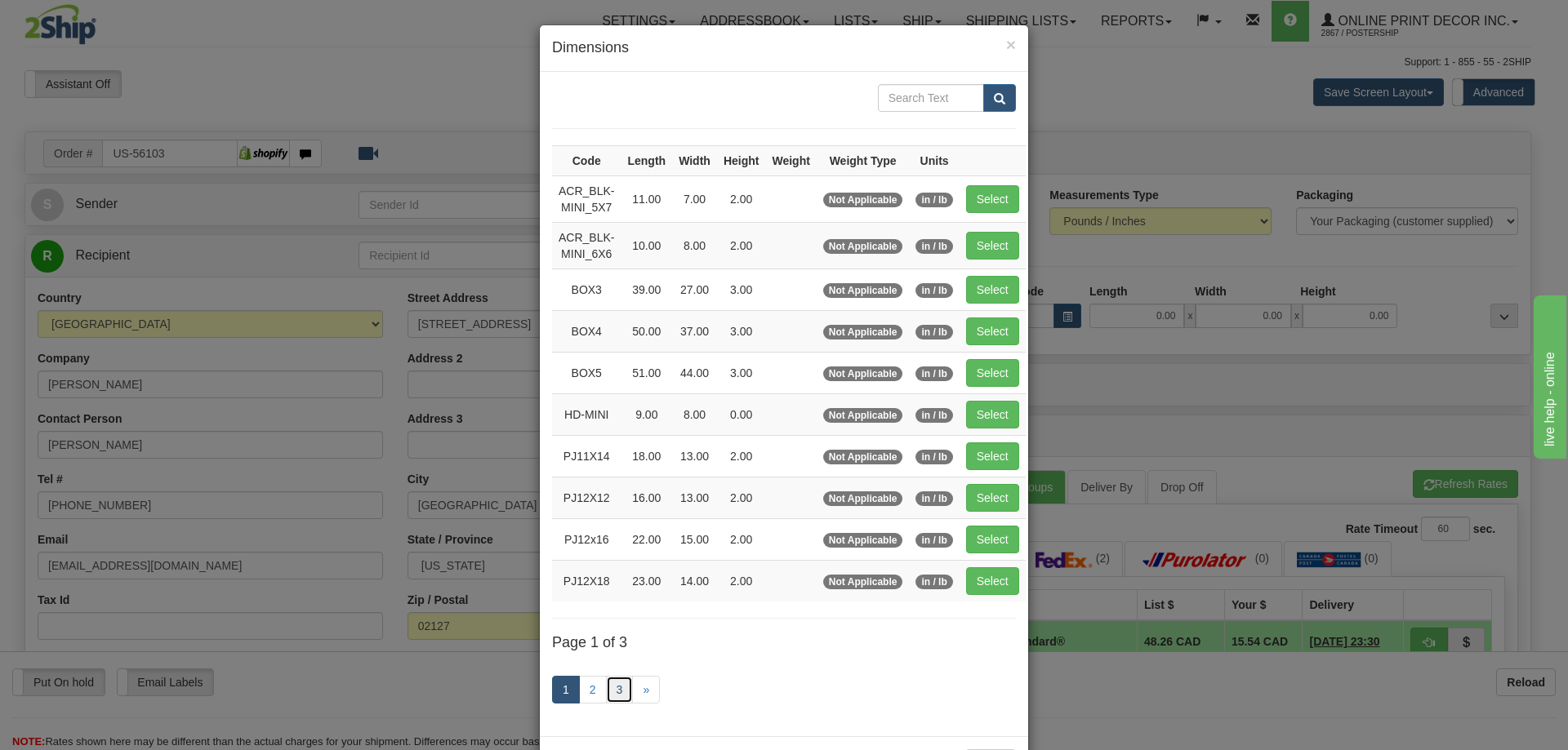
click at [614, 683] on link "3" at bounding box center [620, 689] width 28 height 28
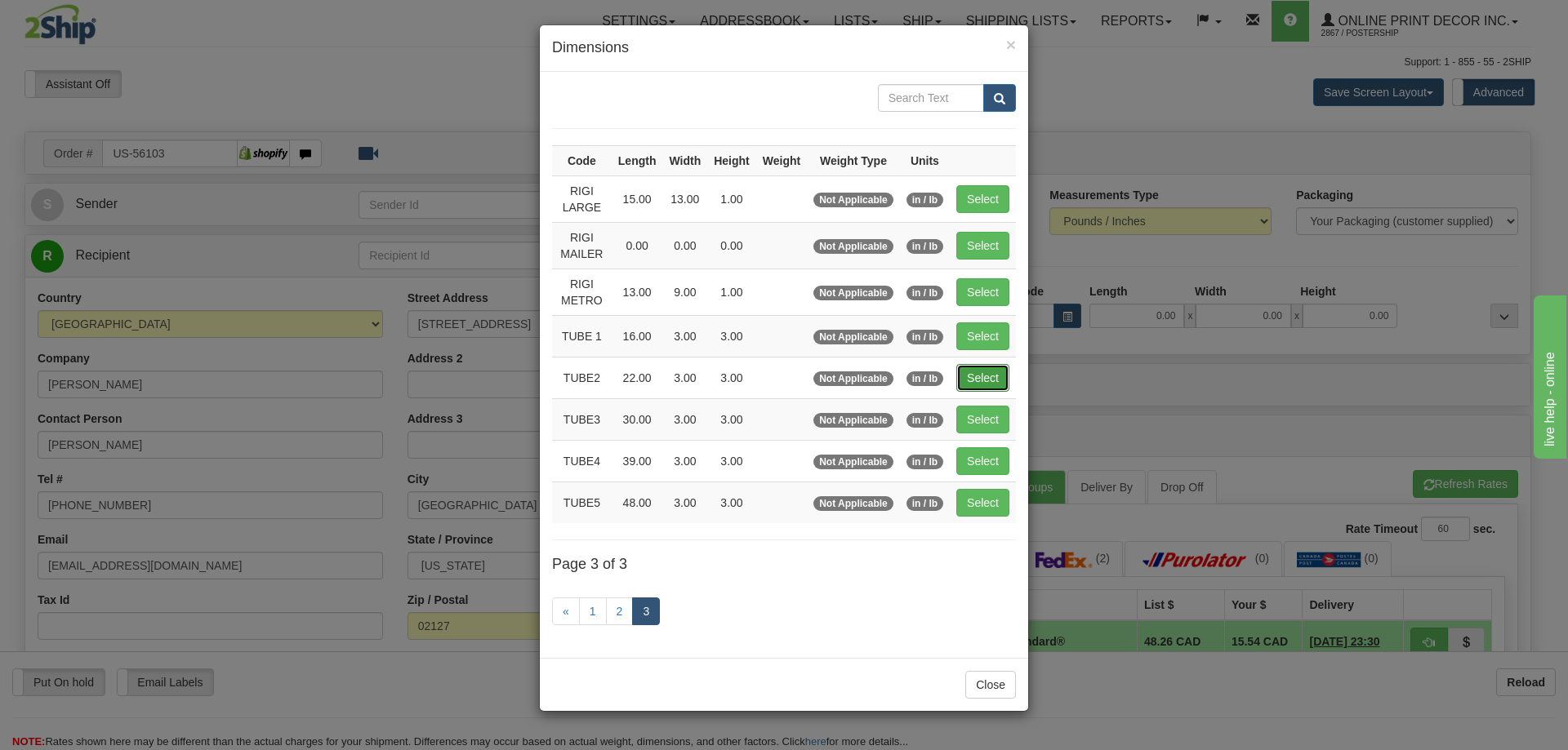
click at [988, 375] on button "Select" at bounding box center [982, 378] width 53 height 28
type input "TUBE2"
type input "22.00"
type input "3.00"
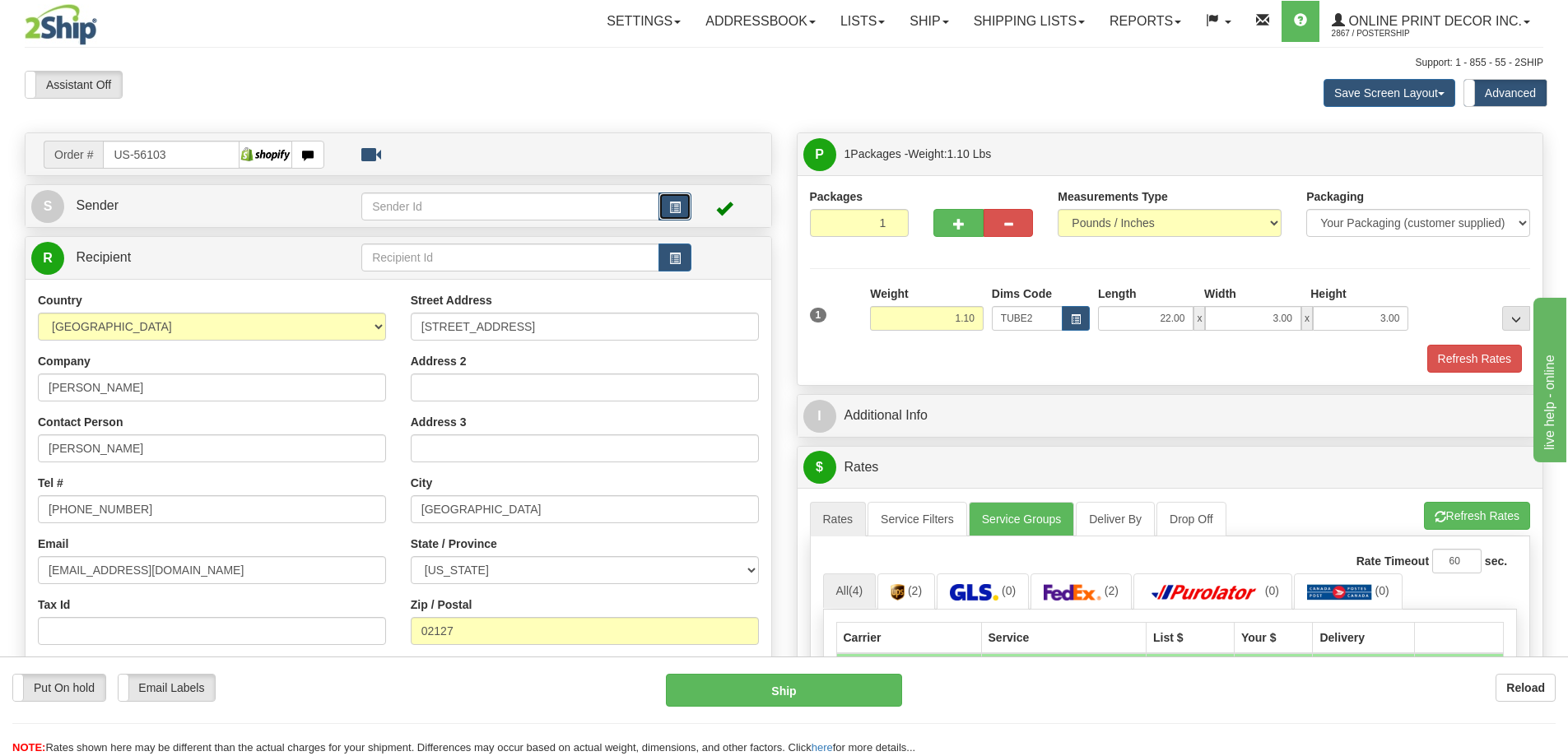
click at [676, 204] on span "button" at bounding box center [675, 207] width 12 height 11
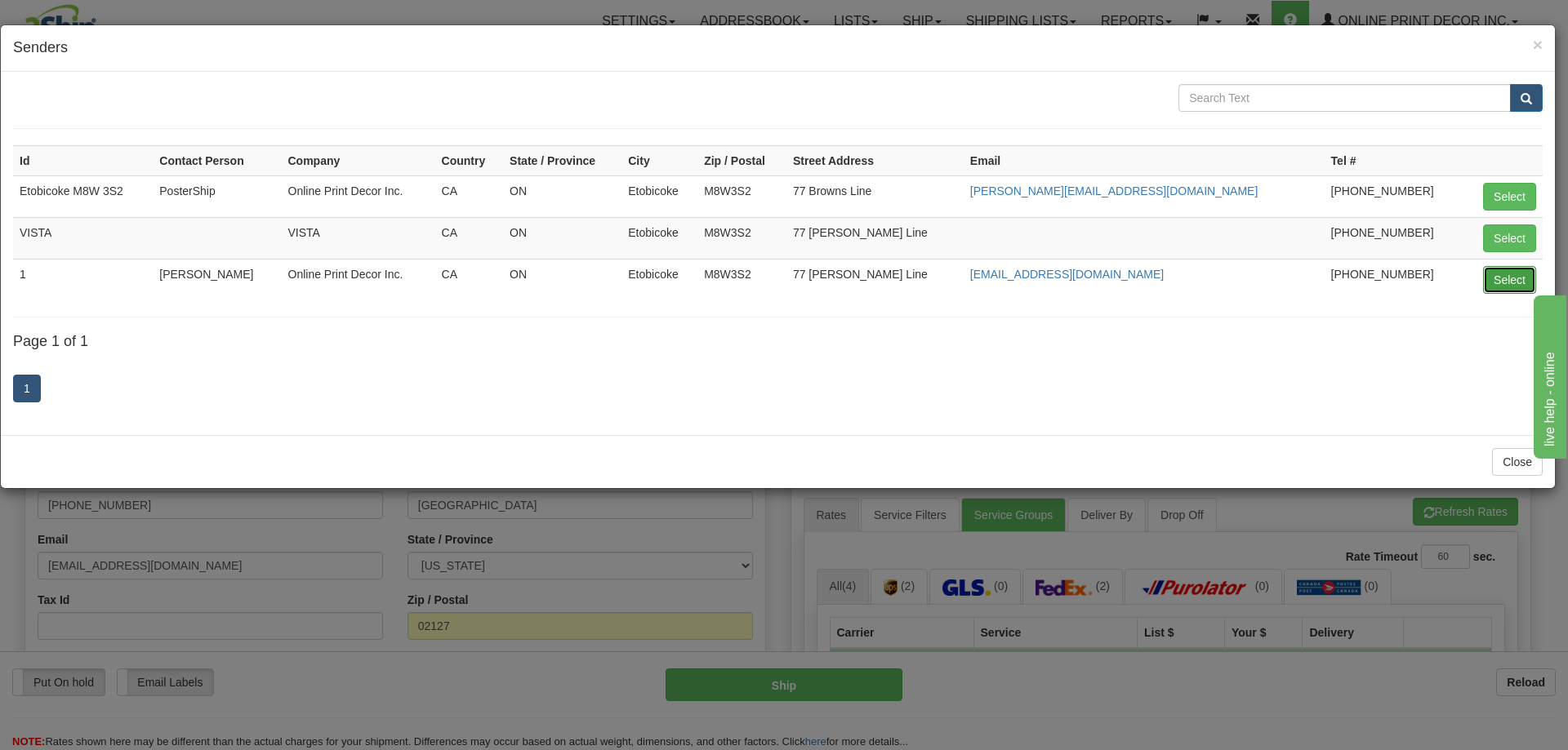
click at [1505, 279] on button "Select" at bounding box center [1509, 280] width 53 height 28
type input "1"
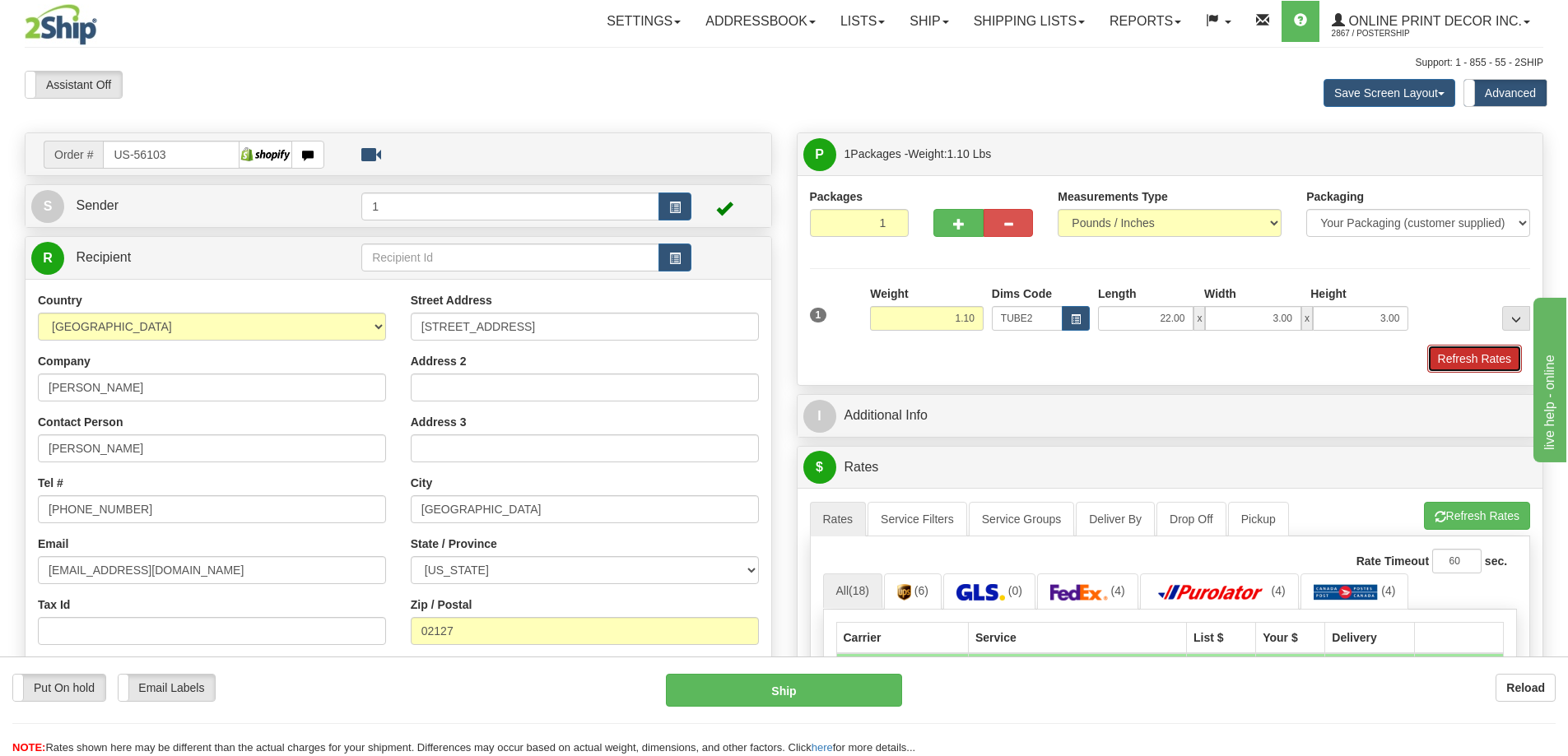
click at [1450, 358] on button "Refresh Rates" at bounding box center [1475, 359] width 95 height 28
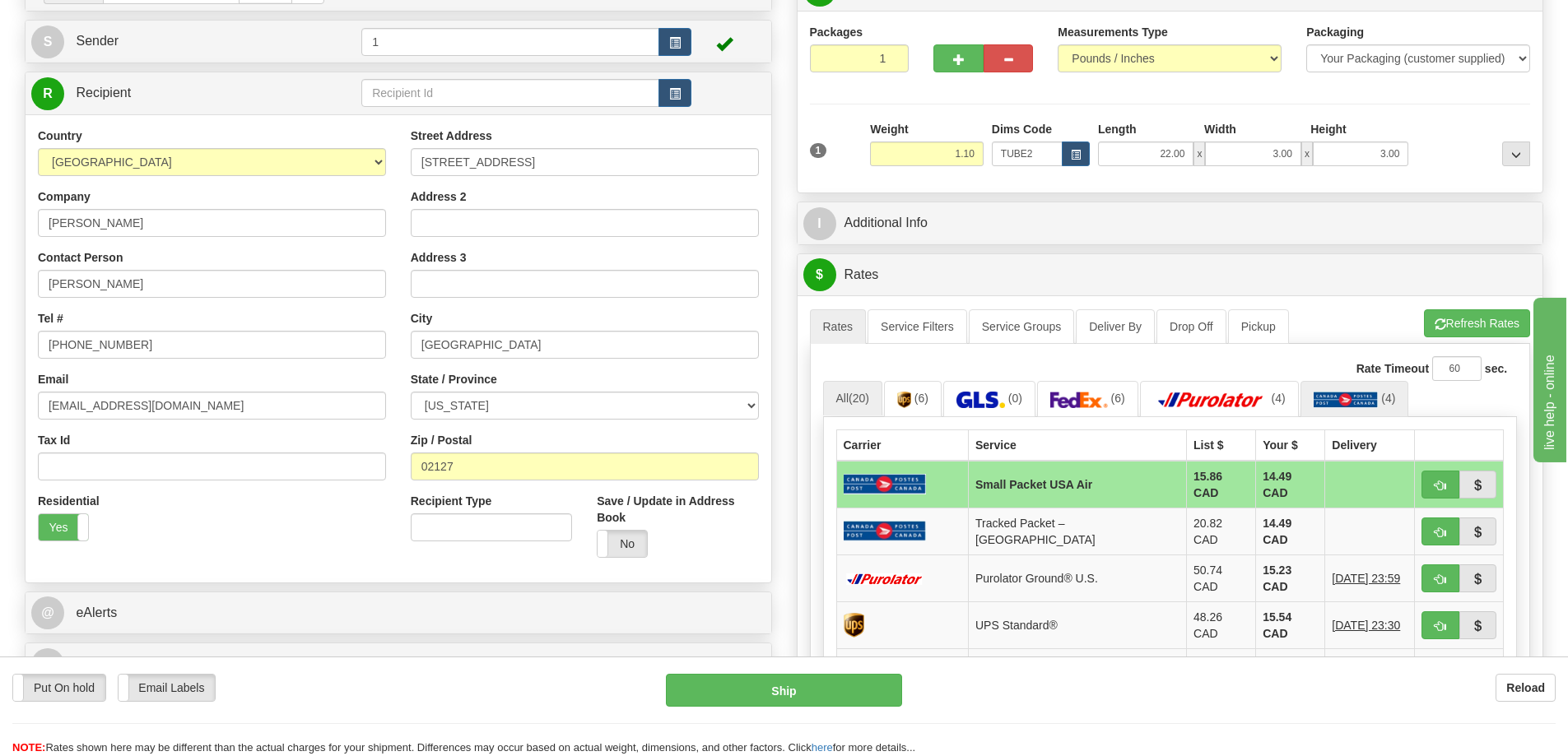
scroll to position [411, 0]
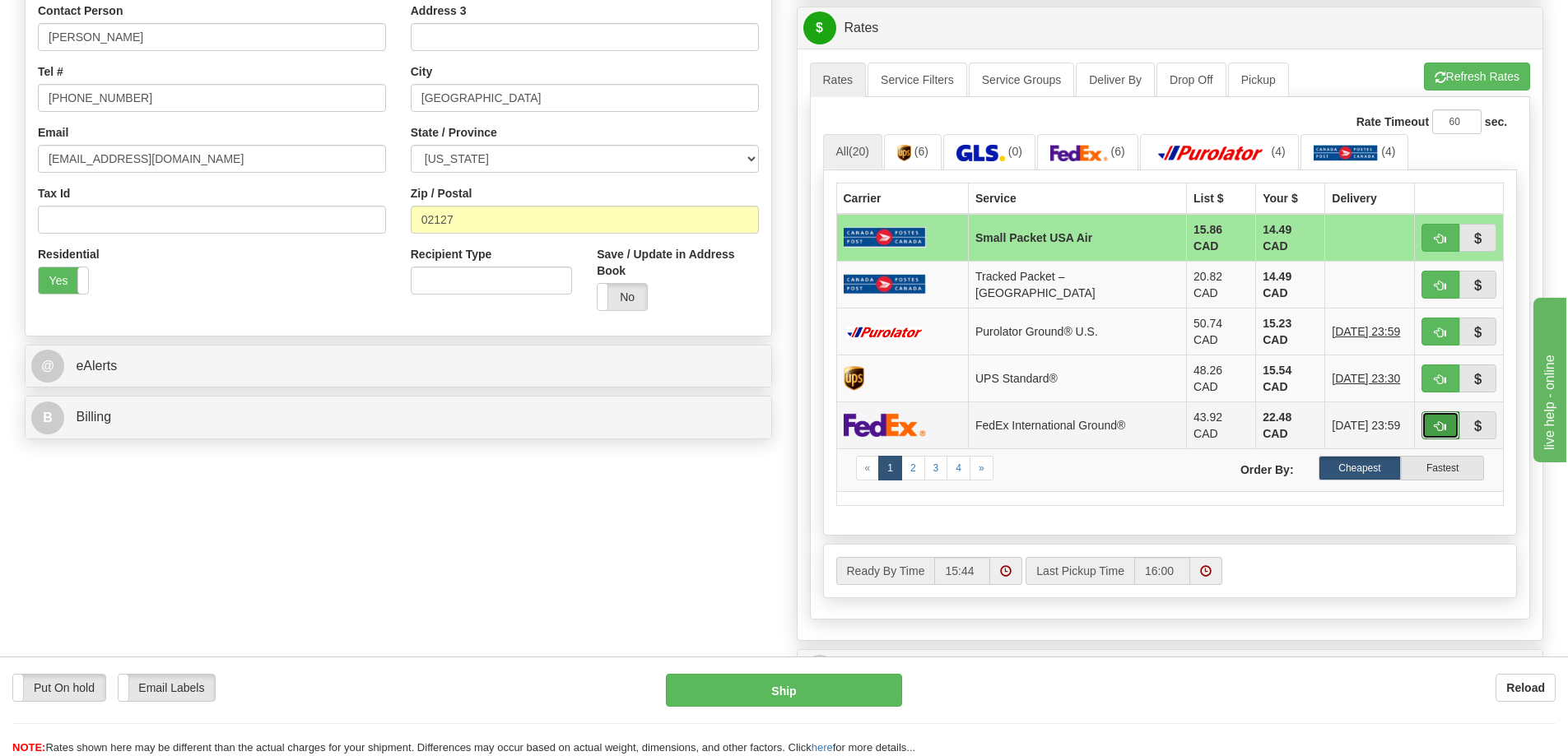
click at [1432, 411] on button "button" at bounding box center [1440, 425] width 38 height 28
type input "92"
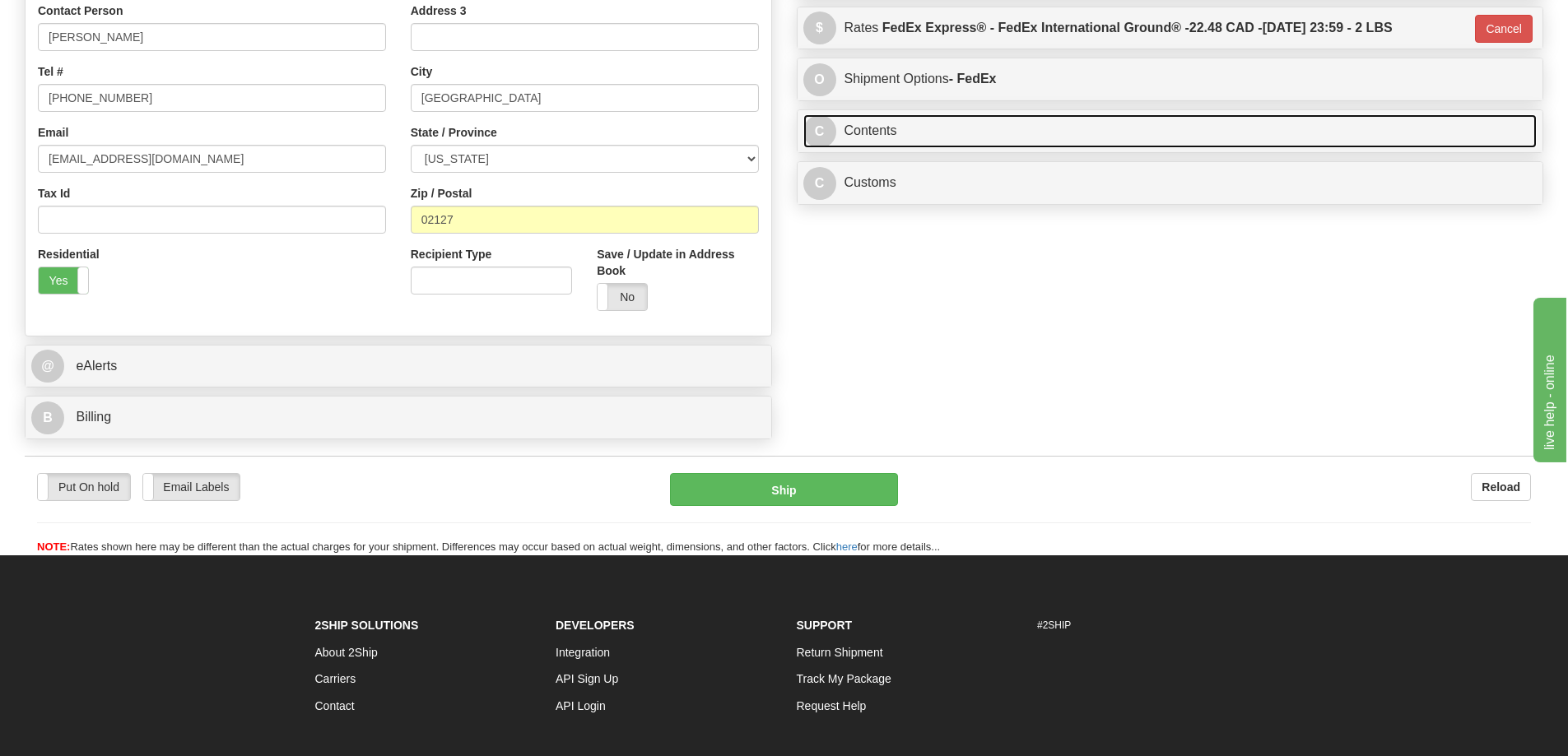
click at [1259, 136] on link "C Contents" at bounding box center [1170, 131] width 734 height 34
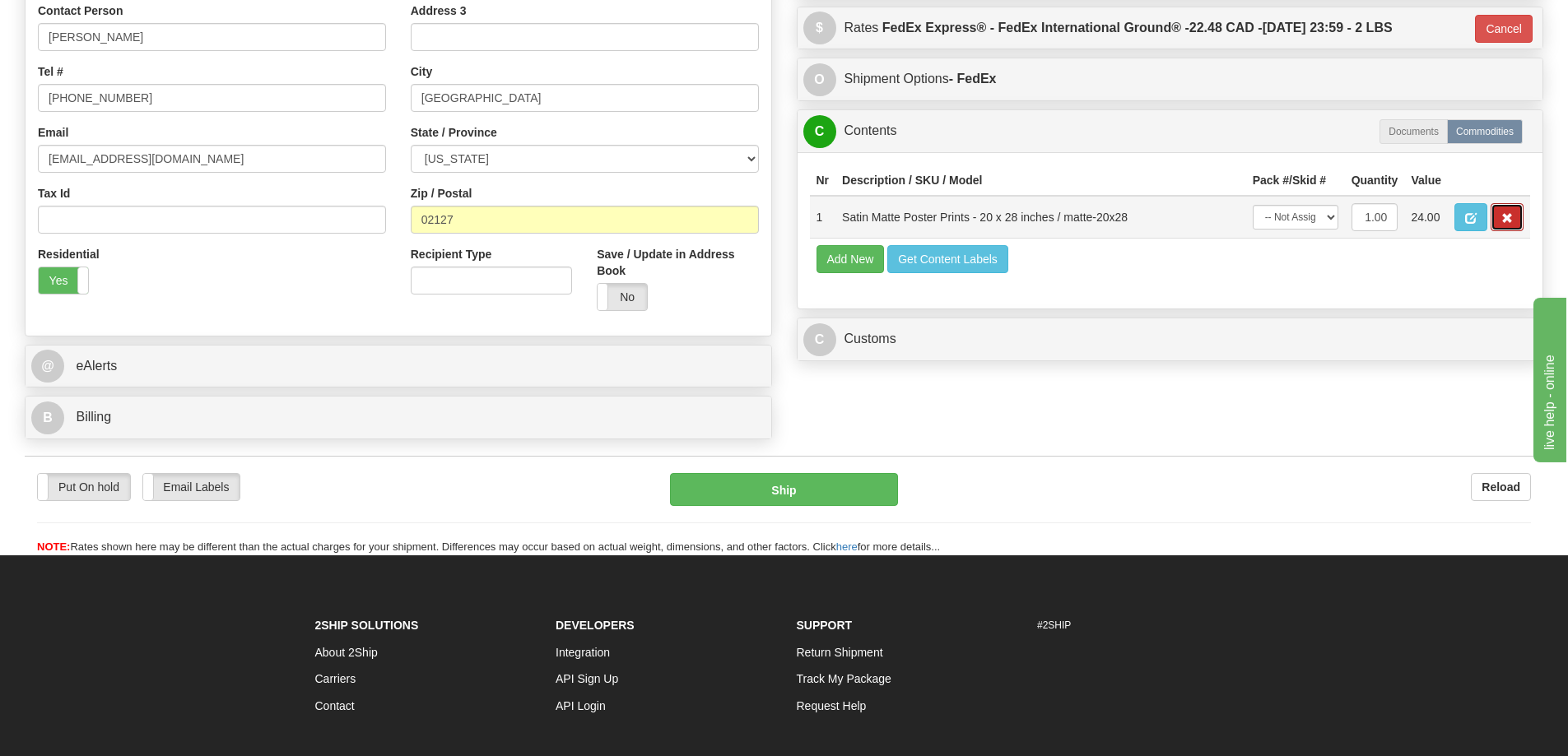
click at [1511, 222] on span "button" at bounding box center [1507, 218] width 12 height 11
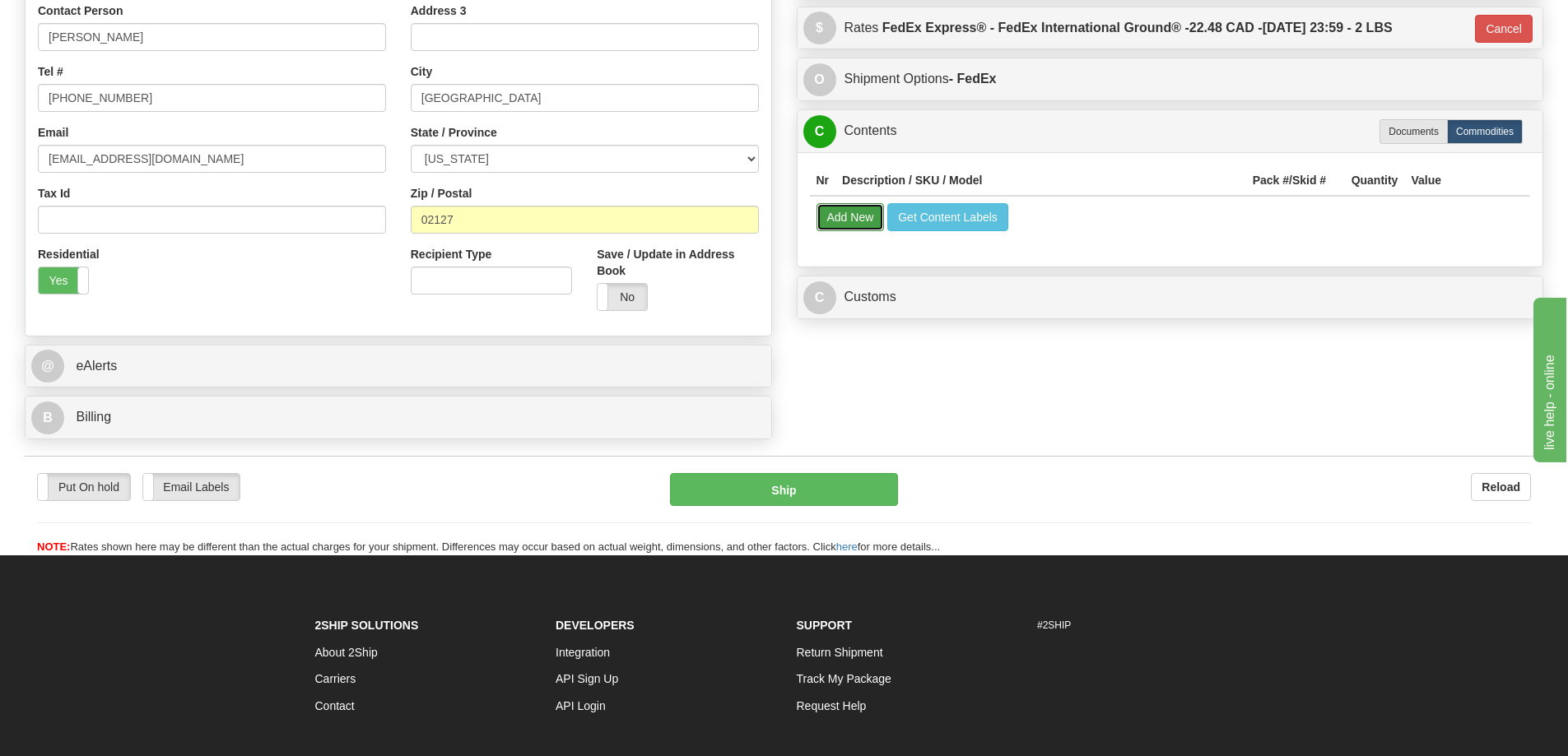
click at [862, 215] on button "Add New" at bounding box center [850, 217] width 68 height 28
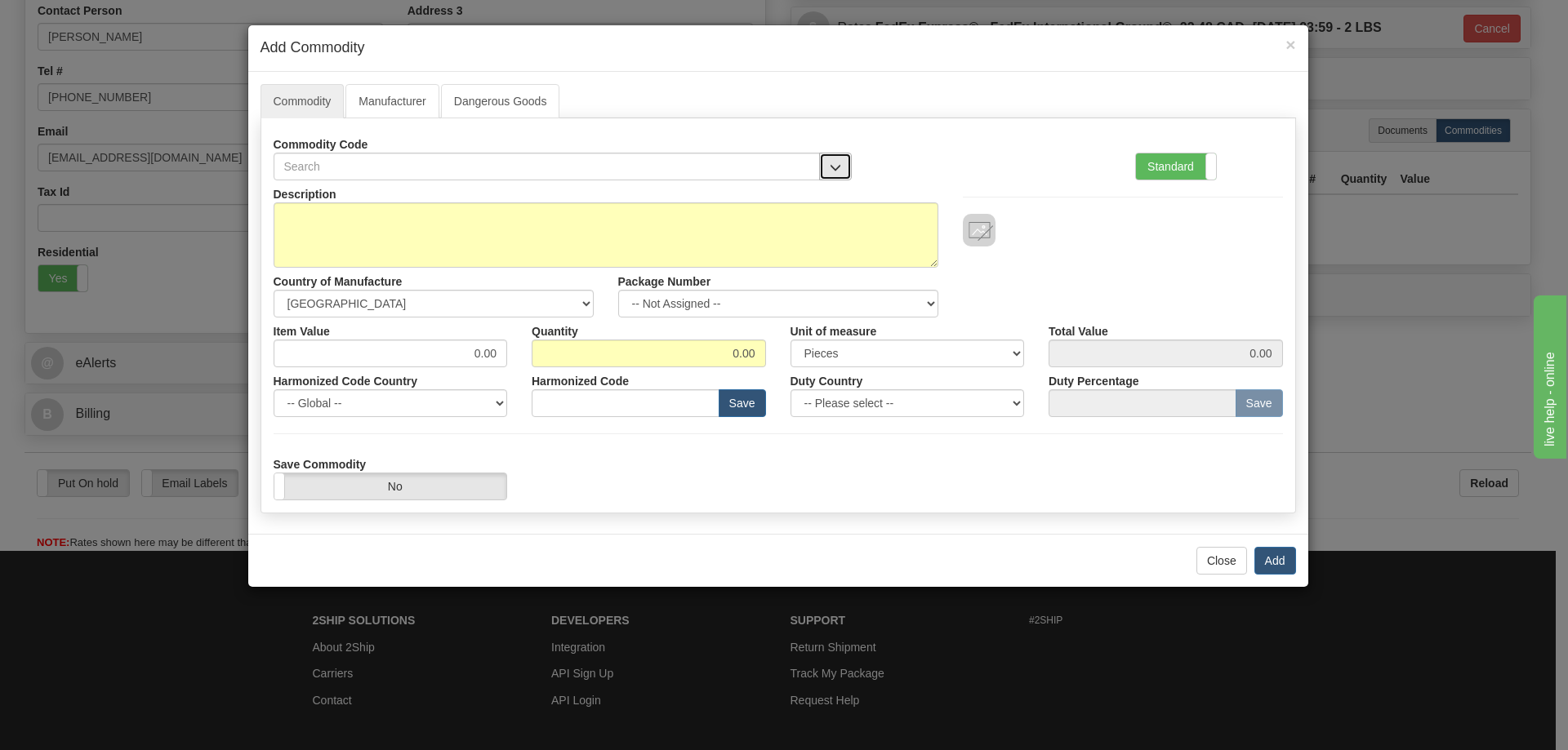
click at [835, 163] on span "button" at bounding box center [835, 167] width 12 height 11
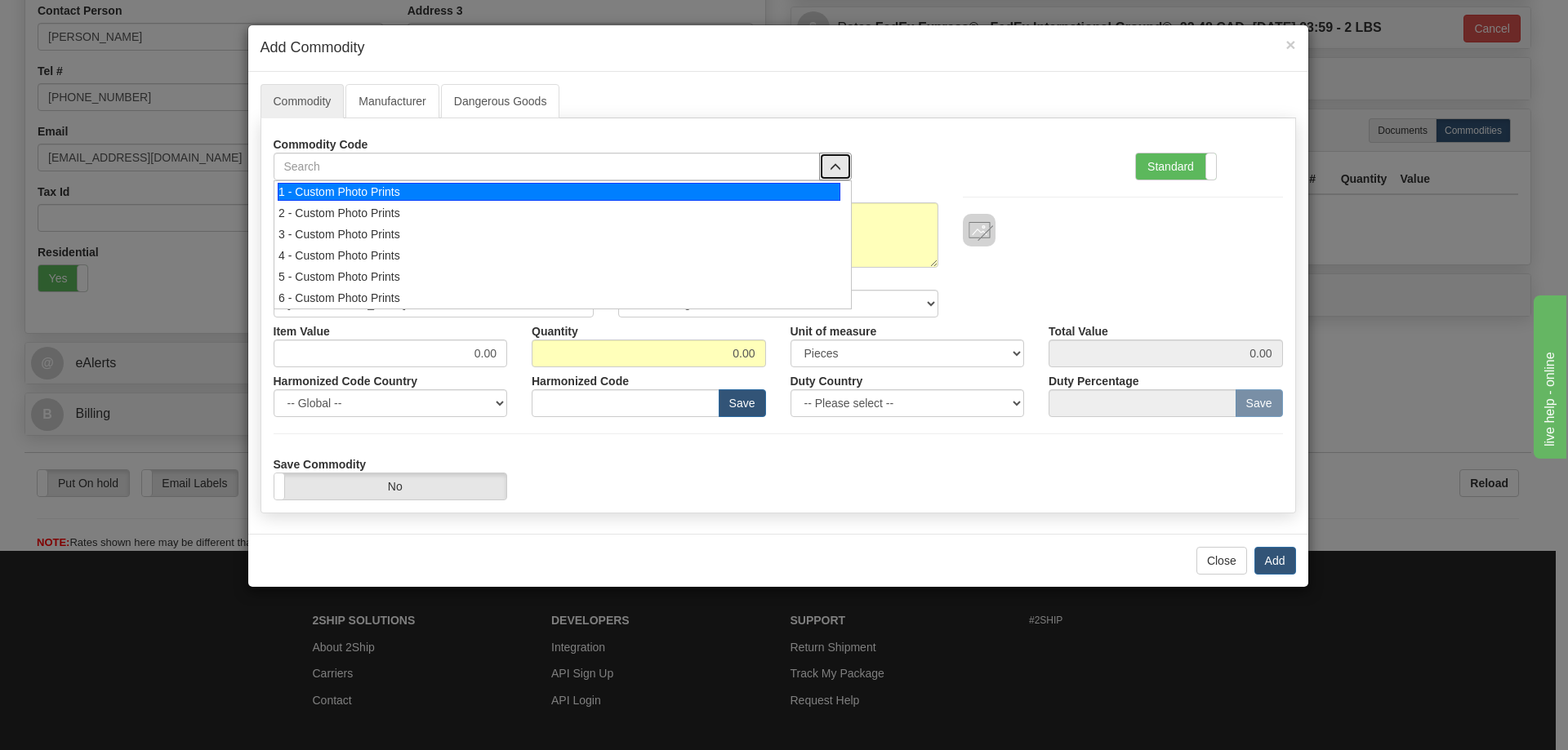
click at [814, 189] on div "1 - Custom Photo Prints" at bounding box center [559, 191] width 563 height 18
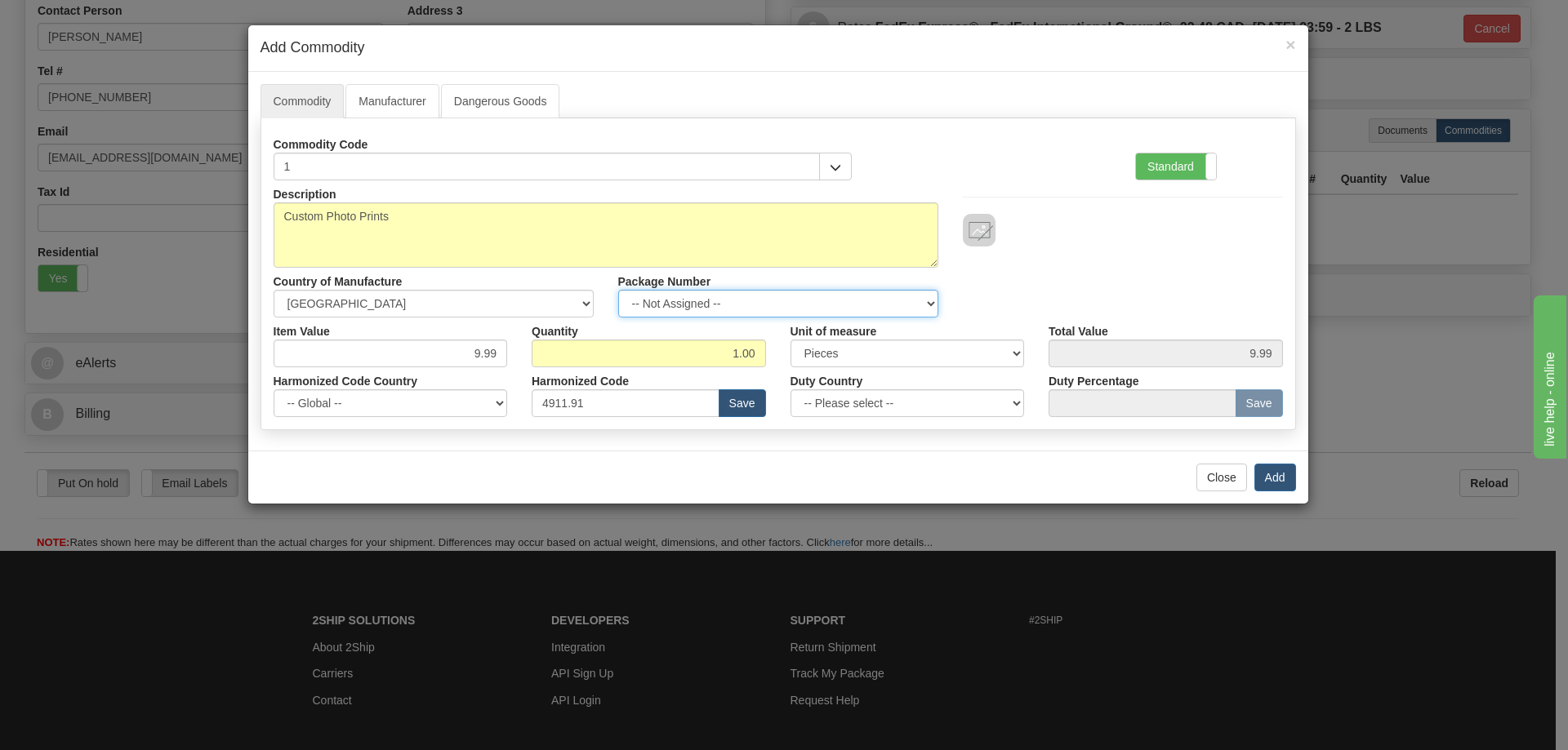
click at [911, 294] on select "-- Not Assigned -- Item 1" at bounding box center [778, 303] width 320 height 28
select select "0"
click at [619, 289] on select "-- Not Assigned -- Item 1" at bounding box center [778, 303] width 320 height 28
click at [1274, 473] on button "Add" at bounding box center [1275, 477] width 41 height 28
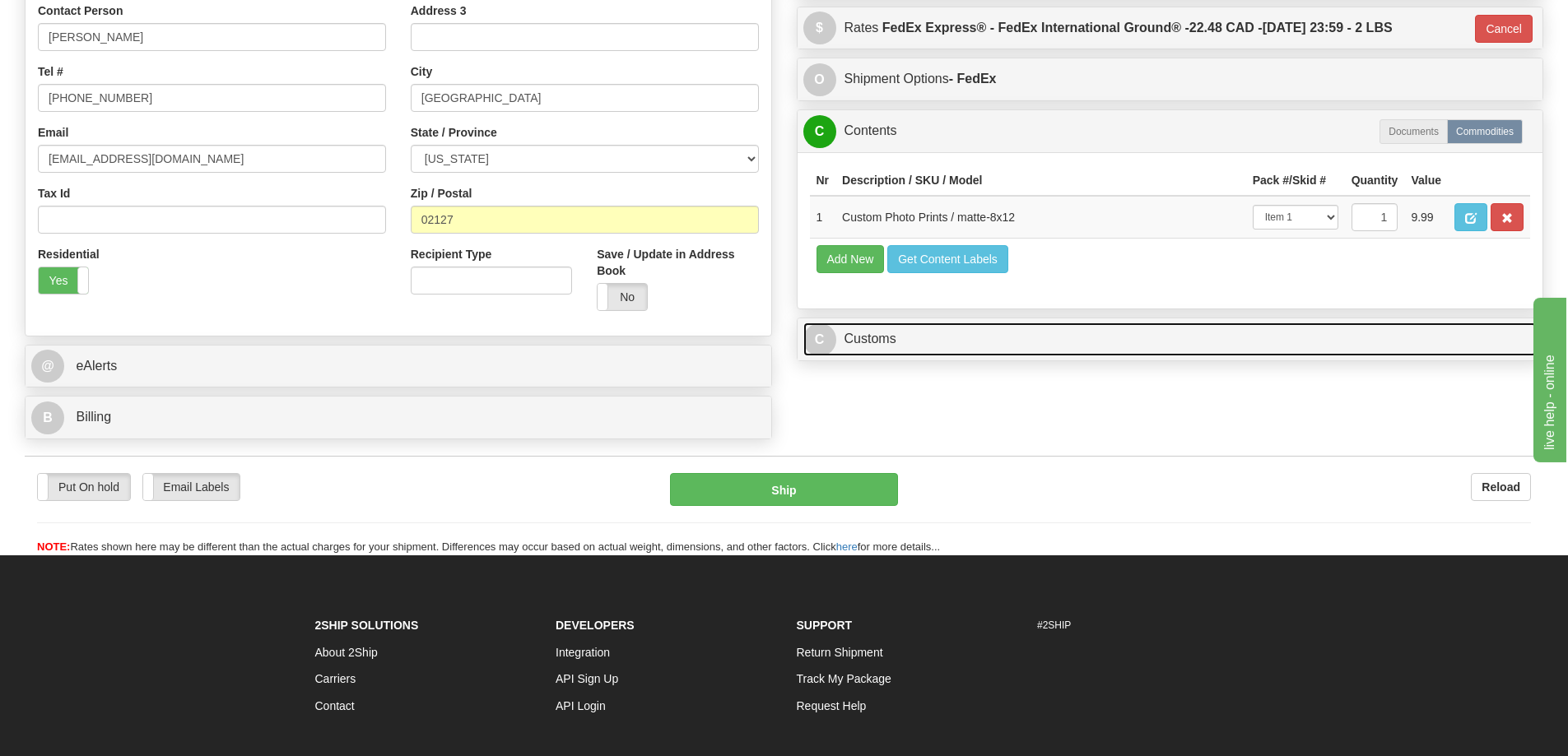
click at [1365, 342] on link "C Customs" at bounding box center [1170, 339] width 734 height 34
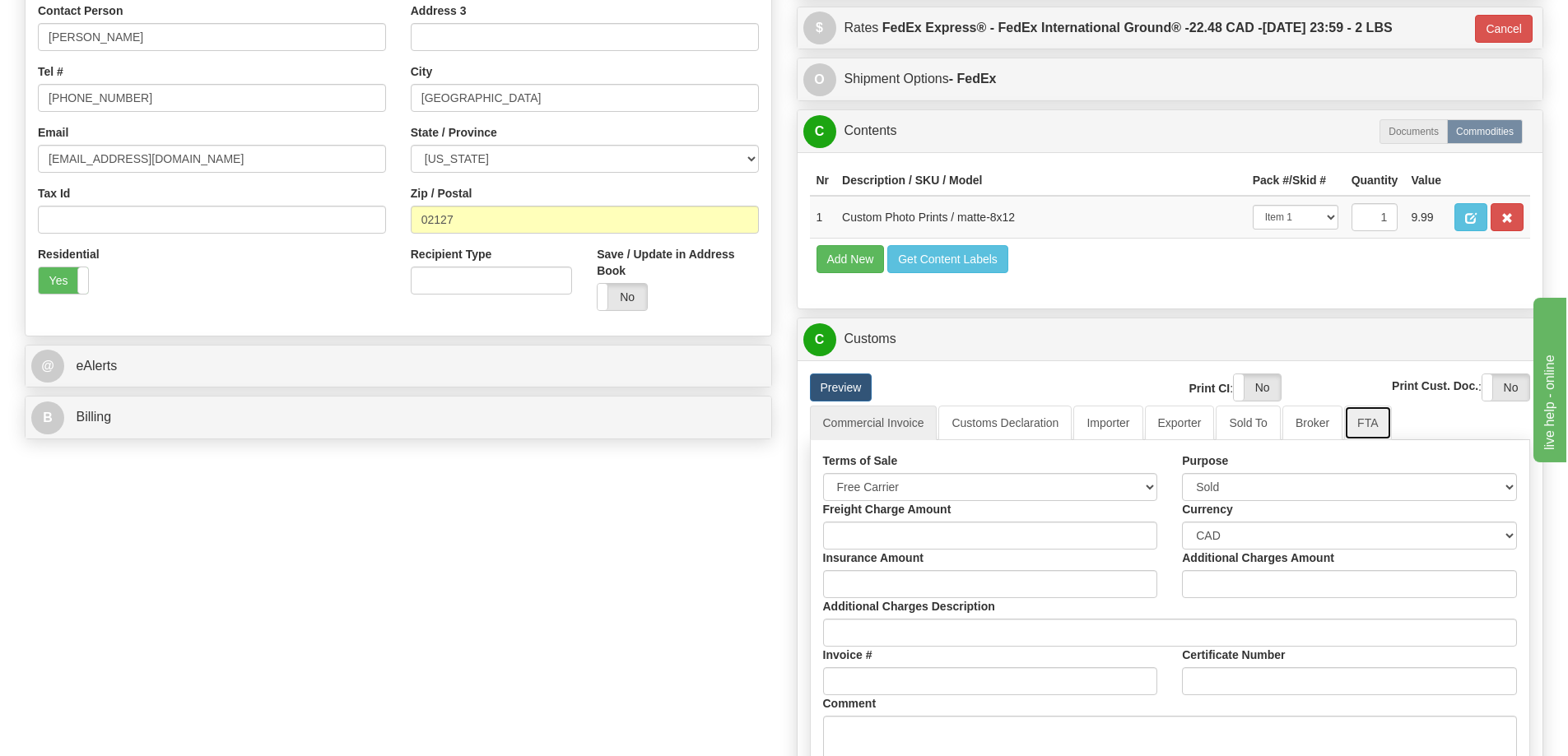
click at [1365, 430] on link "FTA" at bounding box center [1367, 424] width 47 height 35
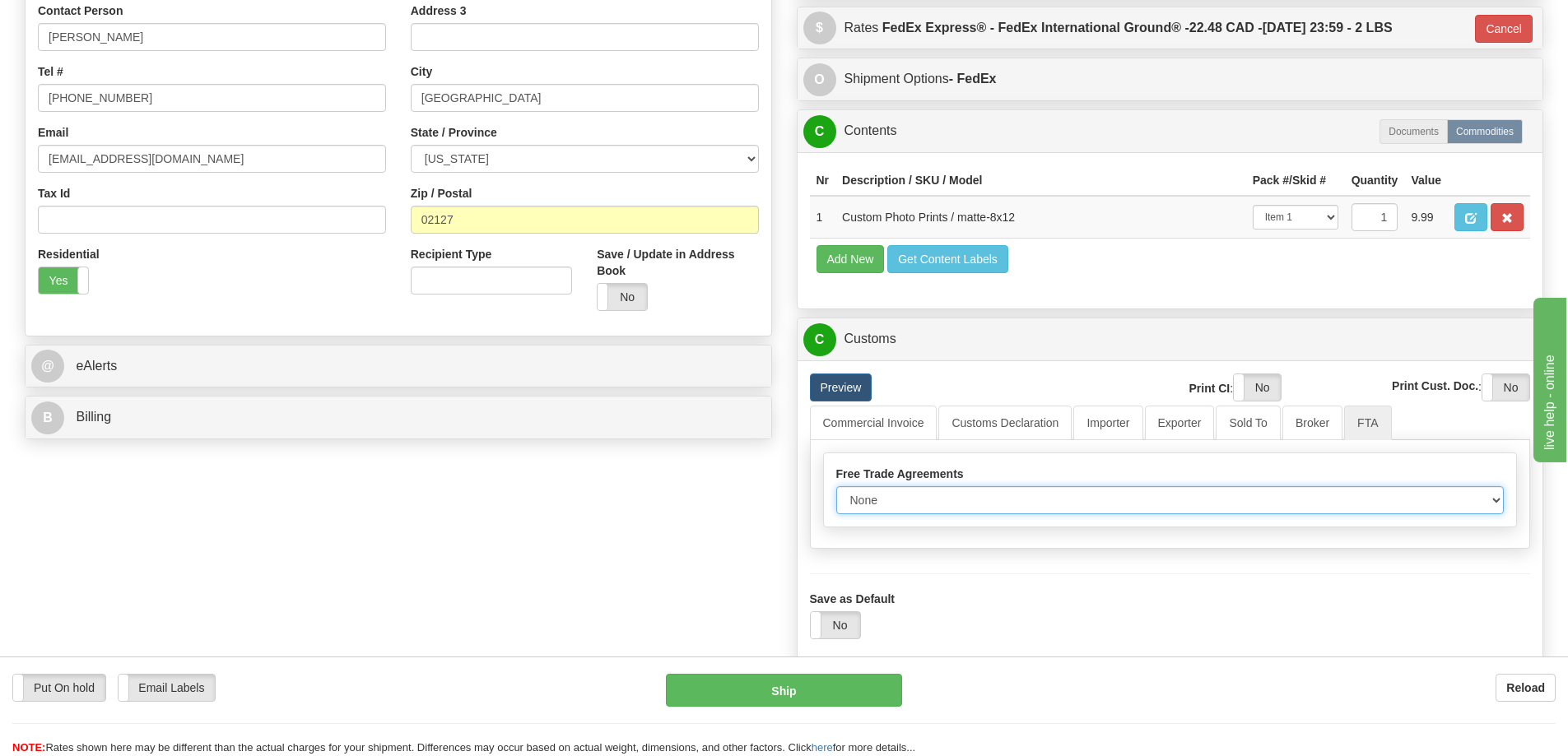
click at [1495, 503] on select "None Other USMCA CETA CUKTCA" at bounding box center [1169, 500] width 668 height 28
select select "1"
click at [836, 492] on select "None Other USMCA CETA CUKTCA" at bounding box center [1169, 500] width 668 height 28
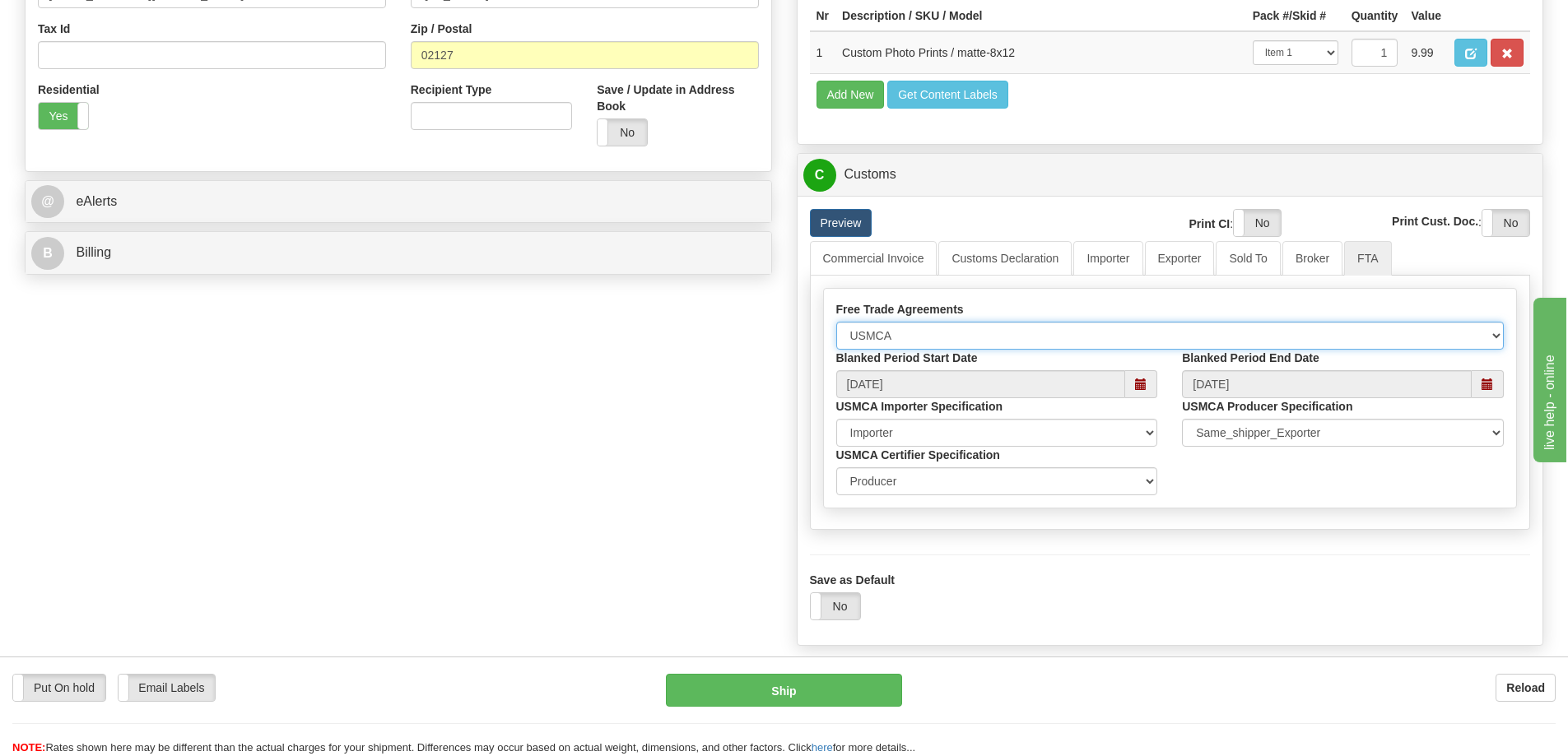
scroll to position [658, 0]
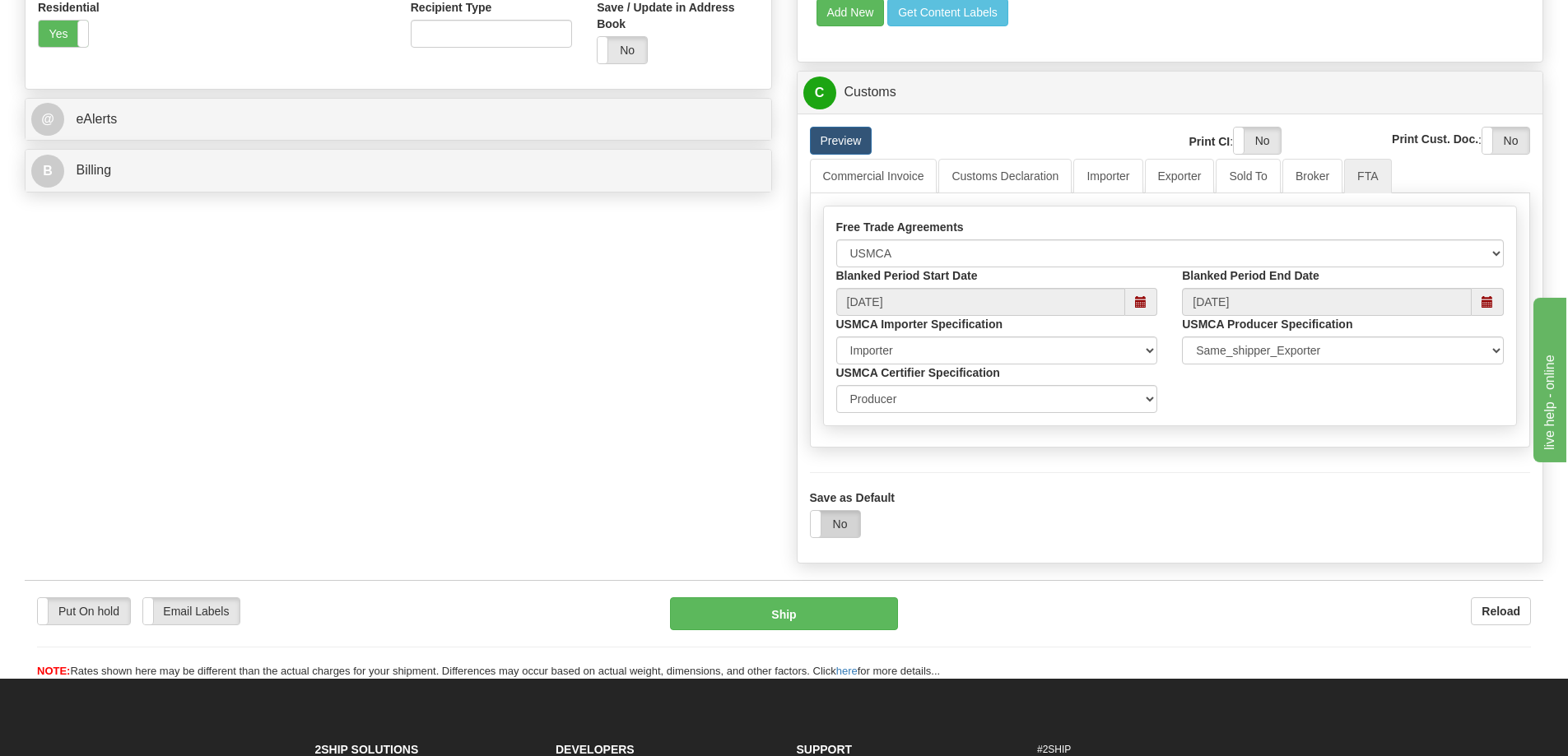
click at [843, 525] on label "No" at bounding box center [835, 523] width 49 height 26
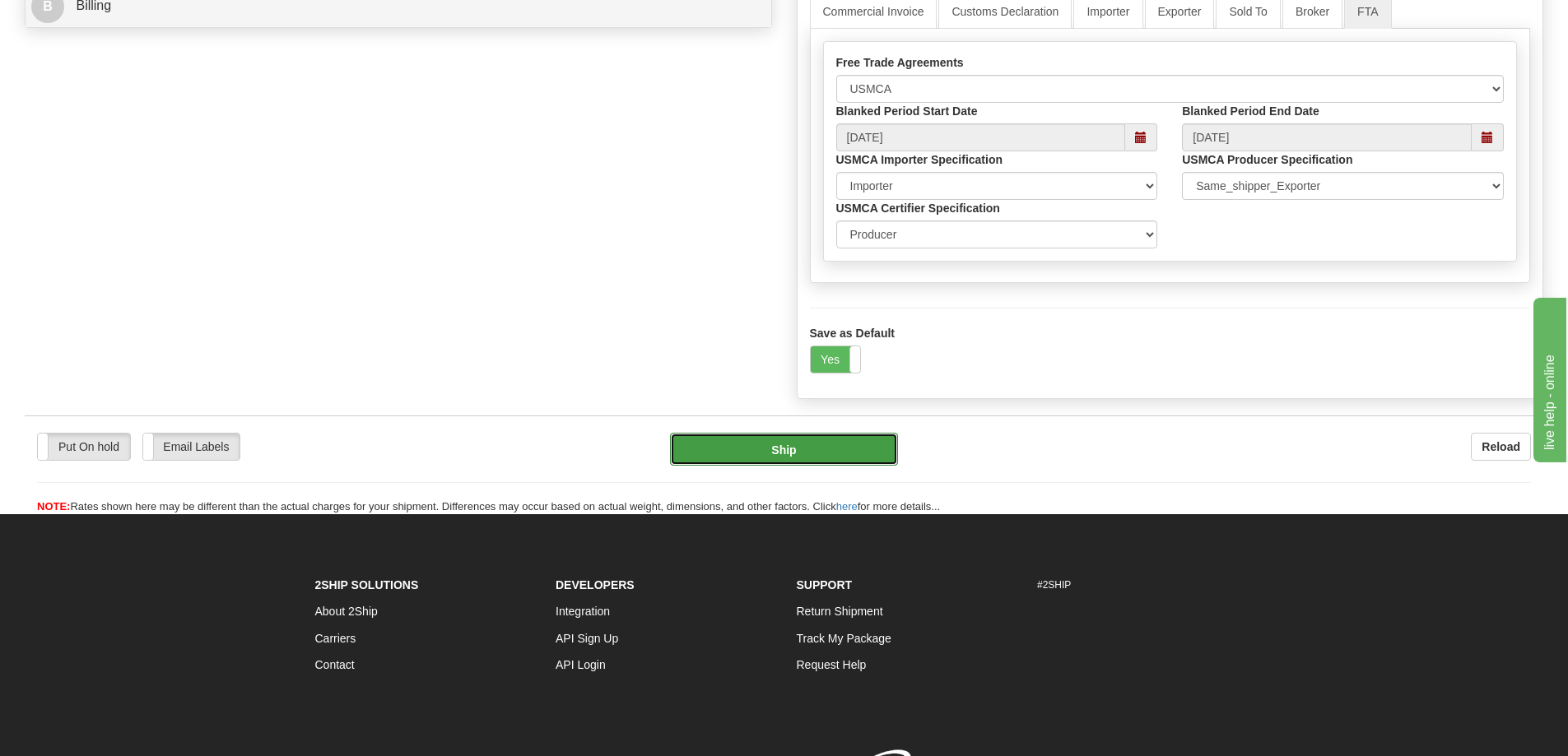
click at [867, 452] on button "Ship" at bounding box center [784, 450] width 228 height 33
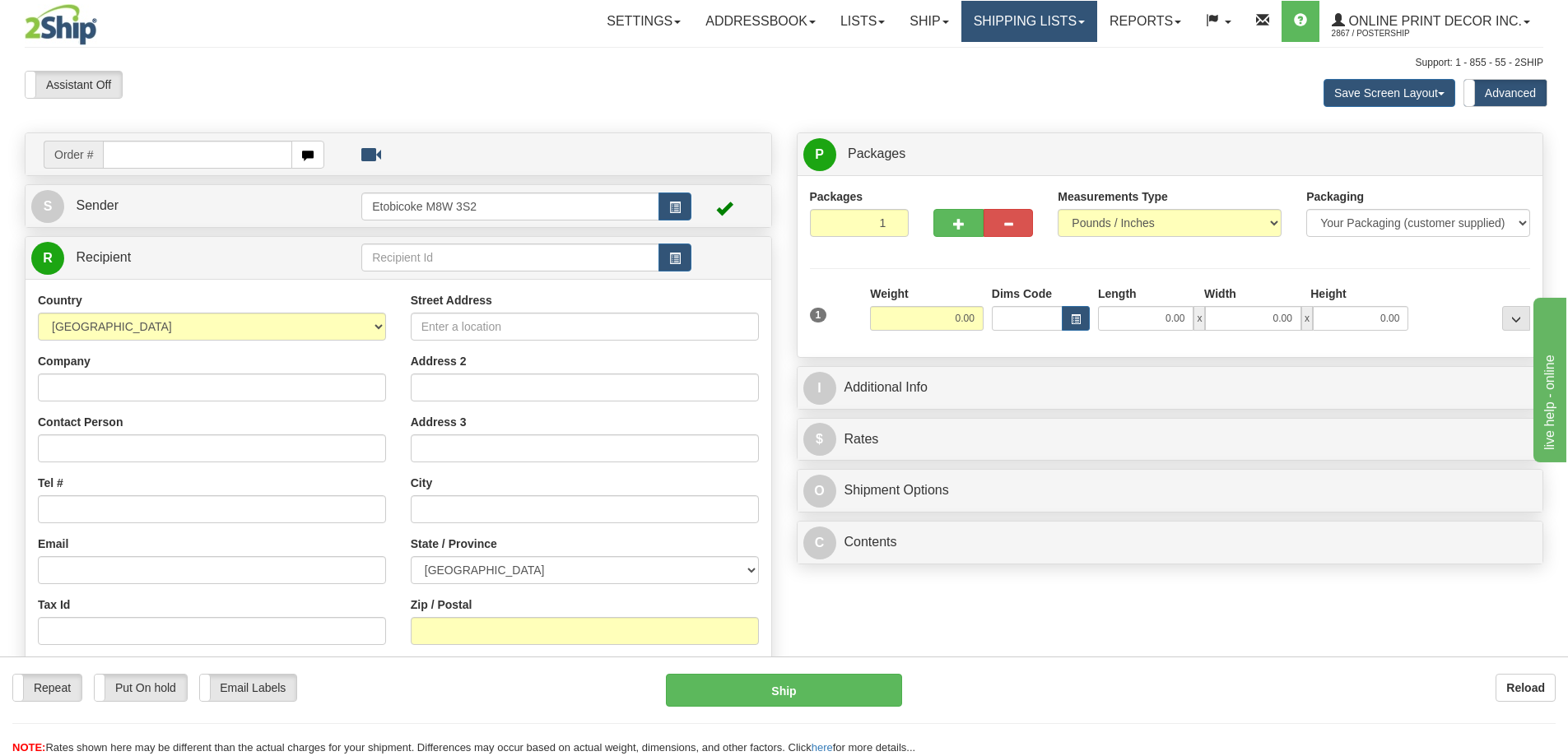
click at [1048, 24] on link "Shipping lists" at bounding box center [1030, 21] width 136 height 41
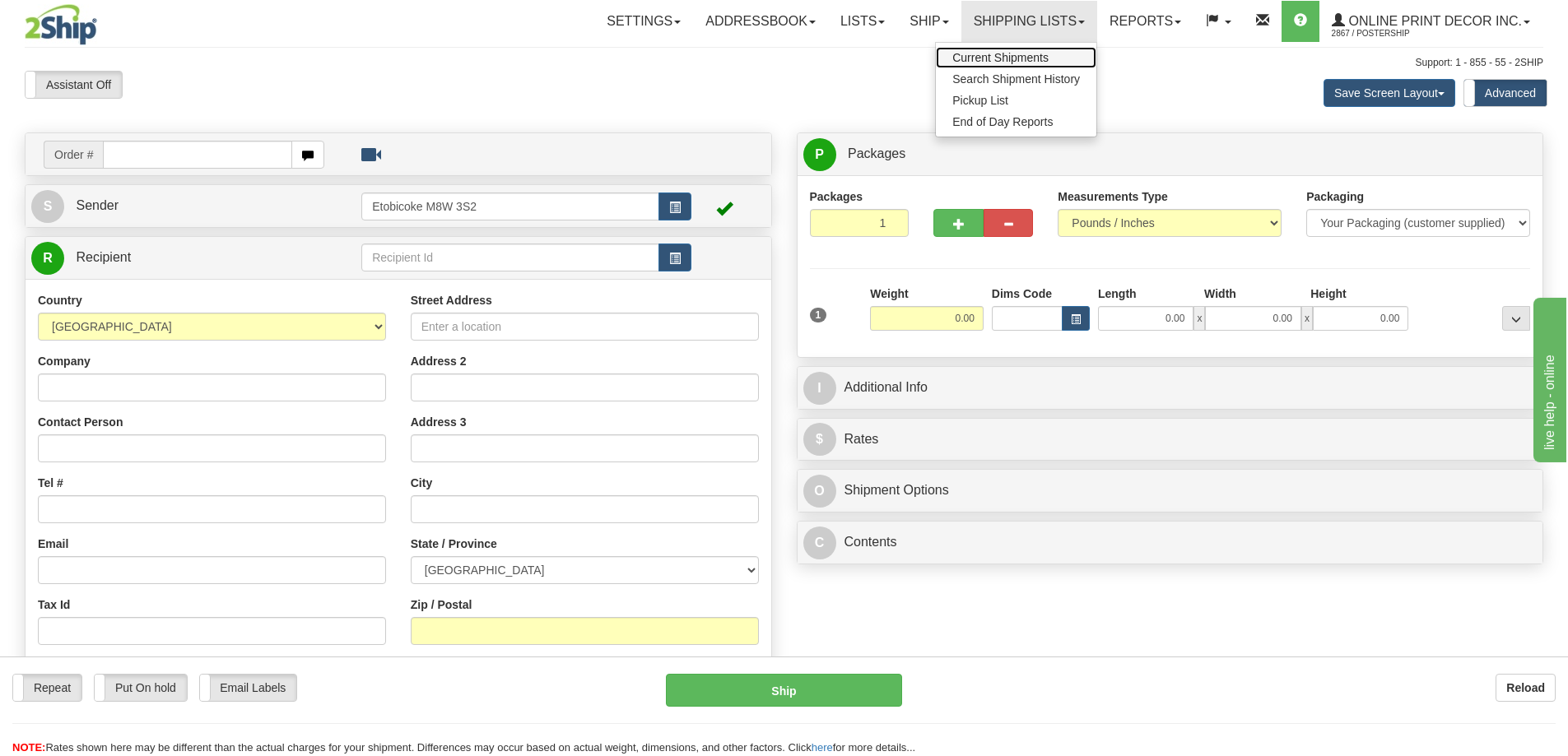
click at [1006, 65] on link "Current Shipments" at bounding box center [1016, 57] width 161 height 21
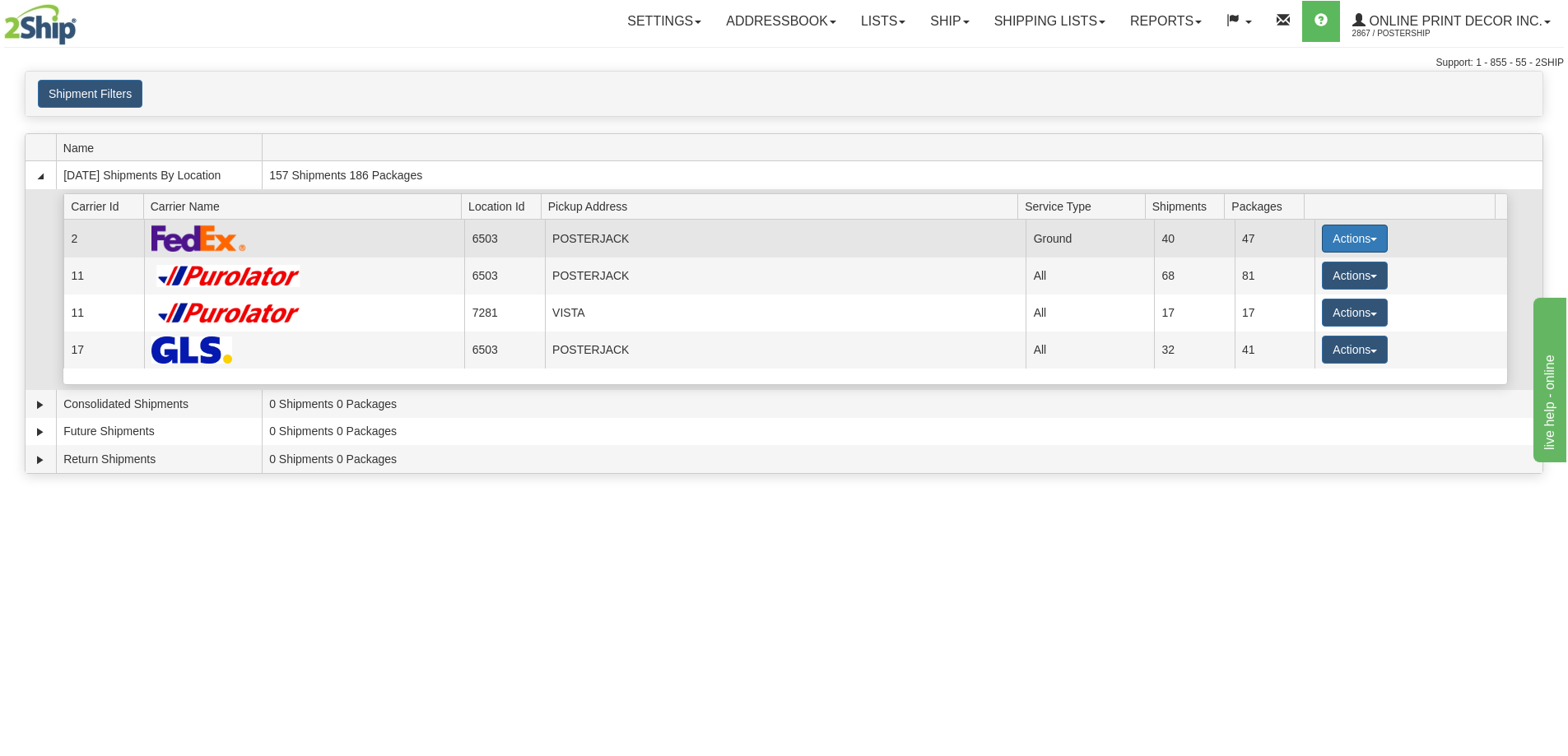
click at [1343, 230] on button "Actions" at bounding box center [1355, 238] width 66 height 28
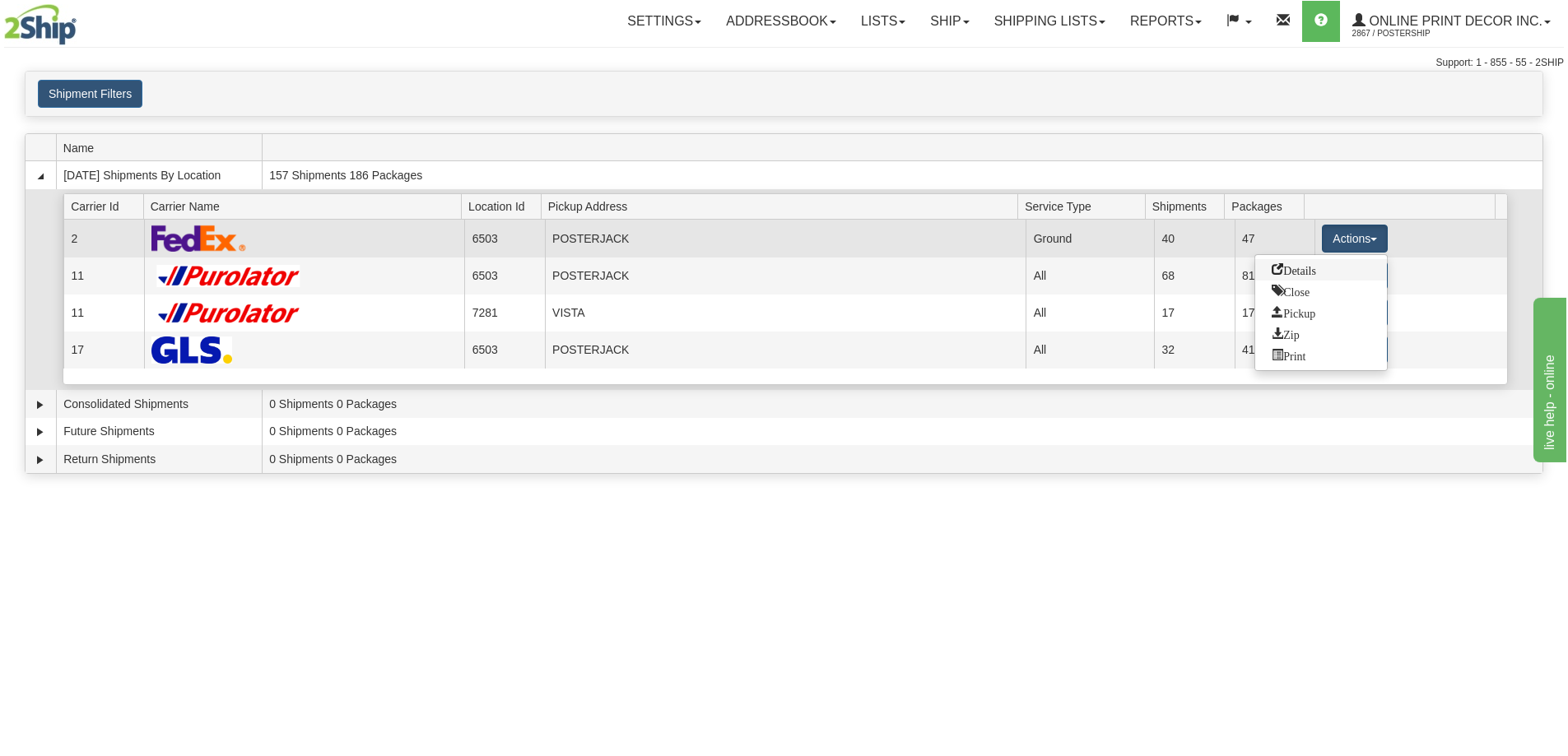
click at [1283, 270] on span "Details" at bounding box center [1295, 269] width 45 height 12
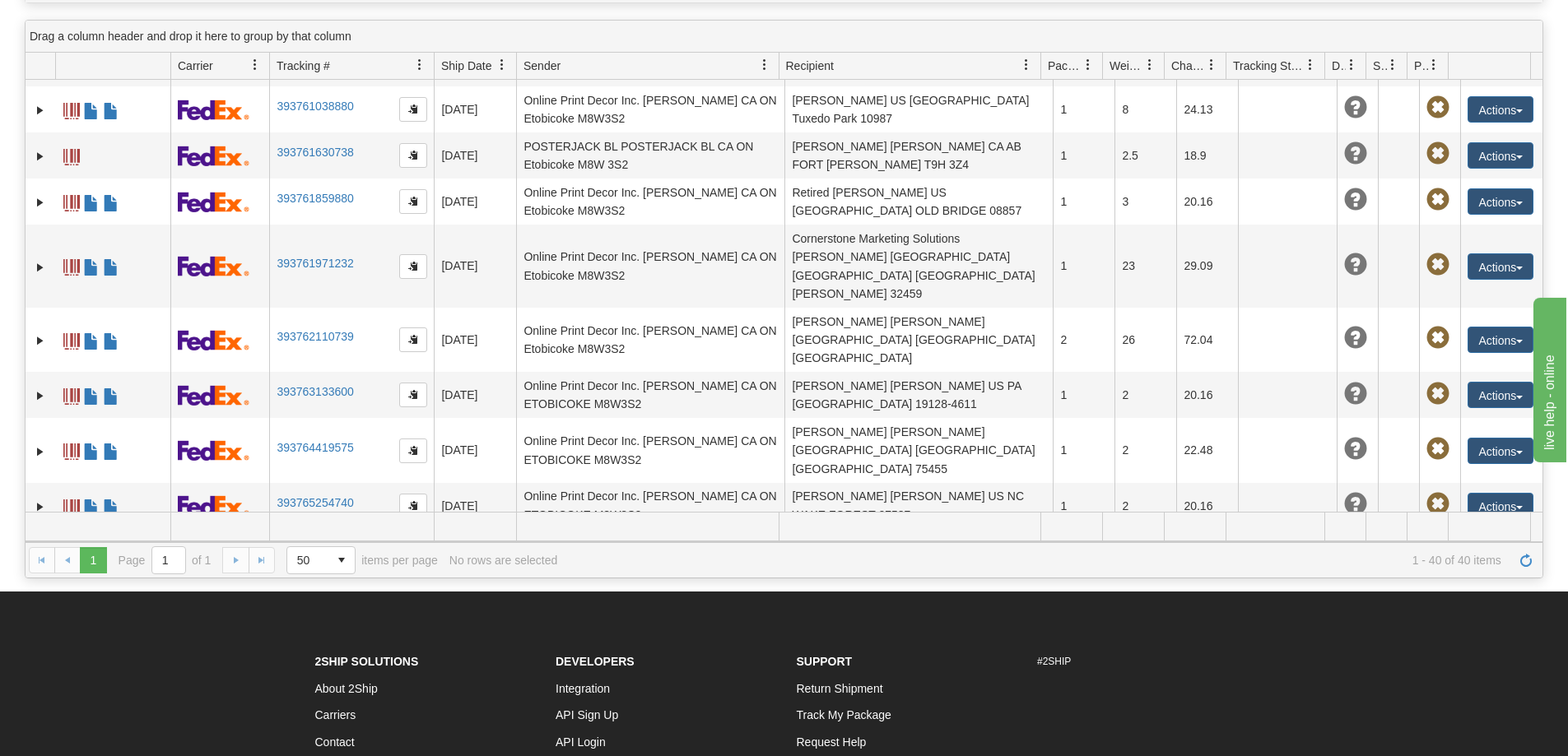
scroll to position [1411, 0]
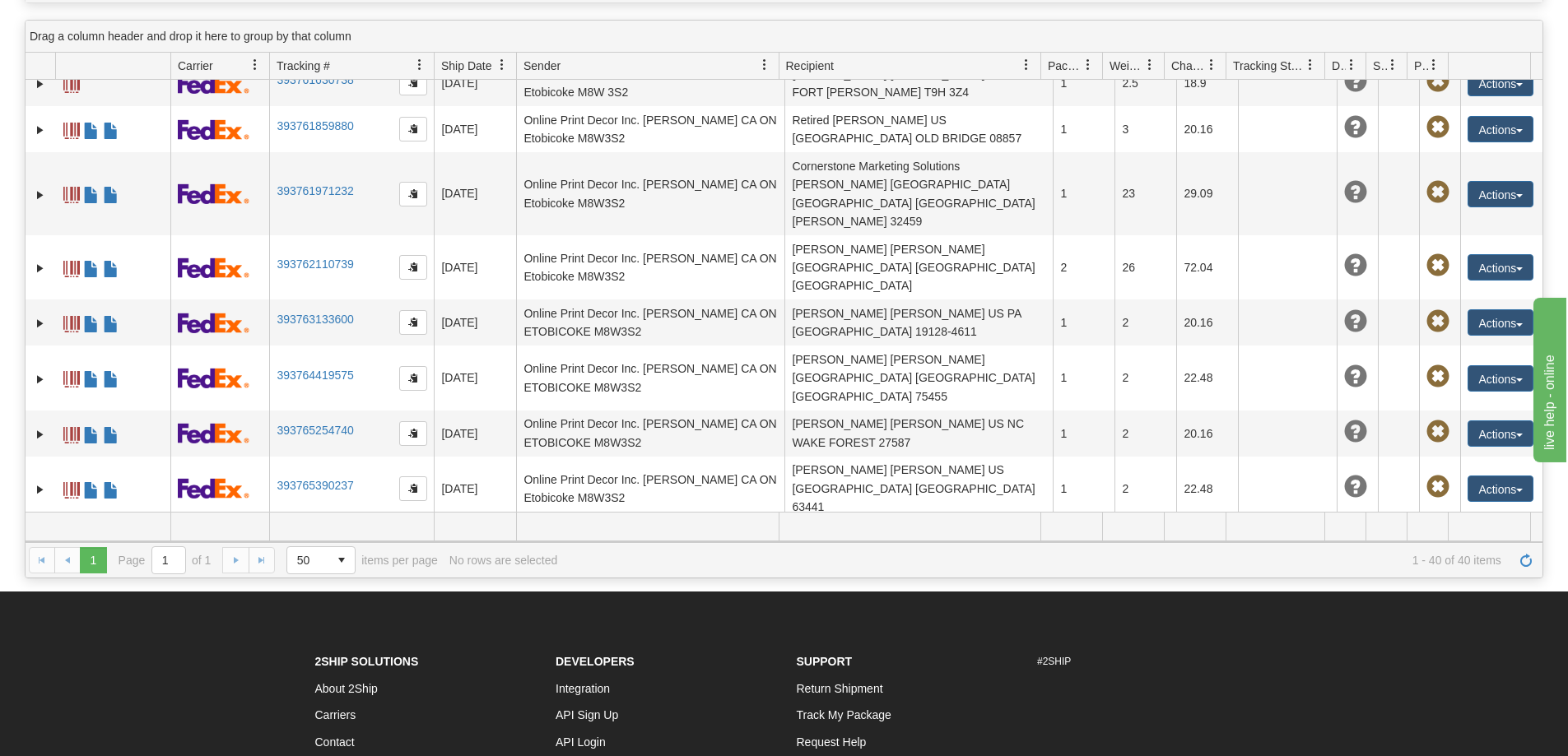
click at [312, 755] on link "393767655410" at bounding box center [314, 762] width 77 height 14
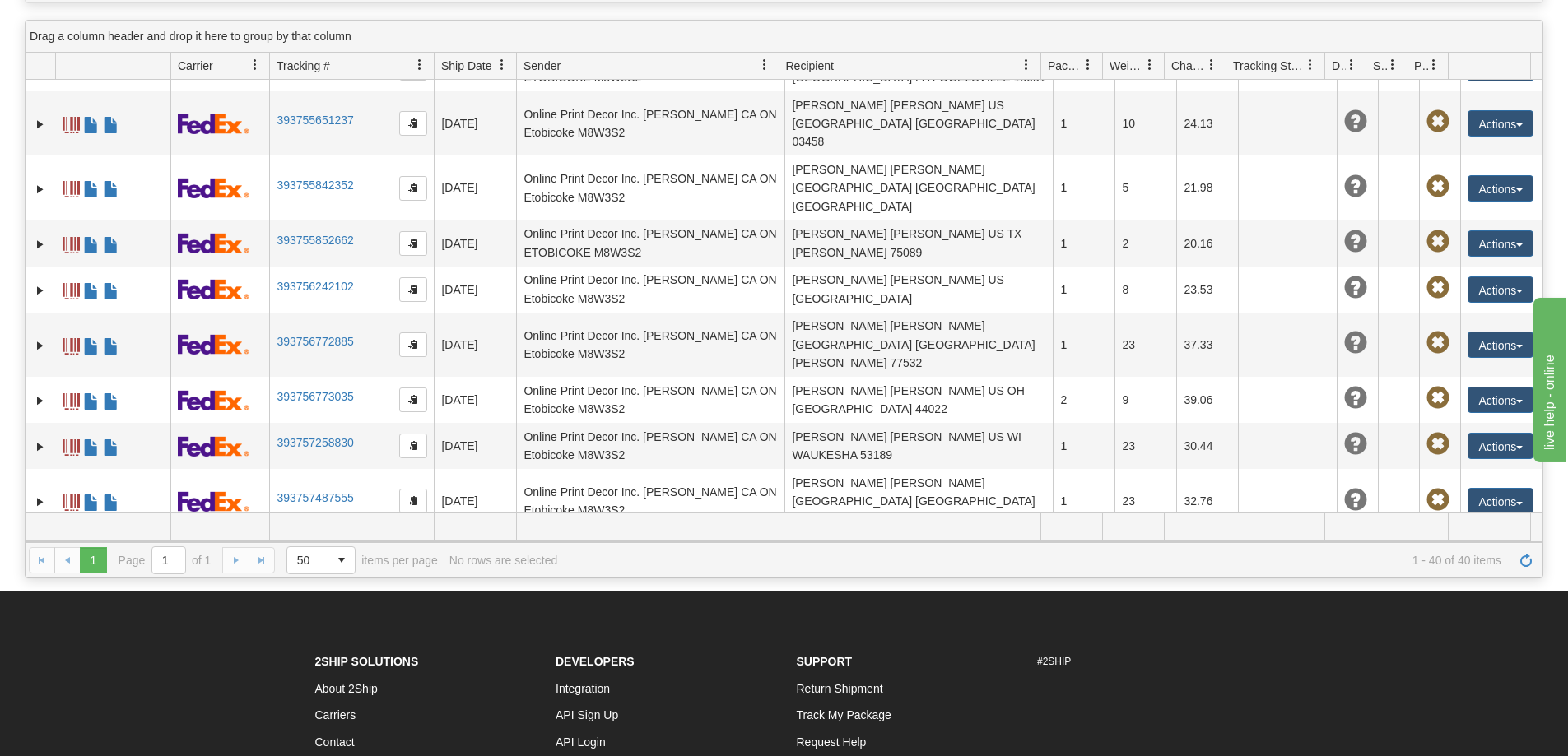
scroll to position [0, 0]
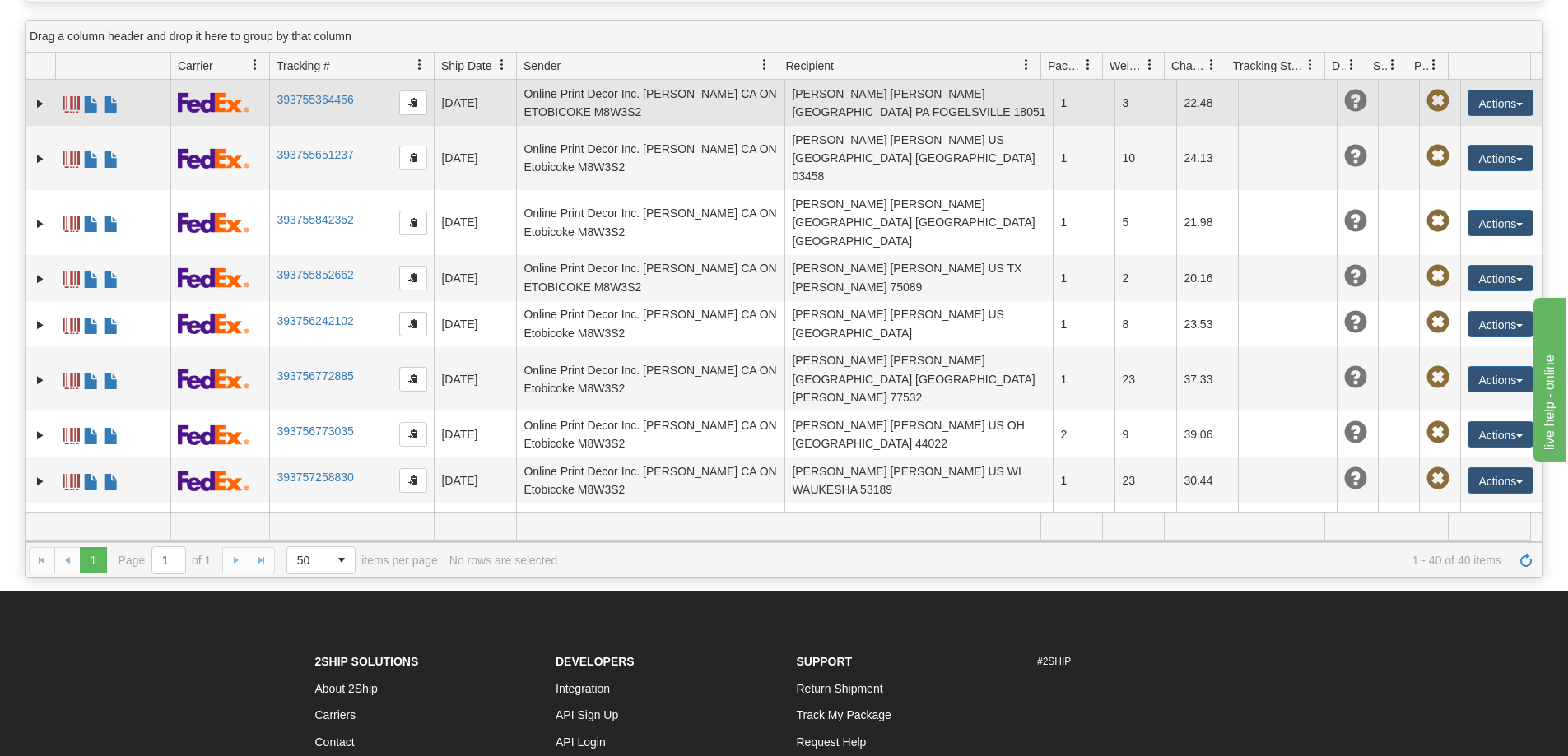
click at [1520, 83] on td "Actions Edit Repeat Return Delete Track Comment Shipment Issues Pickup Re-Print…" at bounding box center [1501, 103] width 82 height 47
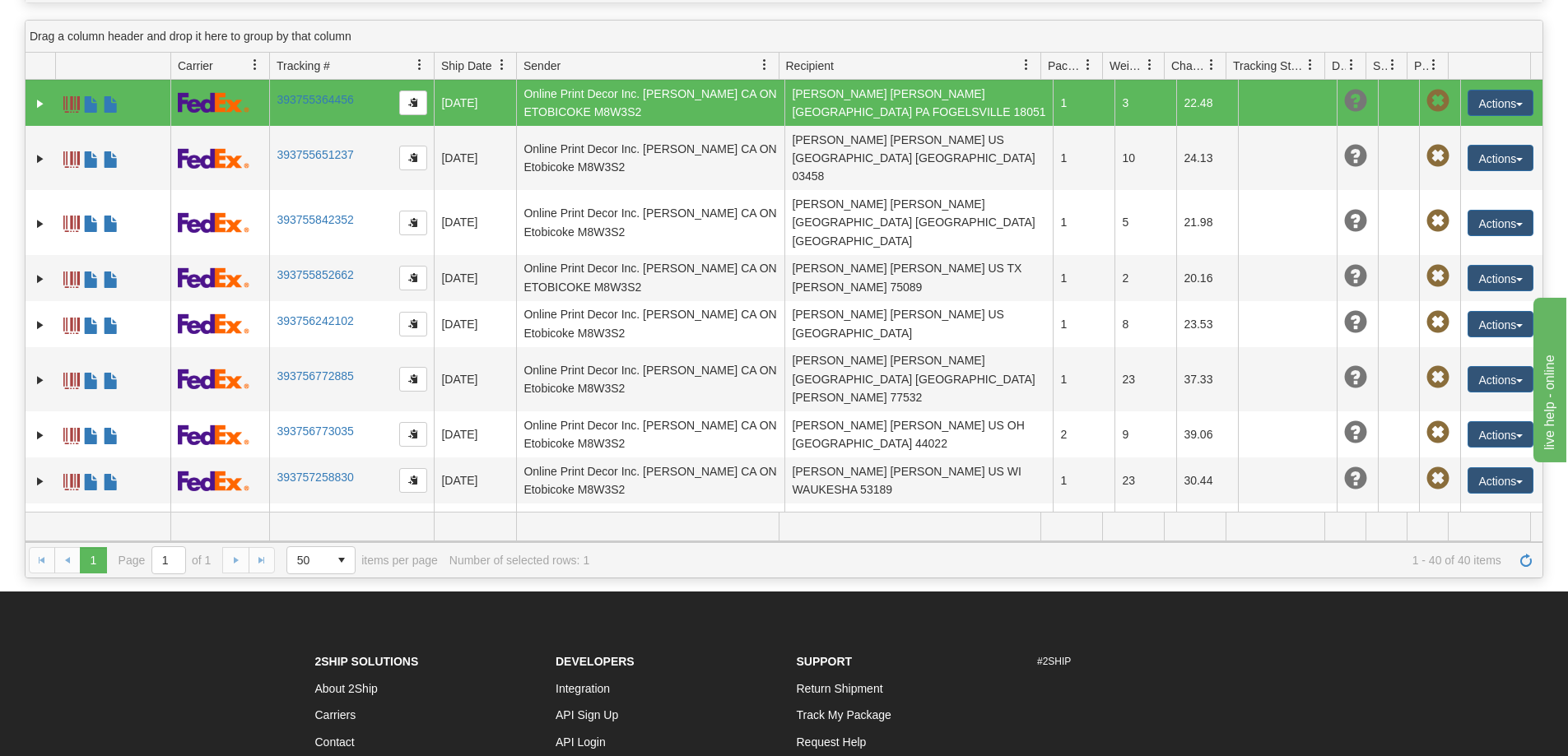
click at [1543, 84] on div "Drag a column header and drop it here to group by that column Id Client Id Carr…" at bounding box center [784, 299] width 1519 height 558
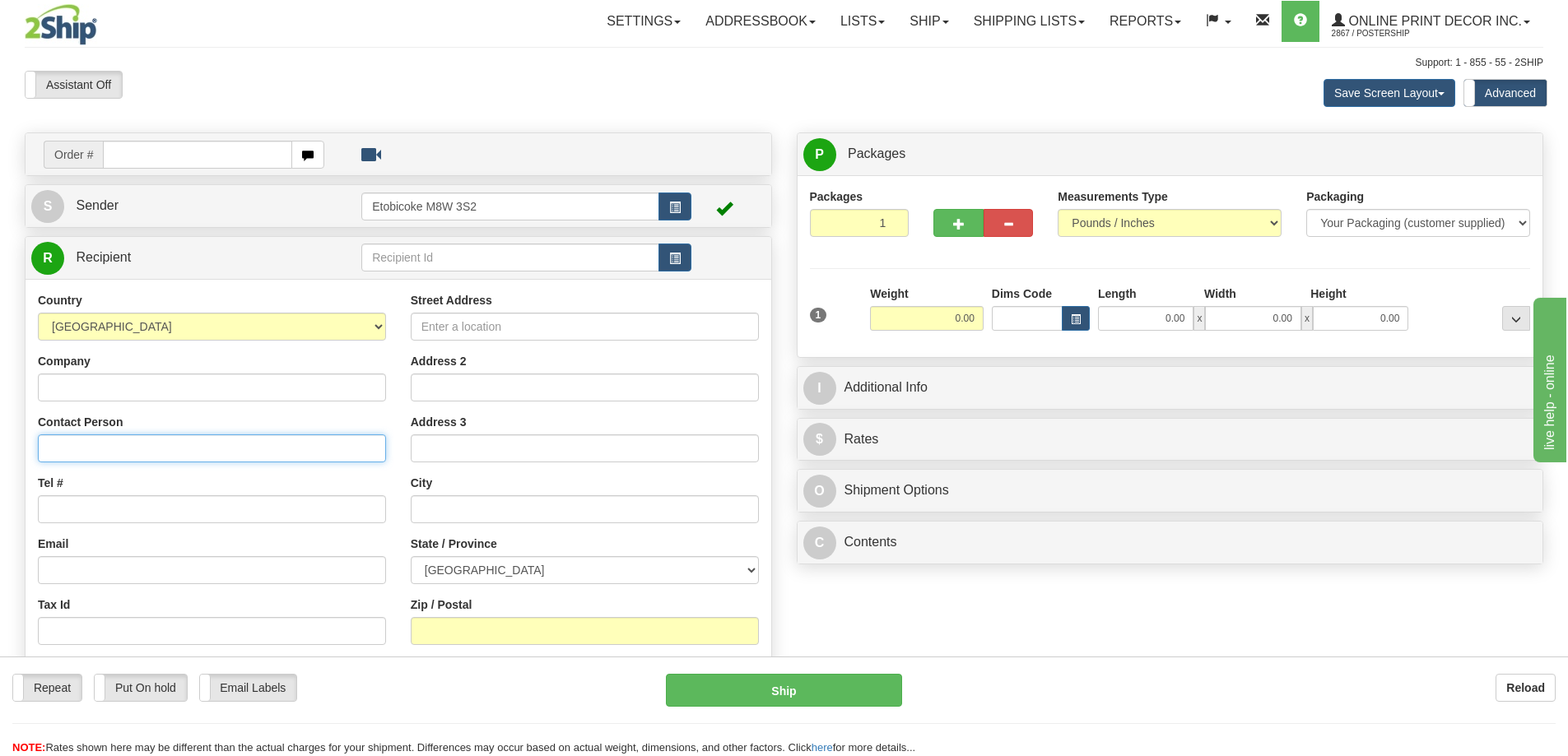
click at [79, 449] on input "Contact Person" at bounding box center [211, 448] width 348 height 28
type input "[PERSON_NAME]"
click at [124, 508] on input "Tel #" at bounding box center [211, 509] width 348 height 28
type input "18773353312"
click at [469, 329] on input "Street Address" at bounding box center [585, 327] width 348 height 28
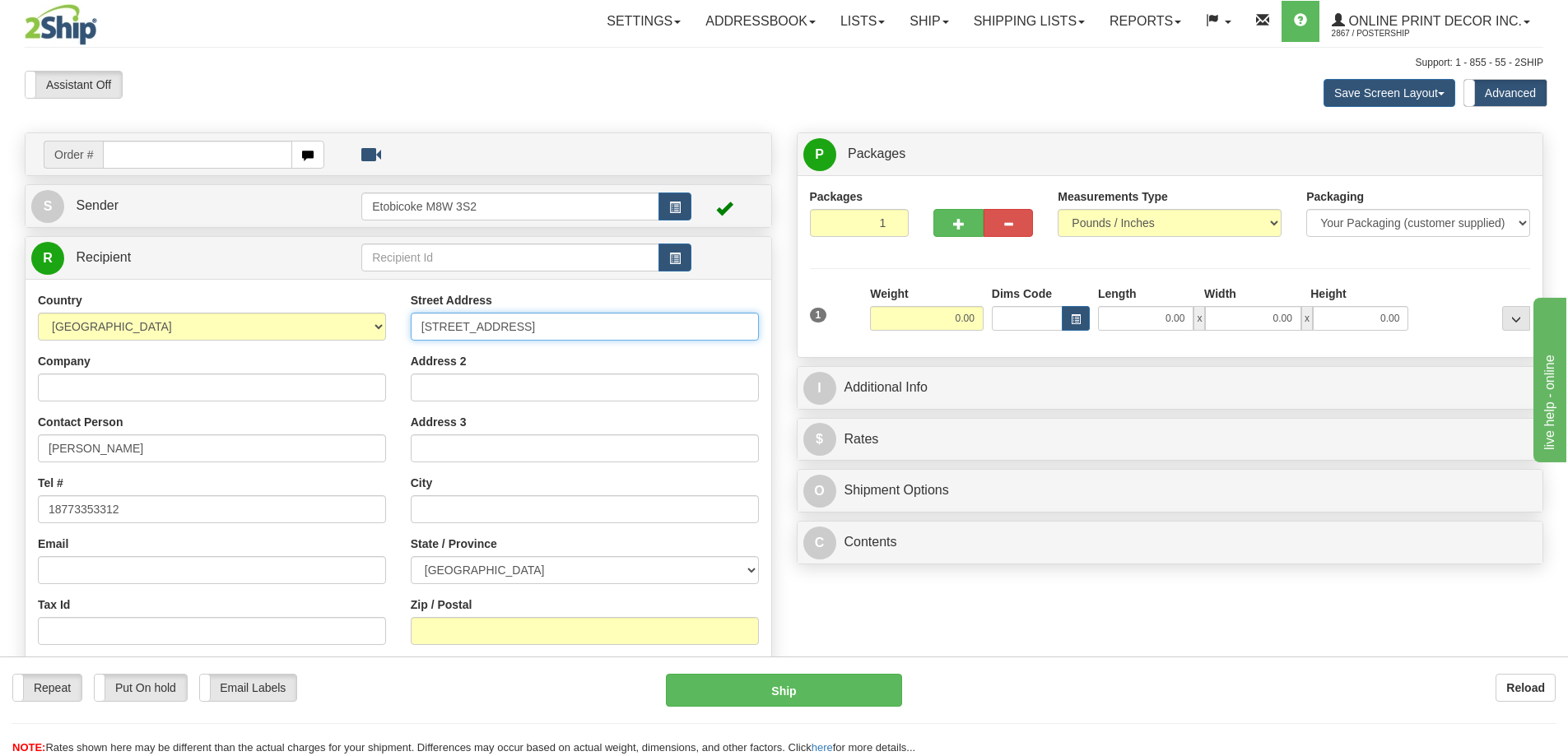
type input "[STREET_ADDRESS]"
click at [429, 514] on input "text" at bounding box center [585, 509] width 348 height 28
click at [377, 327] on select "[GEOGRAPHIC_DATA] [GEOGRAPHIC_DATA] [GEOGRAPHIC_DATA] [GEOGRAPHIC_DATA] [US_STA…" at bounding box center [211, 327] width 348 height 28
click at [38, 314] on select "[GEOGRAPHIC_DATA] [GEOGRAPHIC_DATA] [GEOGRAPHIC_DATA] [GEOGRAPHIC_DATA] [US_STA…" at bounding box center [211, 327] width 348 height 28
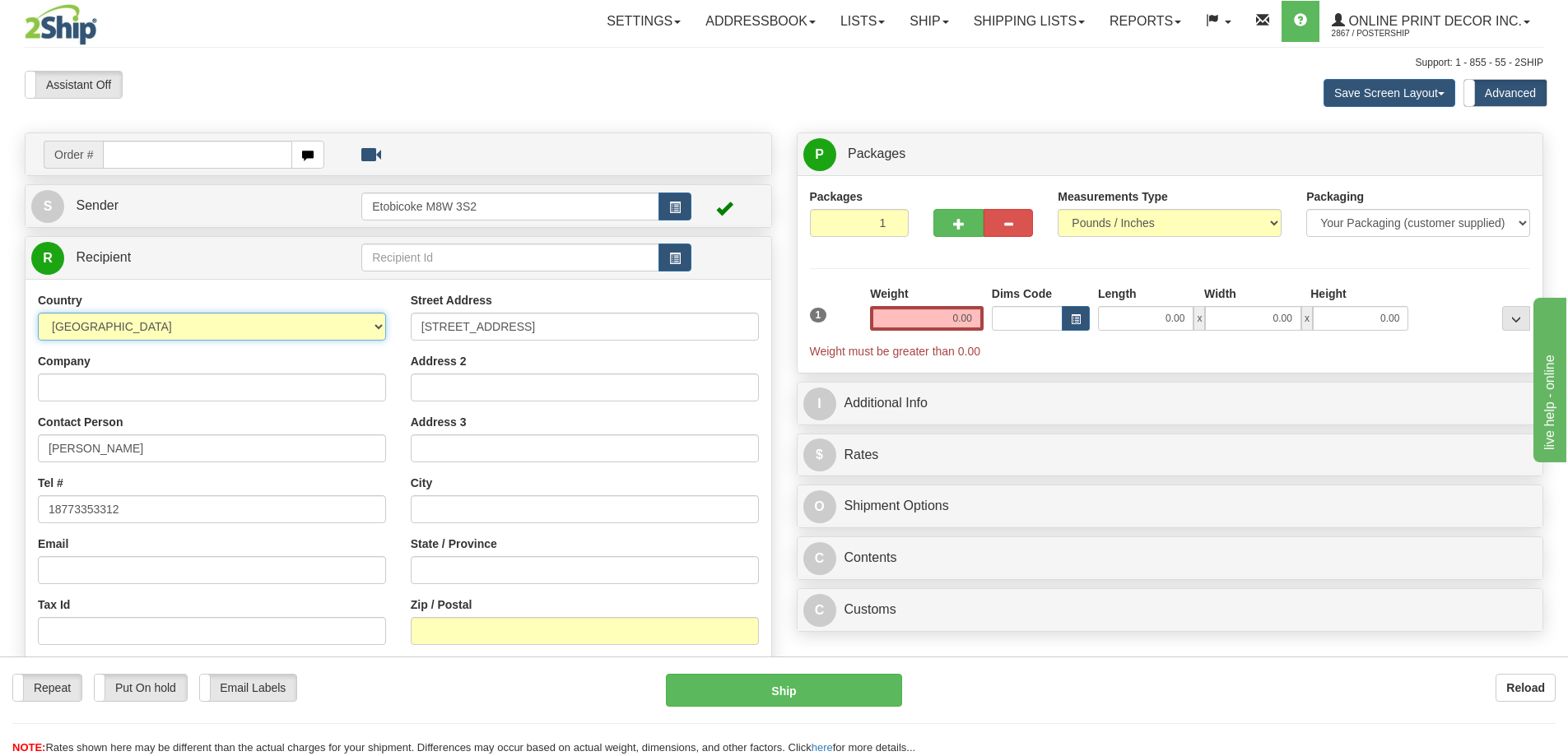
click at [375, 330] on select "[GEOGRAPHIC_DATA] [GEOGRAPHIC_DATA] [GEOGRAPHIC_DATA] [GEOGRAPHIC_DATA] [US_STA…" at bounding box center [211, 327] width 348 height 28
select select "US"
click at [38, 314] on select "[GEOGRAPHIC_DATA] [GEOGRAPHIC_DATA] [GEOGRAPHIC_DATA] [GEOGRAPHIC_DATA] [US_STA…" at bounding box center [211, 327] width 348 height 28
click at [441, 512] on input "text" at bounding box center [585, 509] width 348 height 28
type input "Goodyear"
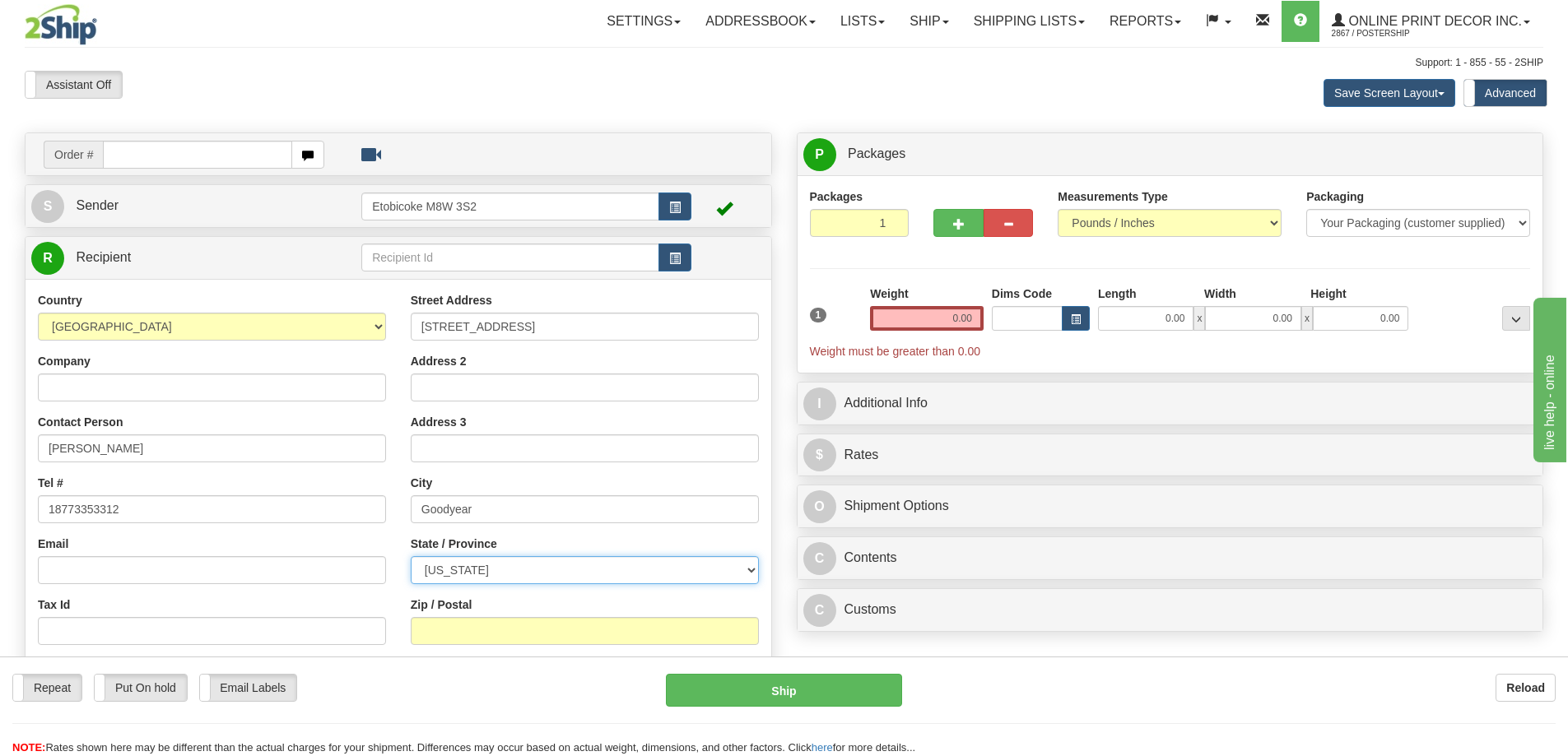
click at [744, 571] on select "[US_STATE] [US_STATE] [US_STATE] [US_STATE] Armed Forces America Armed Forces E…" at bounding box center [585, 570] width 348 height 28
click at [752, 566] on select "[US_STATE] [US_STATE] [US_STATE] [US_STATE] Armed Forces America Armed Forces E…" at bounding box center [585, 570] width 348 height 28
click at [744, 575] on select "[US_STATE] [US_STATE] [US_STATE] [US_STATE] Armed Forces America Armed Forces E…" at bounding box center [585, 570] width 348 height 28
click at [745, 573] on select "[US_STATE] [US_STATE] [US_STATE] [US_STATE] Armed Forces America Armed Forces E…" at bounding box center [585, 570] width 348 height 28
click at [749, 575] on select "[US_STATE] [US_STATE] [US_STATE] [US_STATE] Armed Forces America Armed Forces E…" at bounding box center [585, 570] width 348 height 28
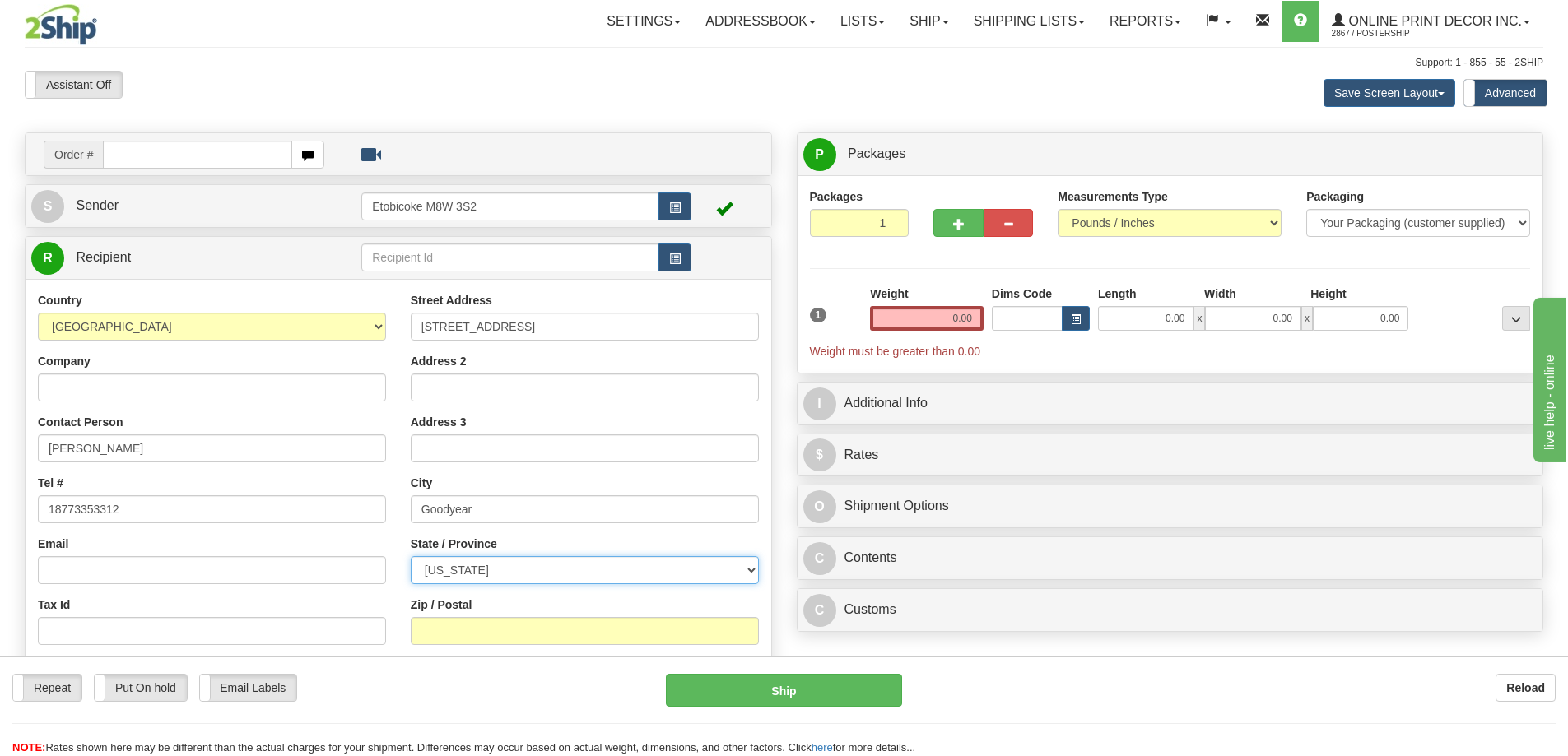
select select "AZ"
click at [411, 558] on select "[US_STATE] [US_STATE] [US_STATE] [US_STATE] Armed Forces America Armed Forces E…" at bounding box center [585, 570] width 348 height 28
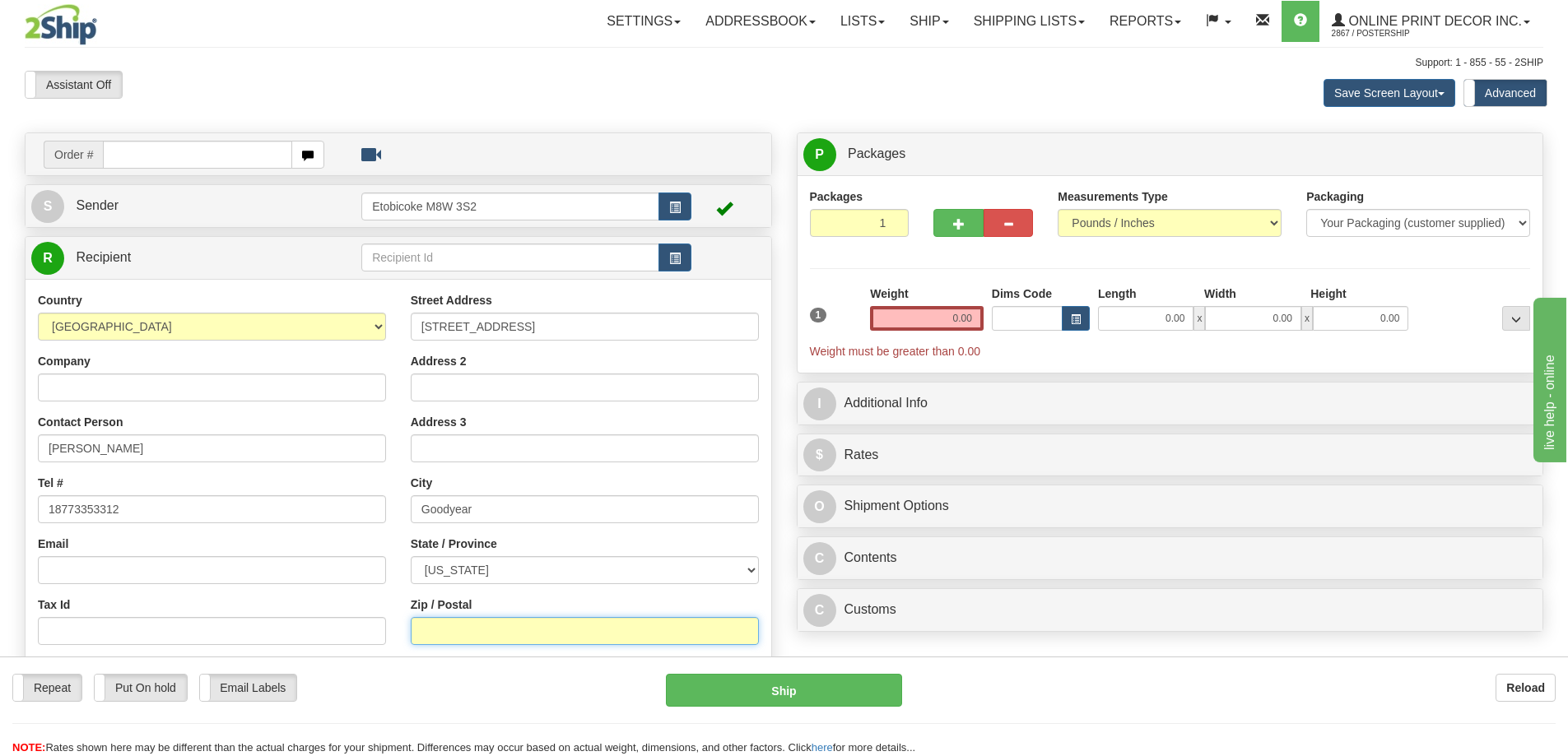
click at [442, 634] on input "Zip / Postal" at bounding box center [585, 631] width 348 height 28
type input "853382.00"
click at [976, 319] on input "0.00" at bounding box center [926, 318] width 113 height 24
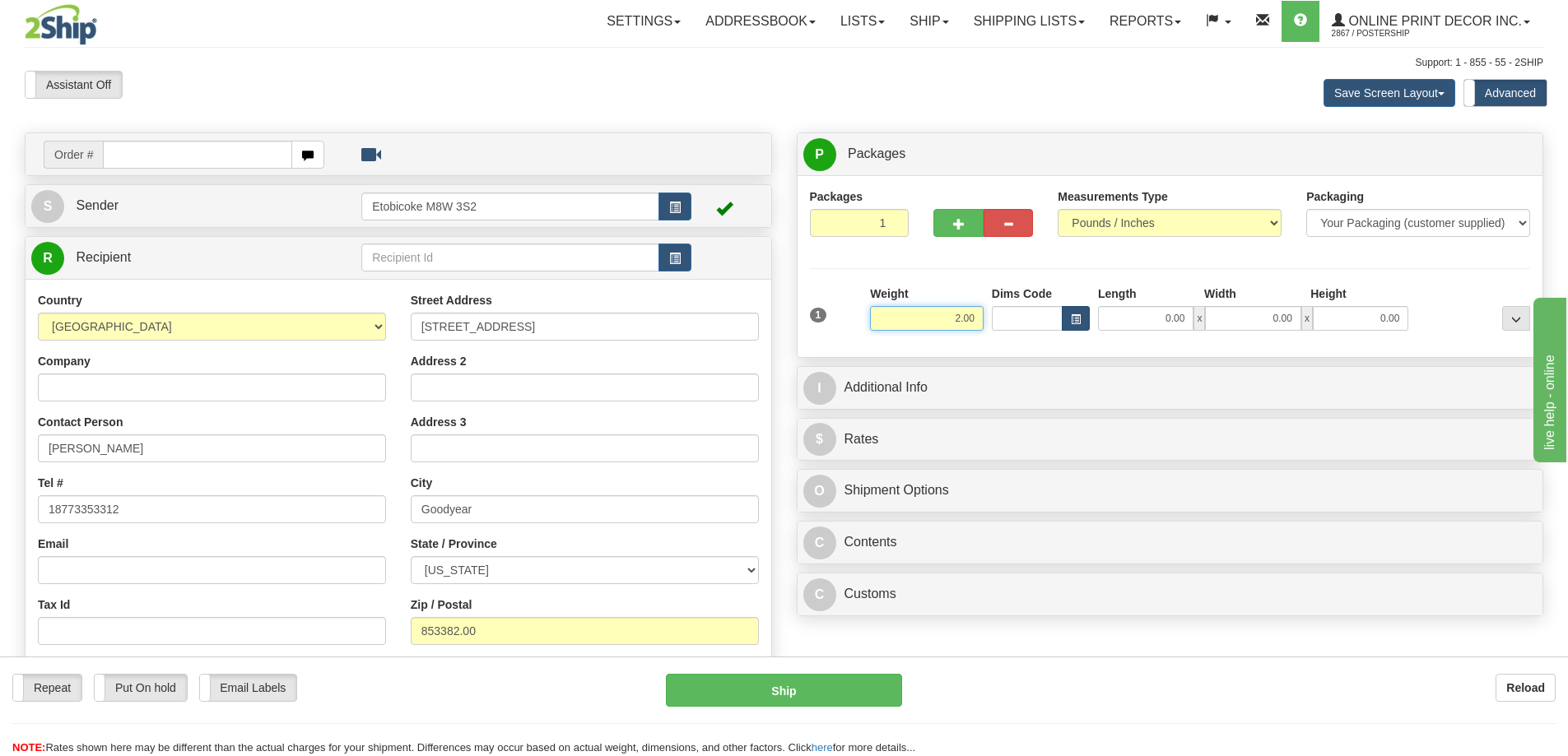
type input "2.00"
click at [1081, 317] on button "button" at bounding box center [1075, 318] width 28 height 24
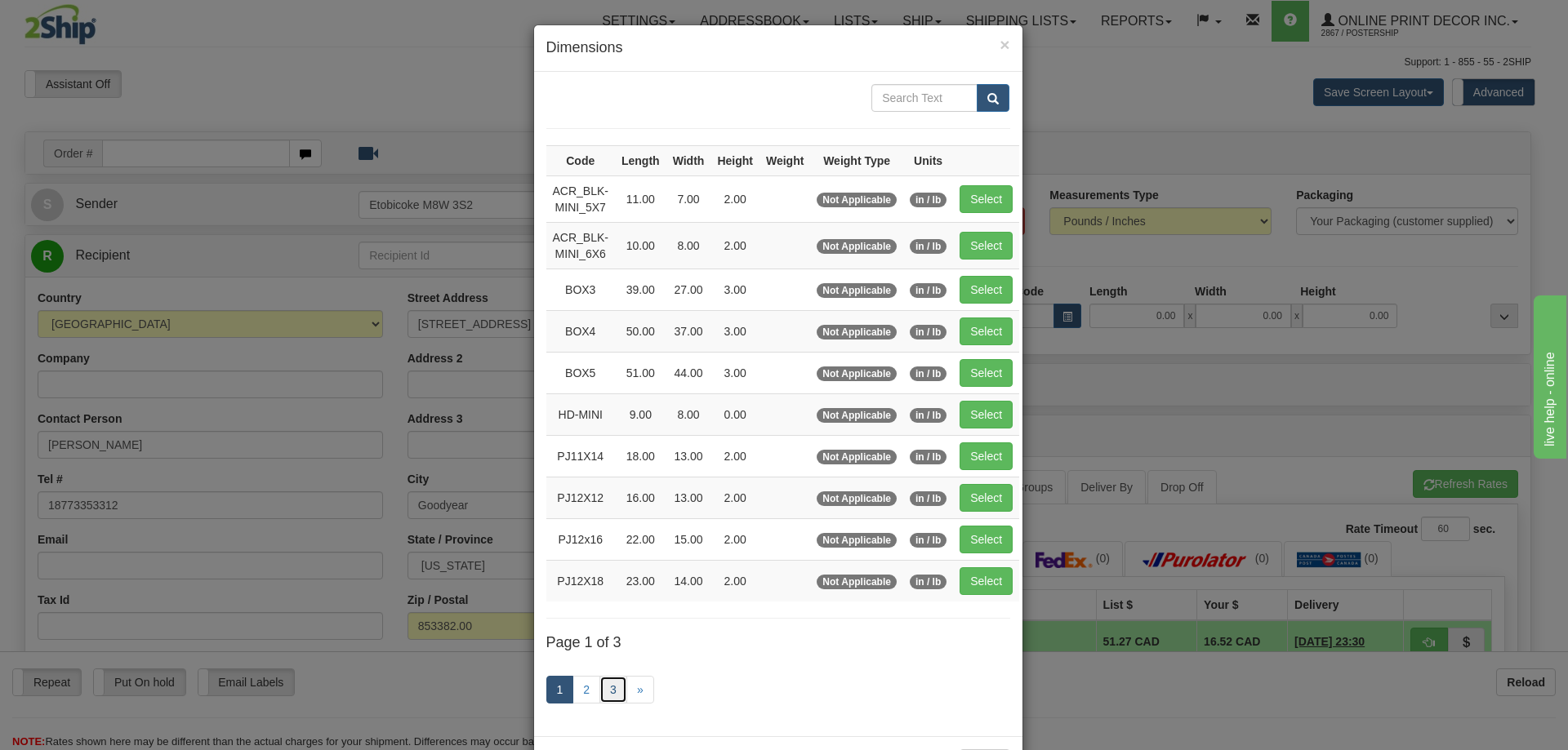
click at [603, 688] on link "3" at bounding box center [613, 689] width 28 height 28
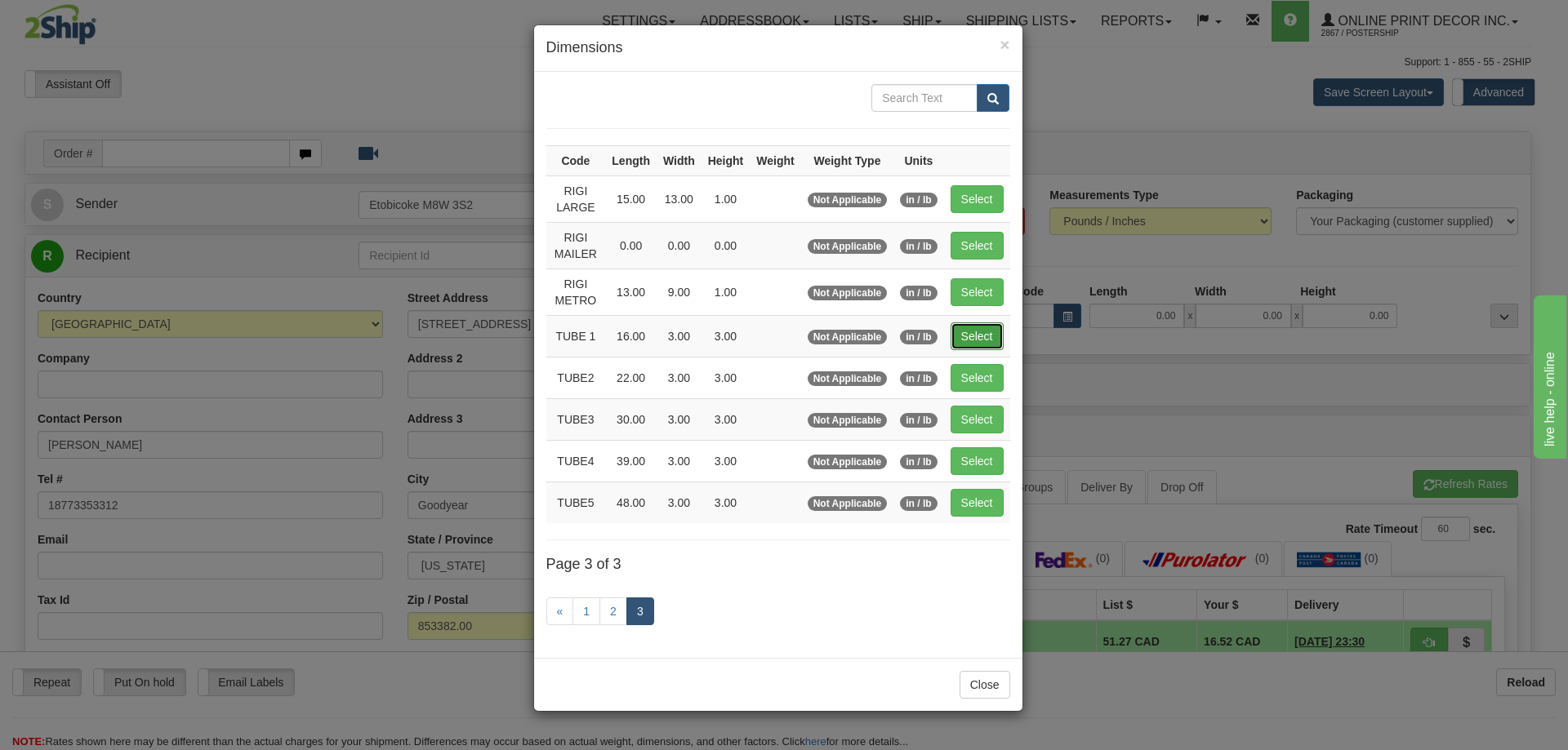
click at [969, 337] on button "Select" at bounding box center [976, 336] width 53 height 28
type input "TUBE 1"
type input "16.00"
type input "3.00"
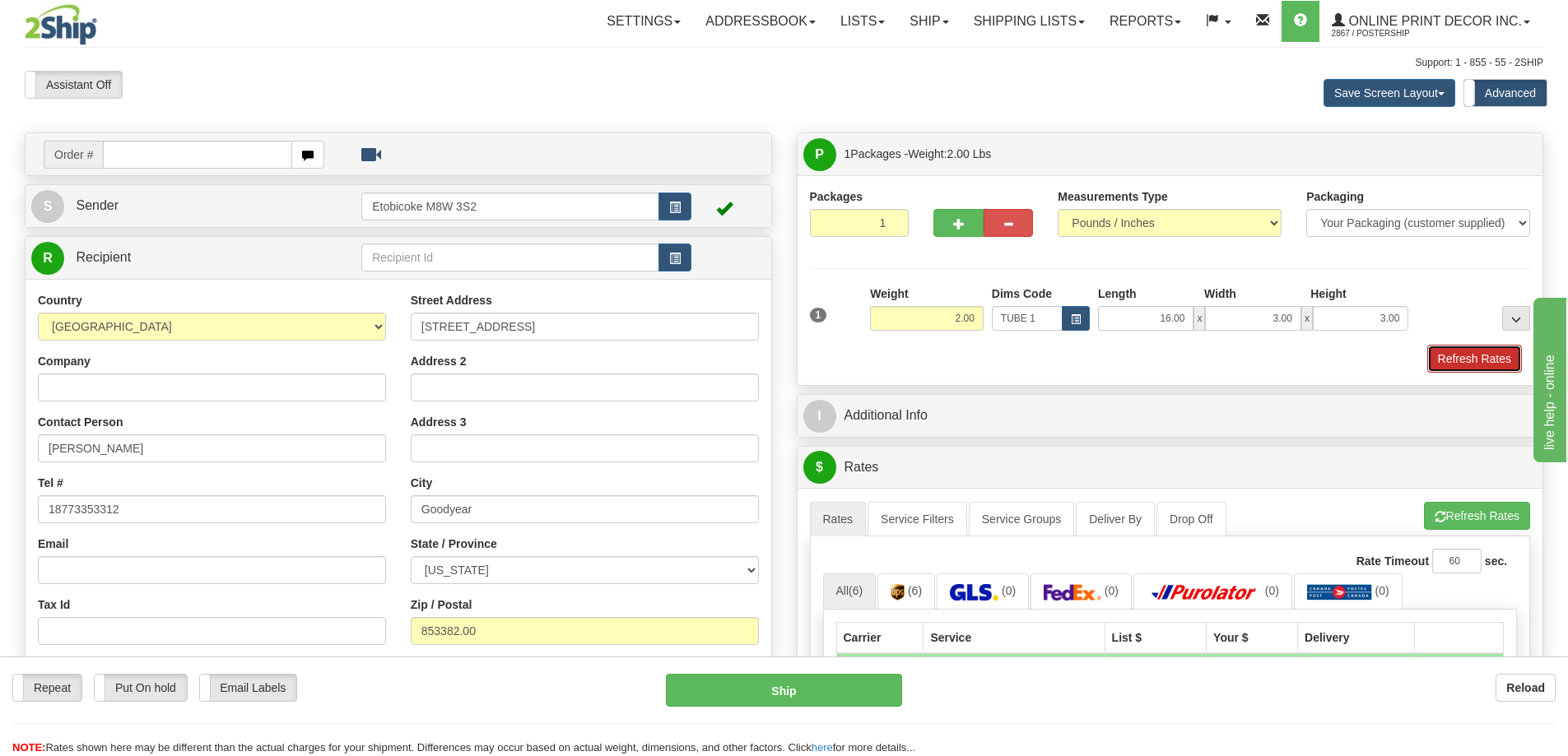
click at [1444, 349] on button "Refresh Rates" at bounding box center [1475, 359] width 95 height 28
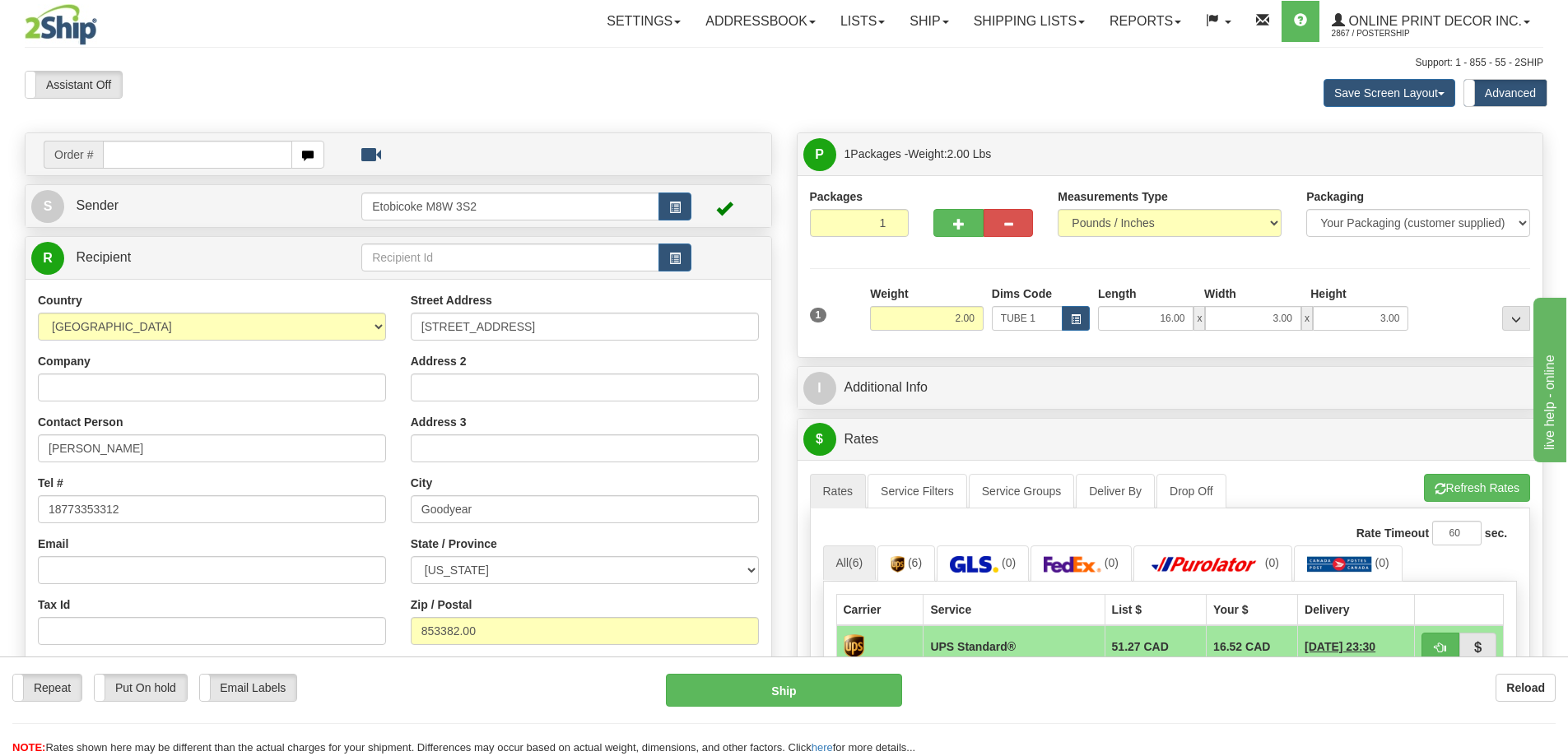
click at [674, 192] on td "Etobicoke M8W 3S2" at bounding box center [527, 205] width 330 height 34
click at [678, 205] on span "button" at bounding box center [675, 207] width 12 height 11
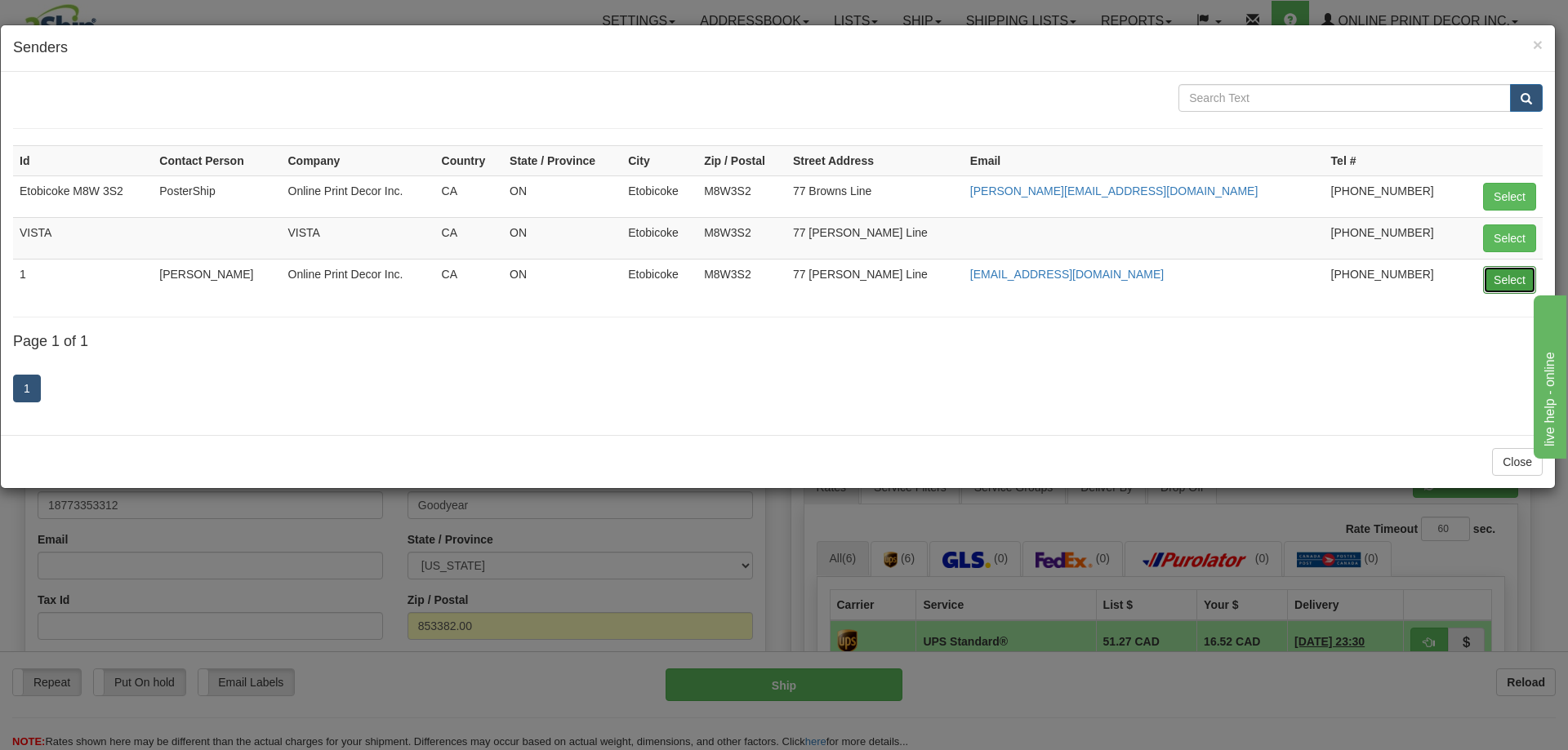
click at [1488, 275] on button "Select" at bounding box center [1509, 280] width 53 height 28
type input "1"
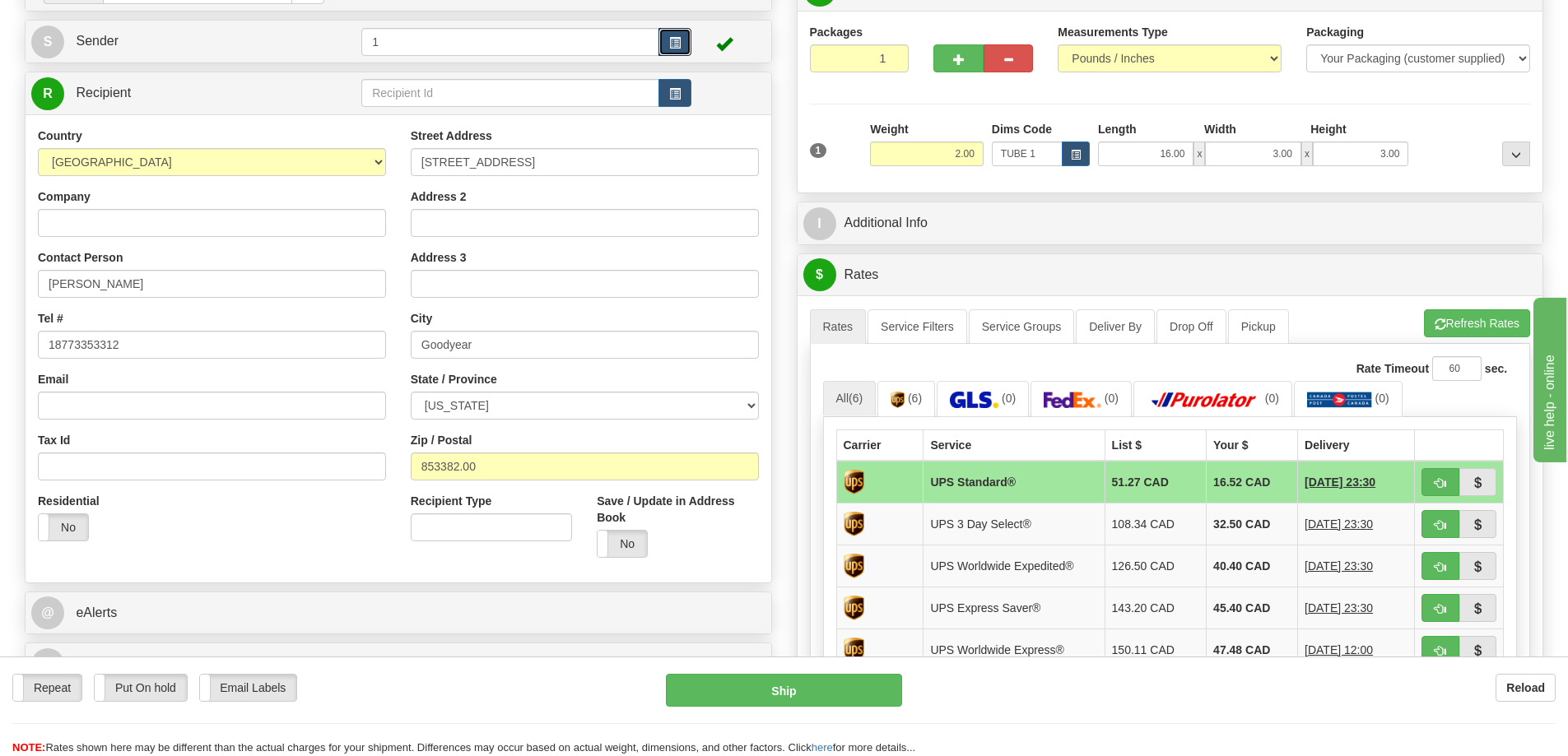
scroll to position [411, 0]
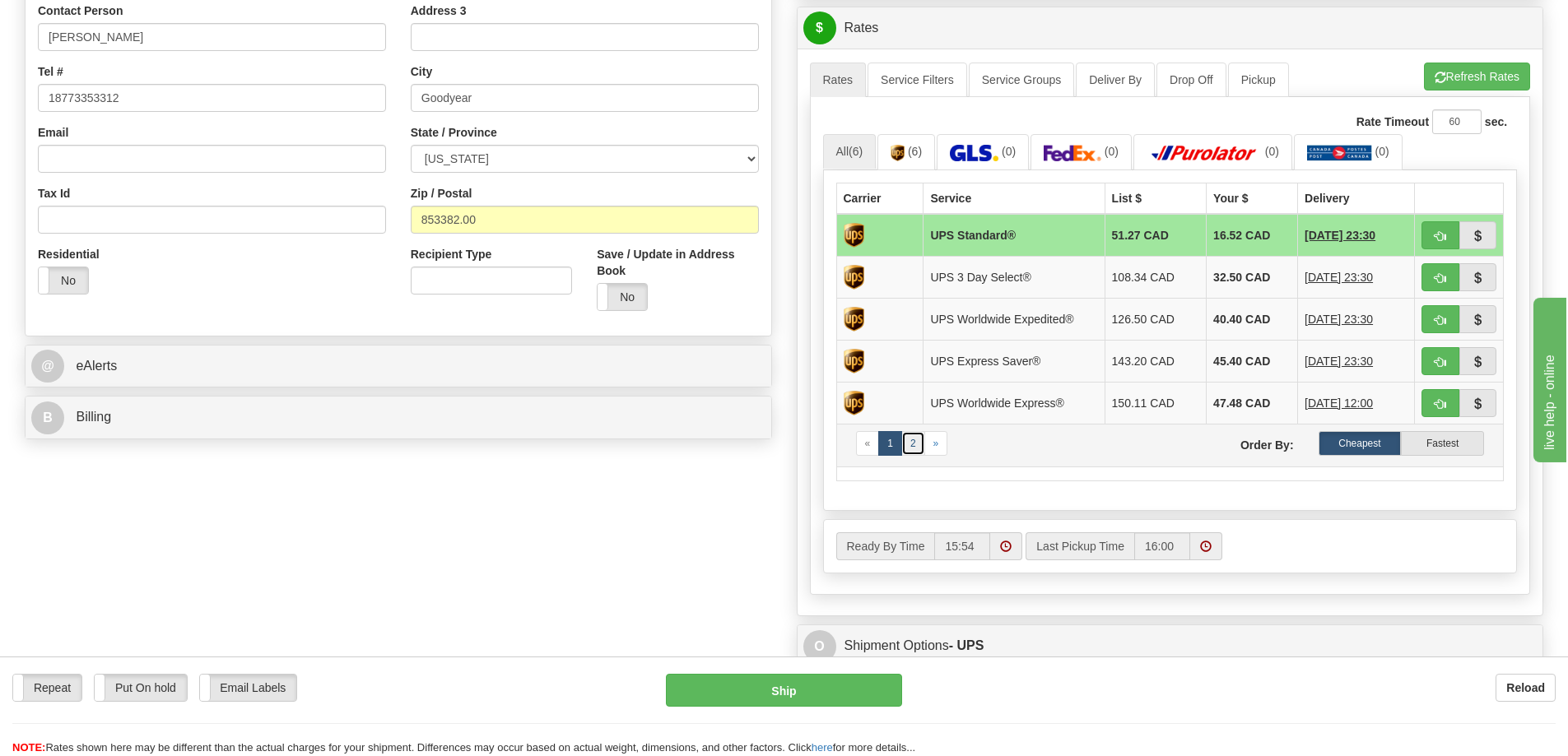
click at [917, 444] on link "2" at bounding box center [913, 443] width 24 height 24
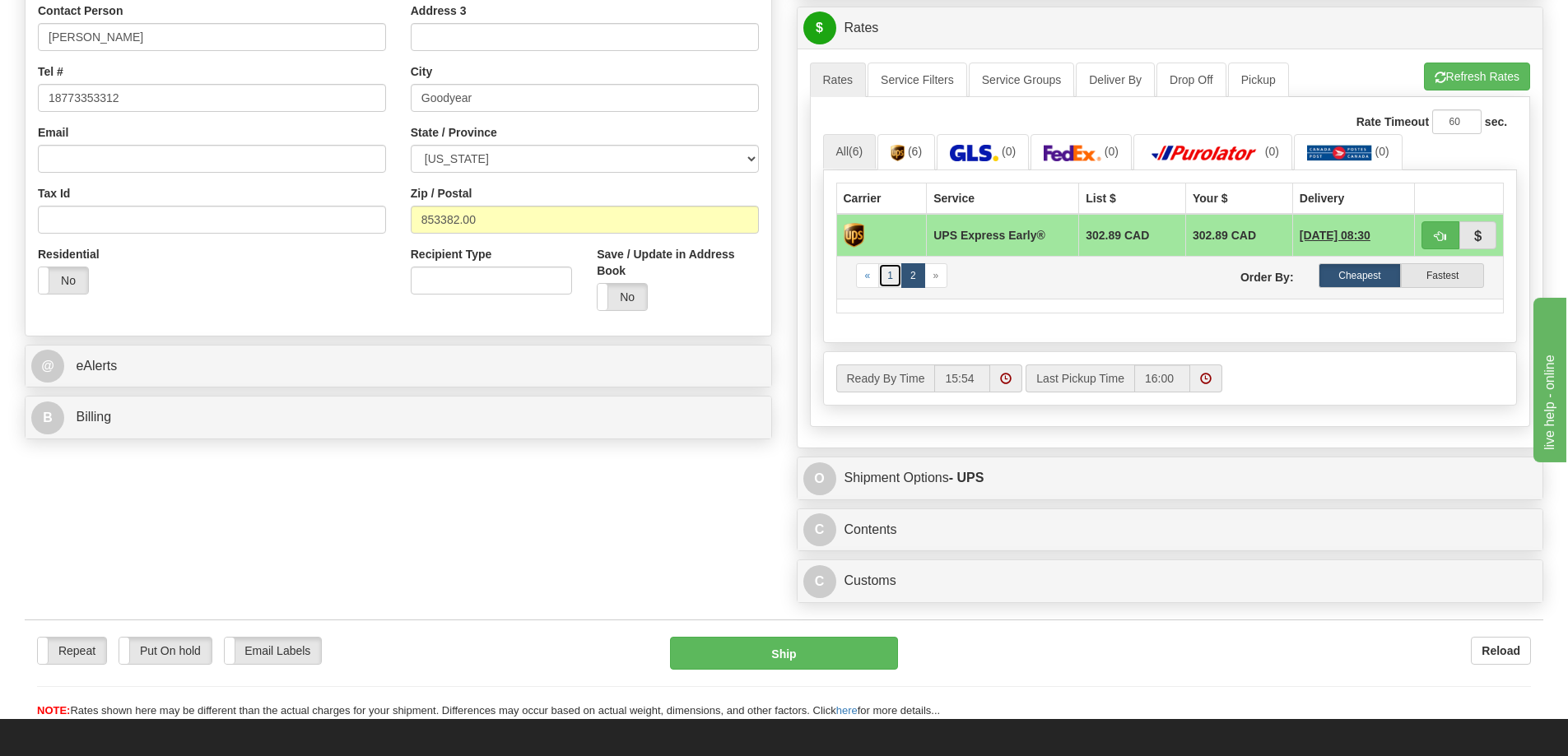
click at [896, 275] on link "1" at bounding box center [890, 275] width 24 height 24
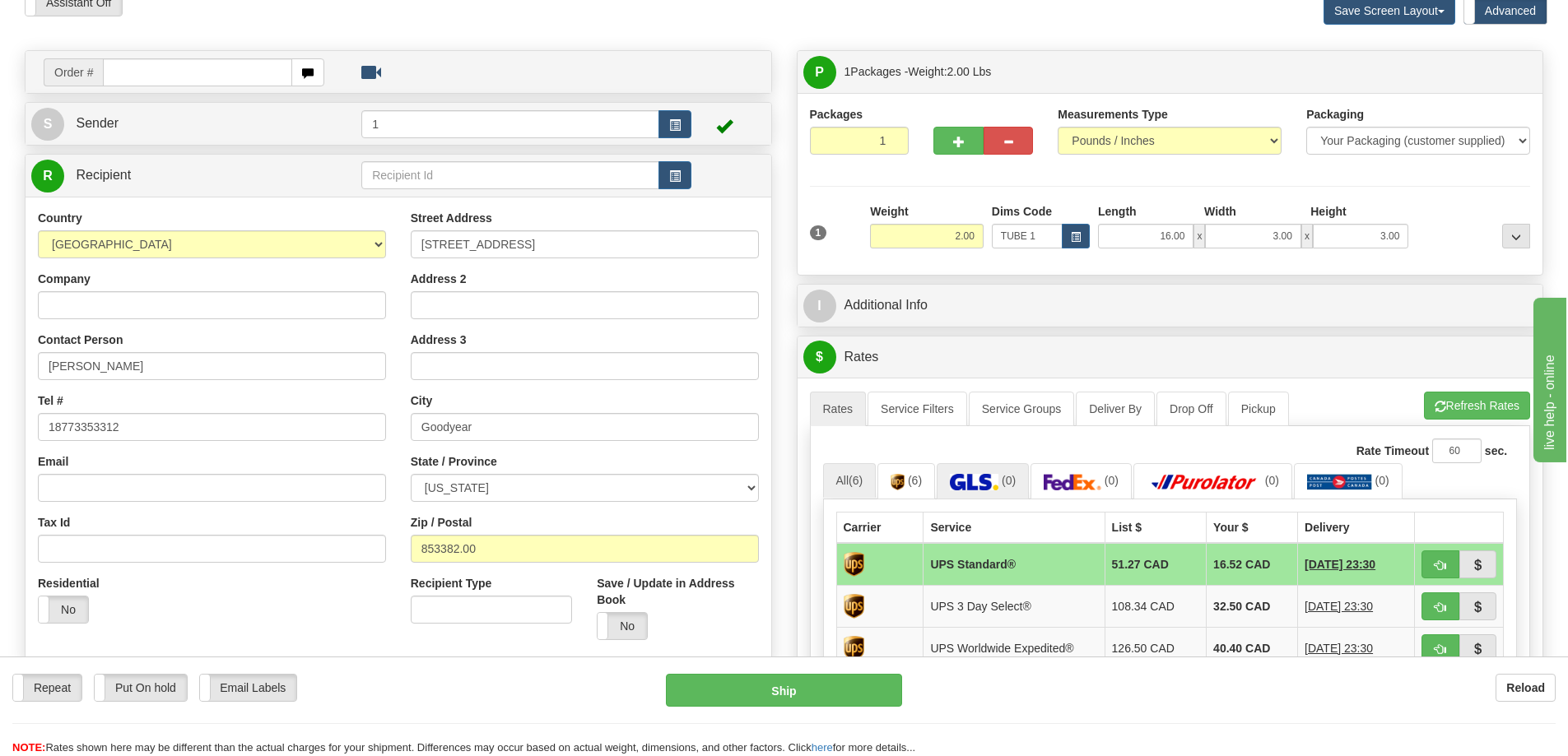
scroll to position [0, 0]
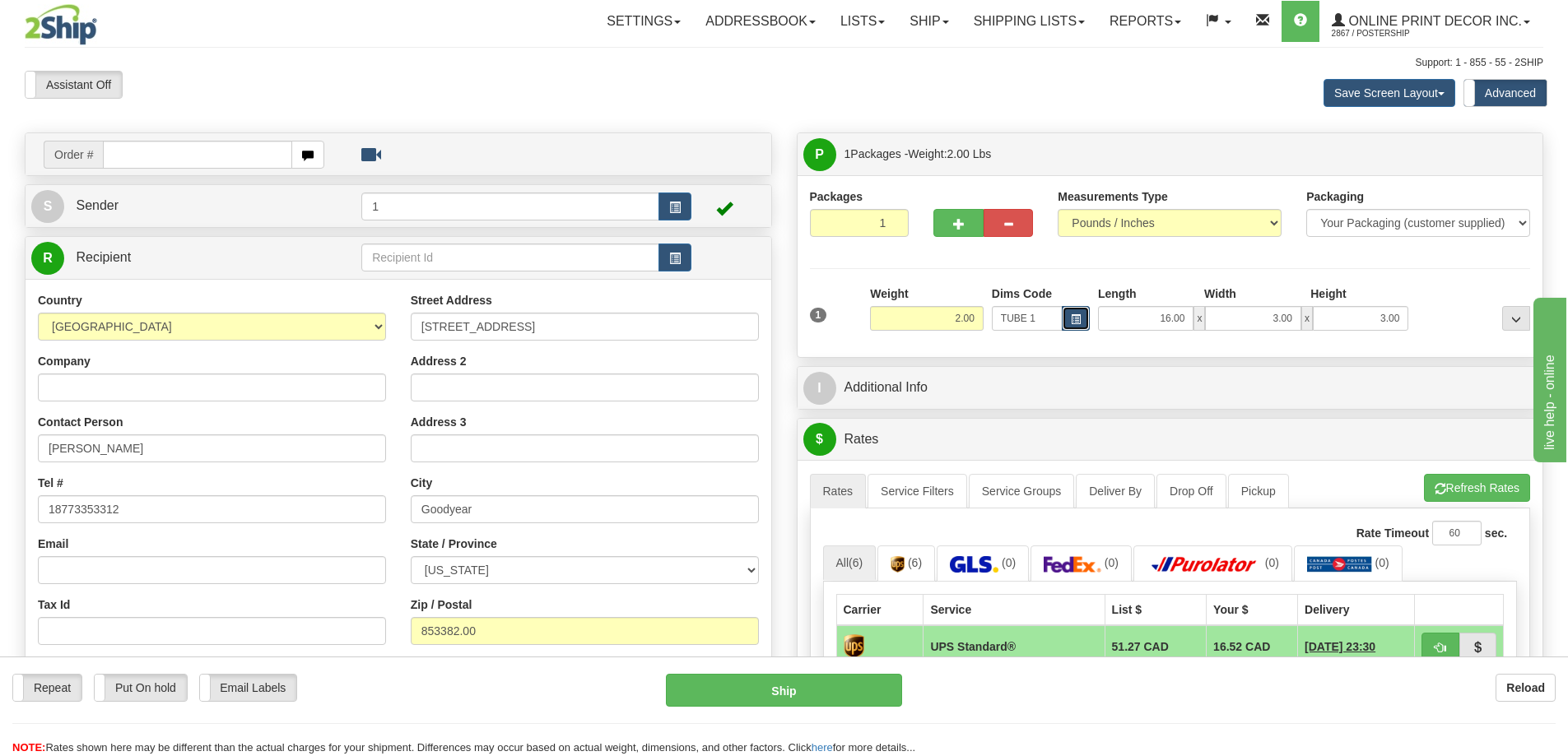
click at [1076, 319] on span "button" at bounding box center [1075, 319] width 10 height 9
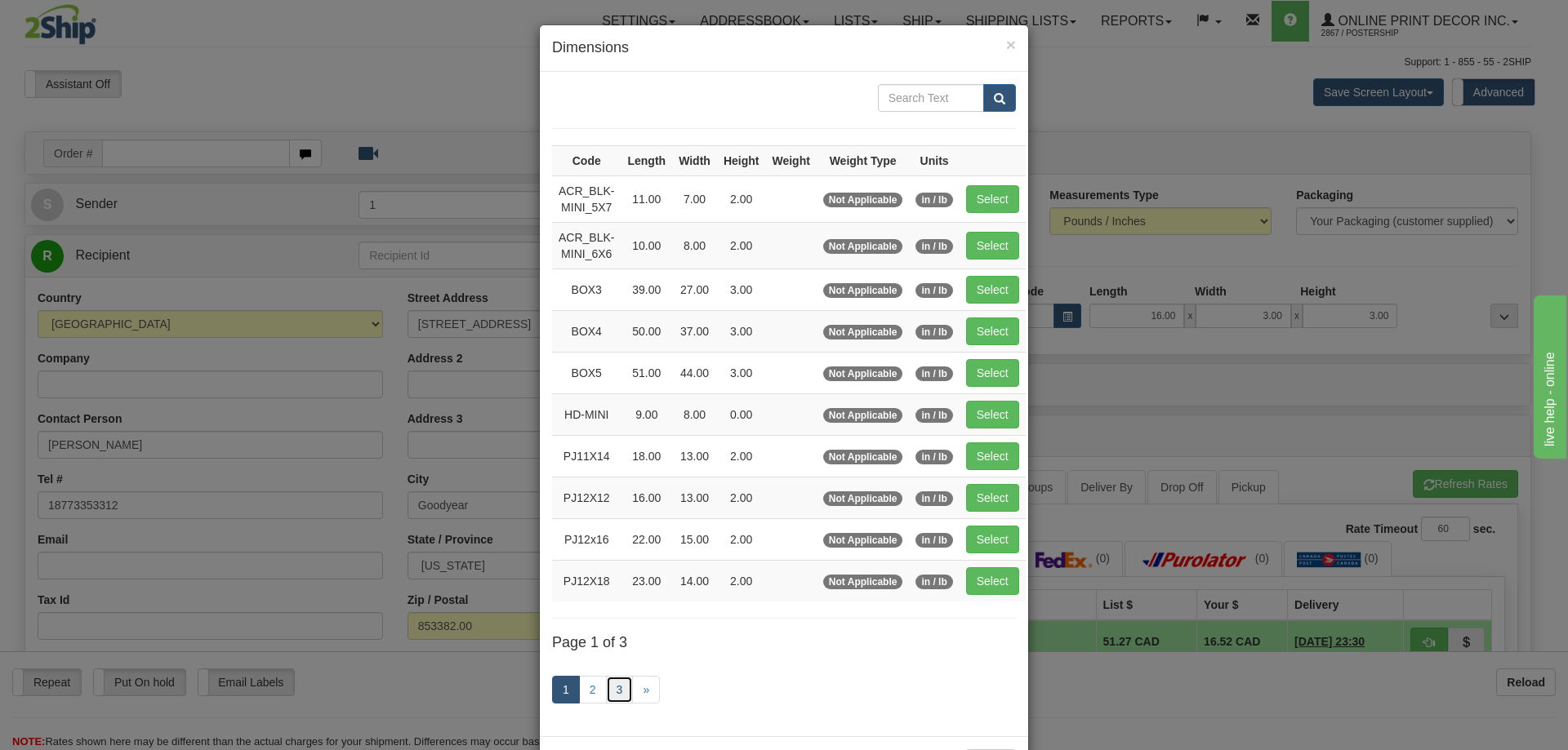
click at [610, 688] on link "3" at bounding box center [620, 689] width 28 height 28
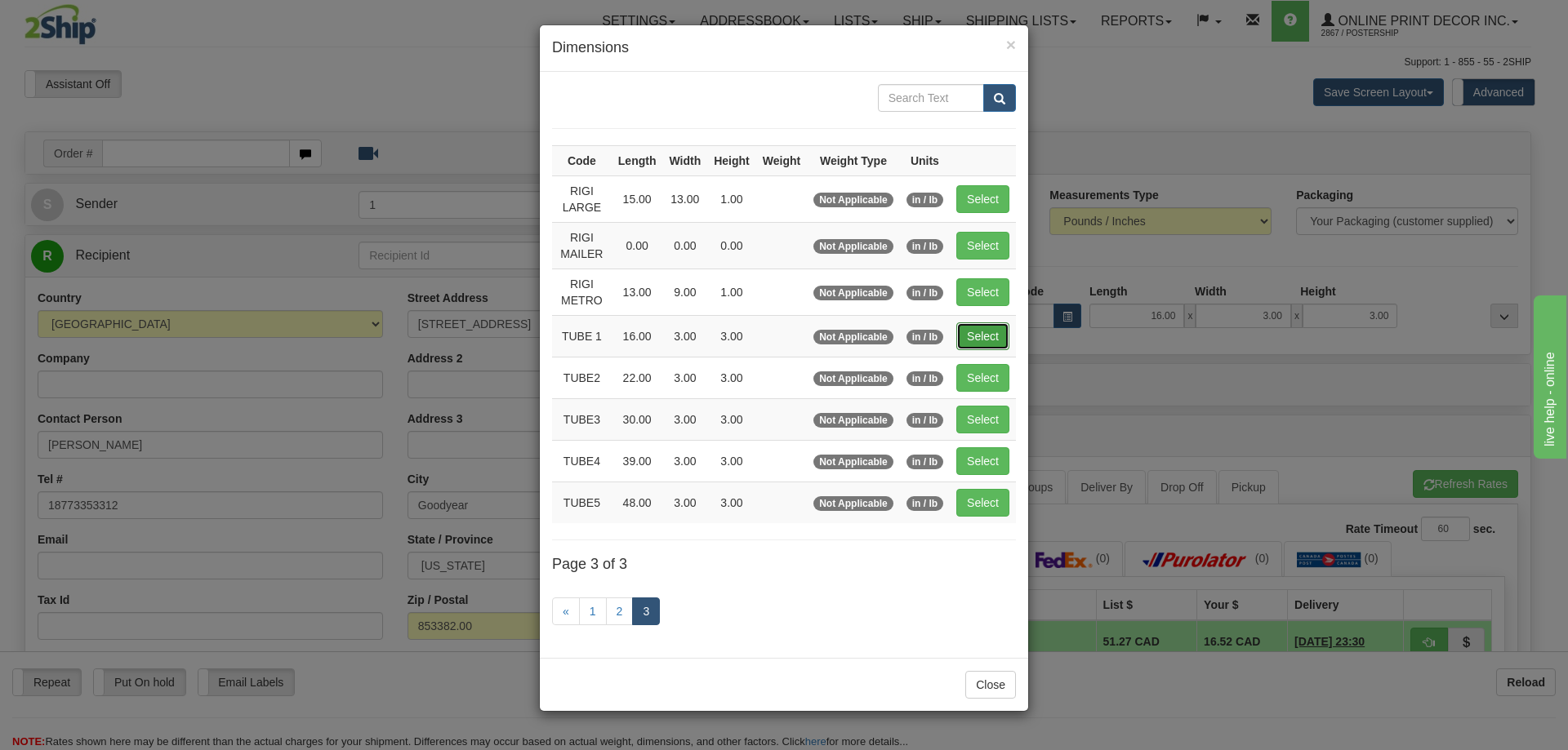
click at [983, 332] on button "Select" at bounding box center [982, 336] width 53 height 28
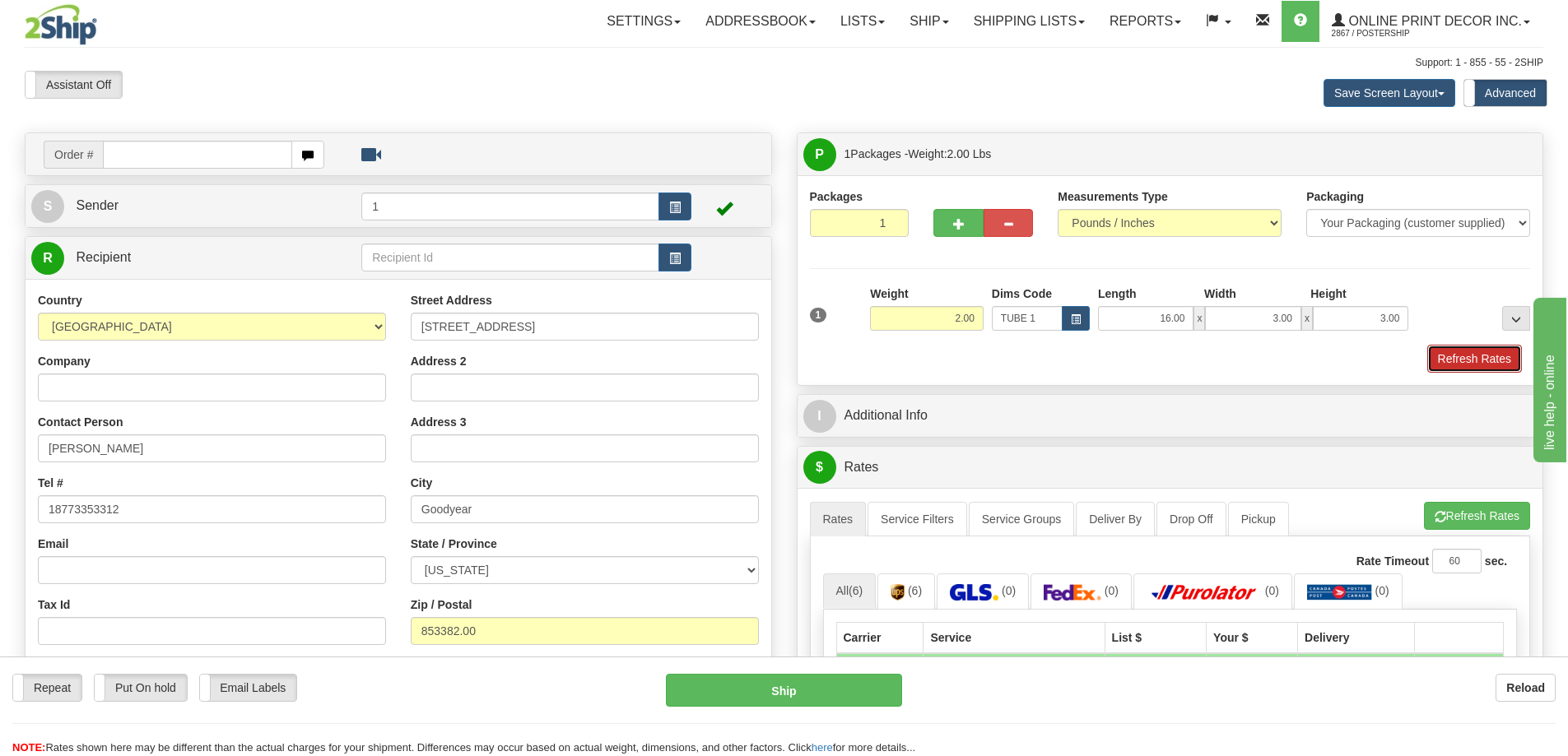
click at [1472, 355] on button "Refresh Rates" at bounding box center [1475, 359] width 95 height 28
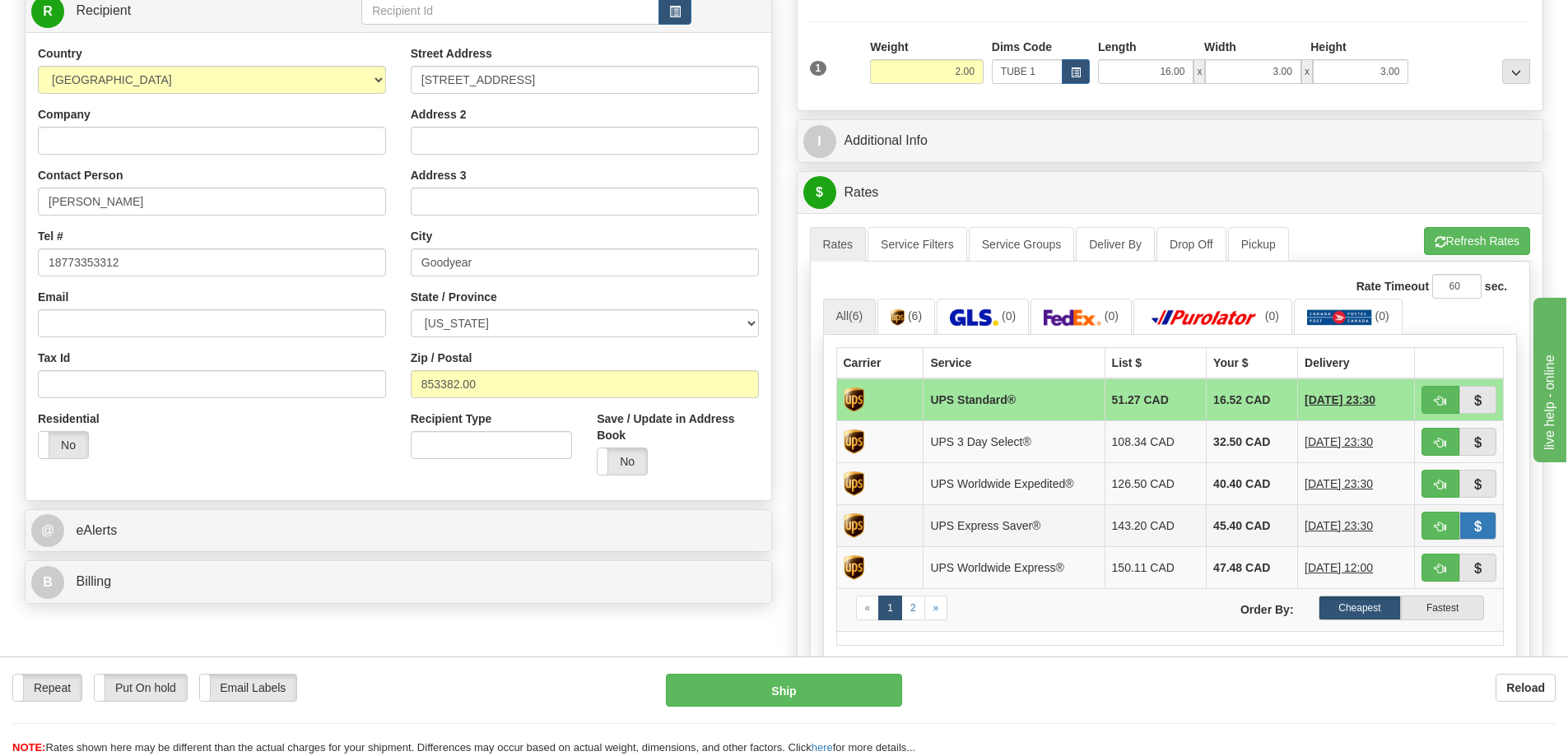
scroll to position [411, 0]
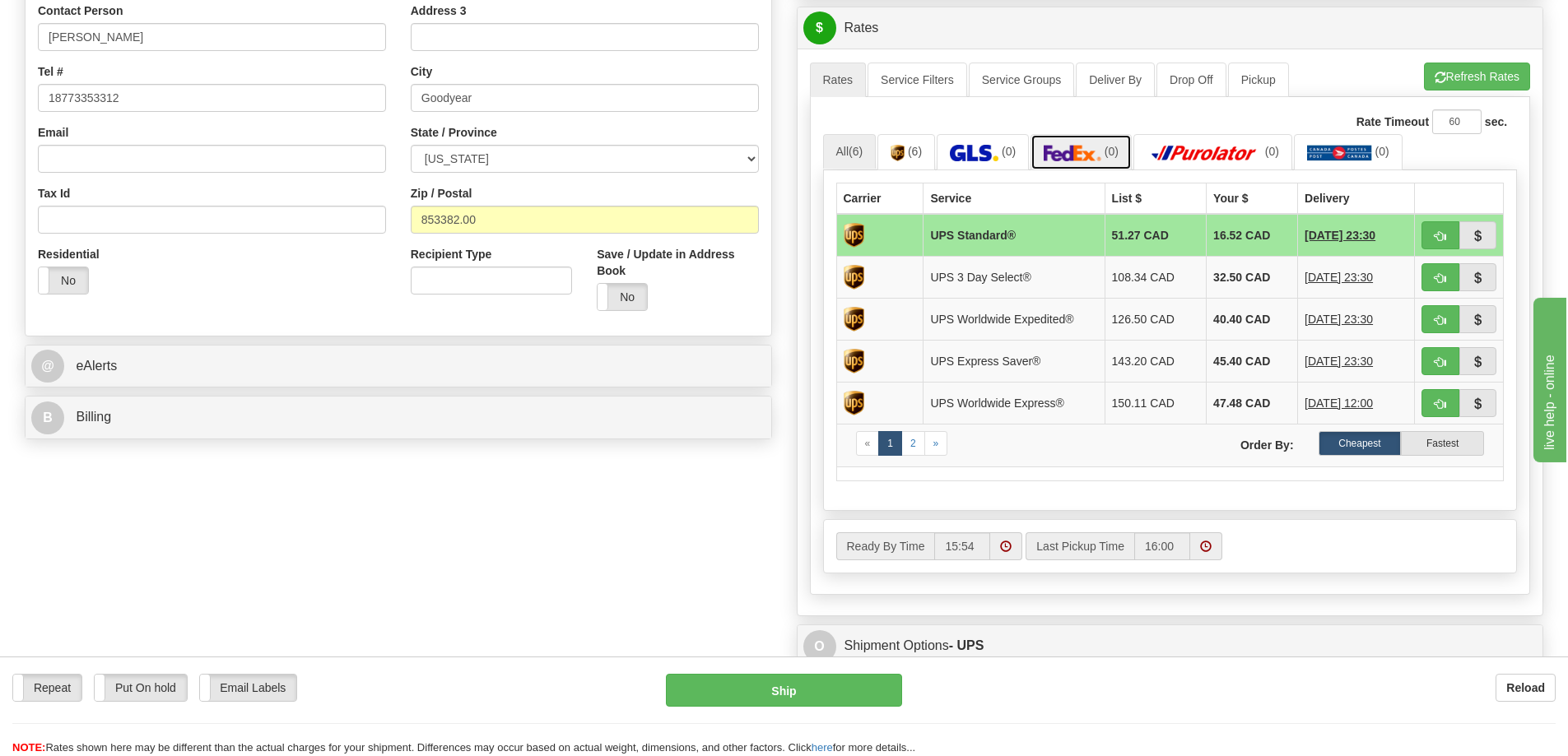
click at [1114, 156] on span "(0)" at bounding box center [1111, 151] width 14 height 14
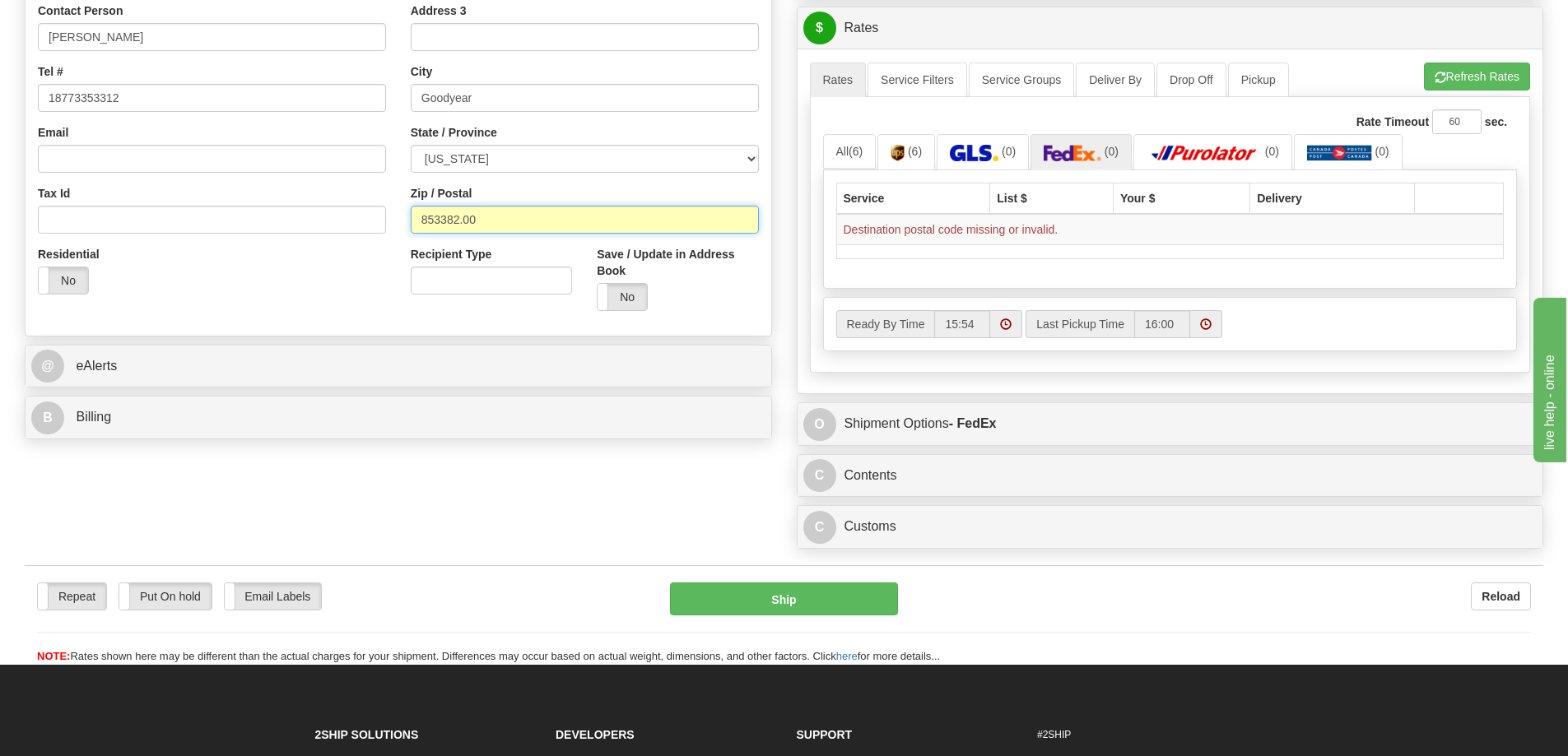
click at [495, 223] on input "853382.00" at bounding box center [585, 219] width 348 height 28
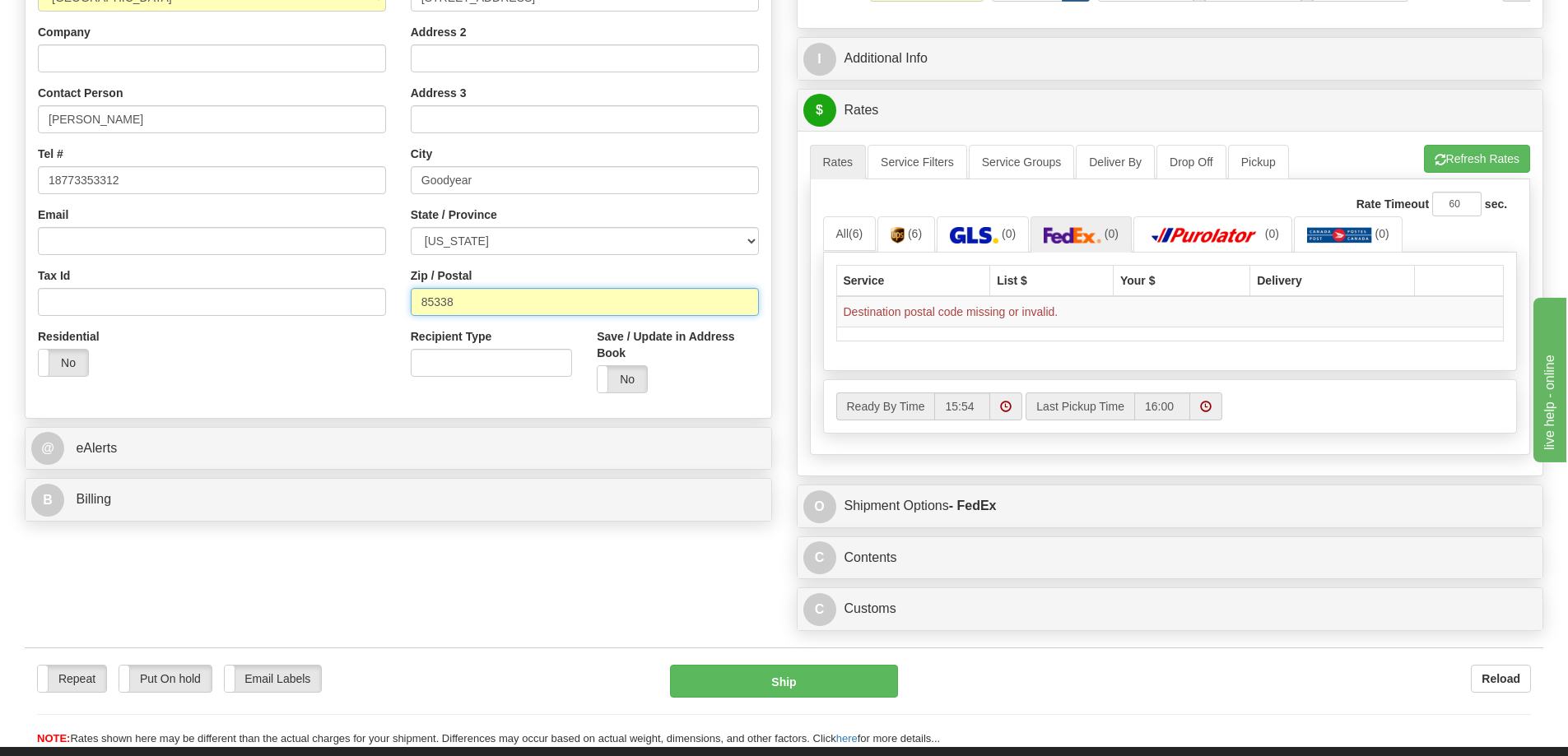
scroll to position [165, 0]
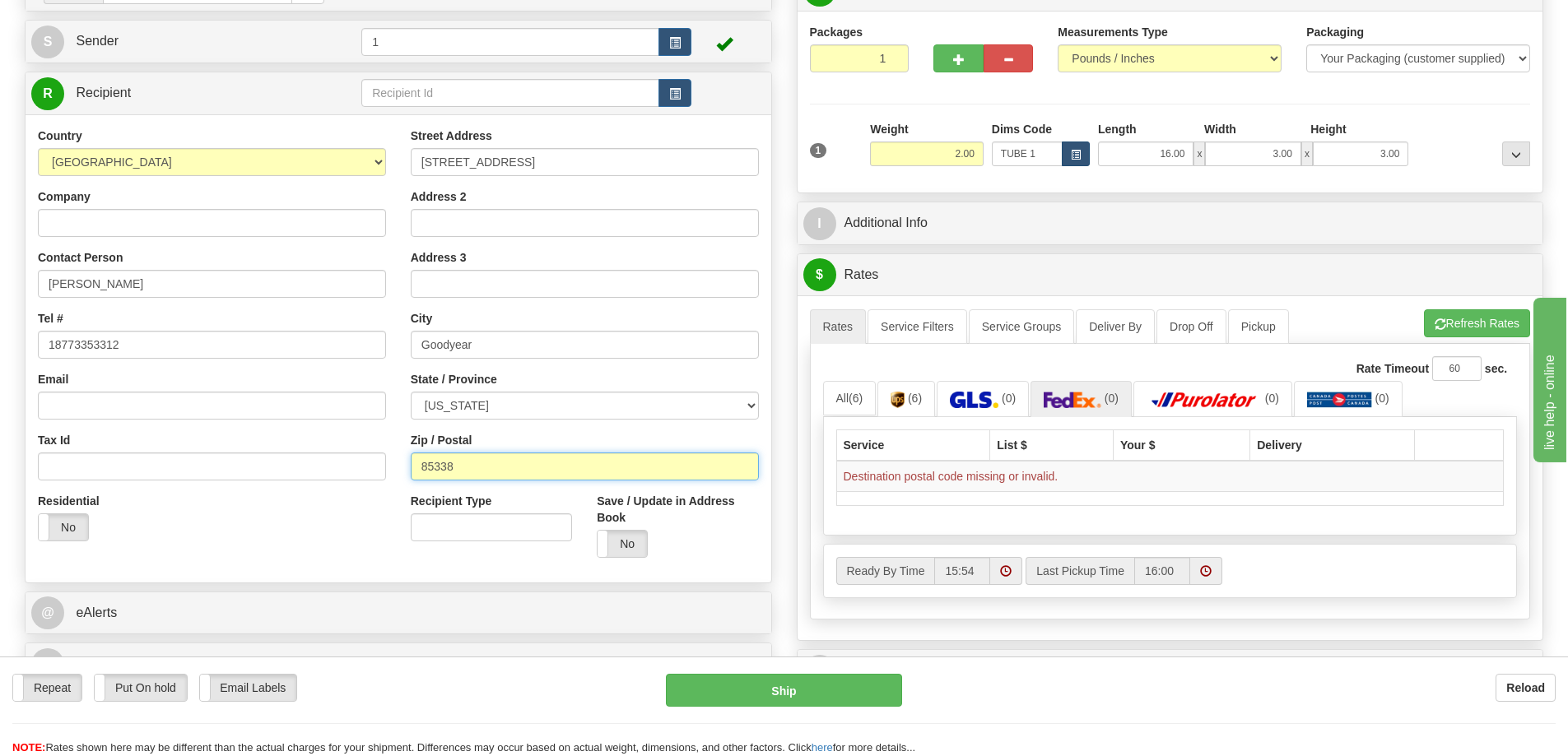
type input "85338"
click at [1077, 154] on span "button" at bounding box center [1075, 154] width 10 height 9
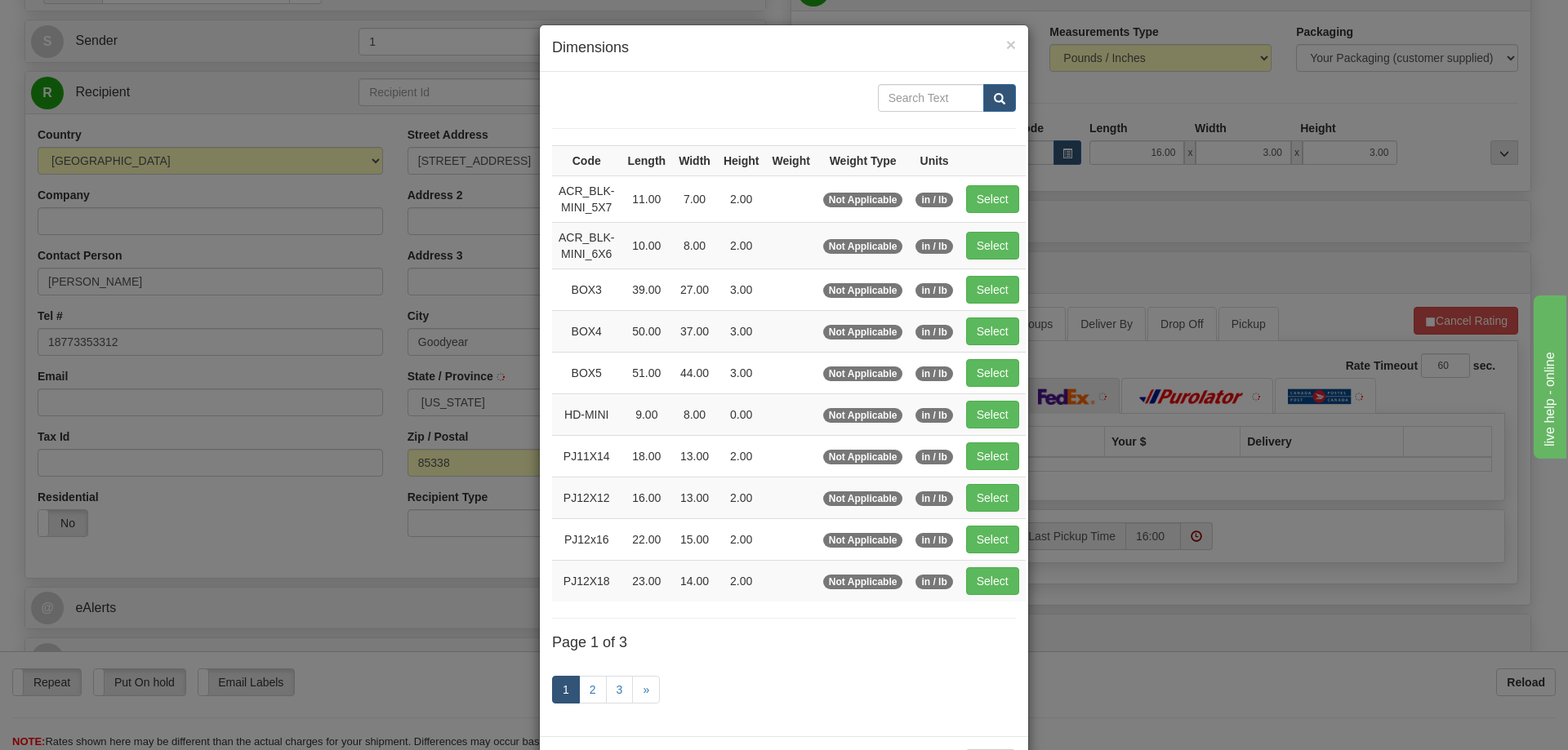
type input "GOODYEAR"
click at [610, 684] on link "3" at bounding box center [620, 689] width 28 height 28
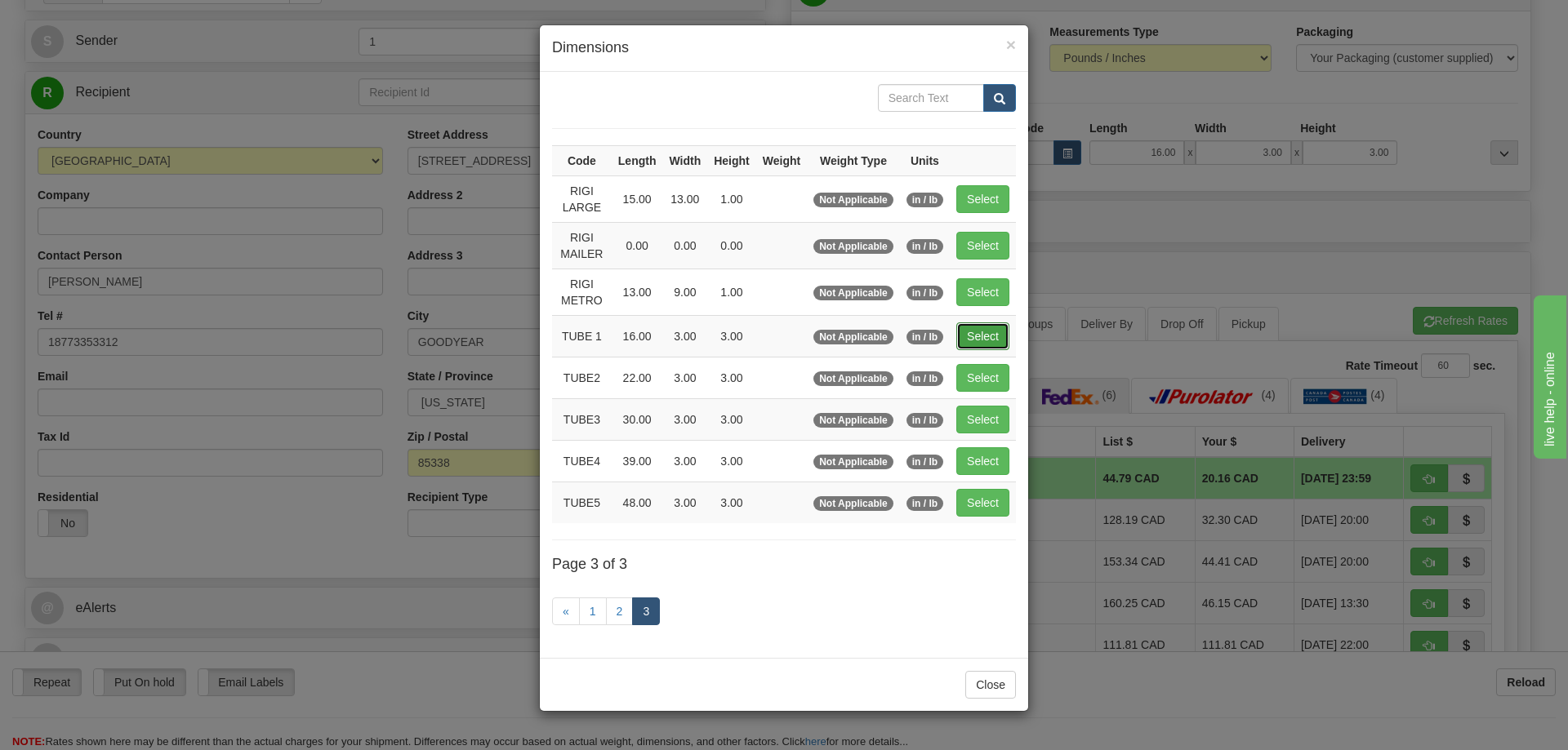
click at [998, 323] on button "Select" at bounding box center [982, 336] width 53 height 28
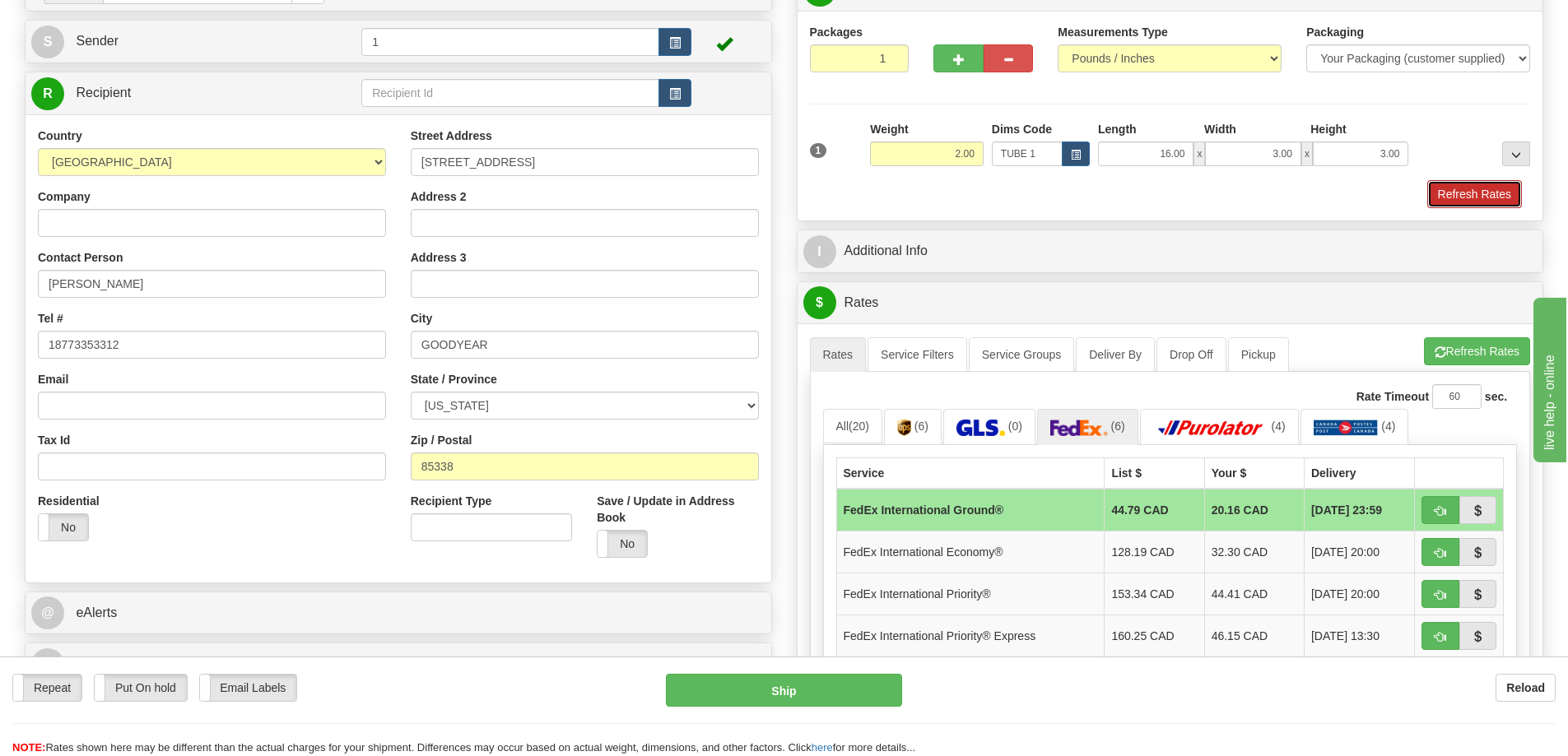
click at [1485, 199] on button "Refresh Rates" at bounding box center [1475, 194] width 95 height 28
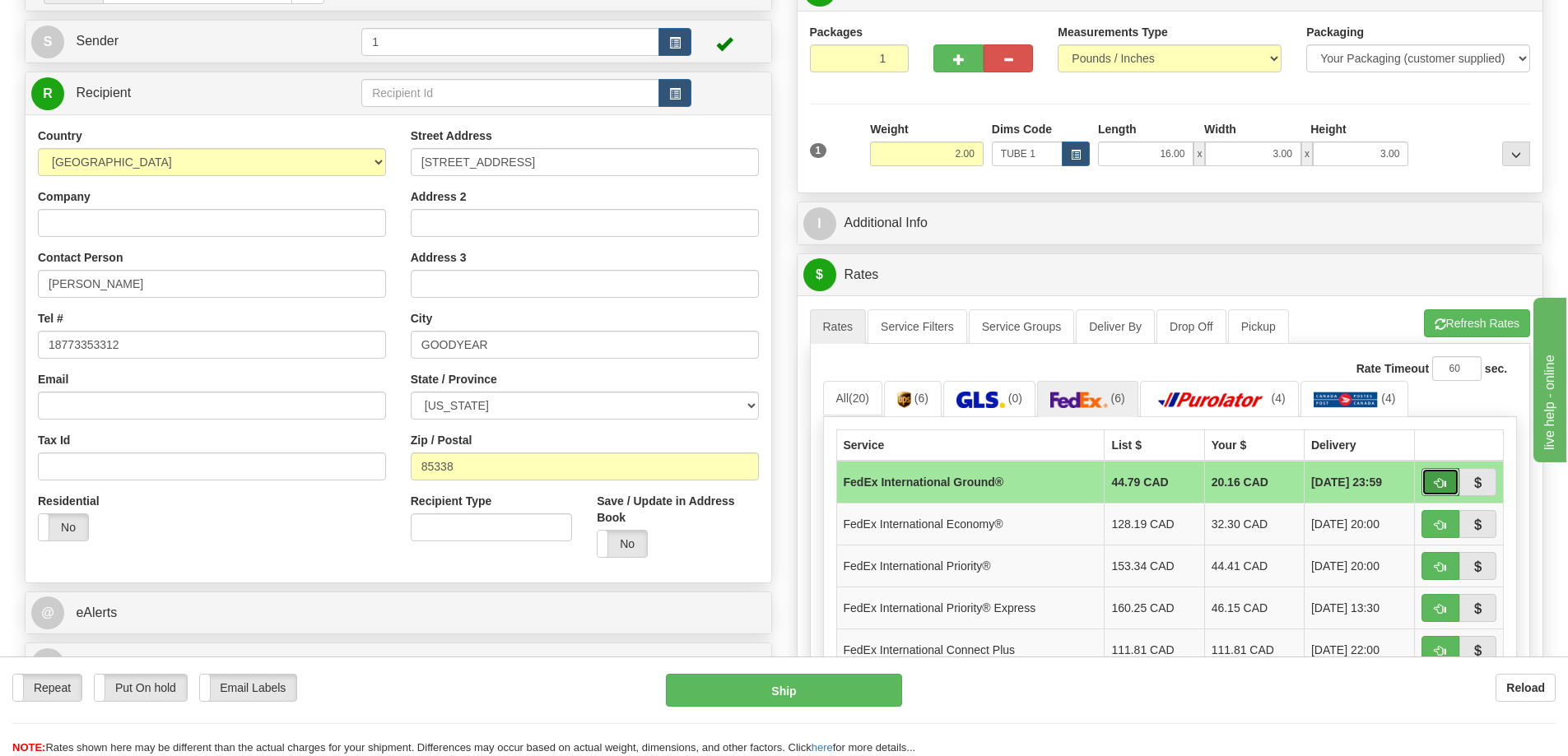
click at [1446, 482] on span "button" at bounding box center [1441, 483] width 12 height 11
type input "92"
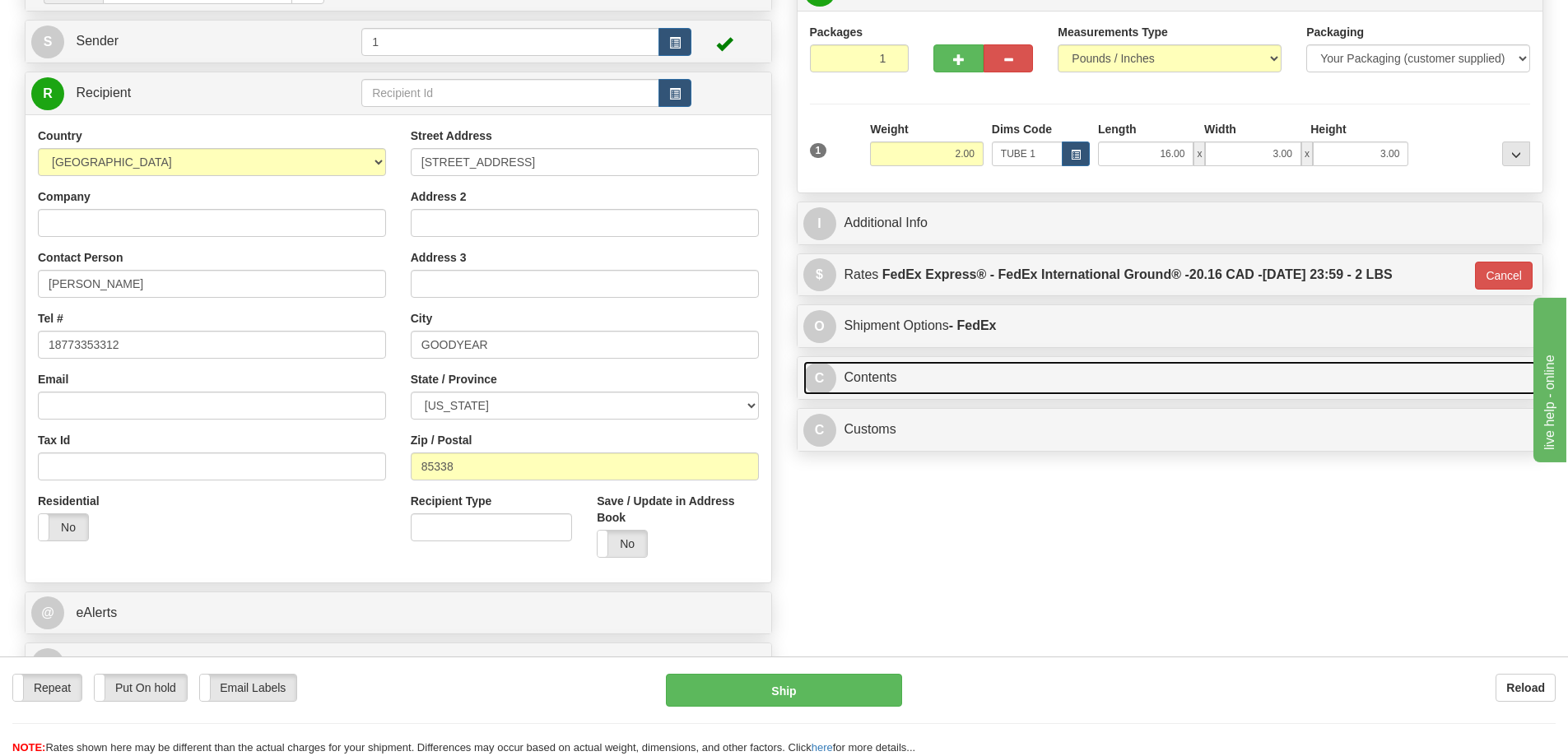
click at [1264, 379] on link "C Contents" at bounding box center [1170, 378] width 734 height 34
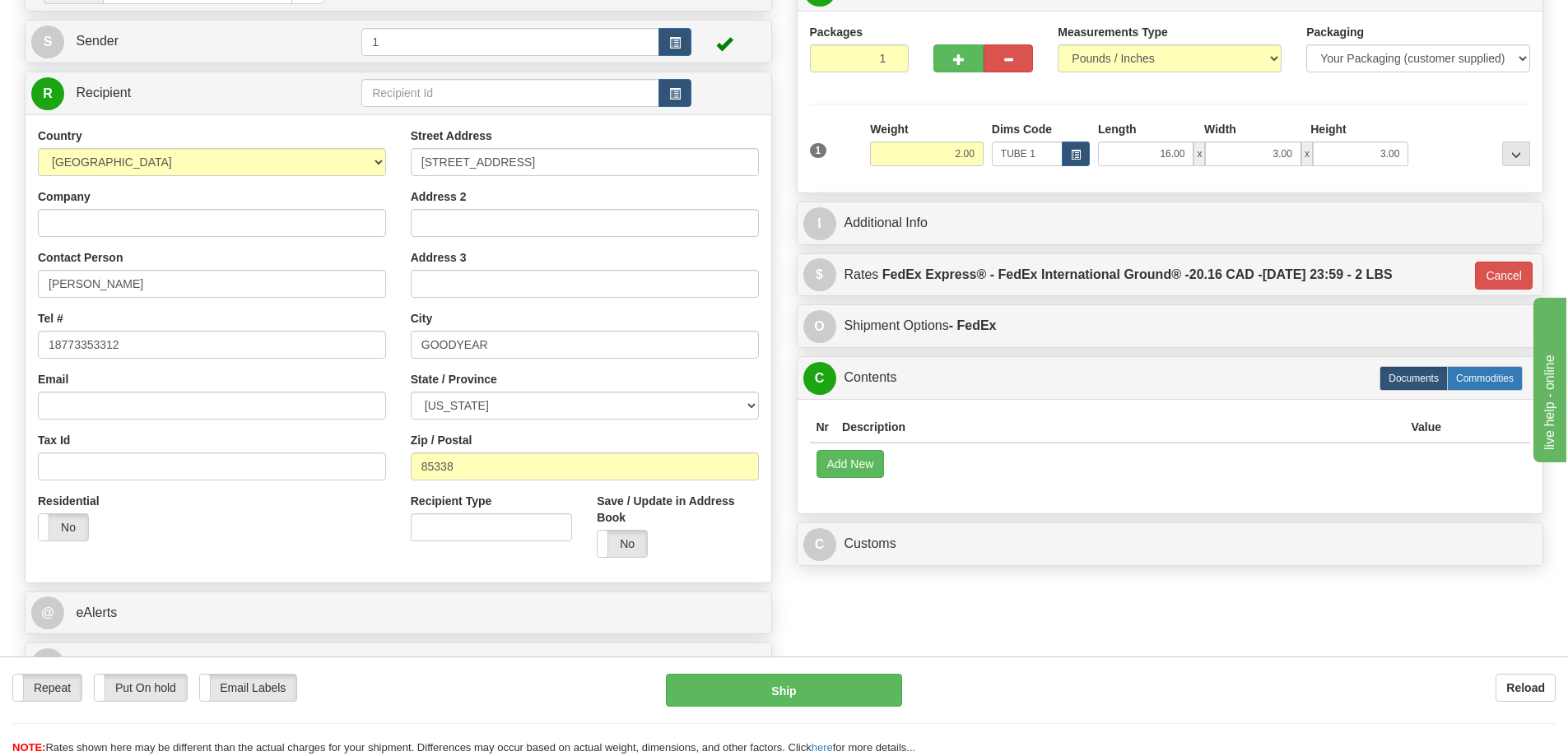
click at [1482, 382] on label "Commodities" at bounding box center [1485, 378] width 76 height 24
radio input "true"
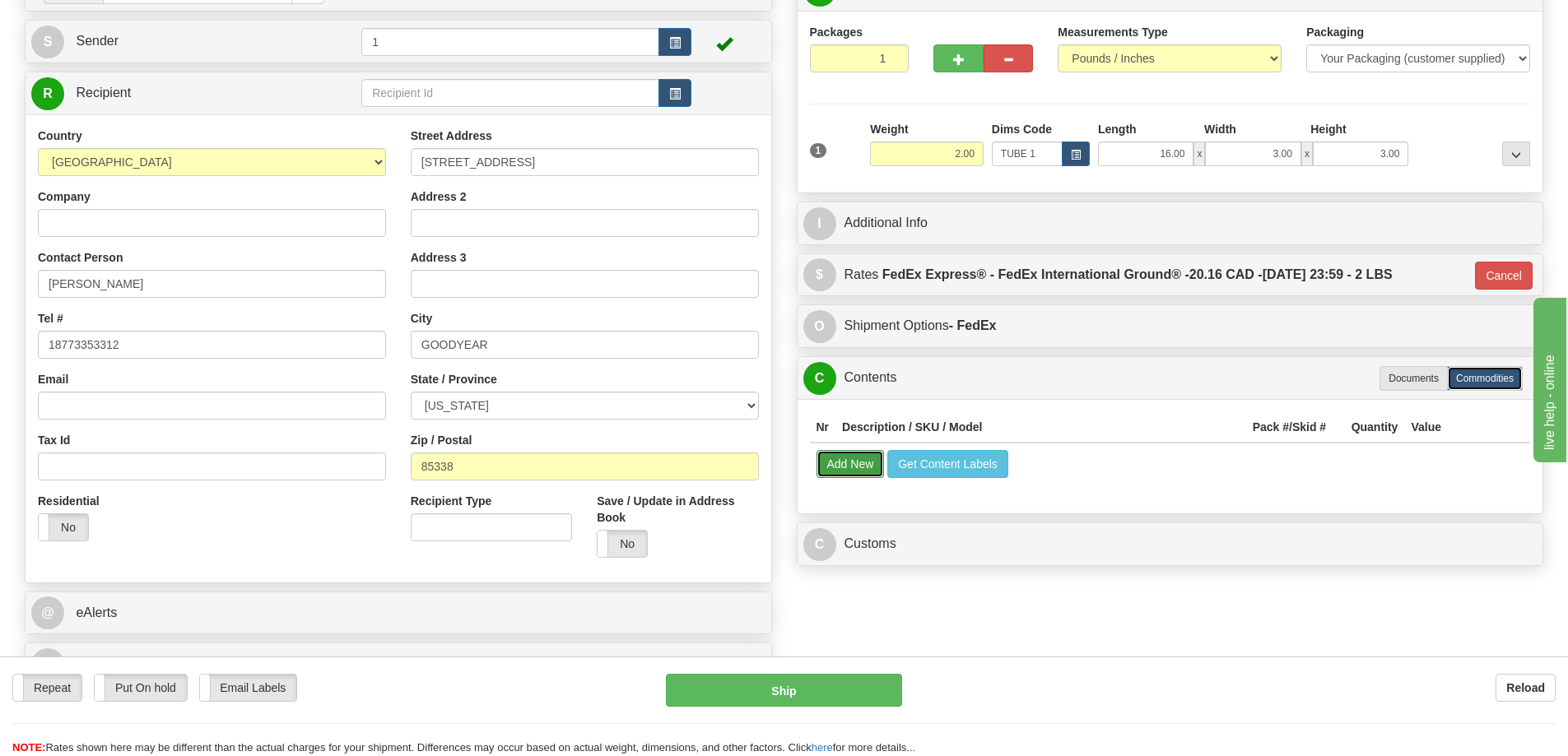
click at [845, 463] on button "Add New" at bounding box center [850, 463] width 68 height 28
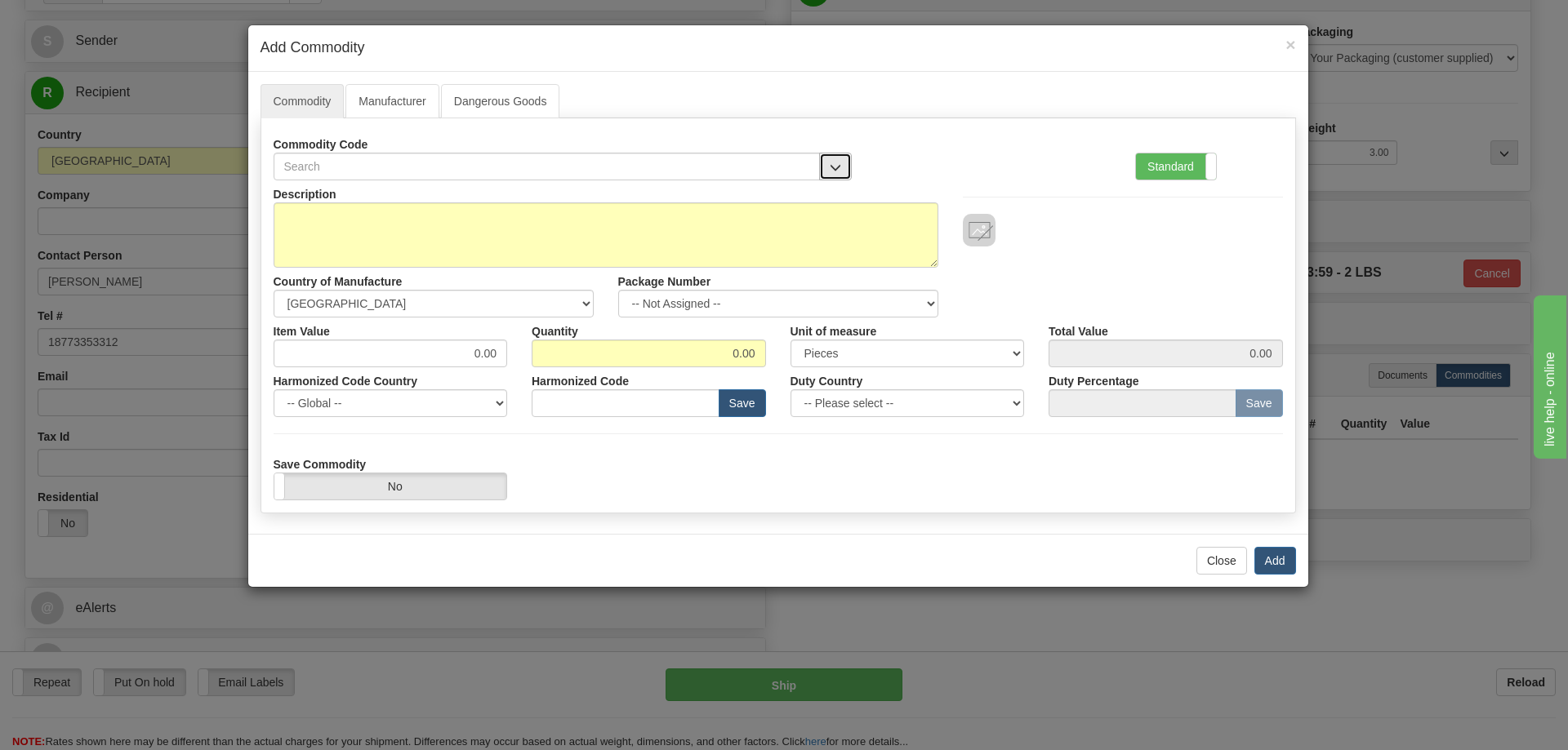
click at [829, 163] on span "button" at bounding box center [835, 167] width 12 height 11
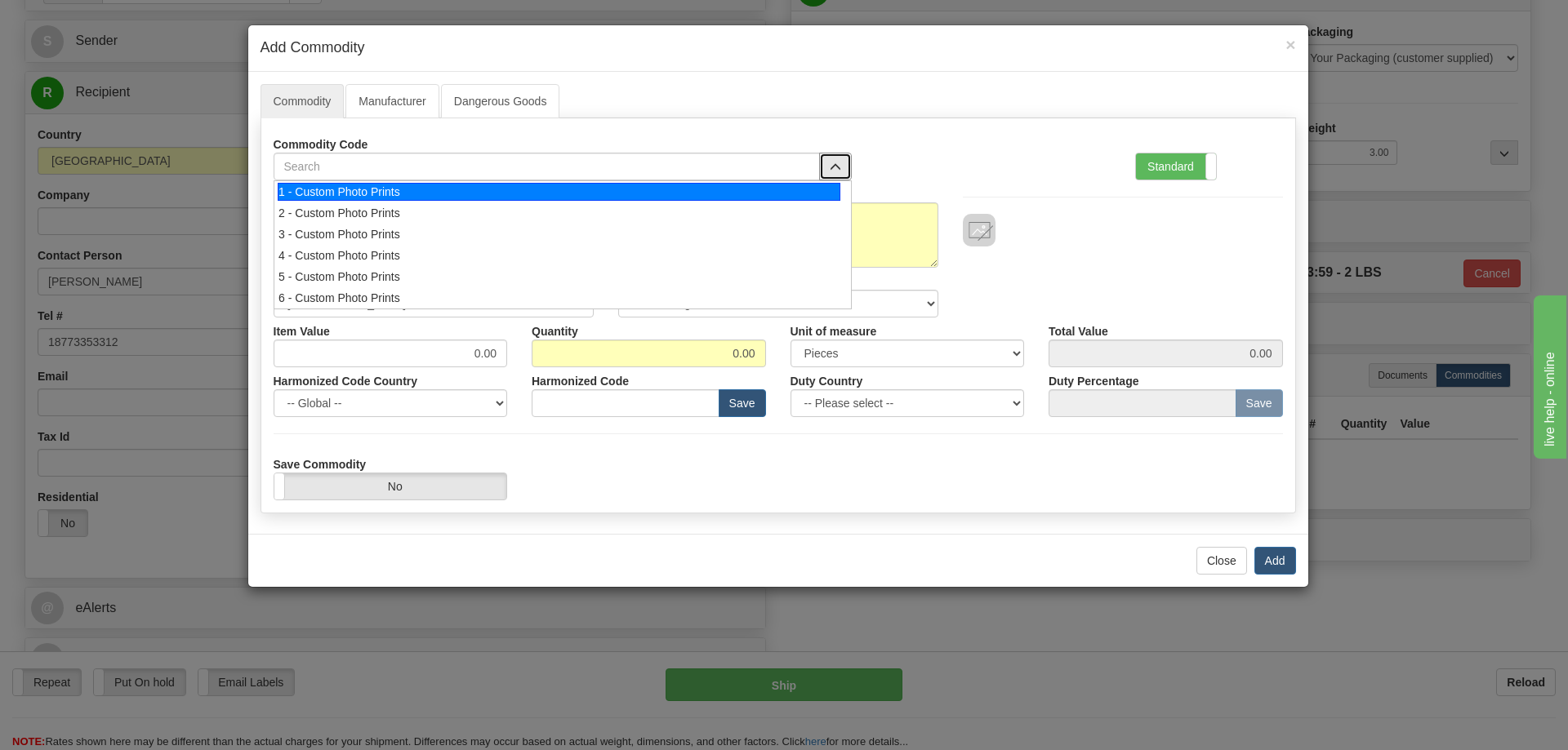
click at [841, 190] on li "1 - Custom Photo Prints" at bounding box center [563, 191] width 577 height 21
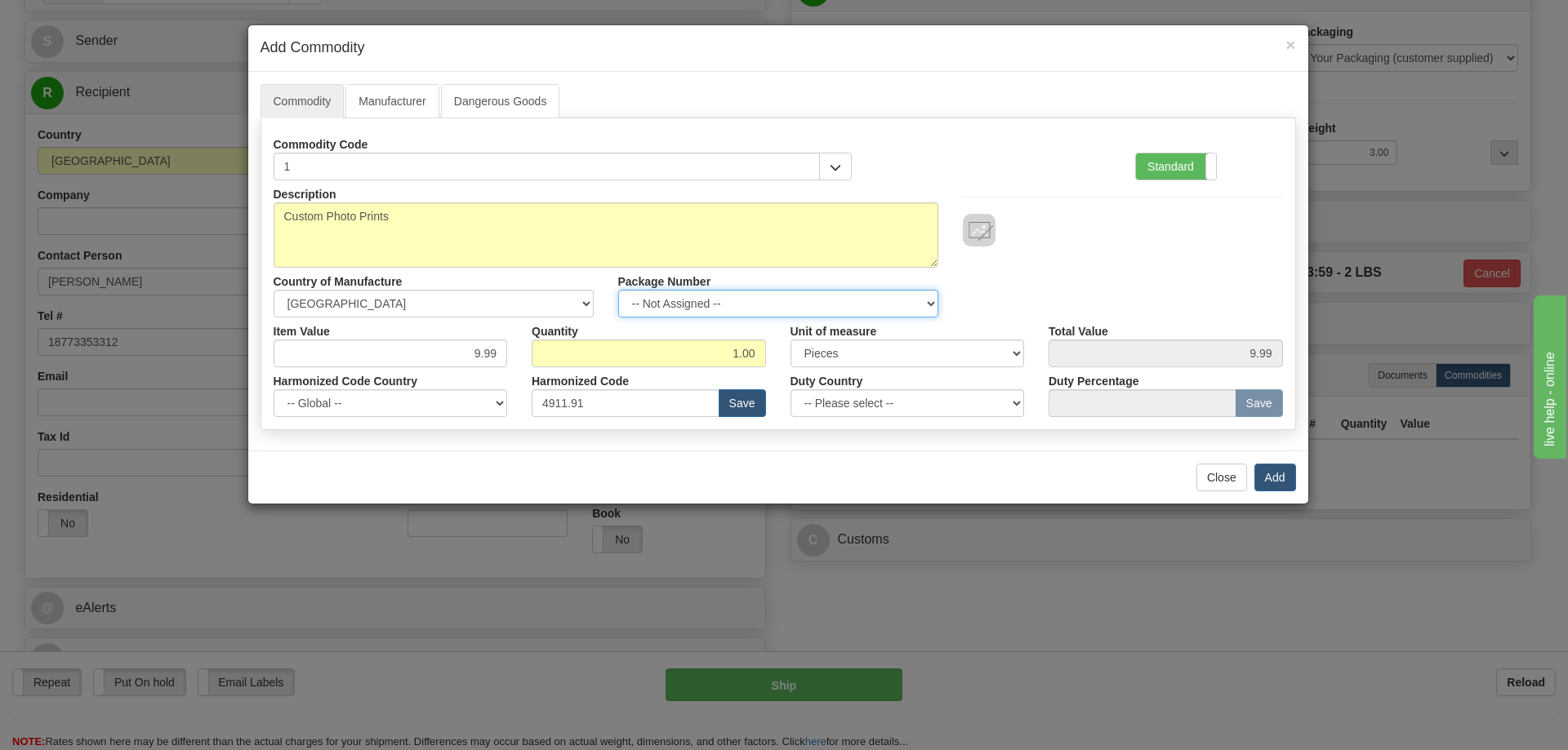
click at [930, 298] on select "-- Not Assigned -- Item 1" at bounding box center [778, 303] width 320 height 28
select select "0"
click at [619, 289] on select "-- Not Assigned -- Item 1" at bounding box center [778, 303] width 320 height 28
click at [1281, 479] on button "Add" at bounding box center [1275, 477] width 41 height 28
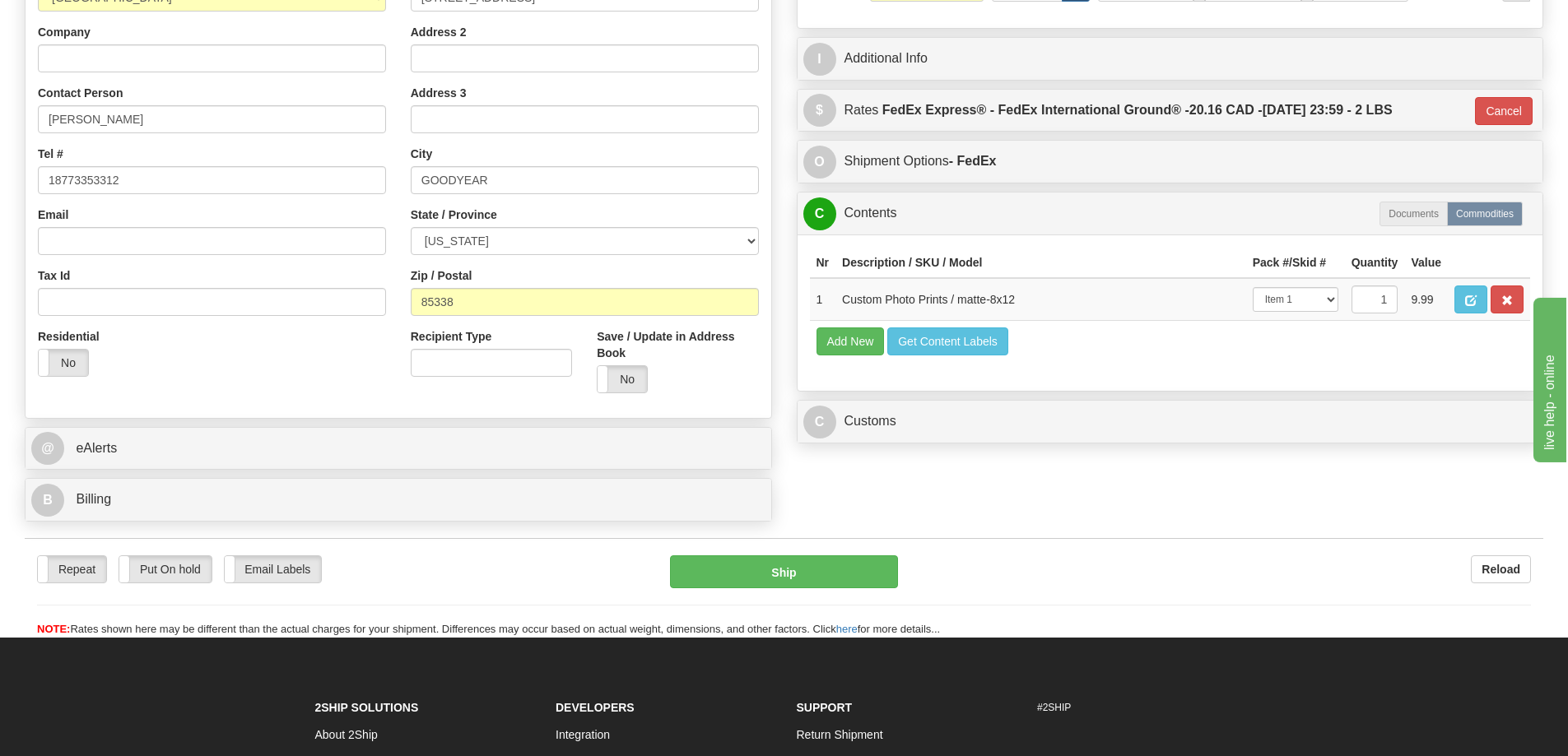
scroll to position [411, 0]
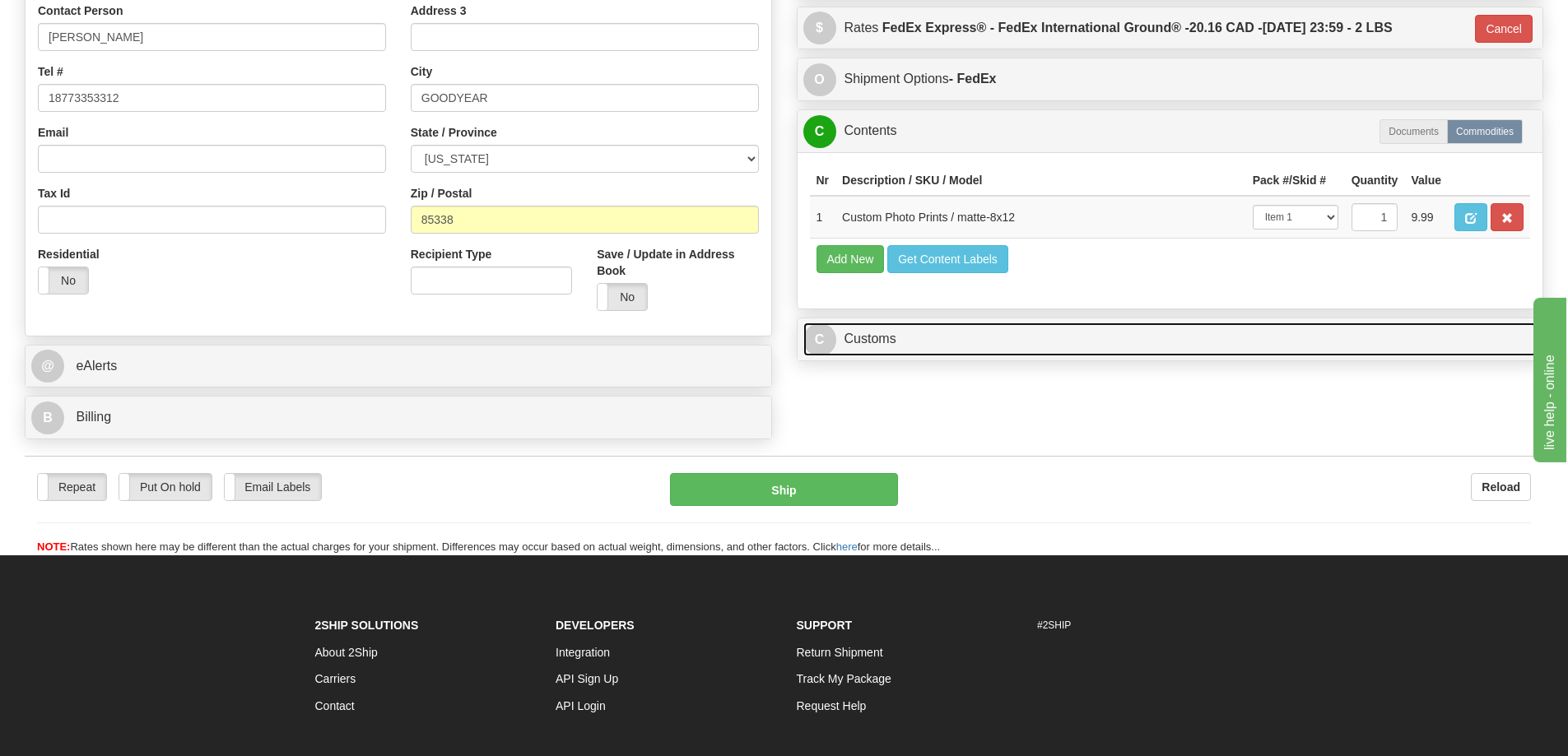
click at [1446, 337] on link "C Customs" at bounding box center [1170, 339] width 734 height 34
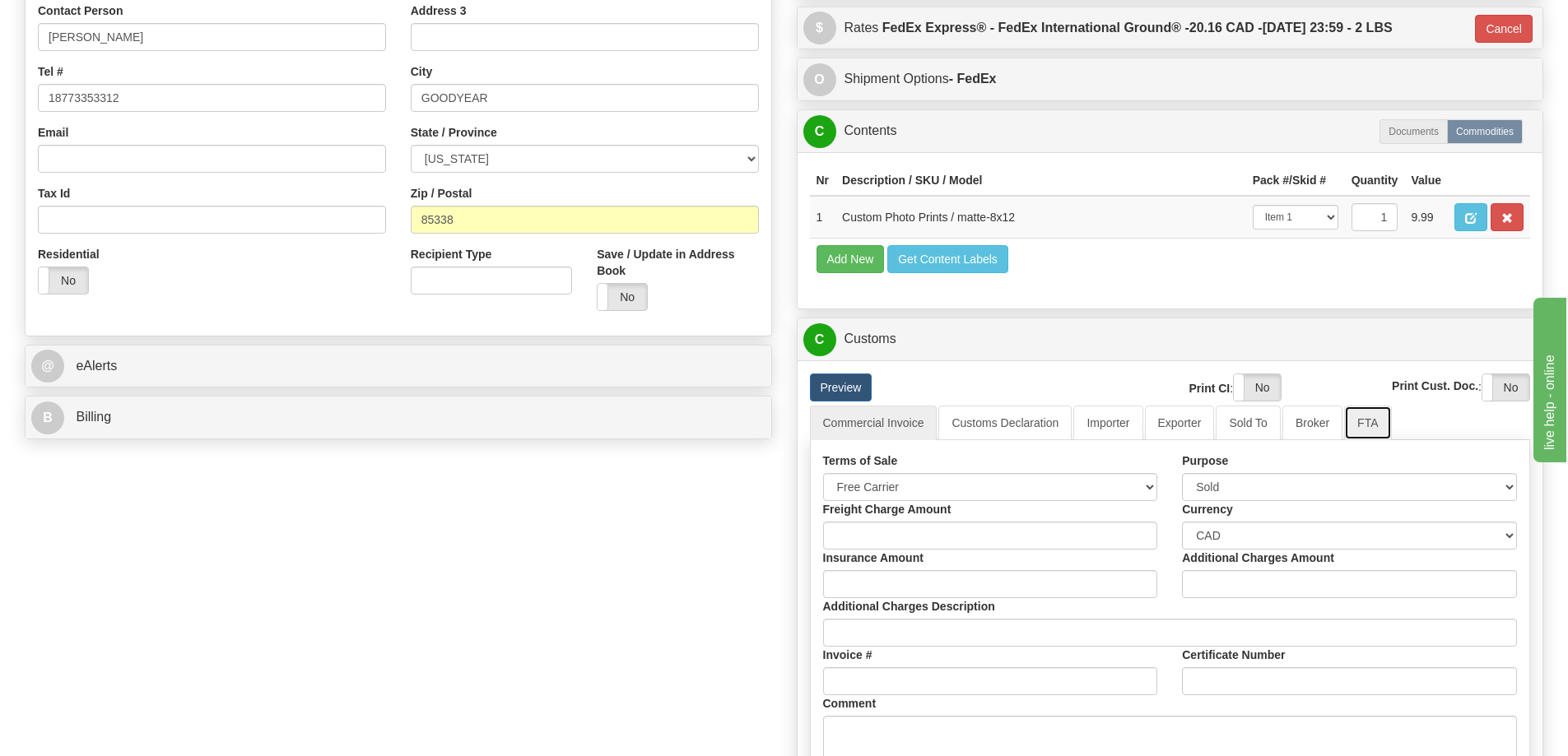
click at [1370, 427] on link "FTA" at bounding box center [1367, 424] width 47 height 35
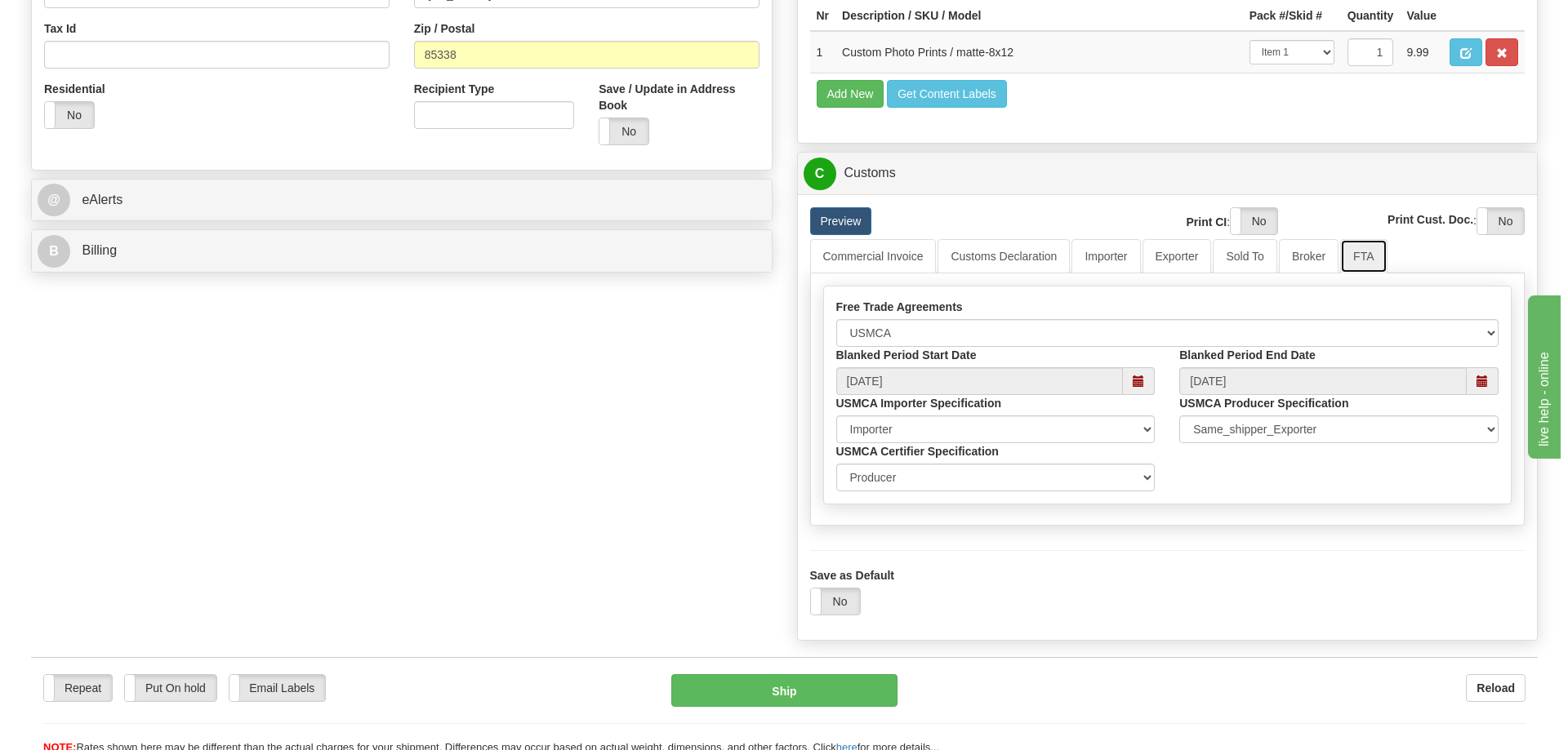
scroll to position [653, 0]
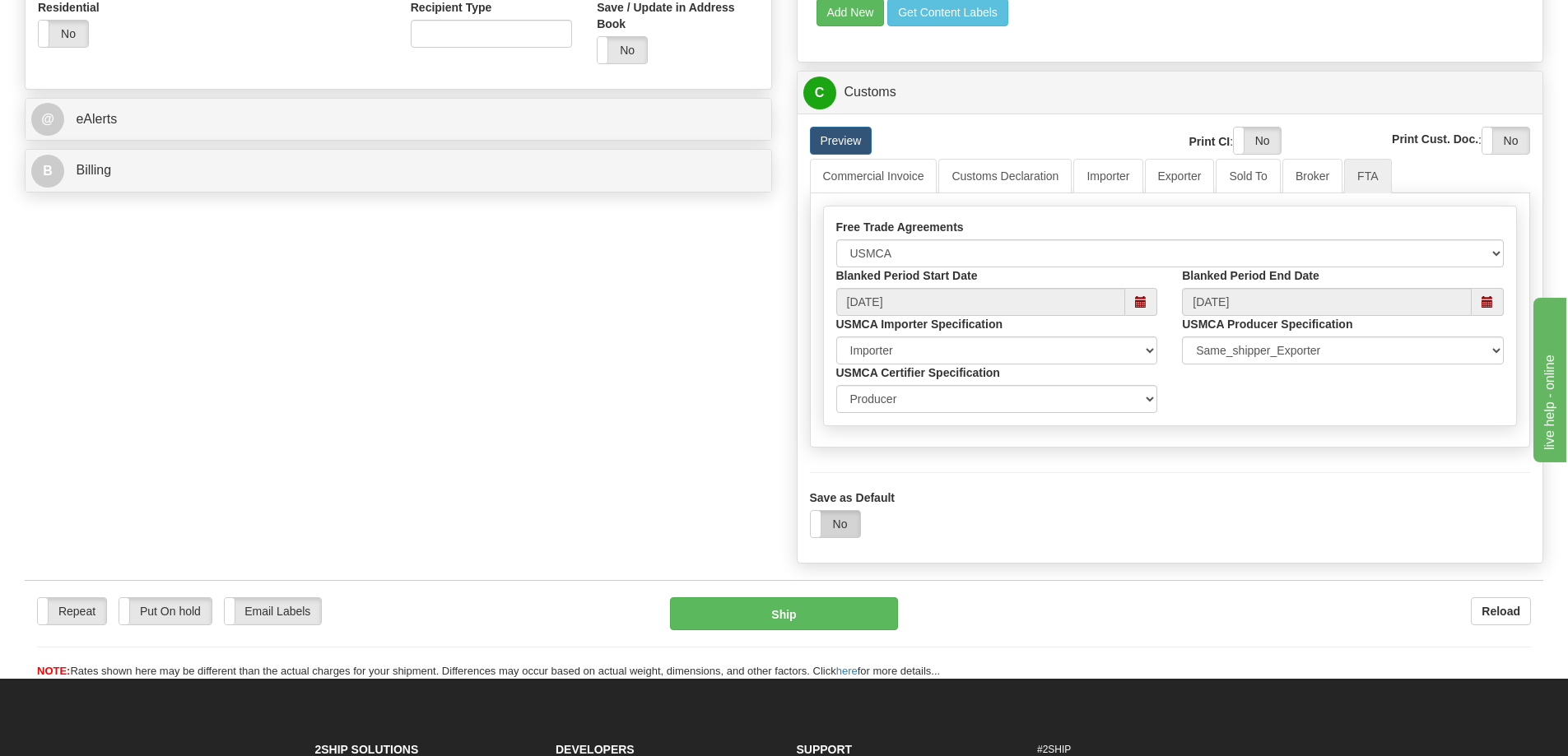
click at [828, 527] on label "No" at bounding box center [835, 523] width 49 height 26
click at [868, 614] on button "Ship" at bounding box center [784, 614] width 228 height 33
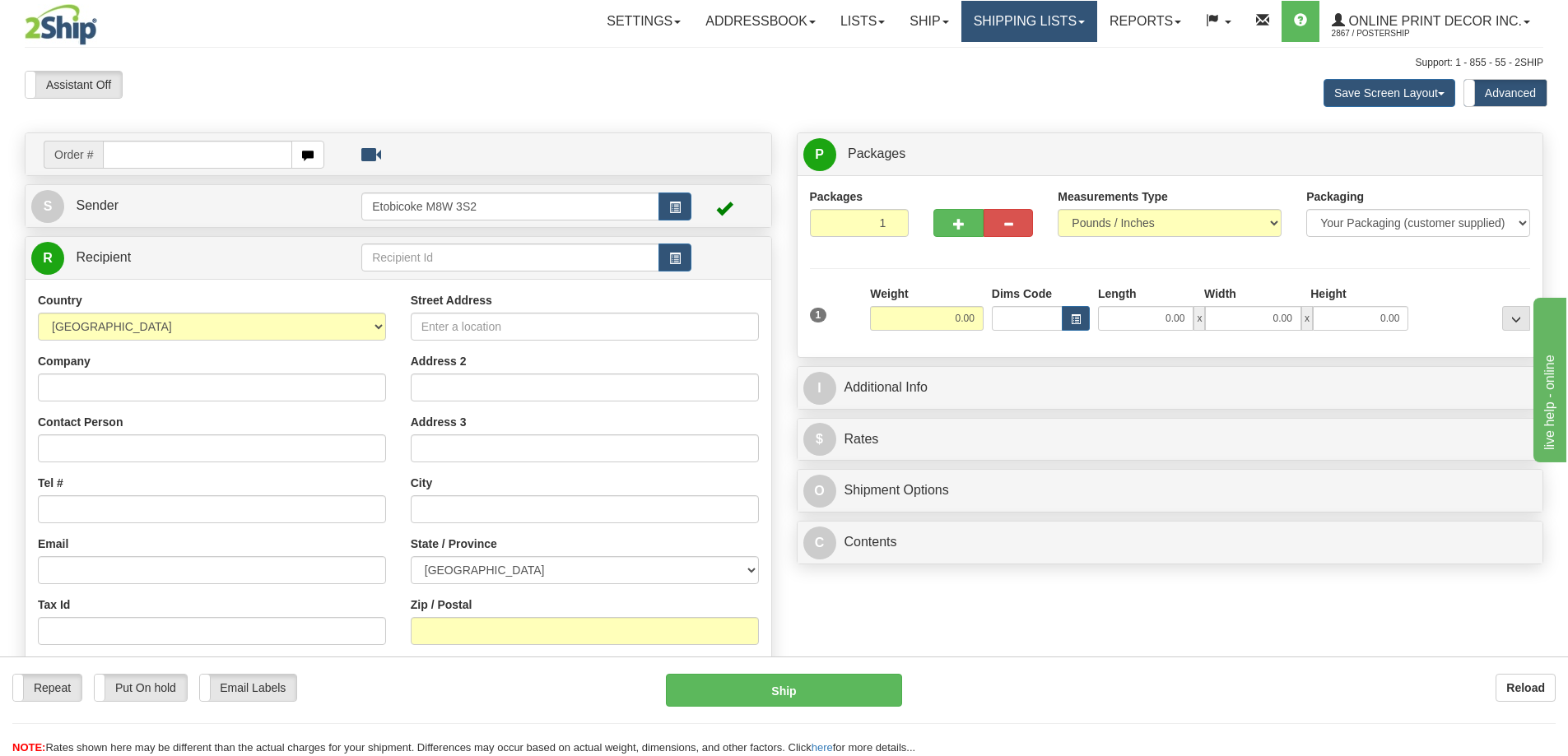
click at [1033, 26] on link "Shipping lists" at bounding box center [1030, 21] width 136 height 41
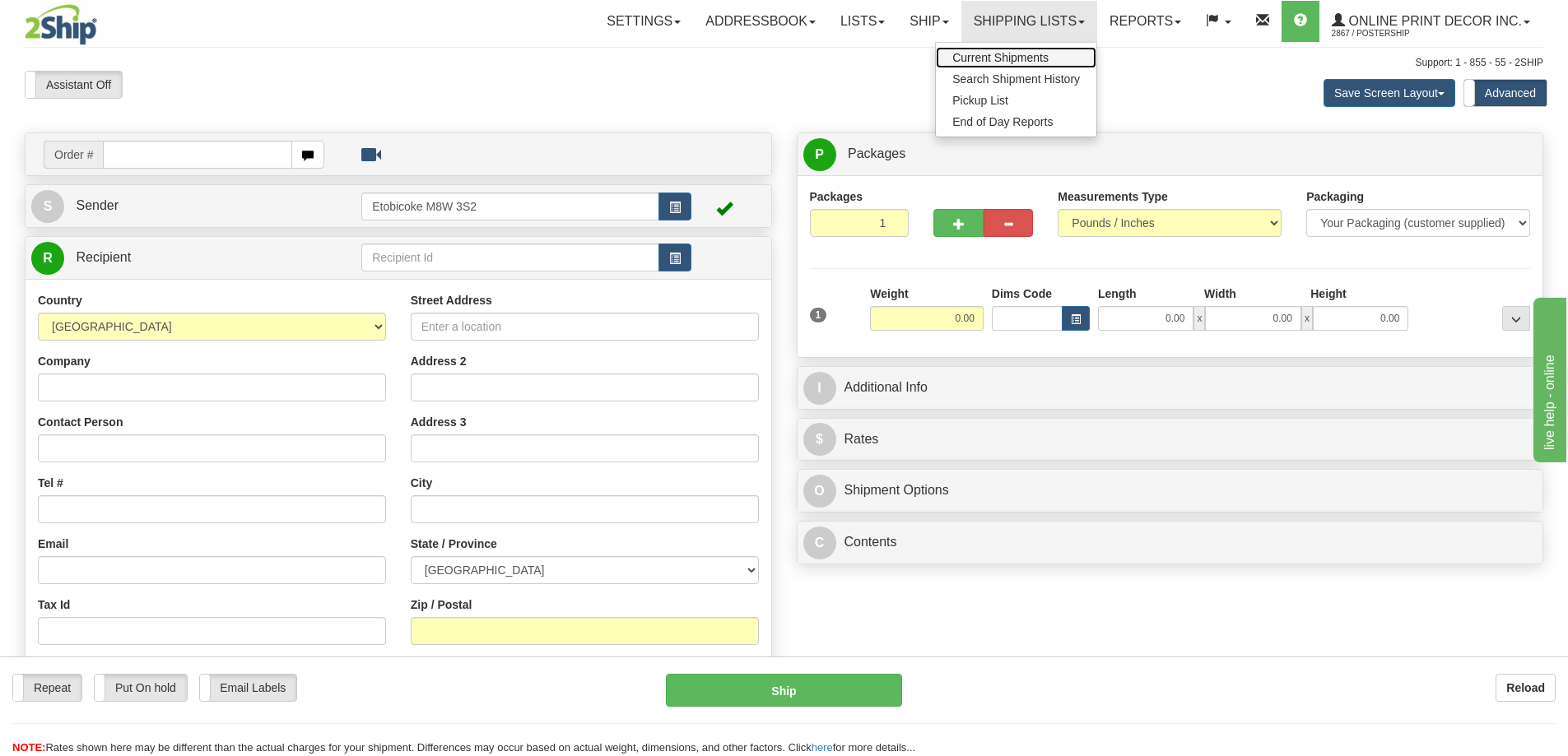
click at [992, 65] on link "Current Shipments" at bounding box center [1016, 57] width 161 height 21
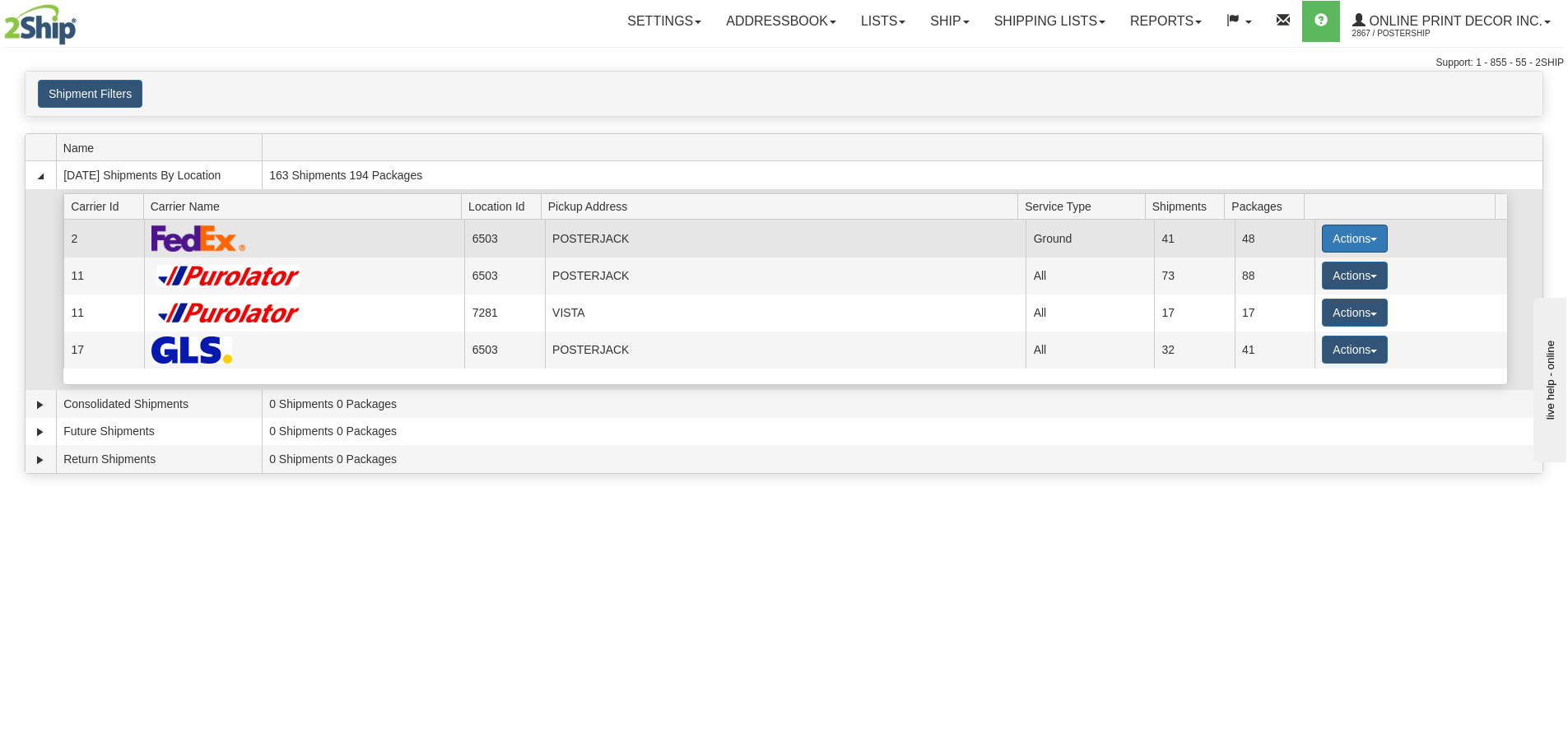
click at [1351, 232] on button "Actions" at bounding box center [1355, 238] width 66 height 28
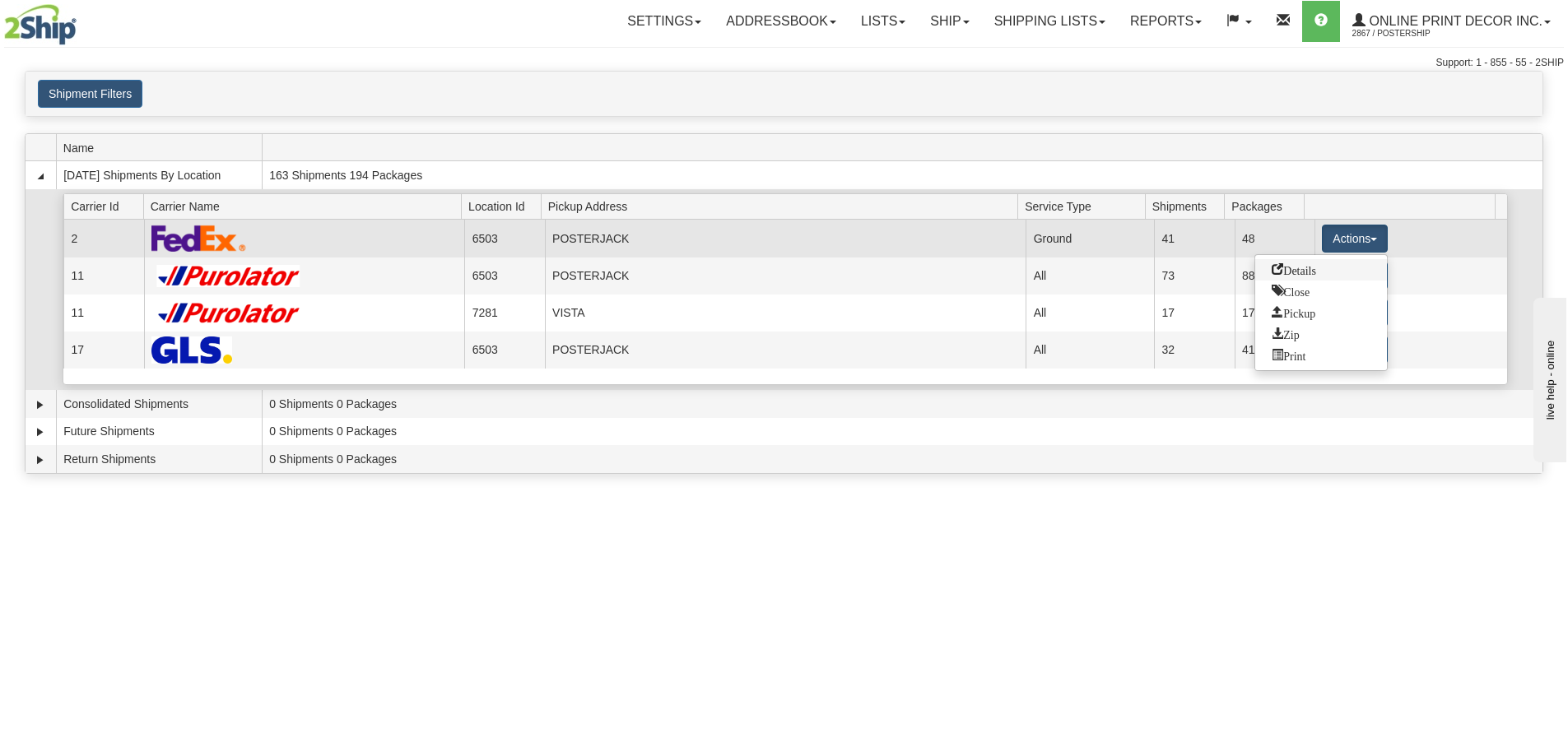
click at [1308, 276] on link "Details" at bounding box center [1322, 269] width 132 height 21
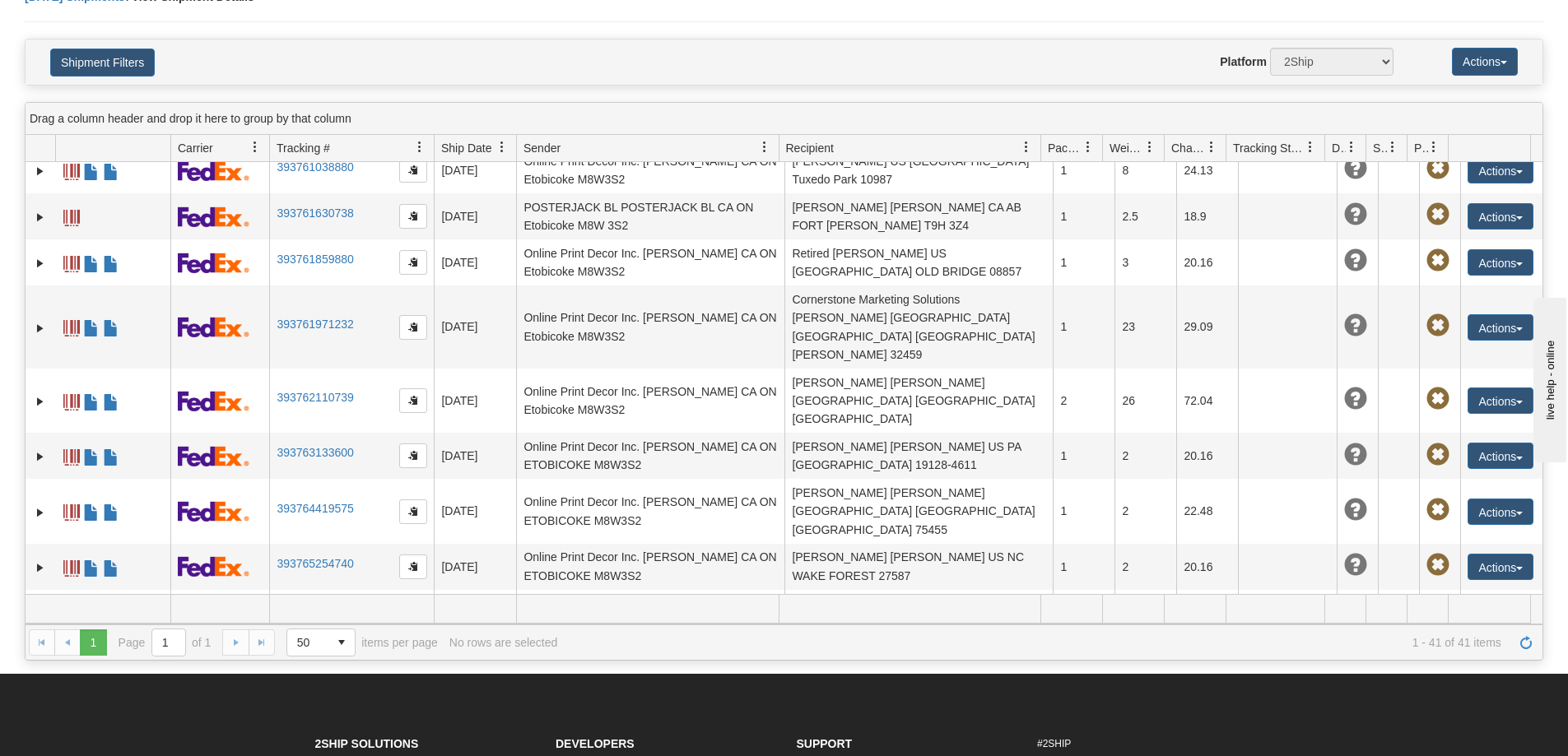
scroll to position [1457, 0]
